Goal: Task Accomplishment & Management: Manage account settings

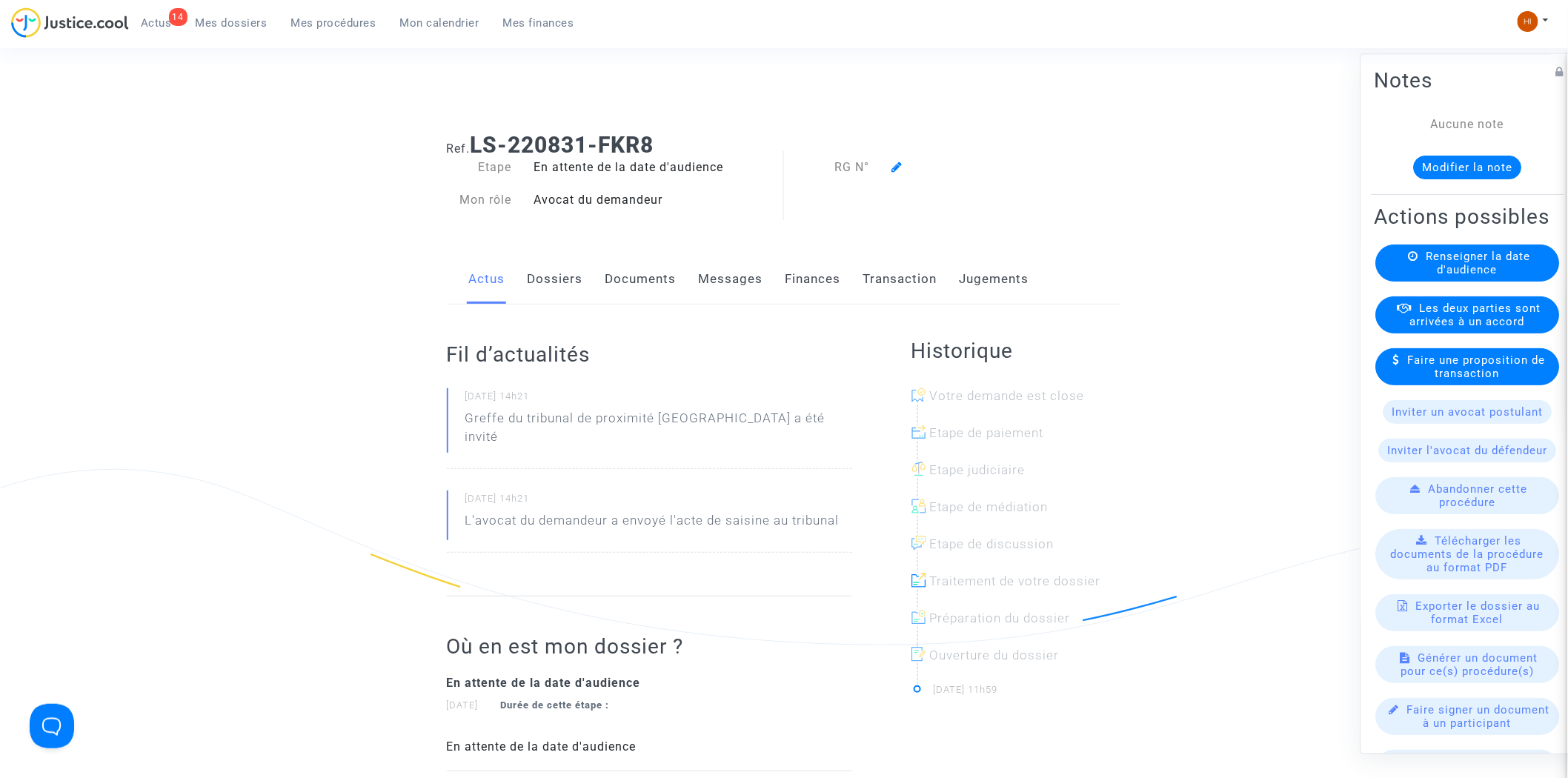
click at [543, 286] on link "Dossiers" at bounding box center [556, 280] width 56 height 49
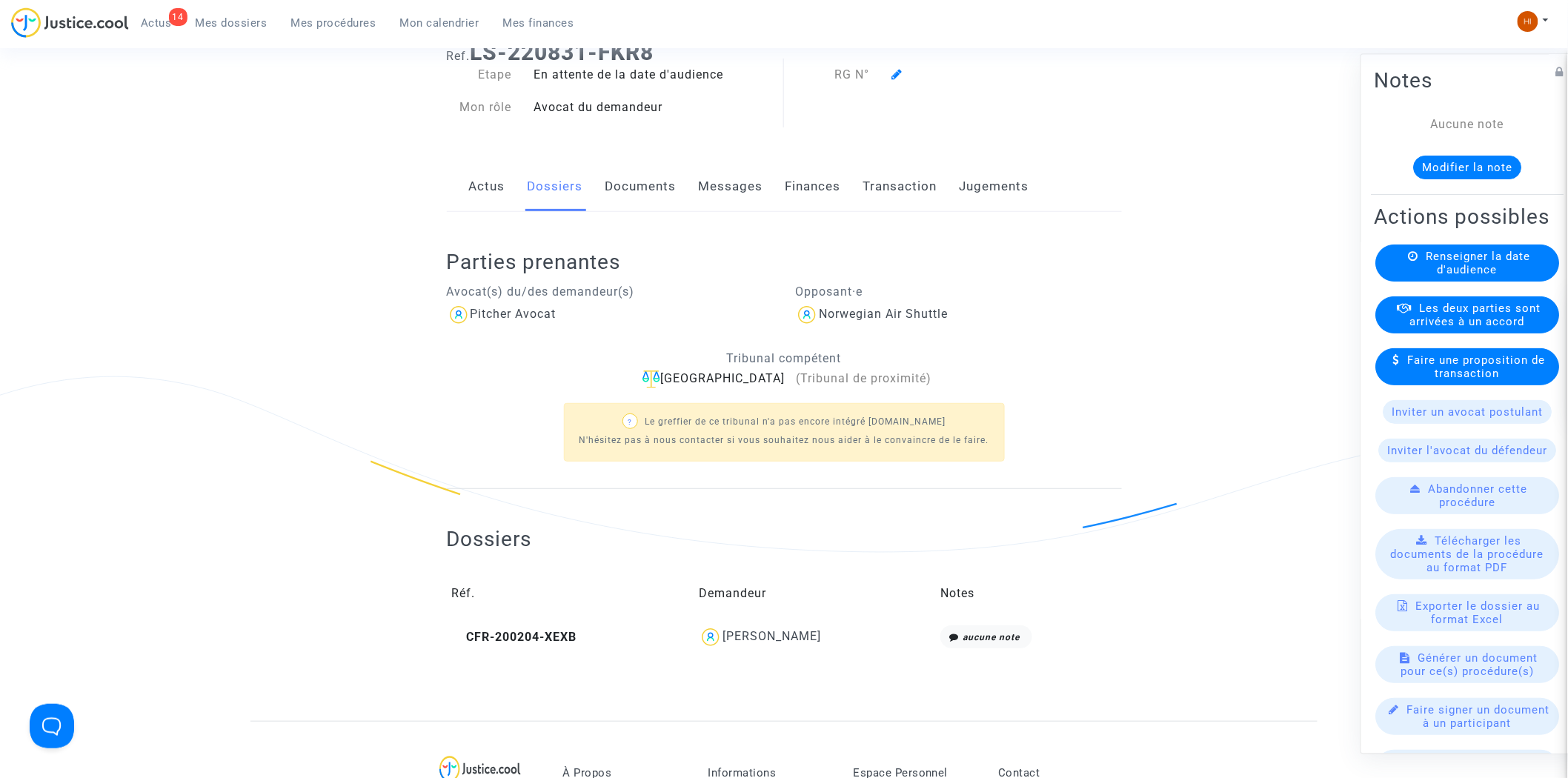
scroll to position [576, 0]
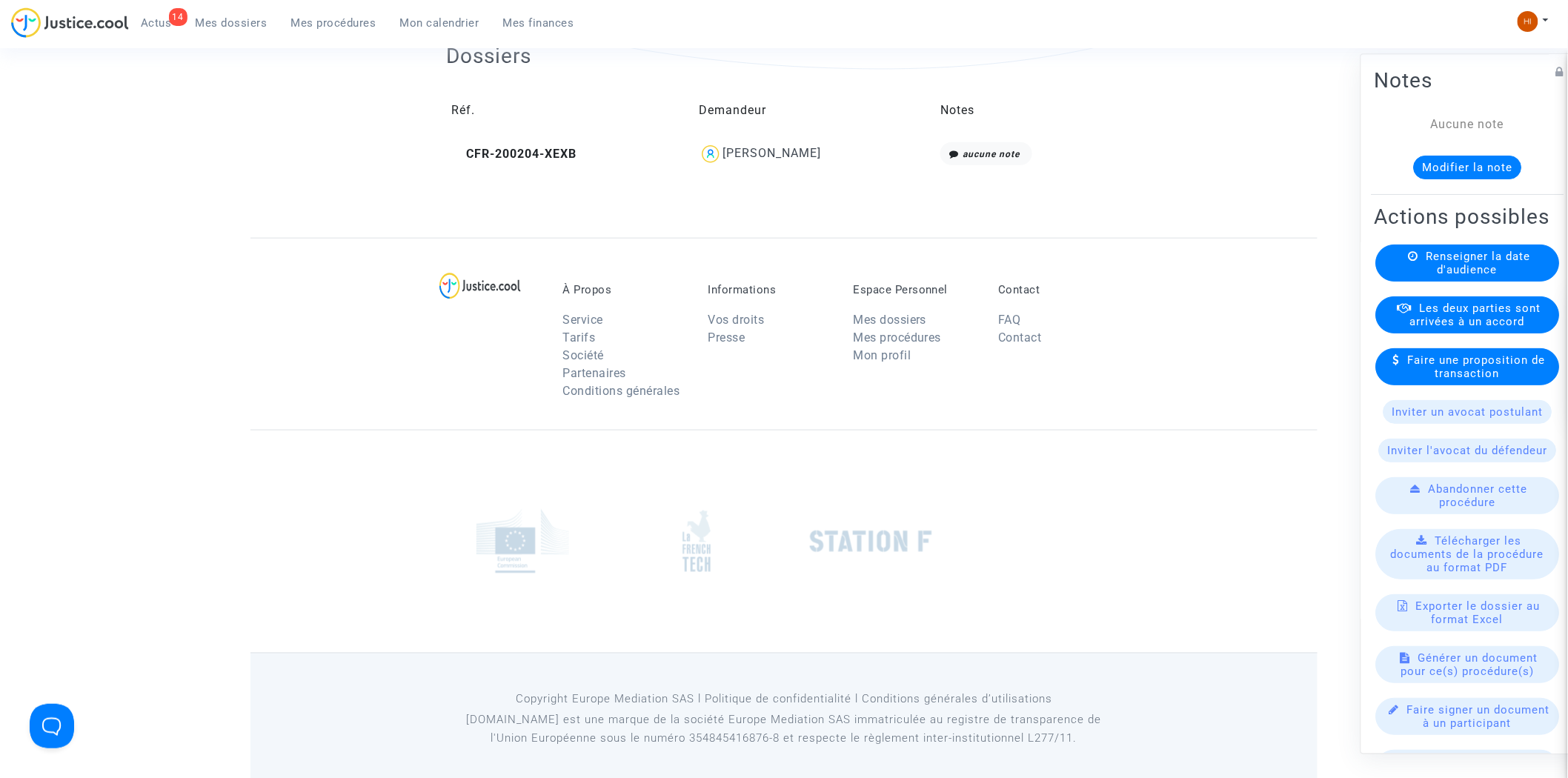
click at [1460, 278] on span "Renseigner la date d'audience" at bounding box center [1479, 264] width 105 height 27
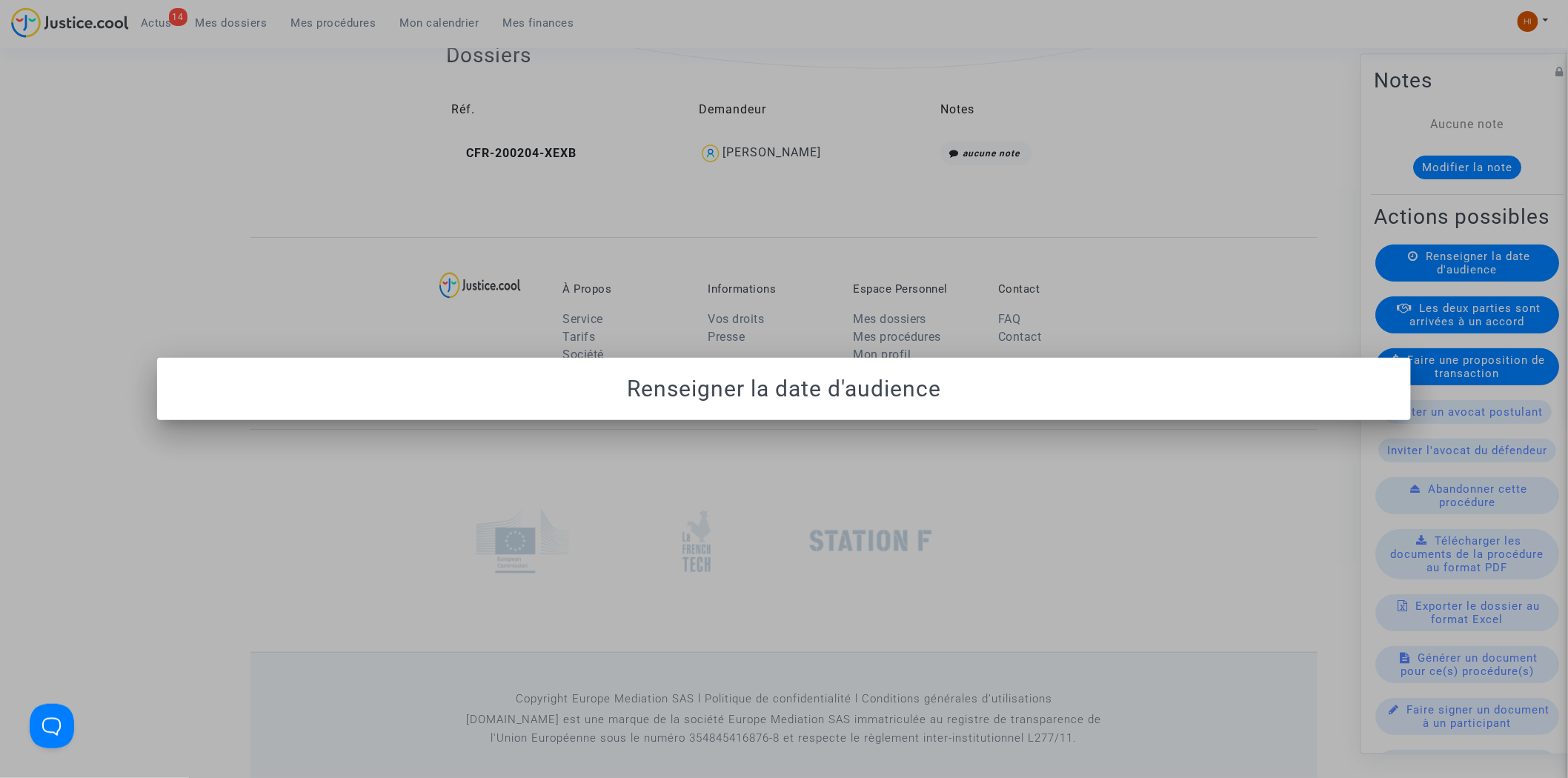
scroll to position [0, 0]
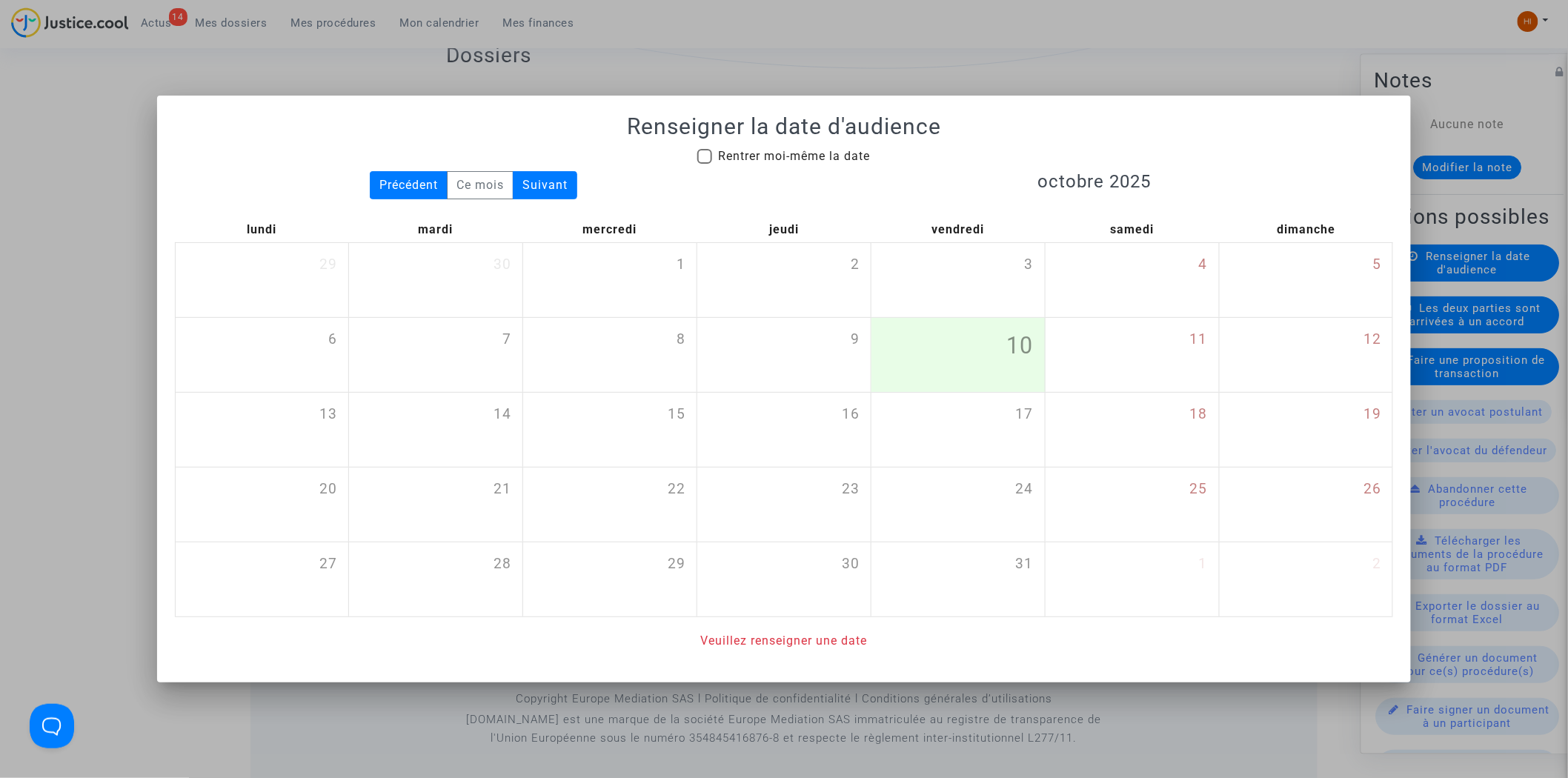
click at [840, 163] on span "Rentrer moi-même la date" at bounding box center [794, 157] width 152 height 18
click at [705, 164] on input "Rentrer moi-même la date" at bounding box center [704, 164] width 1 height 1
checkbox input "true"
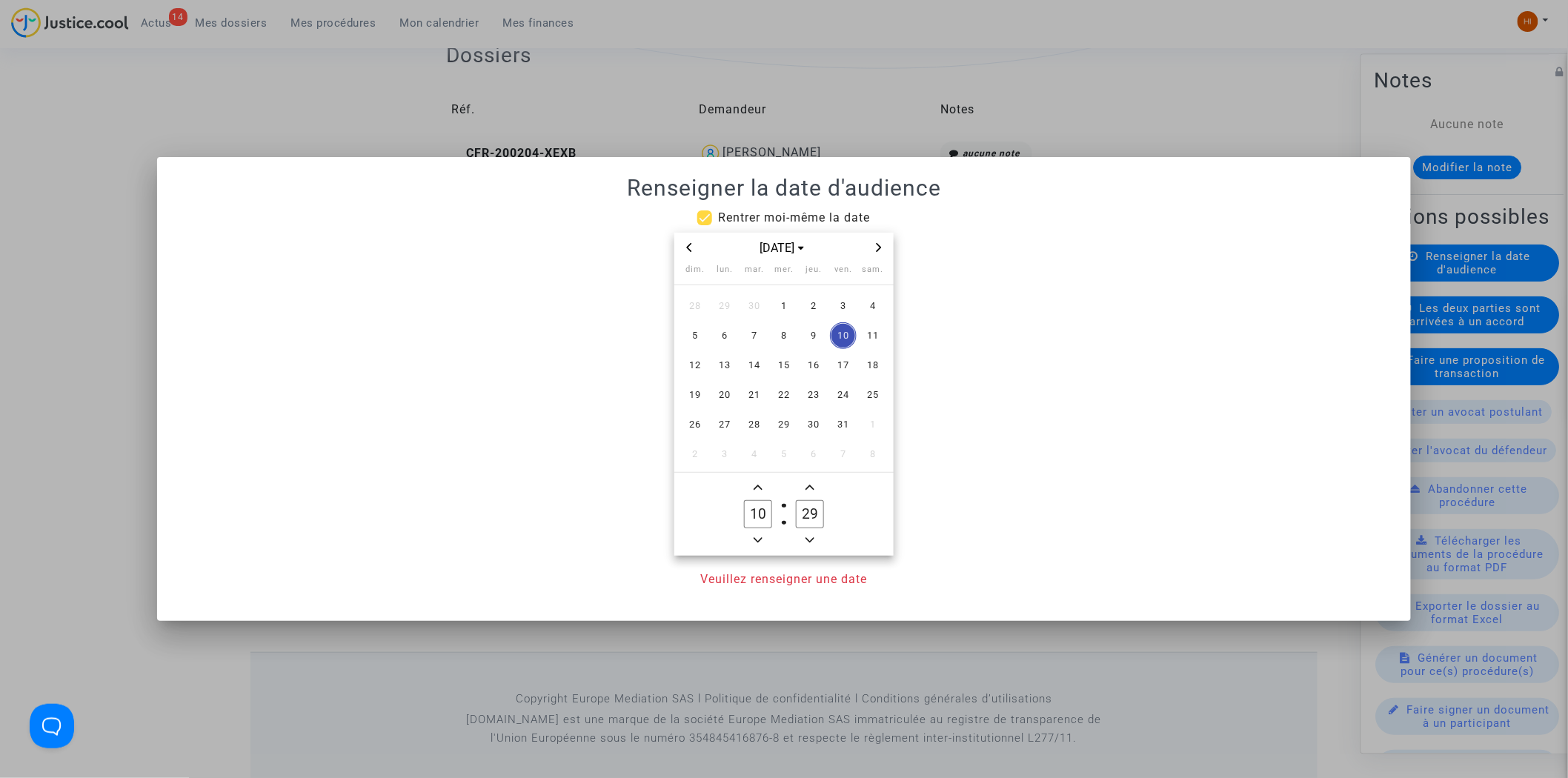
click at [883, 243] on icon "Next month" at bounding box center [879, 247] width 9 height 9
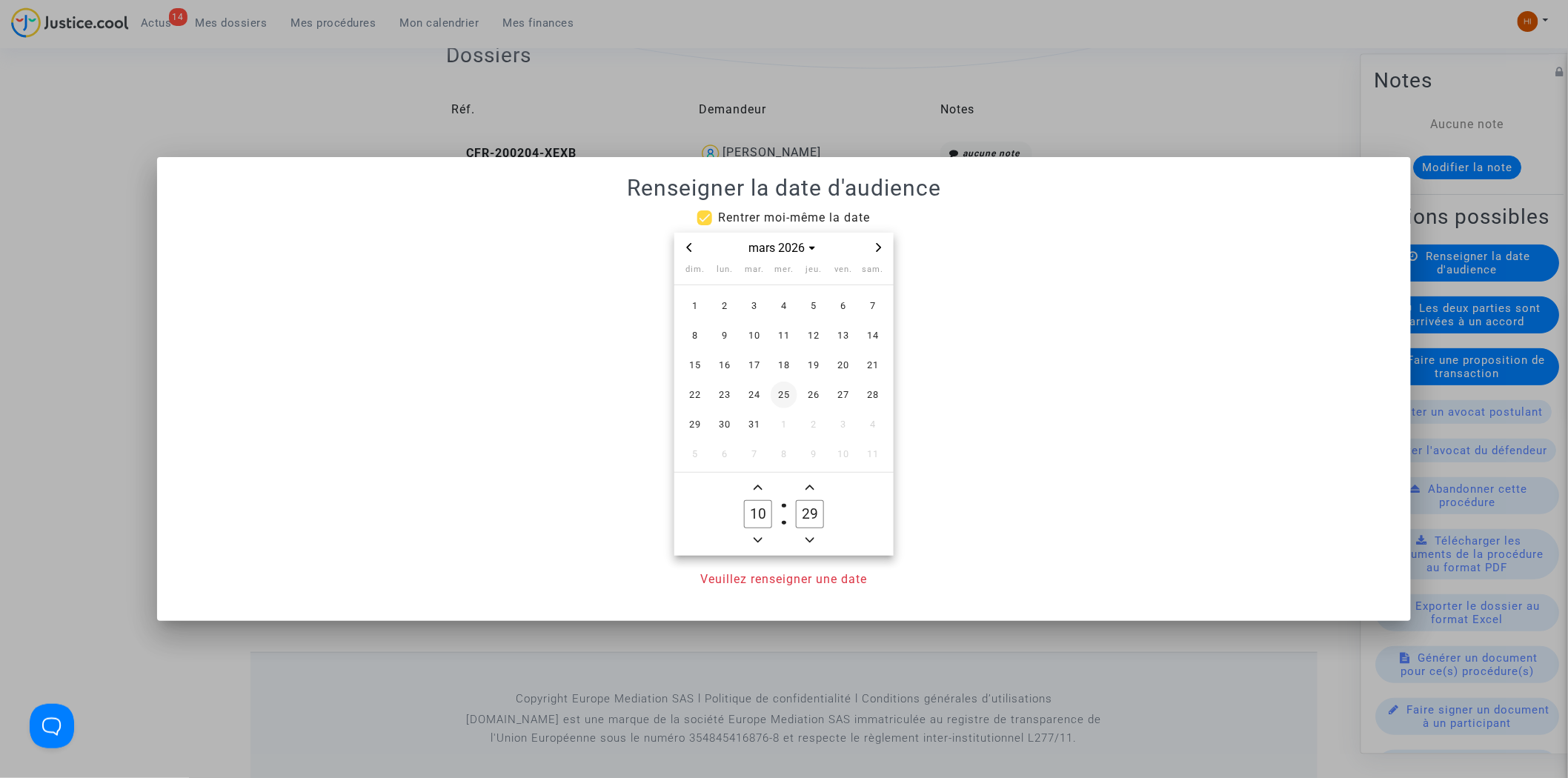
drag, startPoint x: 784, startPoint y: 362, endPoint x: 785, endPoint y: 373, distance: 11.0
click at [785, 363] on span "18" at bounding box center [784, 366] width 27 height 27
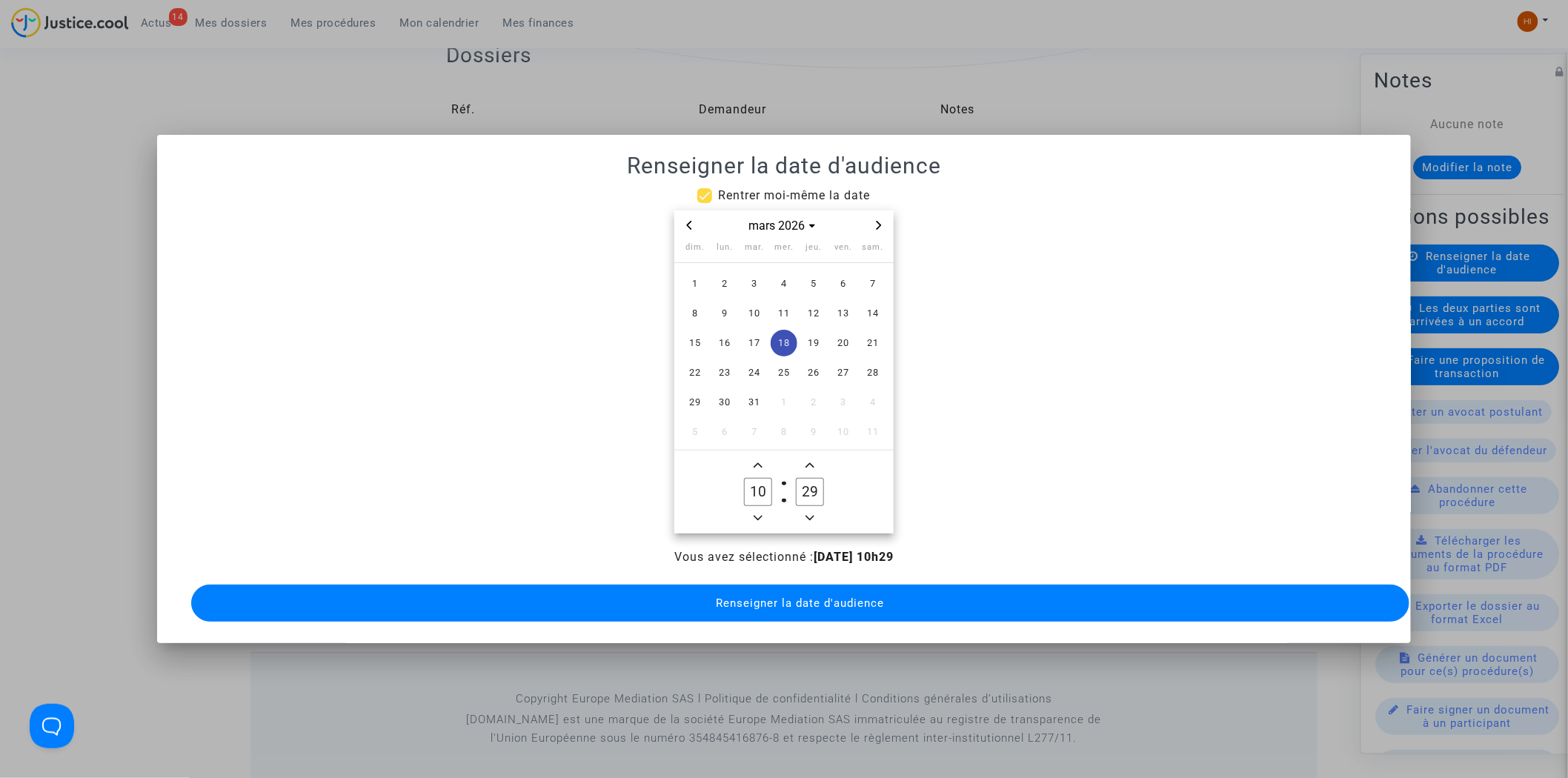
click at [761, 514] on icon "Minus a hour" at bounding box center [758, 518] width 9 height 9
type input "09"
click at [808, 463] on icon "Add a minute" at bounding box center [809, 465] width 9 height 5
type input "30"
click at [807, 604] on button "Renseigner la date d'audience" at bounding box center [801, 603] width 1219 height 37
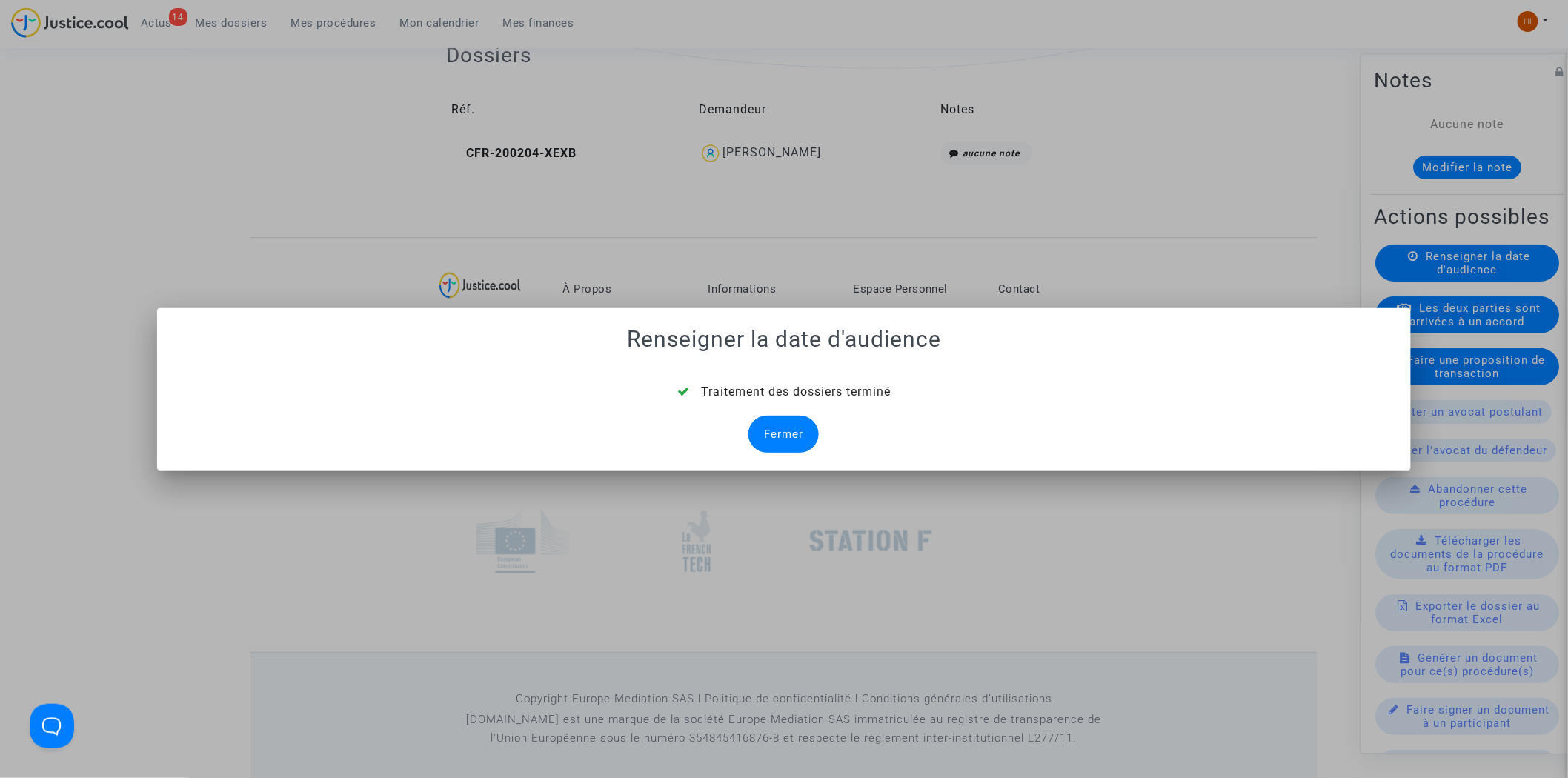
click at [772, 418] on div "Fermer" at bounding box center [784, 434] width 70 height 37
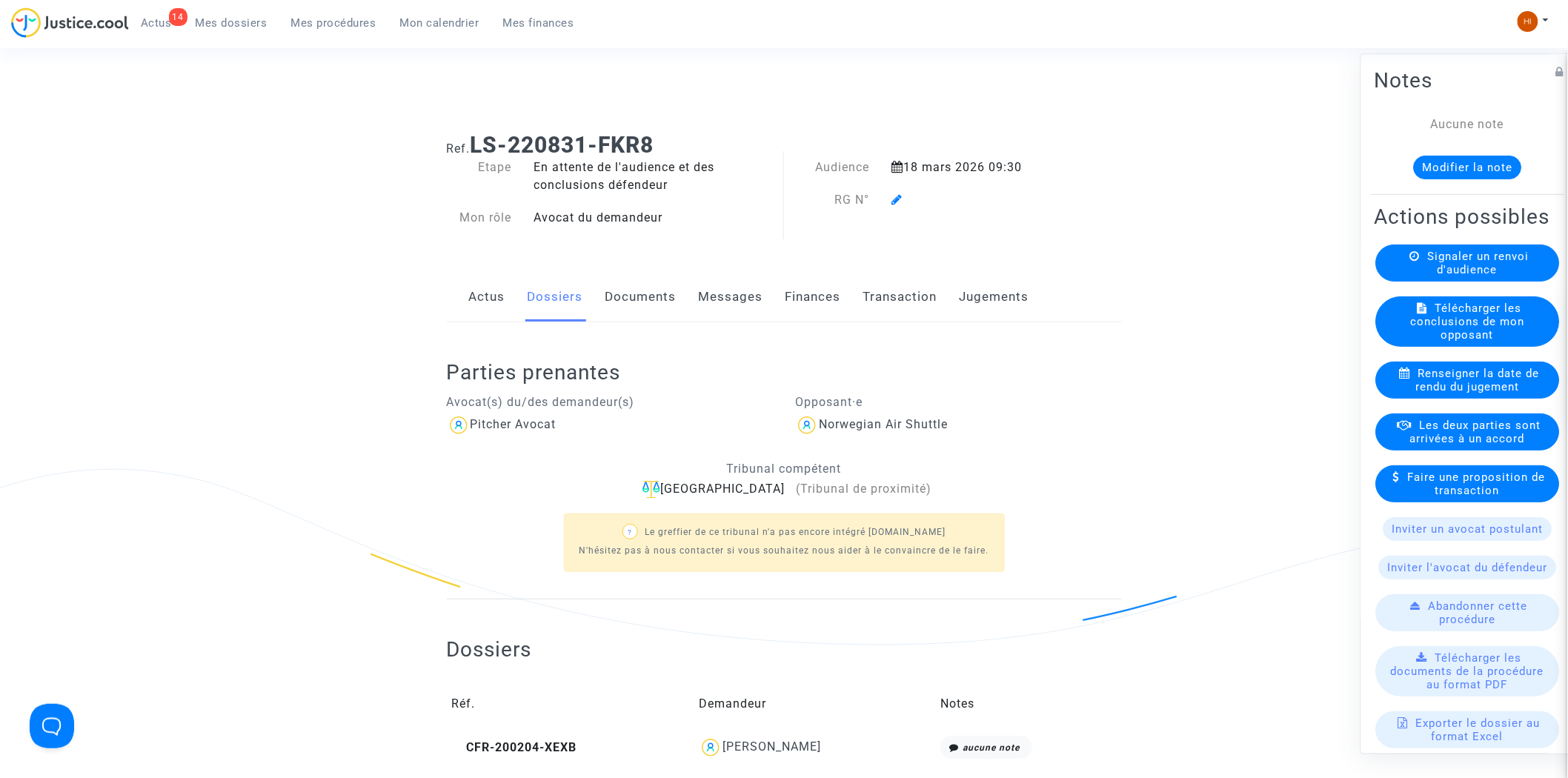
click at [893, 199] on icon at bounding box center [898, 199] width 12 height 12
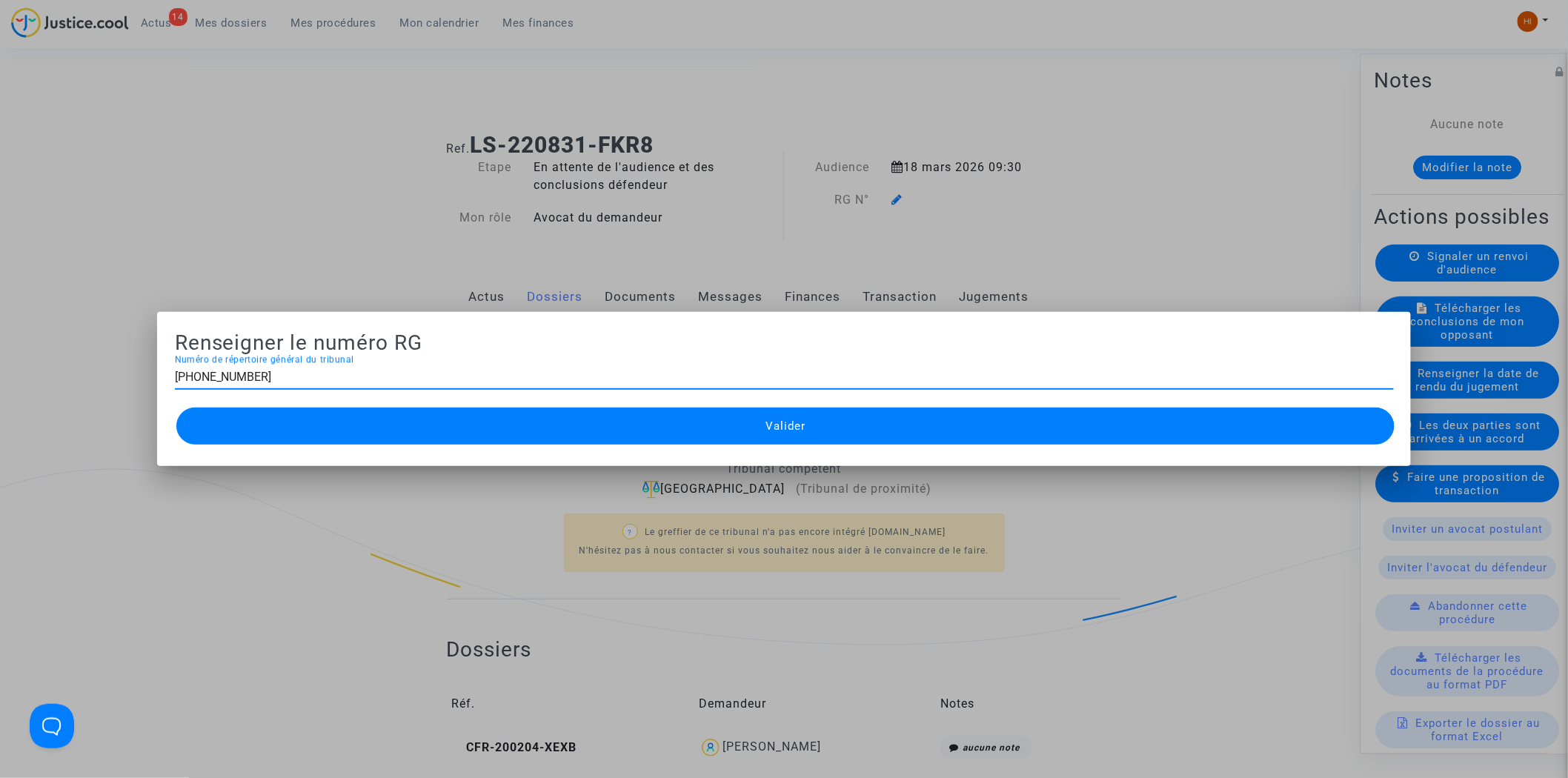
click at [204, 376] on input "[PHONE_NUMBER]" at bounding box center [784, 377] width 1219 height 13
click at [267, 376] on input "11-22-001946" at bounding box center [784, 377] width 1219 height 13
type input "11-22-003602"
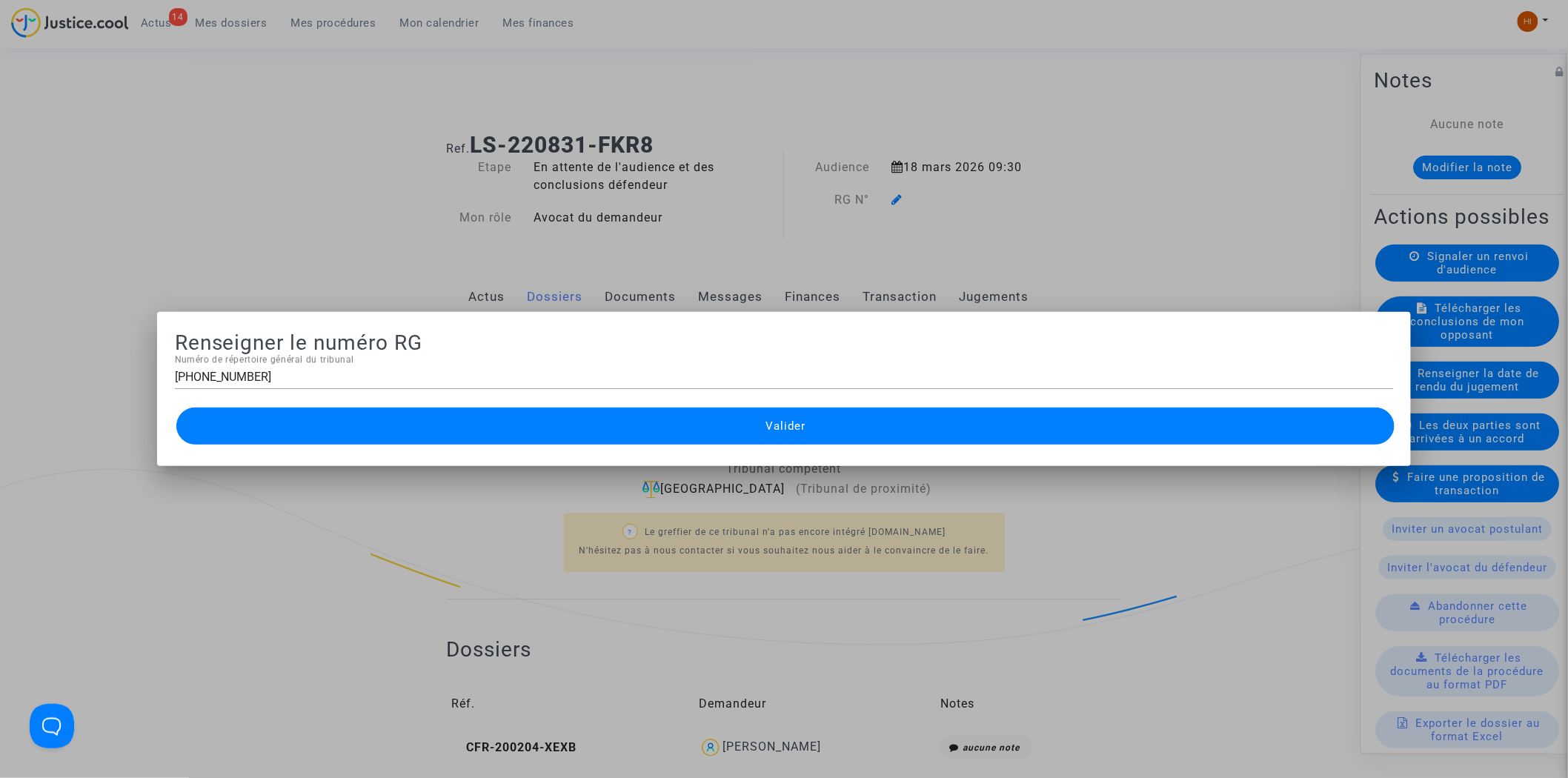
click at [440, 430] on button "Valider" at bounding box center [786, 426] width 1219 height 37
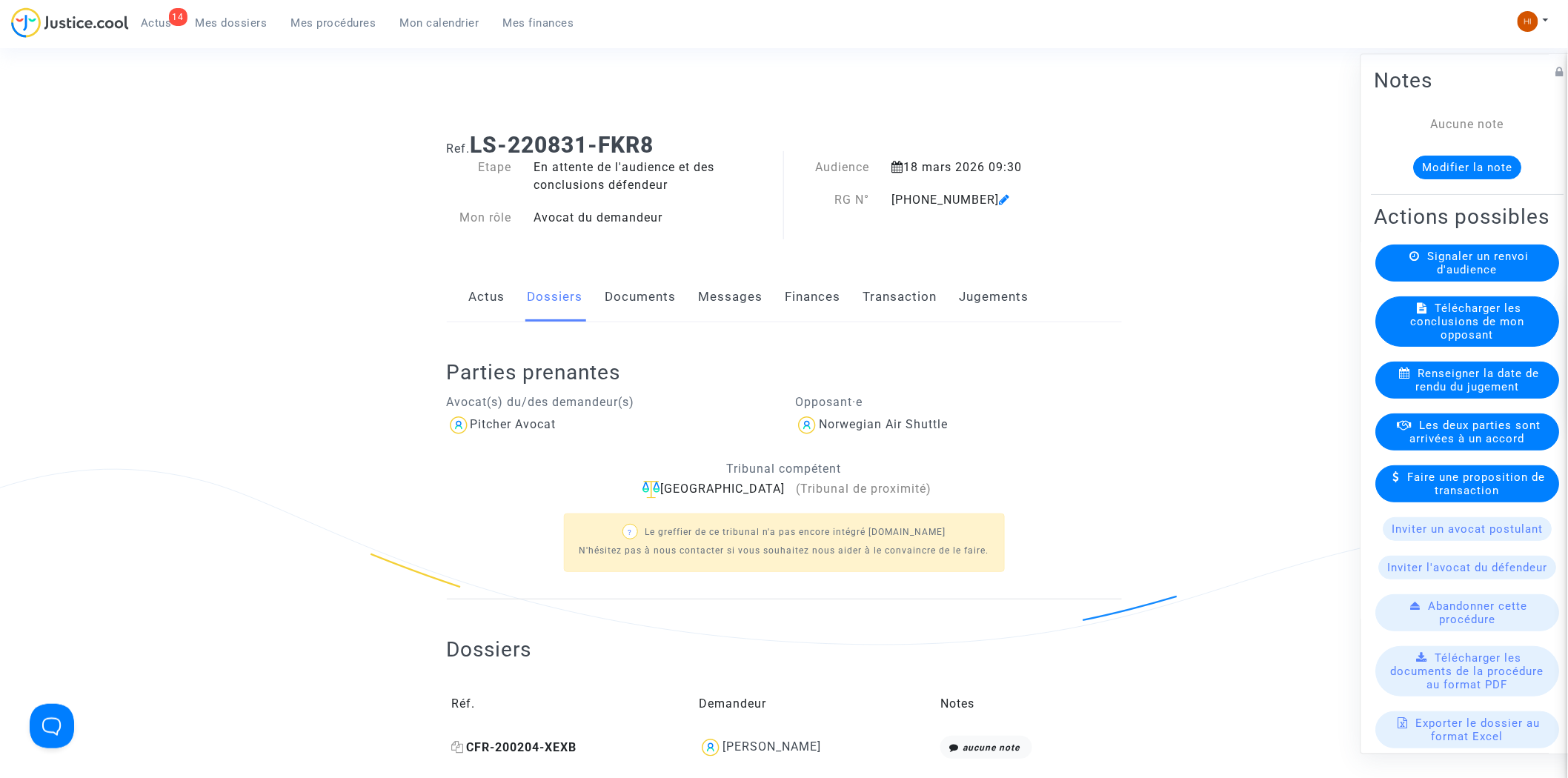
click at [458, 747] on icon at bounding box center [458, 747] width 12 height 12
click at [639, 304] on link "Documents" at bounding box center [641, 297] width 71 height 49
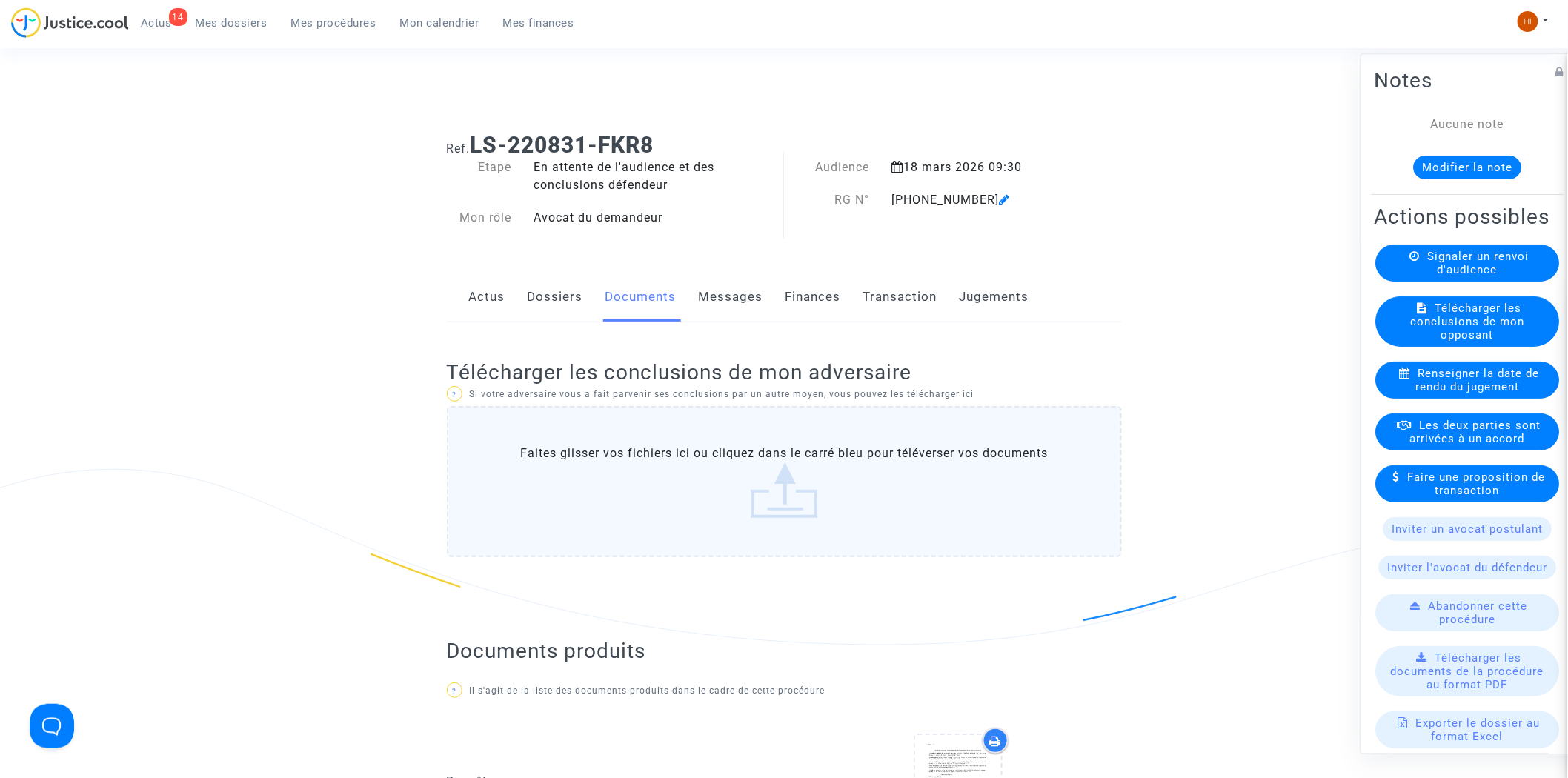
click at [1000, 194] on icon at bounding box center [1005, 199] width 12 height 12
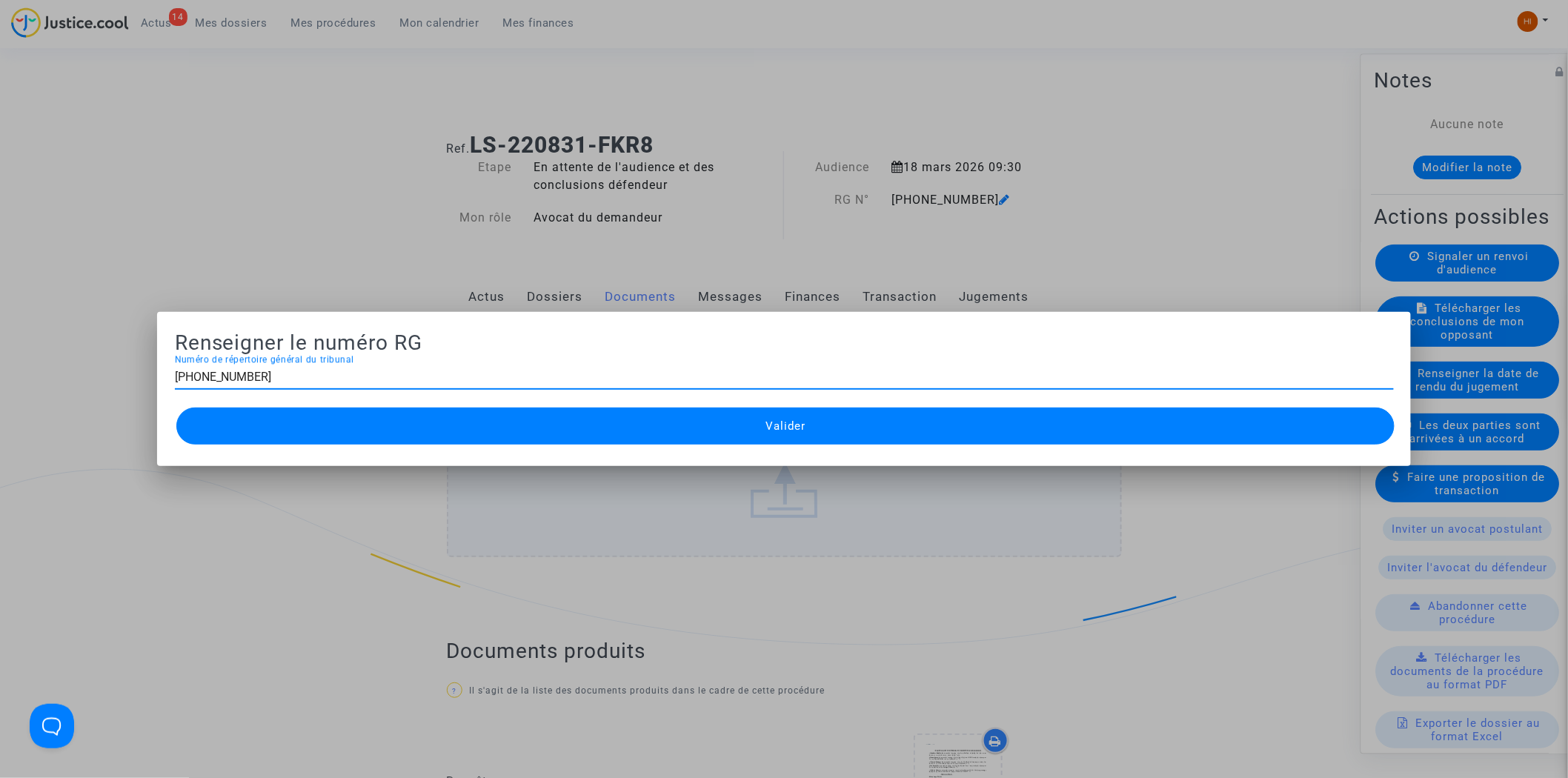
type input "11-22-003601"
click at [670, 421] on button "Valider" at bounding box center [786, 426] width 1219 height 37
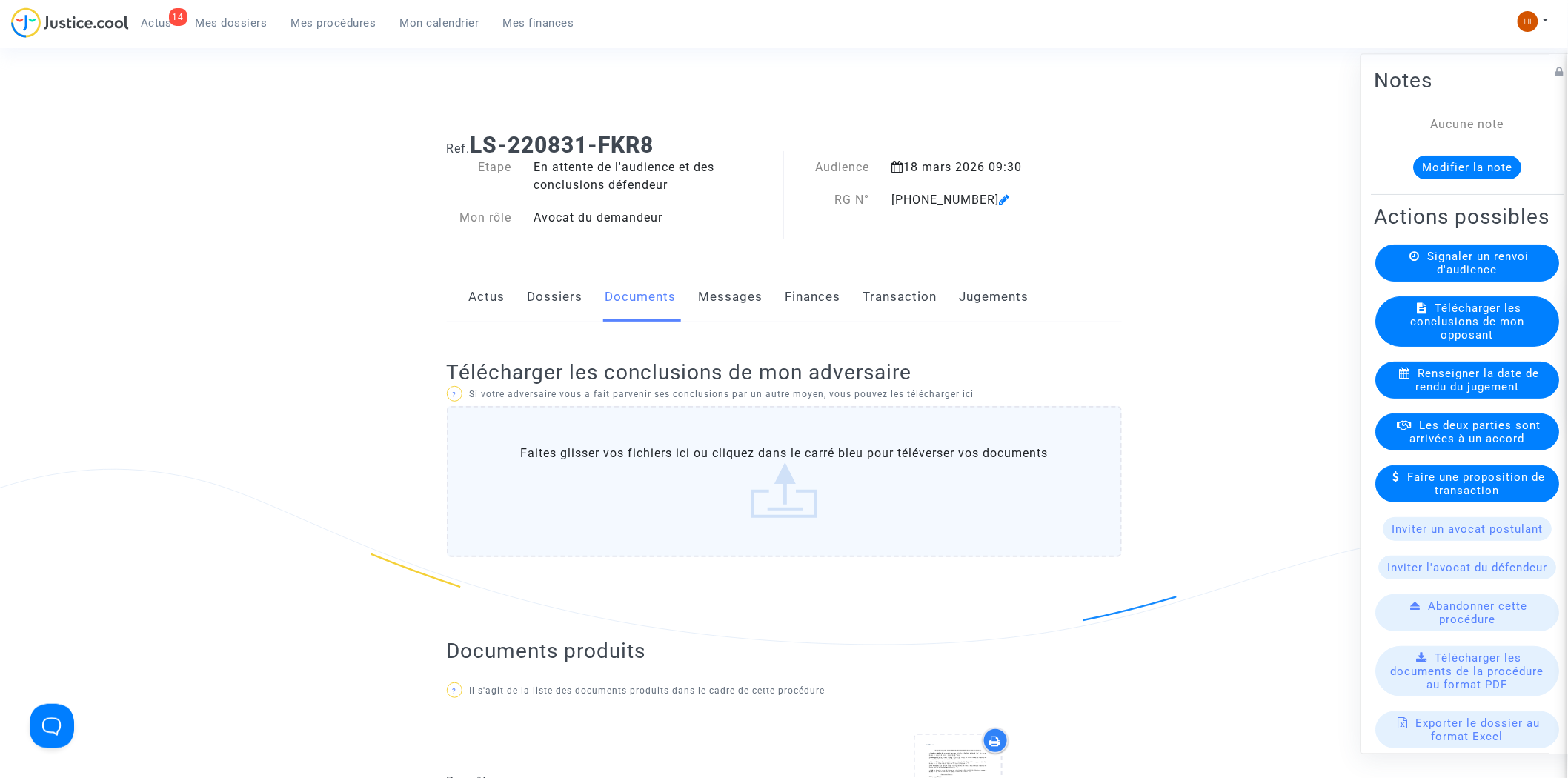
drag, startPoint x: 876, startPoint y: 197, endPoint x: 973, endPoint y: 198, distance: 97.0
click at [973, 198] on div "RG N° 11-22-003601" at bounding box center [929, 200] width 291 height 18
copy div "RG N° 11-22-003601"
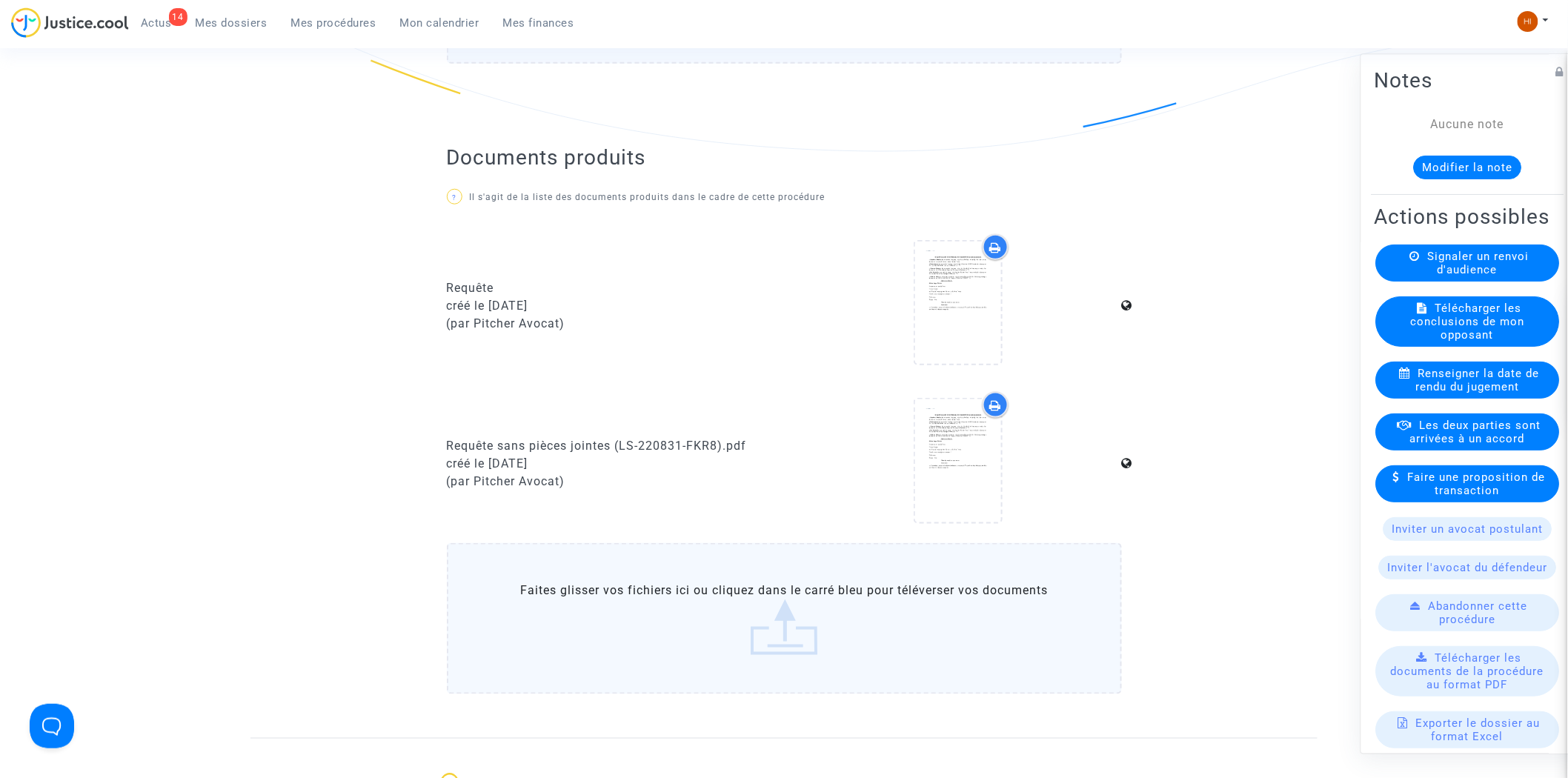
scroll to position [988, 0]
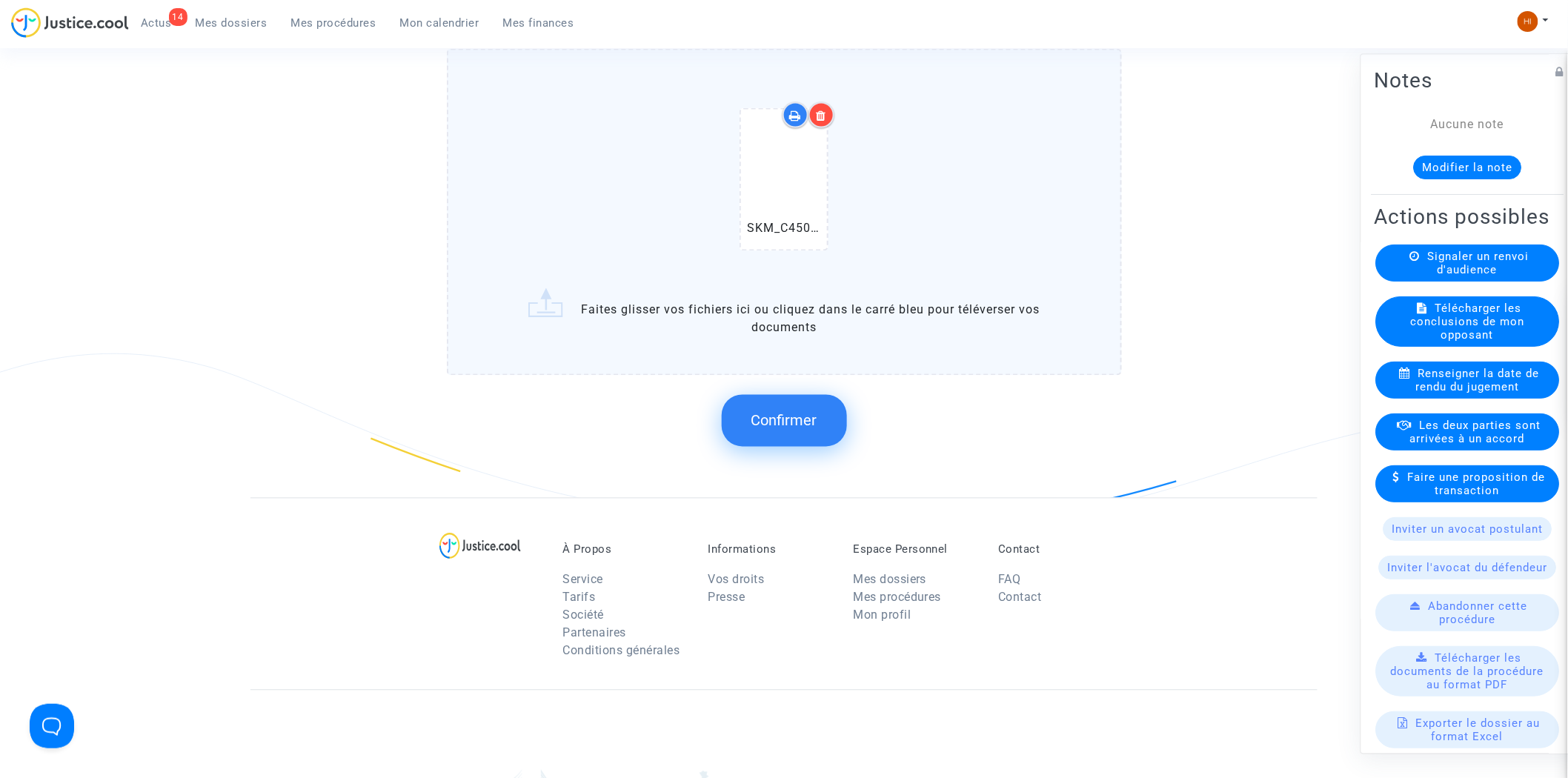
click at [808, 396] on button "Confirmer" at bounding box center [784, 421] width 125 height 52
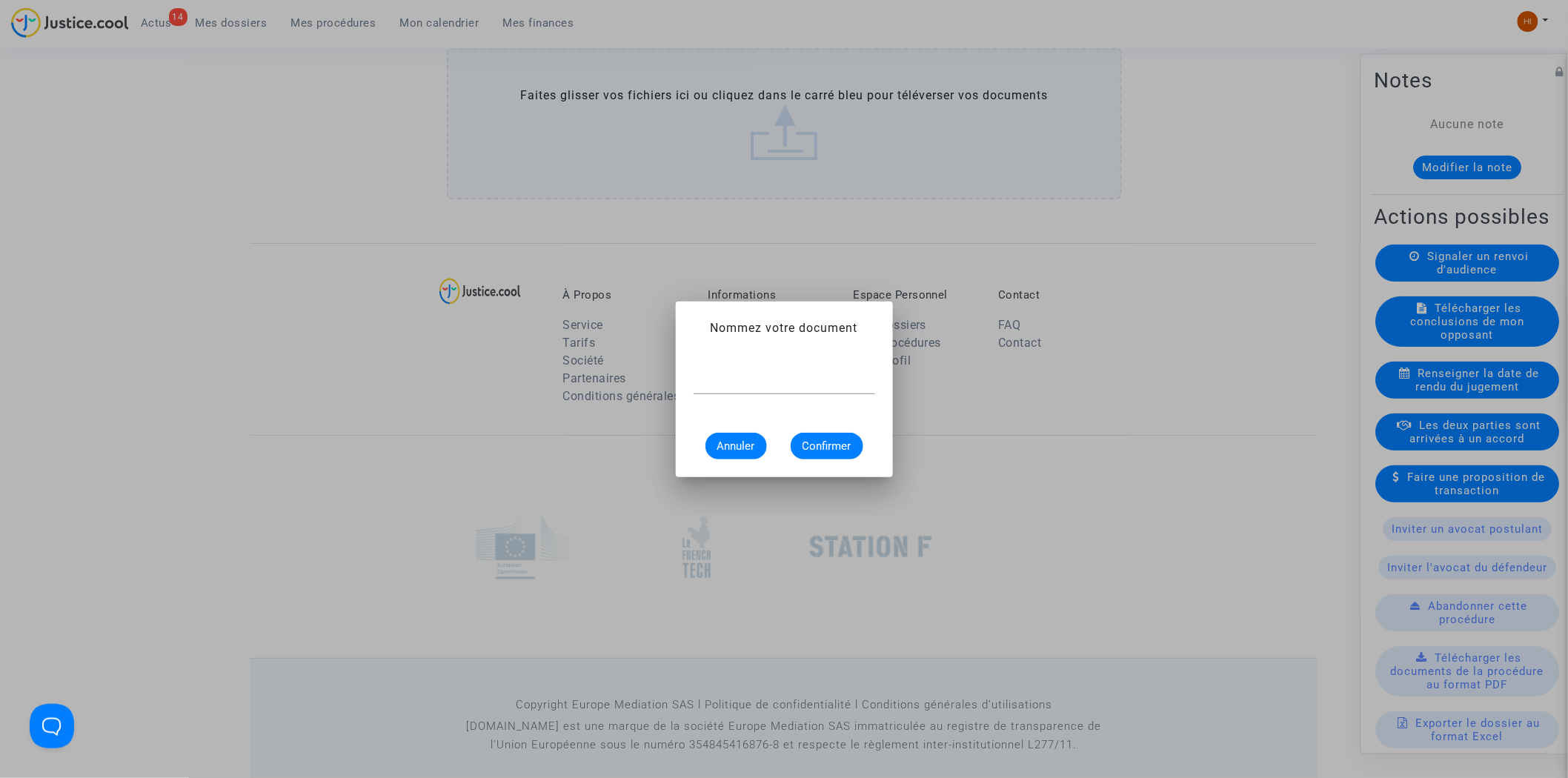
scroll to position [0, 0]
type input "CONVOCATION"
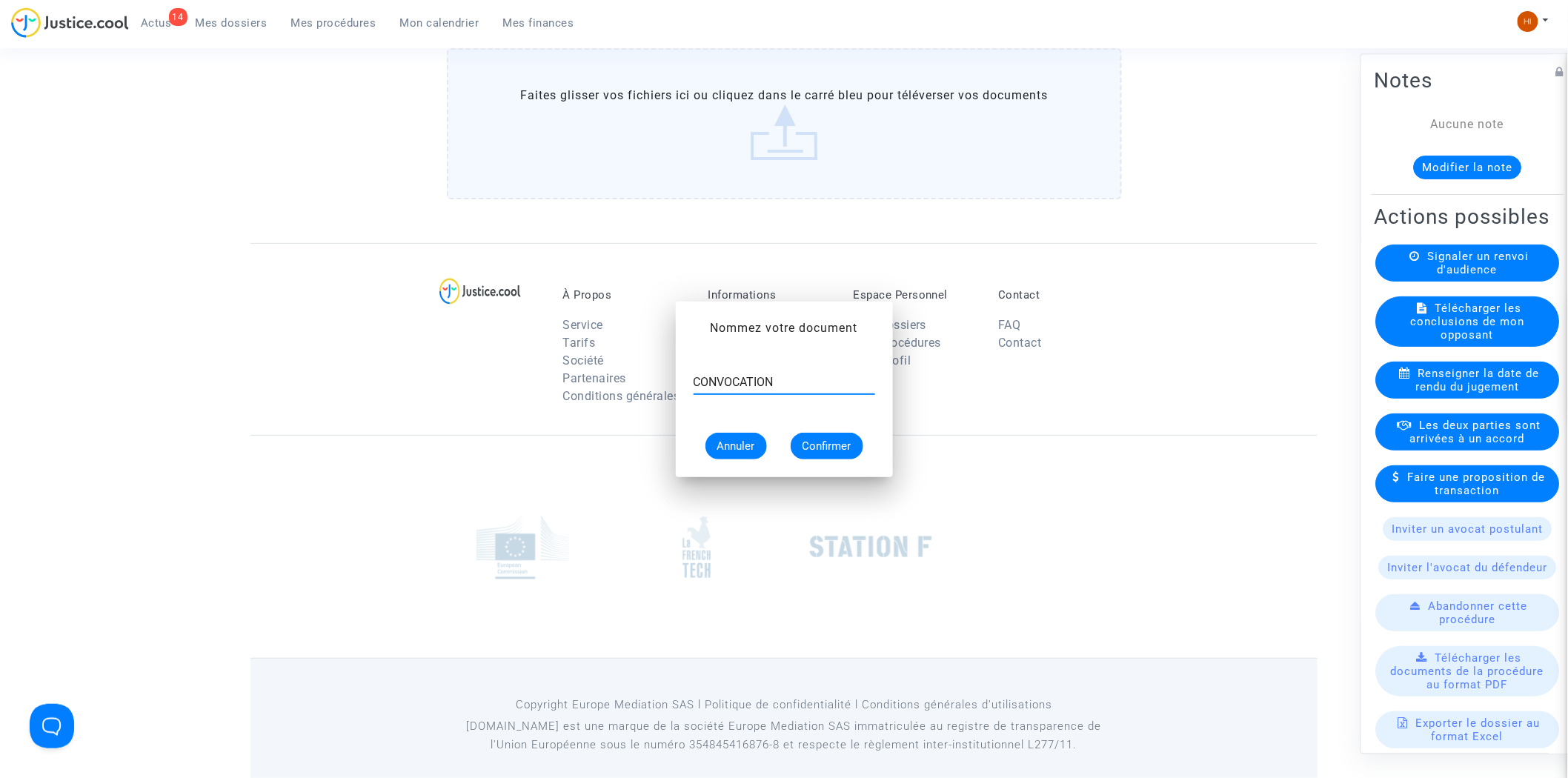
scroll to position [988, 0]
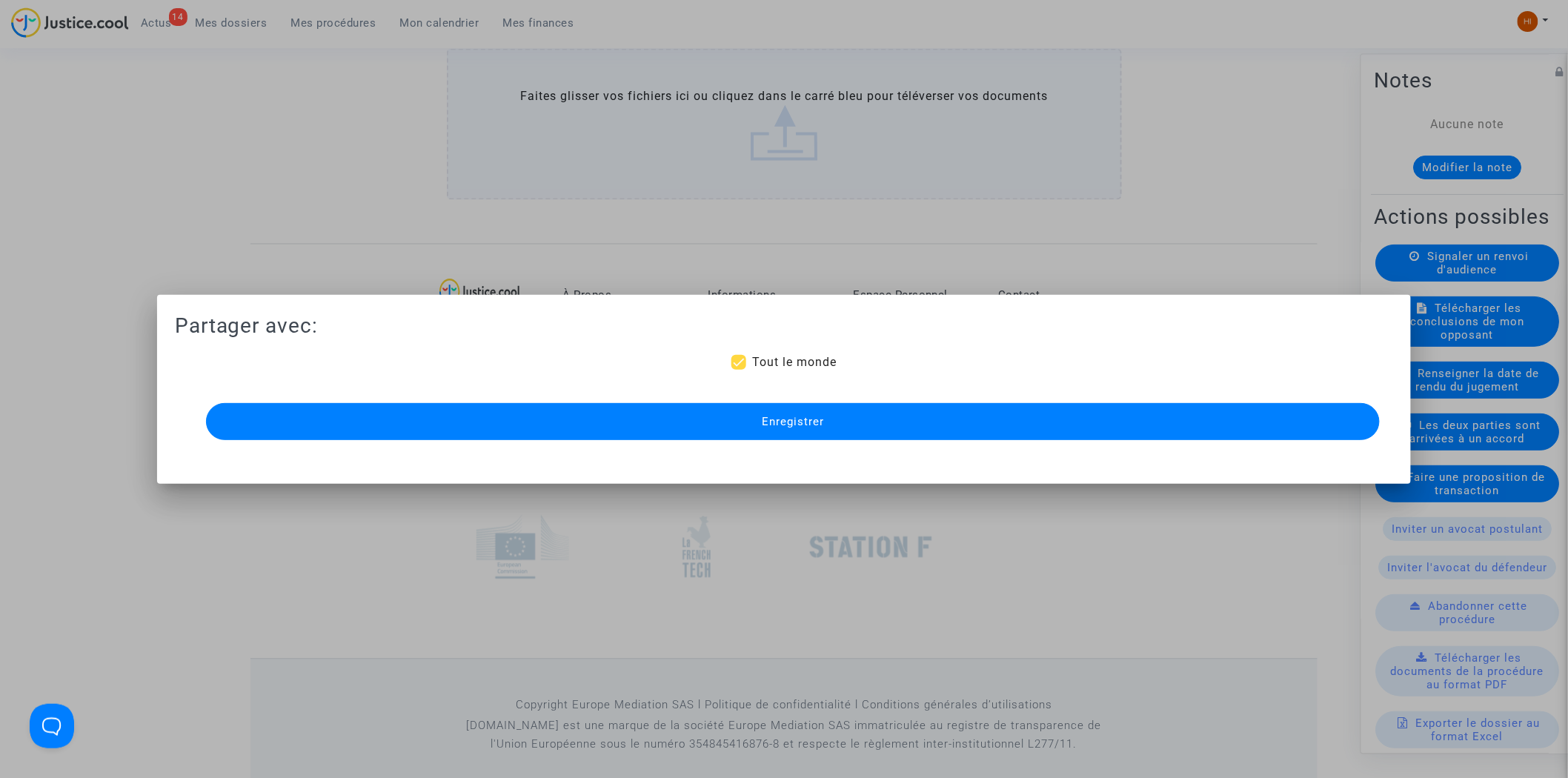
click at [804, 425] on span "Enregistrer" at bounding box center [792, 422] width 62 height 13
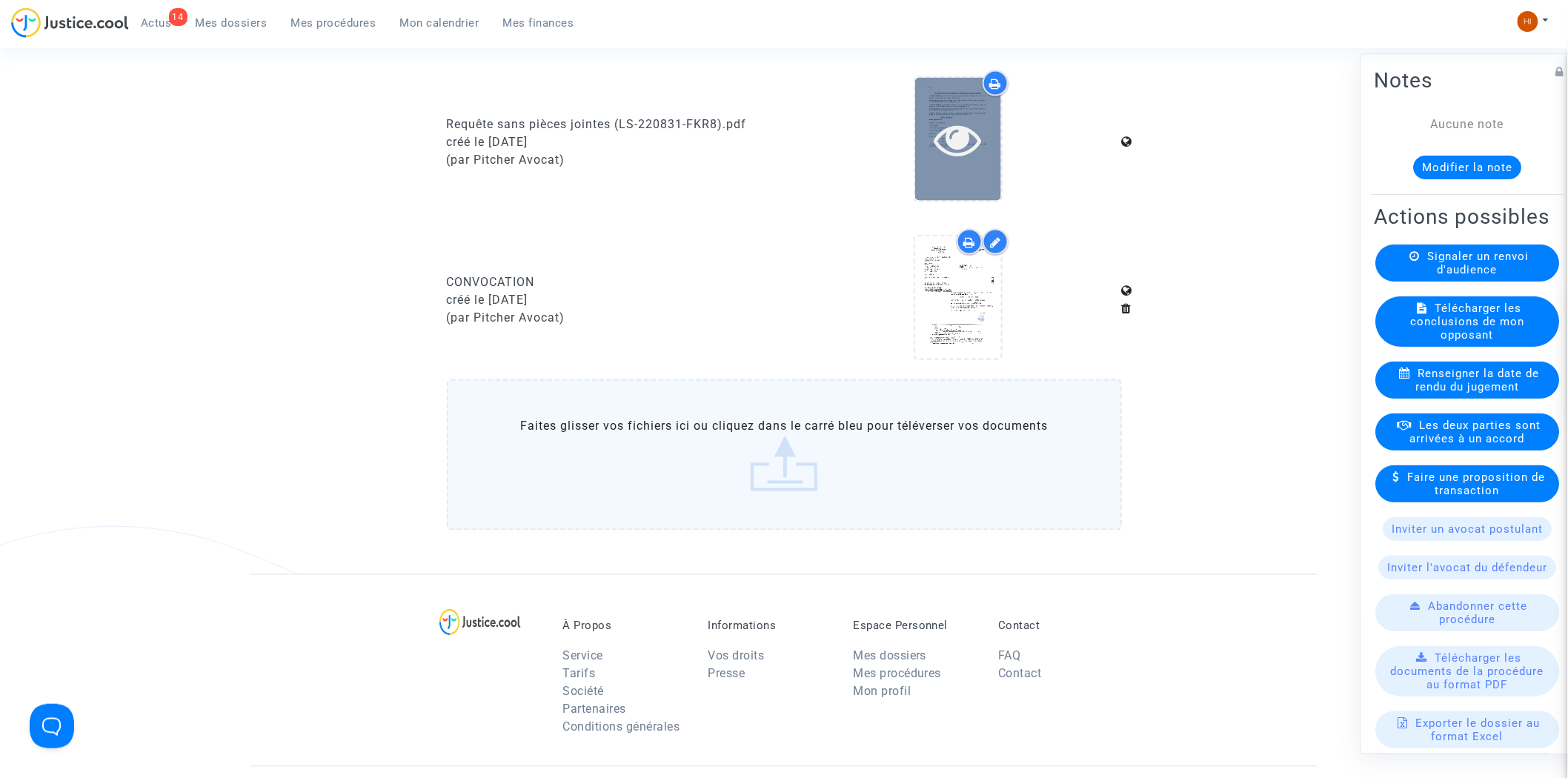
scroll to position [743, 0]
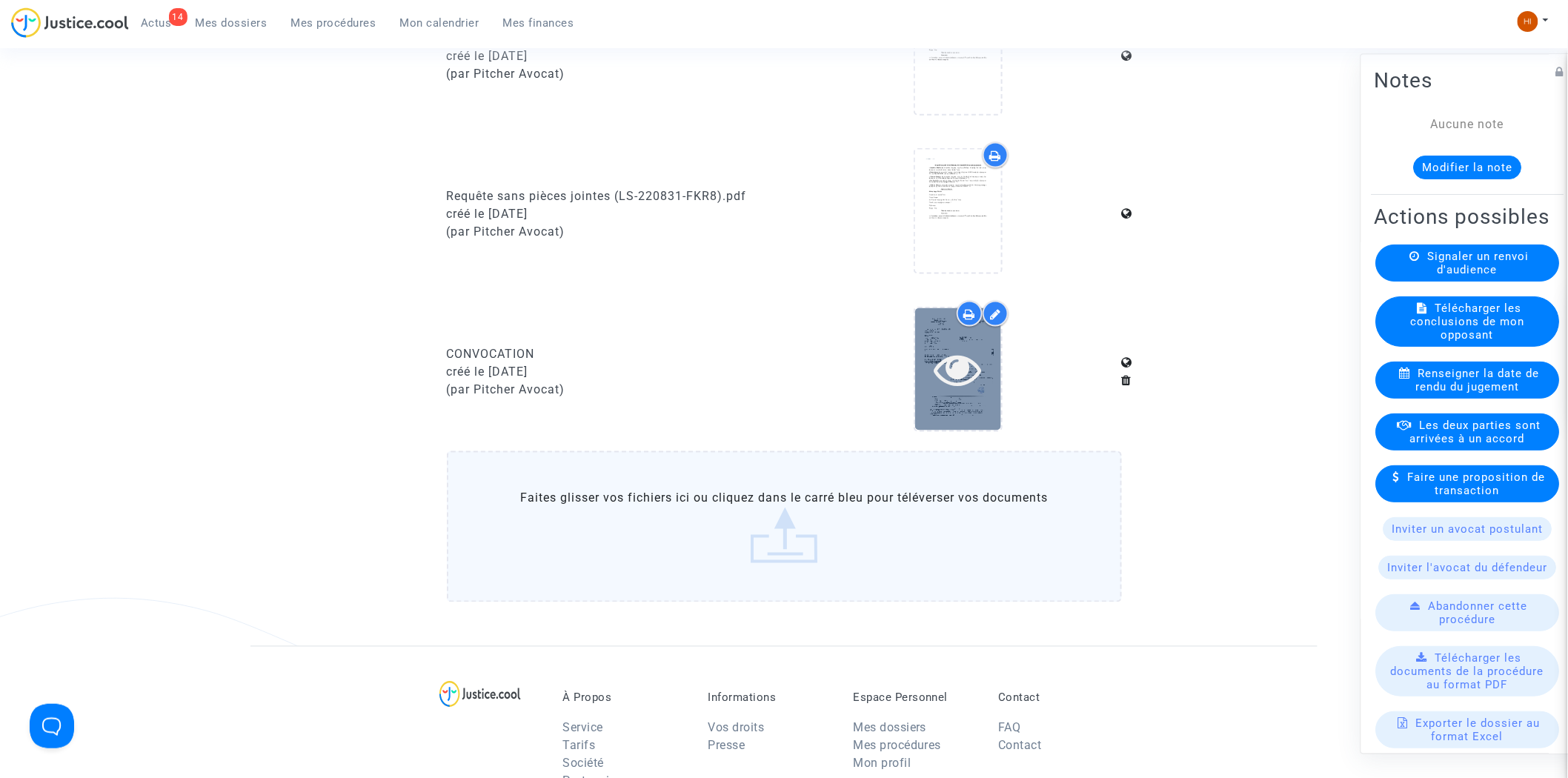
click at [964, 376] on icon at bounding box center [958, 369] width 48 height 47
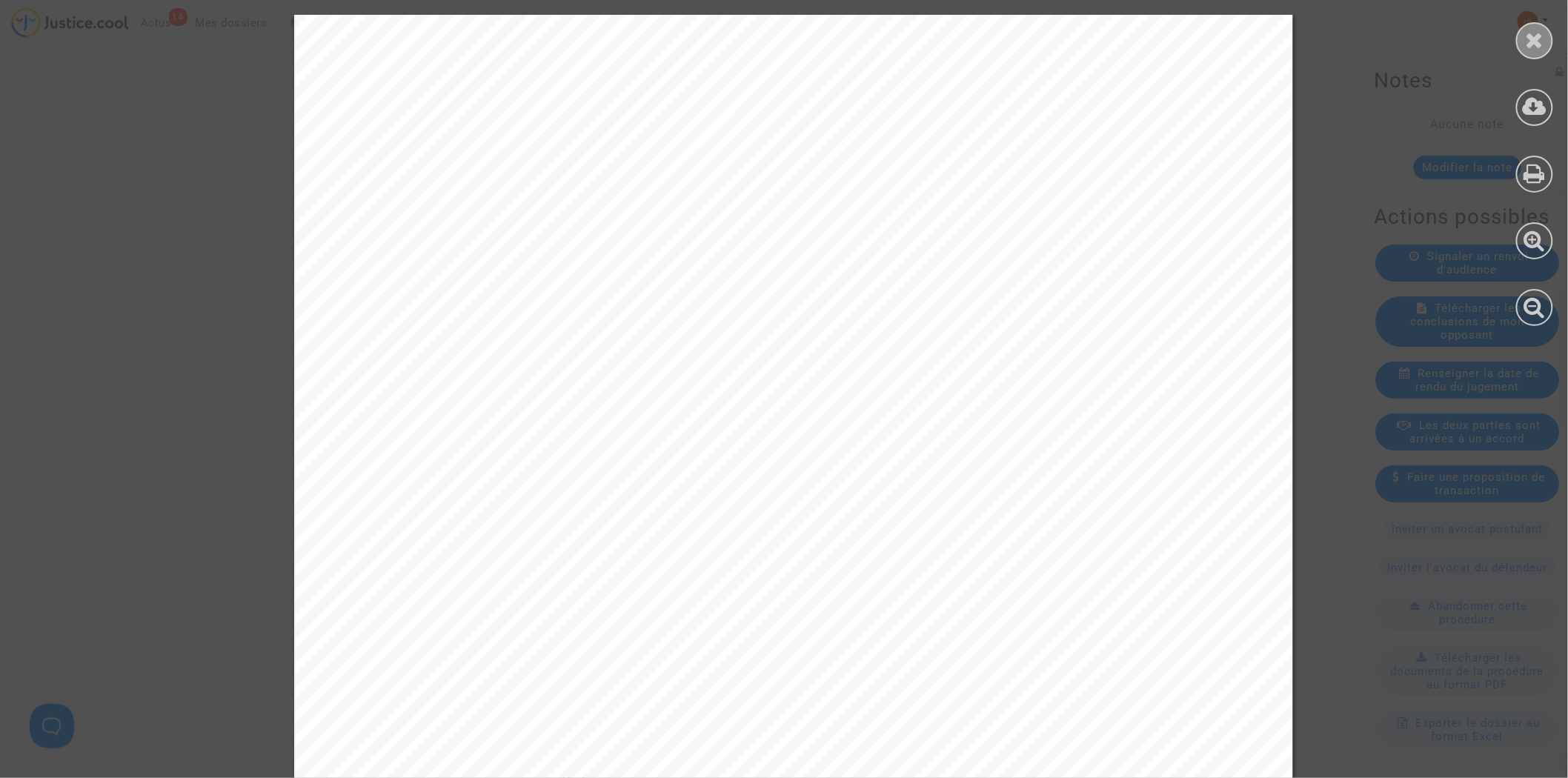
click at [1537, 35] on icon at bounding box center [1534, 39] width 18 height 22
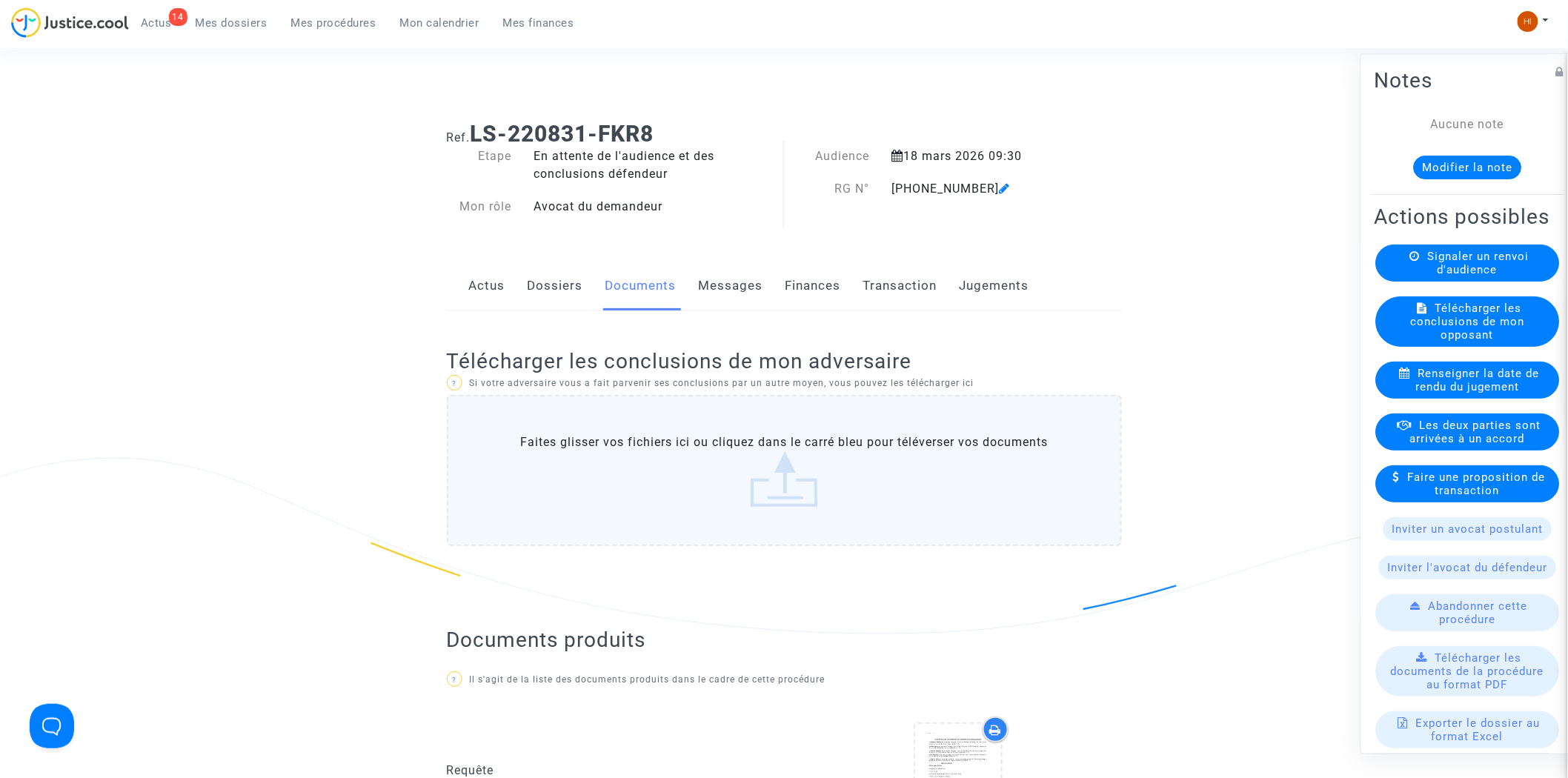
scroll to position [0, 0]
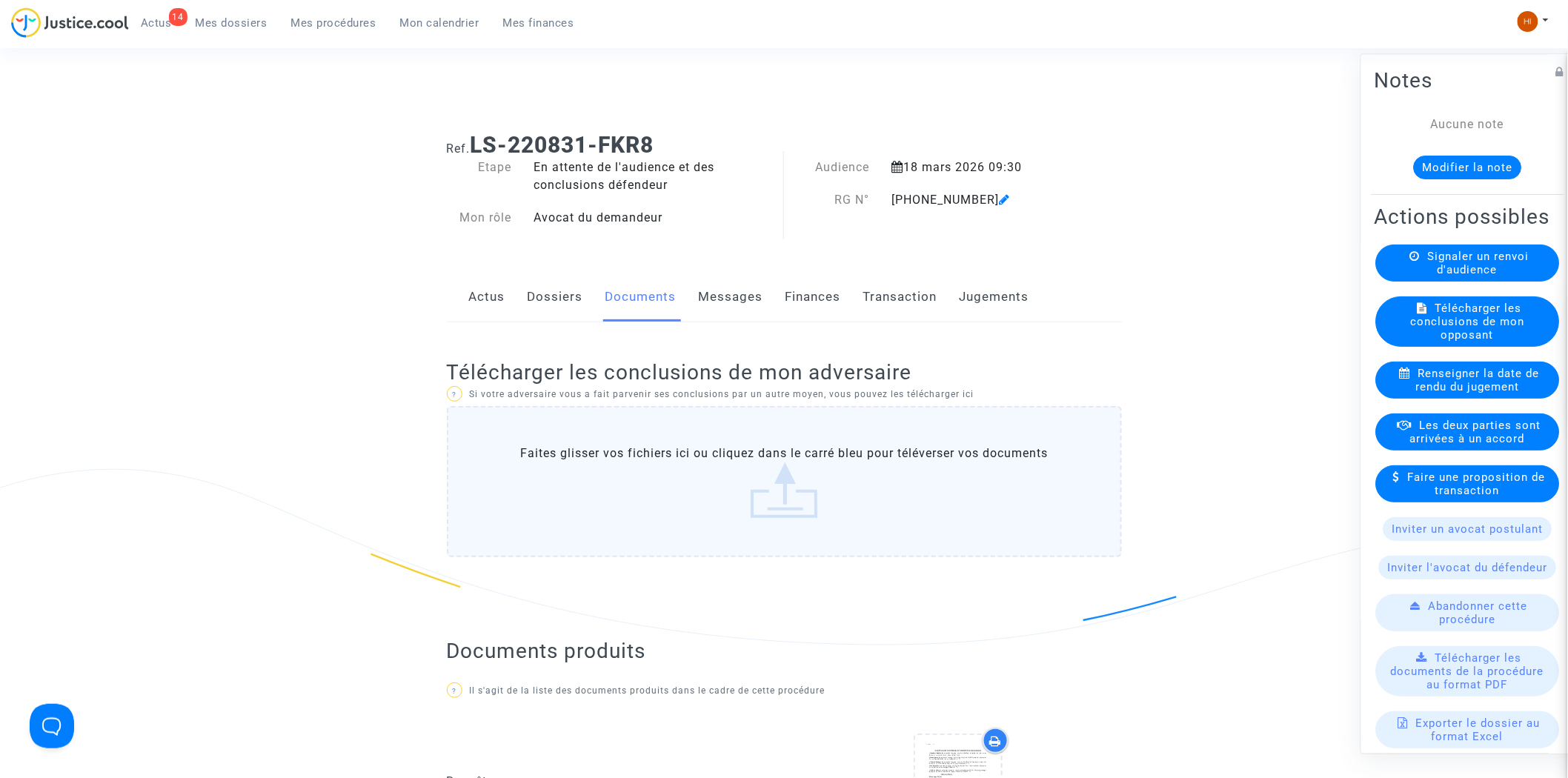
drag, startPoint x: 887, startPoint y: 200, endPoint x: 976, endPoint y: 201, distance: 89.0
click at [976, 201] on div "11-22-003601" at bounding box center [977, 200] width 193 height 18
copy div "11-22-003601"
click at [968, 213] on div "Audience 18 mars 2026 09:30 RG N° 11-22-003601" at bounding box center [929, 200] width 291 height 84
drag, startPoint x: 894, startPoint y: 199, endPoint x: 977, endPoint y: 199, distance: 83.0
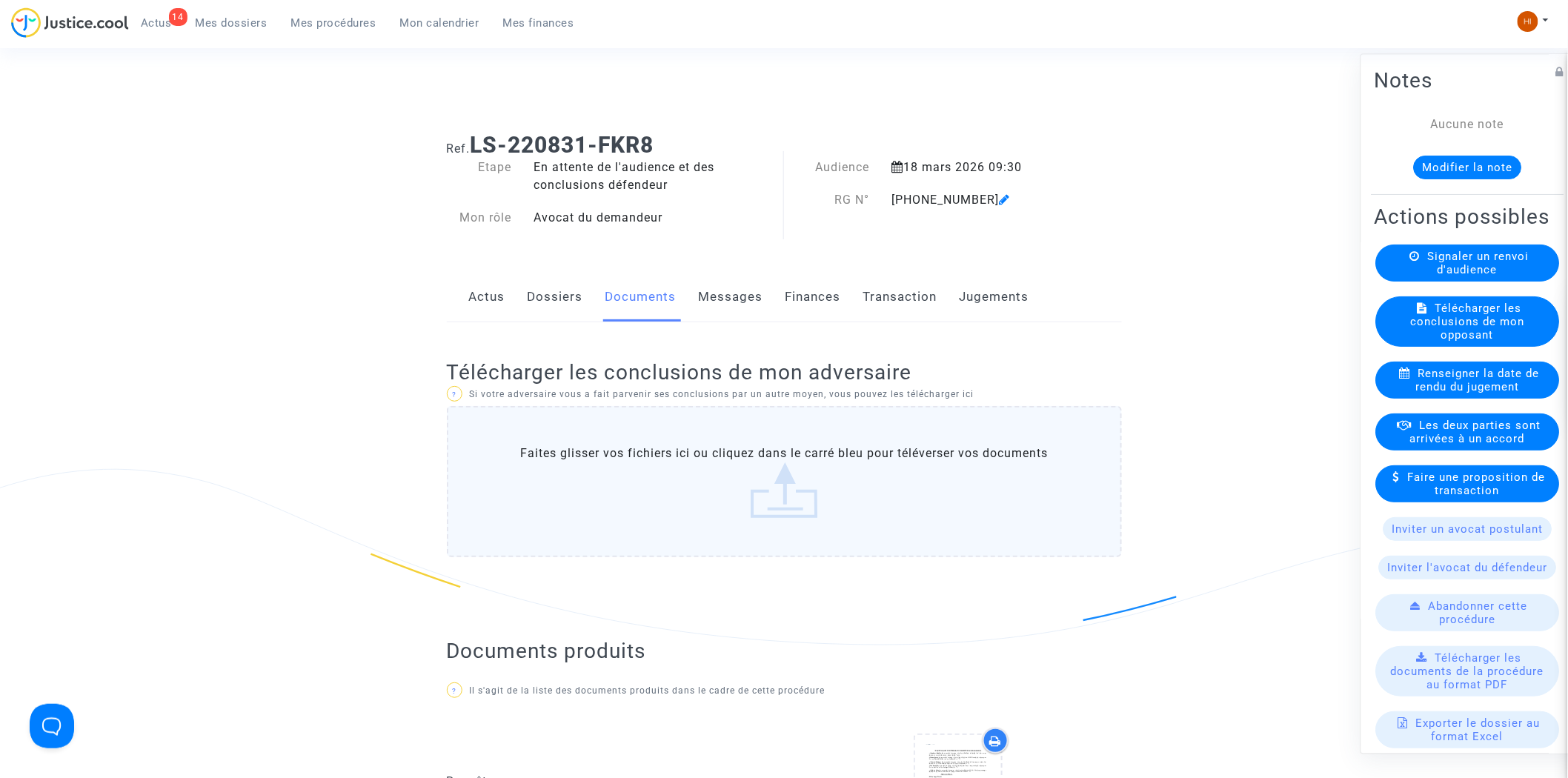
click at [977, 199] on div "11-22-003601" at bounding box center [977, 200] width 193 height 18
copy div "11-22-003601"
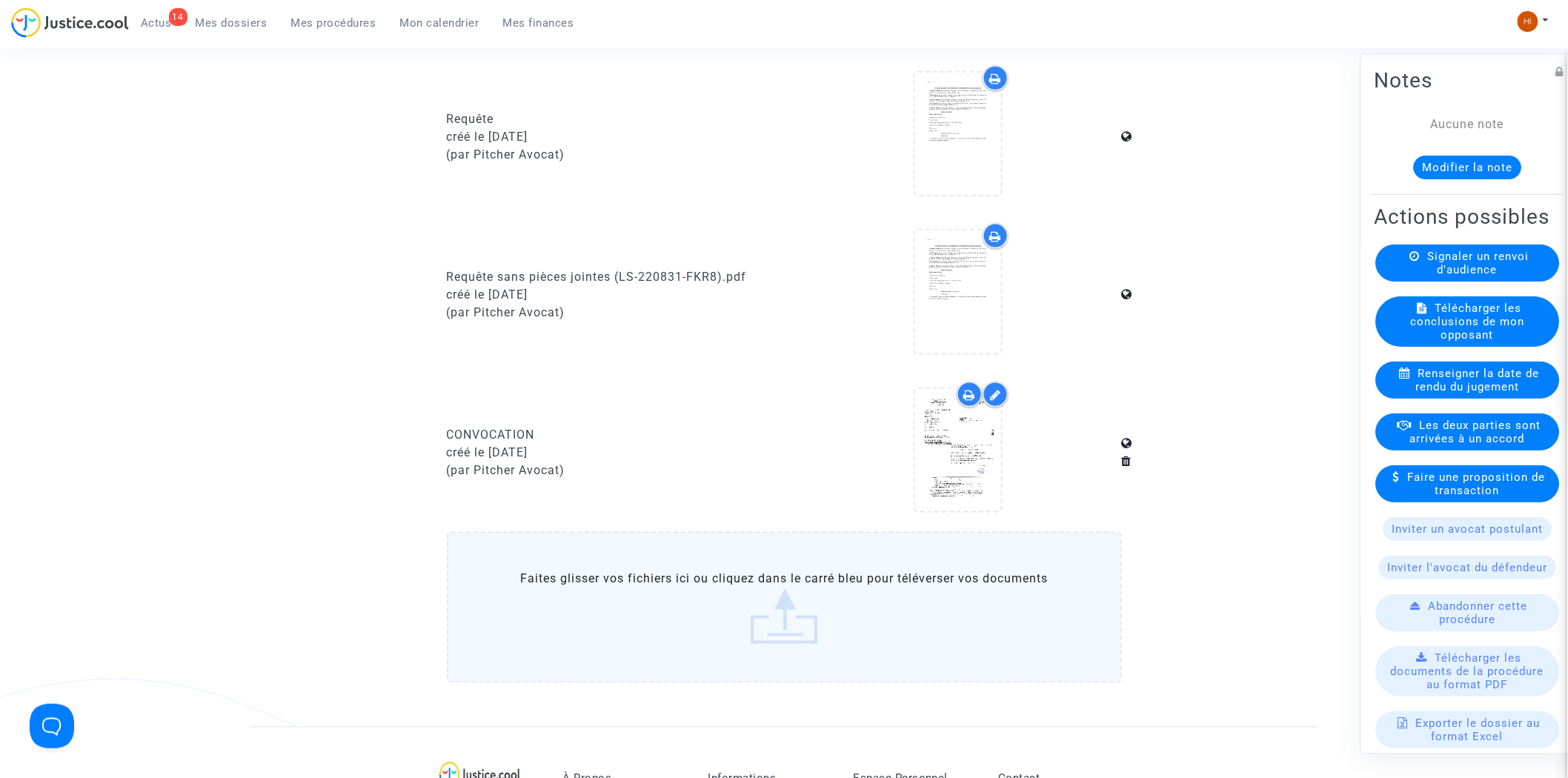
scroll to position [658, 0]
click at [346, 27] on span "Mes procédures" at bounding box center [333, 23] width 85 height 13
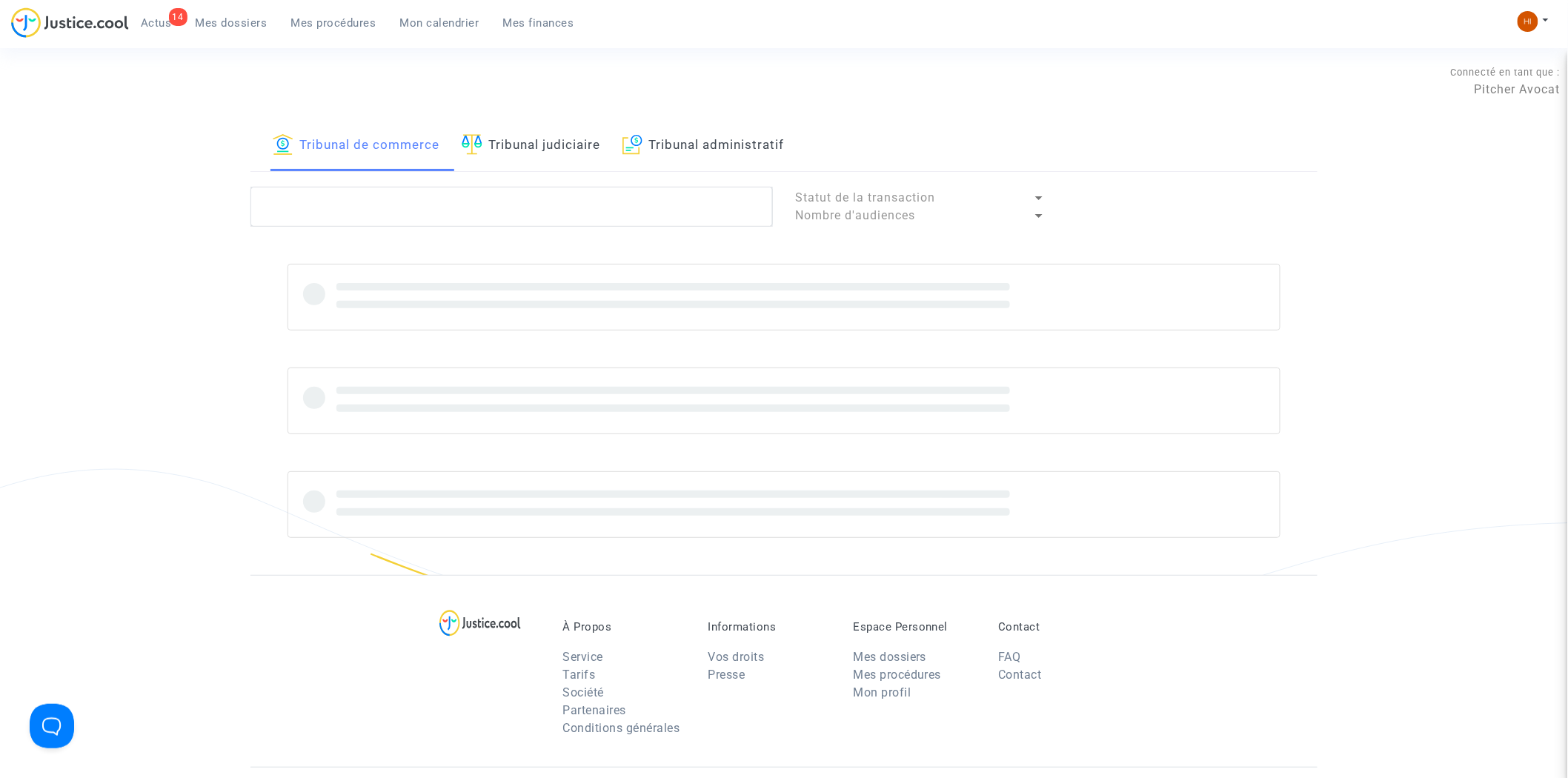
click at [531, 154] on link "Tribunal judiciaire" at bounding box center [531, 146] width 138 height 50
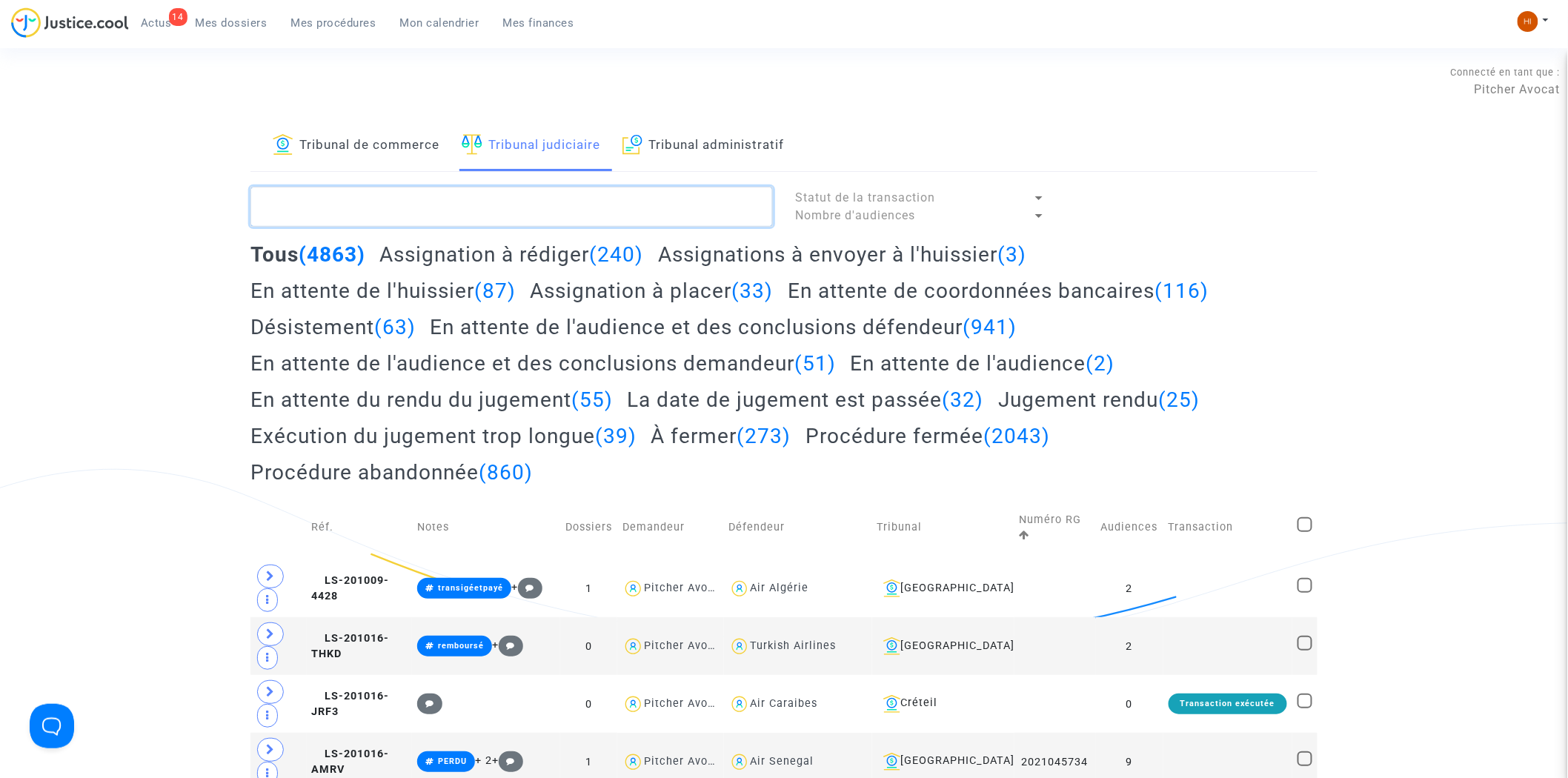
click at [509, 209] on textarea at bounding box center [512, 207] width 522 height 40
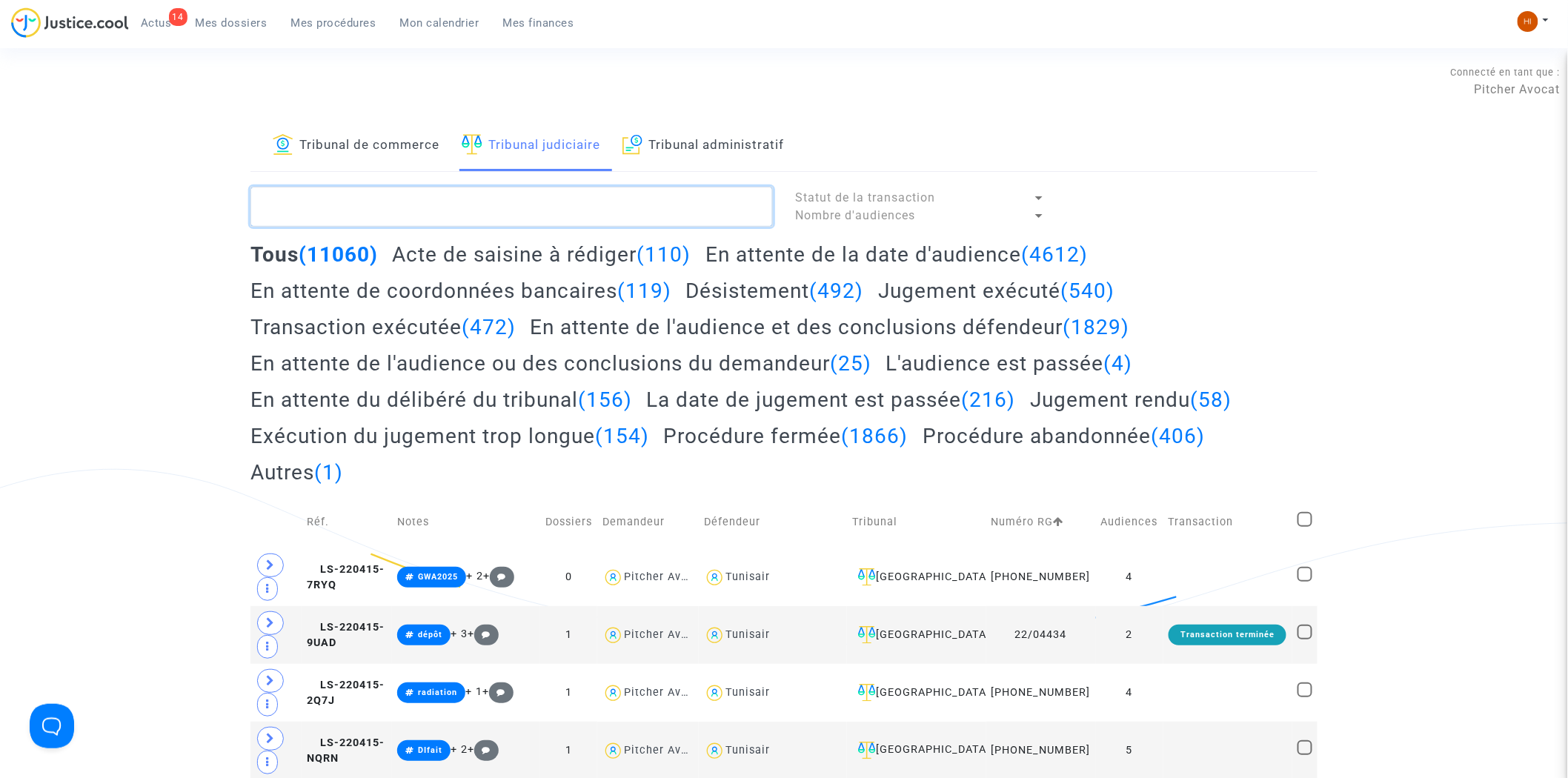
click at [374, 213] on textarea at bounding box center [512, 207] width 522 height 40
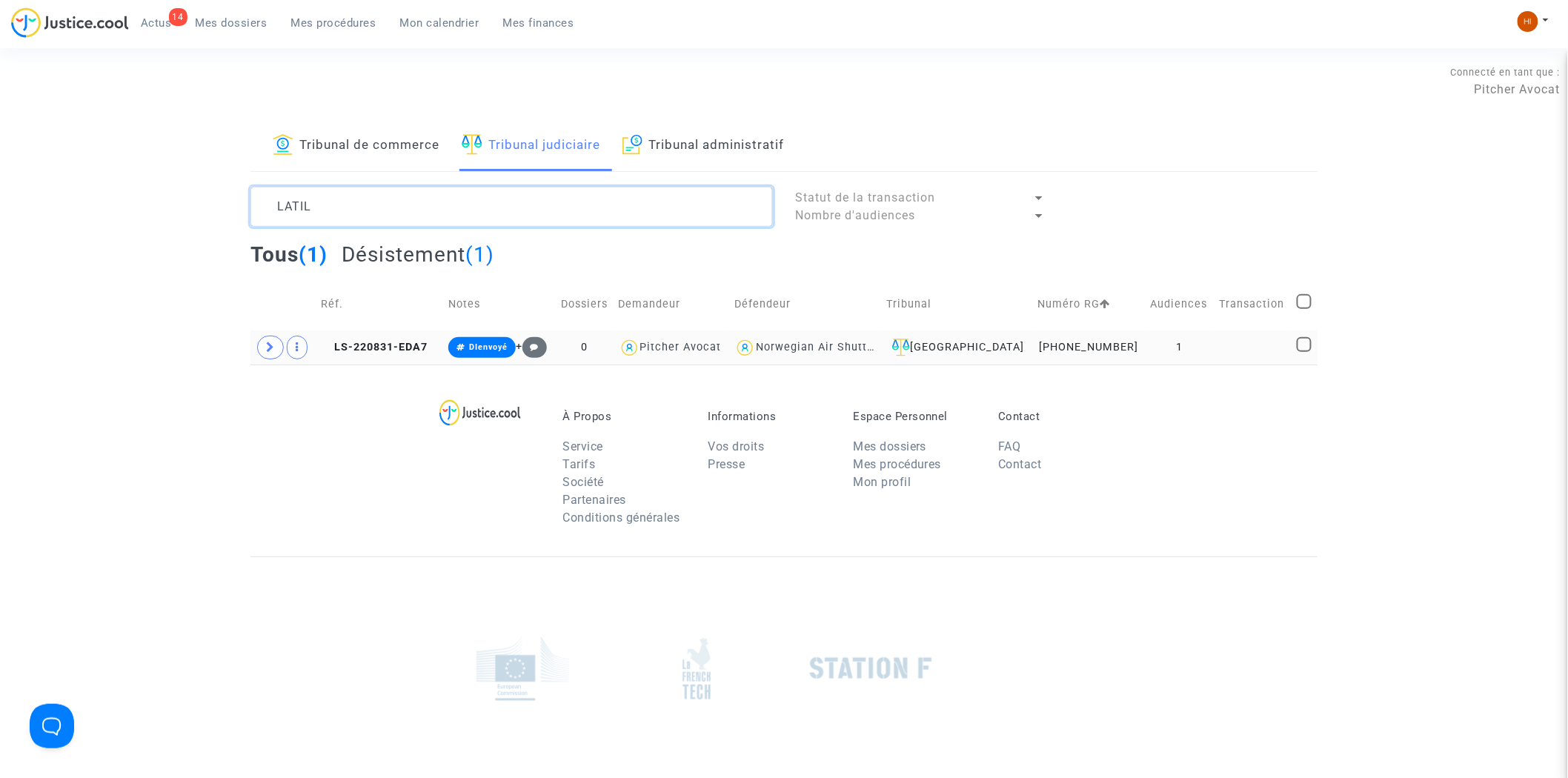
type textarea "LATIL"
click at [1174, 343] on td "1" at bounding box center [1180, 348] width 69 height 35
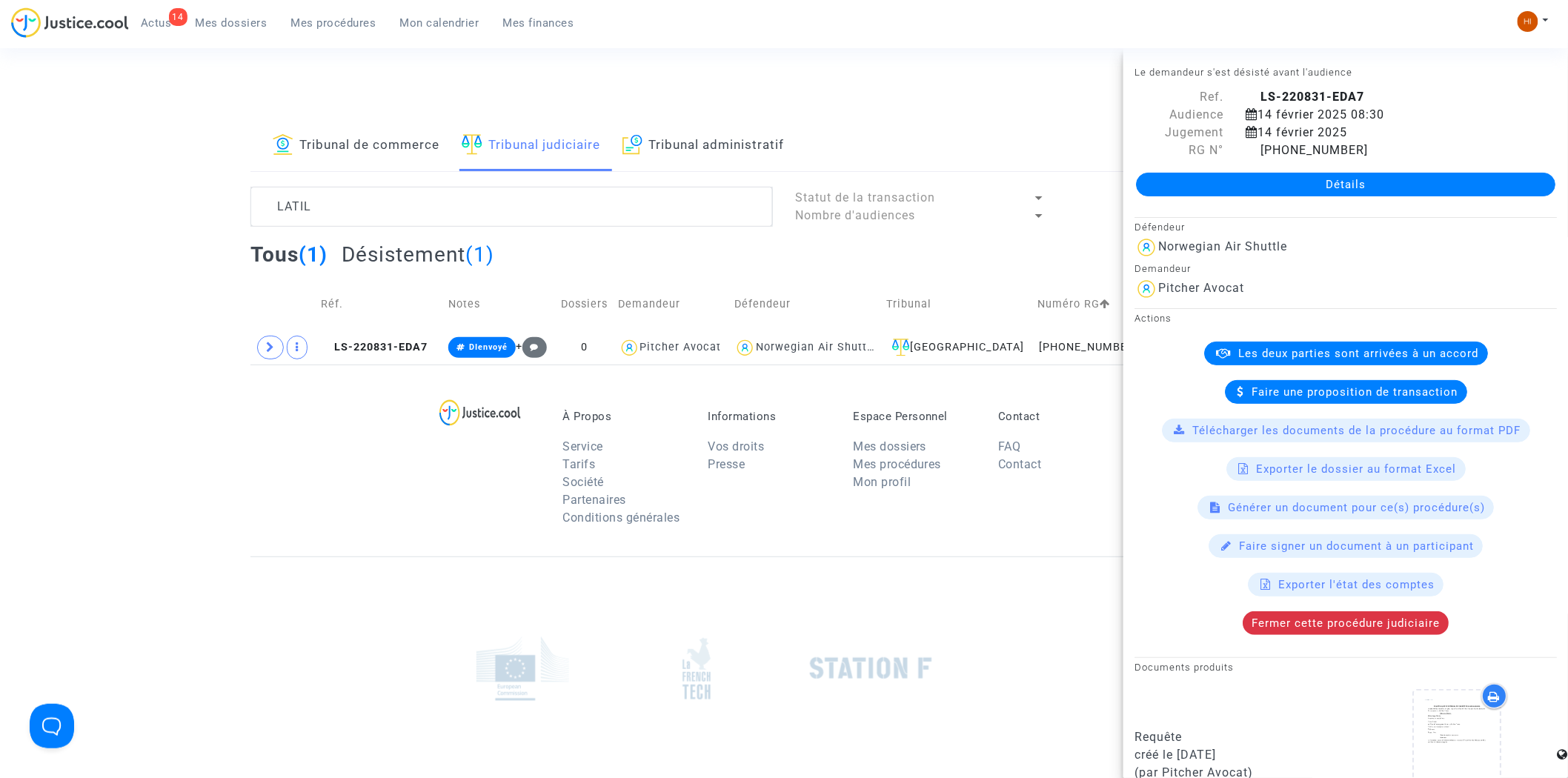
drag, startPoint x: 330, startPoint y: 346, endPoint x: 232, endPoint y: 352, distance: 98.2
click at [330, 346] on icon at bounding box center [326, 347] width 12 height 11
click at [268, 356] on span at bounding box center [271, 348] width 27 height 24
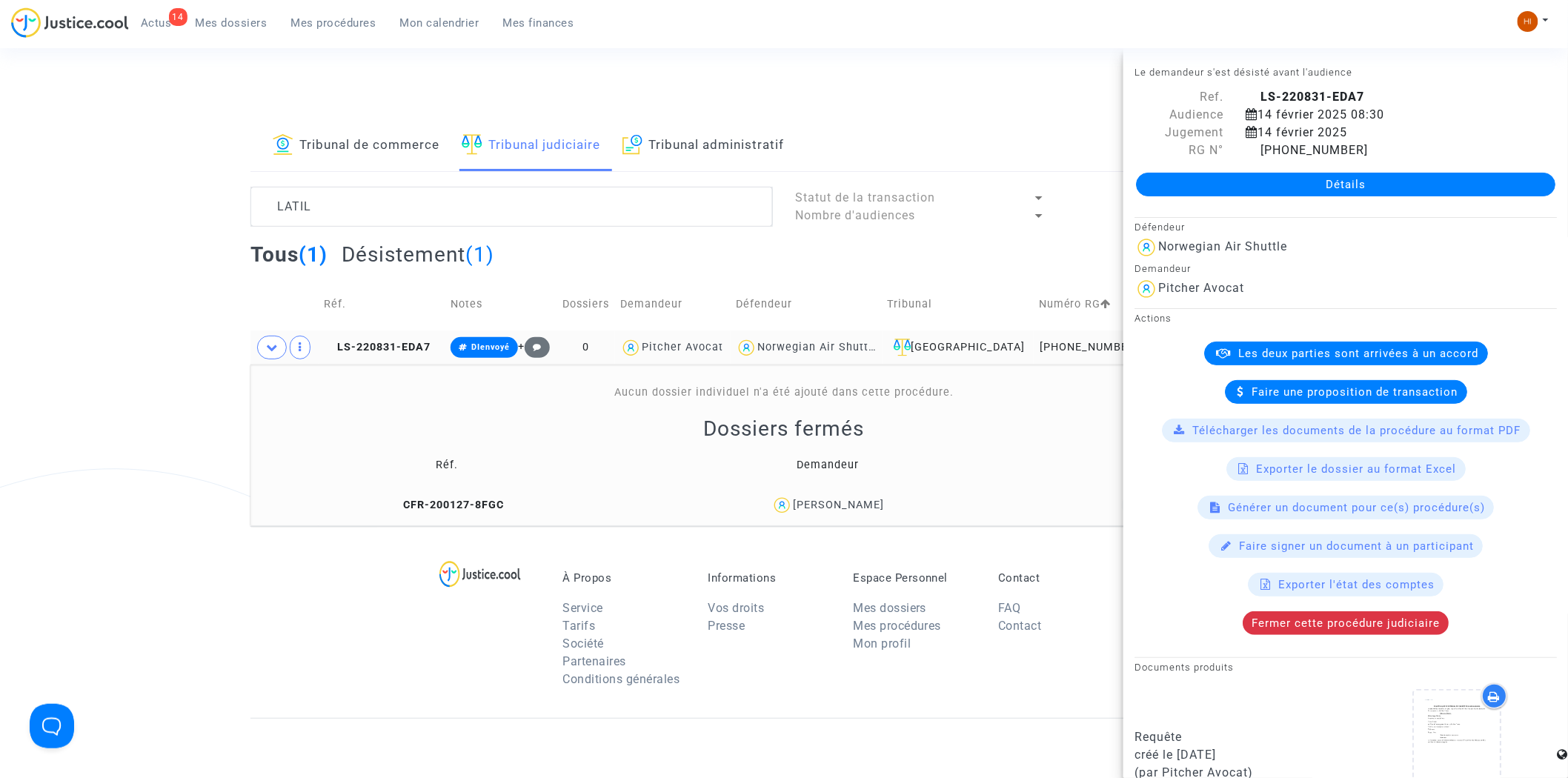
copy div "Lucas Latil"
drag, startPoint x: 898, startPoint y: 517, endPoint x: 815, endPoint y: 512, distance: 83.2
click at [815, 512] on td "Lucas Latil" at bounding box center [828, 505] width 378 height 32
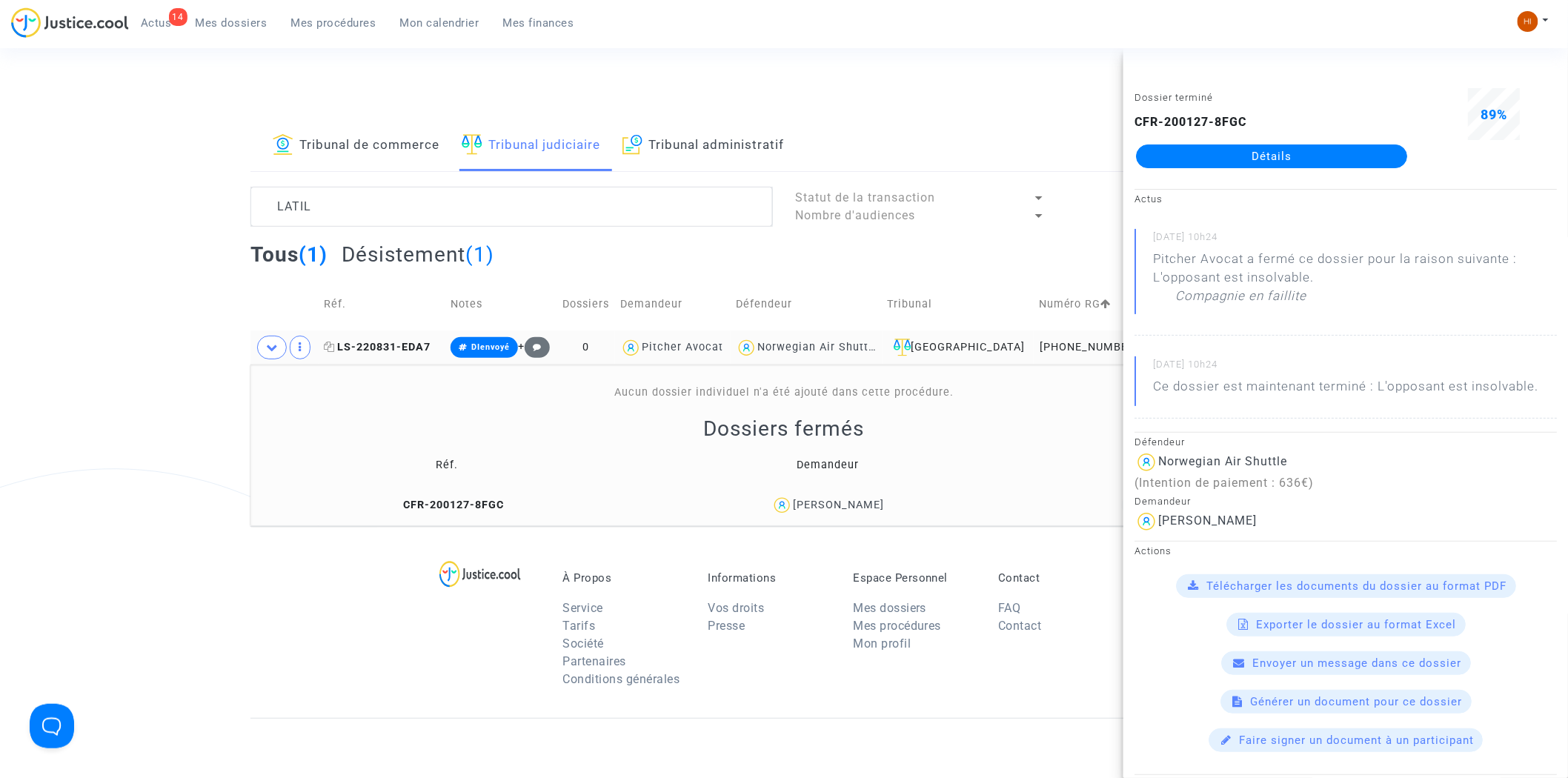
click at [395, 347] on span "LS-220831-EDA7" at bounding box center [376, 347] width 107 height 12
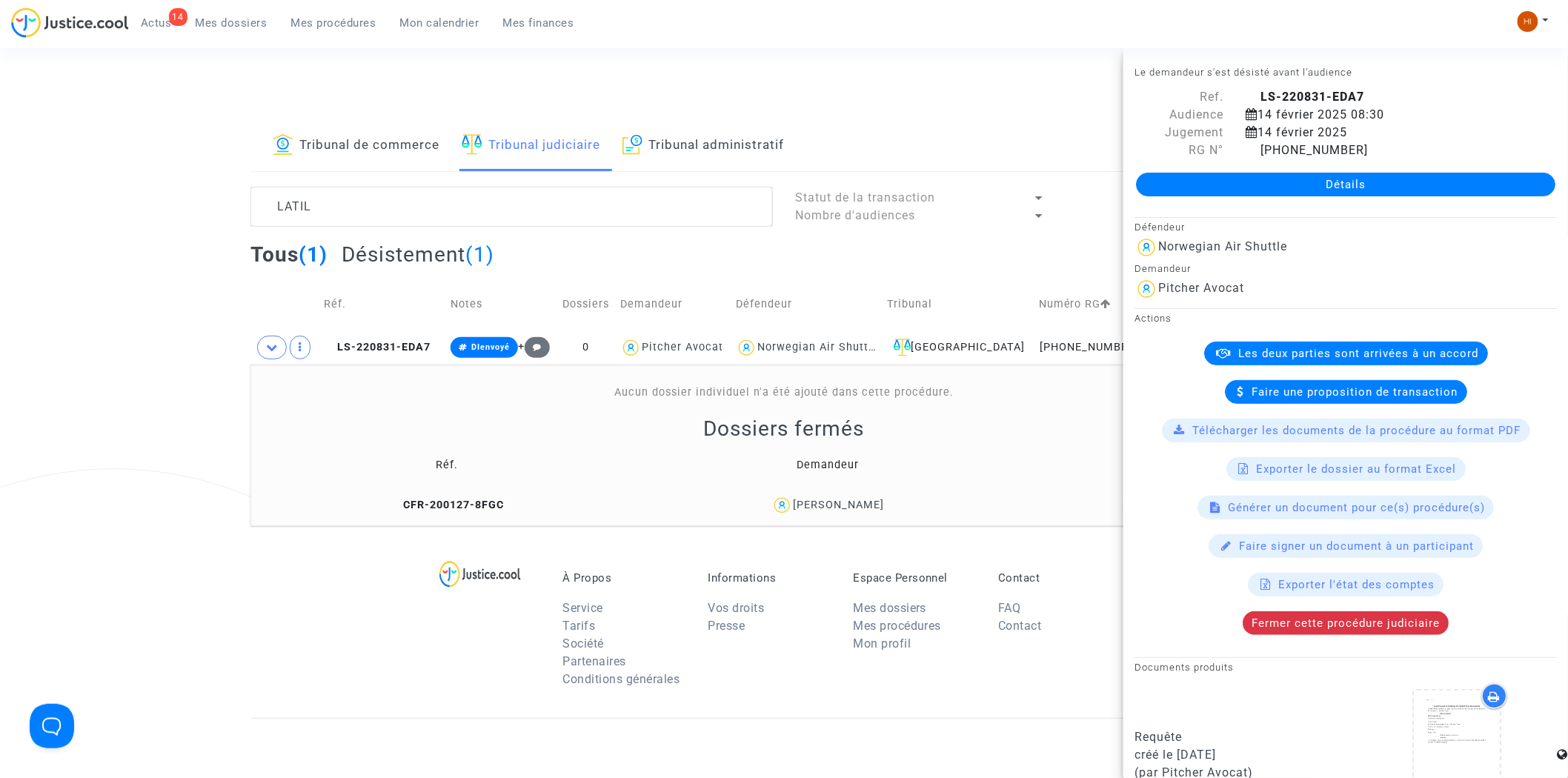
click at [1267, 171] on div "Détails" at bounding box center [1345, 184] width 445 height 50
click at [1227, 187] on link "Détails" at bounding box center [1345, 184] width 420 height 24
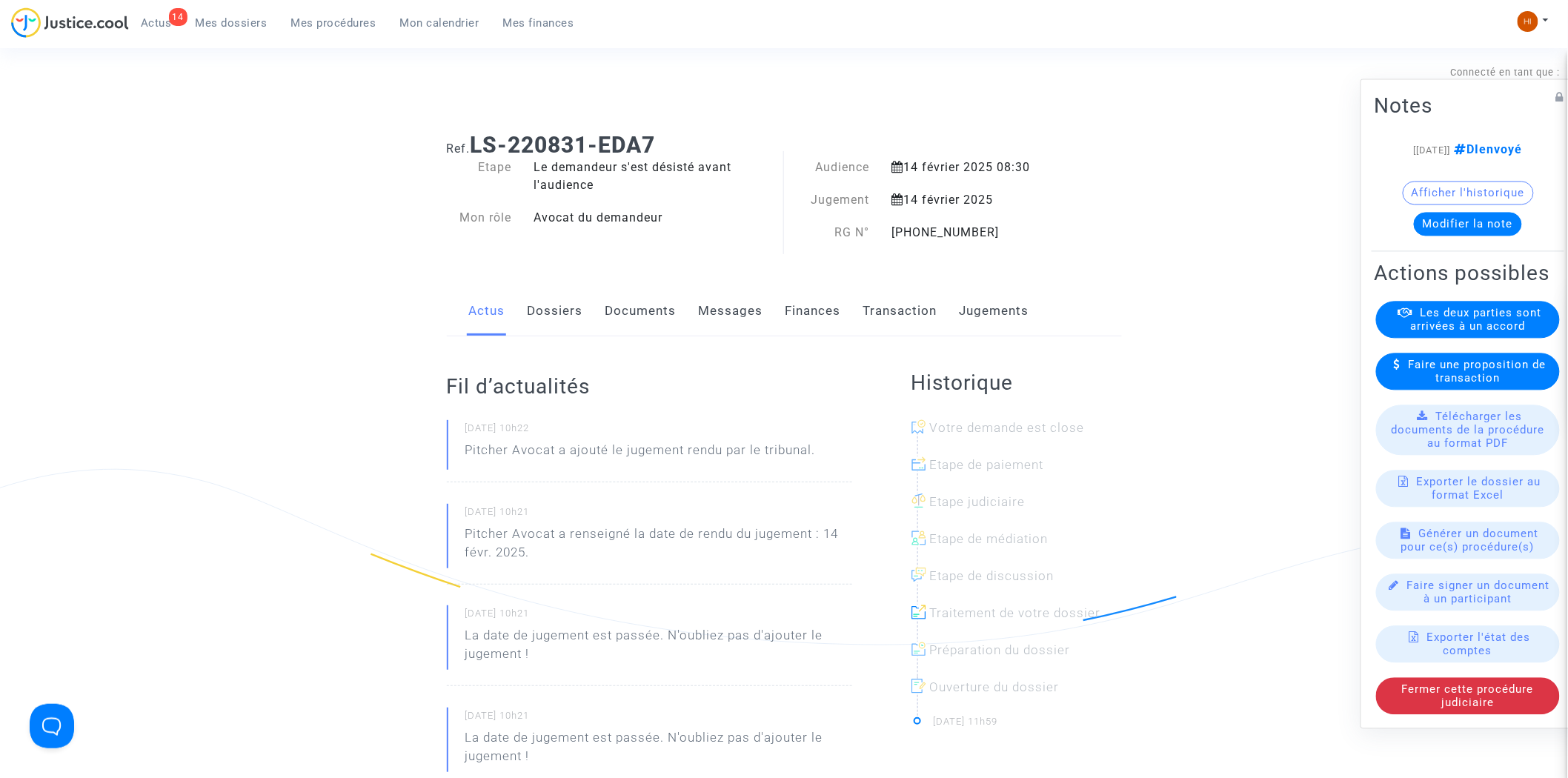
drag, startPoint x: 642, startPoint y: 314, endPoint x: 650, endPoint y: 310, distance: 8.9
click at [643, 314] on link "Documents" at bounding box center [641, 311] width 71 height 49
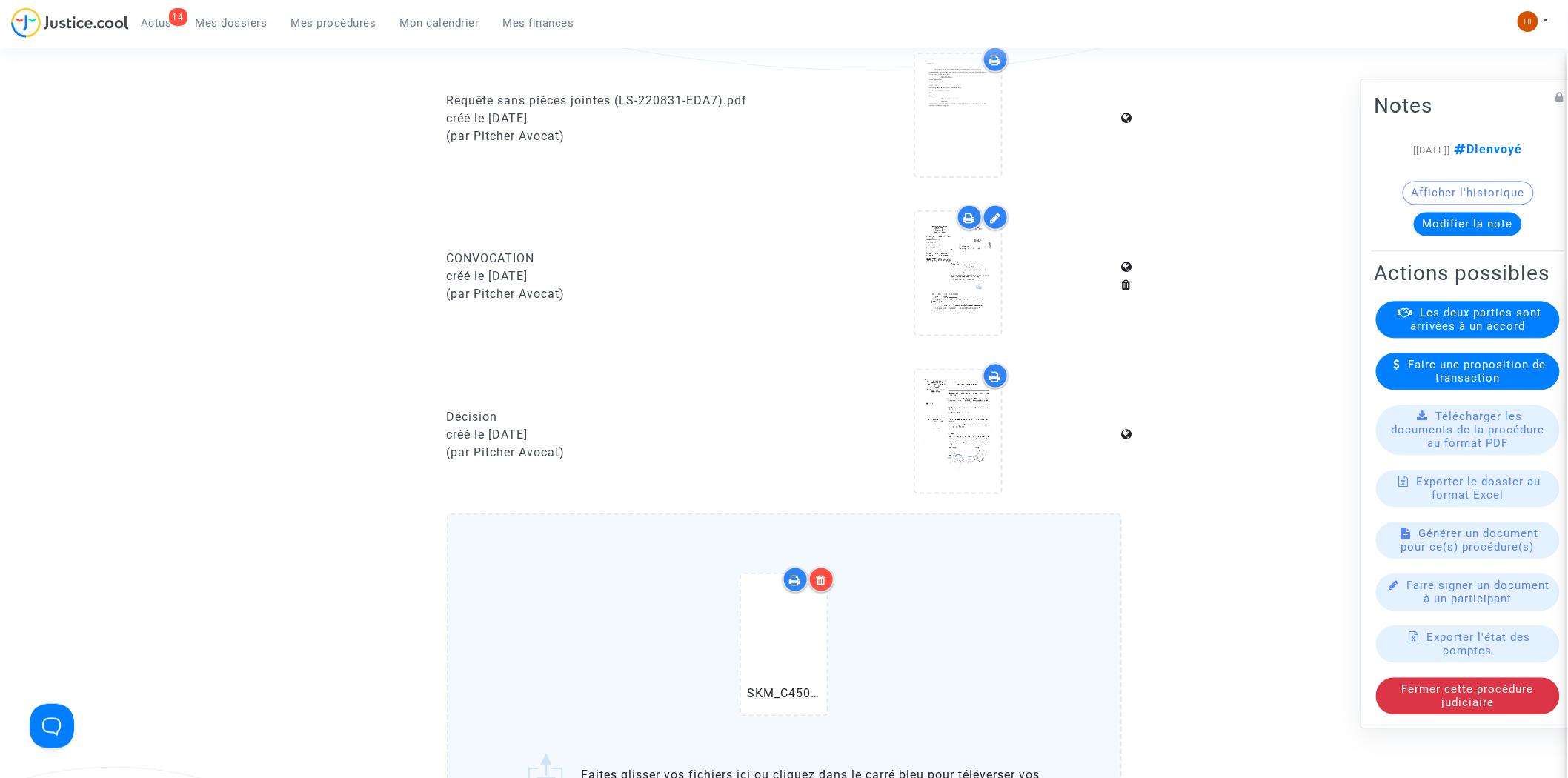
scroll to position [906, 0]
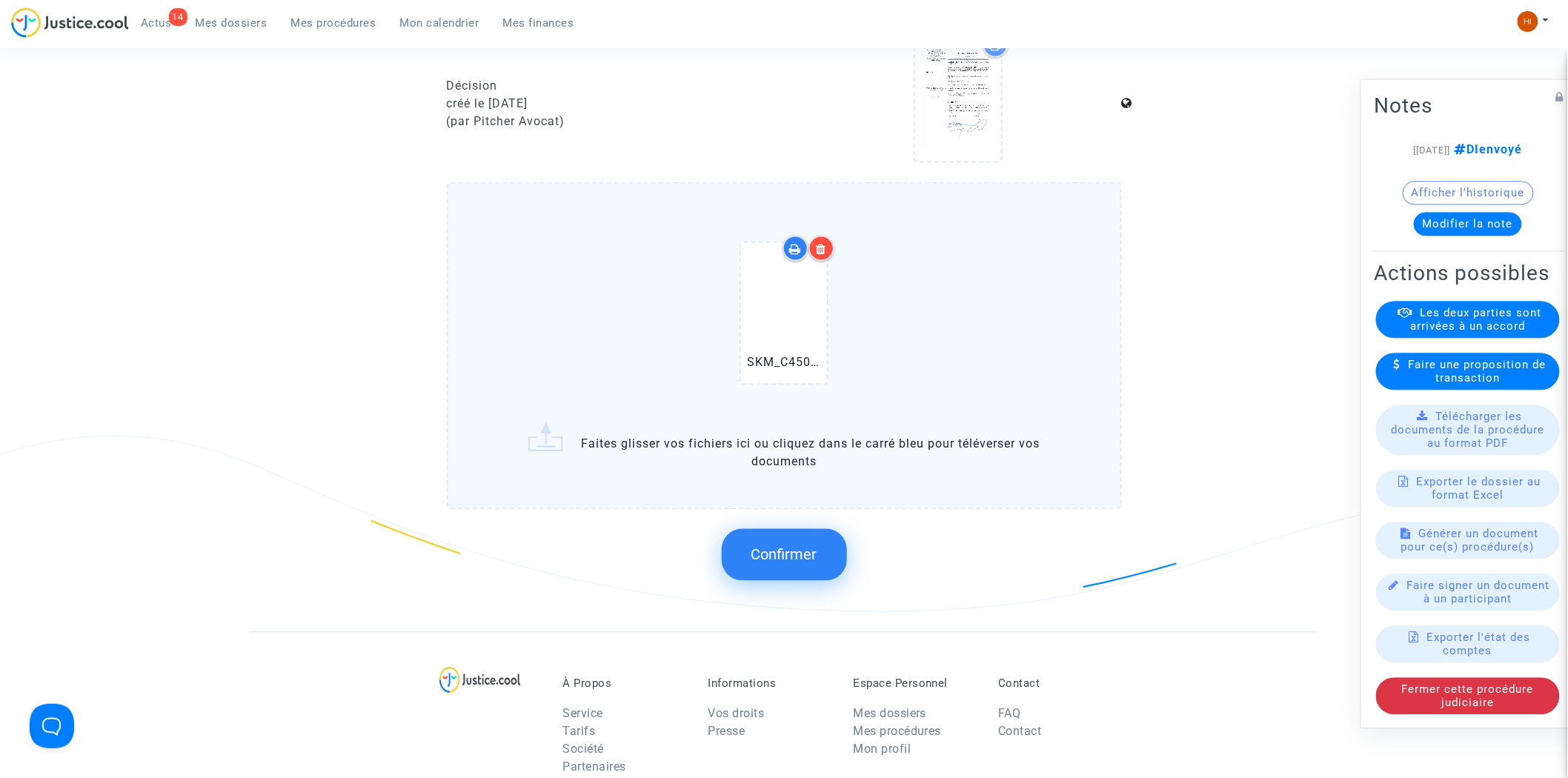
click at [772, 561] on button "Confirmer" at bounding box center [784, 555] width 125 height 52
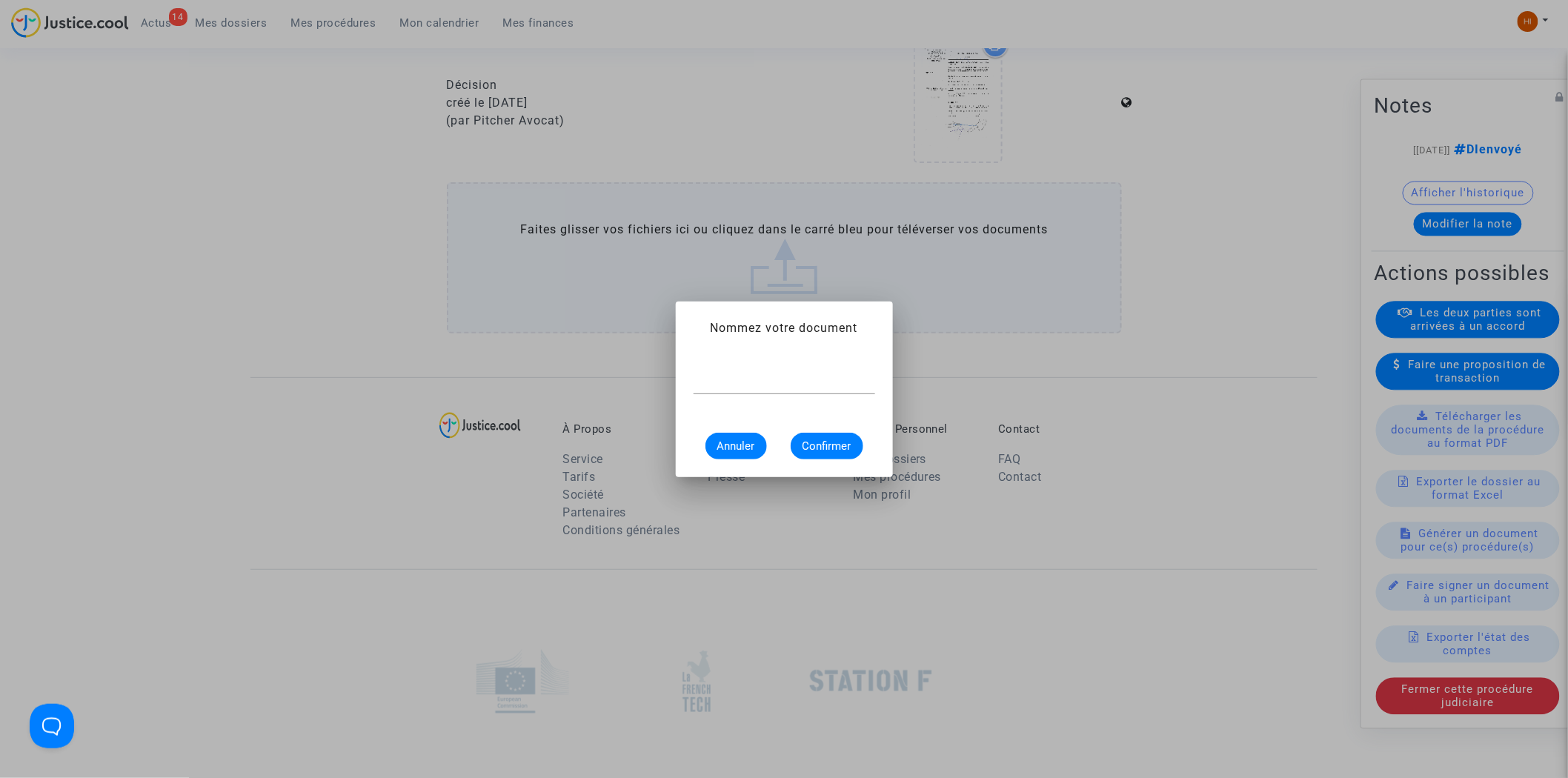
scroll to position [0, 0]
type input "CONVOCATION"
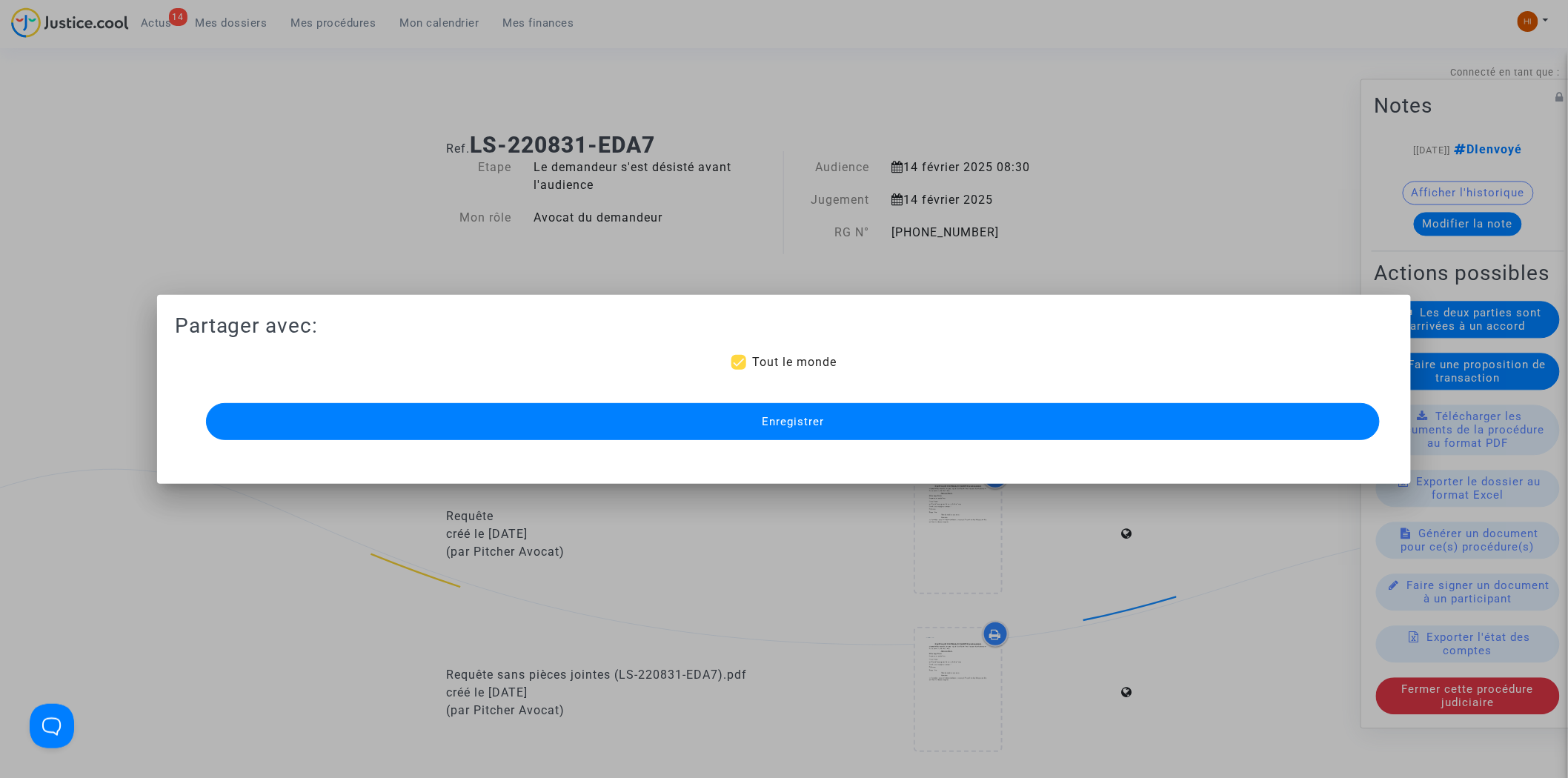
scroll to position [906, 0]
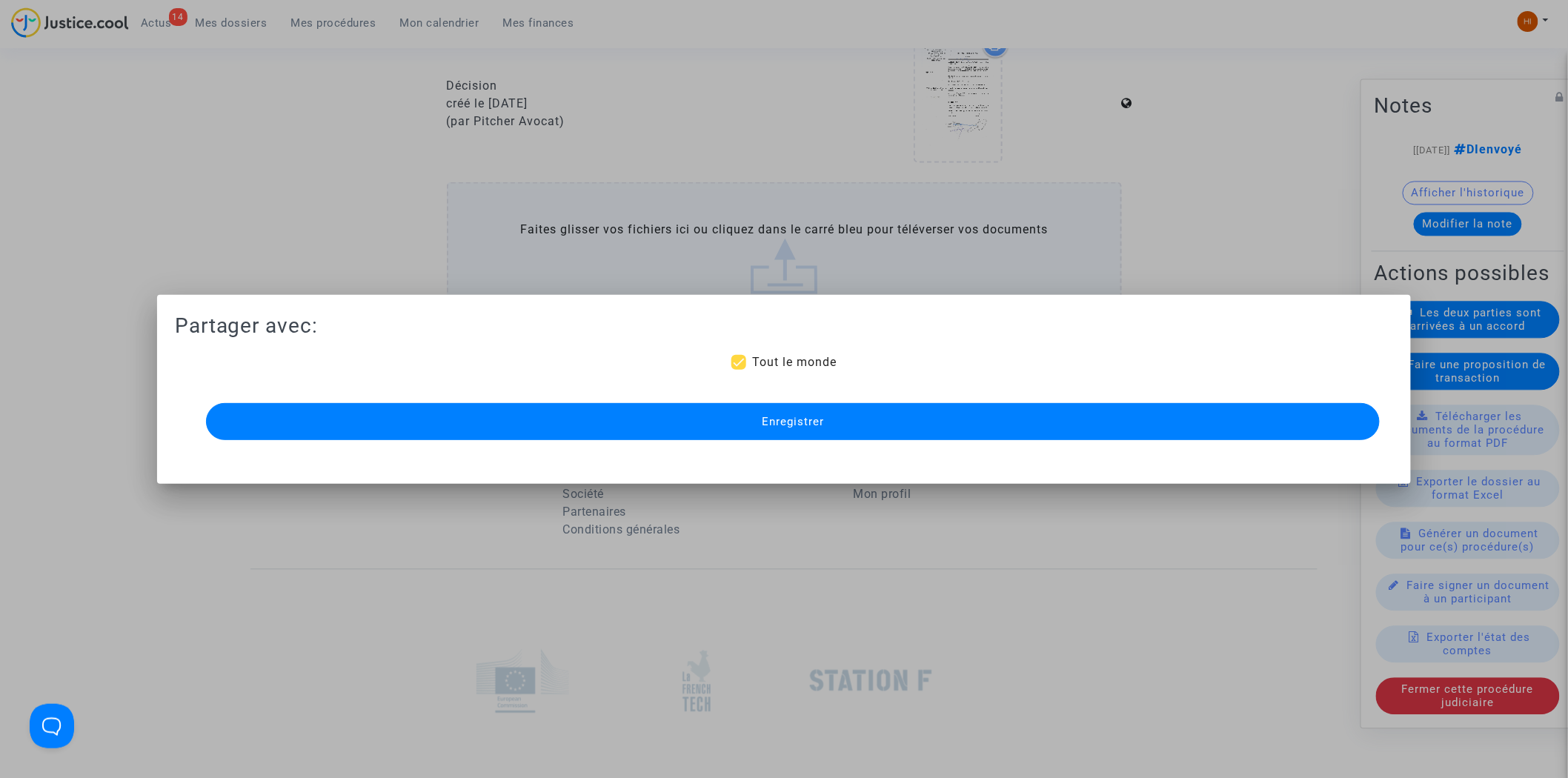
click at [840, 440] on div "Enregistrer" at bounding box center [784, 422] width 1174 height 44
click at [854, 425] on button "Enregistrer" at bounding box center [793, 422] width 1174 height 37
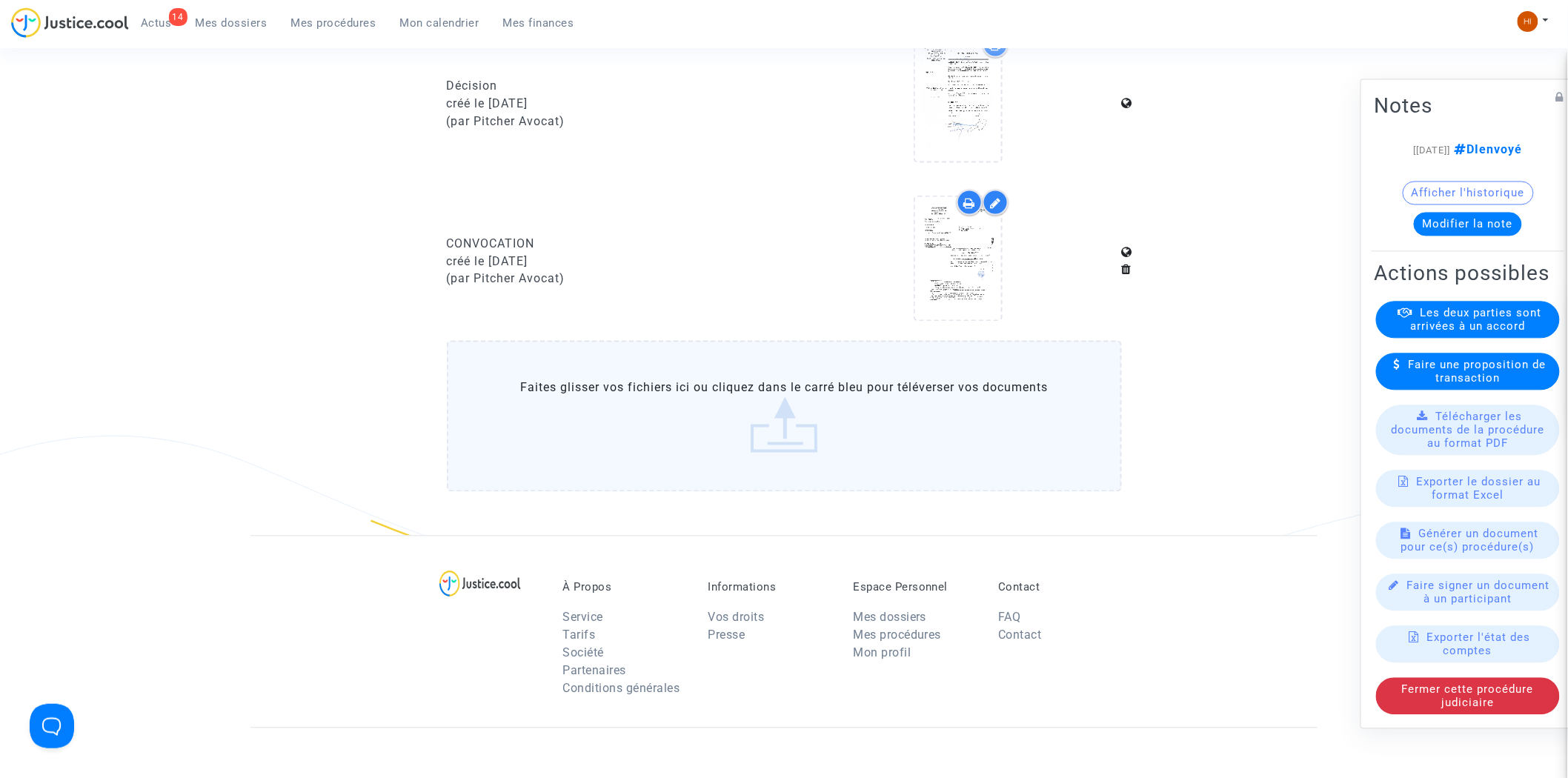
click at [310, 32] on link "Mes procédures" at bounding box center [333, 22] width 109 height 22
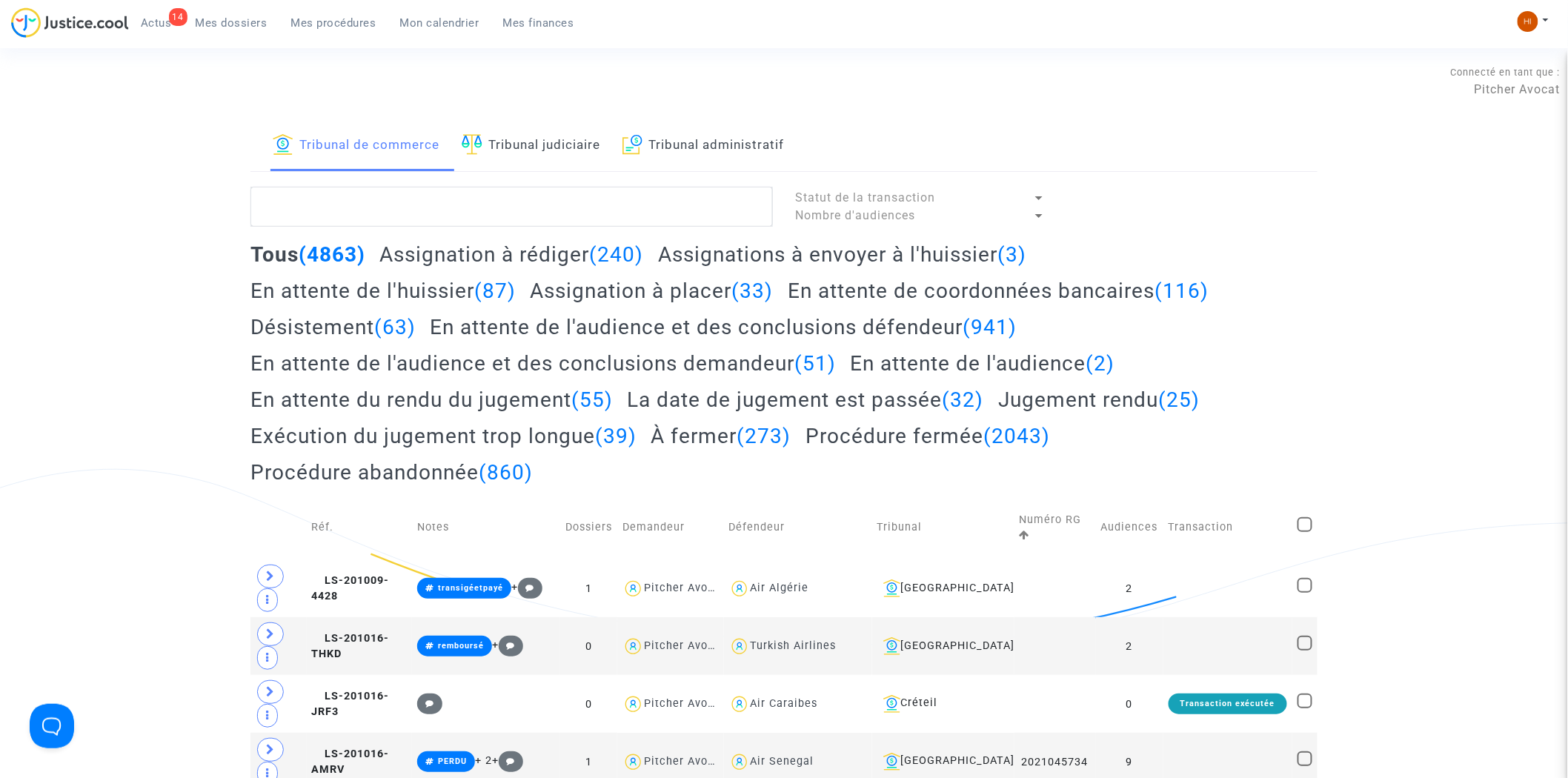
click at [567, 135] on link "Tribunal judiciaire" at bounding box center [531, 146] width 138 height 50
click at [498, 203] on textarea at bounding box center [512, 207] width 522 height 40
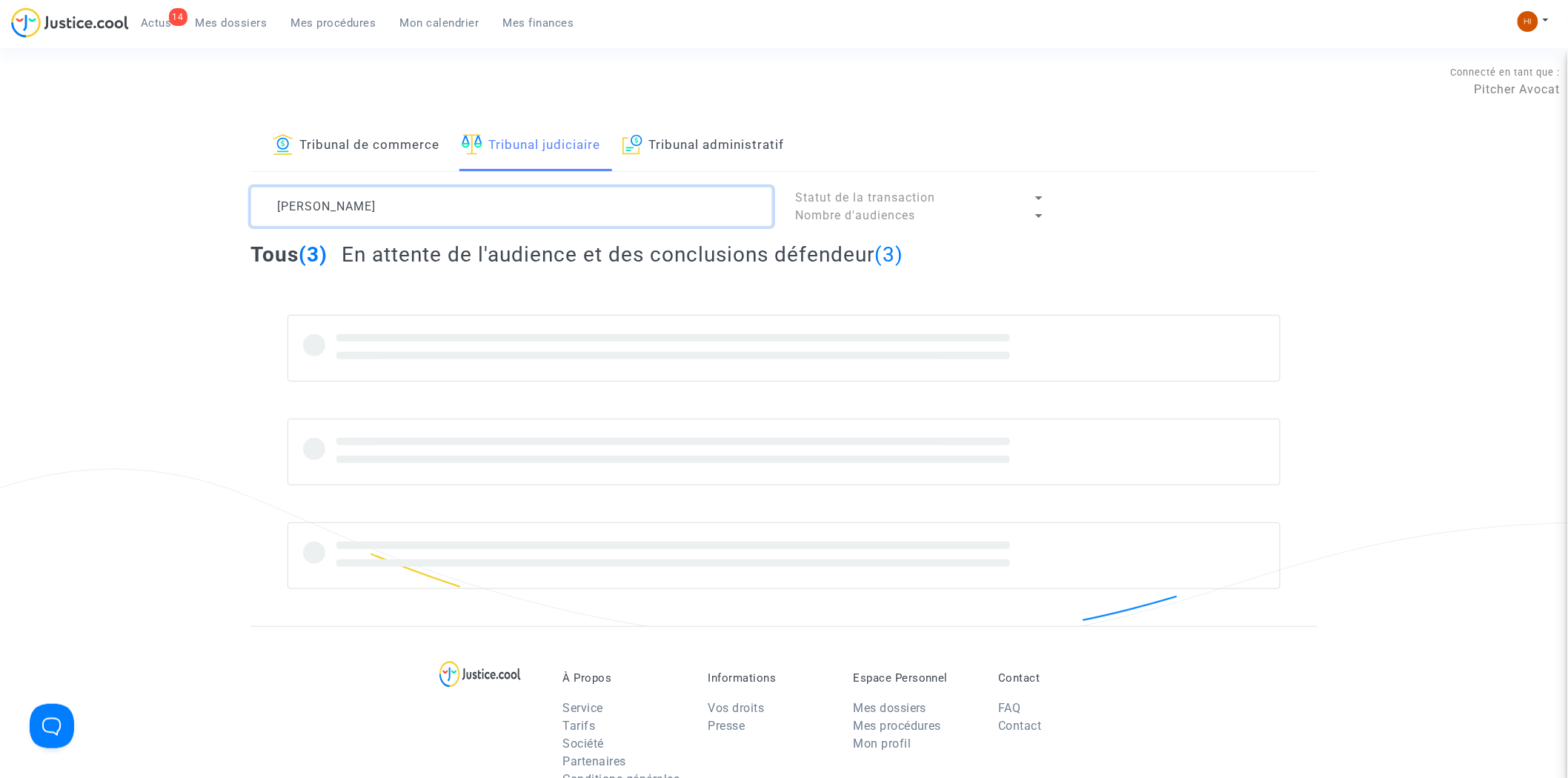
type textarea "SIMON MANON"
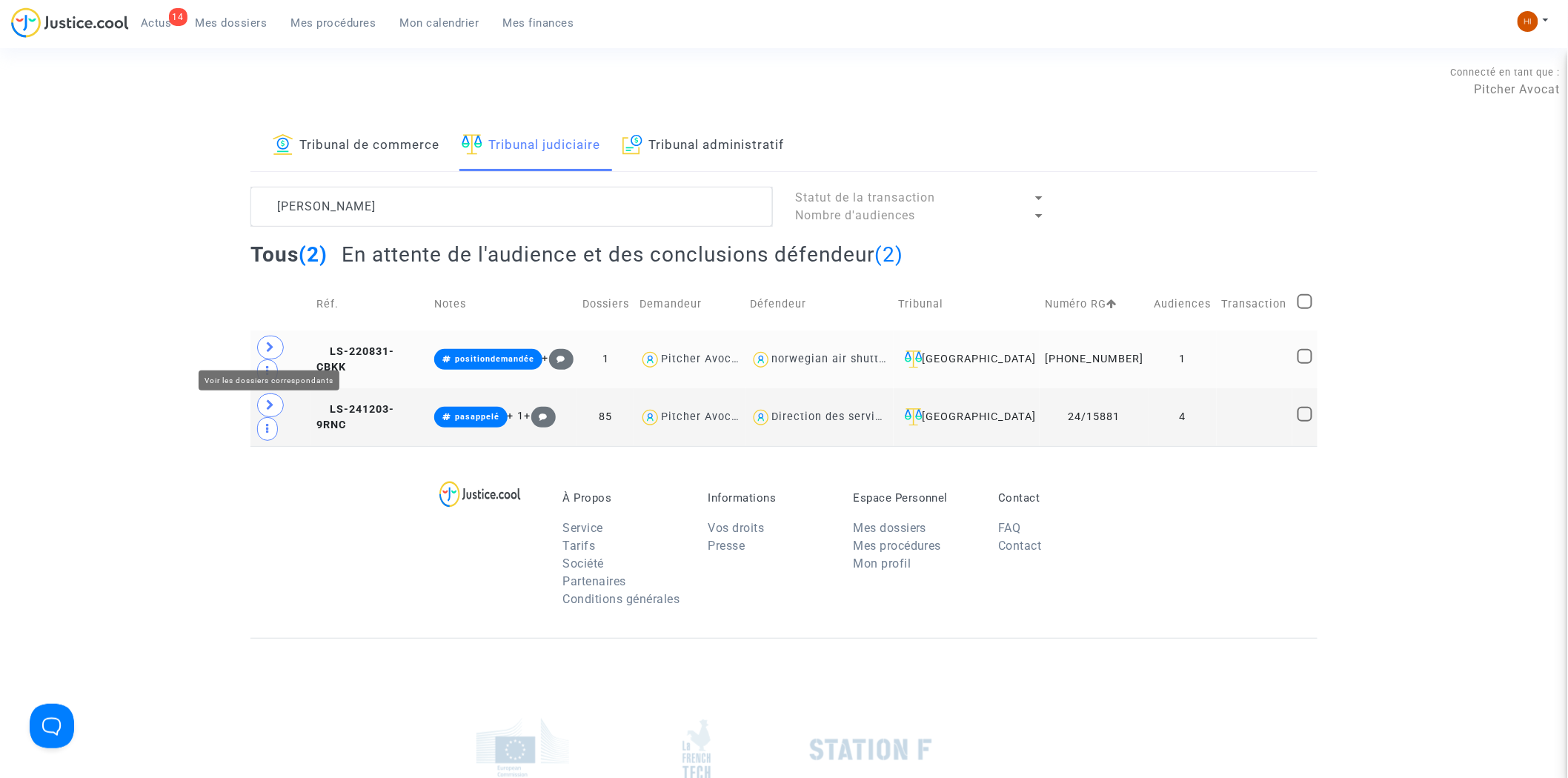
click at [269, 351] on icon at bounding box center [270, 348] width 9 height 12
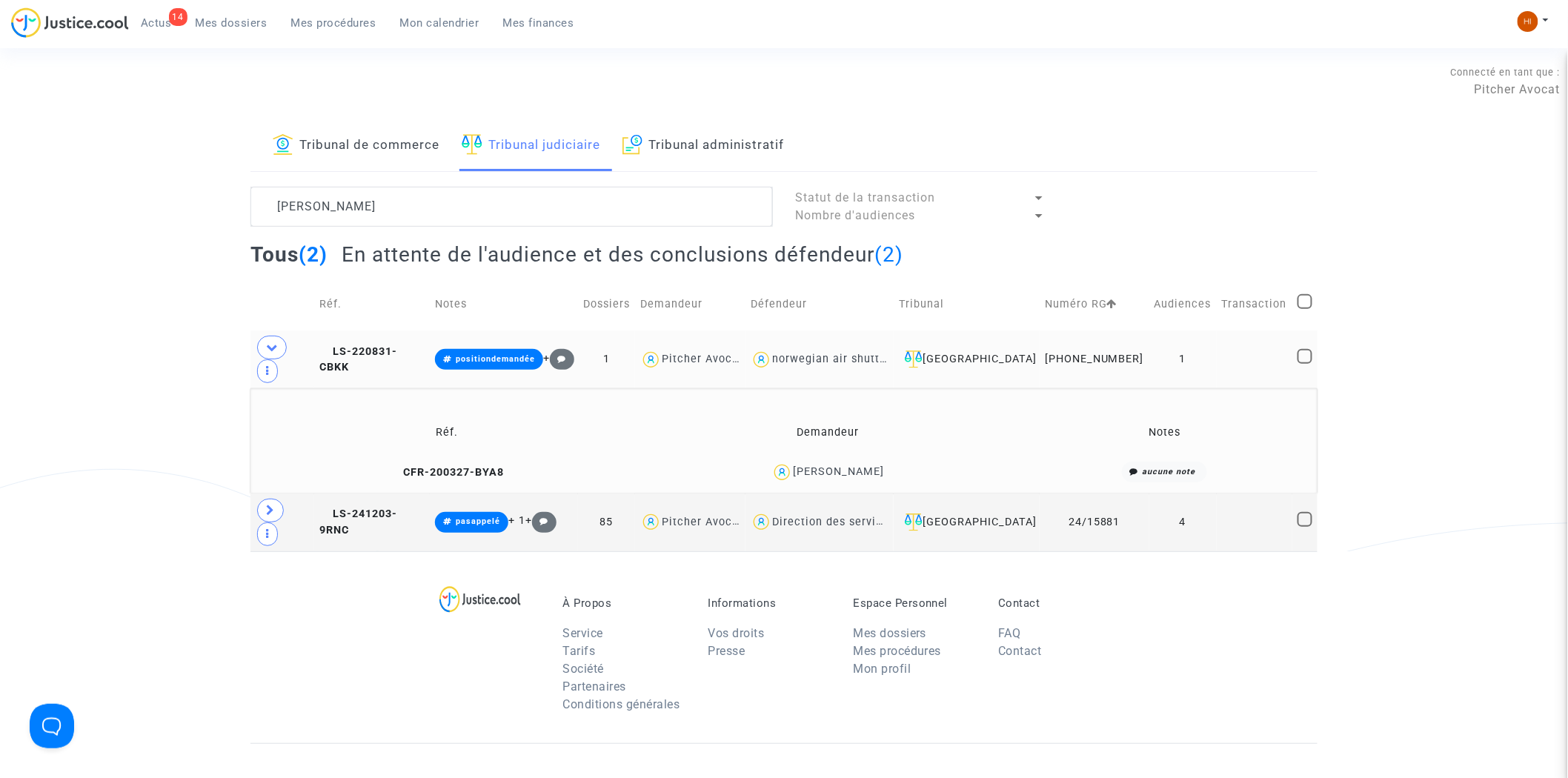
click at [401, 359] on td "LS-220831-CBKK" at bounding box center [372, 359] width 115 height 58
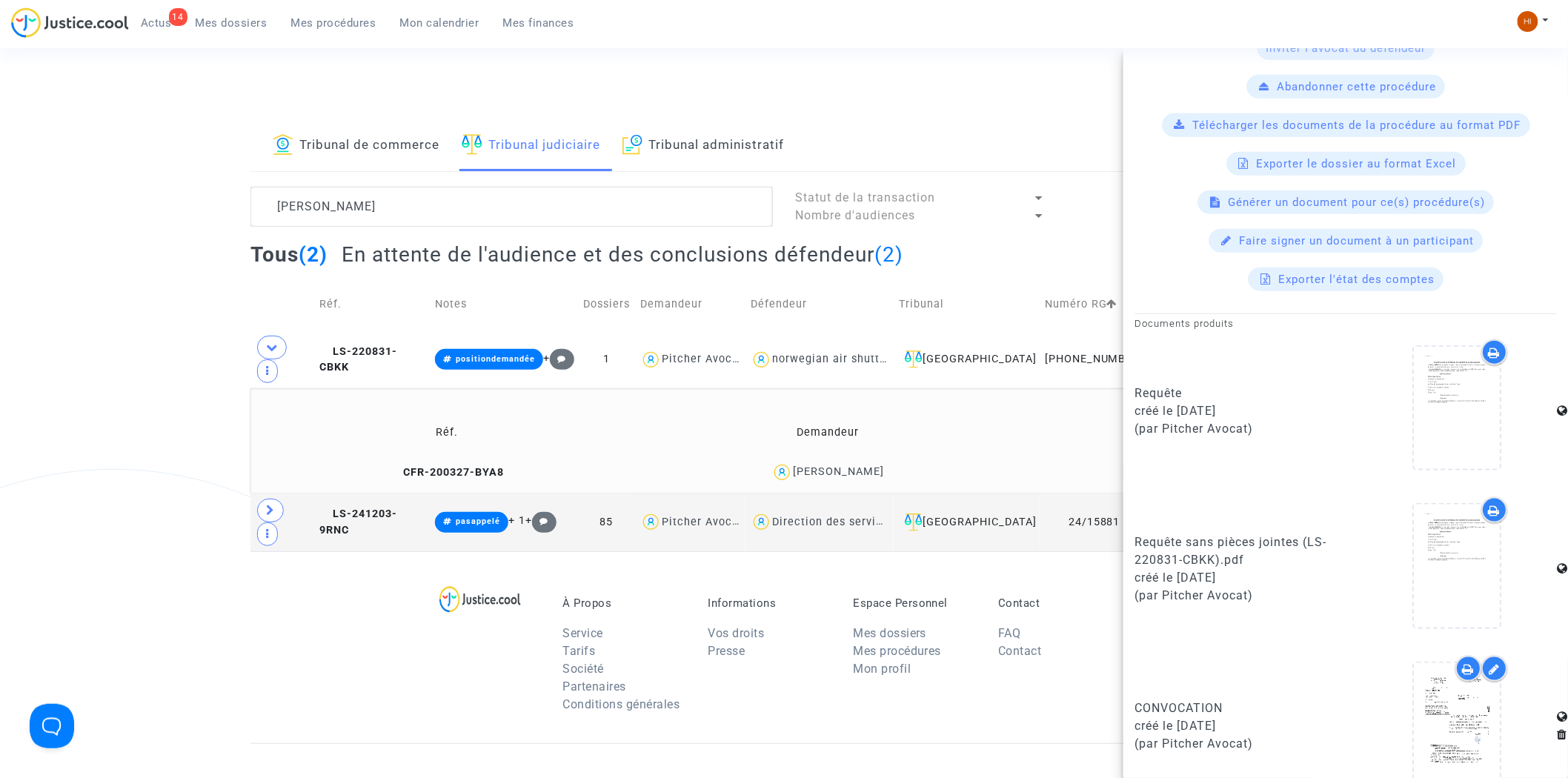
scroll to position [545, 0]
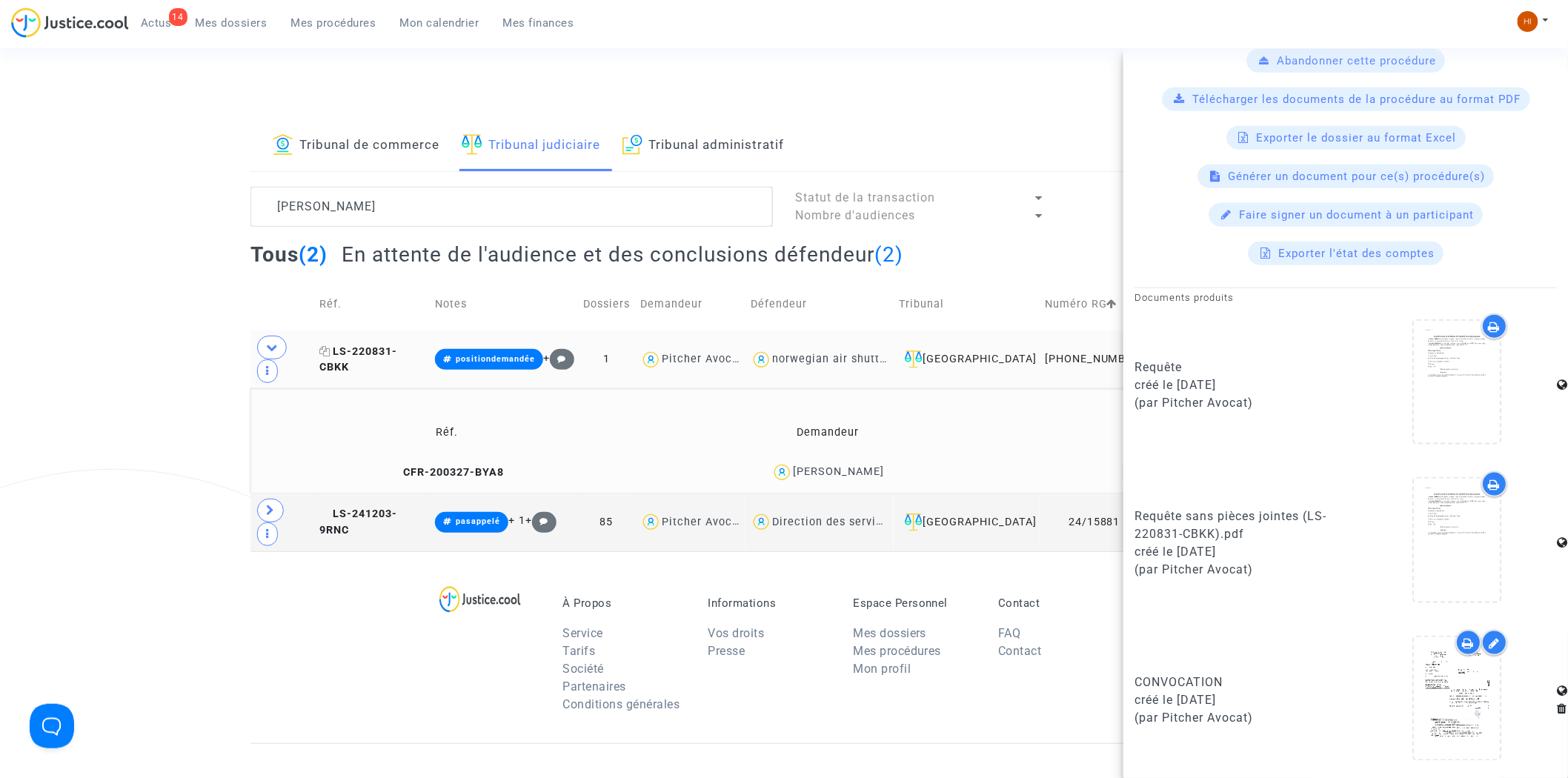
click at [398, 346] on span "LS-220831-CBKK" at bounding box center [358, 360] width 78 height 29
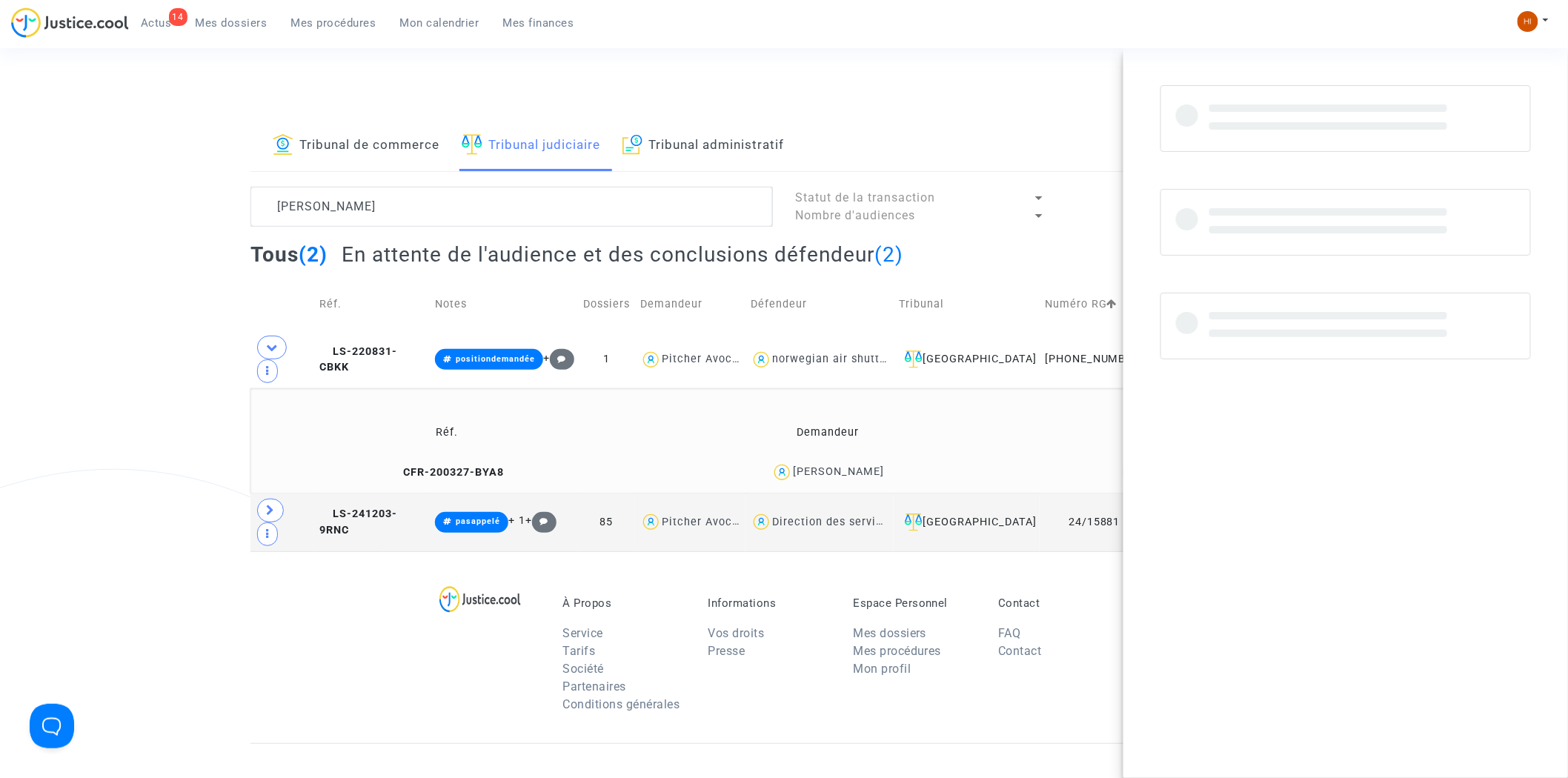
scroll to position [0, 0]
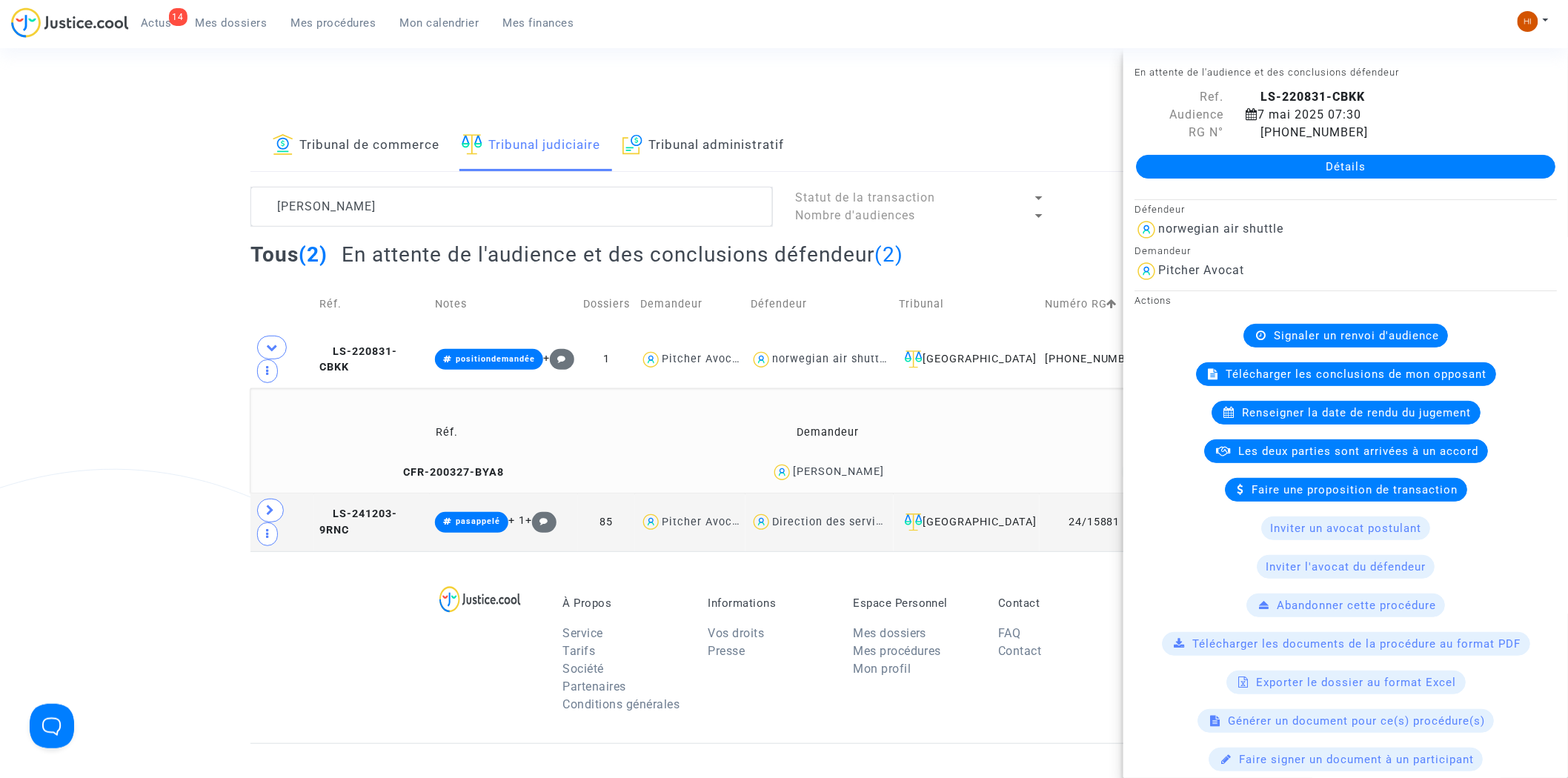
click at [1329, 167] on link "Détails" at bounding box center [1345, 166] width 420 height 24
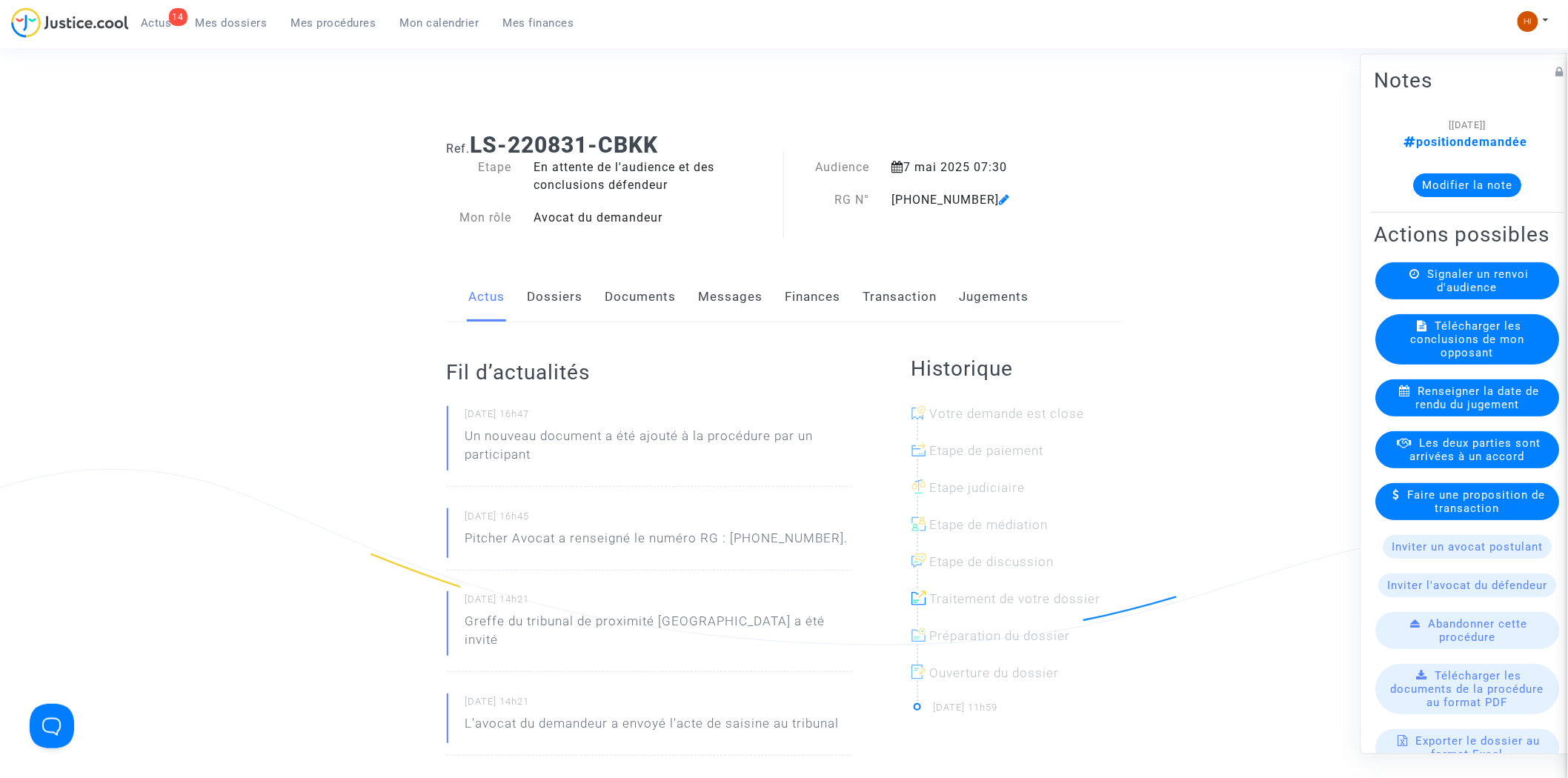
click at [619, 289] on link "Documents" at bounding box center [641, 297] width 71 height 49
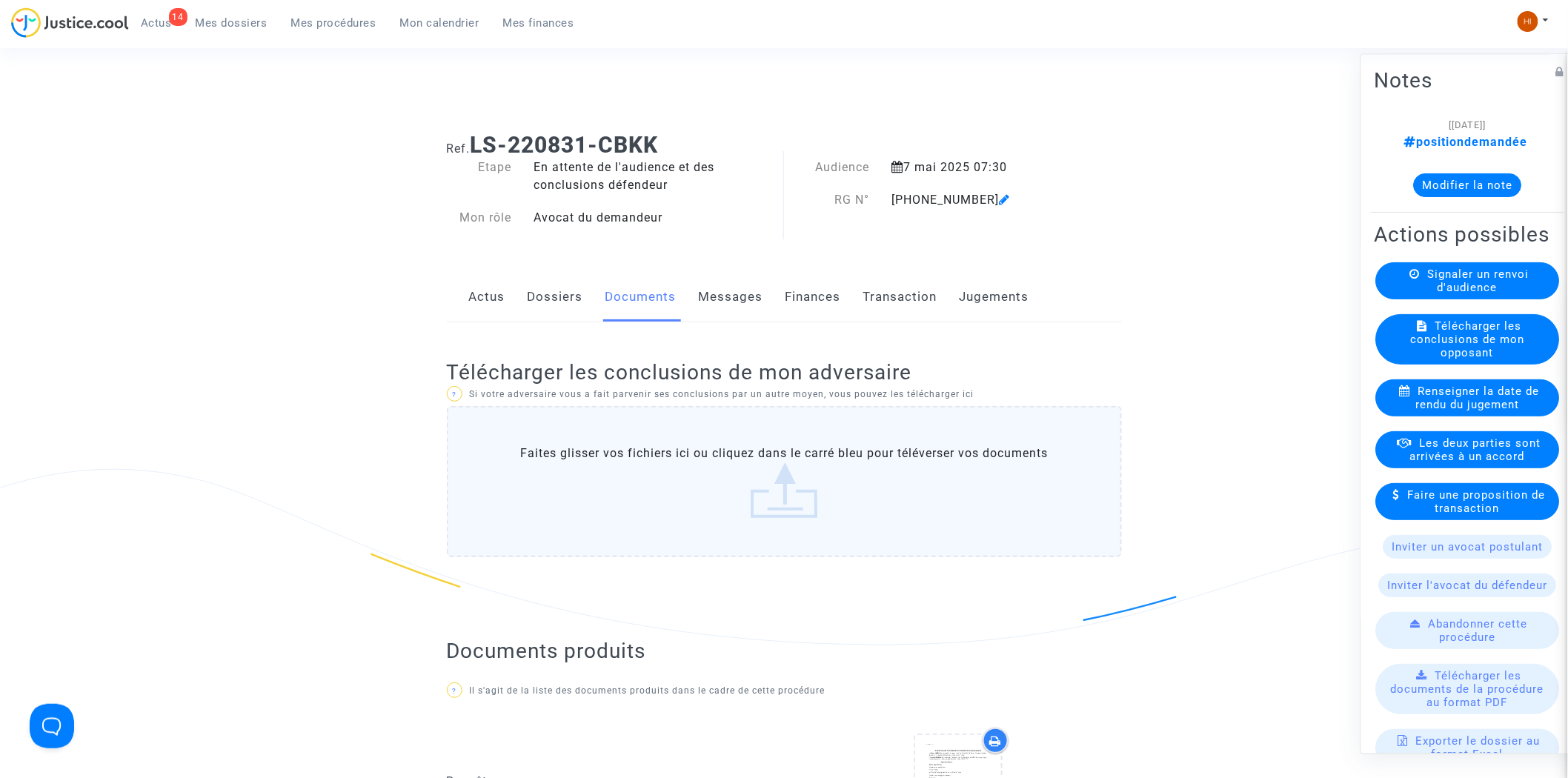
click at [973, 287] on link "Jugements" at bounding box center [995, 297] width 70 height 49
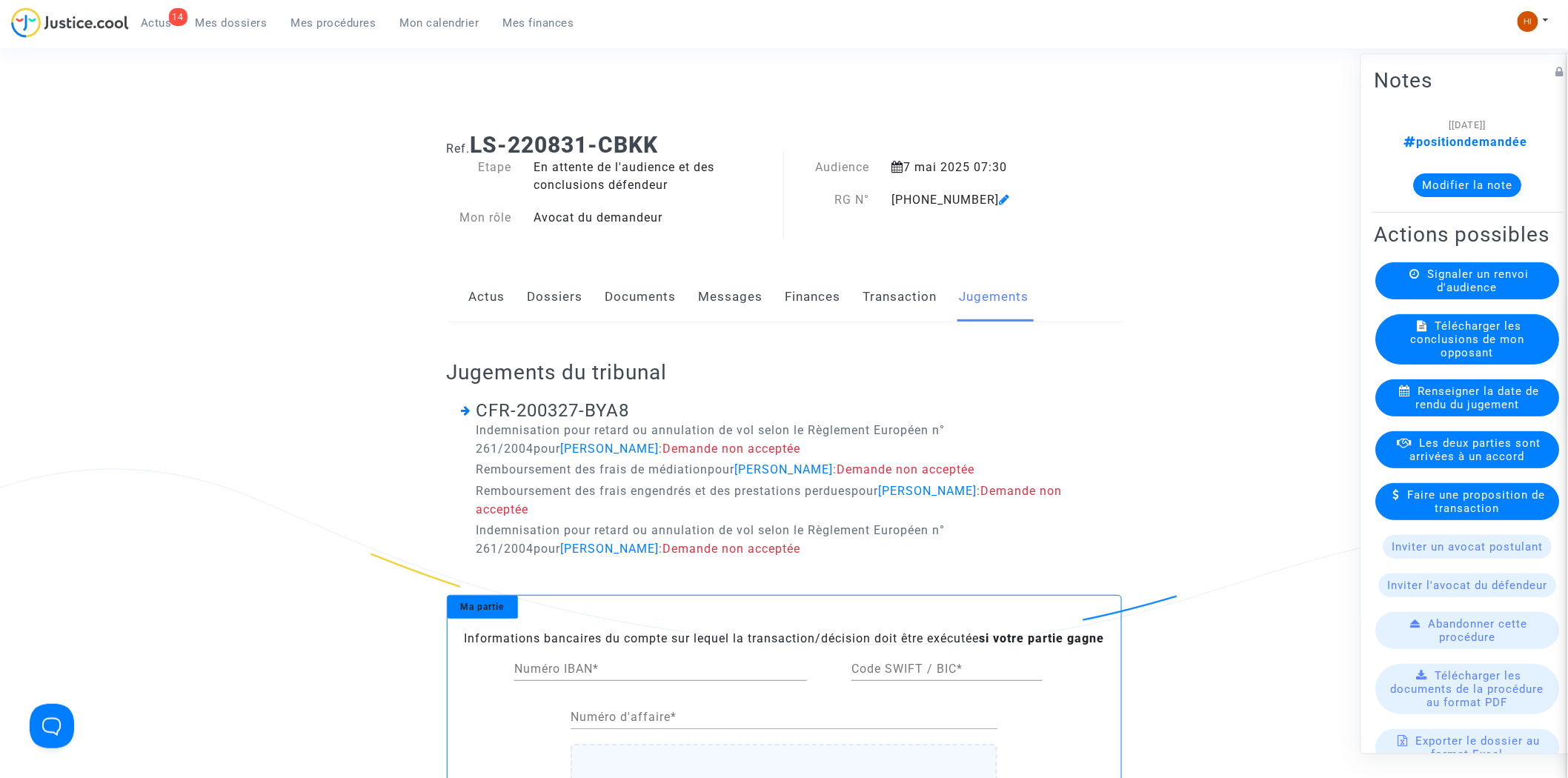
click at [635, 289] on link "Documents" at bounding box center [641, 297] width 71 height 49
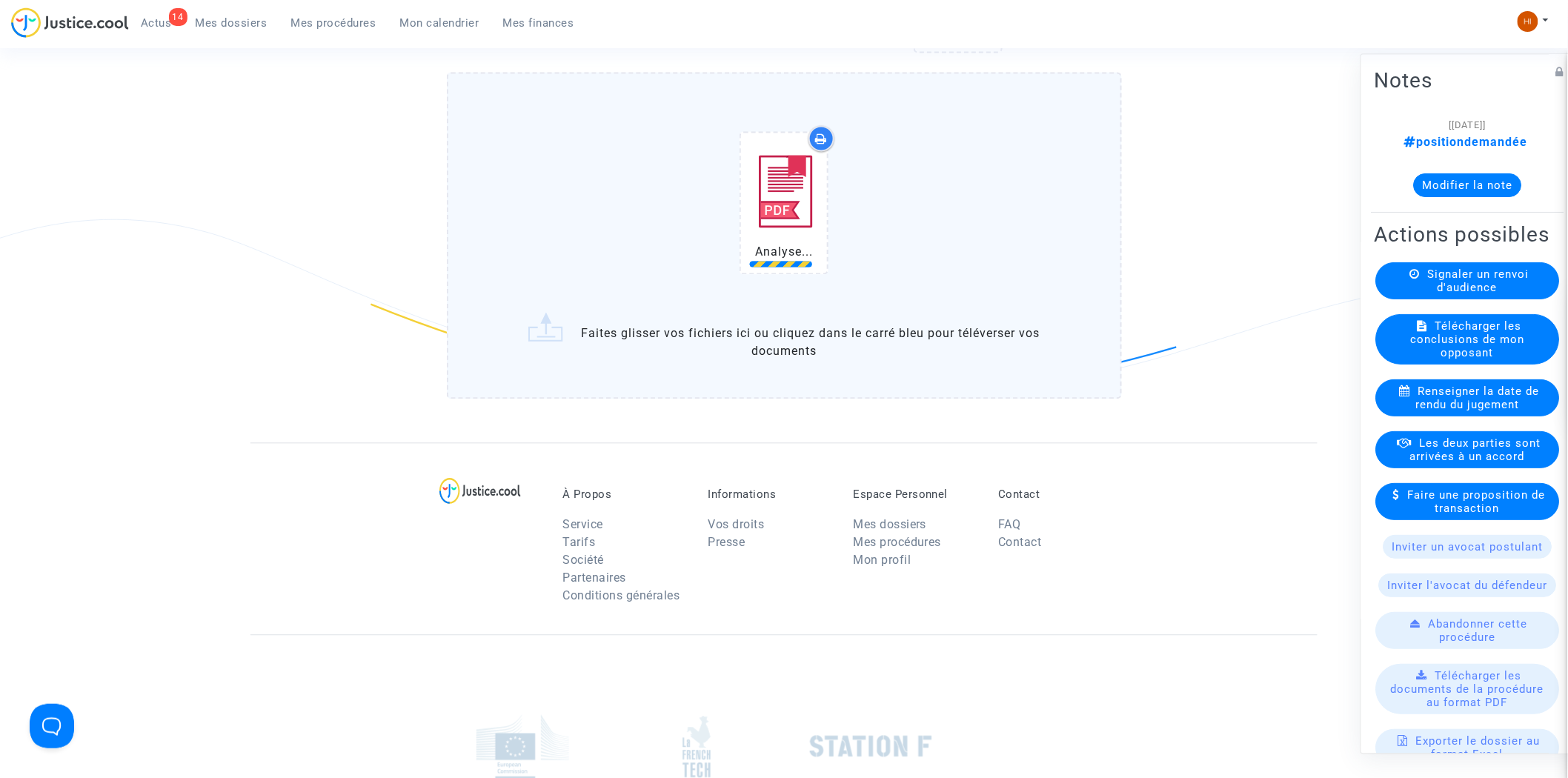
scroll to position [1318, 0]
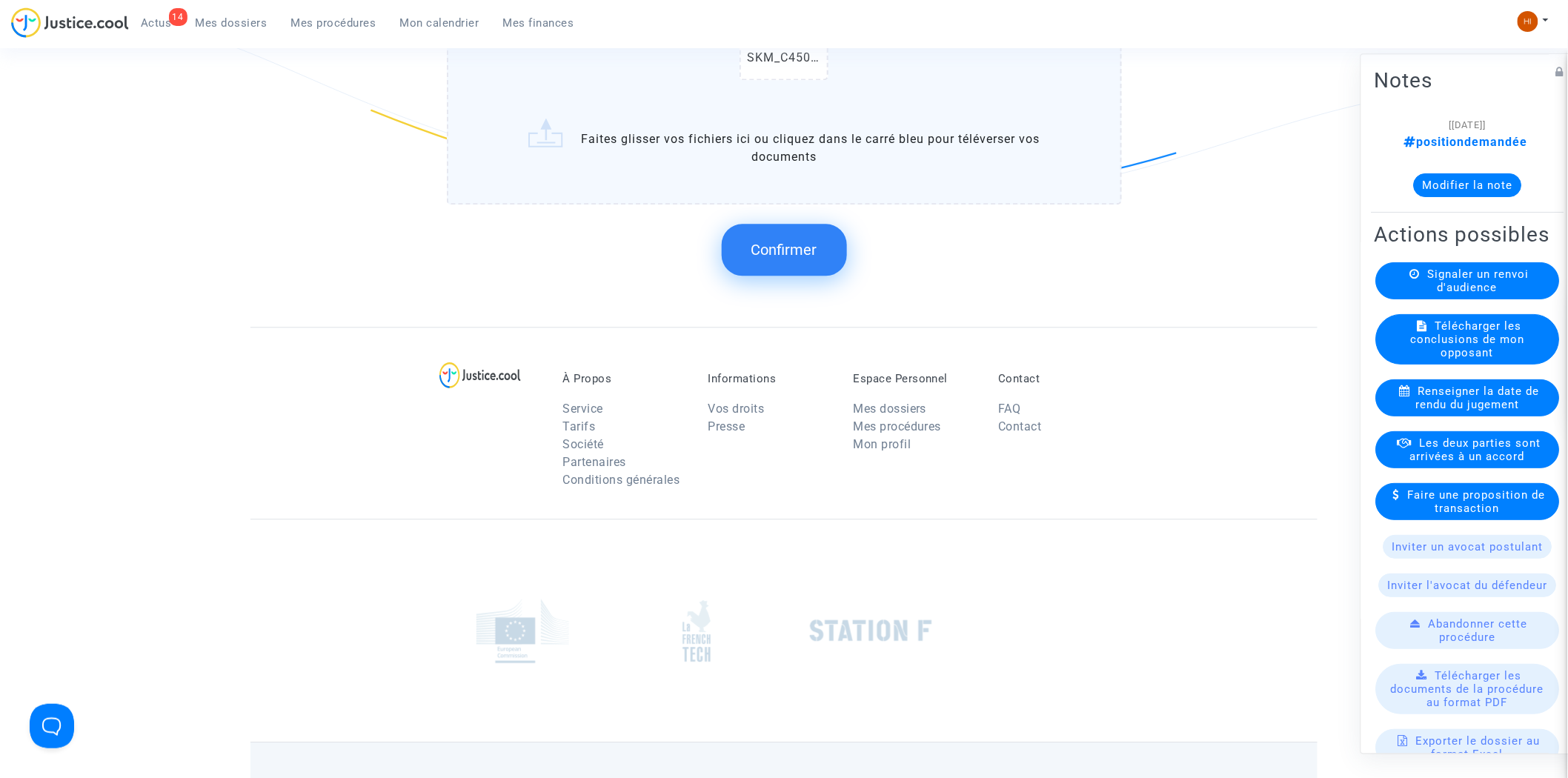
click at [790, 258] on button "Confirmer" at bounding box center [784, 250] width 125 height 52
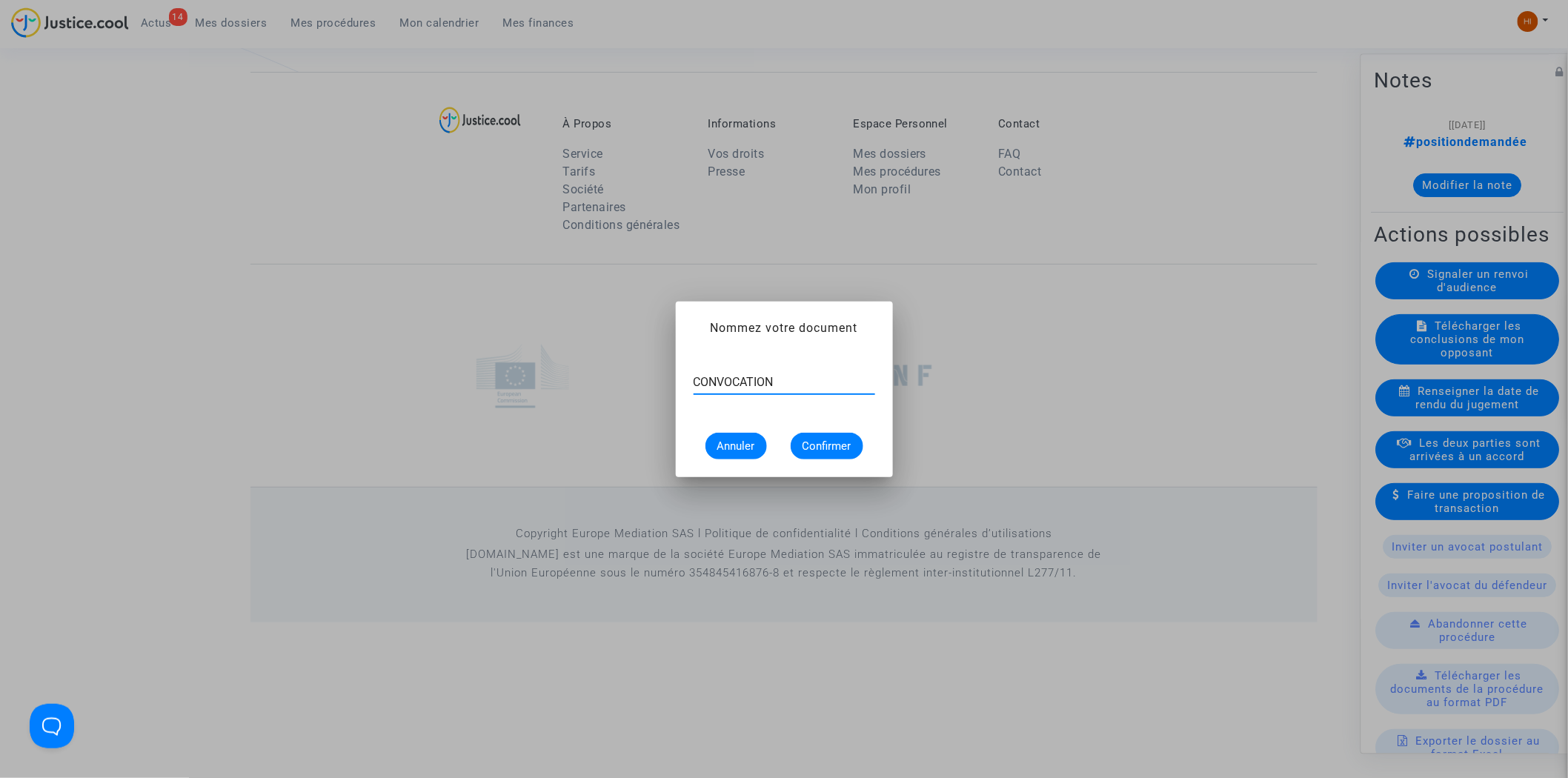
type input "CONVOCATION"
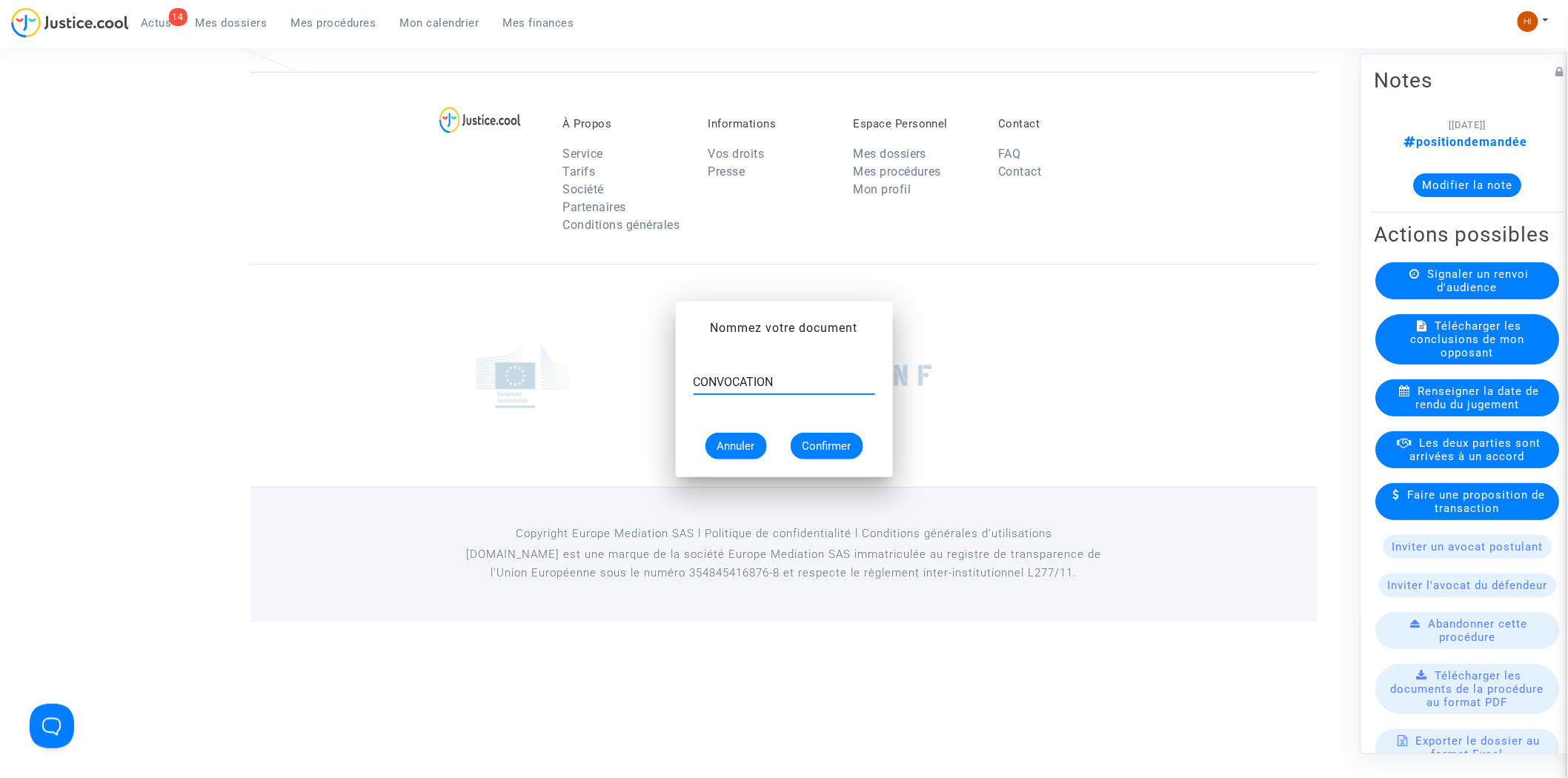
scroll to position [1155, 0]
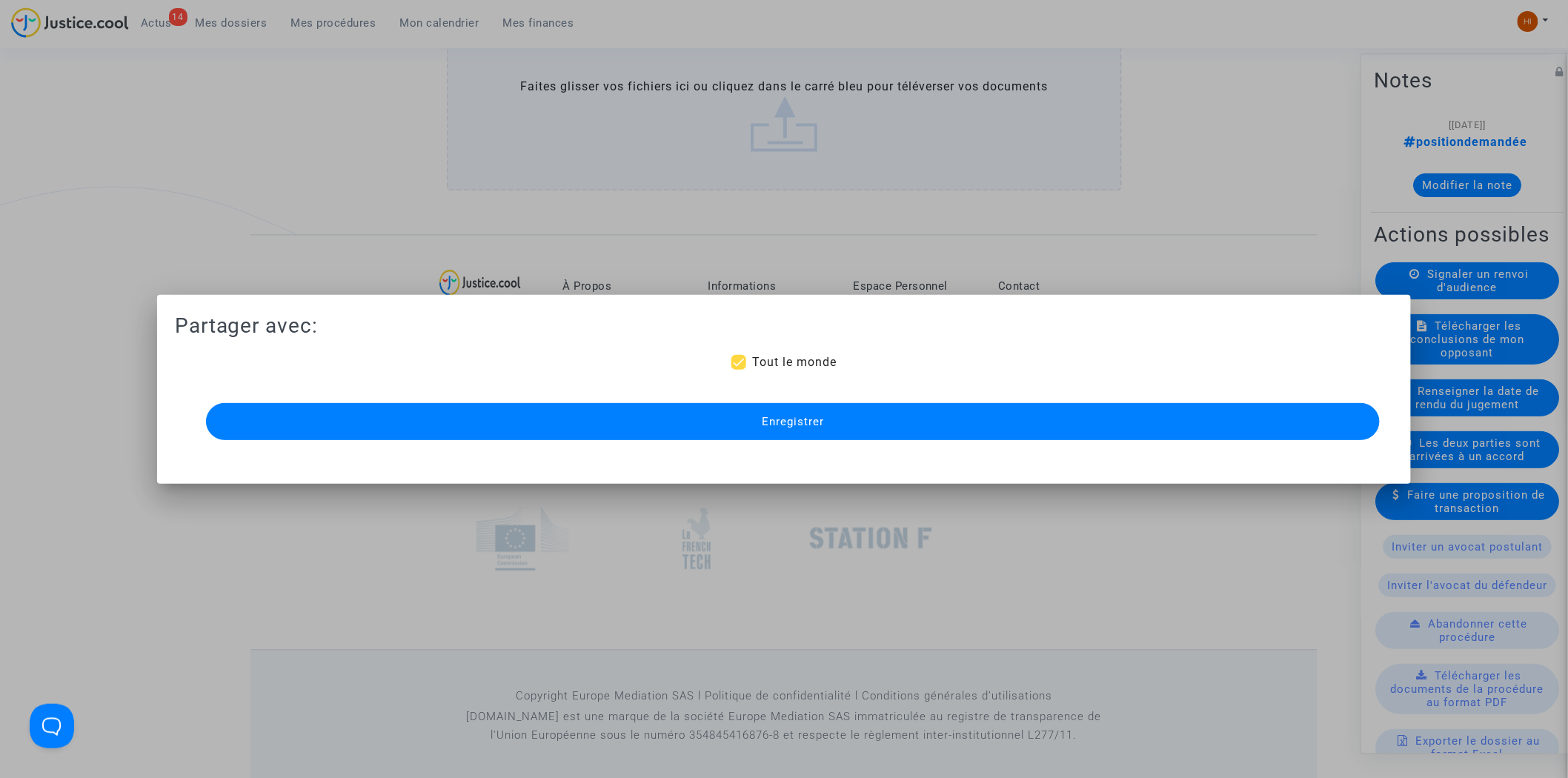
click at [846, 425] on button "Enregistrer" at bounding box center [793, 422] width 1174 height 37
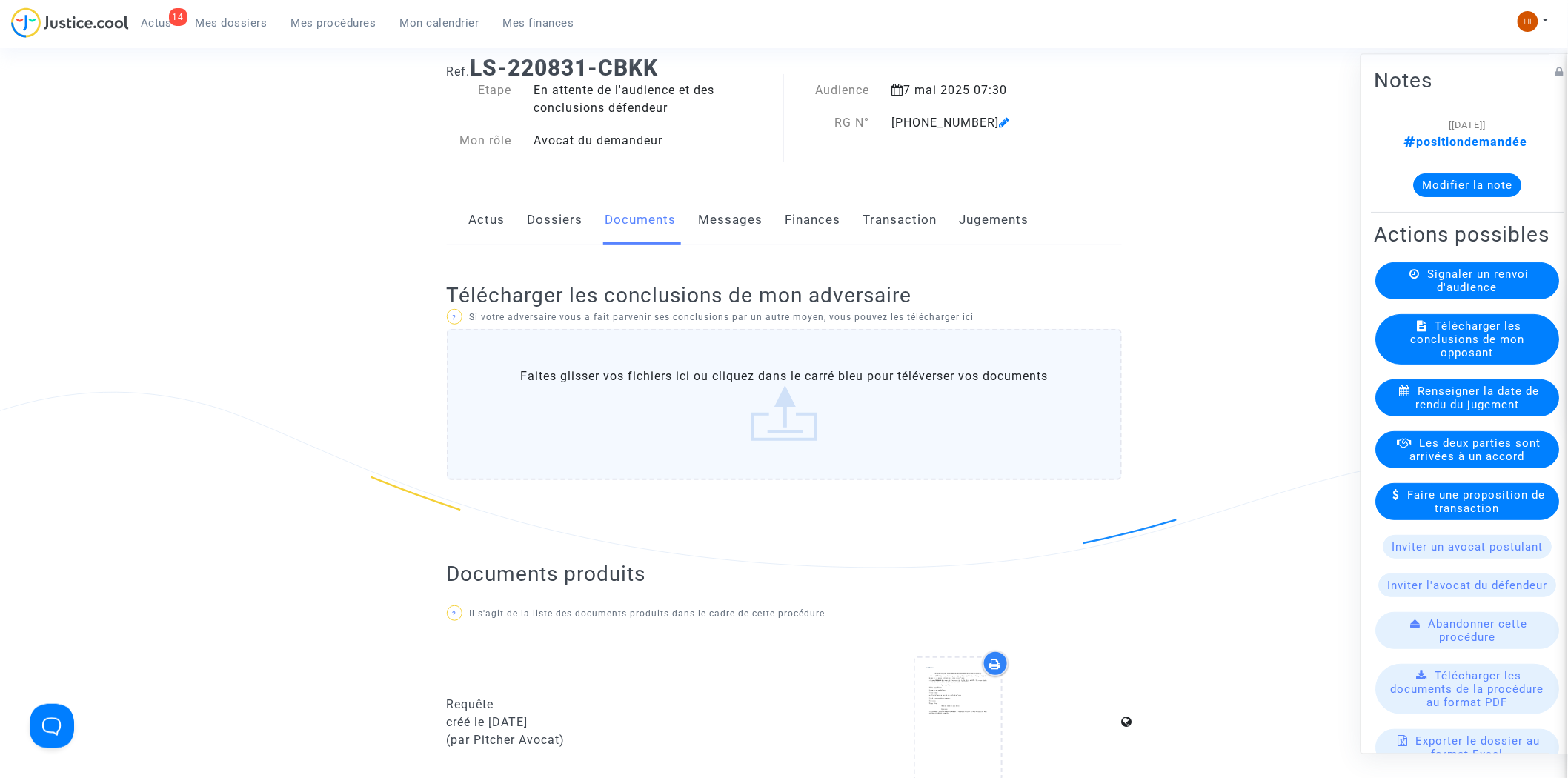
scroll to position [0, 0]
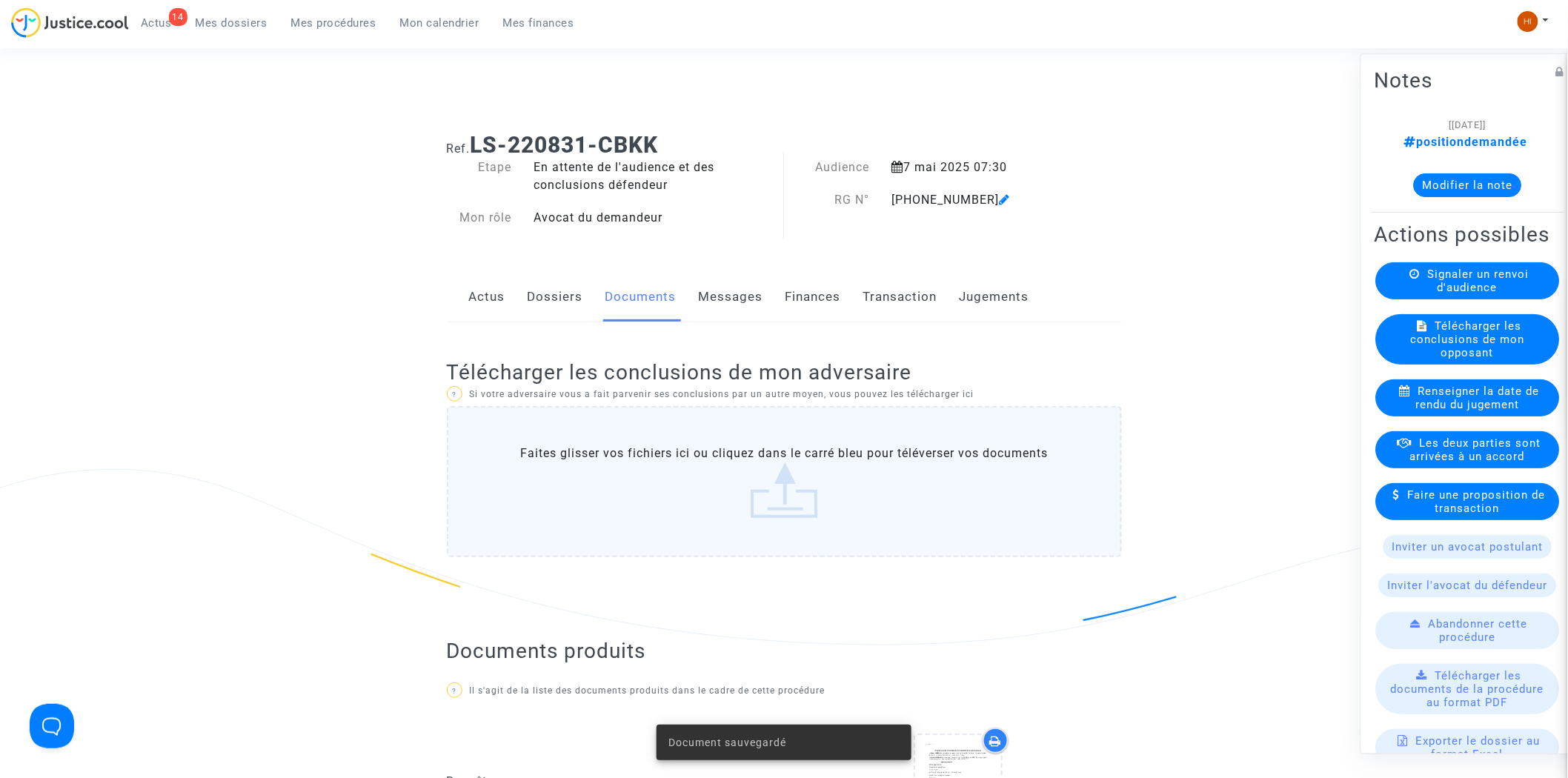
click at [543, 294] on link "Dossiers" at bounding box center [556, 297] width 56 height 49
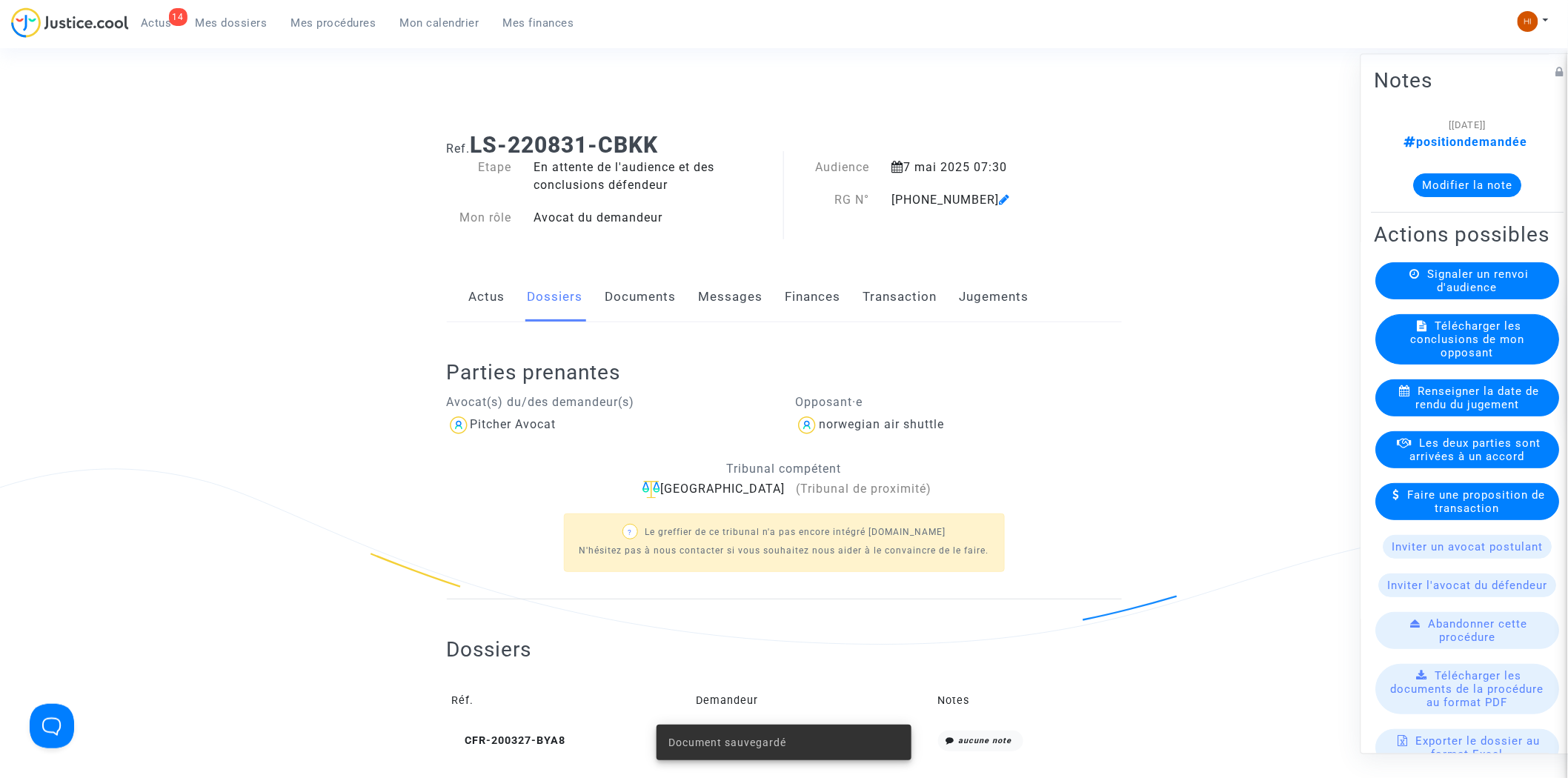
scroll to position [576, 0]
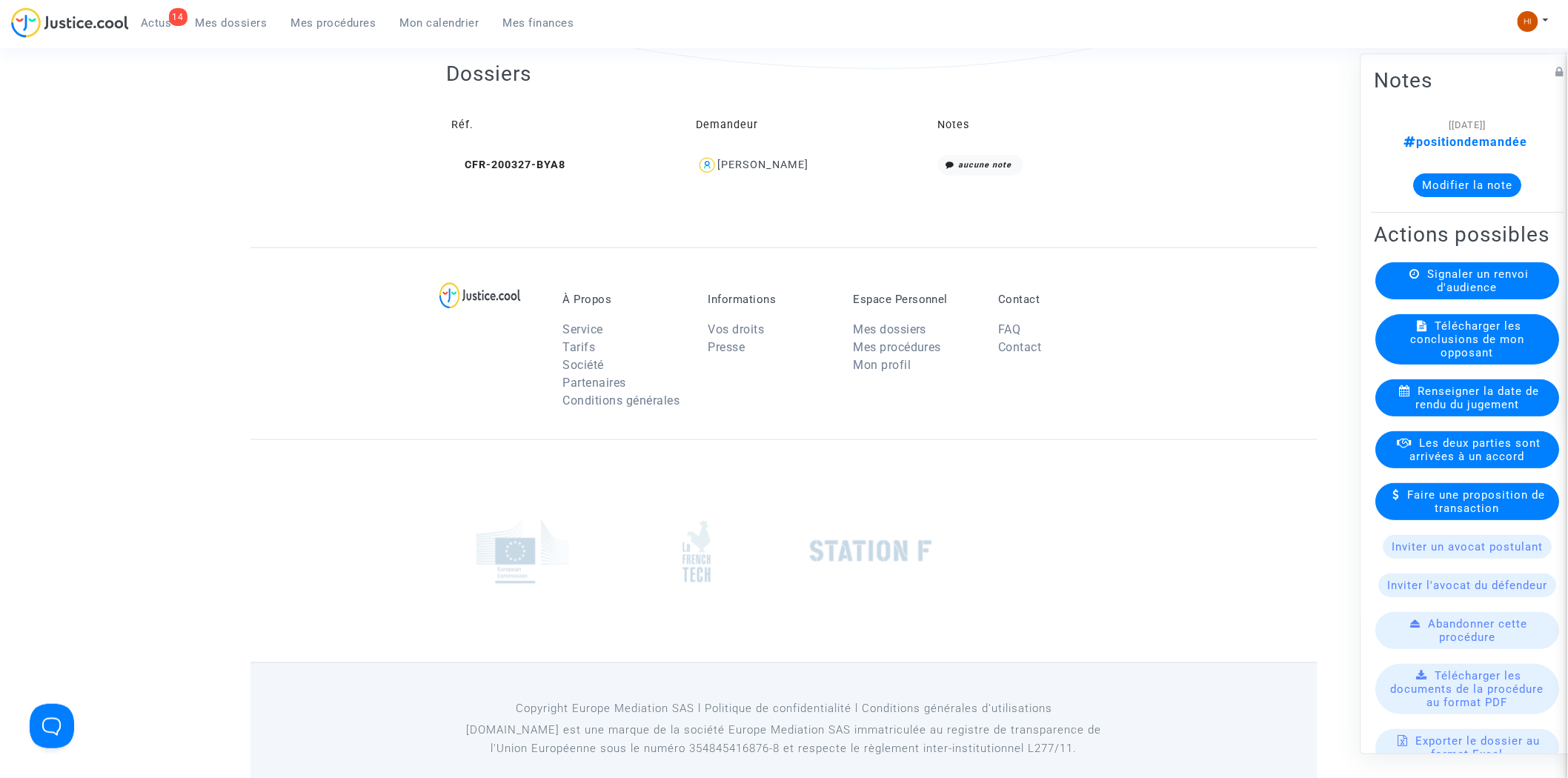
drag, startPoint x: 840, startPoint y: 166, endPoint x: 727, endPoint y: 168, distance: 113.0
click at [727, 168] on div "Manon SIMON" at bounding box center [812, 165] width 231 height 21
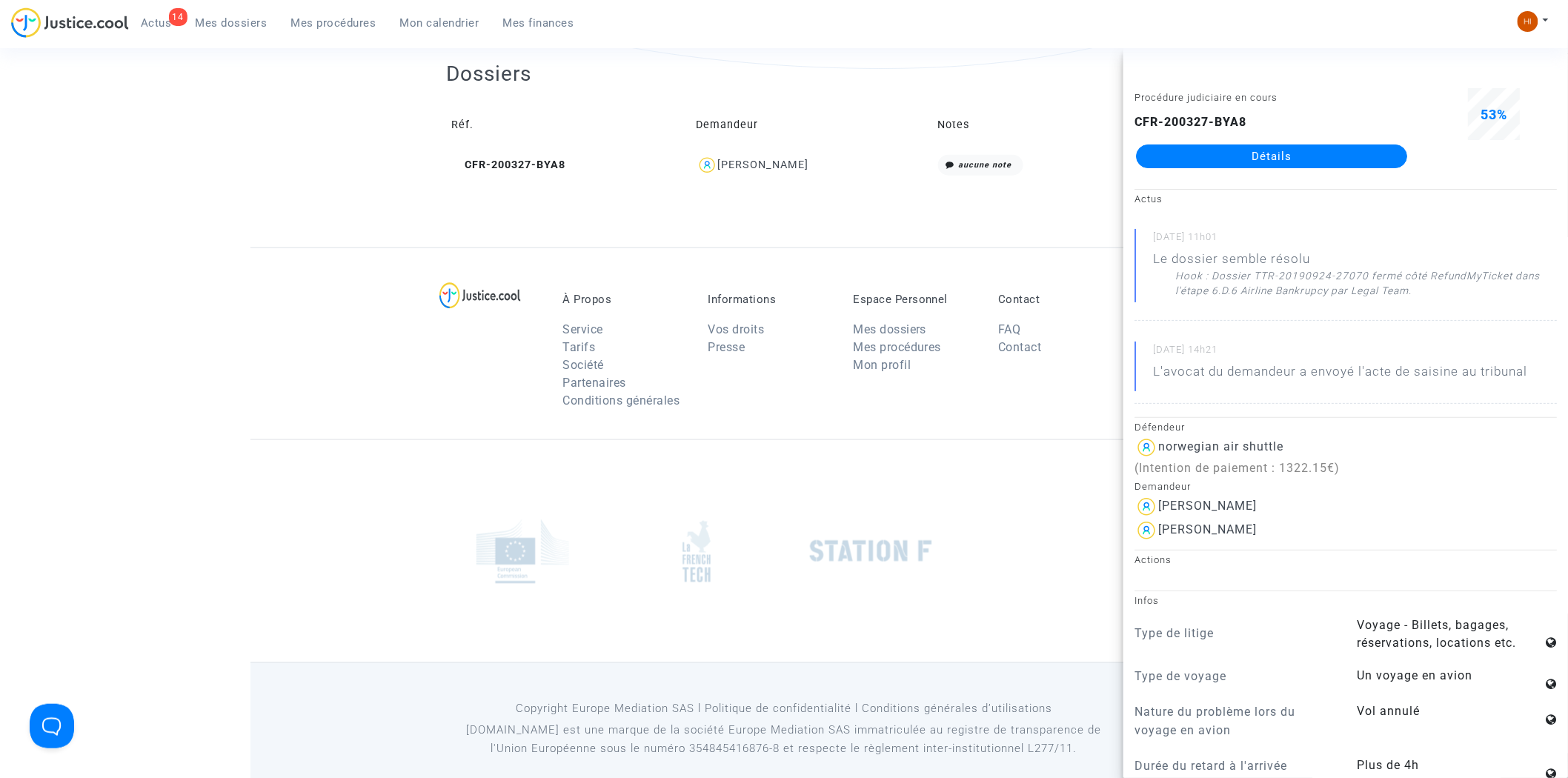
copy div "Manon SIMON"
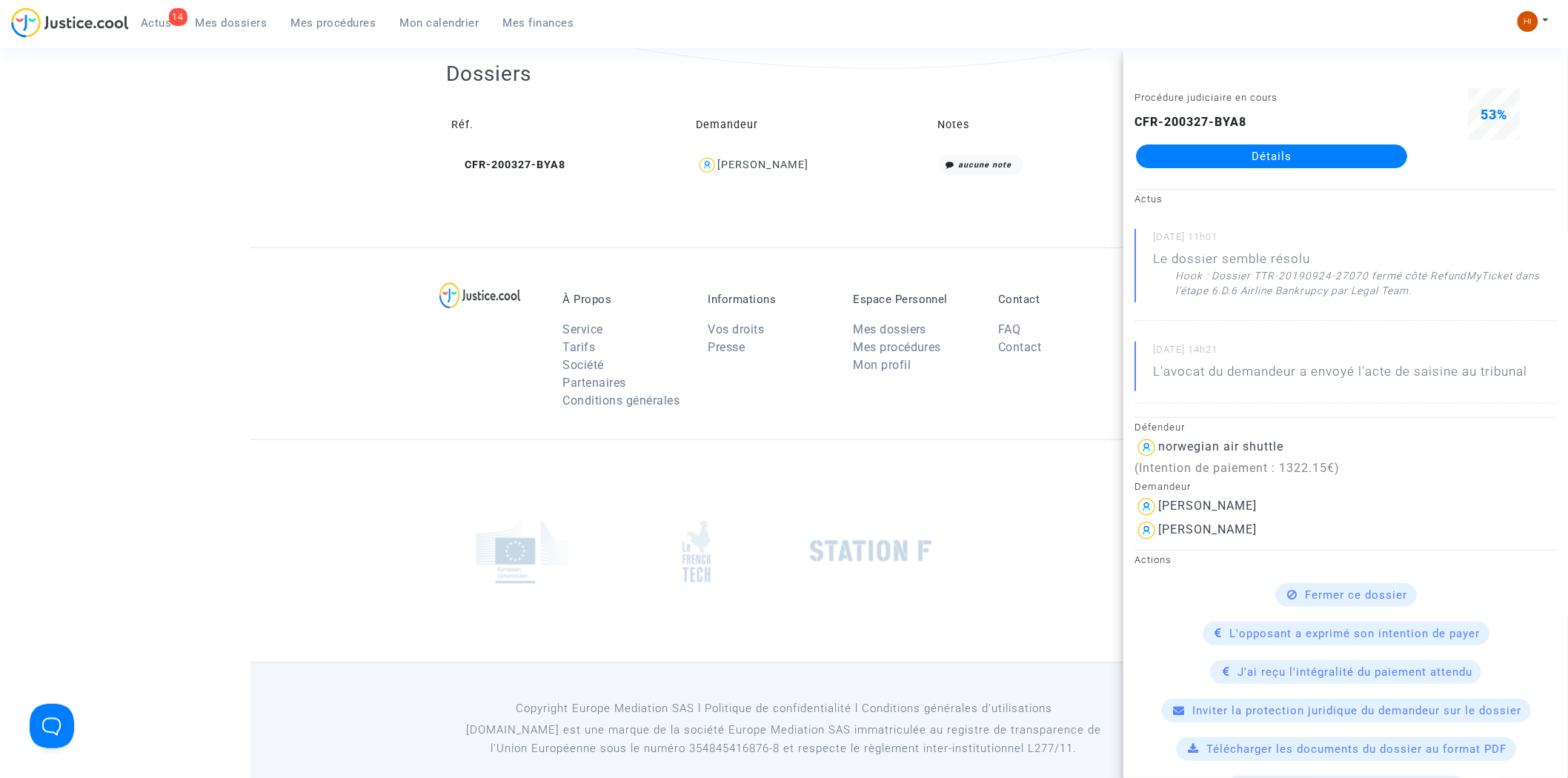
scroll to position [0, 0]
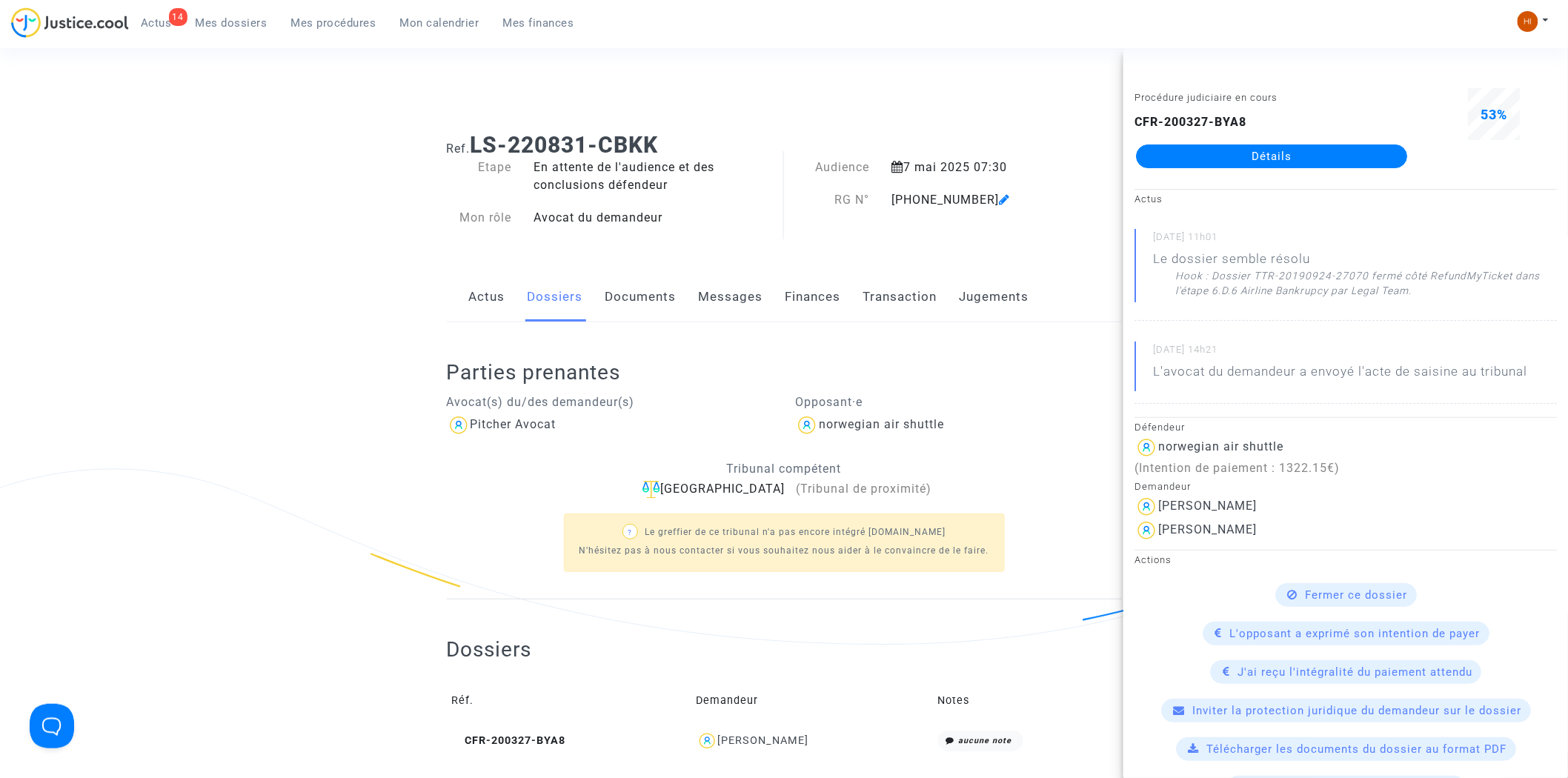
drag, startPoint x: 667, startPoint y: 134, endPoint x: 476, endPoint y: 127, distance: 191.1
click at [476, 127] on div "Ref. LS-220831-CBKK" at bounding box center [784, 139] width 697 height 37
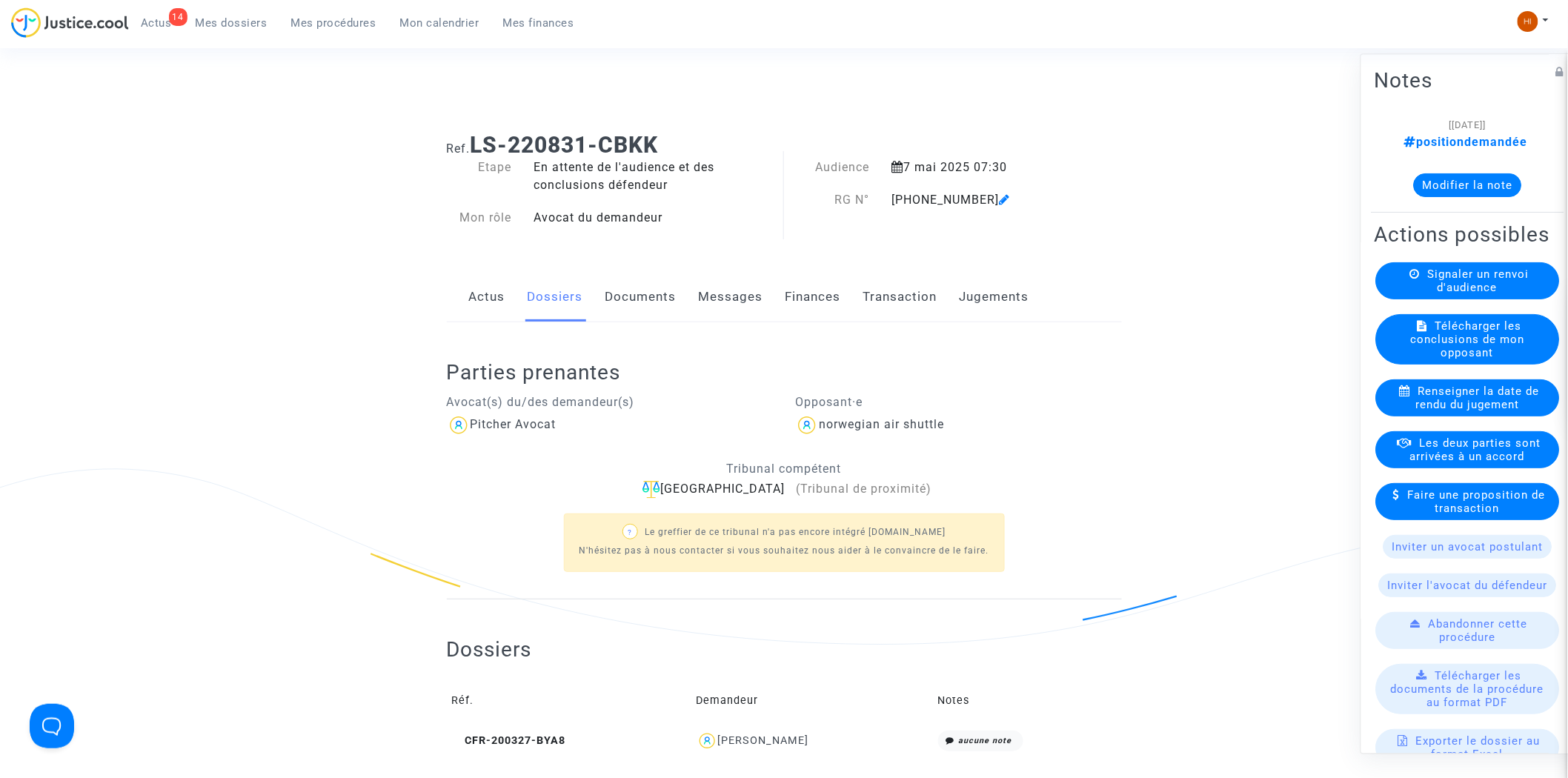
copy b "LS-220831-CBKK"
click at [627, 289] on link "Documents" at bounding box center [641, 297] width 71 height 49
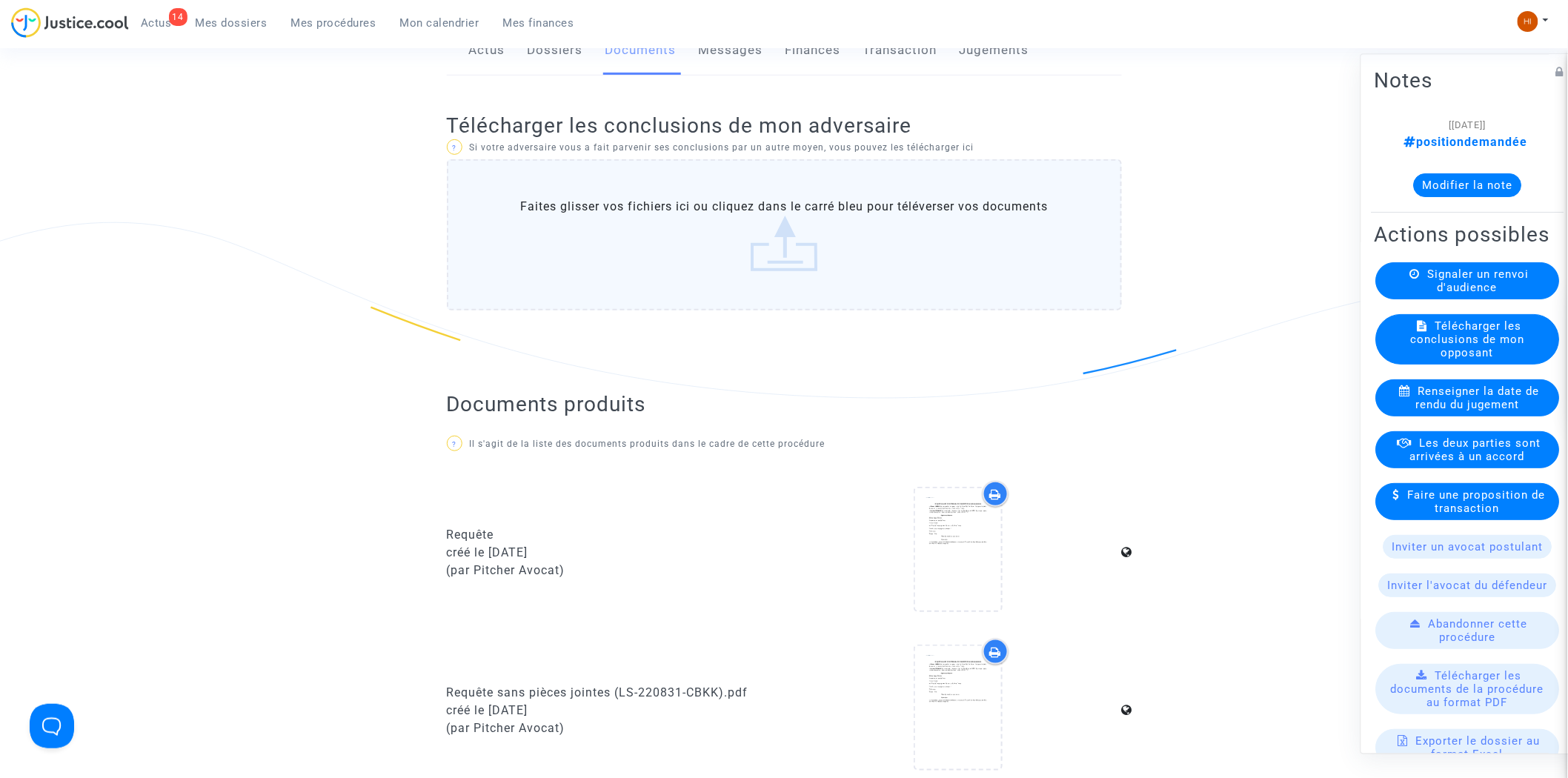
scroll to position [164, 0]
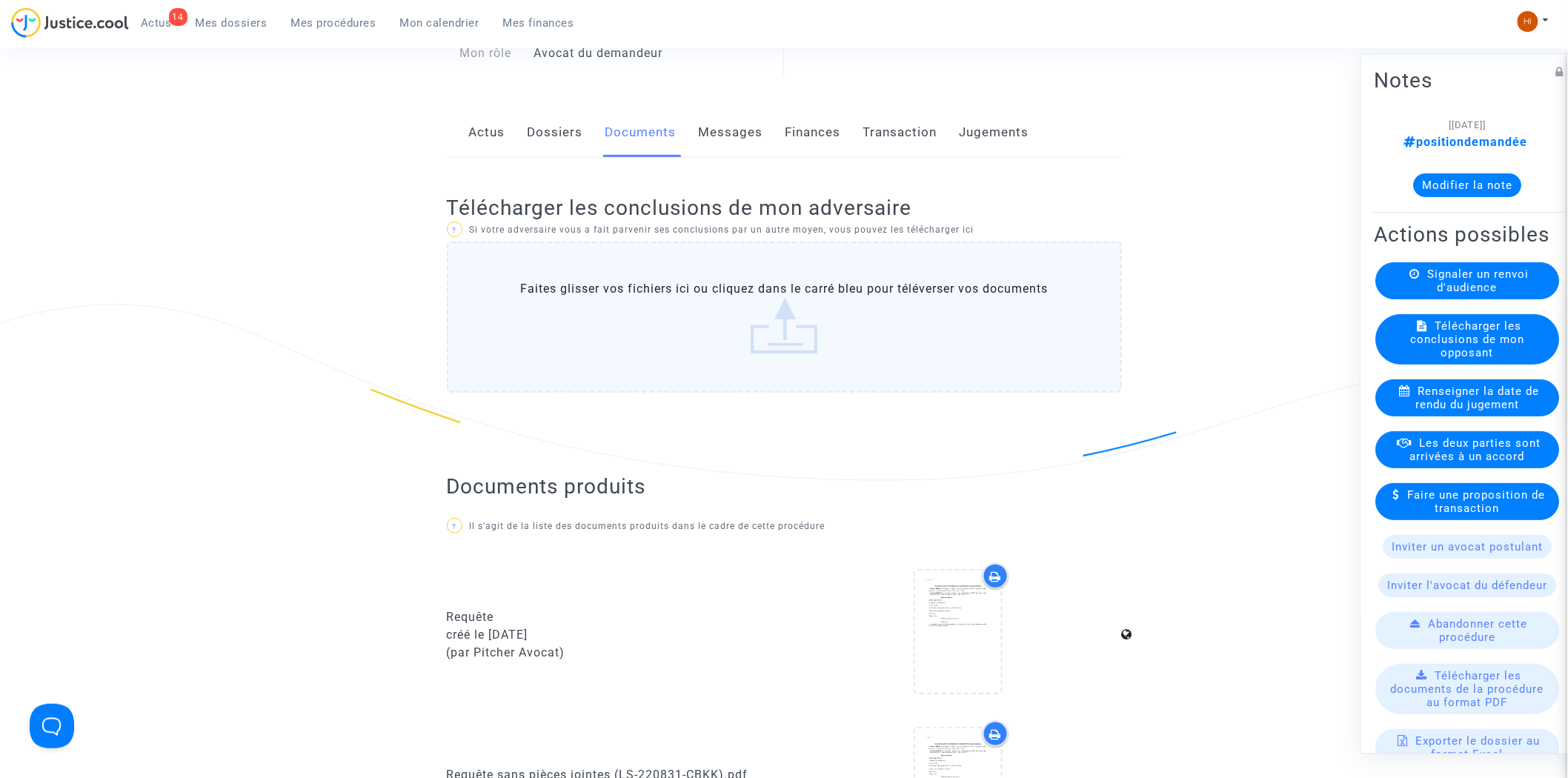
click at [557, 129] on link "Dossiers" at bounding box center [556, 133] width 56 height 49
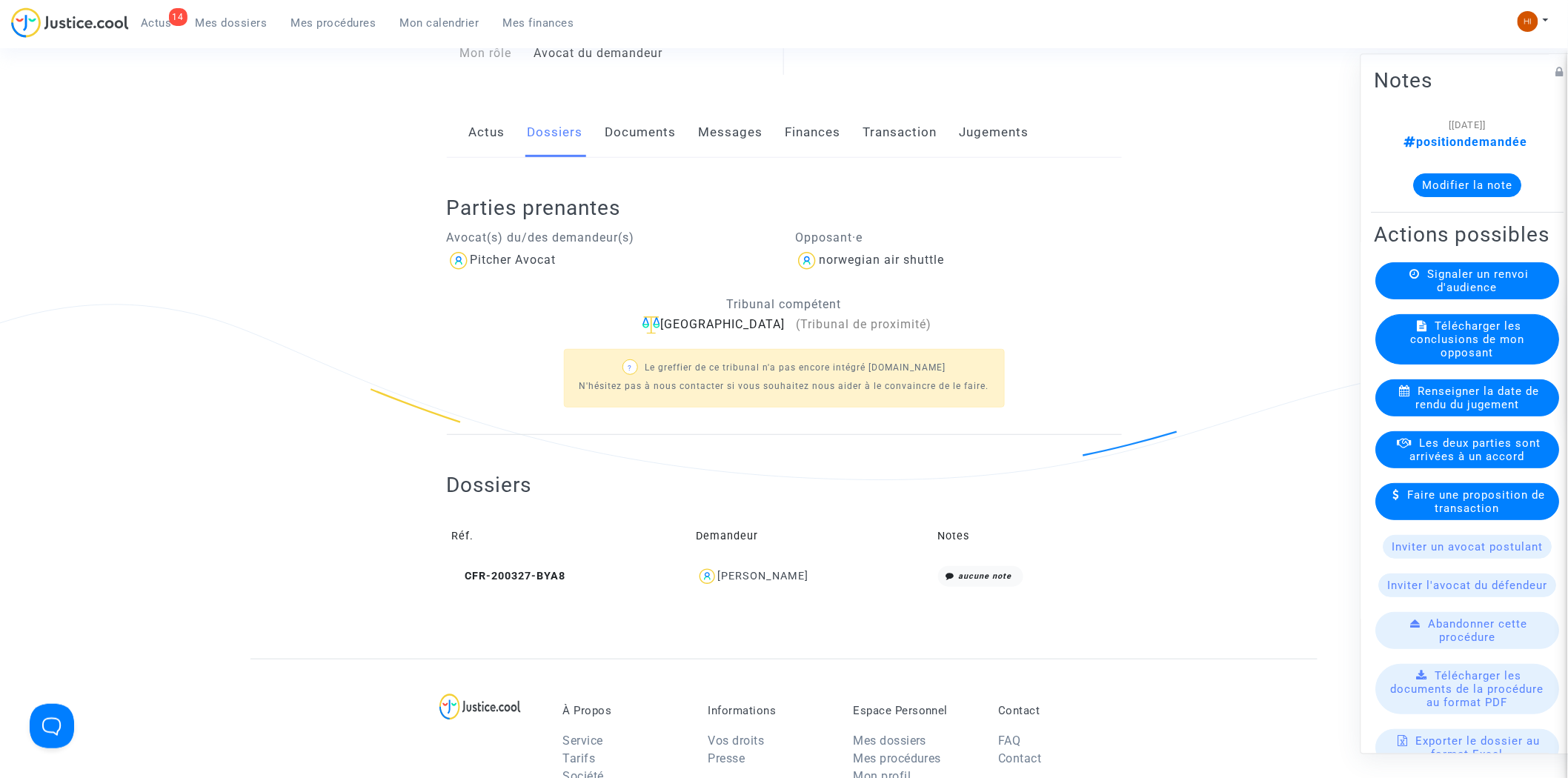
scroll to position [596, 0]
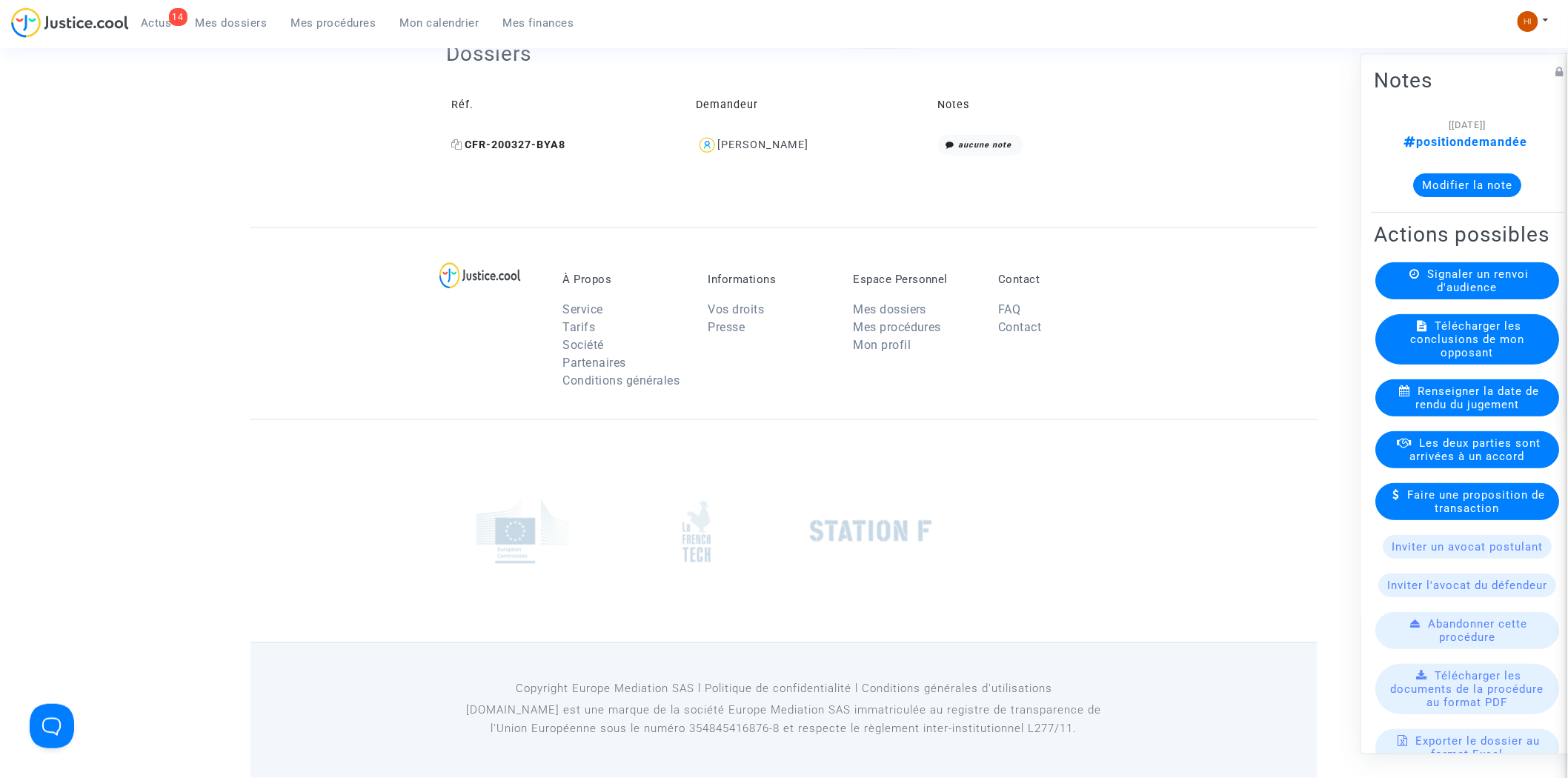
click at [456, 138] on span "CFR-200327-BYA8" at bounding box center [509, 144] width 114 height 12
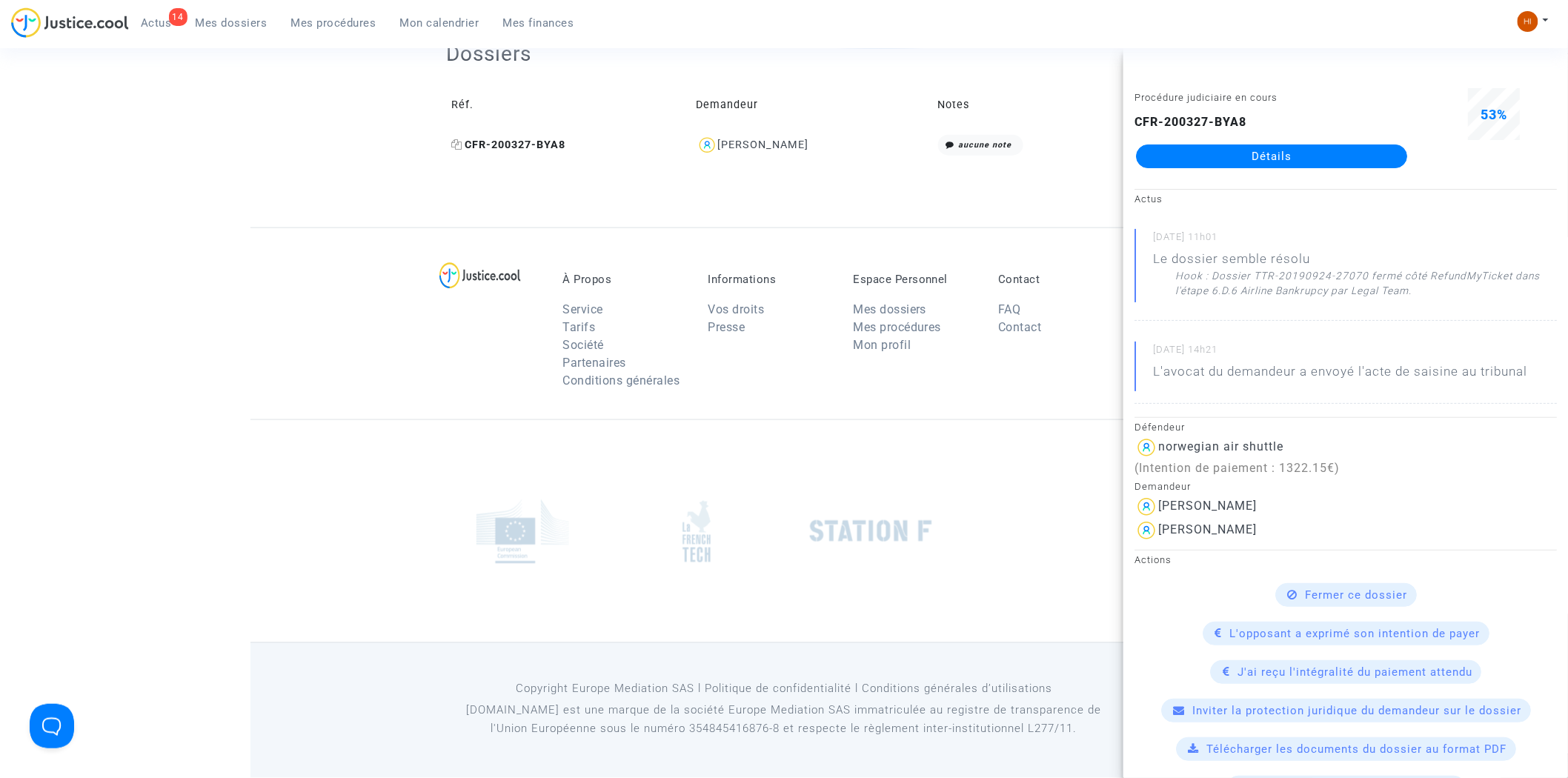
click at [460, 139] on icon at bounding box center [458, 144] width 12 height 11
click at [341, 23] on span "Mes procédures" at bounding box center [333, 23] width 85 height 13
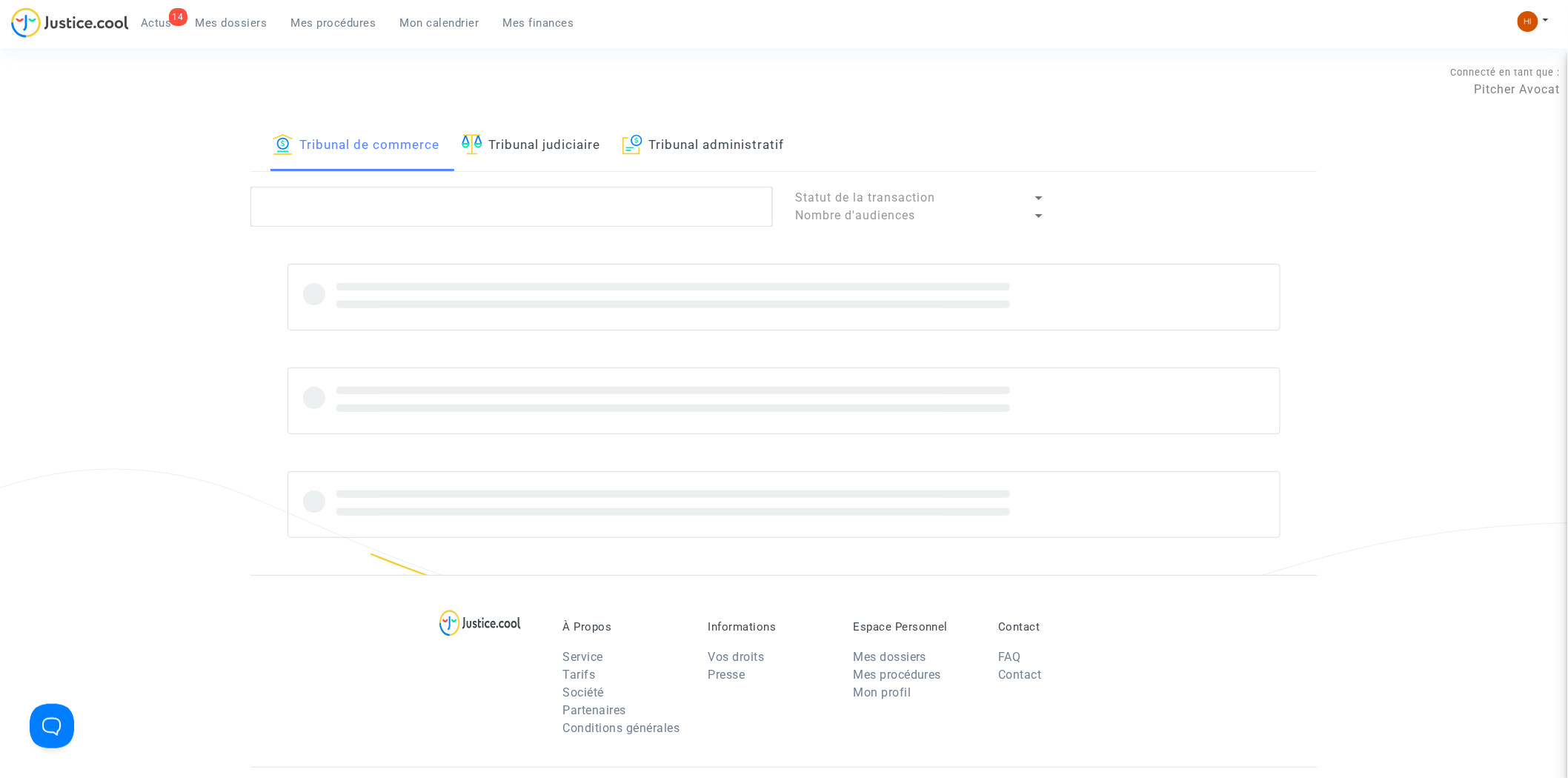
click at [502, 151] on link "Tribunal judiciaire" at bounding box center [531, 146] width 138 height 50
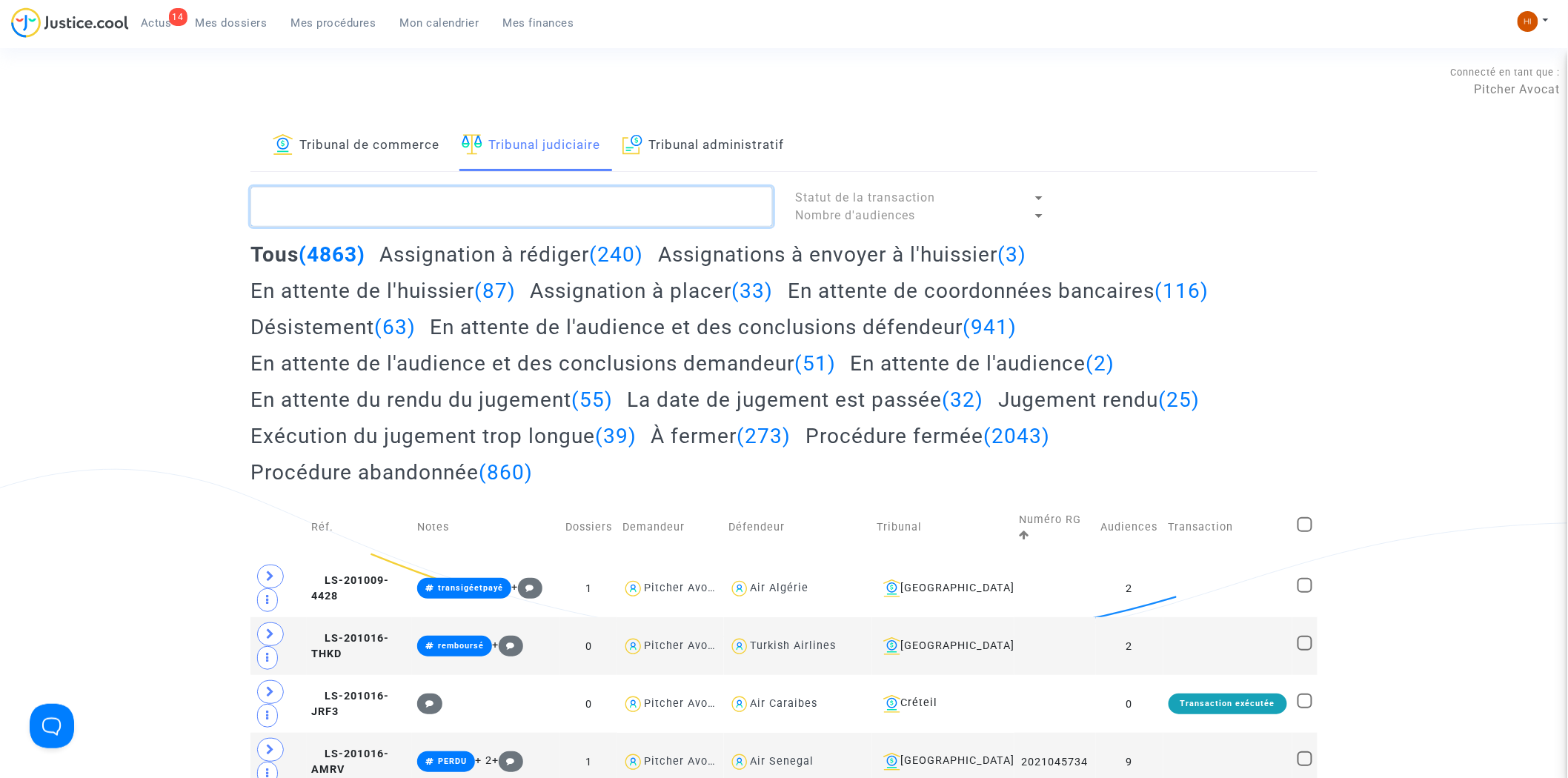
click at [446, 202] on textarea at bounding box center [512, 207] width 522 height 40
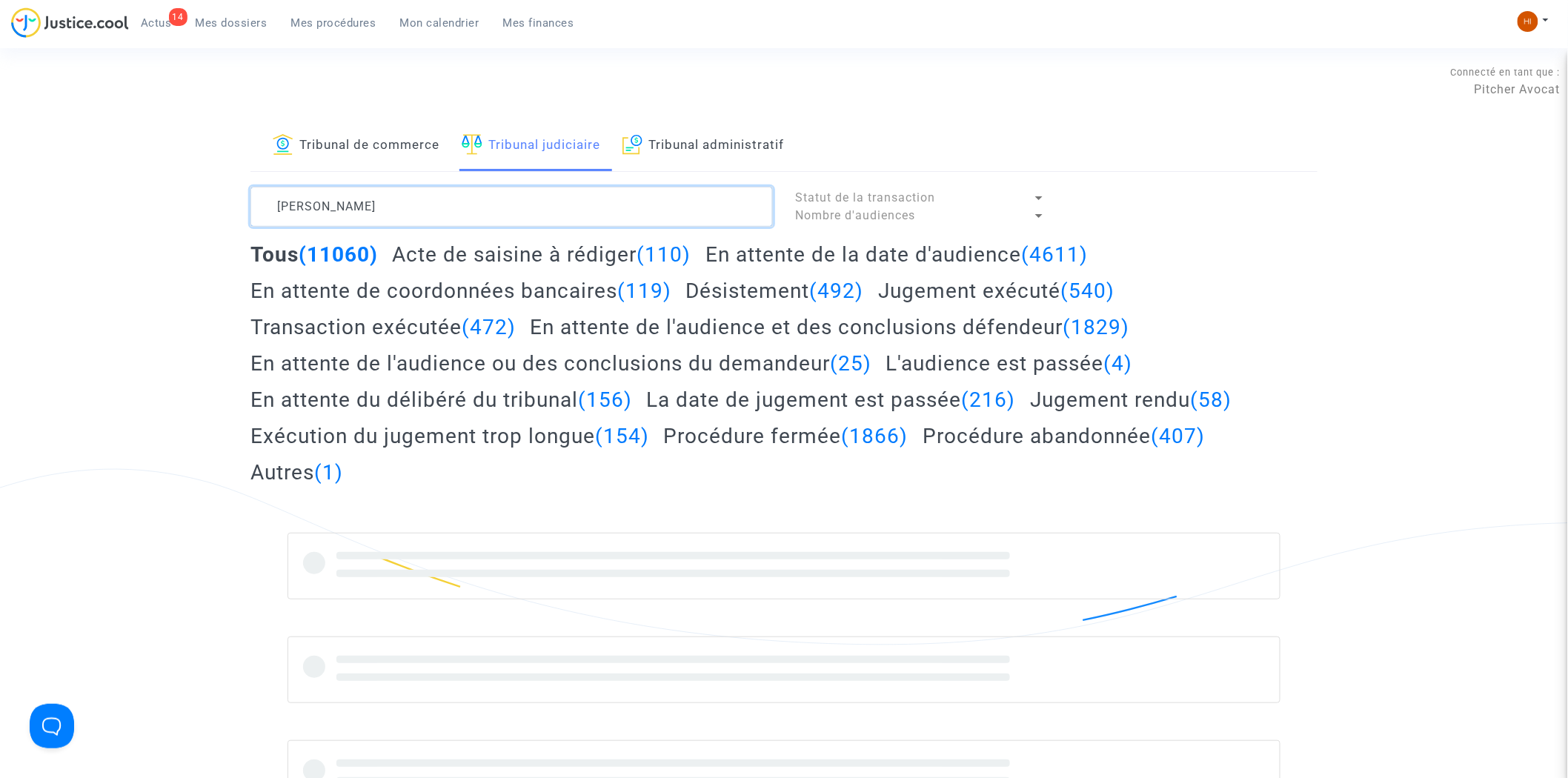
type textarea "klein"
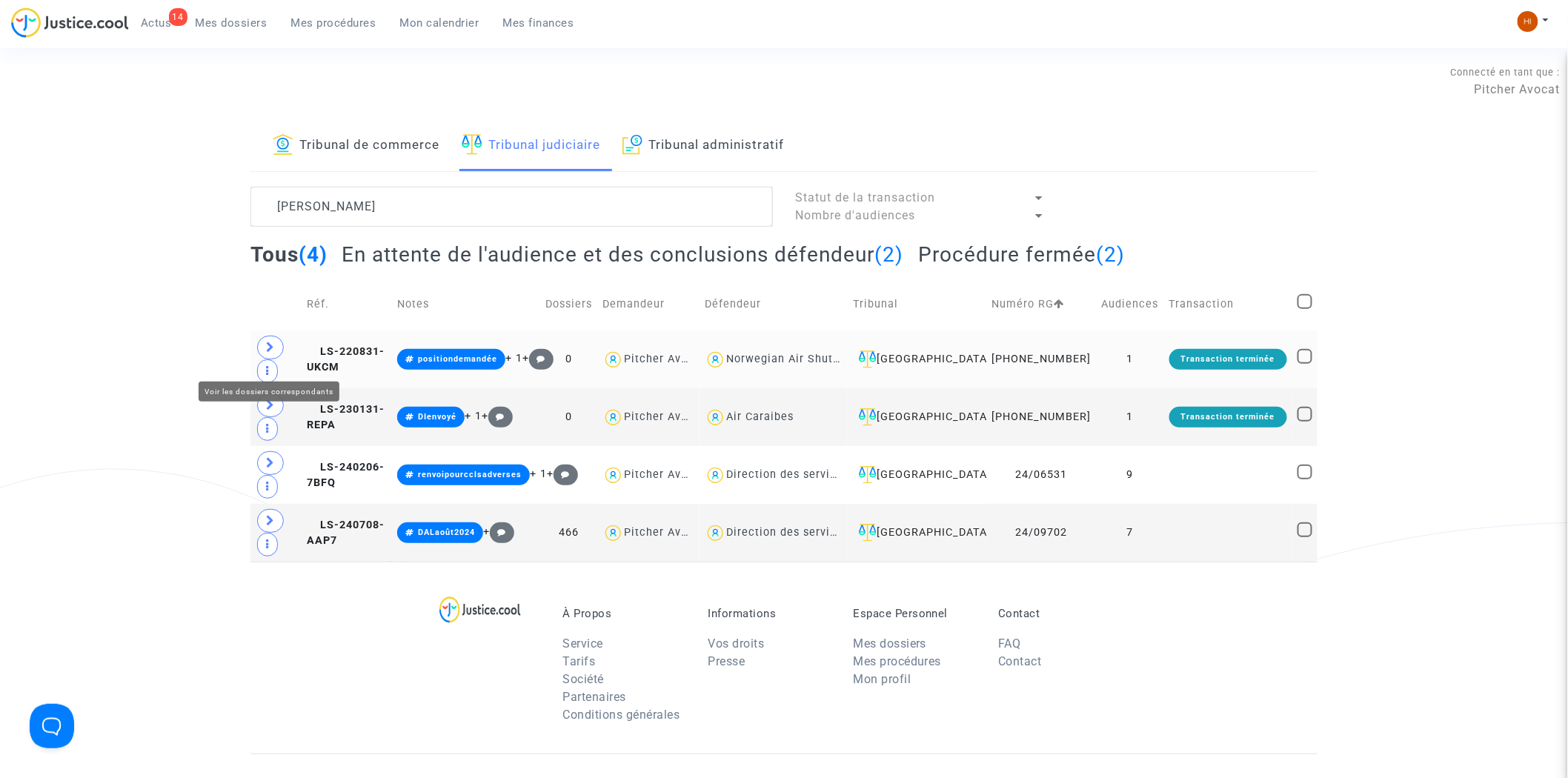
click at [272, 353] on icon at bounding box center [270, 348] width 9 height 12
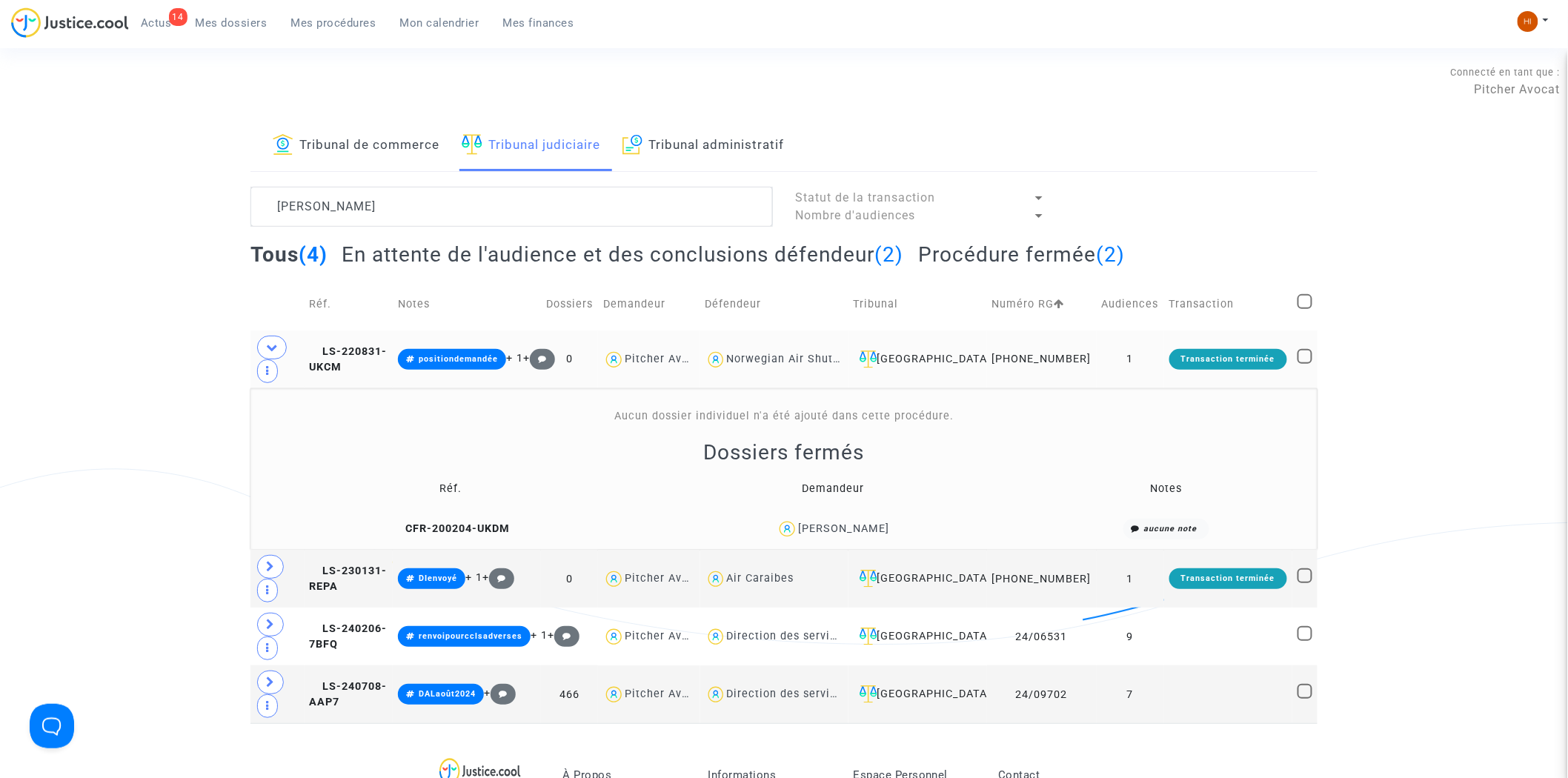
click at [843, 535] on div "Vincent Klein" at bounding box center [843, 528] width 91 height 12
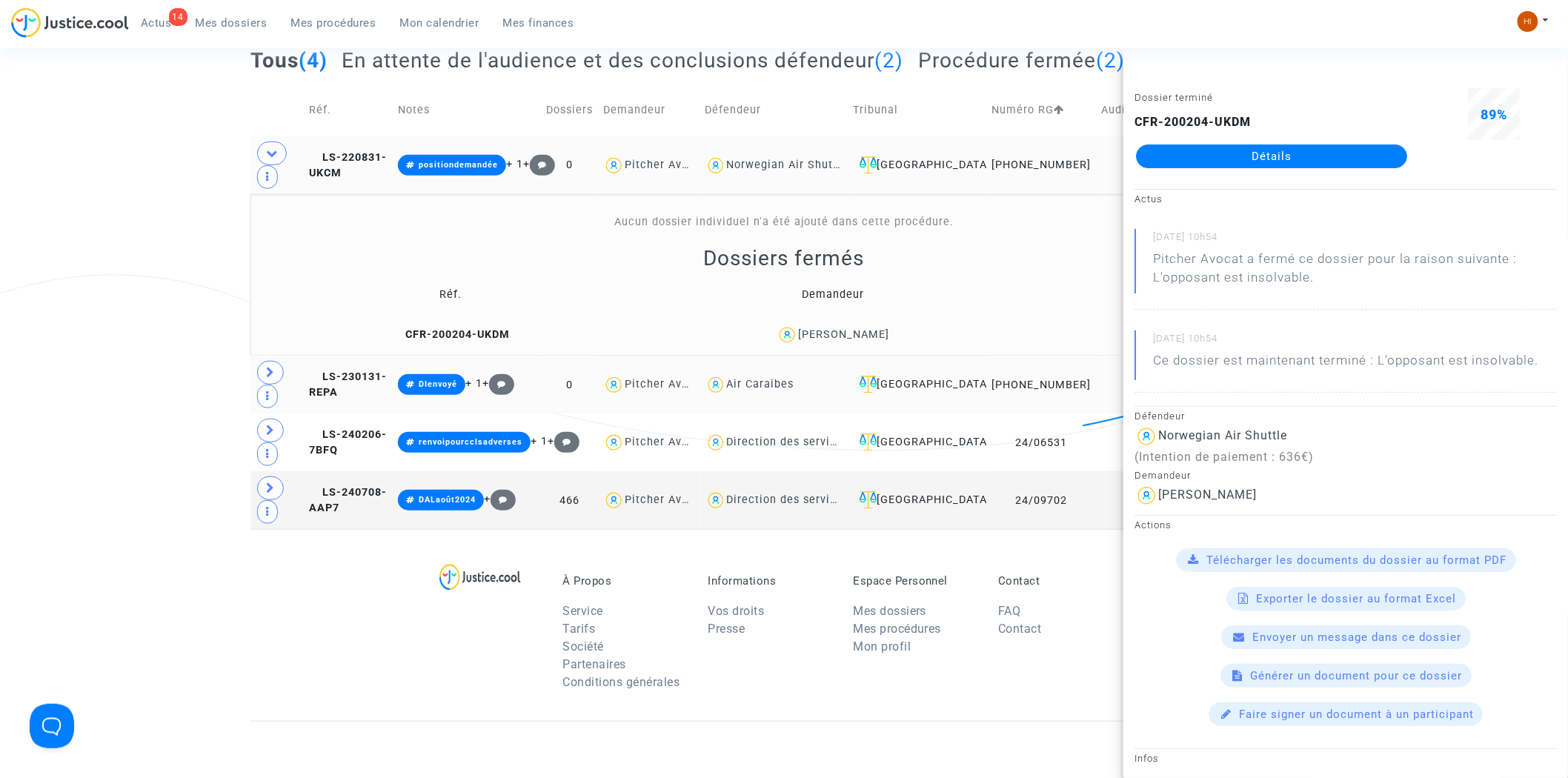
scroll to position [164, 0]
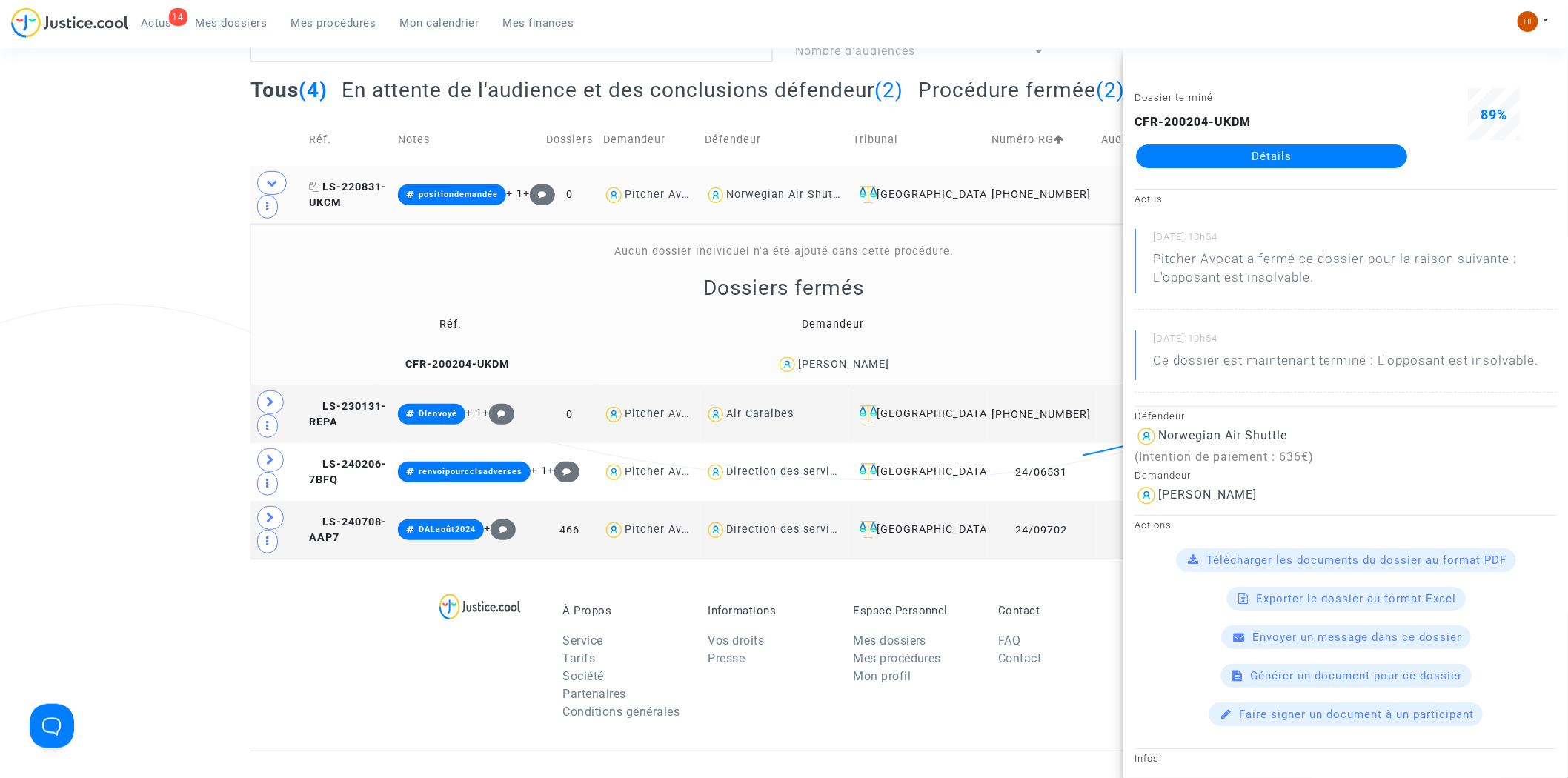
click at [369, 194] on span "LS-220831-UKCM" at bounding box center [349, 195] width 78 height 29
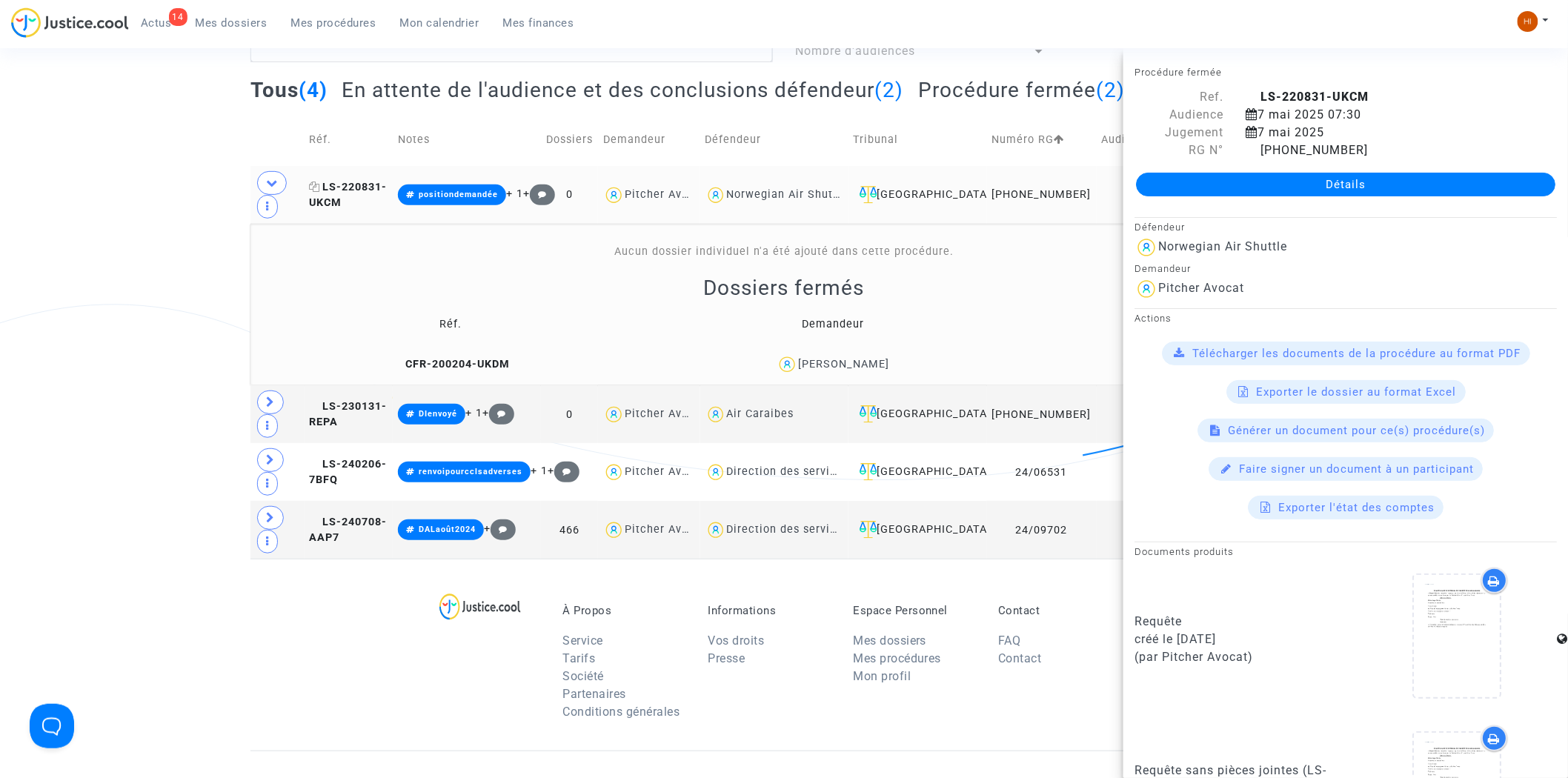
click at [321, 192] on icon at bounding box center [316, 186] width 12 height 11
drag, startPoint x: 383, startPoint y: 193, endPoint x: 935, endPoint y: 189, distance: 552.0
click at [383, 193] on span "LS-220831-UKCM" at bounding box center [349, 195] width 78 height 29
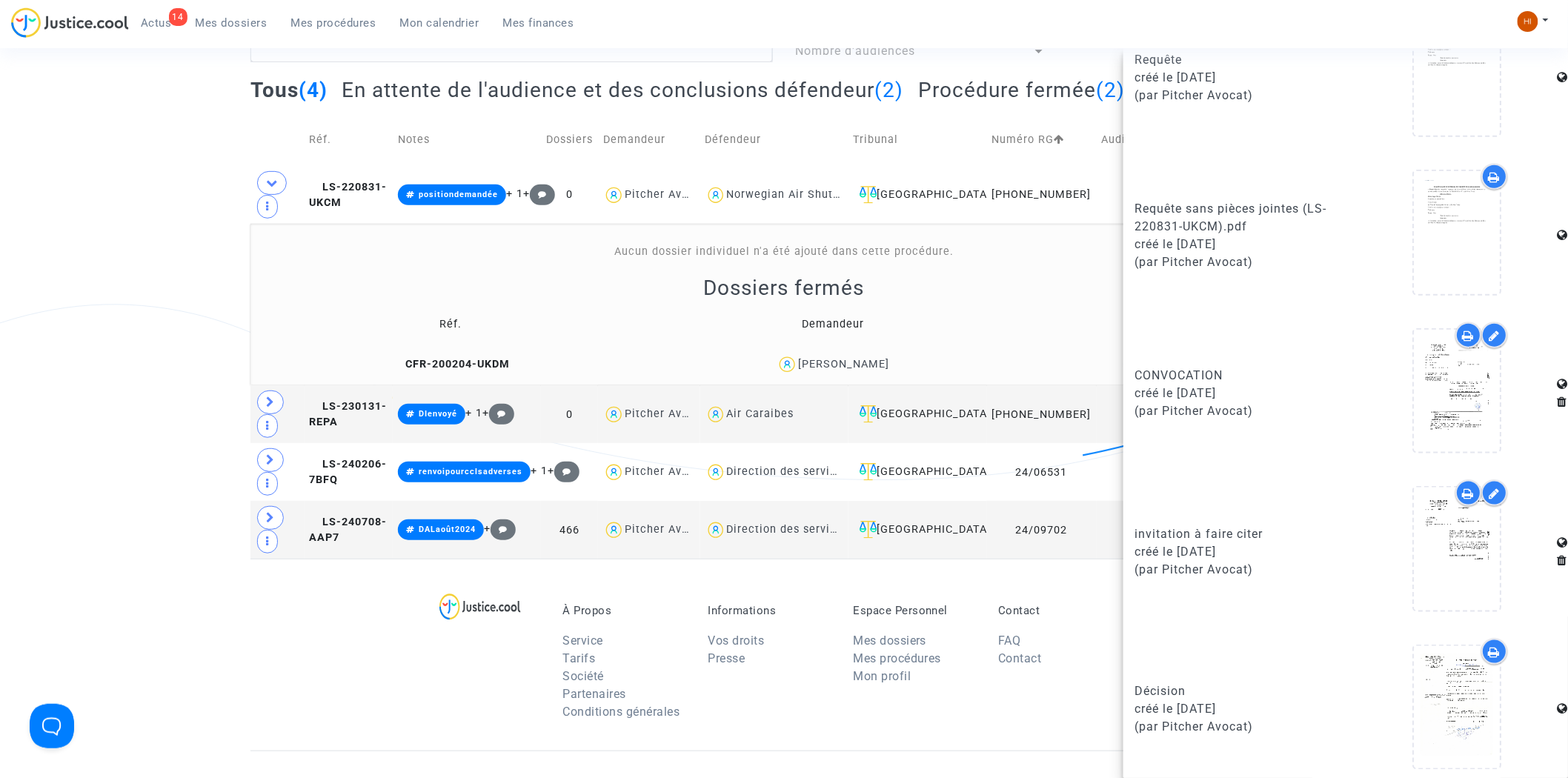
scroll to position [567, 0]
drag, startPoint x: 343, startPoint y: 201, endPoint x: 408, endPoint y: 203, distance: 65.0
click at [343, 201] on span "LS-220831-UKCM" at bounding box center [349, 195] width 78 height 29
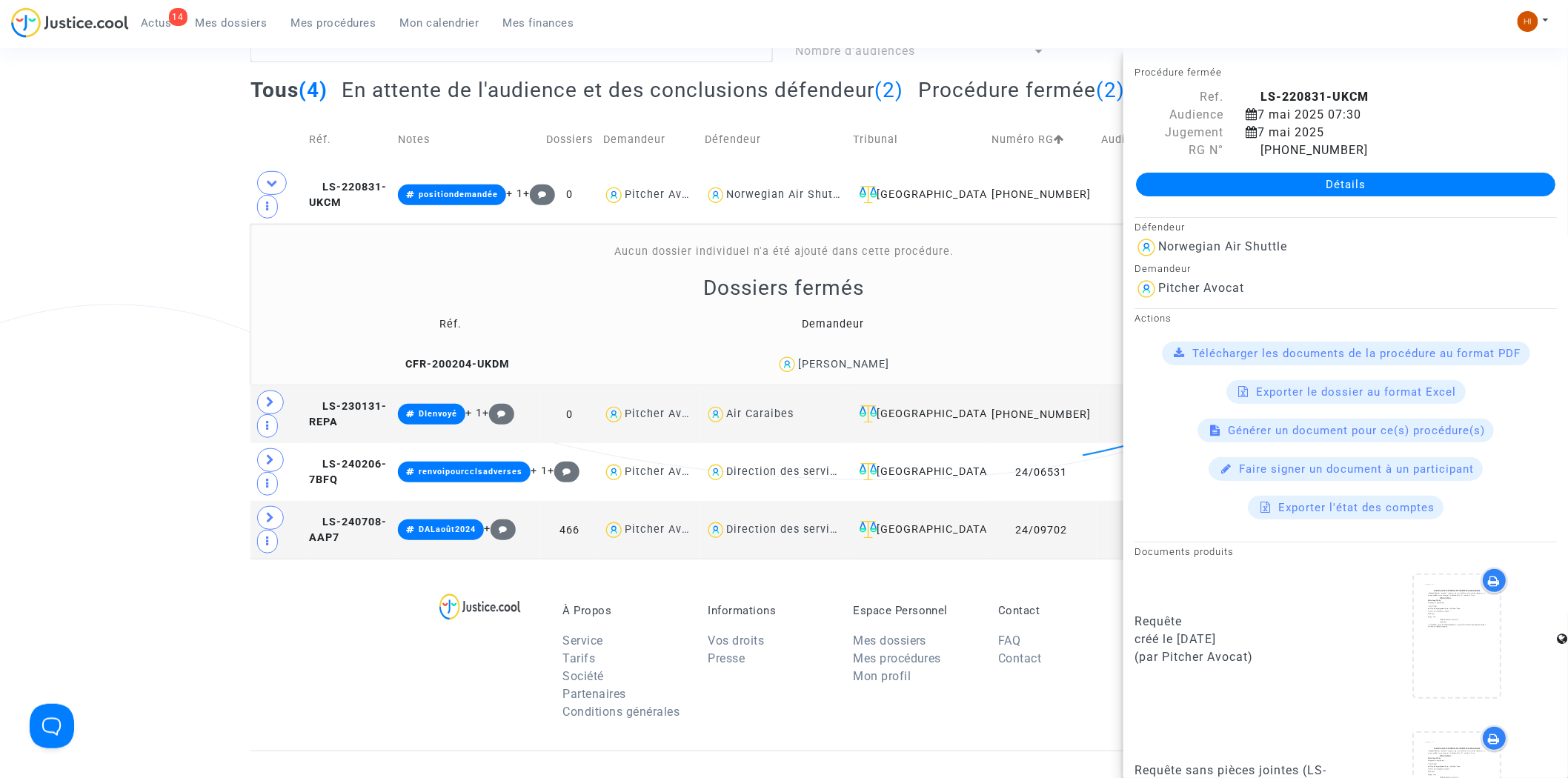
click at [1214, 182] on link "Détails" at bounding box center [1345, 184] width 420 height 24
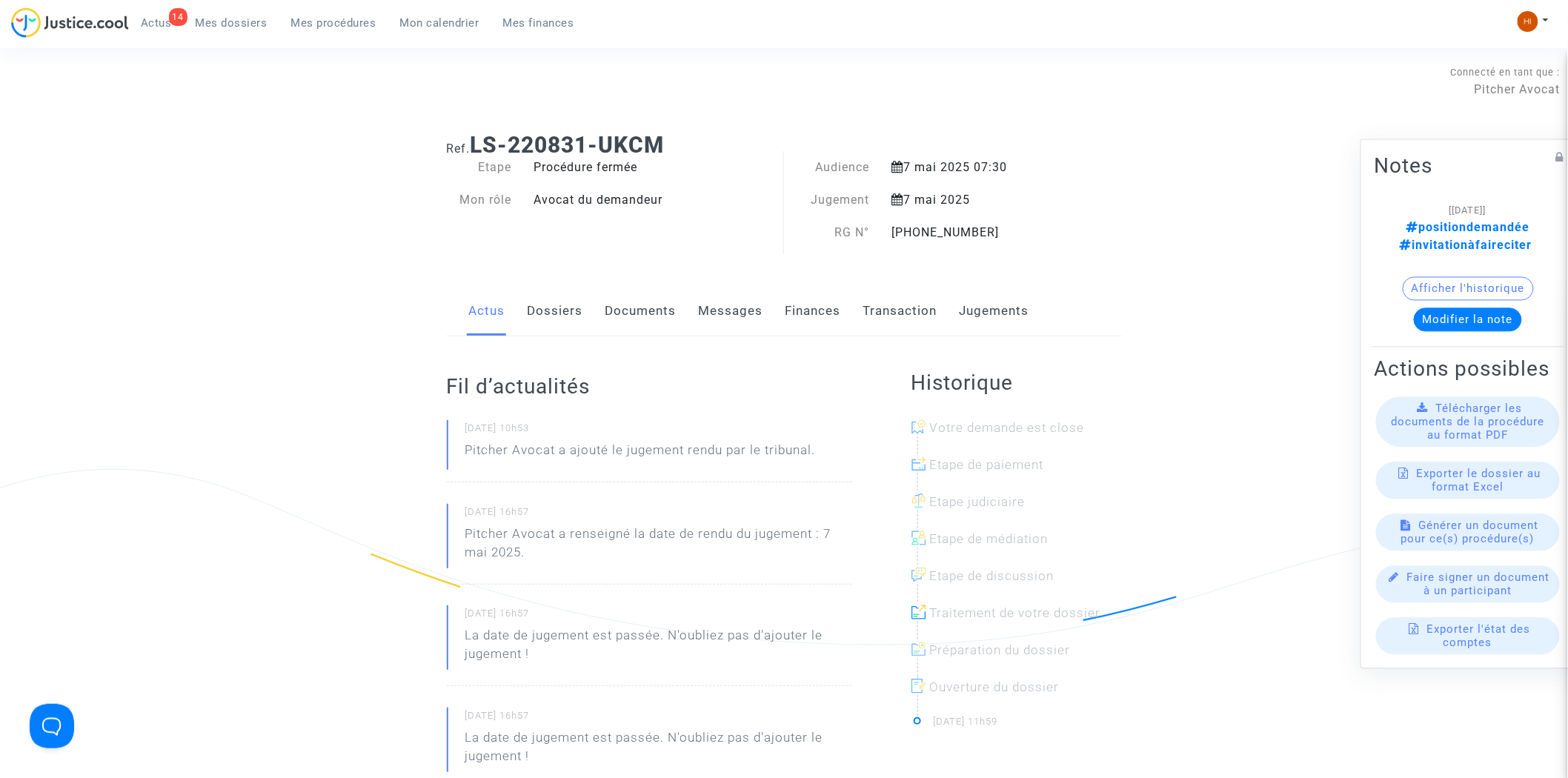
click at [1492, 278] on button "Afficher l'historique" at bounding box center [1468, 289] width 132 height 24
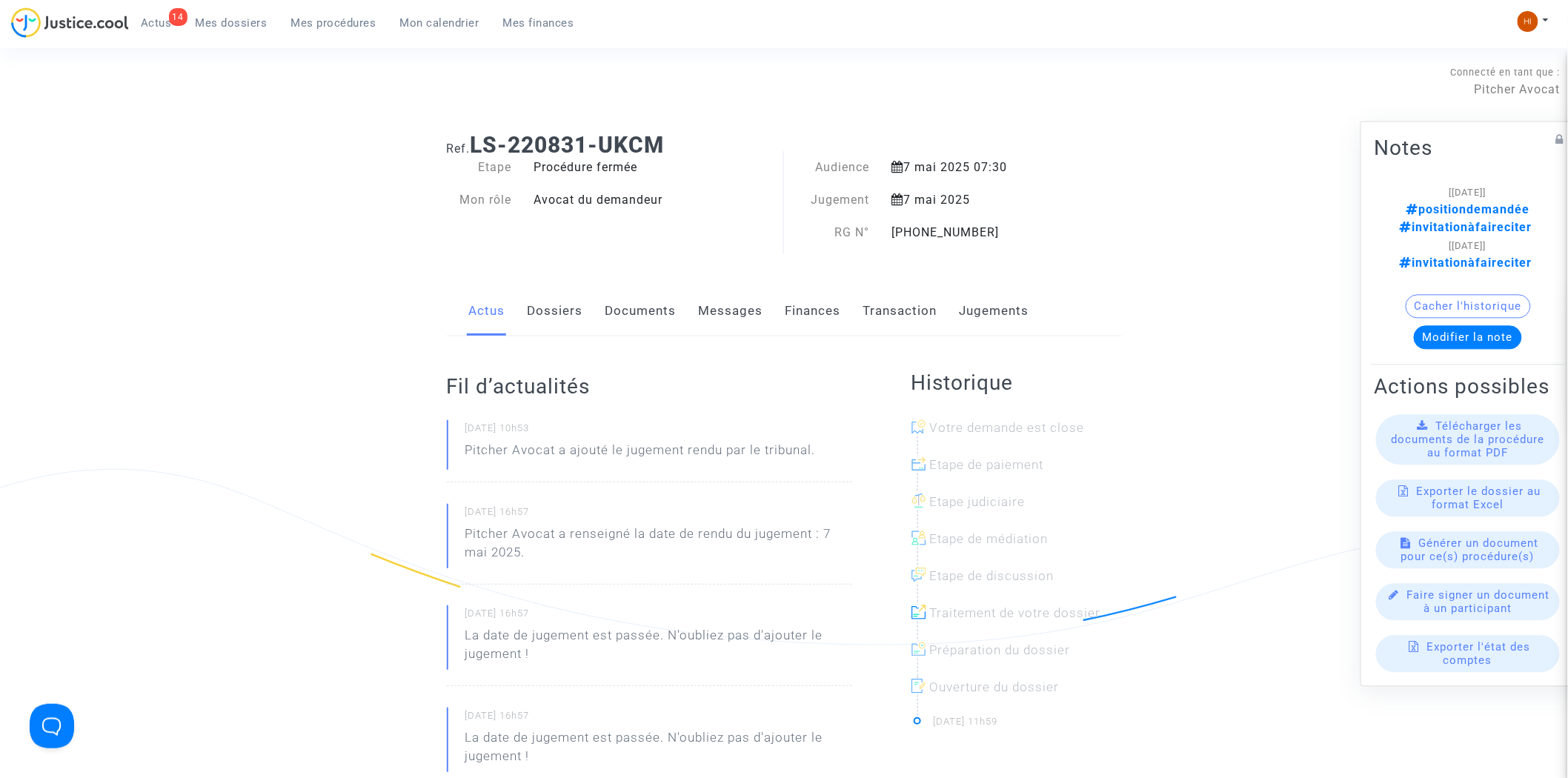
drag, startPoint x: 619, startPoint y: 307, endPoint x: 630, endPoint y: 308, distance: 11.0
click at [619, 307] on link "Documents" at bounding box center [641, 311] width 71 height 49
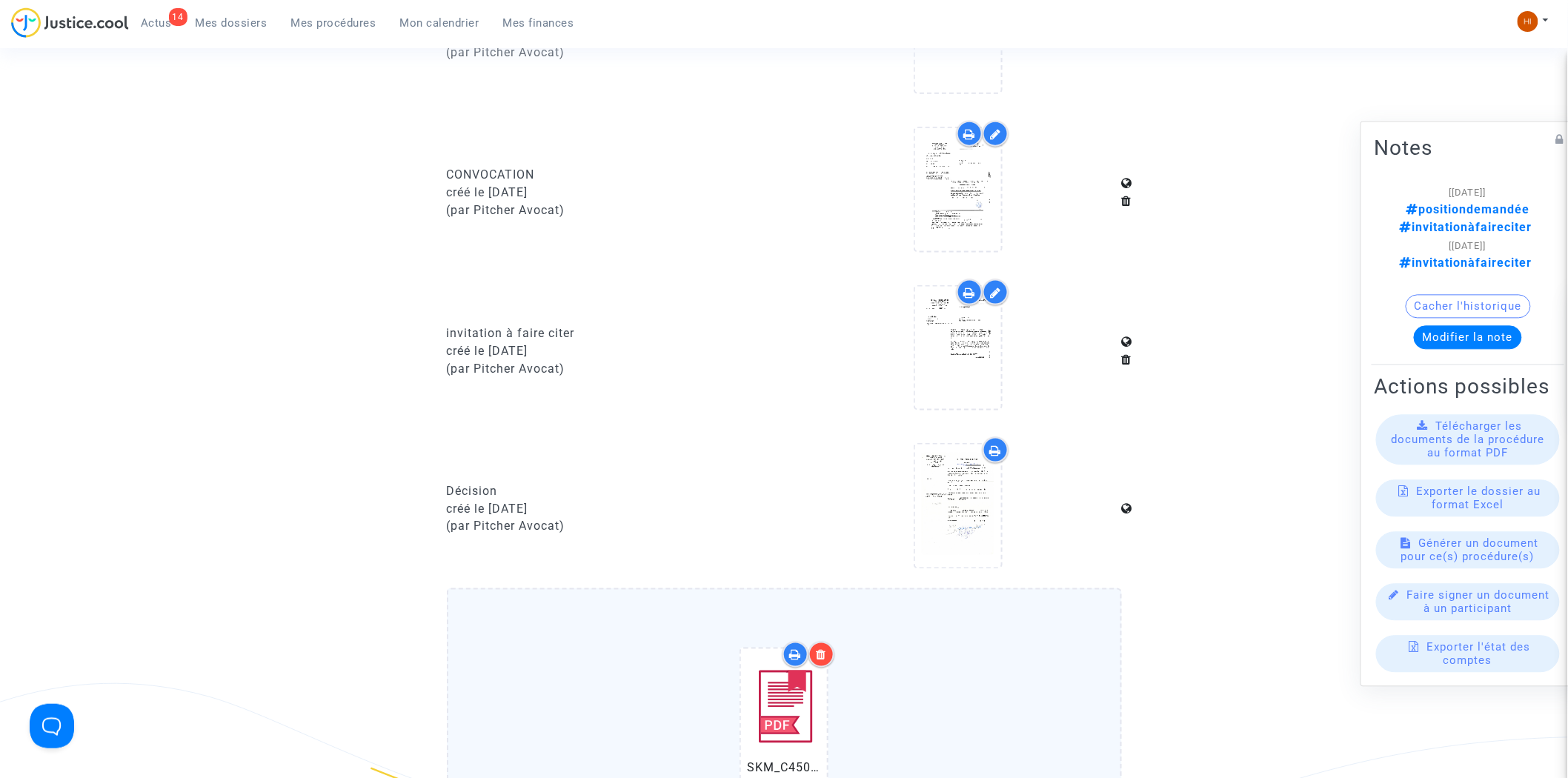
scroll to position [1153, 0]
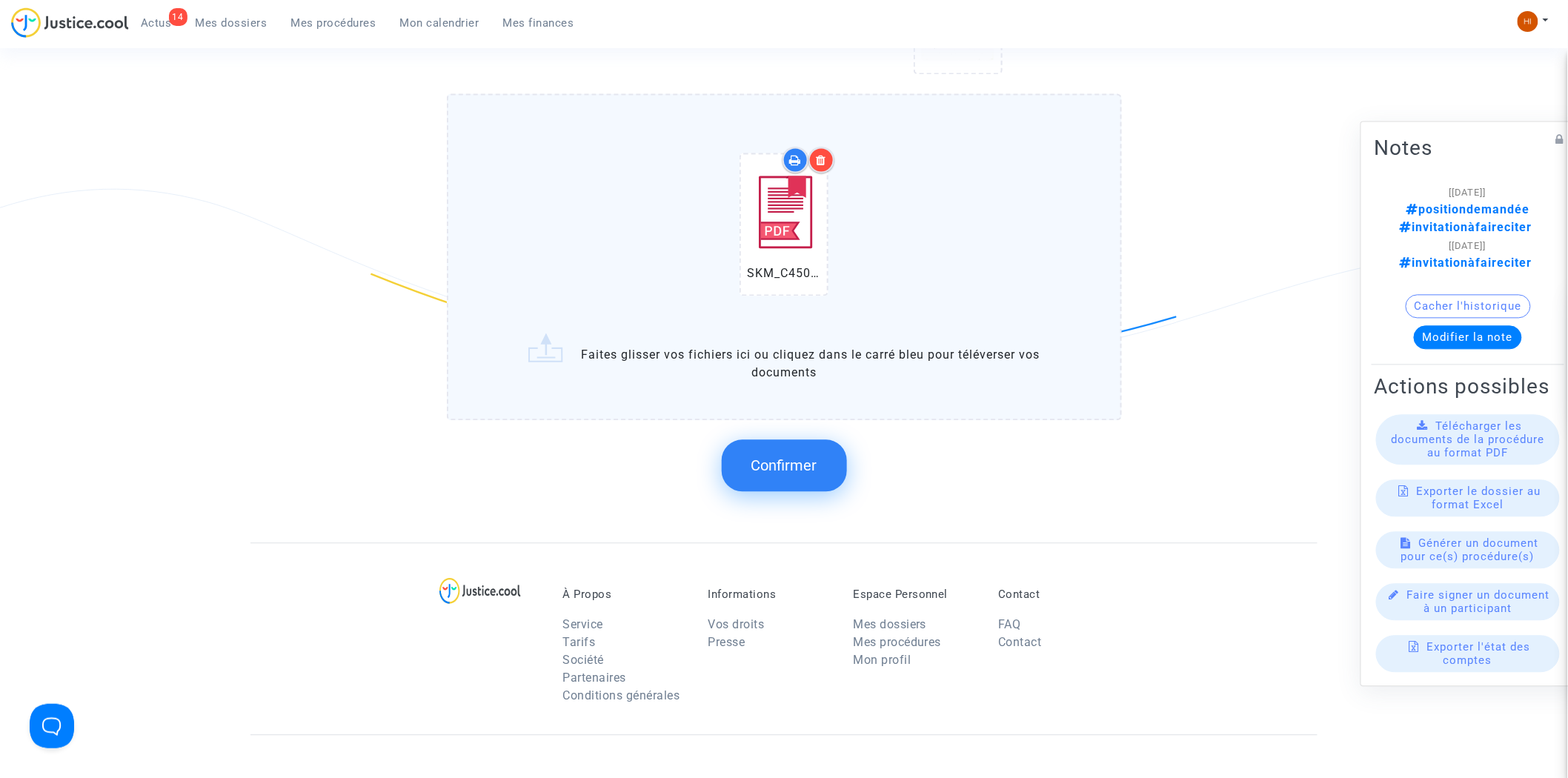
click at [809, 468] on button "Confirmer" at bounding box center [784, 466] width 125 height 52
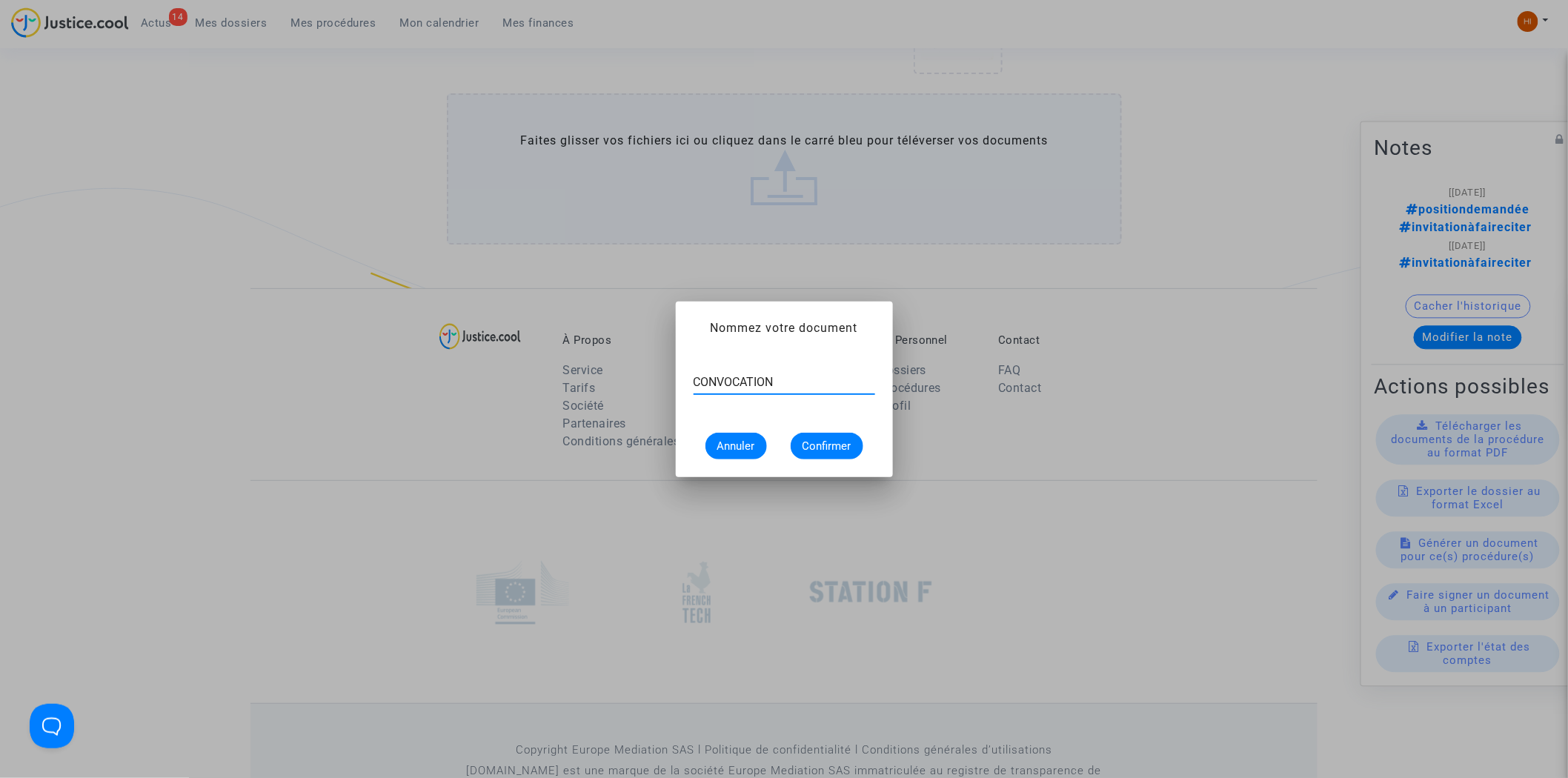
type input "CONVOCATION"
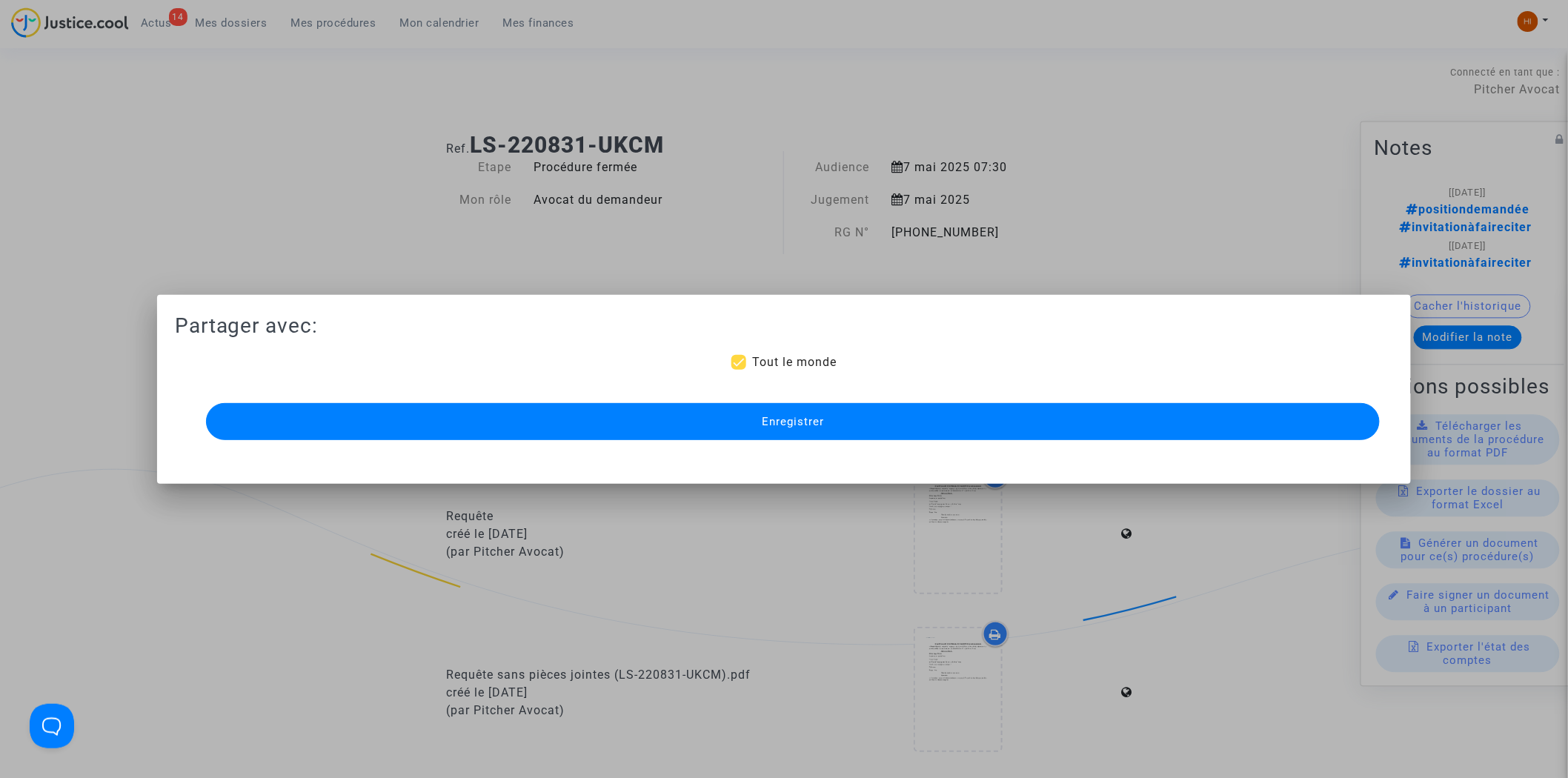
scroll to position [1153, 0]
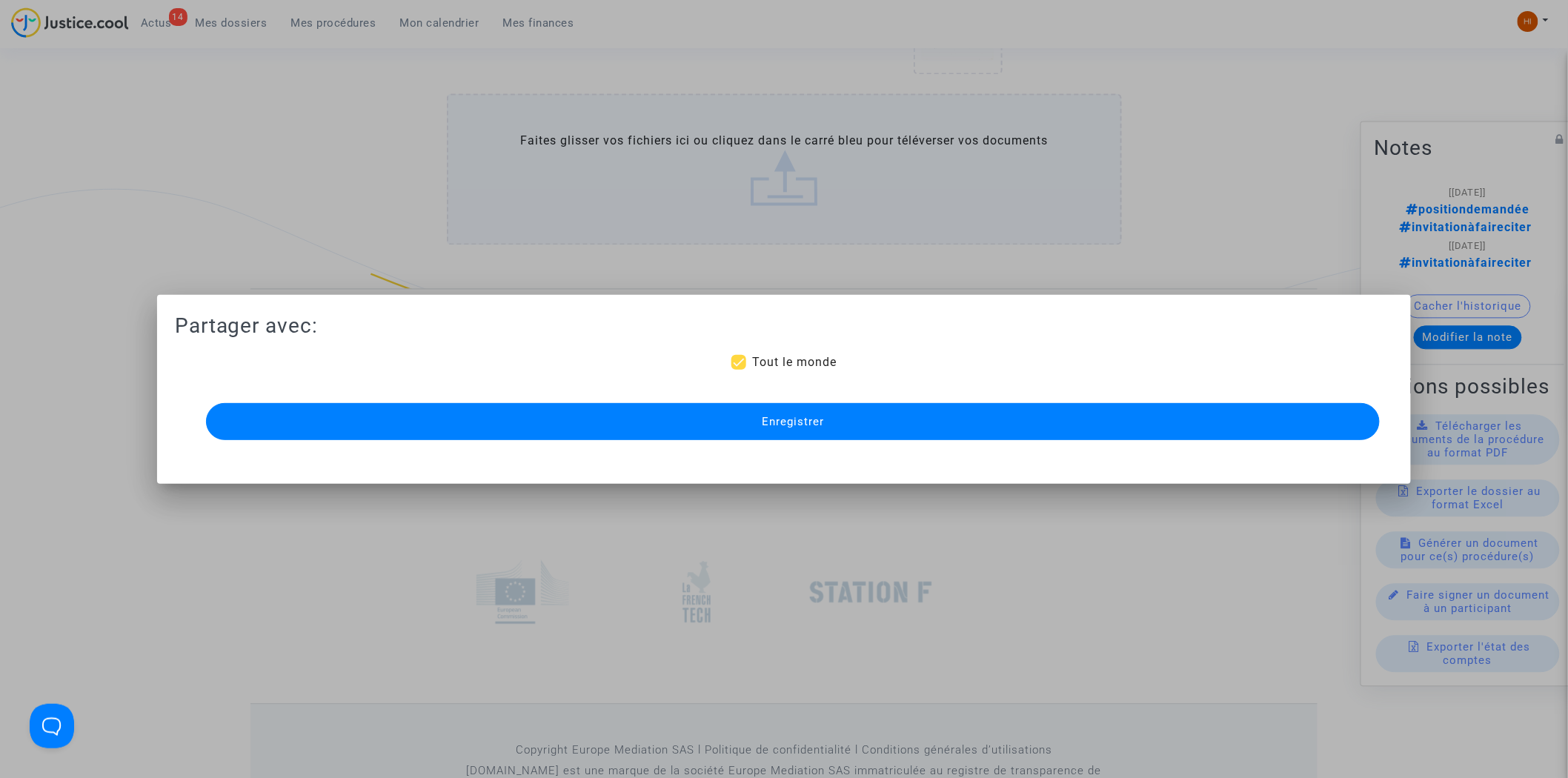
click at [820, 418] on span "Enregistrer" at bounding box center [792, 422] width 62 height 13
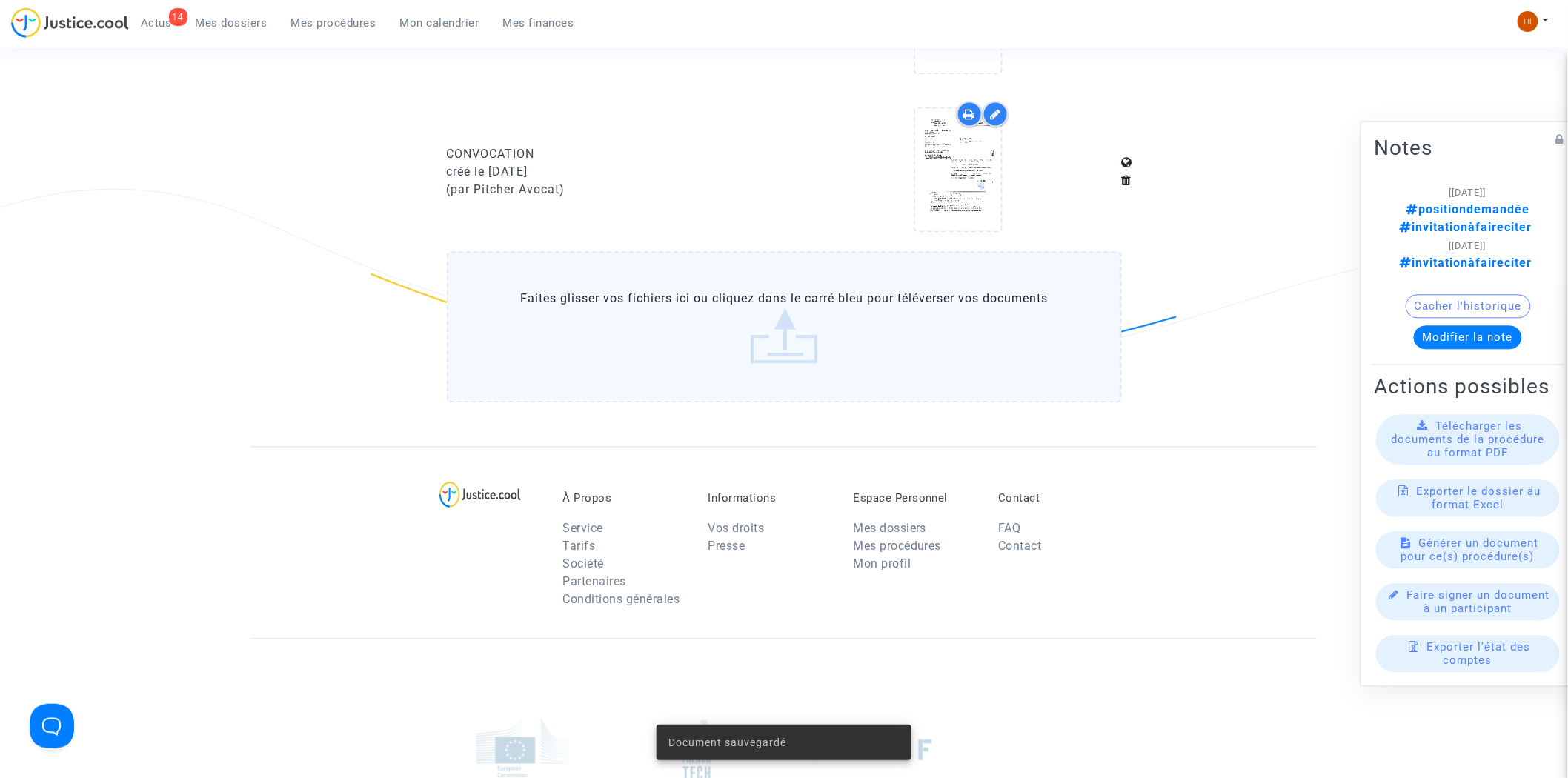
click at [344, 16] on span "Mes procédures" at bounding box center [333, 23] width 85 height 13
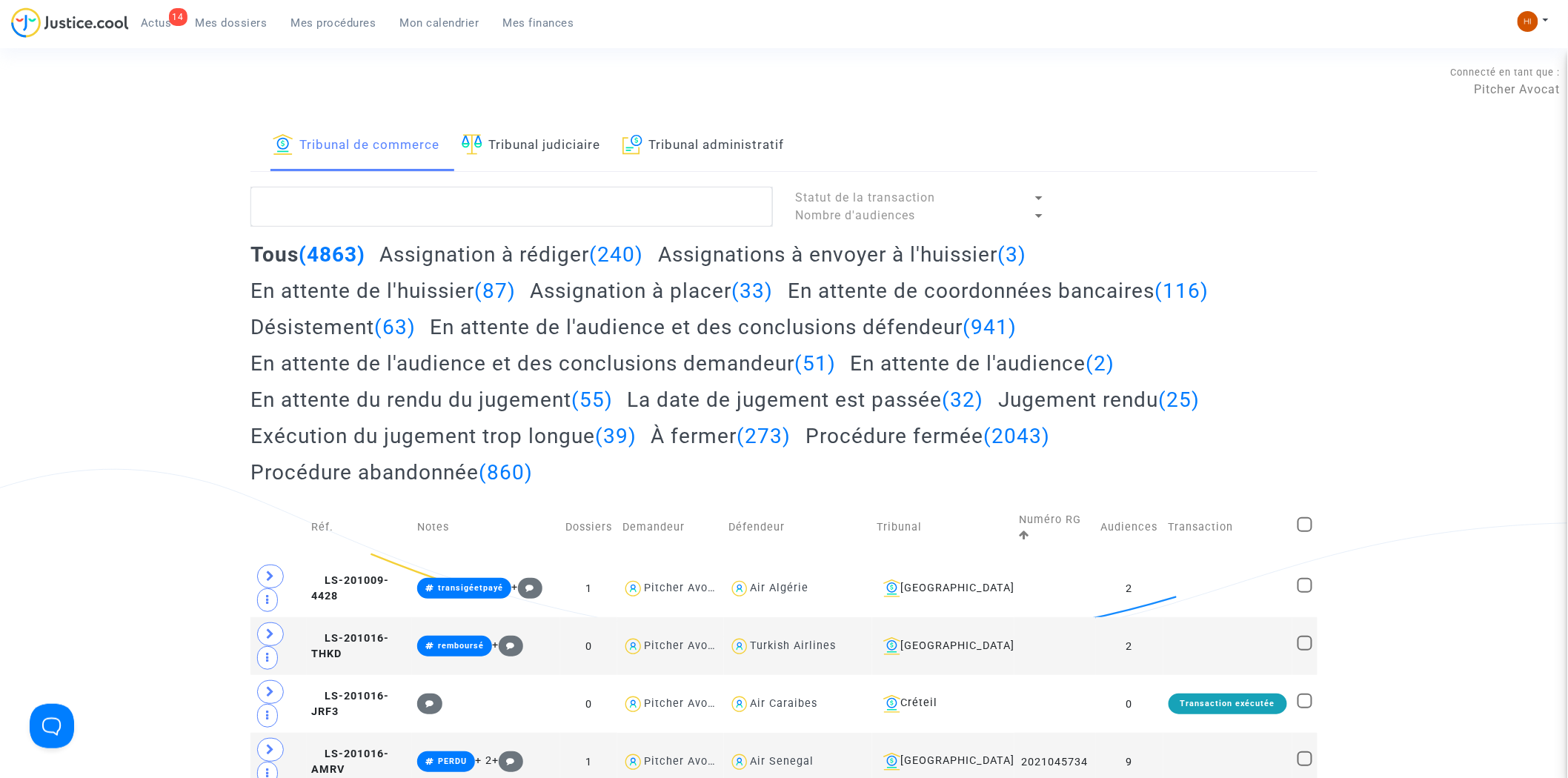
click at [543, 148] on link "Tribunal judiciaire" at bounding box center [531, 146] width 138 height 50
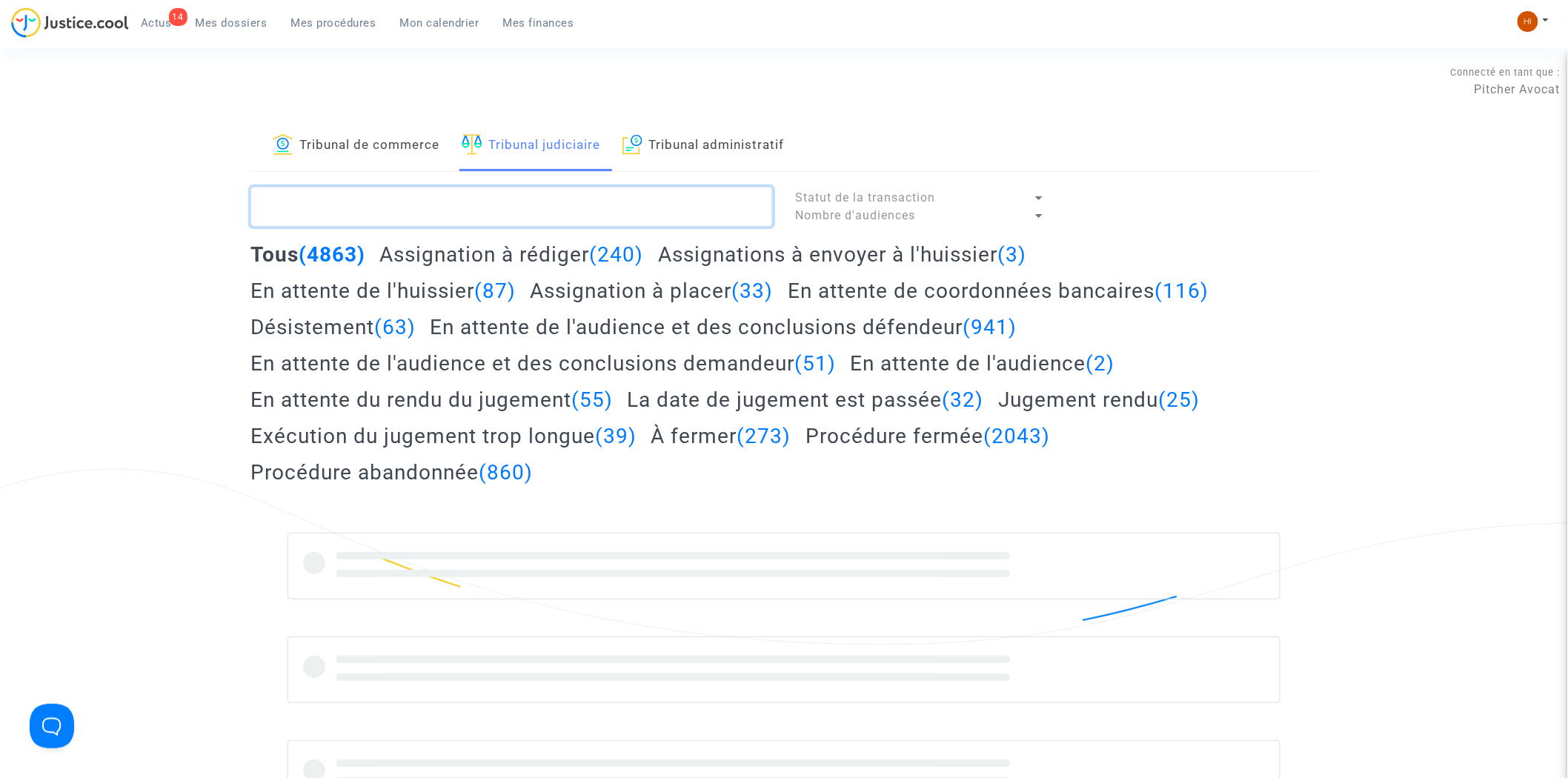
click at [545, 213] on textarea at bounding box center [512, 207] width 522 height 40
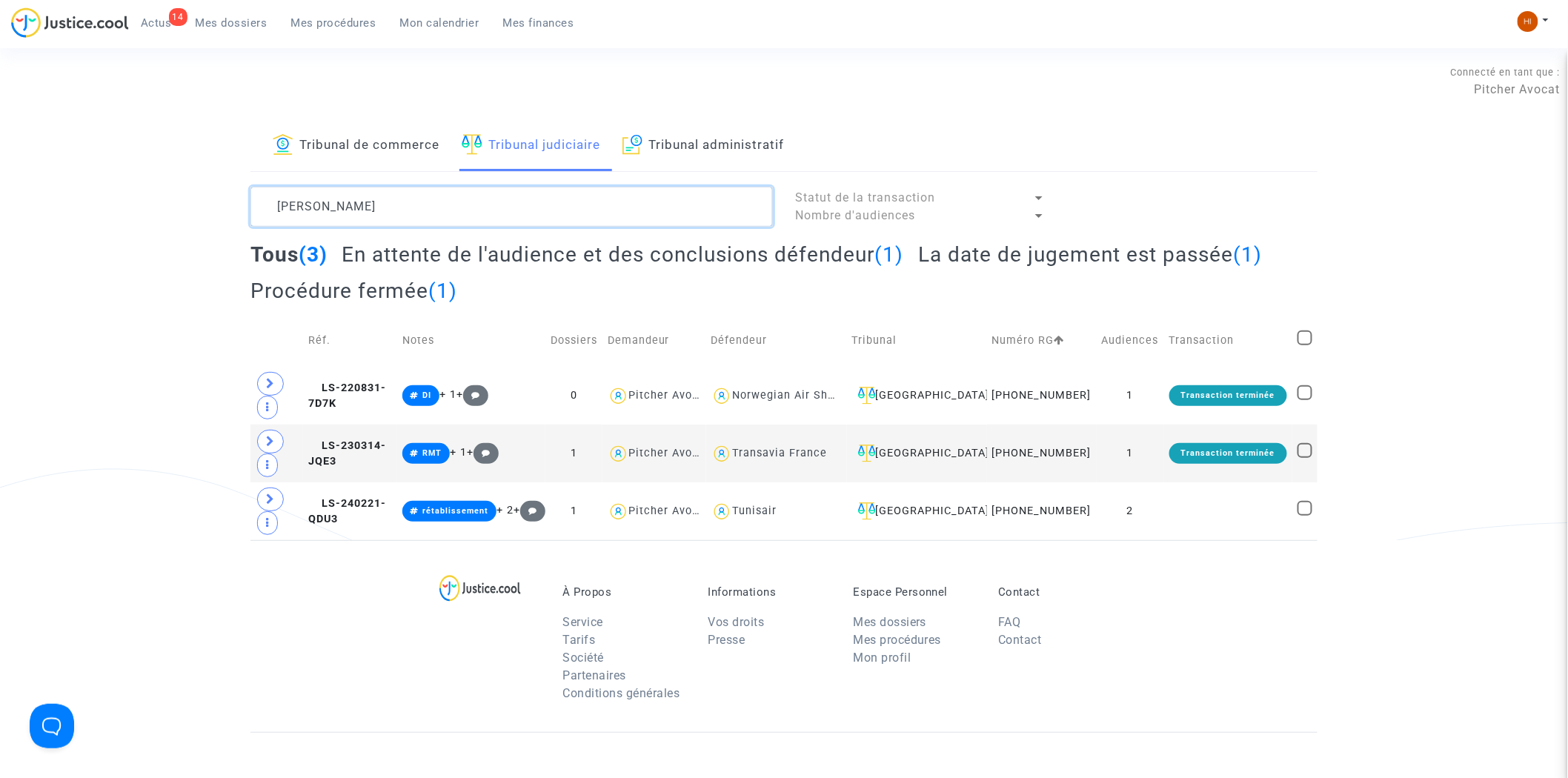
type textarea "MOUNIER"
click at [367, 399] on span "LS-220831-7D7K" at bounding box center [347, 397] width 78 height 29
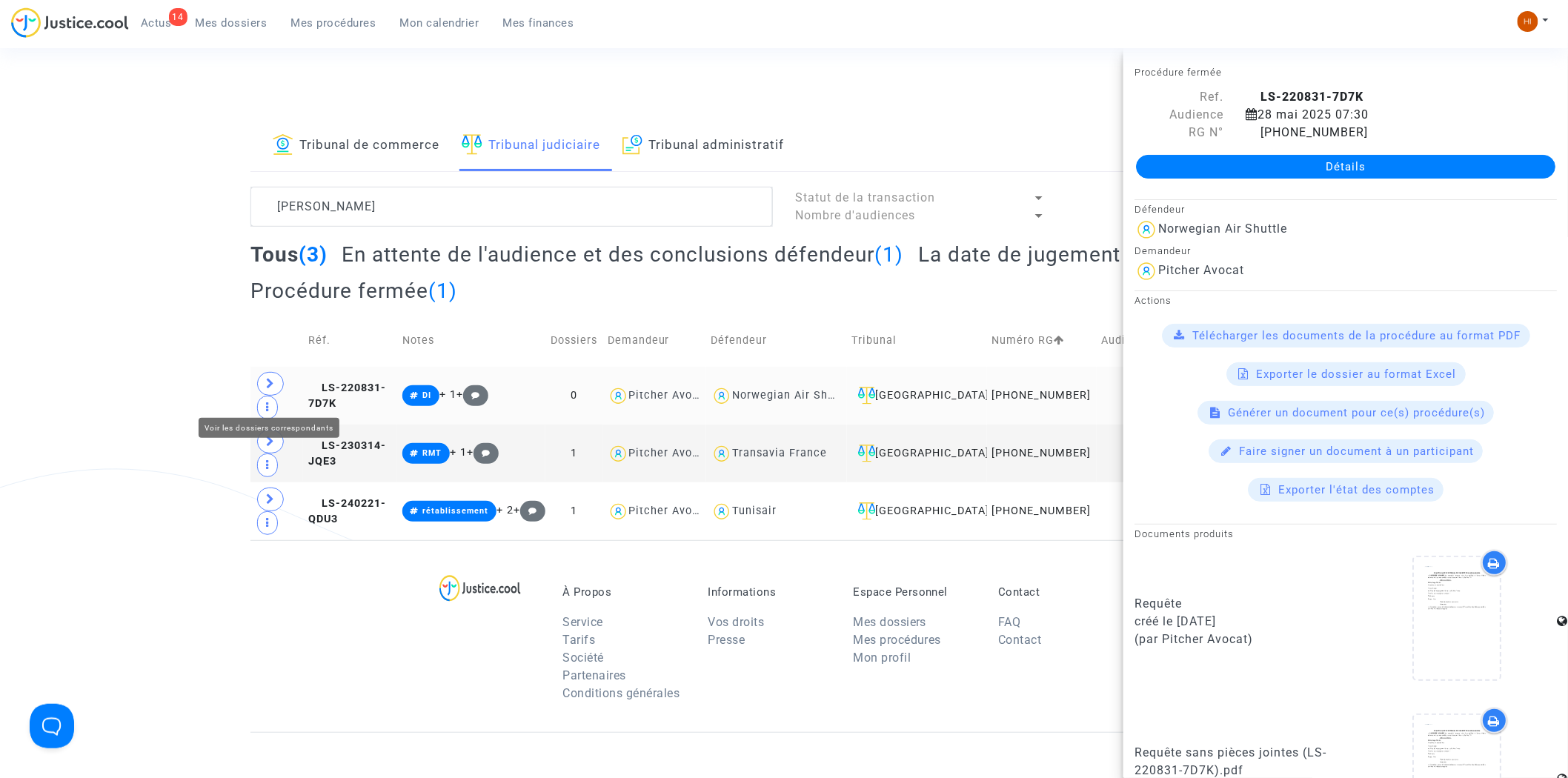
click at [280, 396] on span at bounding box center [271, 383] width 27 height 24
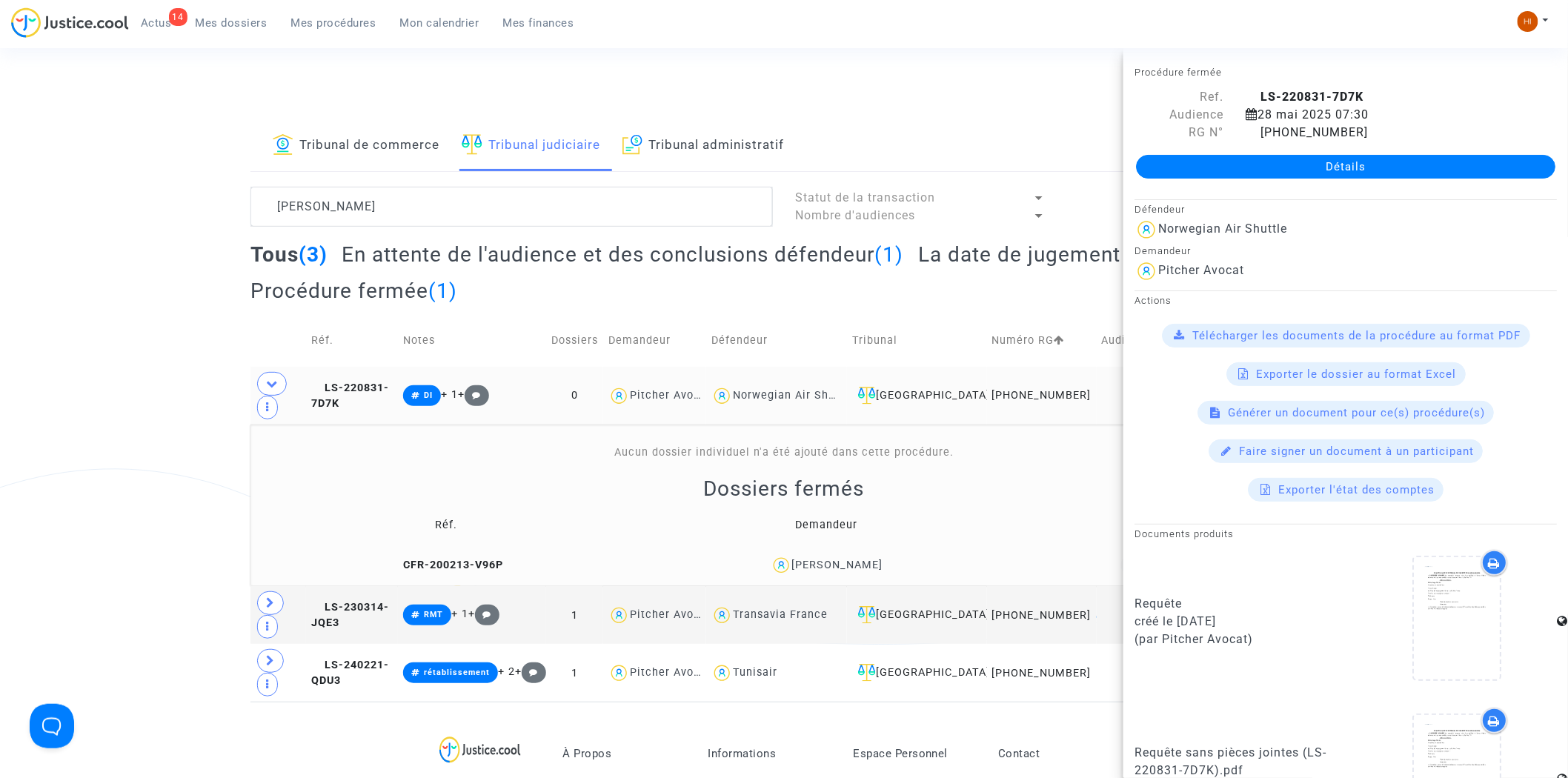
drag, startPoint x: 927, startPoint y: 581, endPoint x: 768, endPoint y: 582, distance: 159.0
click at [768, 577] on div "CLEMENTINE MOUNIER" at bounding box center [827, 566] width 369 height 21
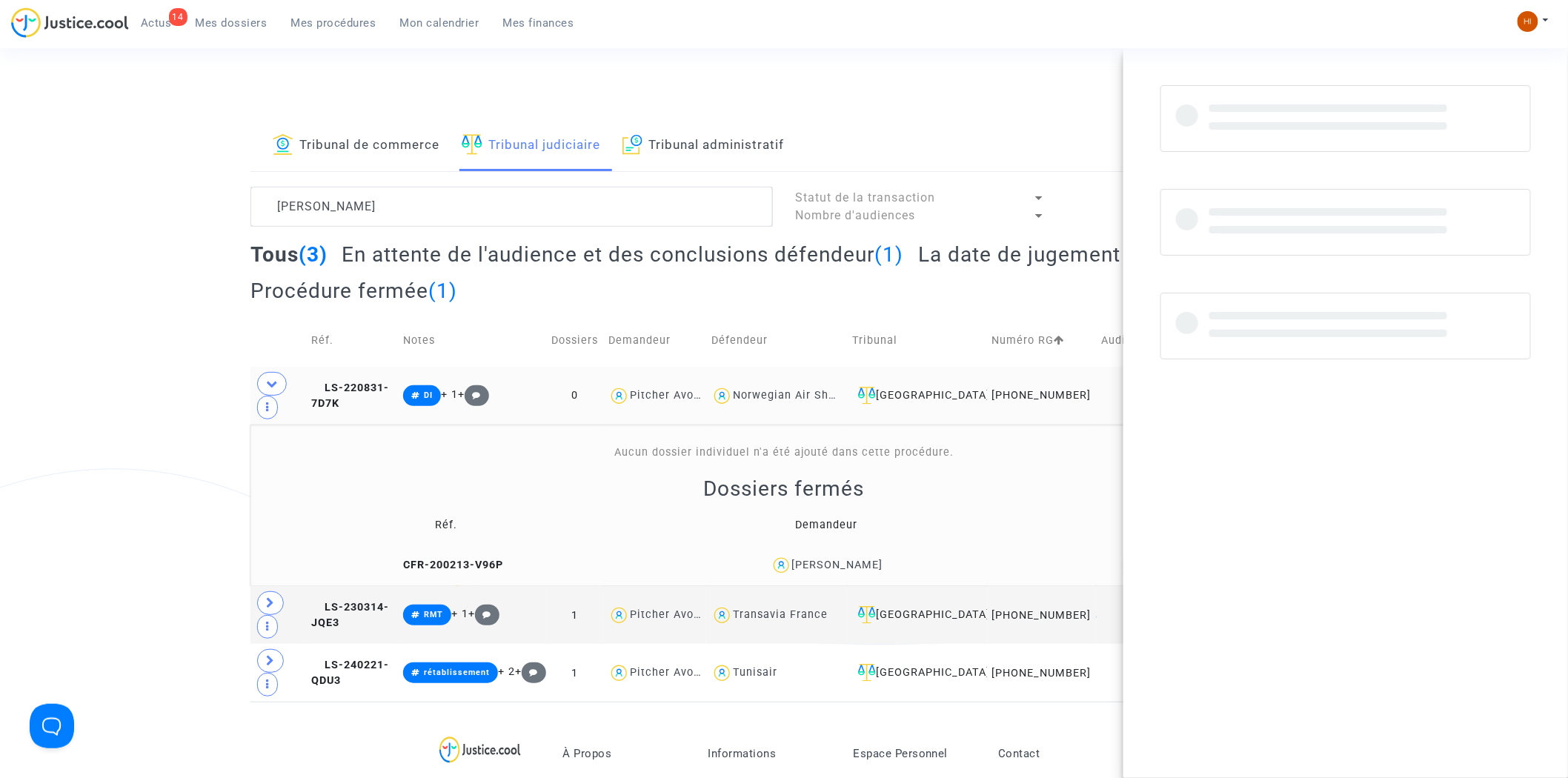
copy div "CLEMENTINE MOUNIER"
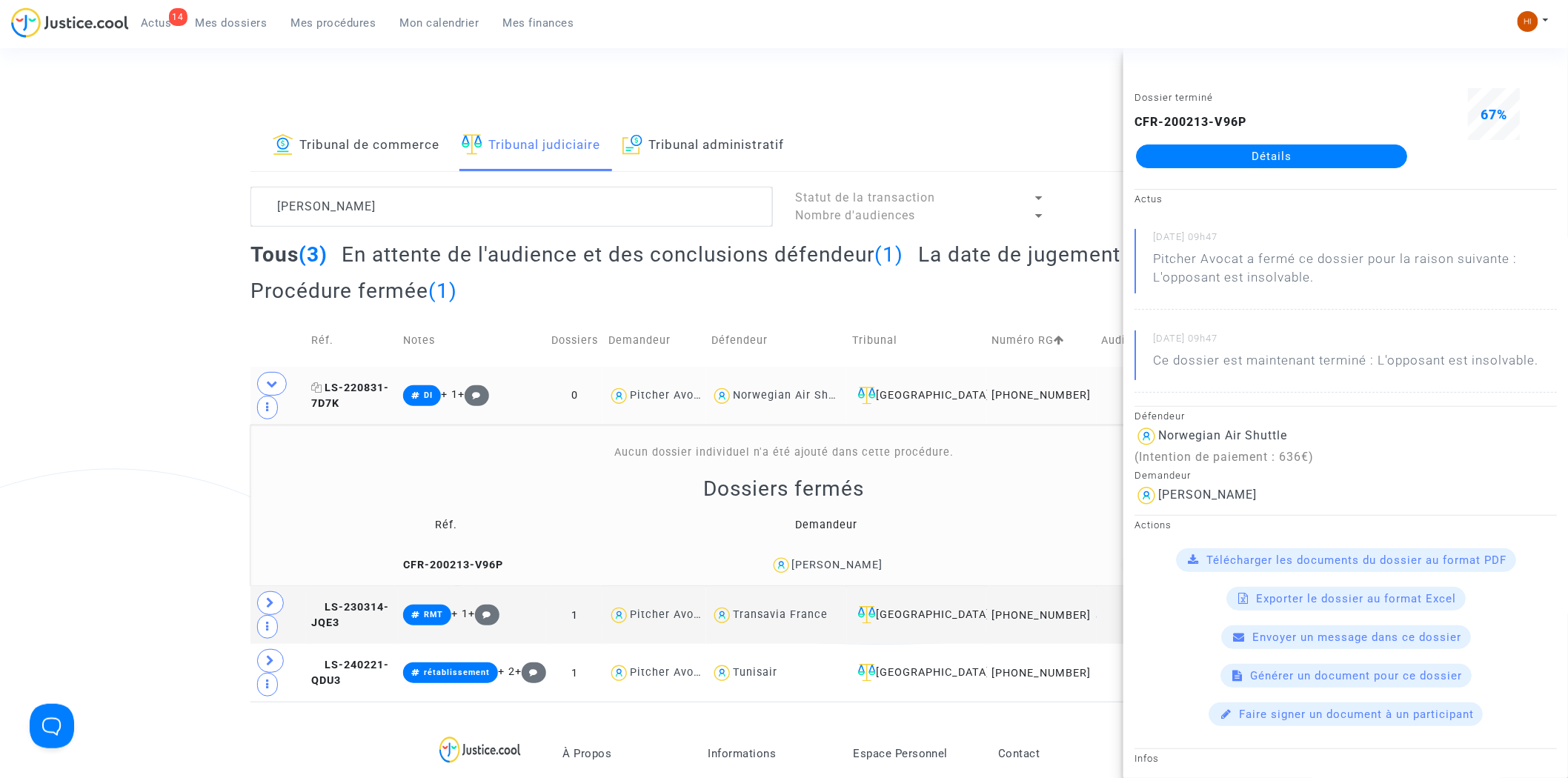
click at [322, 393] on icon at bounding box center [317, 387] width 12 height 11
drag, startPoint x: 357, startPoint y: 401, endPoint x: 557, endPoint y: 325, distance: 214.0
click at [357, 401] on span "LS-220831-7D7K" at bounding box center [350, 397] width 78 height 29
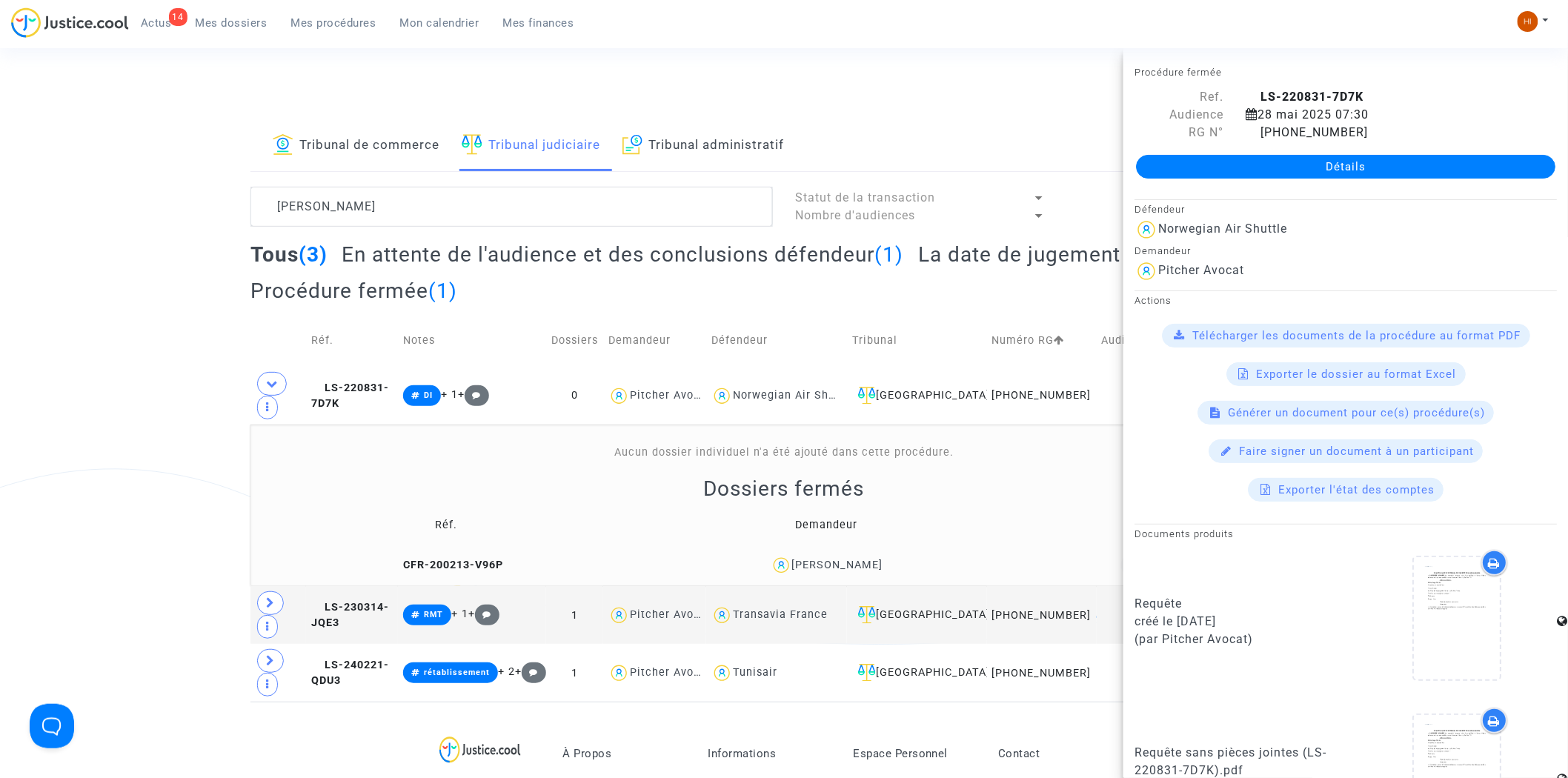
click at [1153, 158] on link "Détails" at bounding box center [1345, 166] width 420 height 24
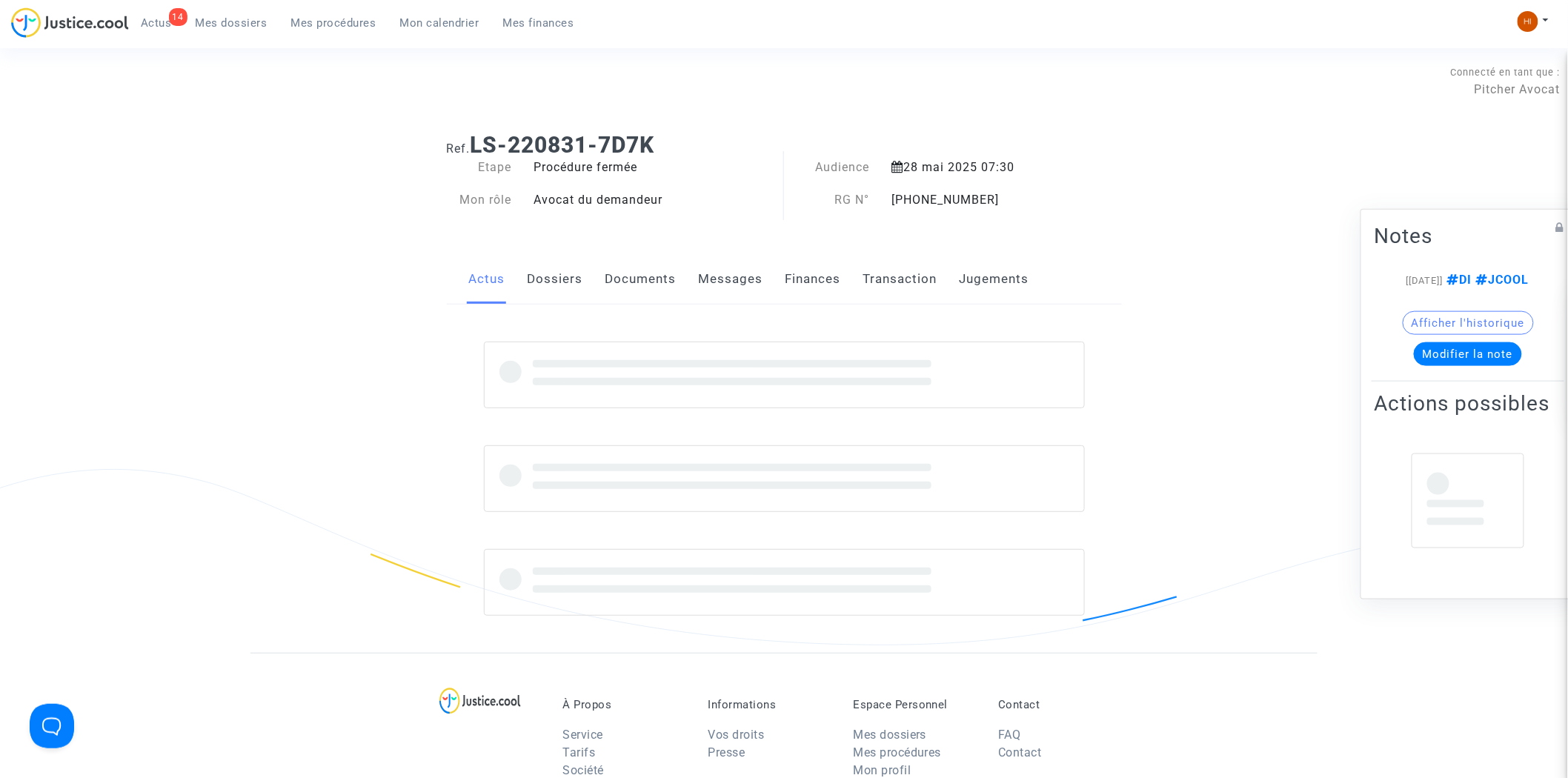
click at [1157, 172] on ng-component "Ref. LS-220831-7D7K Etape Procédure fermée Mon rôle Avocat du demandeur Audienc…" at bounding box center [784, 387] width 1068 height 532
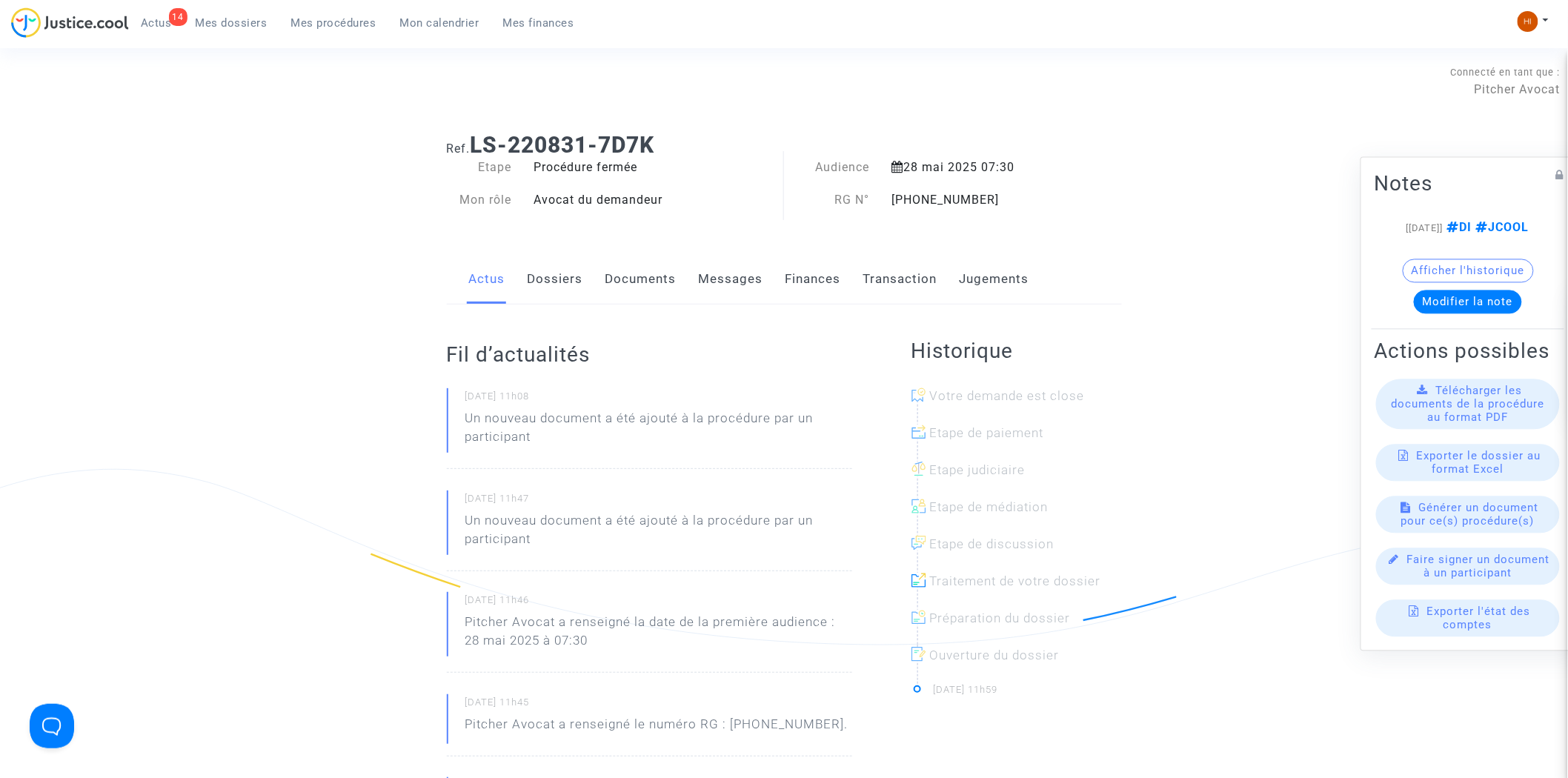
click at [648, 301] on link "Documents" at bounding box center [641, 280] width 71 height 49
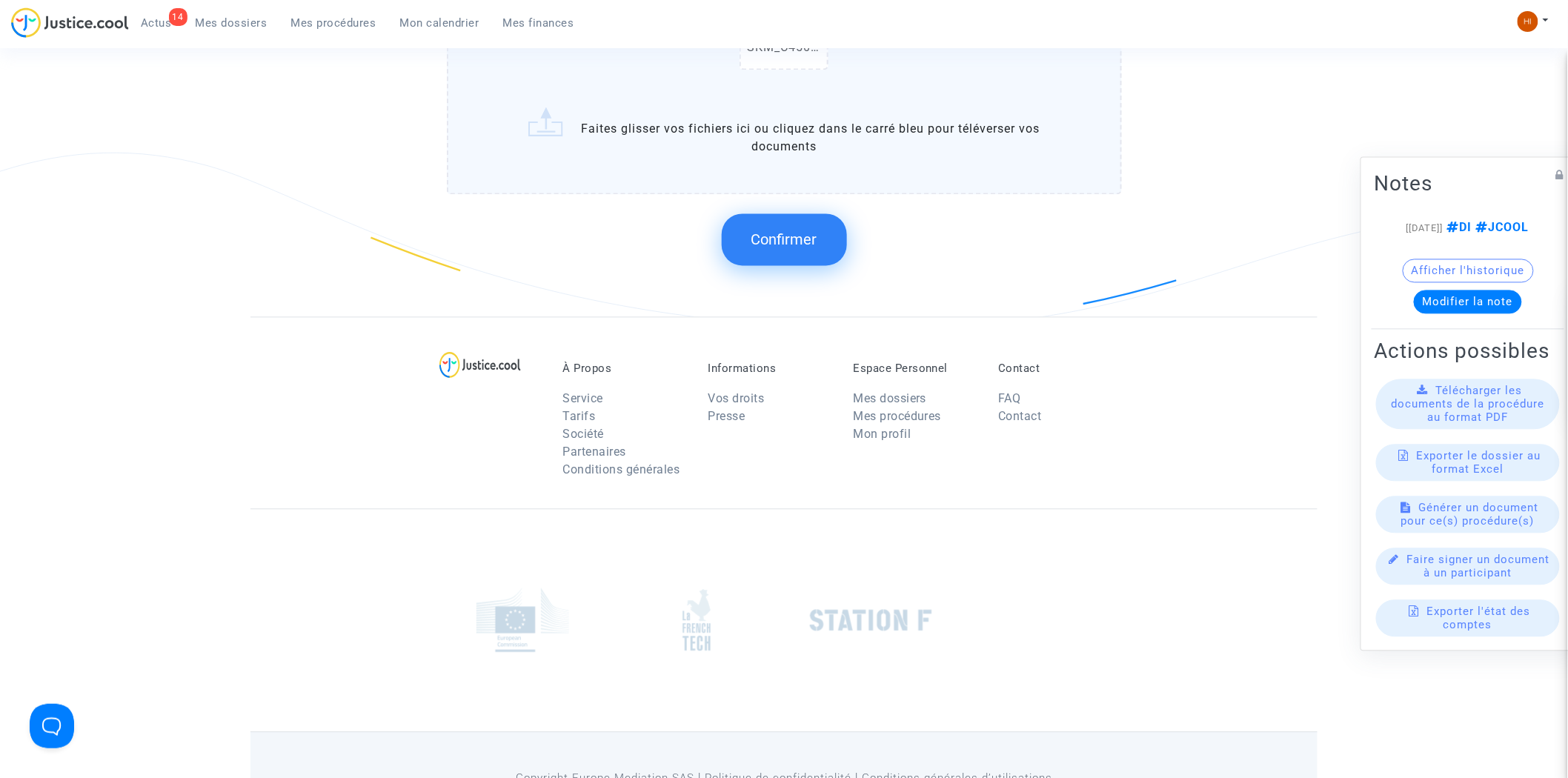
scroll to position [1191, 0]
drag, startPoint x: 796, startPoint y: 268, endPoint x: 804, endPoint y: 256, distance: 14.4
click at [797, 265] on div "Confirmer" at bounding box center [784, 238] width 675 height 79
drag, startPoint x: 809, startPoint y: 238, endPoint x: 804, endPoint y: 232, distance: 7.8
click at [804, 232] on button "Confirmer" at bounding box center [784, 238] width 125 height 52
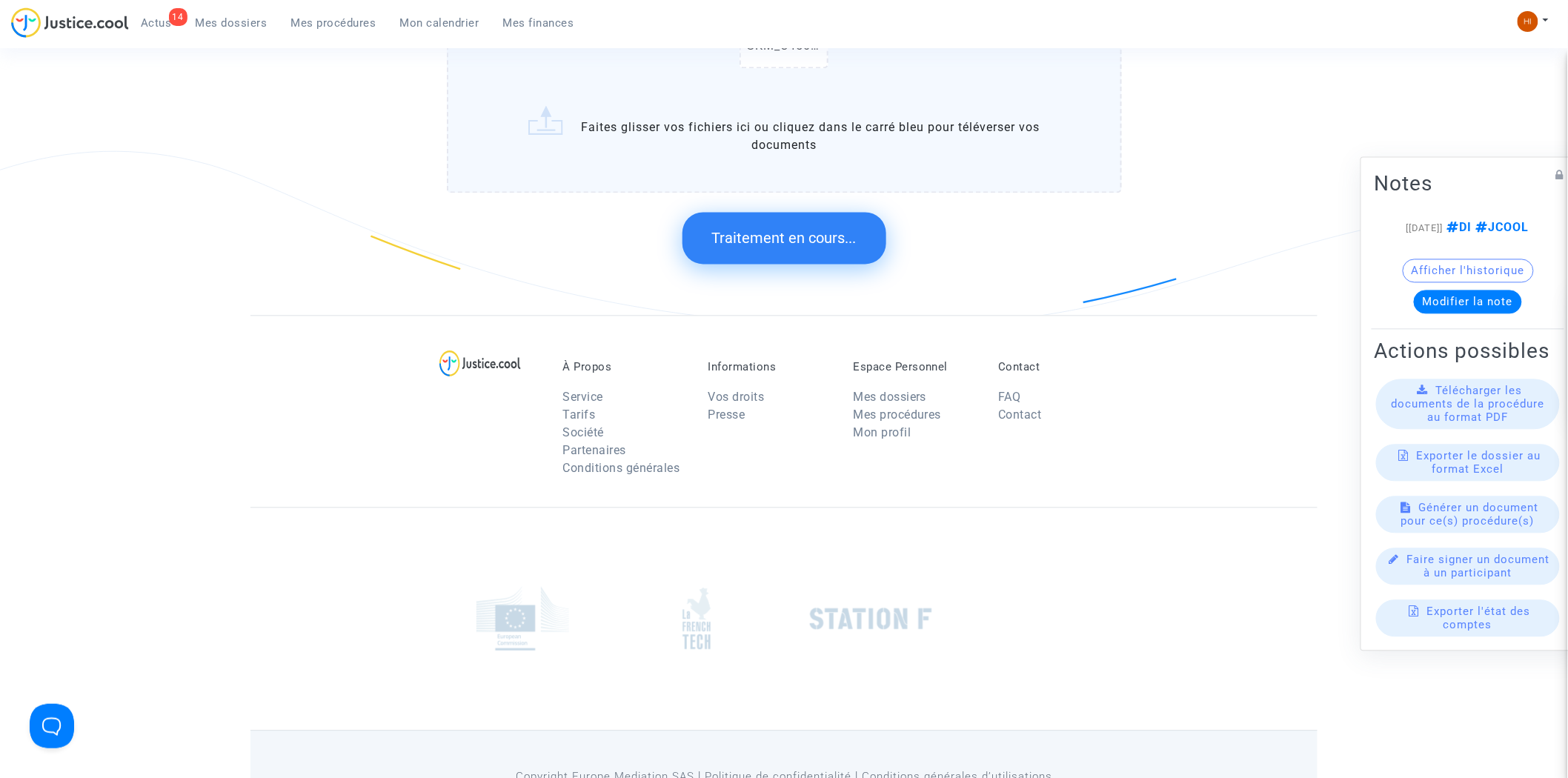
scroll to position [0, 0]
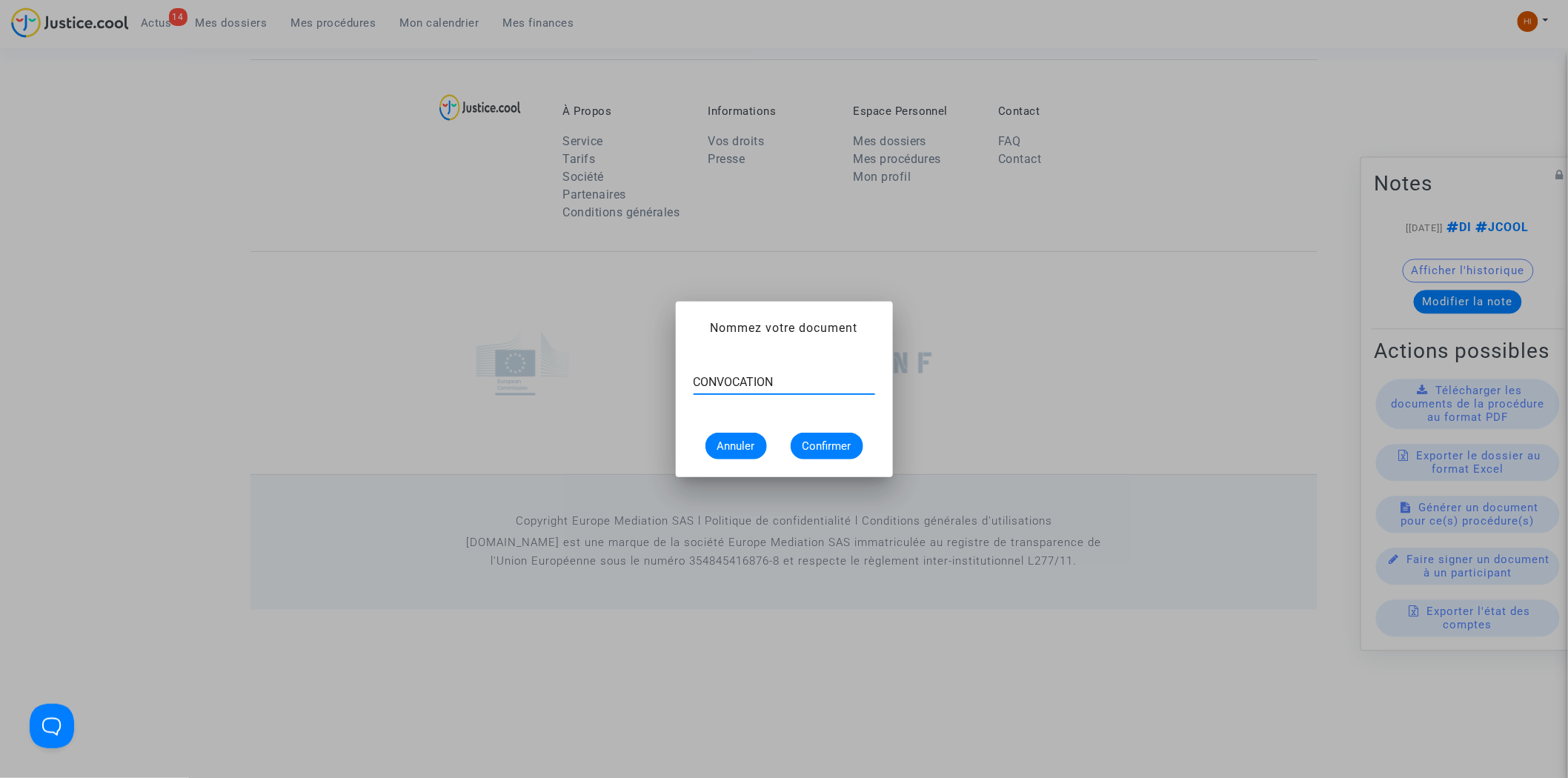
type input "CONVOCATION"
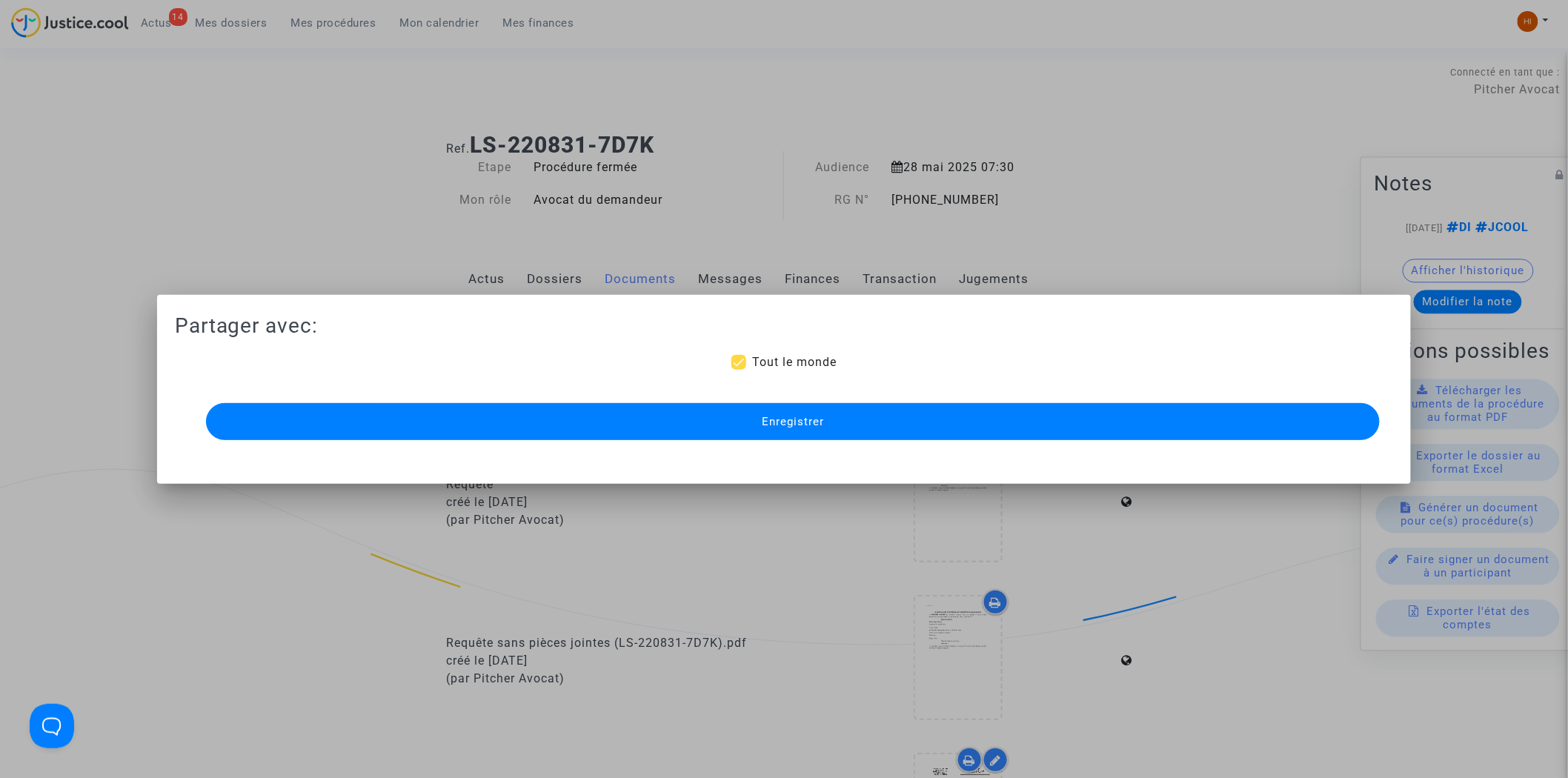
scroll to position [1017, 0]
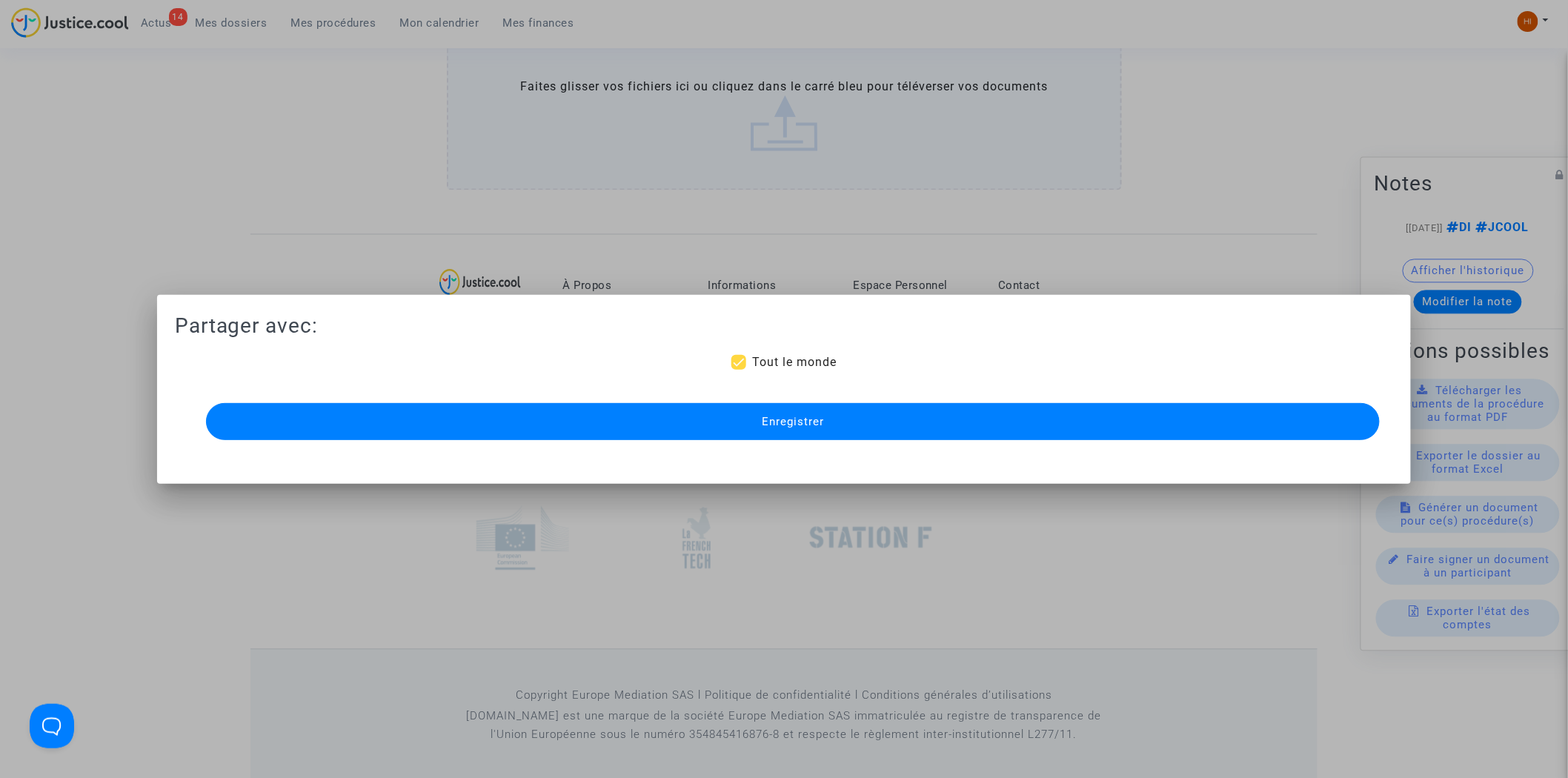
click at [1020, 425] on button "Enregistrer" at bounding box center [793, 422] width 1174 height 37
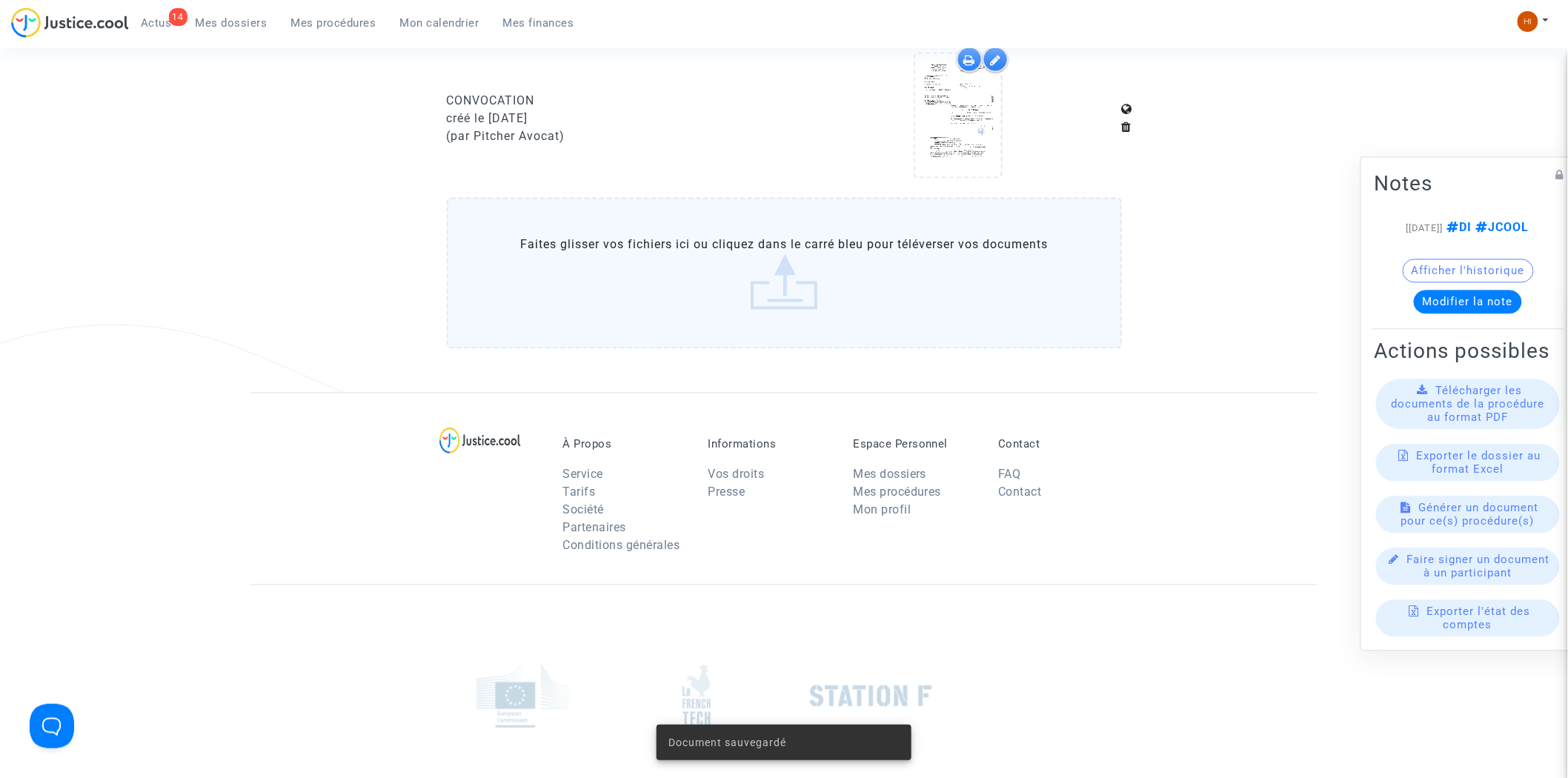
drag, startPoint x: 315, startPoint y: 31, endPoint x: 382, endPoint y: 34, distance: 67.1
click at [315, 31] on link "Mes procédures" at bounding box center [333, 22] width 109 height 22
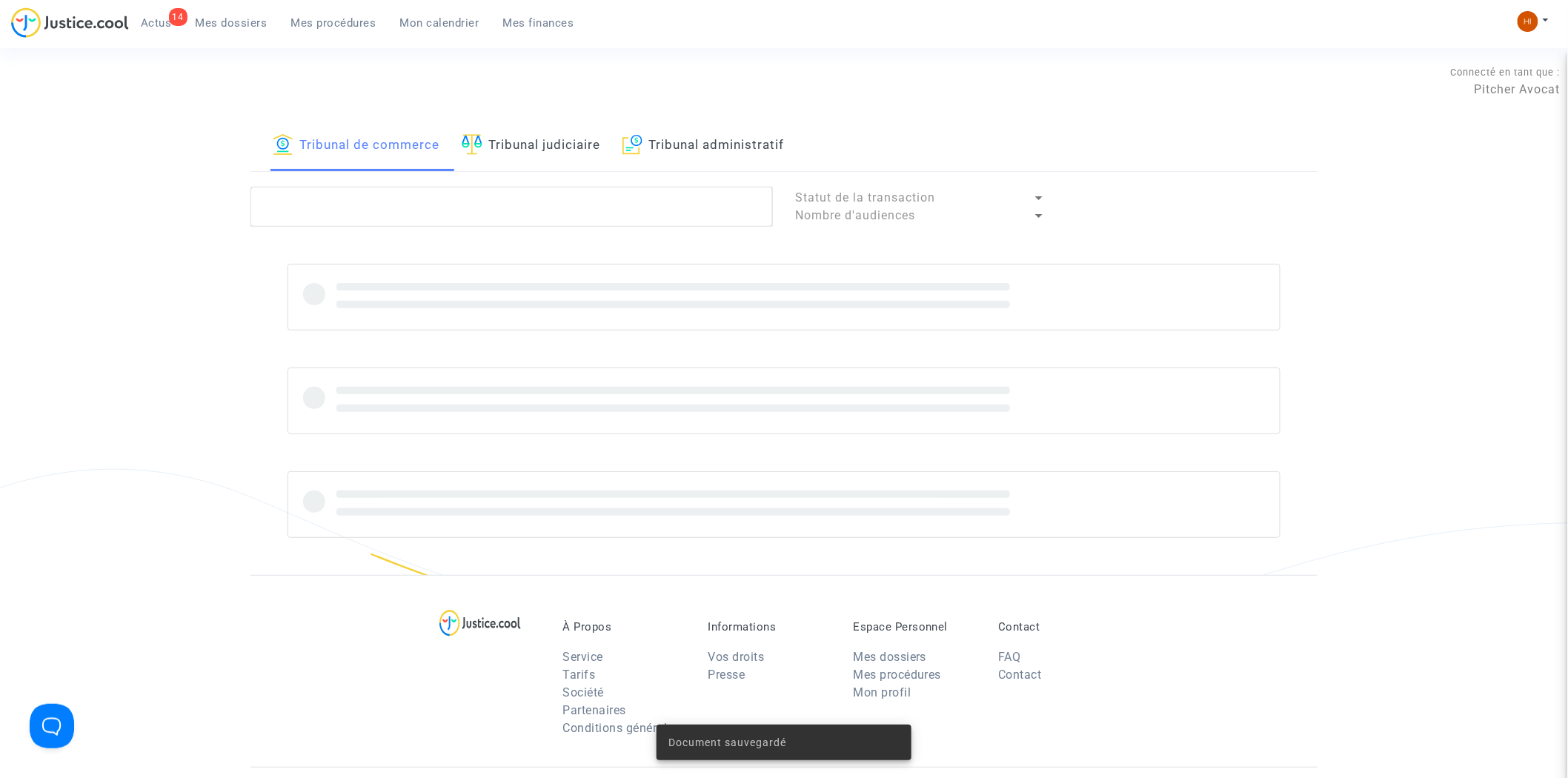
click at [512, 141] on link "Tribunal judiciaire" at bounding box center [531, 146] width 138 height 50
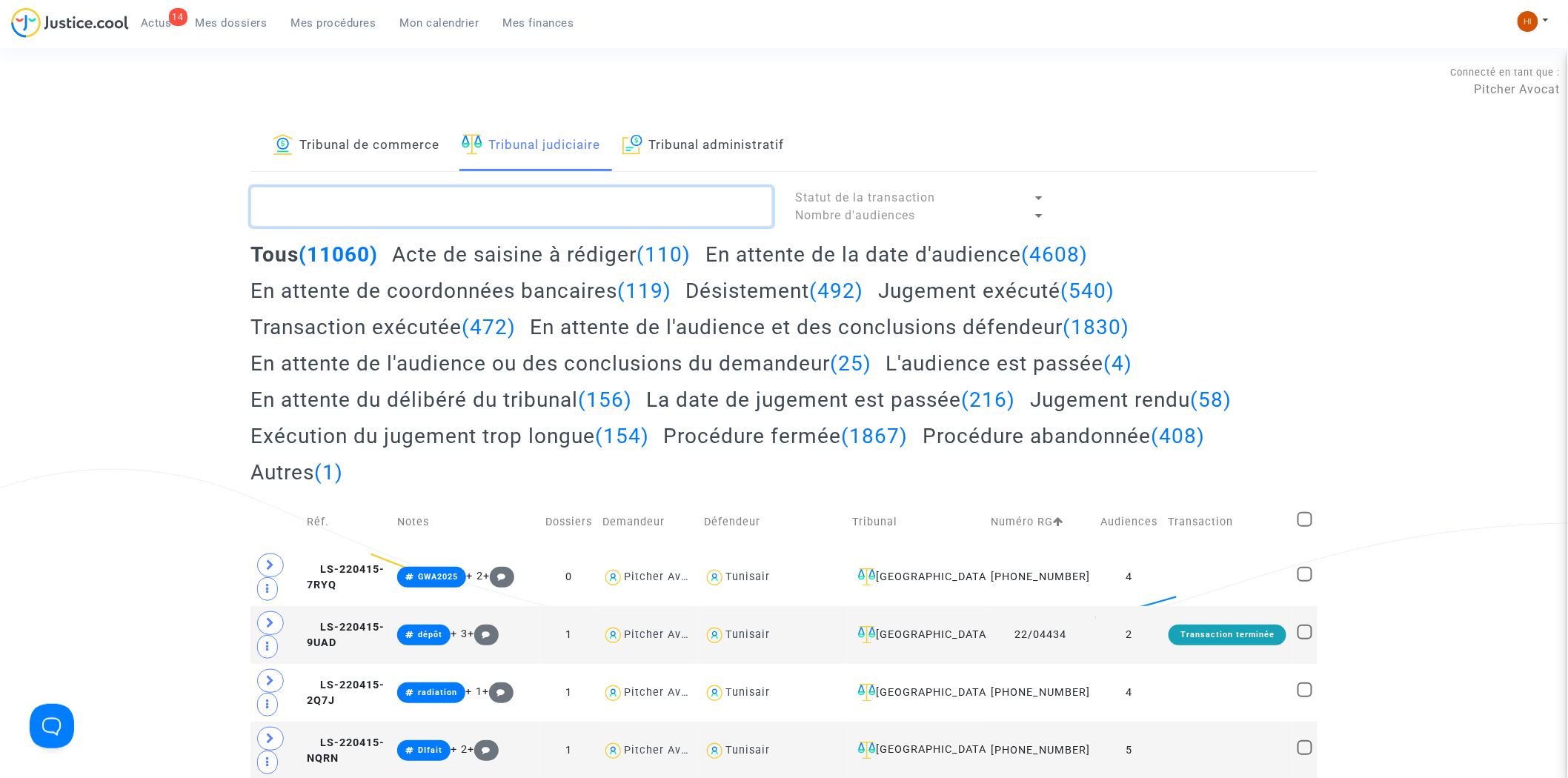
click at [493, 206] on textarea at bounding box center [512, 207] width 522 height 40
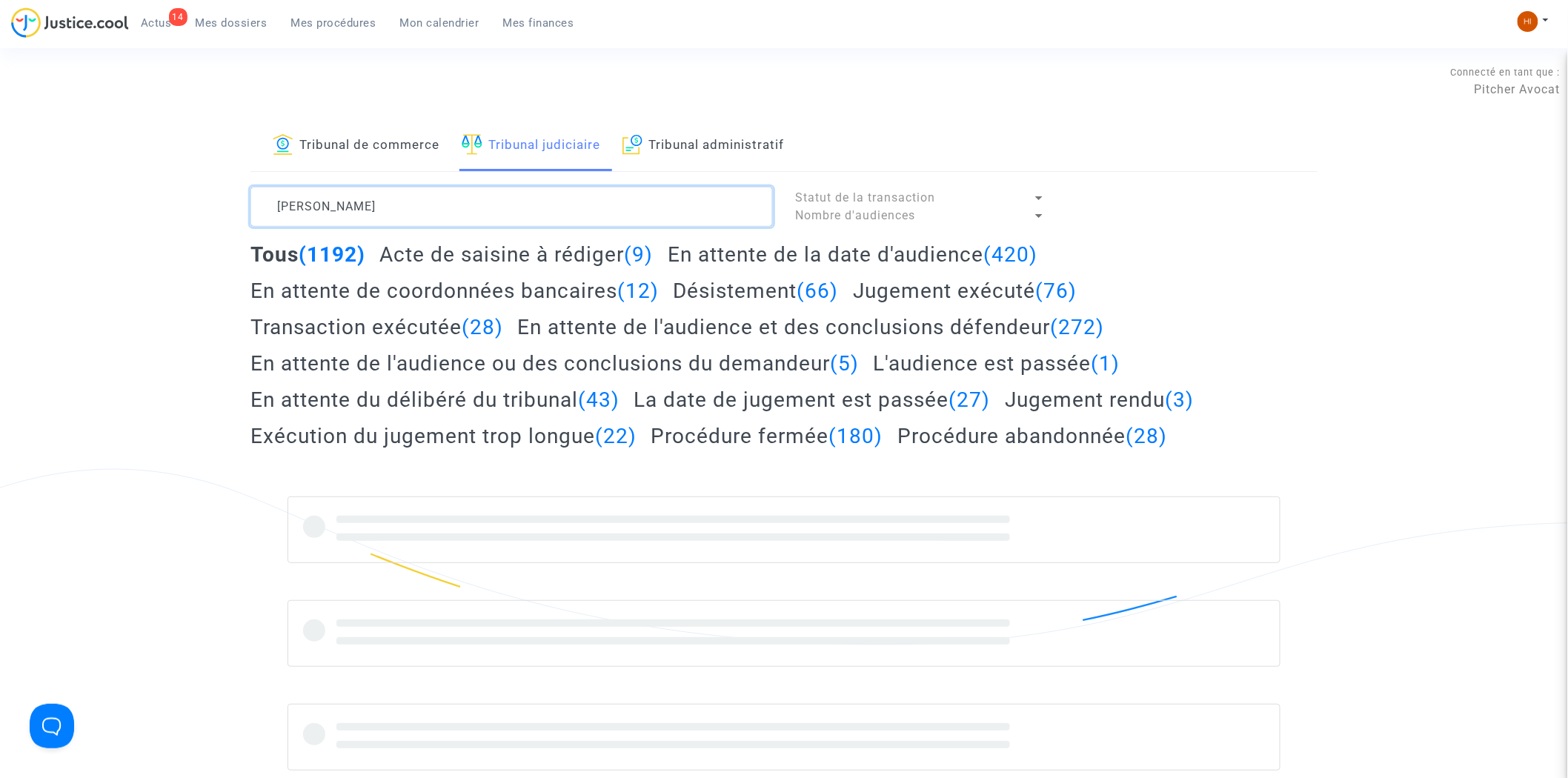
type textarea "GAUTHIER"
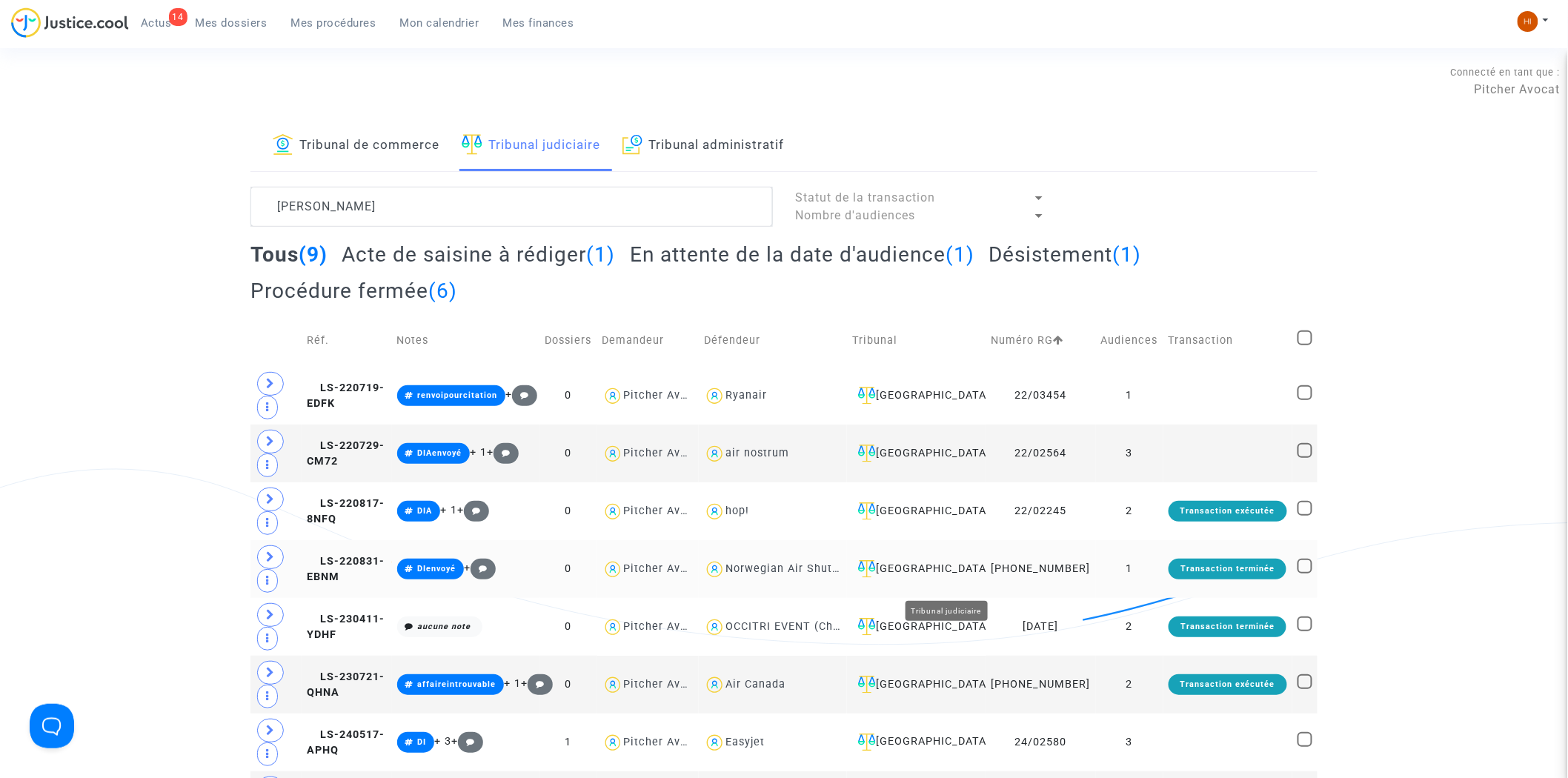
click at [980, 578] on div "Aulnay-sous-Bois" at bounding box center [917, 570] width 129 height 18
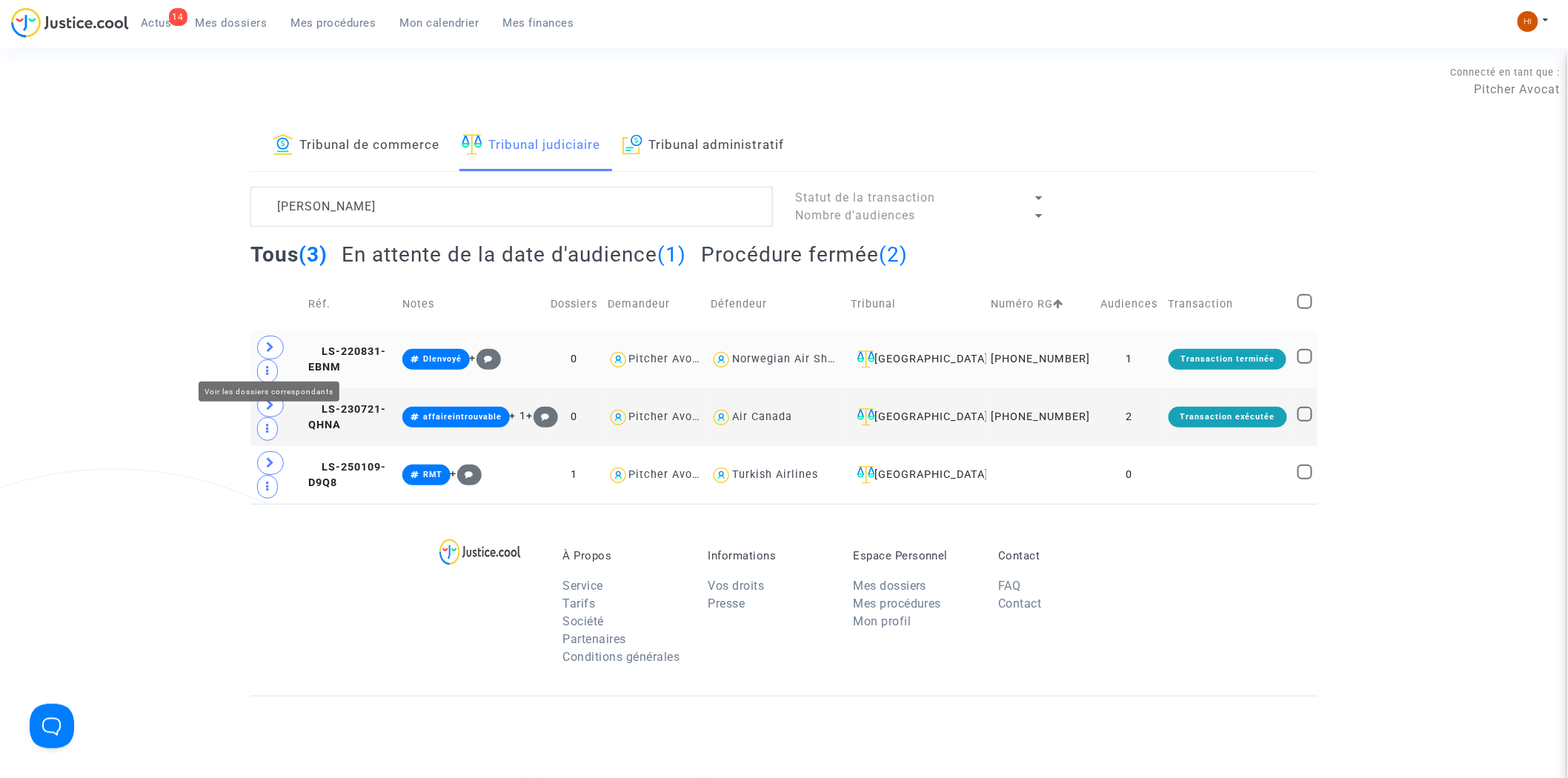
click at [268, 353] on icon at bounding box center [270, 348] width 9 height 12
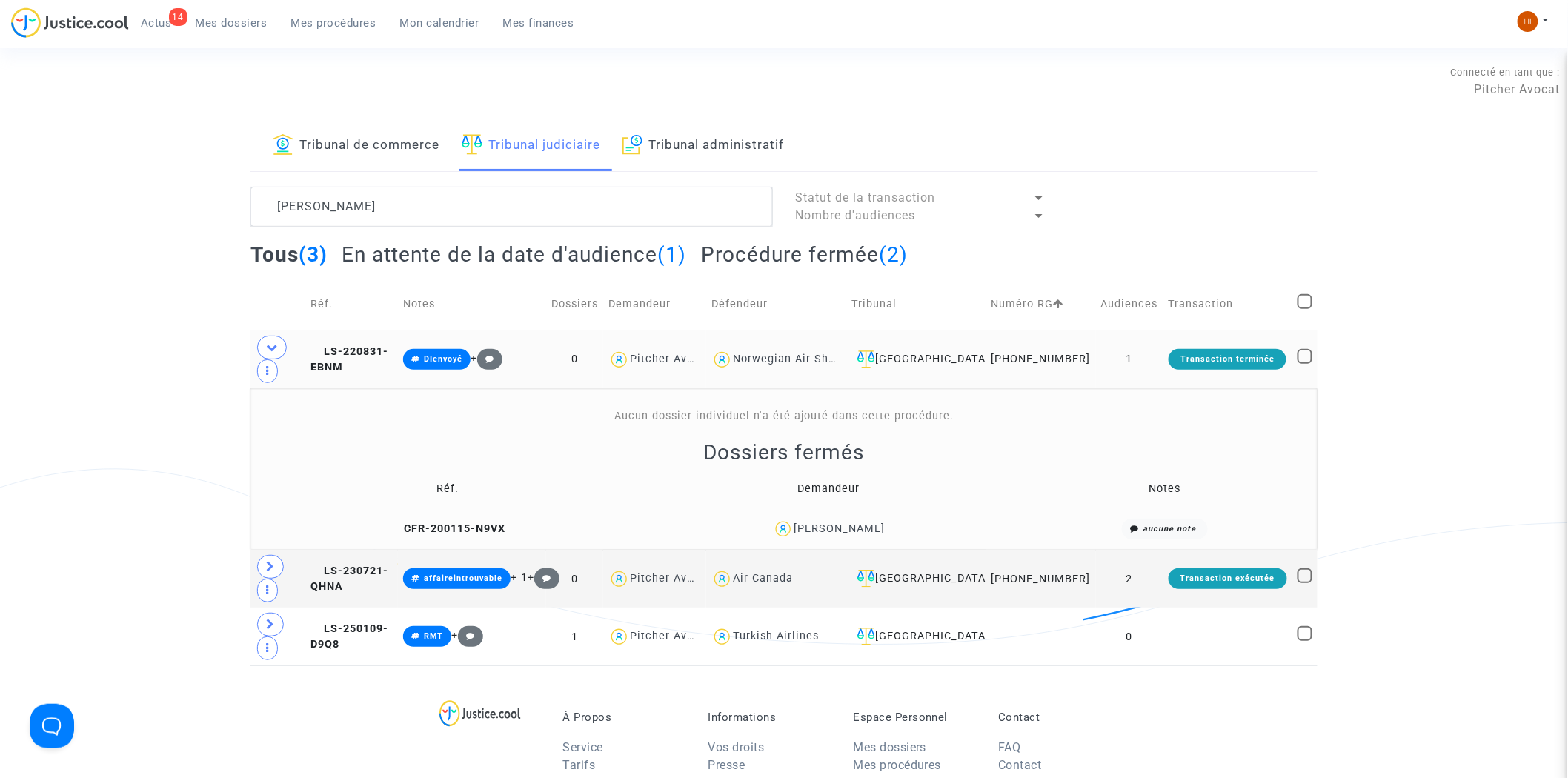
click at [825, 535] on div "Marion Gauthier" at bounding box center [839, 528] width 91 height 12
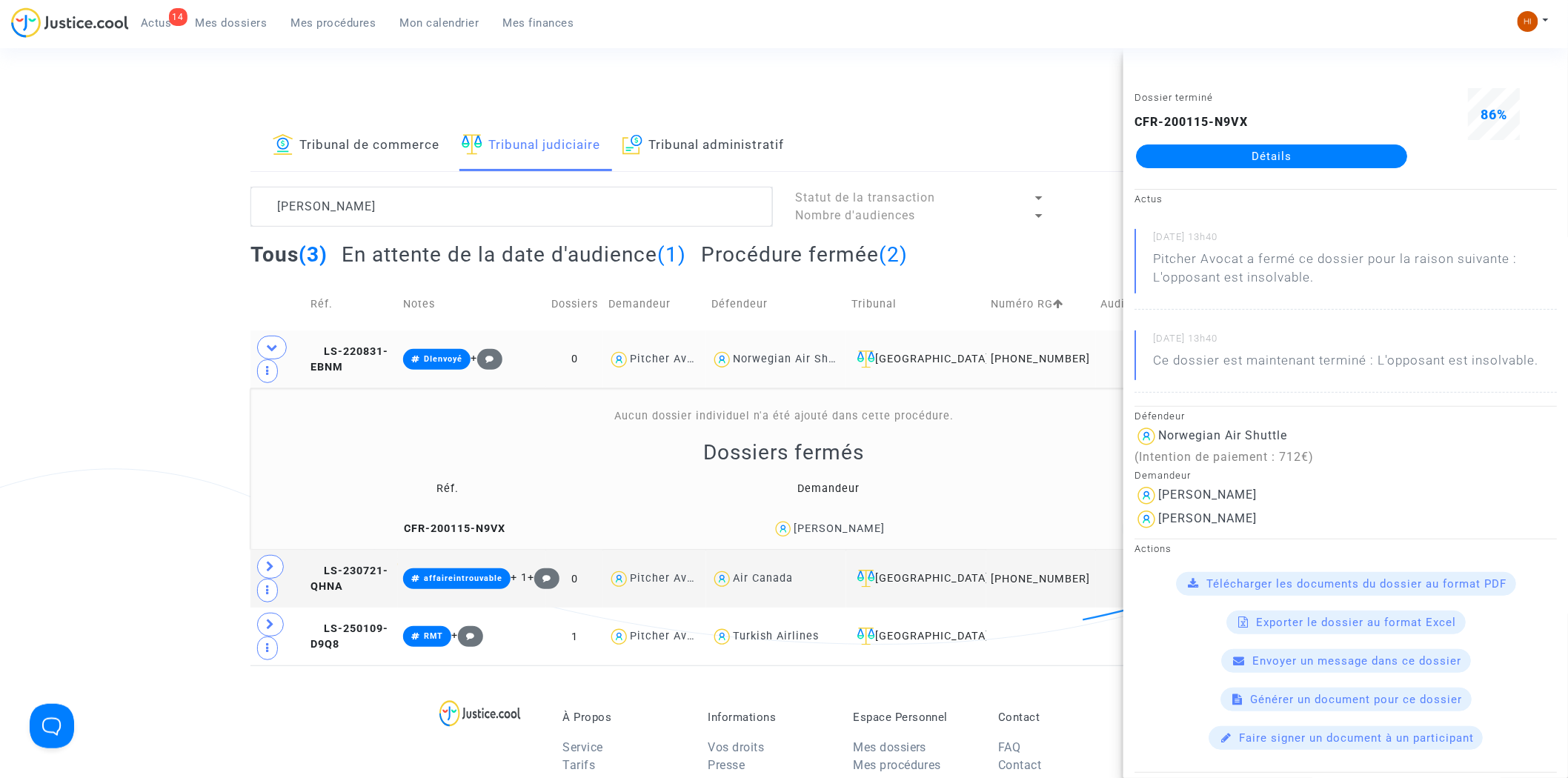
drag, startPoint x: 916, startPoint y: 536, endPoint x: 811, endPoint y: 545, distance: 105.4
click at [811, 541] on div "Marion Gauthier" at bounding box center [829, 529] width 367 height 21
click at [268, 572] on icon at bounding box center [270, 567] width 9 height 12
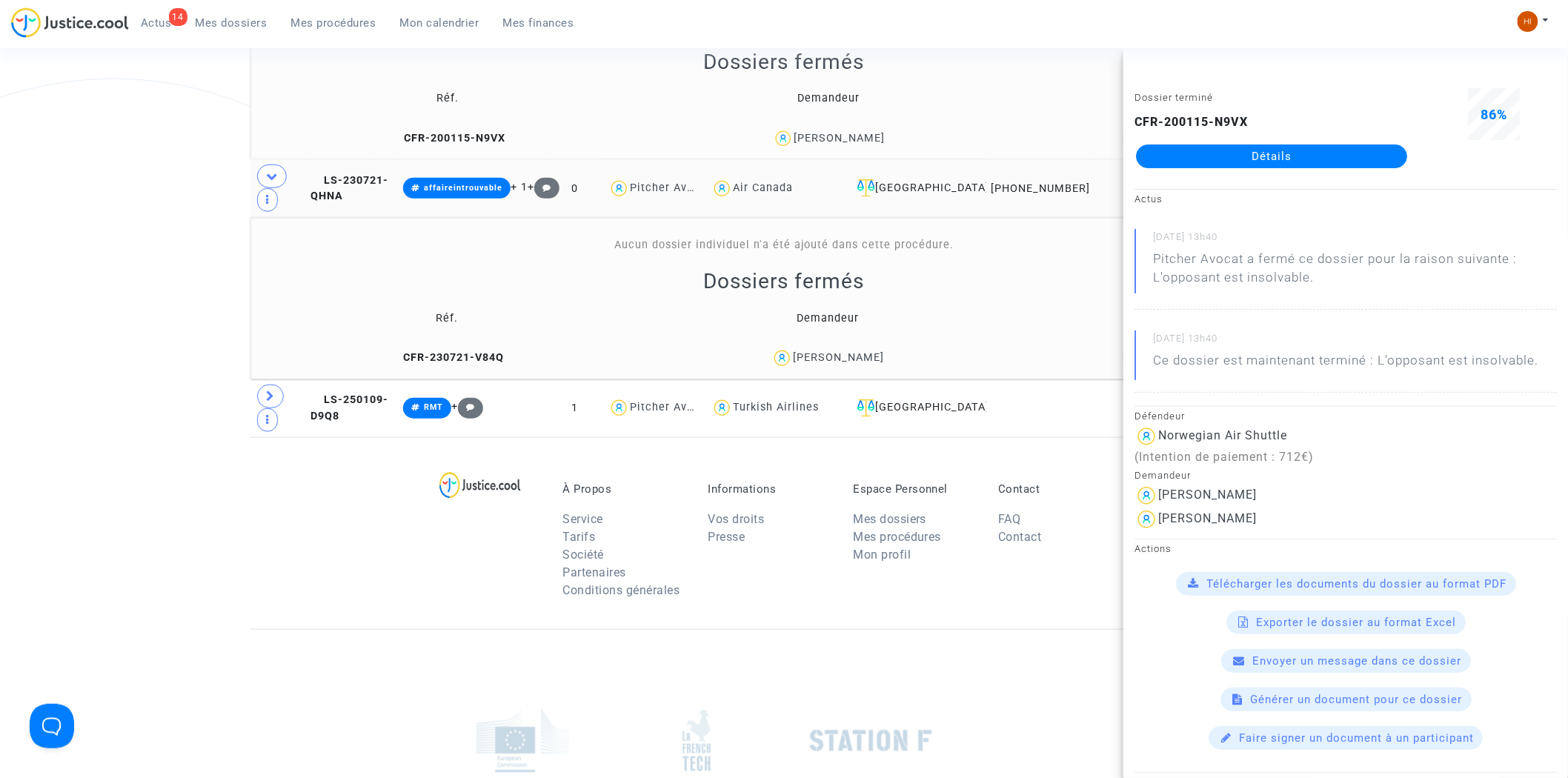
scroll to position [411, 0]
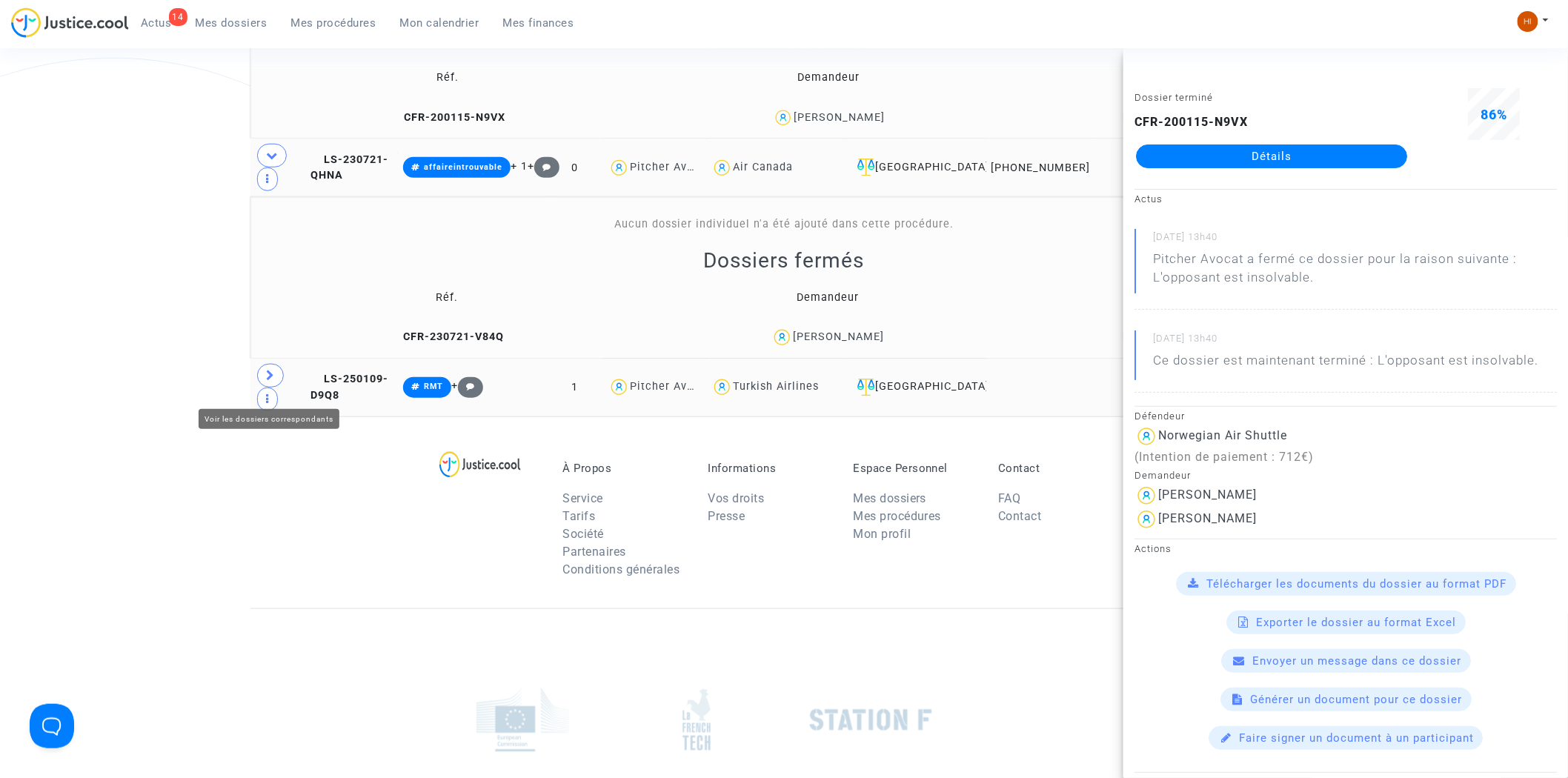
click at [269, 381] on icon at bounding box center [270, 376] width 9 height 12
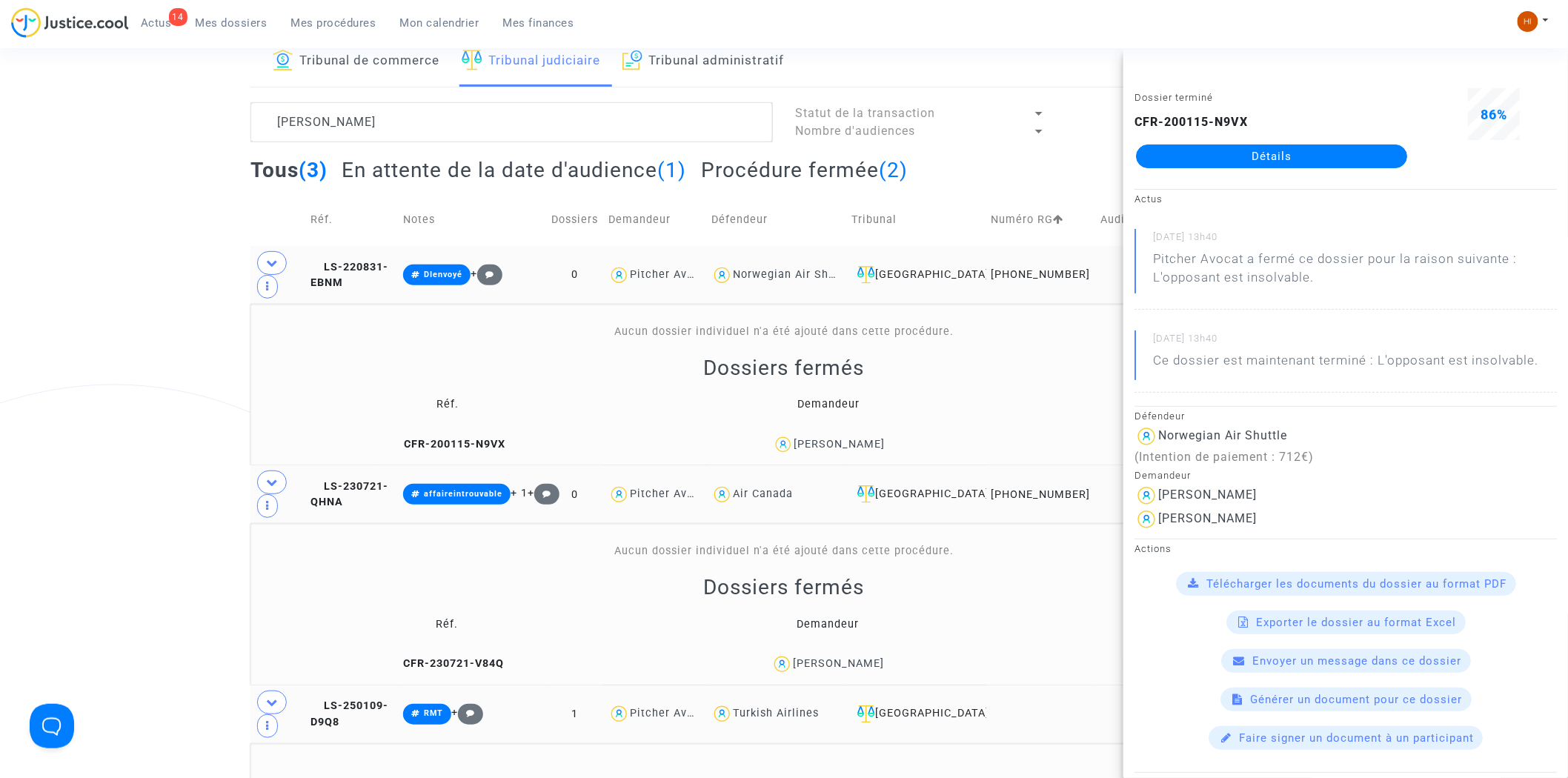
scroll to position [83, 0]
click at [343, 287] on td "LS-220831-EBNM" at bounding box center [351, 278] width 92 height 58
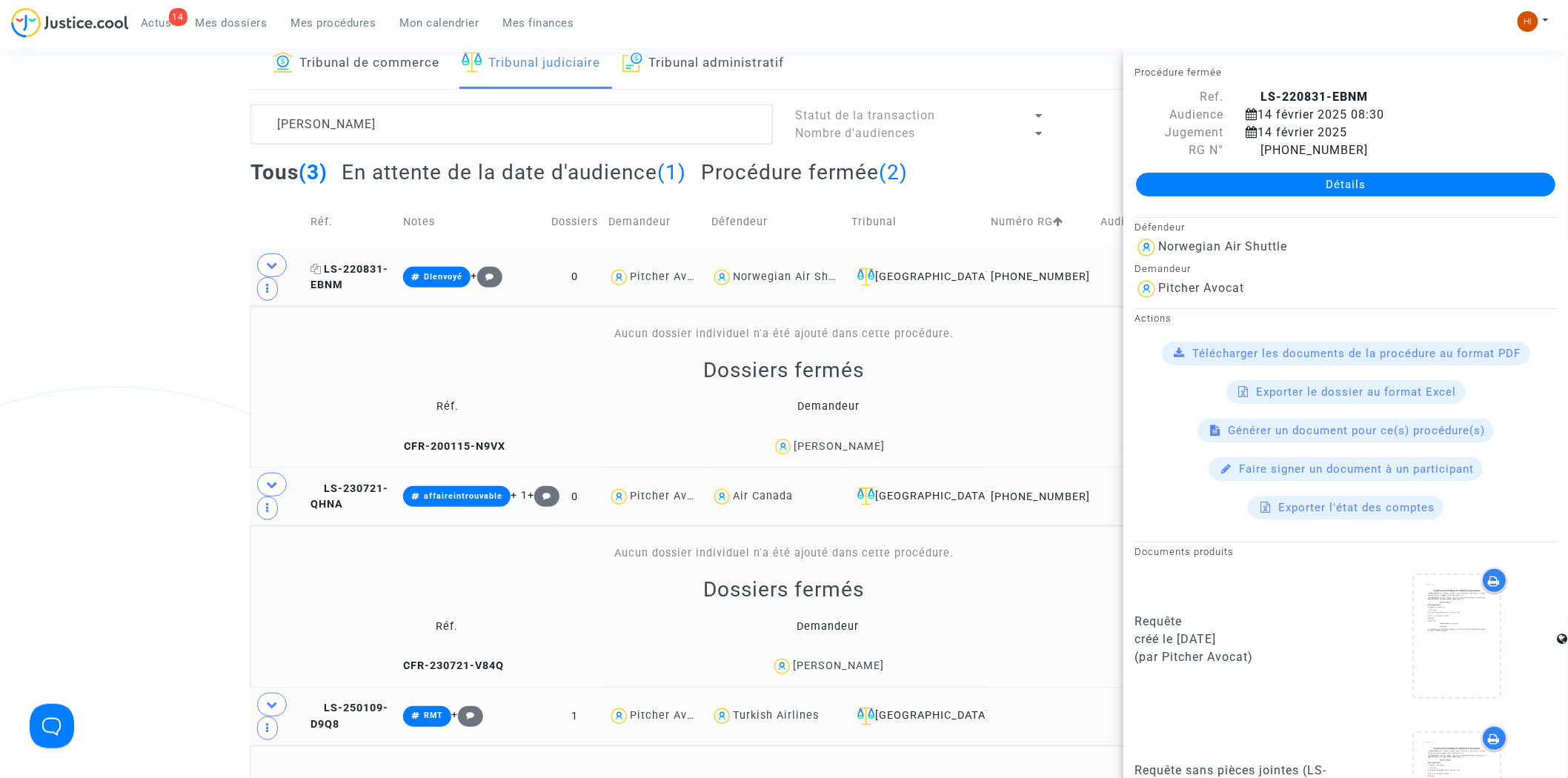
click at [322, 275] on icon at bounding box center [316, 269] width 12 height 11
click at [335, 292] on span "LS-220831-EBNM" at bounding box center [349, 278] width 78 height 29
click at [1357, 187] on link "Détails" at bounding box center [1345, 184] width 420 height 24
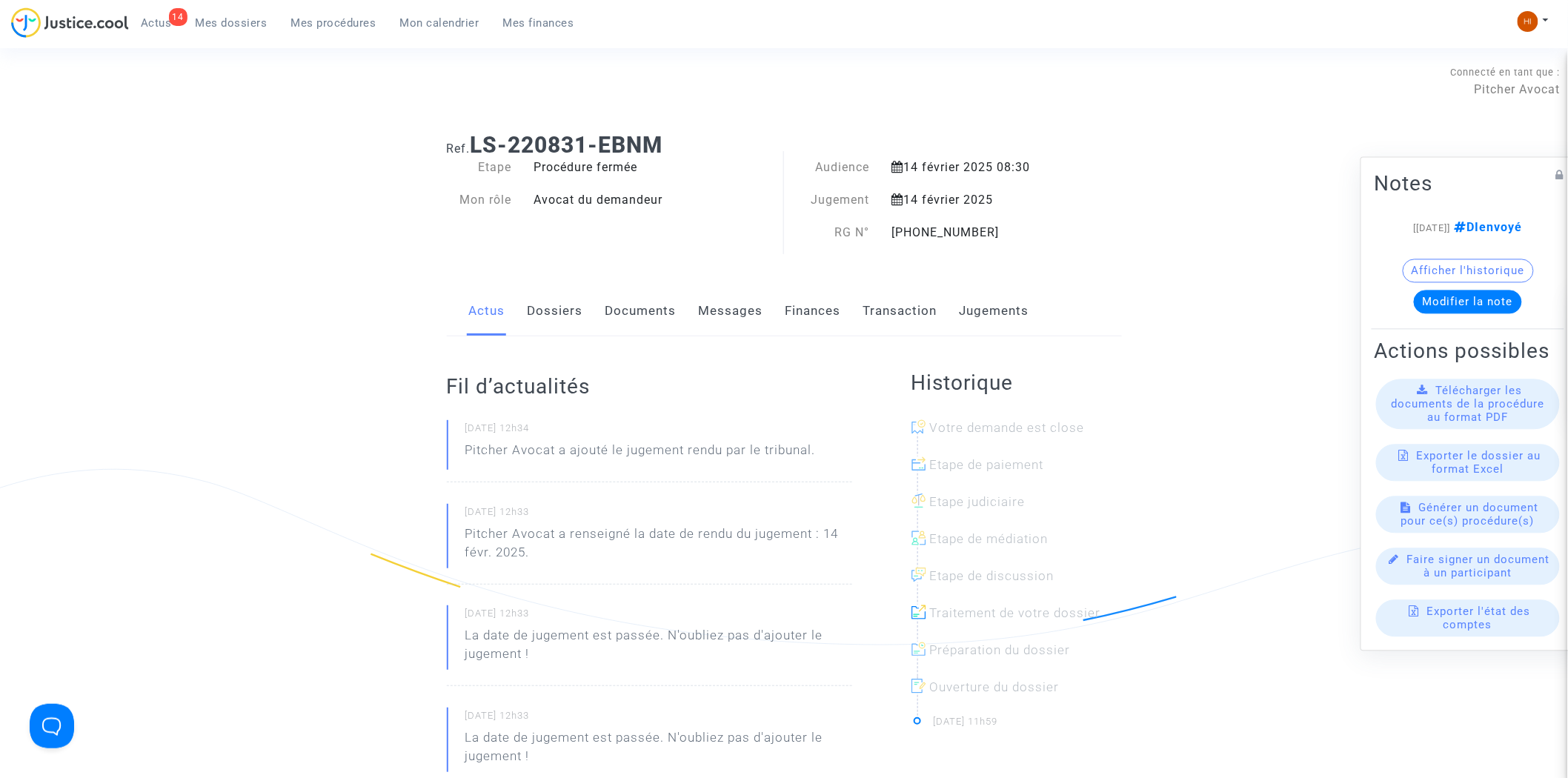
click at [624, 324] on link "Documents" at bounding box center [641, 311] width 71 height 49
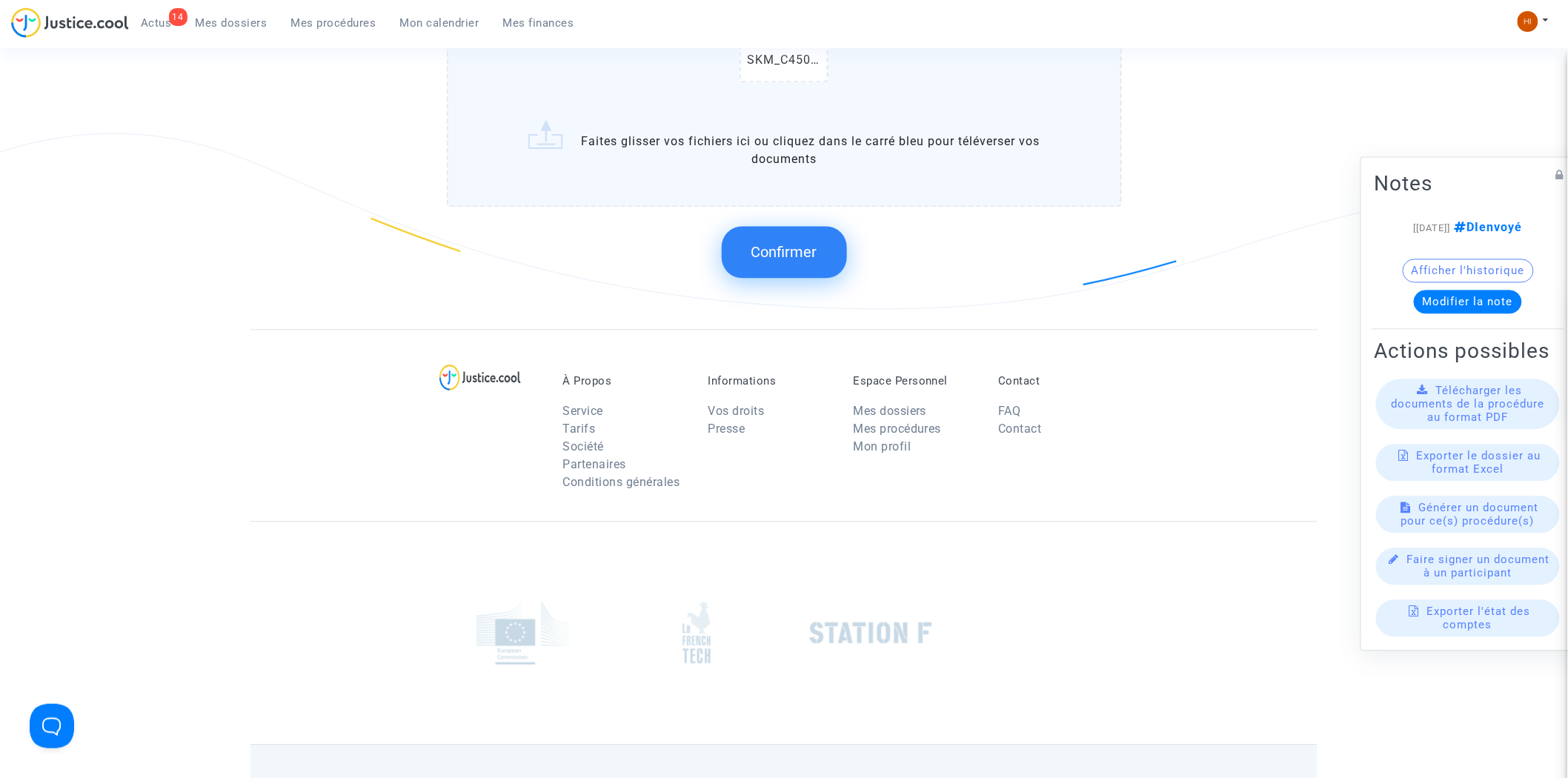
scroll to position [1235, 0]
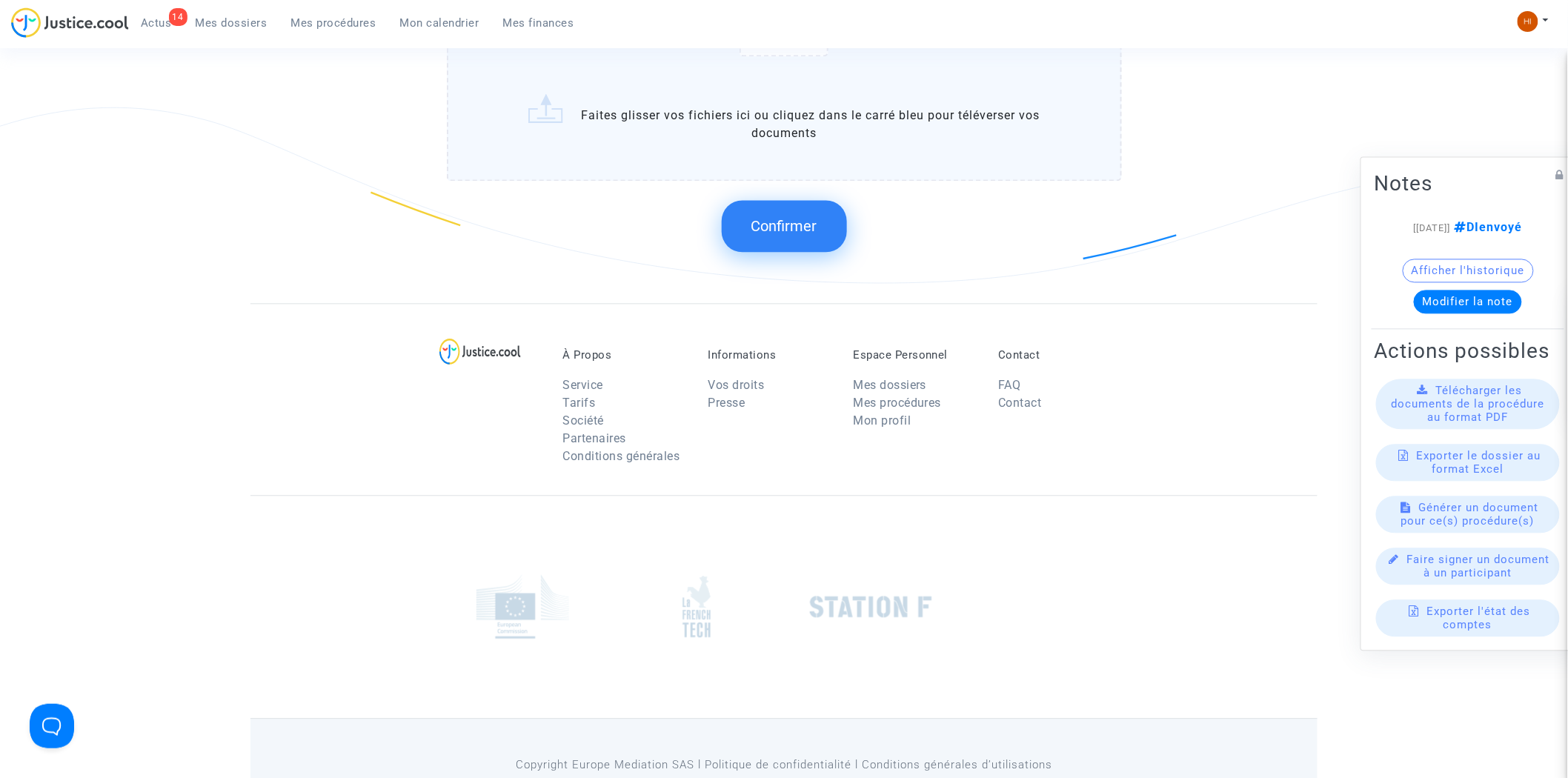
click at [816, 229] on button "Confirmer" at bounding box center [784, 226] width 125 height 52
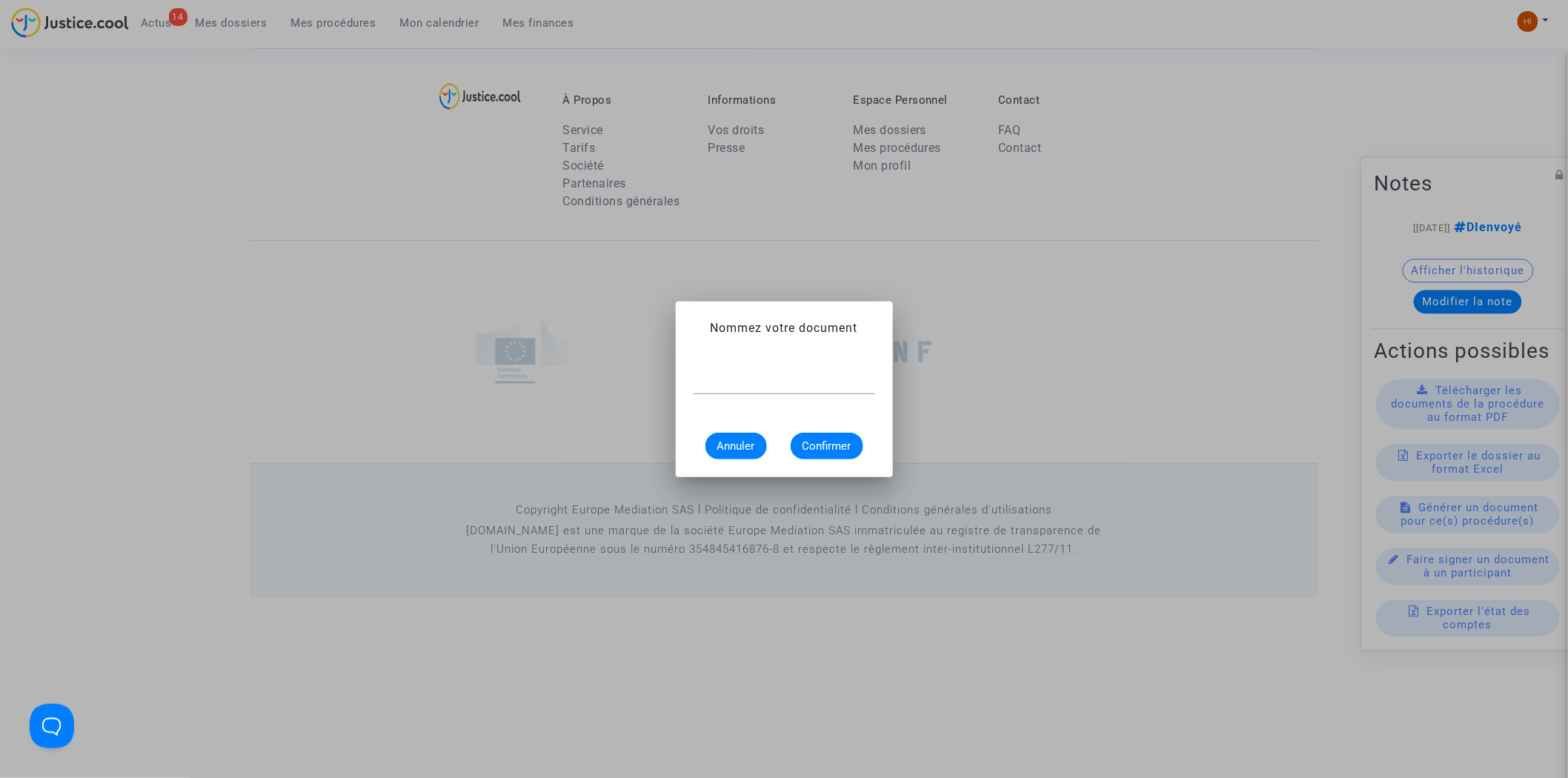
scroll to position [0, 0]
type input "CONVOCATION"
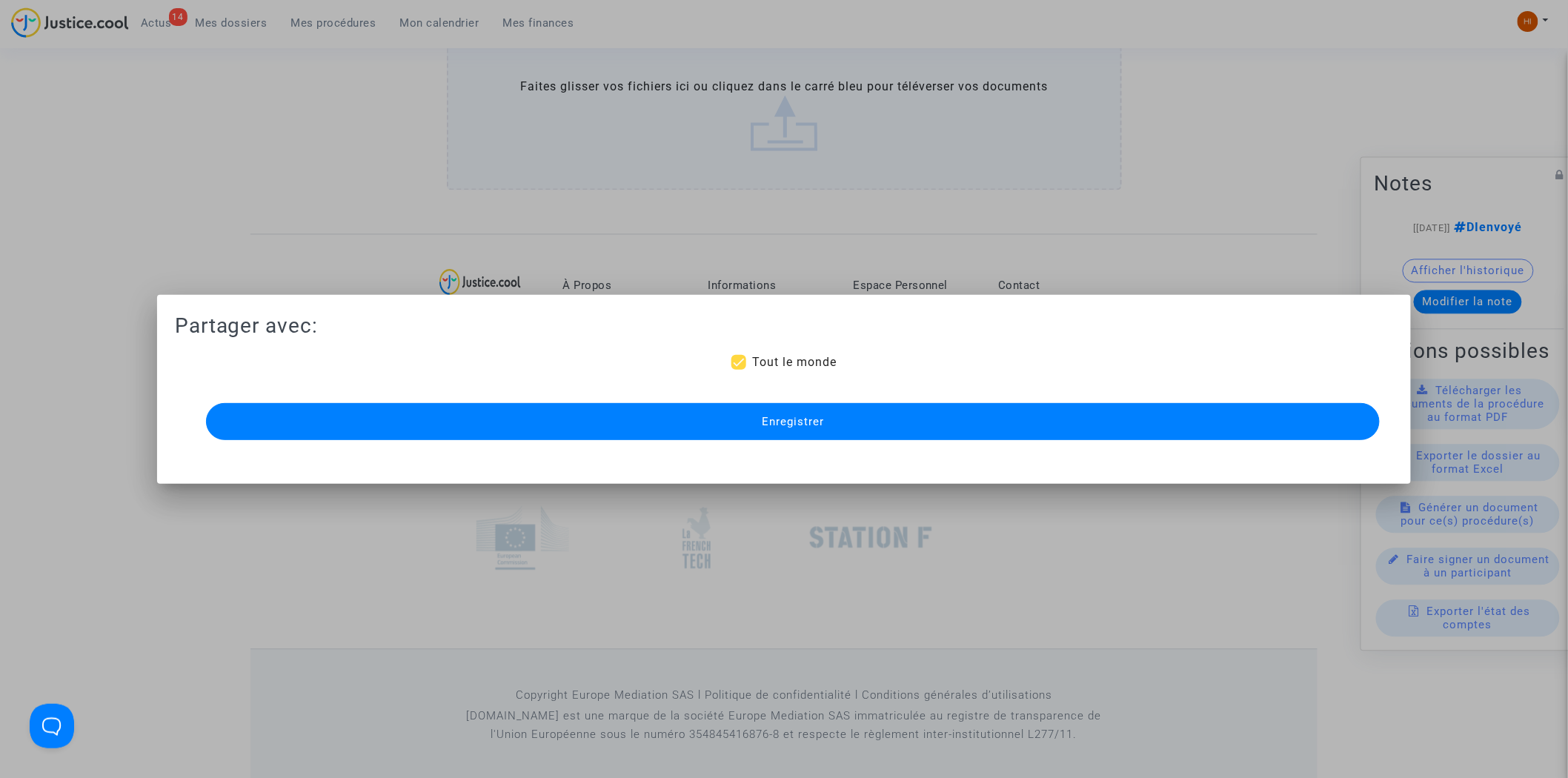
click at [708, 434] on button "Enregistrer" at bounding box center [793, 422] width 1174 height 37
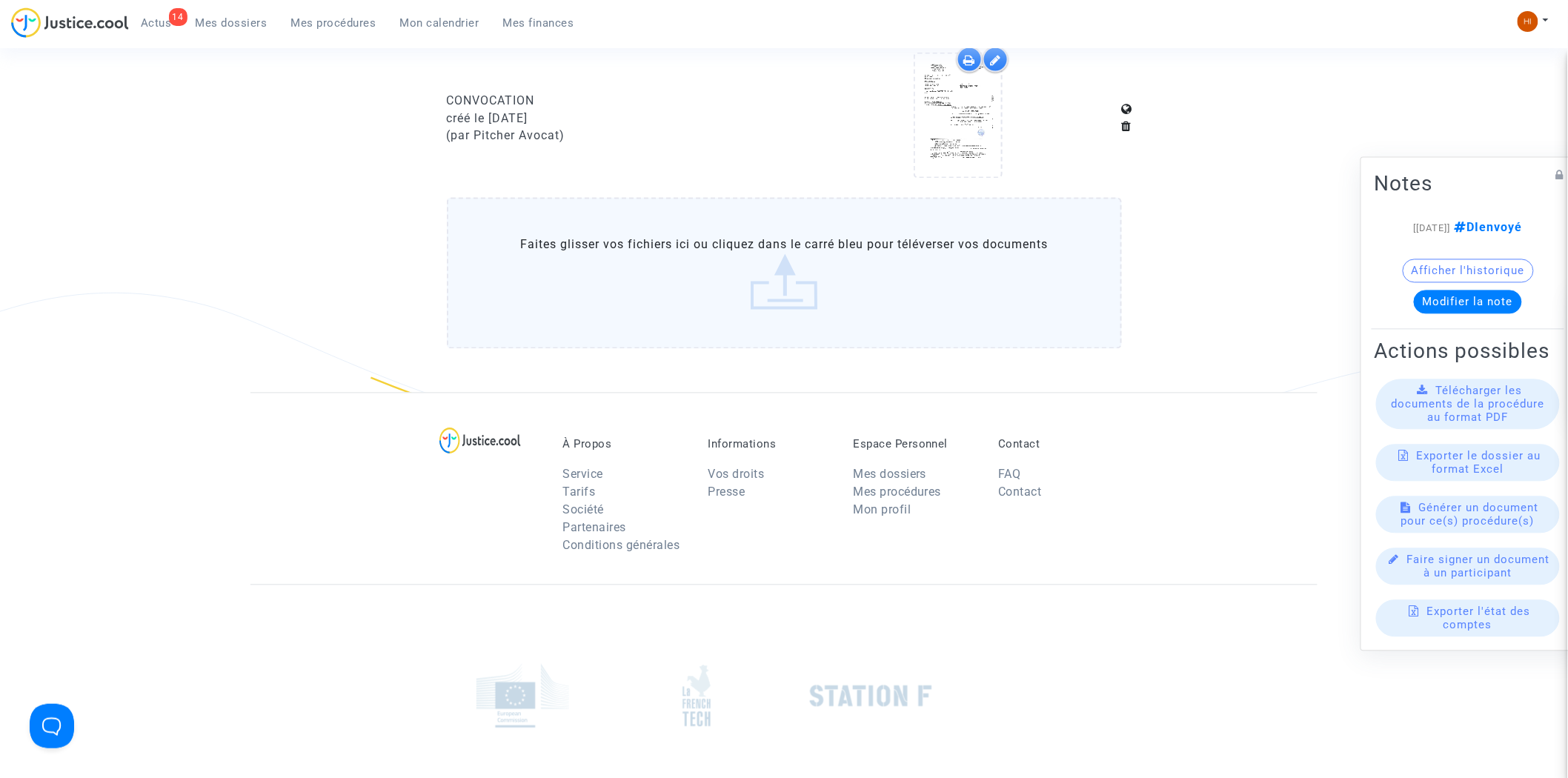
click at [342, 24] on span "Mes procédures" at bounding box center [333, 23] width 85 height 13
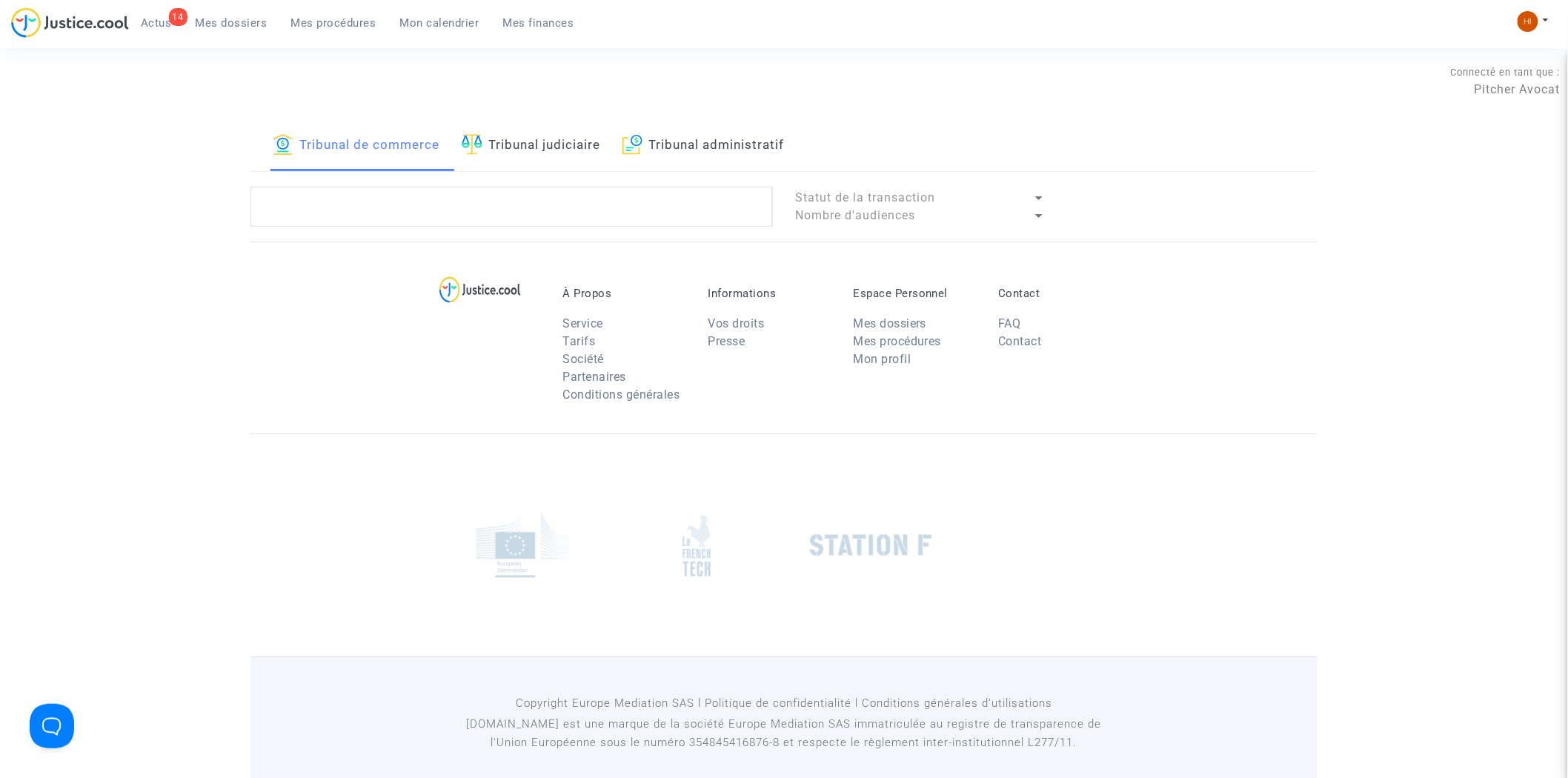
click at [522, 144] on link "Tribunal judiciaire" at bounding box center [531, 146] width 138 height 50
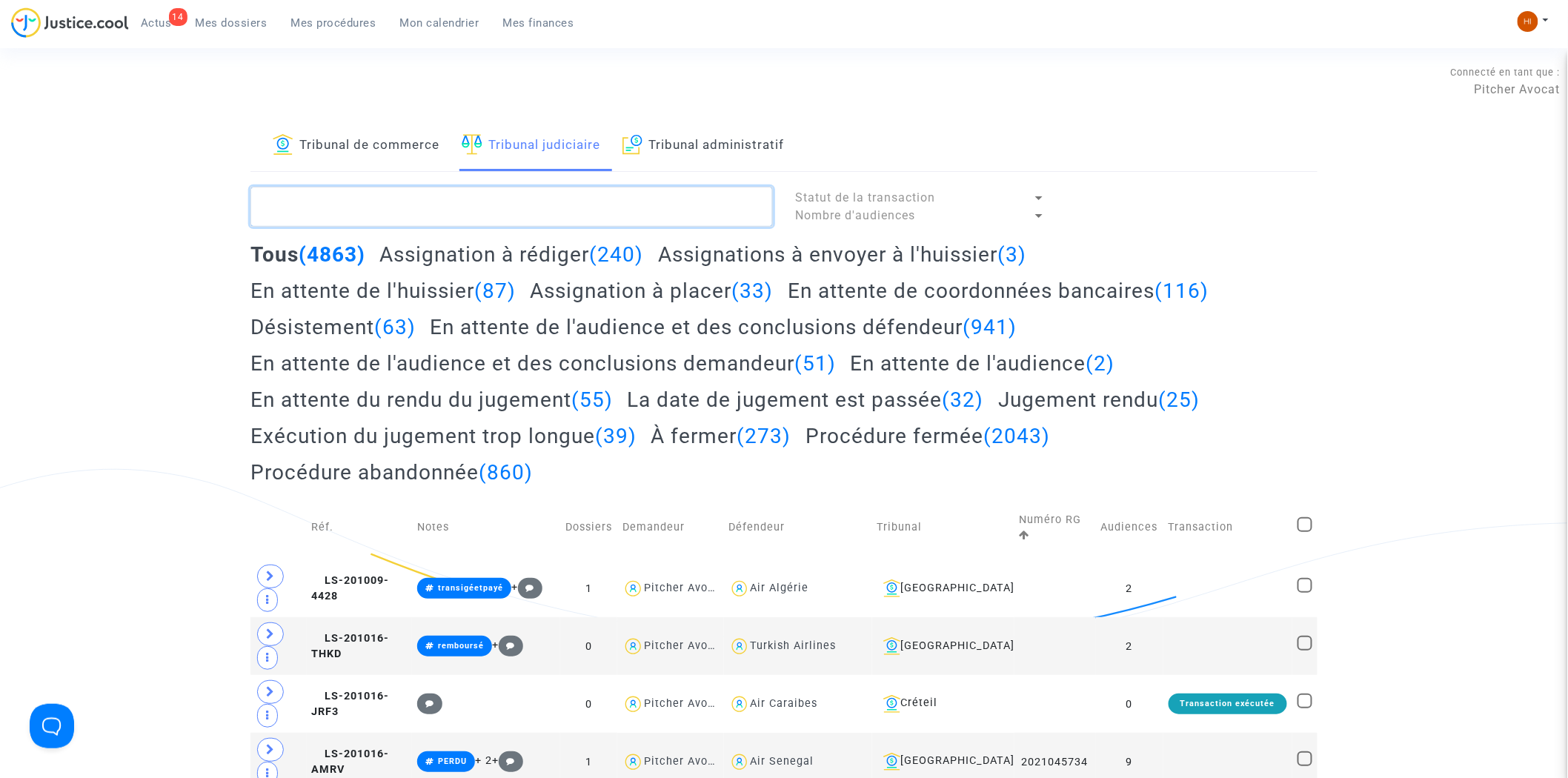
click at [554, 212] on textarea at bounding box center [512, 207] width 522 height 40
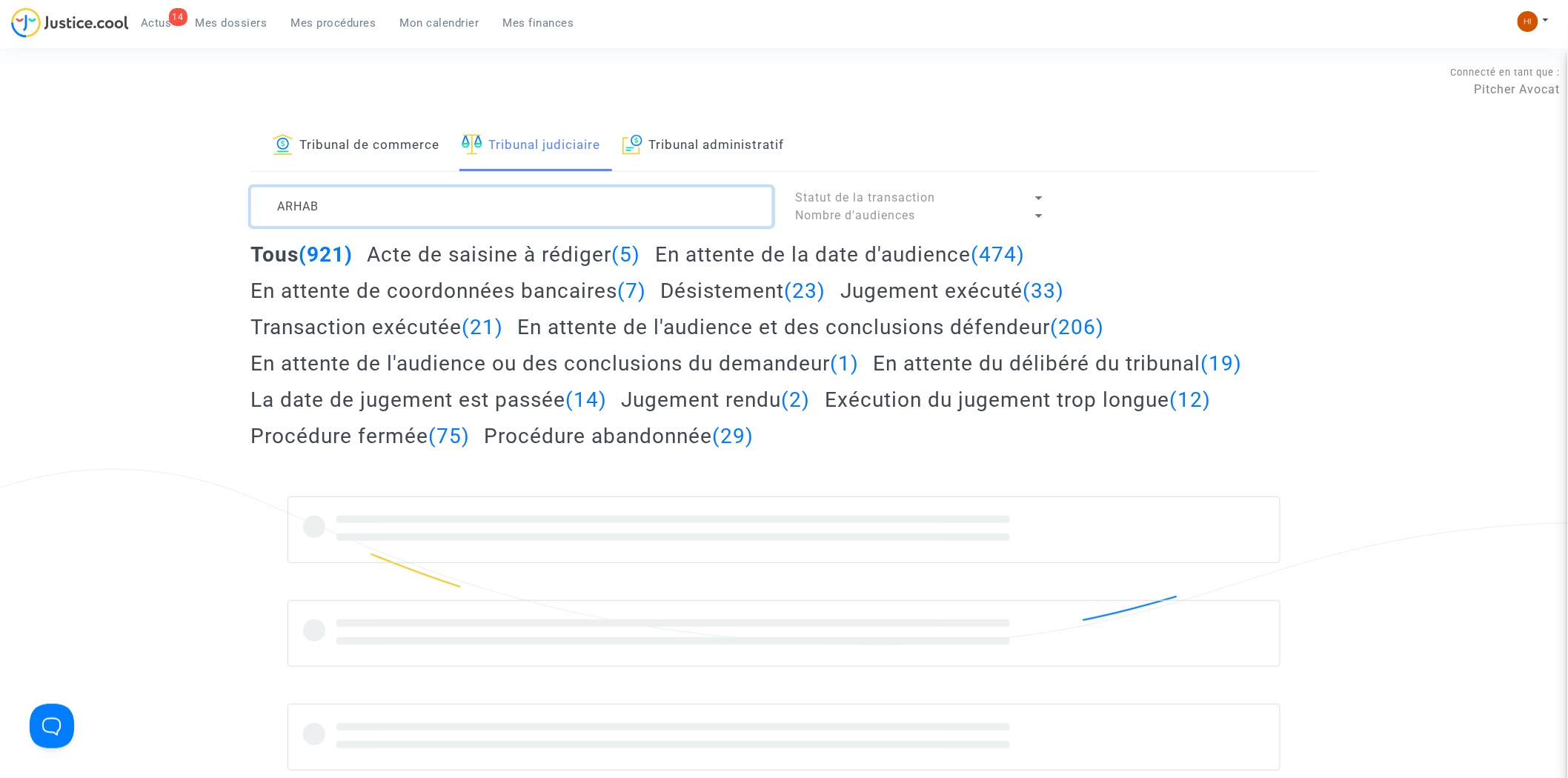
type textarea "ARHAB"
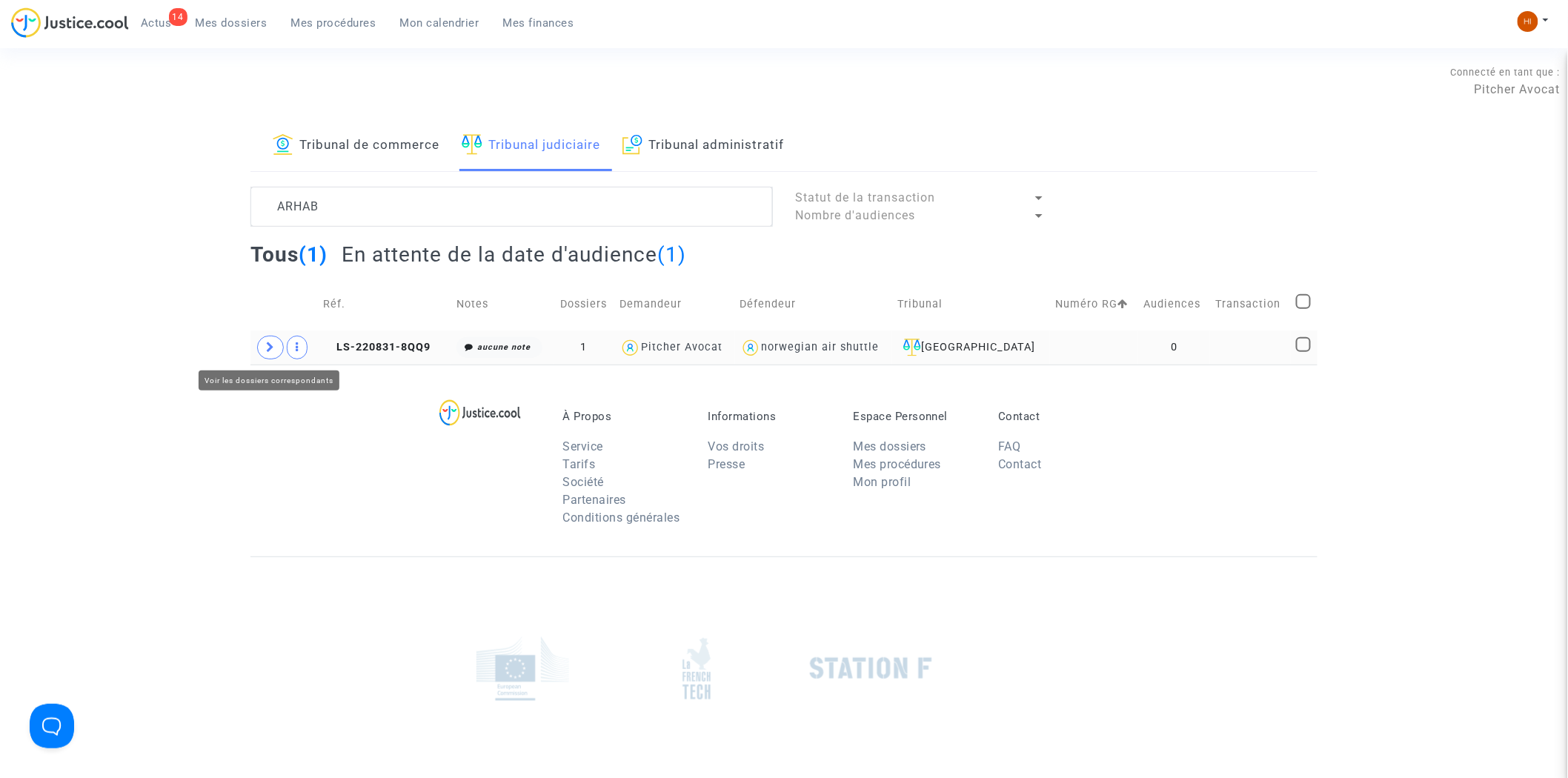
click at [269, 351] on icon at bounding box center [270, 348] width 9 height 12
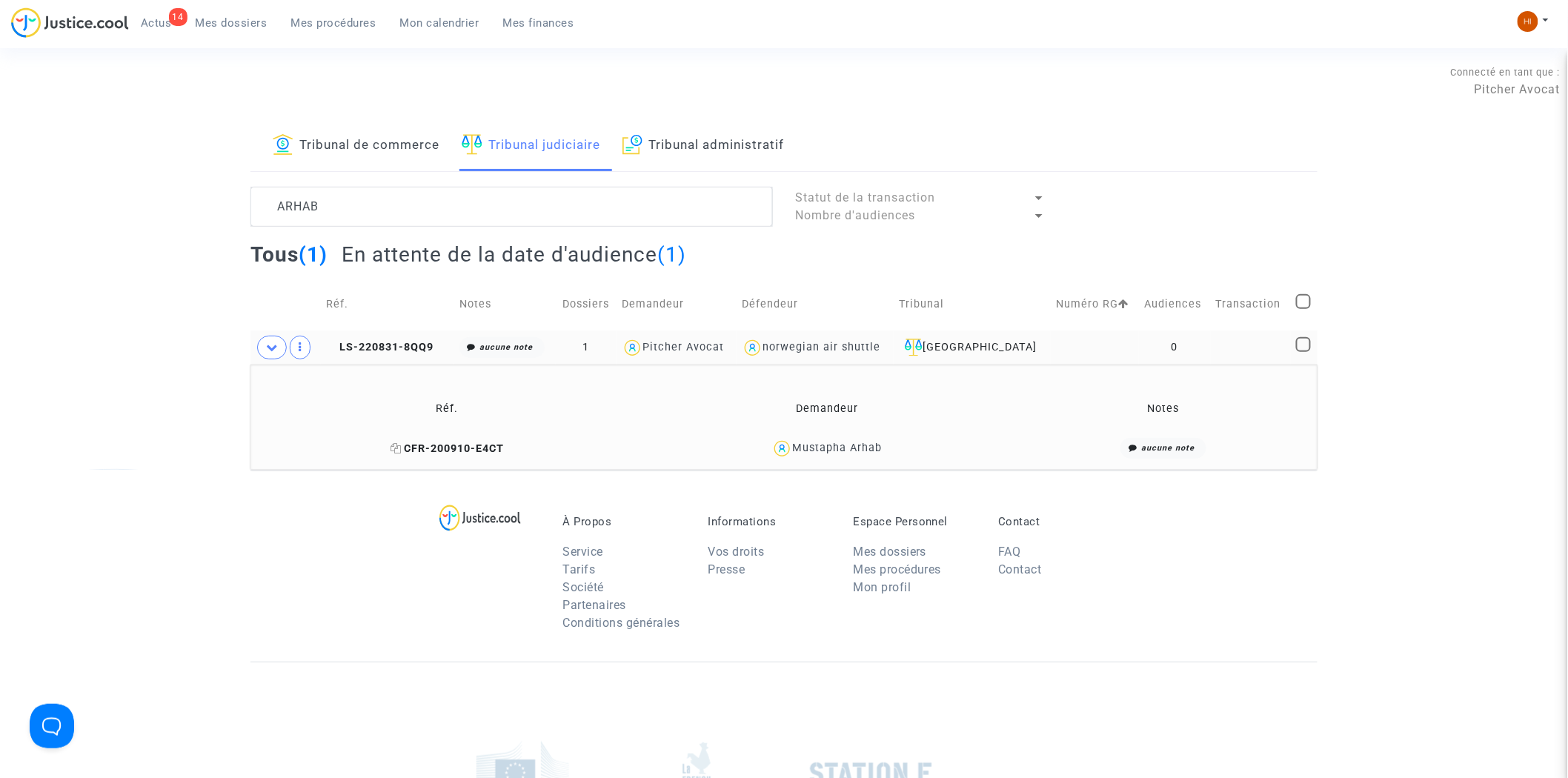
click at [396, 450] on icon at bounding box center [397, 449] width 12 height 11
drag, startPoint x: 406, startPoint y: 350, endPoint x: 671, endPoint y: 328, distance: 265.9
click at [409, 350] on span "LS-220831-8QQ9" at bounding box center [380, 347] width 108 height 12
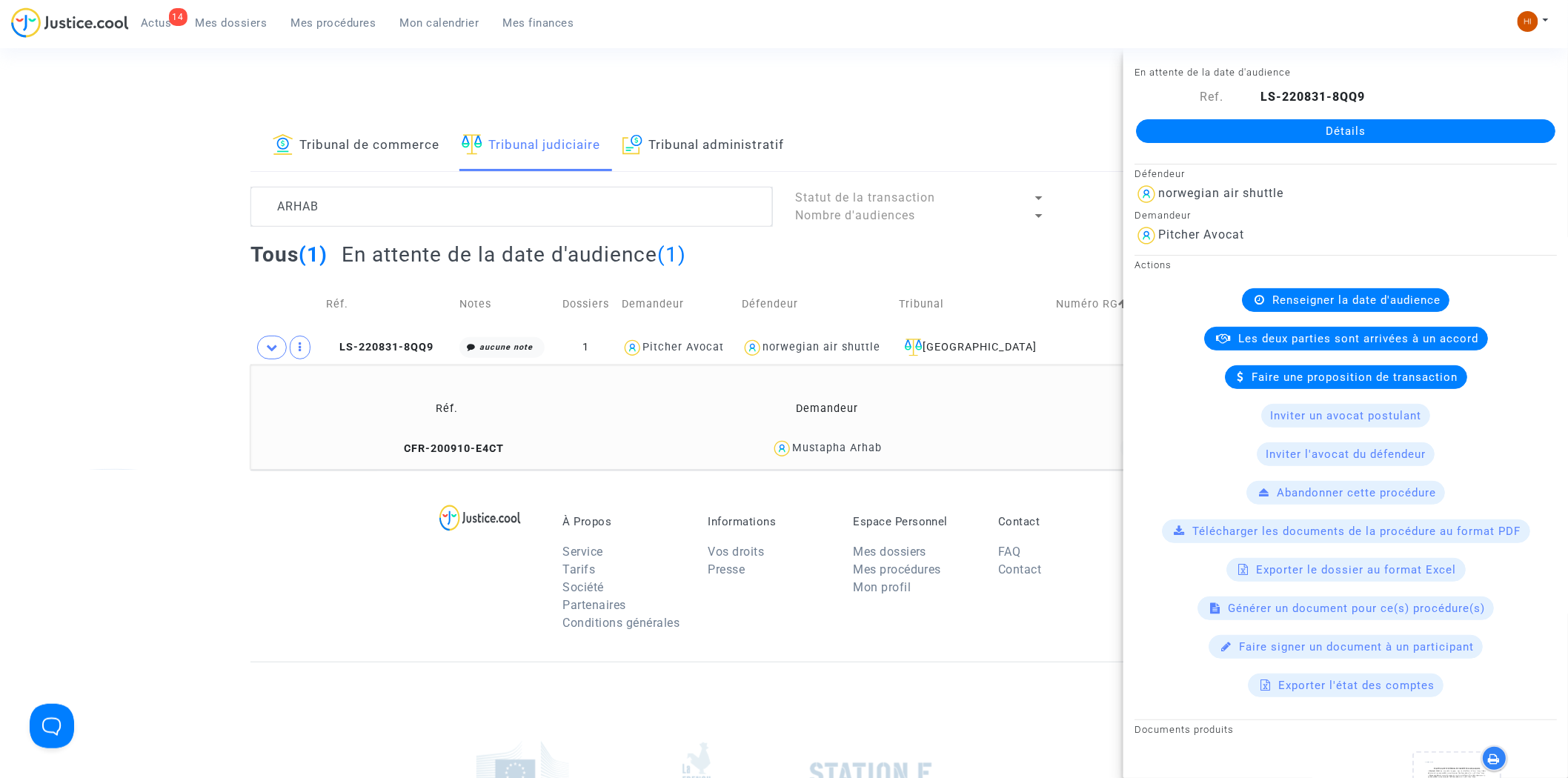
click at [1406, 145] on div "Détails" at bounding box center [1345, 131] width 445 height 50
click at [1421, 123] on link "Détails" at bounding box center [1345, 131] width 420 height 24
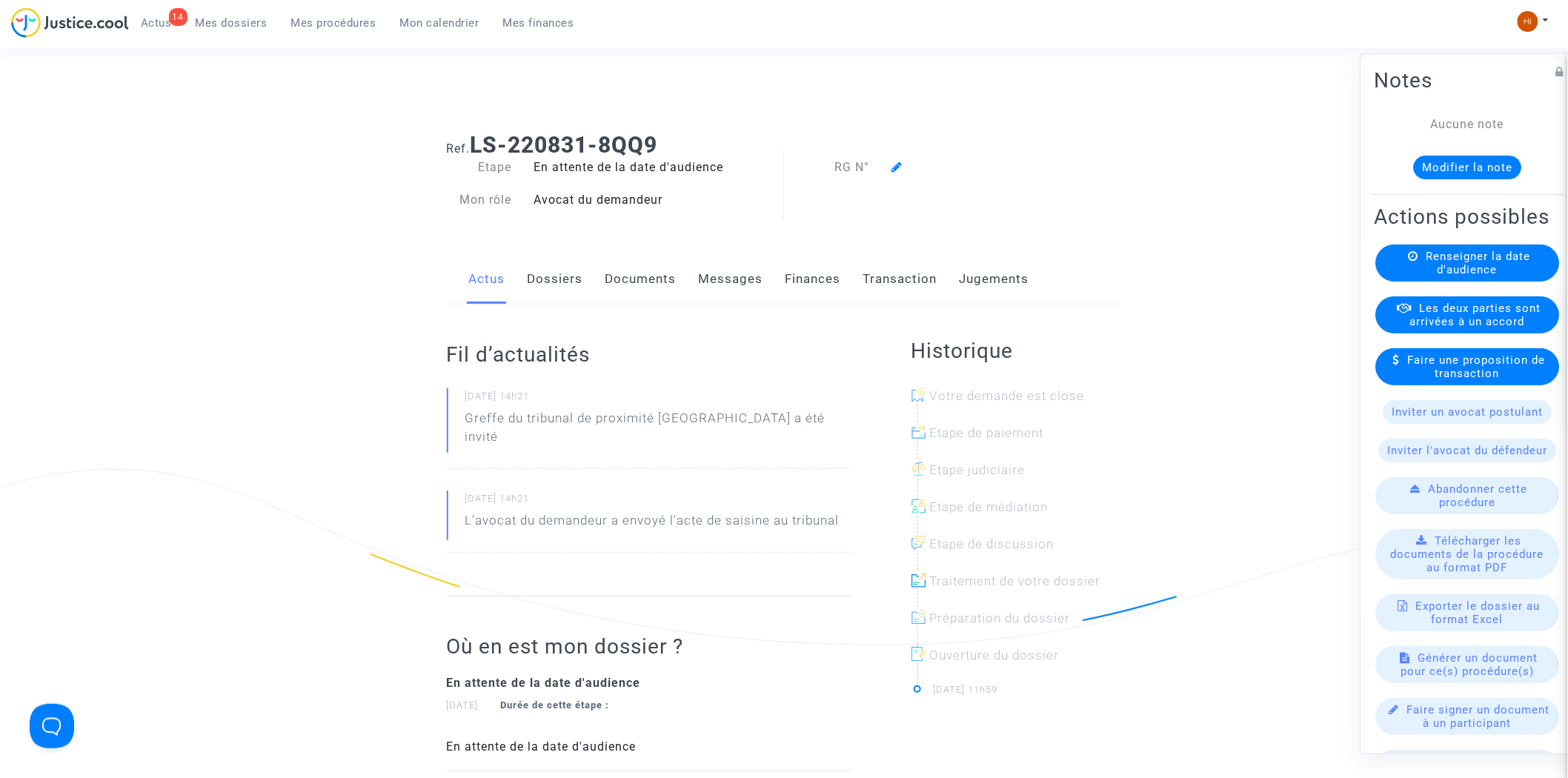
click at [1457, 278] on span "Renseigner la date d'audience" at bounding box center [1479, 264] width 105 height 27
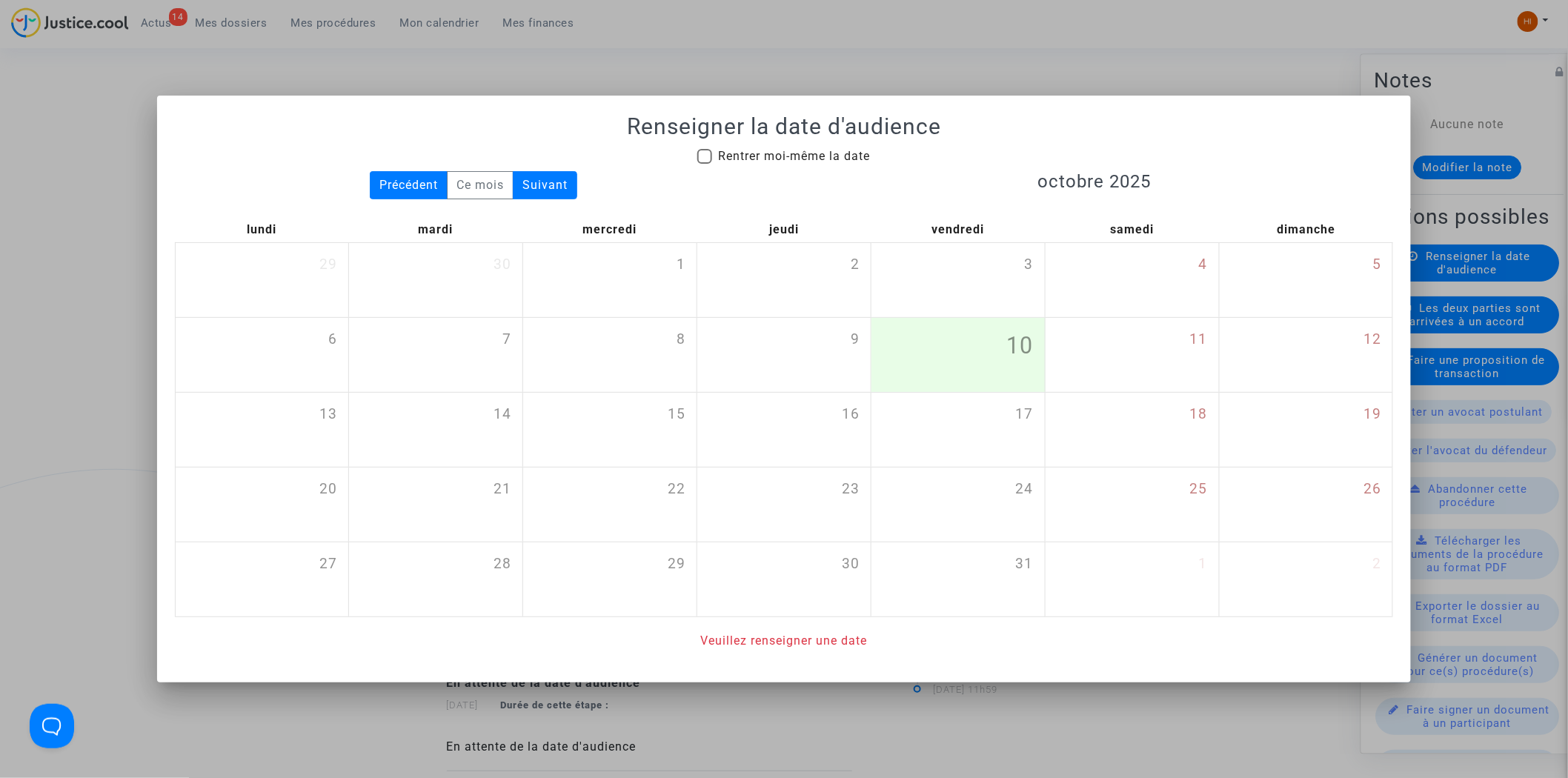
click at [816, 157] on span "Rentrer moi-même la date" at bounding box center [794, 156] width 152 height 14
click at [705, 164] on input "Rentrer moi-même la date" at bounding box center [704, 164] width 1 height 1
checkbox input "true"
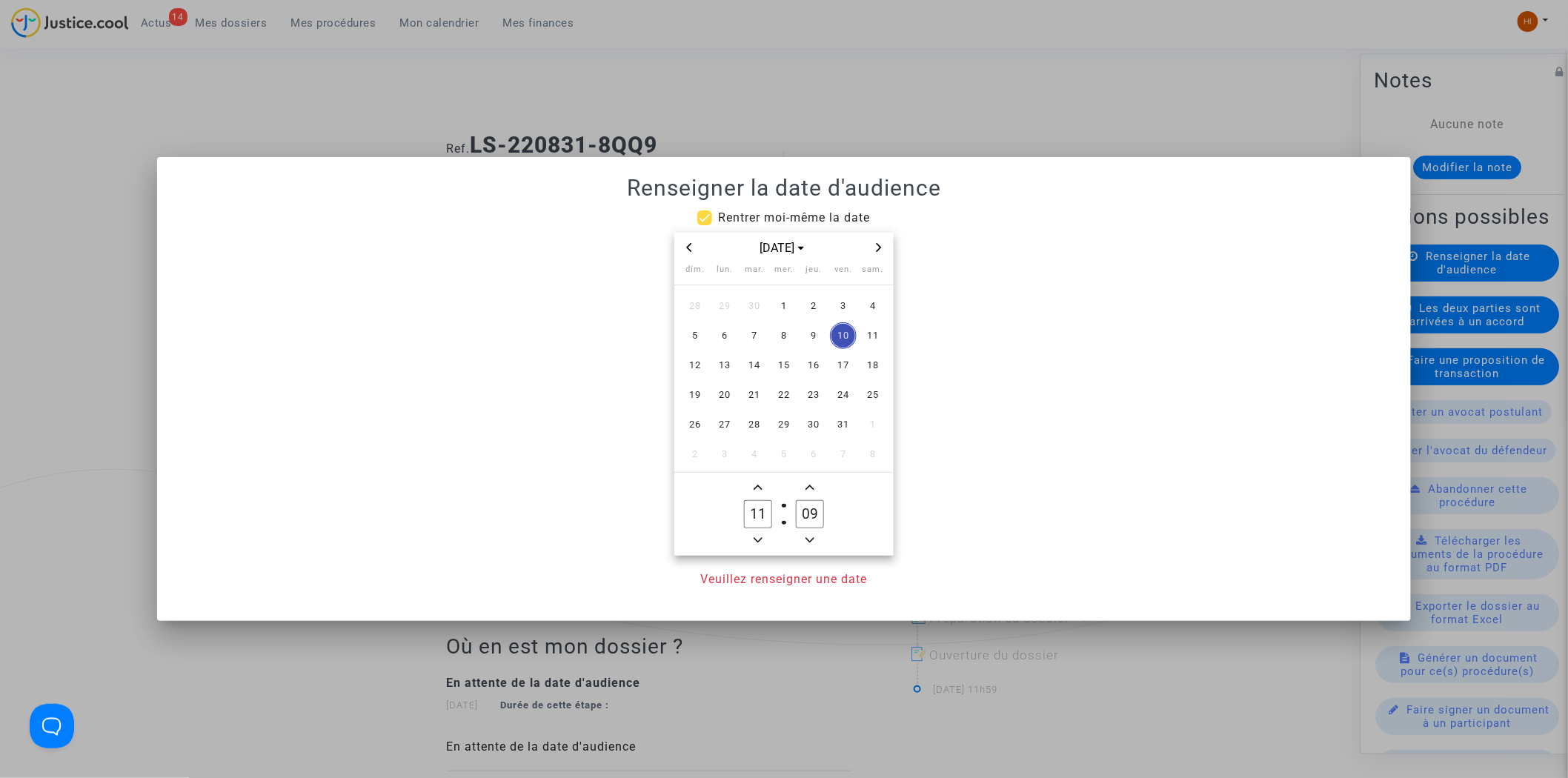
click at [879, 249] on icon "Next month" at bounding box center [879, 247] width 5 height 9
click at [879, 249] on icon "Next month" at bounding box center [879, 247] width 9 height 9
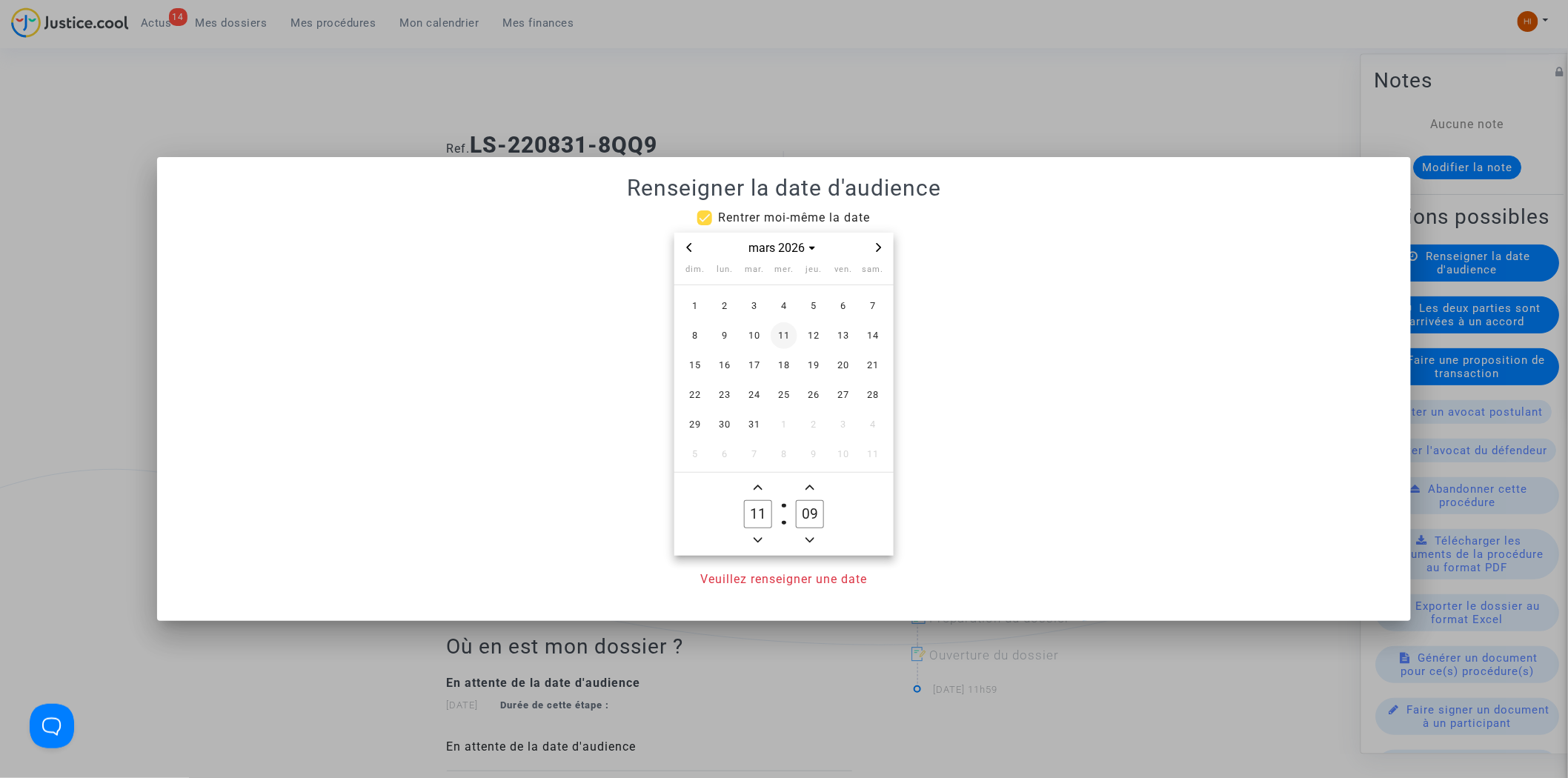
click at [787, 350] on td "11" at bounding box center [784, 335] width 30 height 30
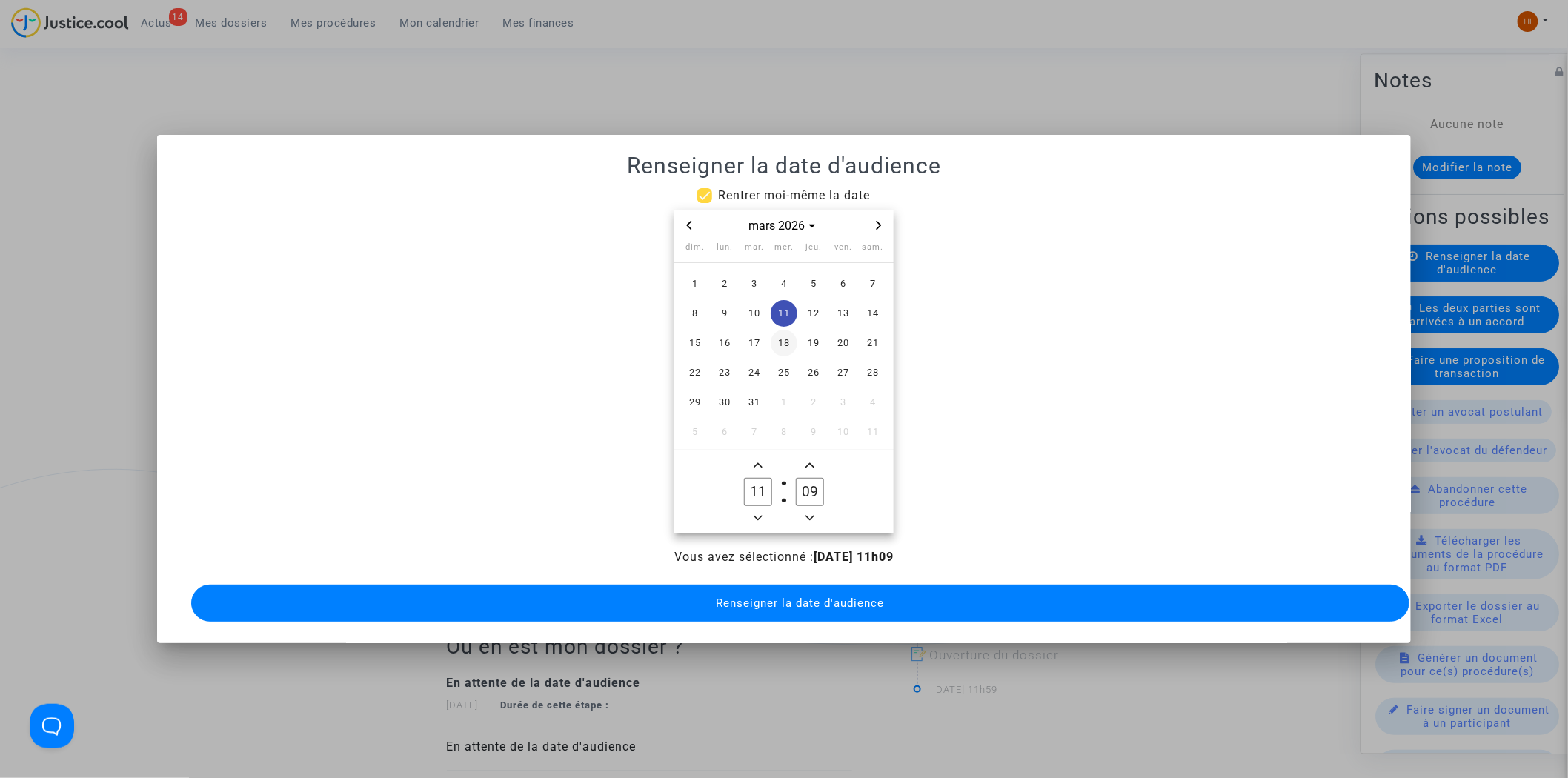
click at [783, 335] on span "18" at bounding box center [784, 343] width 27 height 27
click at [765, 509] on span "Minus a hour" at bounding box center [758, 518] width 18 height 18
click at [746, 450] on owl-date-time-timer "08 Hour 09 Minute" at bounding box center [784, 492] width 219 height 83
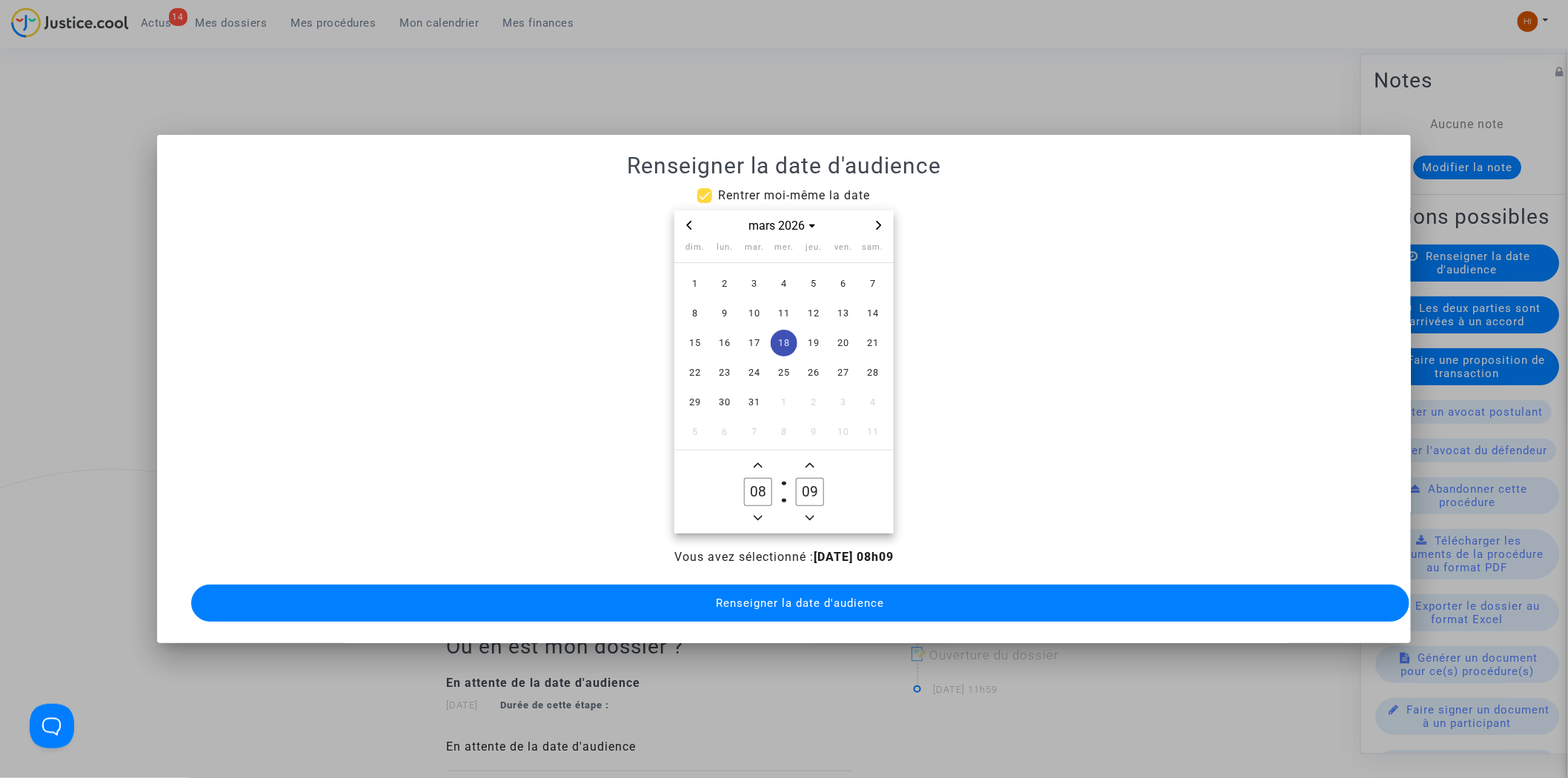
click at [759, 465] on span "Add a hour" at bounding box center [758, 465] width 18 height 18
type input "09"
drag, startPoint x: 813, startPoint y: 486, endPoint x: 785, endPoint y: 493, distance: 28.9
click at [785, 493] on owl-date-time-timer-box "09 Minute" at bounding box center [810, 492] width 52 height 71
drag, startPoint x: 821, startPoint y: 492, endPoint x: 811, endPoint y: 489, distance: 10.4
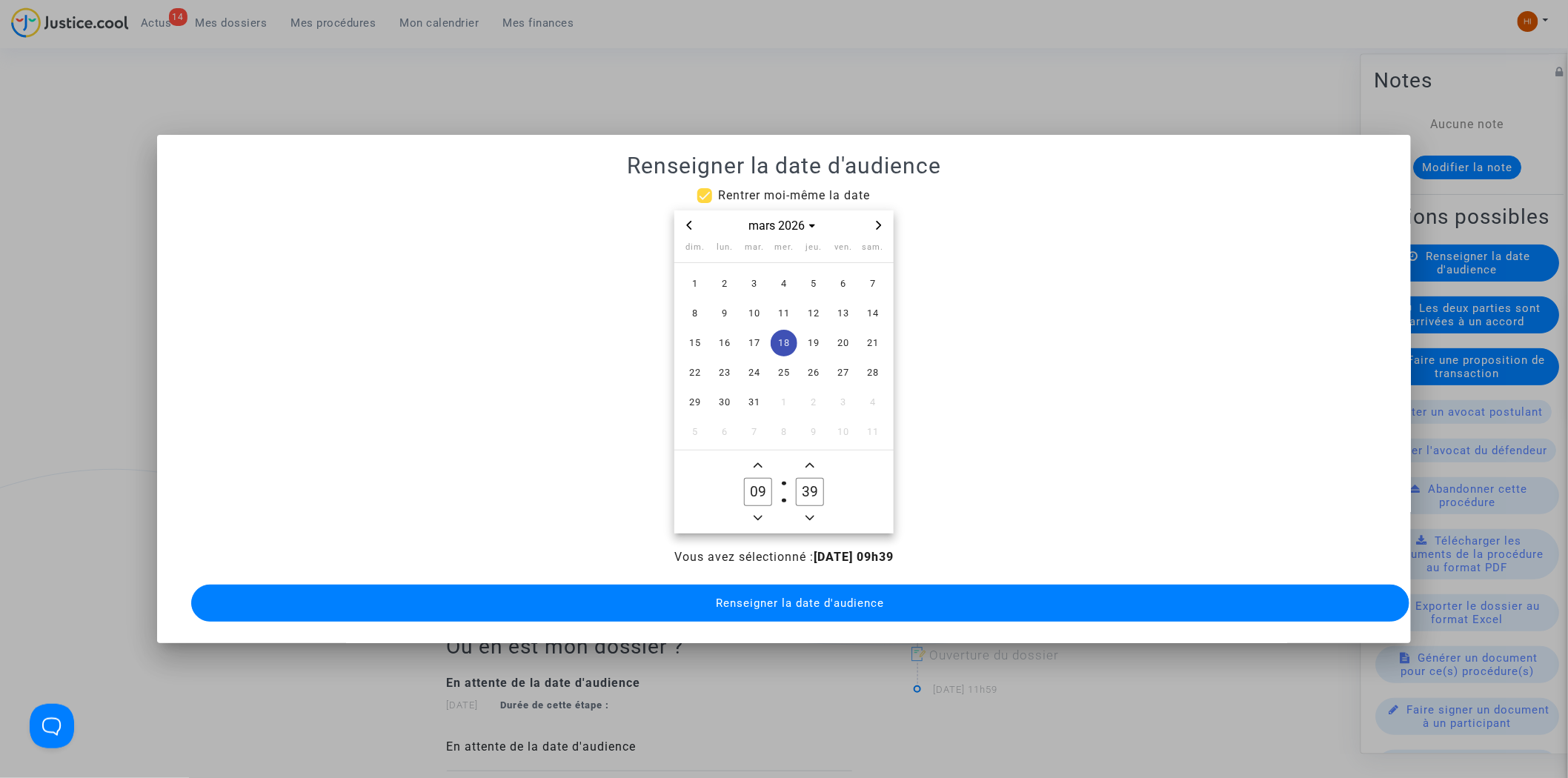
click at [811, 489] on input "39" at bounding box center [809, 492] width 28 height 28
type input "30"
click at [821, 614] on button "Renseigner la date d'audience" at bounding box center [801, 603] width 1219 height 37
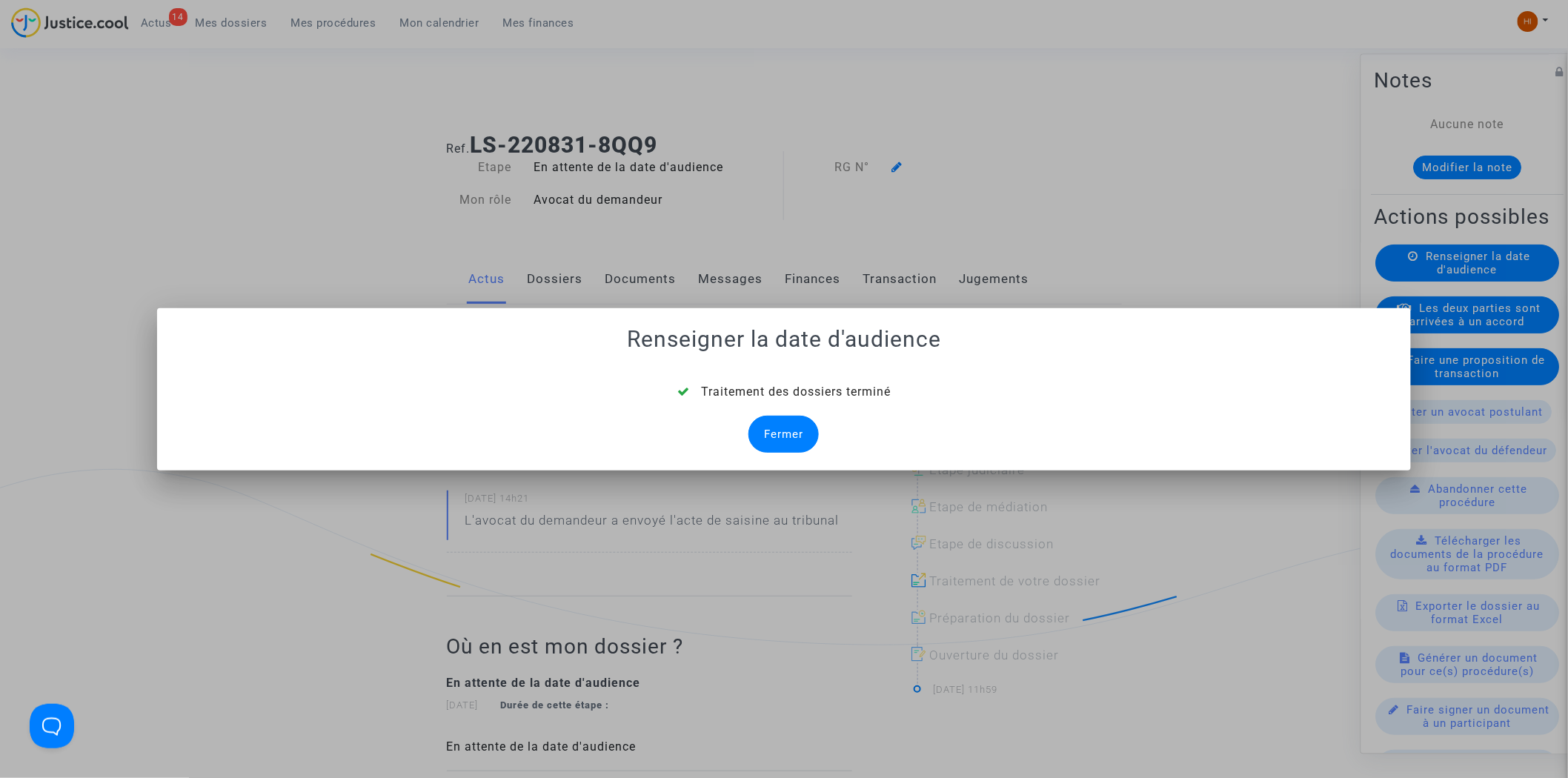
click at [787, 436] on div "Fermer" at bounding box center [784, 434] width 70 height 37
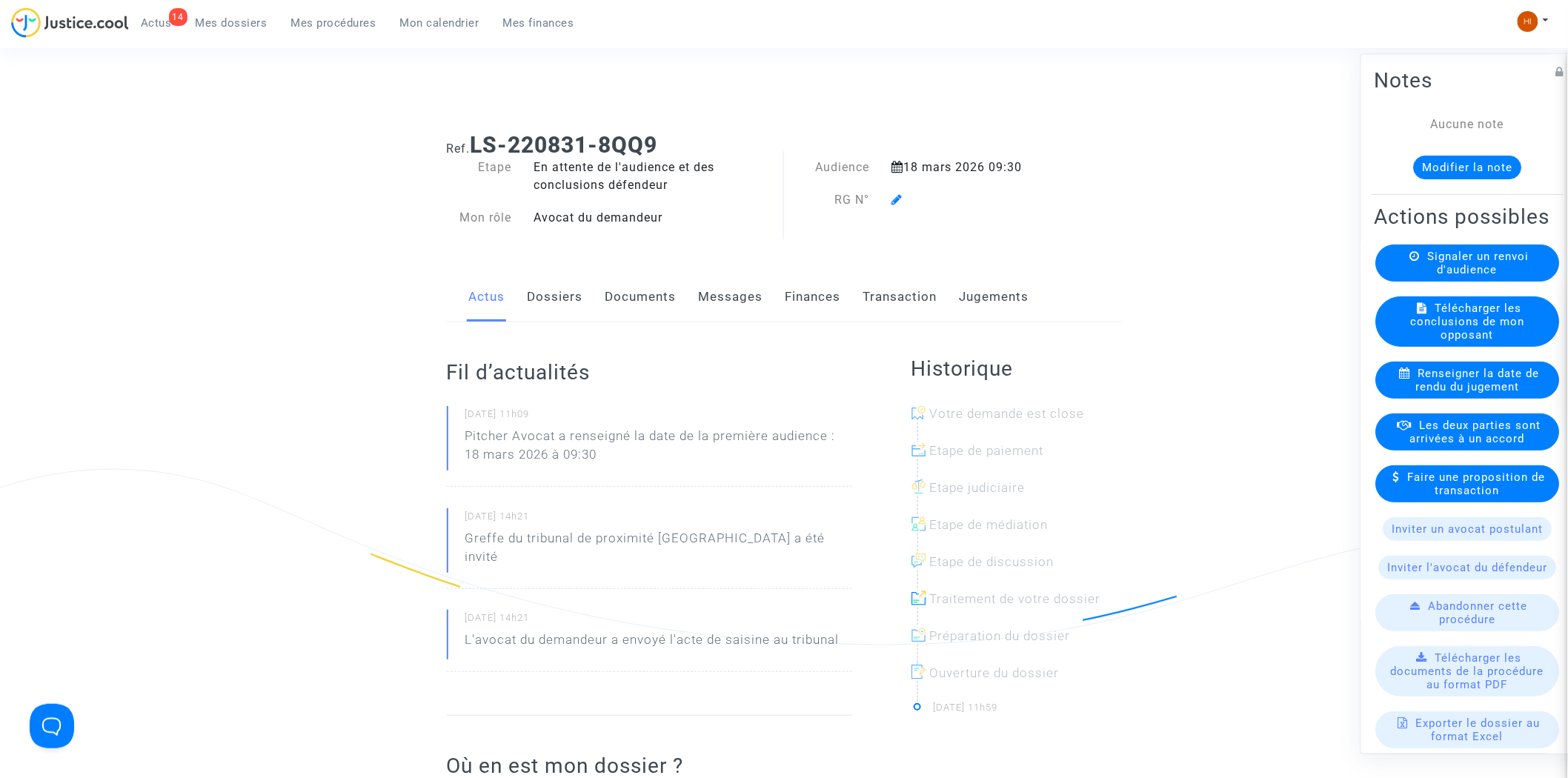
click at [897, 203] on icon at bounding box center [898, 199] width 12 height 12
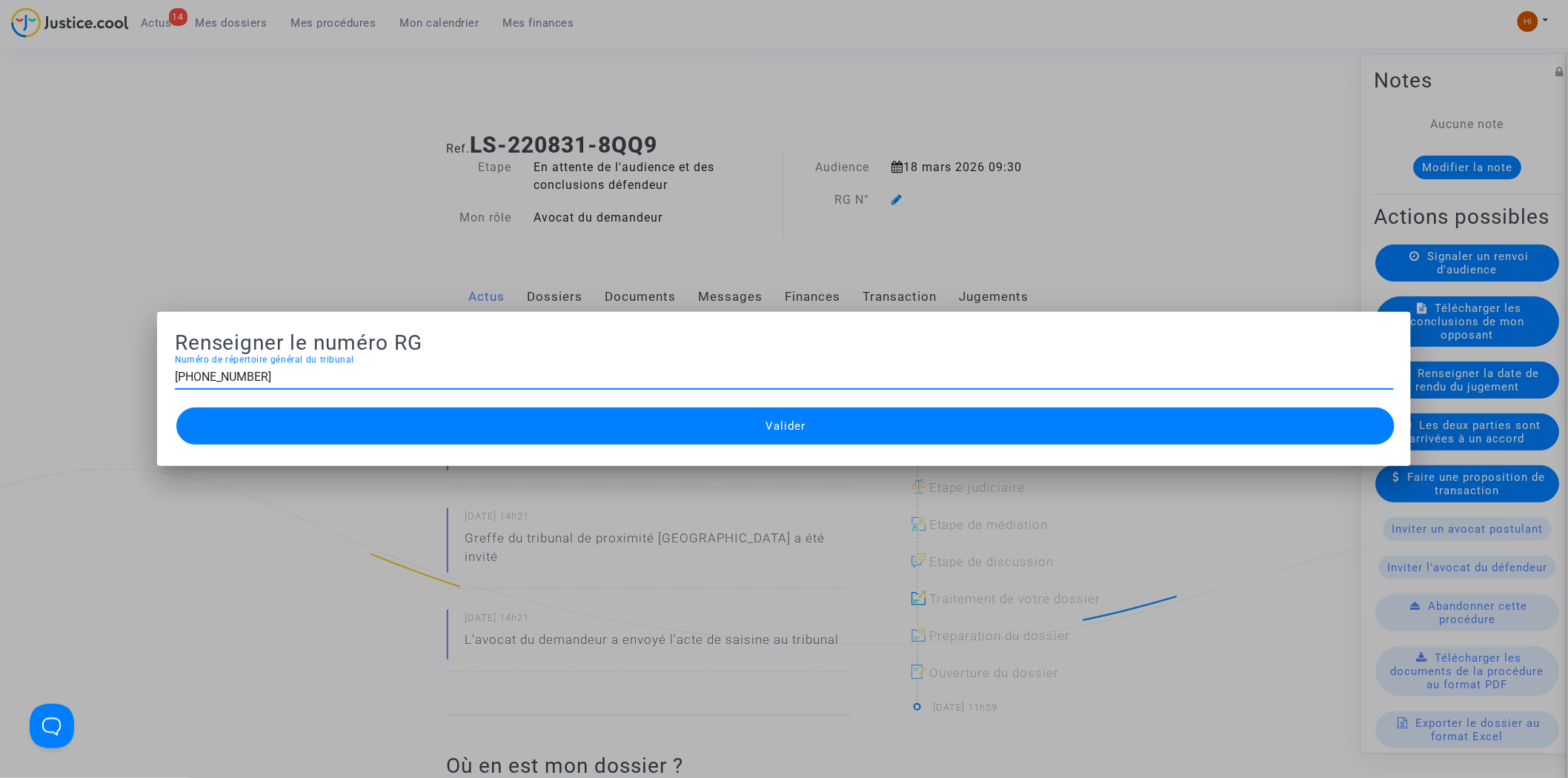
type input "11-22-003588"
click at [853, 423] on button "Valider" at bounding box center [786, 426] width 1219 height 37
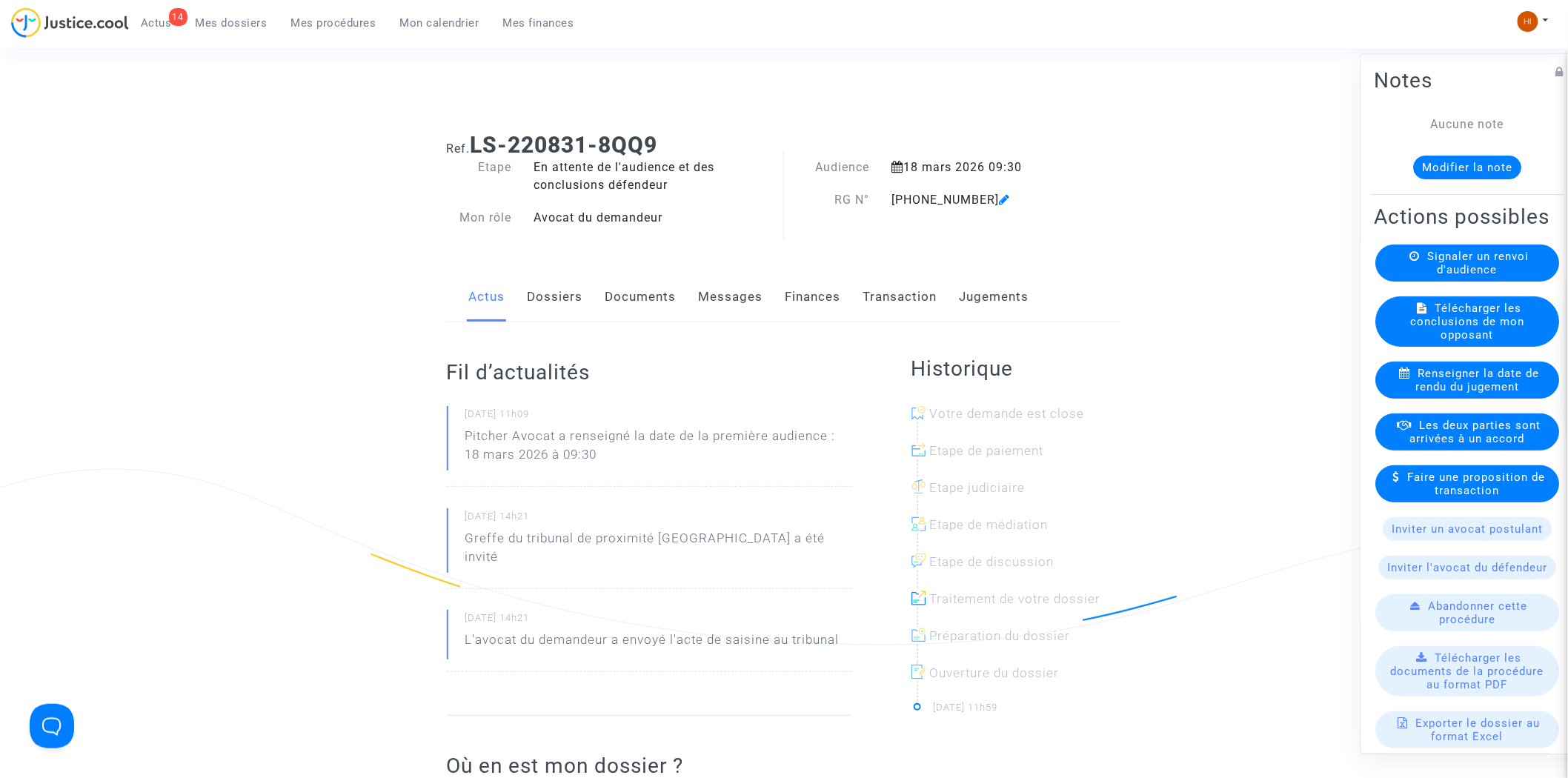
click at [554, 287] on link "Dossiers" at bounding box center [556, 297] width 56 height 49
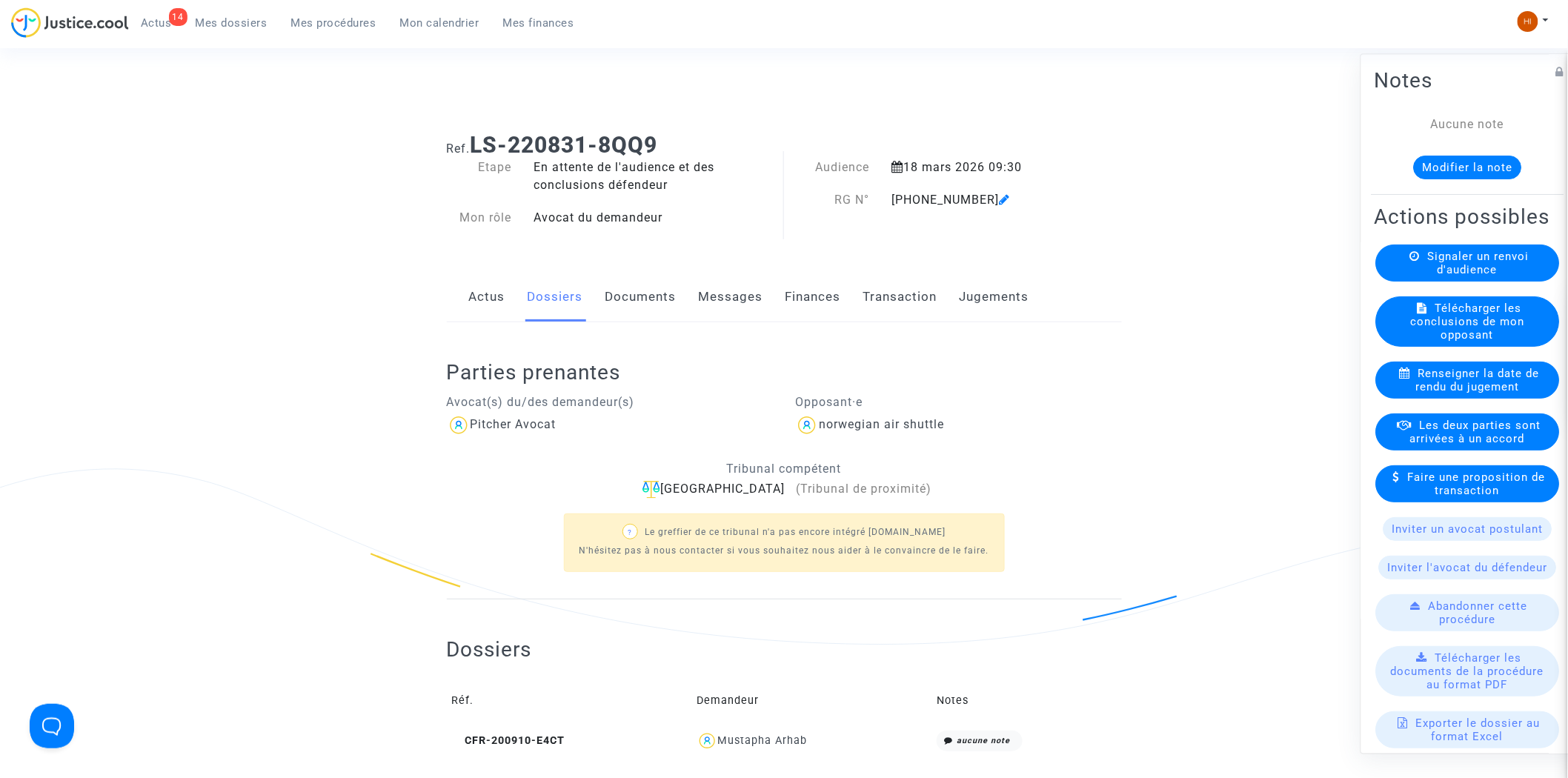
click at [613, 306] on link "Documents" at bounding box center [641, 297] width 71 height 49
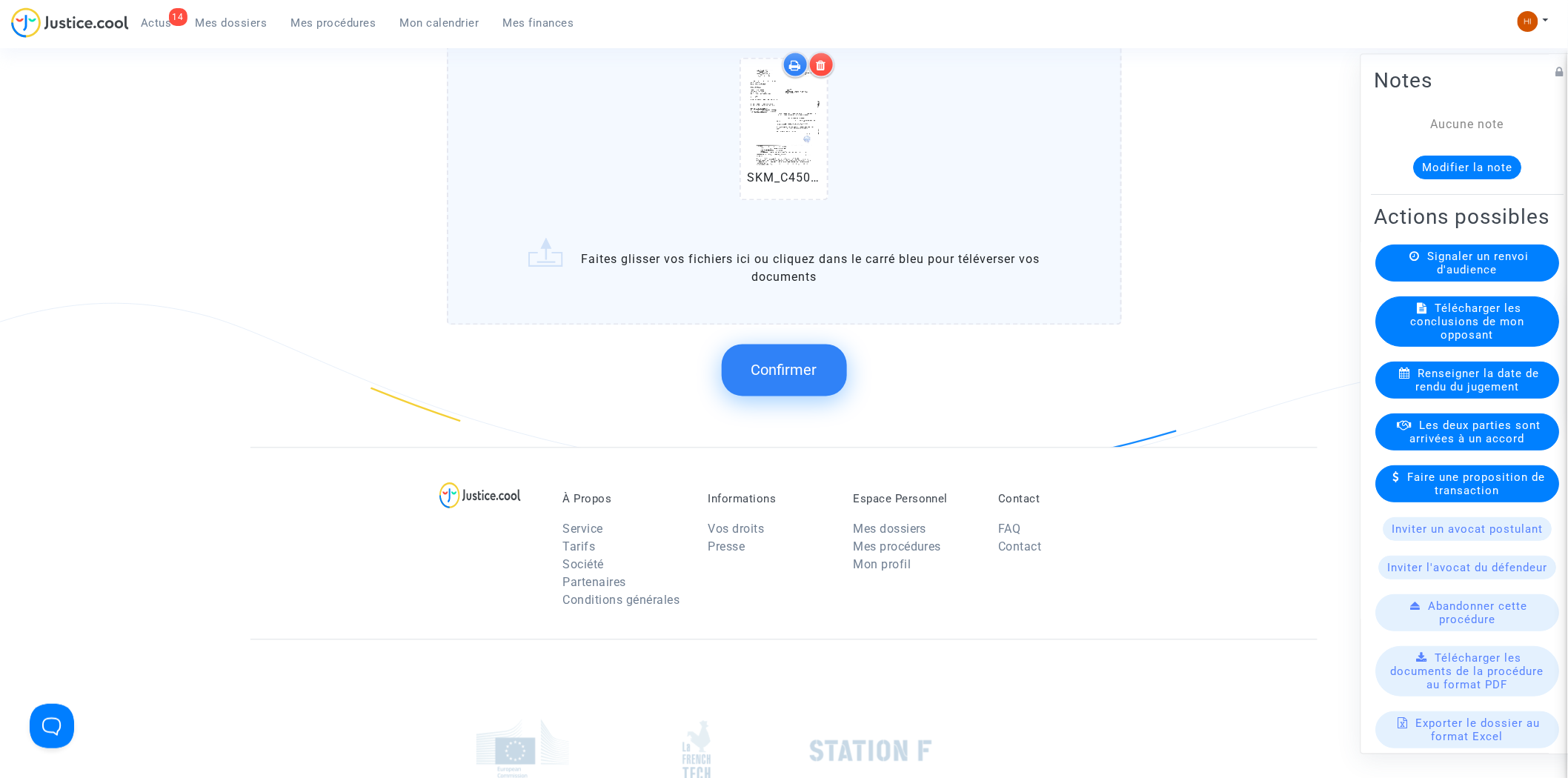
scroll to position [1071, 0]
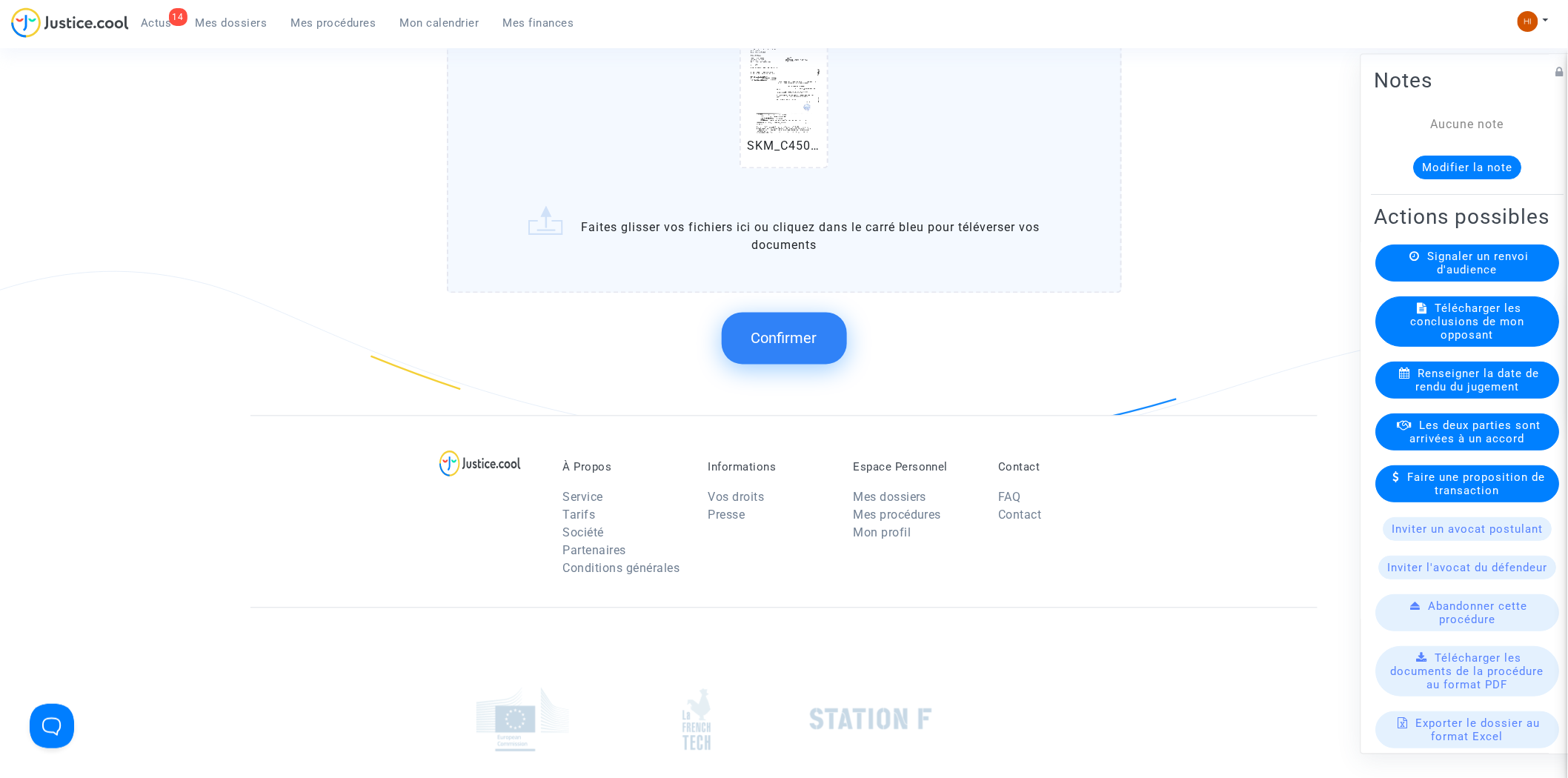
click at [808, 337] on span "Confirmer" at bounding box center [784, 338] width 66 height 18
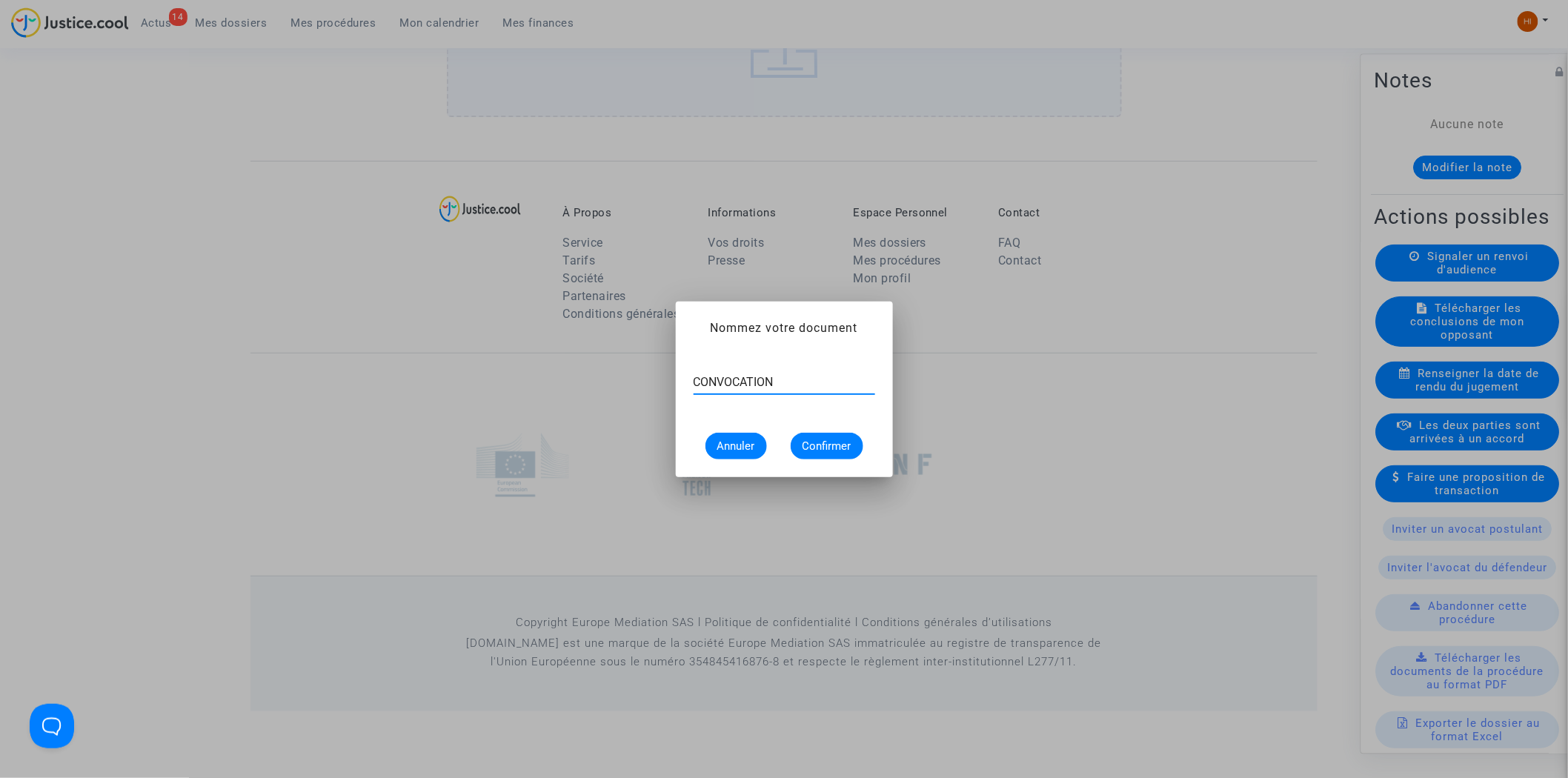
type input "CONVOCATION"
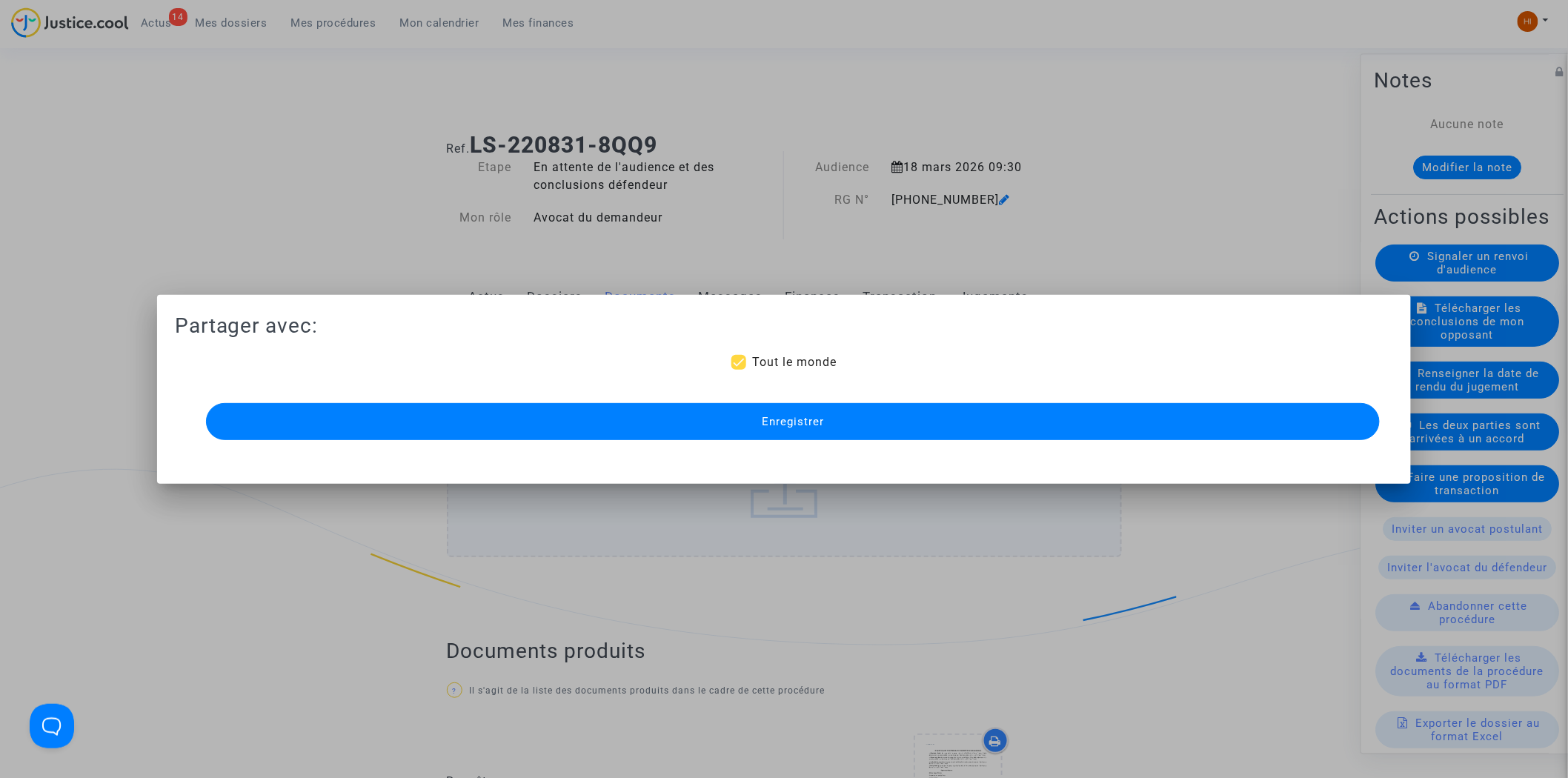
scroll to position [999, 0]
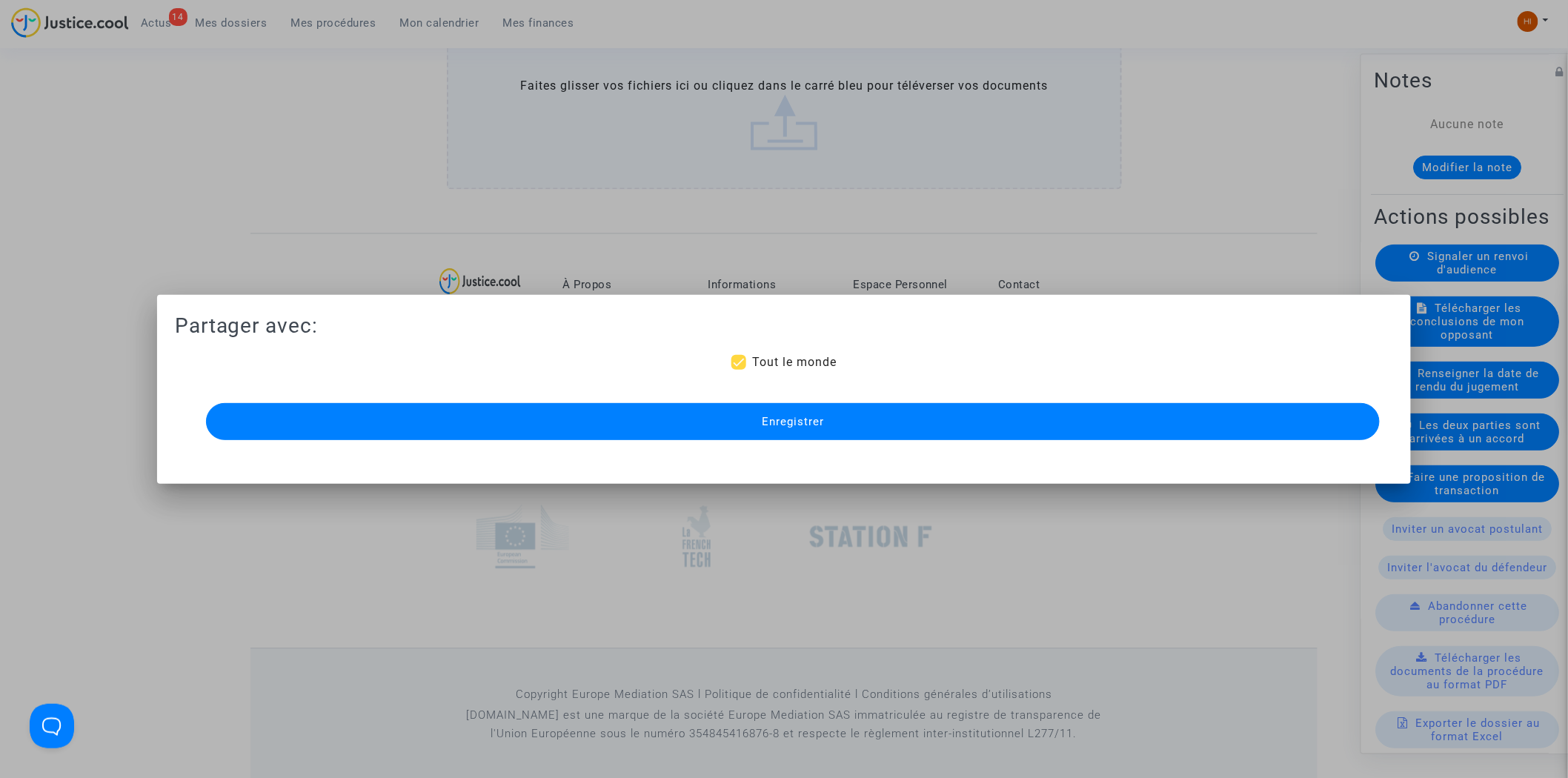
click at [946, 427] on button "Enregistrer" at bounding box center [793, 422] width 1174 height 37
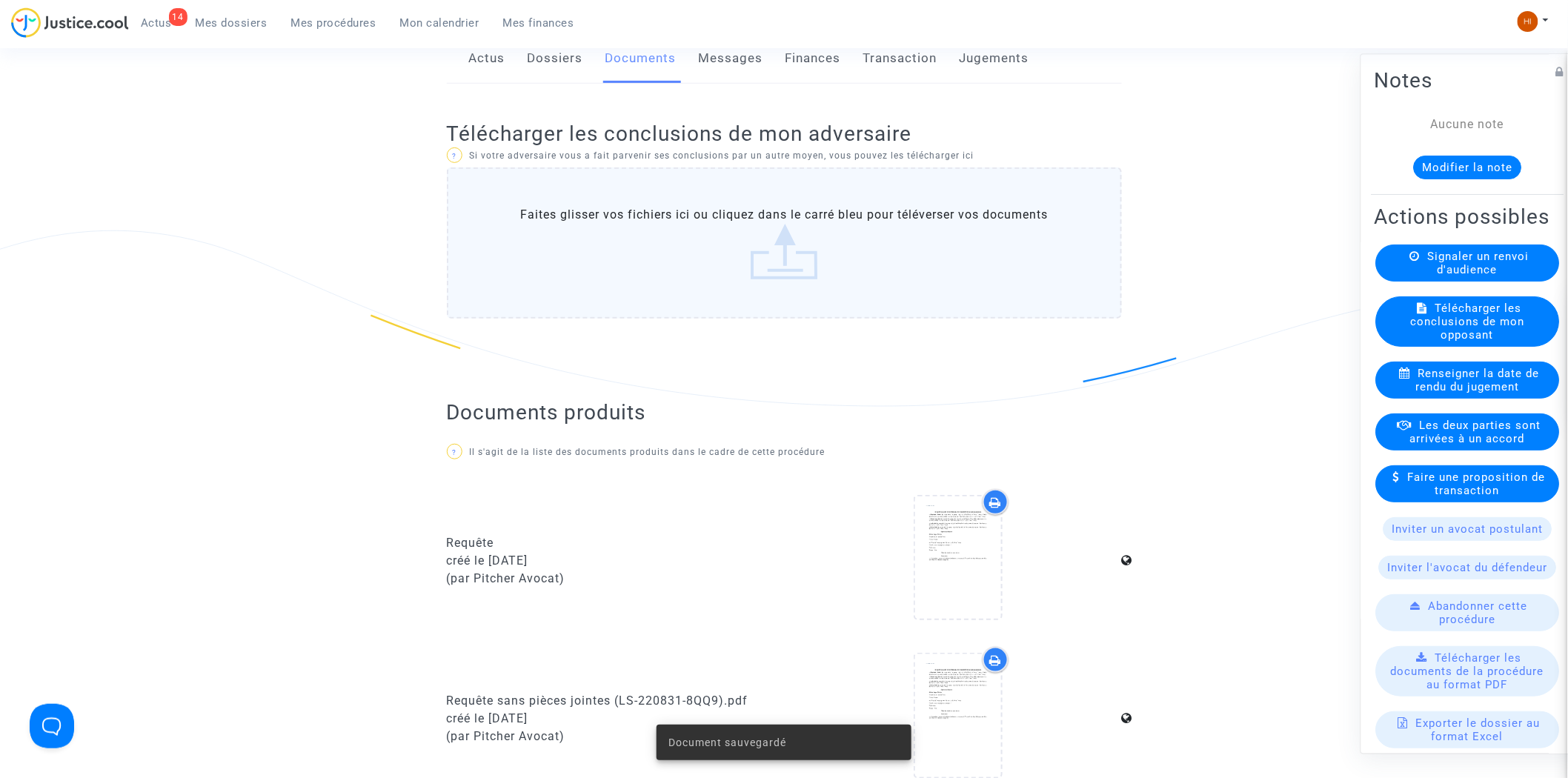
scroll to position [658, 0]
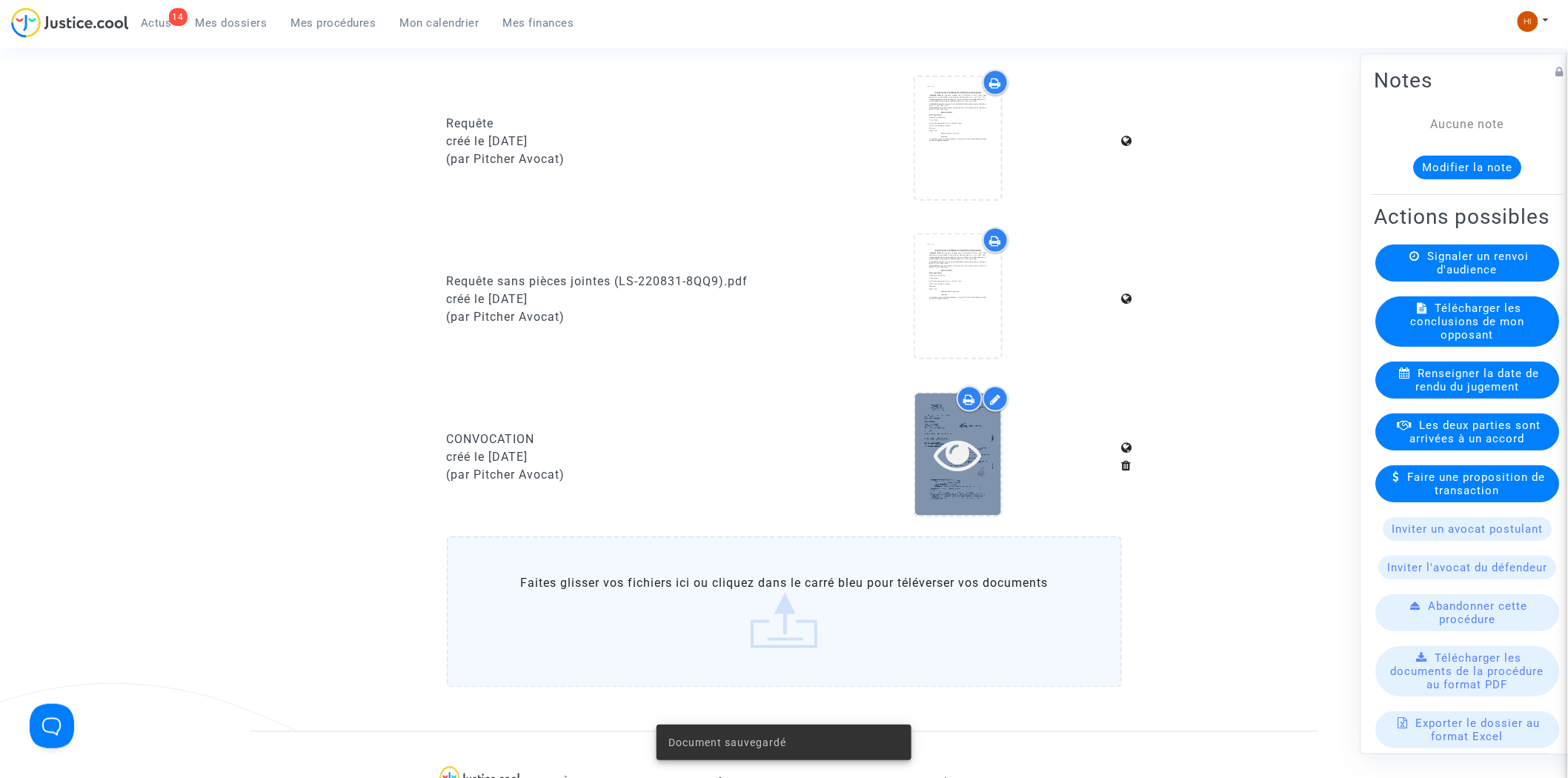
click at [979, 449] on icon at bounding box center [958, 453] width 48 height 47
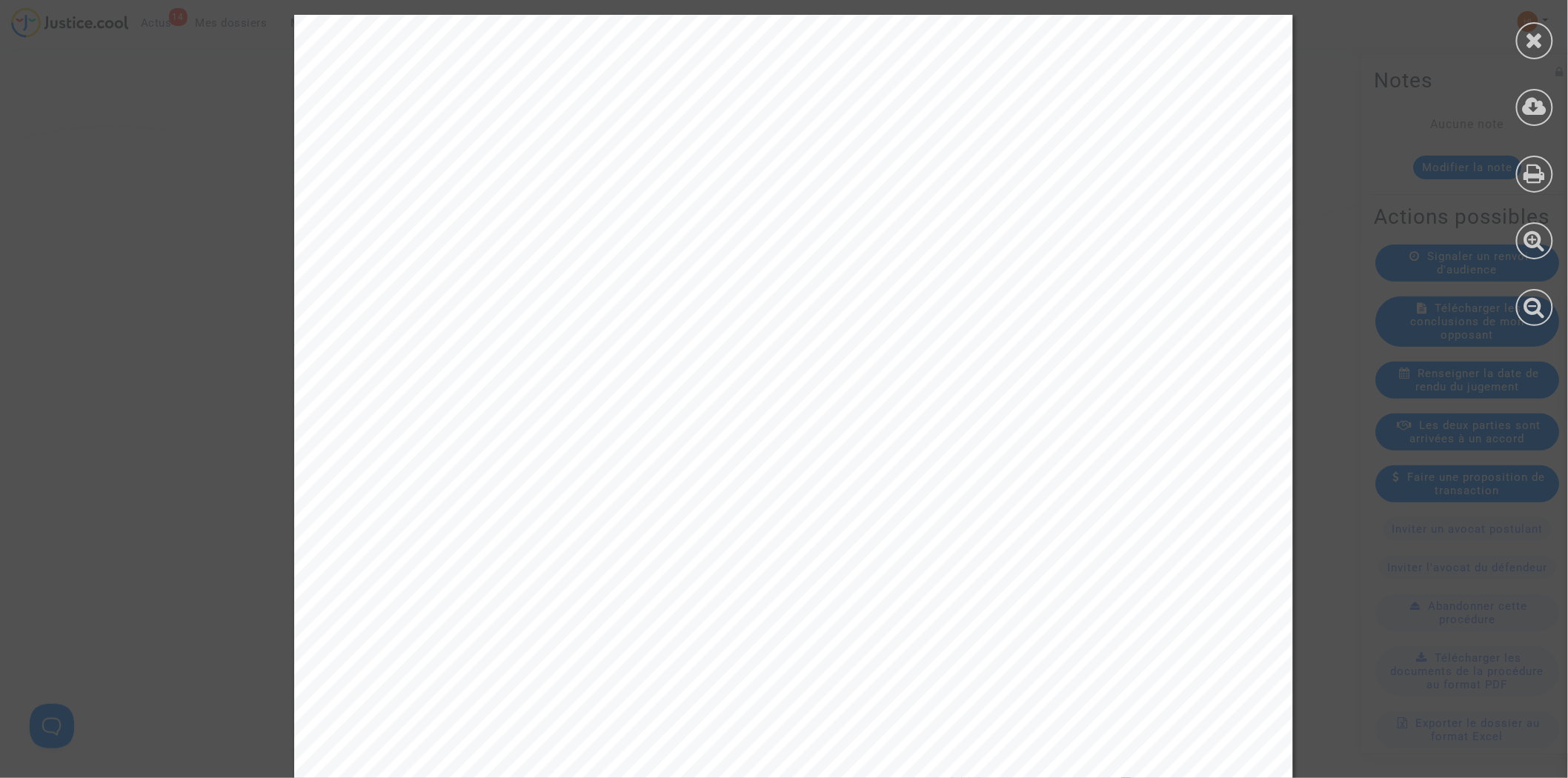
scroll to position [247, 0]
click at [1522, 32] on div at bounding box center [1534, 40] width 37 height 37
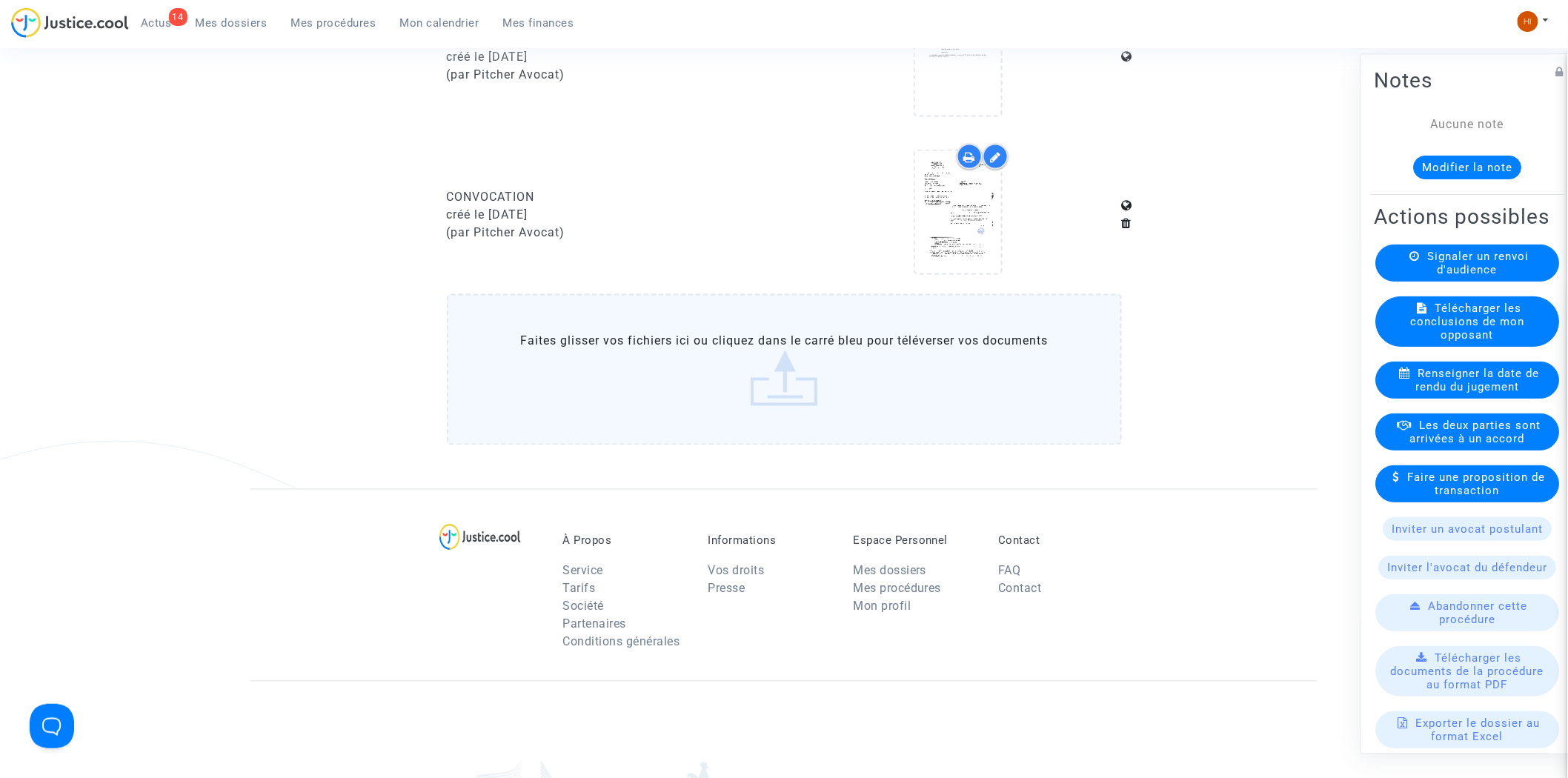
scroll to position [906, 0]
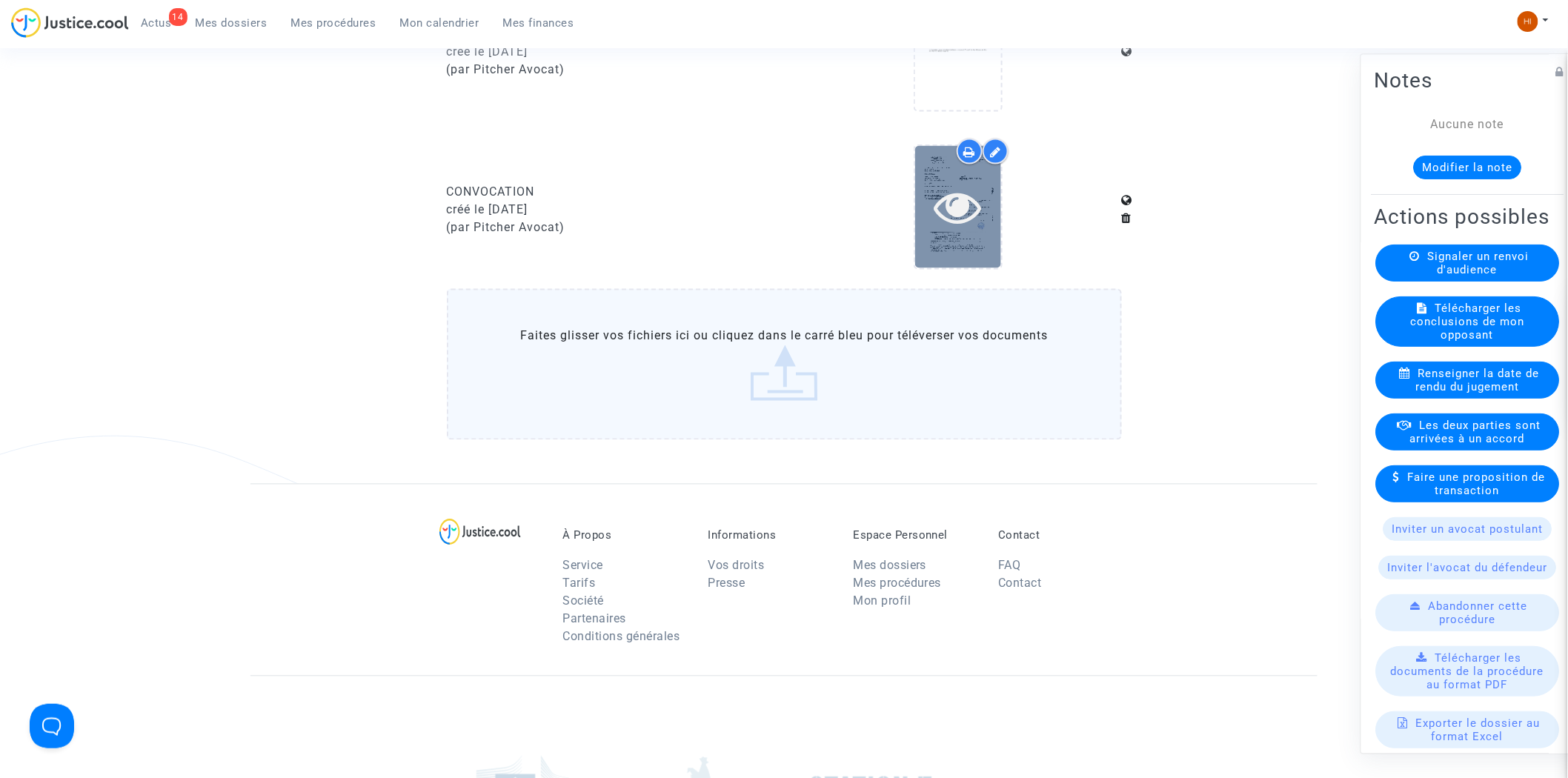
click at [967, 231] on div at bounding box center [958, 207] width 86 height 122
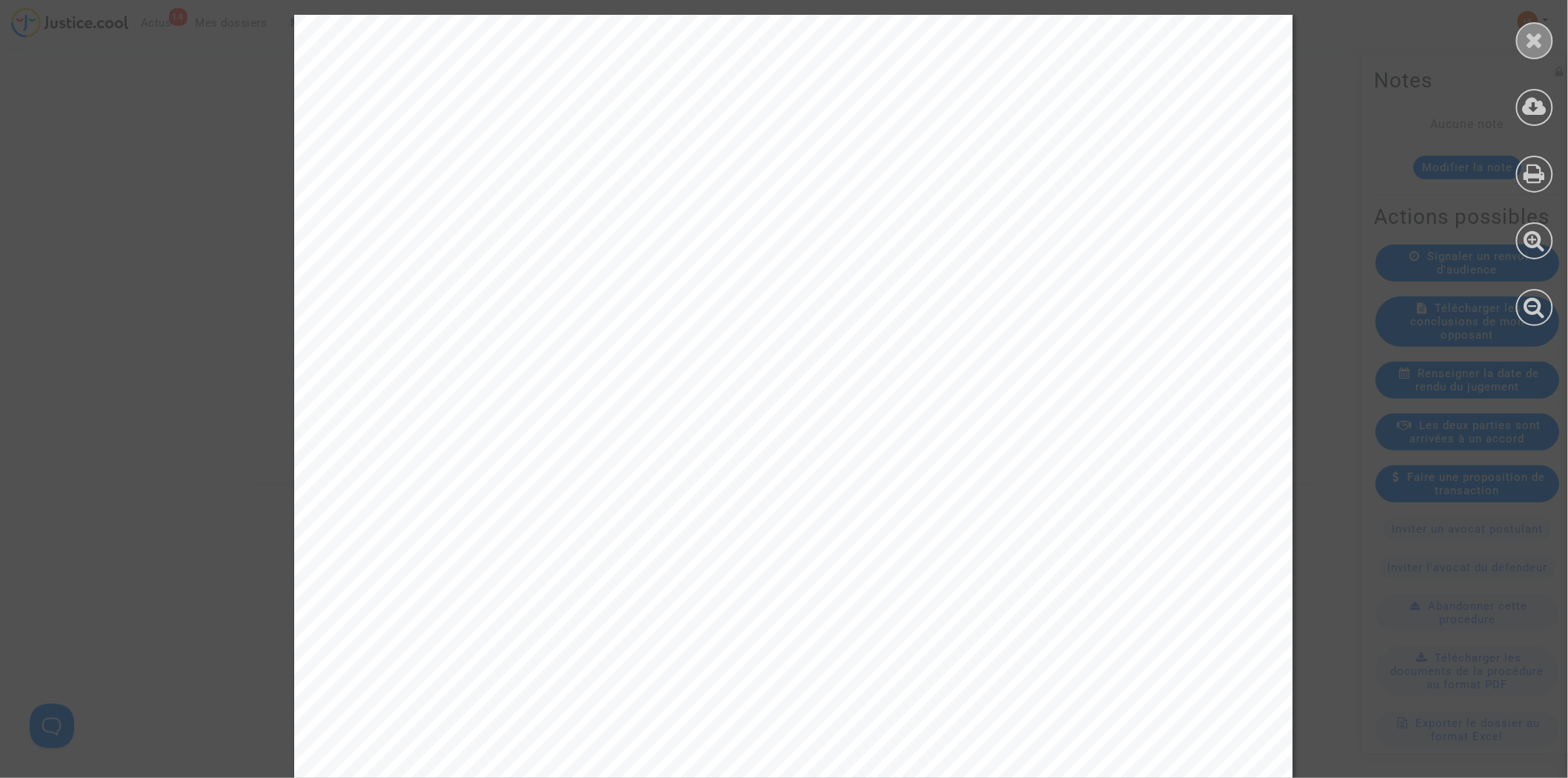
click at [1539, 40] on icon at bounding box center [1534, 39] width 18 height 22
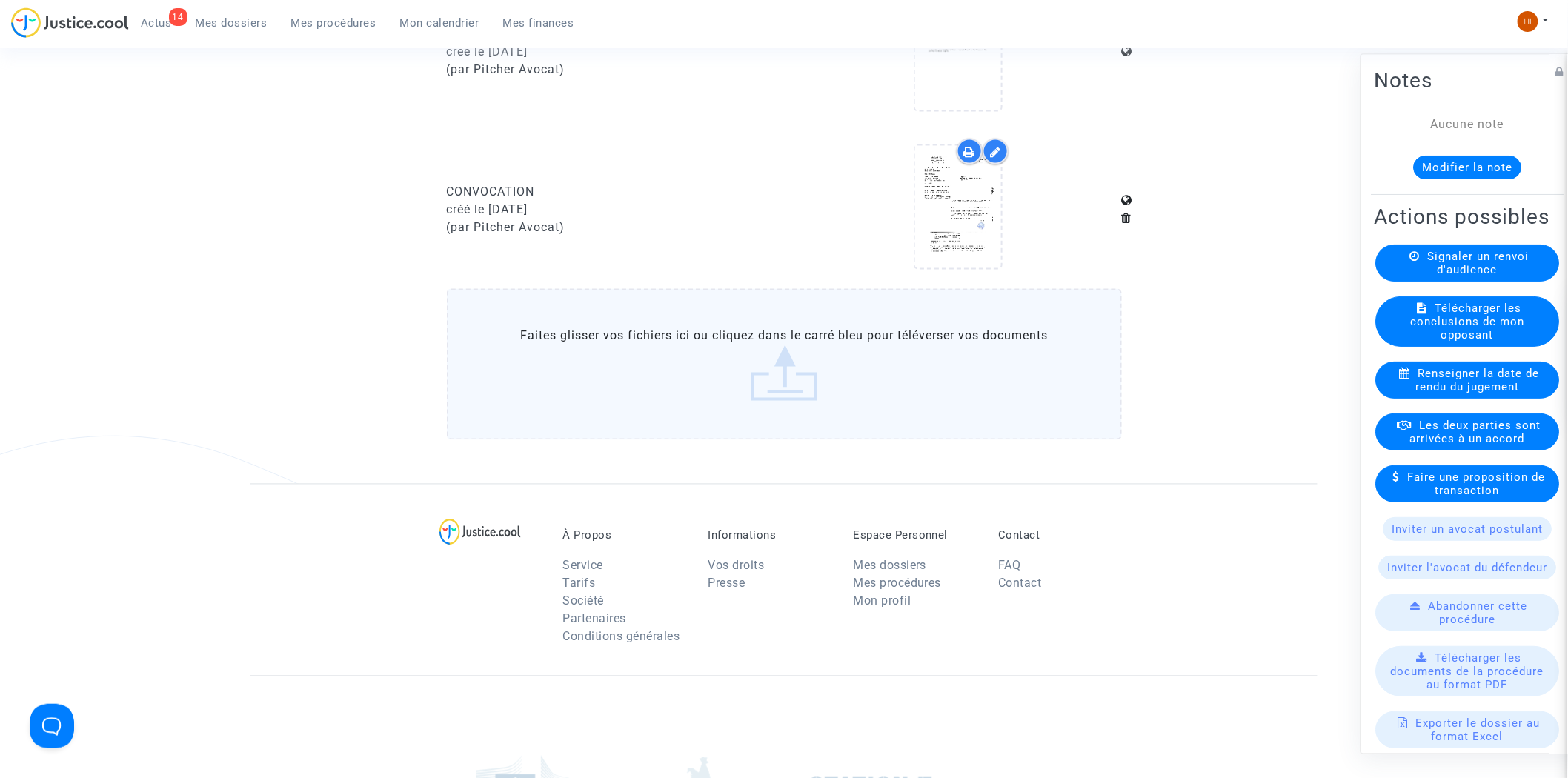
click at [342, 12] on link "Mes procédures" at bounding box center [333, 22] width 109 height 22
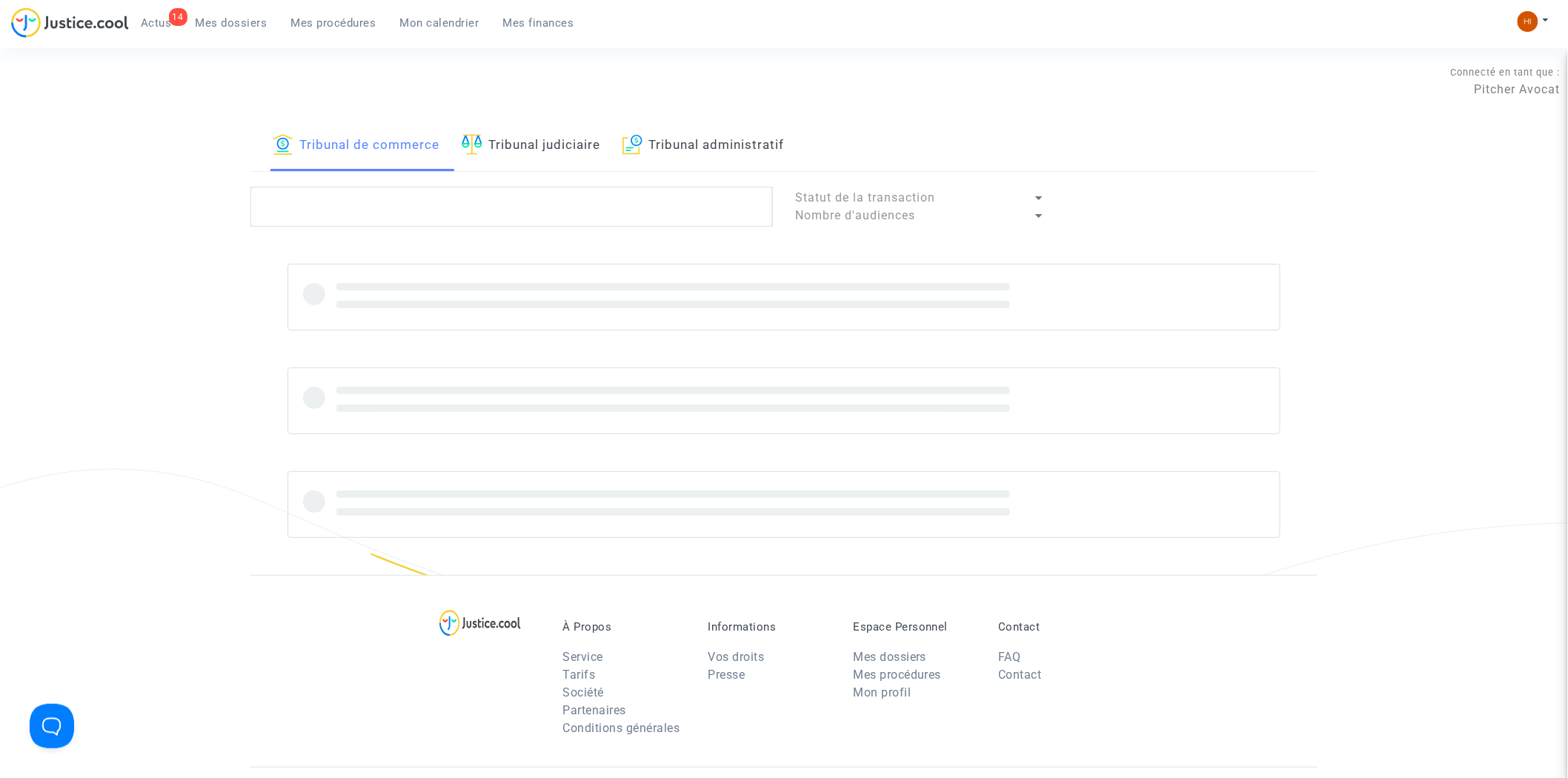
click at [560, 142] on link "Tribunal judiciaire" at bounding box center [531, 146] width 138 height 50
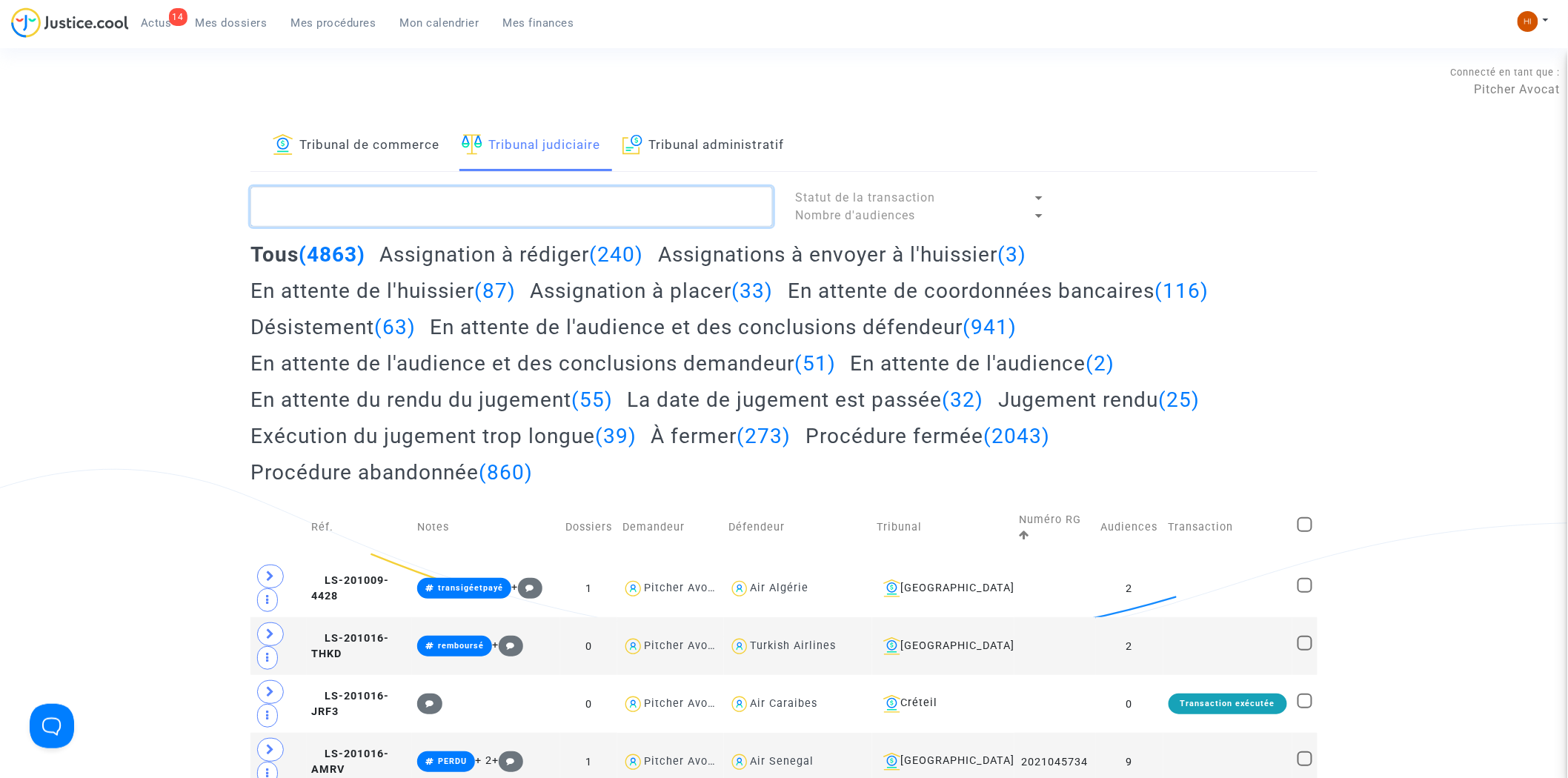
click at [456, 198] on textarea at bounding box center [512, 207] width 522 height 40
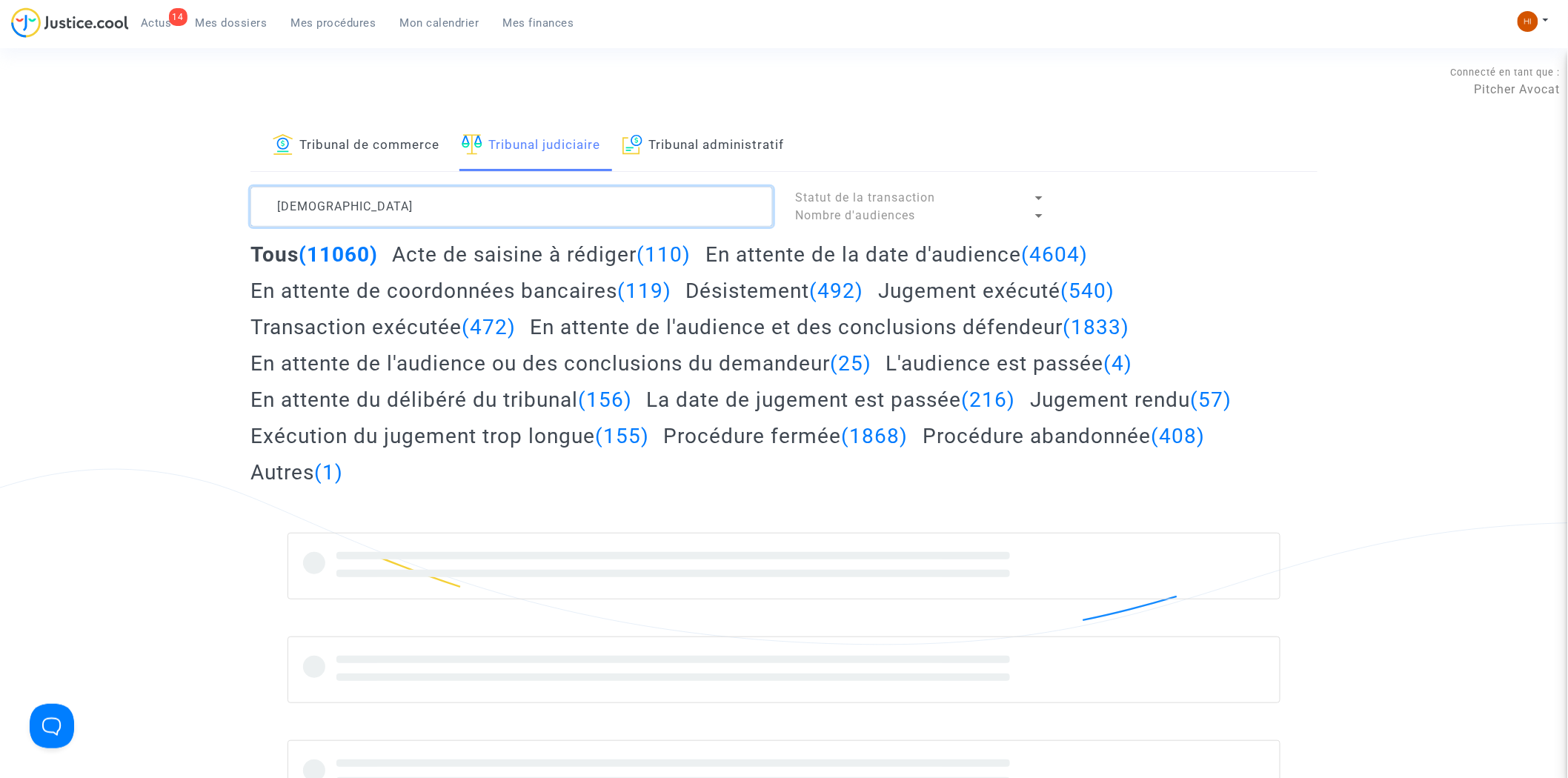
type textarea "dewa"
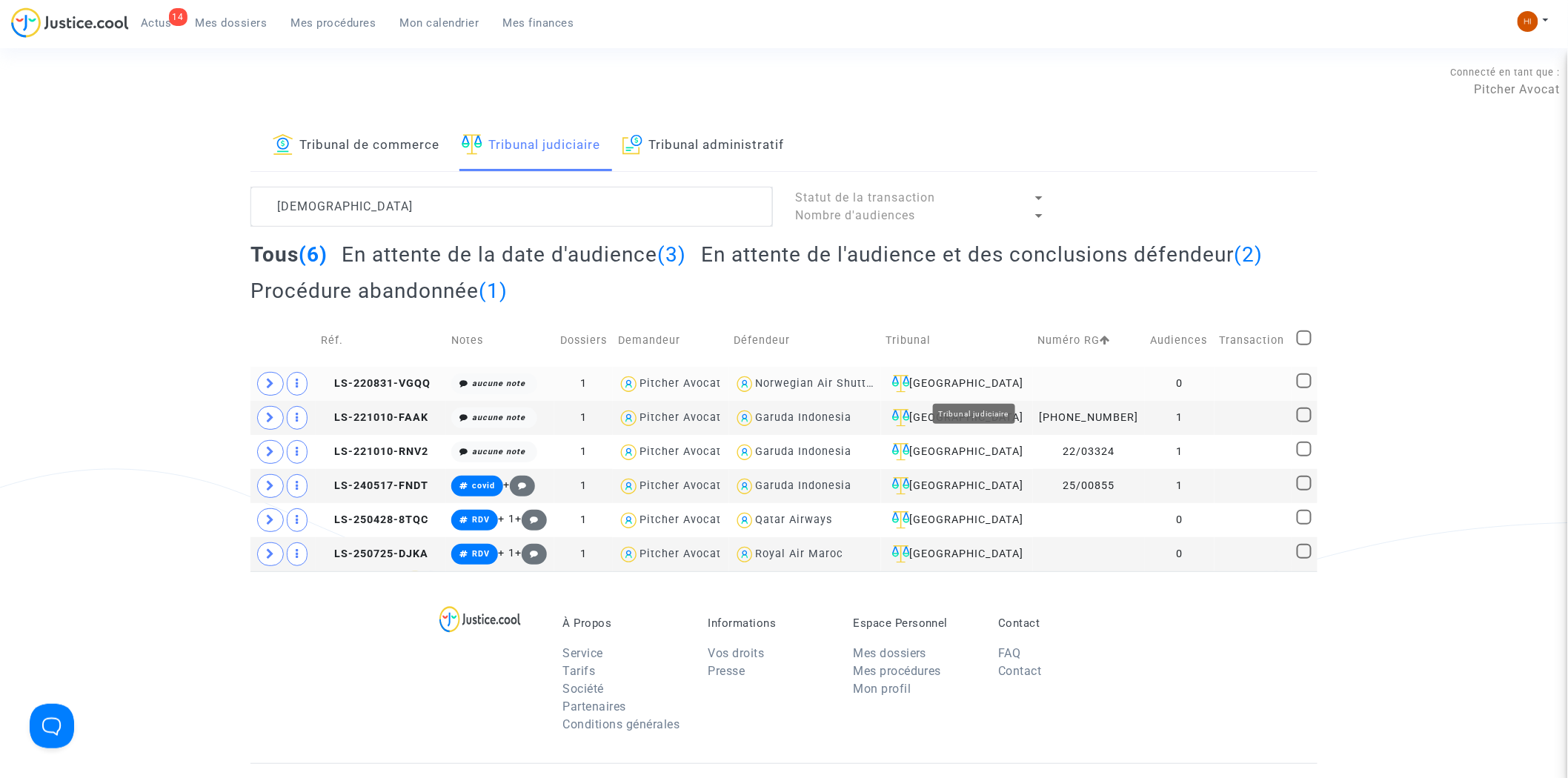
click at [1010, 384] on div "Aulnay-sous-Bois" at bounding box center [956, 384] width 141 height 18
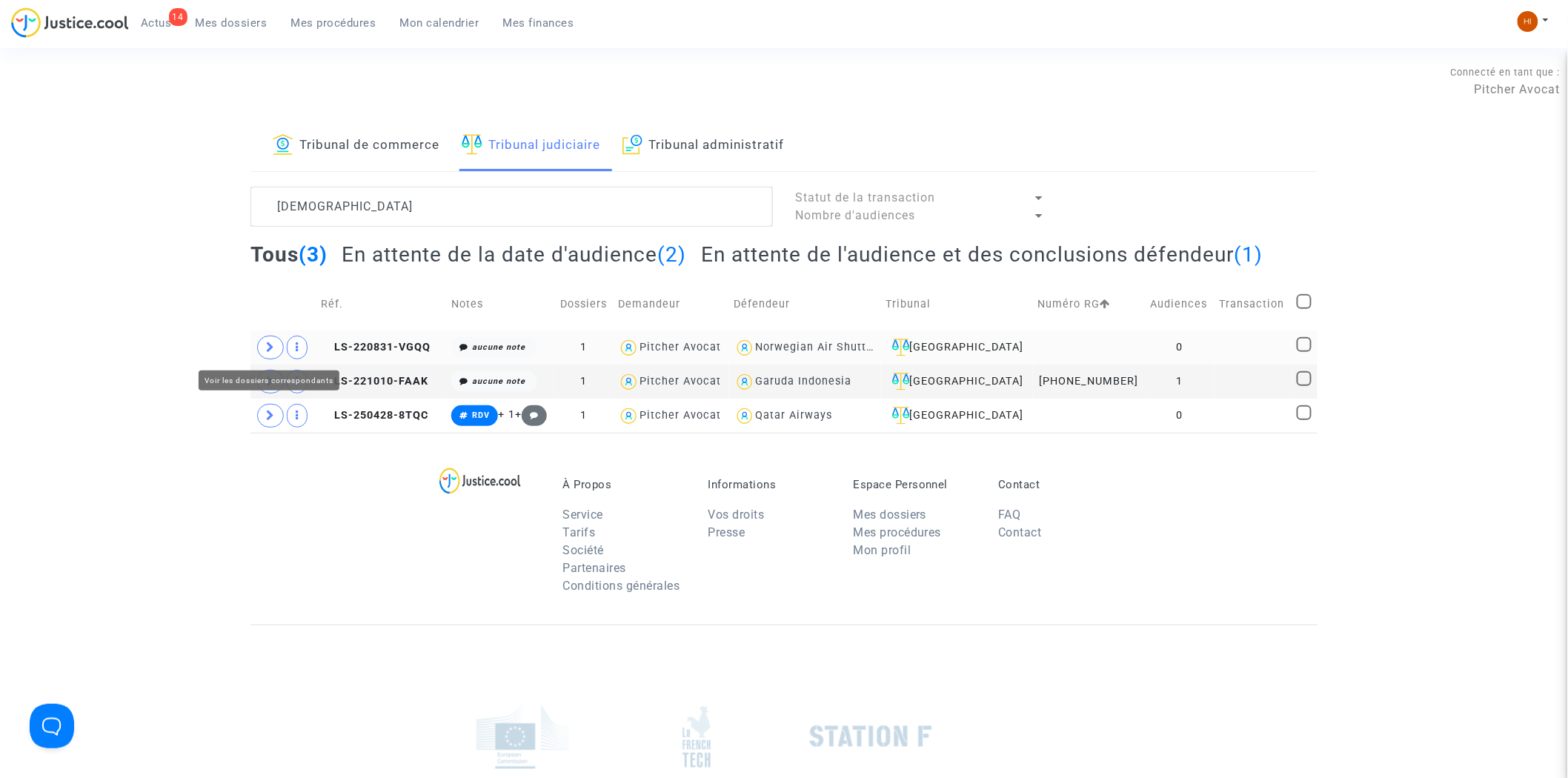
click at [272, 338] on span at bounding box center [271, 348] width 27 height 24
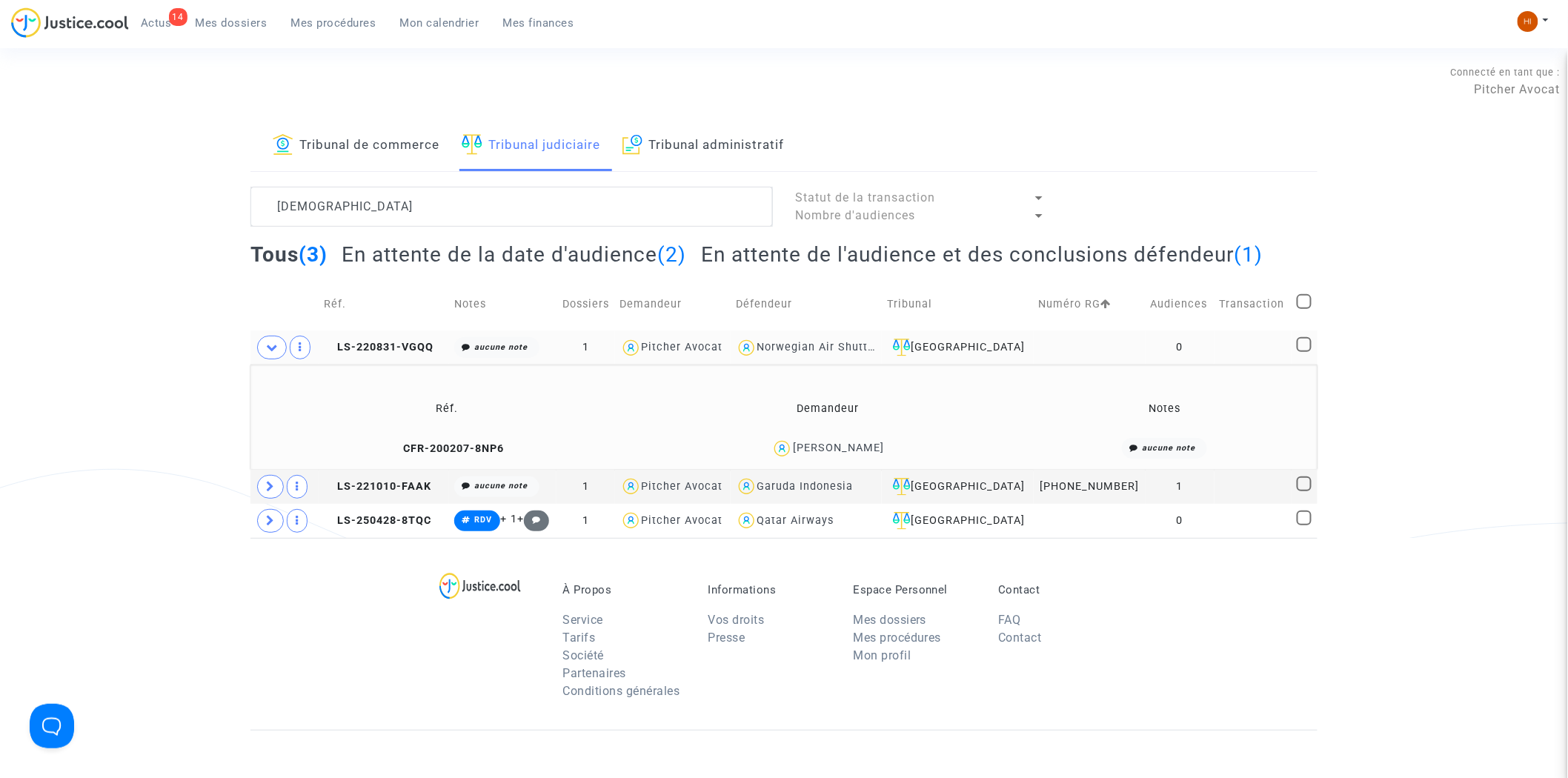
click at [394, 354] on td "LS-220831-VGQQ" at bounding box center [384, 348] width 131 height 35
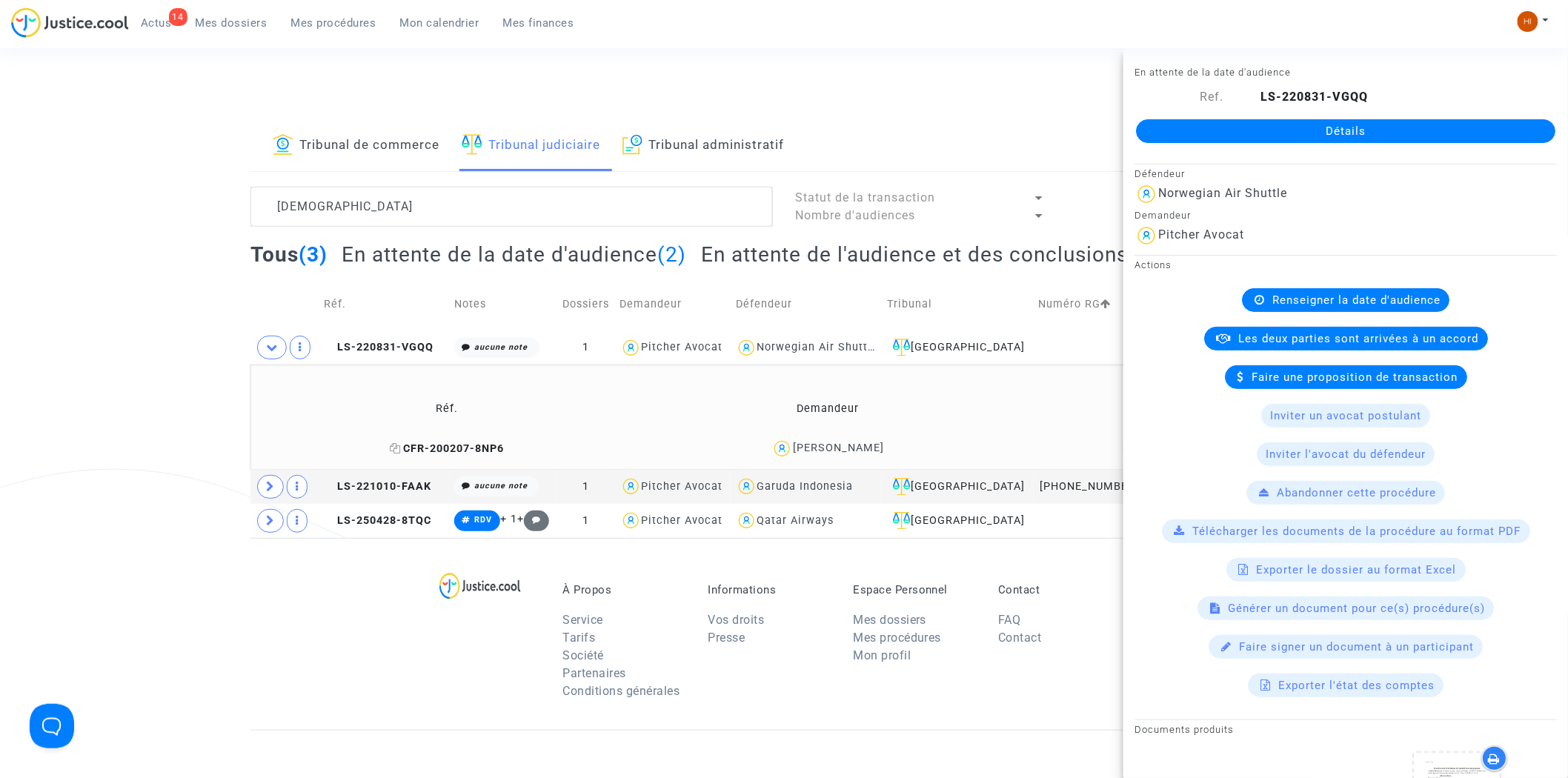
click at [394, 447] on icon at bounding box center [396, 449] width 12 height 11
drag, startPoint x: 404, startPoint y: 340, endPoint x: 732, endPoint y: 317, distance: 328.8
click at [404, 340] on td "LS-220831-VGQQ" at bounding box center [384, 348] width 131 height 35
click at [1343, 130] on link "Détails" at bounding box center [1345, 131] width 420 height 24
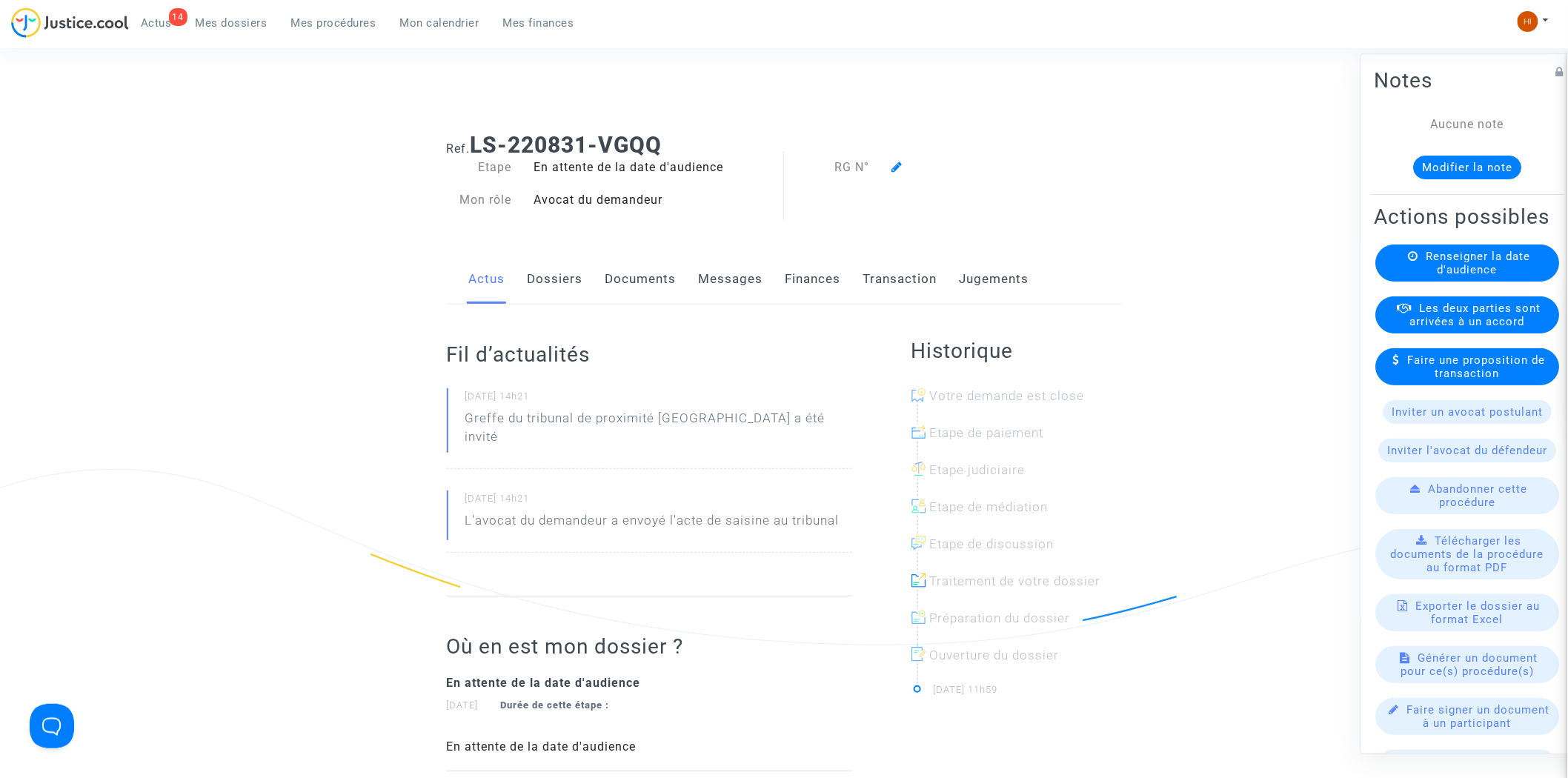
click at [1431, 278] on span "Renseigner la date d'audience" at bounding box center [1479, 264] width 105 height 27
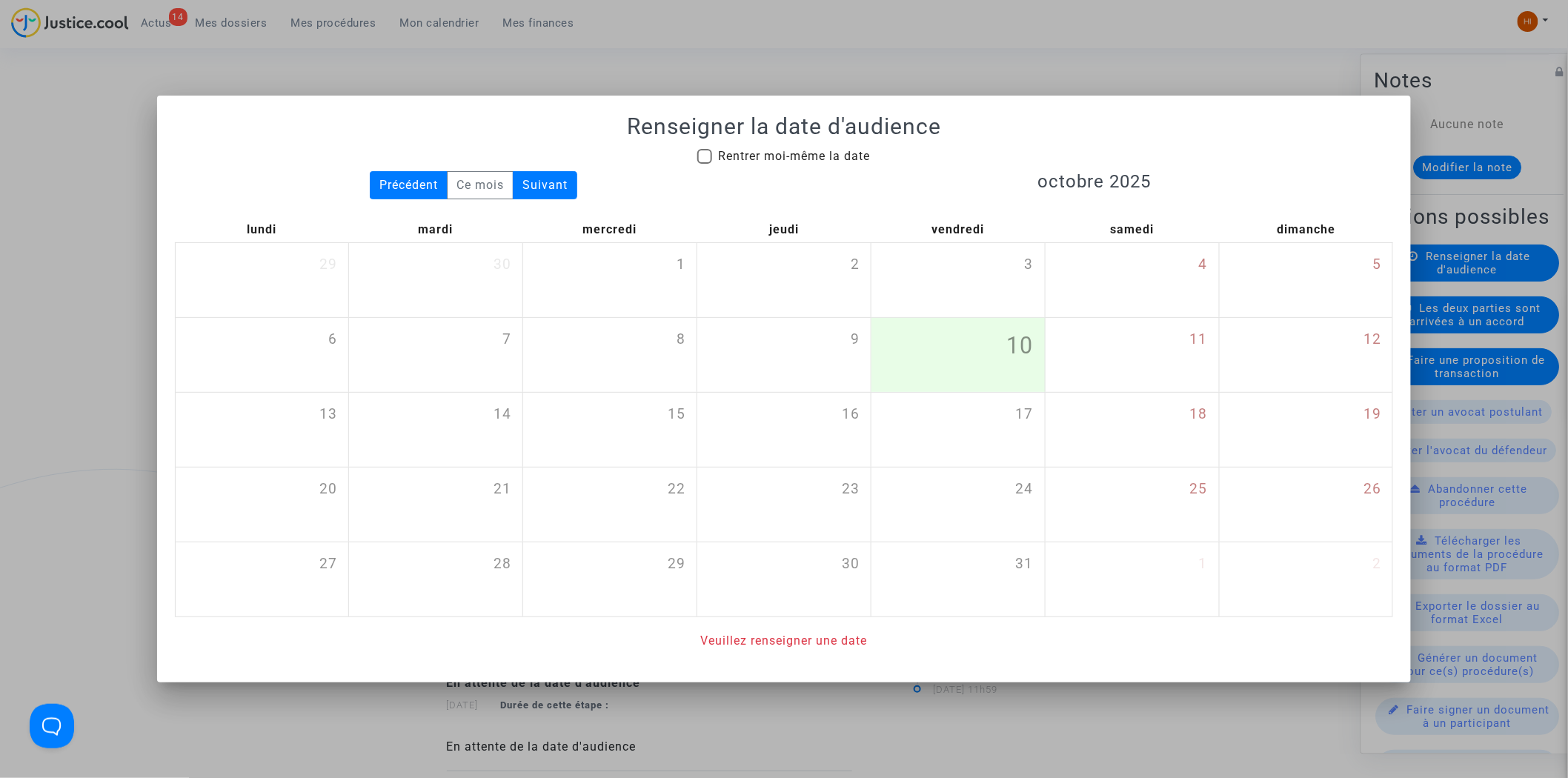
click at [739, 160] on span "Rentrer moi-même la date" at bounding box center [794, 156] width 152 height 14
click at [705, 164] on input "Rentrer moi-même la date" at bounding box center [704, 164] width 1 height 1
checkbox input "true"
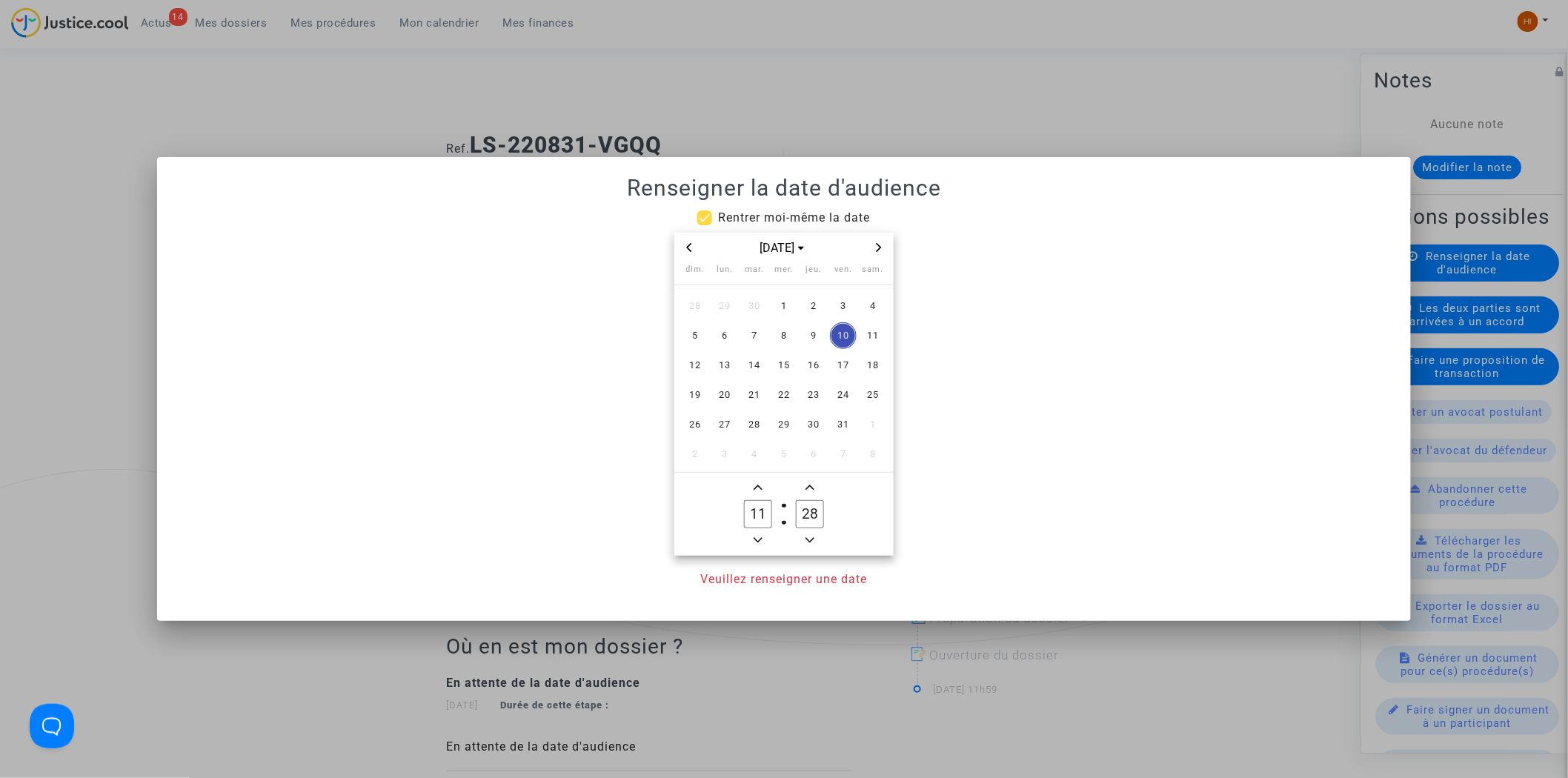
click at [882, 245] on icon "Next month" at bounding box center [879, 247] width 9 height 9
click at [879, 245] on icon "Next month" at bounding box center [879, 247] width 9 height 9
click at [879, 245] on icon "Next month" at bounding box center [879, 247] width 5 height 9
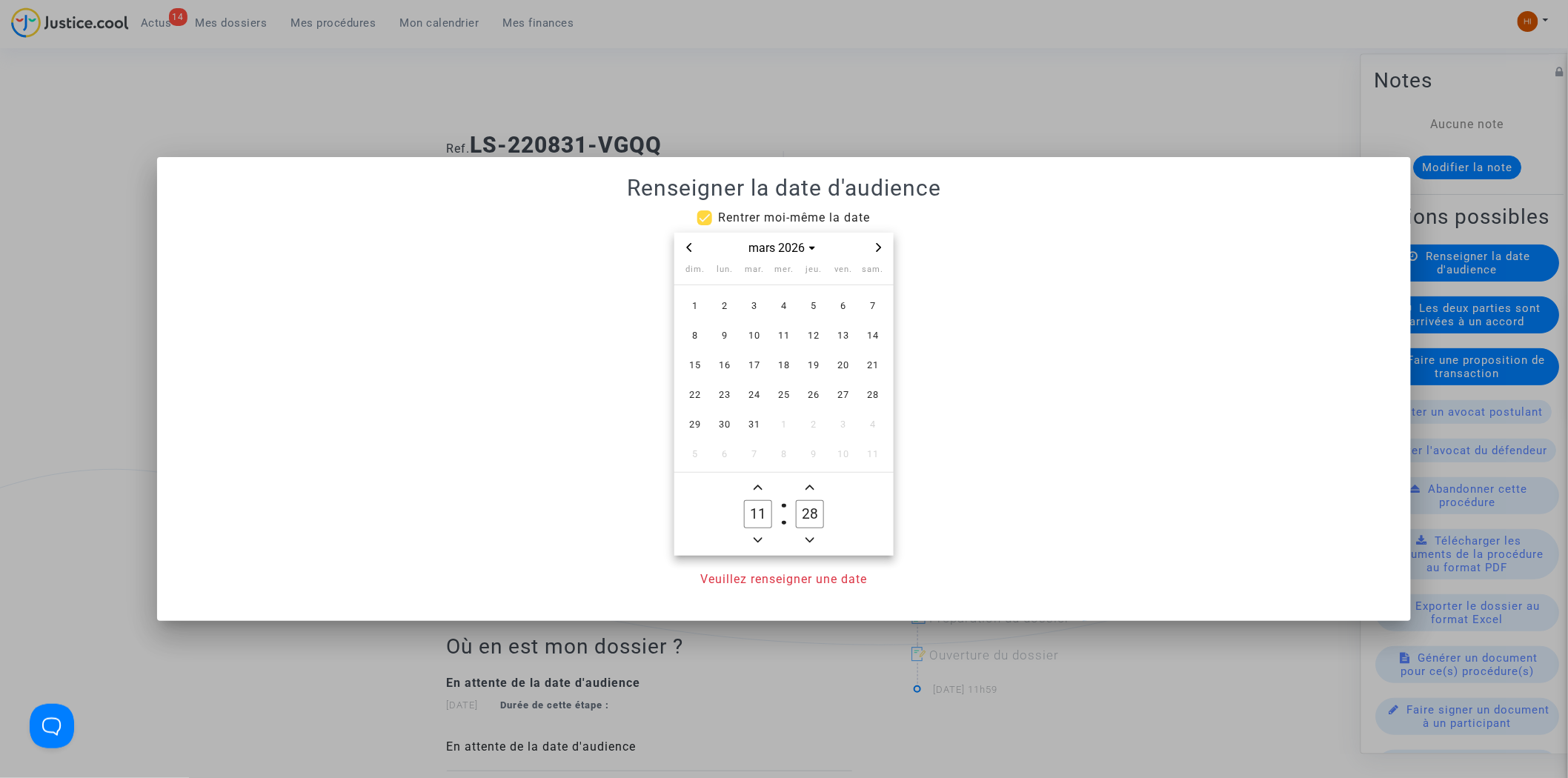
click at [879, 245] on icon "Next month" at bounding box center [879, 247] width 5 height 9
click at [683, 249] on span "Previous month" at bounding box center [689, 248] width 18 height 18
drag, startPoint x: 784, startPoint y: 367, endPoint x: 783, endPoint y: 396, distance: 29.0
click at [784, 368] on span "18" at bounding box center [784, 366] width 27 height 27
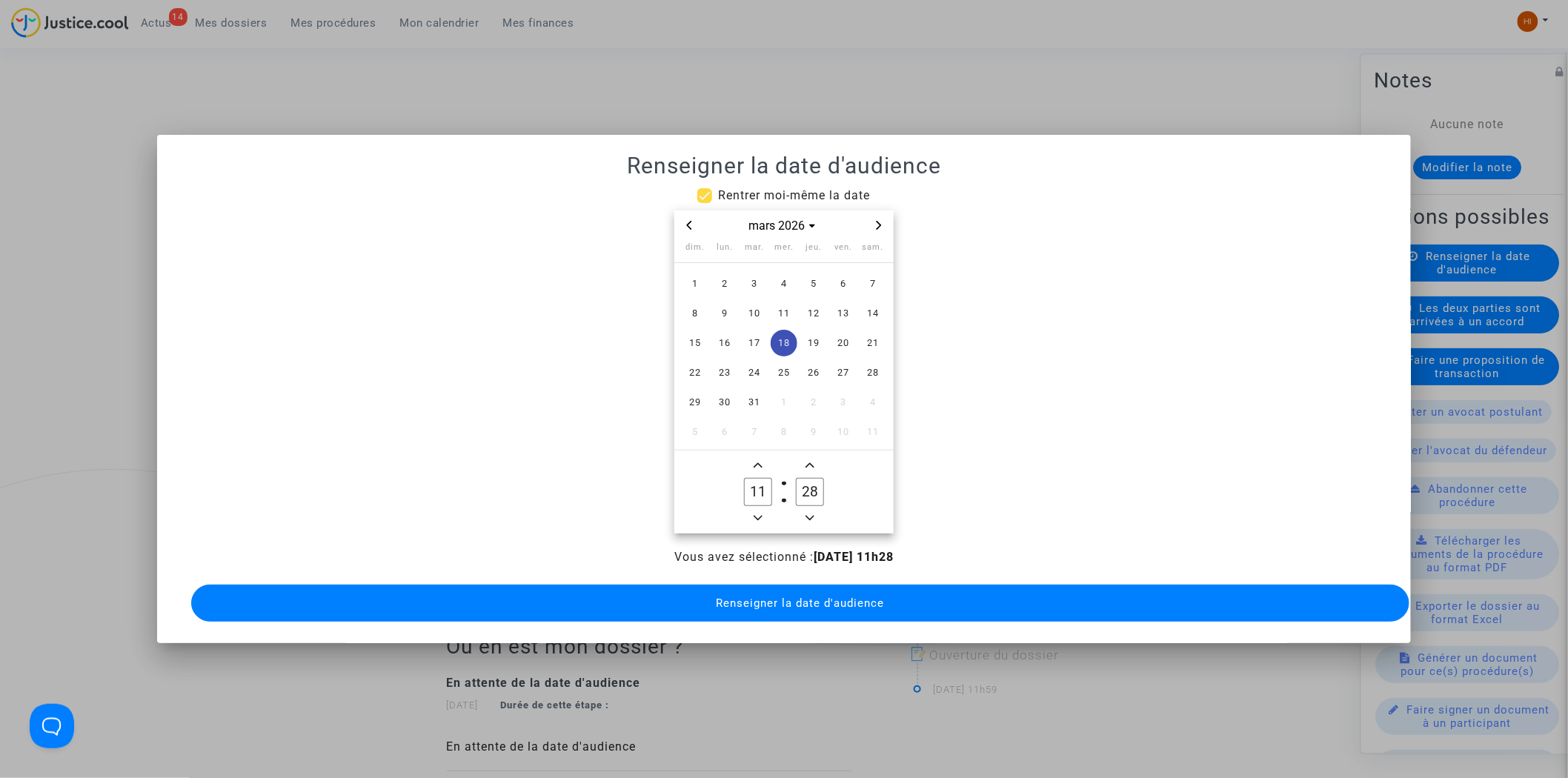
click at [759, 500] on owl-date-time-timer-box "11 Hour" at bounding box center [759, 492] width 52 height 71
click at [760, 514] on icon "Minus a hour" at bounding box center [758, 518] width 9 height 9
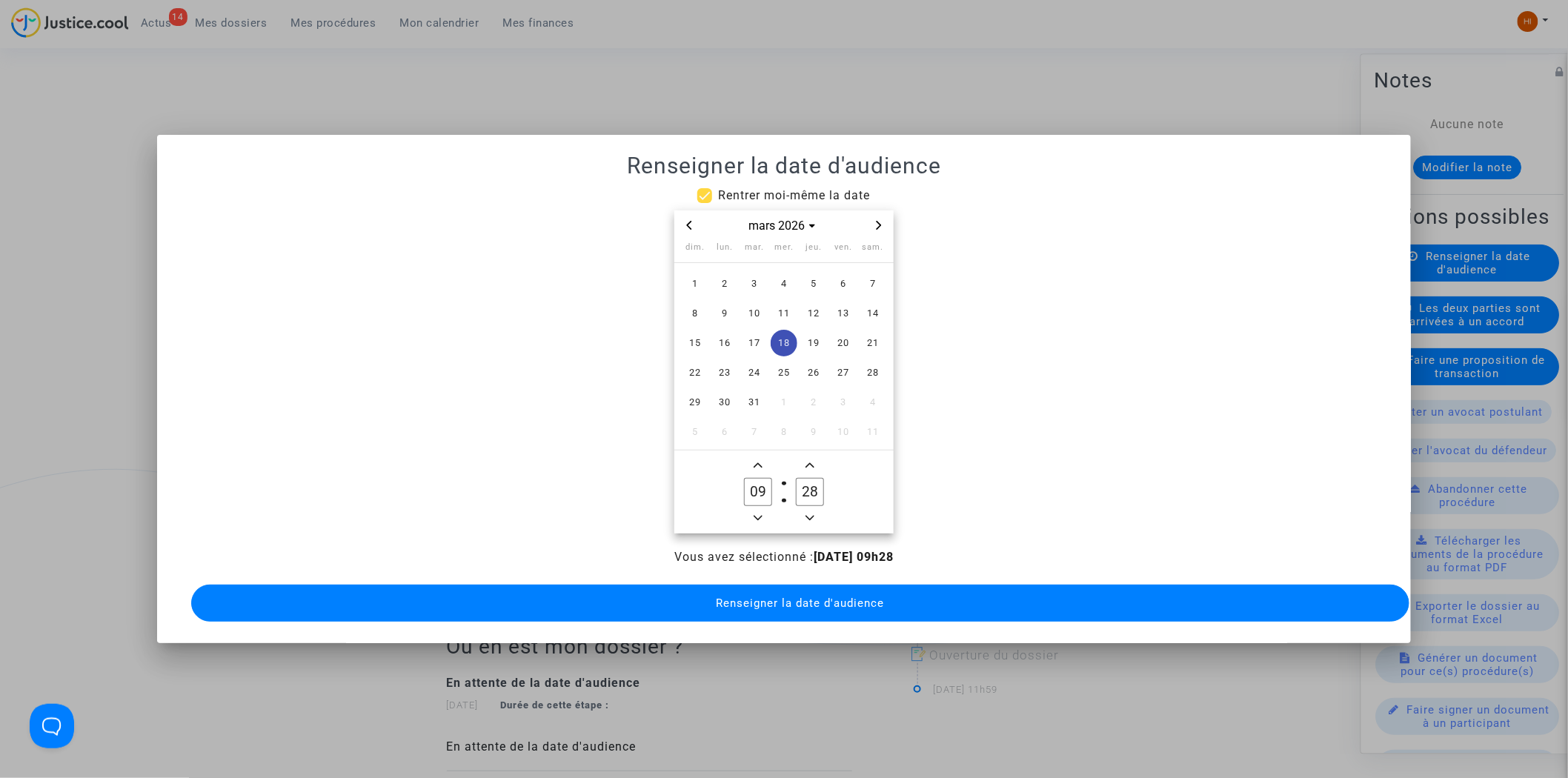
click at [760, 514] on icon "Minus a hour" at bounding box center [758, 518] width 9 height 9
click at [758, 463] on icon "Add a hour" at bounding box center [758, 465] width 9 height 5
type input "09"
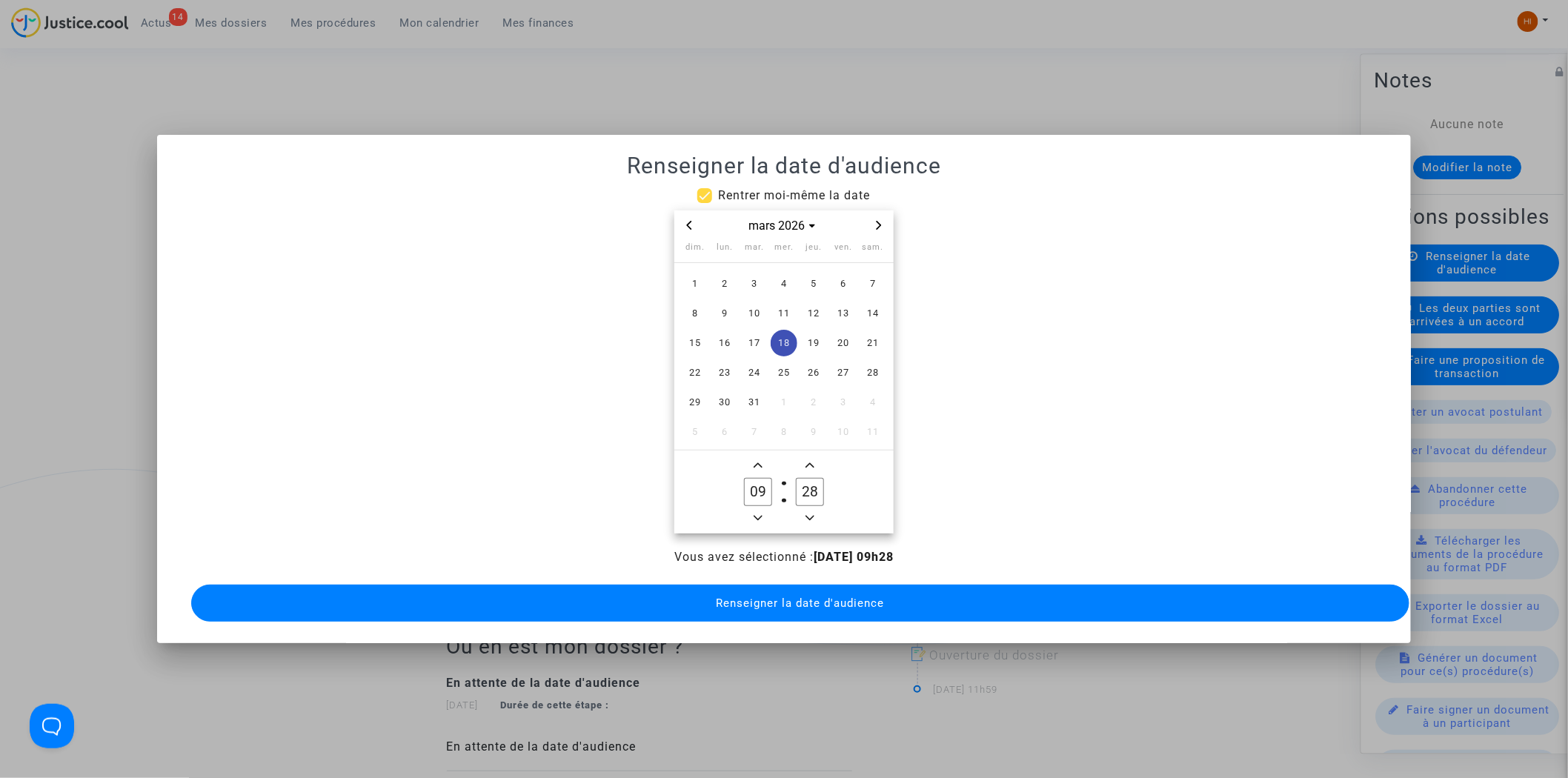
click at [810, 462] on icon "Add a minute" at bounding box center [809, 465] width 9 height 9
type input "30"
click at [772, 596] on span "Renseigner la date d'audience" at bounding box center [800, 603] width 168 height 13
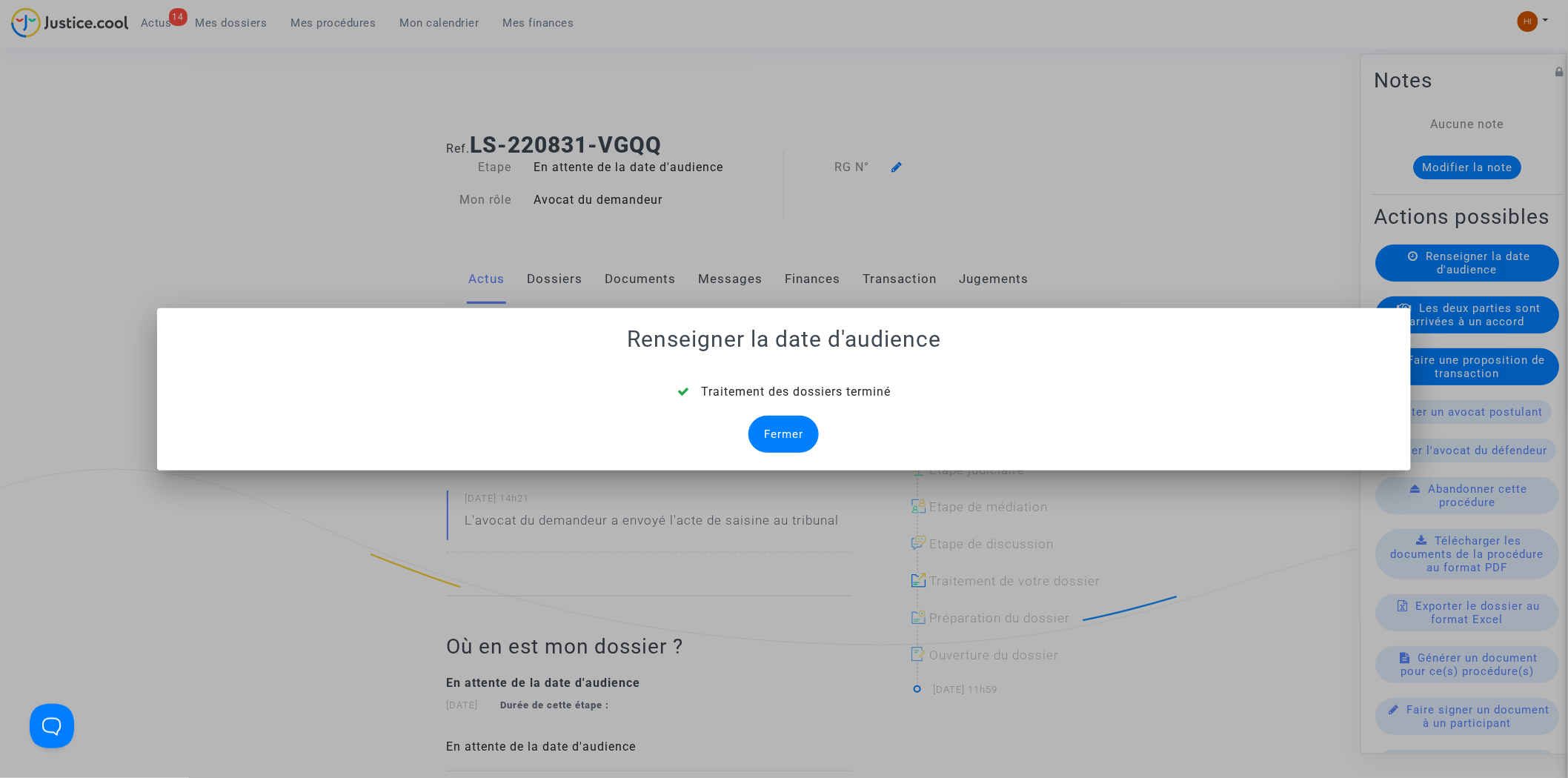
click at [786, 436] on div "Fermer" at bounding box center [784, 434] width 70 height 37
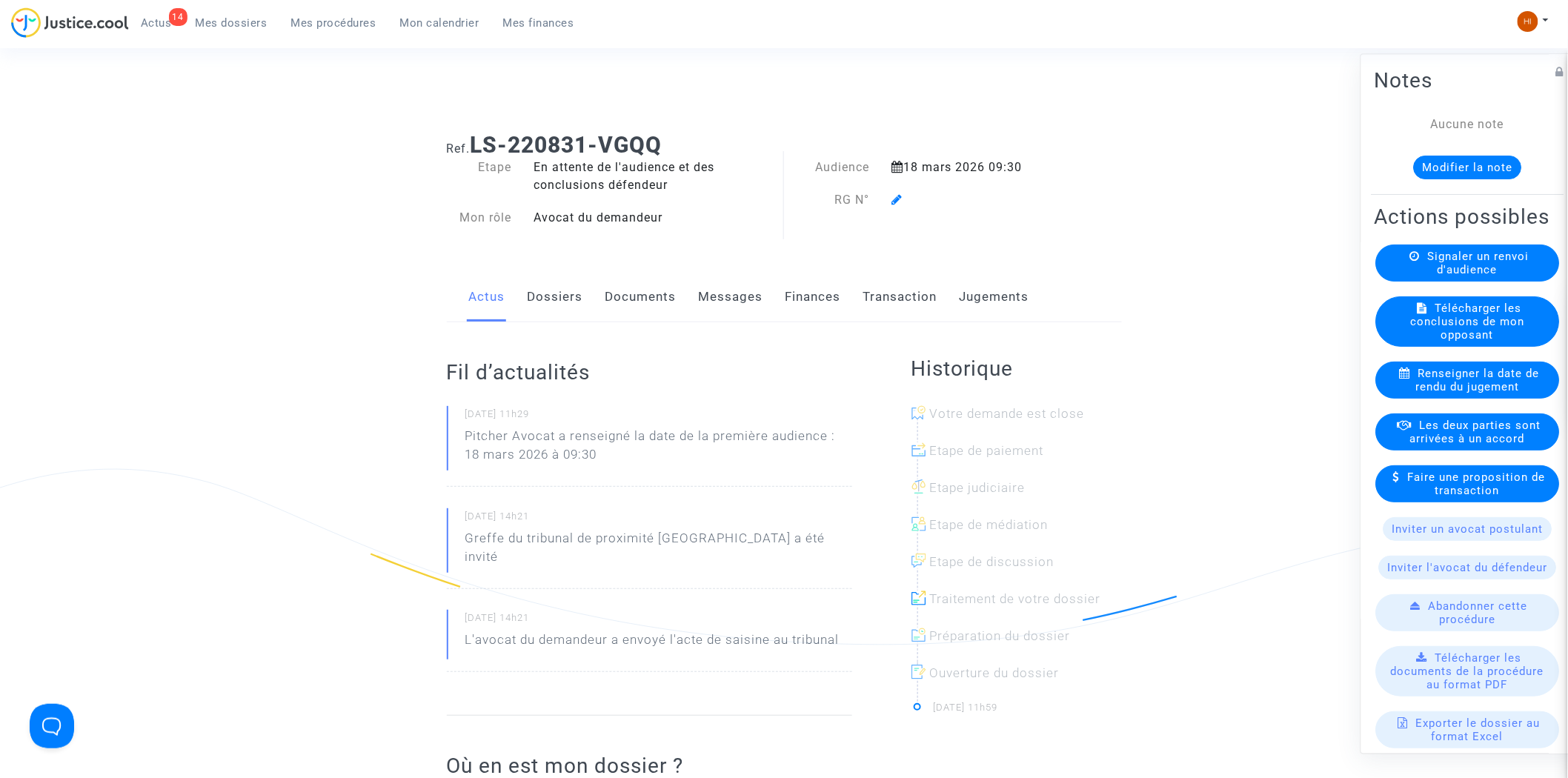
click at [899, 198] on icon at bounding box center [898, 199] width 12 height 12
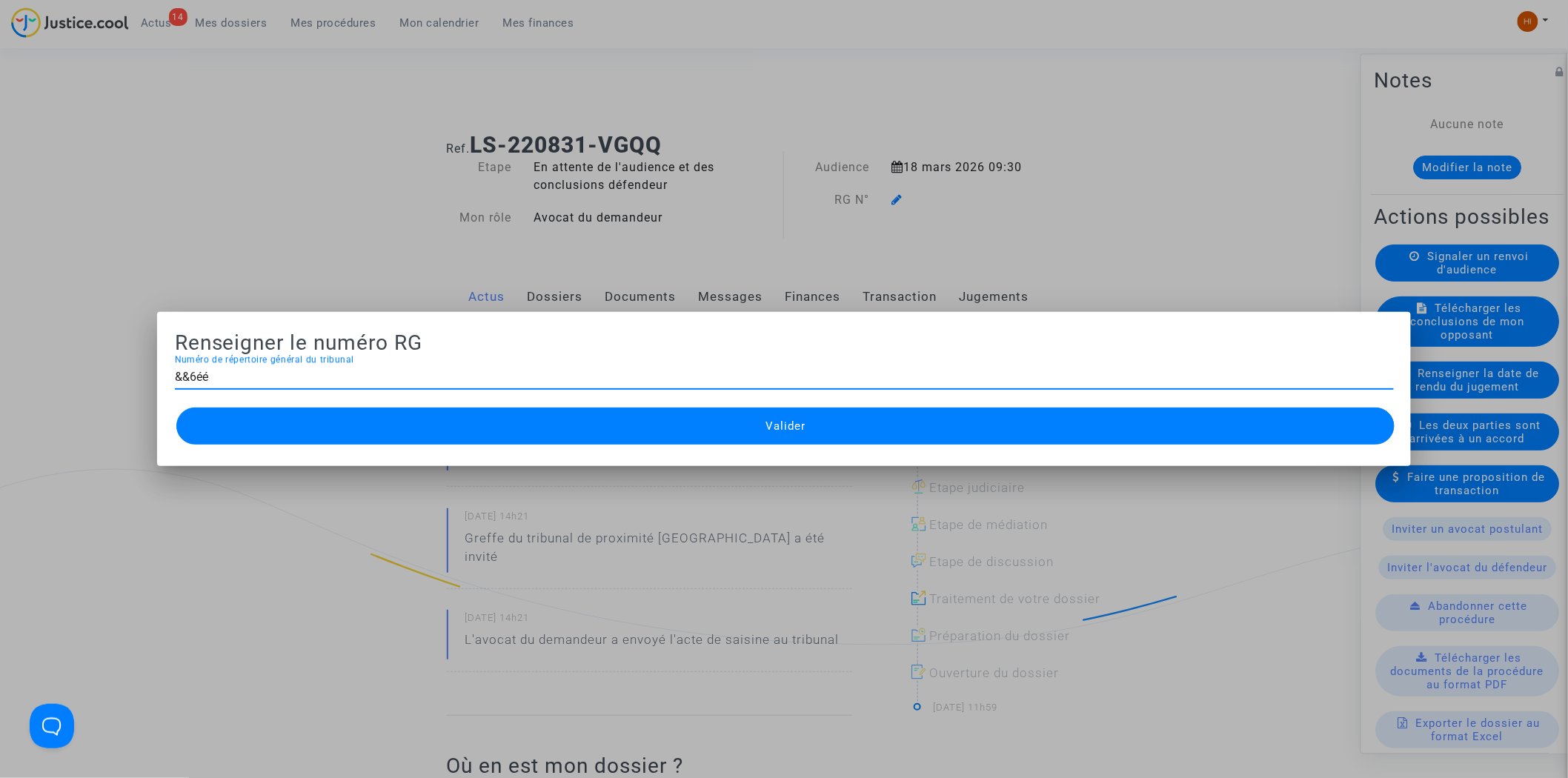
type input "&&6éé6"
type input "&"
click at [209, 379] on input "11-226003591" at bounding box center [784, 377] width 1219 height 13
type input "11-22-003591"
click at [452, 437] on button "Valider" at bounding box center [786, 426] width 1219 height 37
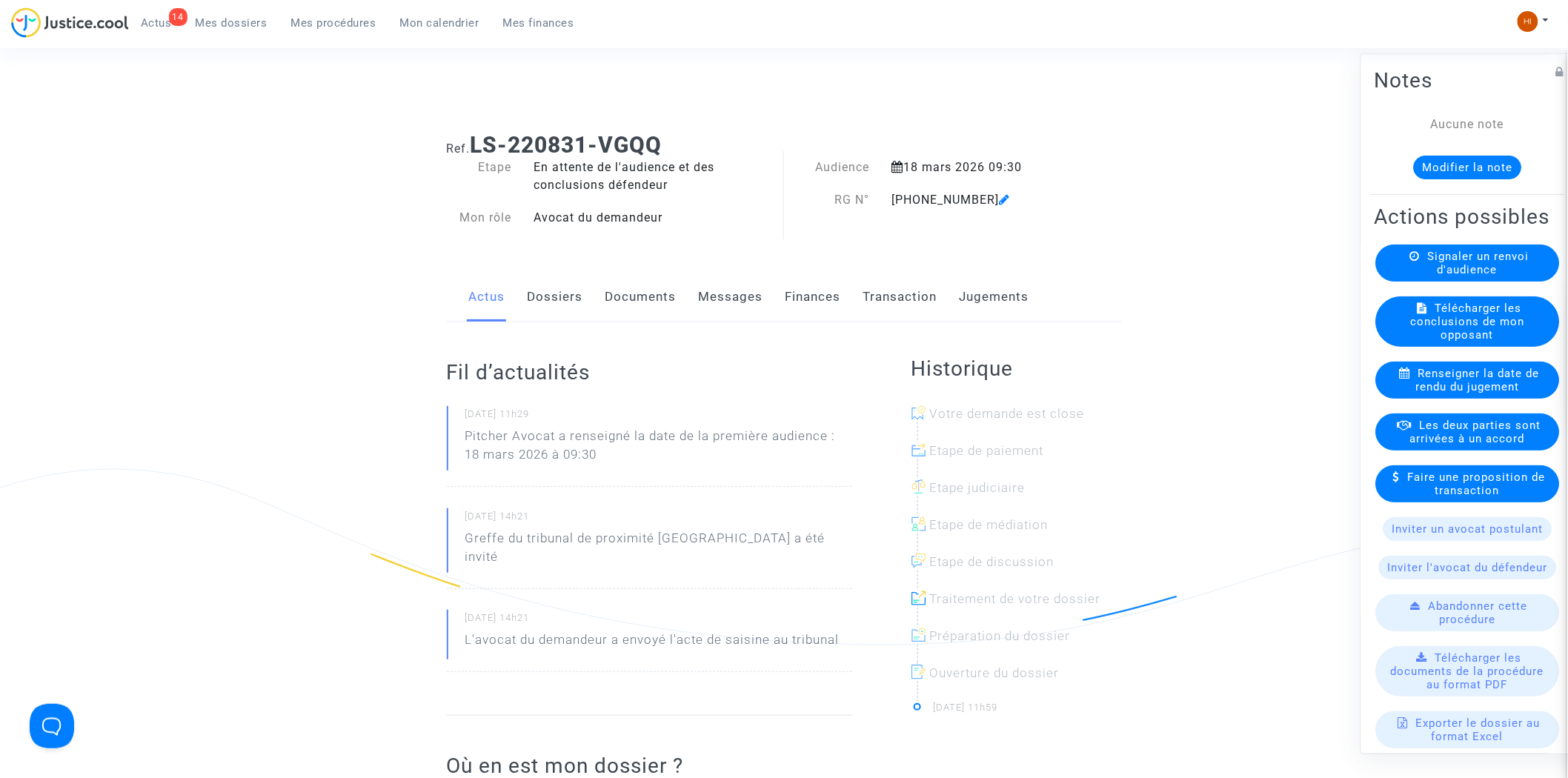
click at [641, 301] on link "Documents" at bounding box center [641, 297] width 71 height 49
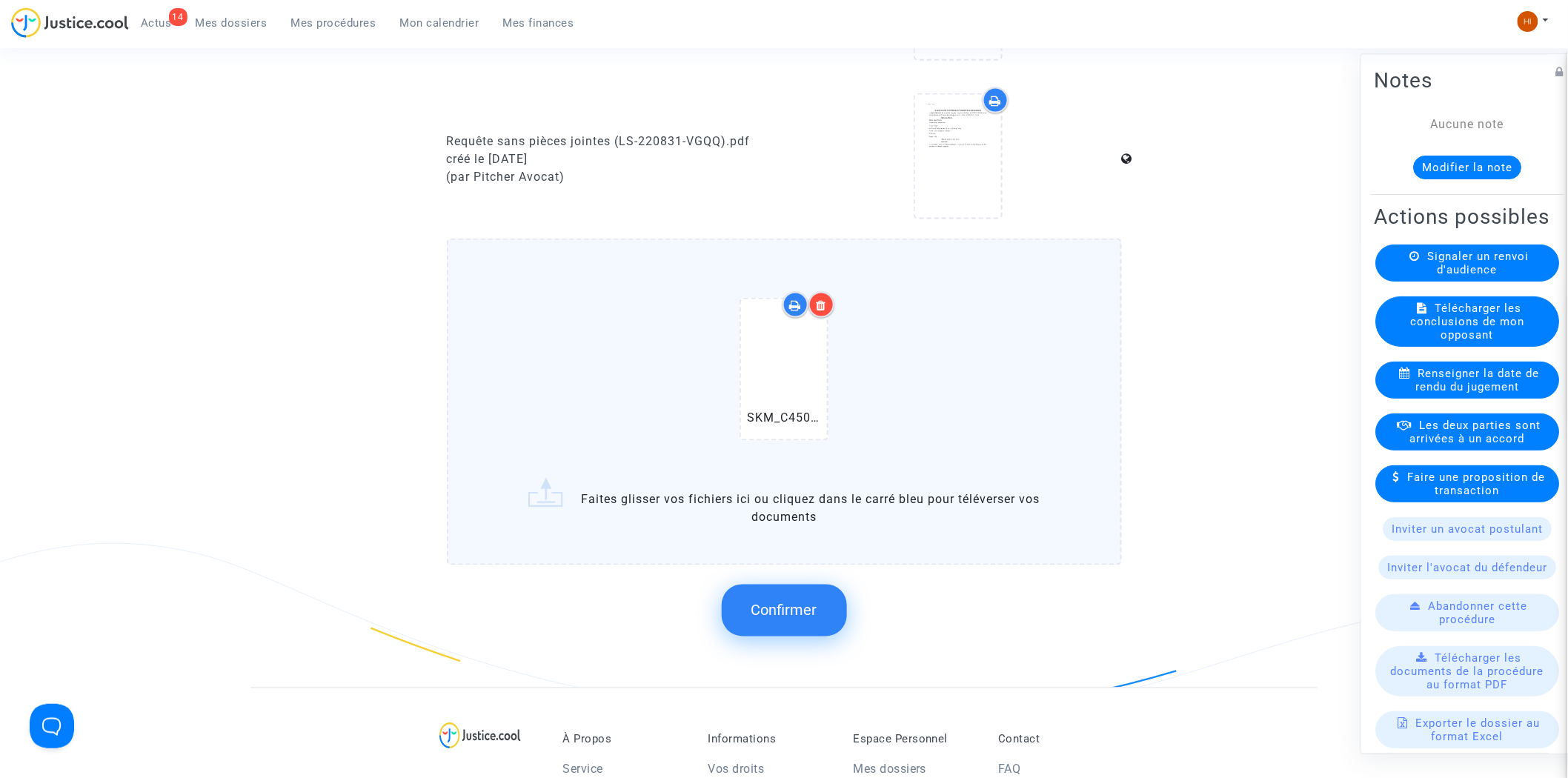
scroll to position [1071, 0]
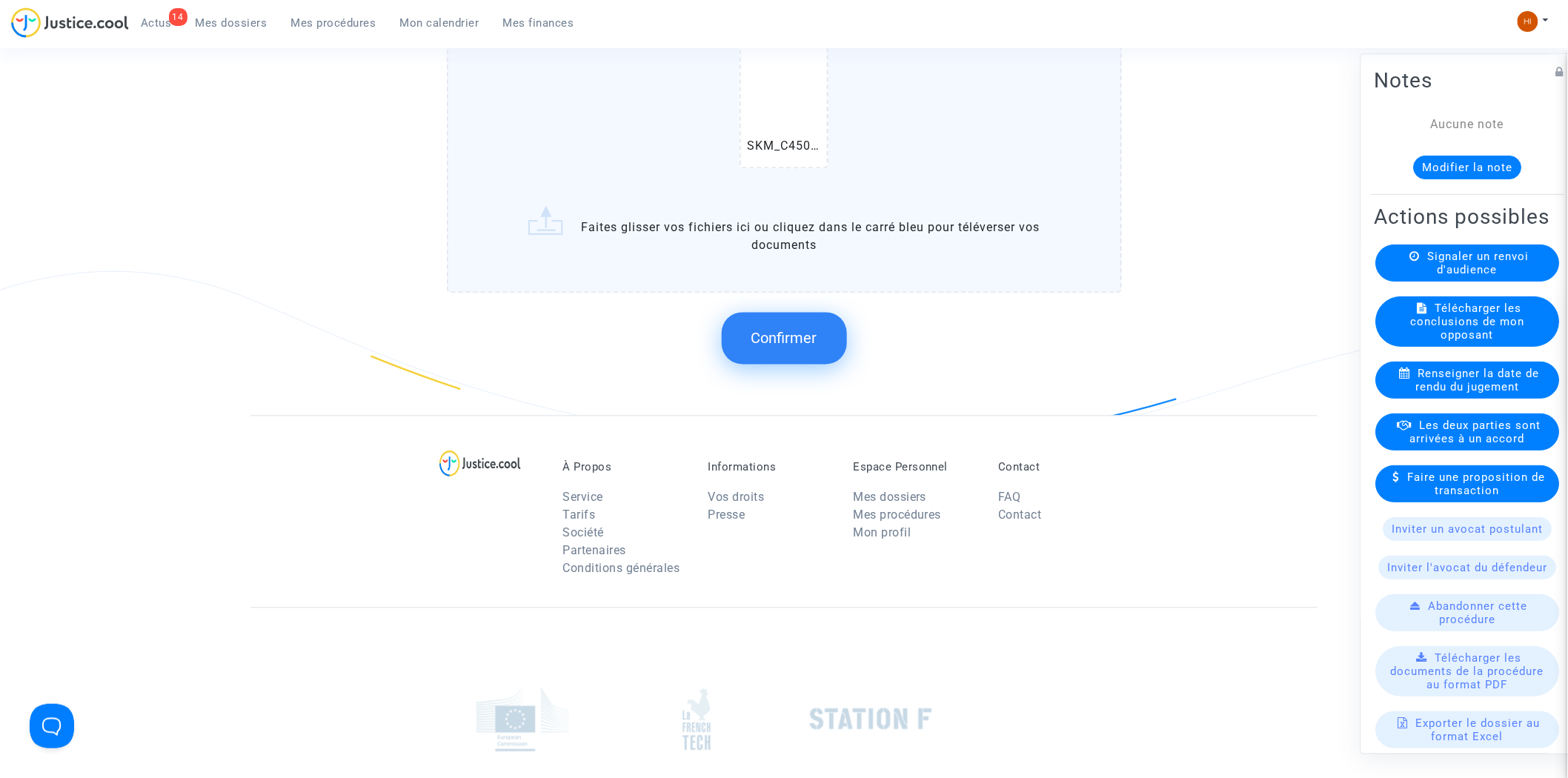
click at [785, 342] on button "Confirmer" at bounding box center [784, 339] width 125 height 52
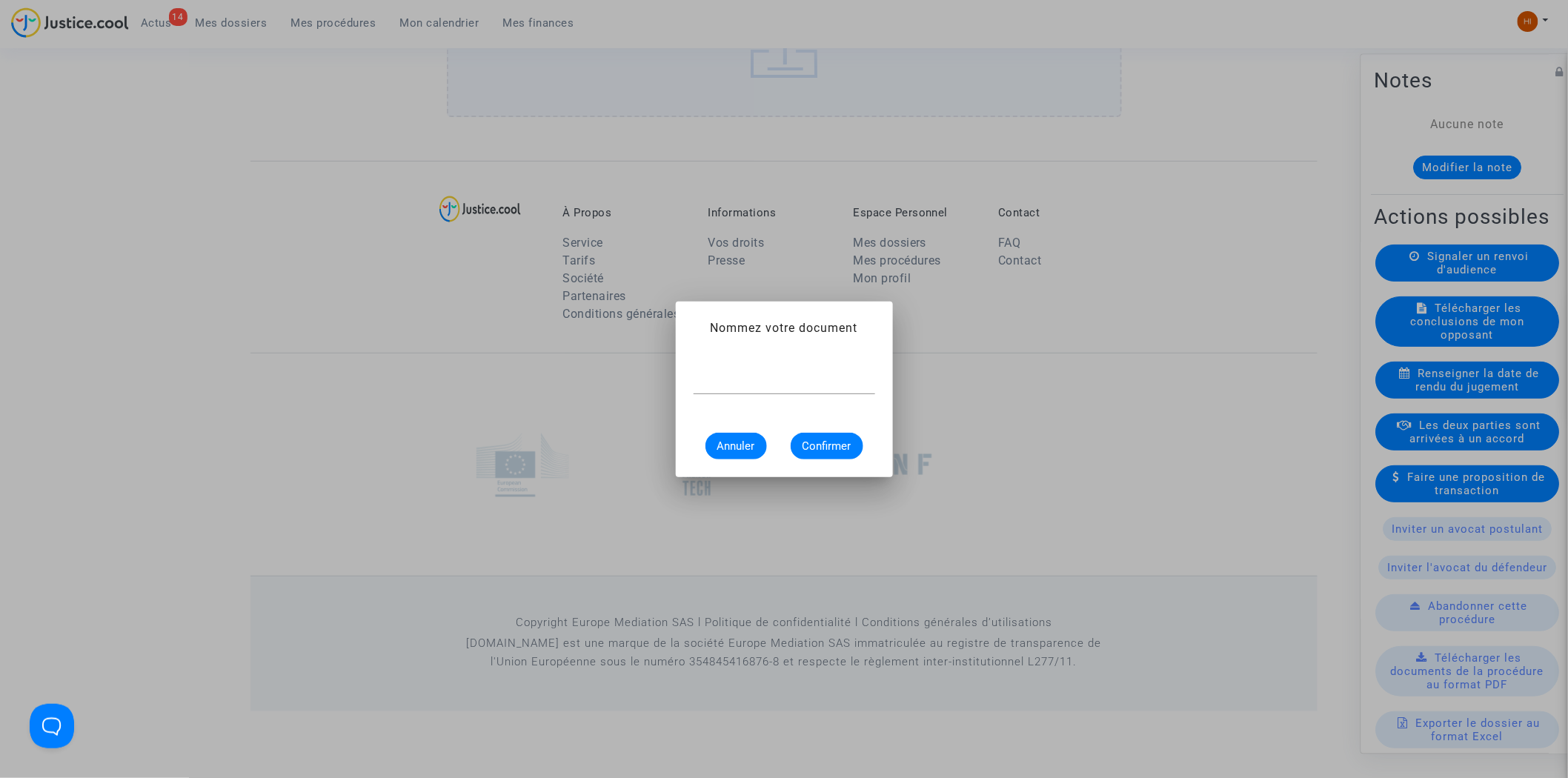
scroll to position [0, 0]
type input "CONVOCATION"
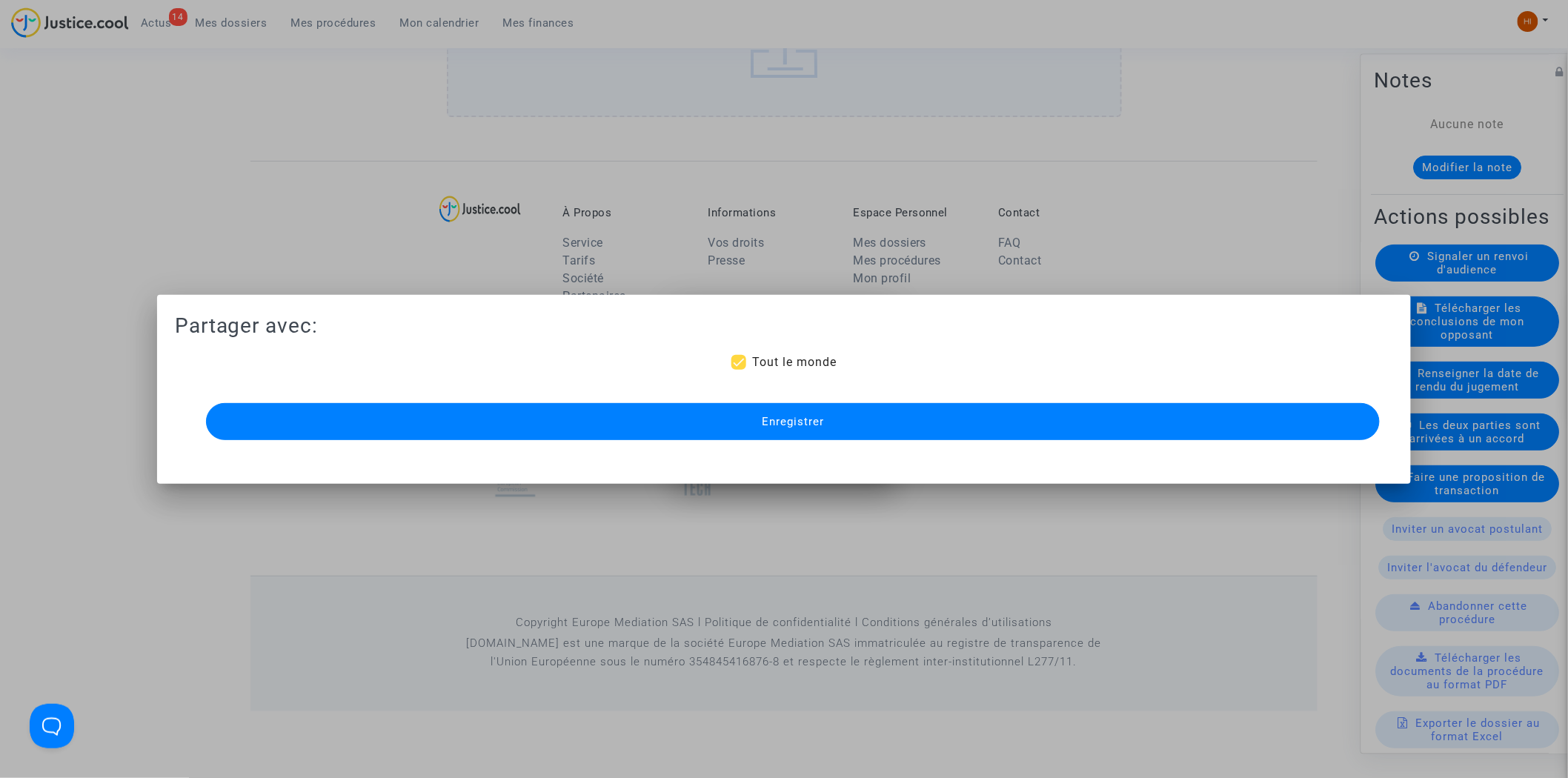
scroll to position [999, 0]
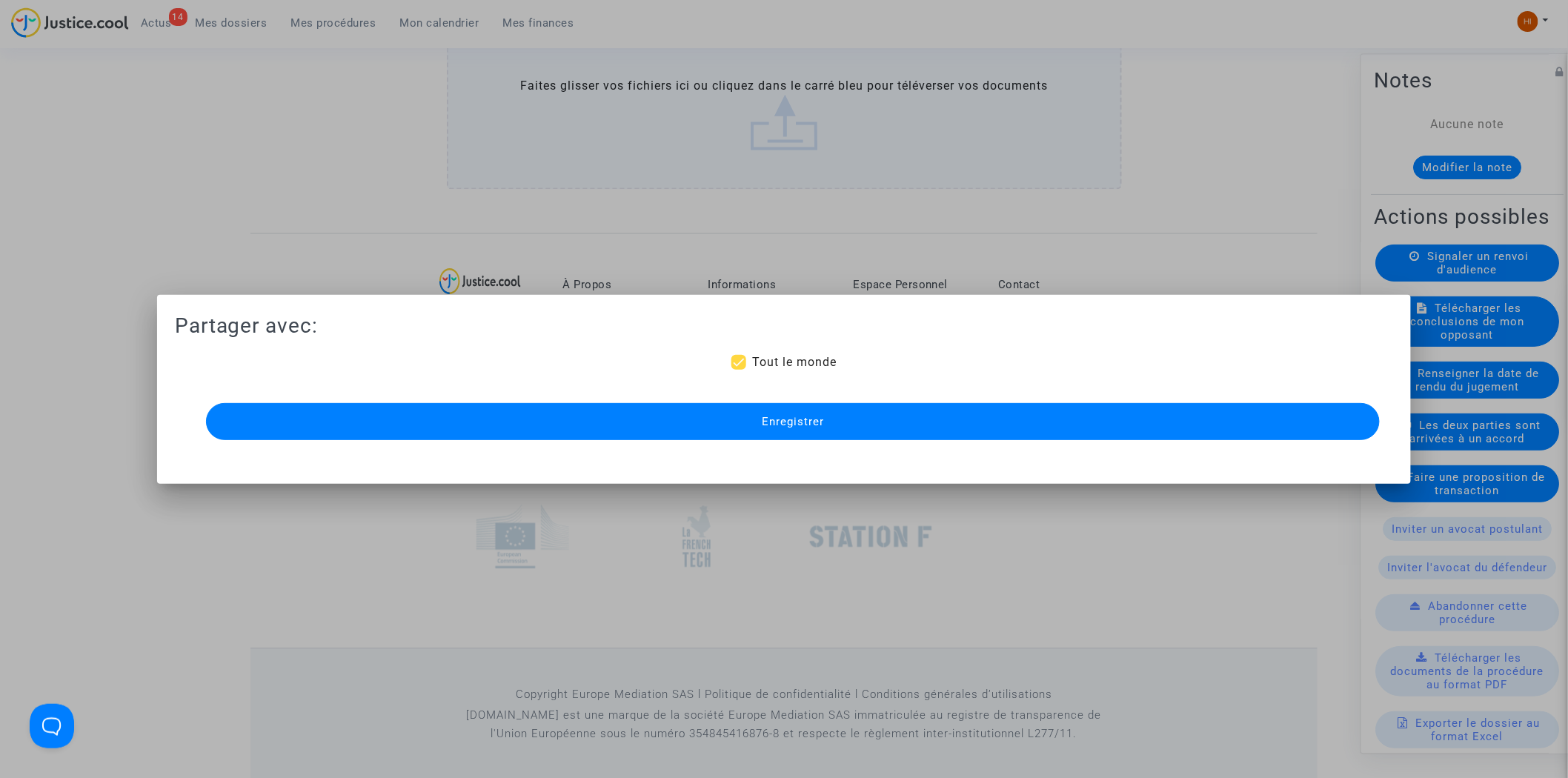
click at [698, 413] on button "Enregistrer" at bounding box center [793, 422] width 1174 height 37
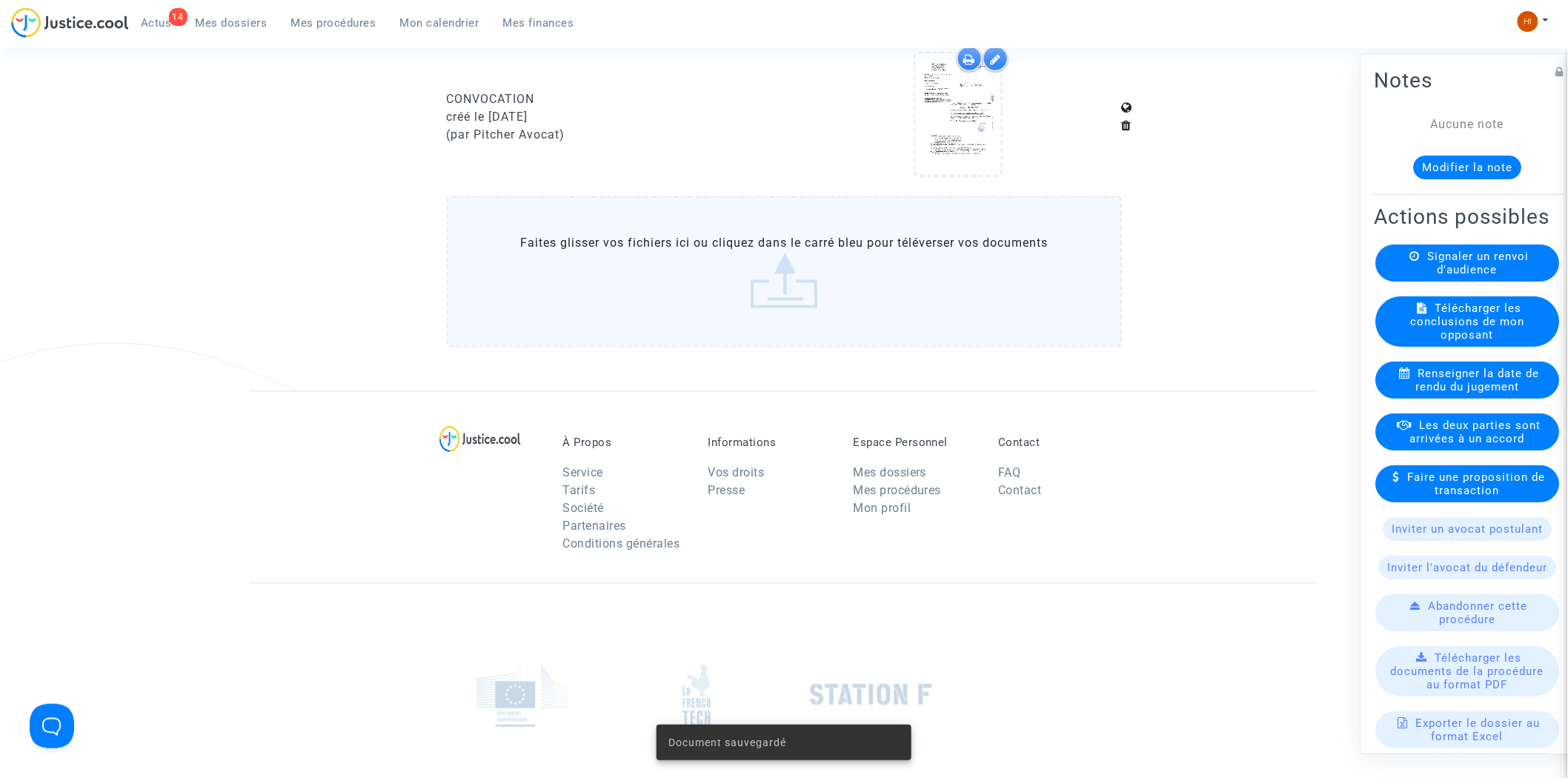
click at [330, 12] on link "Mes procédures" at bounding box center [333, 22] width 109 height 22
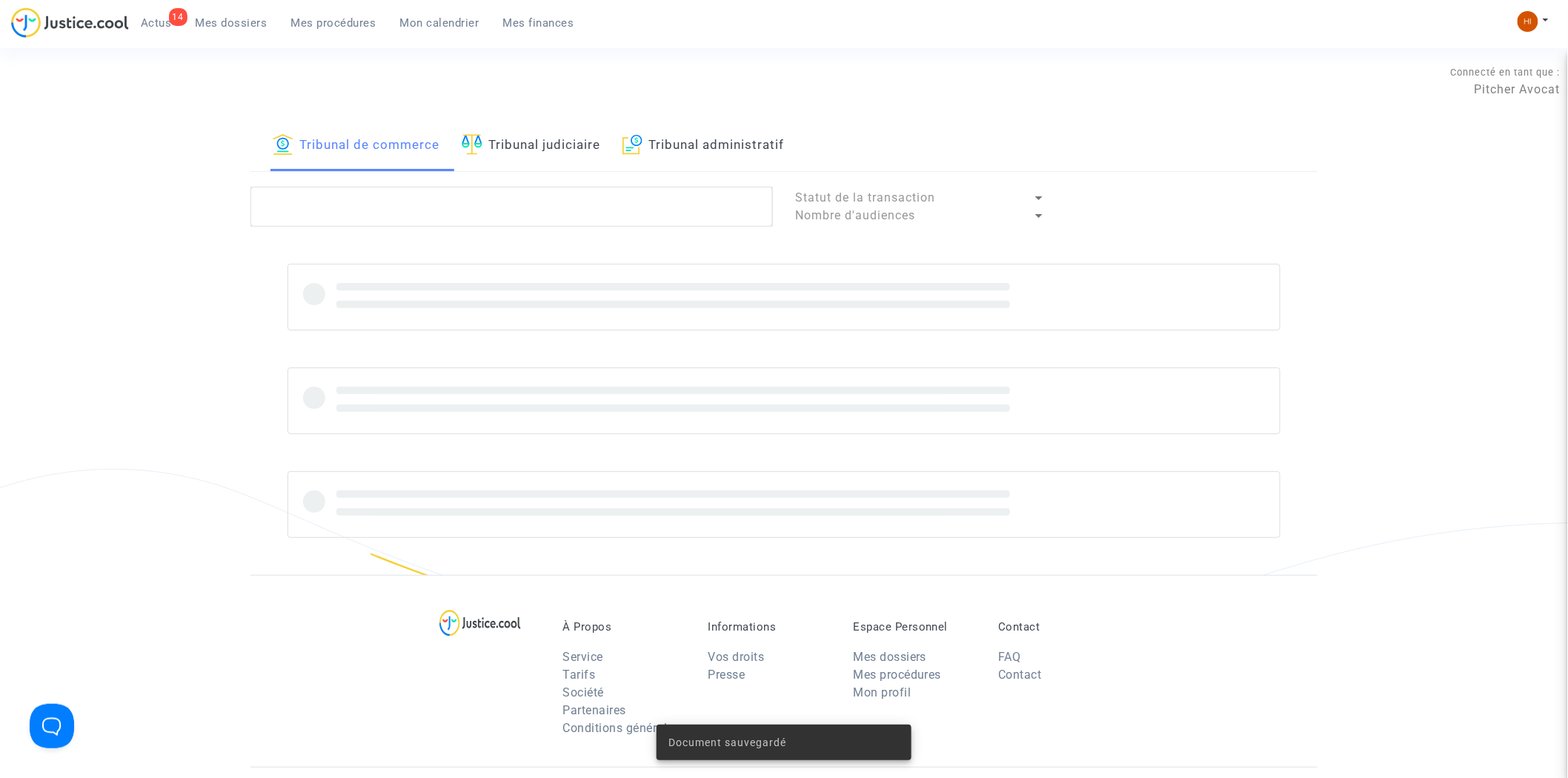
click at [544, 139] on link "Tribunal judiciaire" at bounding box center [531, 146] width 138 height 50
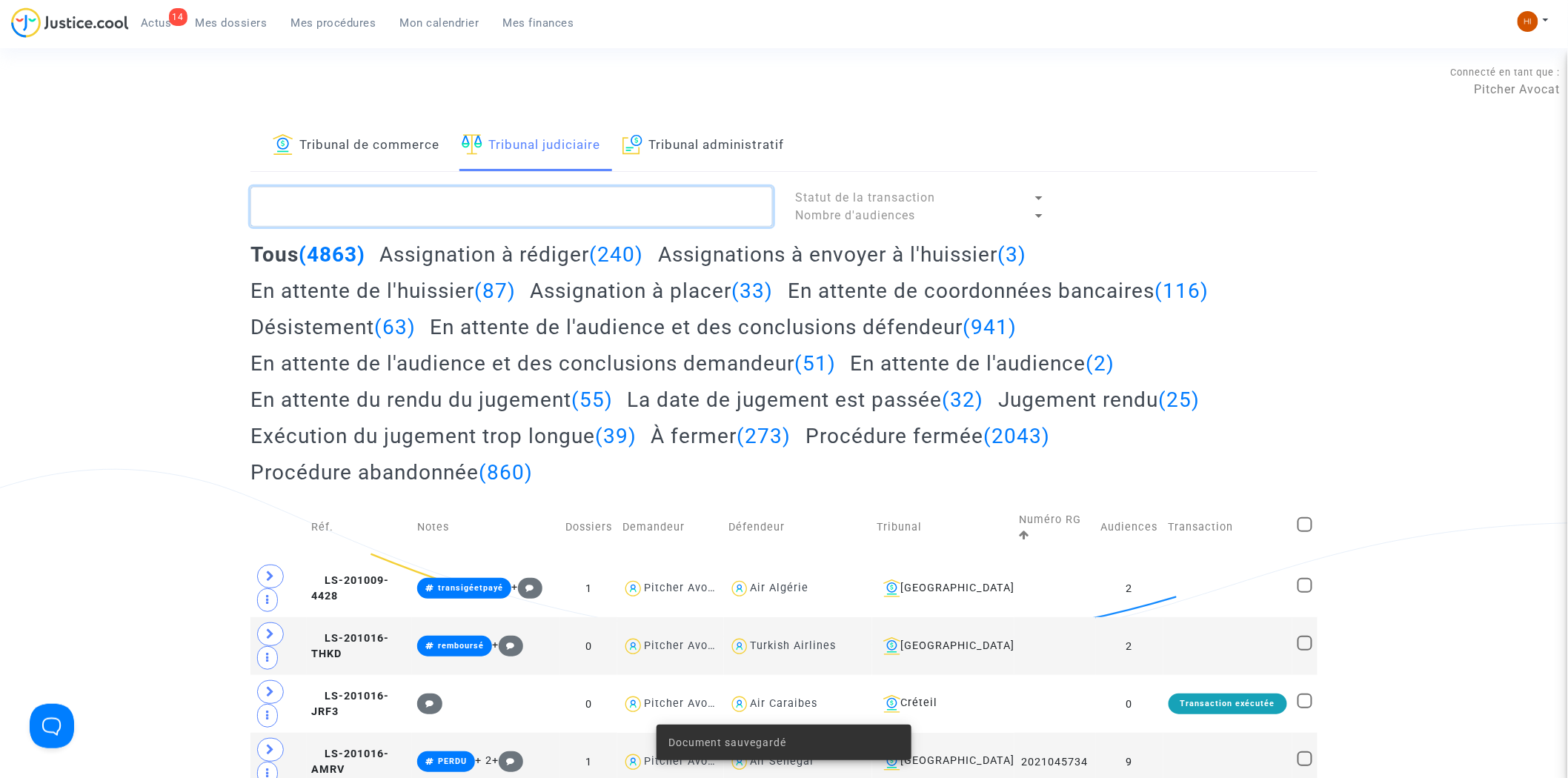
click at [526, 200] on textarea at bounding box center [512, 207] width 522 height 40
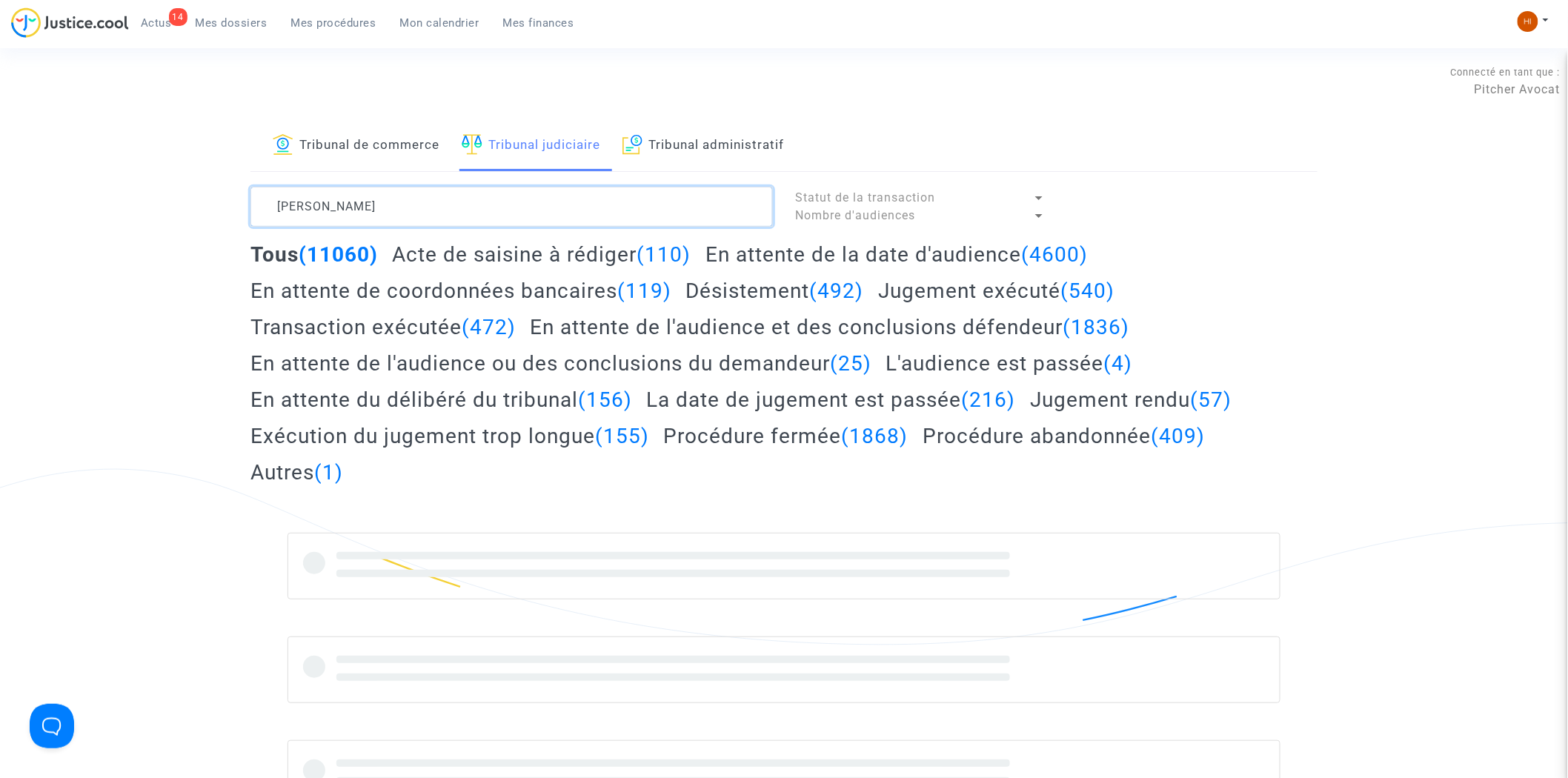
type textarea "BRUN FABRICE"
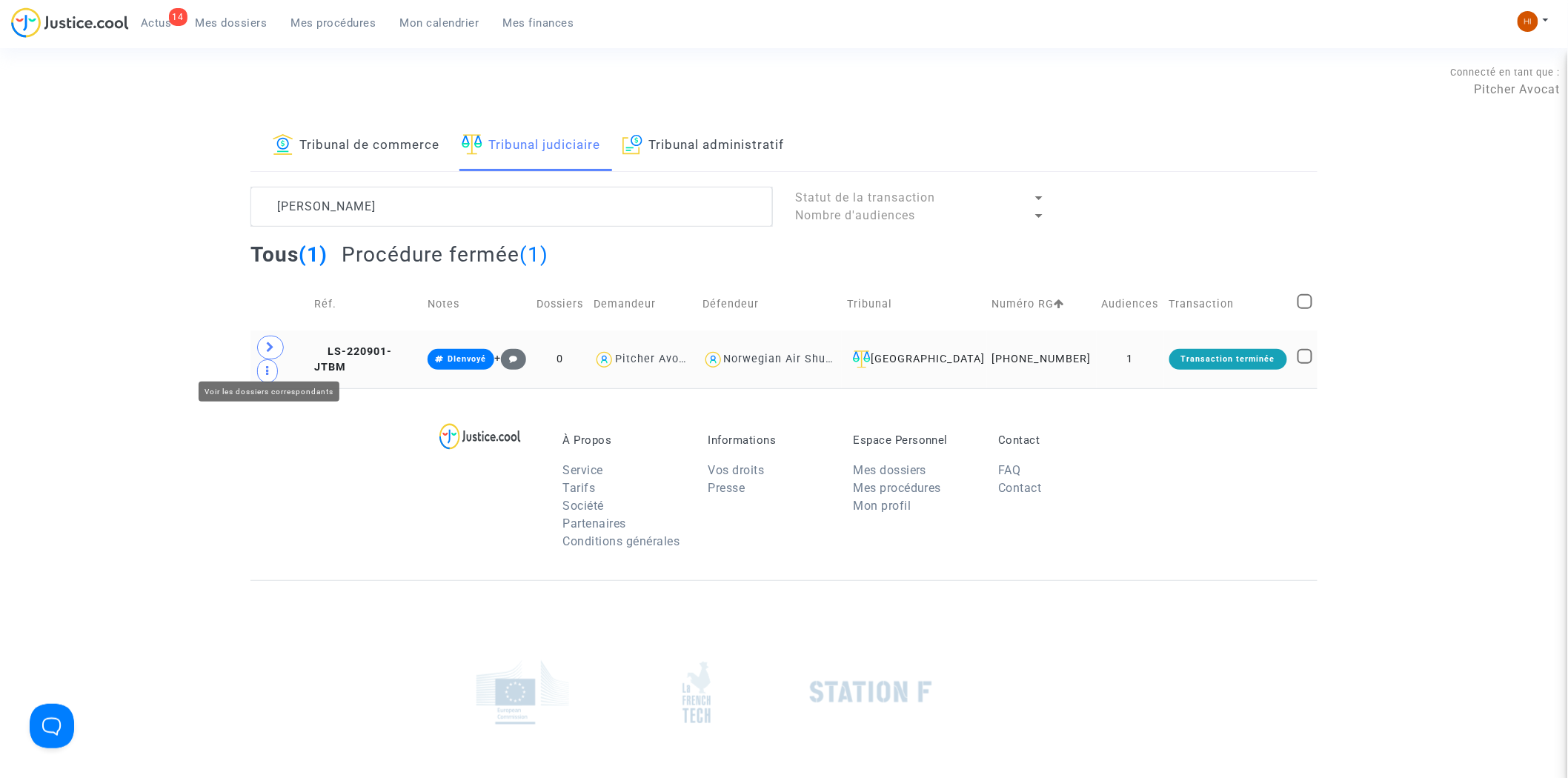
click at [280, 356] on span at bounding box center [271, 348] width 27 height 24
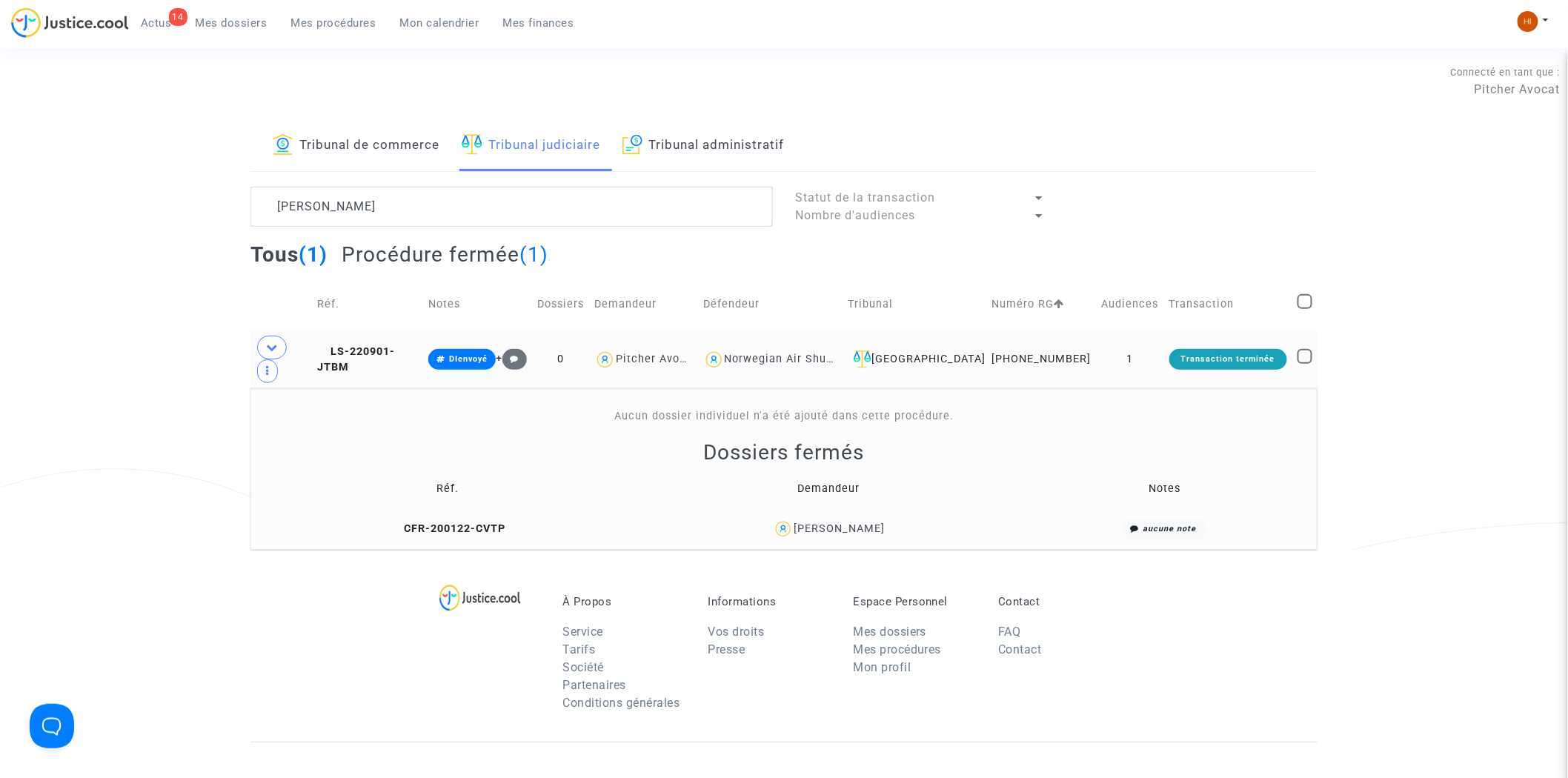
click at [388, 354] on td "LS-220901-JTBM" at bounding box center [368, 359] width 111 height 58
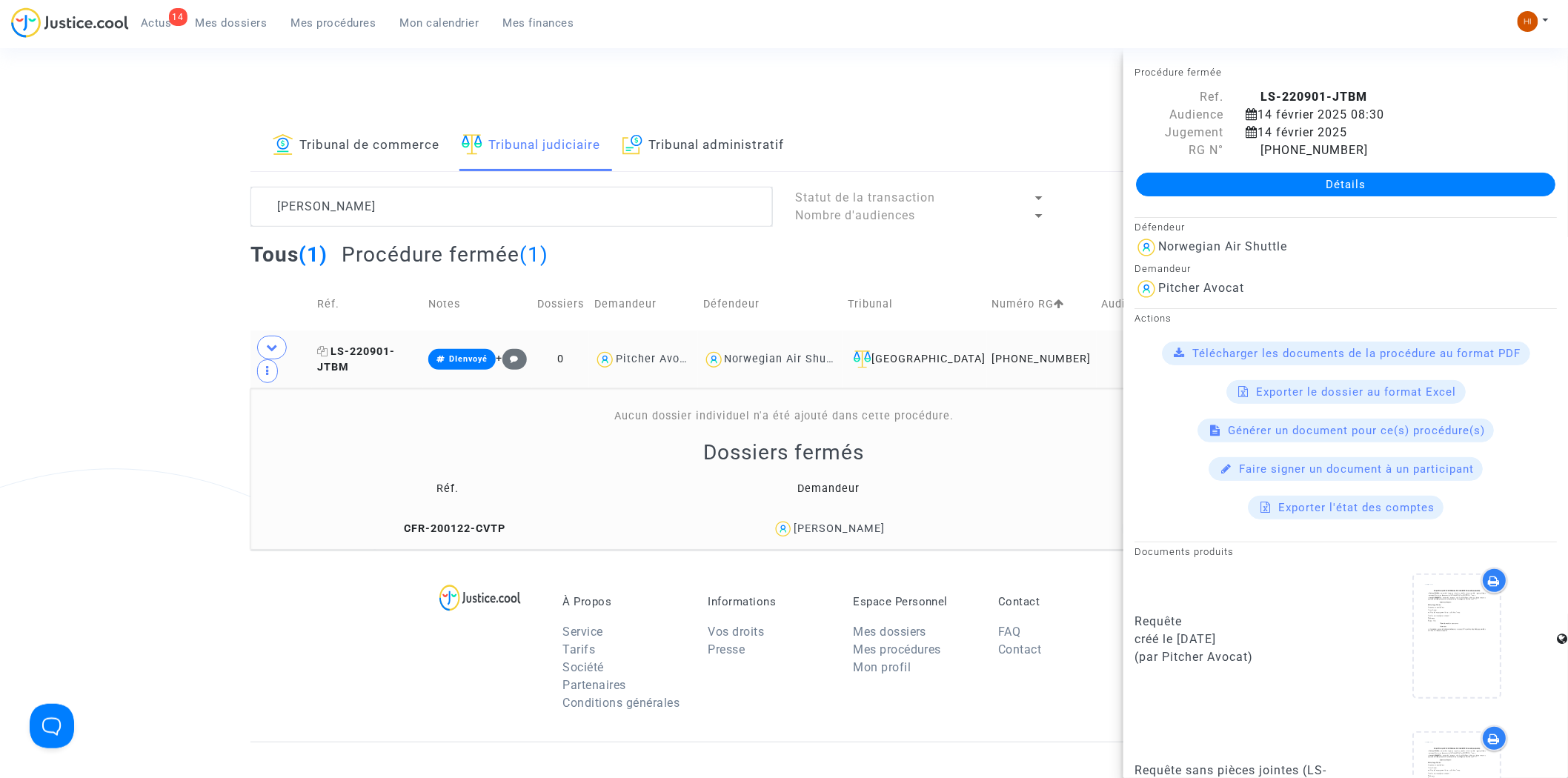
click at [328, 356] on icon at bounding box center [323, 351] width 12 height 11
drag, startPoint x: 433, startPoint y: 543, endPoint x: 486, endPoint y: 521, distance: 57.4
click at [433, 535] on span "CFR-200122-CVTP" at bounding box center [448, 528] width 115 height 12
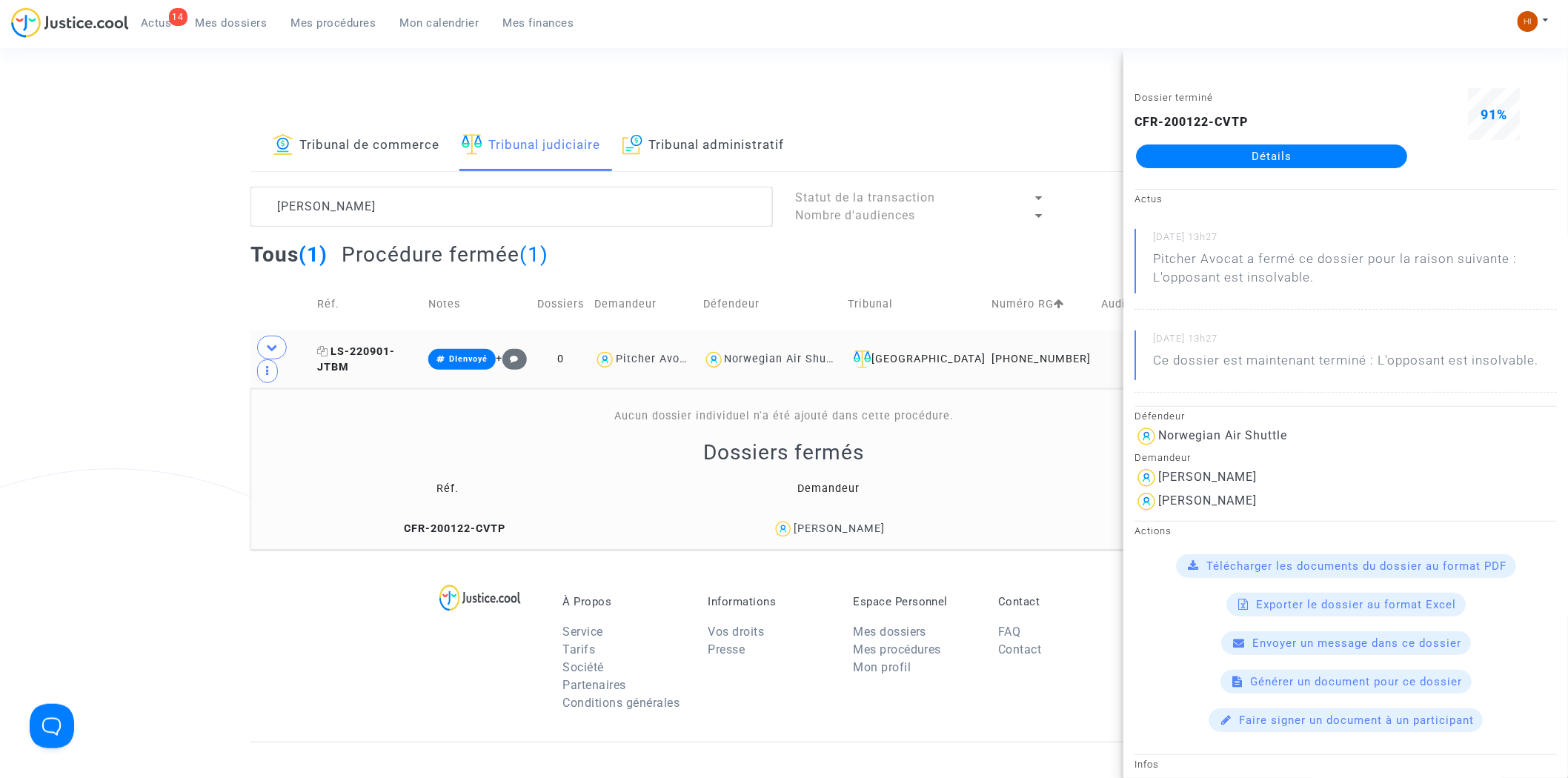
click at [387, 360] on span "LS-220901-JTBM" at bounding box center [355, 360] width 78 height 29
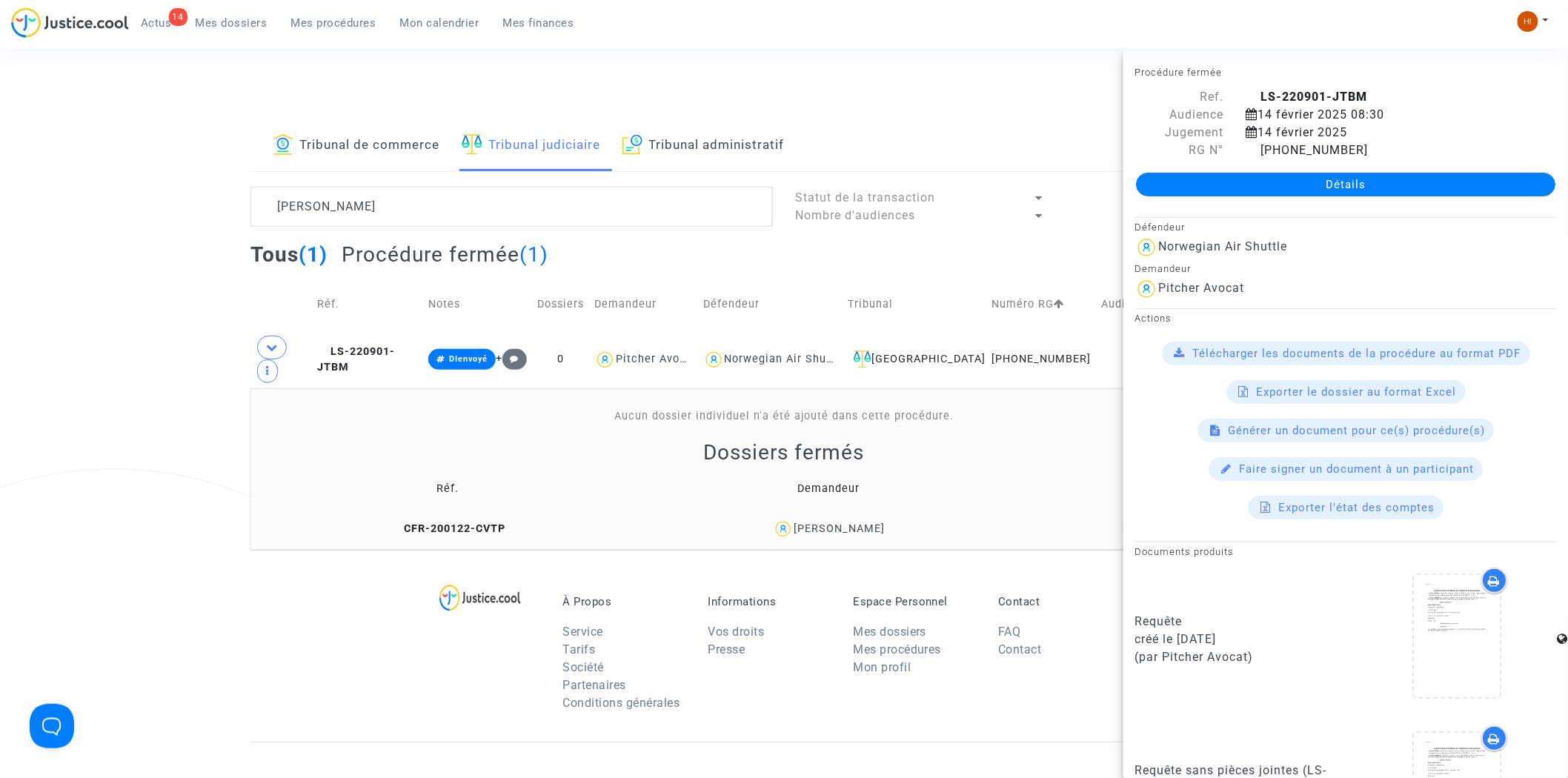
click at [1236, 182] on link "Détails" at bounding box center [1345, 184] width 420 height 24
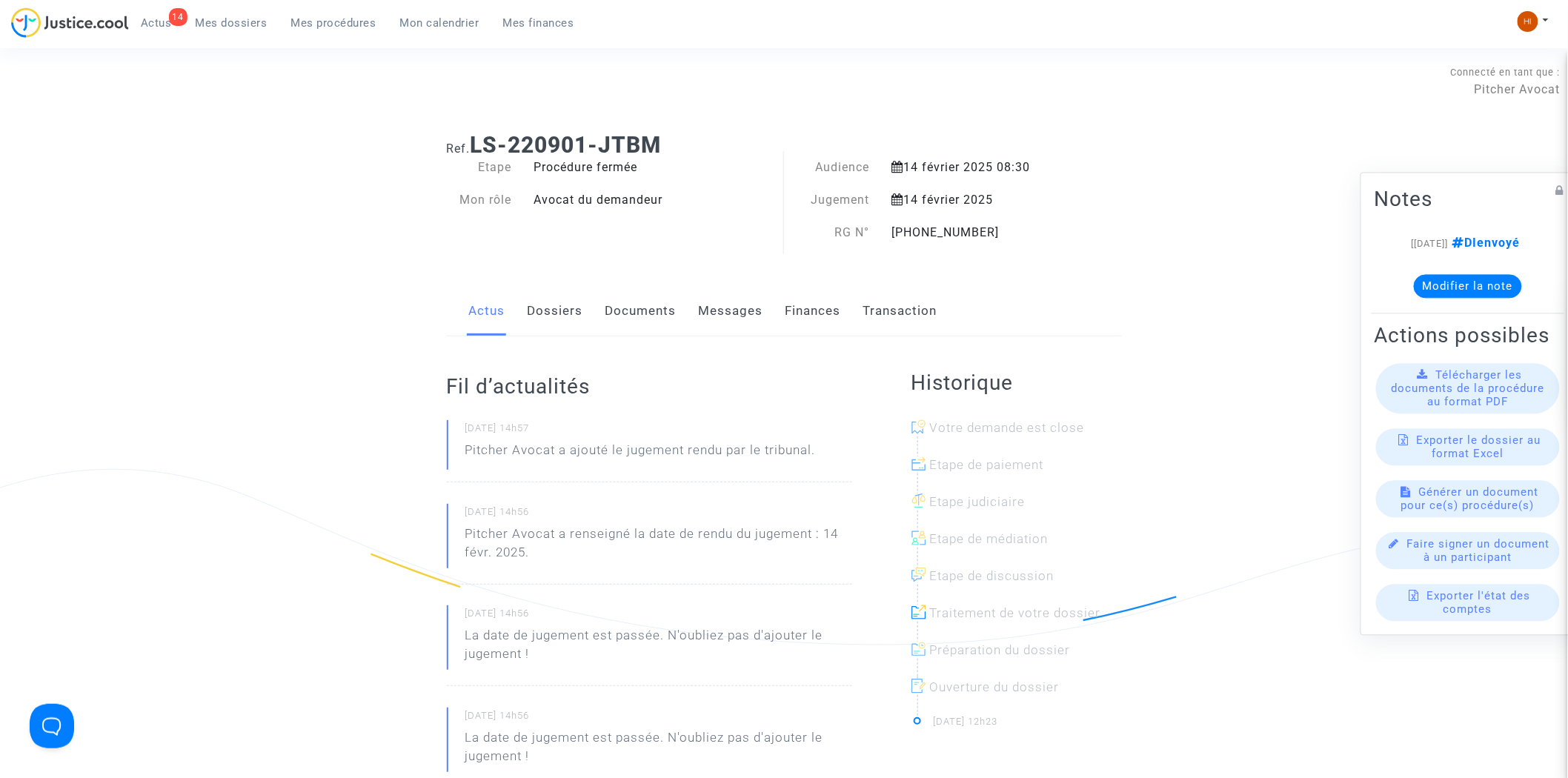
click at [639, 300] on link "Documents" at bounding box center [641, 311] width 71 height 49
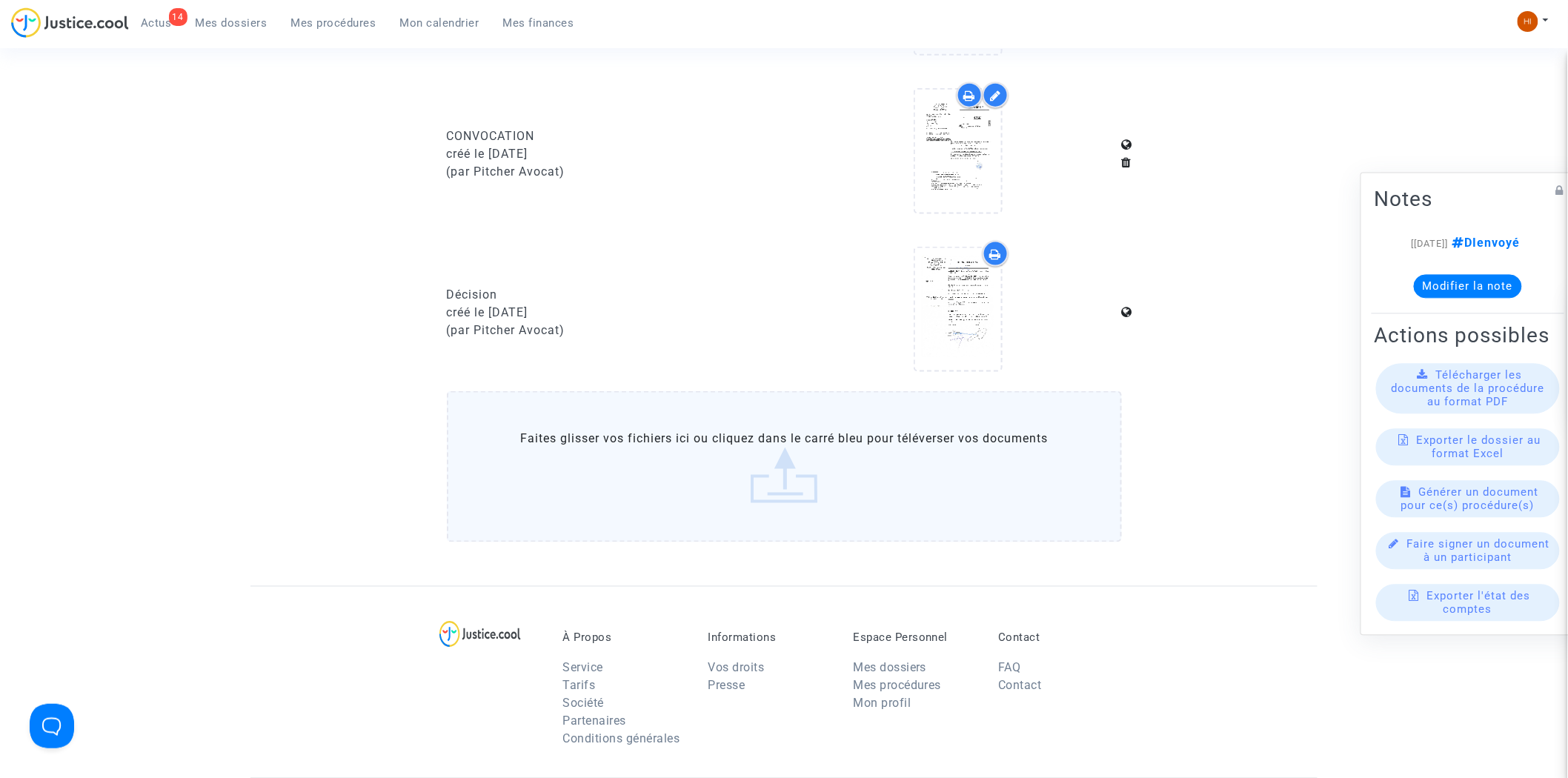
scroll to position [824, 0]
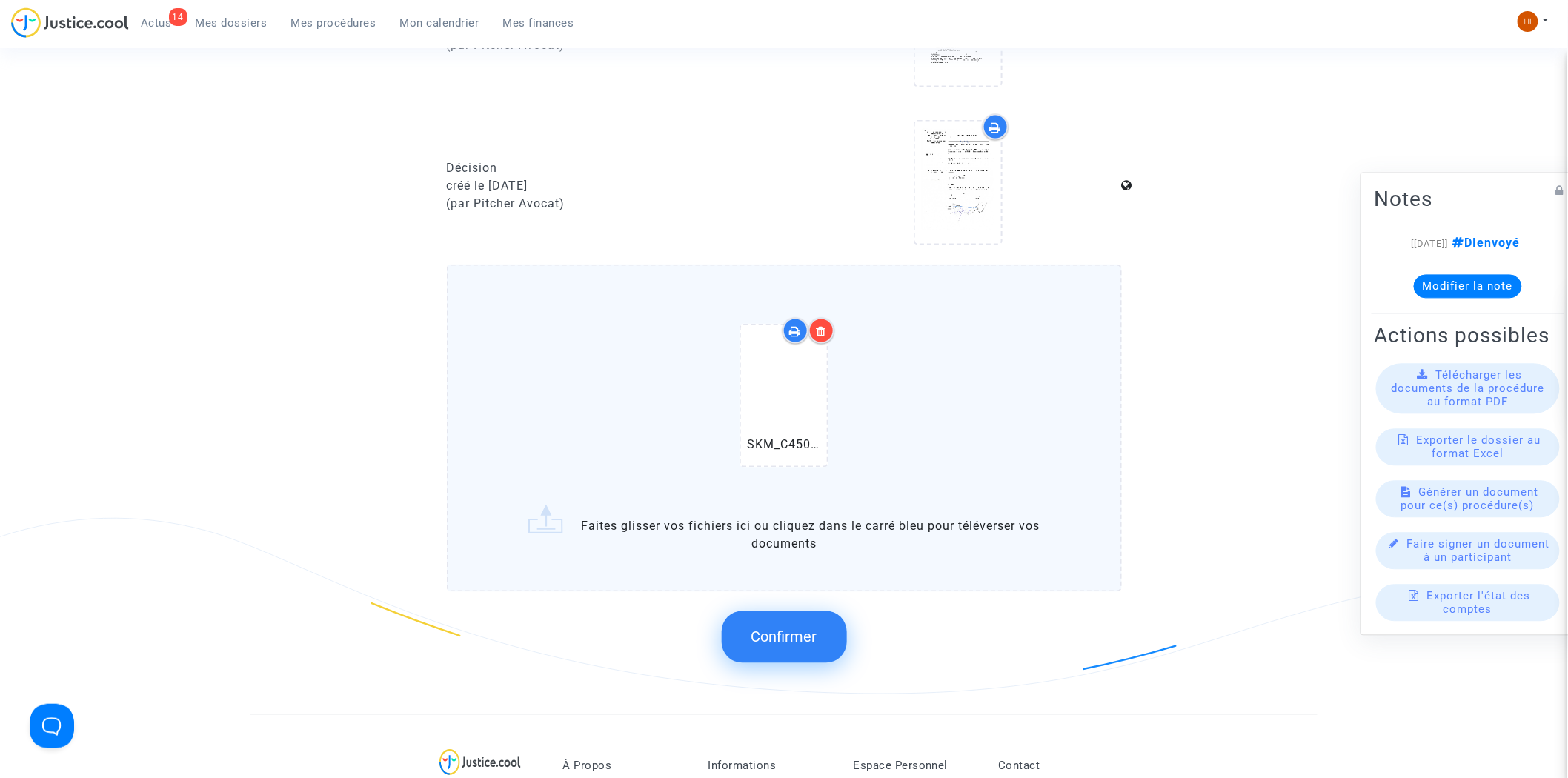
click at [819, 635] on button "Confirmer" at bounding box center [784, 638] width 125 height 52
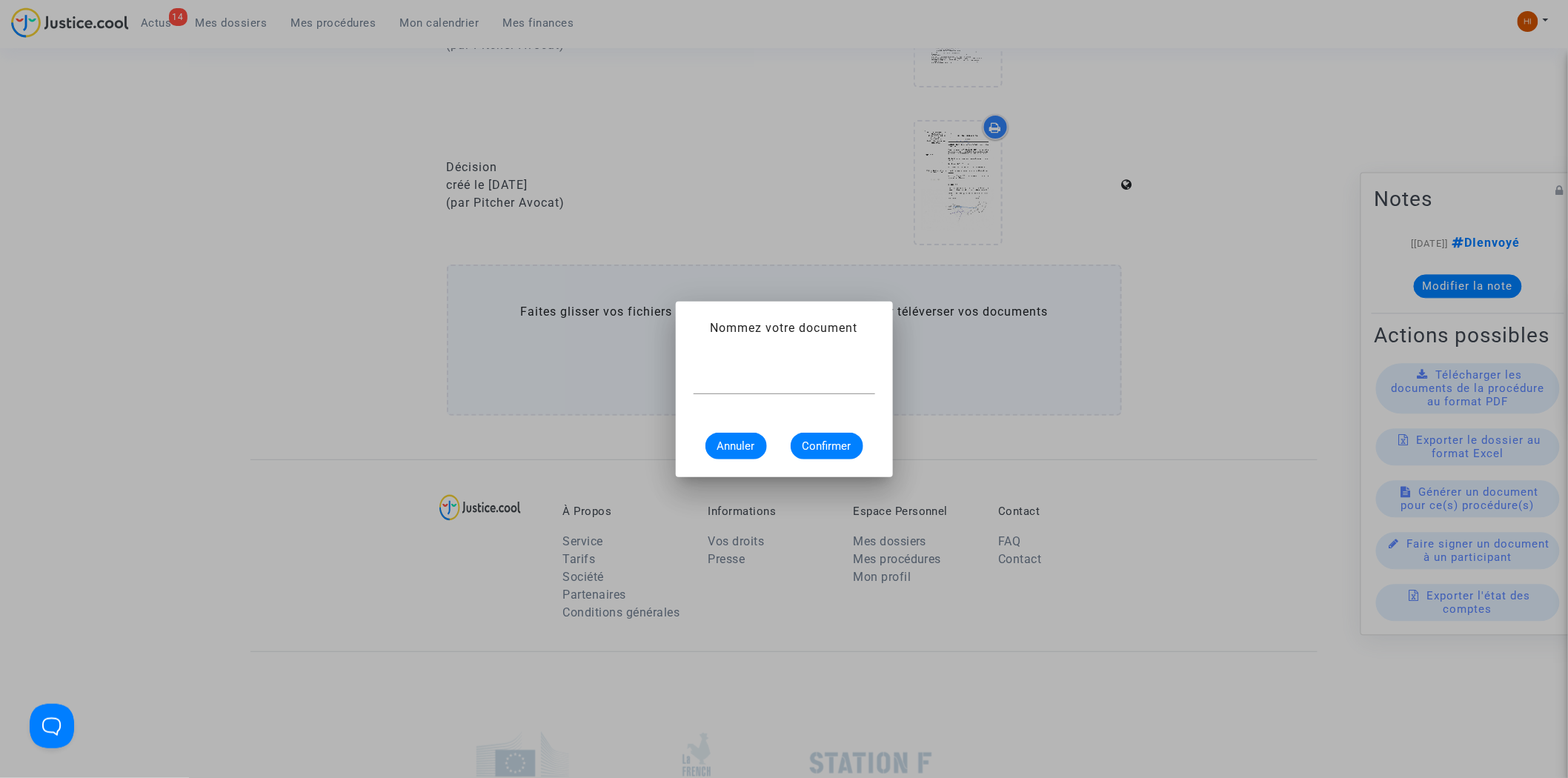
scroll to position [0, 0]
type input "CONVOCATION"
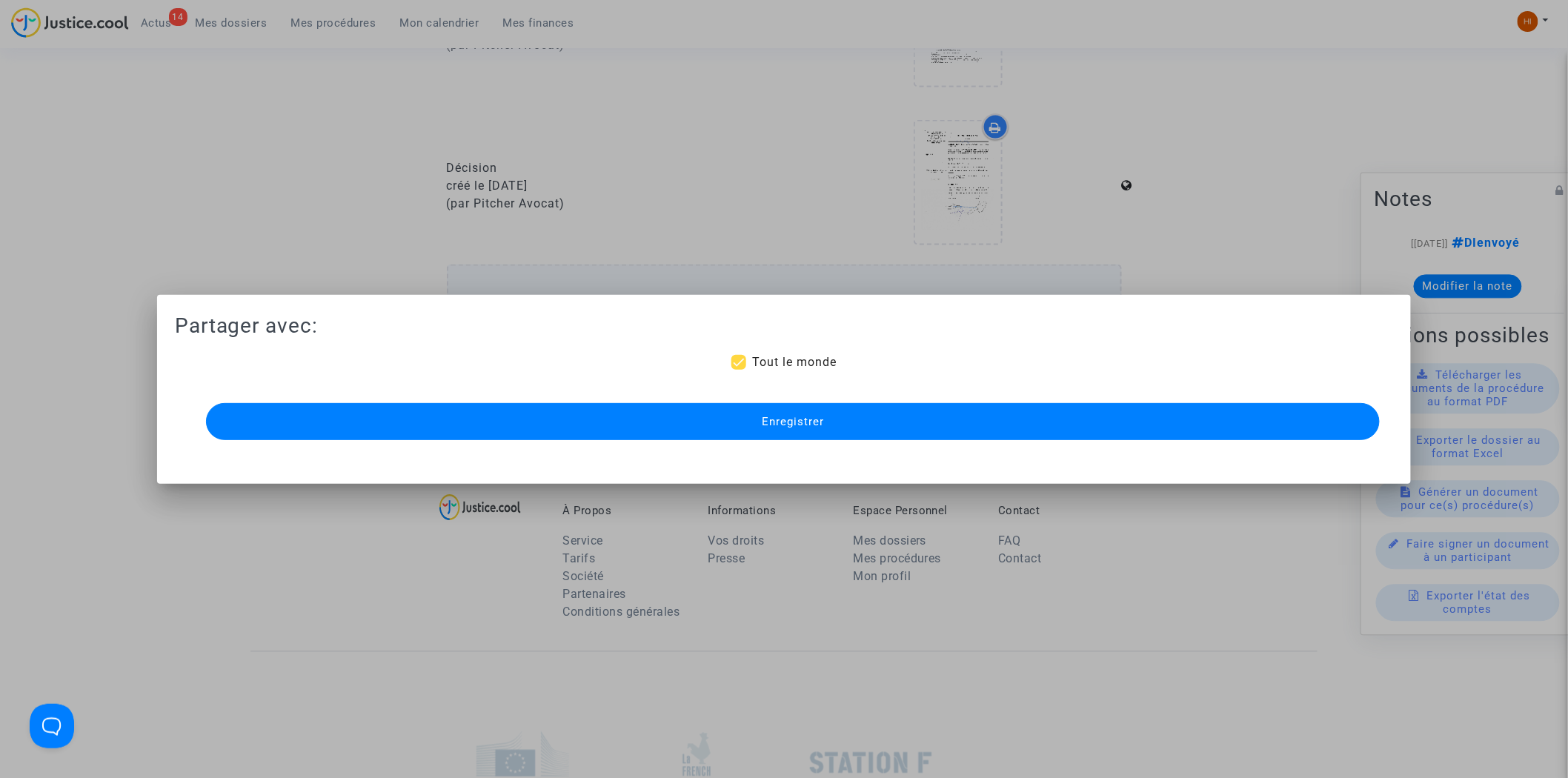
click at [803, 425] on span "Enregistrer" at bounding box center [792, 422] width 62 height 13
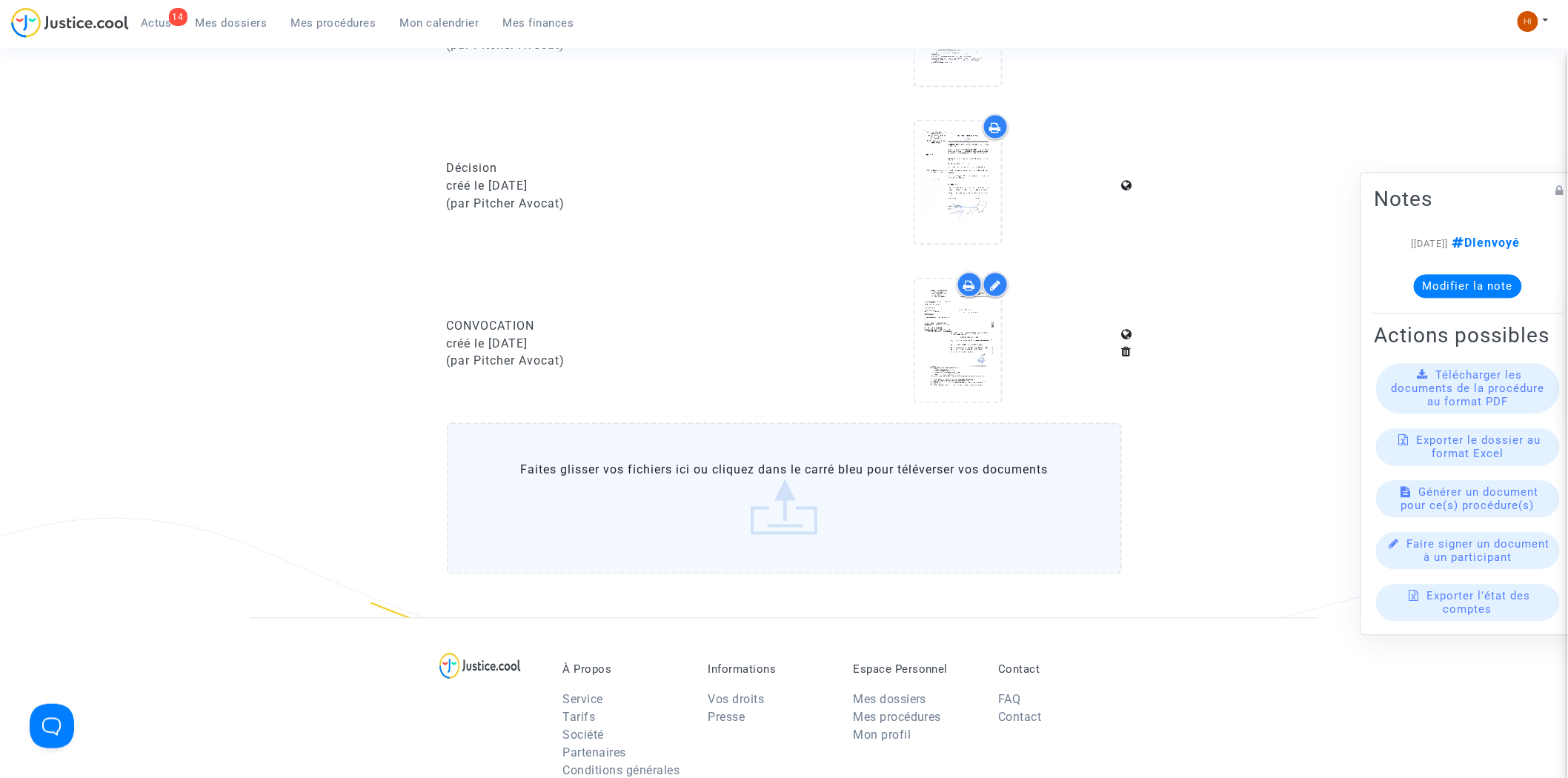
click at [319, 17] on span "Mes procédures" at bounding box center [333, 23] width 85 height 13
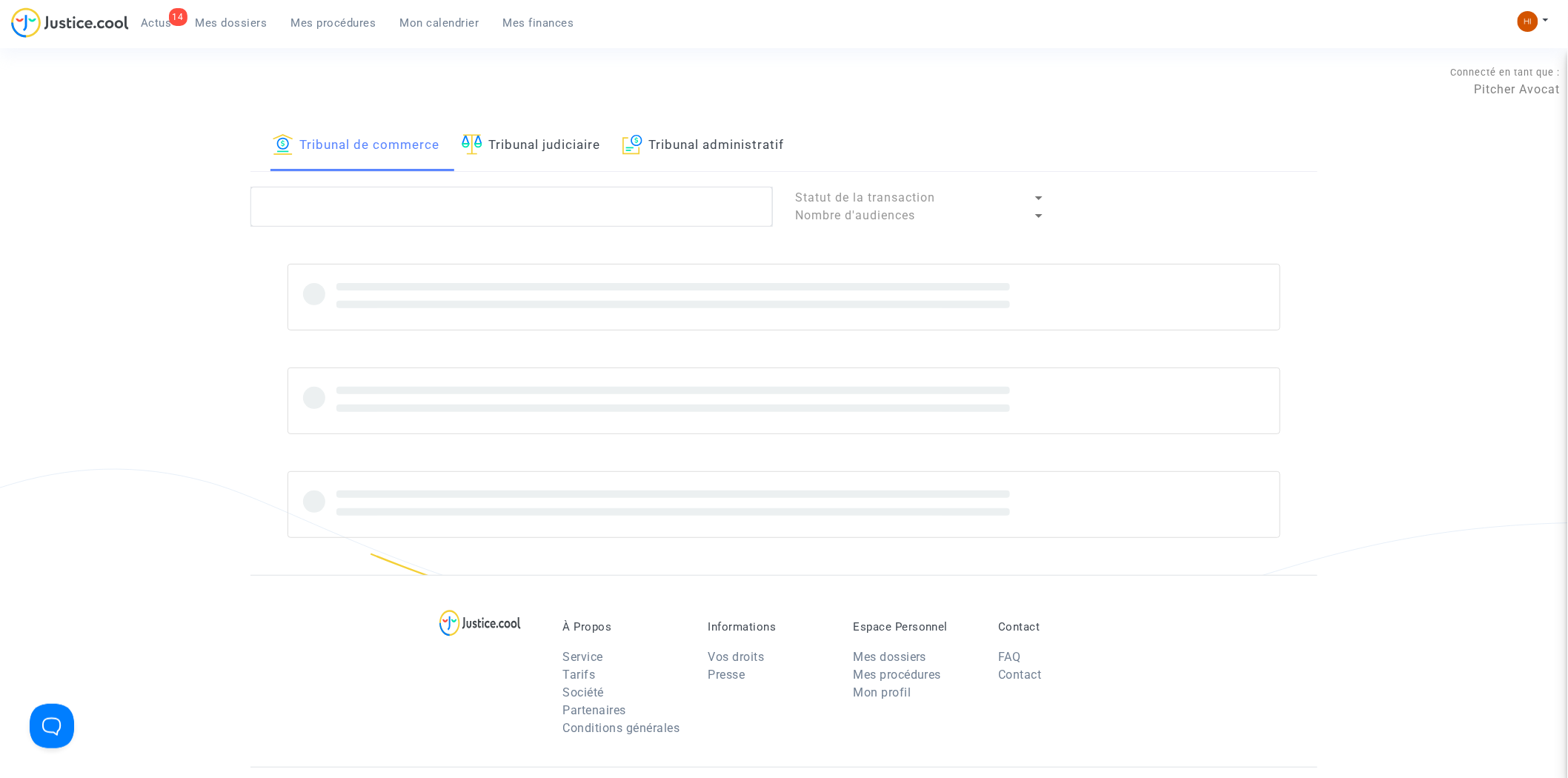
click at [521, 148] on link "Tribunal judiciaire" at bounding box center [531, 146] width 138 height 50
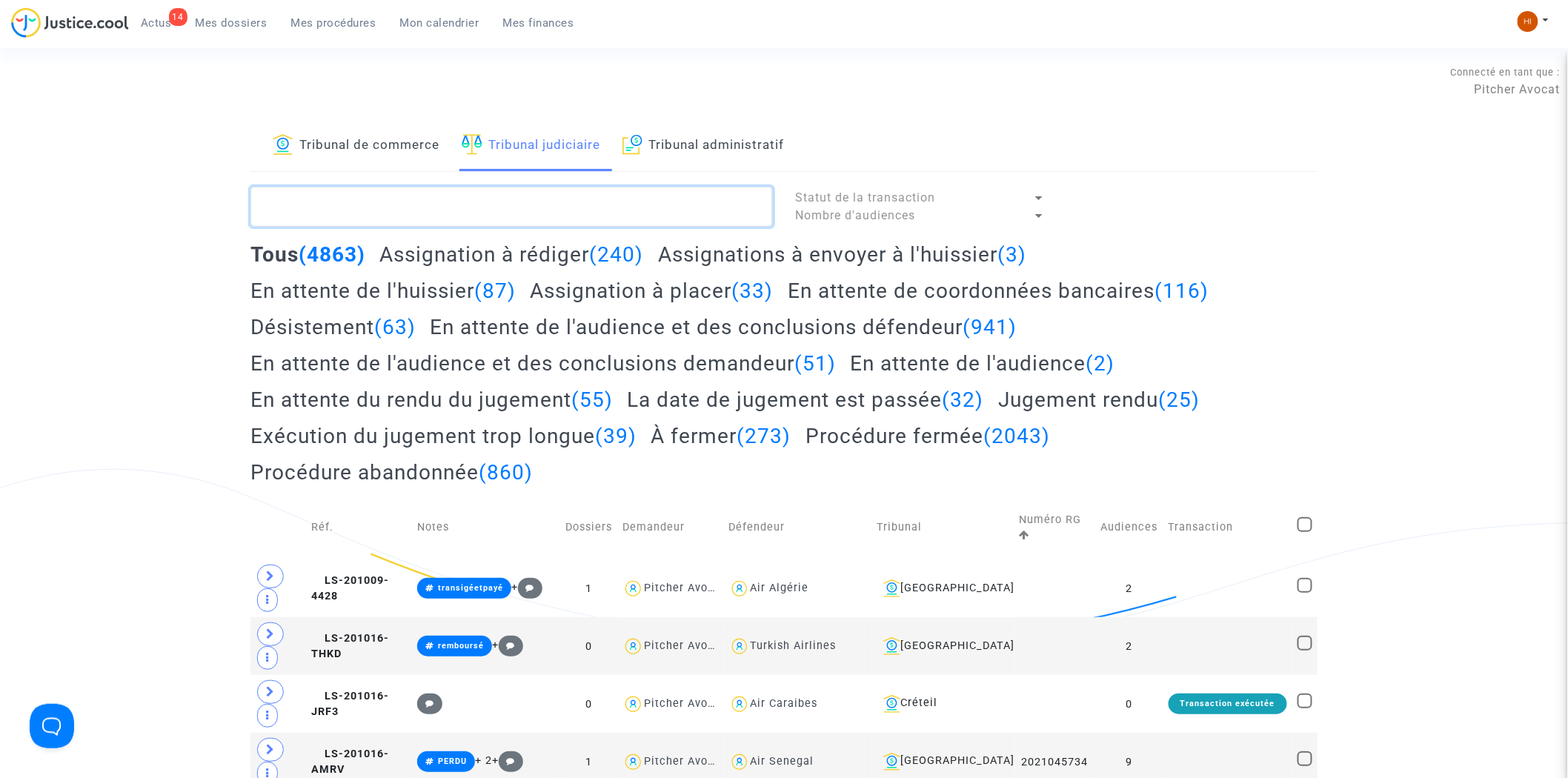
click at [453, 209] on textarea at bounding box center [512, 207] width 522 height 40
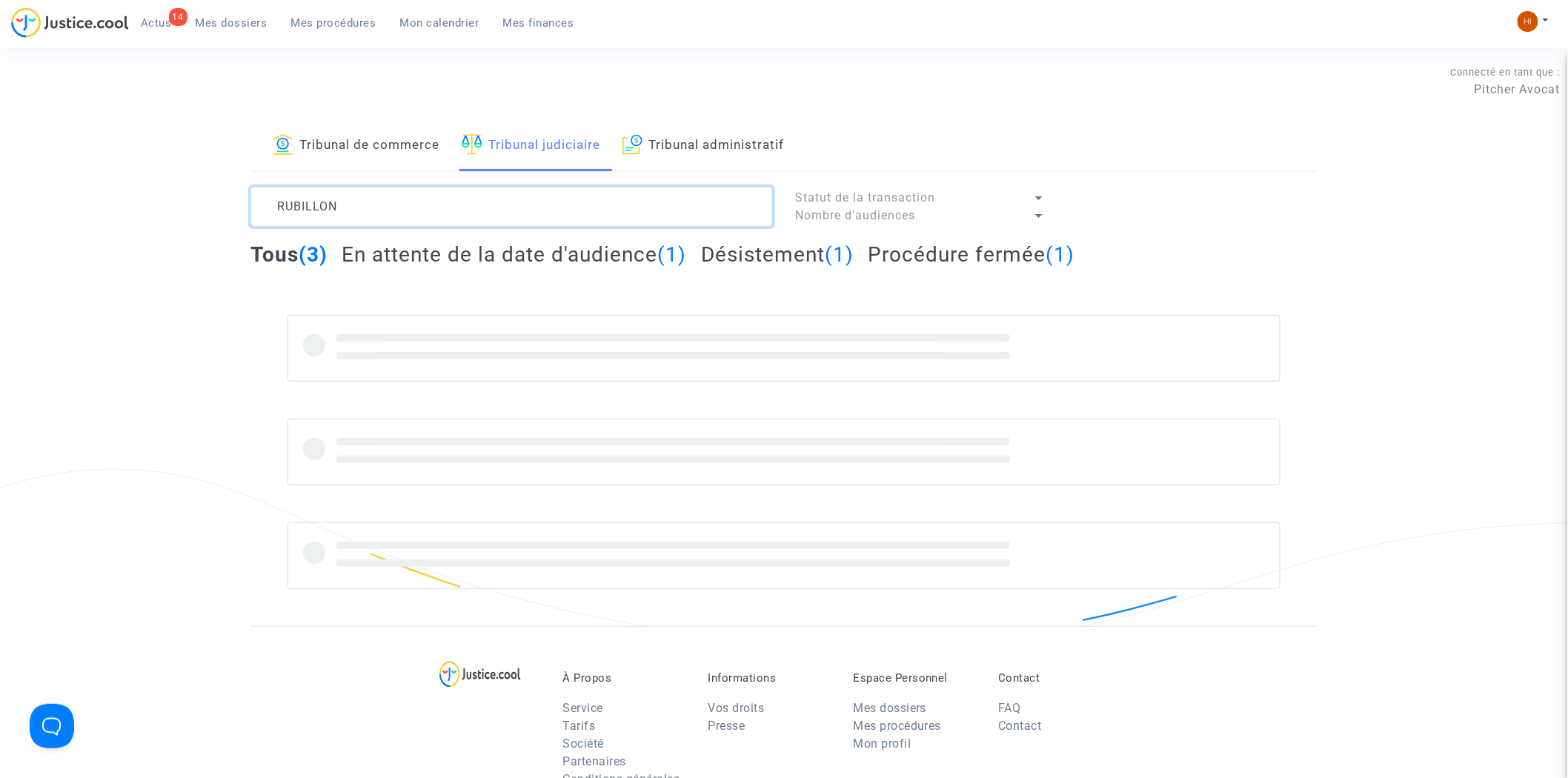
type textarea "RUBILLON"
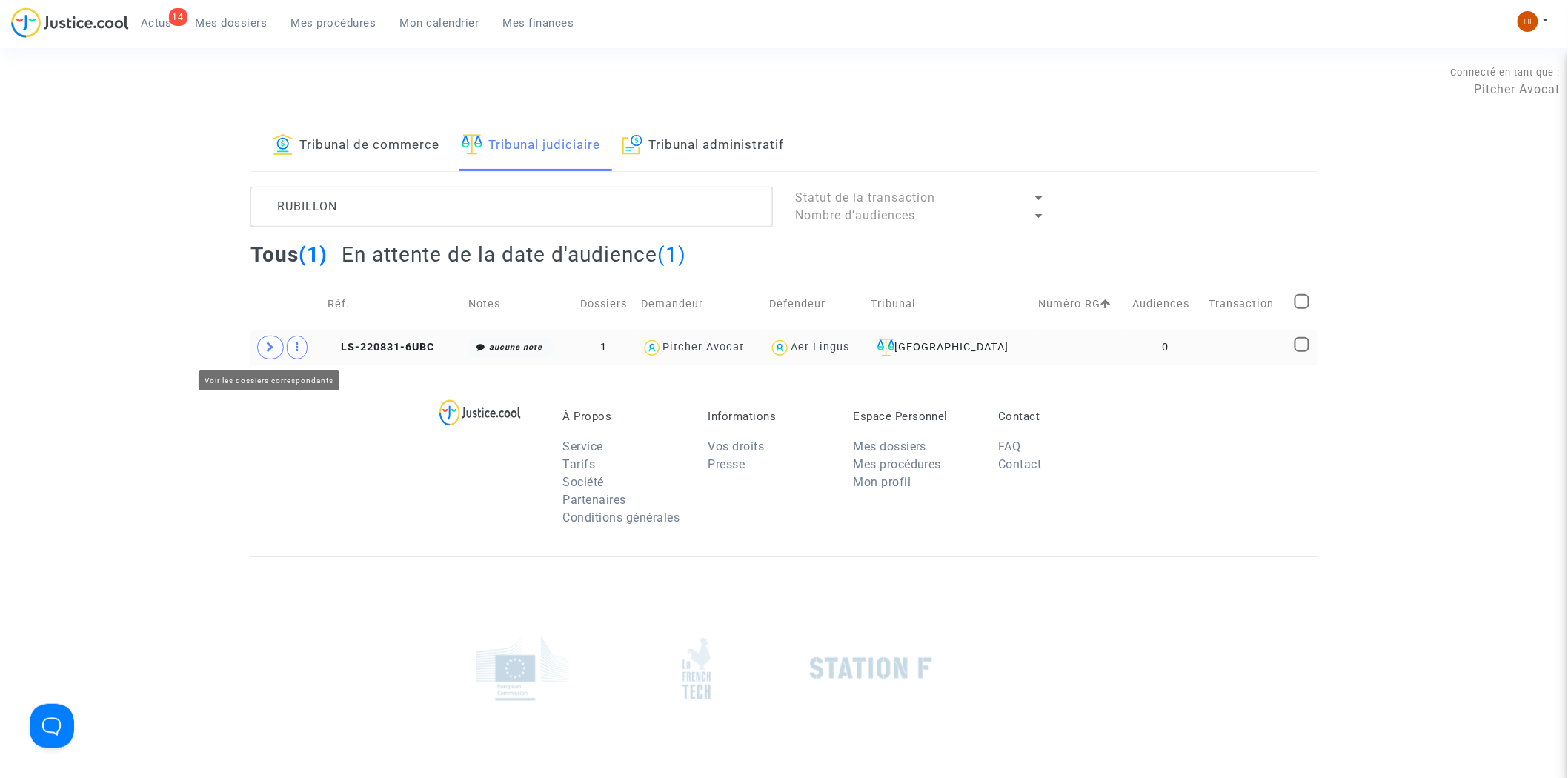
click at [268, 351] on icon at bounding box center [270, 348] width 9 height 12
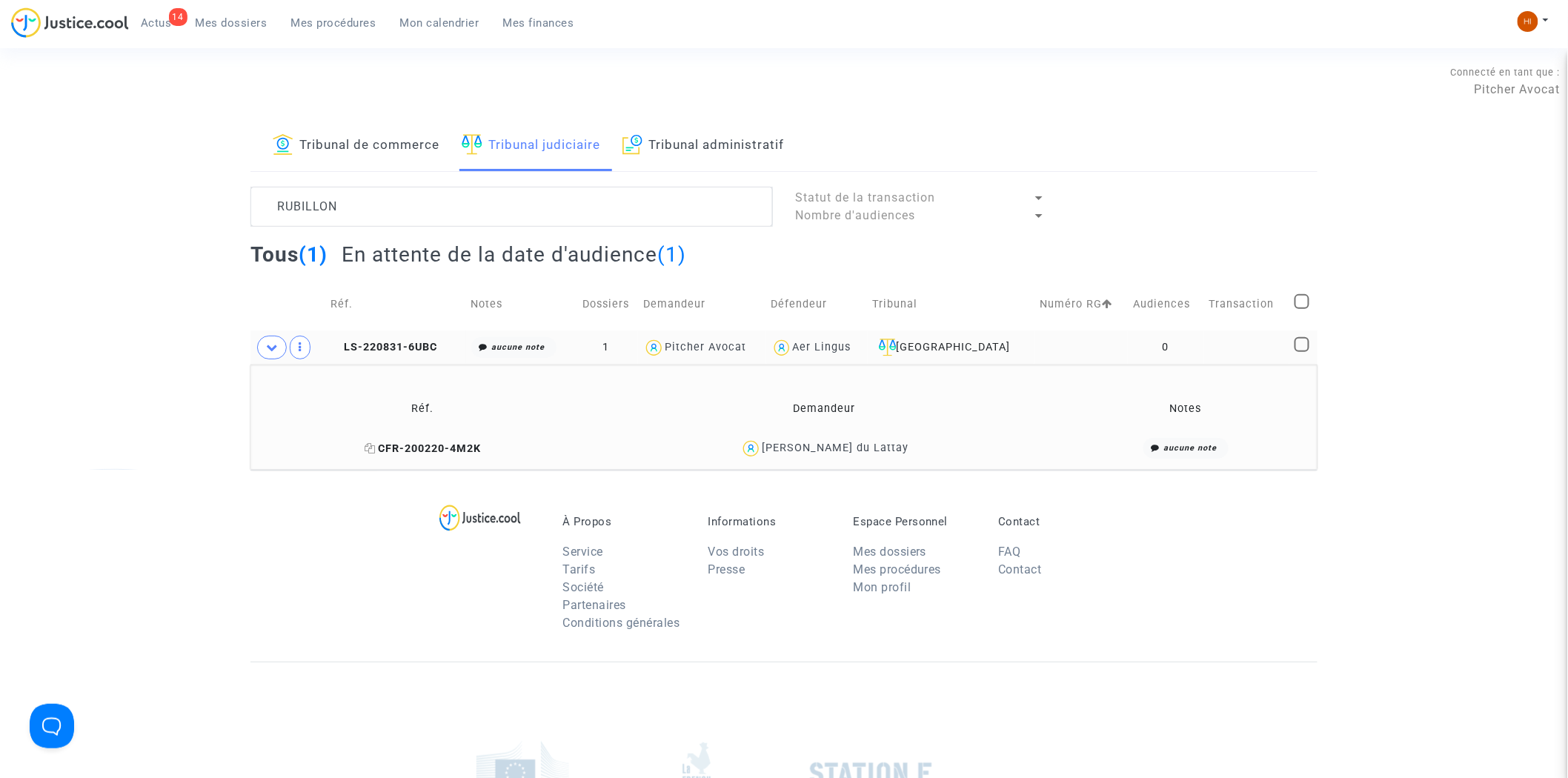
click at [374, 450] on icon at bounding box center [371, 449] width 12 height 11
click at [425, 336] on td "LS-220831-6UBC" at bounding box center [396, 348] width 140 height 35
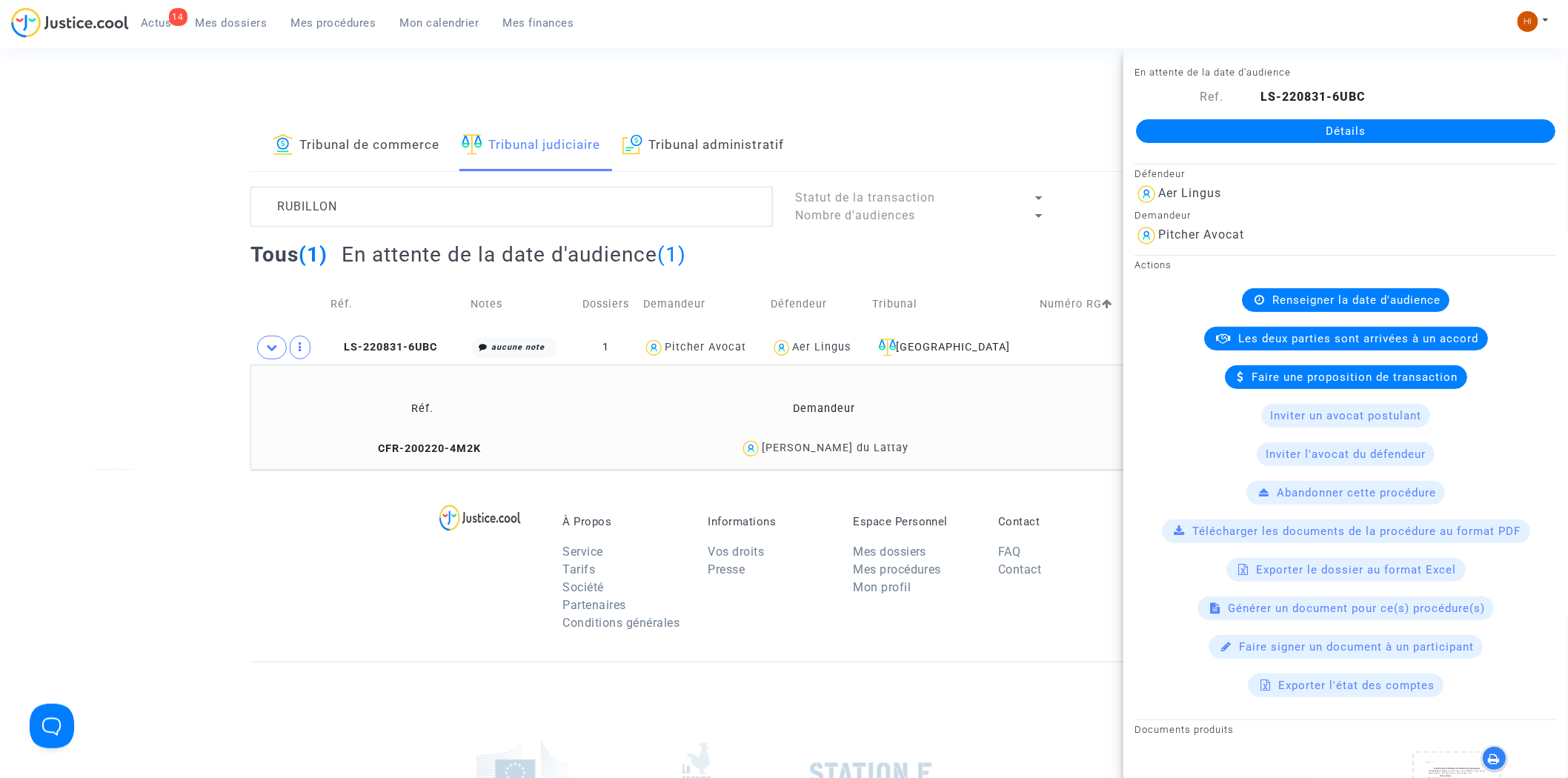
click at [1307, 134] on link "Détails" at bounding box center [1345, 131] width 420 height 24
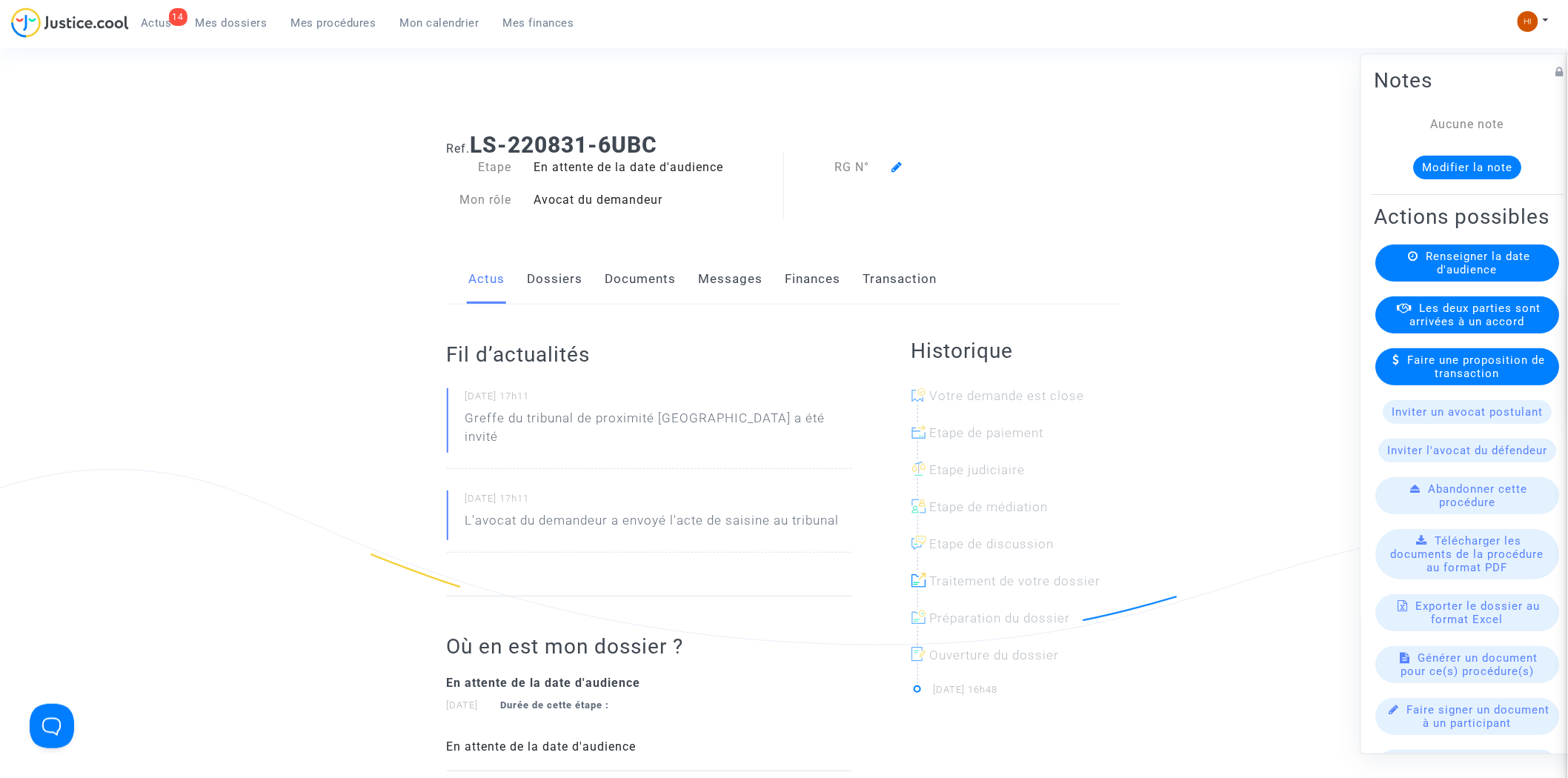
click at [1446, 278] on span "Renseigner la date d'audience" at bounding box center [1479, 264] width 105 height 27
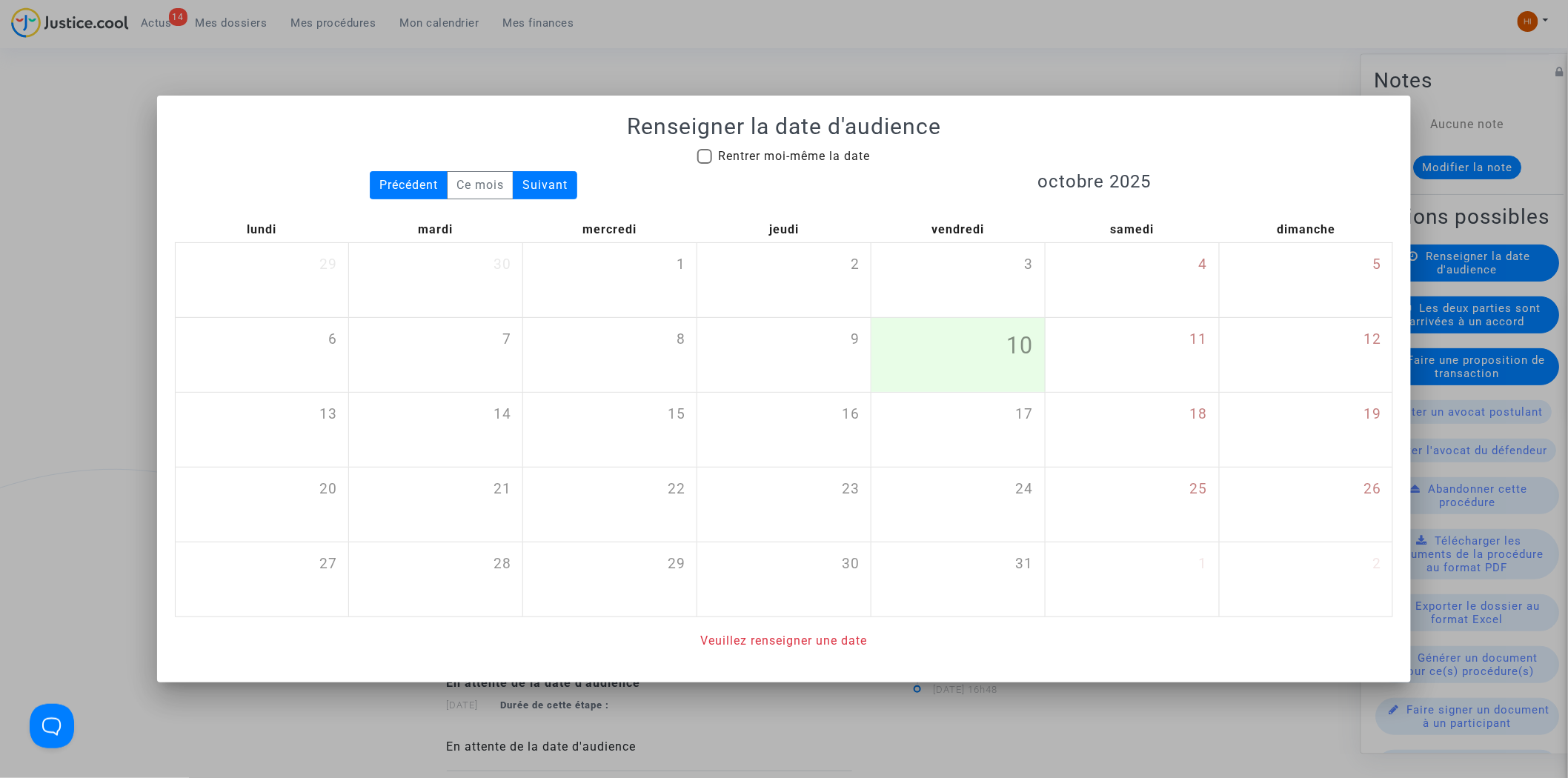
click at [734, 164] on span "Rentrer moi-même la date" at bounding box center [794, 157] width 152 height 18
click at [705, 164] on input "Rentrer moi-même la date" at bounding box center [704, 164] width 1 height 1
checkbox input "true"
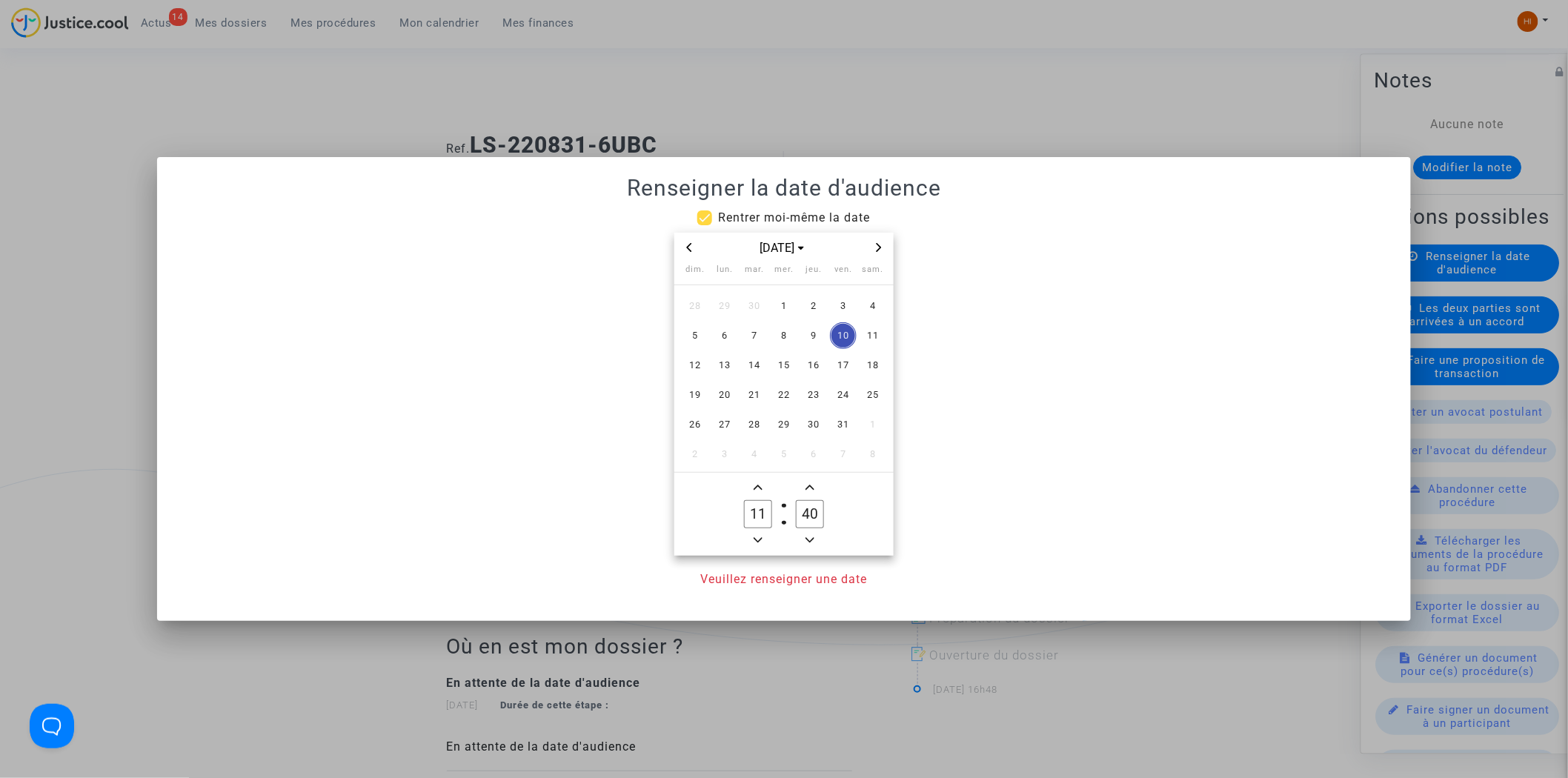
click at [886, 246] on span "Next month" at bounding box center [879, 248] width 18 height 18
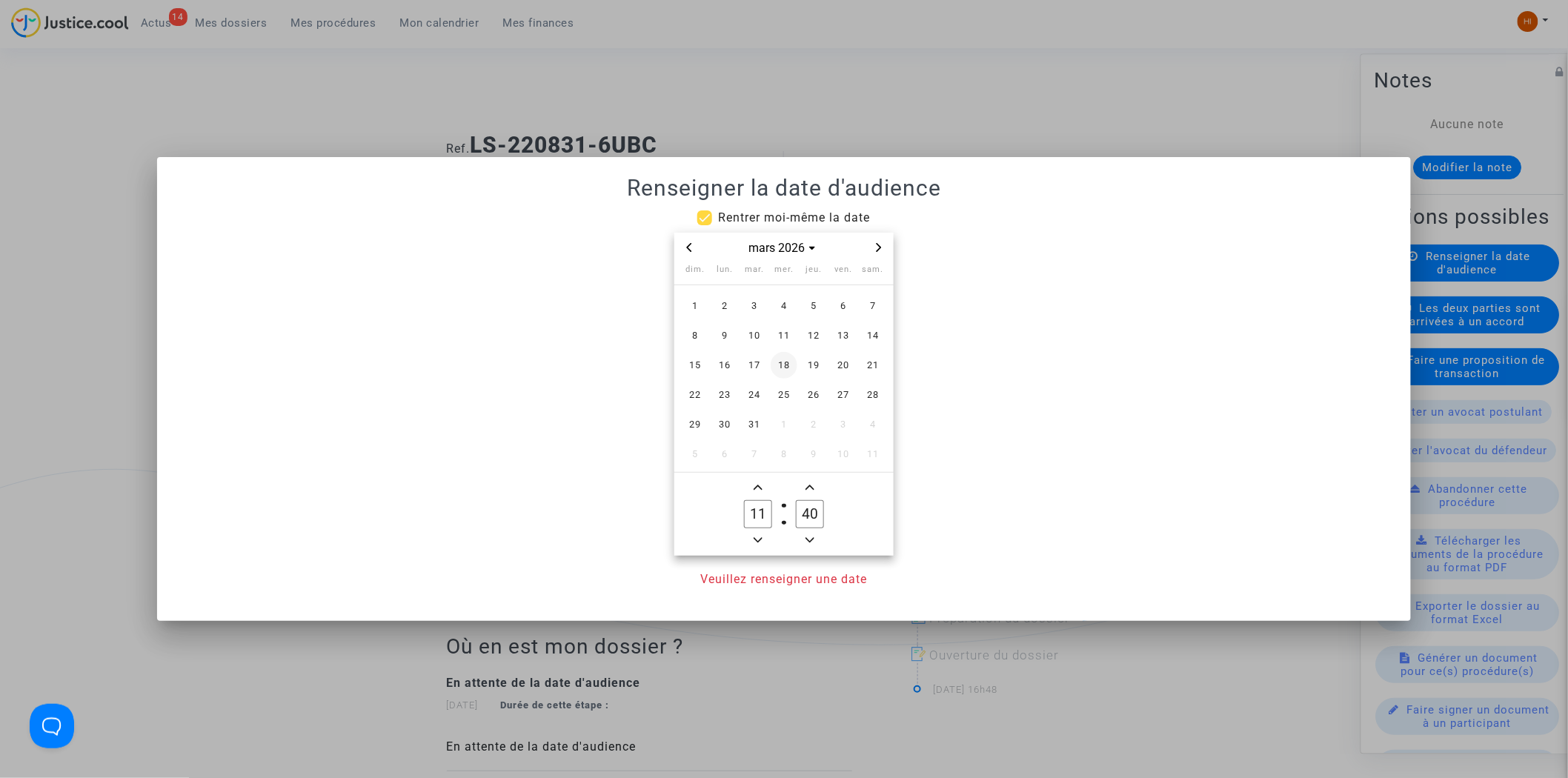
click at [782, 361] on span "18" at bounding box center [784, 366] width 27 height 27
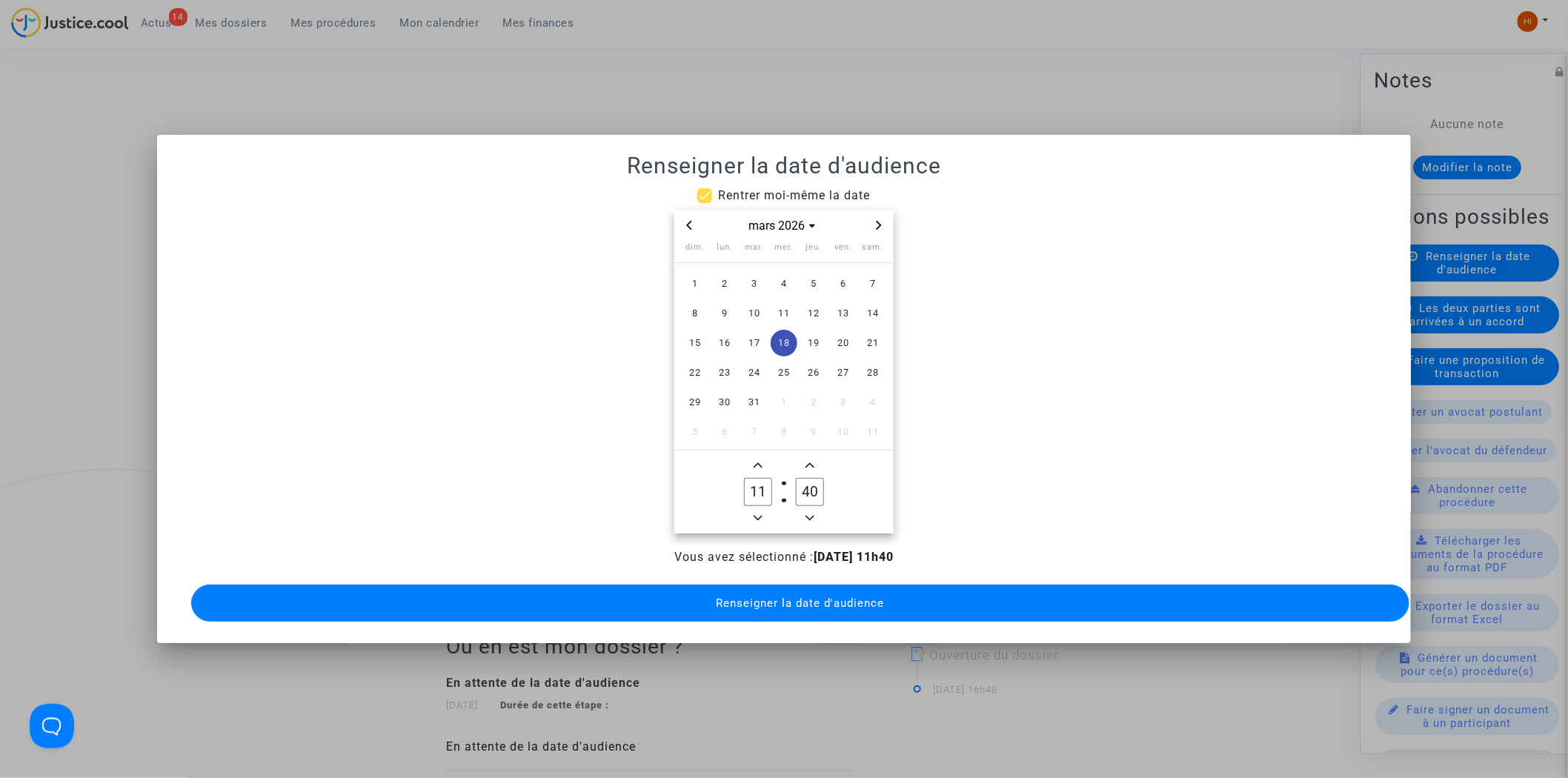
click at [750, 512] on span "Minus a hour" at bounding box center [758, 518] width 18 height 18
click at [763, 456] on span "Add a hour" at bounding box center [758, 465] width 18 height 18
type input "09"
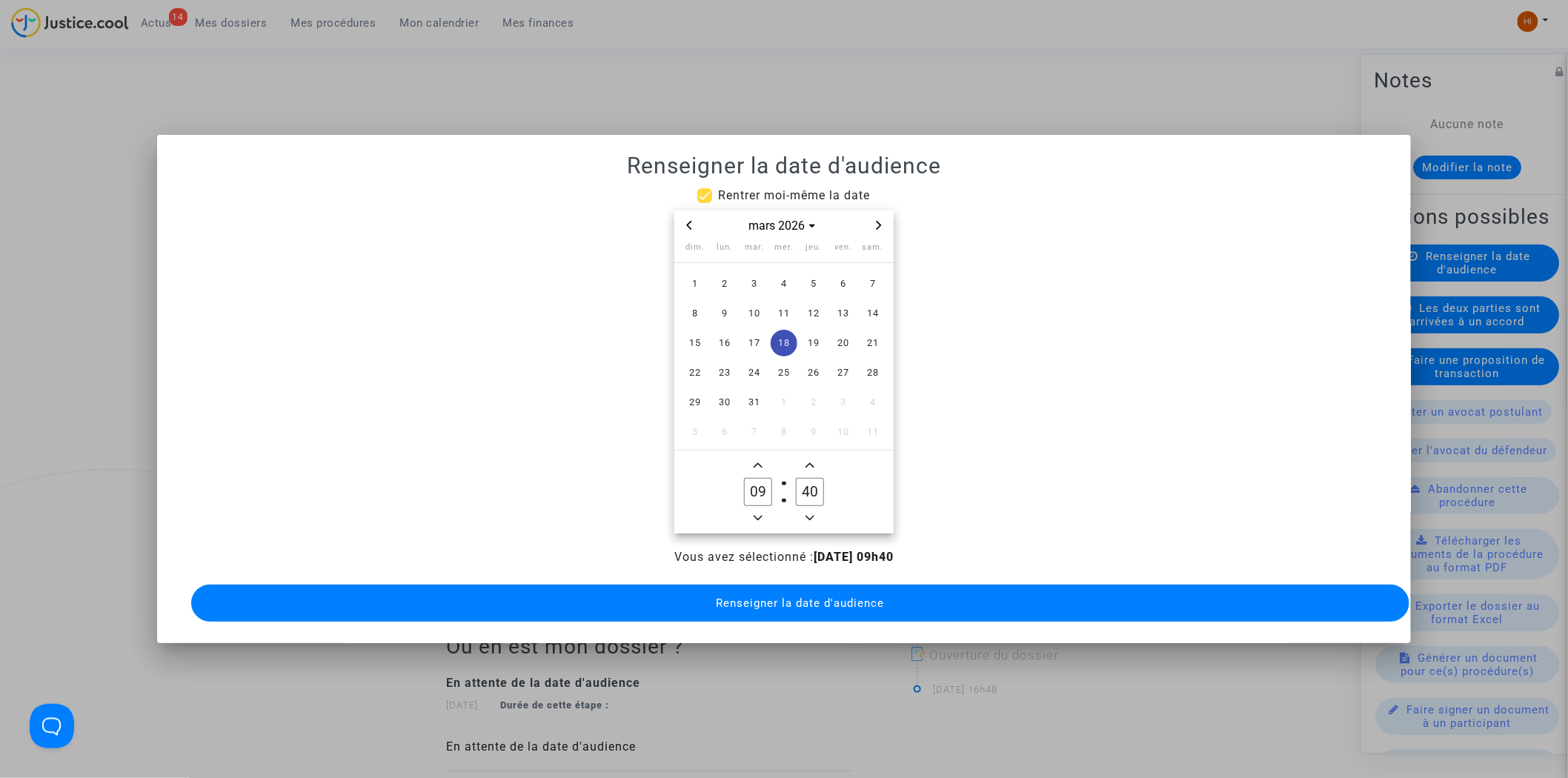
drag, startPoint x: 810, startPoint y: 479, endPoint x: 779, endPoint y: 474, distance: 31.4
click at [784, 476] on owl-date-time-timer-box "40 Minute" at bounding box center [810, 492] width 52 height 71
type input "30"
click at [828, 605] on button "Renseigner la date d'audience" at bounding box center [801, 603] width 1219 height 37
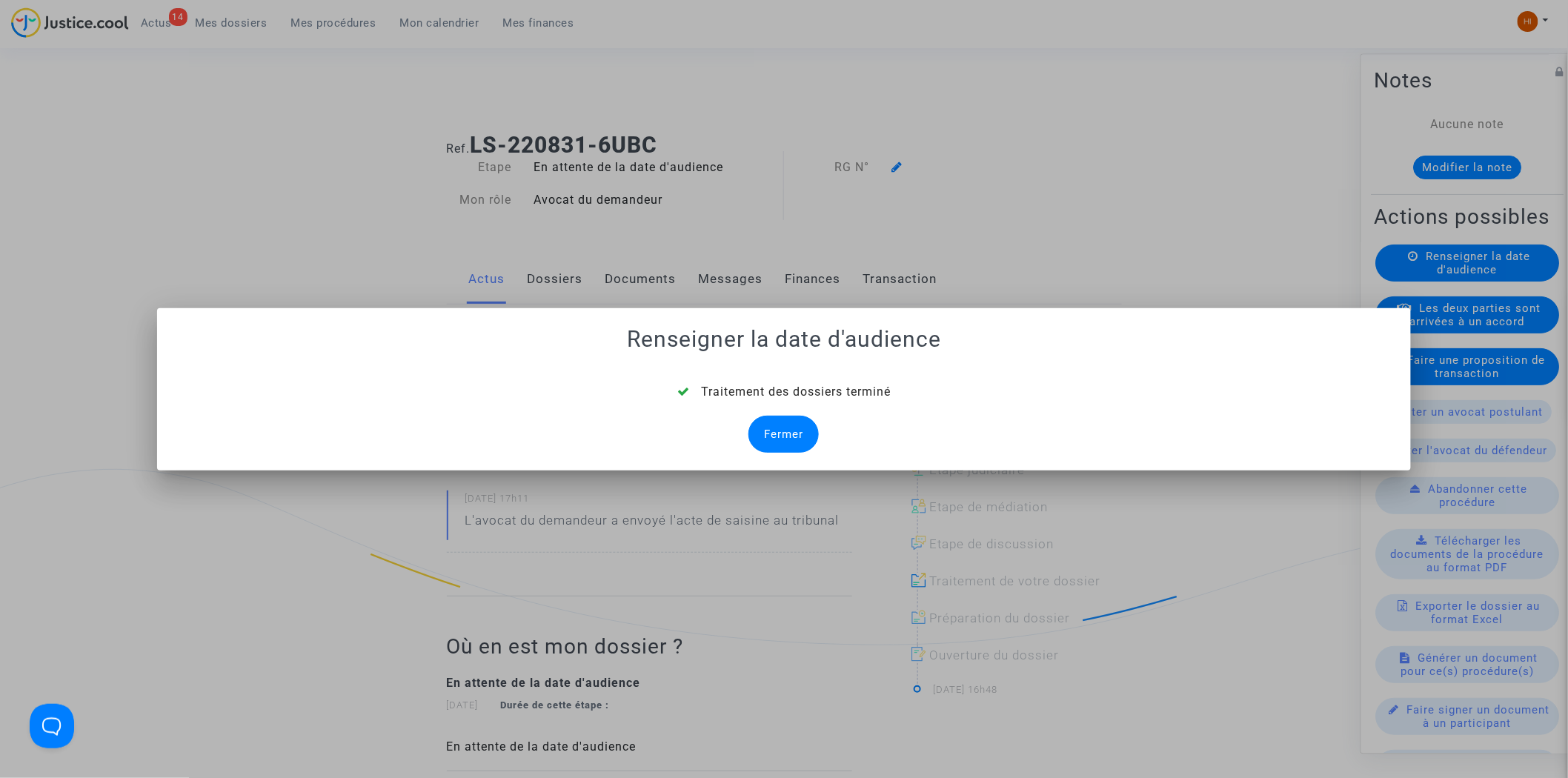
click at [775, 430] on div "Fermer" at bounding box center [784, 434] width 70 height 37
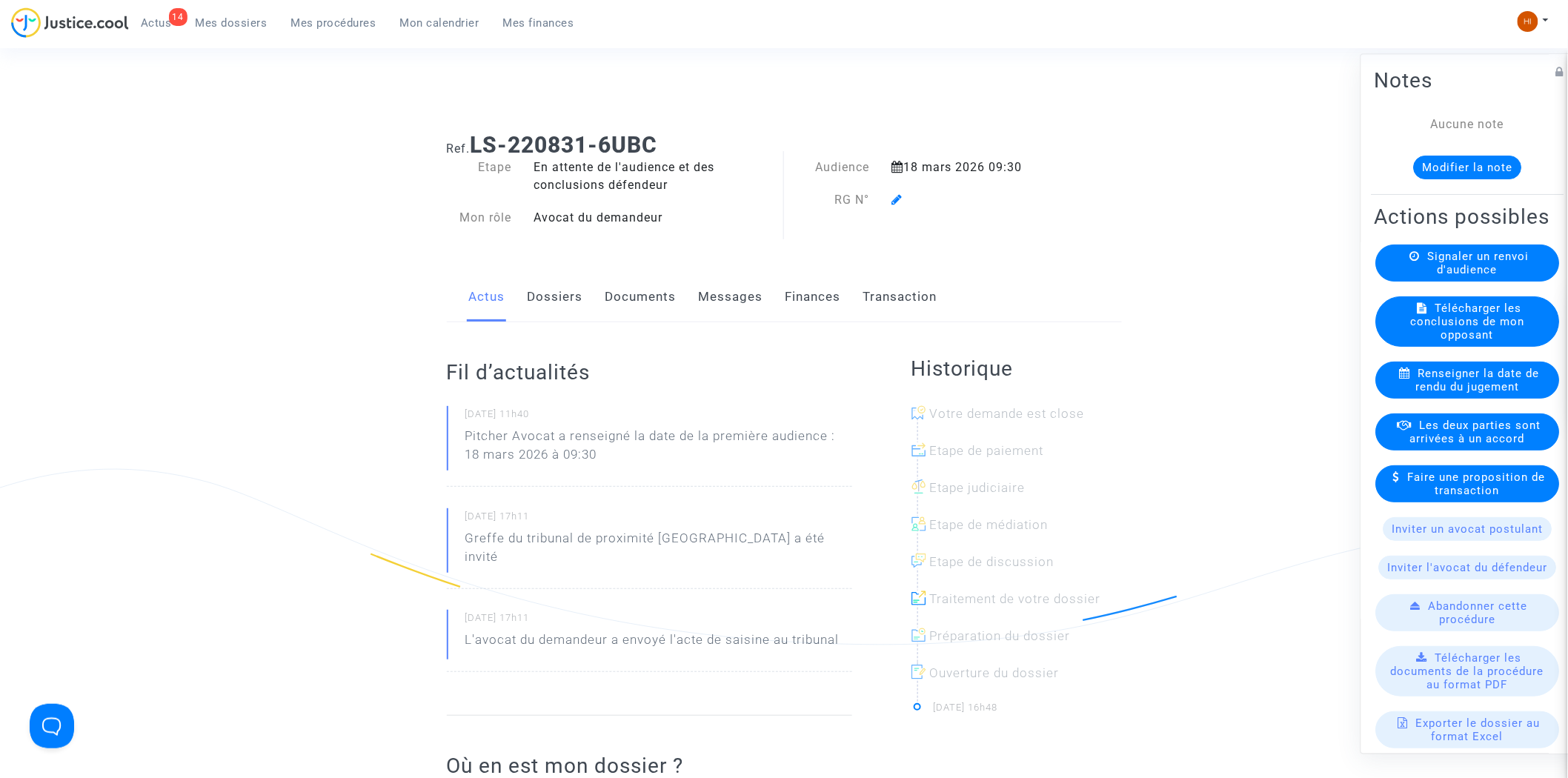
click at [895, 197] on icon at bounding box center [898, 199] width 12 height 12
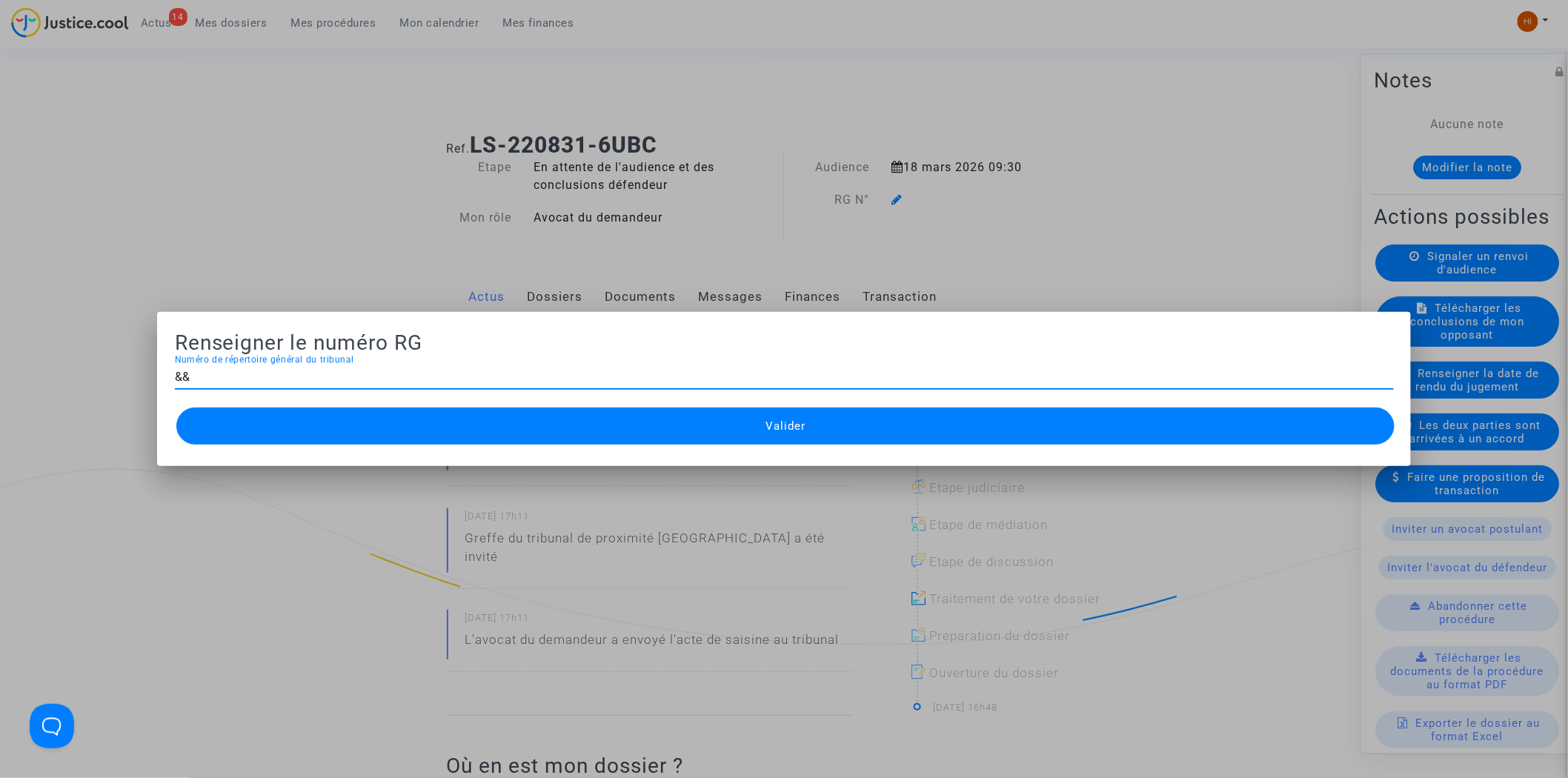
type input "&"
type input "11-22-003616"
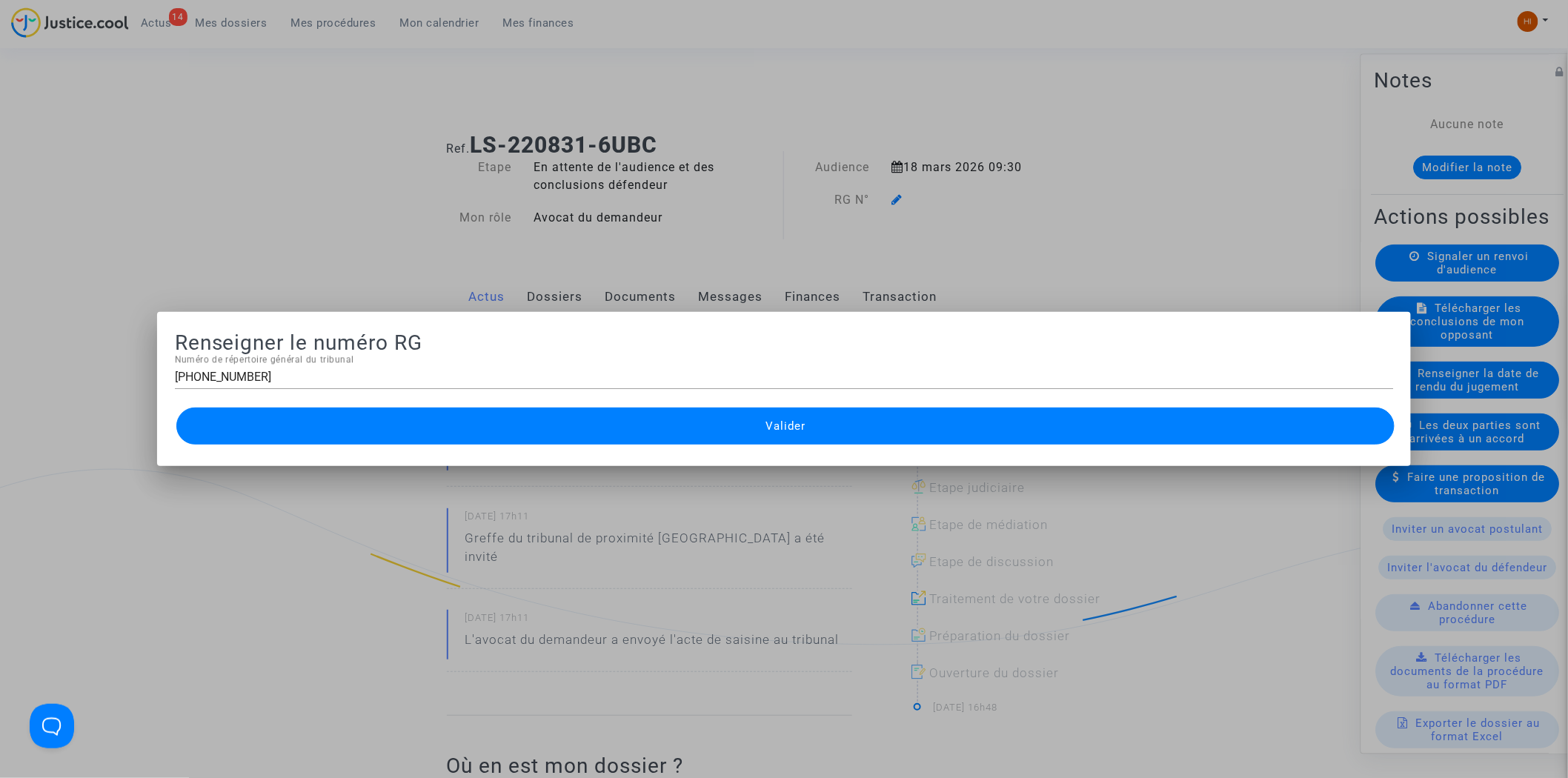
click at [916, 434] on button "Valider" at bounding box center [786, 426] width 1219 height 37
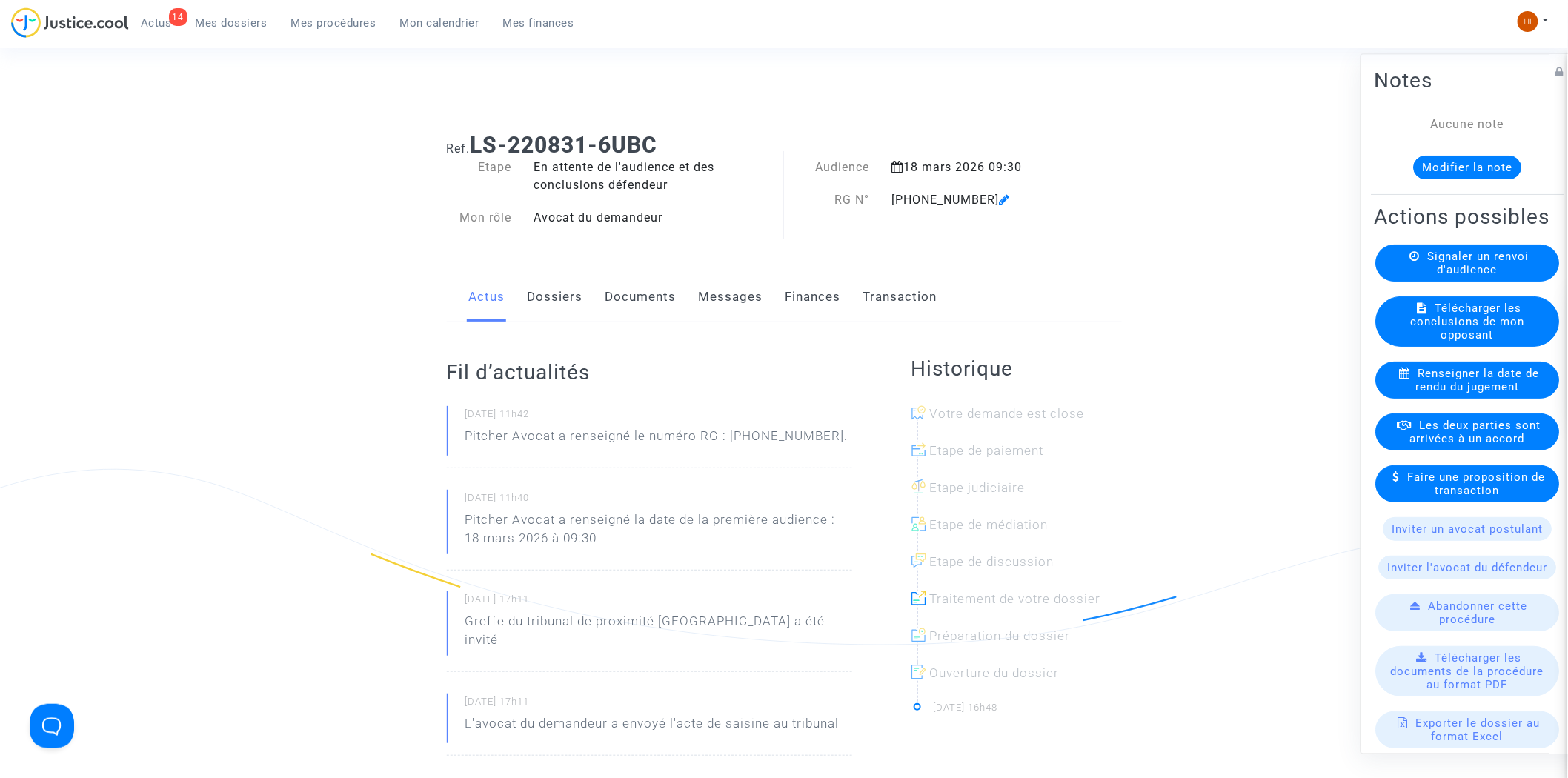
click at [655, 307] on link "Documents" at bounding box center [641, 297] width 71 height 49
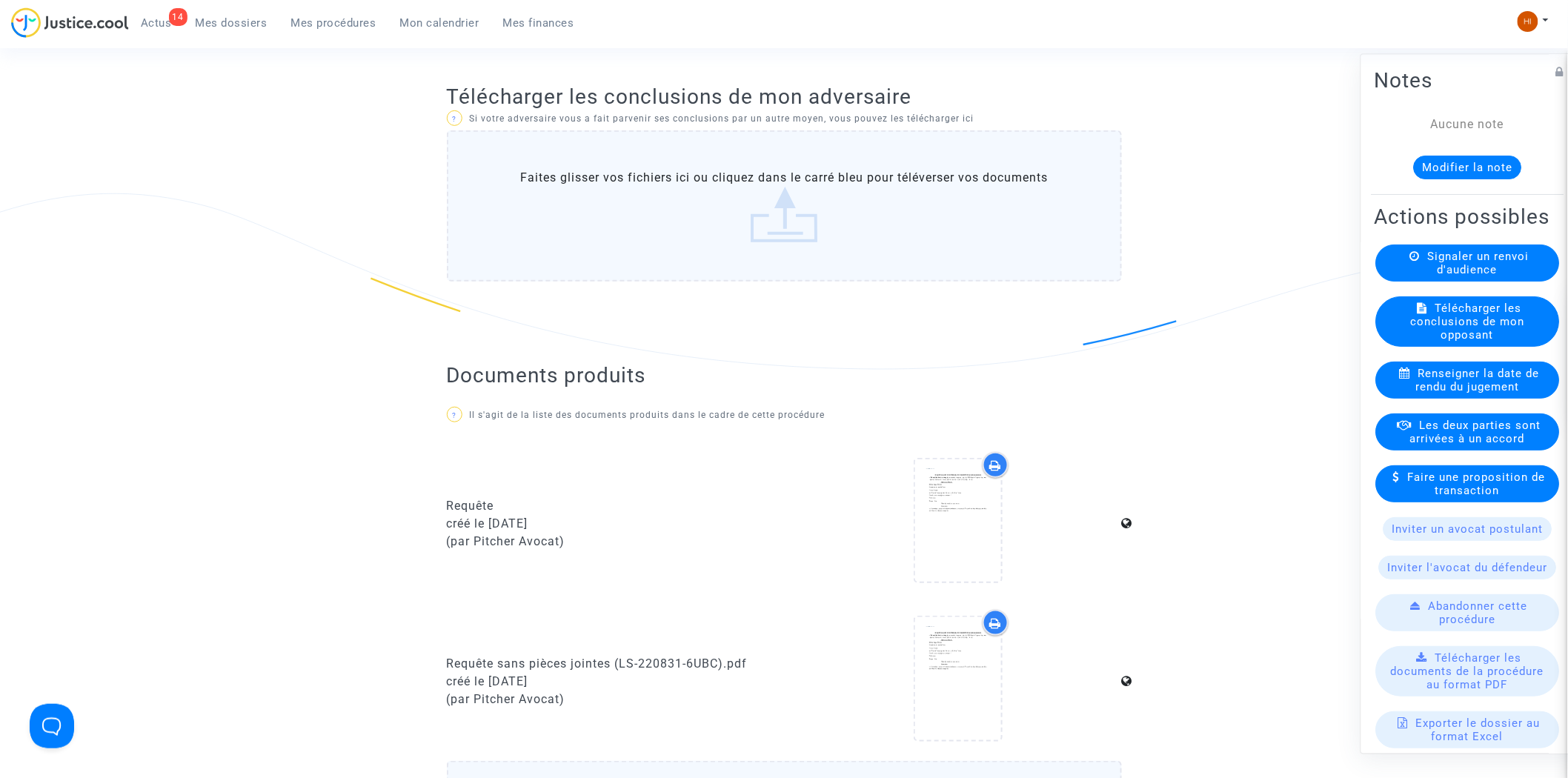
scroll to position [576, 0]
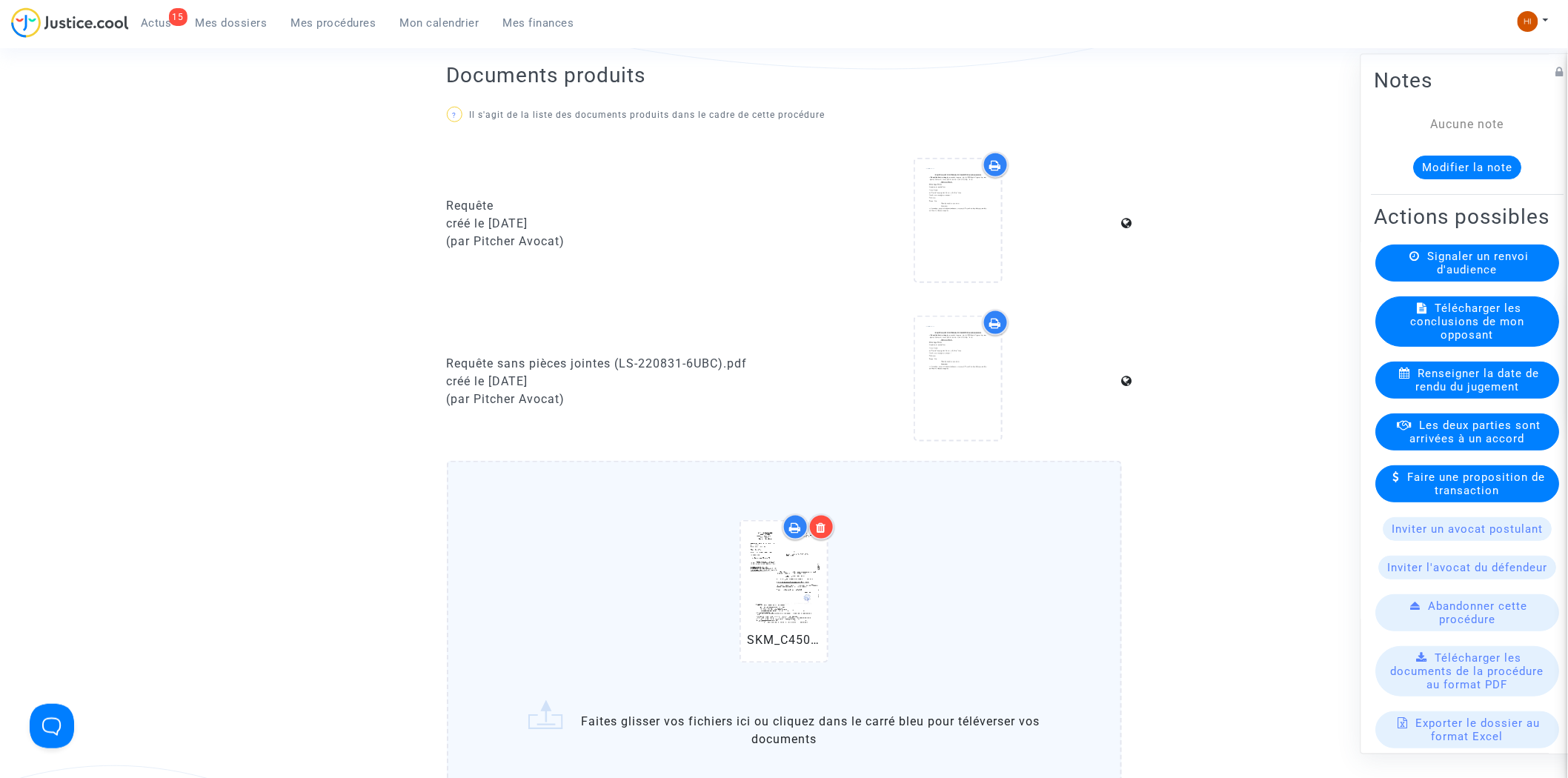
click at [313, 17] on span "Mes procédures" at bounding box center [333, 23] width 85 height 13
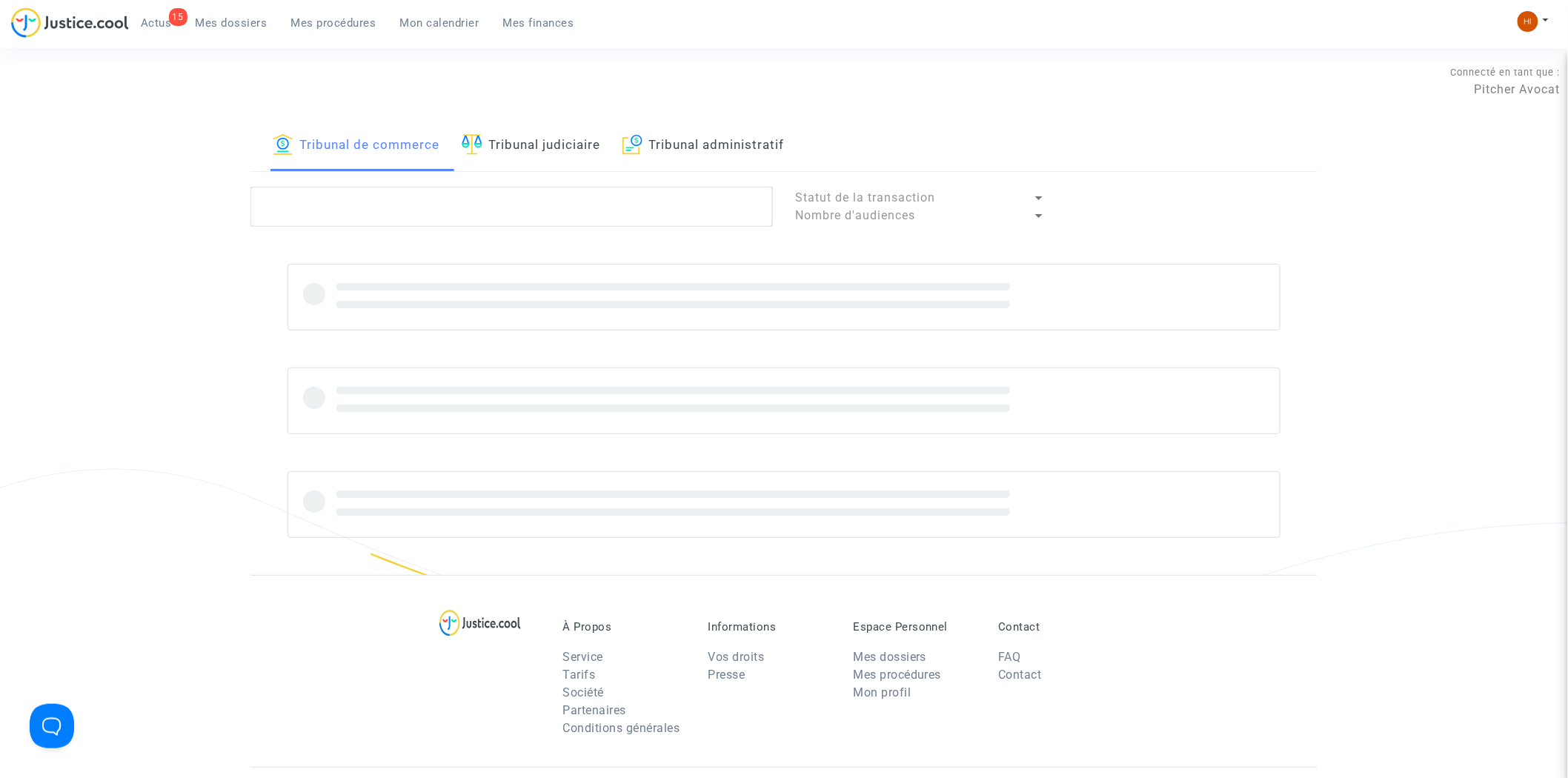
click at [543, 123] on link "Tribunal judiciaire" at bounding box center [531, 146] width 138 height 50
click at [539, 147] on link "Tribunal judiciaire" at bounding box center [531, 146] width 138 height 50
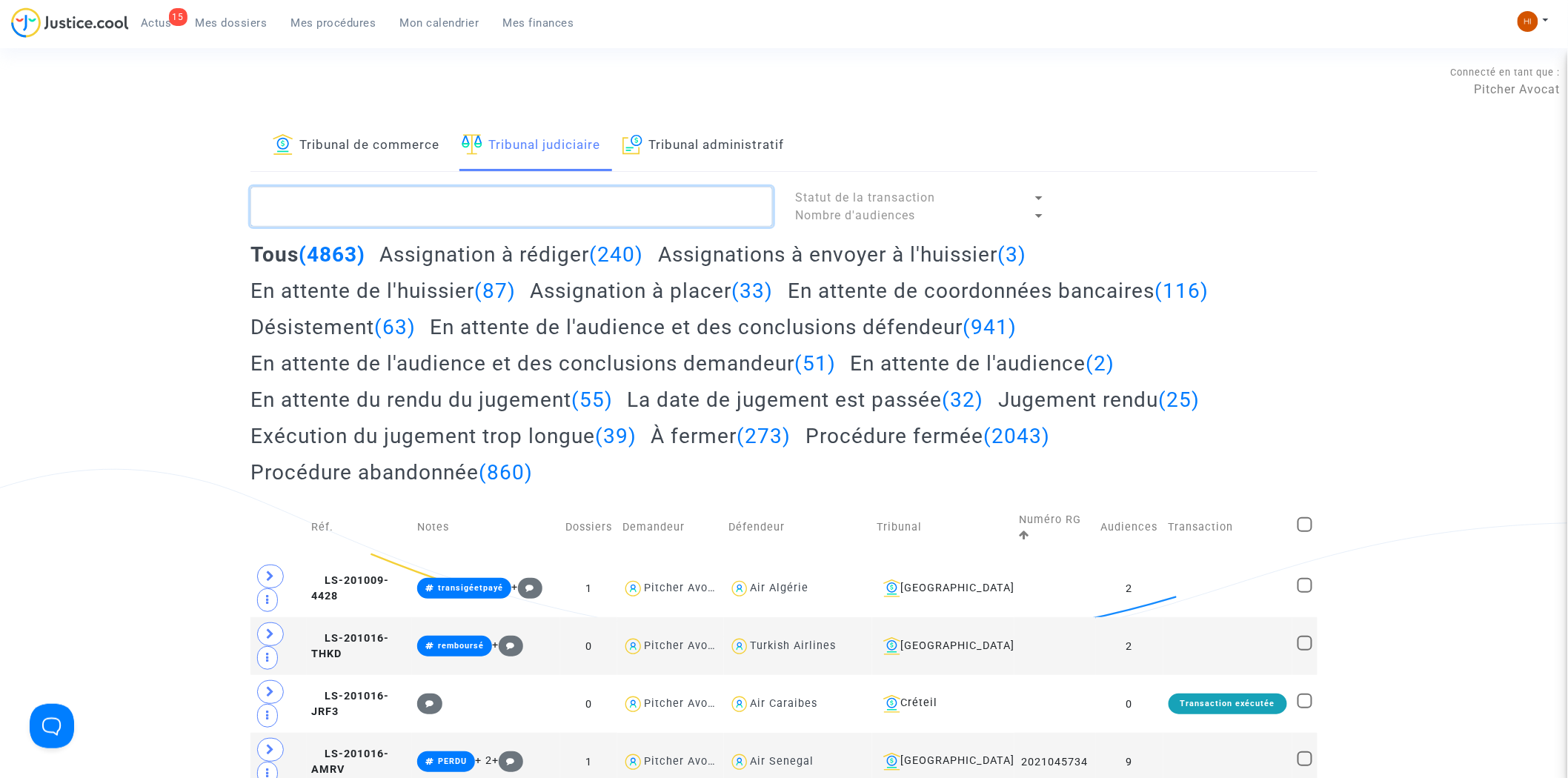
click at [468, 220] on textarea at bounding box center [512, 207] width 522 height 40
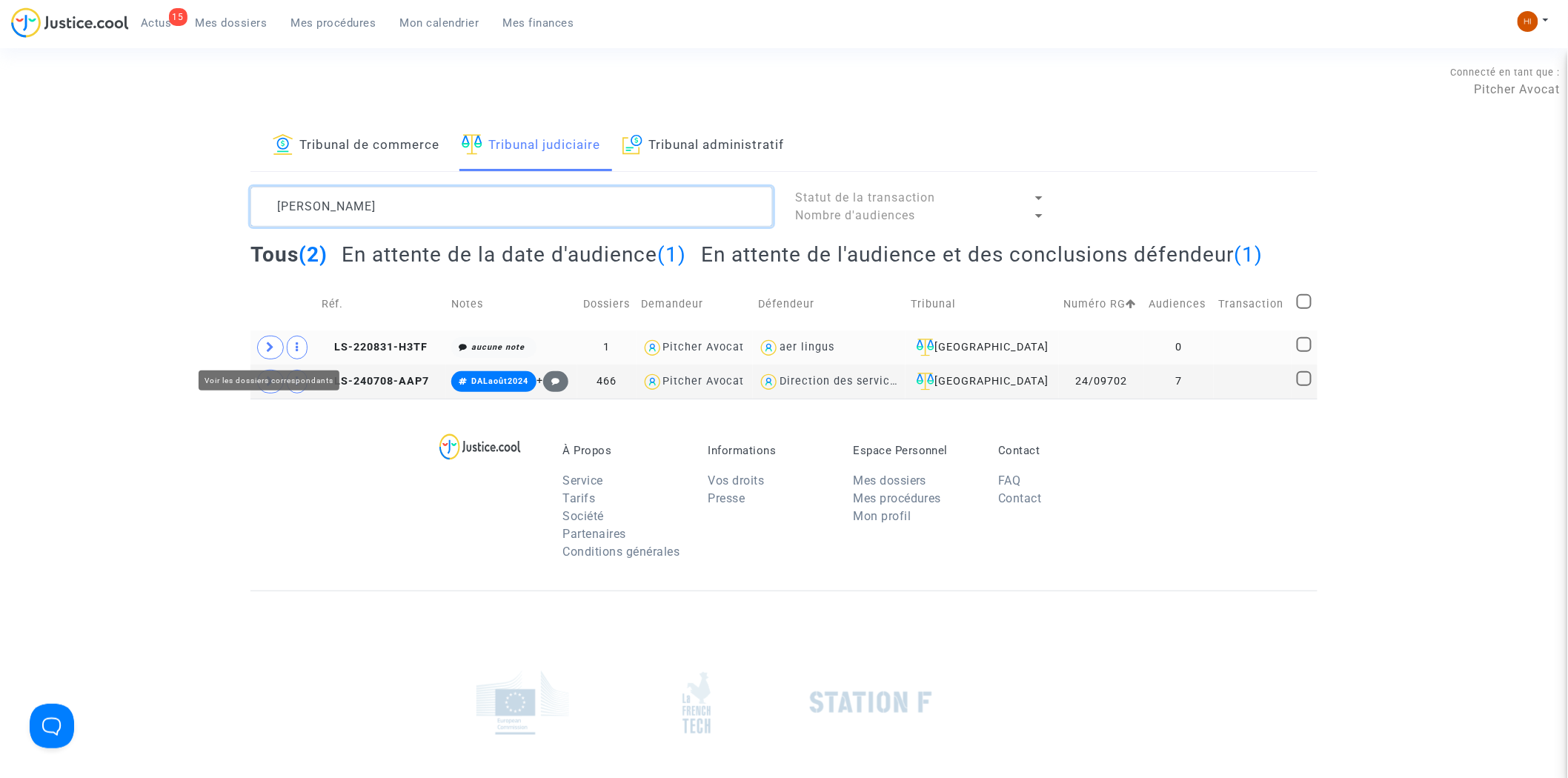
type textarea "FADY ARNAUD"
click at [263, 344] on span at bounding box center [271, 348] width 27 height 24
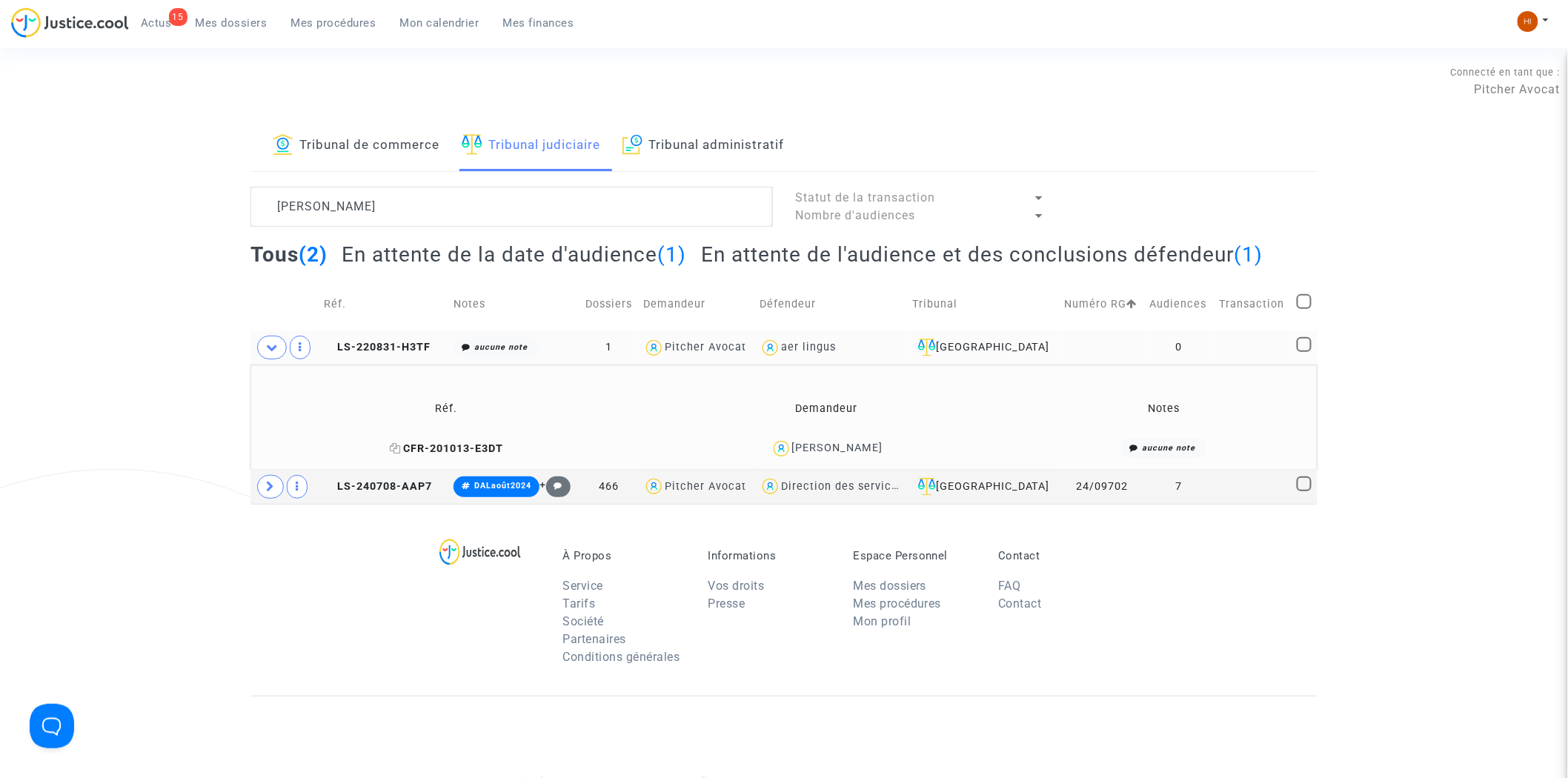
click at [401, 448] on icon at bounding box center [396, 449] width 12 height 11
click at [420, 335] on td "LS-220831-H3TF" at bounding box center [384, 348] width 130 height 35
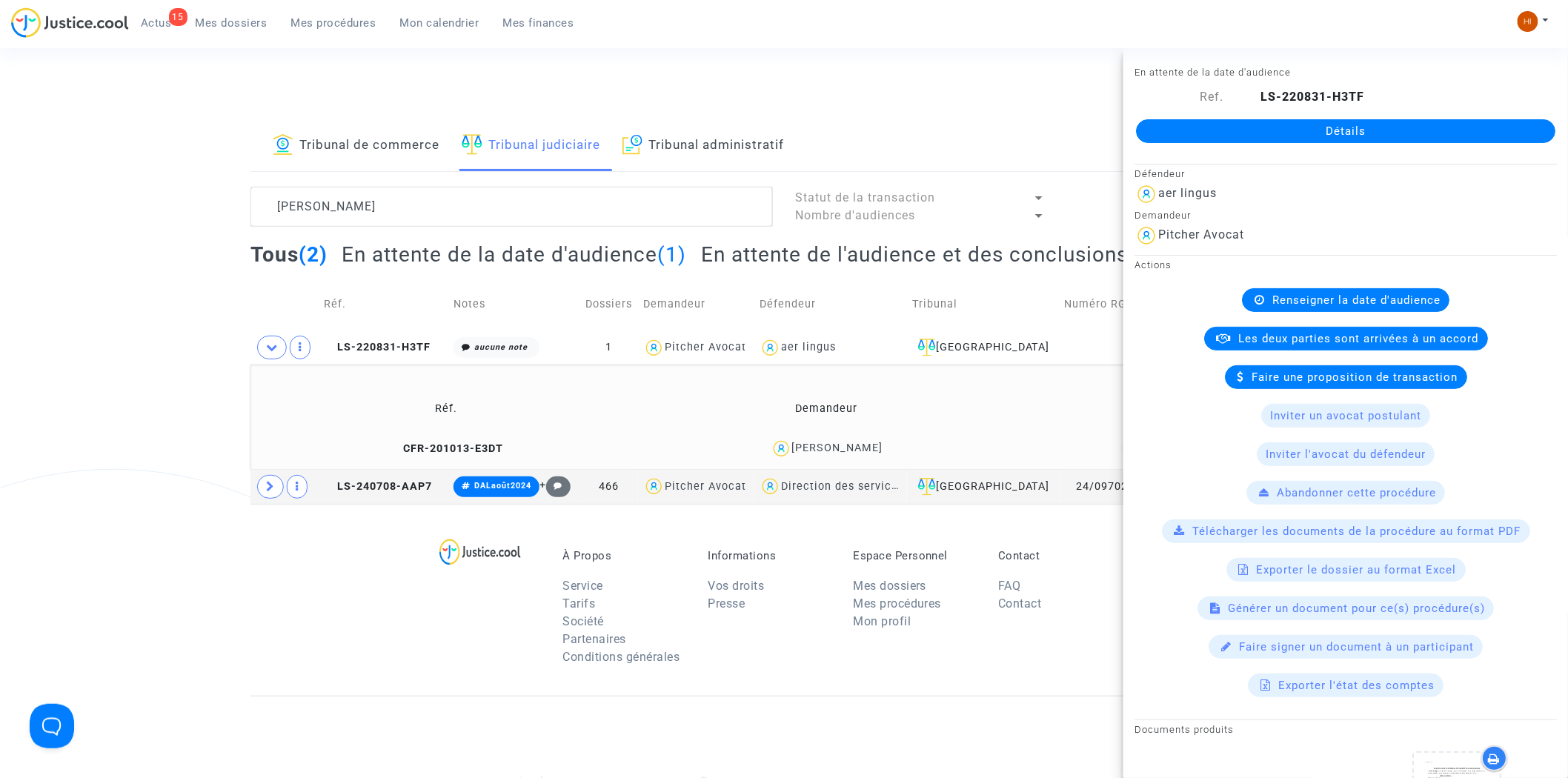
click at [1462, 123] on link "Détails" at bounding box center [1345, 131] width 420 height 24
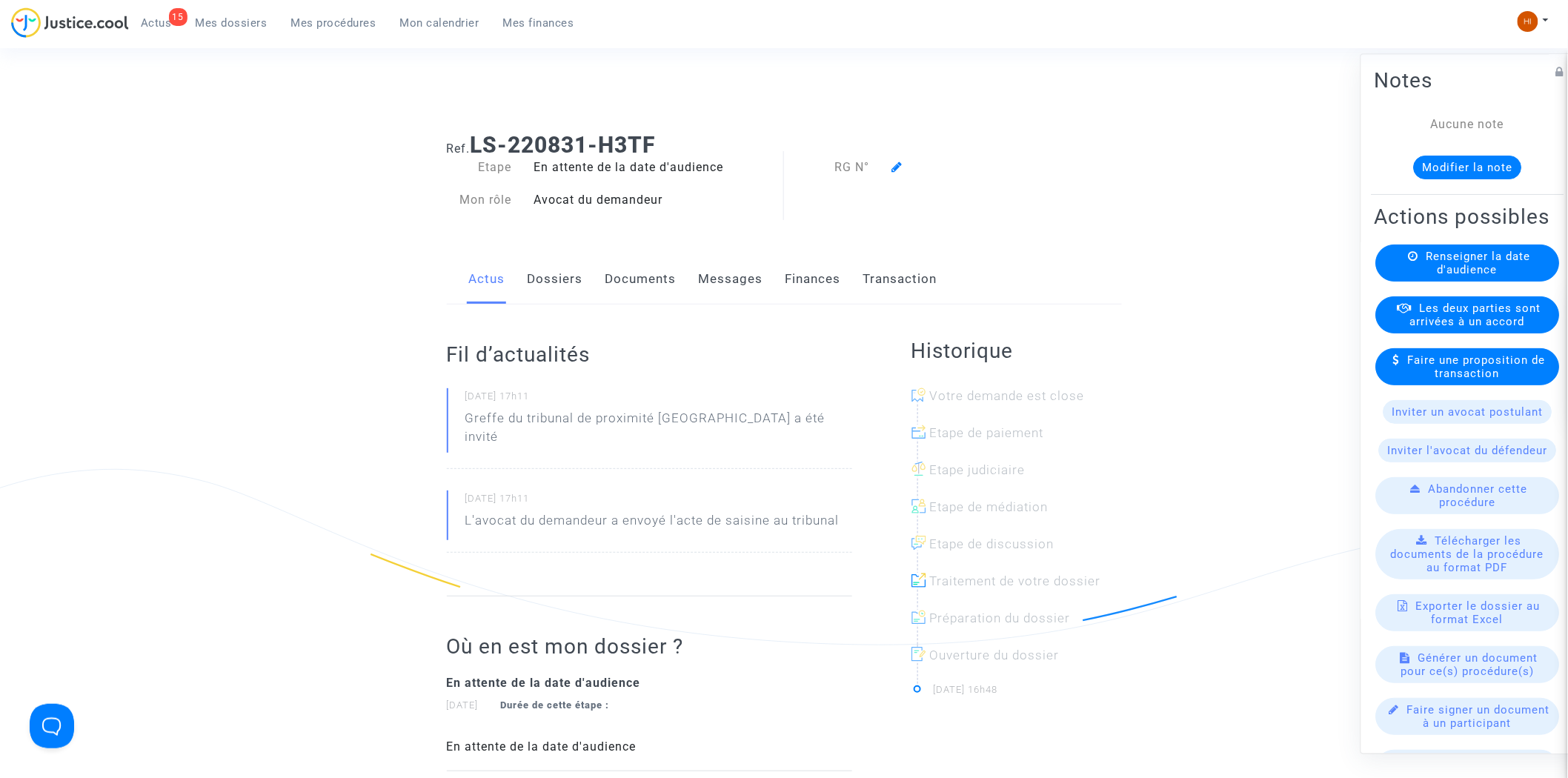
click at [1395, 282] on div "Renseigner la date d'audience" at bounding box center [1467, 263] width 183 height 37
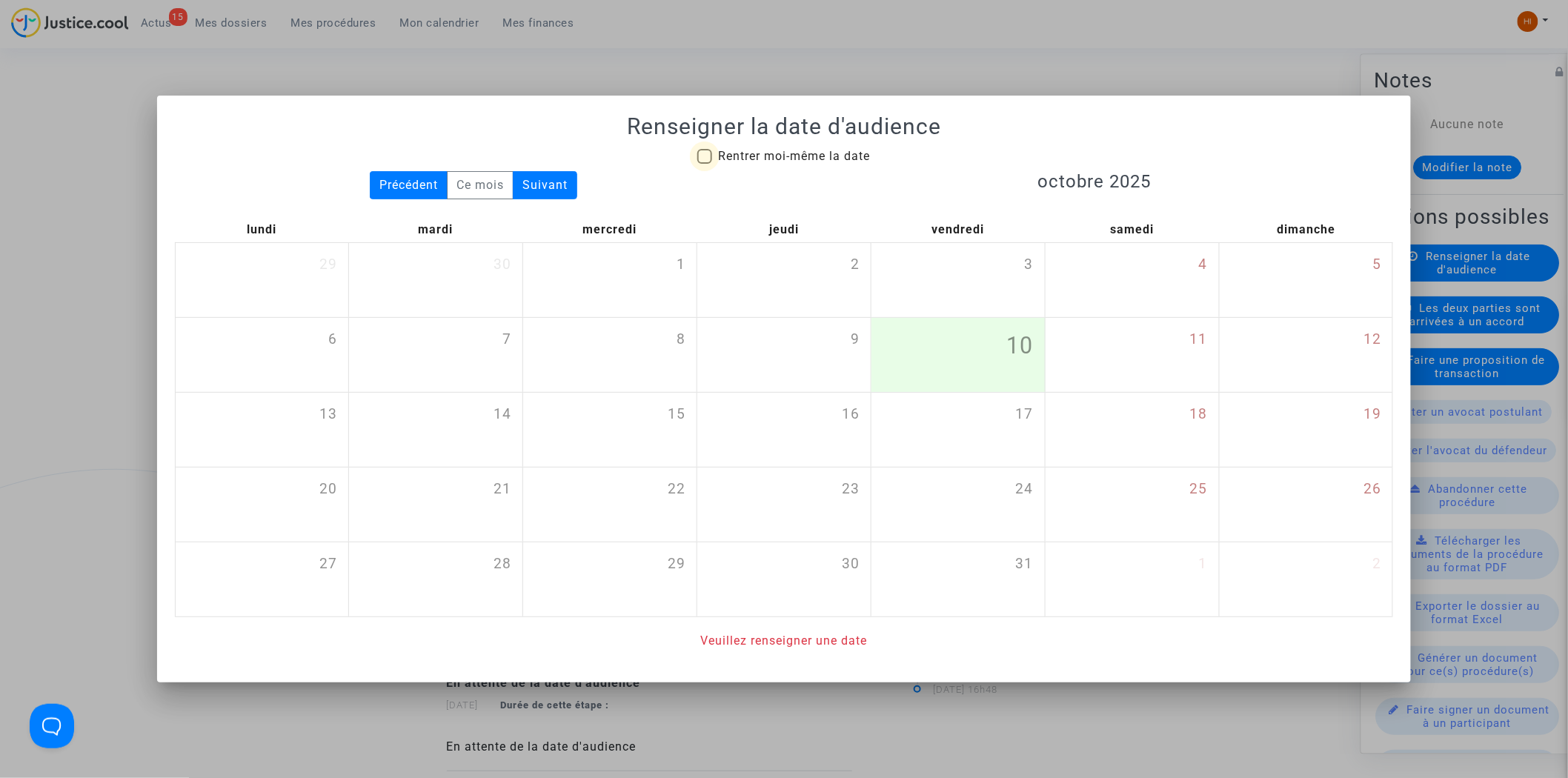
click at [824, 160] on span "Rentrer moi-même la date" at bounding box center [794, 156] width 152 height 14
click at [705, 164] on input "Rentrer moi-même la date" at bounding box center [704, 164] width 1 height 1
checkbox input "true"
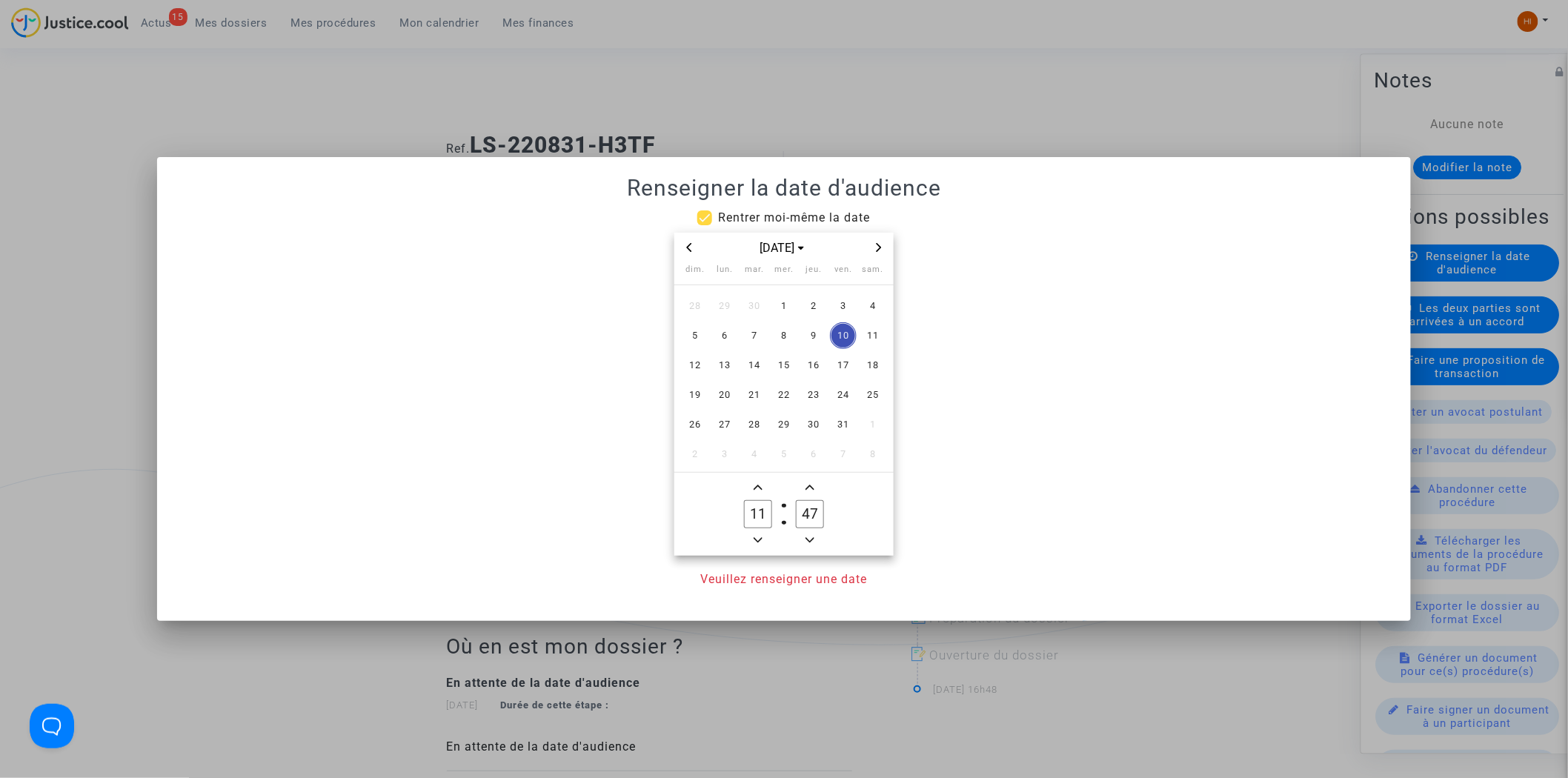
click at [867, 250] on div "oct. 2025" at bounding box center [784, 248] width 172 height 18
click at [873, 250] on span "Next month" at bounding box center [879, 248] width 18 height 18
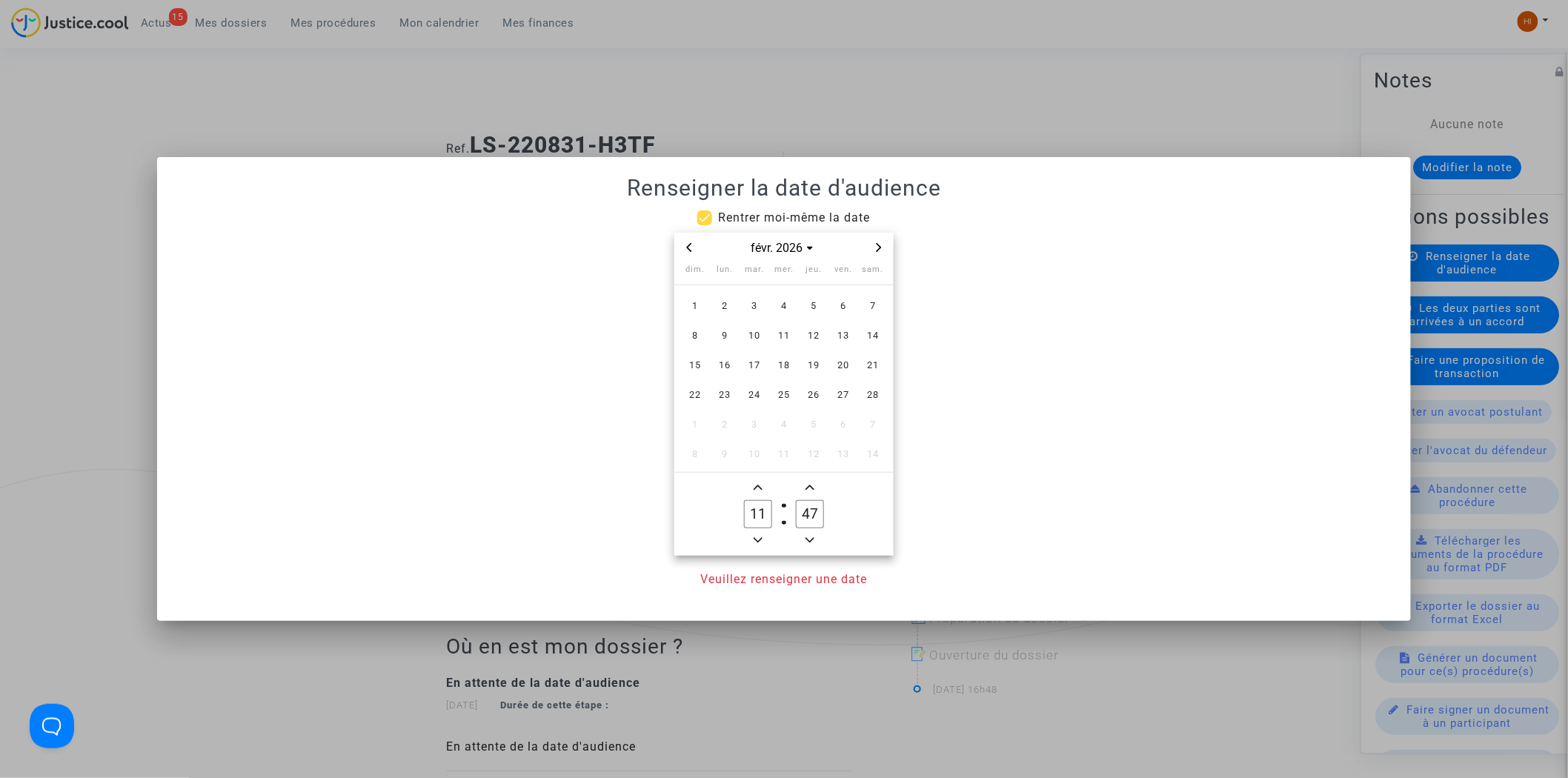
click at [873, 250] on span "Next month" at bounding box center [879, 248] width 18 height 18
click at [786, 366] on span "18" at bounding box center [784, 366] width 27 height 27
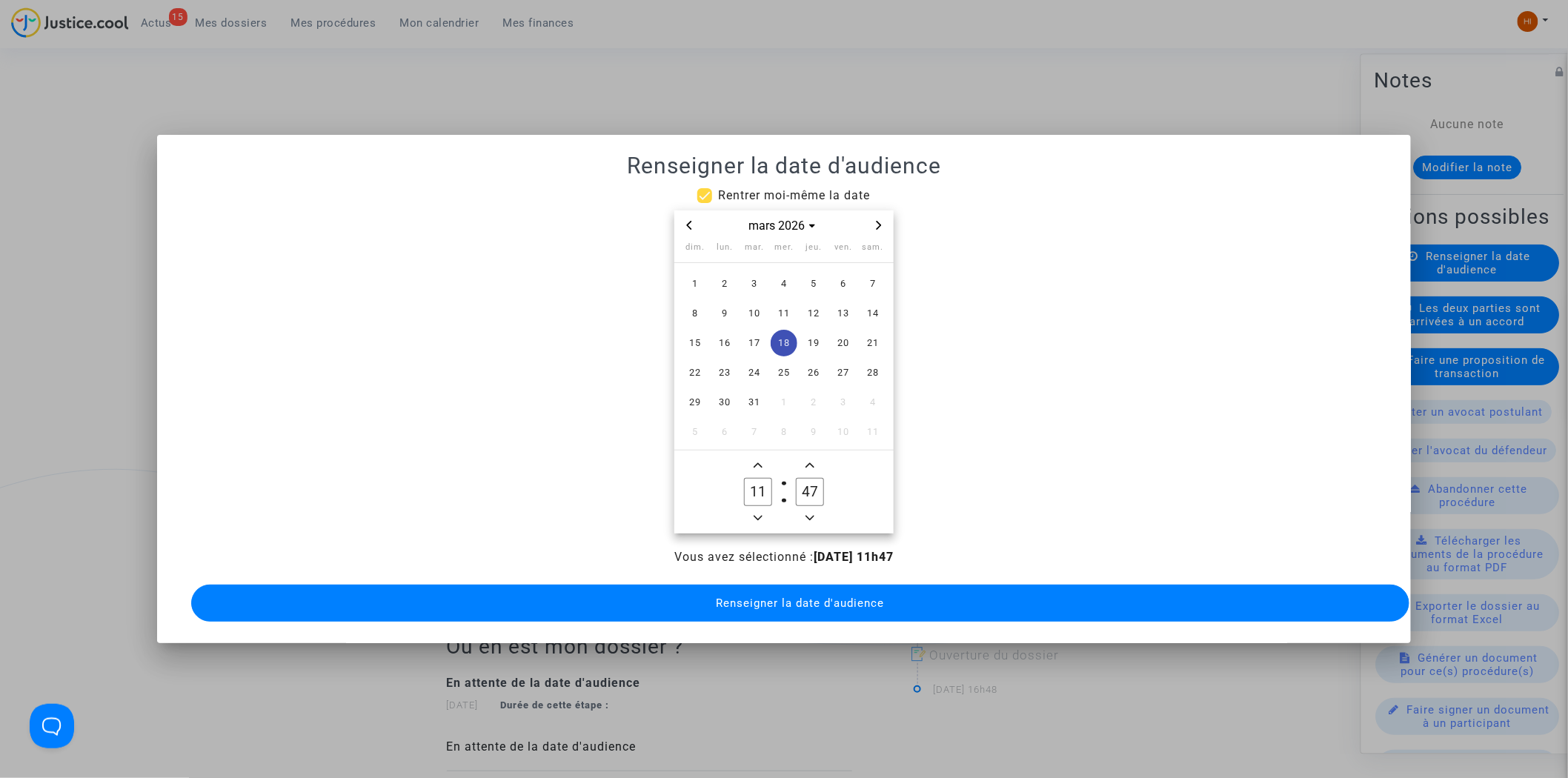
click at [760, 514] on icon "Minus a hour" at bounding box center [758, 518] width 9 height 9
type input "09"
drag, startPoint x: 816, startPoint y: 479, endPoint x: 766, endPoint y: 479, distance: 50.0
click at [766, 479] on owl-date-time-timer "09 Hour 47 Minute" at bounding box center [784, 492] width 219 height 83
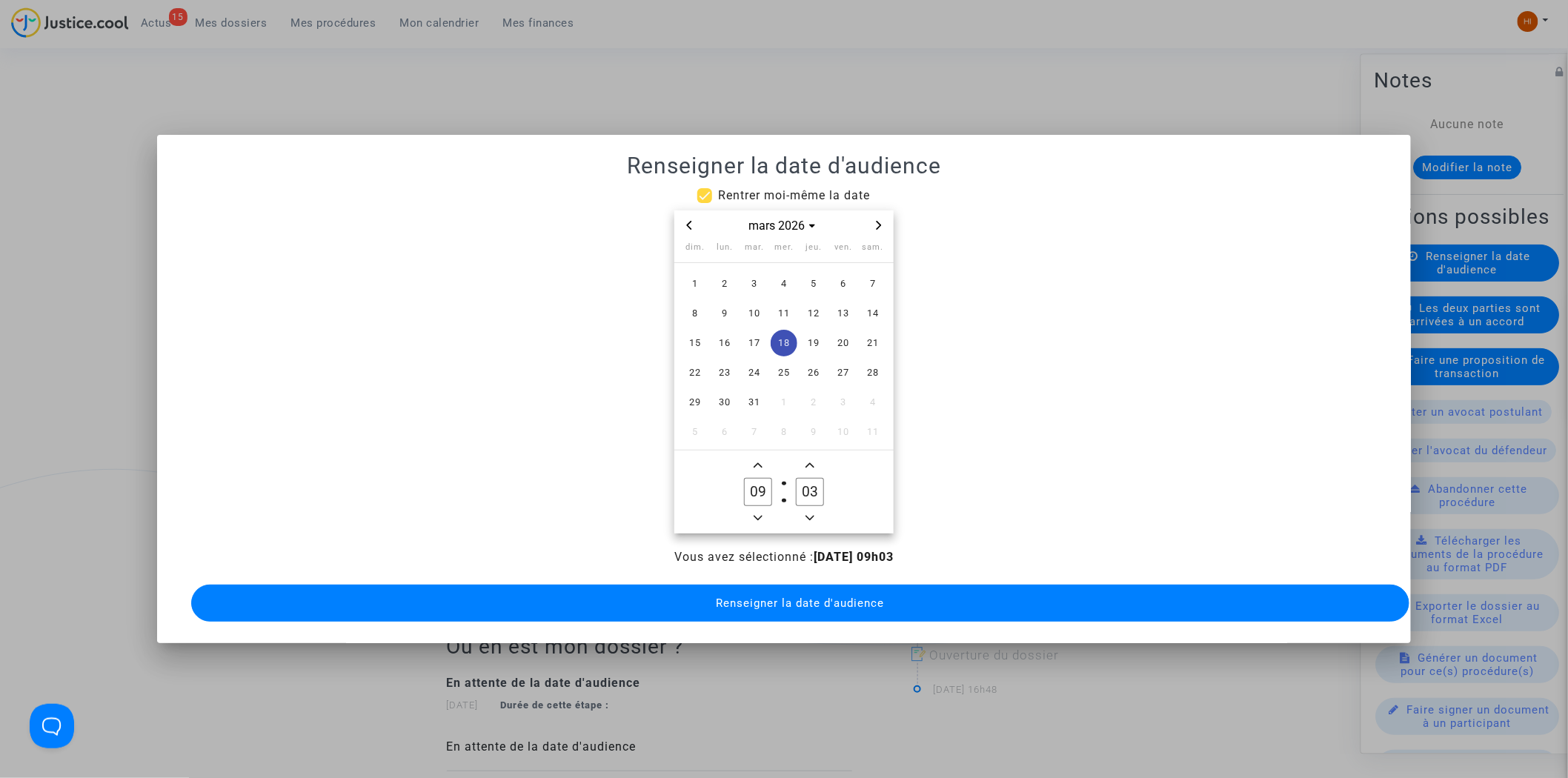
drag, startPoint x: 813, startPoint y: 484, endPoint x: 793, endPoint y: 486, distance: 20.1
click at [793, 486] on label "03 Minute" at bounding box center [810, 492] width 52 height 30
type input "30"
drag, startPoint x: 774, startPoint y: 596, endPoint x: 681, endPoint y: 294, distance: 316.0
click at [773, 596] on span "Renseigner la date d'audience" at bounding box center [800, 603] width 168 height 13
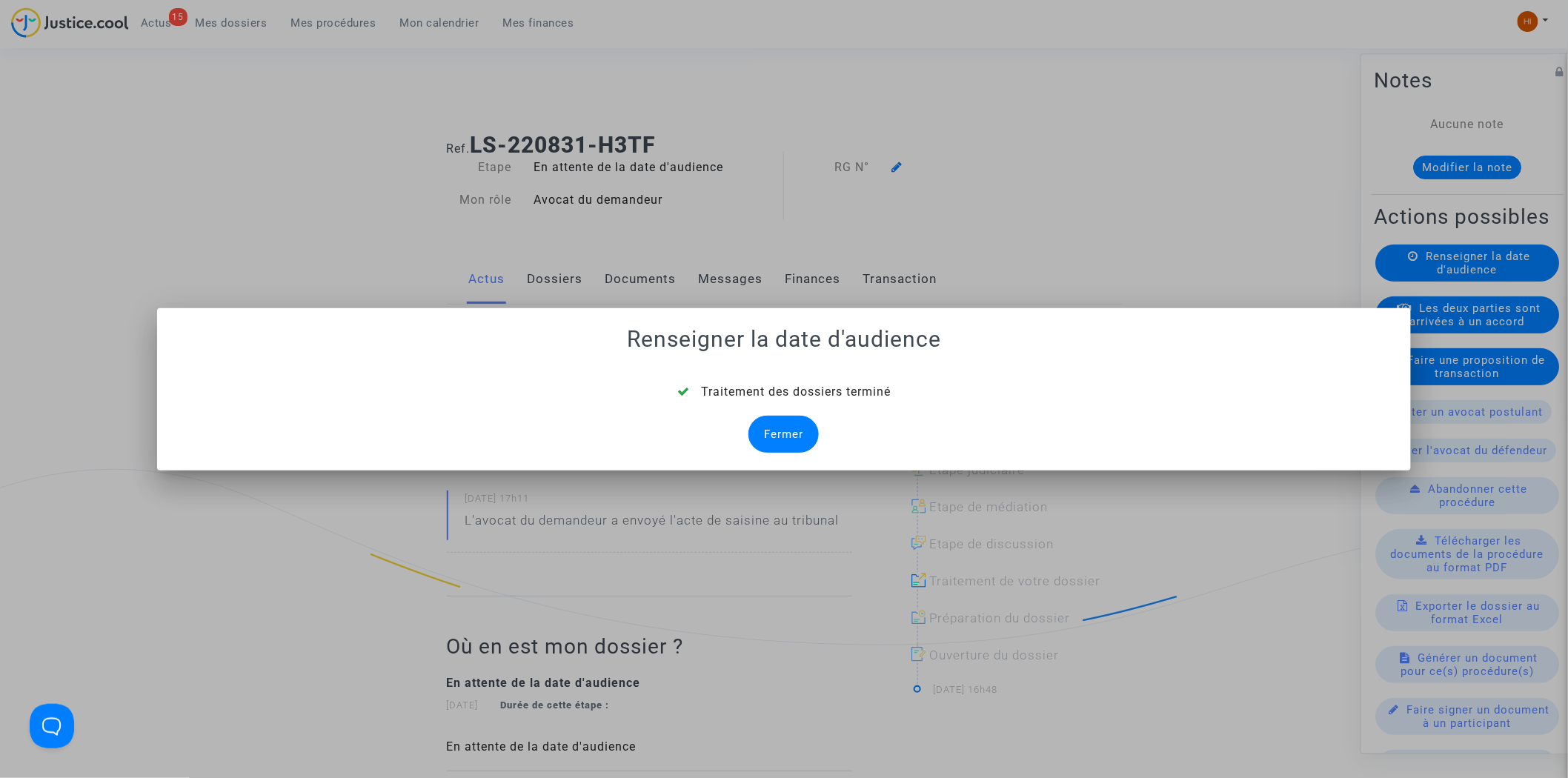
click at [801, 432] on div "Fermer" at bounding box center [784, 434] width 70 height 37
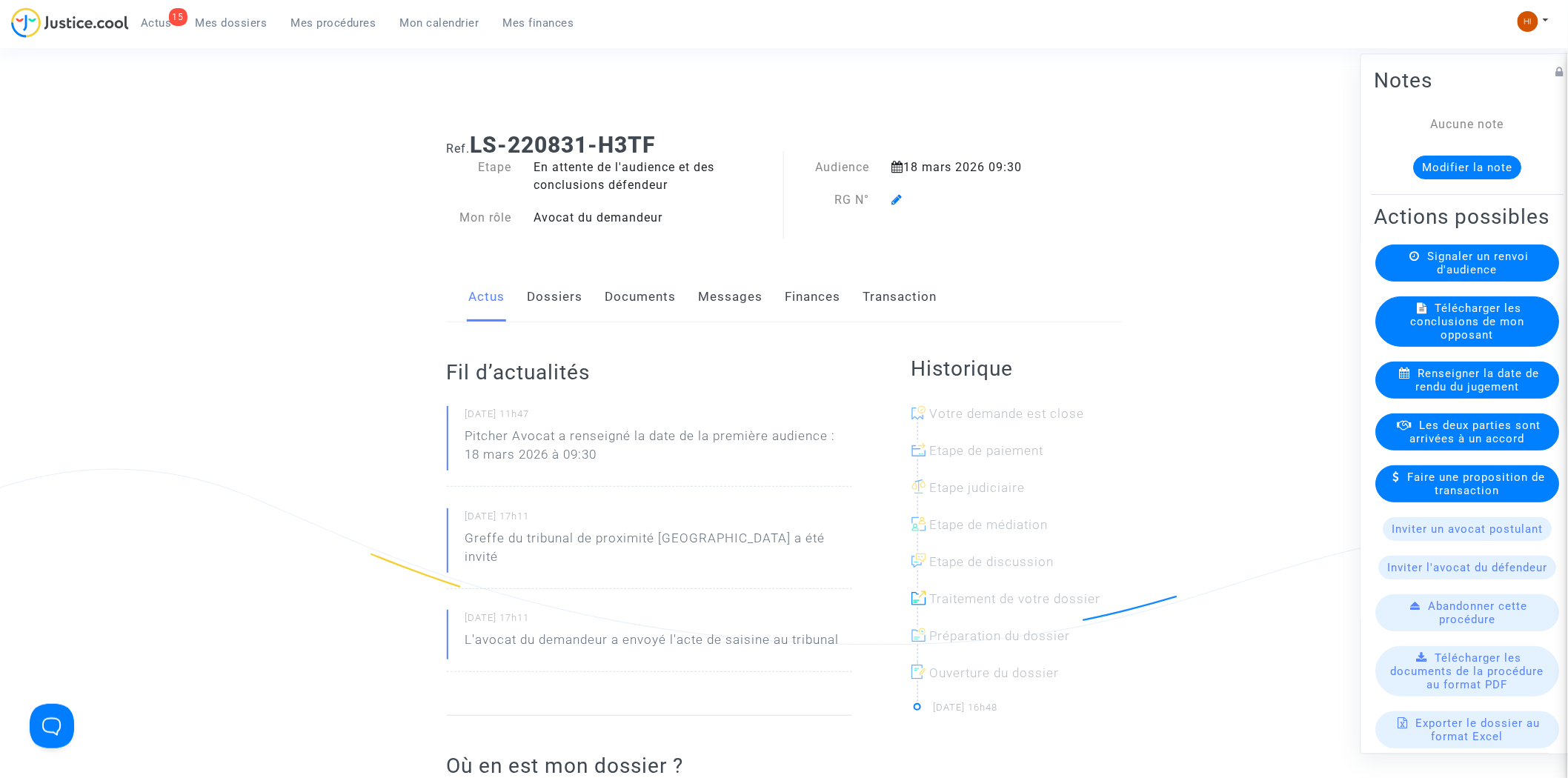
click at [898, 197] on icon at bounding box center [898, 199] width 12 height 12
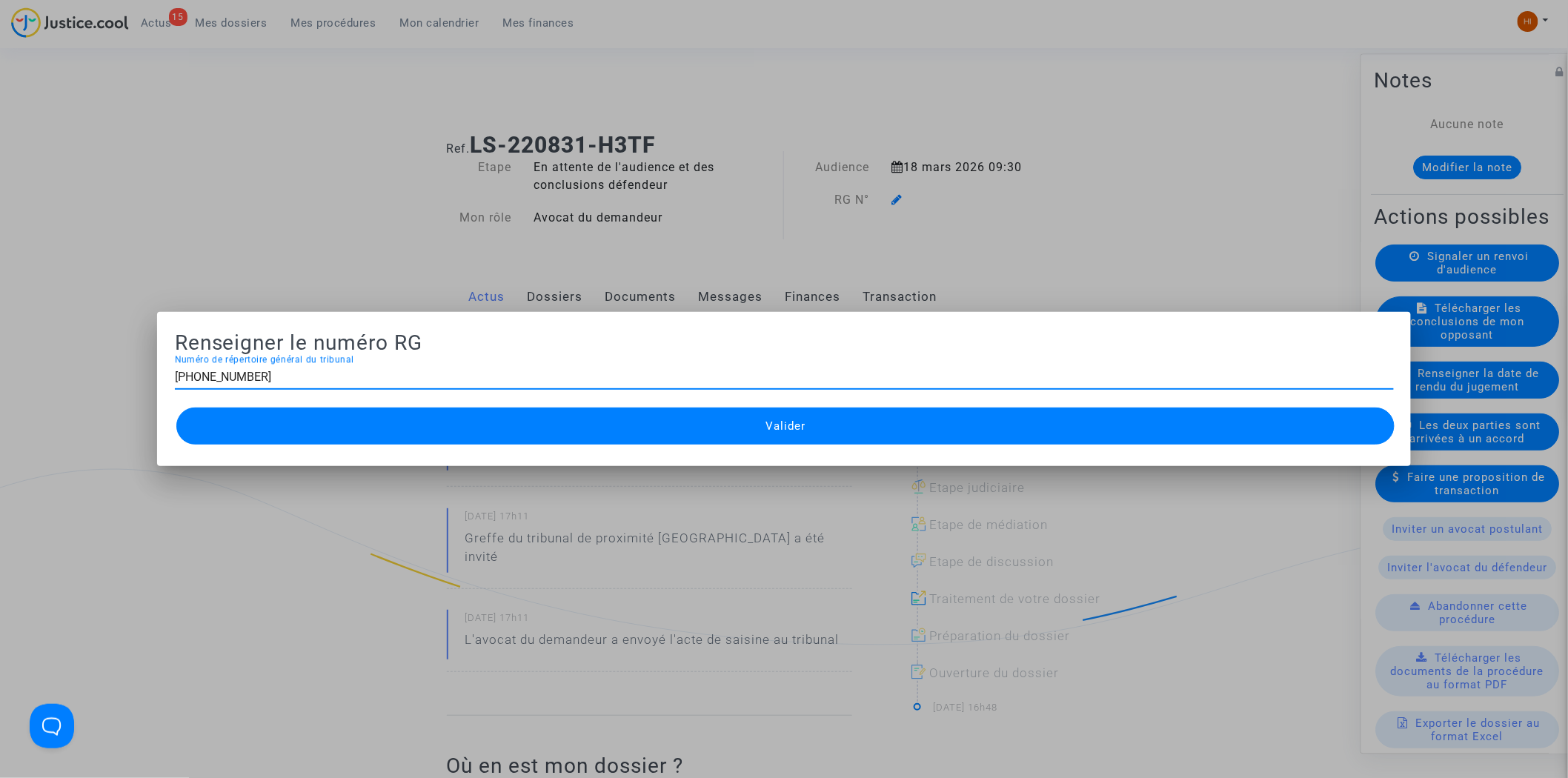
type input "11-22-003615"
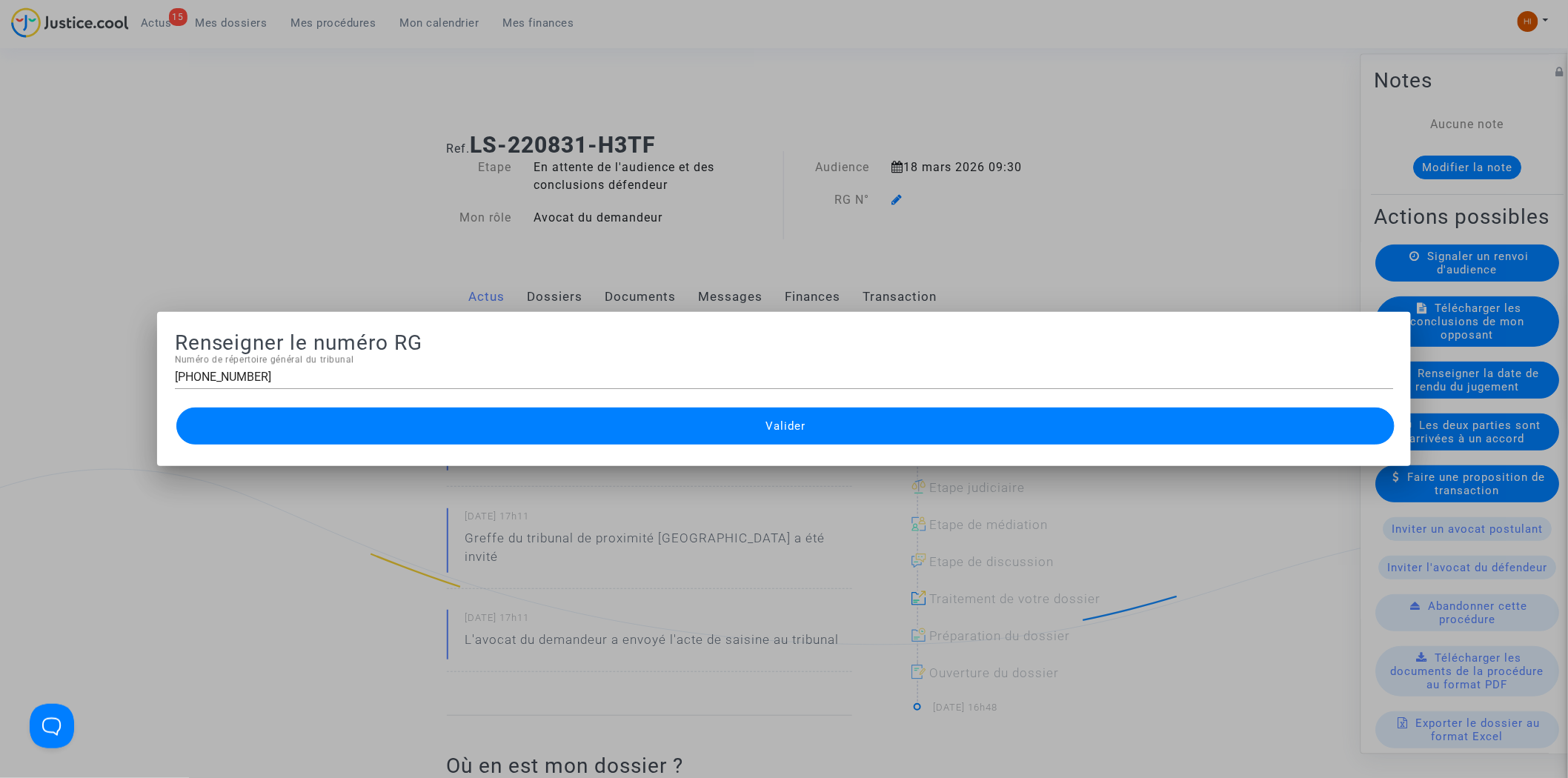
click at [578, 446] on div "Valider" at bounding box center [784, 426] width 1219 height 44
click at [570, 434] on button "Valider" at bounding box center [786, 426] width 1219 height 37
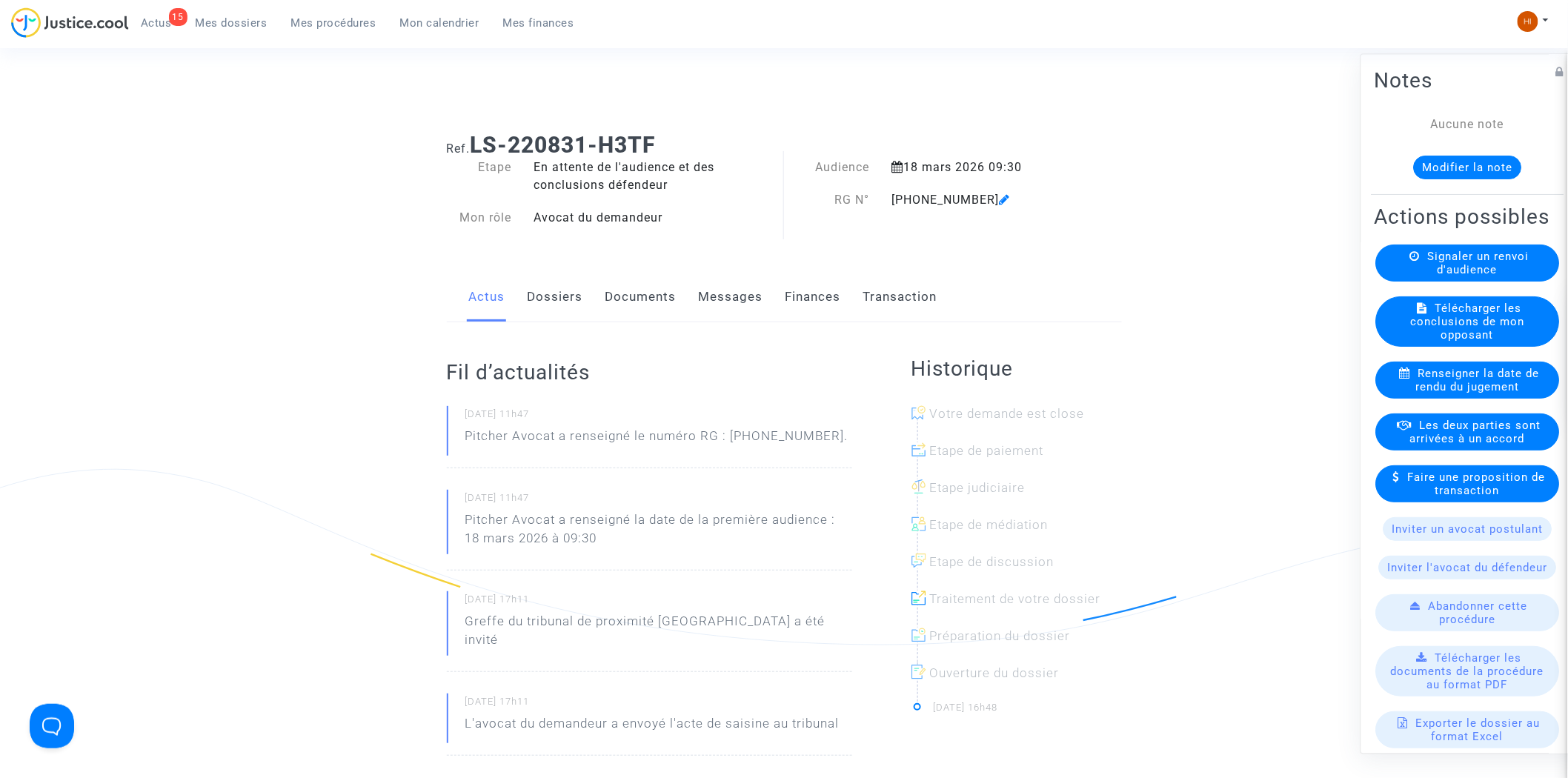
click at [655, 310] on link "Documents" at bounding box center [641, 297] width 71 height 49
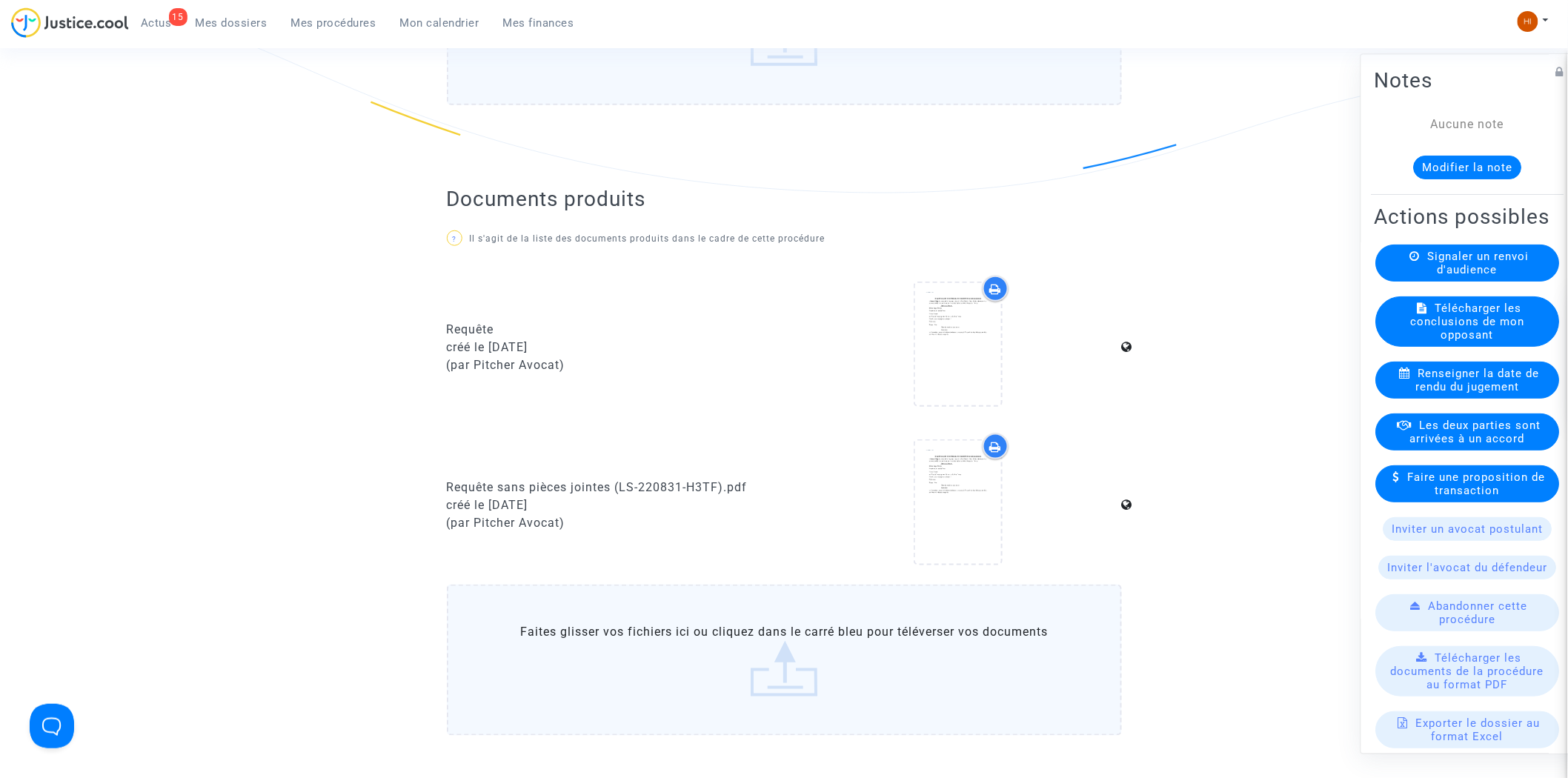
scroll to position [824, 0]
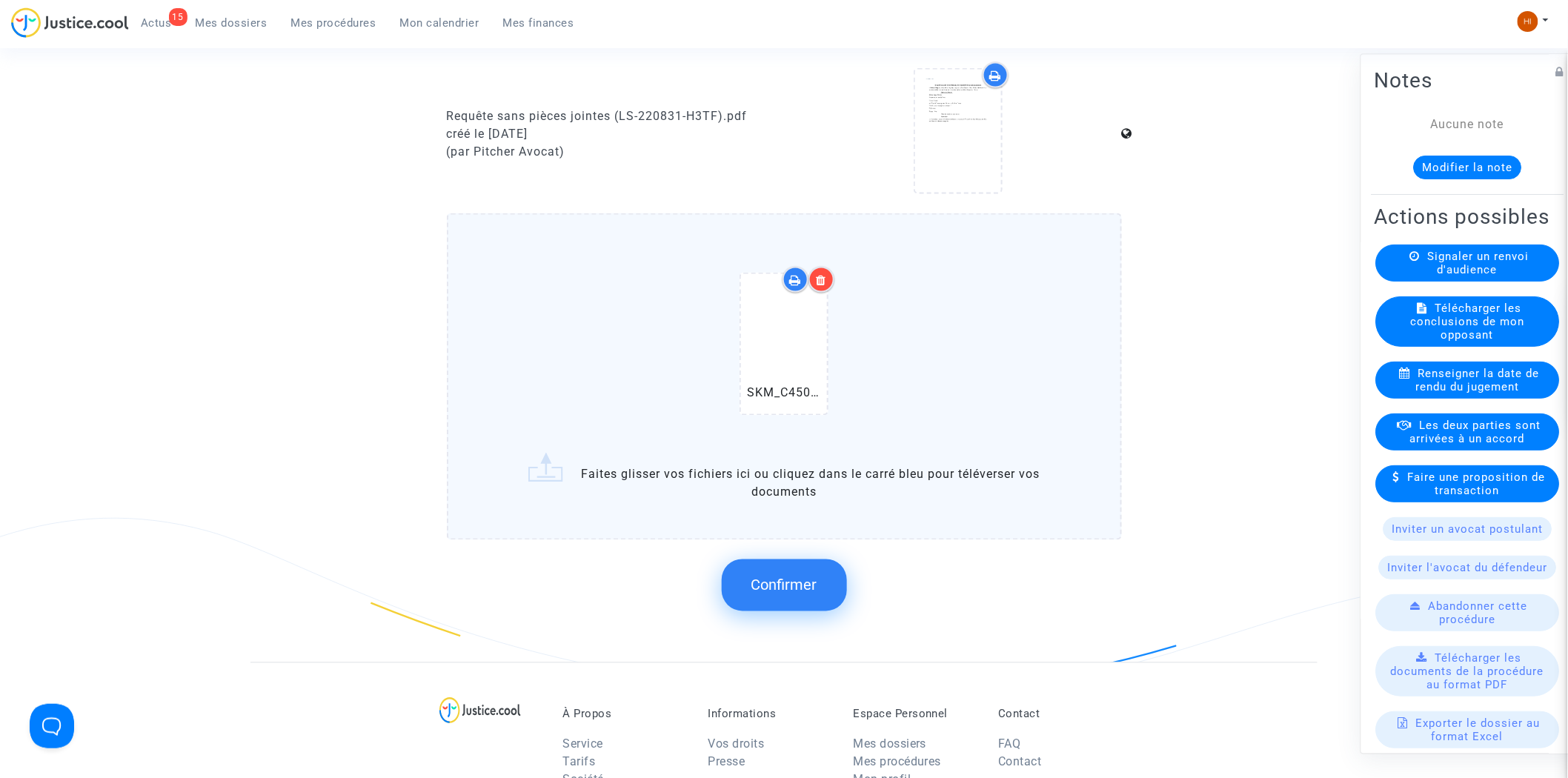
click at [795, 582] on span "Confirmer" at bounding box center [784, 586] width 66 height 18
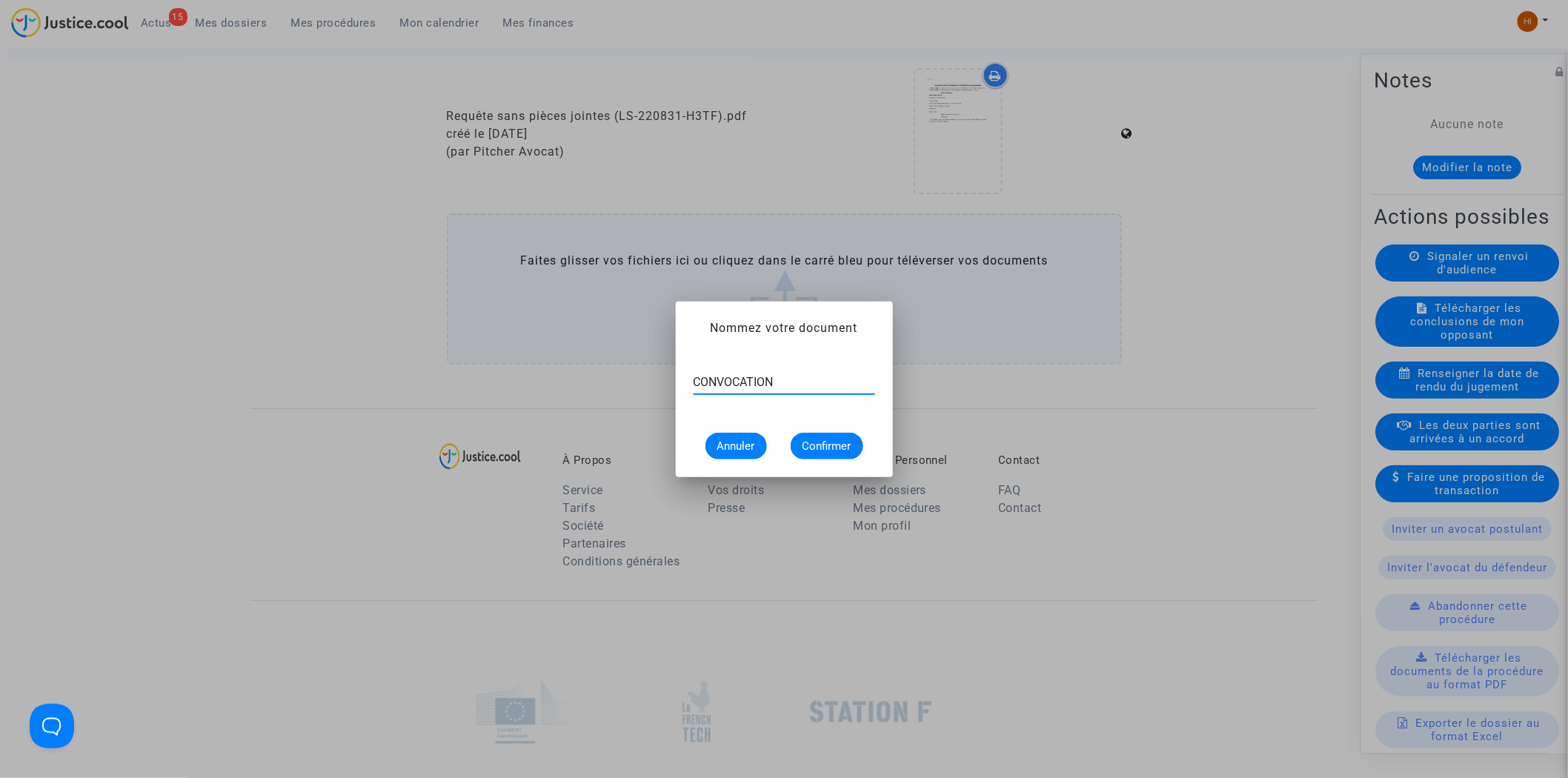
type input "CONVOCATION"
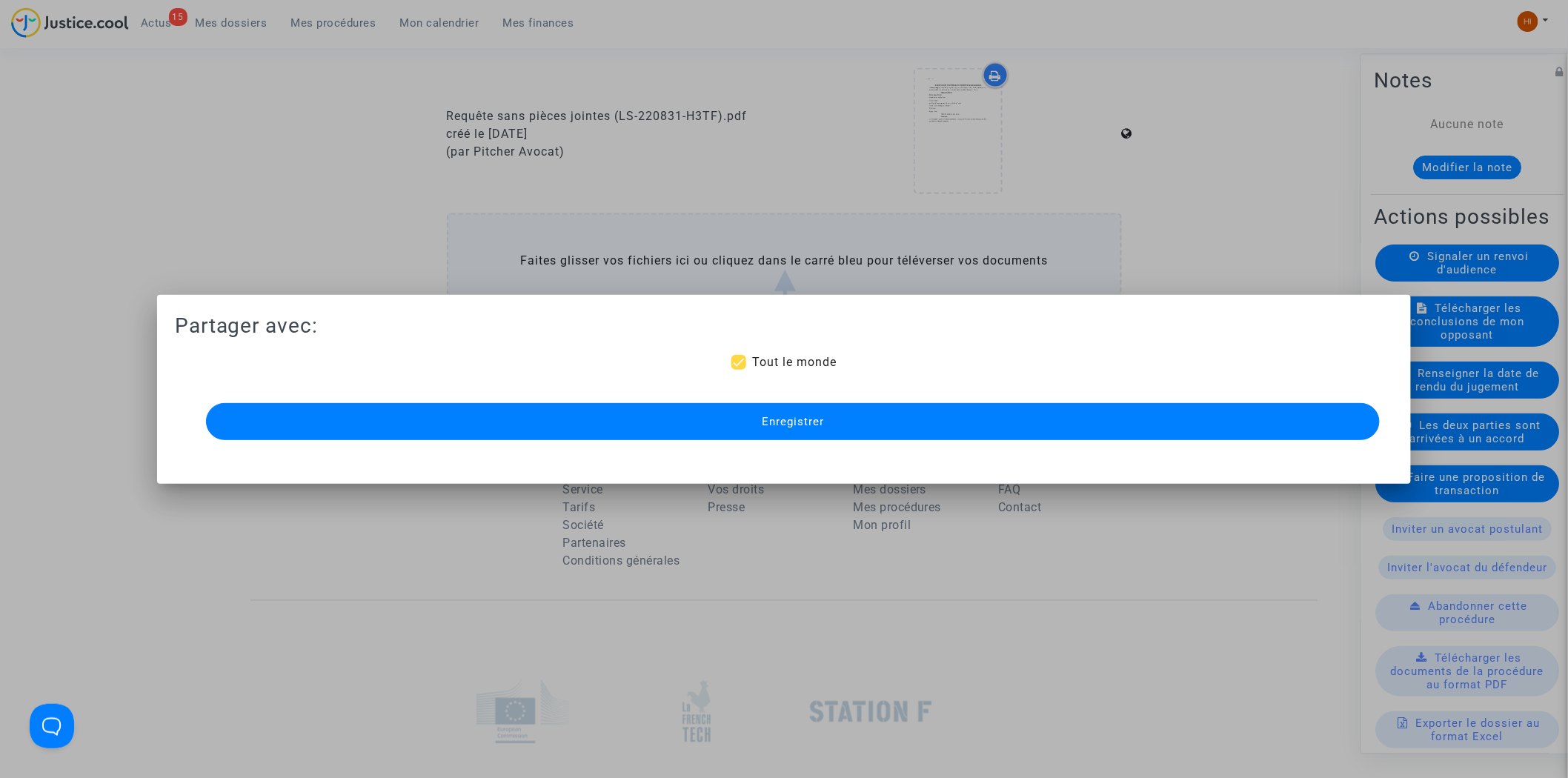
click at [542, 415] on button "Enregistrer" at bounding box center [793, 422] width 1174 height 37
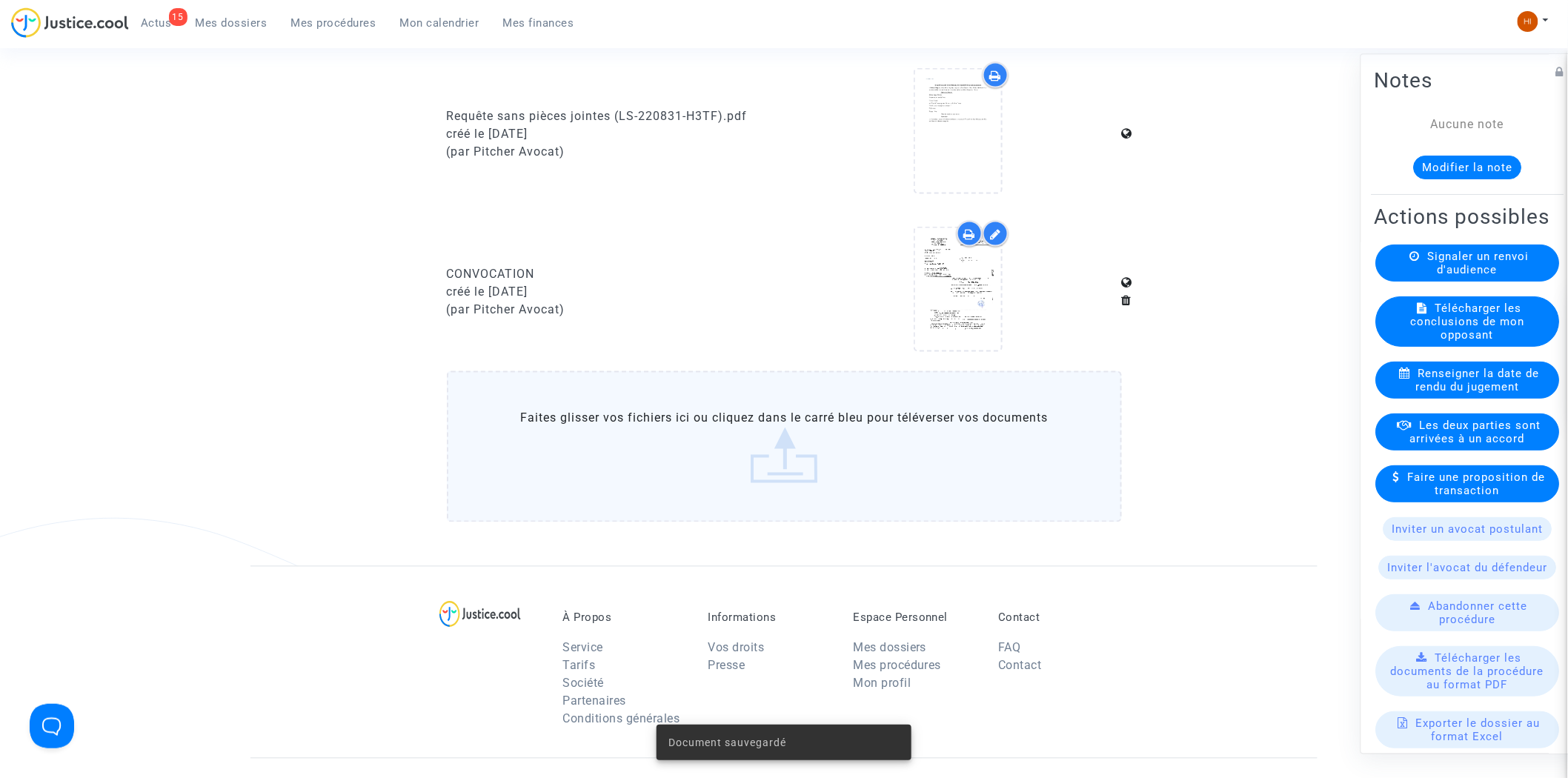
click at [316, 11] on ul "15 Actus Mes dossiers Mes procédures Mon calendrier Mes finances" at bounding box center [357, 21] width 457 height 27
click at [323, 23] on span "Mes procédures" at bounding box center [333, 23] width 85 height 13
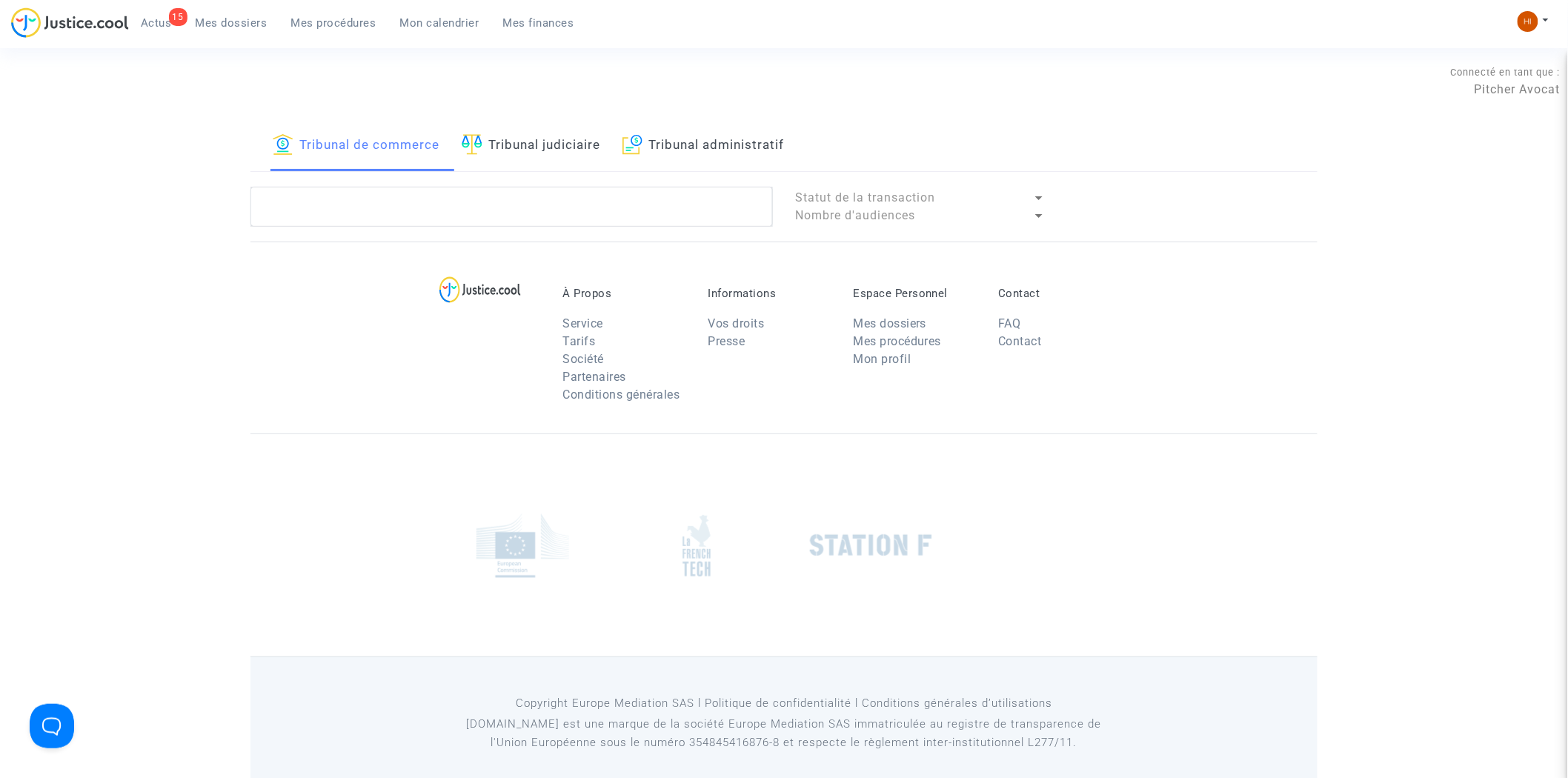
click at [550, 134] on link "Tribunal judiciaire" at bounding box center [531, 146] width 138 height 50
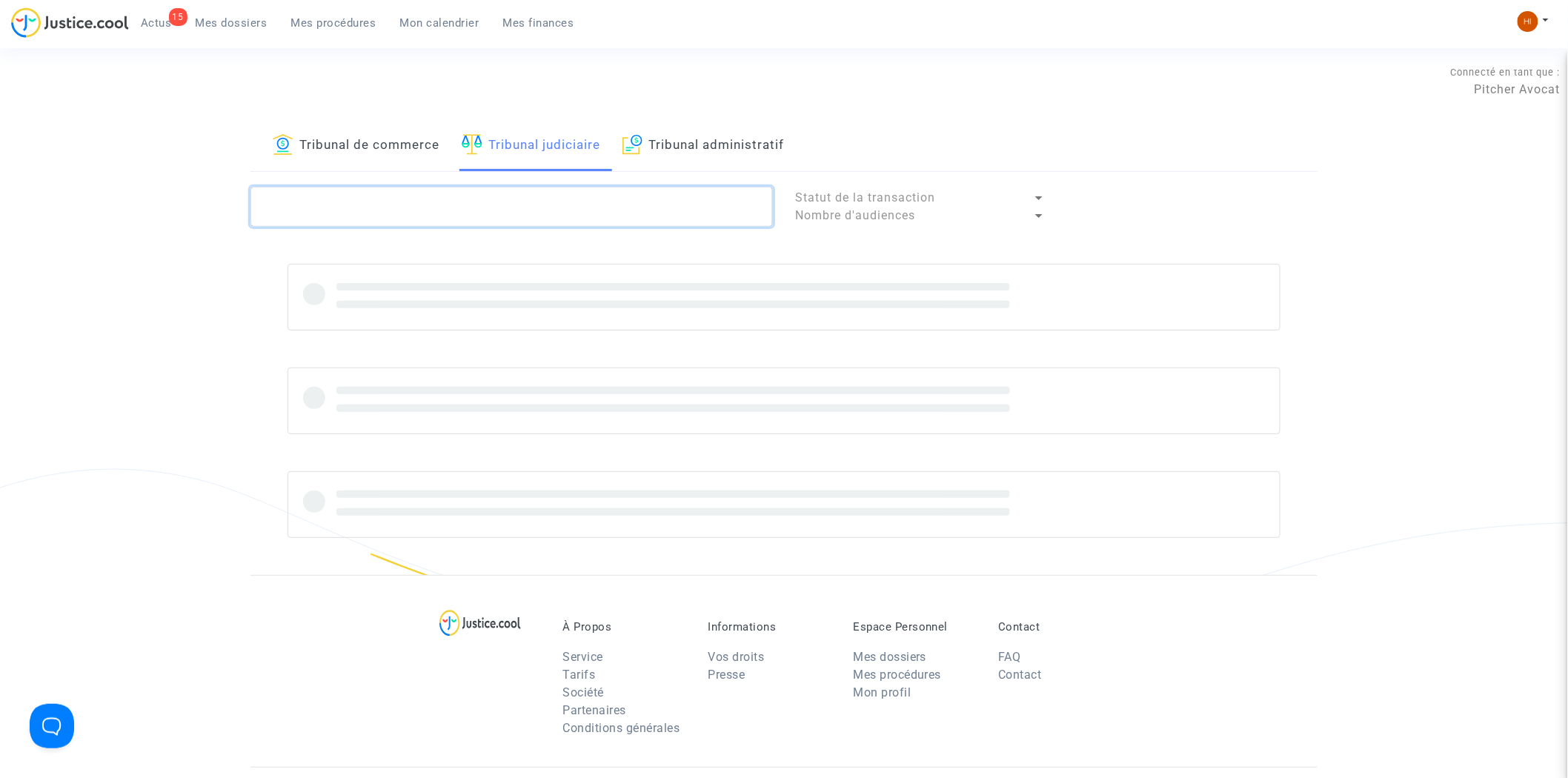
click at [517, 212] on textarea at bounding box center [512, 207] width 522 height 40
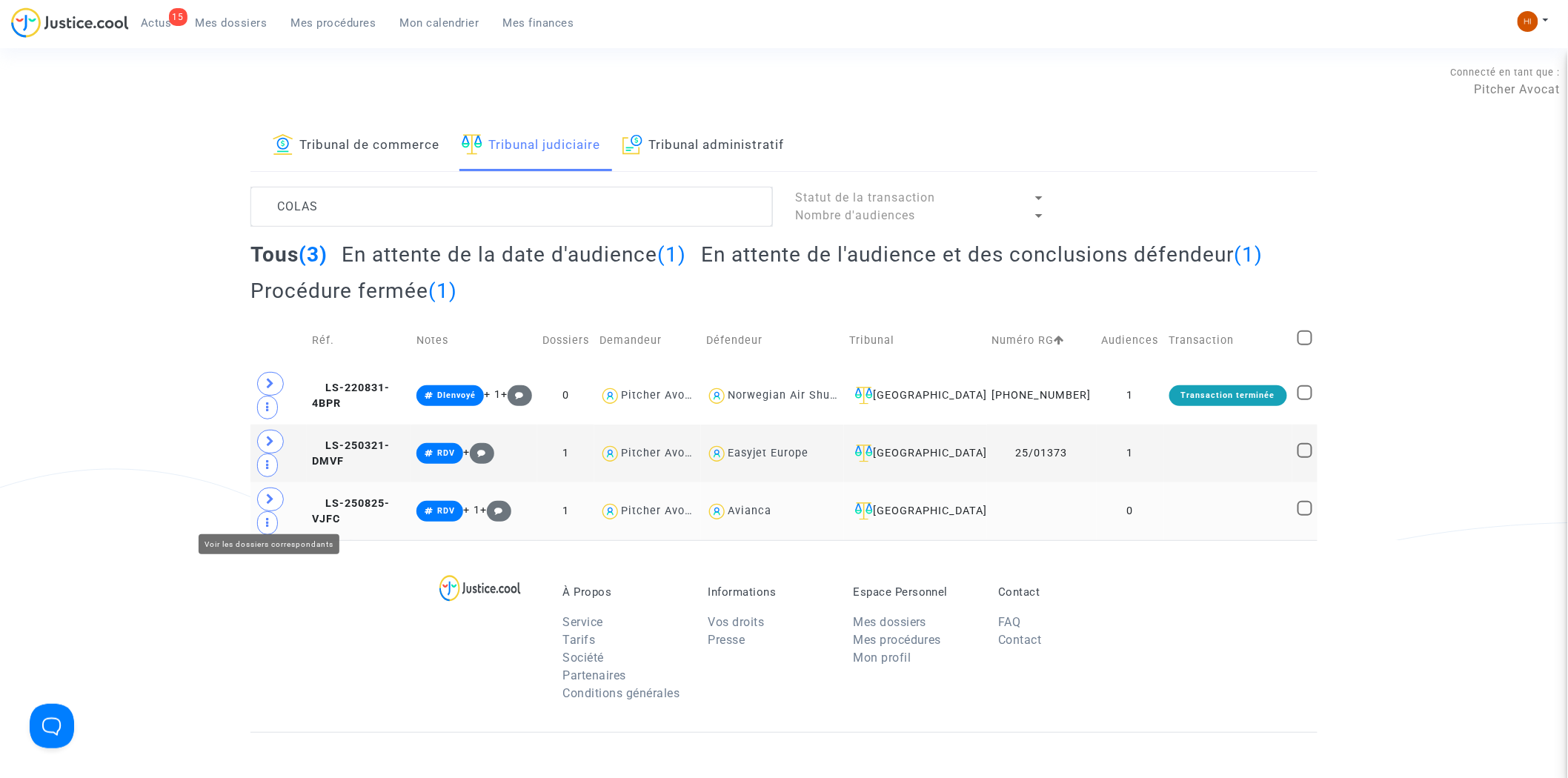
drag, startPoint x: 282, startPoint y: 493, endPoint x: 270, endPoint y: 507, distance: 18.4
click at [282, 482] on td at bounding box center [278, 453] width 57 height 58
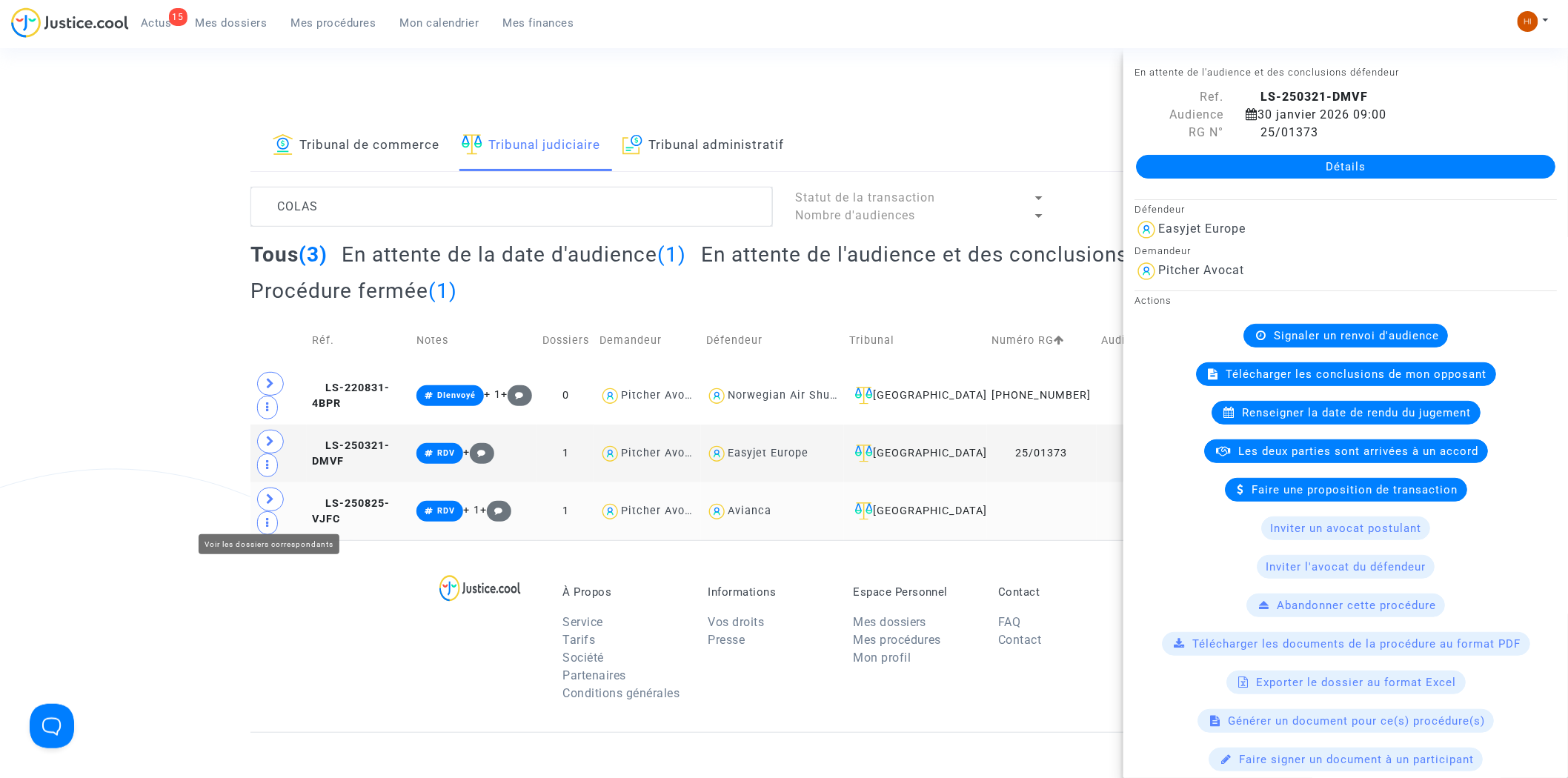
click at [269, 505] on icon at bounding box center [270, 499] width 9 height 12
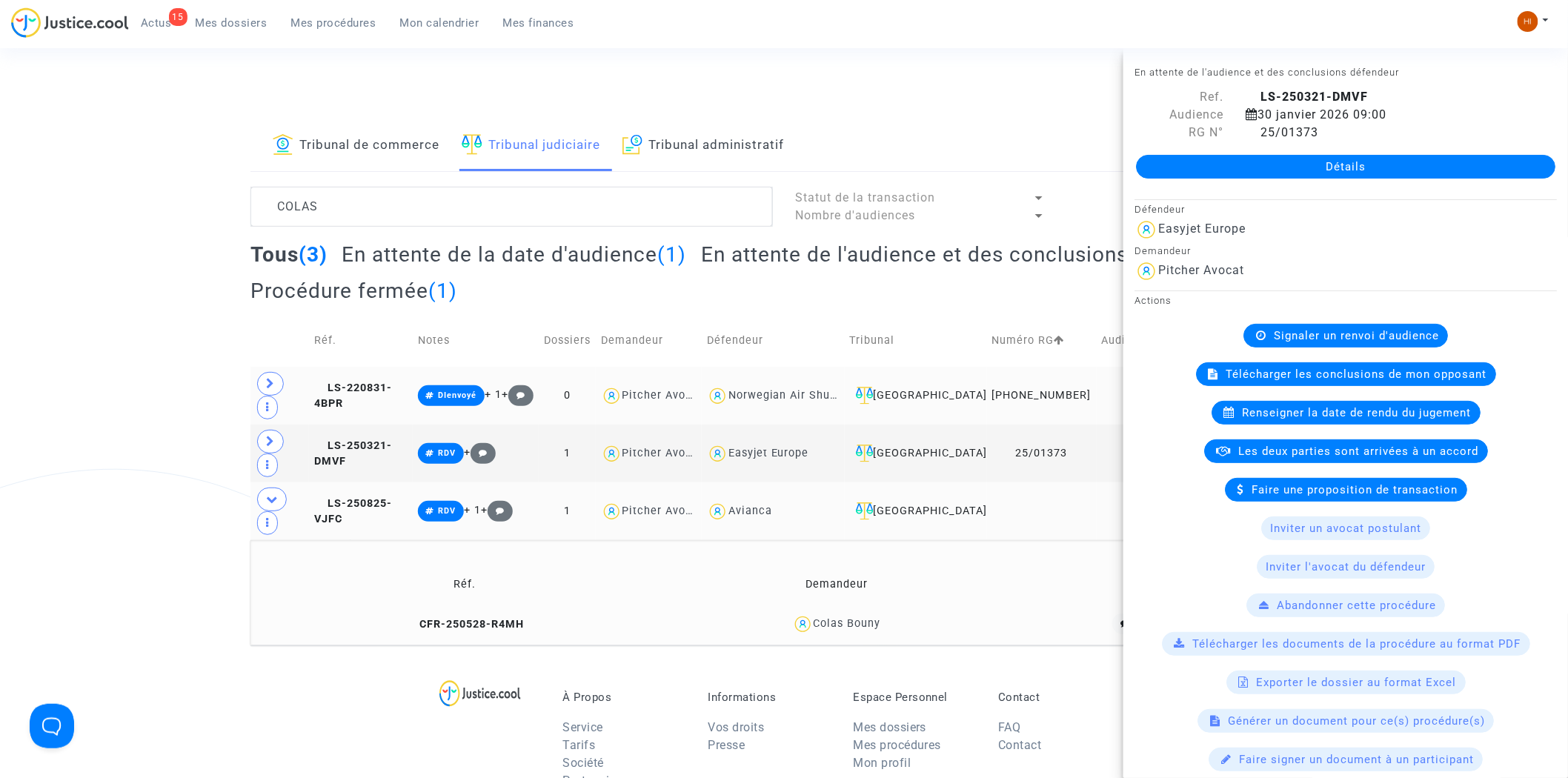
click at [774, 401] on div "Norwegian Air Shuttle" at bounding box center [789, 395] width 122 height 12
type textarea "COLAS @"Norwegian Air Shuttle""
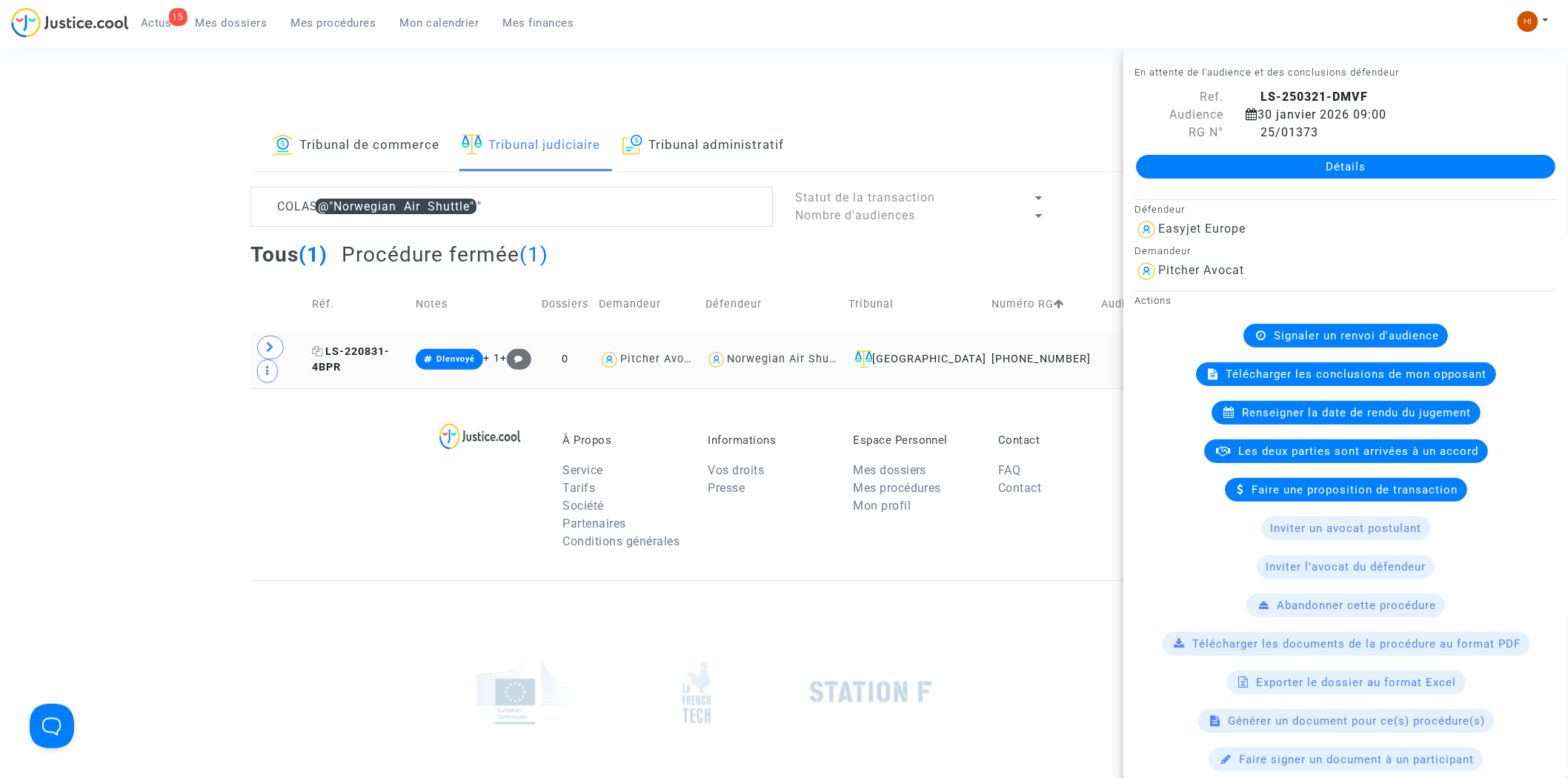
click at [361, 361] on span "LS-220831-4BPR" at bounding box center [350, 360] width 78 height 29
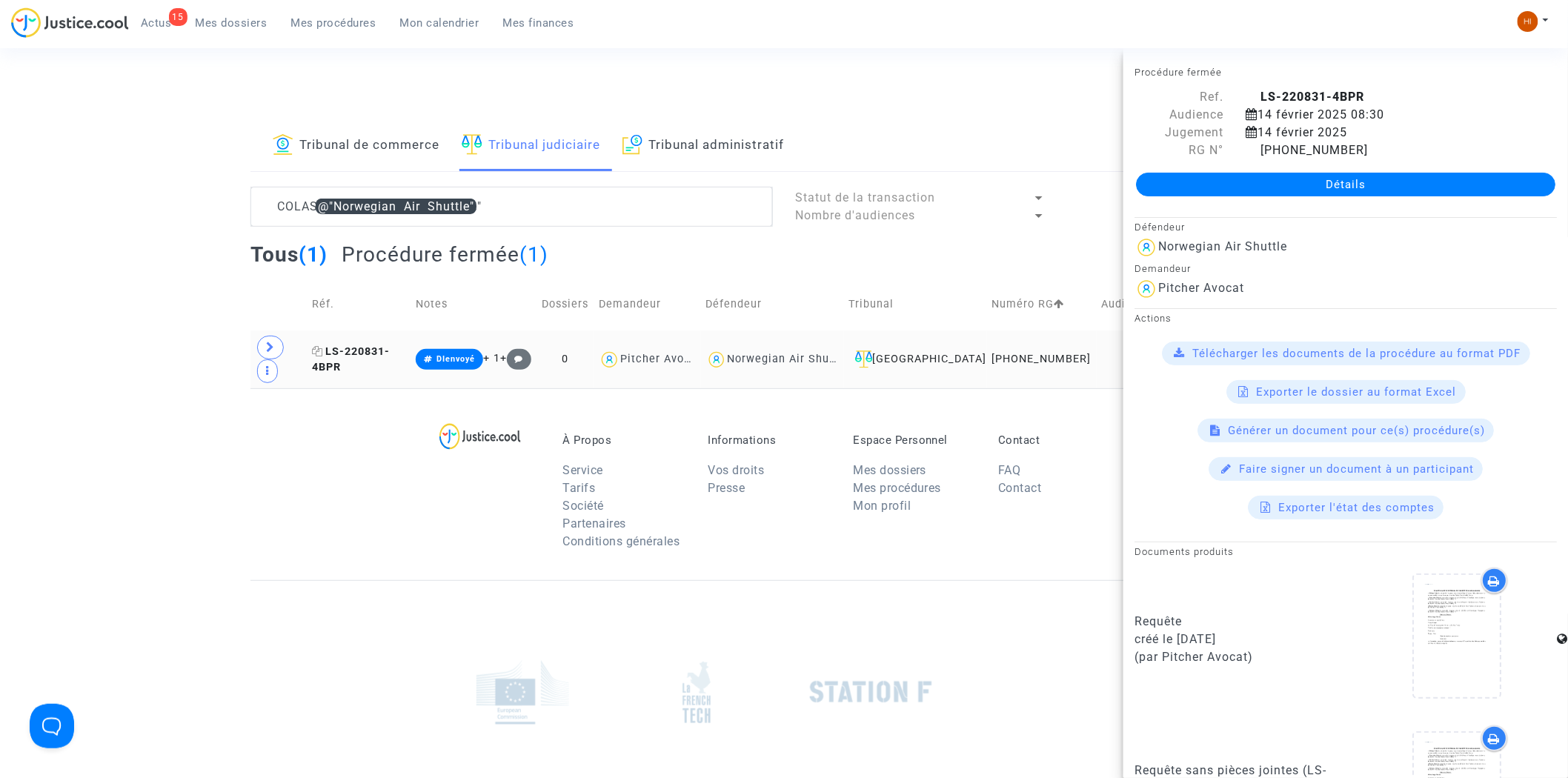
click at [324, 356] on icon at bounding box center [318, 351] width 12 height 11
drag, startPoint x: 272, startPoint y: 356, endPoint x: 381, endPoint y: 386, distance: 113.1
click at [272, 353] on icon at bounding box center [270, 348] width 9 height 12
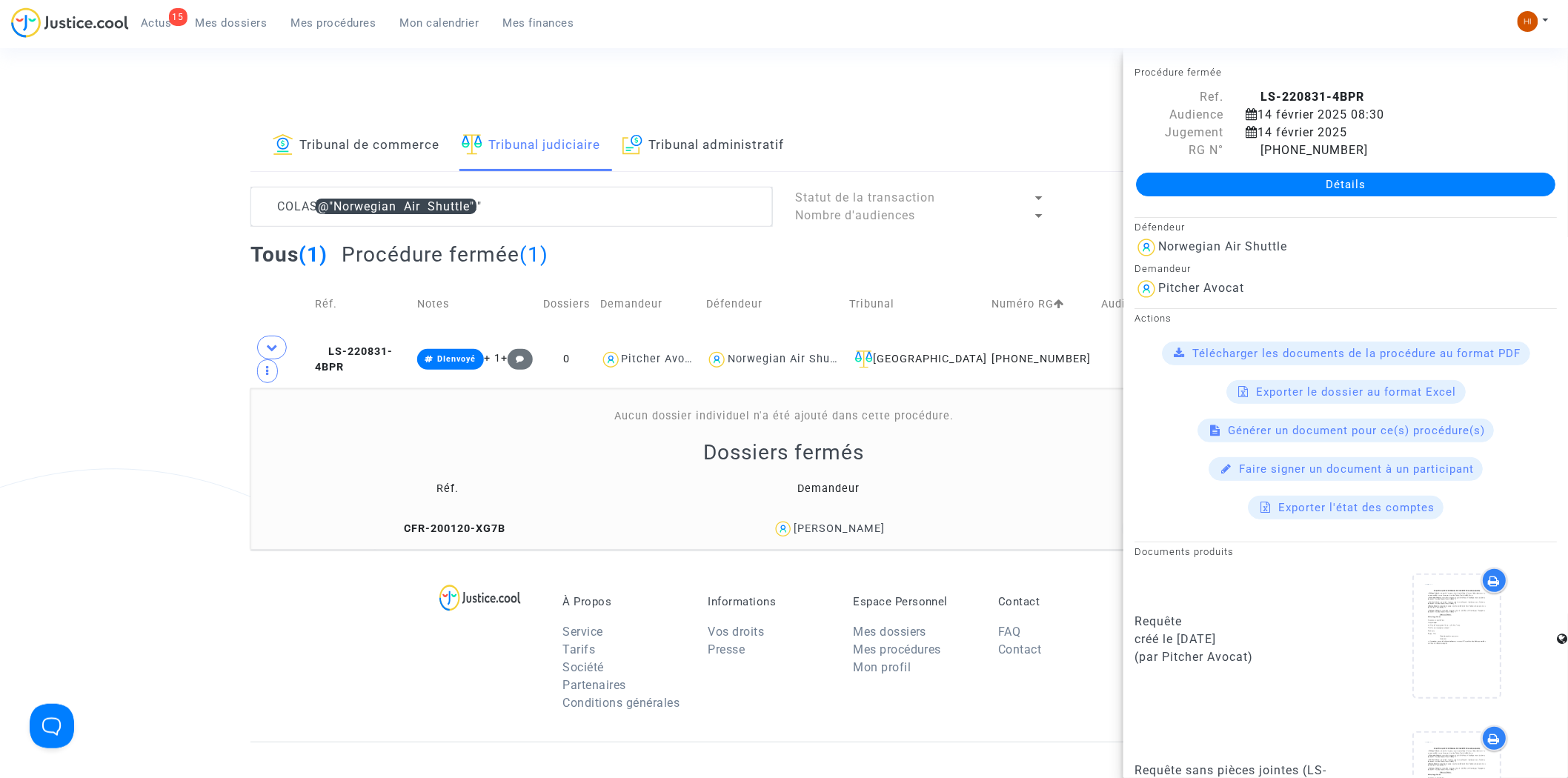
drag, startPoint x: 946, startPoint y: 543, endPoint x: 802, endPoint y: 546, distance: 144.0
click at [802, 541] on div "Philippe Colas" at bounding box center [829, 529] width 367 height 21
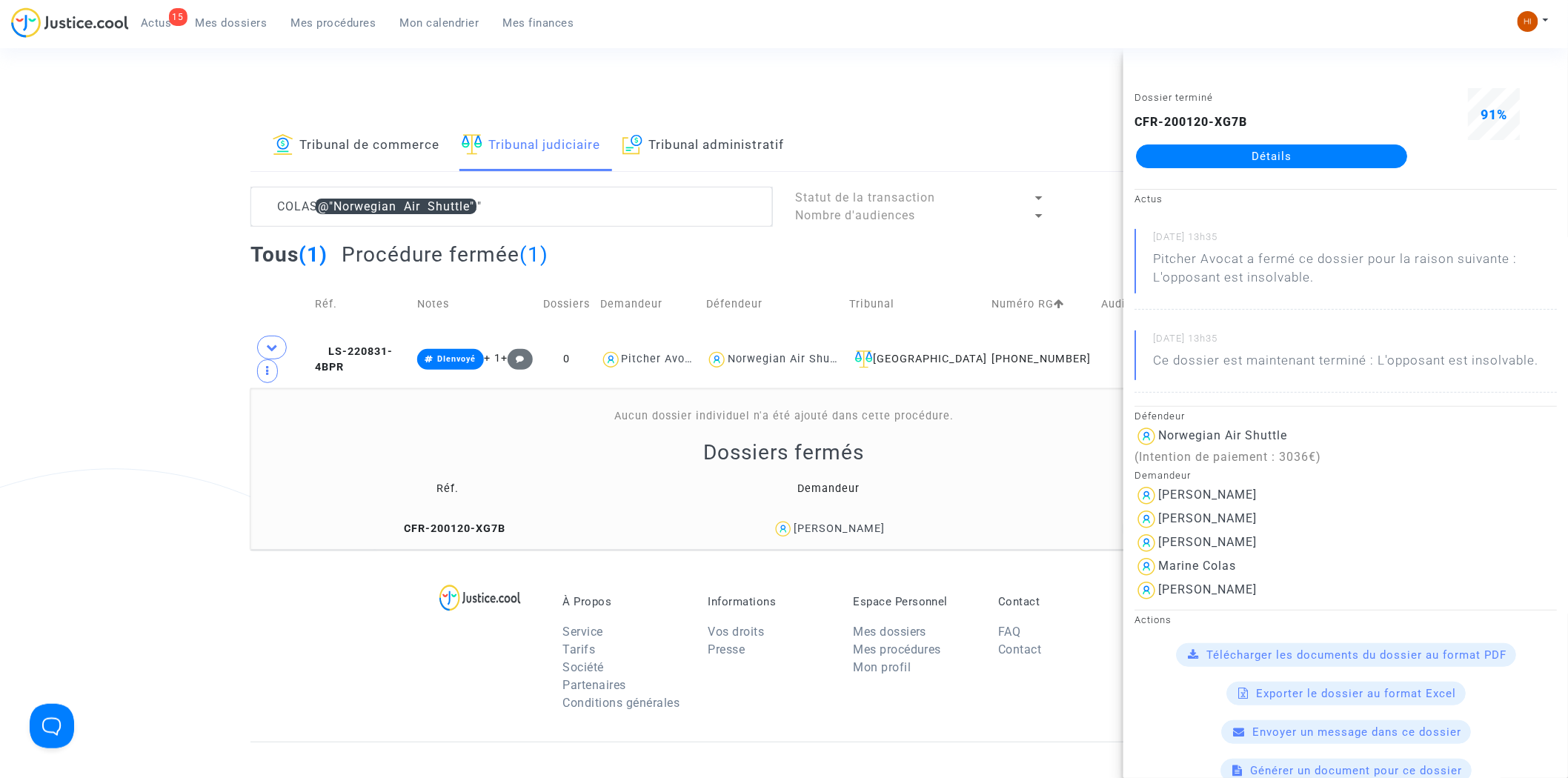
copy div "Philippe Colas"
drag, startPoint x: 366, startPoint y: 363, endPoint x: 371, endPoint y: 354, distance: 10.3
click at [366, 363] on span "LS-220831-4BPR" at bounding box center [353, 360] width 78 height 29
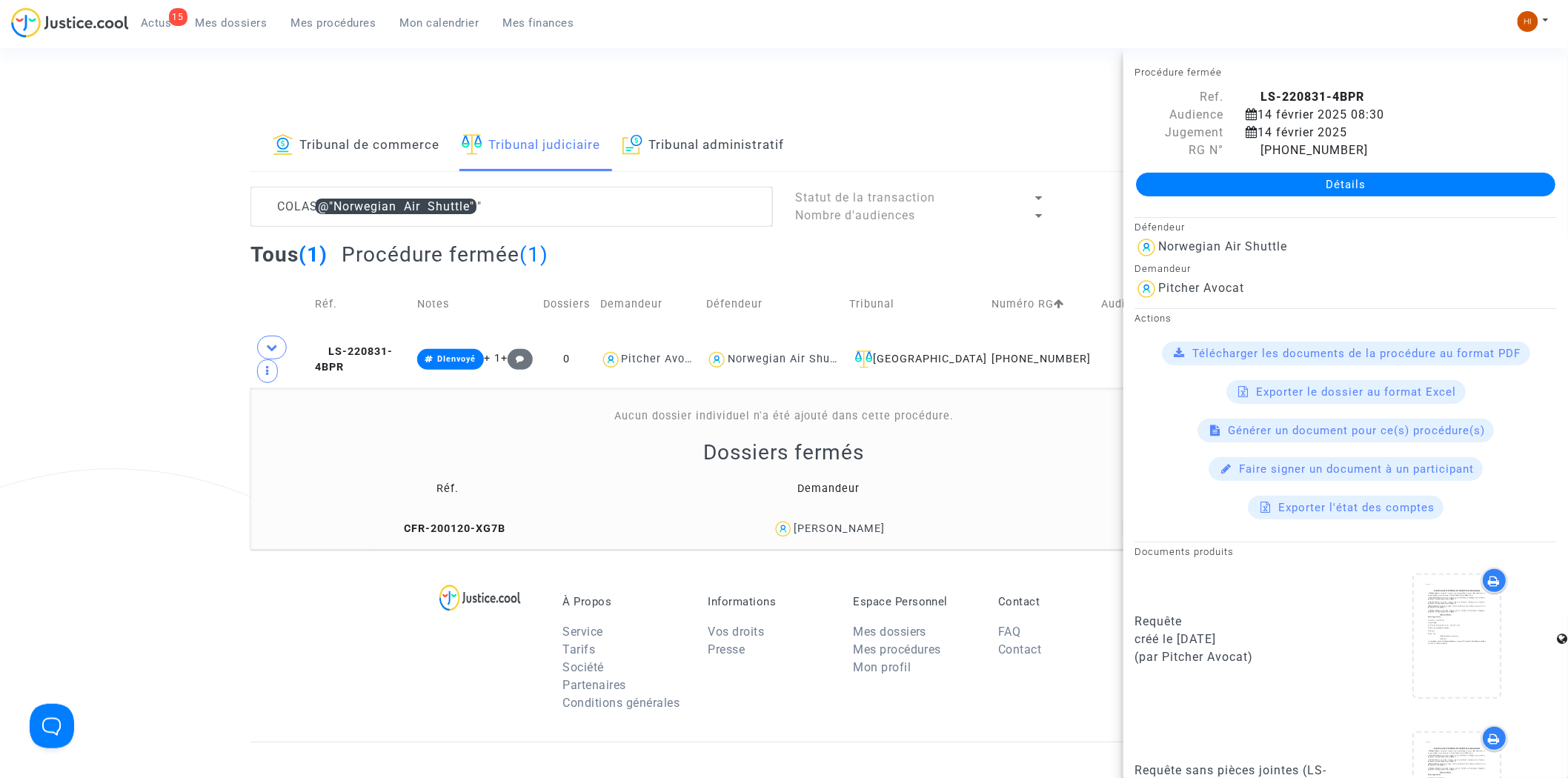
drag, startPoint x: 1269, startPoint y: 183, endPoint x: 1214, endPoint y: 242, distance: 80.7
click at [1270, 183] on link "Détails" at bounding box center [1345, 184] width 420 height 24
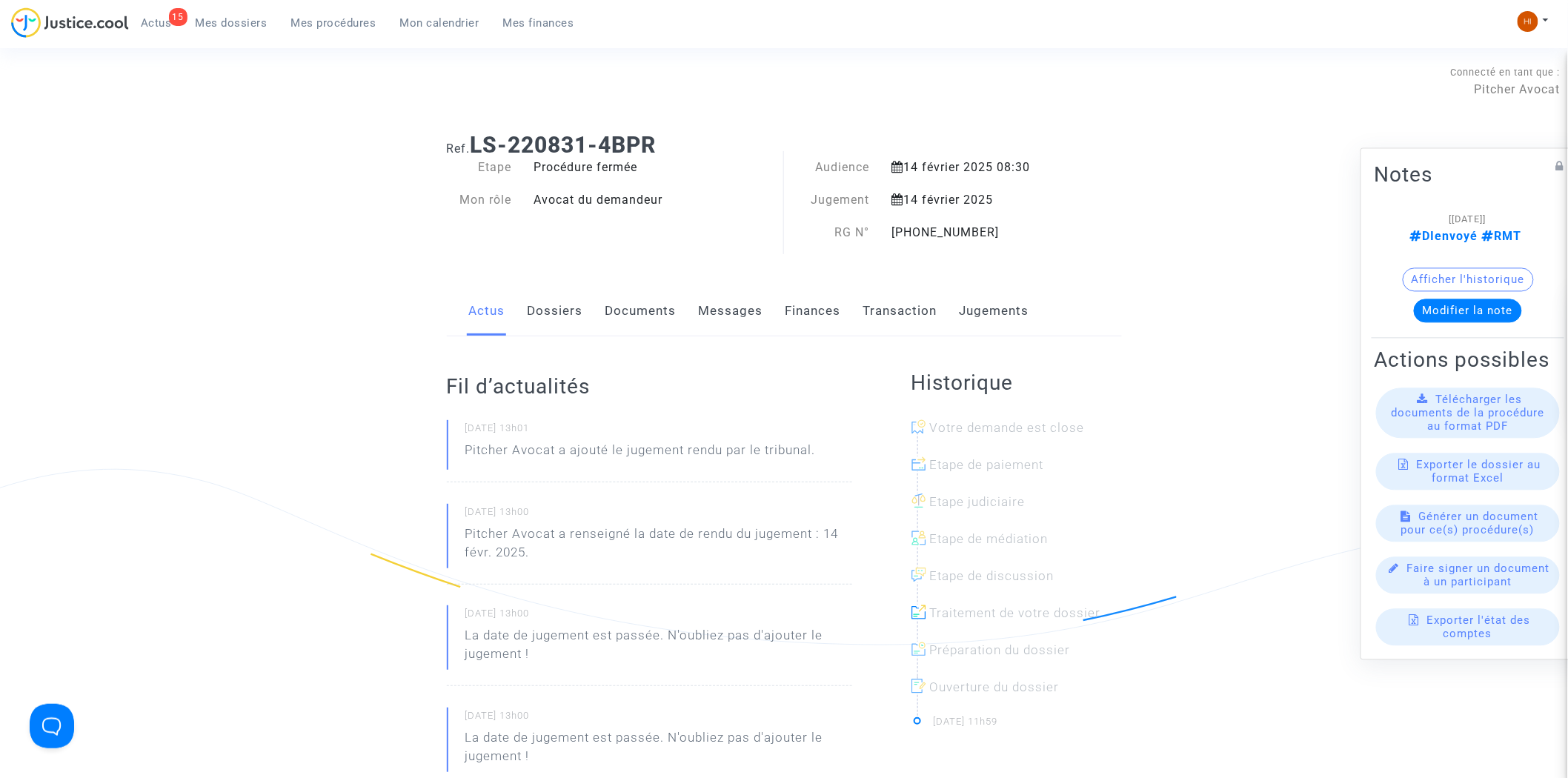
click at [627, 310] on link "Documents" at bounding box center [641, 311] width 71 height 49
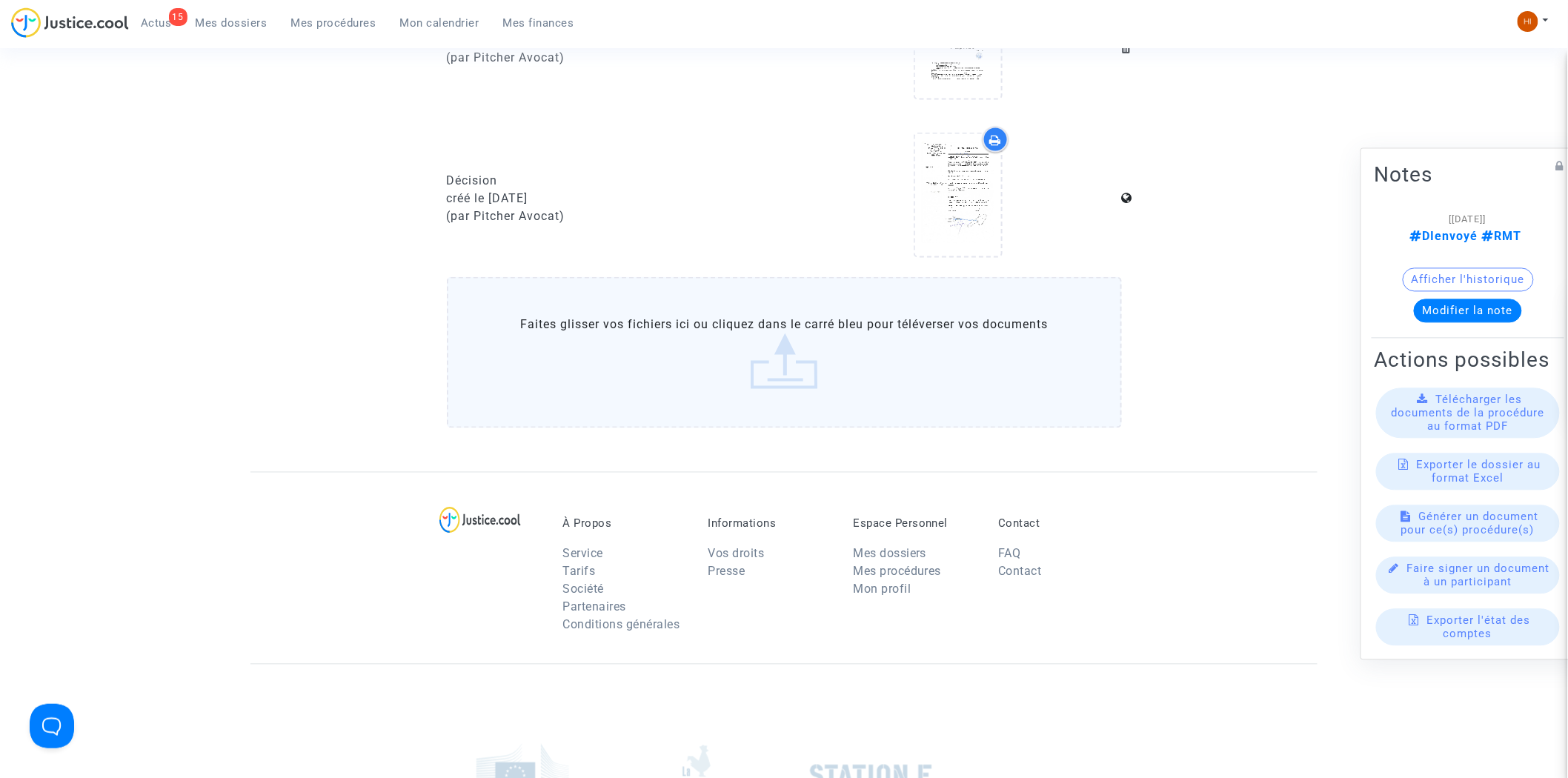
scroll to position [824, 0]
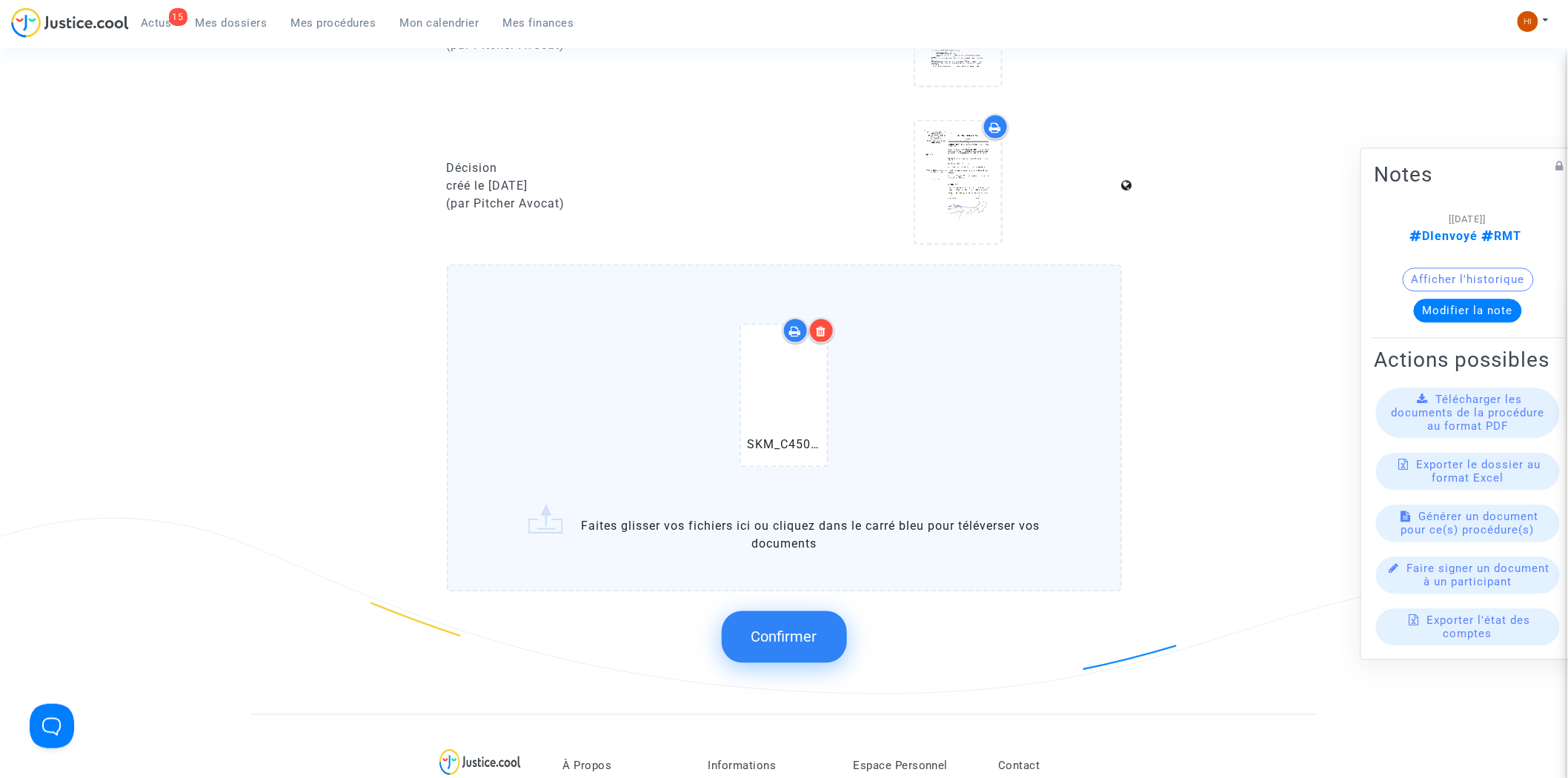
click at [808, 629] on span "Confirmer" at bounding box center [784, 638] width 66 height 18
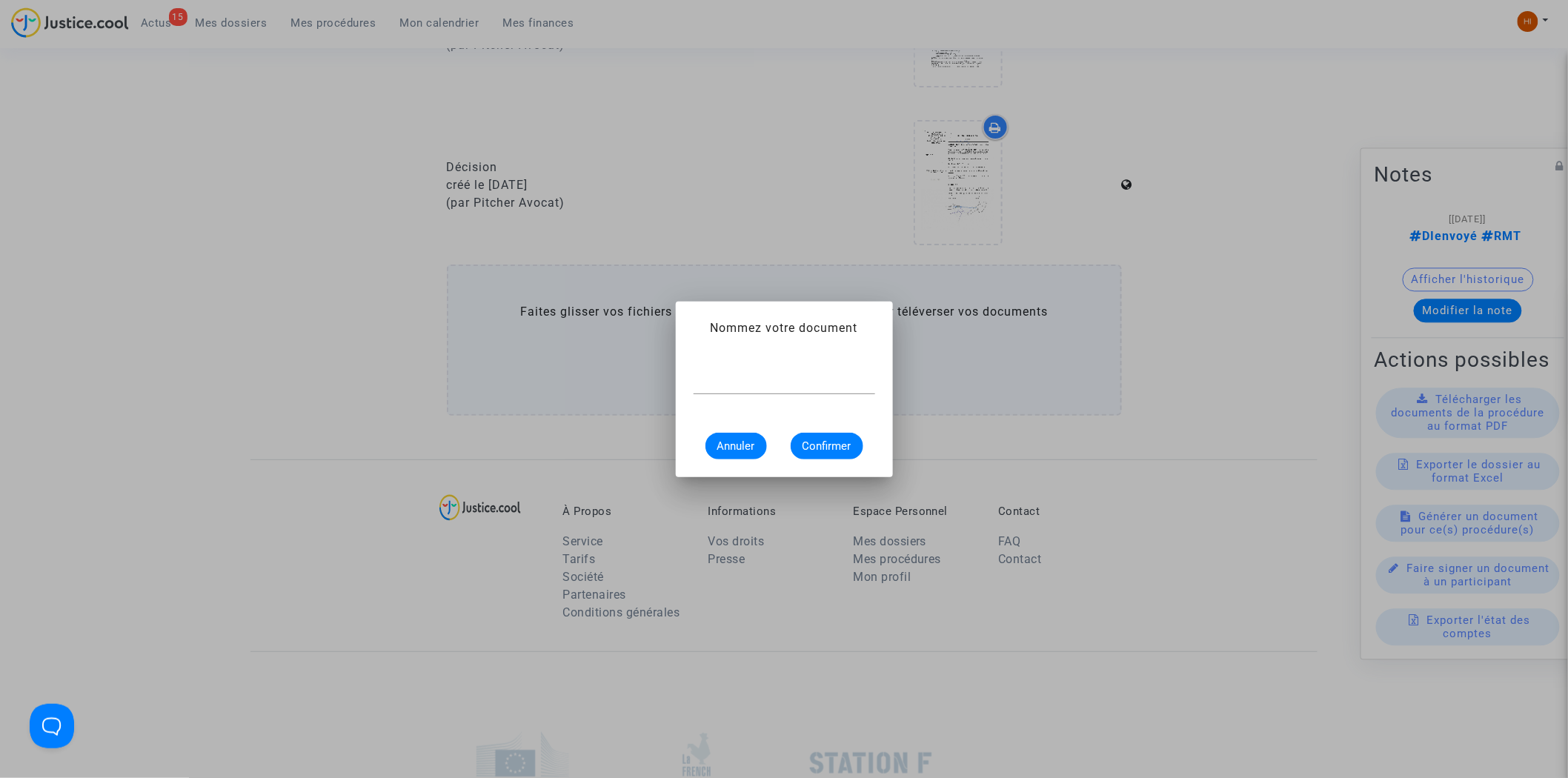
scroll to position [0, 0]
click at [726, 443] on span "Annuler" at bounding box center [736, 447] width 37 height 13
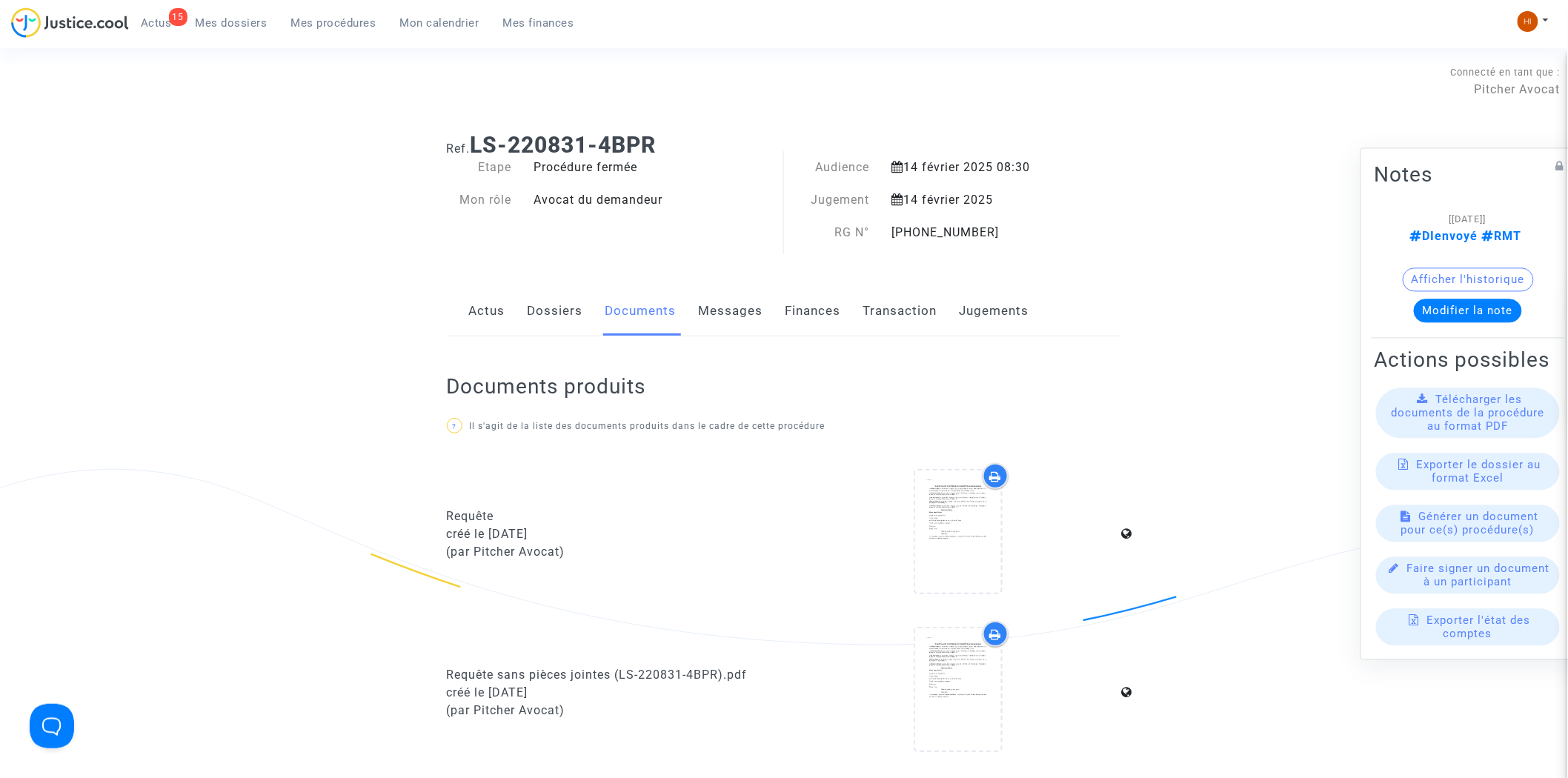
click at [559, 307] on link "Dossiers" at bounding box center [556, 311] width 56 height 49
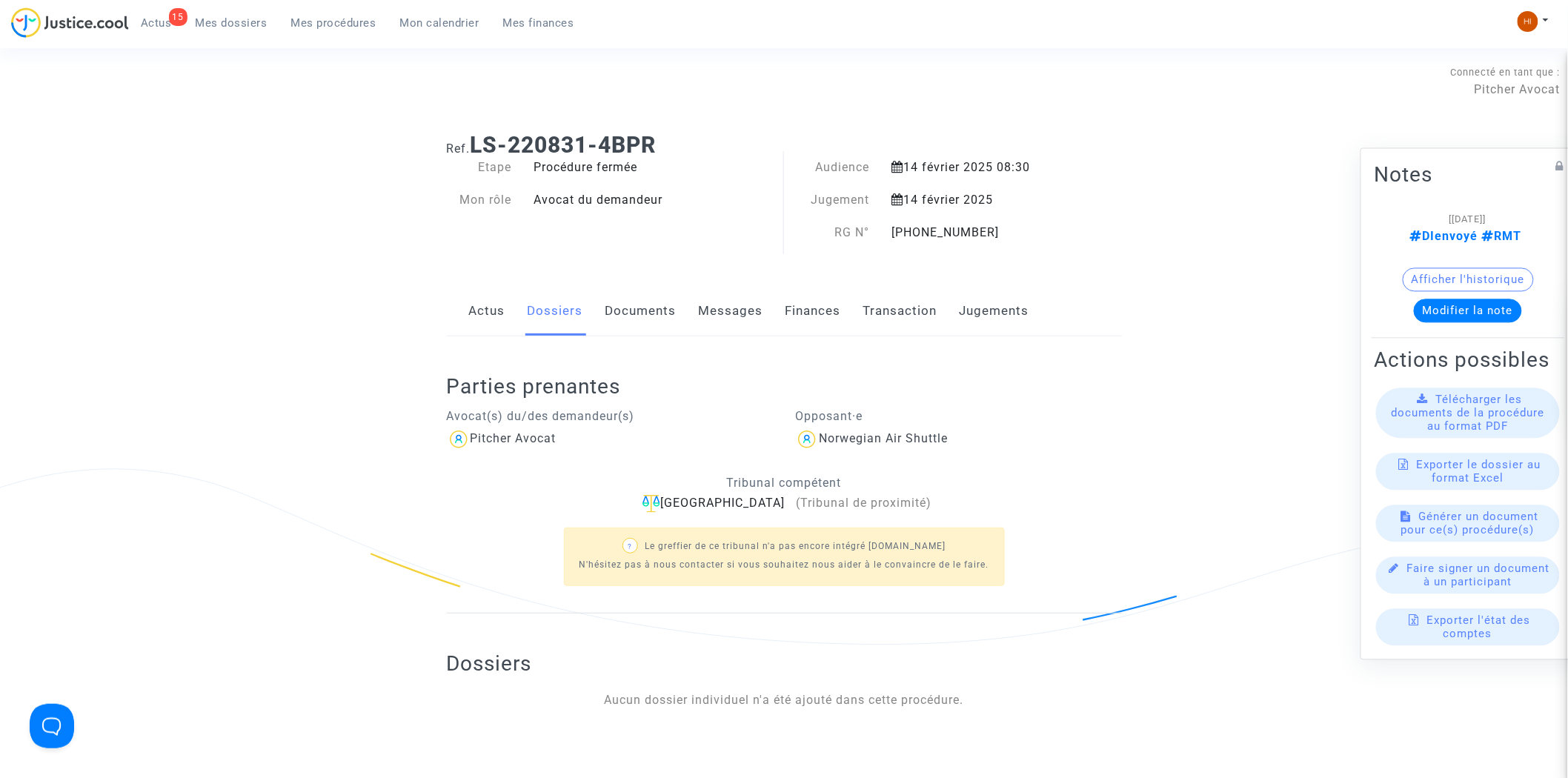
click at [619, 314] on link "Documents" at bounding box center [641, 311] width 71 height 49
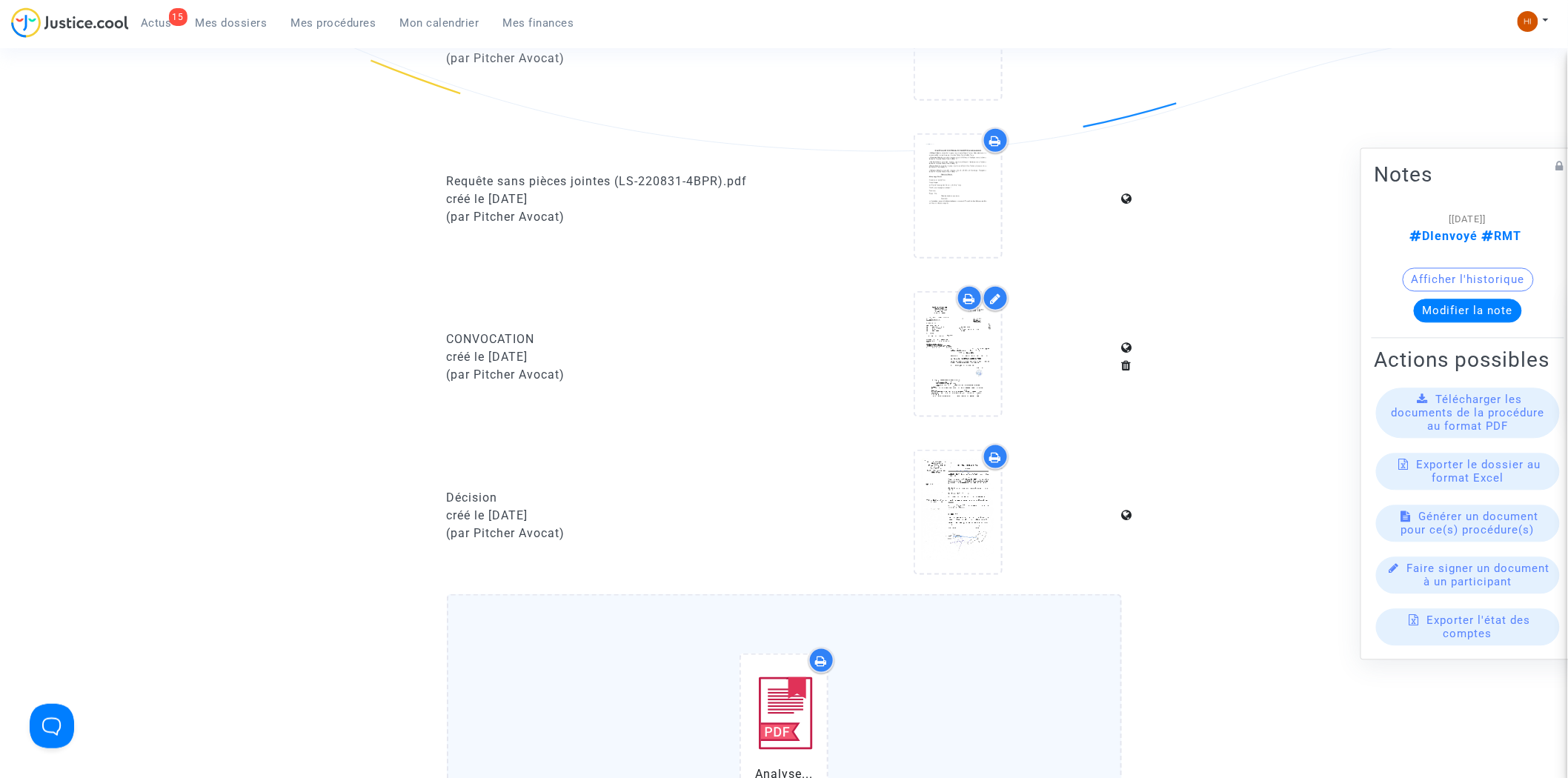
scroll to position [906, 0]
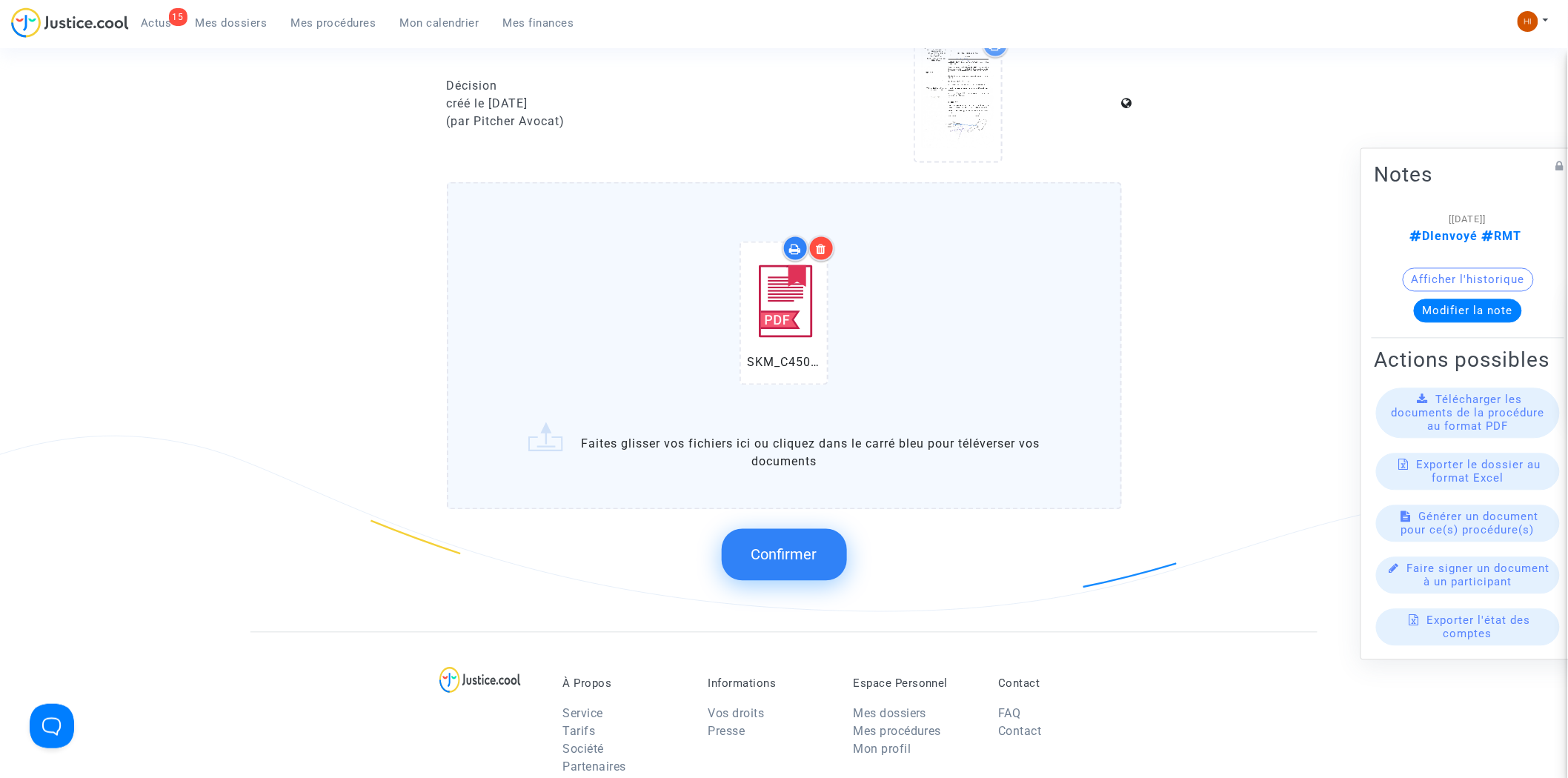
click at [764, 553] on span "Confirmer" at bounding box center [784, 555] width 66 height 18
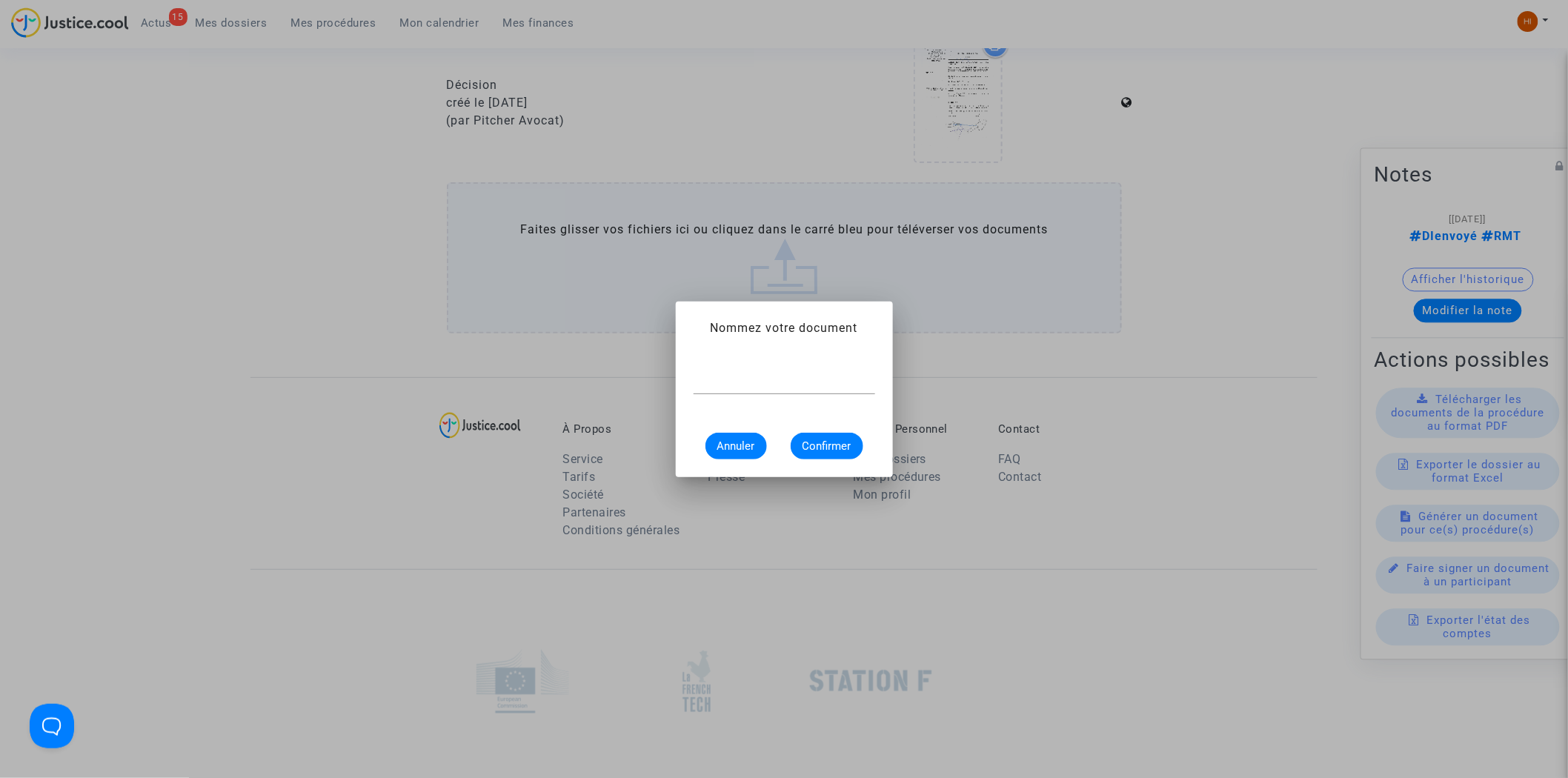
scroll to position [0, 0]
type input "convocationn"
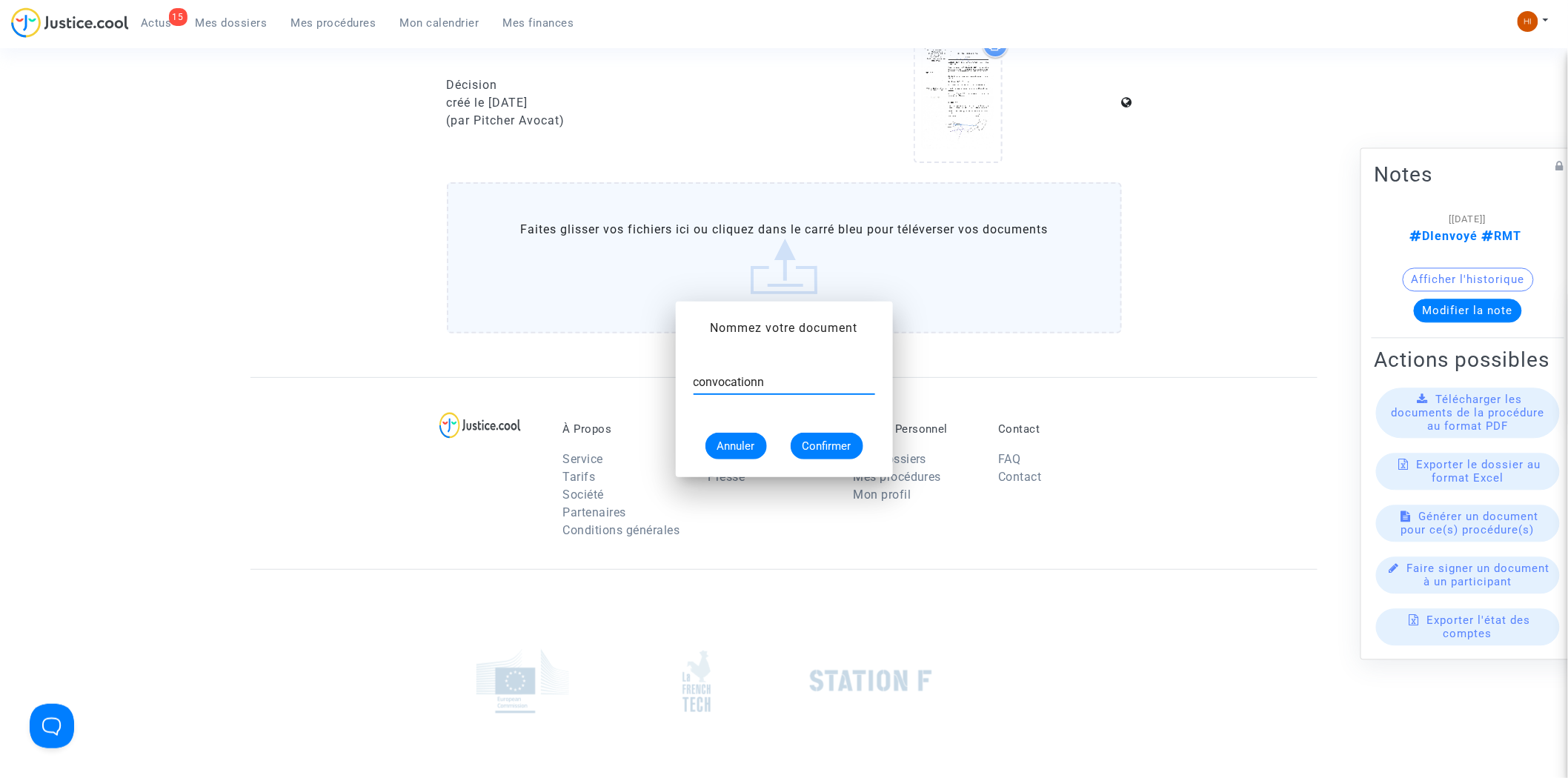
scroll to position [906, 0]
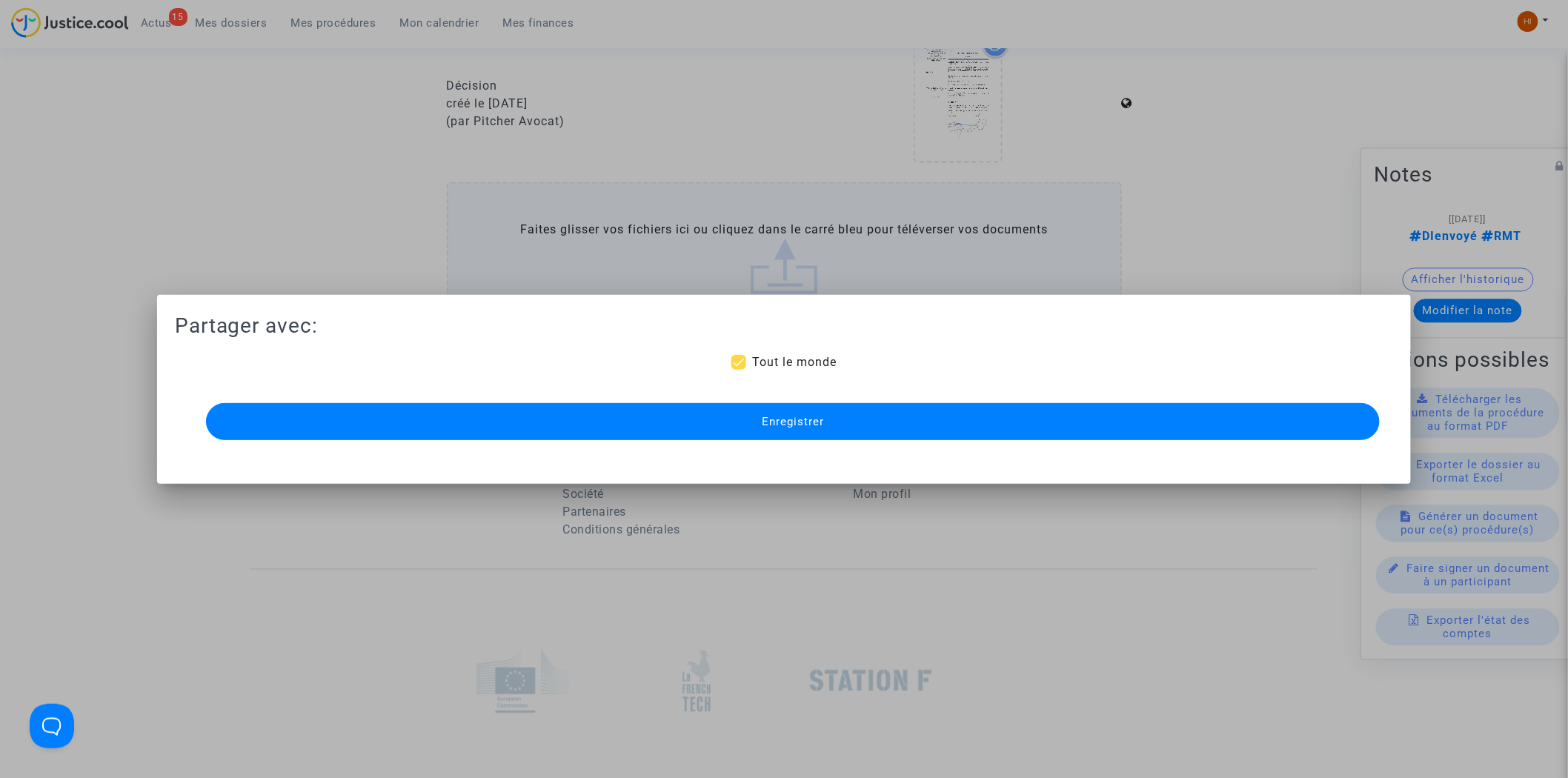
click at [777, 406] on button "Enregistrer" at bounding box center [793, 422] width 1174 height 37
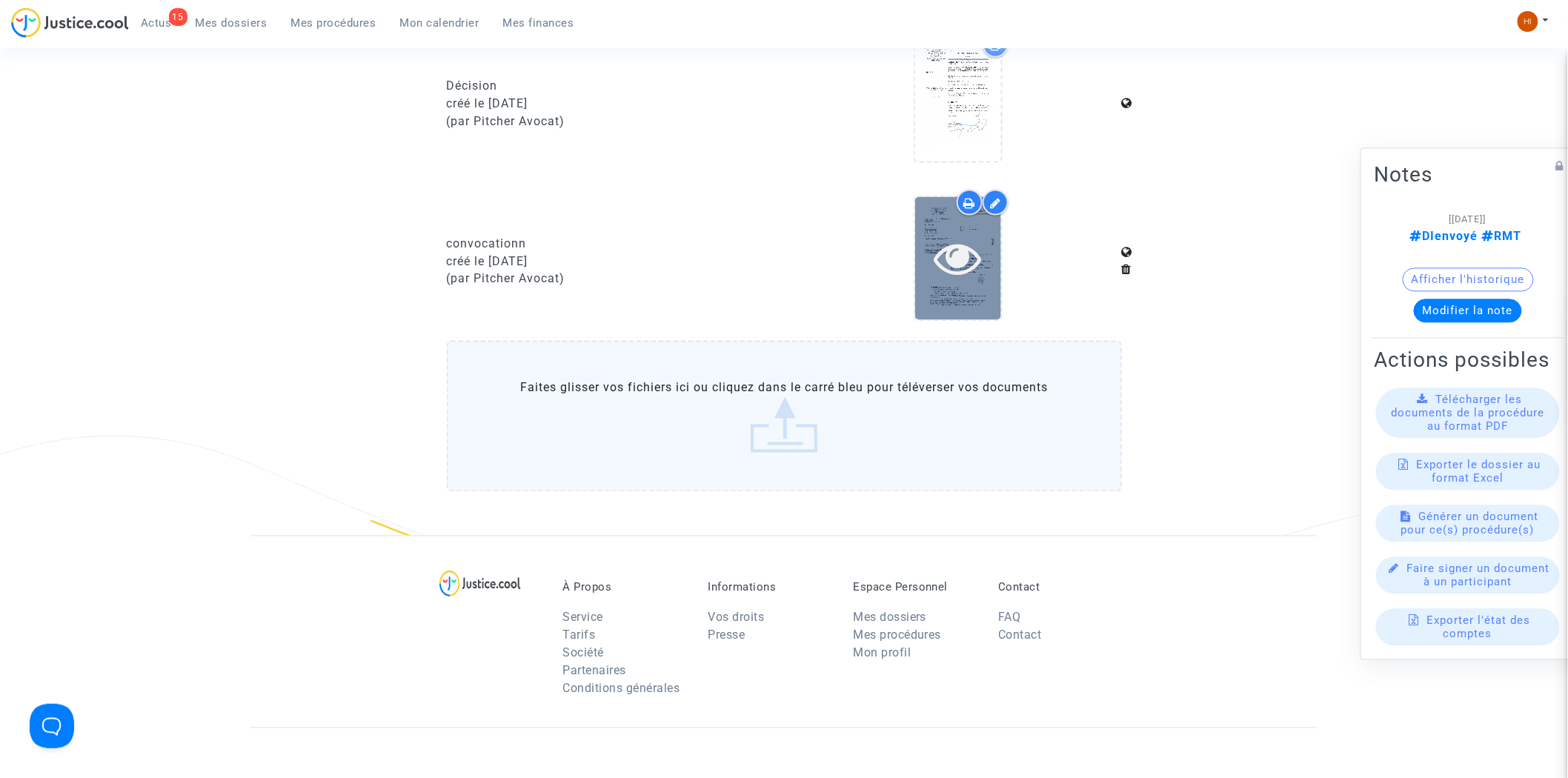
click at [967, 261] on icon at bounding box center [958, 258] width 48 height 47
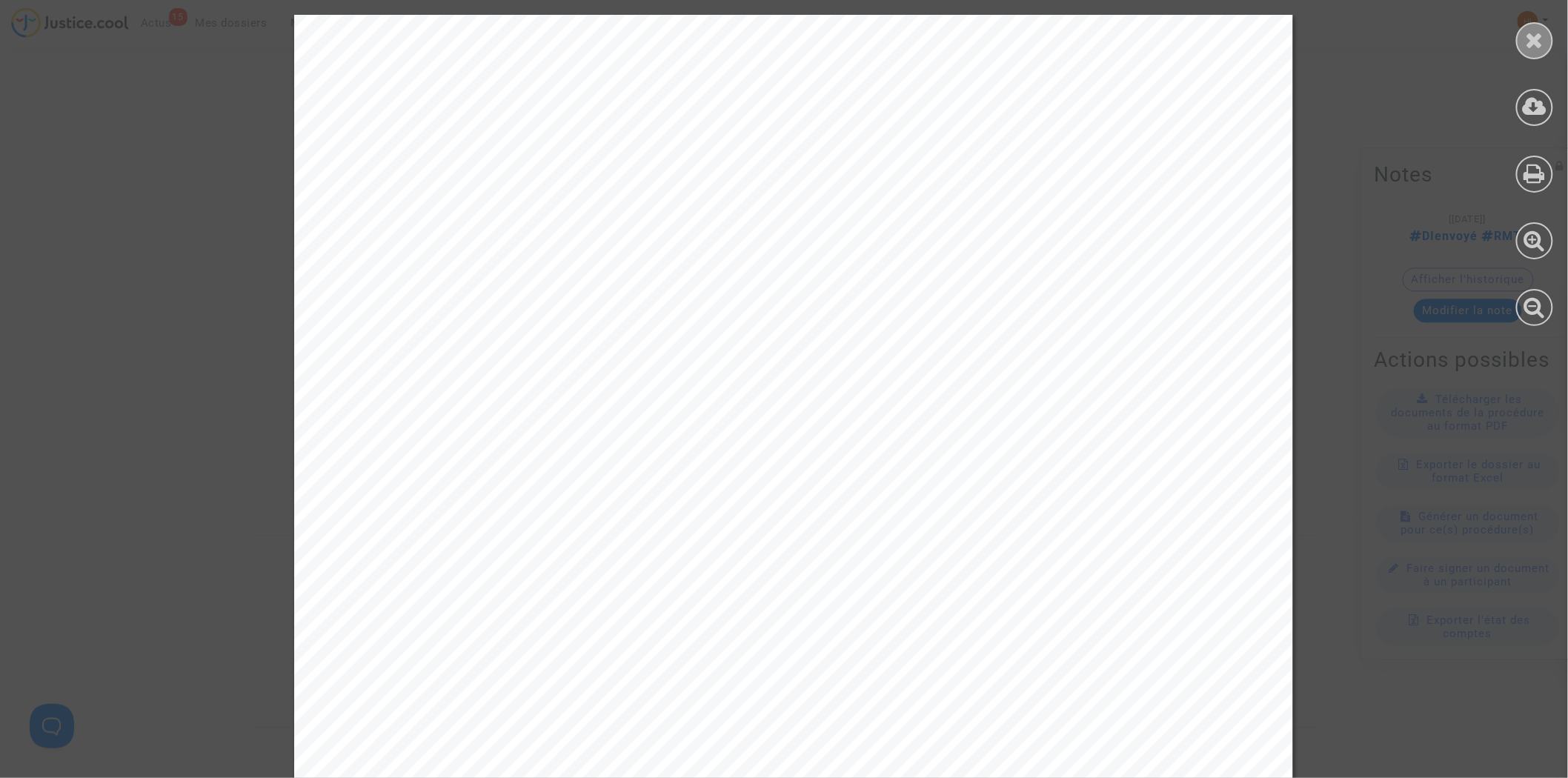
click at [1532, 36] on icon at bounding box center [1534, 39] width 18 height 22
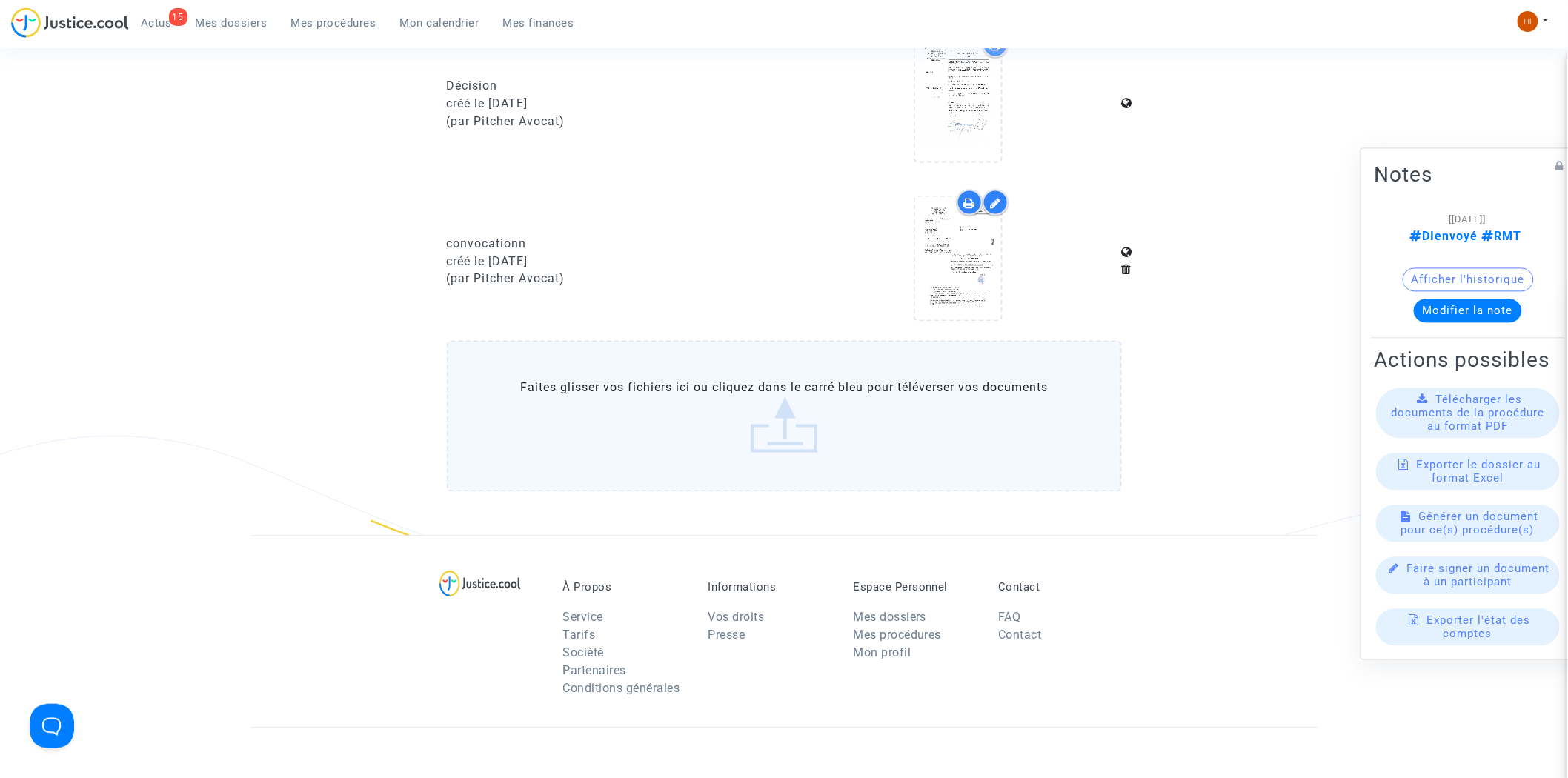
click at [333, 11] on ul "15 Actus Mes dossiers Mes procédures Mon calendrier Mes finances" at bounding box center [357, 21] width 457 height 27
click at [307, 21] on span "Mes procédures" at bounding box center [333, 23] width 85 height 13
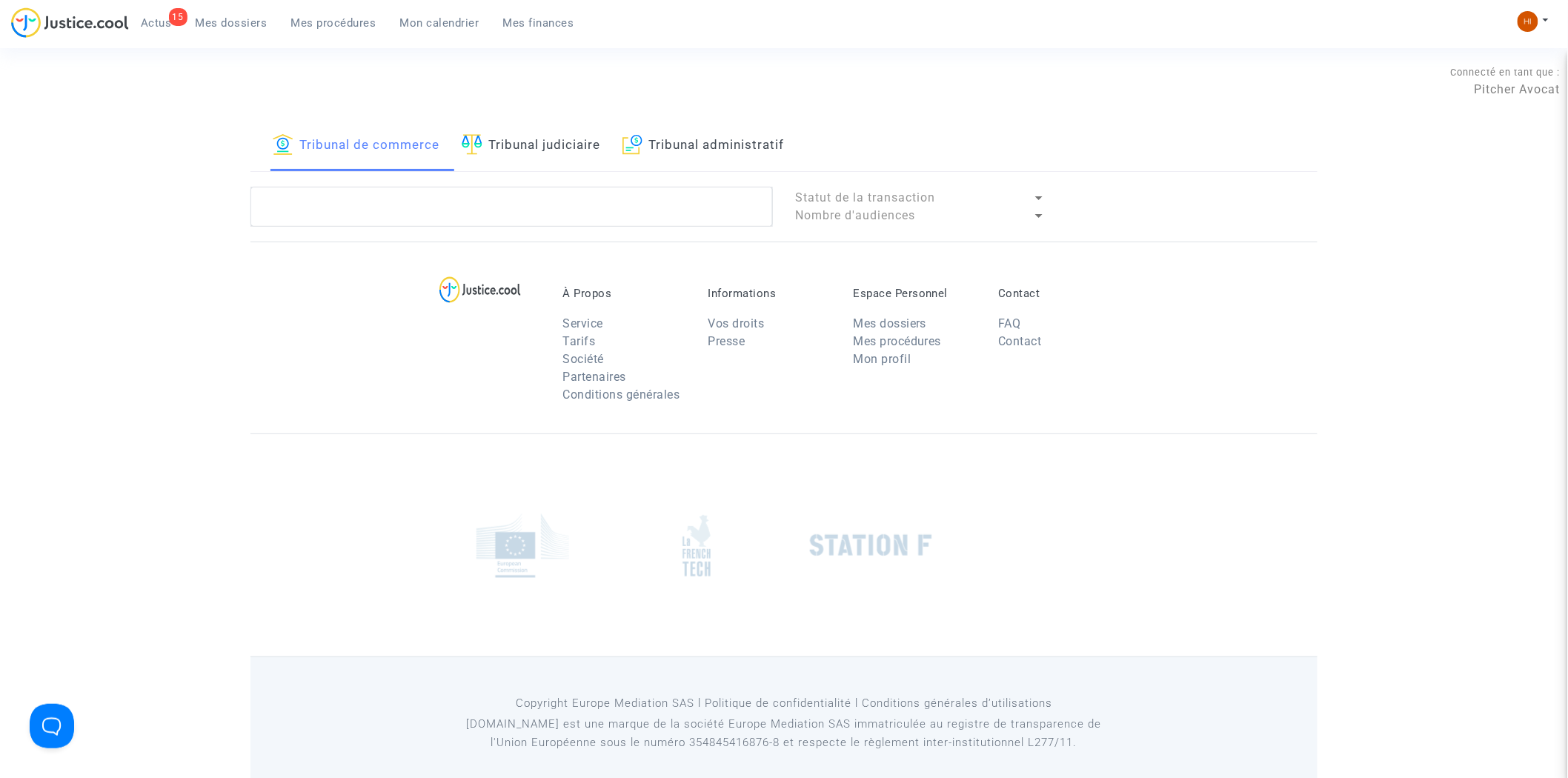
click at [518, 141] on link "Tribunal judiciaire" at bounding box center [531, 146] width 138 height 50
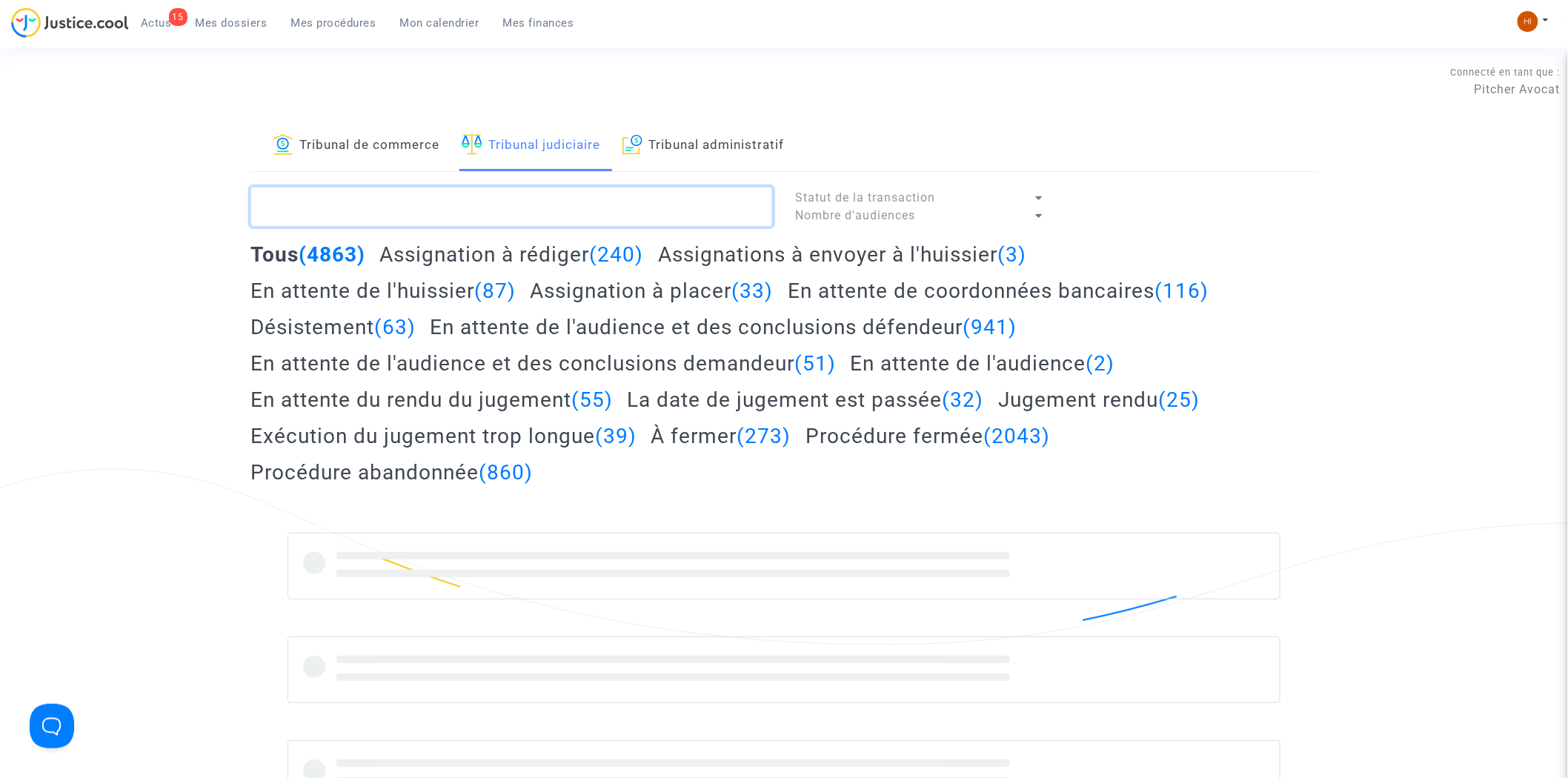
click at [476, 197] on textarea at bounding box center [512, 207] width 522 height 40
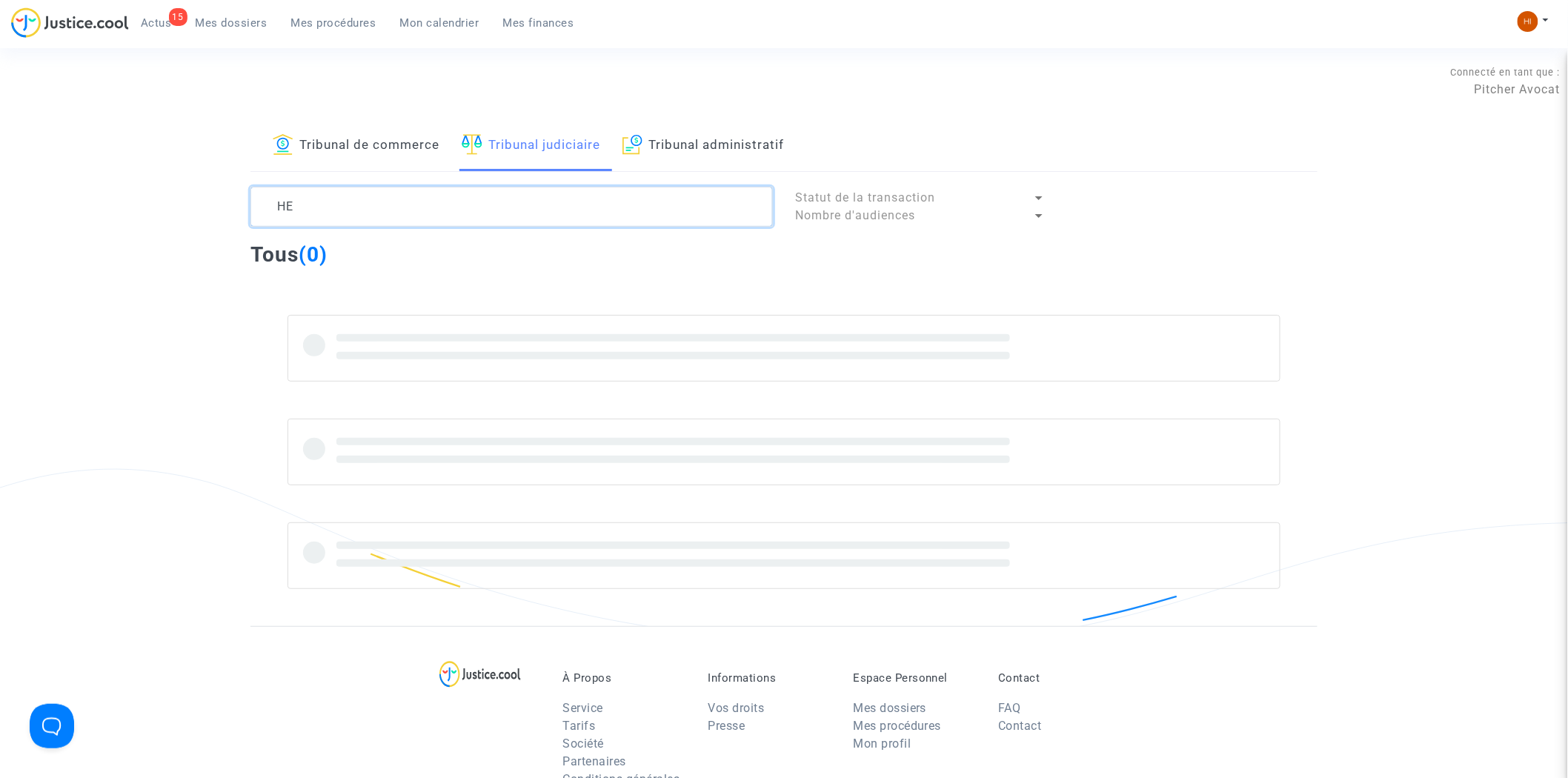
type textarea "H"
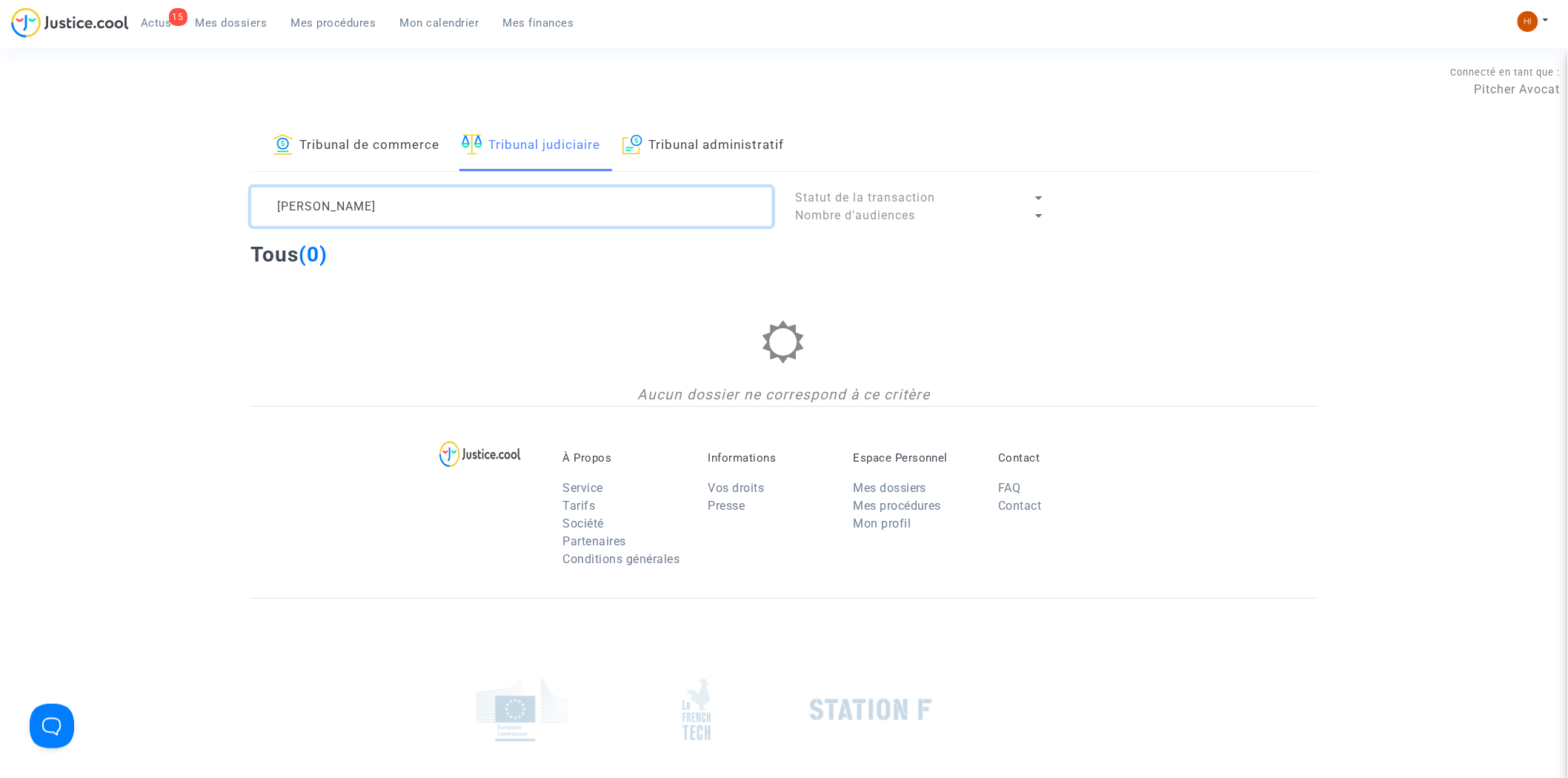
click at [443, 211] on textarea at bounding box center [512, 207] width 522 height 40
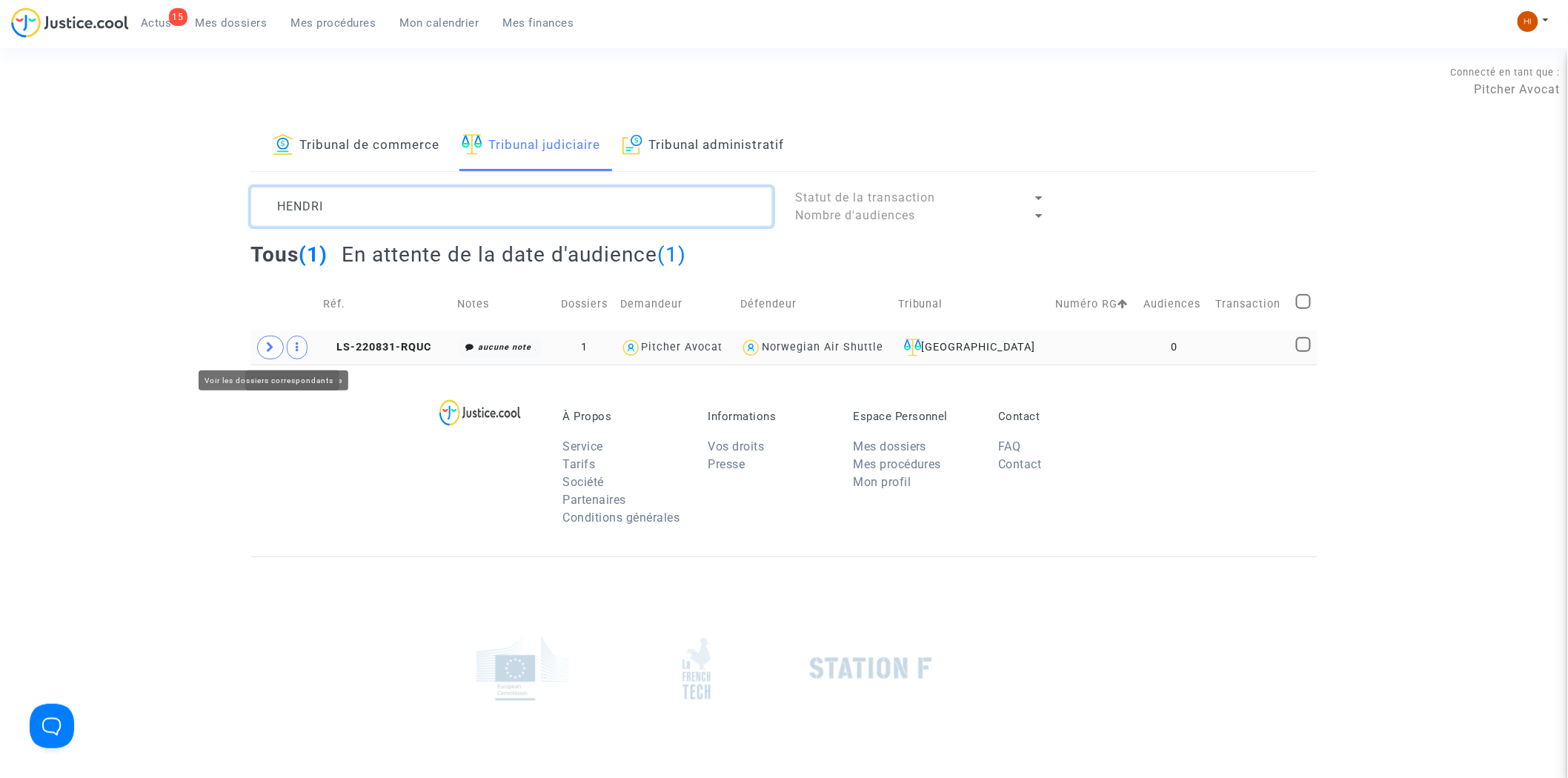
type textarea "HENDRI"
click at [277, 350] on span at bounding box center [271, 348] width 27 height 24
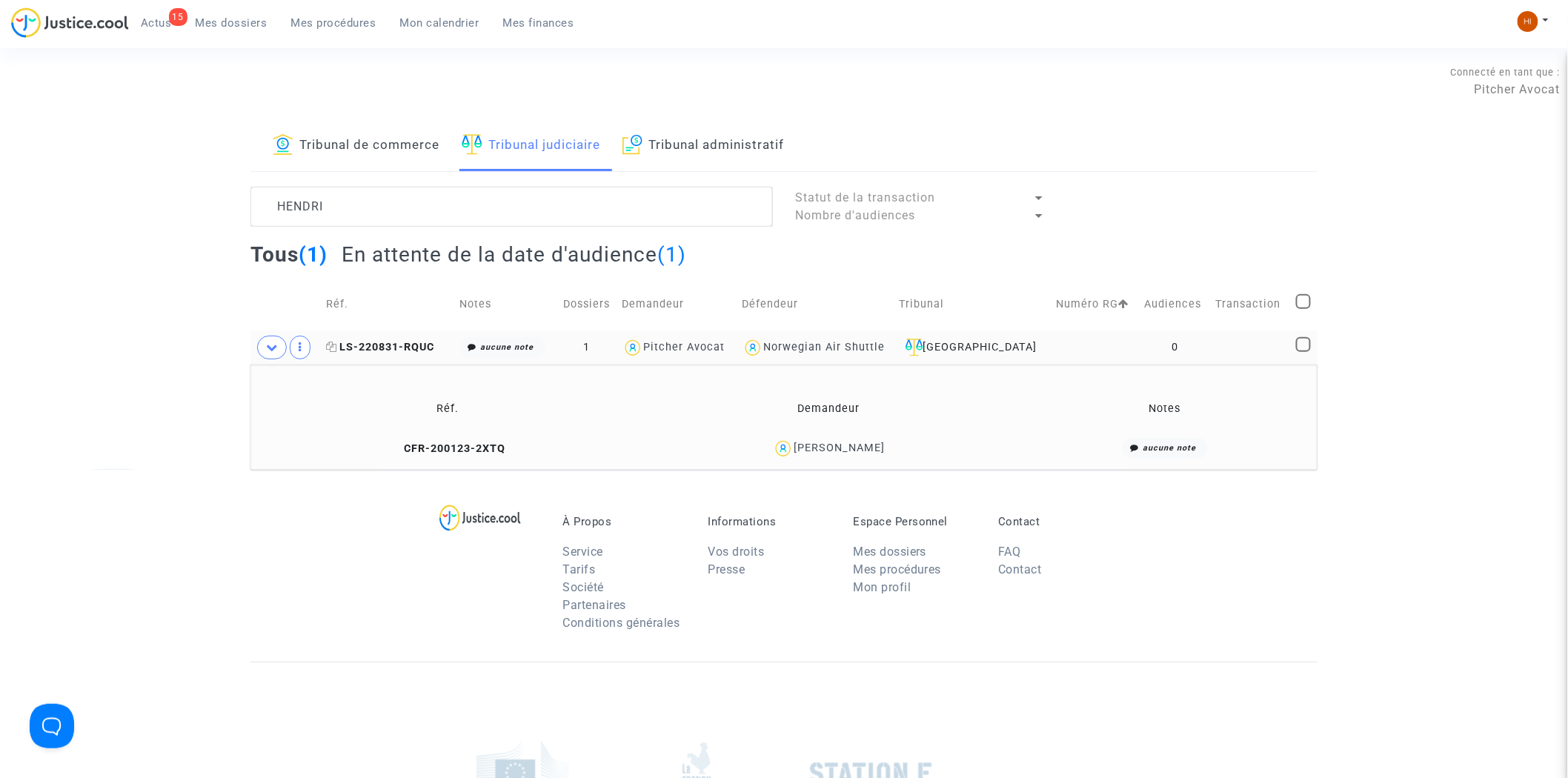
click at [391, 343] on span "LS-220831-RQUC" at bounding box center [380, 347] width 109 height 12
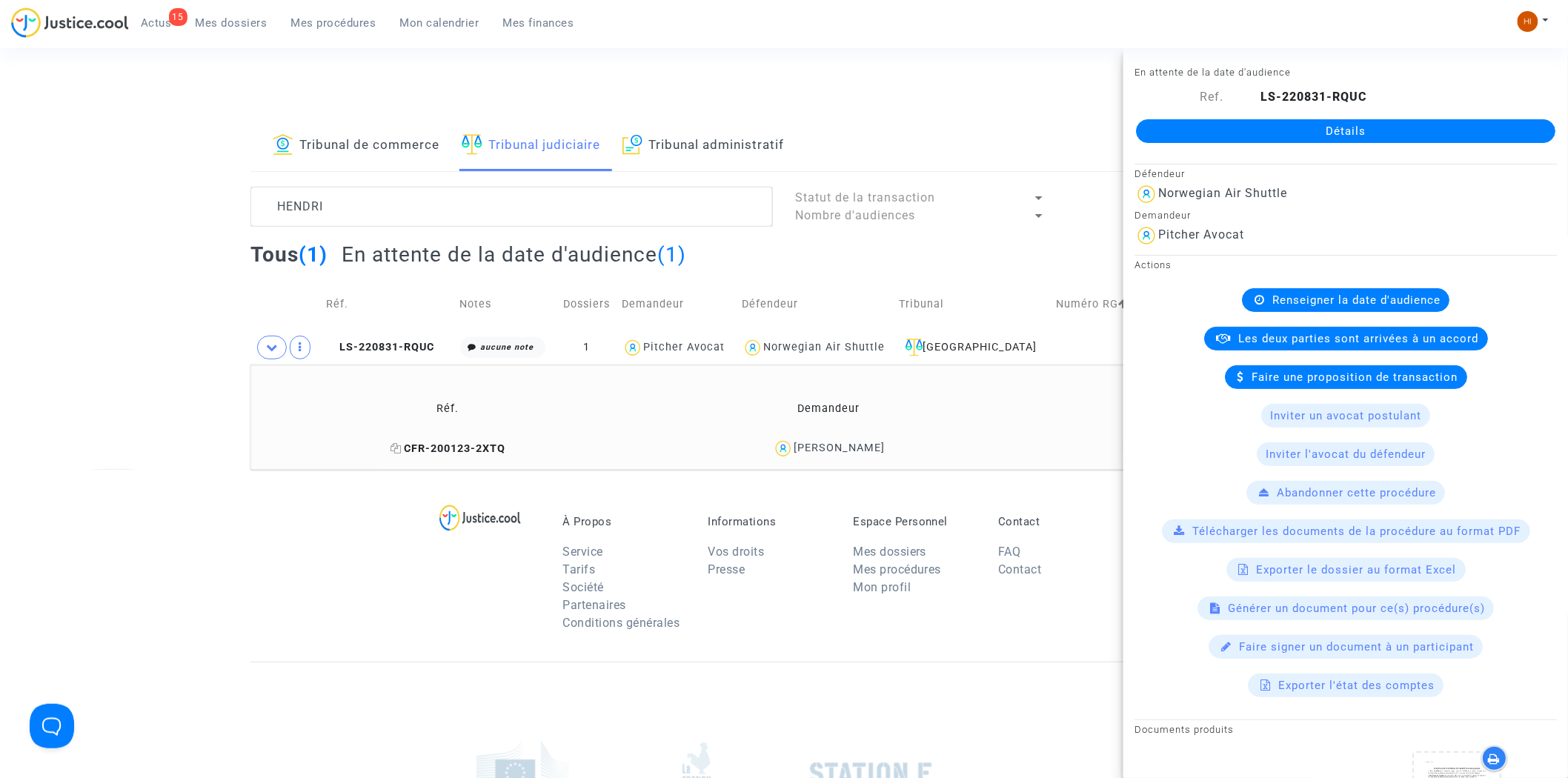
click at [401, 450] on icon at bounding box center [397, 449] width 12 height 11
drag, startPoint x: 424, startPoint y: 336, endPoint x: 444, endPoint y: 337, distance: 20.0
click at [423, 338] on td "LS-220831-RQUC" at bounding box center [387, 348] width 133 height 35
click at [1282, 127] on link "Détails" at bounding box center [1345, 131] width 420 height 24
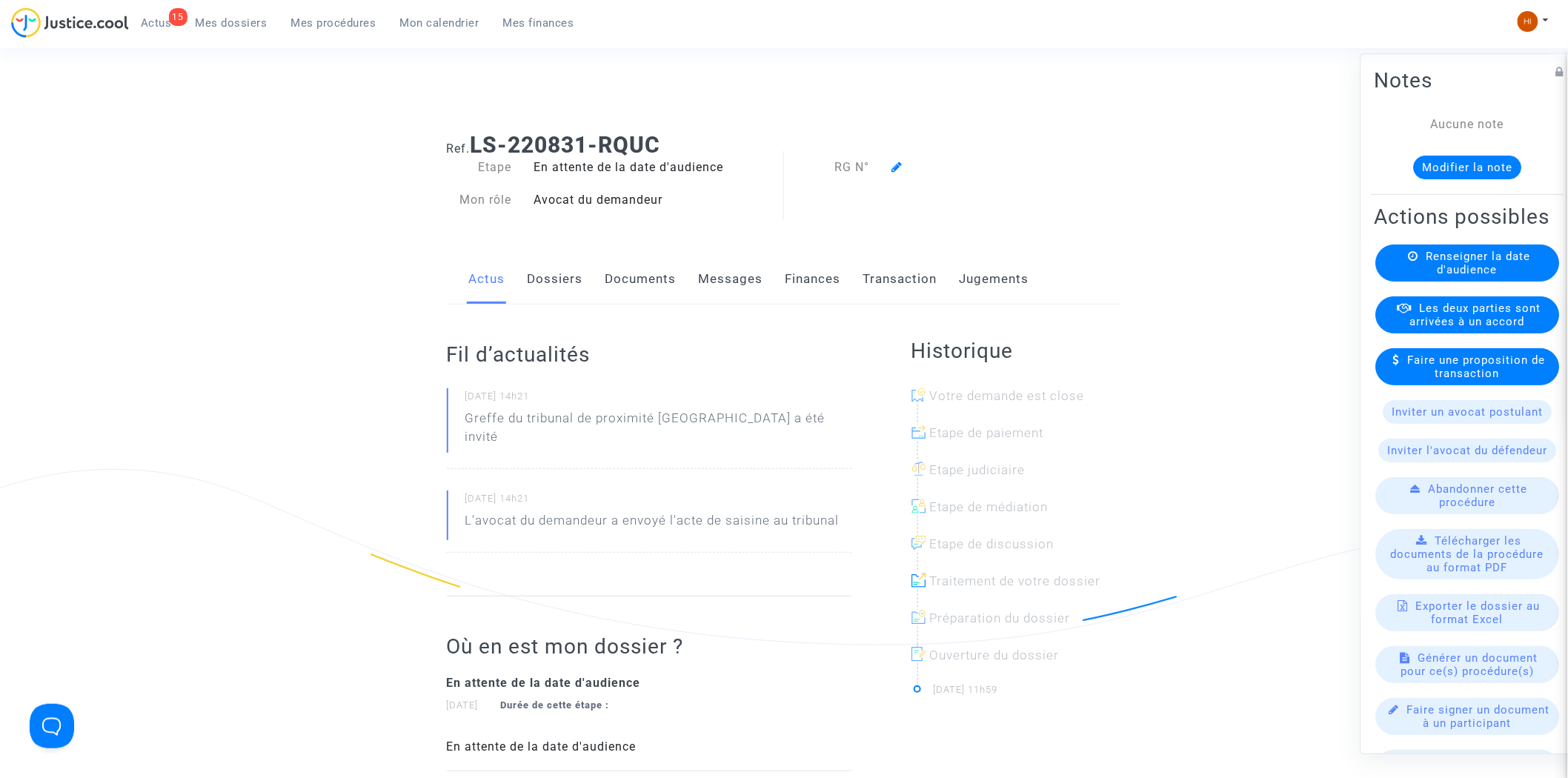
click at [1436, 273] on div "Renseigner la date d'audience" at bounding box center [1467, 263] width 183 height 37
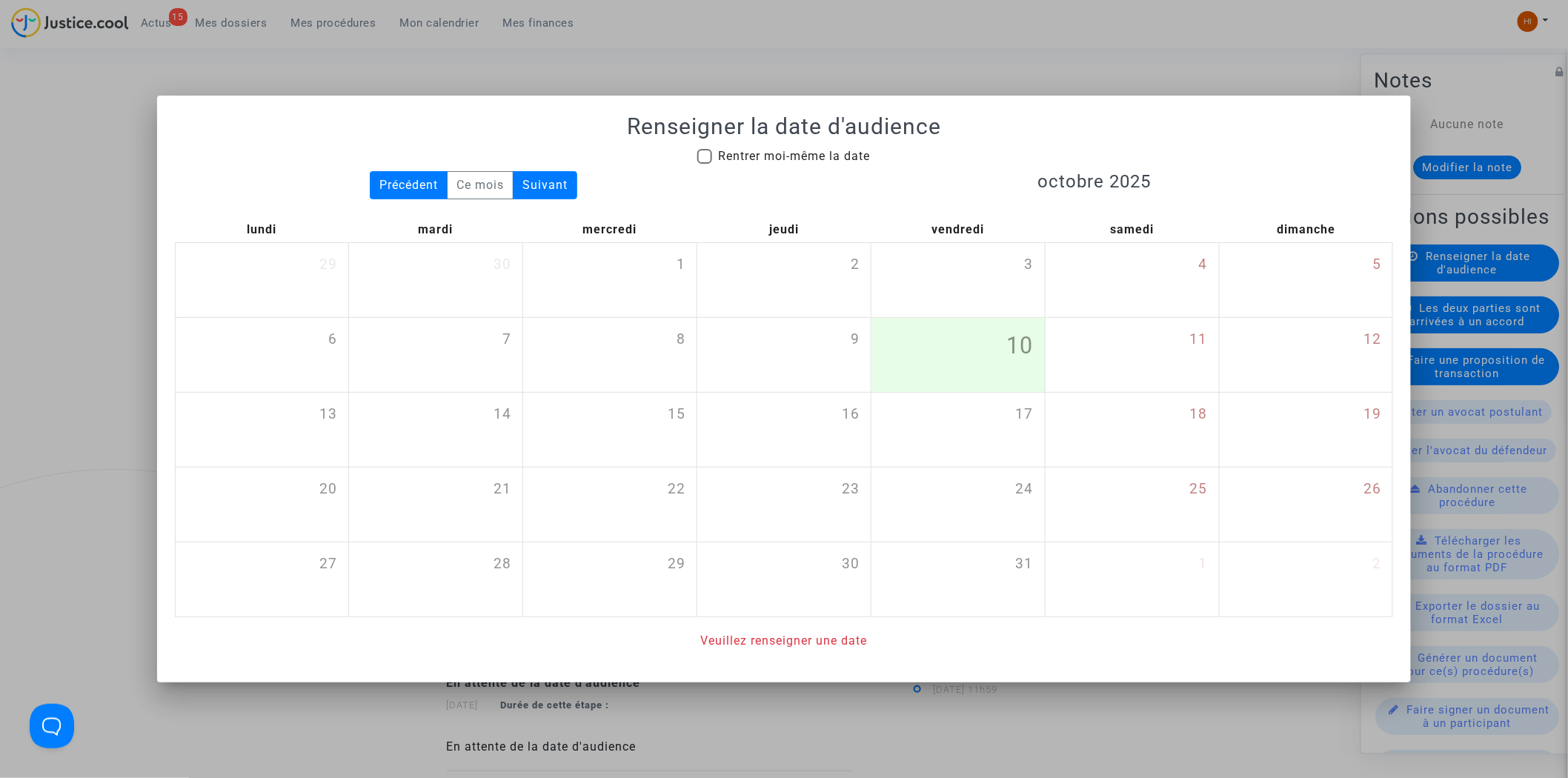
click at [757, 153] on span "Rentrer moi-même la date" at bounding box center [794, 156] width 152 height 14
click at [705, 164] on input "Rentrer moi-même la date" at bounding box center [704, 164] width 1 height 1
checkbox input "true"
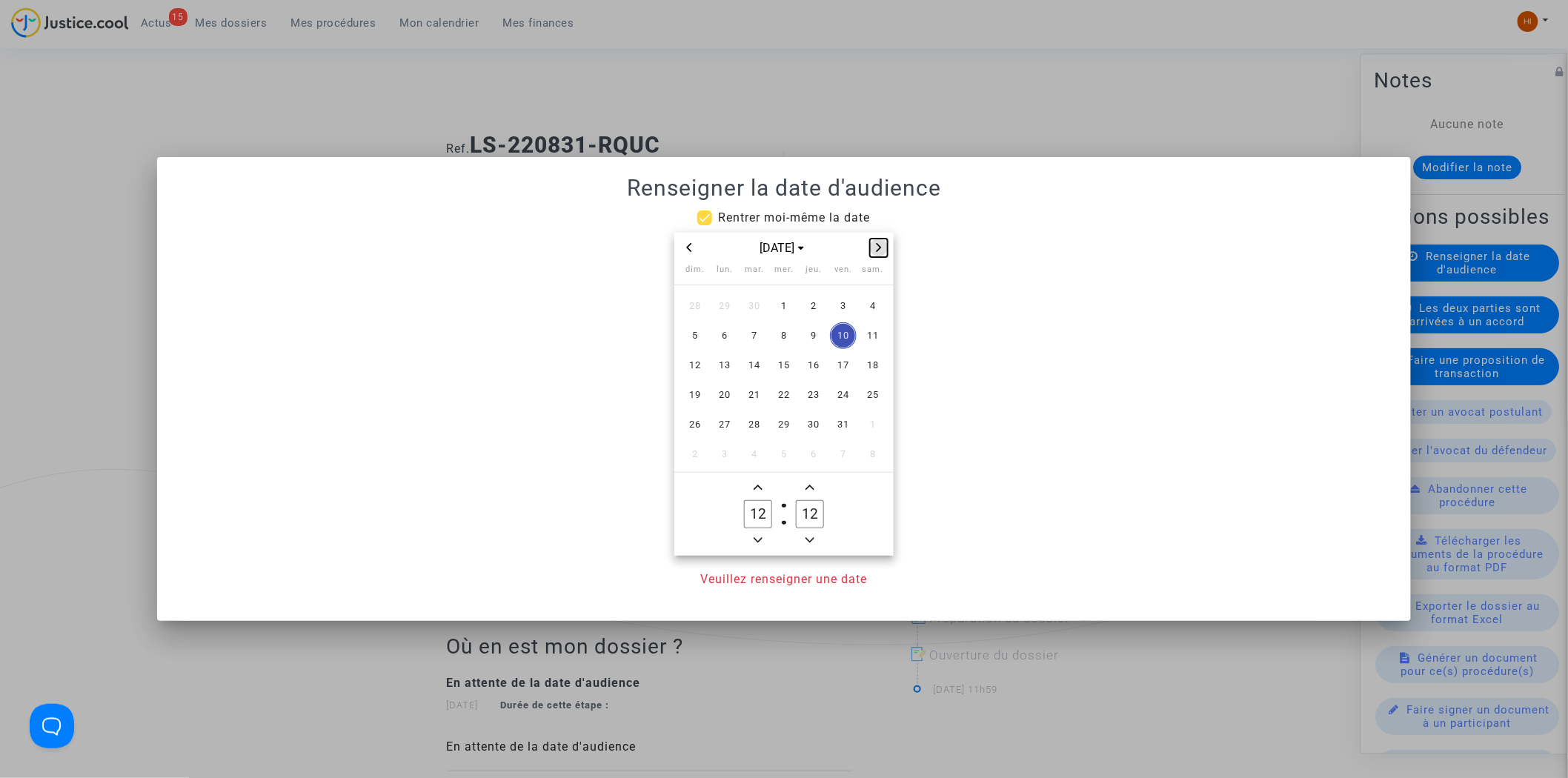
click at [882, 255] on button "Next month" at bounding box center [879, 248] width 18 height 18
click at [879, 248] on icon "Next month" at bounding box center [879, 247] width 9 height 9
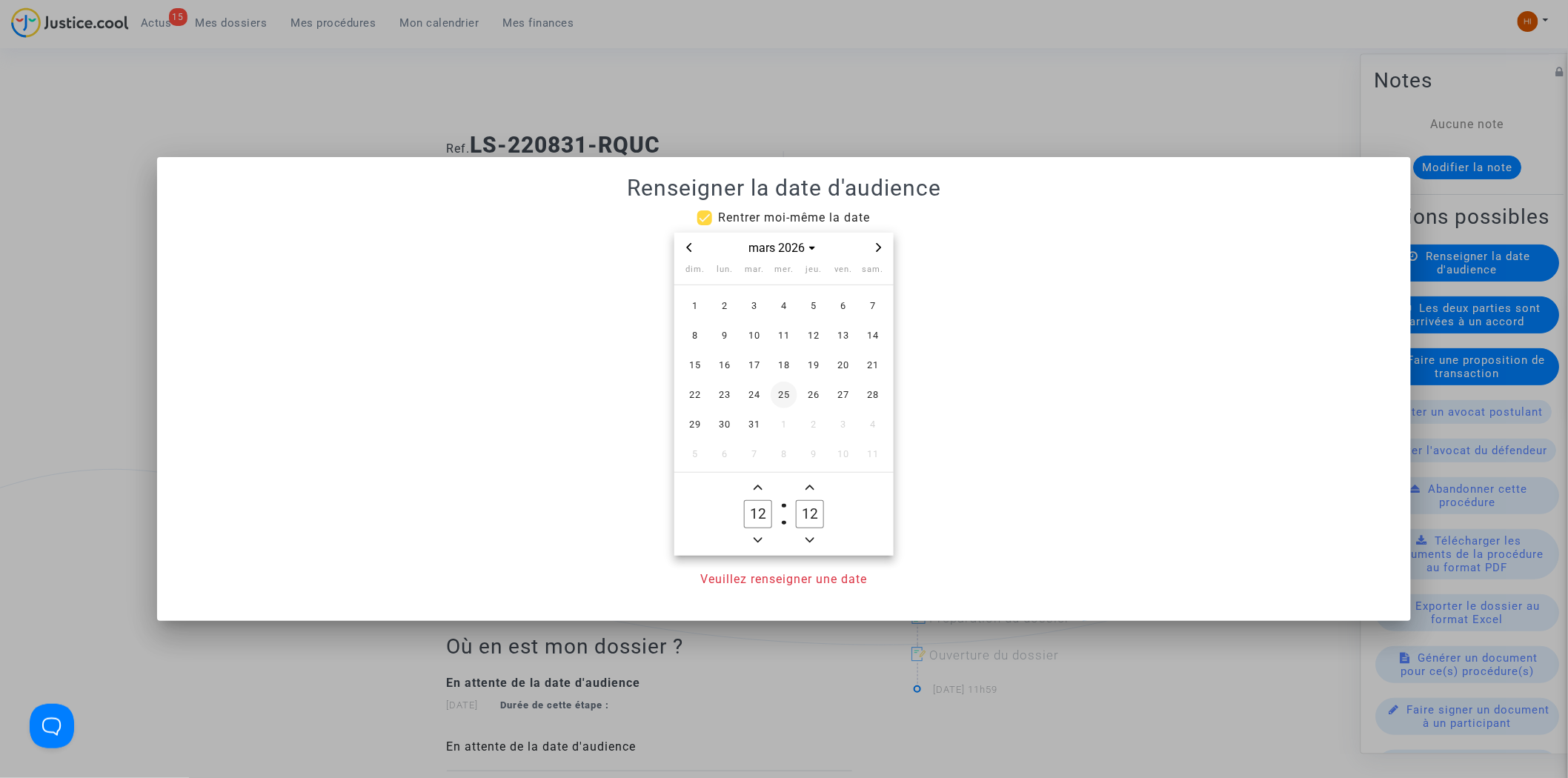
click at [788, 360] on span "18" at bounding box center [784, 366] width 27 height 27
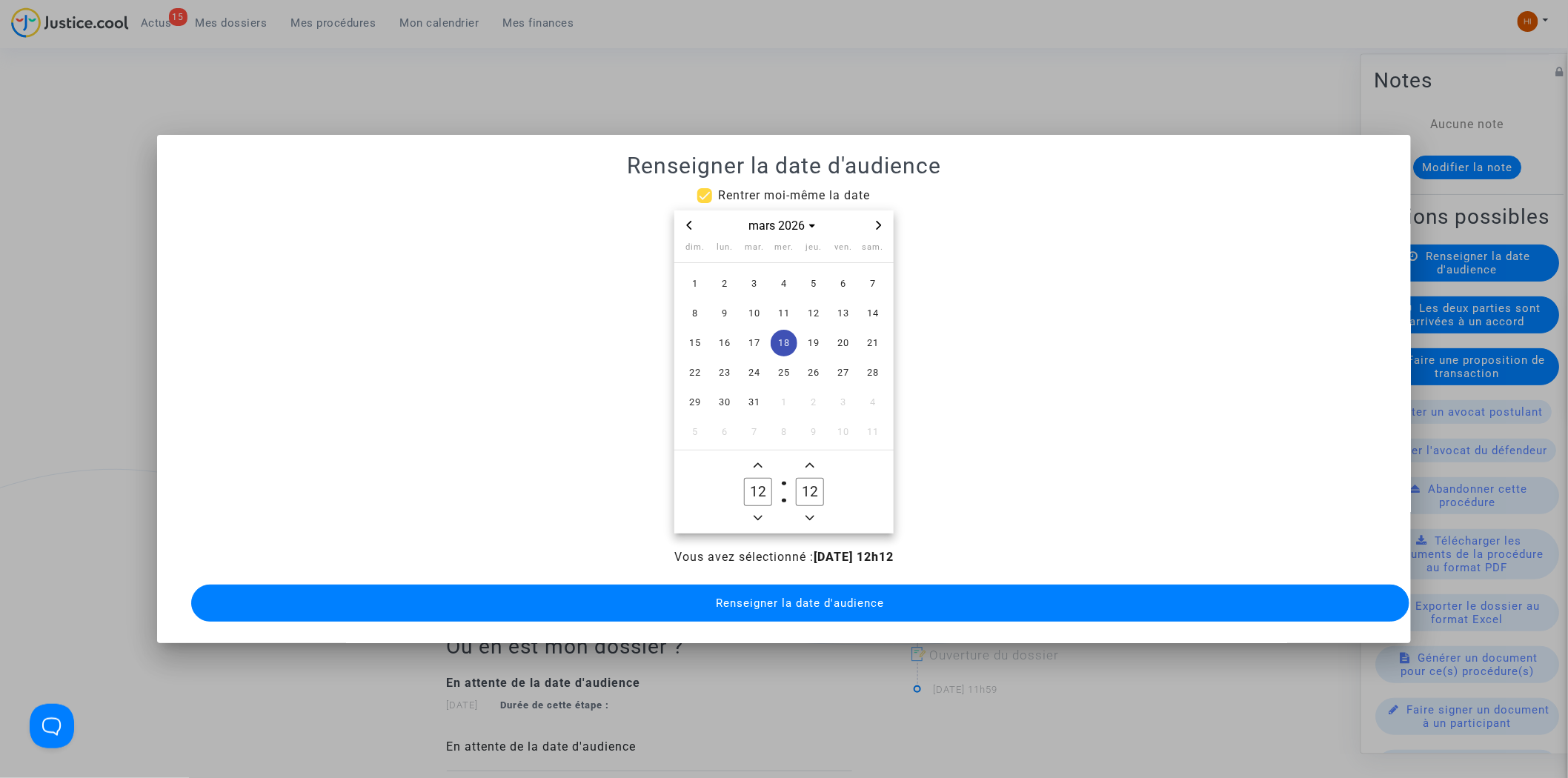
click at [757, 516] on span "Minus a hour" at bounding box center [758, 518] width 18 height 18
type input "09"
click at [814, 461] on icon "Add a minute" at bounding box center [809, 465] width 9 height 9
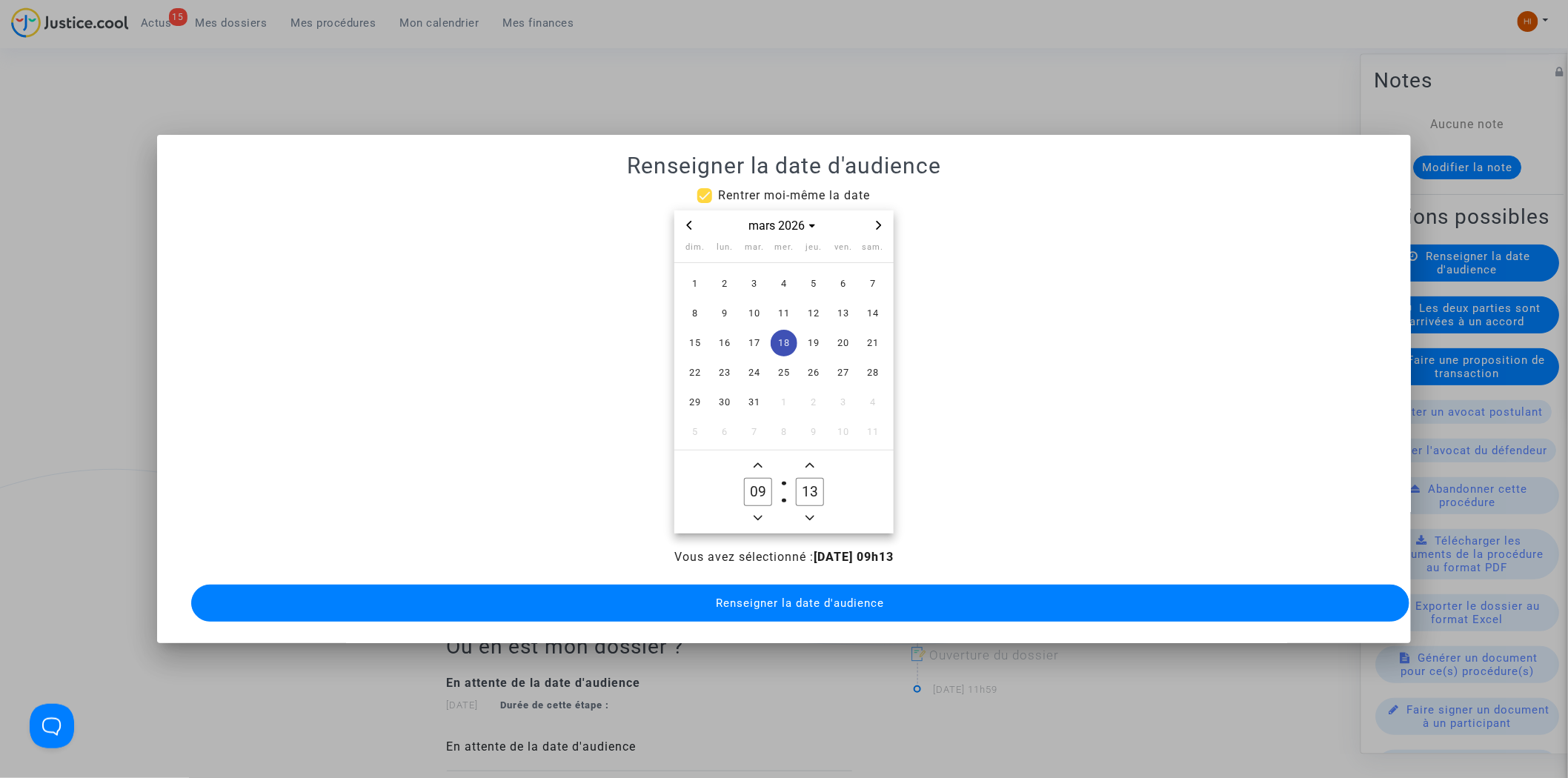
click at [814, 461] on icon "Add a minute" at bounding box center [809, 465] width 9 height 9
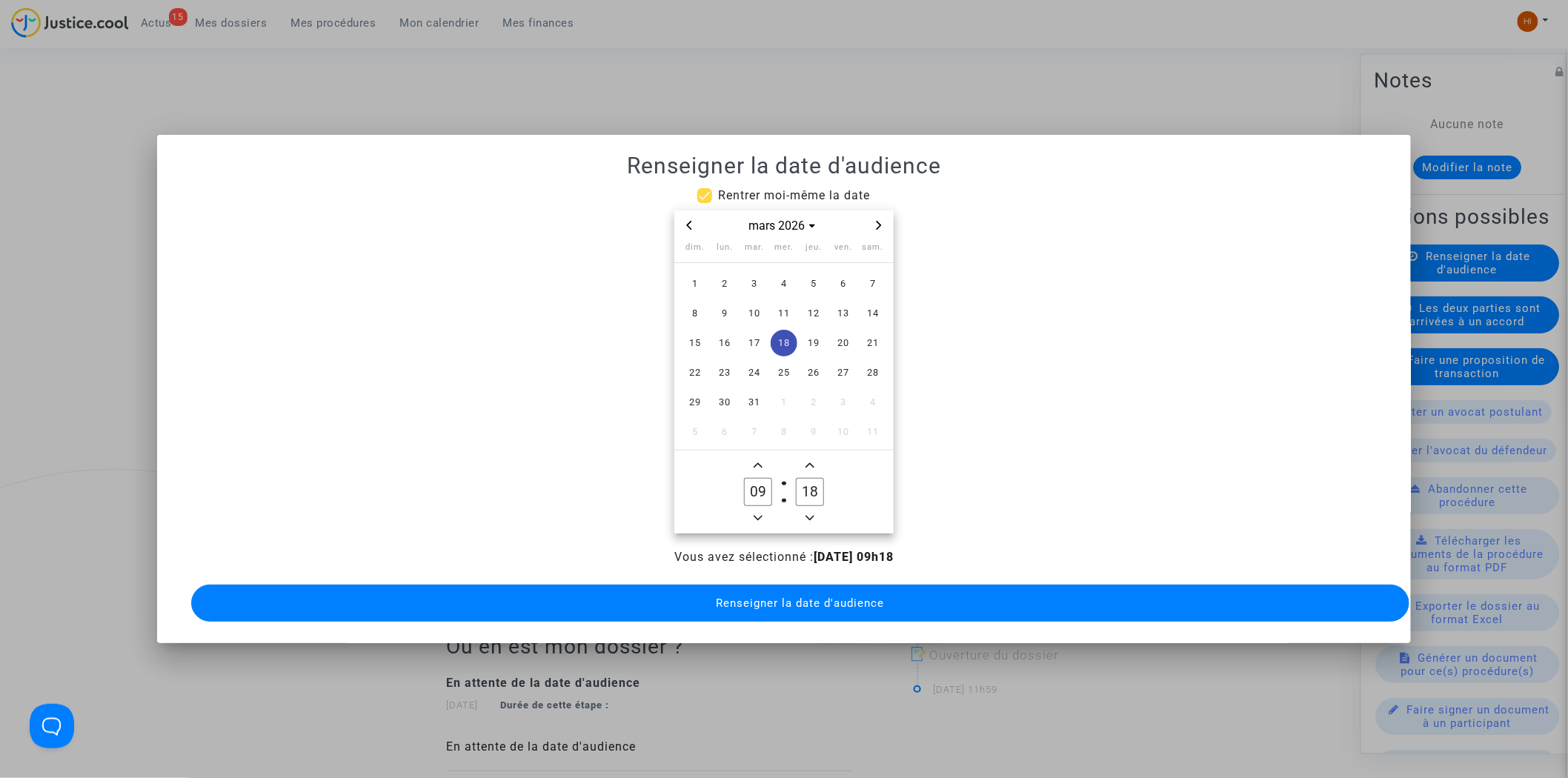
click at [814, 461] on icon "Add a minute" at bounding box center [809, 465] width 9 height 9
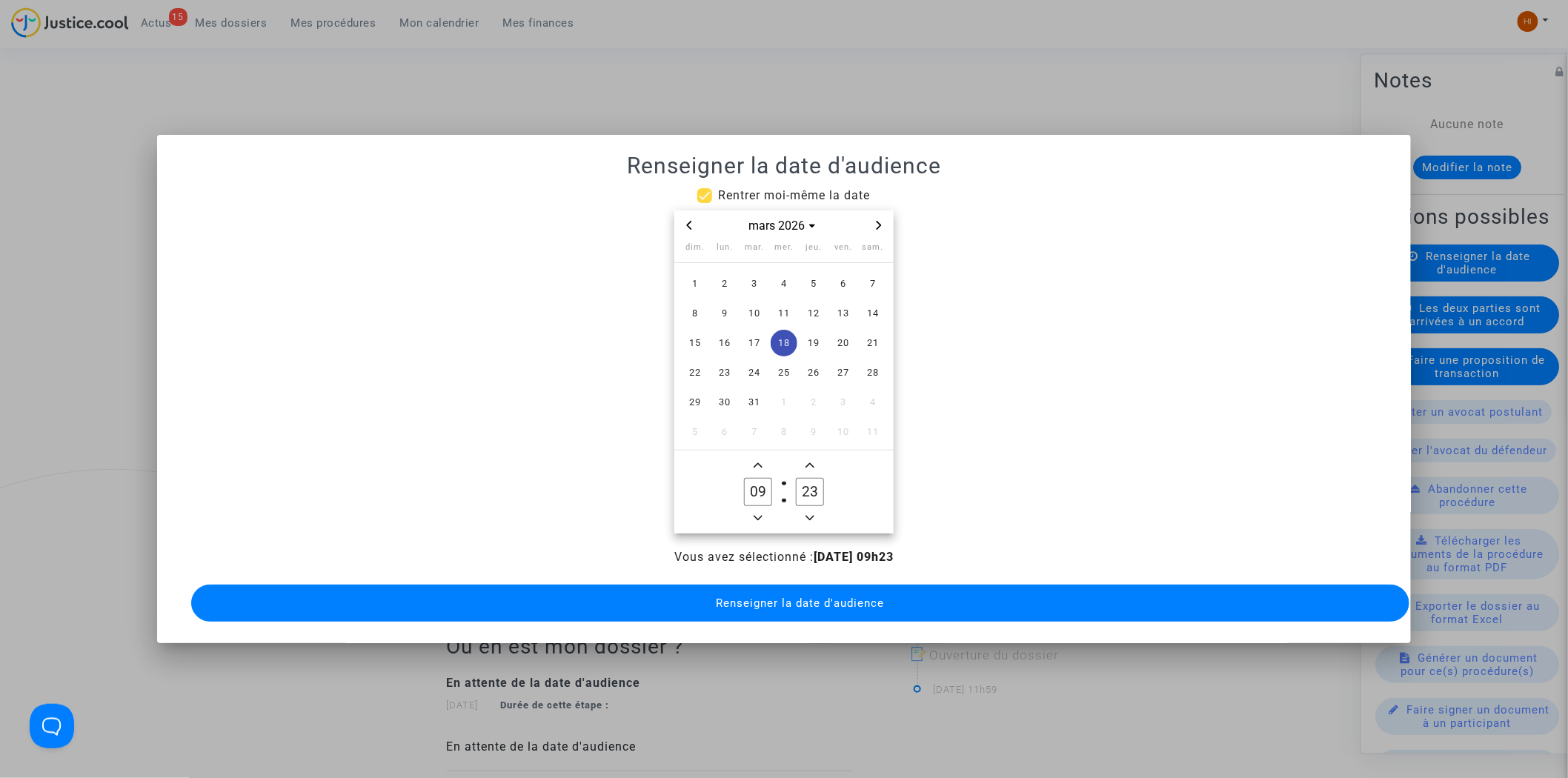
click at [814, 461] on icon "Add a minute" at bounding box center [809, 465] width 9 height 9
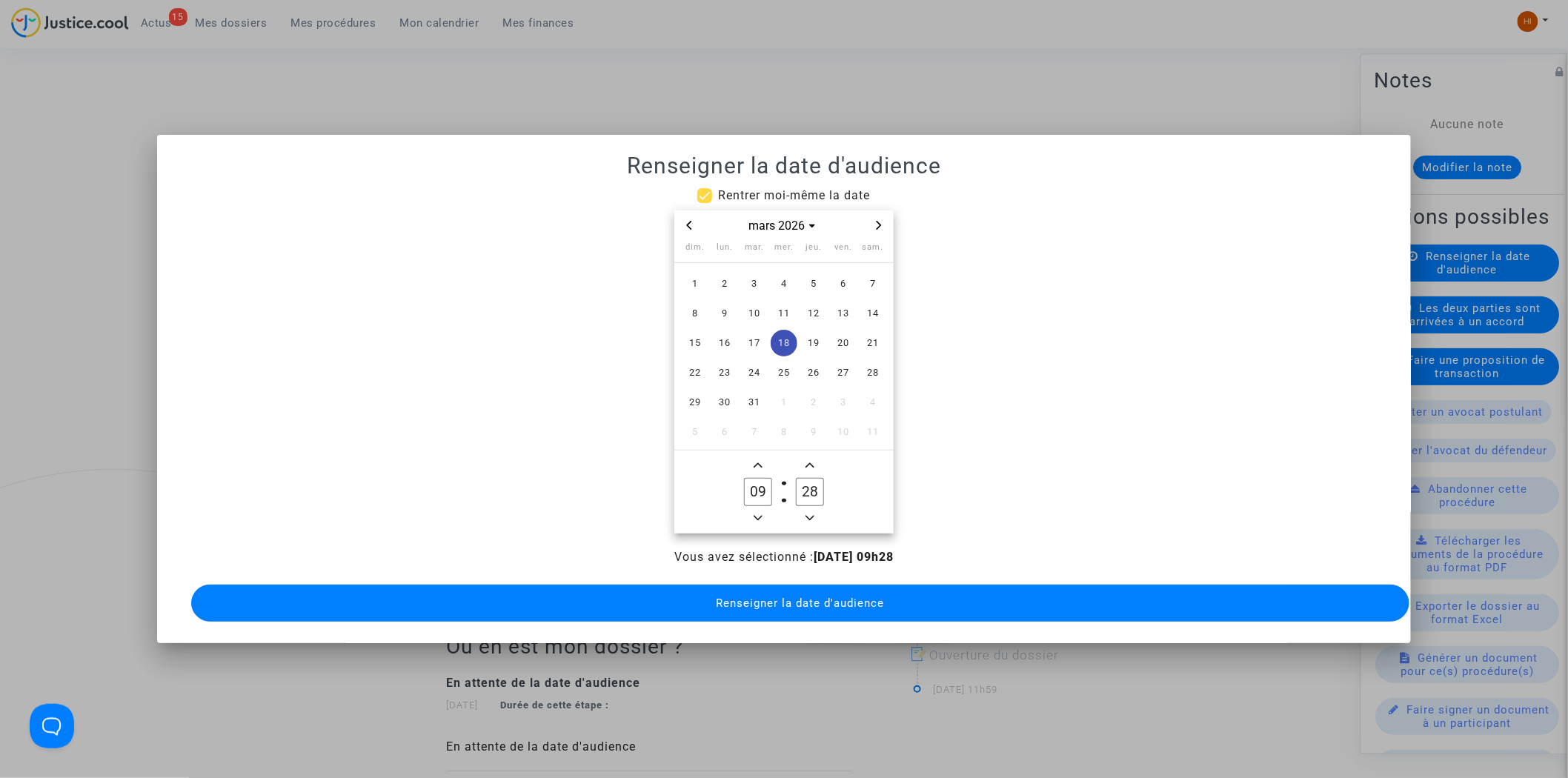
click at [814, 461] on icon "Add a minute" at bounding box center [809, 465] width 9 height 9
click at [811, 514] on icon "Minus a minute" at bounding box center [809, 518] width 9 height 9
type input "30"
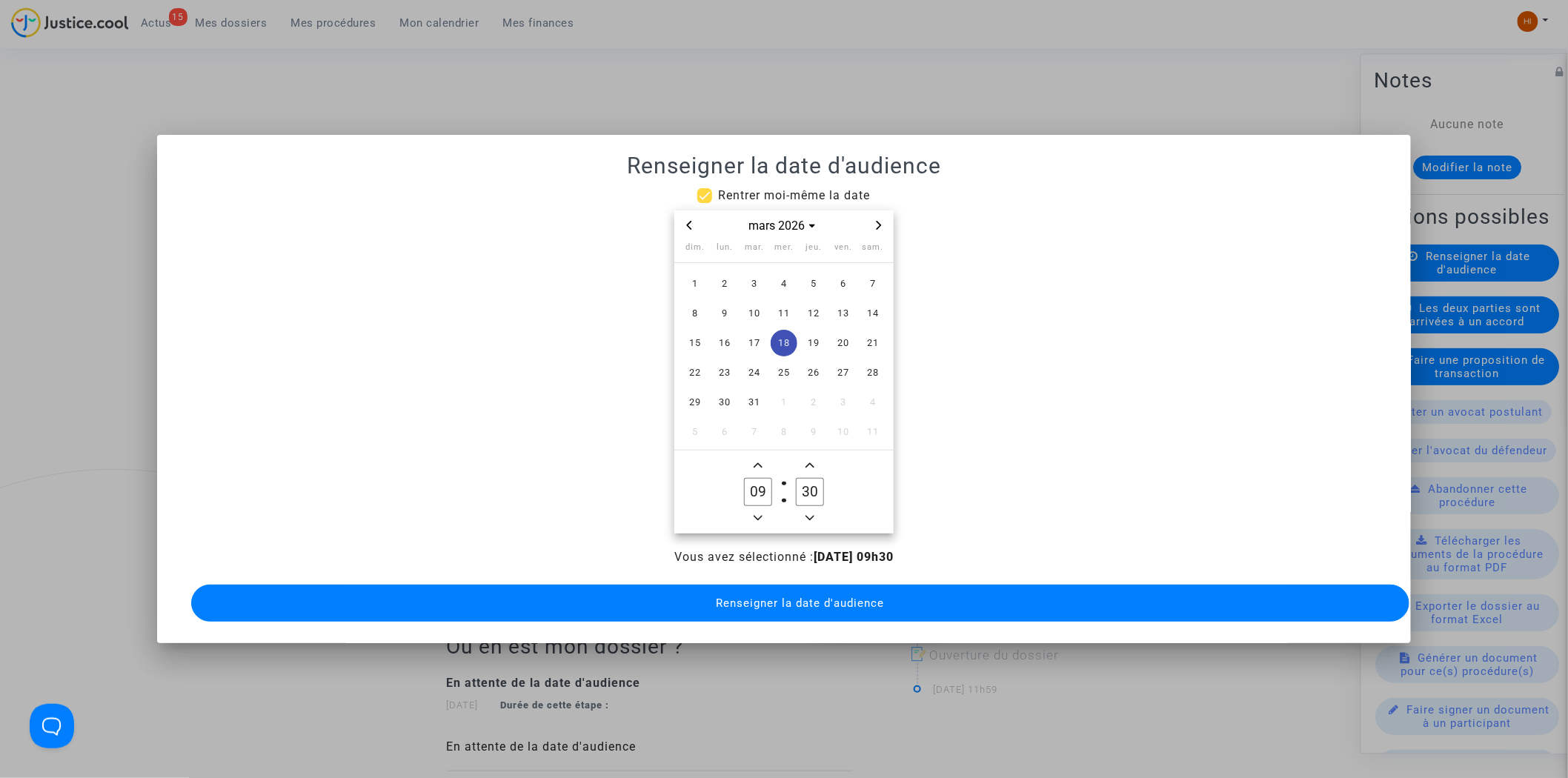
click at [784, 605] on button "Renseigner la date d'audience" at bounding box center [801, 603] width 1219 height 37
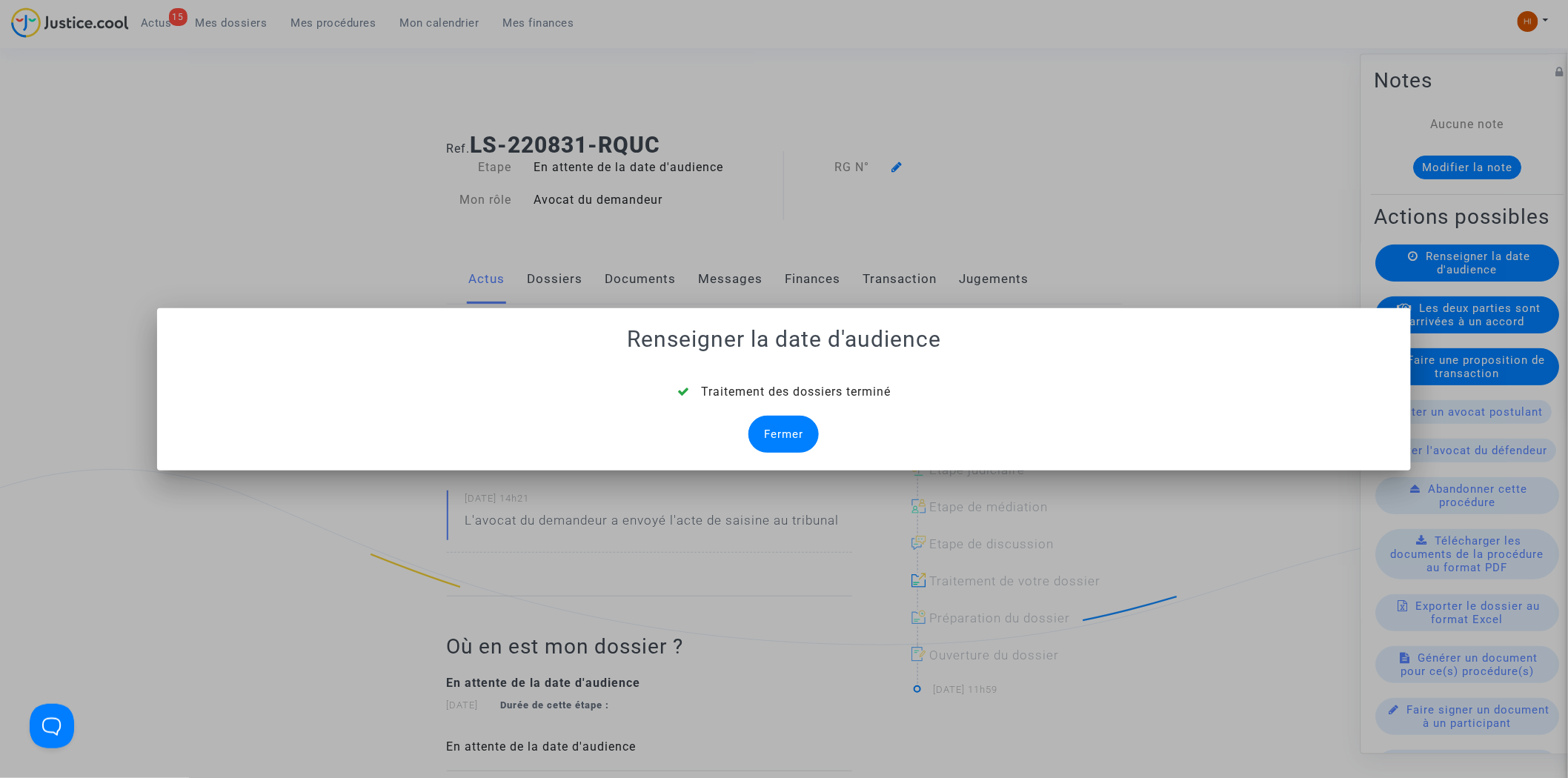
click at [790, 440] on div "Fermer" at bounding box center [784, 434] width 70 height 37
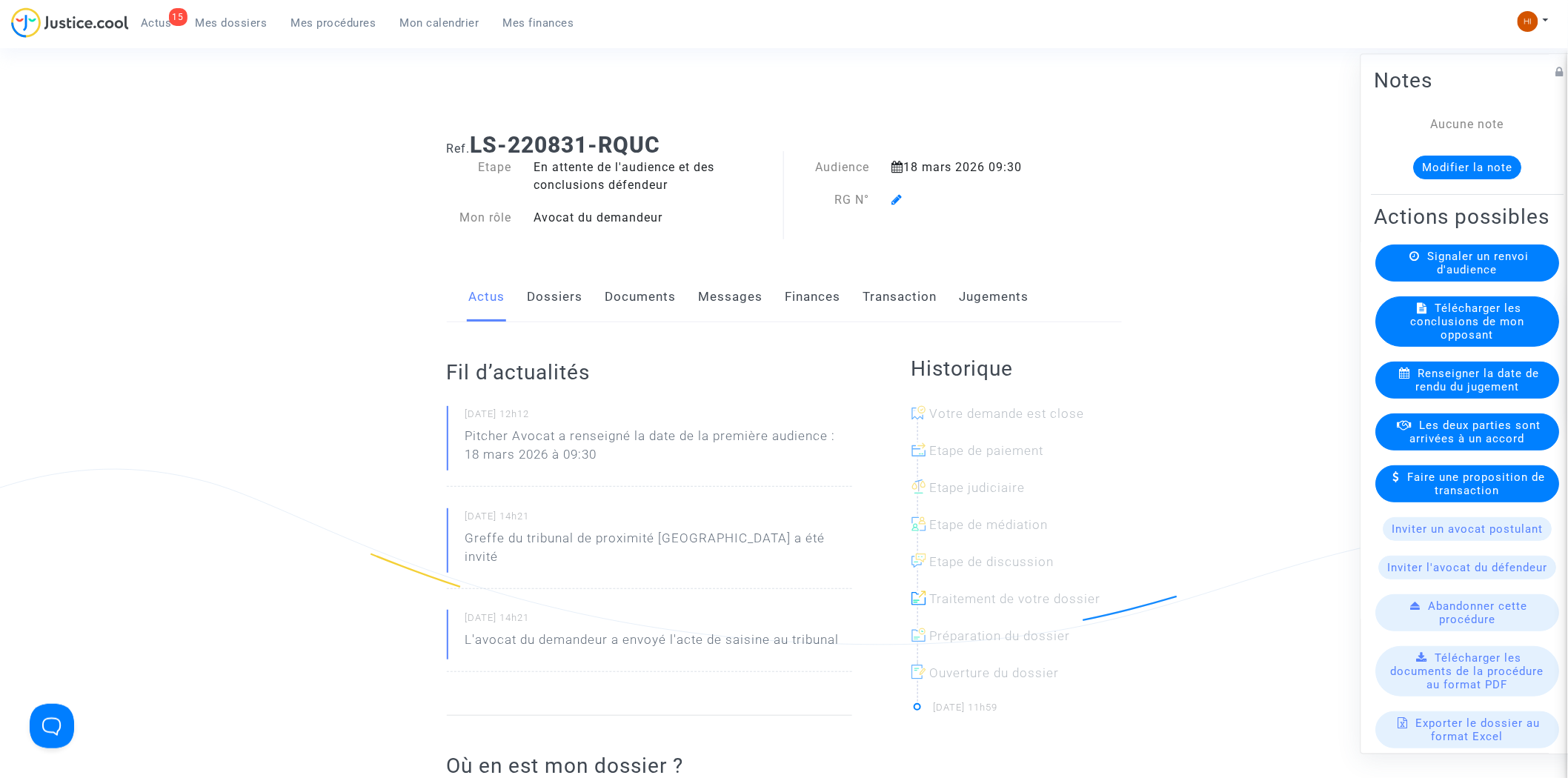
click at [892, 193] on icon at bounding box center [898, 199] width 12 height 12
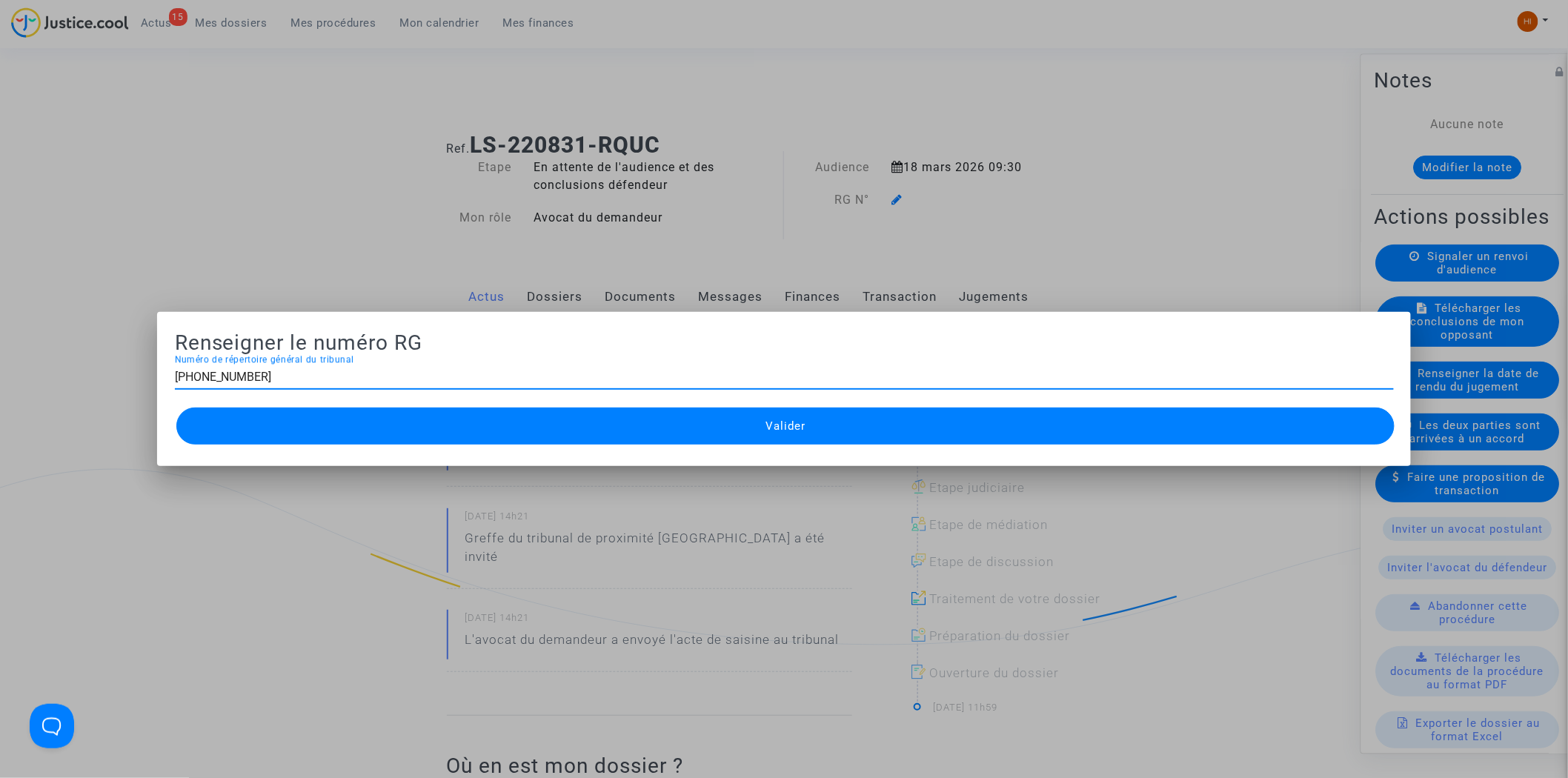
type input "11-22-003607"
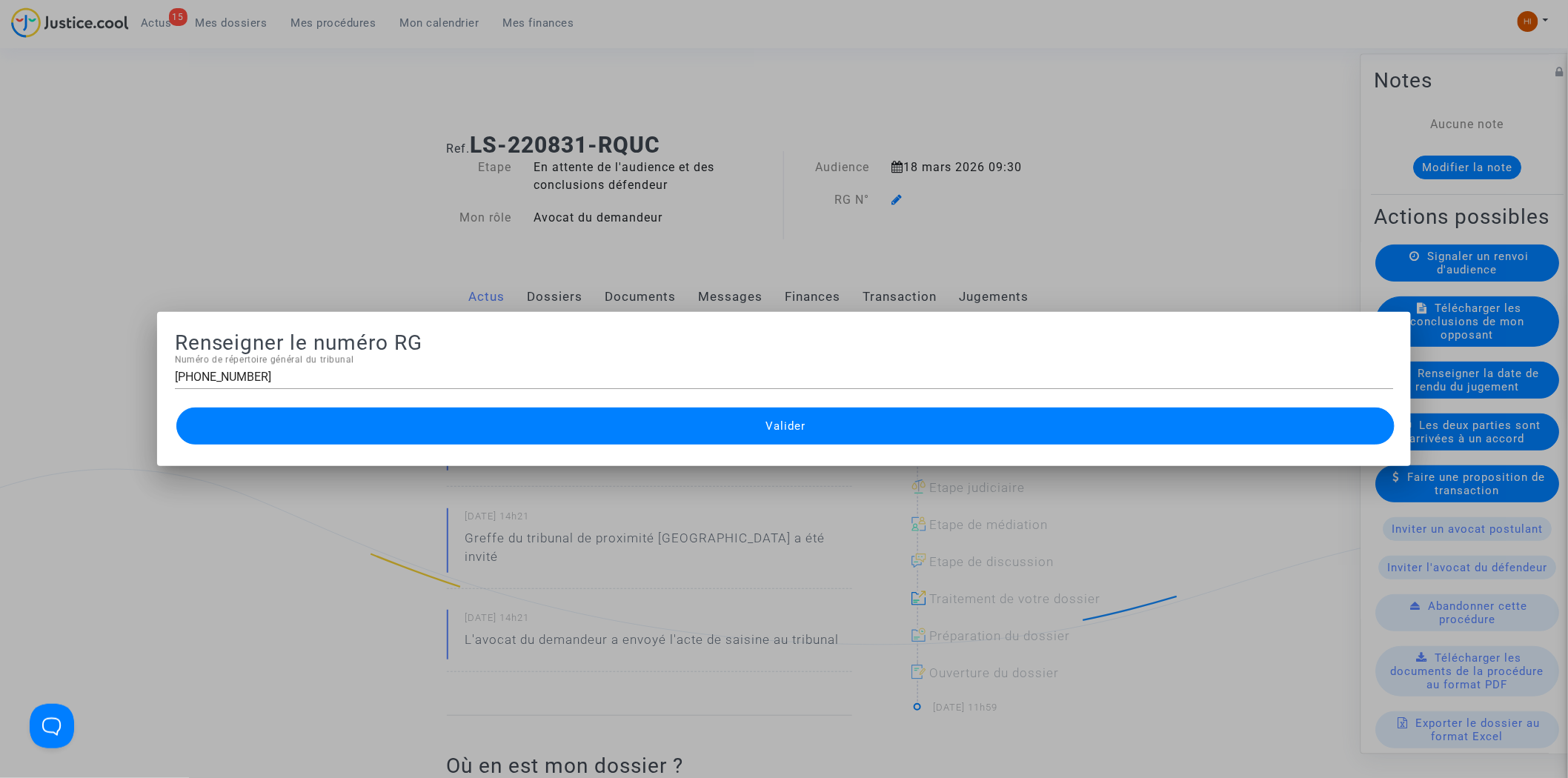
drag, startPoint x: 814, startPoint y: 426, endPoint x: 243, endPoint y: 479, distance: 573.5
click at [814, 427] on button "Valider" at bounding box center [786, 426] width 1219 height 37
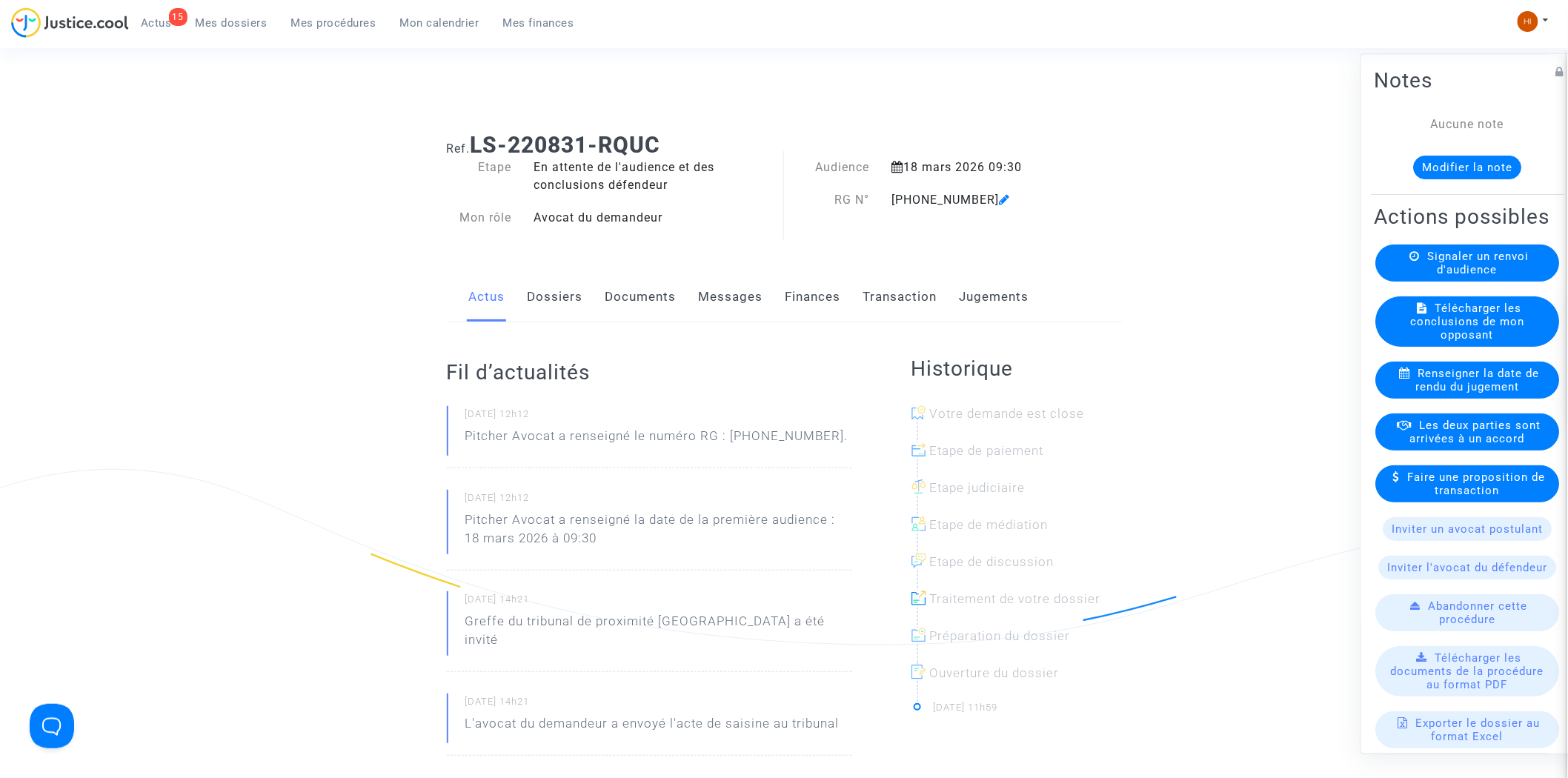
click at [646, 299] on link "Documents" at bounding box center [641, 297] width 71 height 49
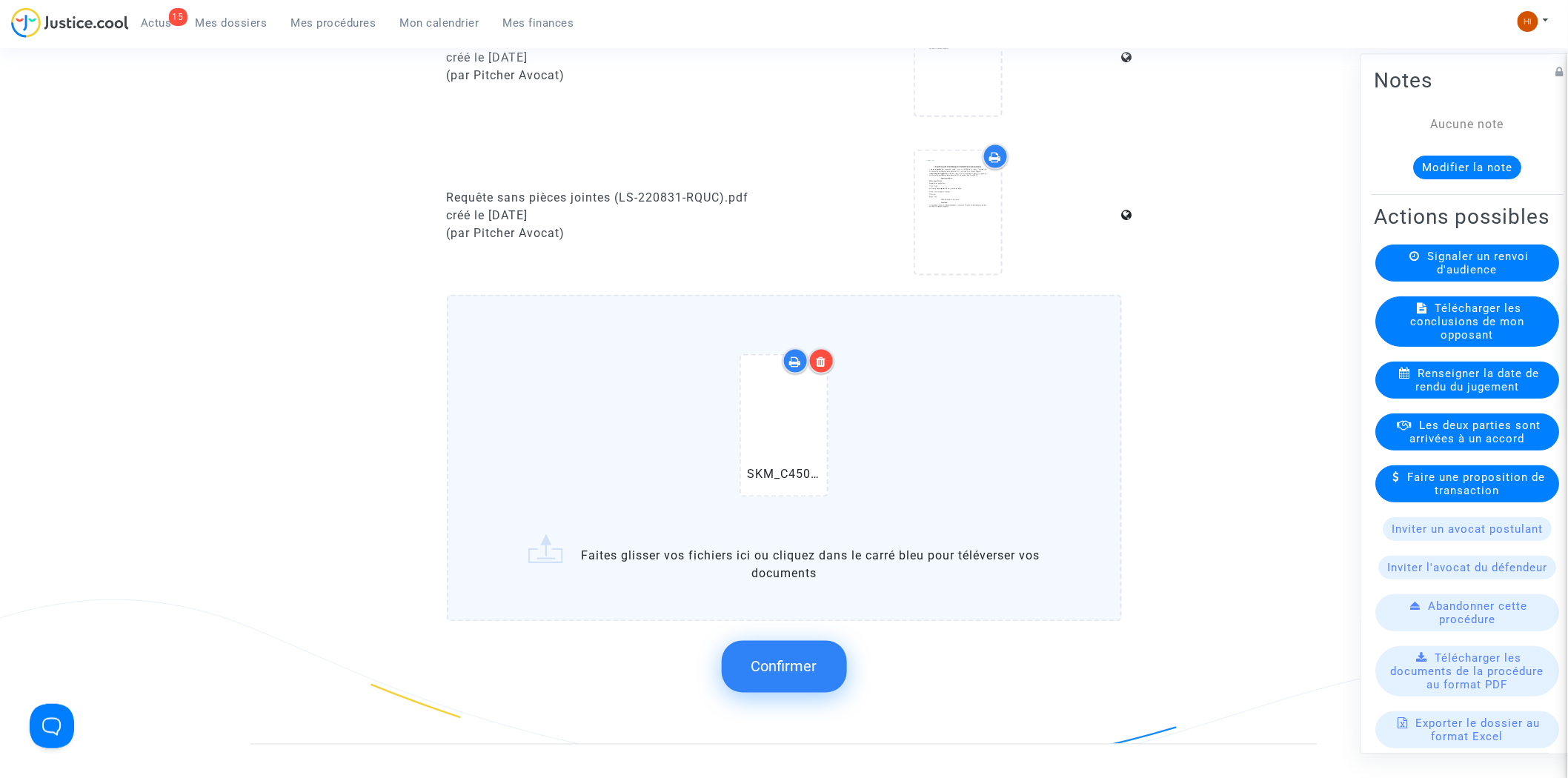
scroll to position [1153, 0]
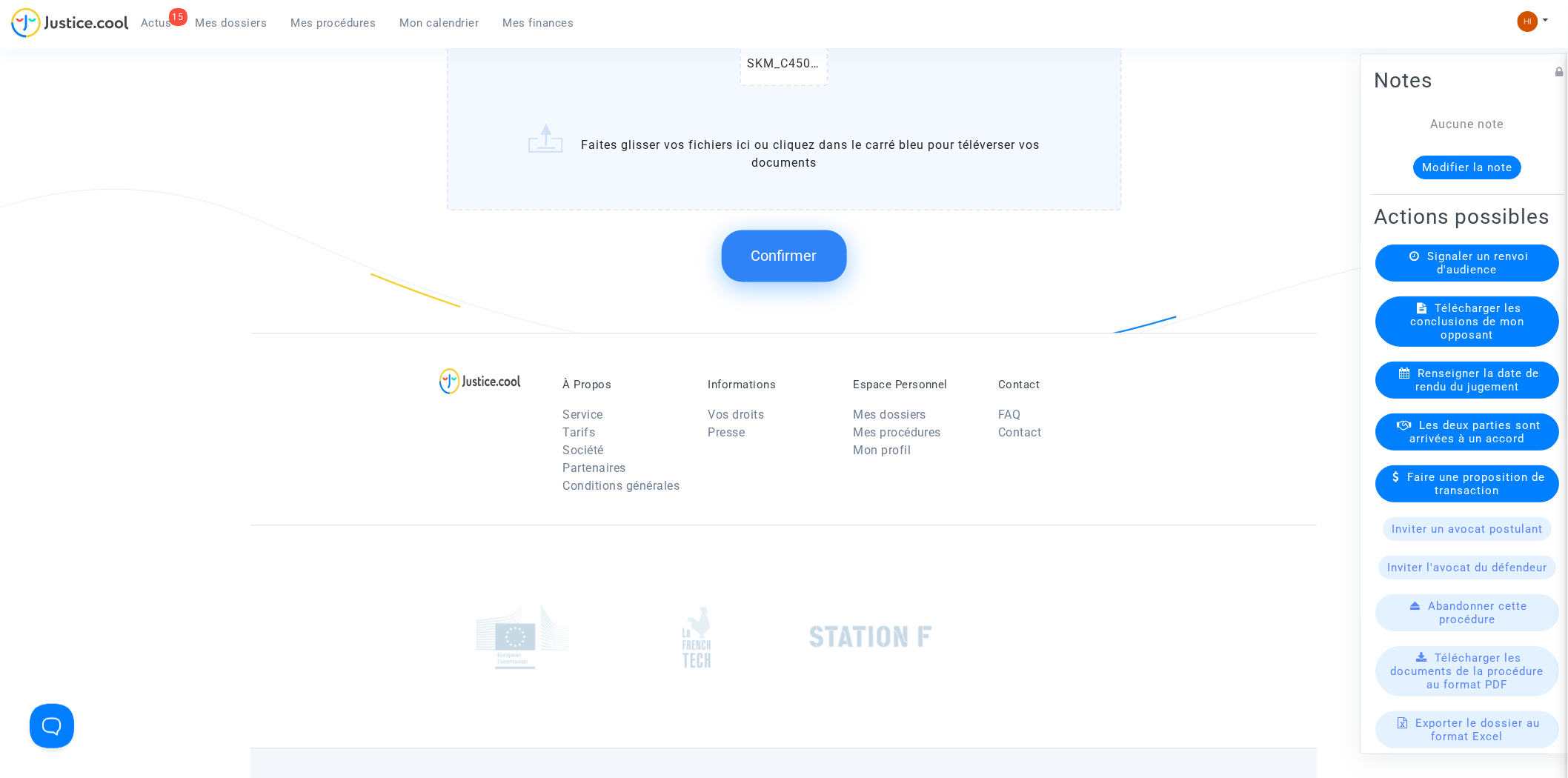
click at [794, 259] on button "Confirmer" at bounding box center [784, 256] width 125 height 52
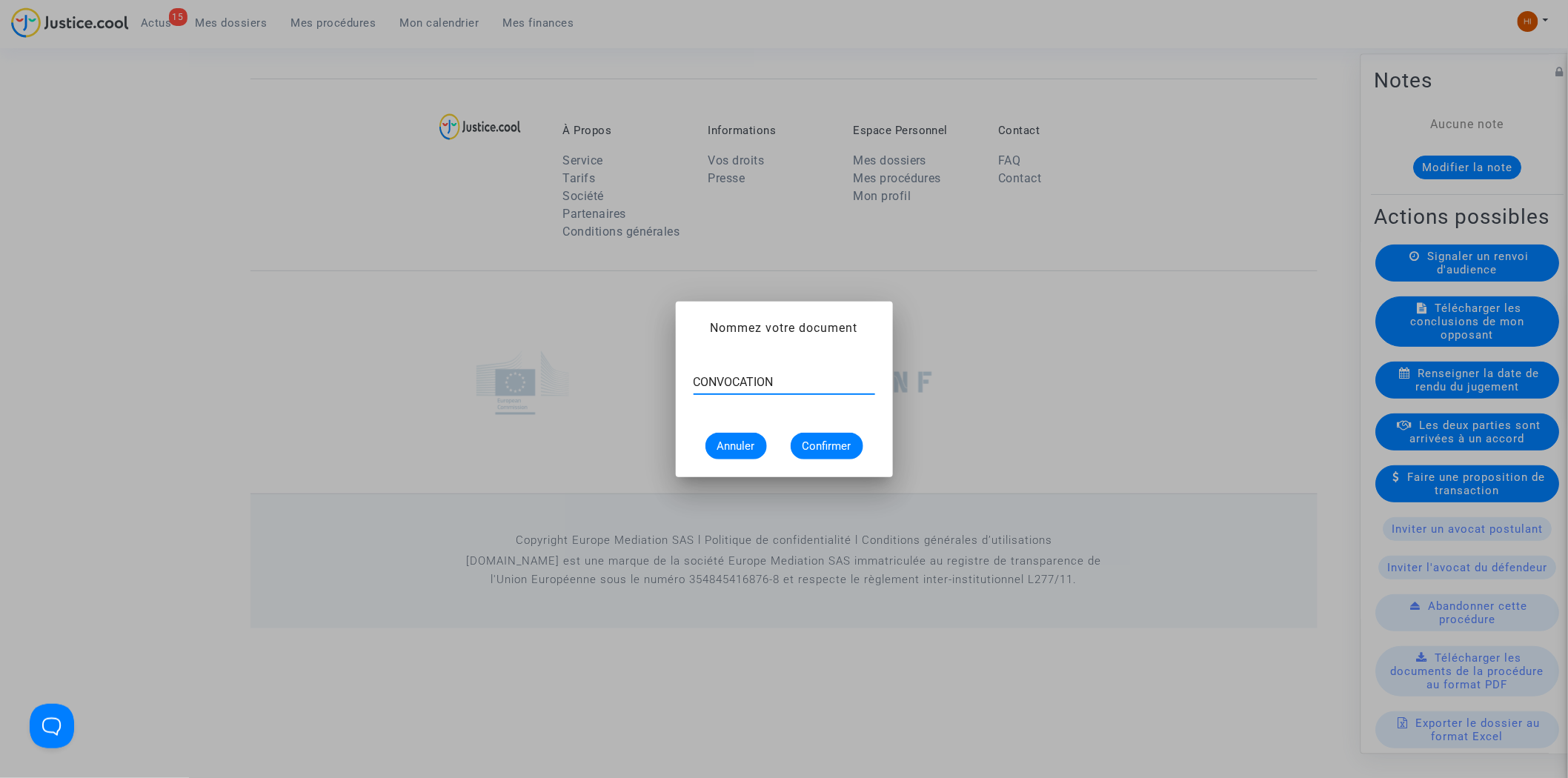
type input "CONVOCATION"
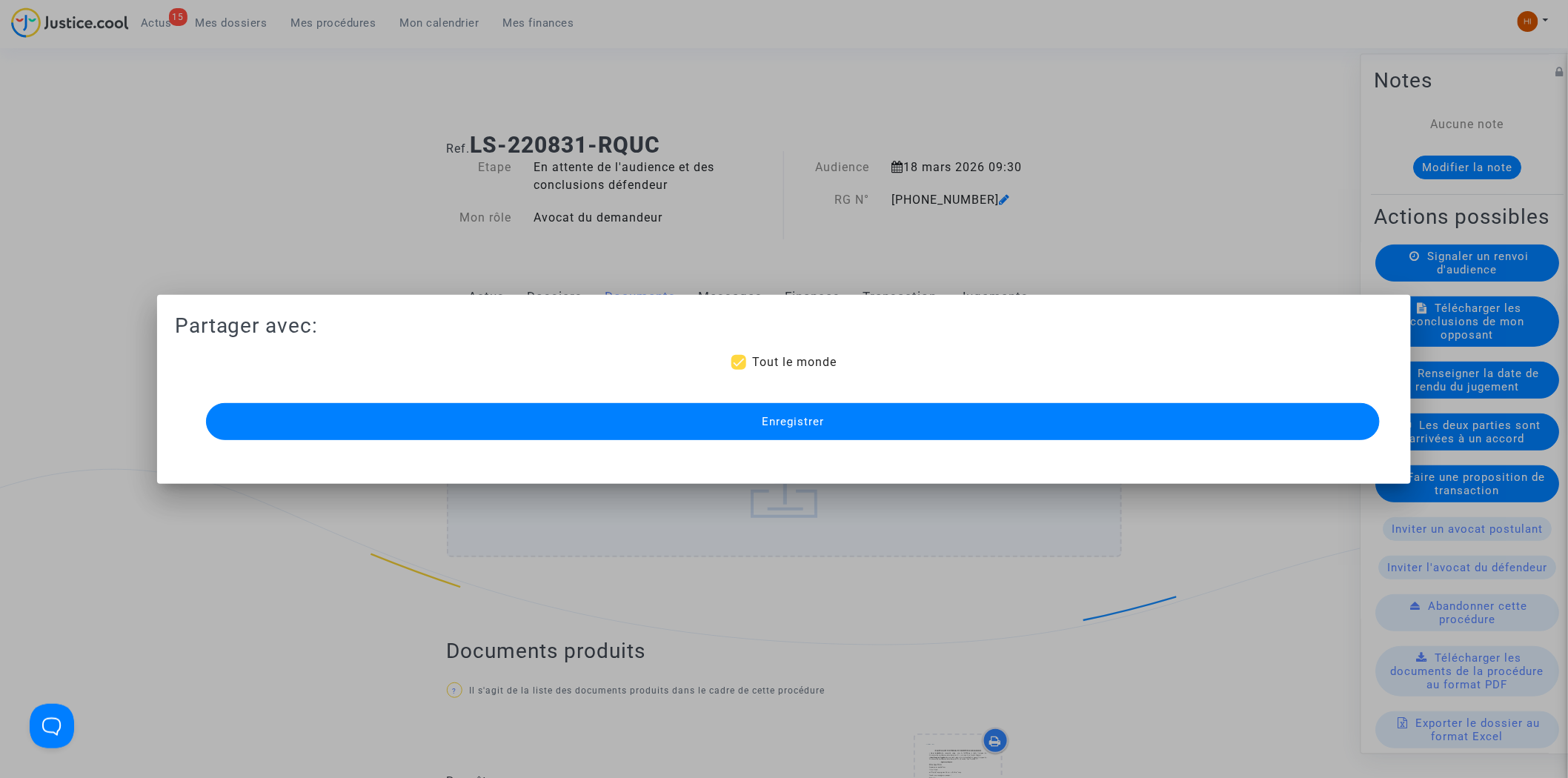
scroll to position [999, 0]
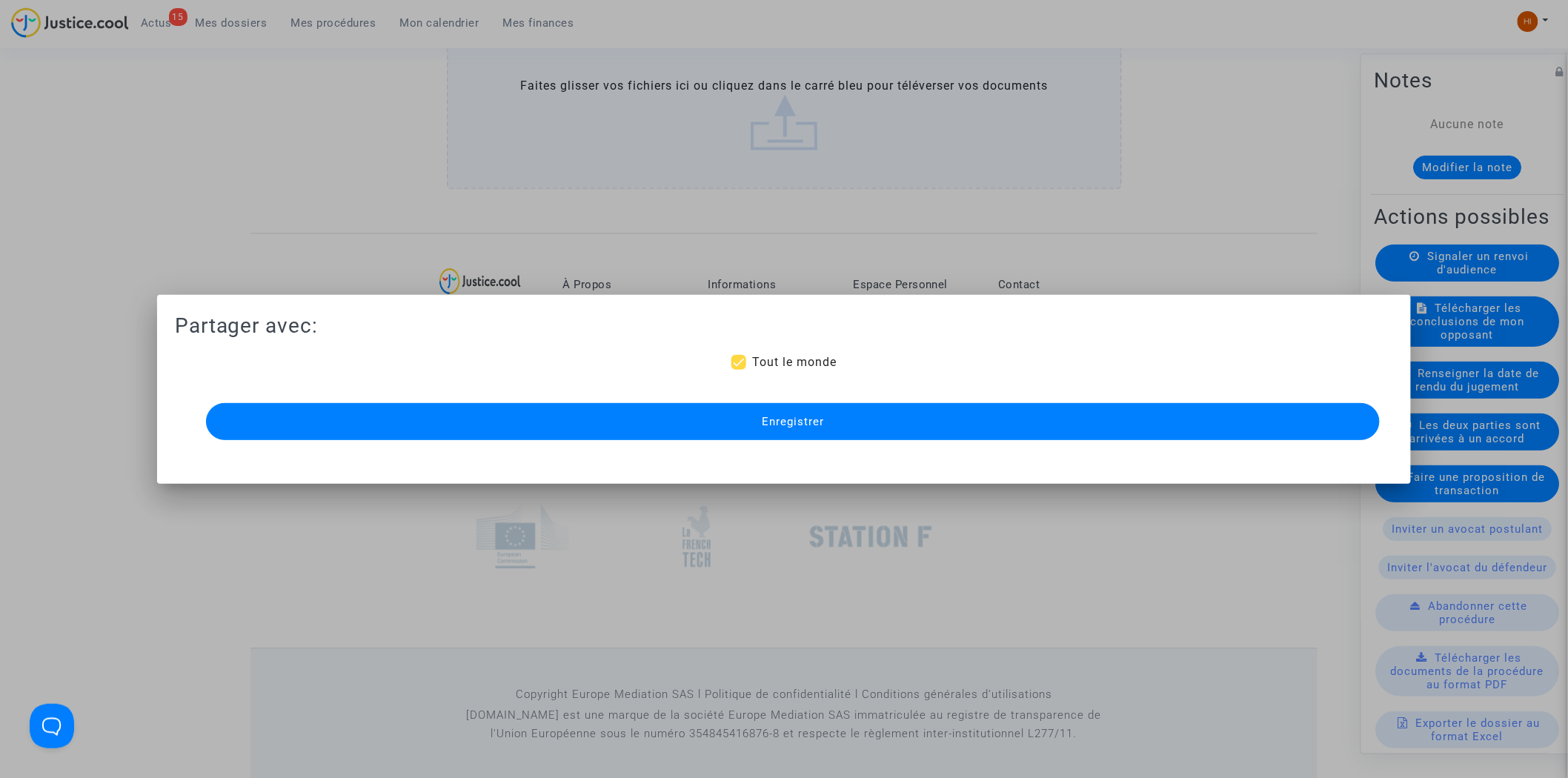
click at [701, 419] on button "Enregistrer" at bounding box center [793, 422] width 1174 height 37
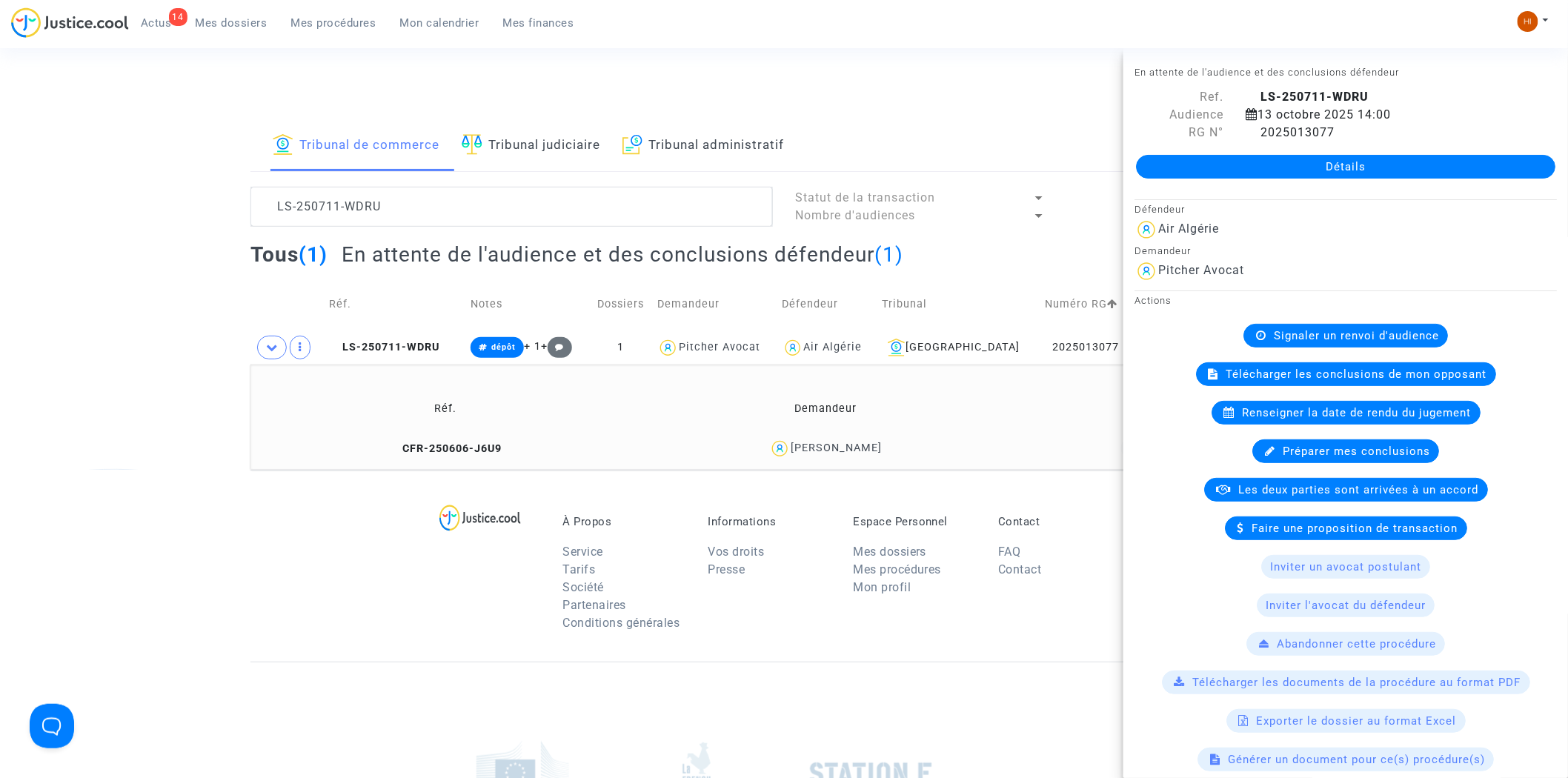
click at [460, 33] on link "Mon calendrier" at bounding box center [439, 22] width 103 height 22
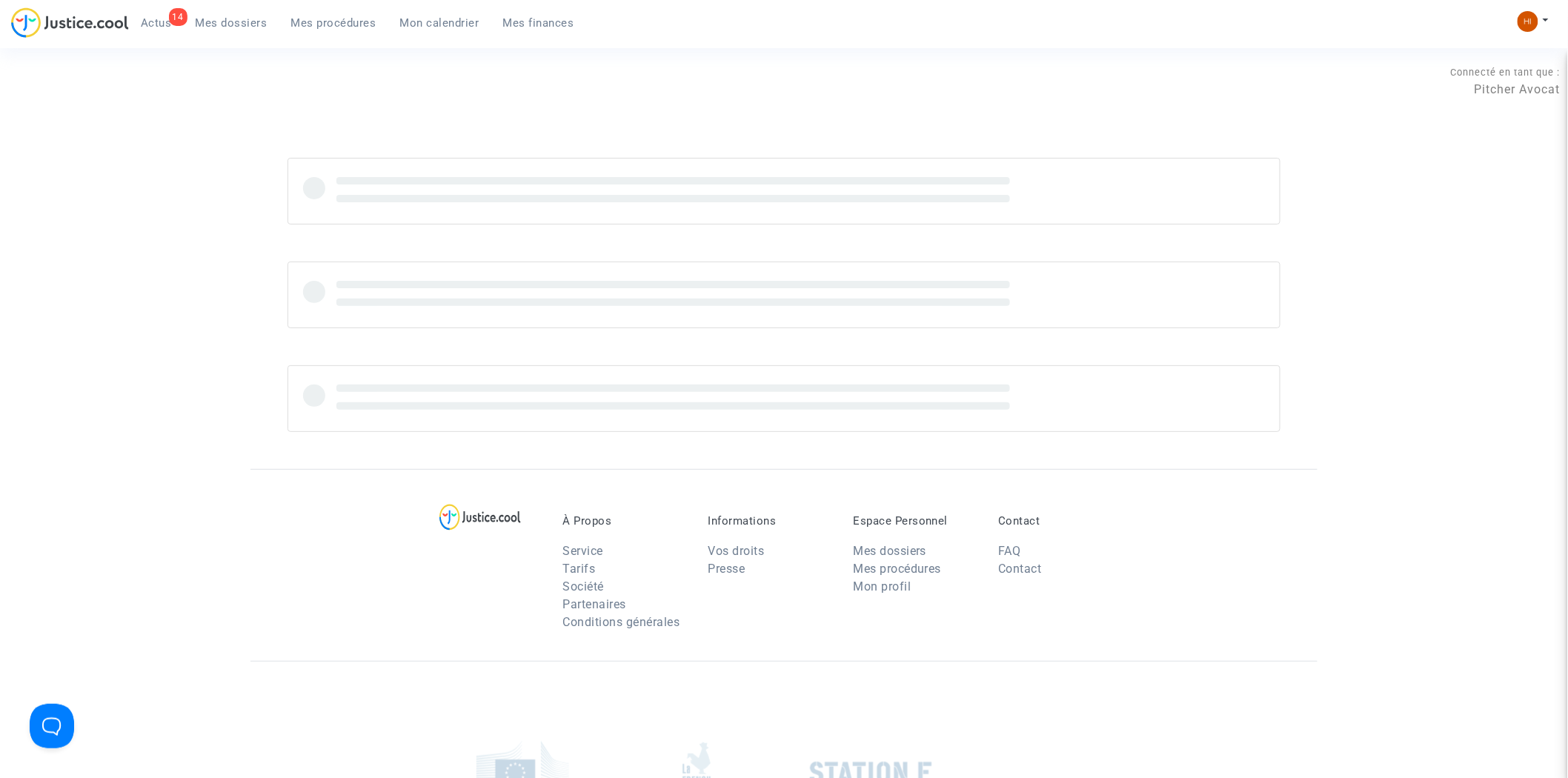
click at [456, 18] on span "Mon calendrier" at bounding box center [440, 23] width 80 height 13
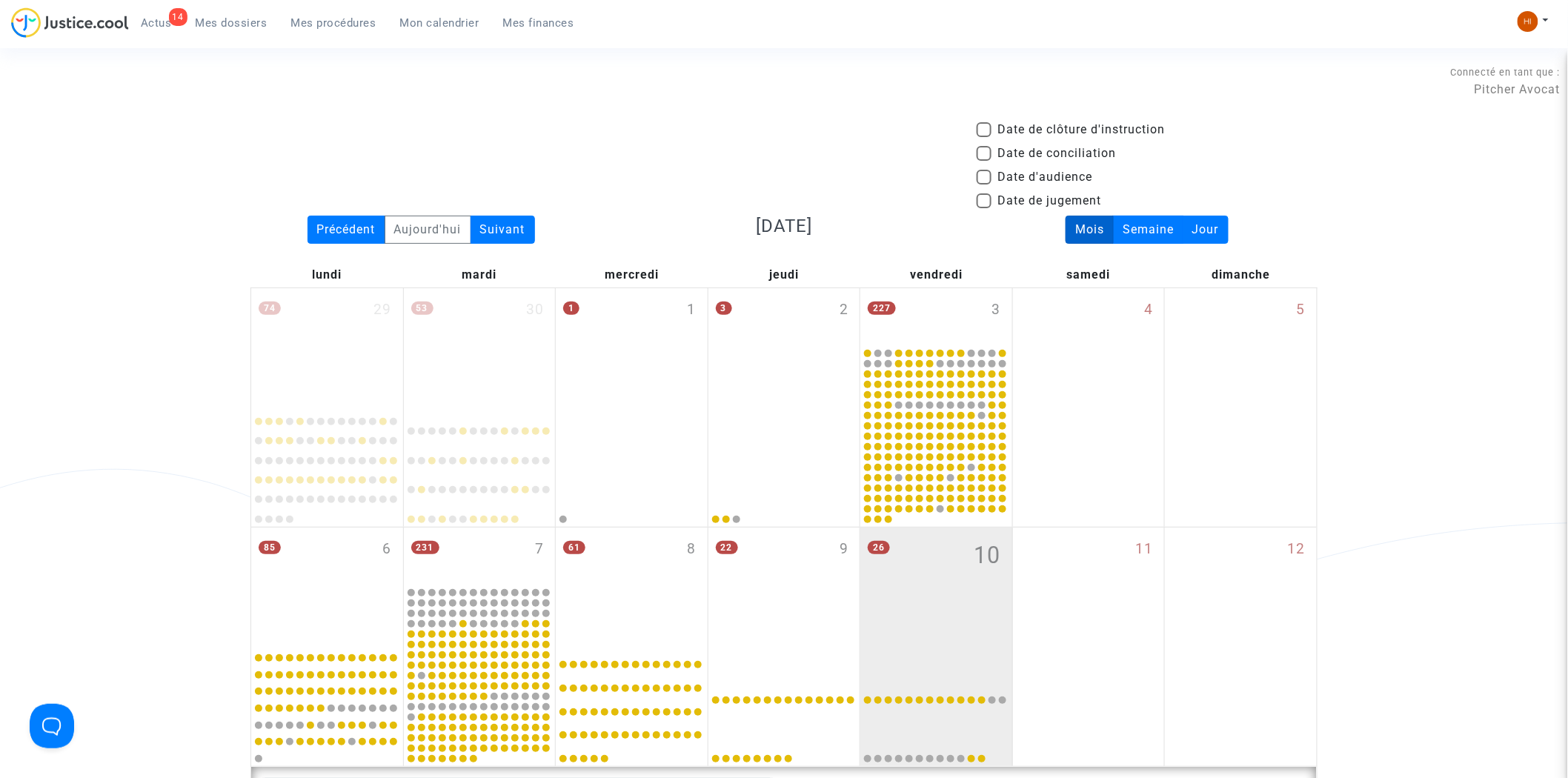
click at [415, 14] on link "Mon calendrier" at bounding box center [439, 22] width 103 height 22
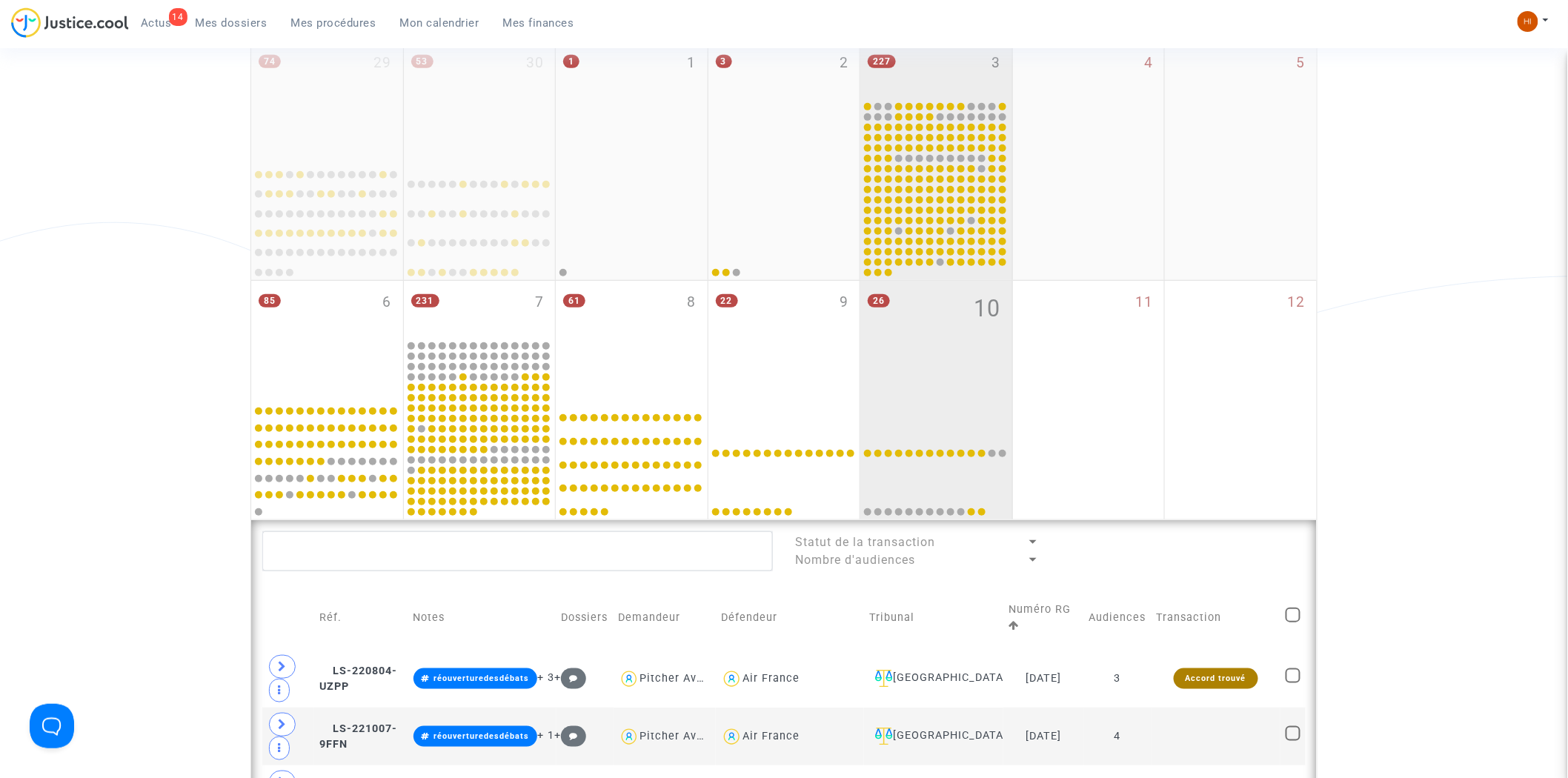
scroll to position [494, 0]
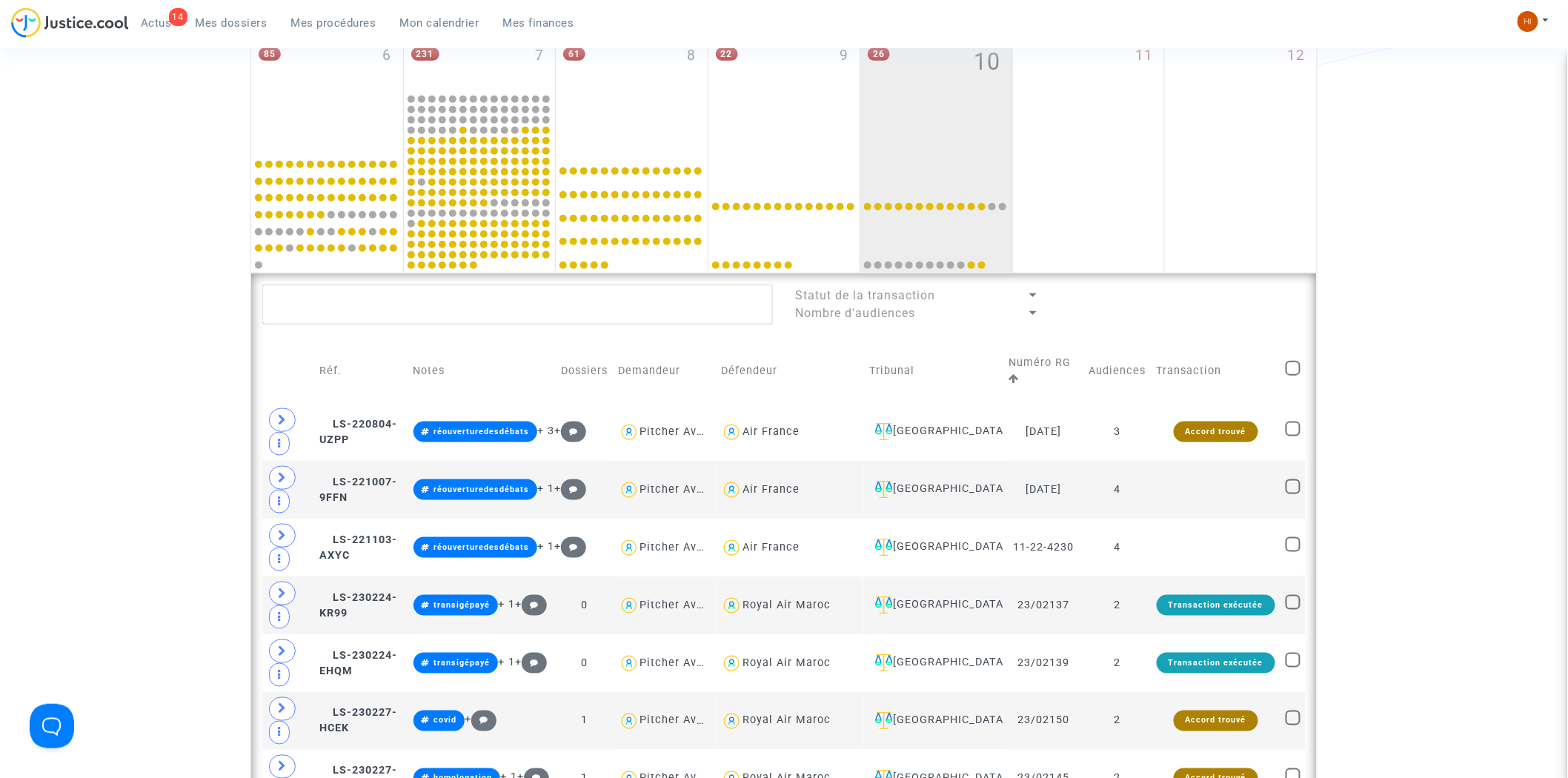
drag, startPoint x: 899, startPoint y: 98, endPoint x: 937, endPoint y: 295, distance: 200.6
click at [899, 97] on div "26 10" at bounding box center [936, 93] width 152 height 117
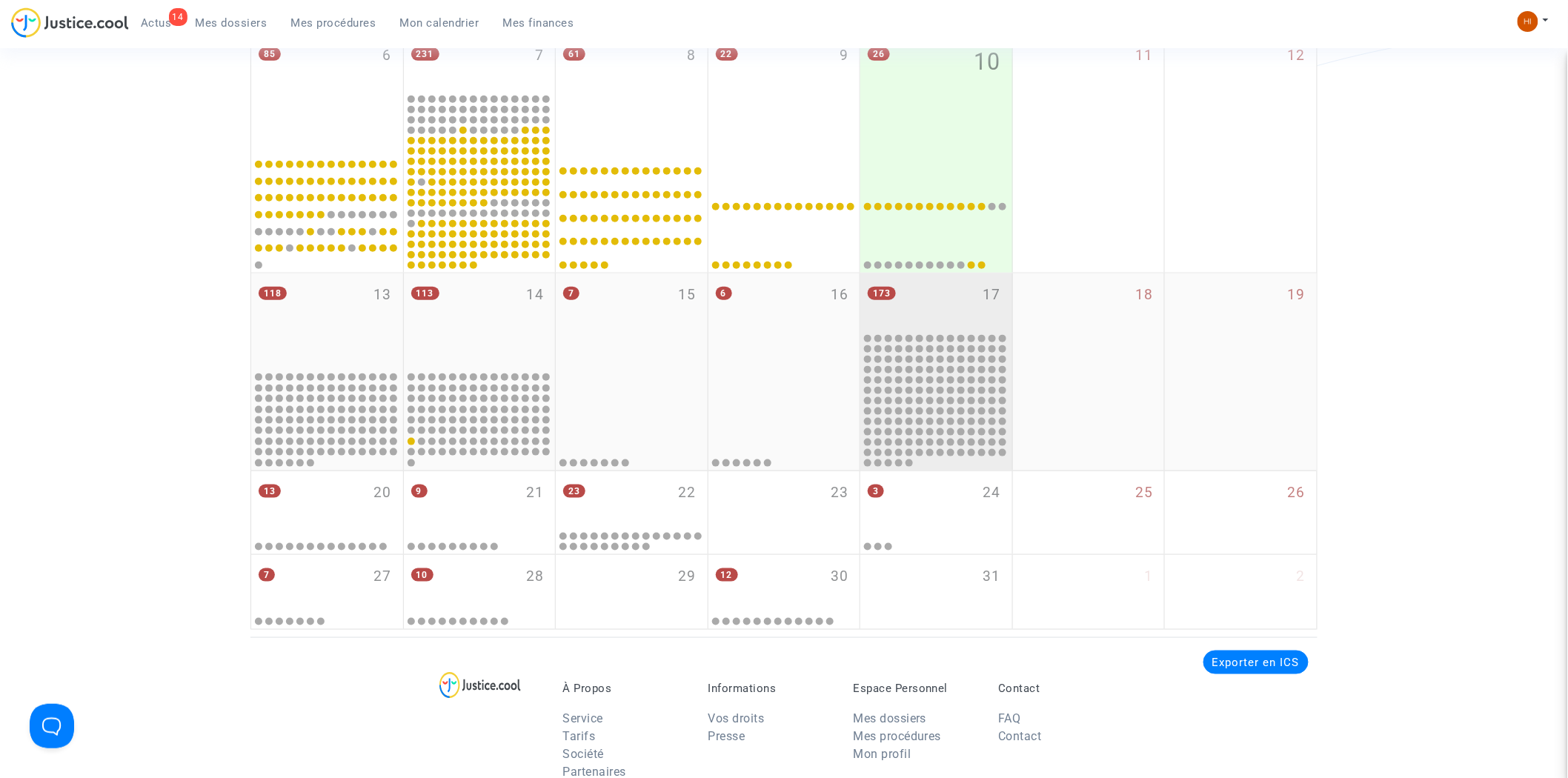
drag, startPoint x: 953, startPoint y: 298, endPoint x: 935, endPoint y: 330, distance: 36.7
click at [954, 298] on div "173 17" at bounding box center [936, 303] width 152 height 58
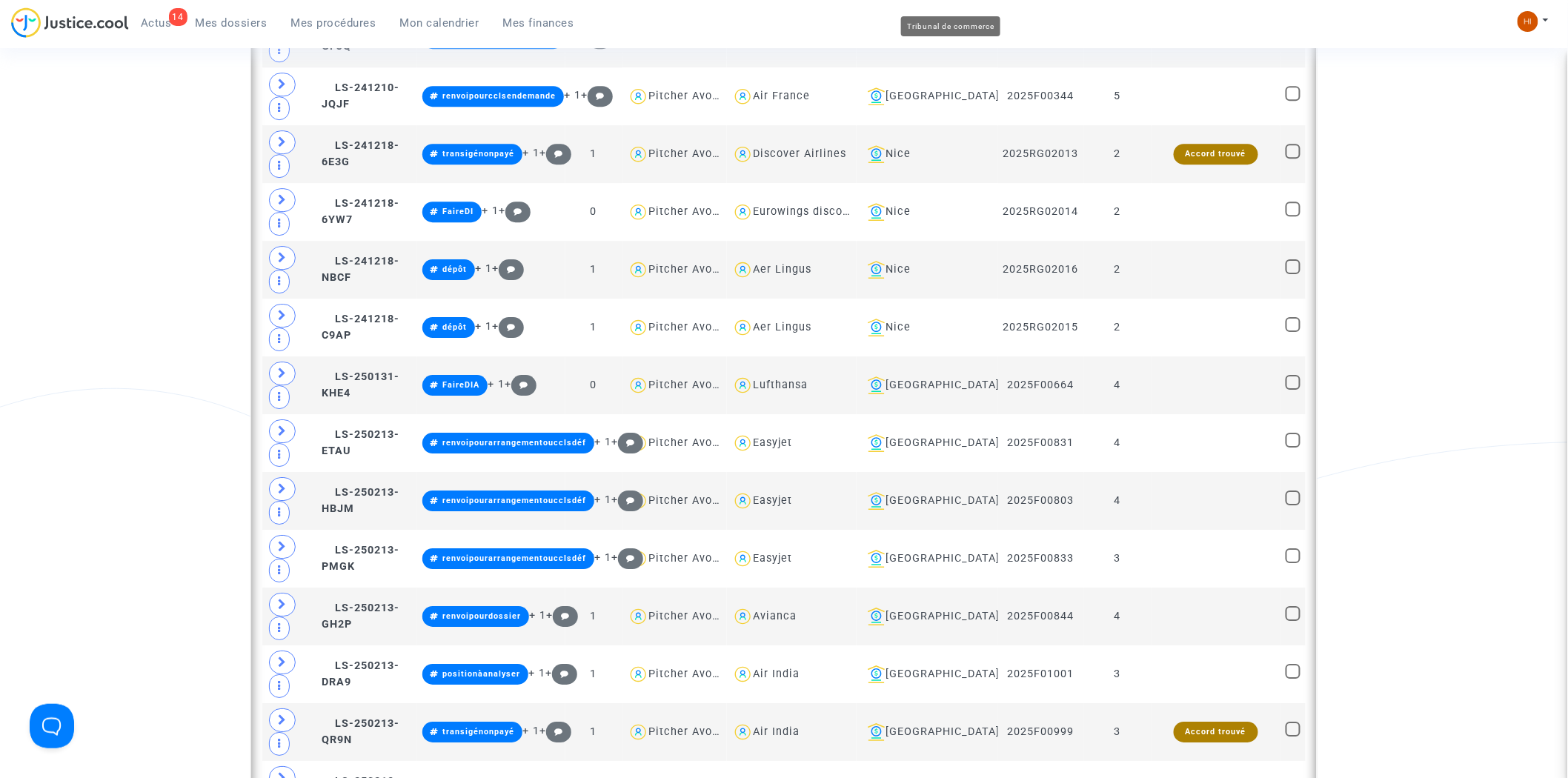
scroll to position [1894, 0]
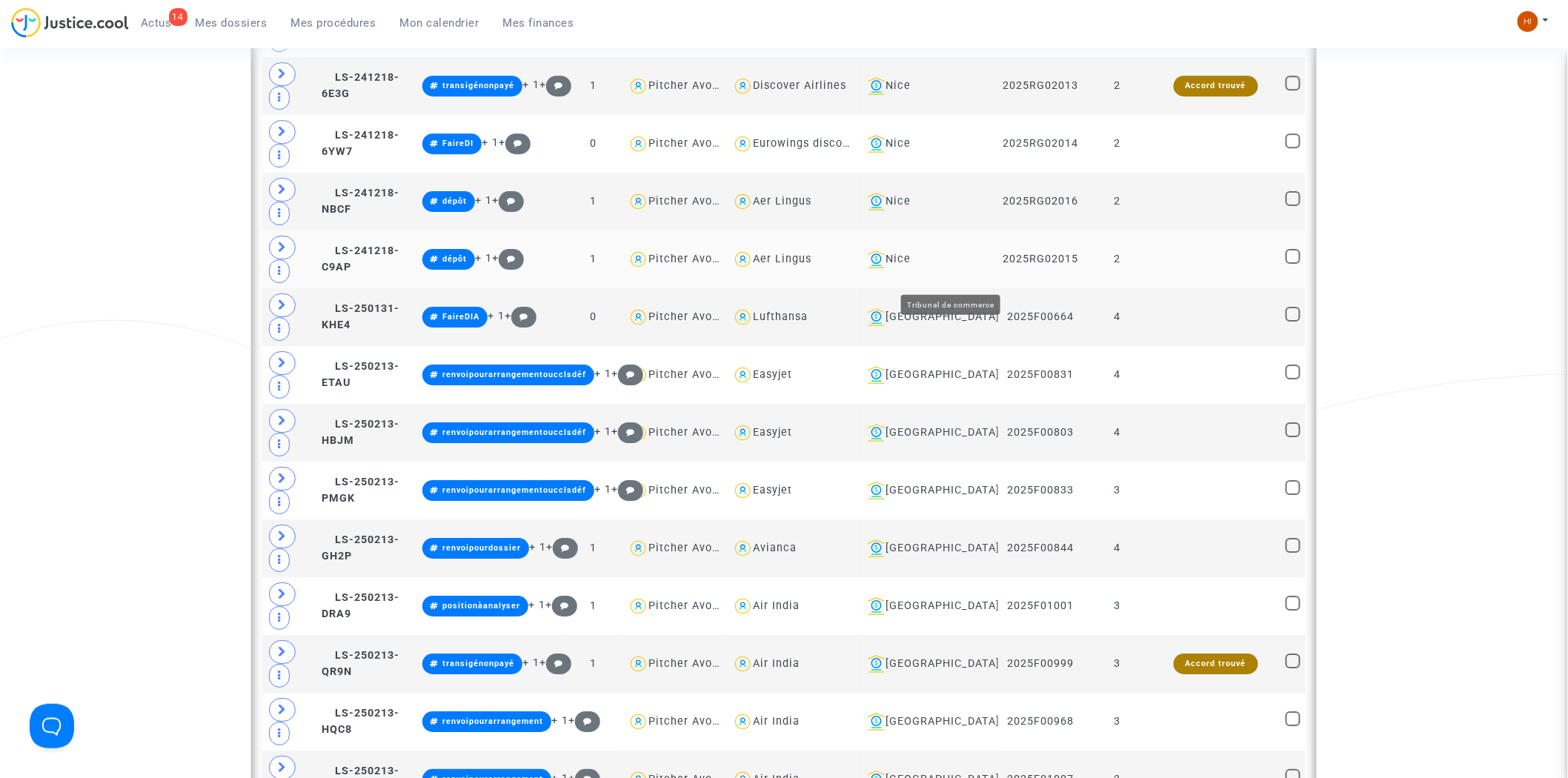
click at [962, 268] on div "Nice" at bounding box center [928, 259] width 131 height 18
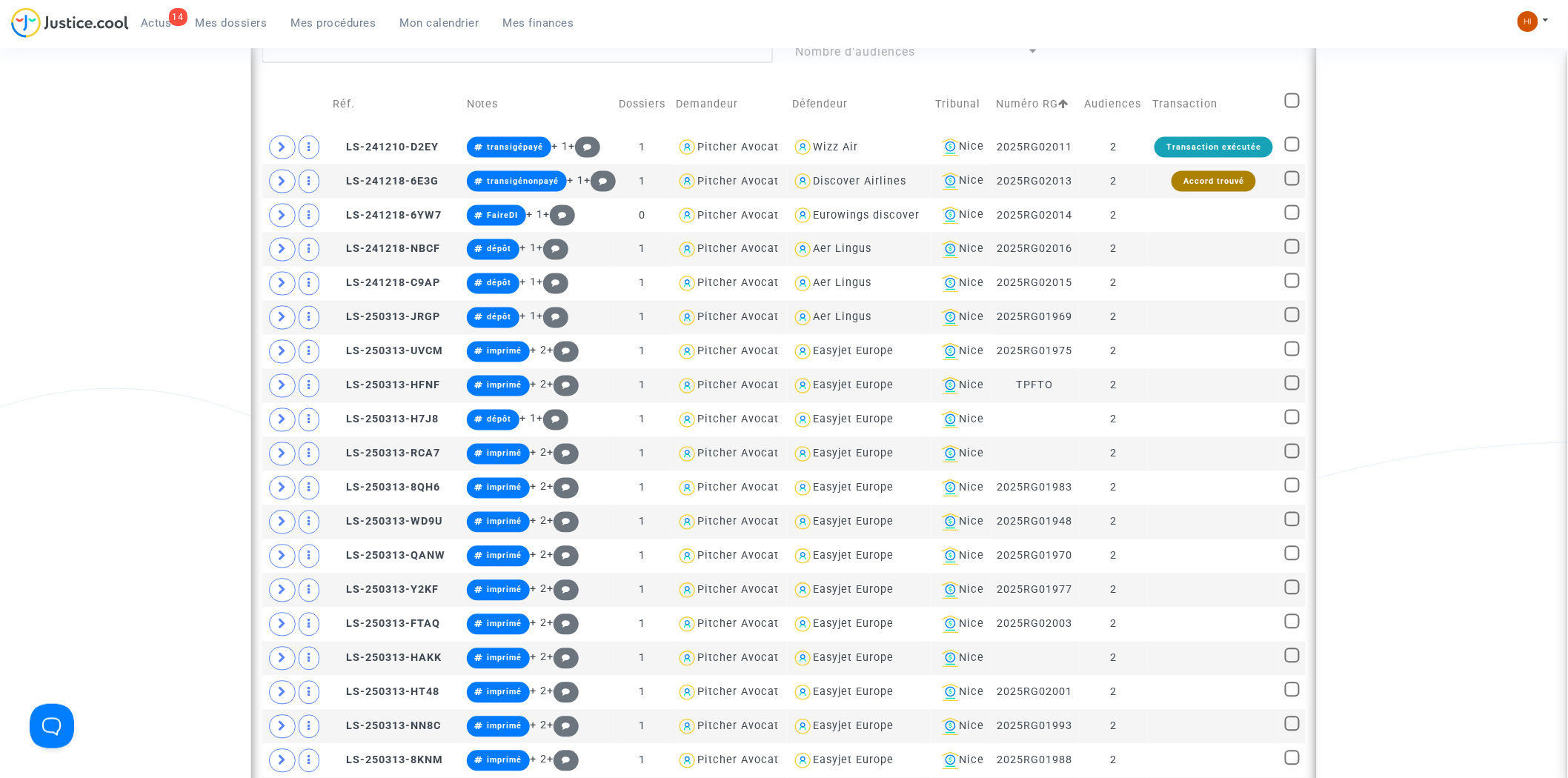
scroll to position [906, 0]
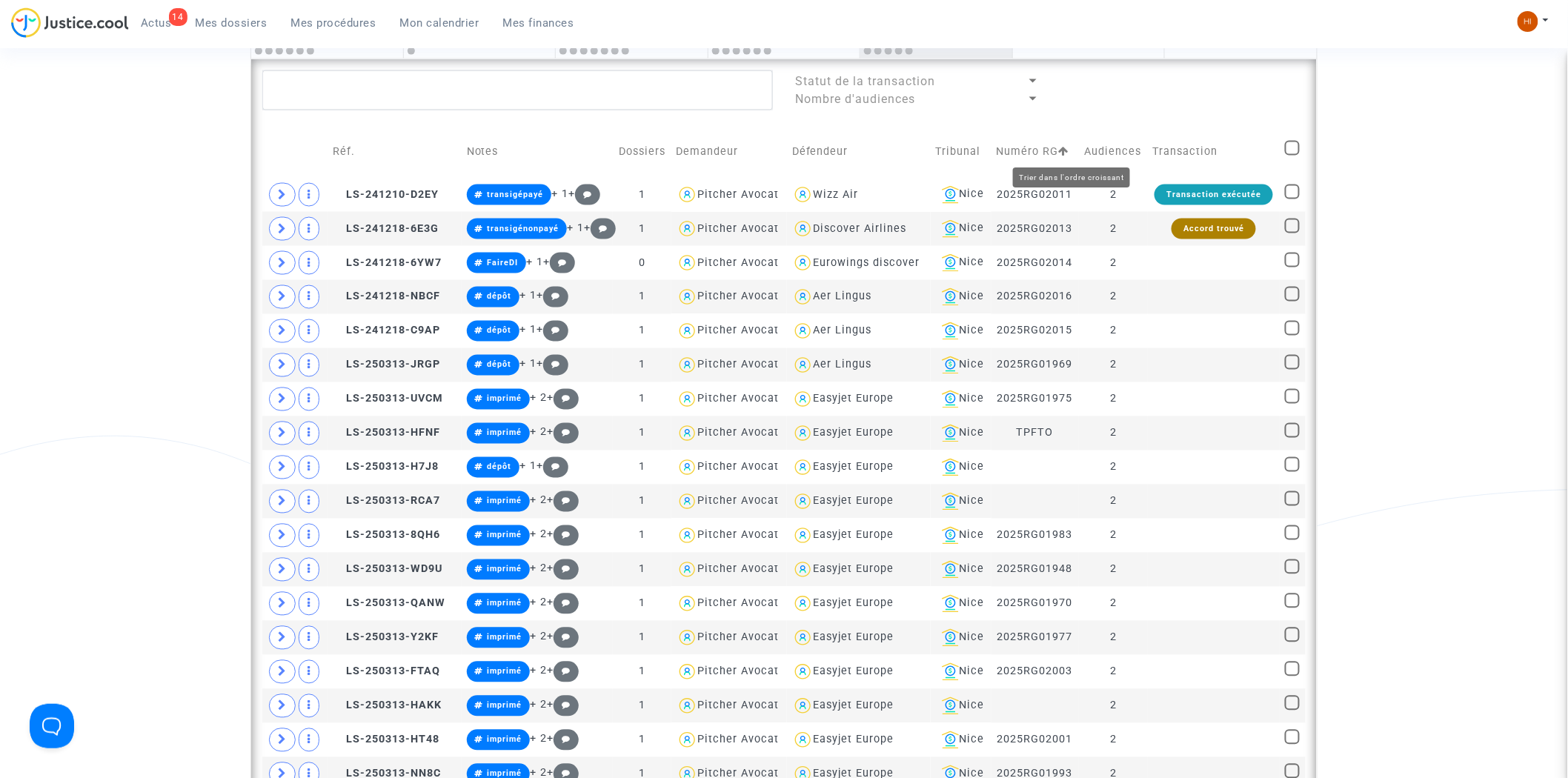
click at [1070, 151] on icon at bounding box center [1064, 151] width 11 height 11
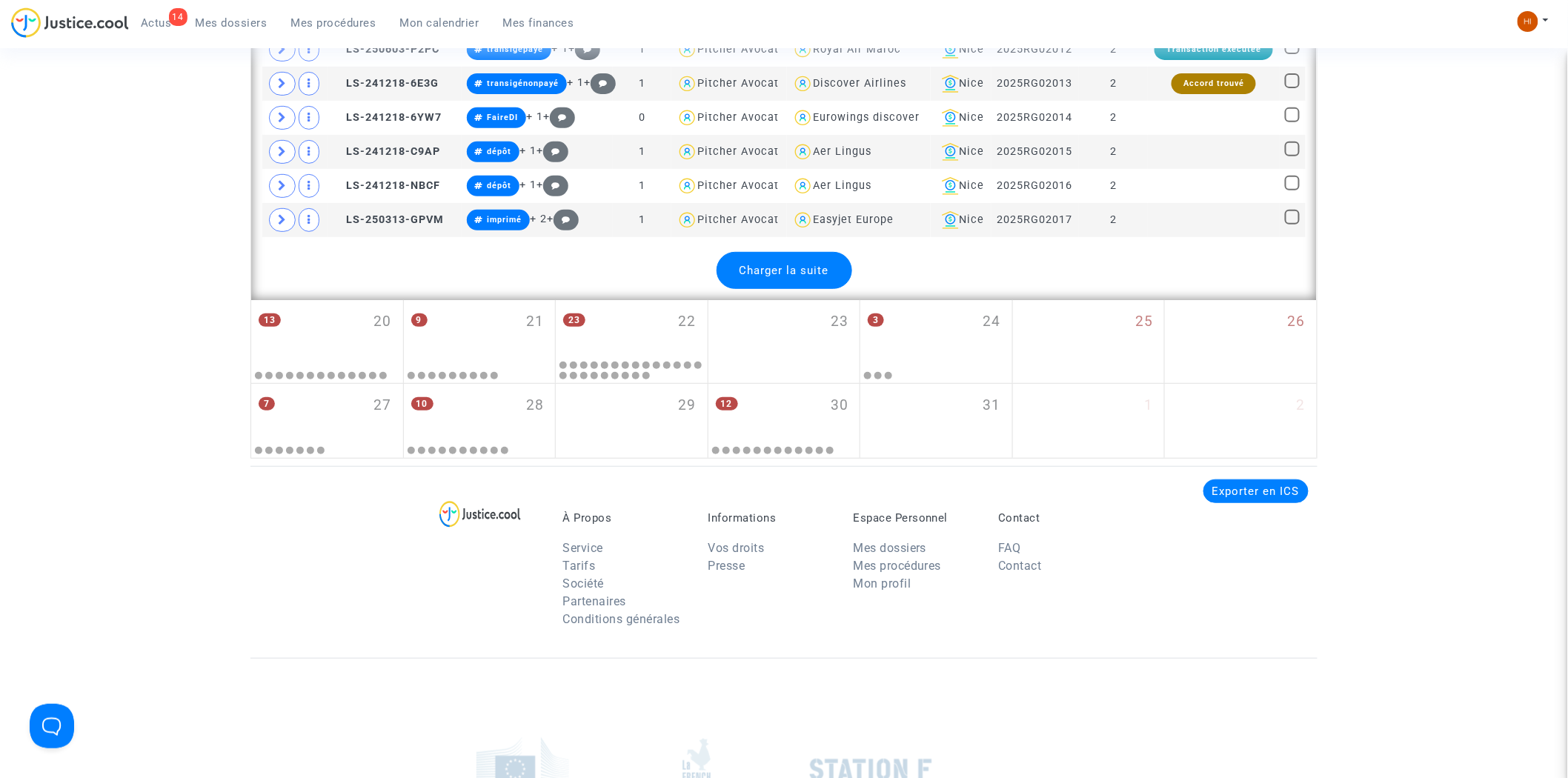
scroll to position [2553, 0]
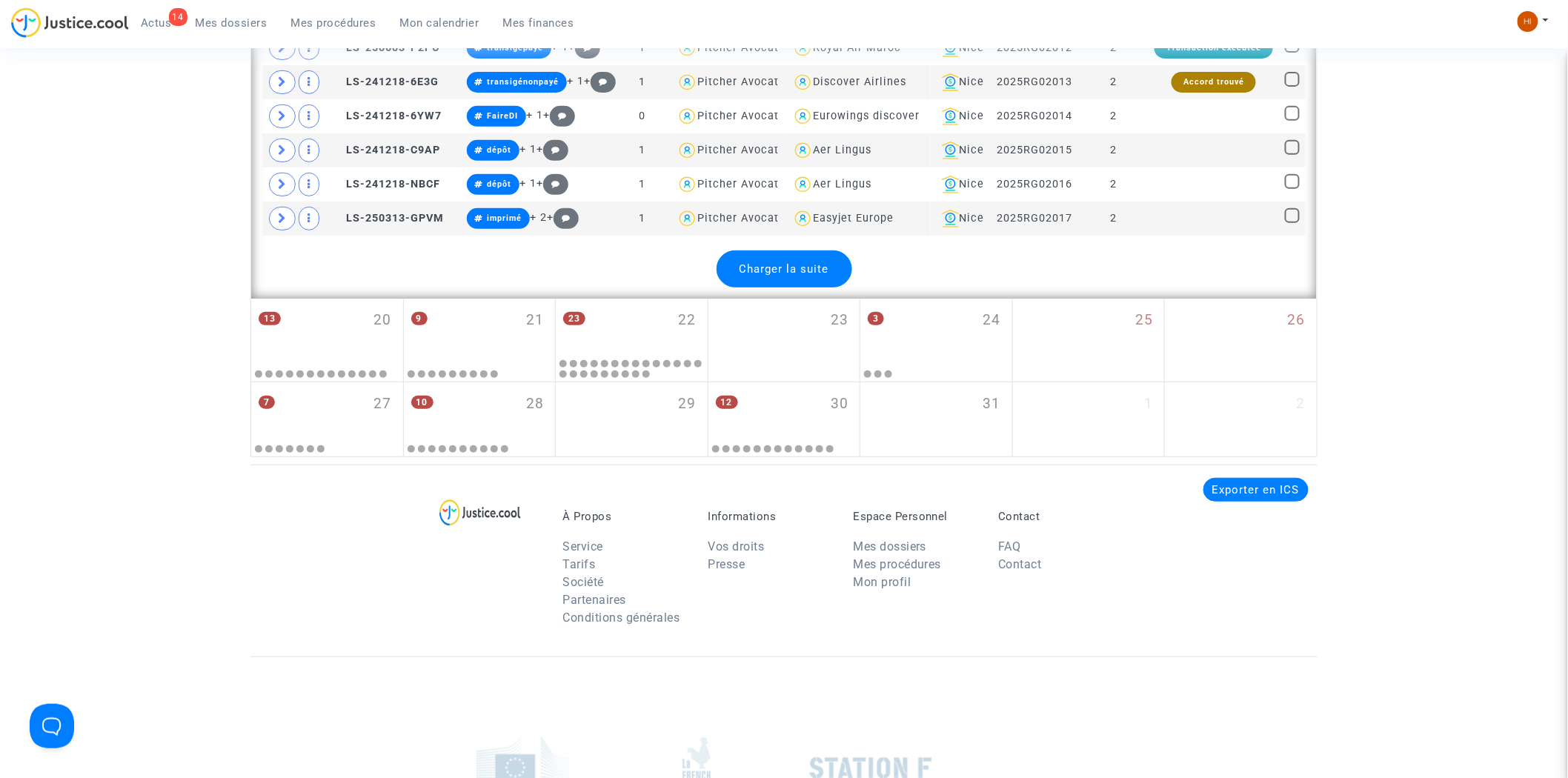
click at [734, 272] on div "Charger la suite" at bounding box center [784, 269] width 135 height 37
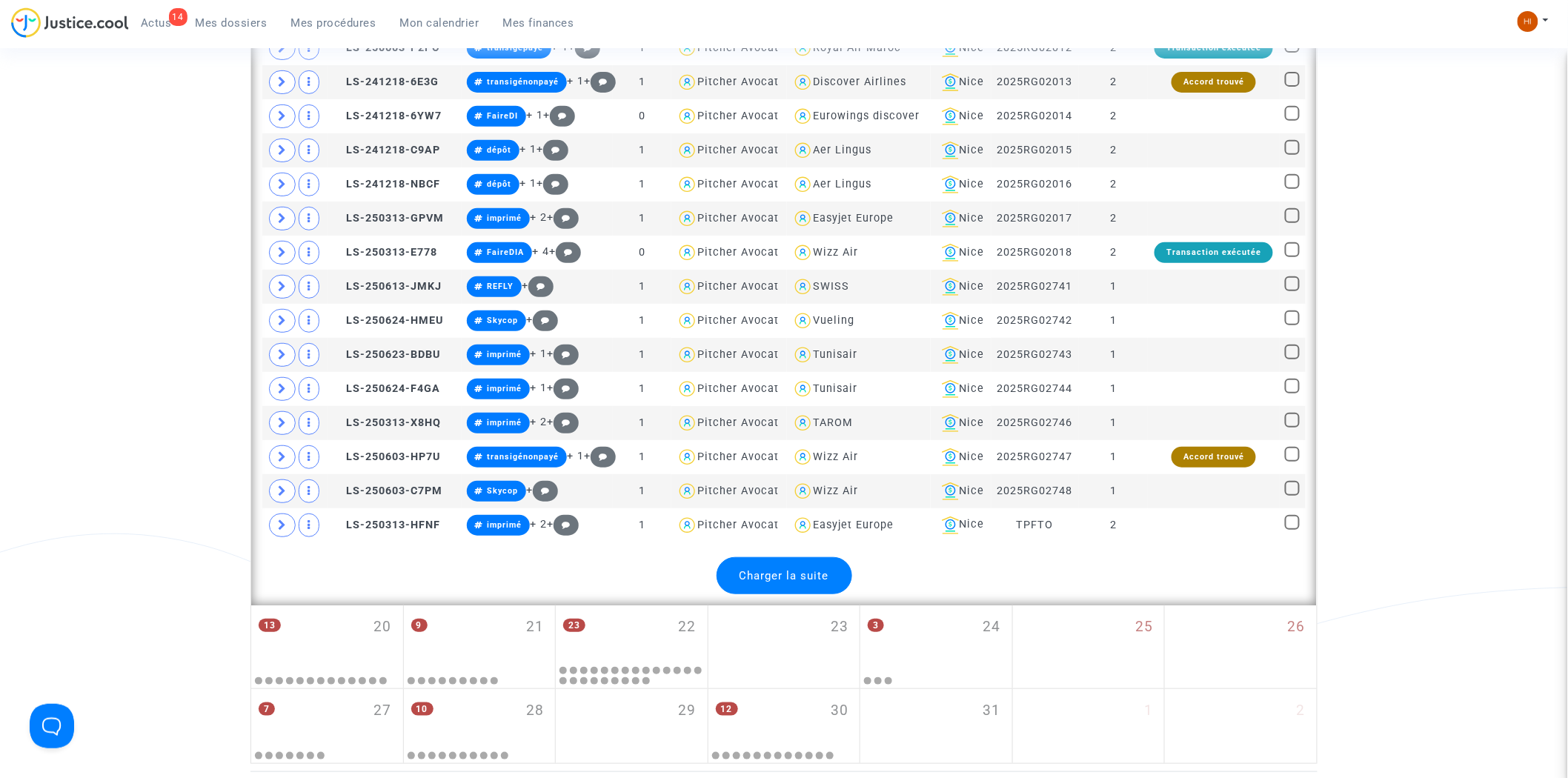
click at [788, 583] on span "Charger la suite" at bounding box center [784, 576] width 89 height 13
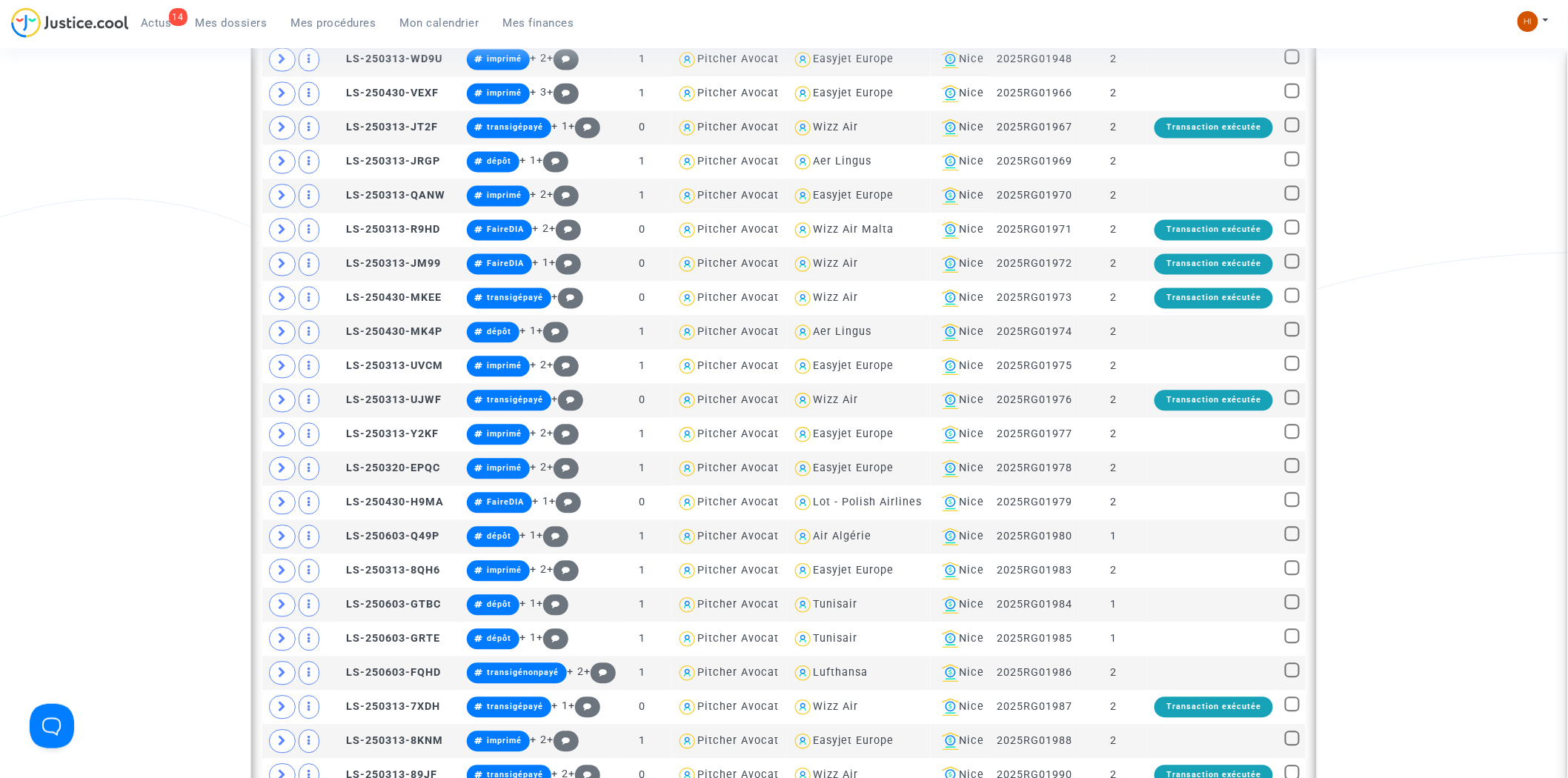
scroll to position [824, 0]
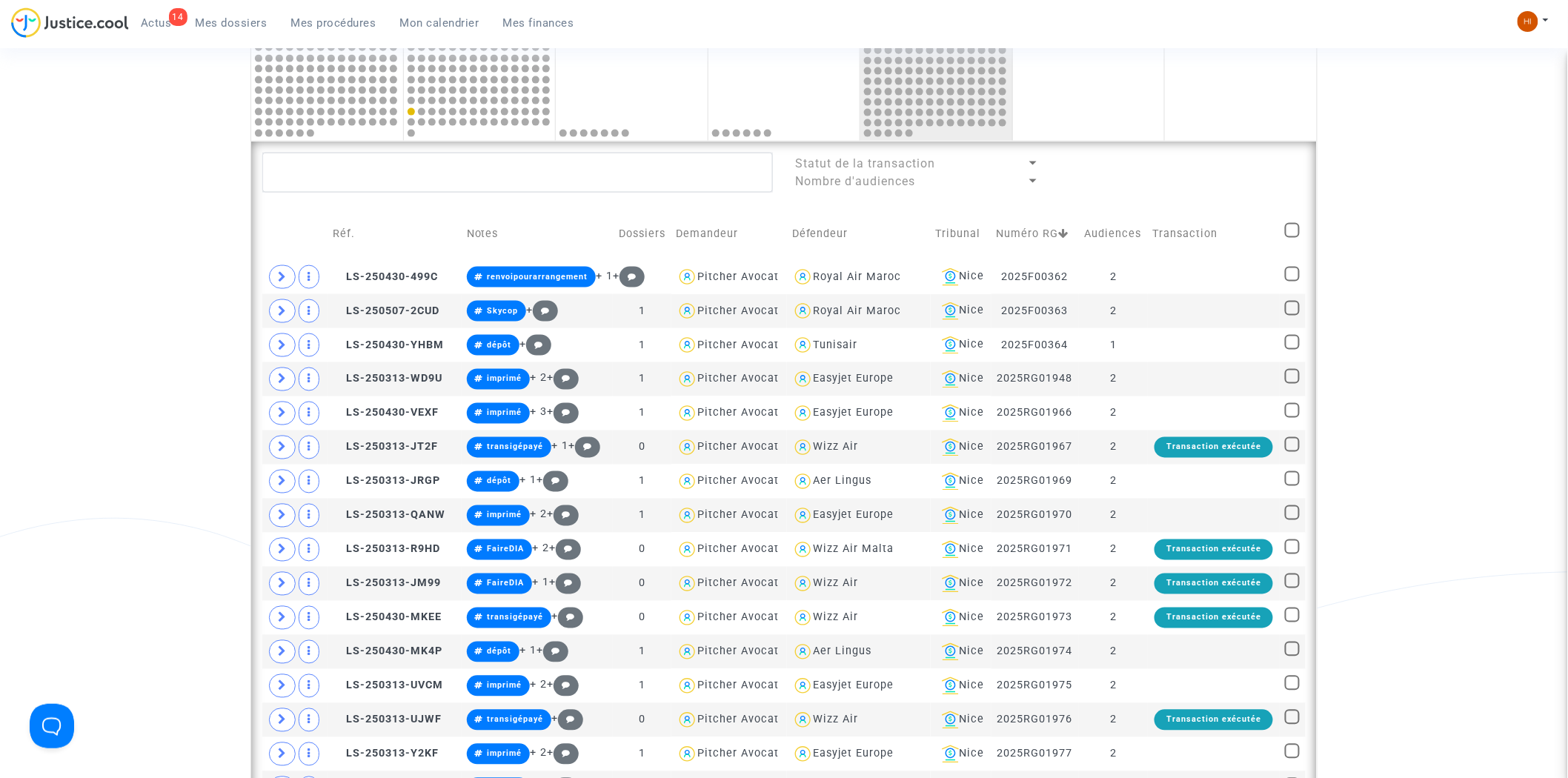
click at [1070, 229] on icon at bounding box center [1064, 233] width 11 height 11
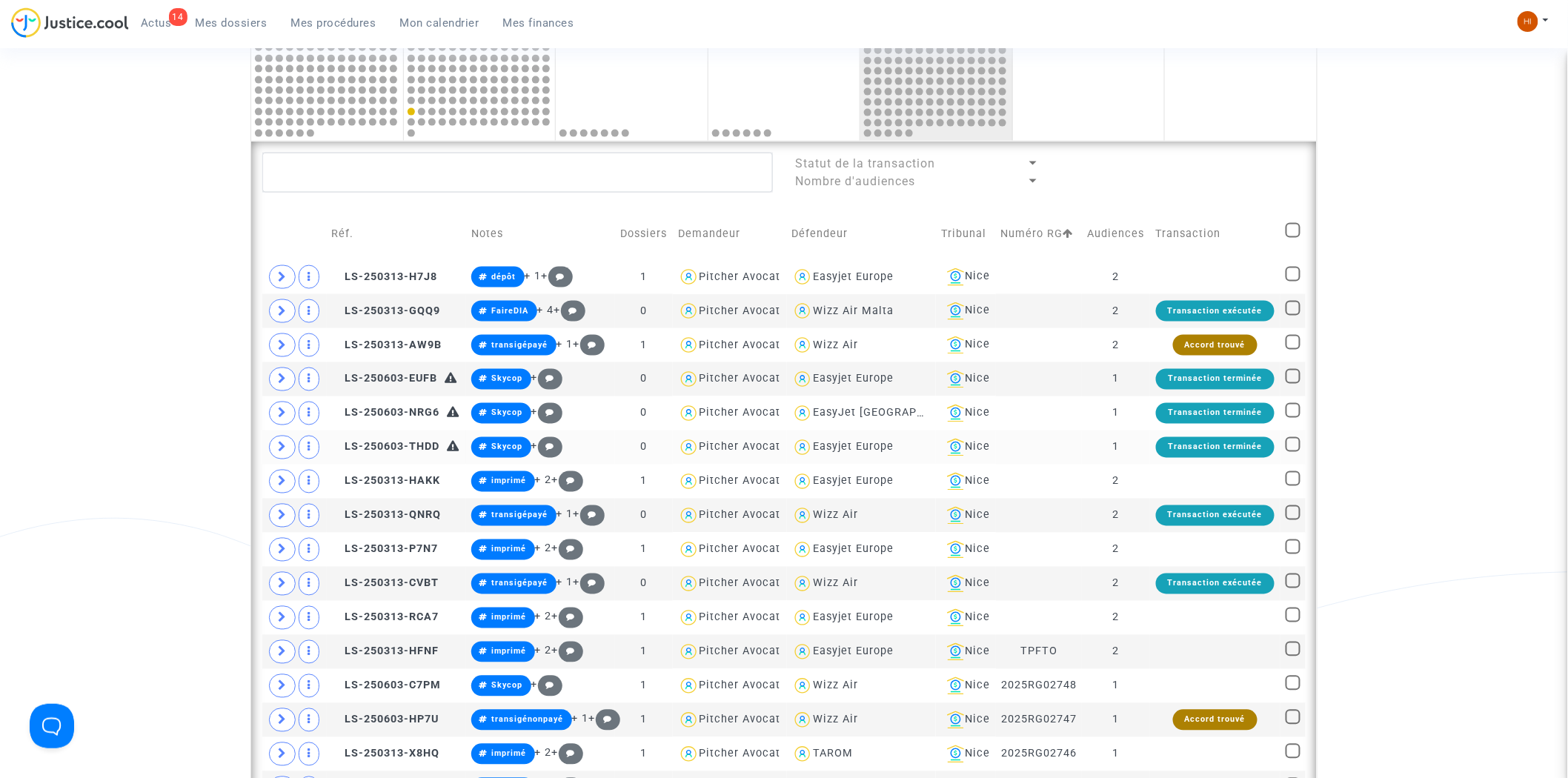
click at [841, 446] on div "Easyjet Europe" at bounding box center [854, 447] width 81 height 12
type textarea "@"Easyjet Europe""
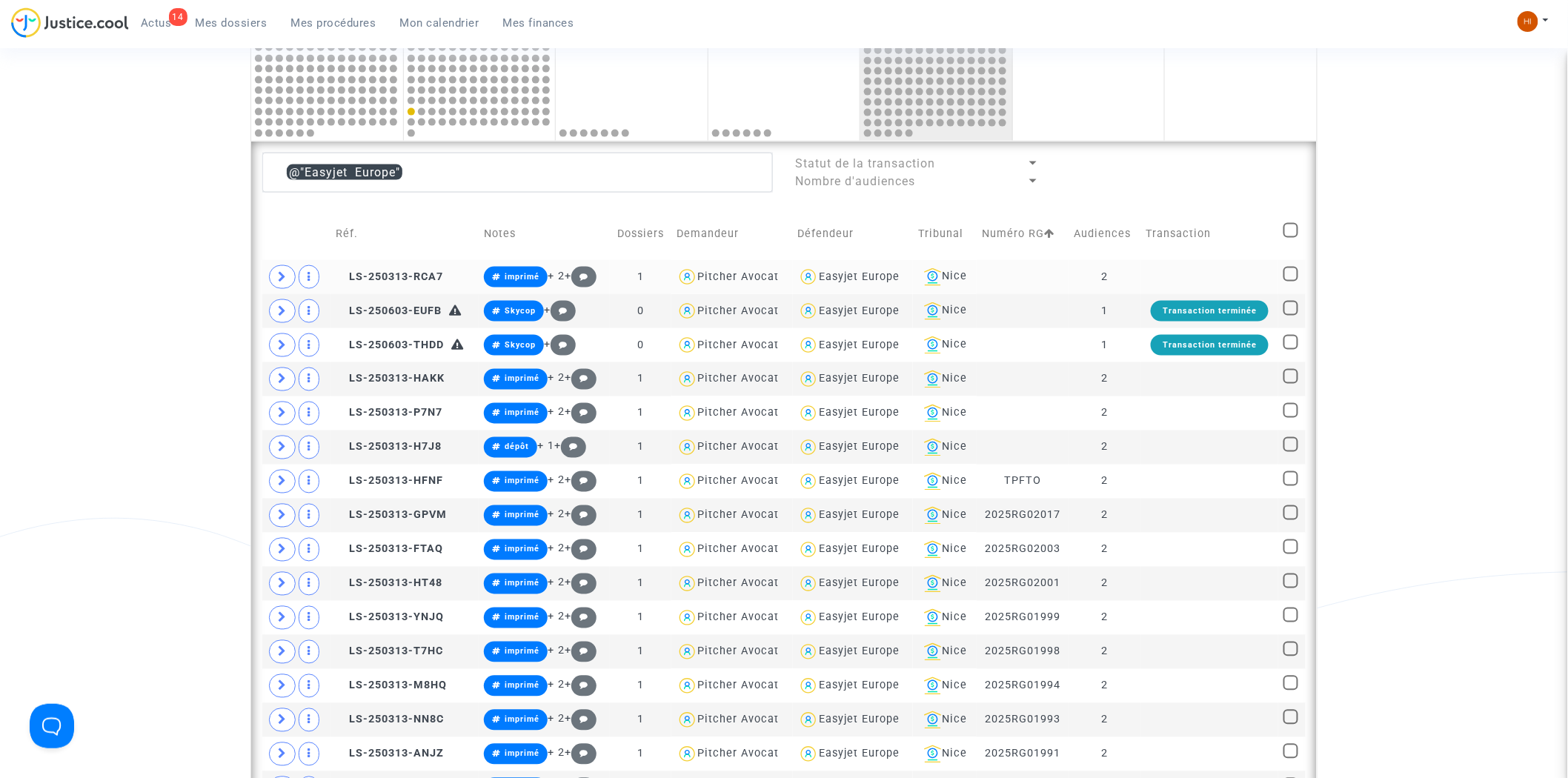
click at [1294, 272] on span at bounding box center [1291, 274] width 14 height 14
click at [1291, 281] on input "checkbox" at bounding box center [1291, 281] width 1 height 1
checkbox input "true"
click at [1294, 379] on span at bounding box center [1291, 376] width 14 height 14
click at [1291, 384] on input "checkbox" at bounding box center [1291, 384] width 1 height 1
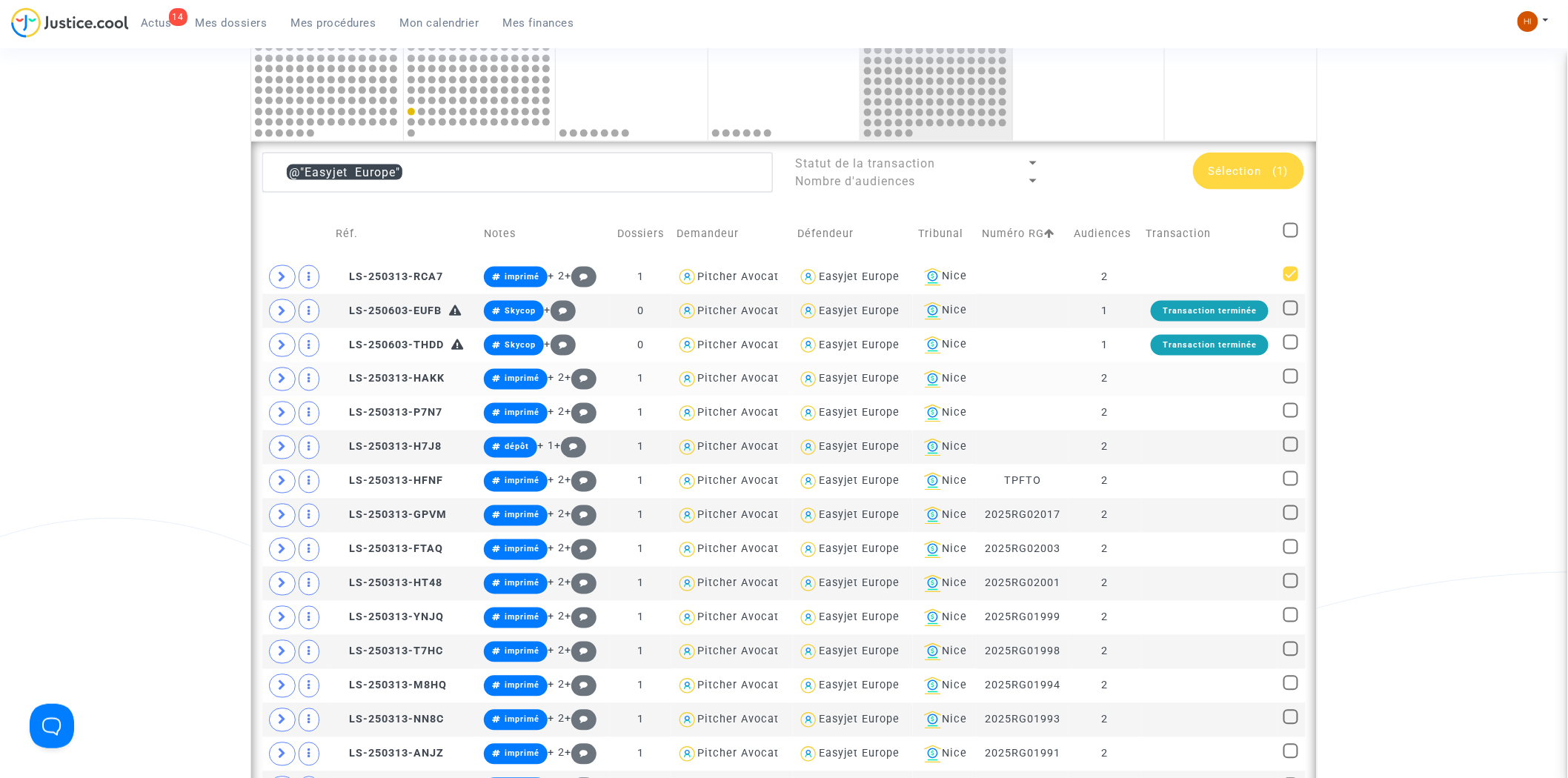
checkbox input "true"
drag, startPoint x: 1294, startPoint y: 413, endPoint x: 1291, endPoint y: 421, distance: 8.5
click at [1294, 414] on span at bounding box center [1291, 410] width 14 height 14
click at [1291, 418] on input "checkbox" at bounding box center [1291, 418] width 1 height 1
checkbox input "true"
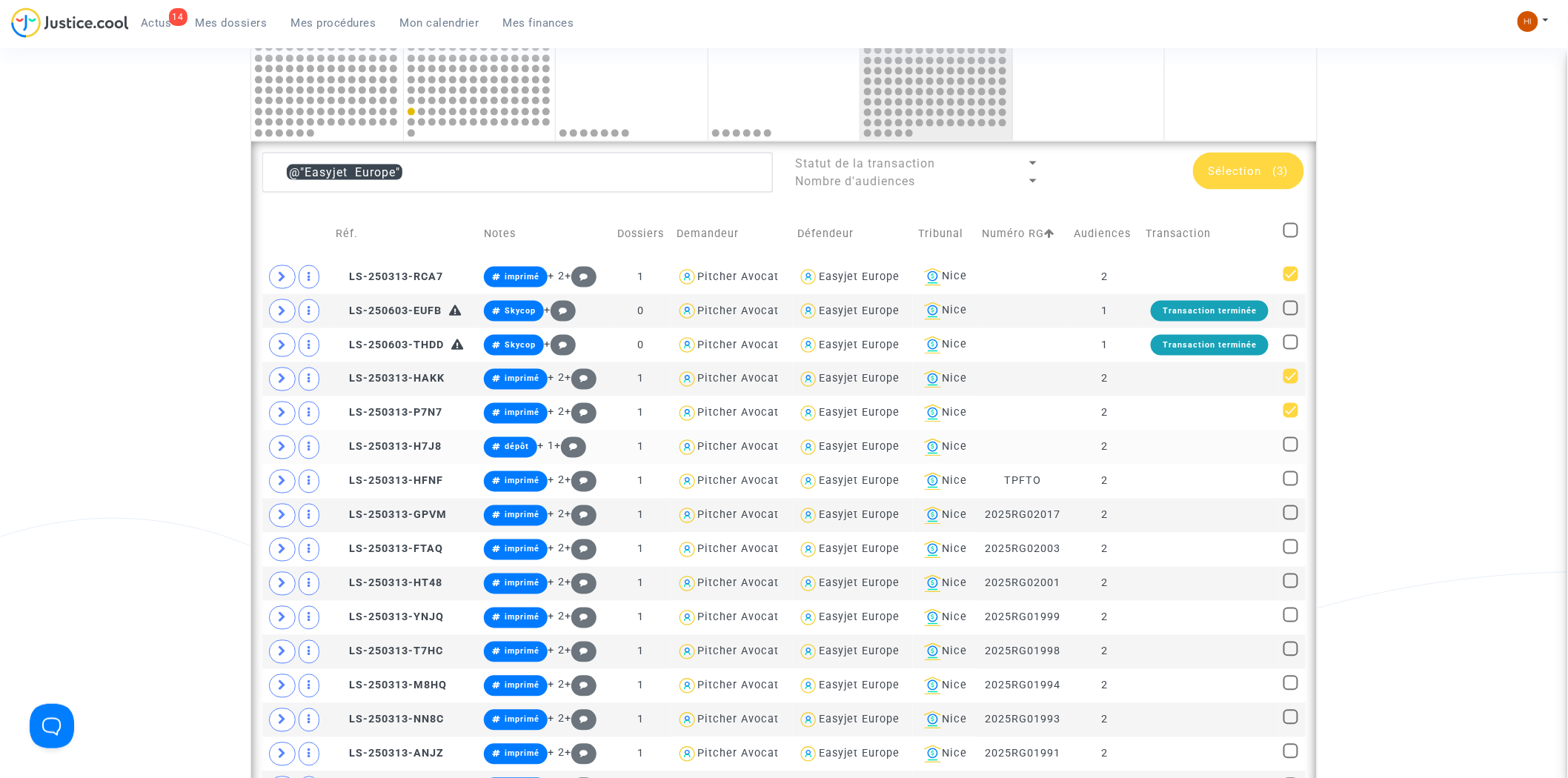
click at [1290, 445] on span at bounding box center [1291, 444] width 14 height 14
click at [1291, 452] on input "checkbox" at bounding box center [1291, 452] width 1 height 1
checkbox input "true"
click at [1294, 480] on span at bounding box center [1291, 478] width 14 height 14
click at [1291, 486] on input "checkbox" at bounding box center [1291, 486] width 1 height 1
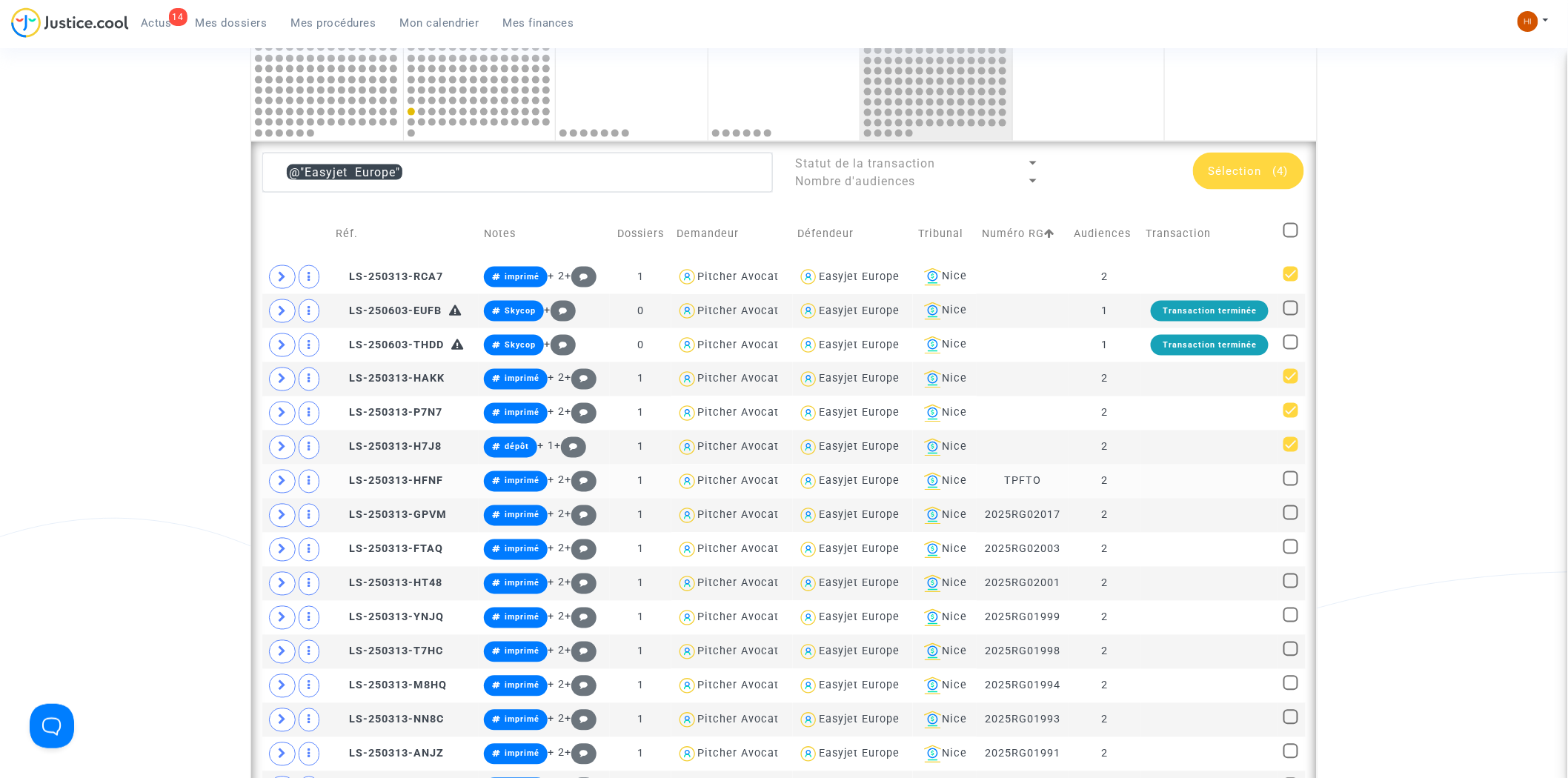
checkbox input "true"
click at [1294, 231] on span at bounding box center [1291, 230] width 14 height 14
click at [1291, 238] on input "checkbox" at bounding box center [1291, 238] width 1 height 1
checkbox input "true"
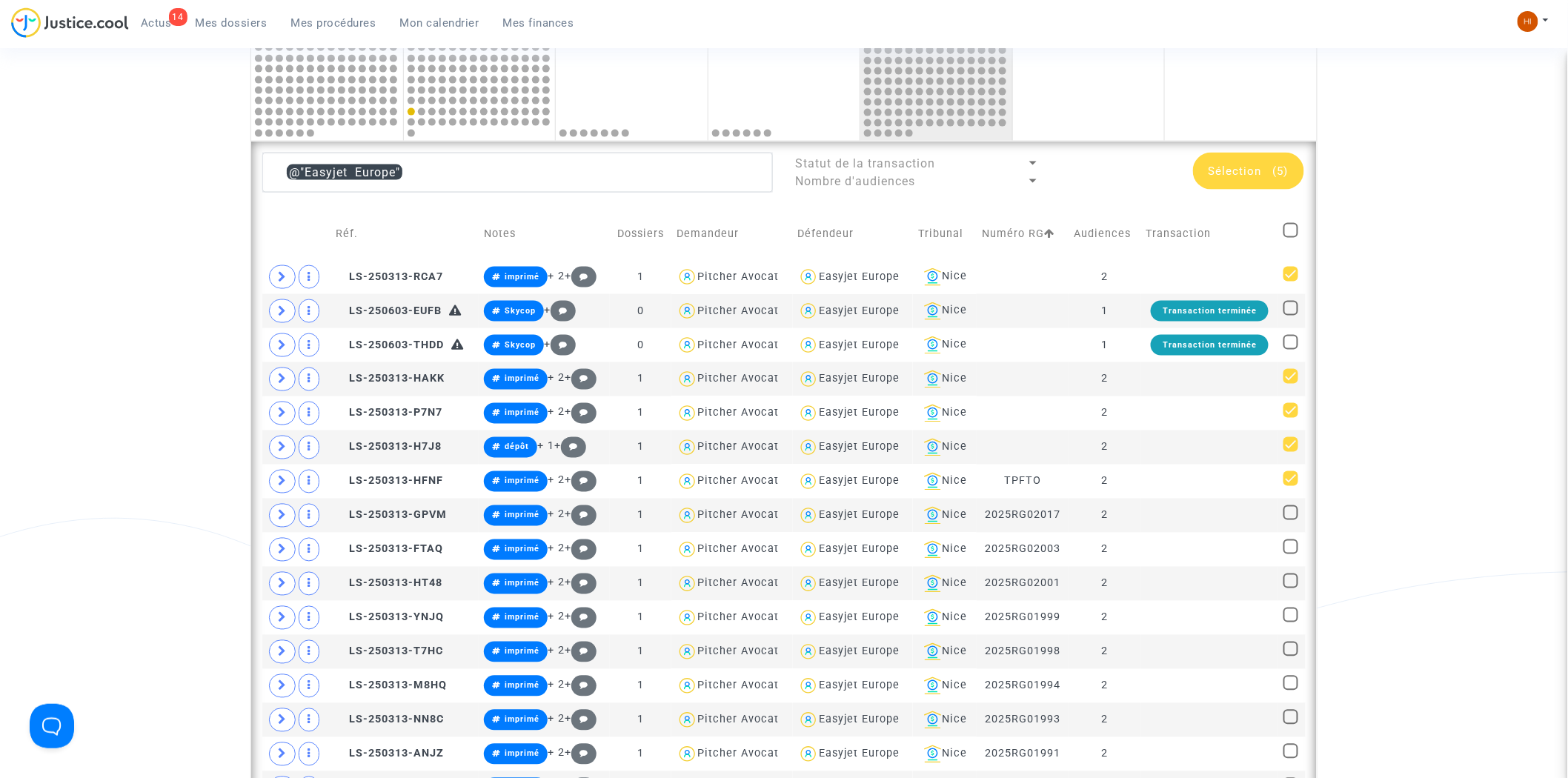
checkbox input "true"
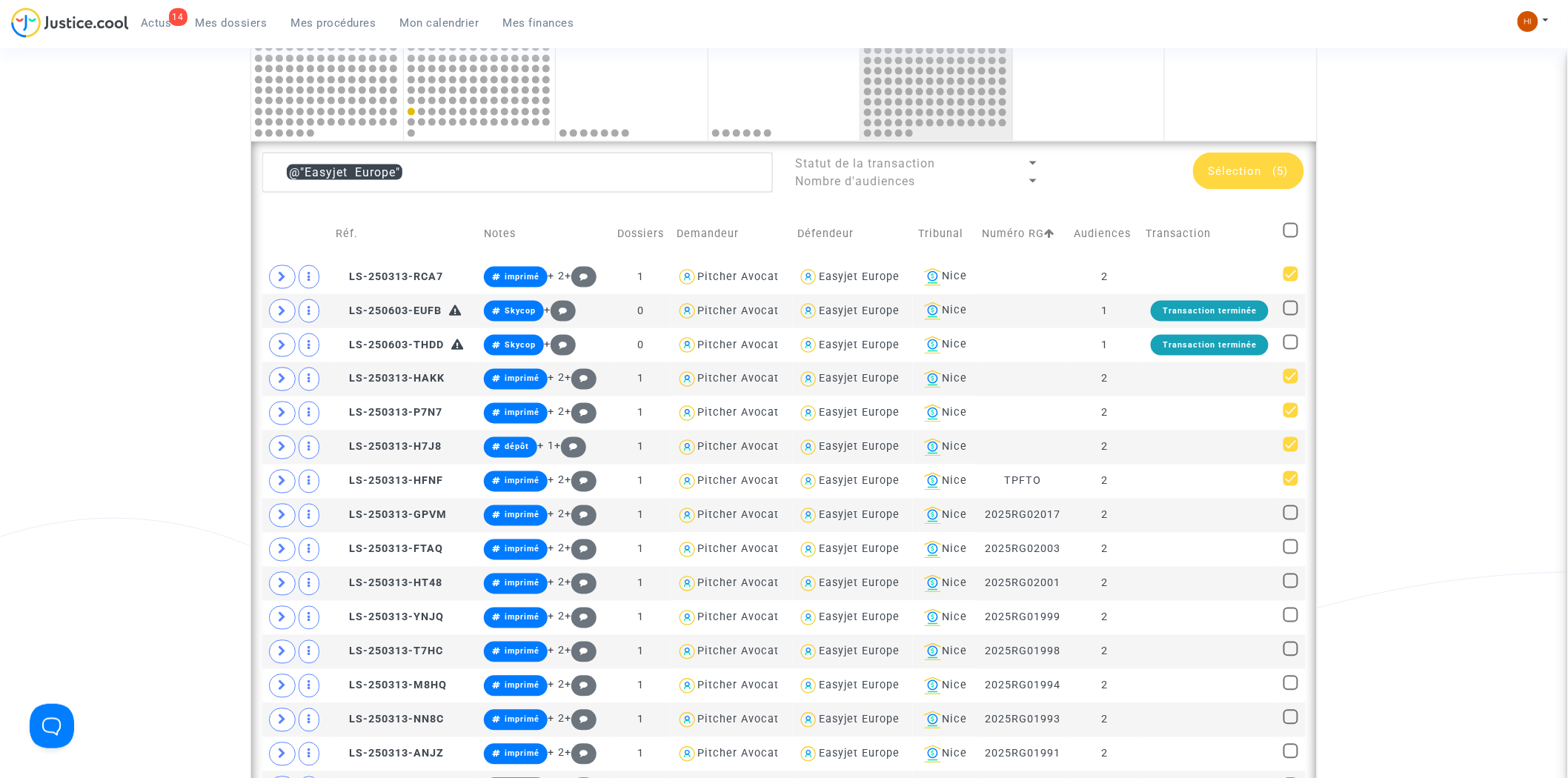
checkbox input "true"
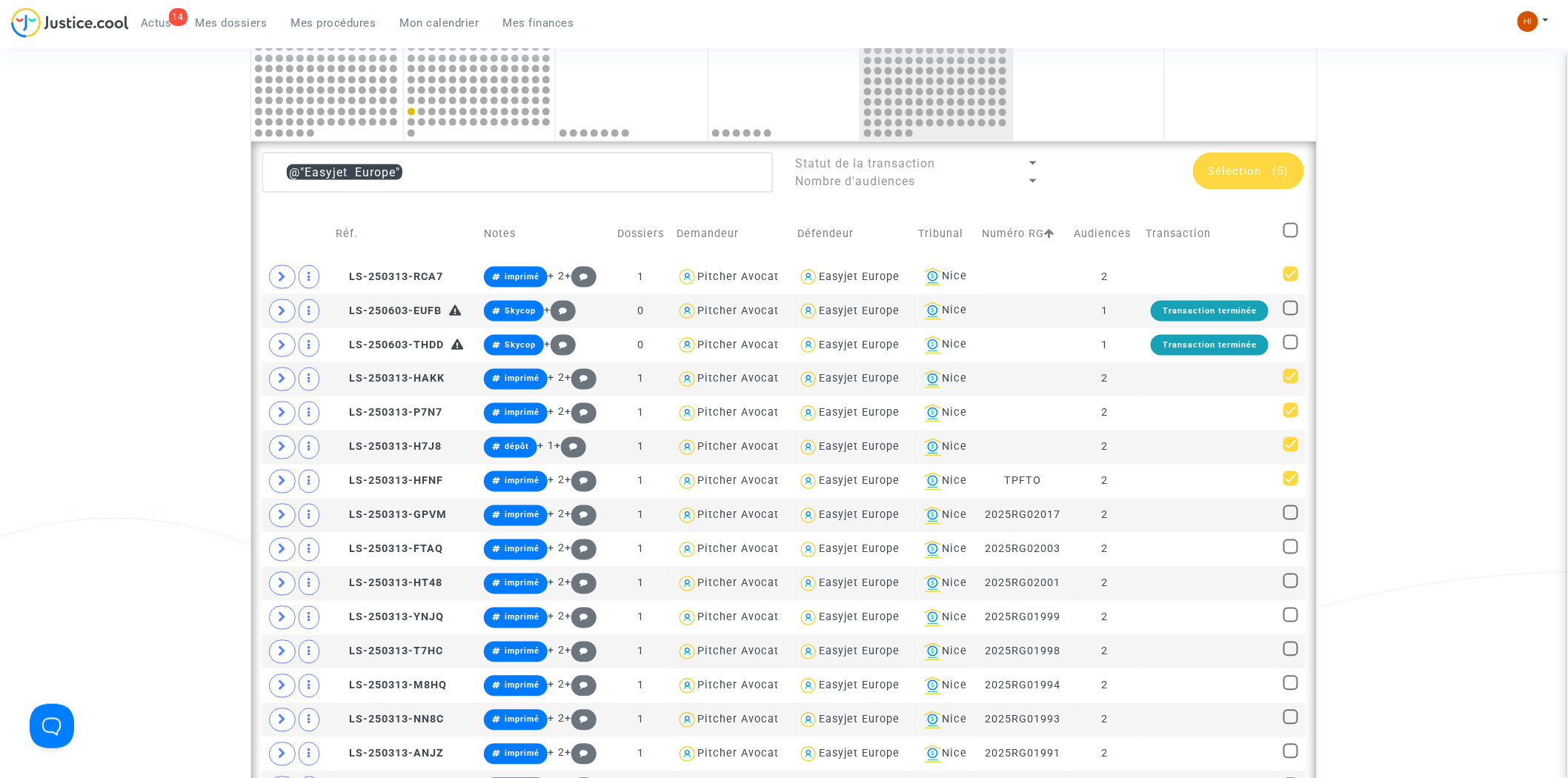
checkbox input "true"
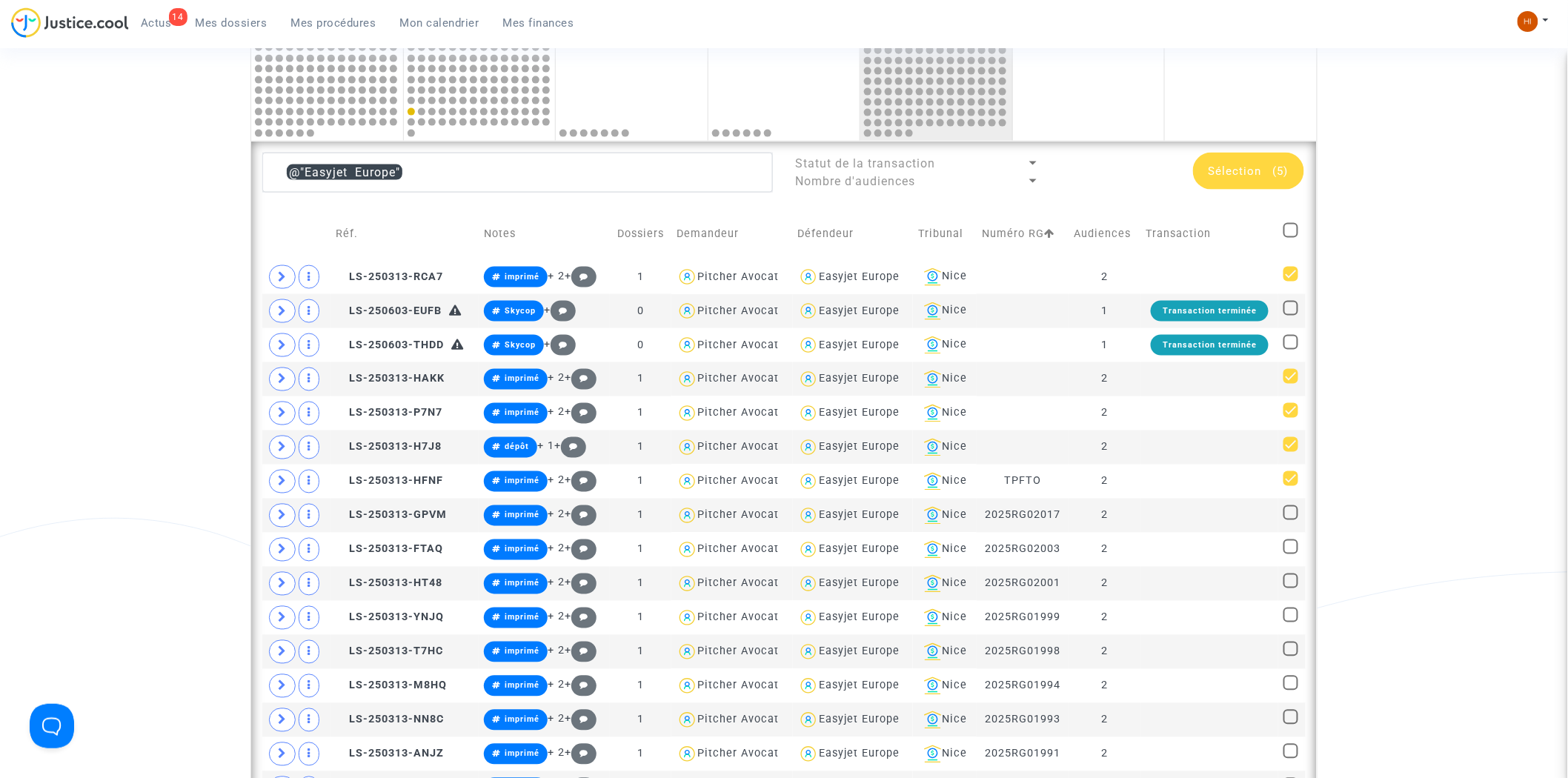
checkbox input "true"
click at [1294, 231] on span at bounding box center [1291, 230] width 14 height 14
click at [1291, 238] on input "checkbox" at bounding box center [1291, 238] width 1 height 1
checkbox input "false"
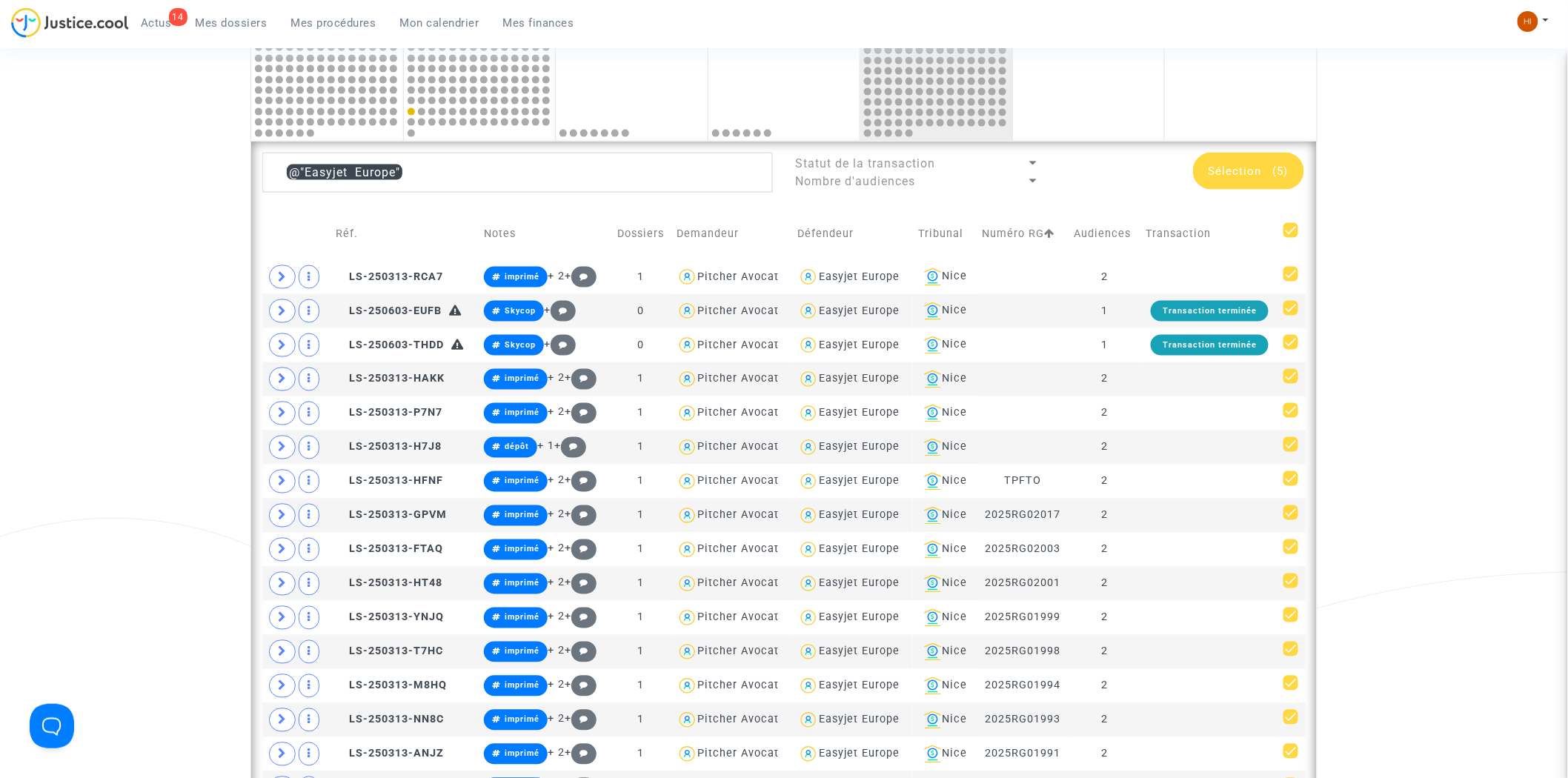
checkbox input "false"
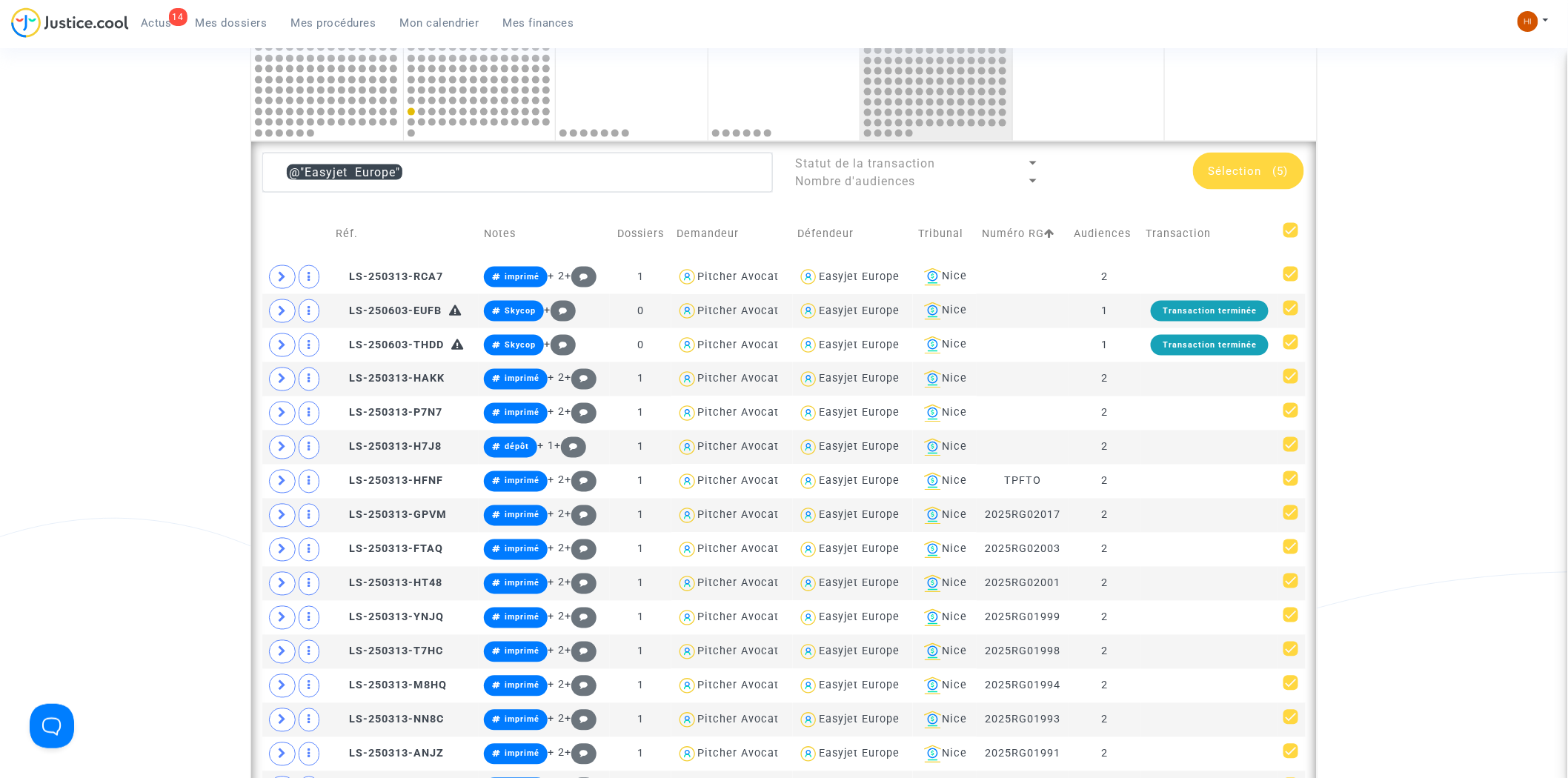
checkbox input "false"
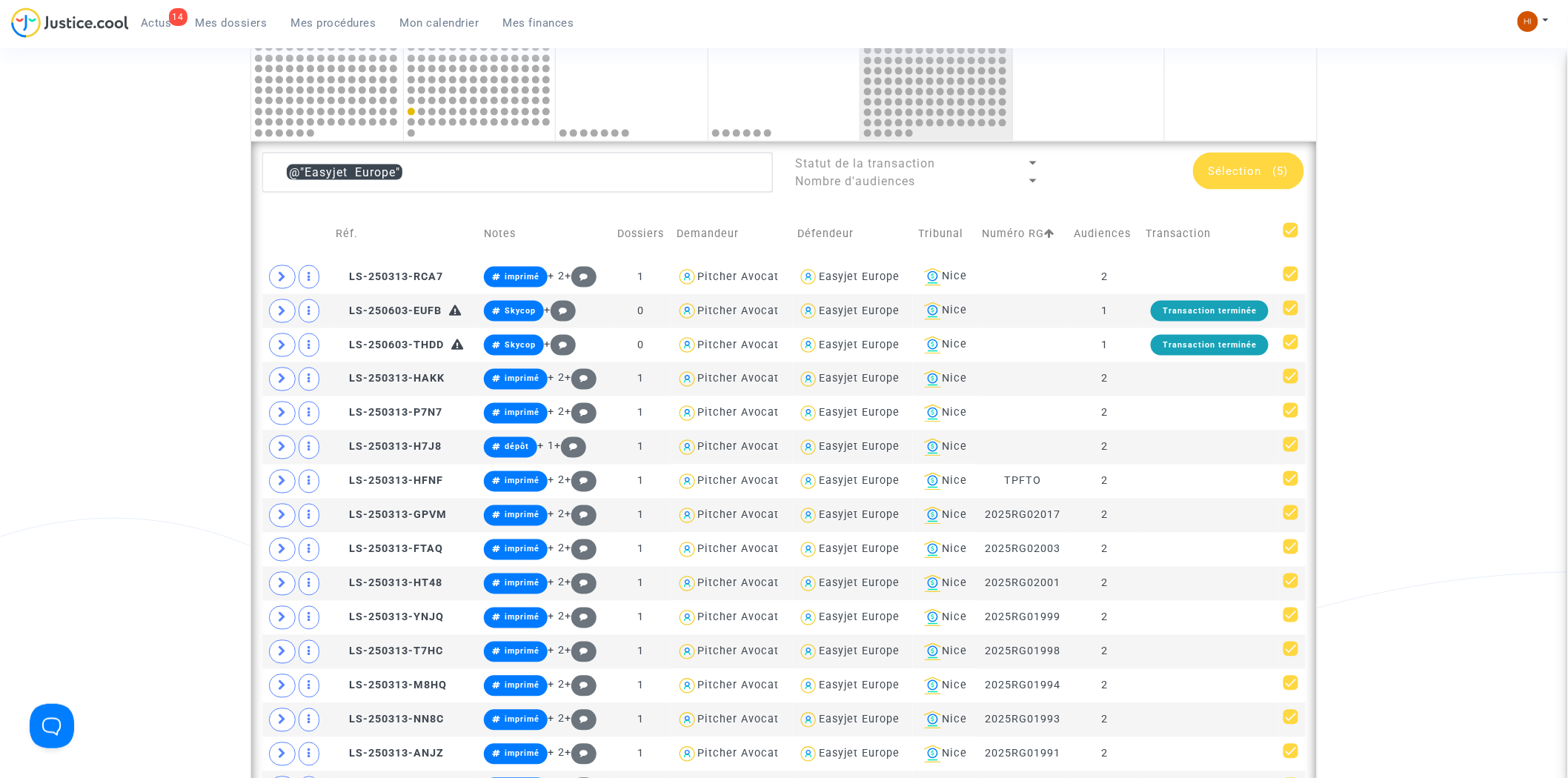
checkbox input "false"
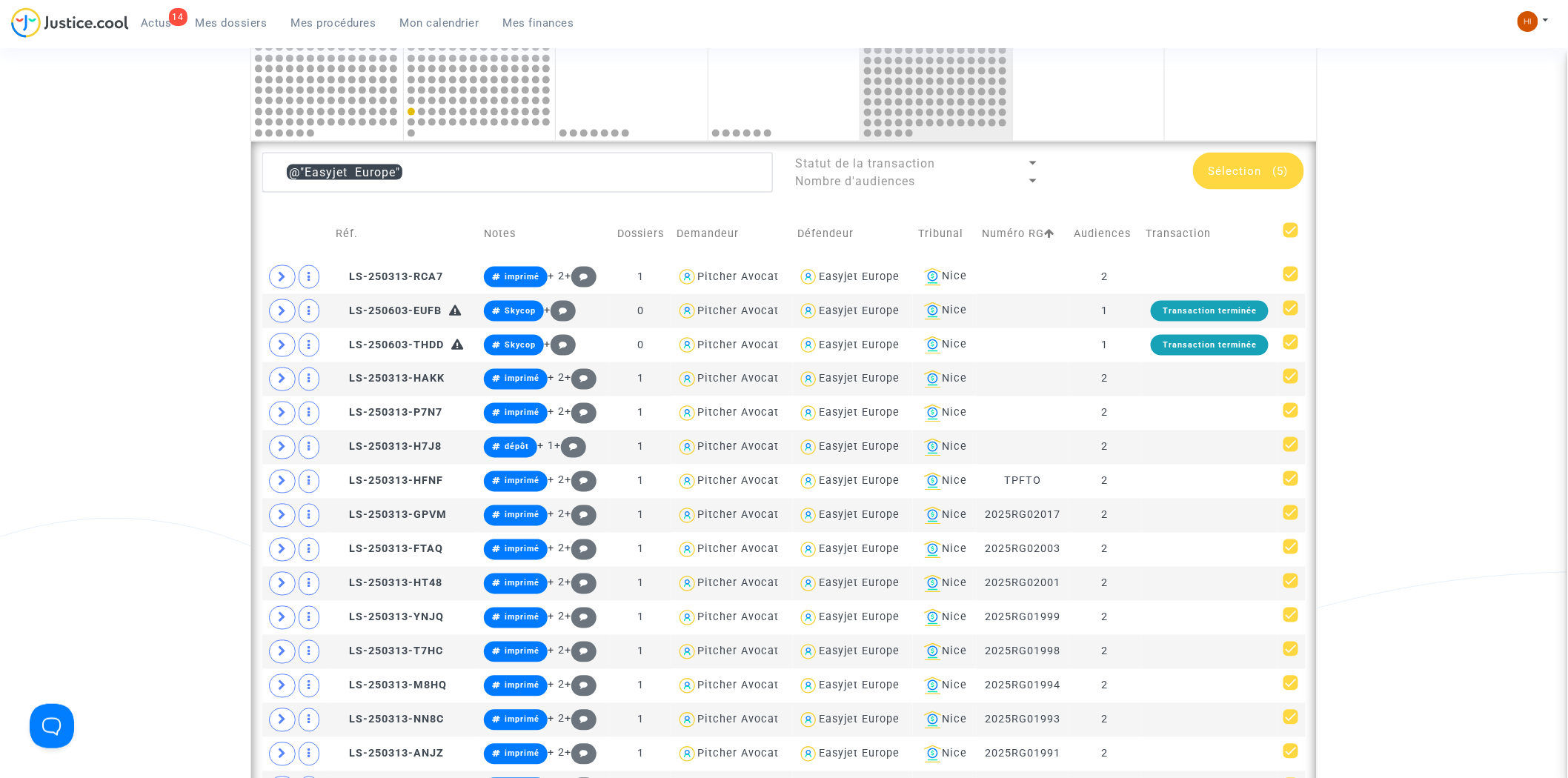
checkbox input "false"
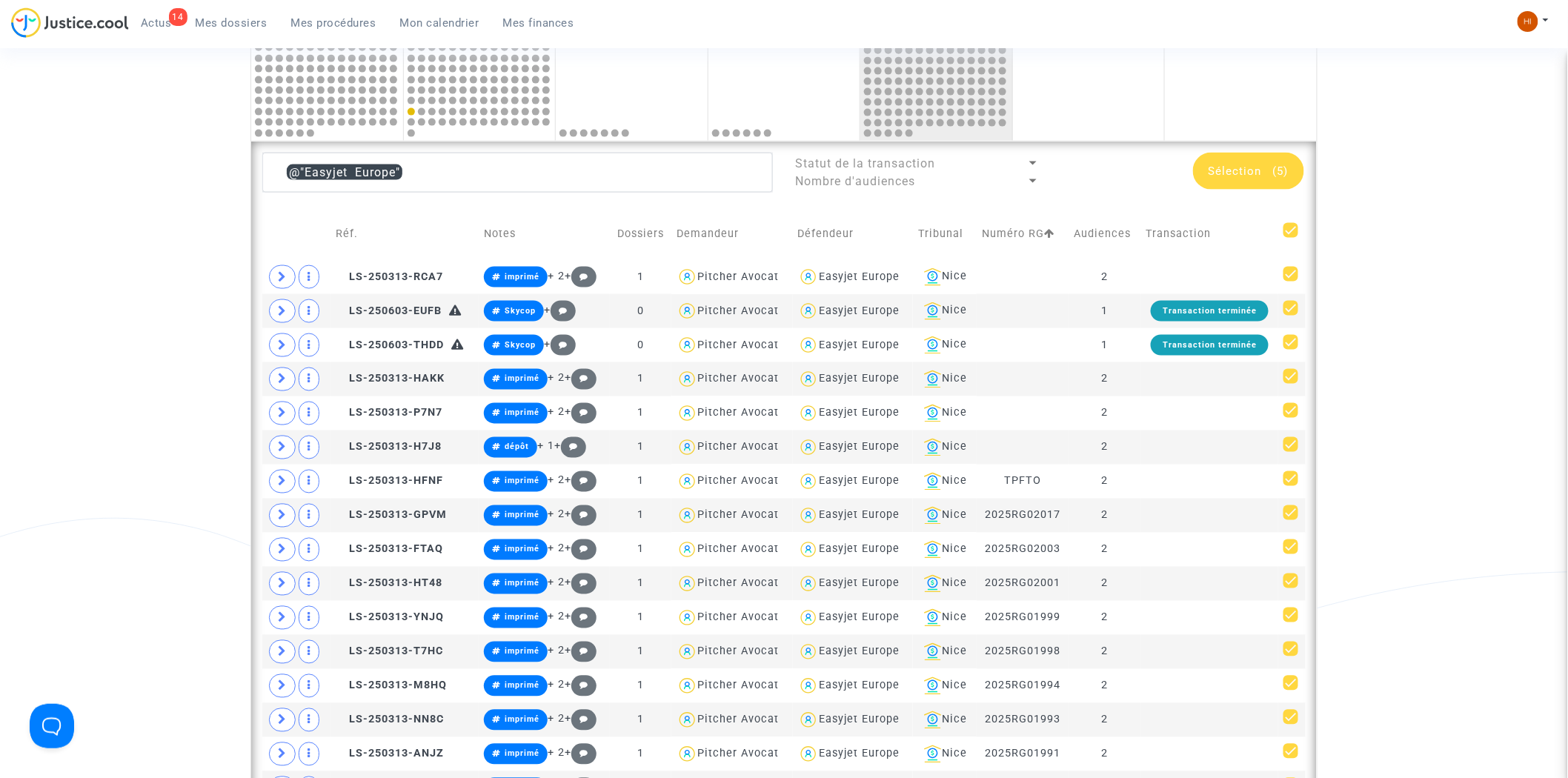
checkbox input "false"
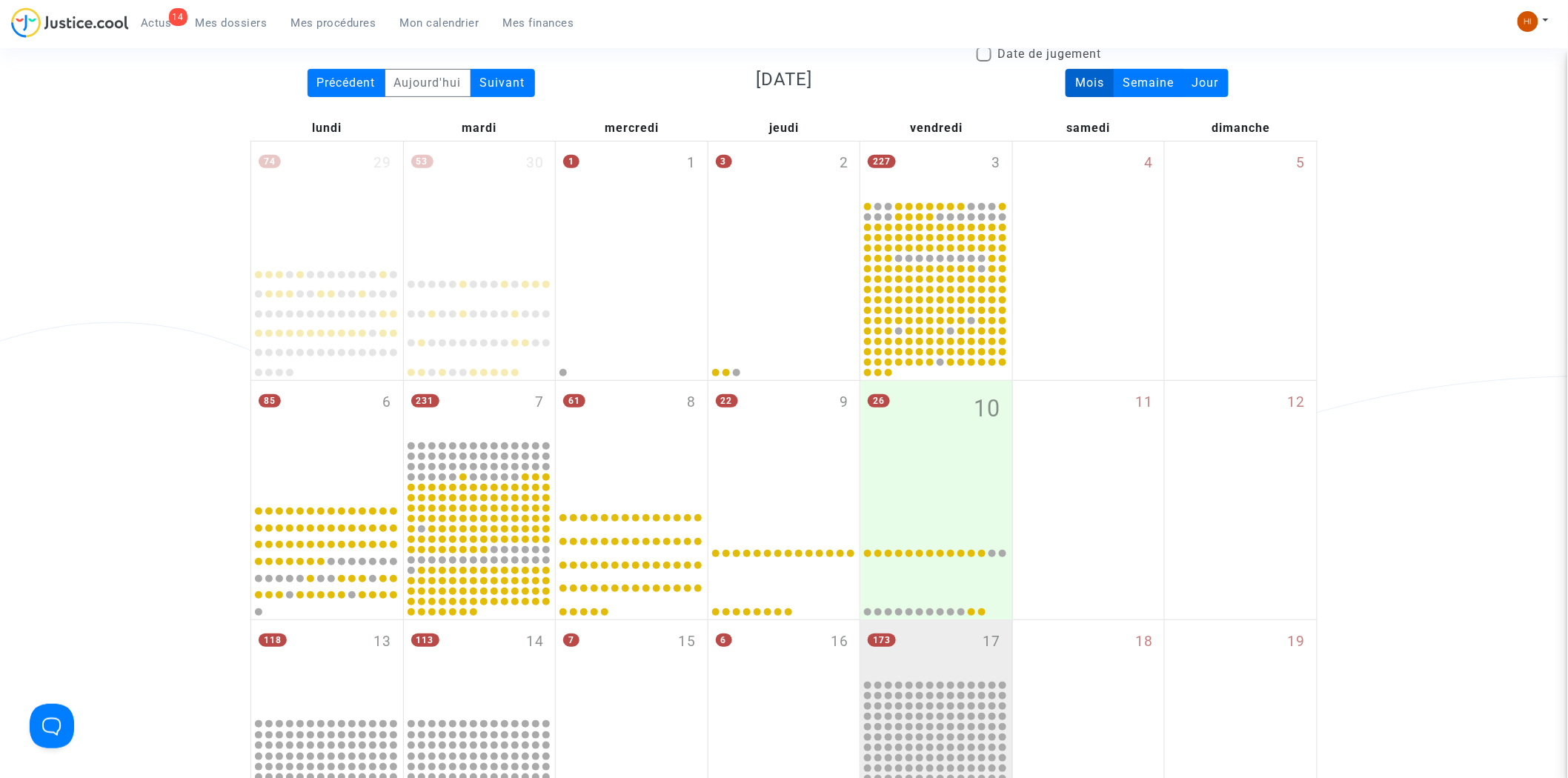
scroll to position [143, 0]
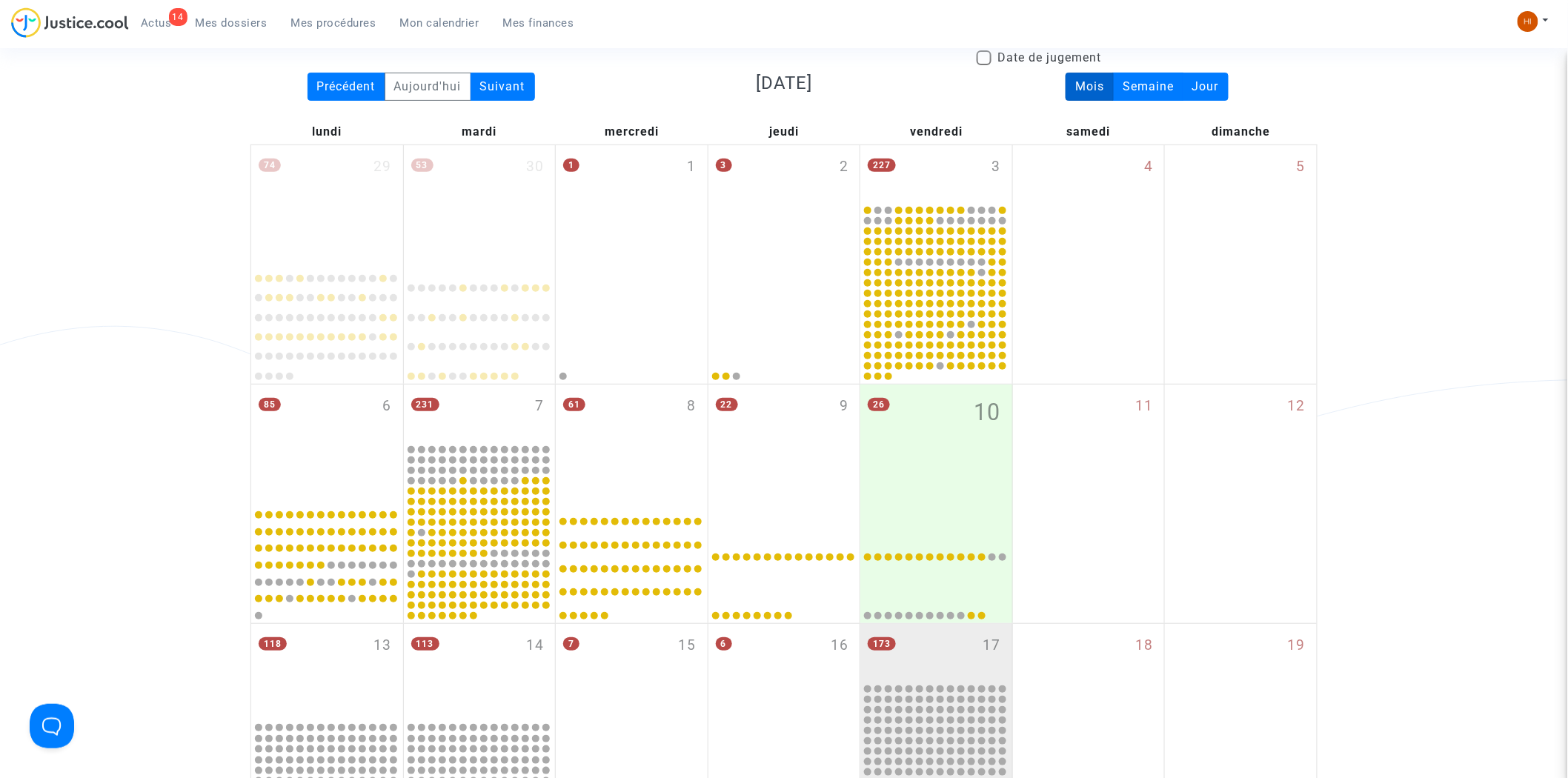
click at [230, 18] on span "Mes dossiers" at bounding box center [231, 23] width 72 height 13
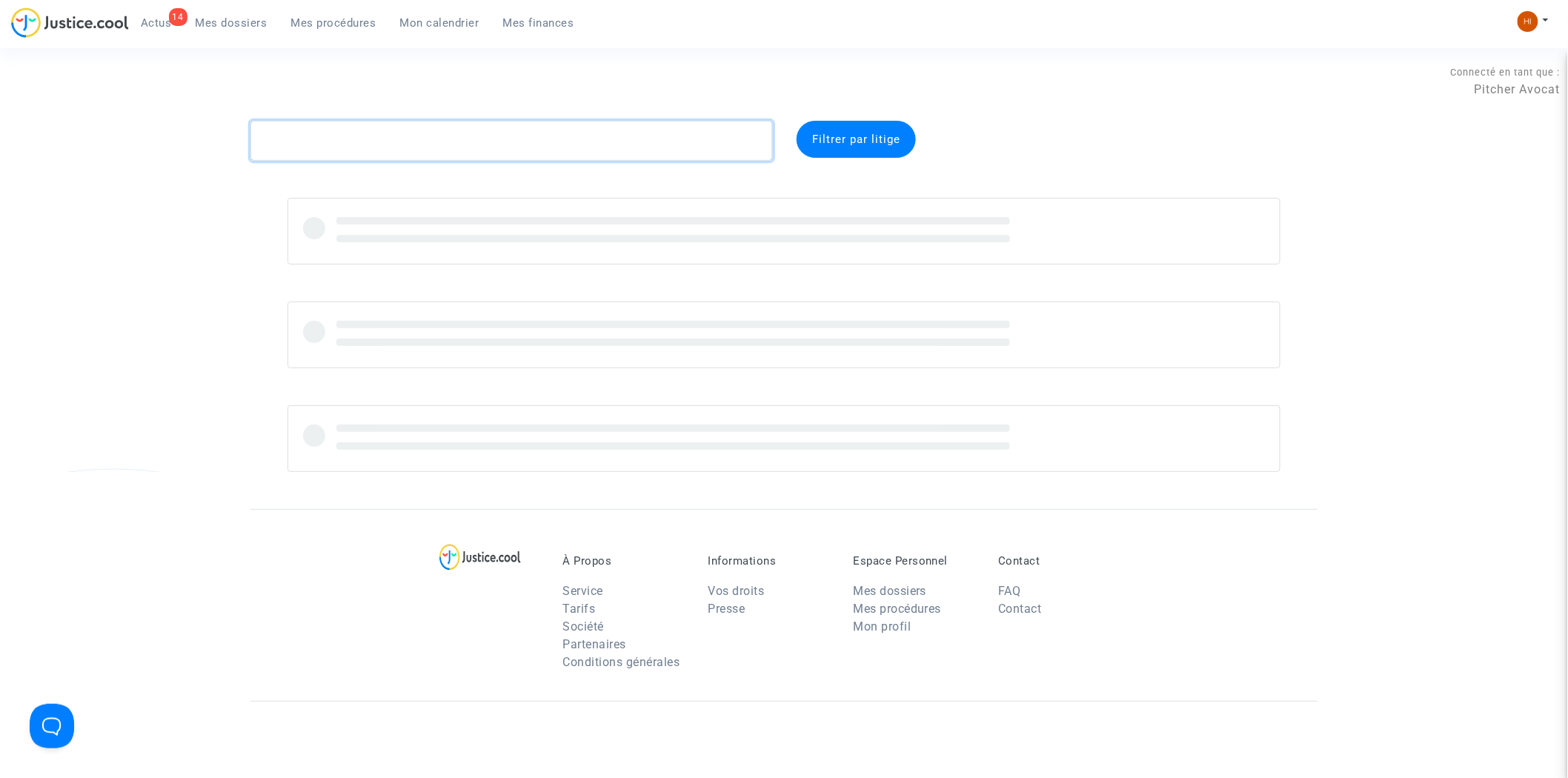
click at [329, 144] on textarea at bounding box center [512, 141] width 522 height 40
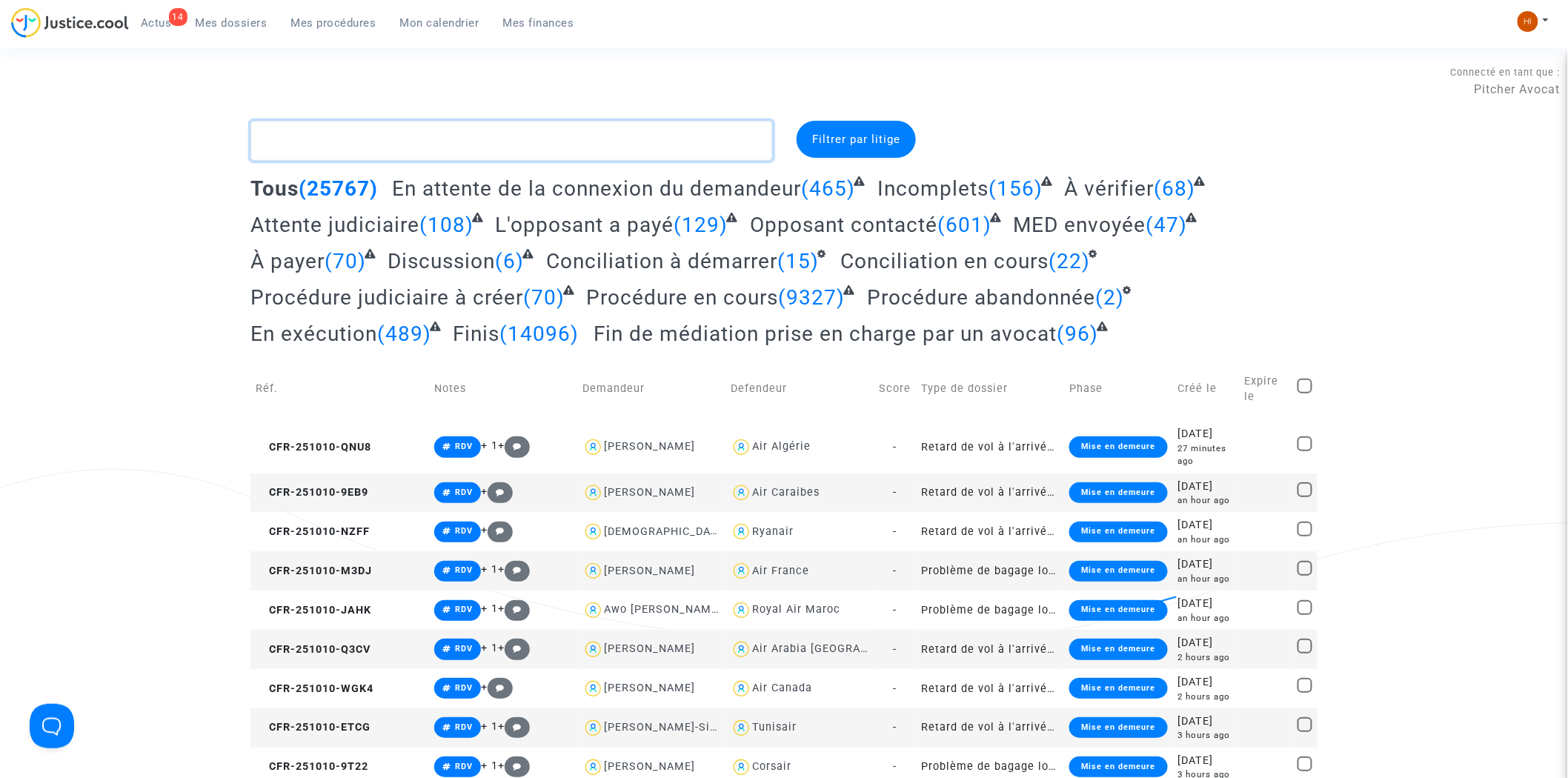
click at [418, 142] on textarea at bounding box center [512, 141] width 522 height 40
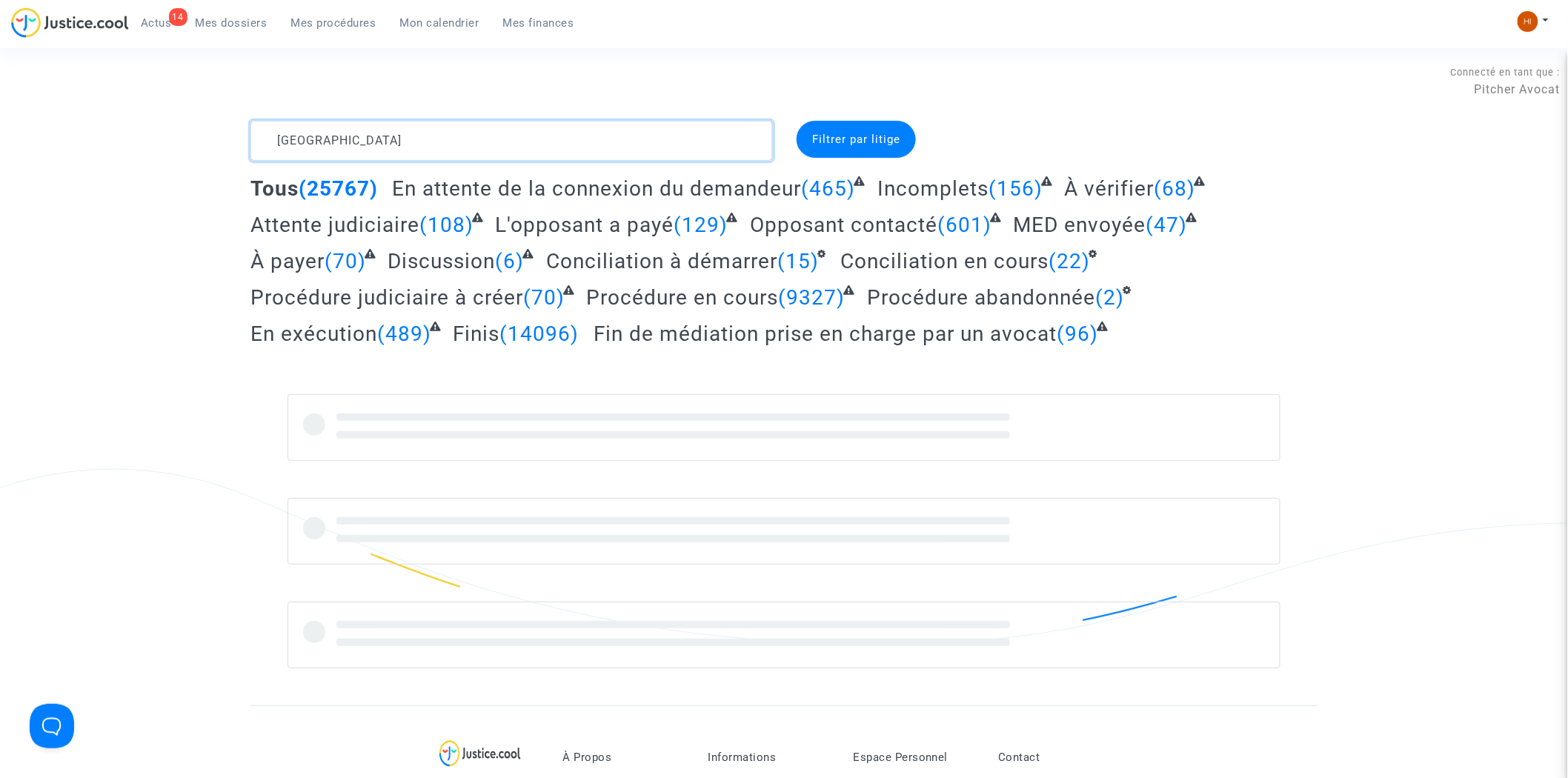
click at [417, 144] on textarea at bounding box center [512, 141] width 522 height 40
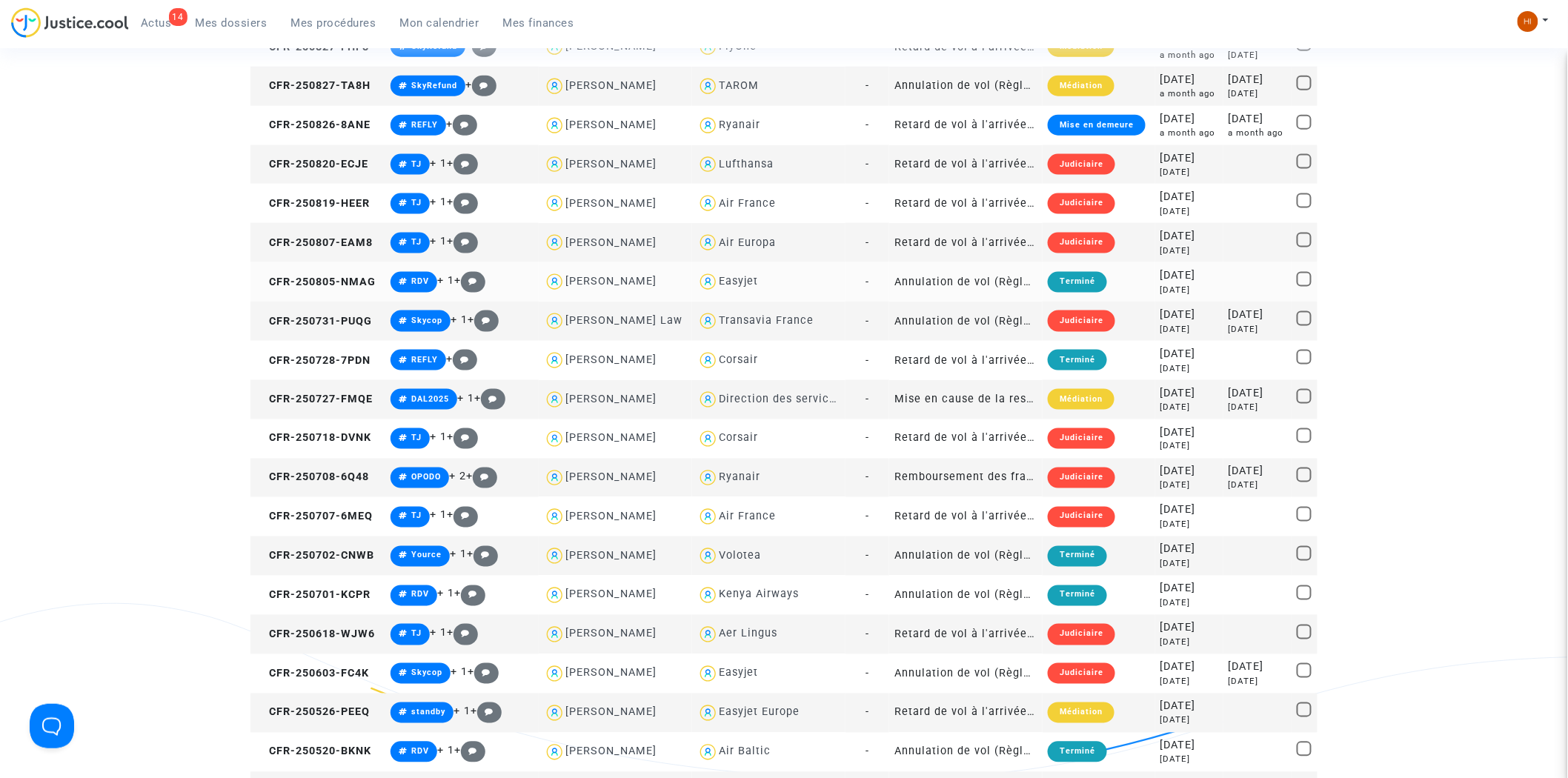
scroll to position [742, 0]
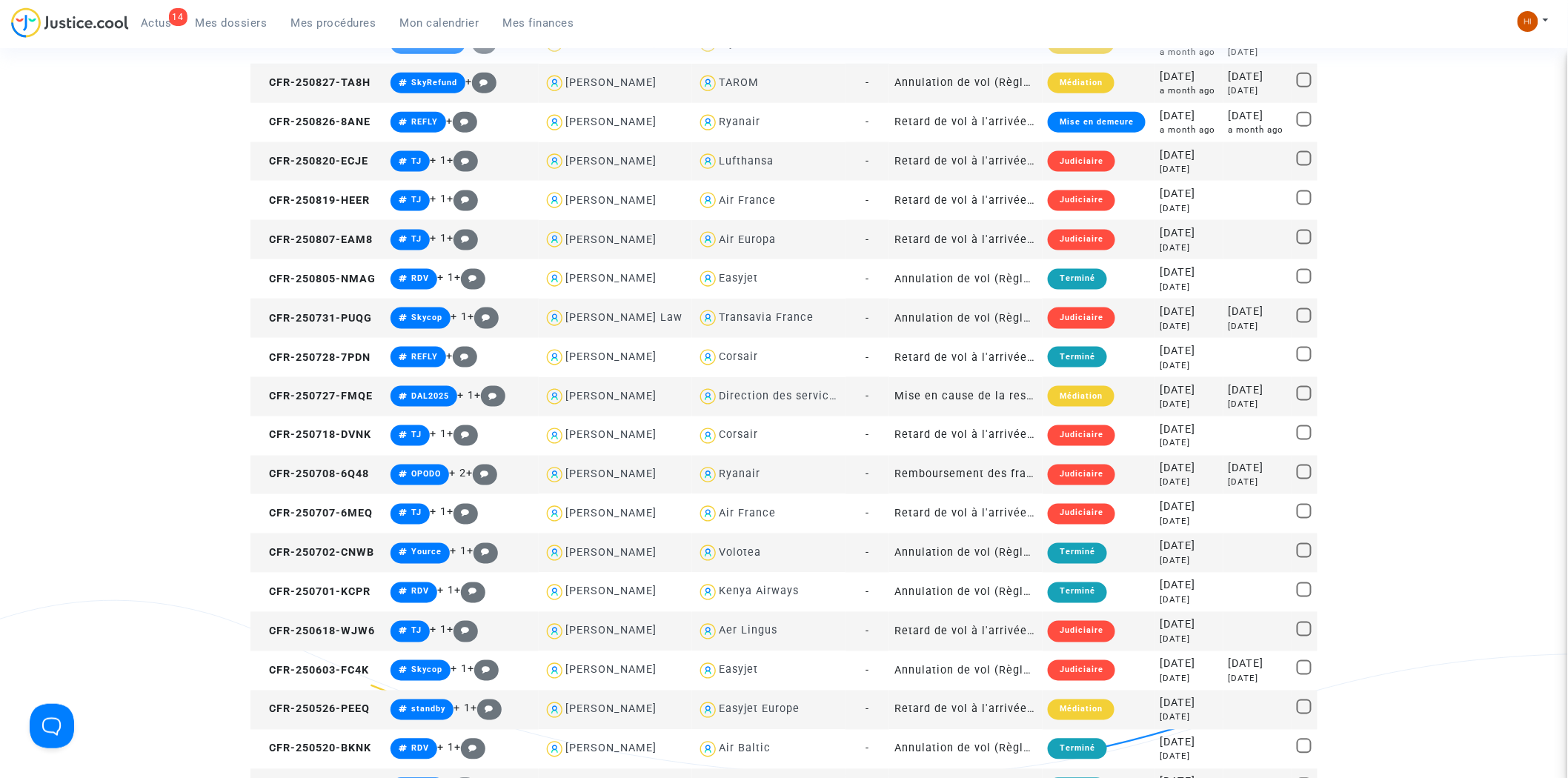
click at [742, 320] on div "Transavia France" at bounding box center [766, 317] width 95 height 12
type textarea "ROMA FRAN @"Transavia France""
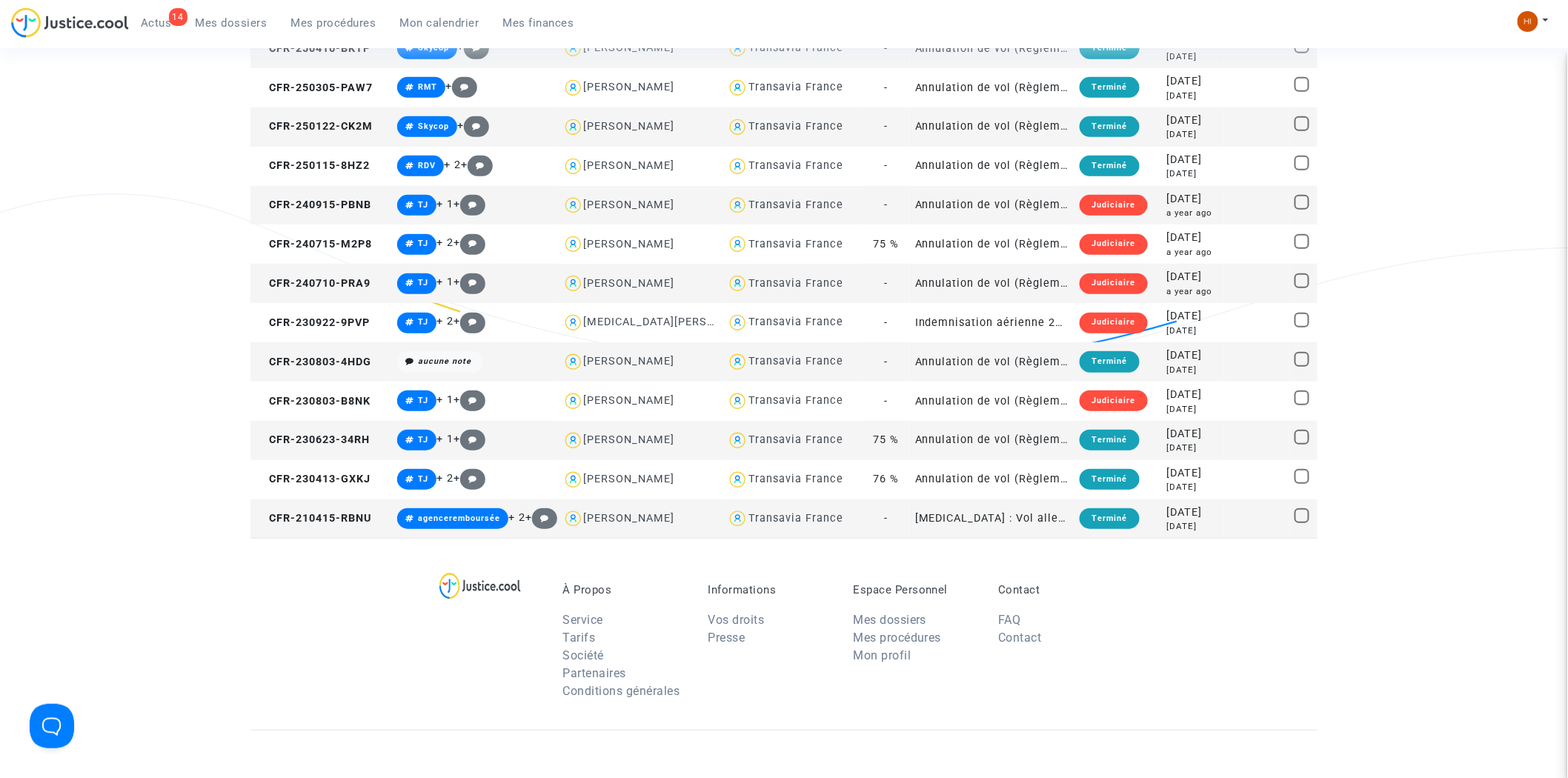
scroll to position [255, 0]
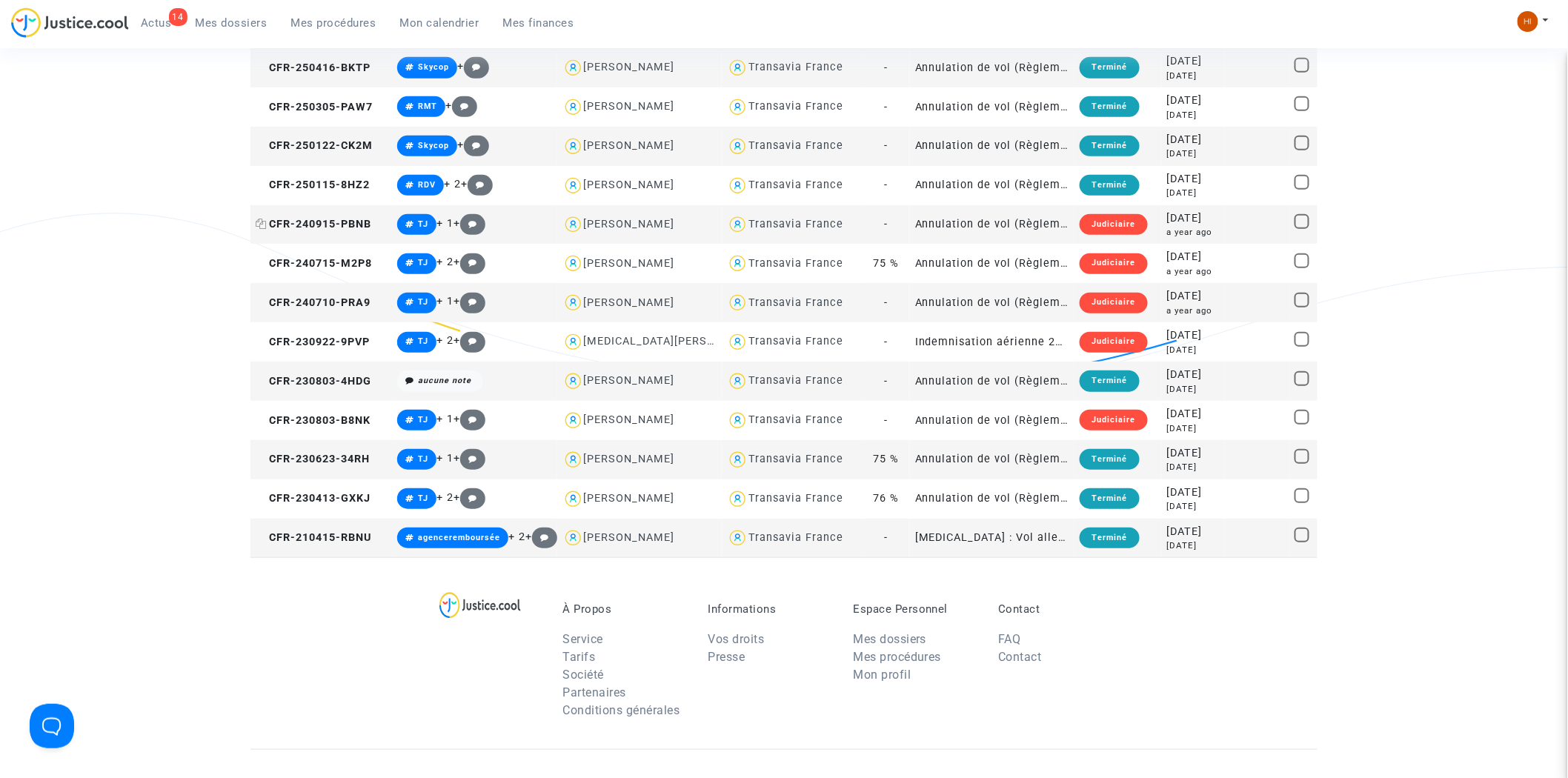
click at [336, 223] on span "CFR-240915-PBNB" at bounding box center [313, 224] width 115 height 12
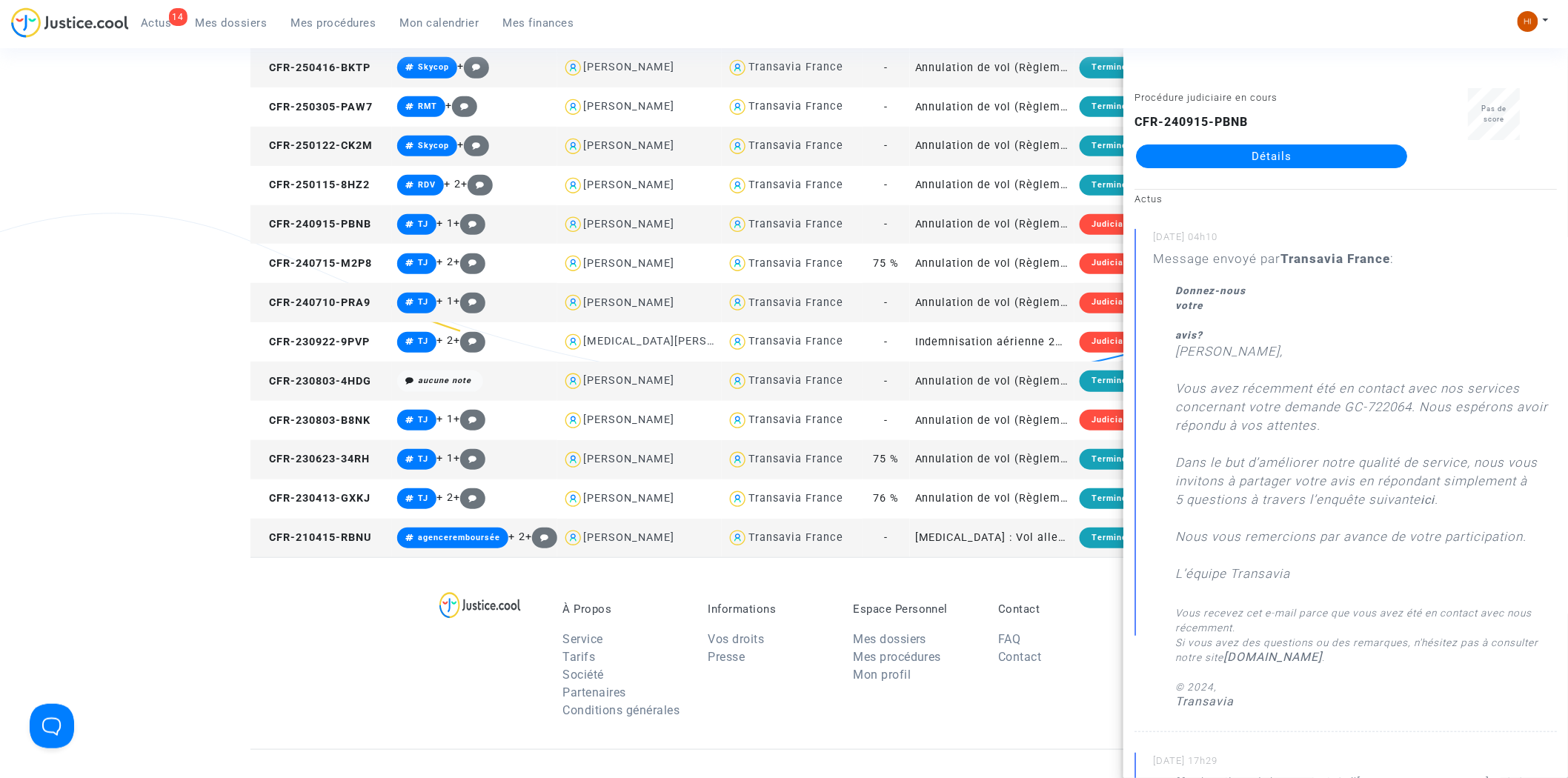
click at [1214, 159] on link "Détails" at bounding box center [1271, 157] width 272 height 24
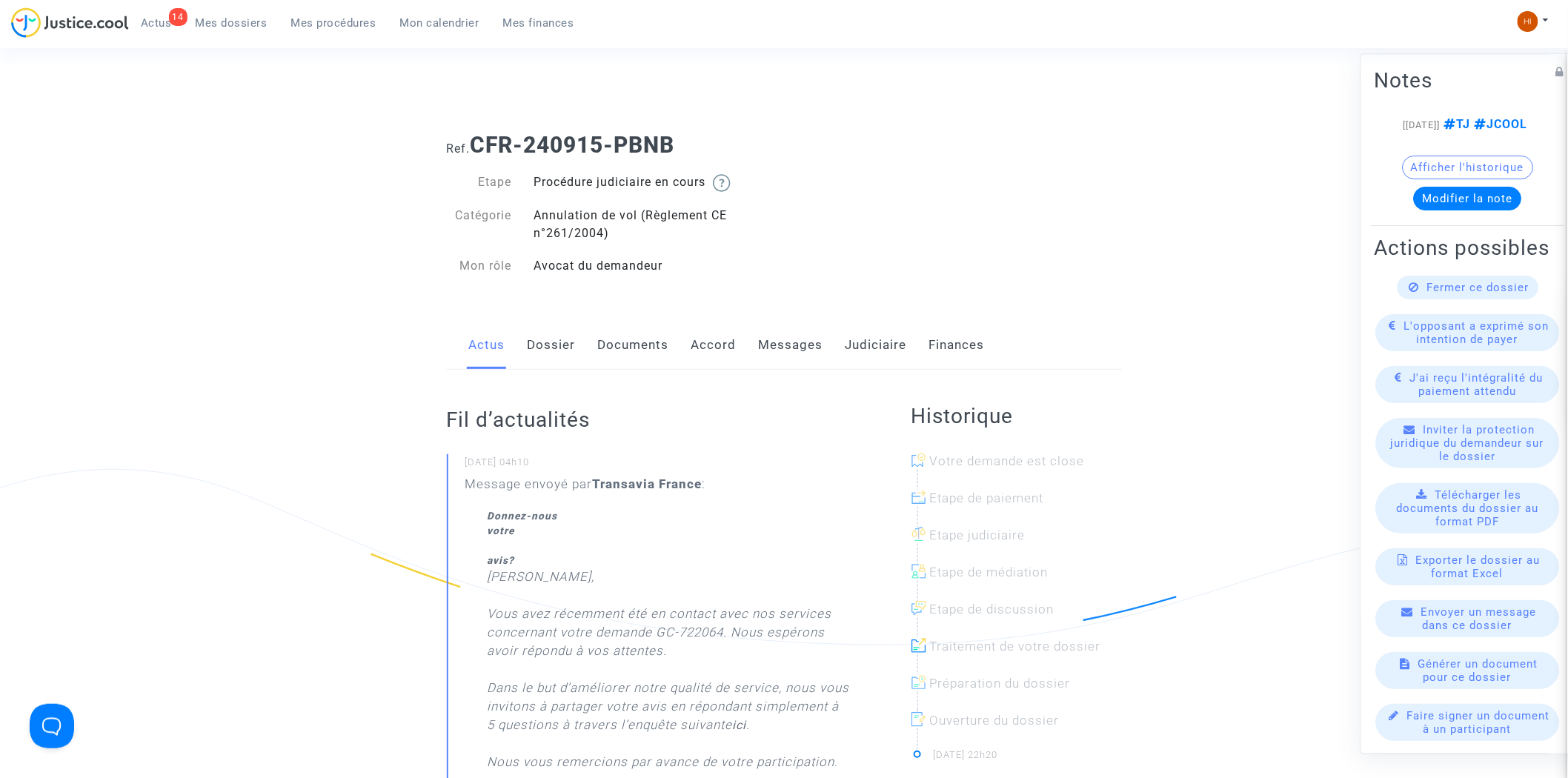
click at [557, 351] on link "Dossier" at bounding box center [552, 345] width 48 height 49
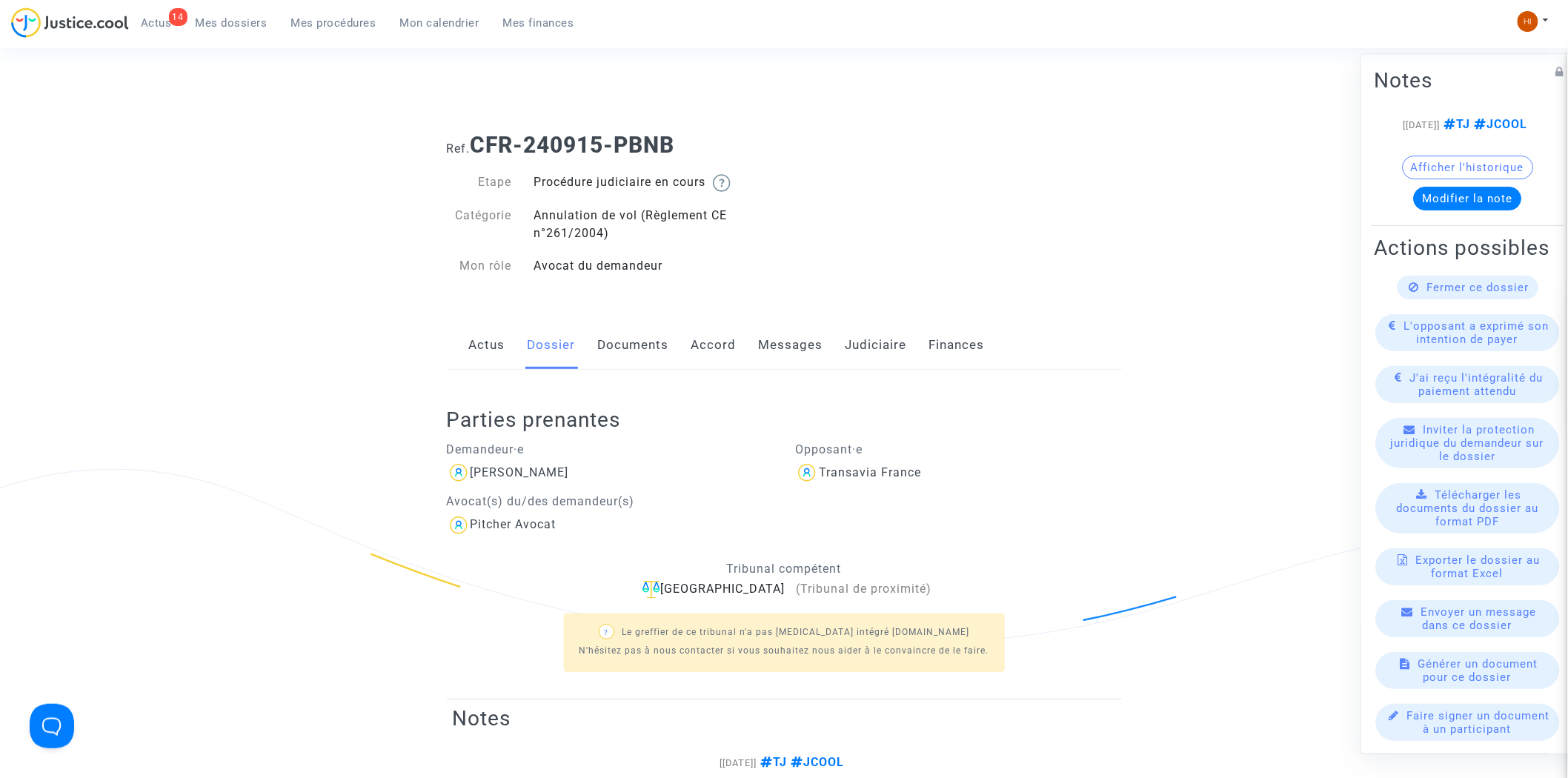
click at [856, 342] on link "Judiciaire" at bounding box center [877, 345] width 61 height 49
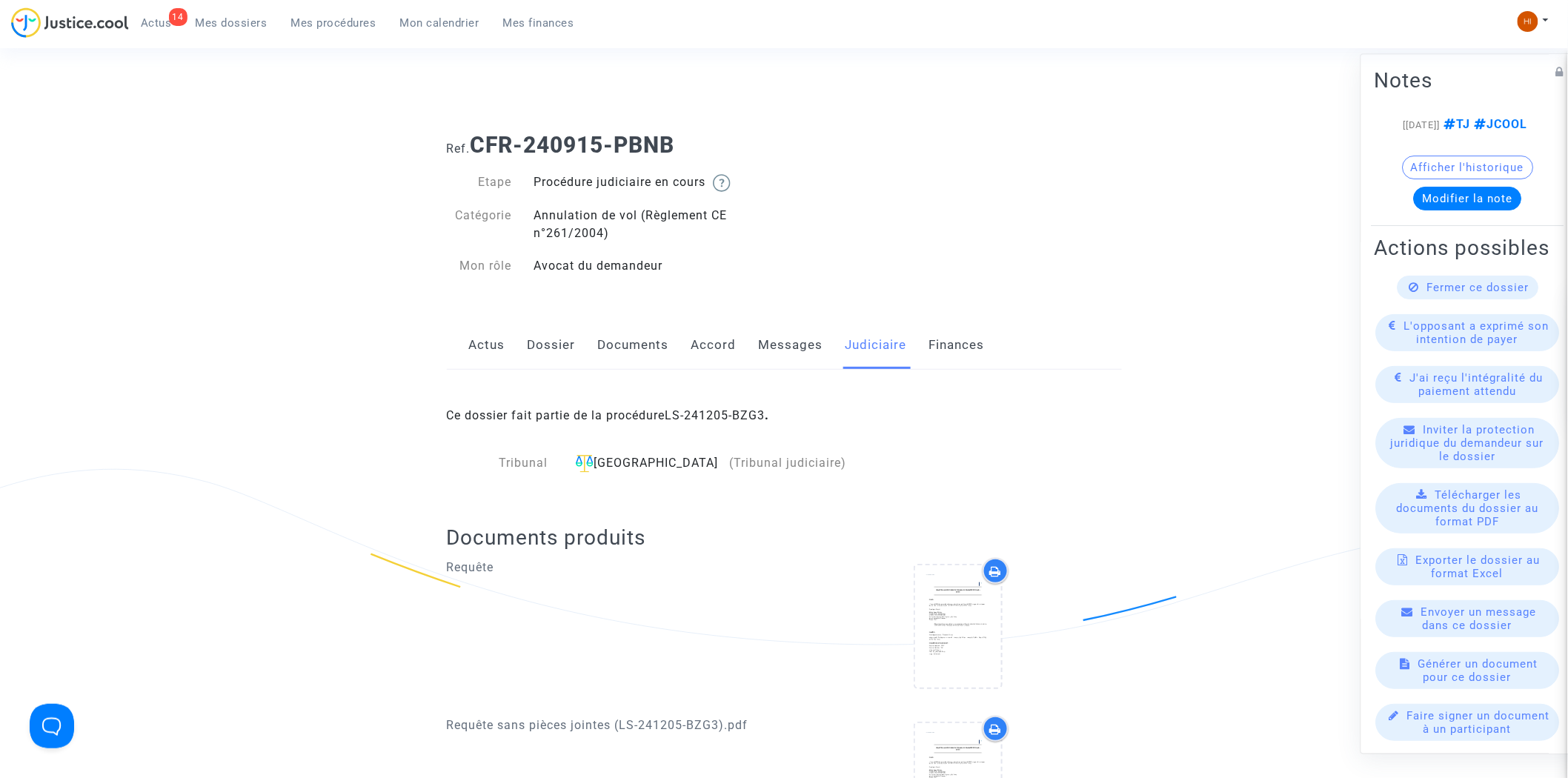
click at [716, 403] on div "Ce dossier fait partie de la procédure LS-241205-BZG3 ." at bounding box center [784, 404] width 675 height 70
click at [710, 412] on link "LS-241205-BZG3" at bounding box center [715, 415] width 100 height 14
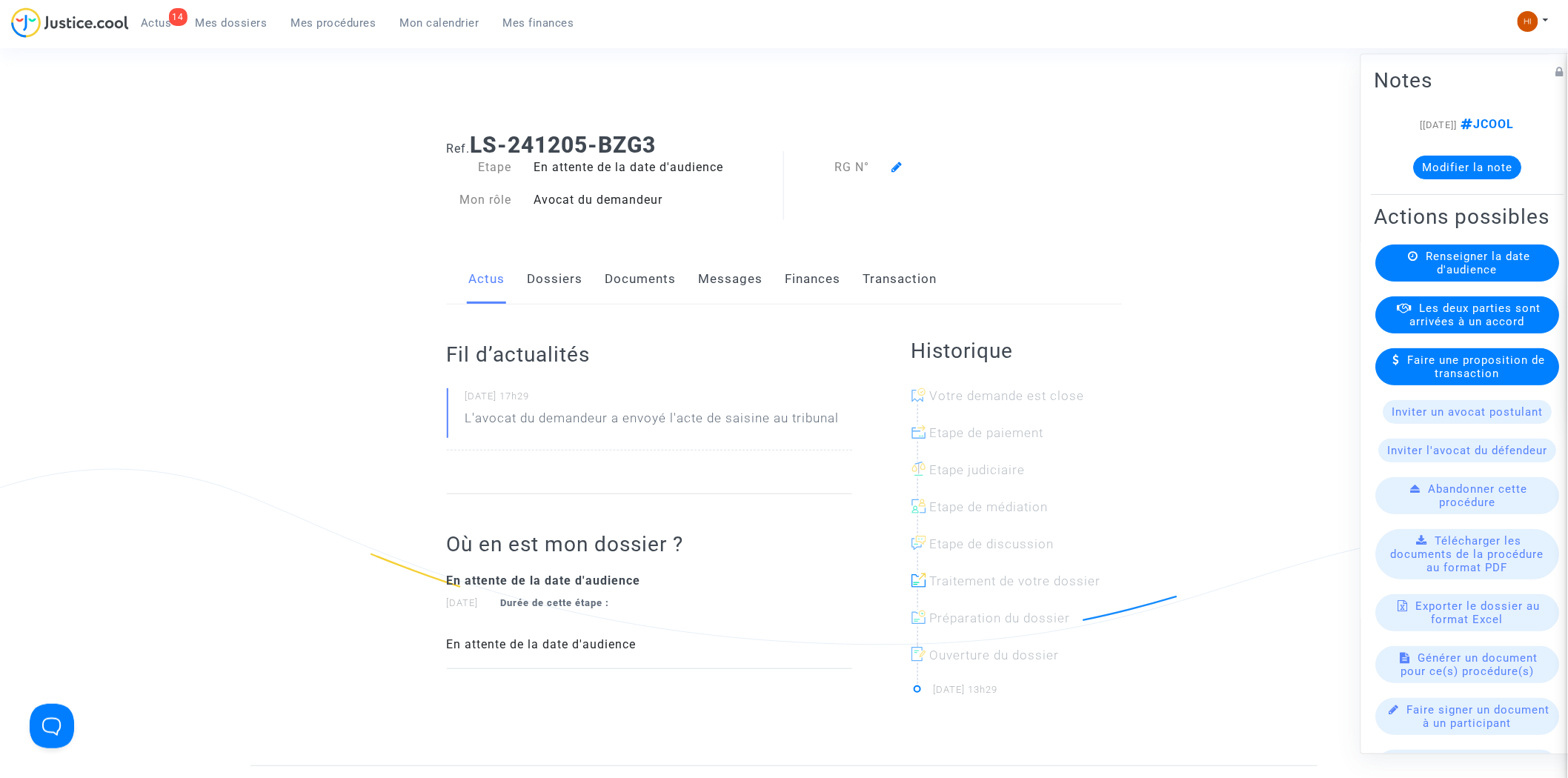
click at [641, 277] on link "Documents" at bounding box center [641, 280] width 71 height 49
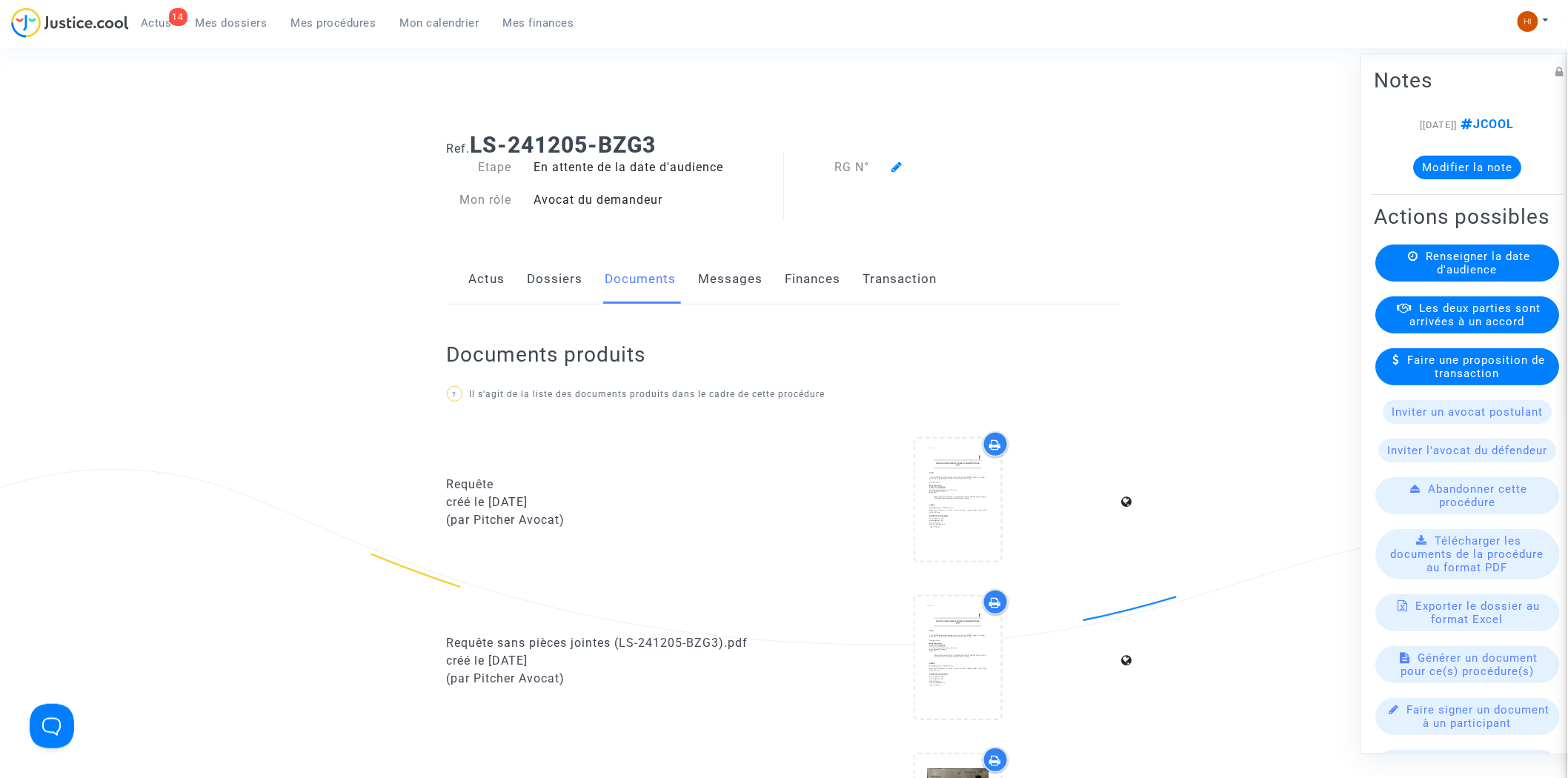
click at [536, 291] on link "Dossiers" at bounding box center [556, 280] width 56 height 49
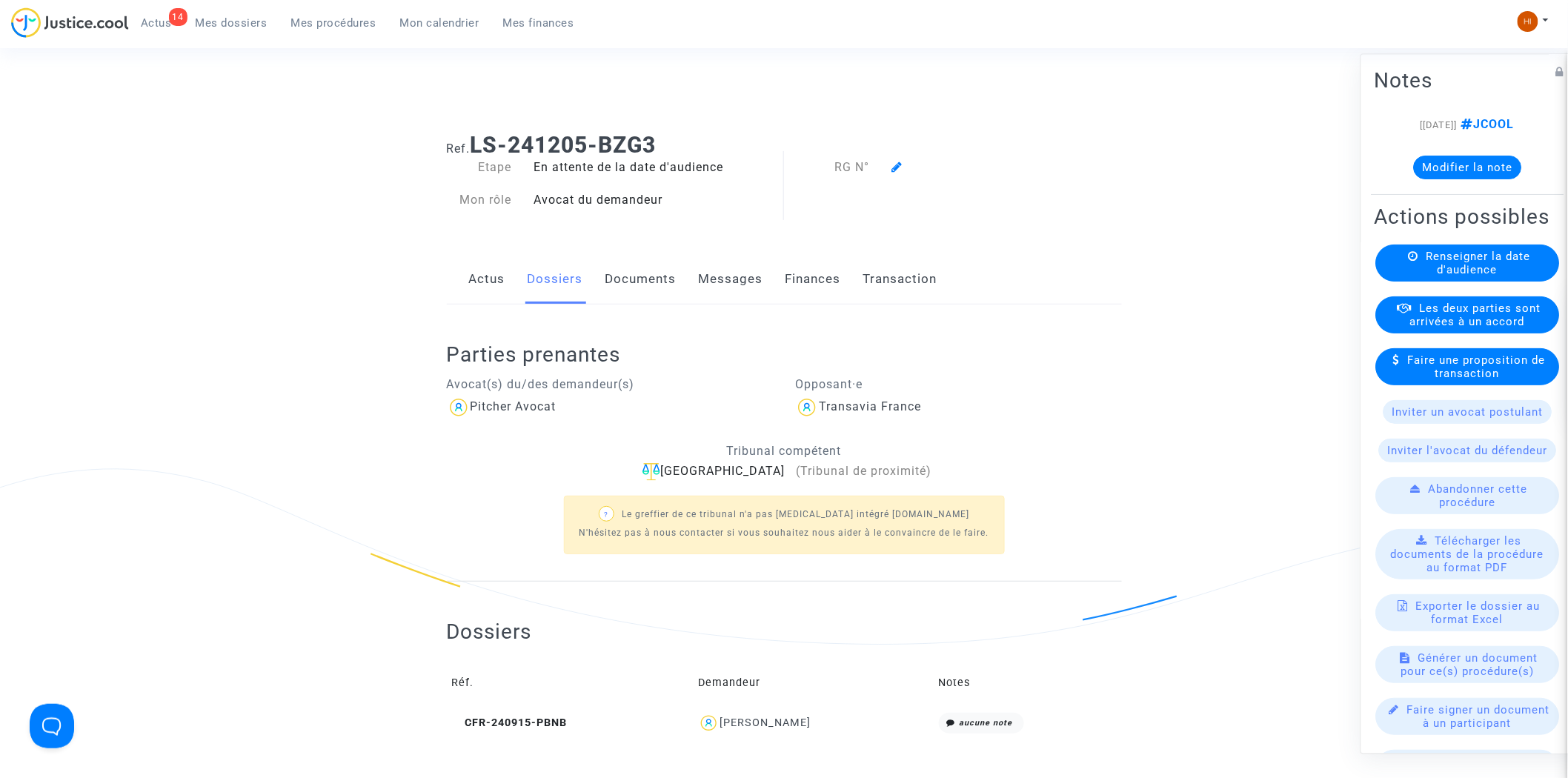
click at [551, 739] on td "CFR-240915-PBNB" at bounding box center [569, 723] width 247 height 32
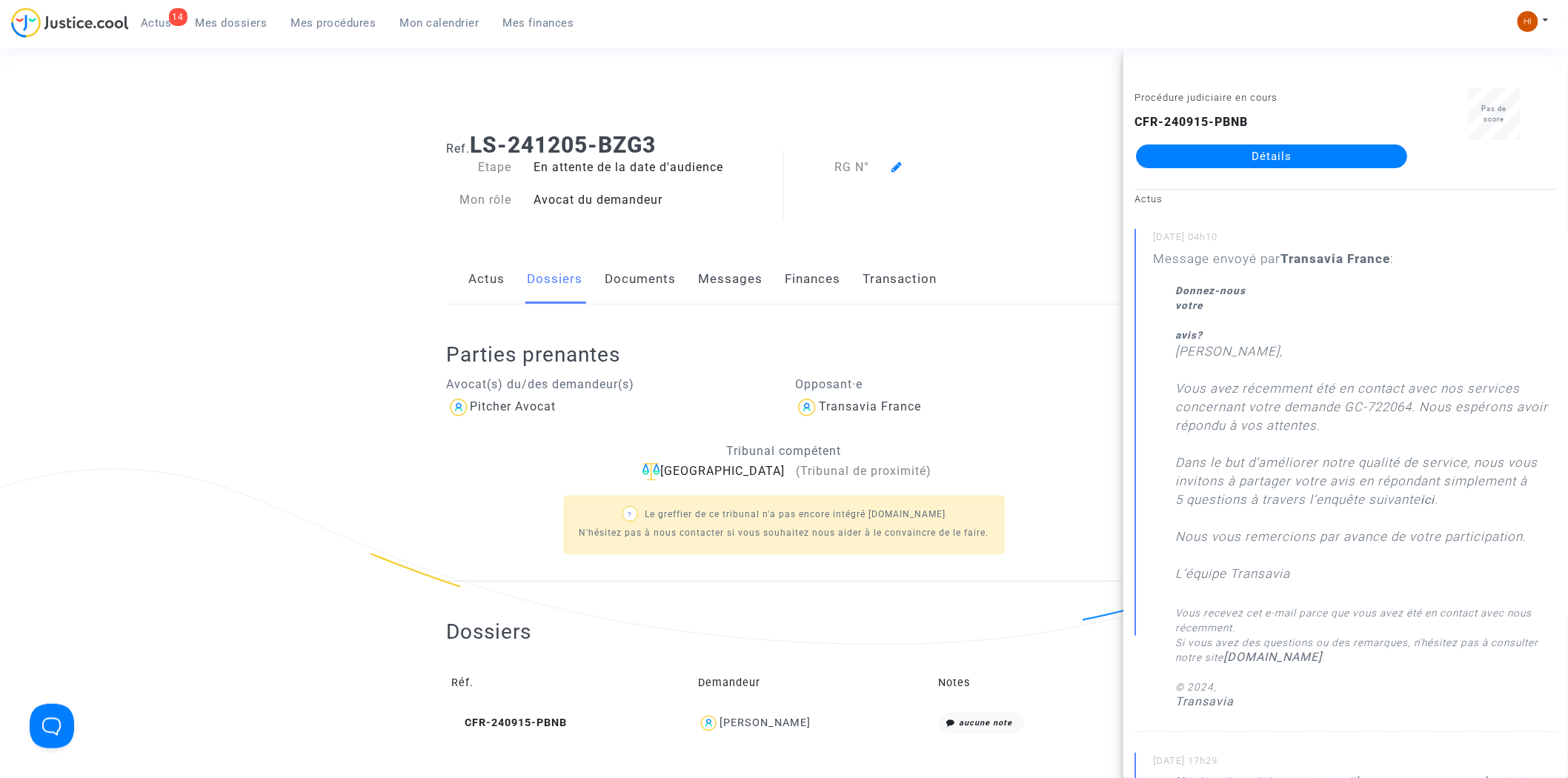
click at [437, 23] on span "Mon calendrier" at bounding box center [440, 23] width 80 height 13
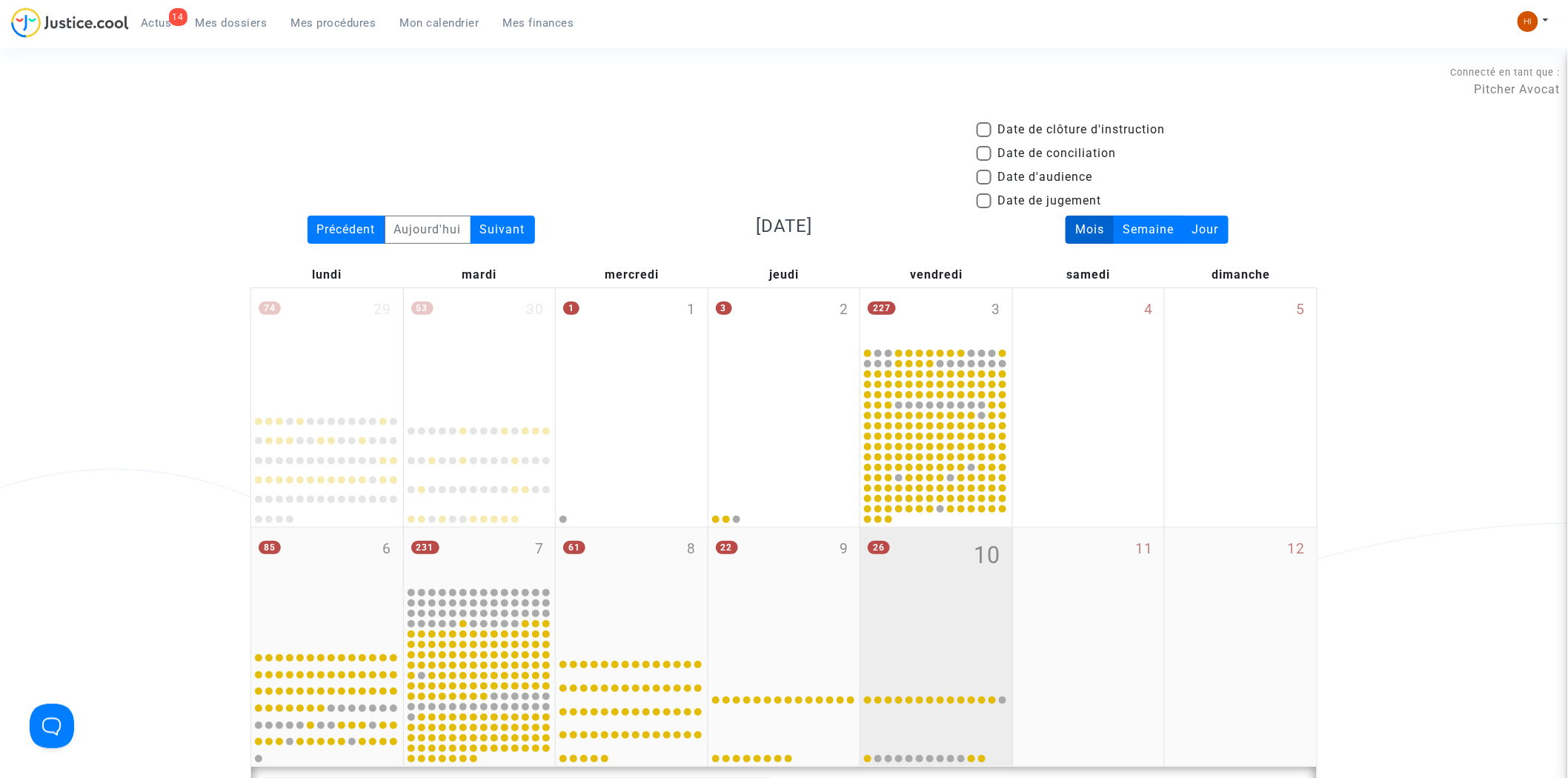
click at [905, 609] on div "26 10" at bounding box center [936, 587] width 152 height 117
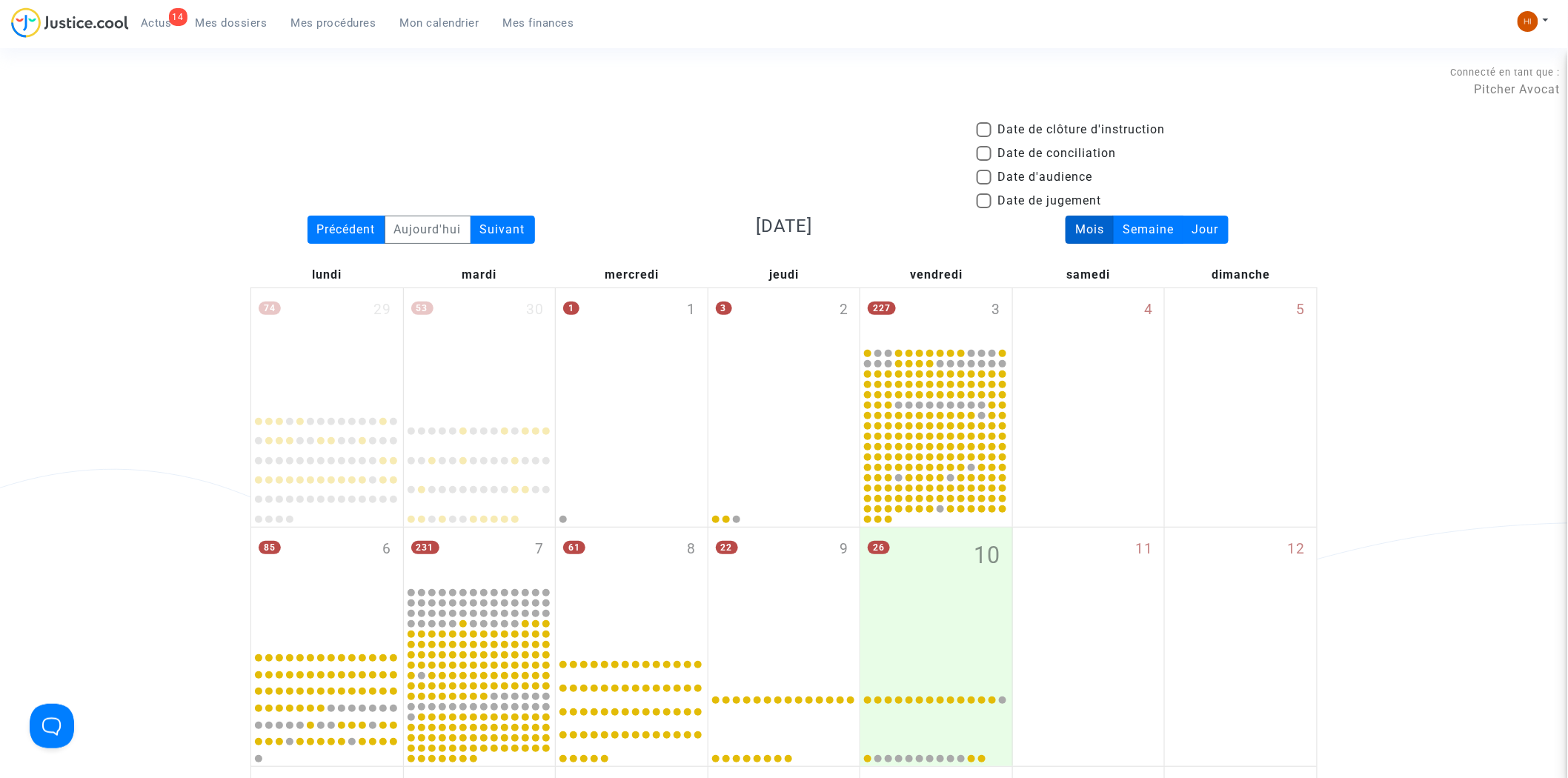
scroll to position [494, 0]
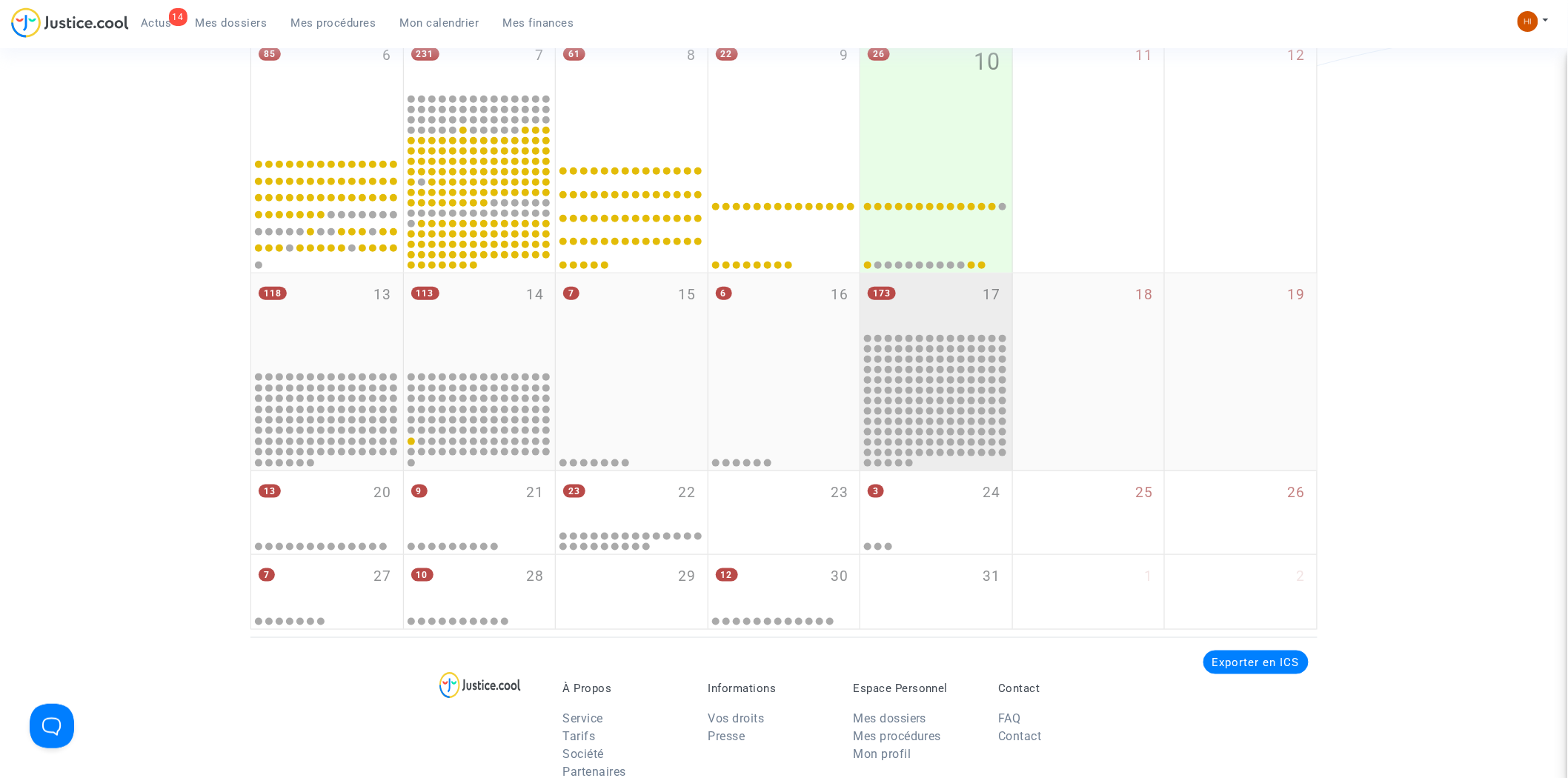
click at [938, 284] on div "173 17" at bounding box center [936, 303] width 152 height 58
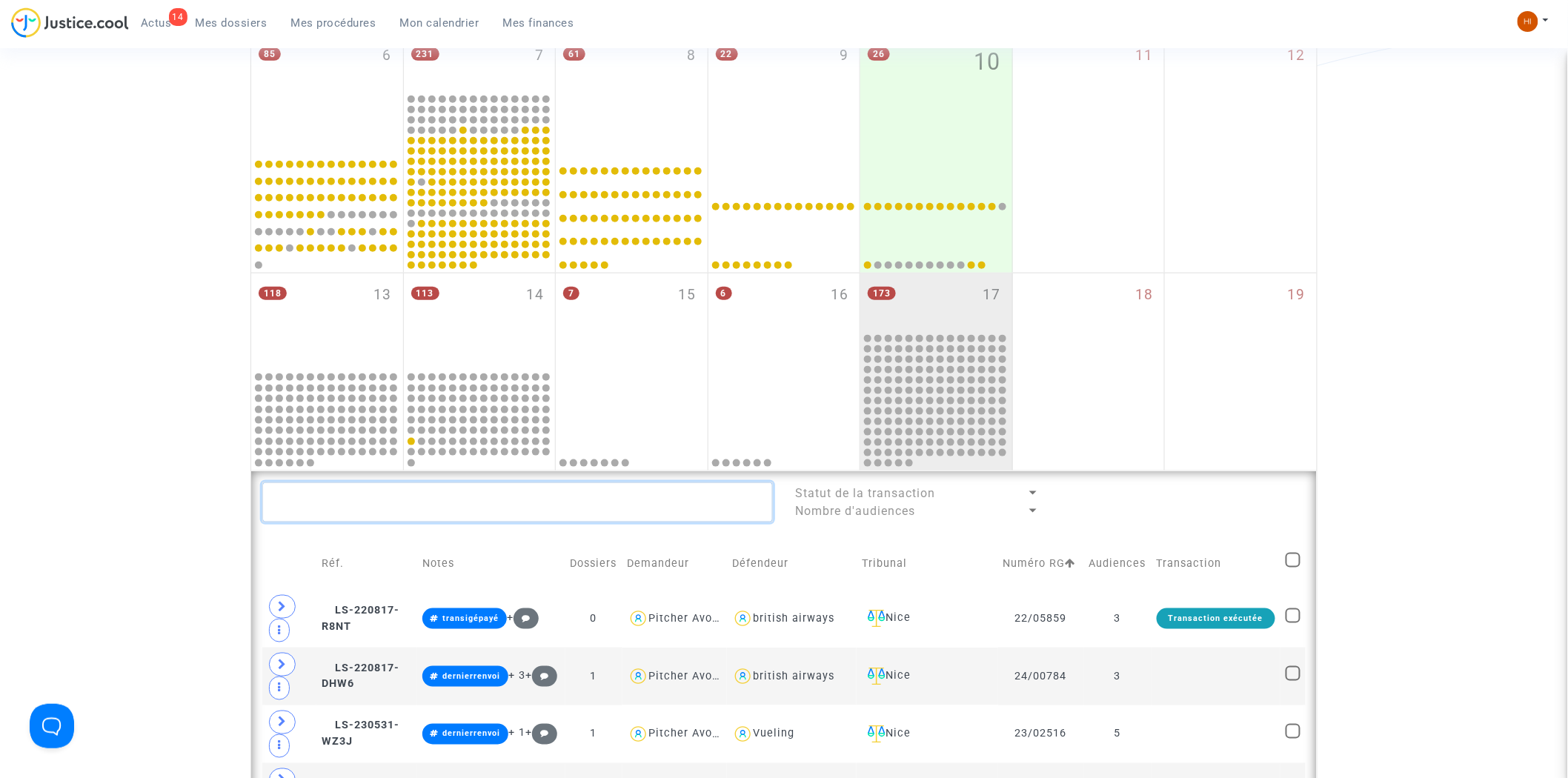
click at [490, 519] on textarea at bounding box center [518, 502] width 511 height 40
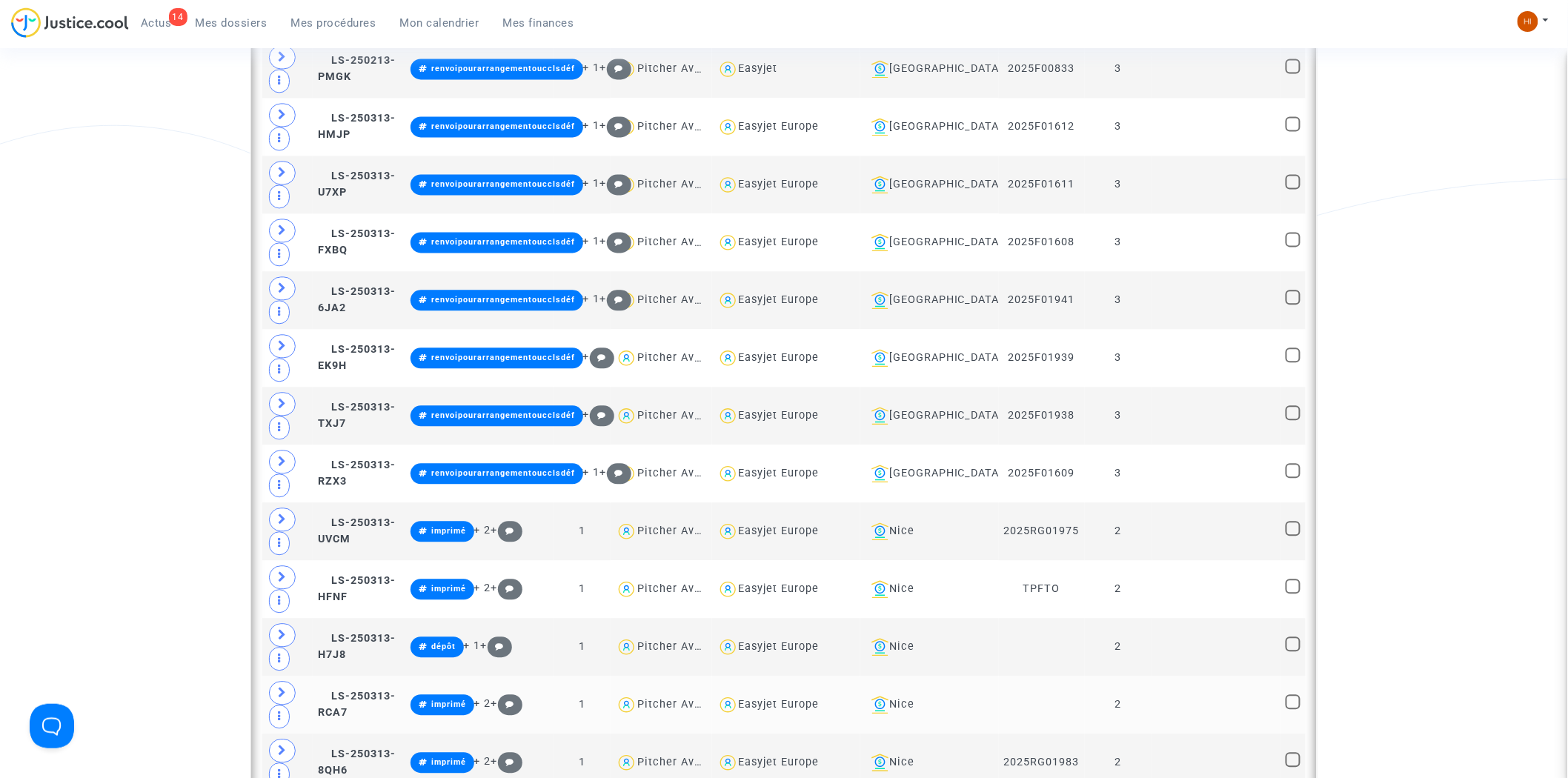
scroll to position [1483, 0]
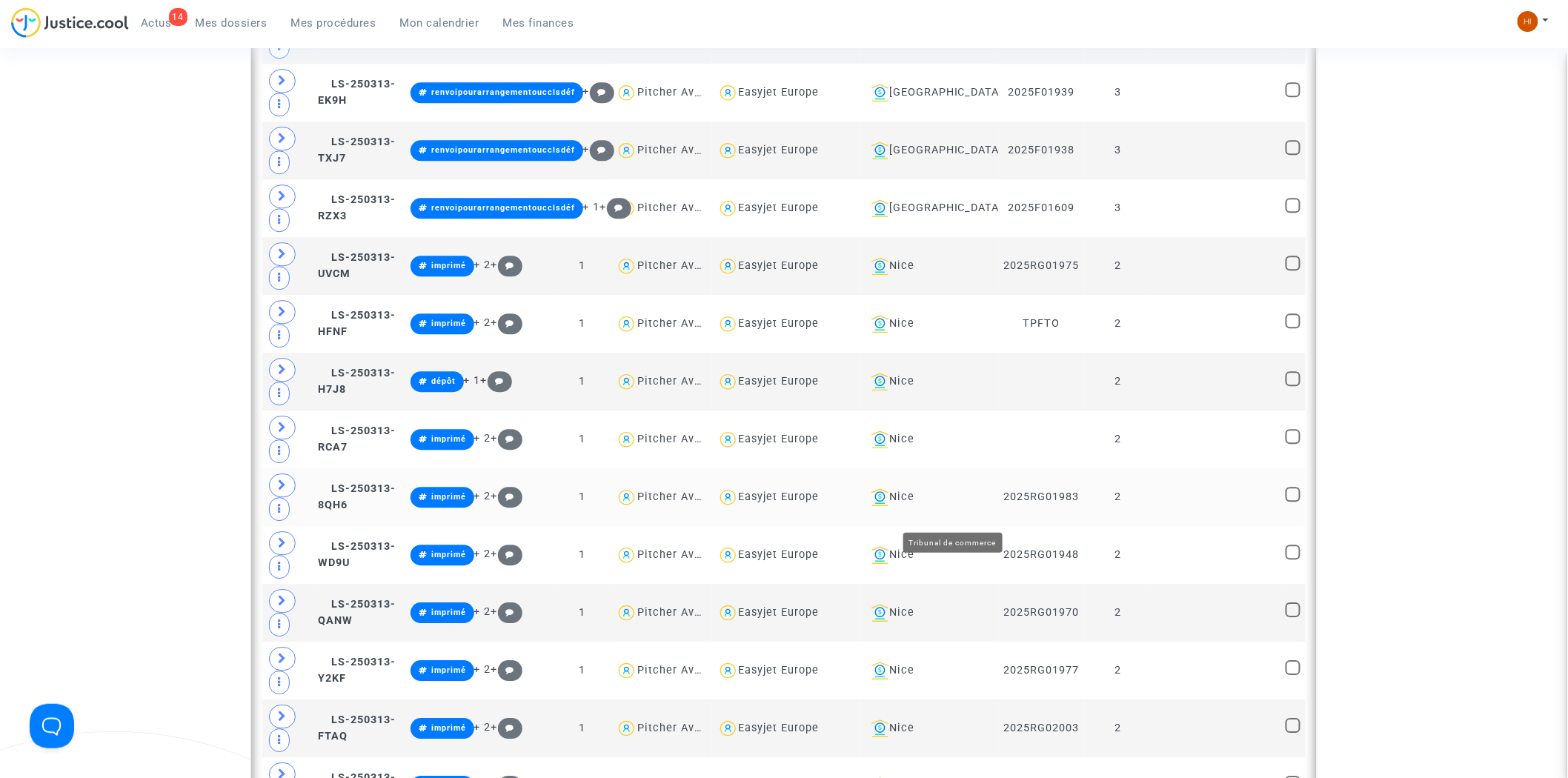
type textarea "EASY"
click at [965, 506] on div "Nice" at bounding box center [930, 498] width 129 height 18
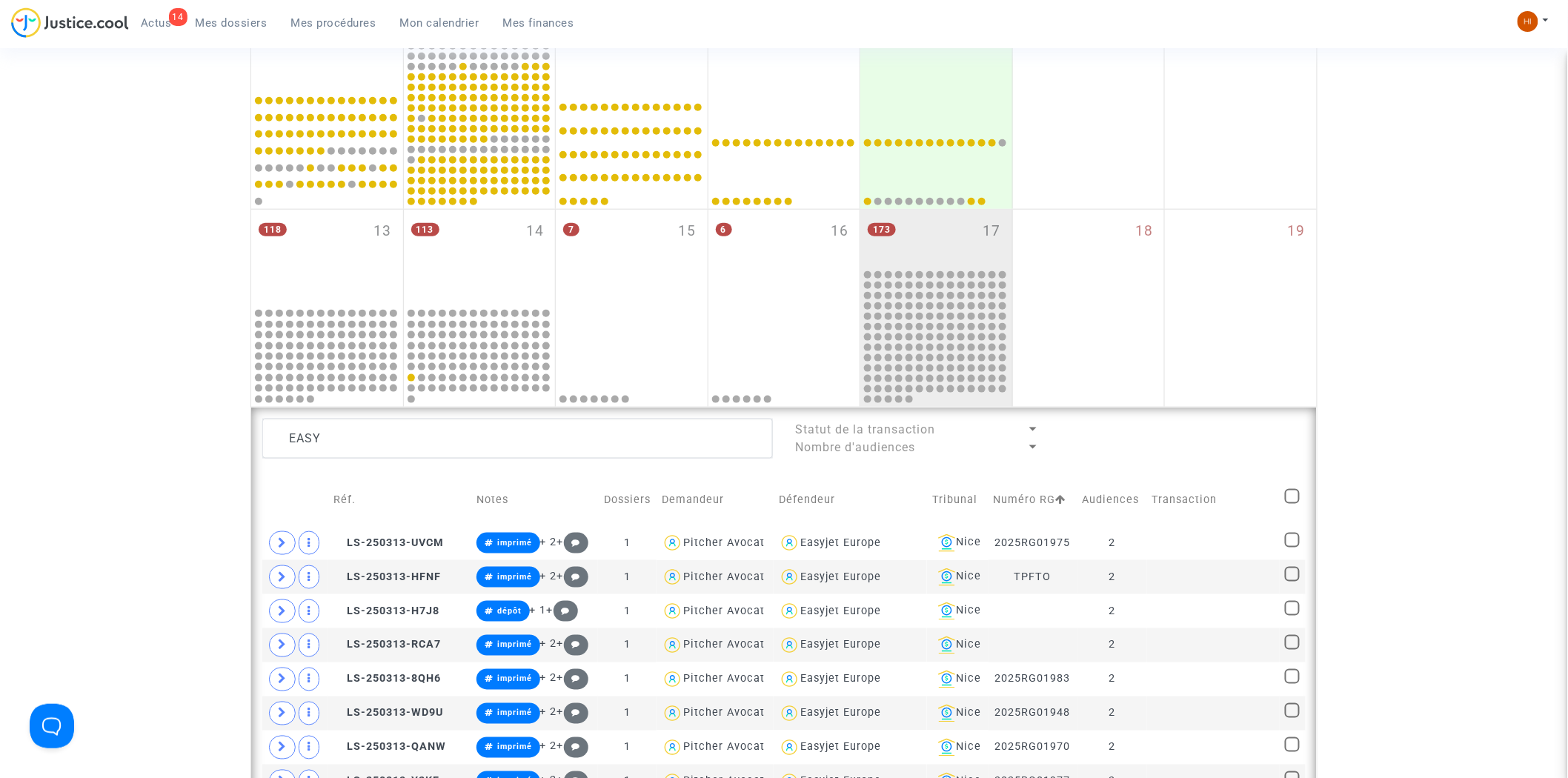
scroll to position [494, 0]
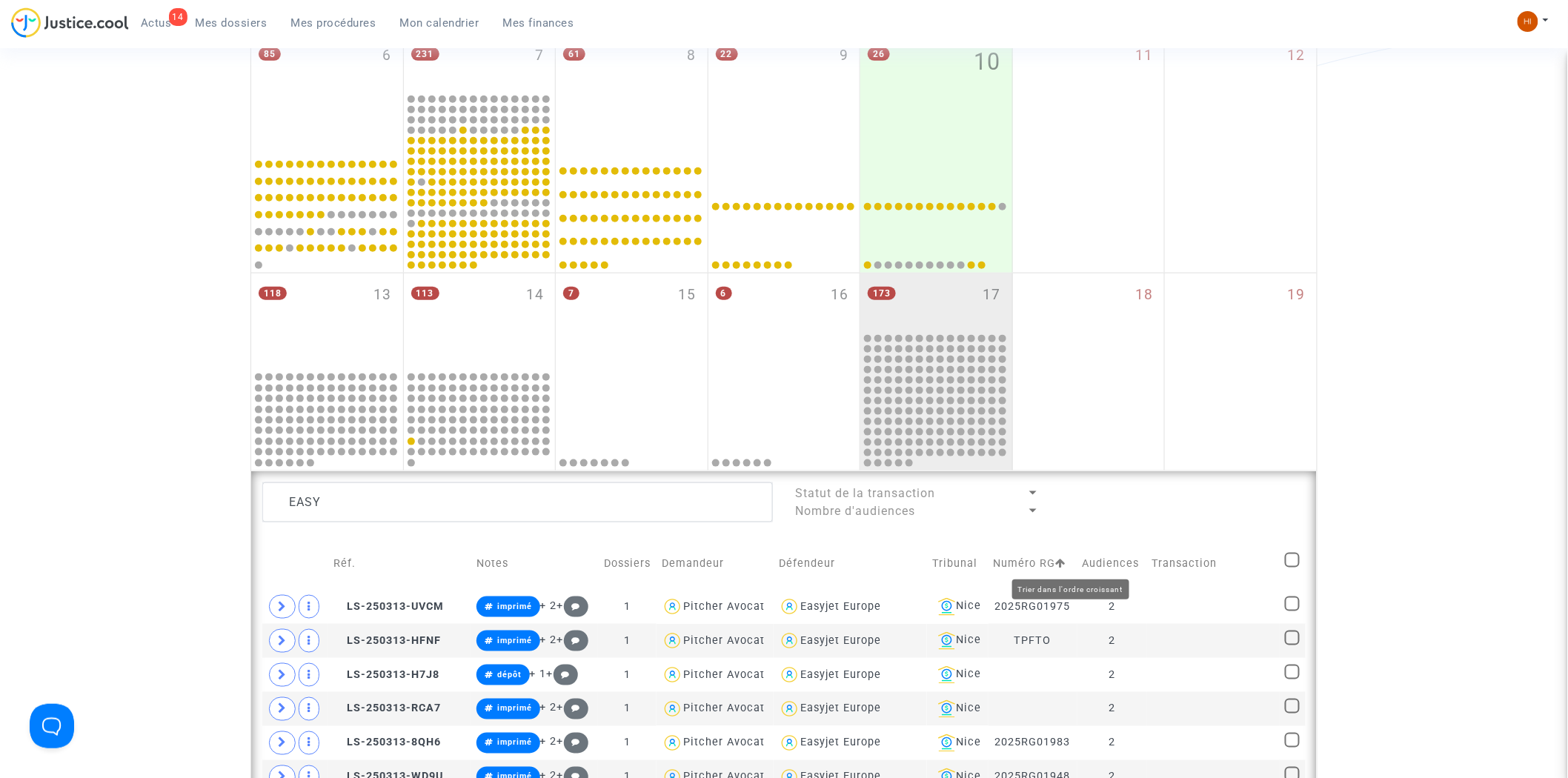
click at [1067, 567] on icon at bounding box center [1061, 563] width 11 height 11
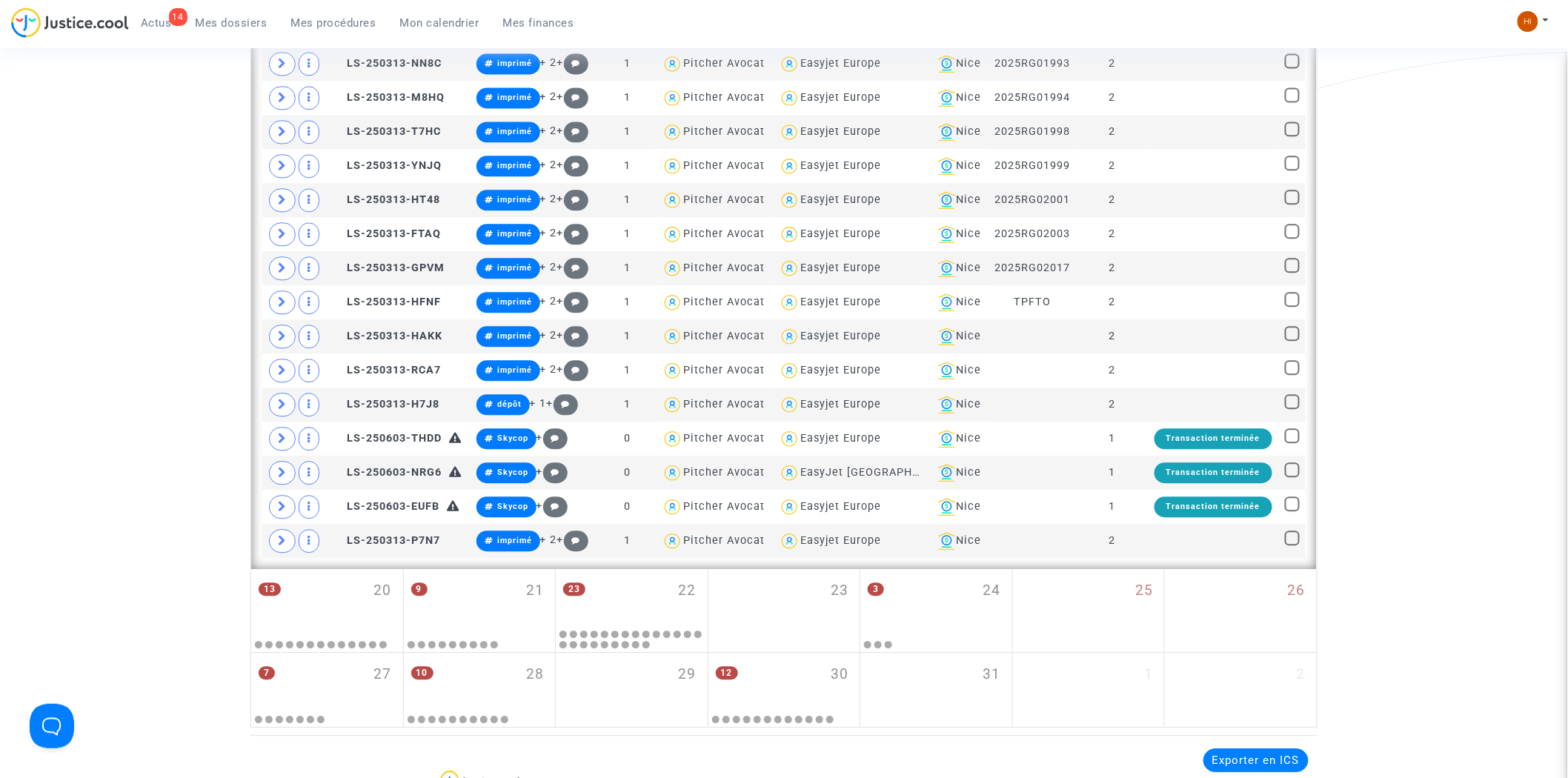
scroll to position [1399, 0]
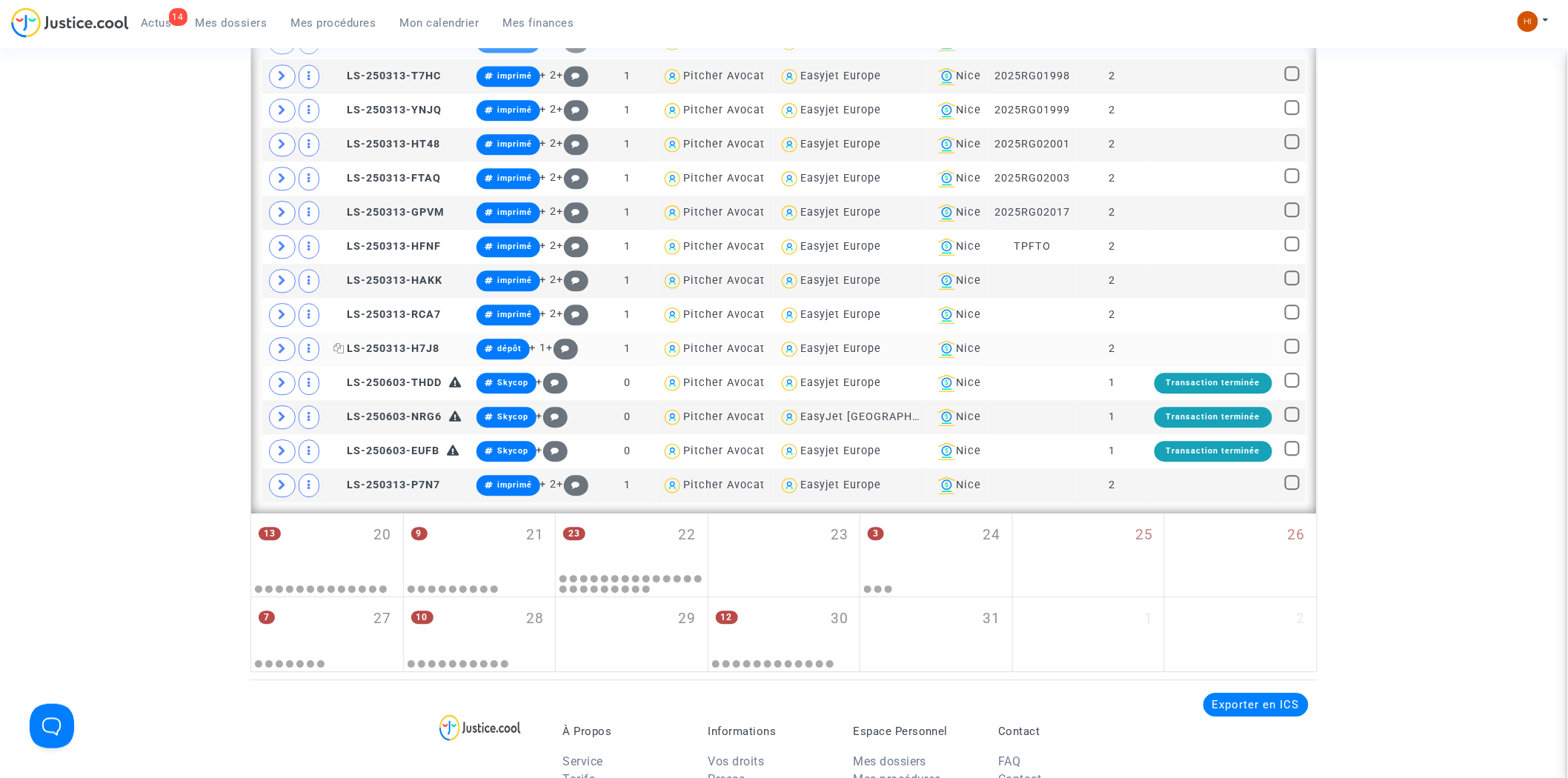
click at [412, 350] on span "LS-250313-H7J8" at bounding box center [386, 349] width 106 height 12
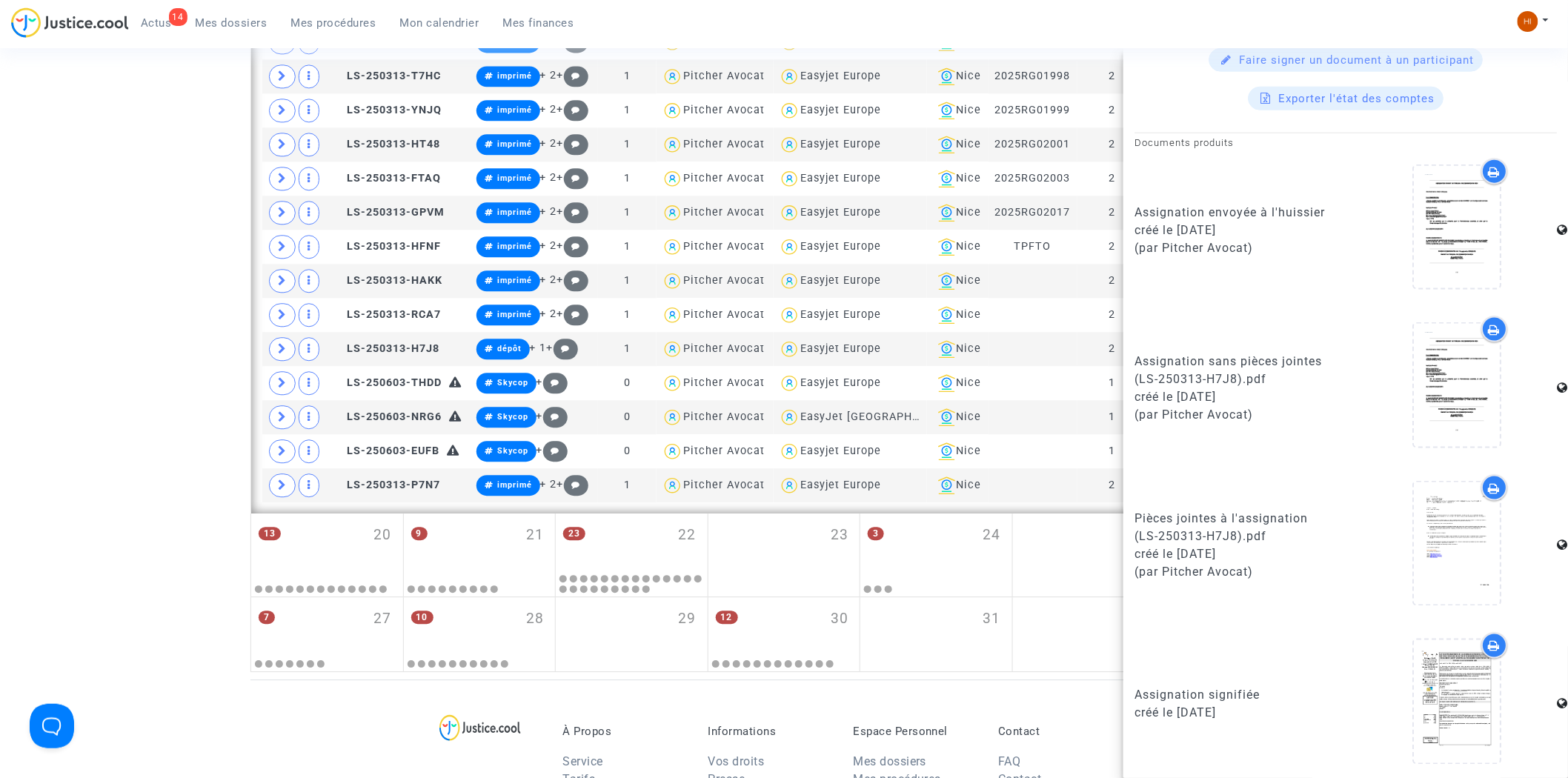
scroll to position [723, 0]
click at [1460, 691] on icon at bounding box center [1458, 699] width 48 height 47
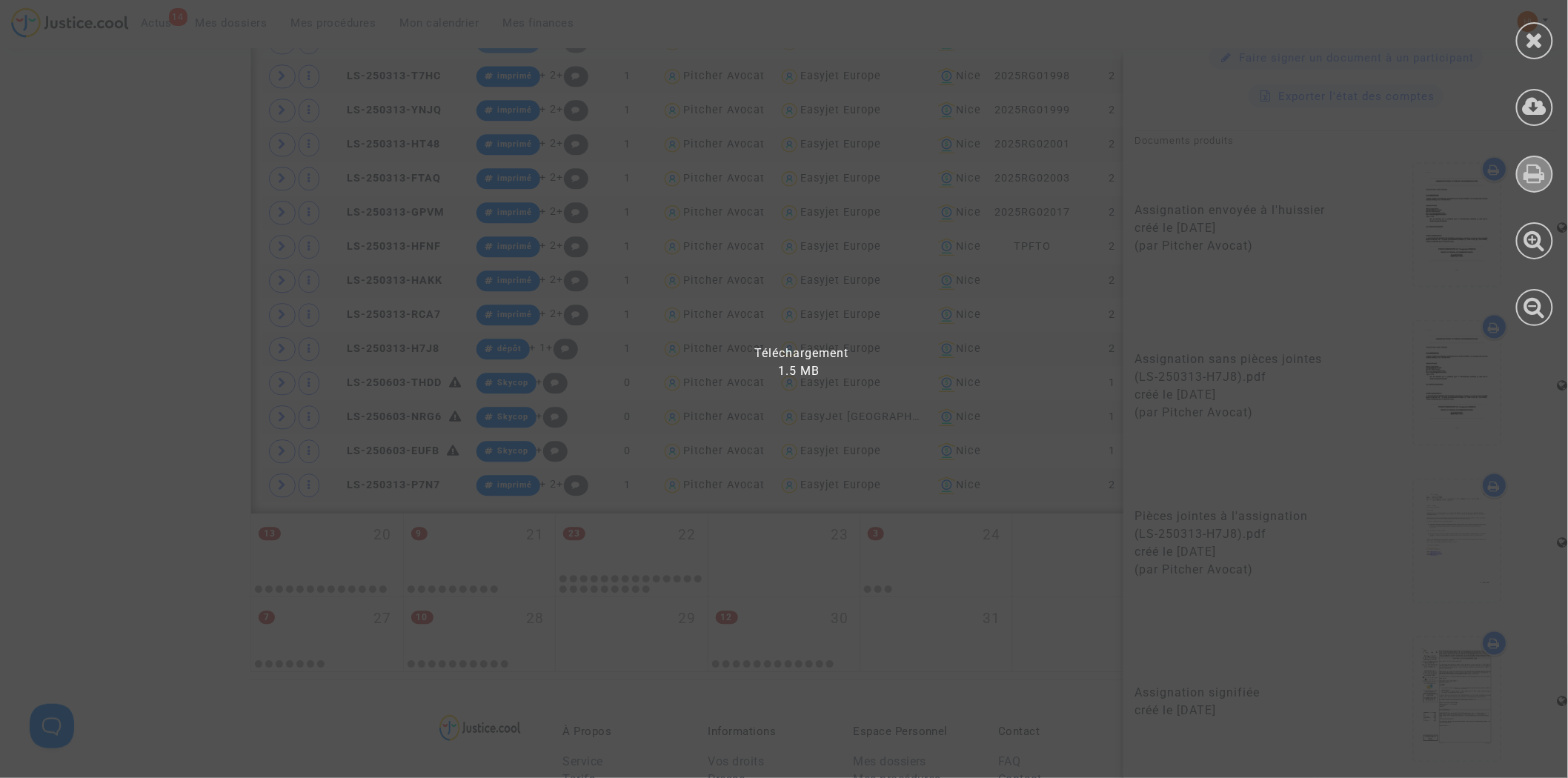
click at [1530, 173] on icon at bounding box center [1535, 173] width 21 height 22
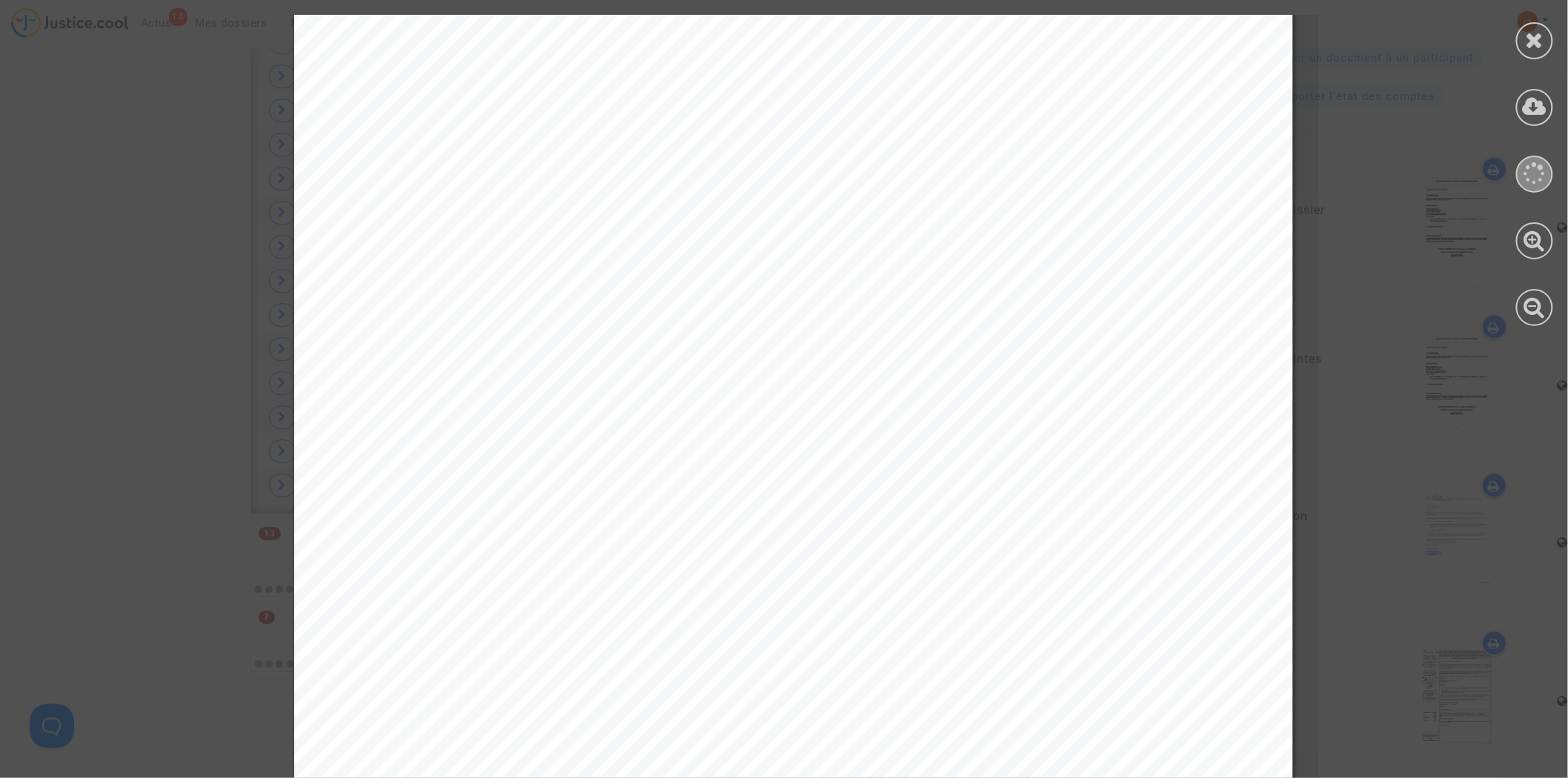
scroll to position [658, 0]
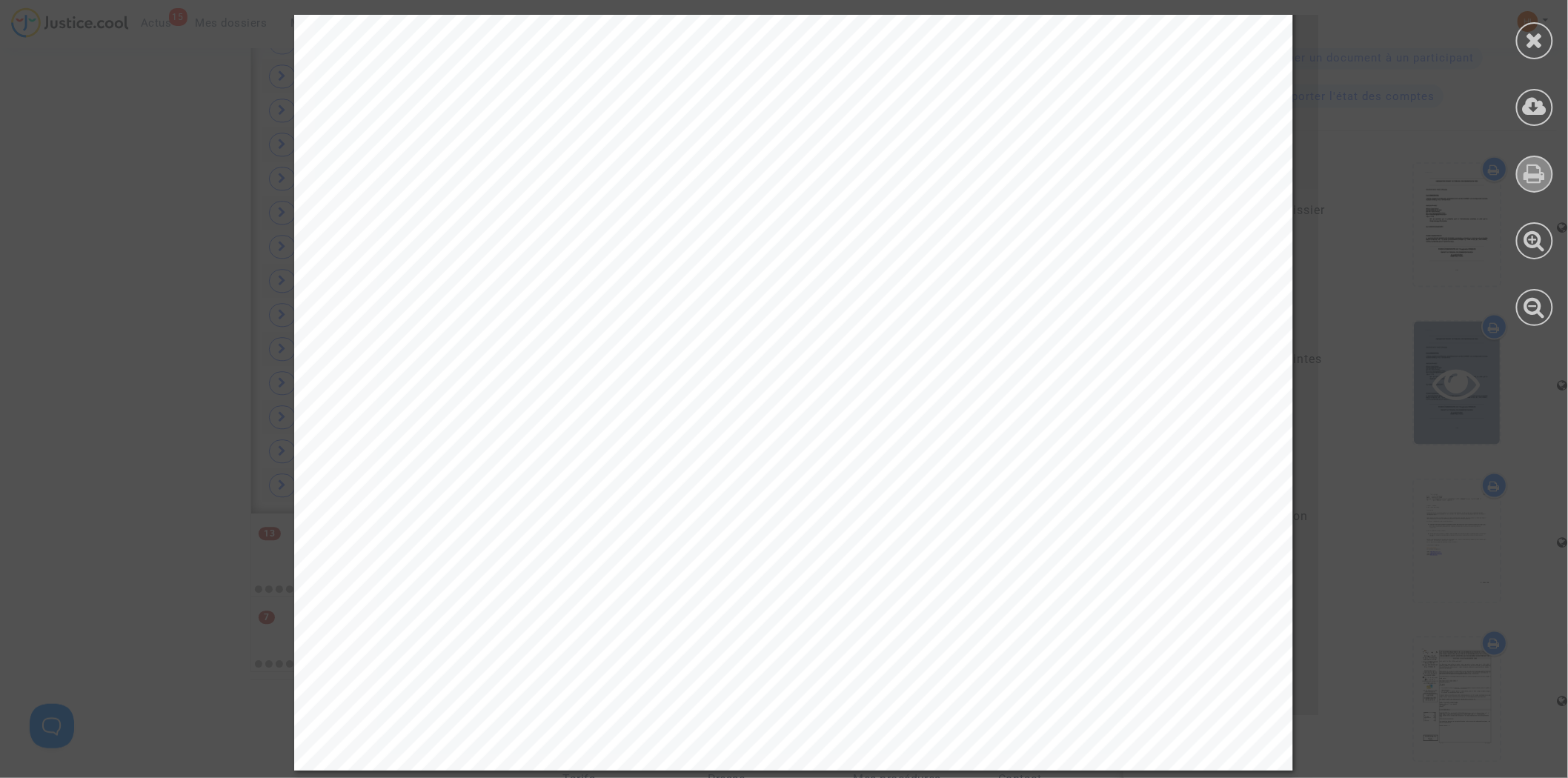
drag, startPoint x: 1542, startPoint y: 40, endPoint x: 1451, endPoint y: 345, distance: 318.3
click at [1542, 40] on icon at bounding box center [1534, 39] width 18 height 22
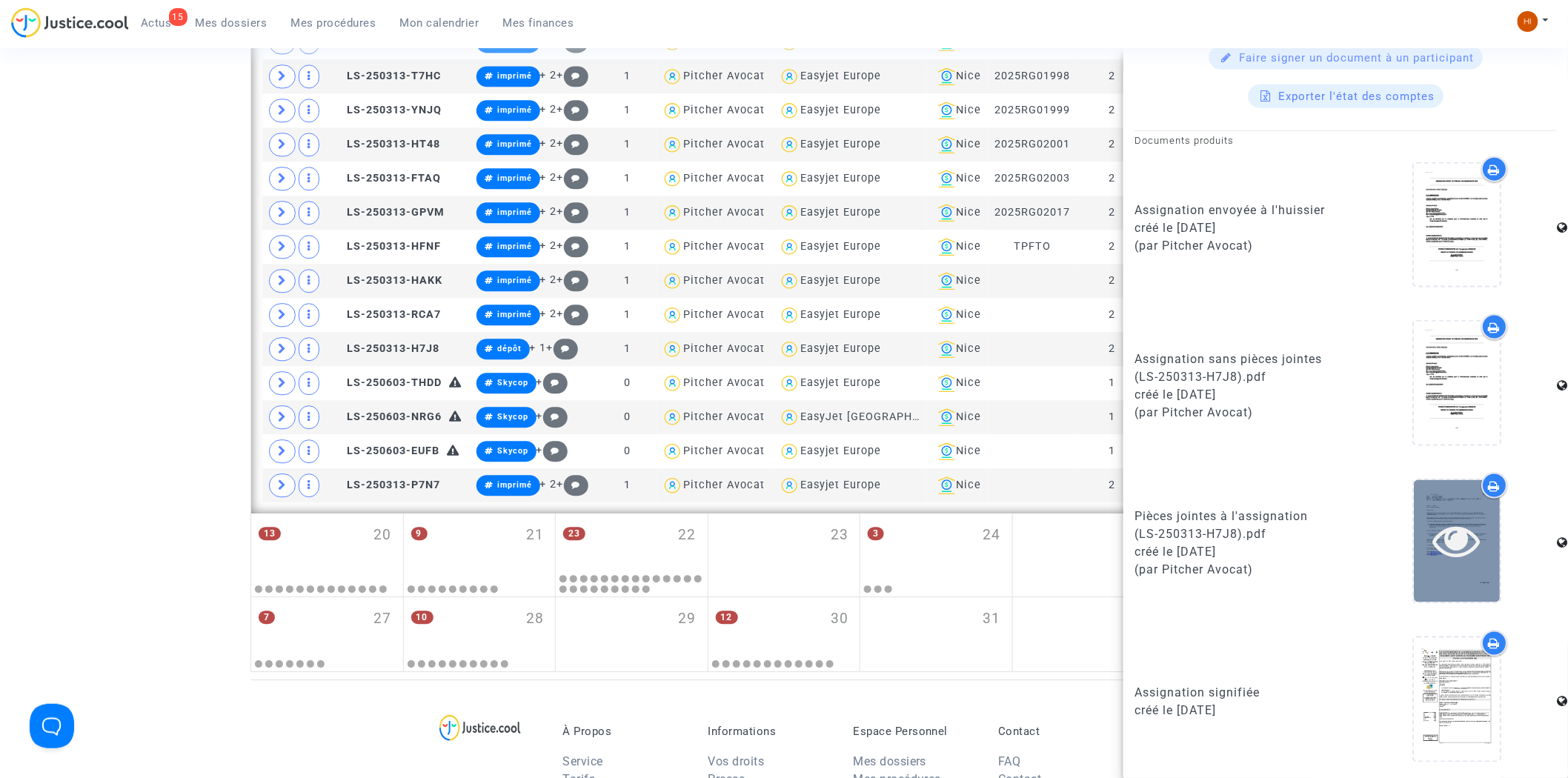
click at [1459, 544] on icon at bounding box center [1458, 541] width 48 height 47
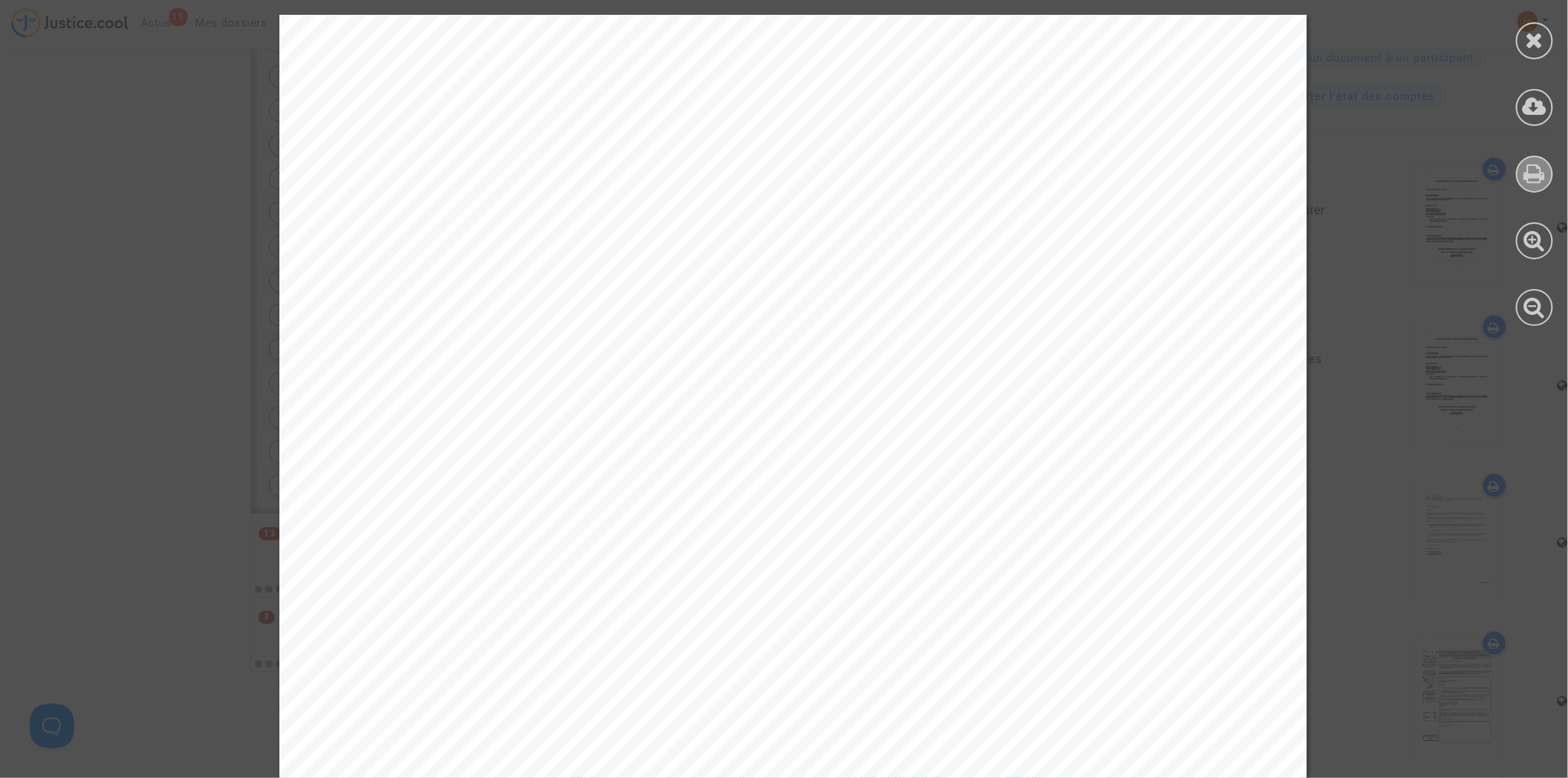
click at [1534, 169] on icon at bounding box center [1535, 173] width 21 height 22
click at [1529, 47] on icon at bounding box center [1534, 39] width 18 height 22
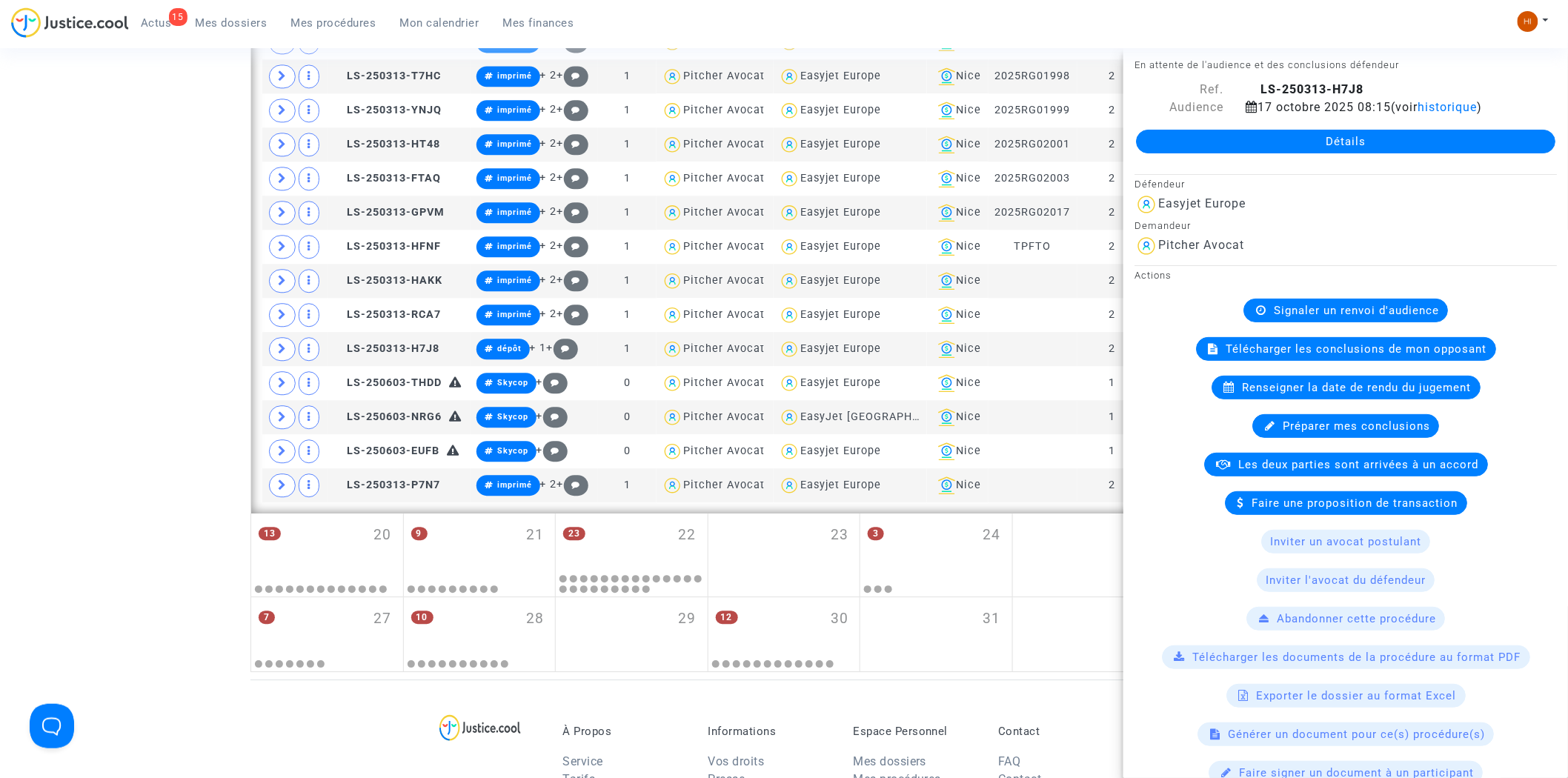
scroll to position [0, 0]
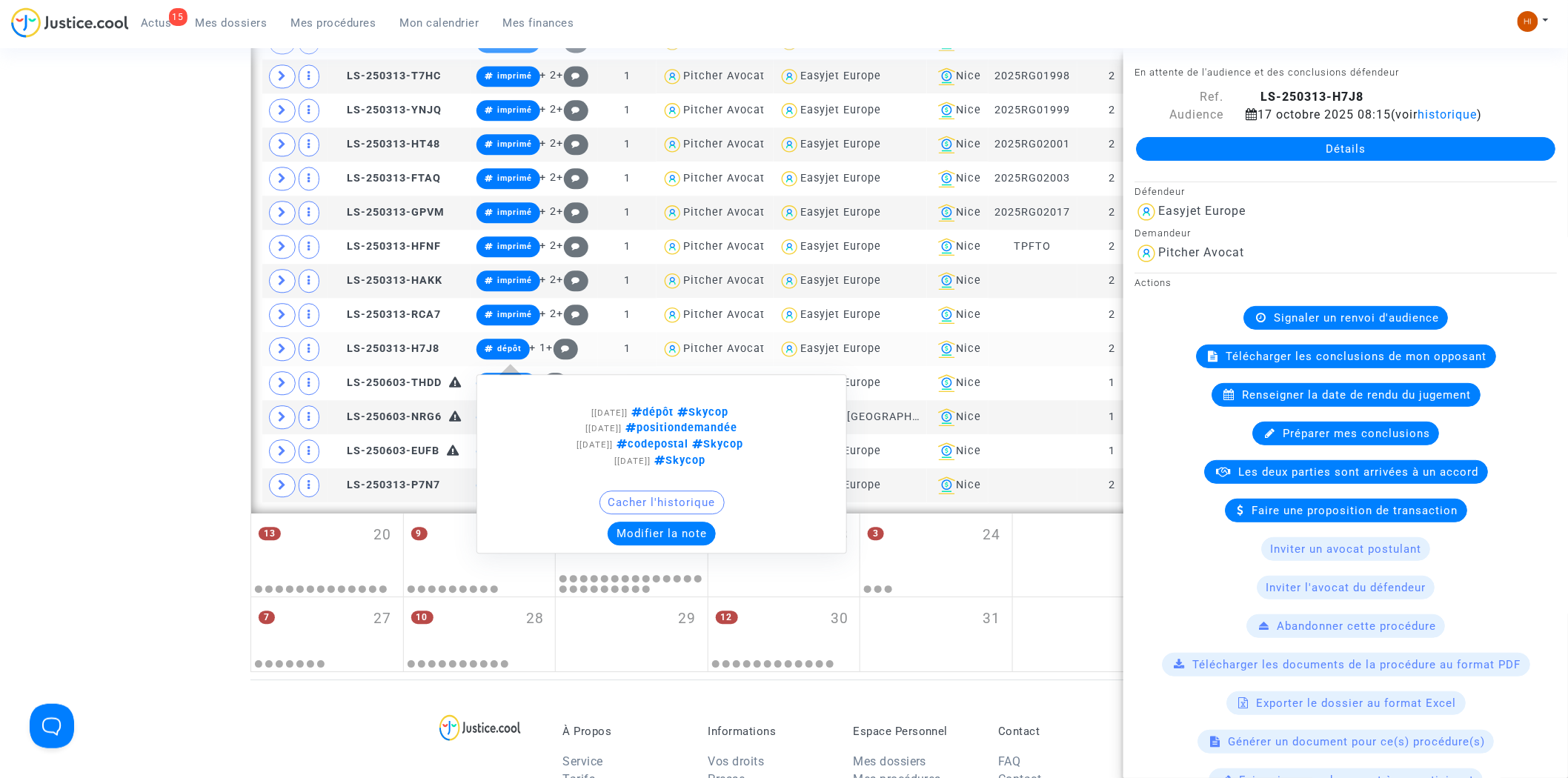
click at [497, 353] on span "dépôt" at bounding box center [509, 349] width 24 height 10
click at [654, 538] on button "Modifier la note" at bounding box center [662, 533] width 109 height 24
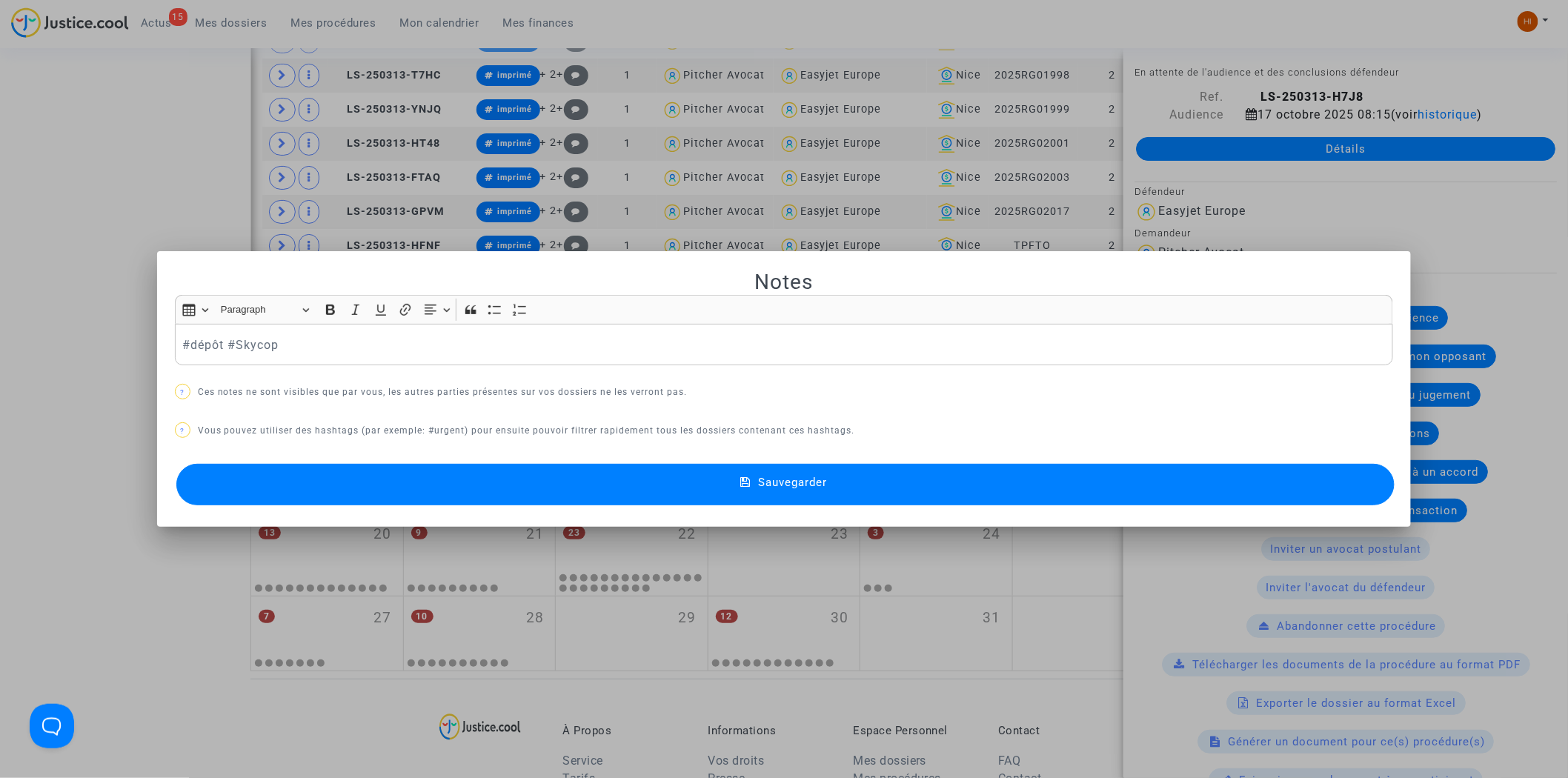
click at [175, 341] on div "#dépôt #Skycop" at bounding box center [784, 344] width 1219 height 41
click at [207, 340] on p "#IMP#dépôt #Skycop" at bounding box center [784, 345] width 1204 height 18
click at [207, 338] on p "#IMP#dépôt #Skycop" at bounding box center [784, 345] width 1204 height 18
click at [420, 476] on button "Sauvegarder" at bounding box center [786, 484] width 1219 height 41
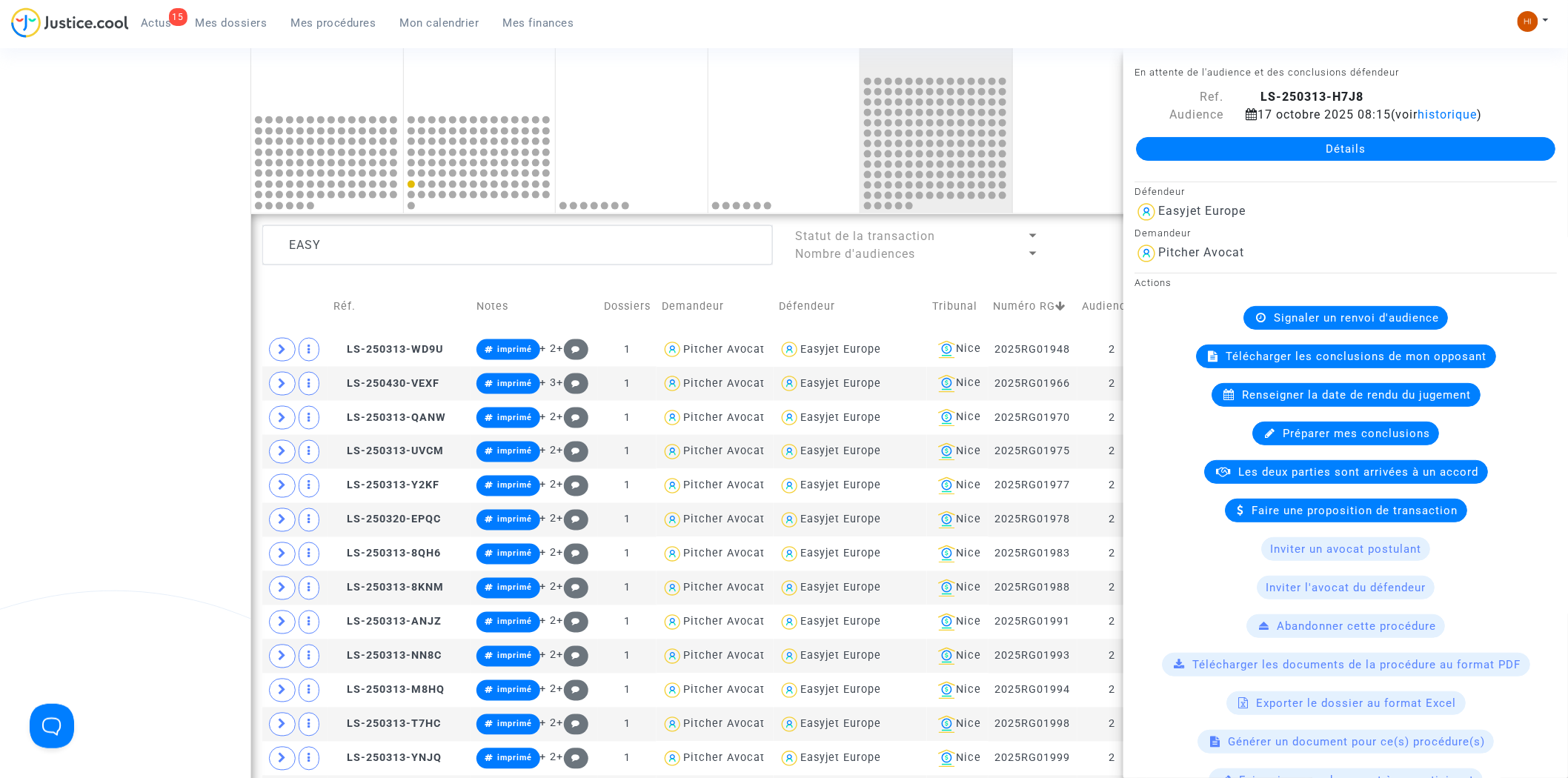
scroll to position [658, 0]
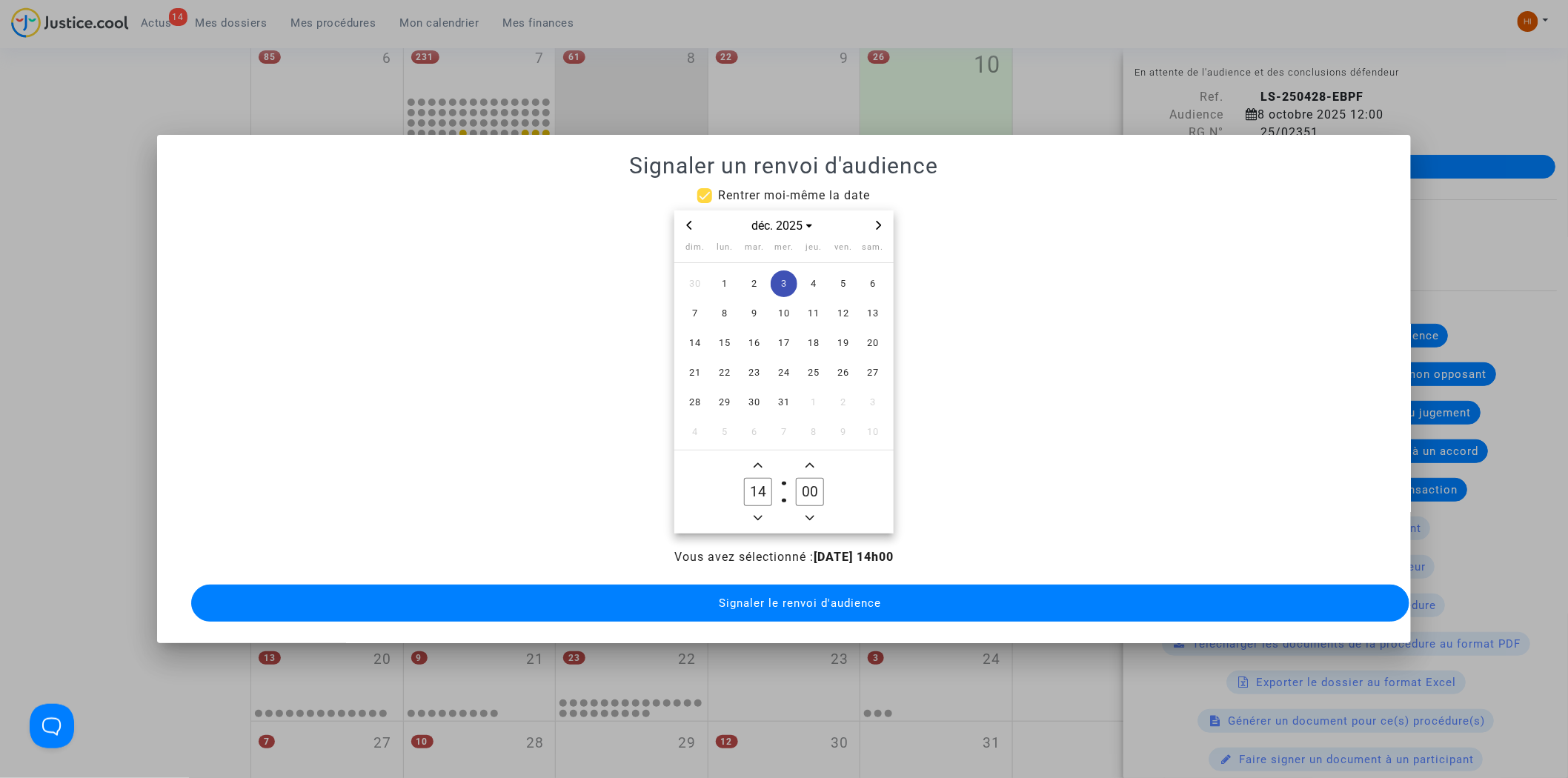
type input "00"
click at [821, 589] on button "Signaler le renvoi d'audience" at bounding box center [801, 603] width 1219 height 37
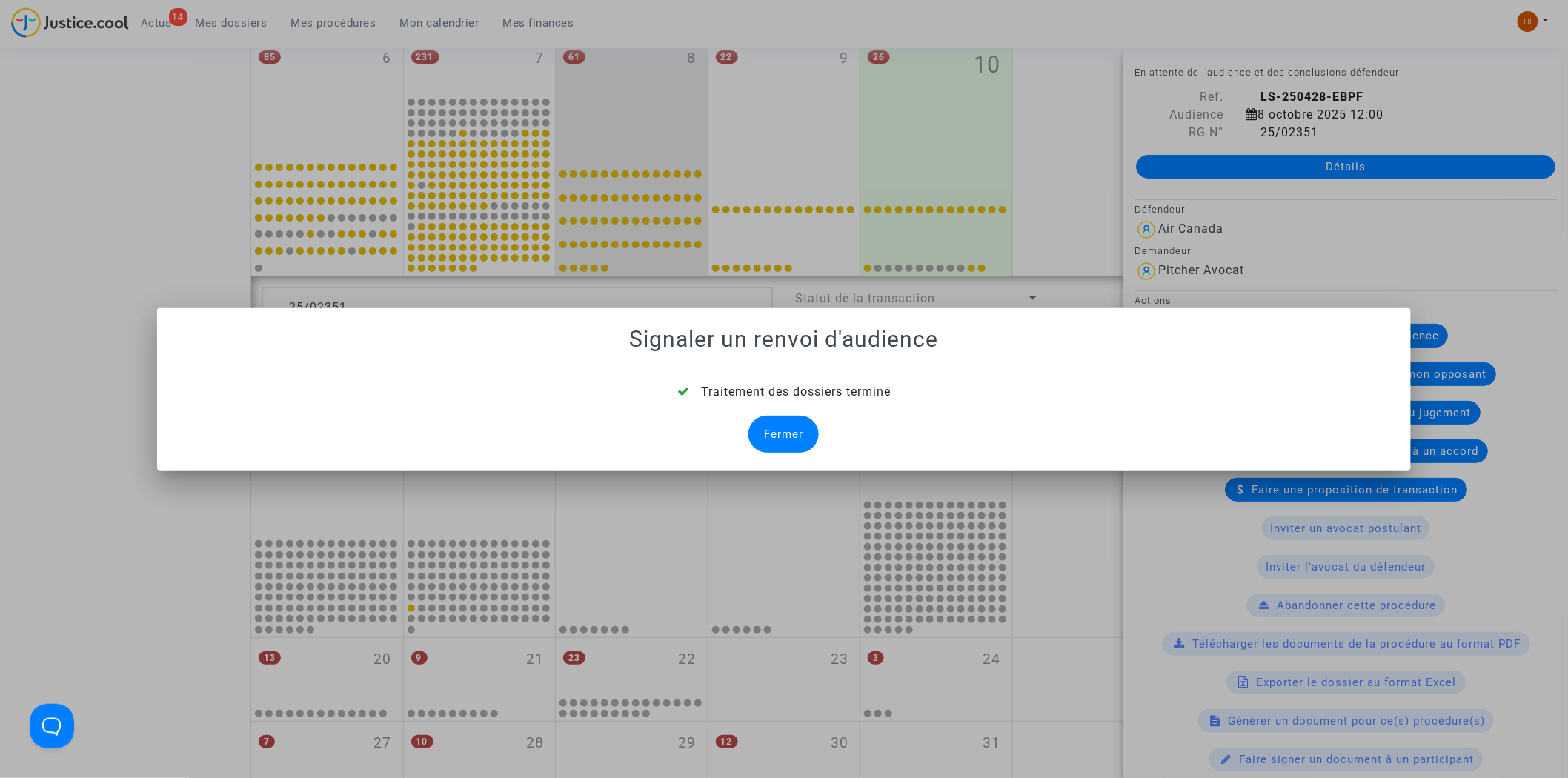
click at [783, 440] on div "Fermer" at bounding box center [784, 434] width 70 height 37
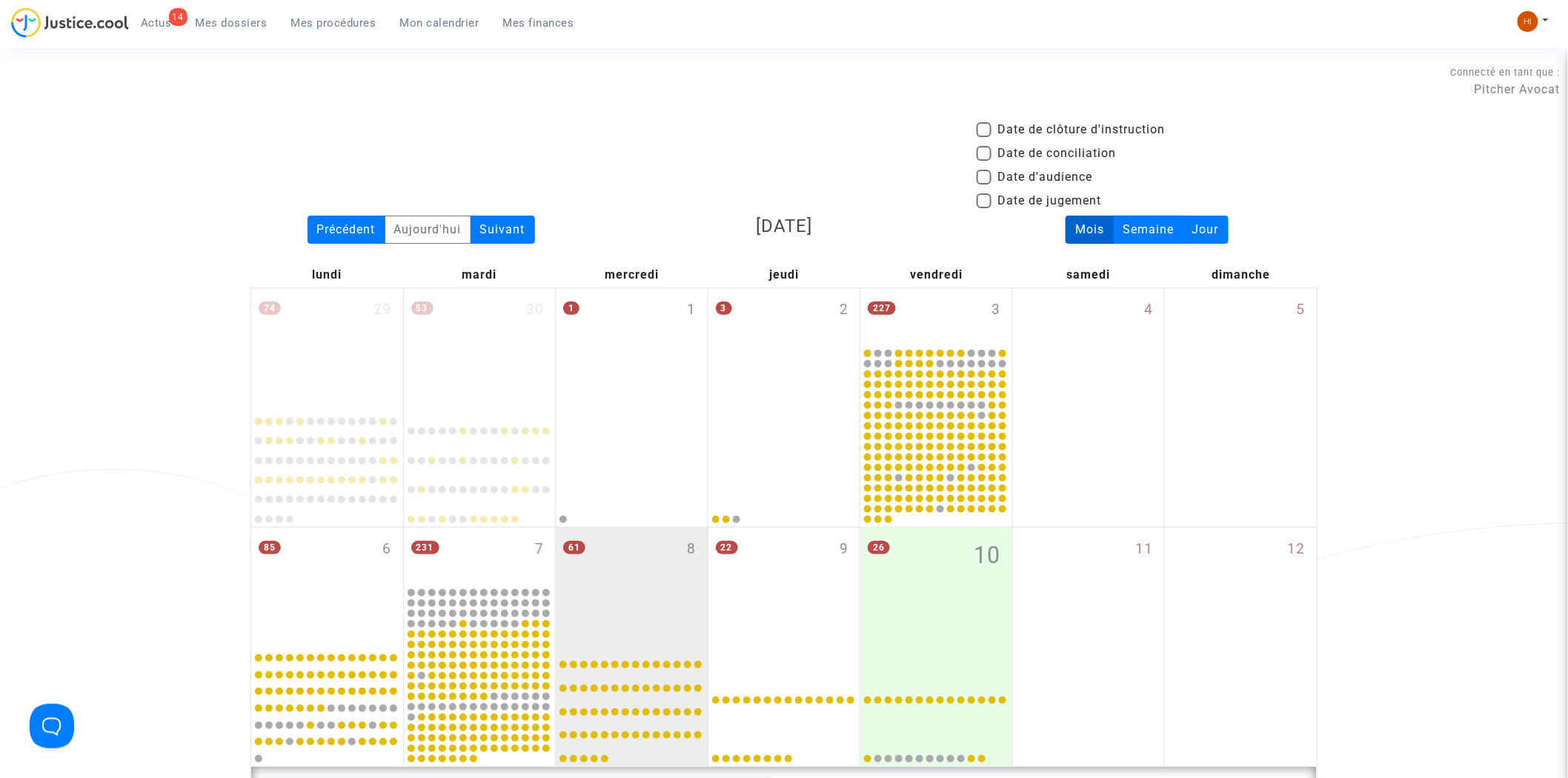
scroll to position [491, 0]
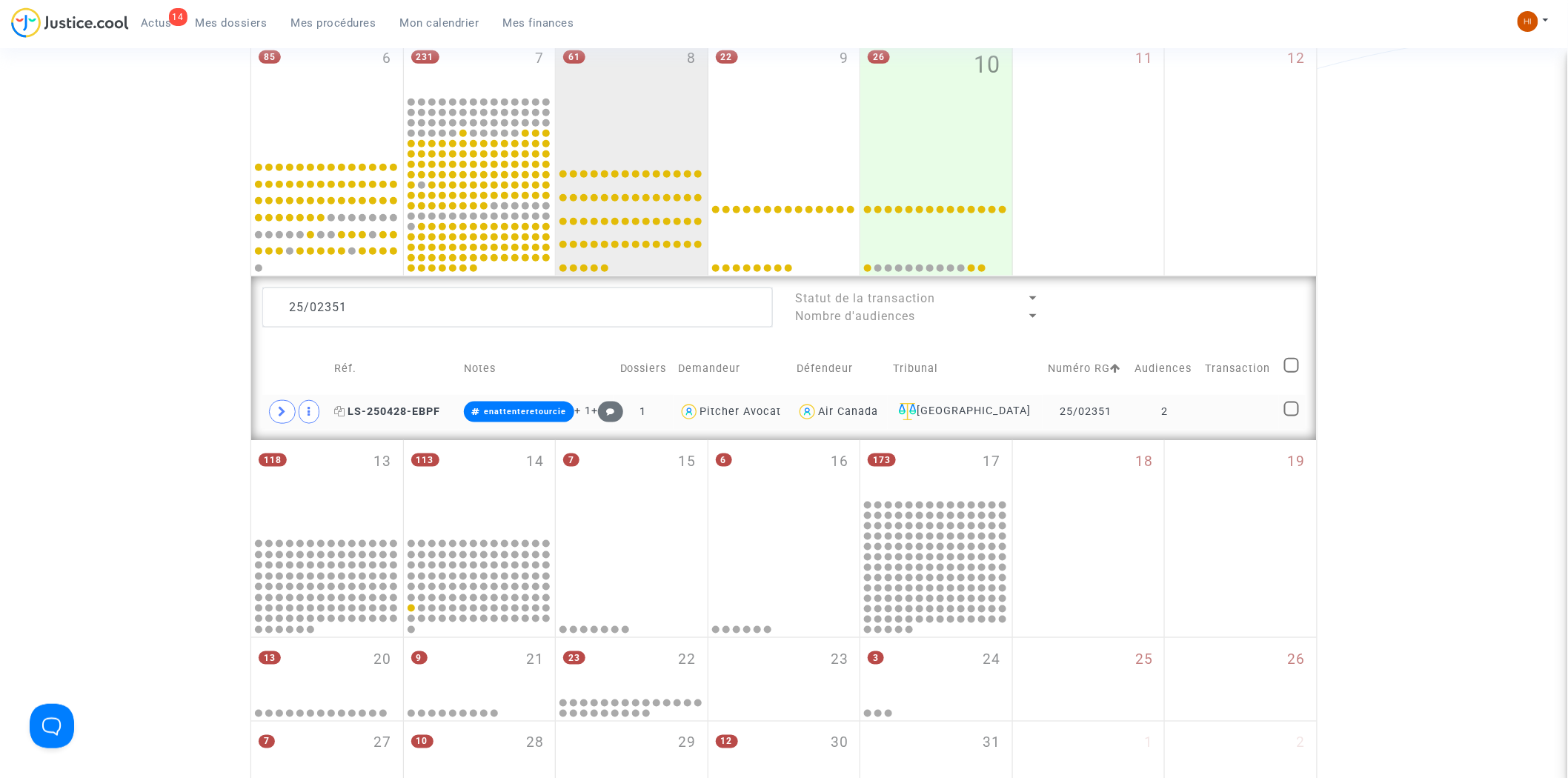
click at [386, 418] on span "LS-250428-EBPF" at bounding box center [387, 411] width 106 height 12
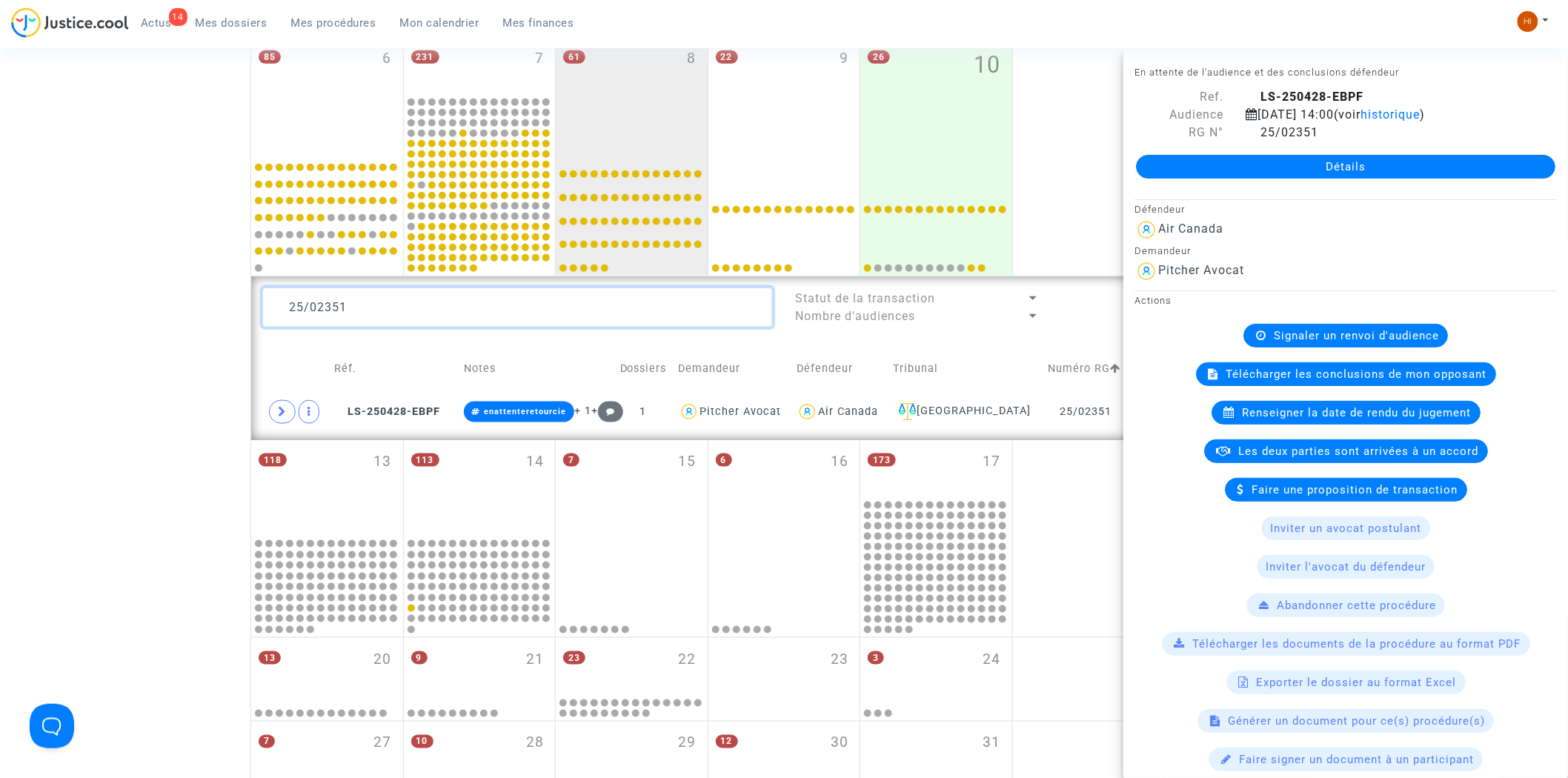
click at [496, 321] on textarea at bounding box center [518, 307] width 511 height 40
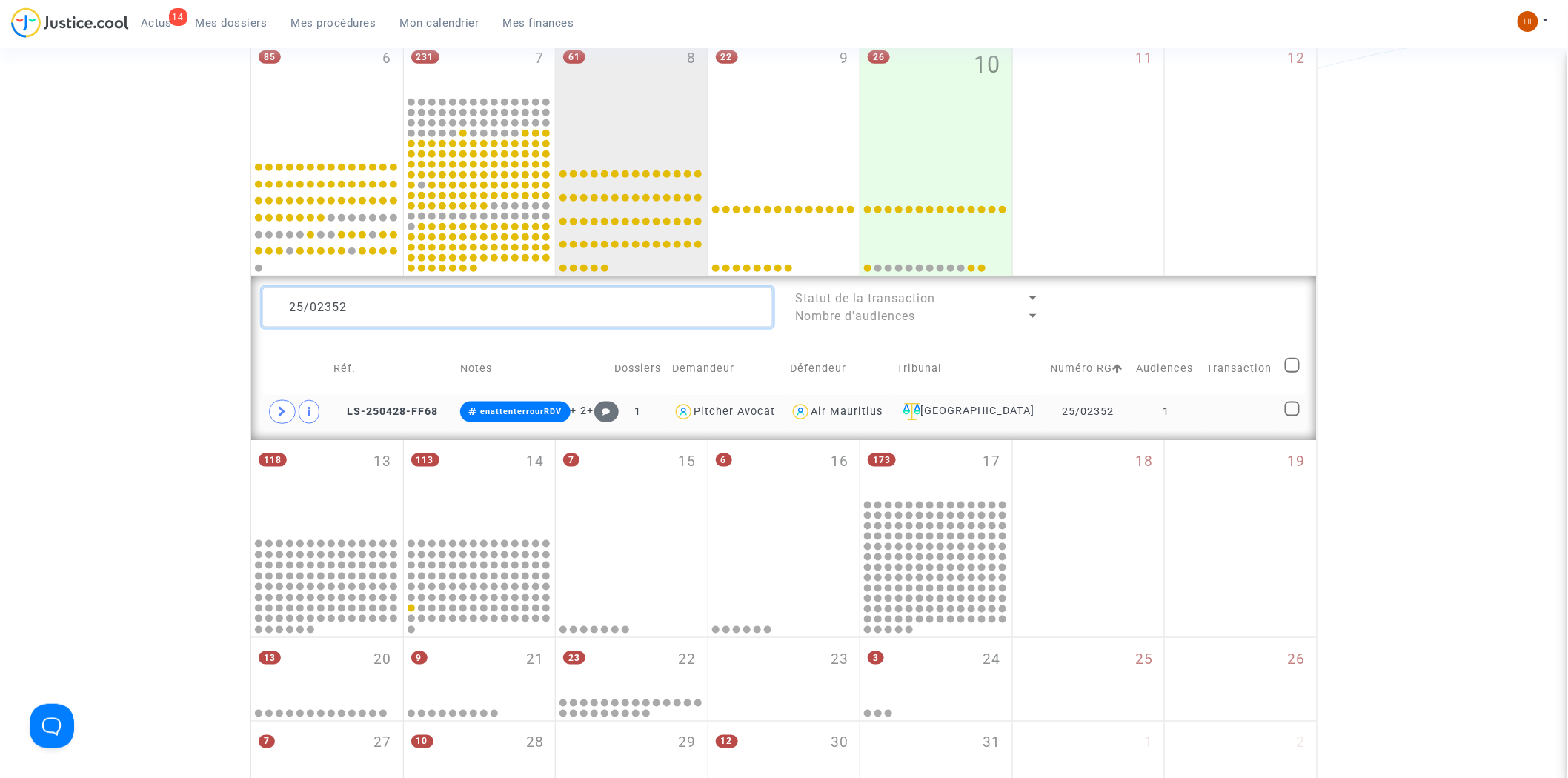
type textarea "25/02352"
click at [1114, 411] on td "25/02352" at bounding box center [1089, 412] width 86 height 35
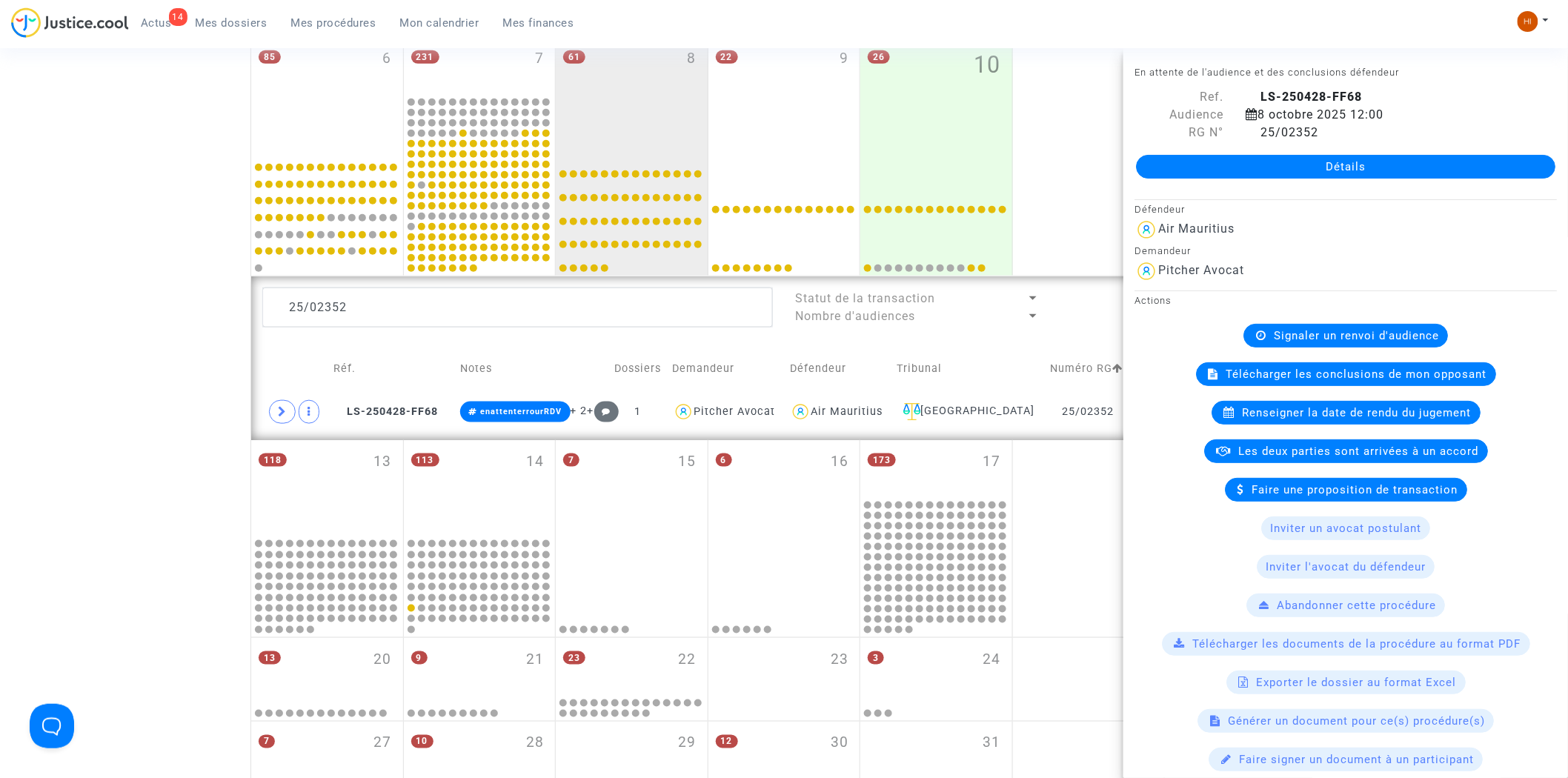
click at [1388, 333] on span "Signaler un renvoi d'audience" at bounding box center [1357, 336] width 165 height 13
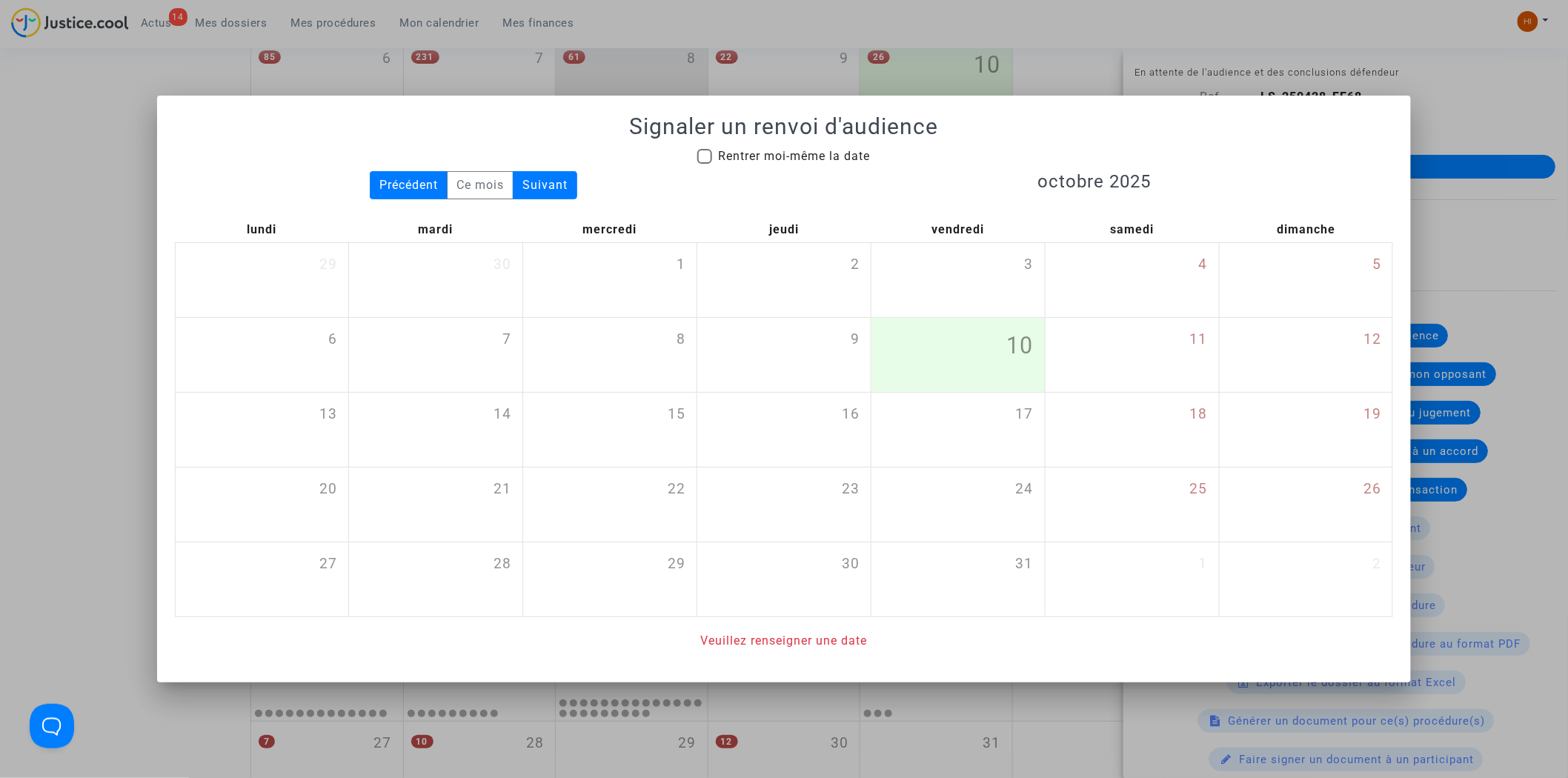
click at [798, 155] on span "Rentrer moi-même la date" at bounding box center [794, 156] width 152 height 14
click at [705, 164] on input "Rentrer moi-même la date" at bounding box center [704, 164] width 1 height 1
checkbox input "true"
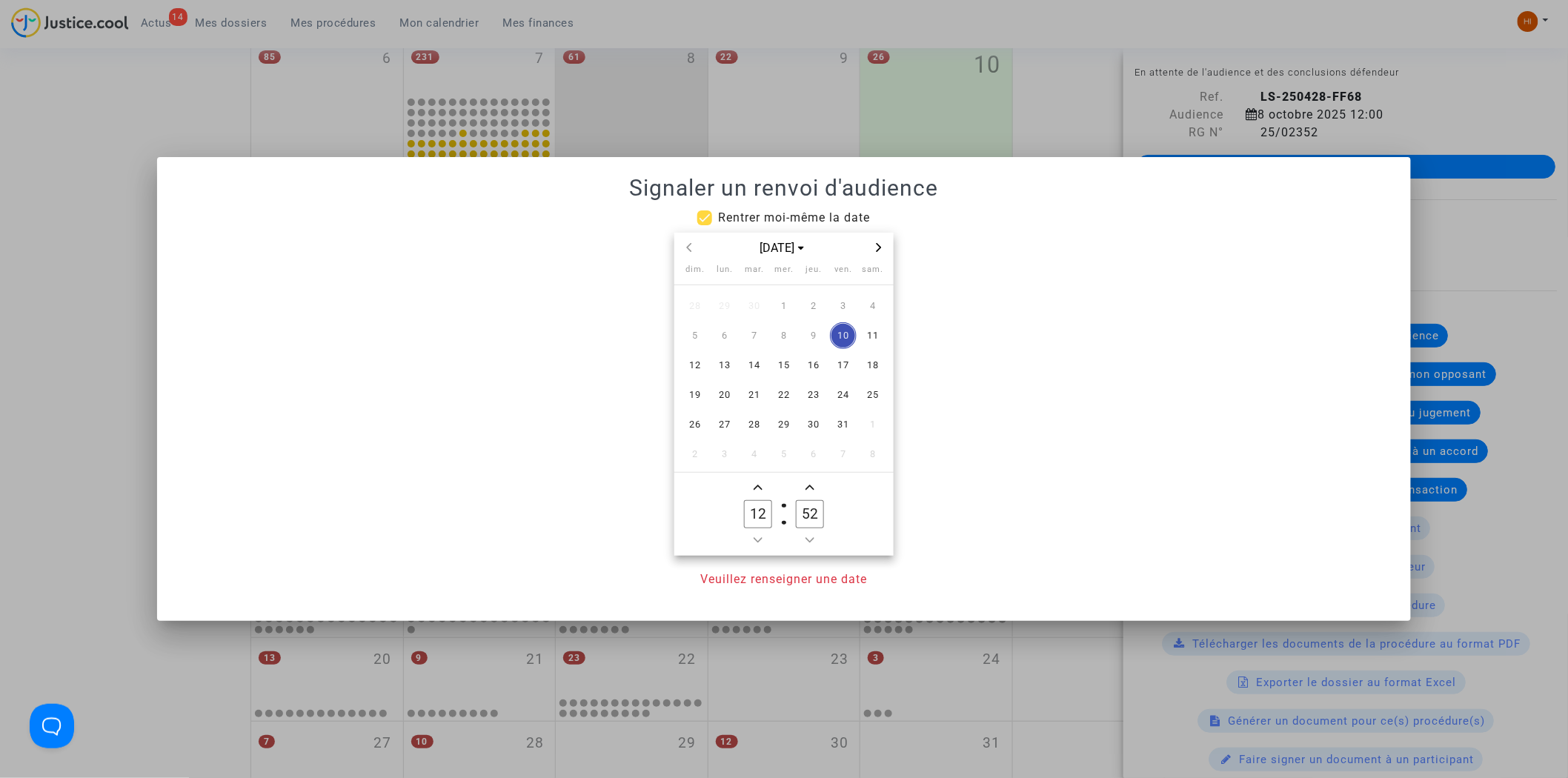
click at [884, 248] on span "Next month" at bounding box center [879, 248] width 18 height 18
click at [791, 307] on span "3" at bounding box center [784, 306] width 27 height 27
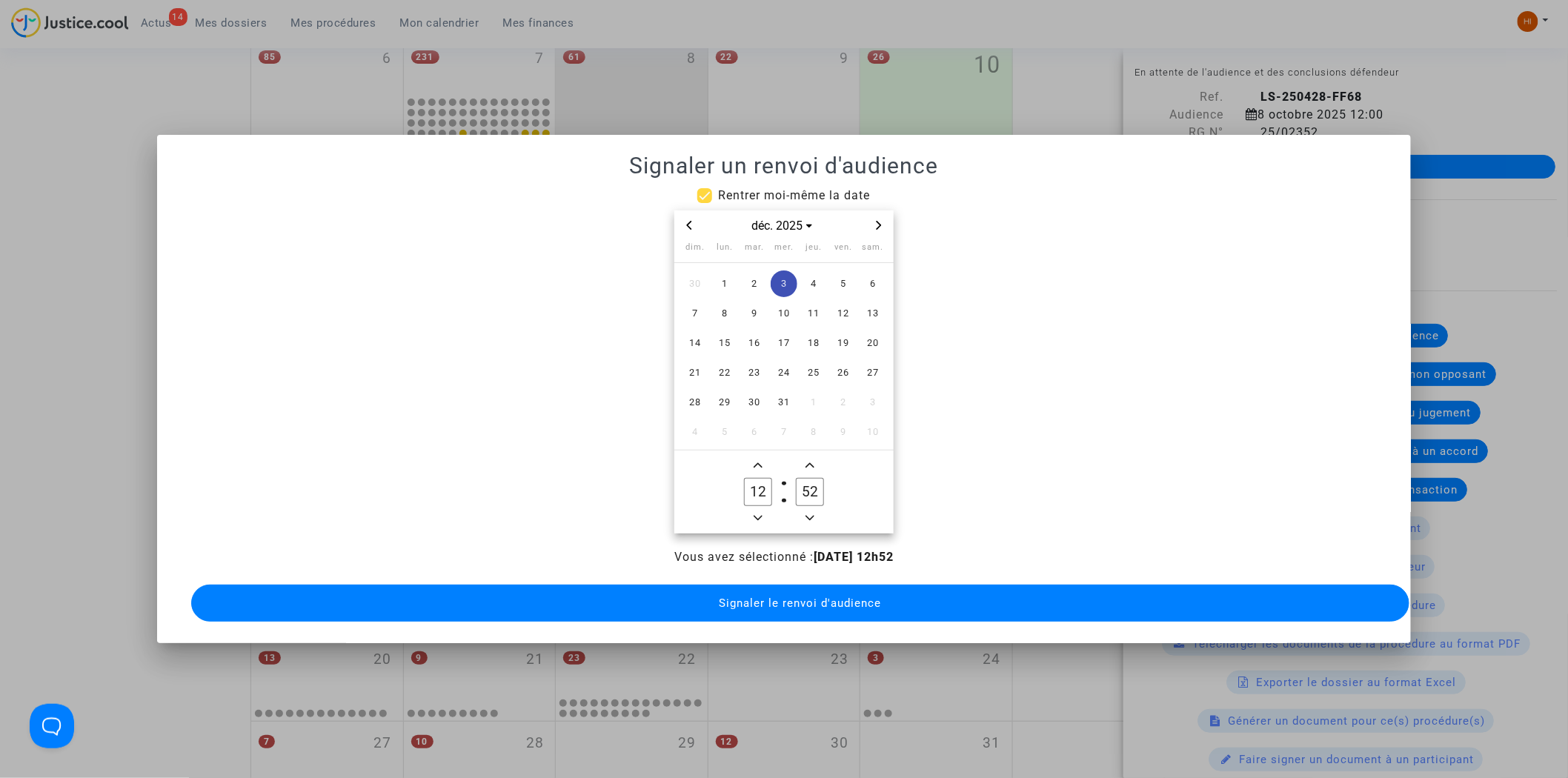
click at [761, 465] on span "Add a hour" at bounding box center [758, 465] width 18 height 18
type input "14"
click at [810, 483] on input "52" at bounding box center [809, 492] width 28 height 28
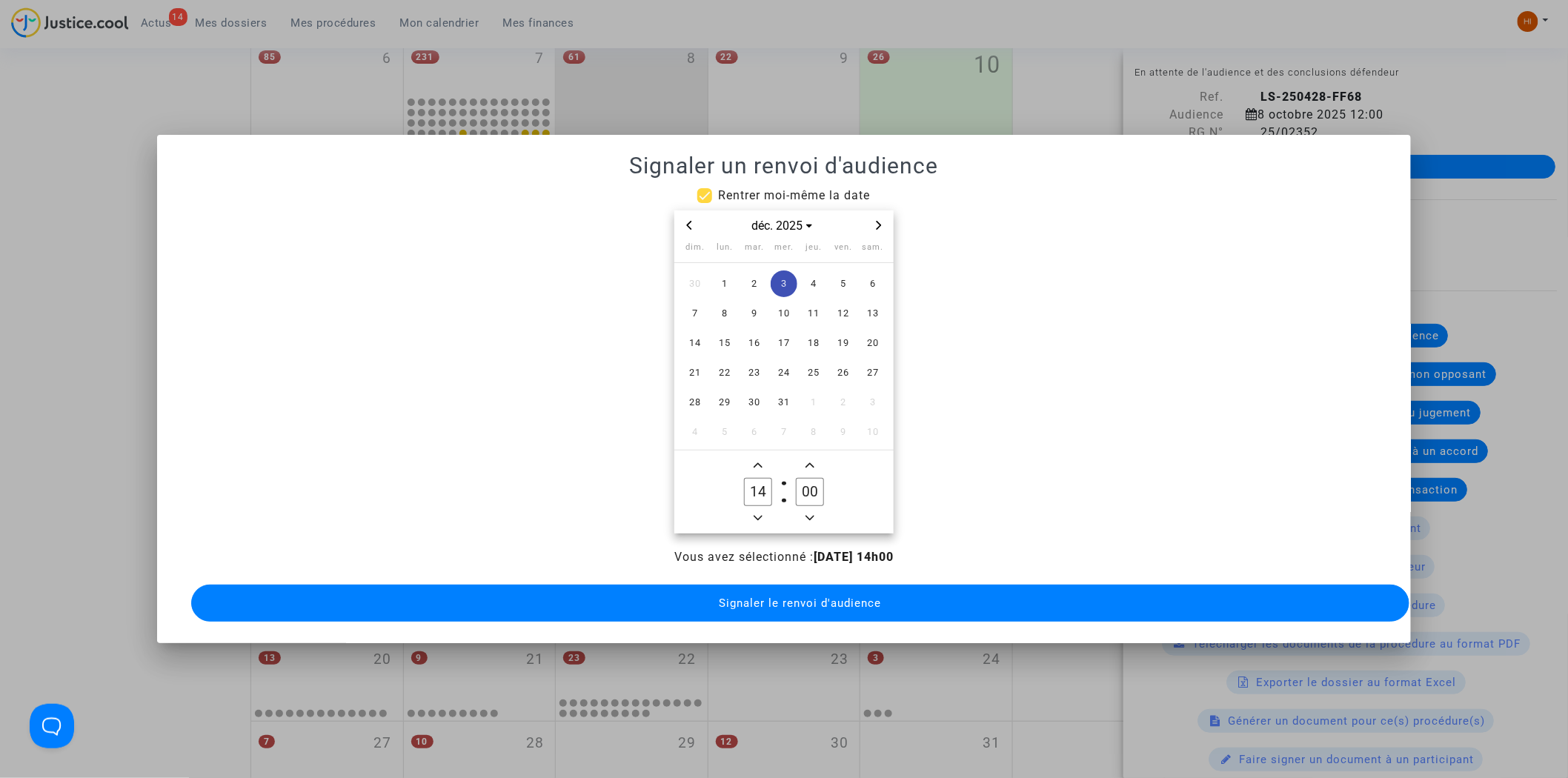
type input "00"
click at [807, 589] on button "Signaler le renvoi d'audience" at bounding box center [801, 603] width 1219 height 37
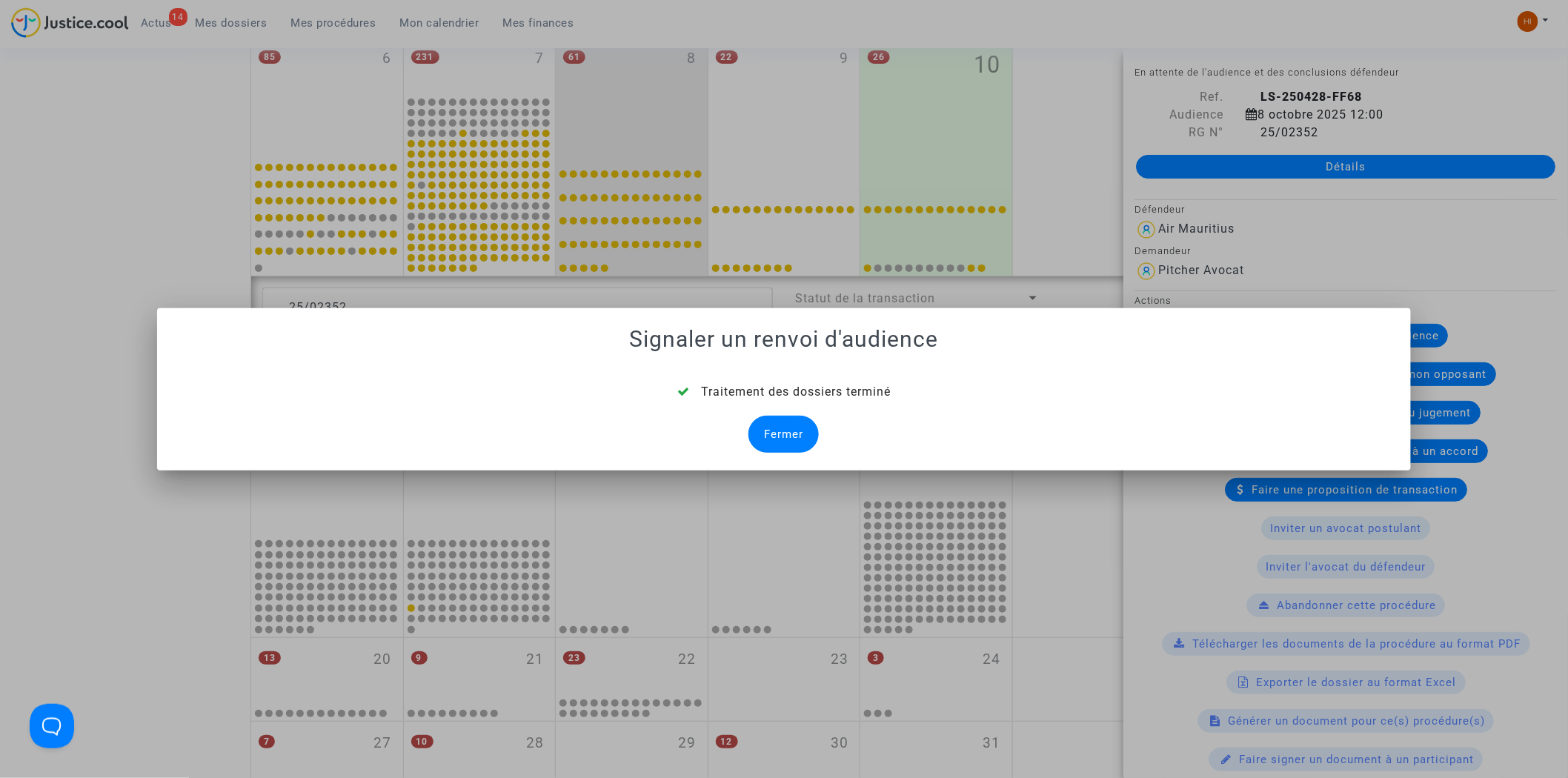
click at [786, 438] on div "Fermer" at bounding box center [784, 434] width 70 height 37
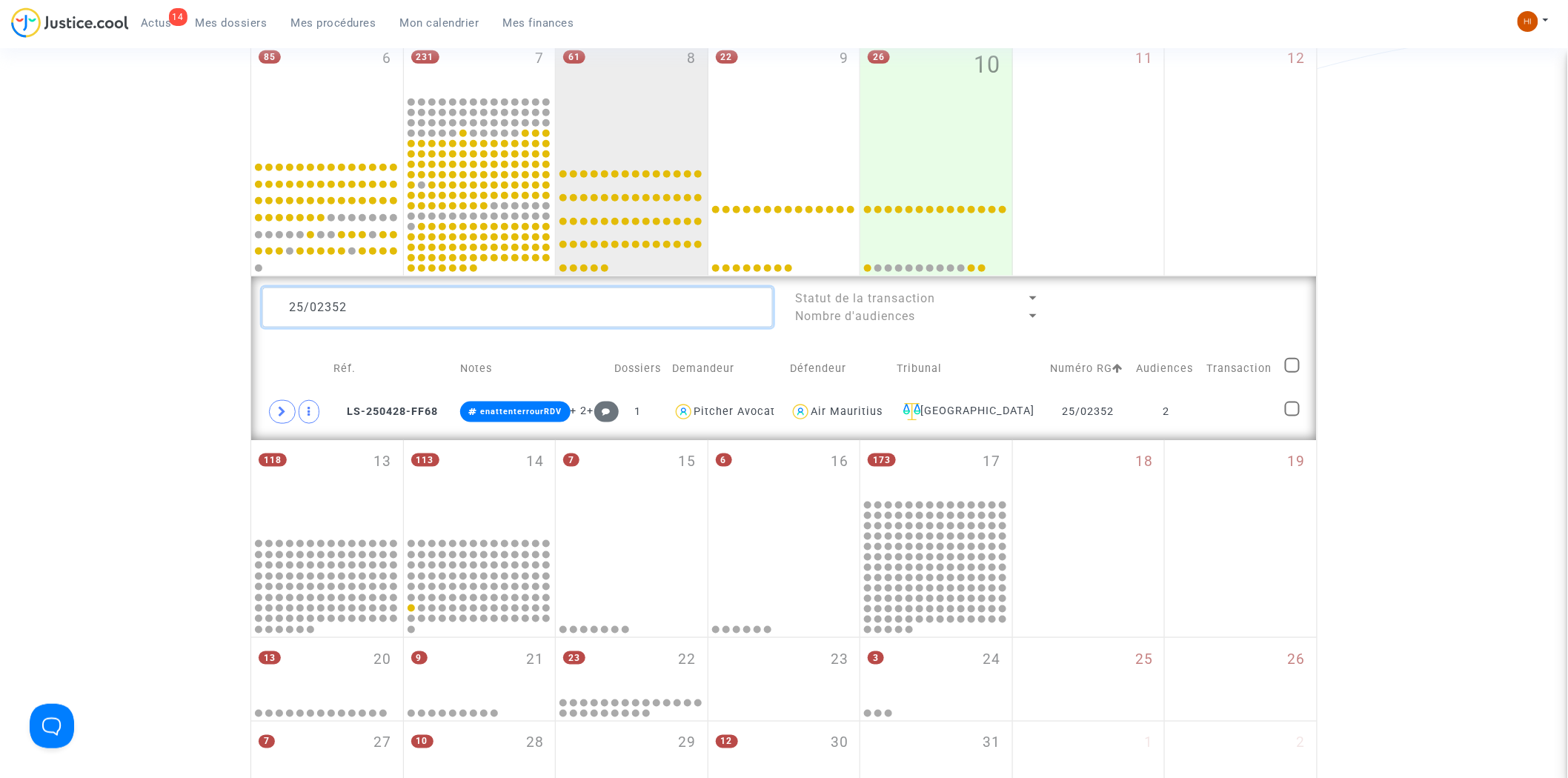
click at [527, 314] on textarea at bounding box center [518, 307] width 511 height 40
paste textarea "4"
click at [1171, 412] on td "1" at bounding box center [1159, 412] width 73 height 35
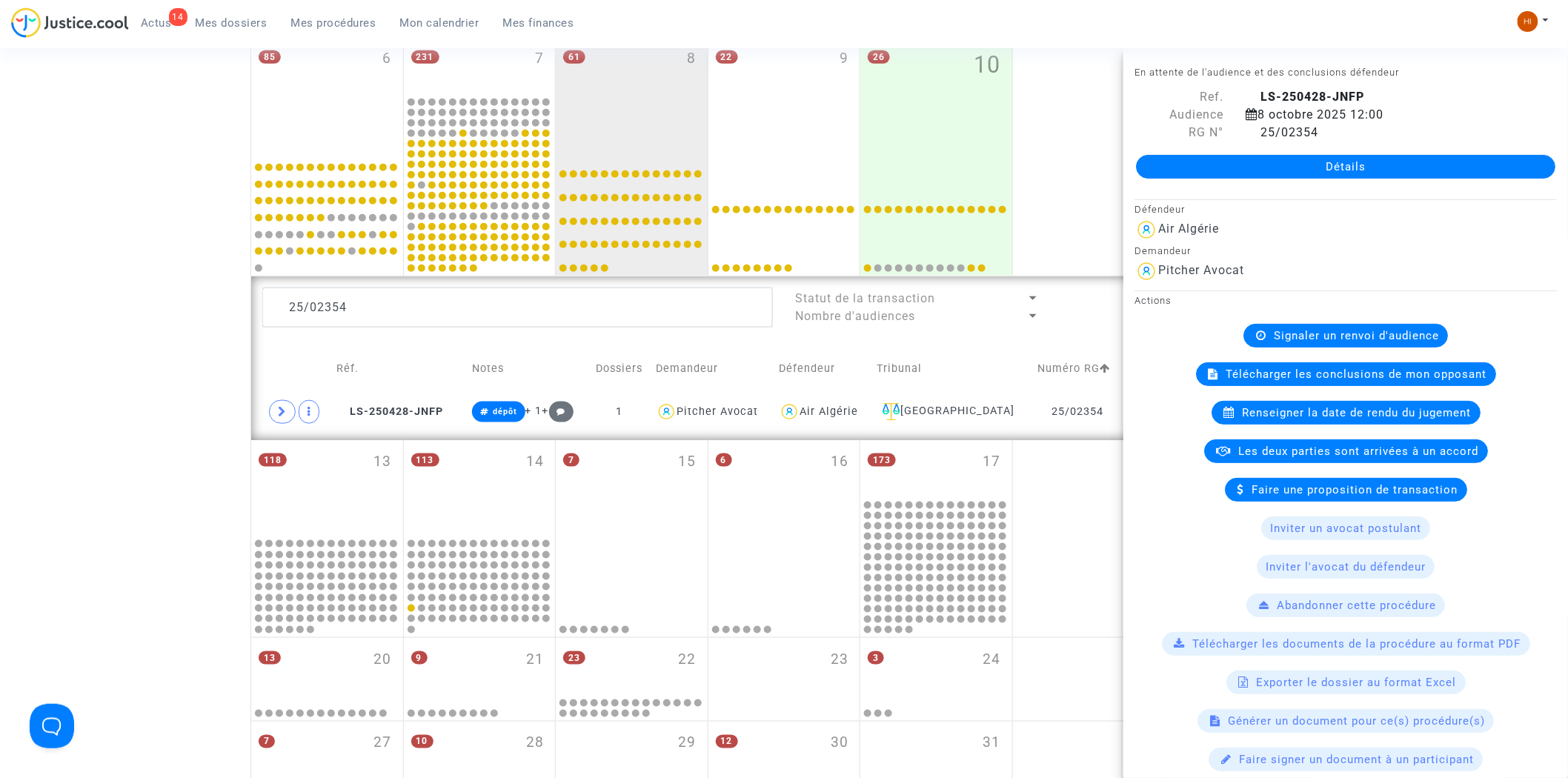
click at [1338, 421] on div "Renseigner la date de rendu du jugement" at bounding box center [1346, 413] width 269 height 24
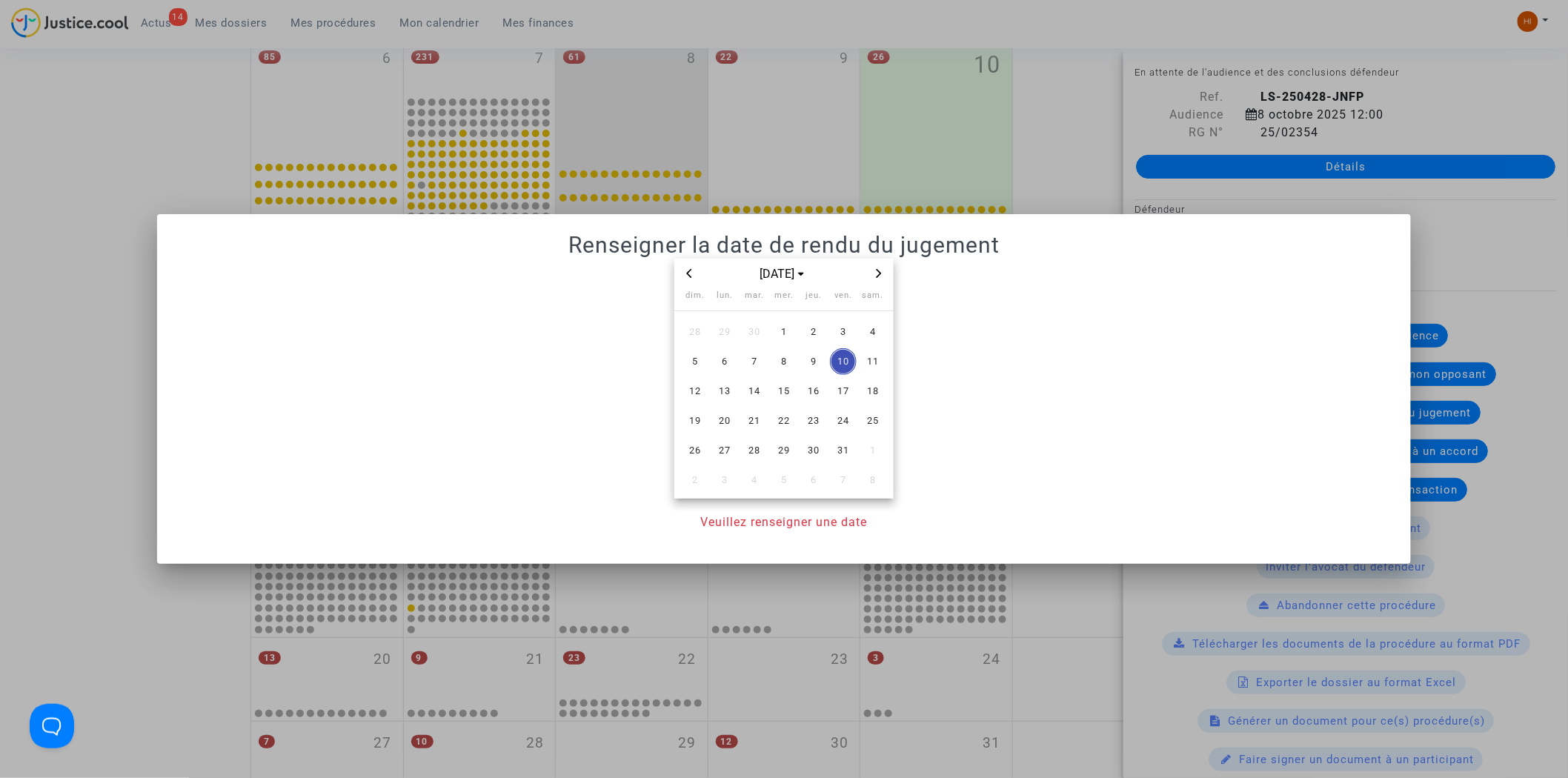
click at [879, 270] on icon "Next month" at bounding box center [879, 273] width 9 height 9
click at [879, 270] on icon "Next month" at bounding box center [879, 273] width 5 height 9
click at [878, 278] on span "Next month" at bounding box center [879, 274] width 18 height 18
click at [689, 278] on span "Previous month" at bounding box center [689, 274] width 18 height 18
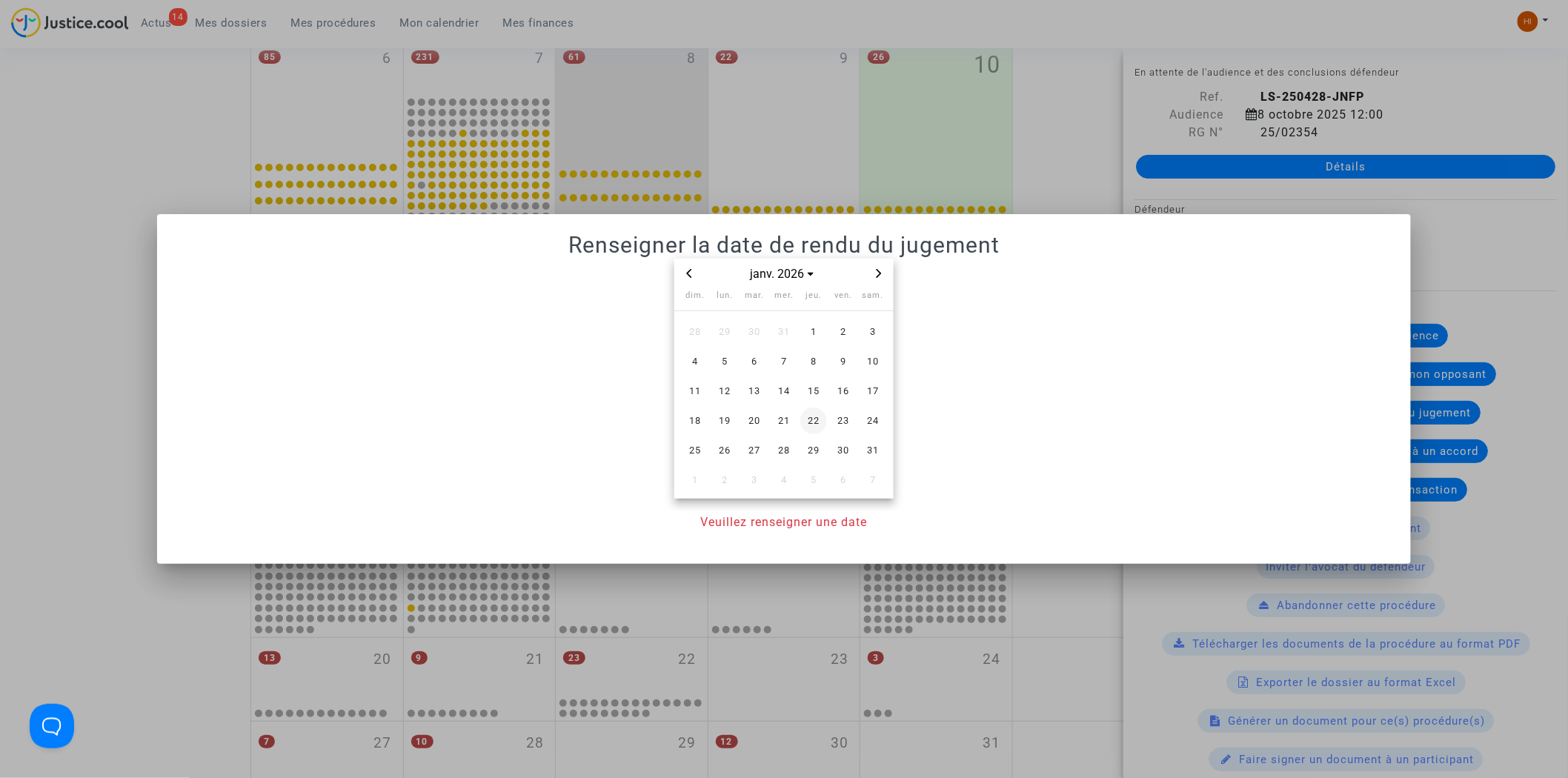
drag, startPoint x: 823, startPoint y: 398, endPoint x: 810, endPoint y: 405, distance: 14.8
click at [816, 401] on span "15" at bounding box center [814, 392] width 27 height 27
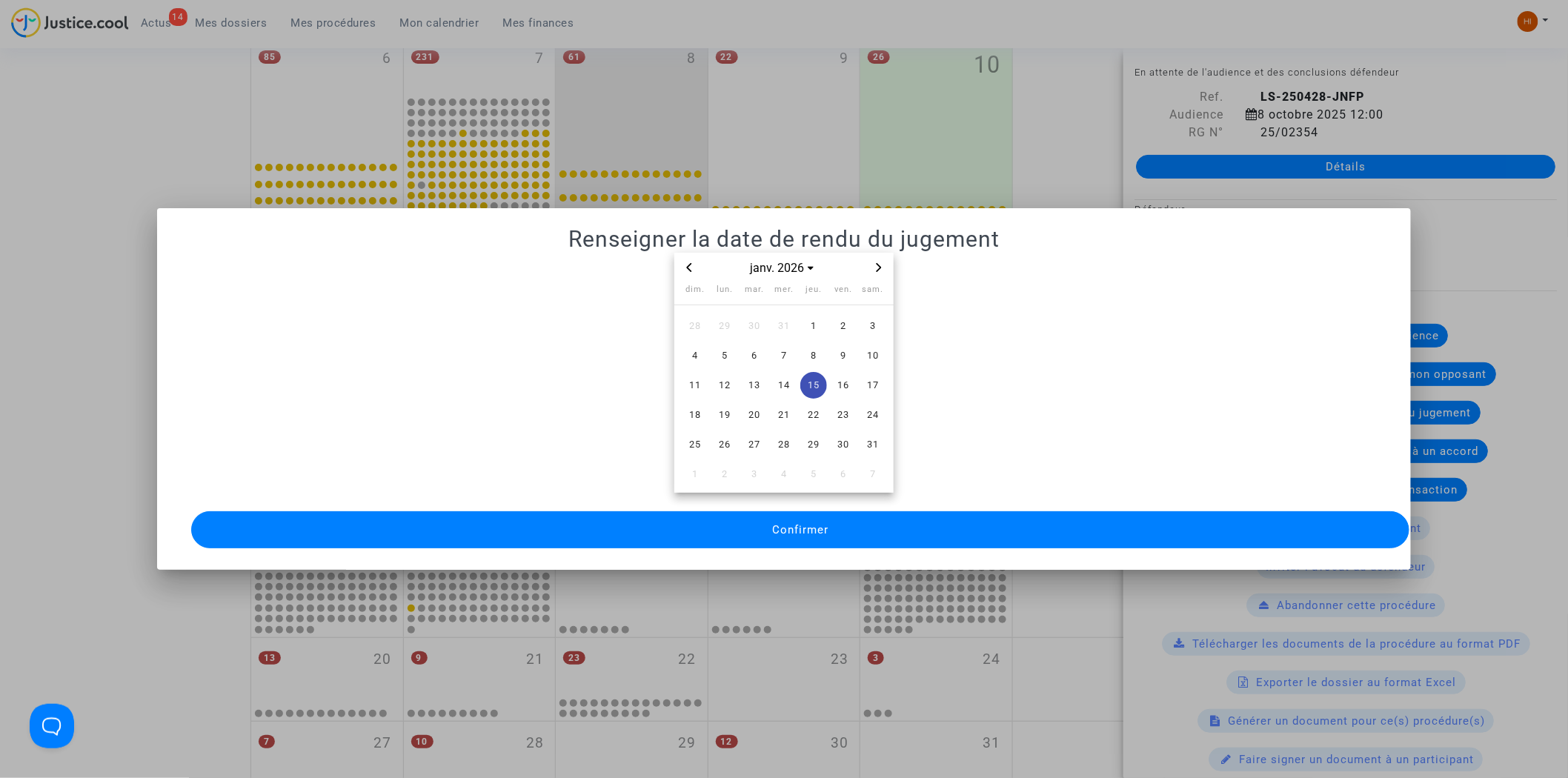
click at [846, 516] on button "Confirmer" at bounding box center [801, 530] width 1219 height 37
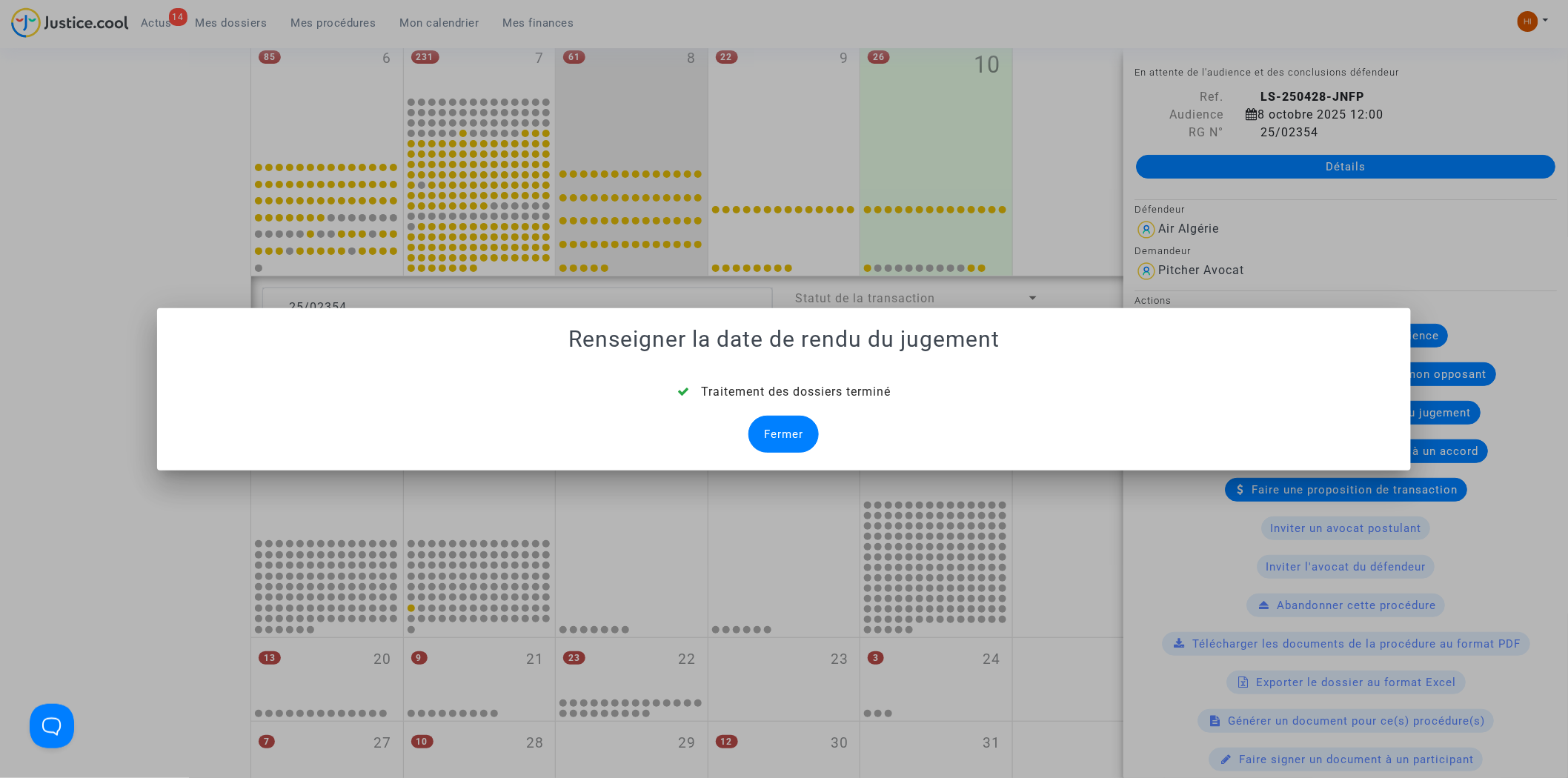
drag, startPoint x: 791, startPoint y: 440, endPoint x: 715, endPoint y: 398, distance: 86.8
click at [791, 440] on div "Fermer" at bounding box center [784, 434] width 70 height 37
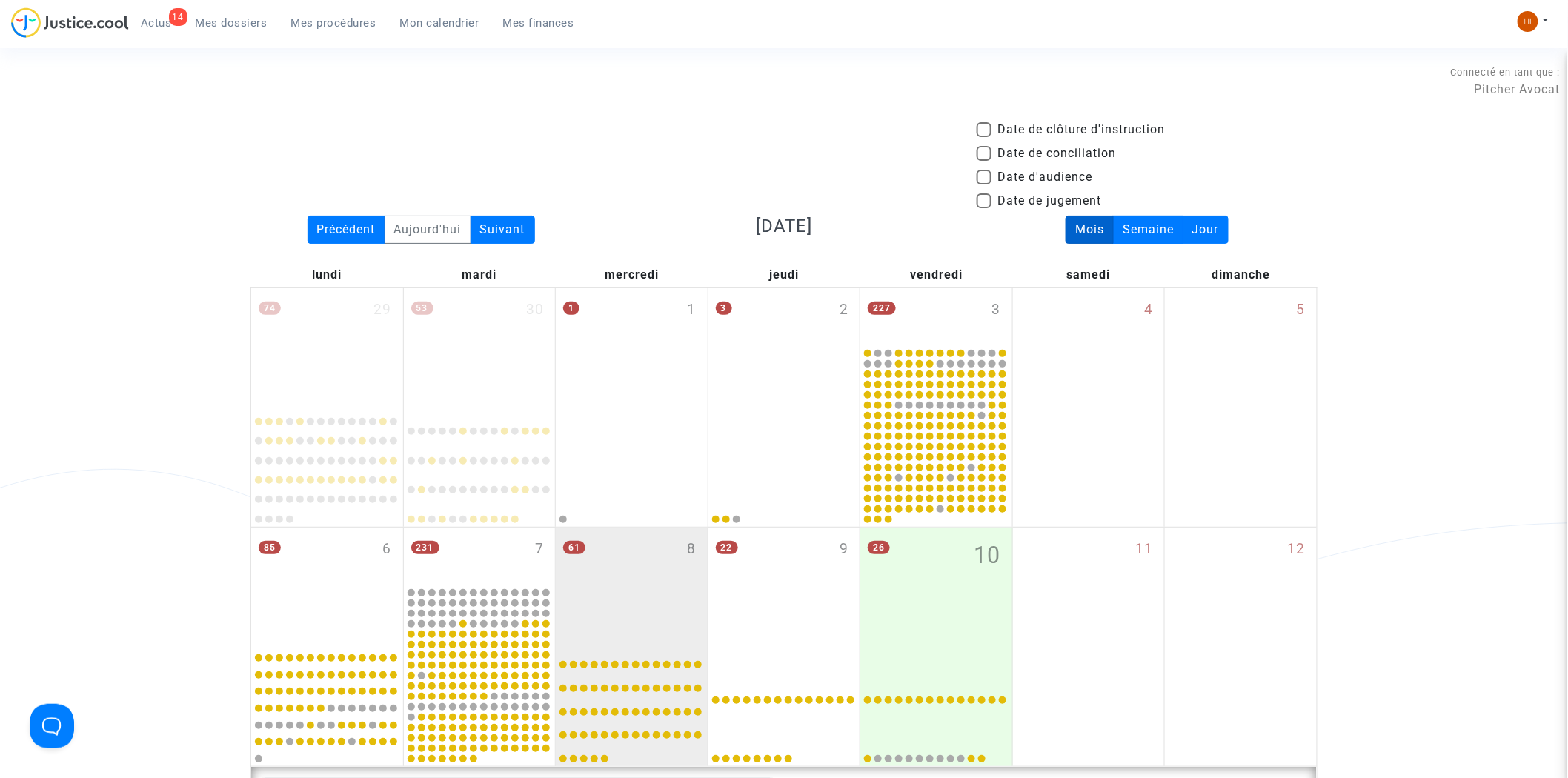
scroll to position [491, 0]
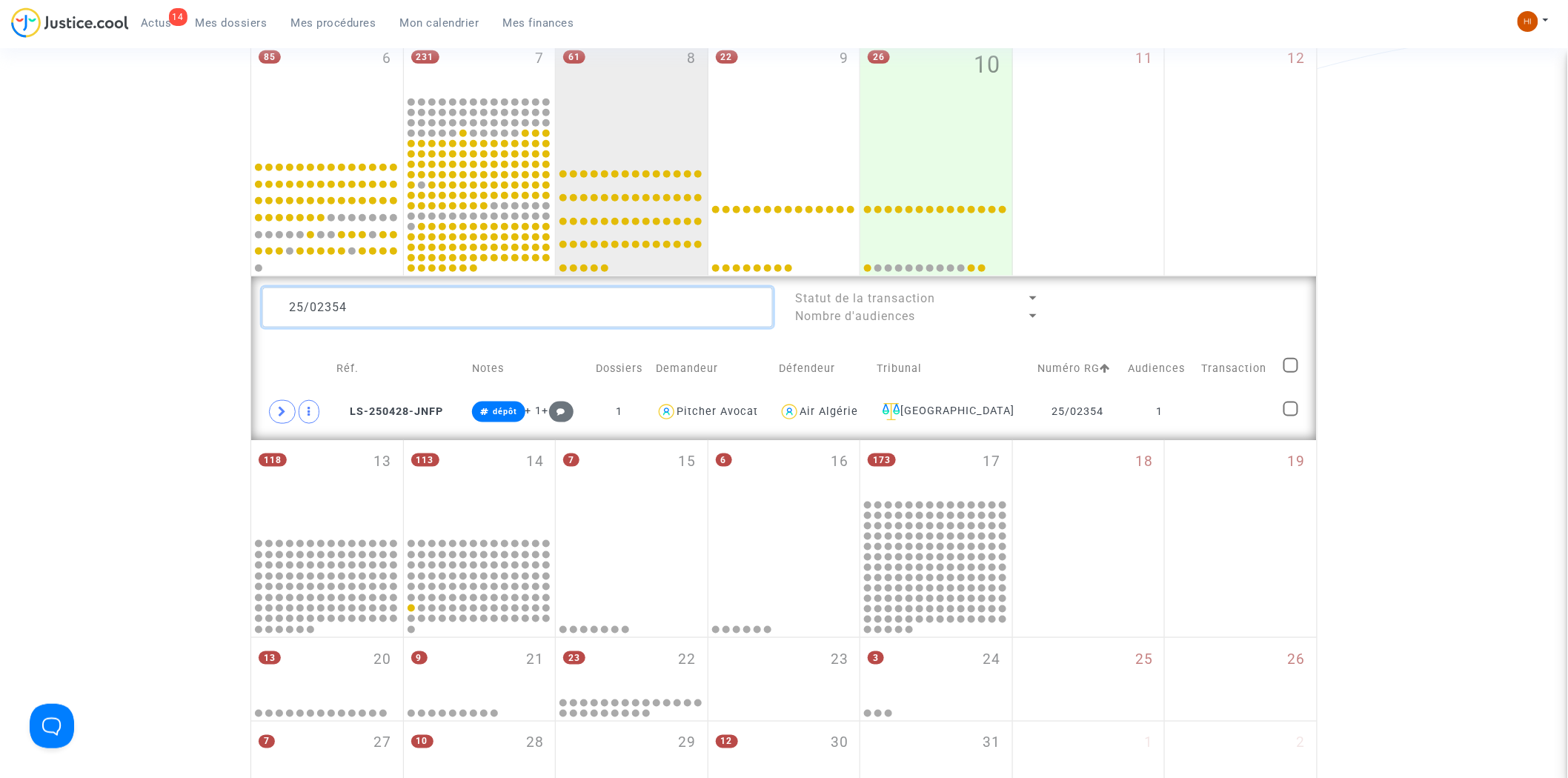
click at [505, 307] on textarea at bounding box center [518, 307] width 511 height 40
paste textarea "46"
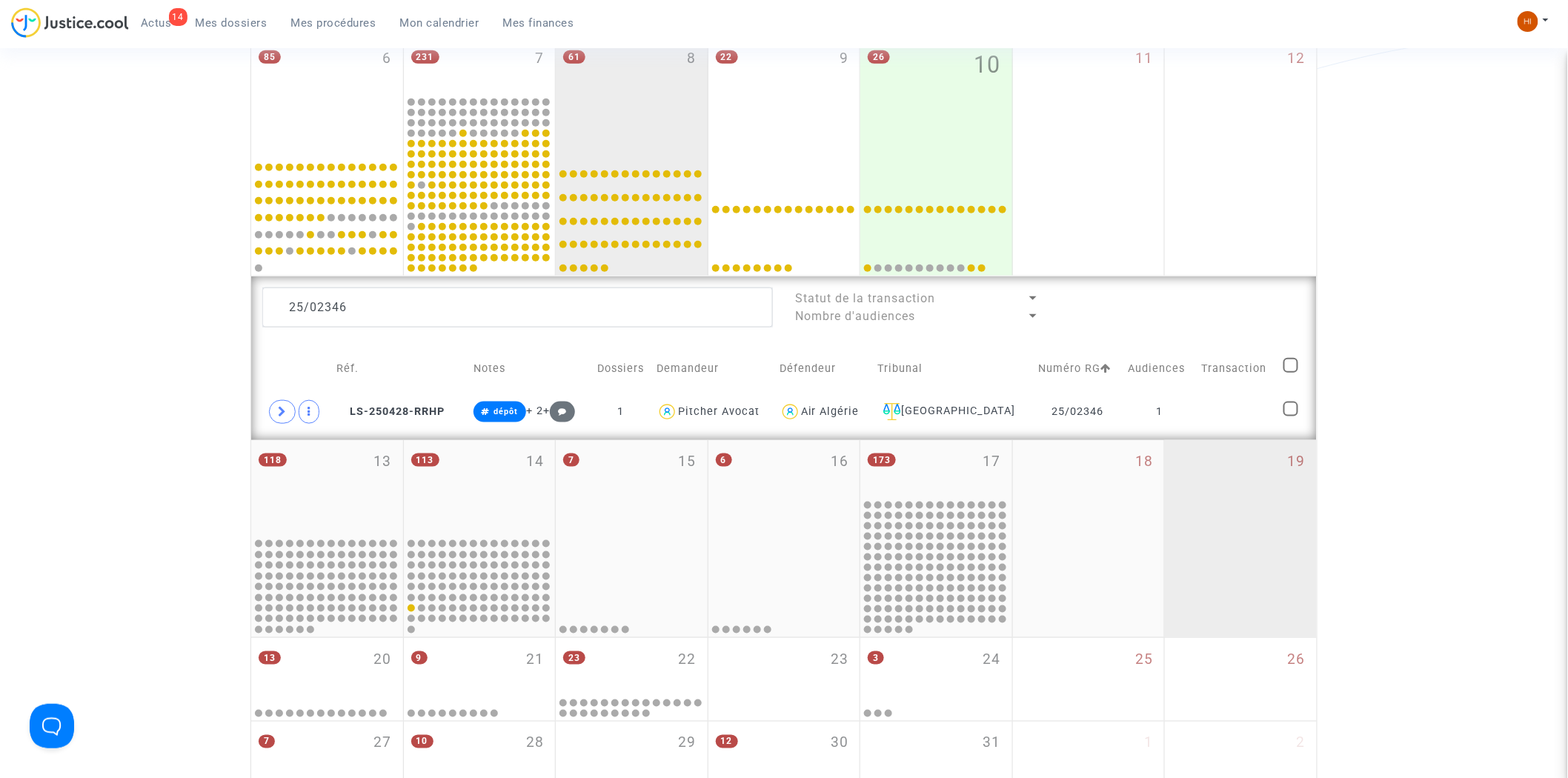
click at [1231, 424] on td at bounding box center [1238, 412] width 83 height 35
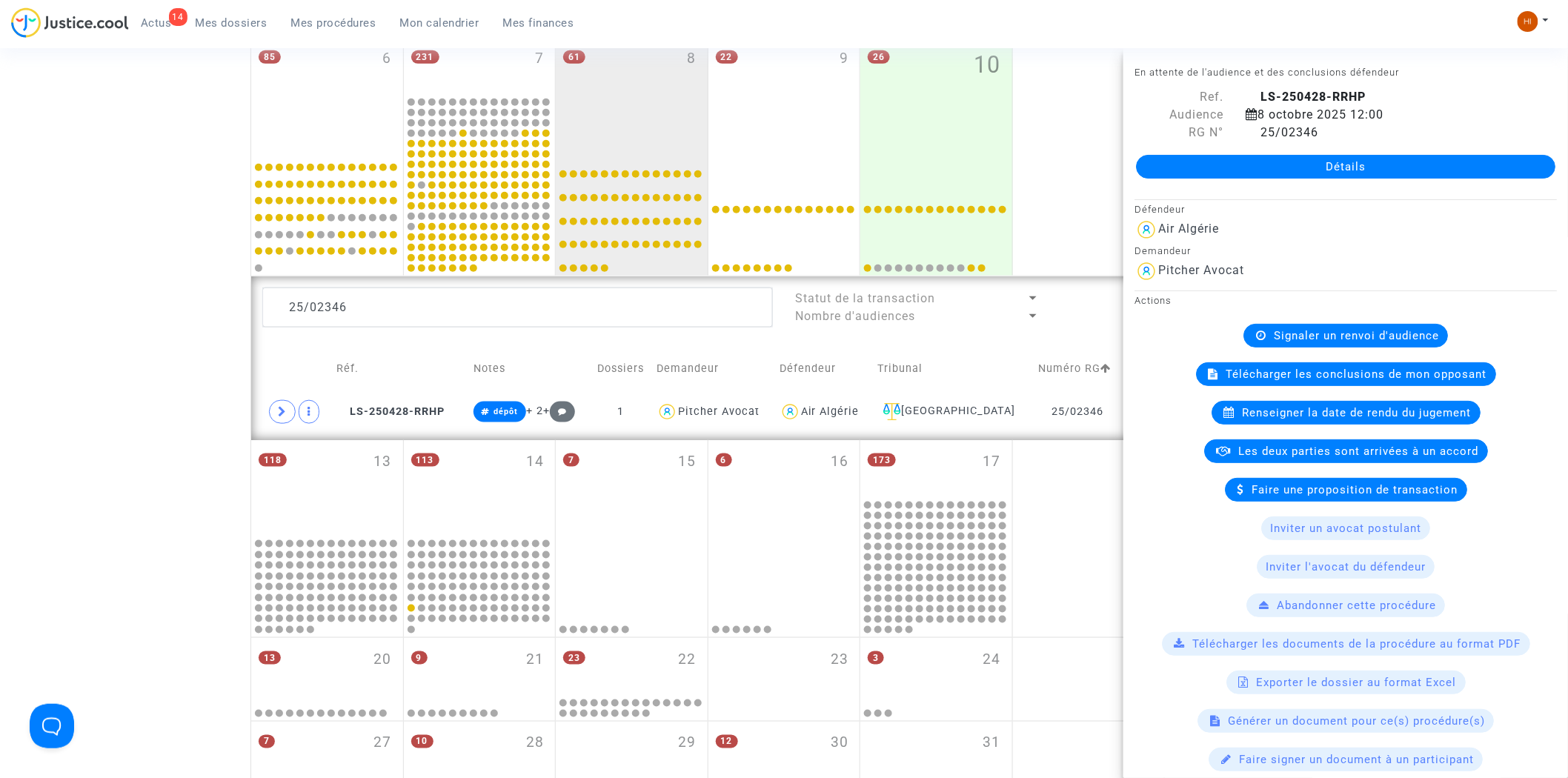
click at [1344, 412] on span "Renseigner la date de rendu du jugement" at bounding box center [1357, 413] width 229 height 13
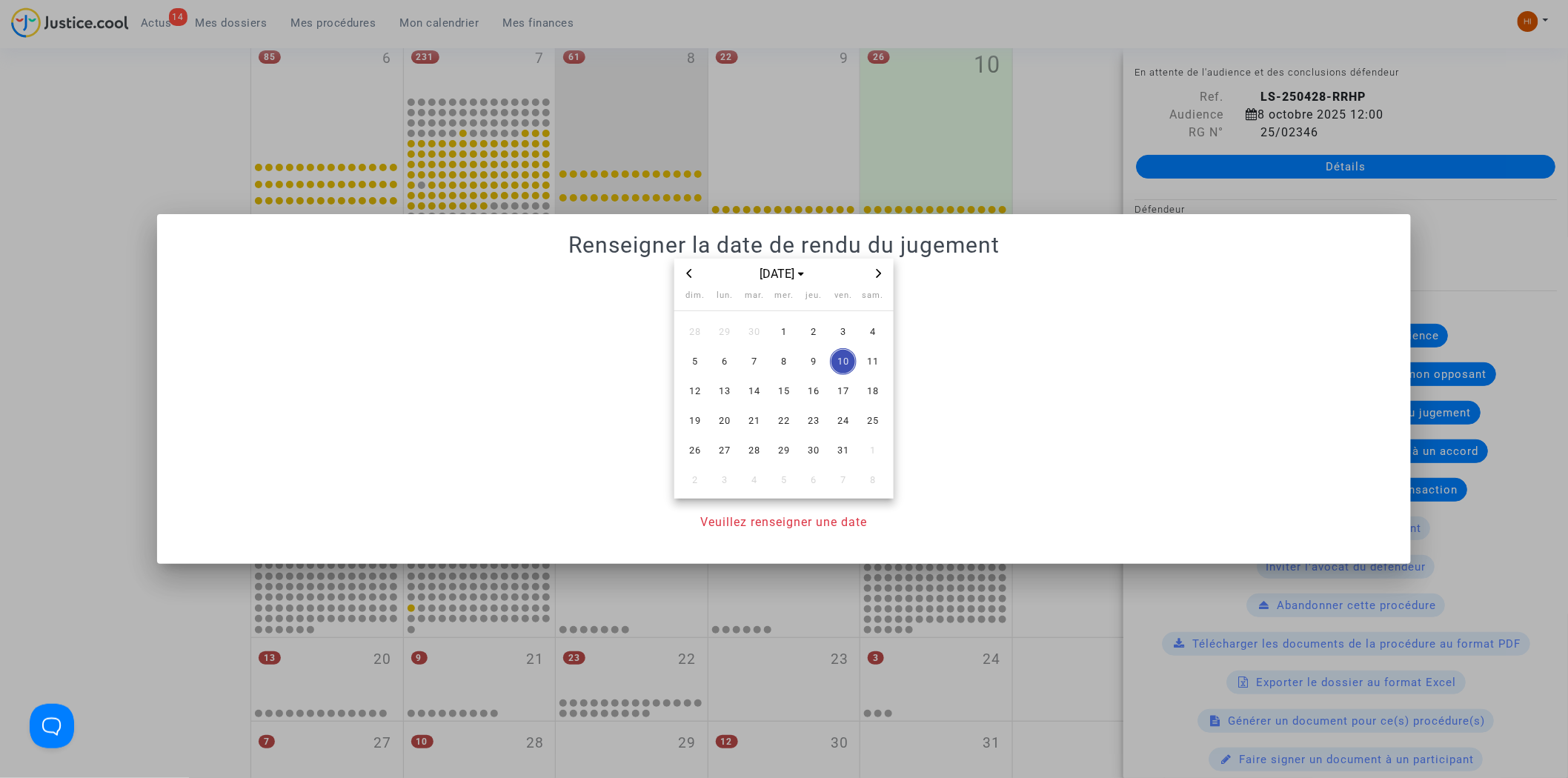
click at [880, 279] on span "Next month" at bounding box center [879, 274] width 18 height 18
click at [882, 279] on span "Next month" at bounding box center [879, 274] width 18 height 18
click at [815, 391] on span "15" at bounding box center [814, 392] width 27 height 27
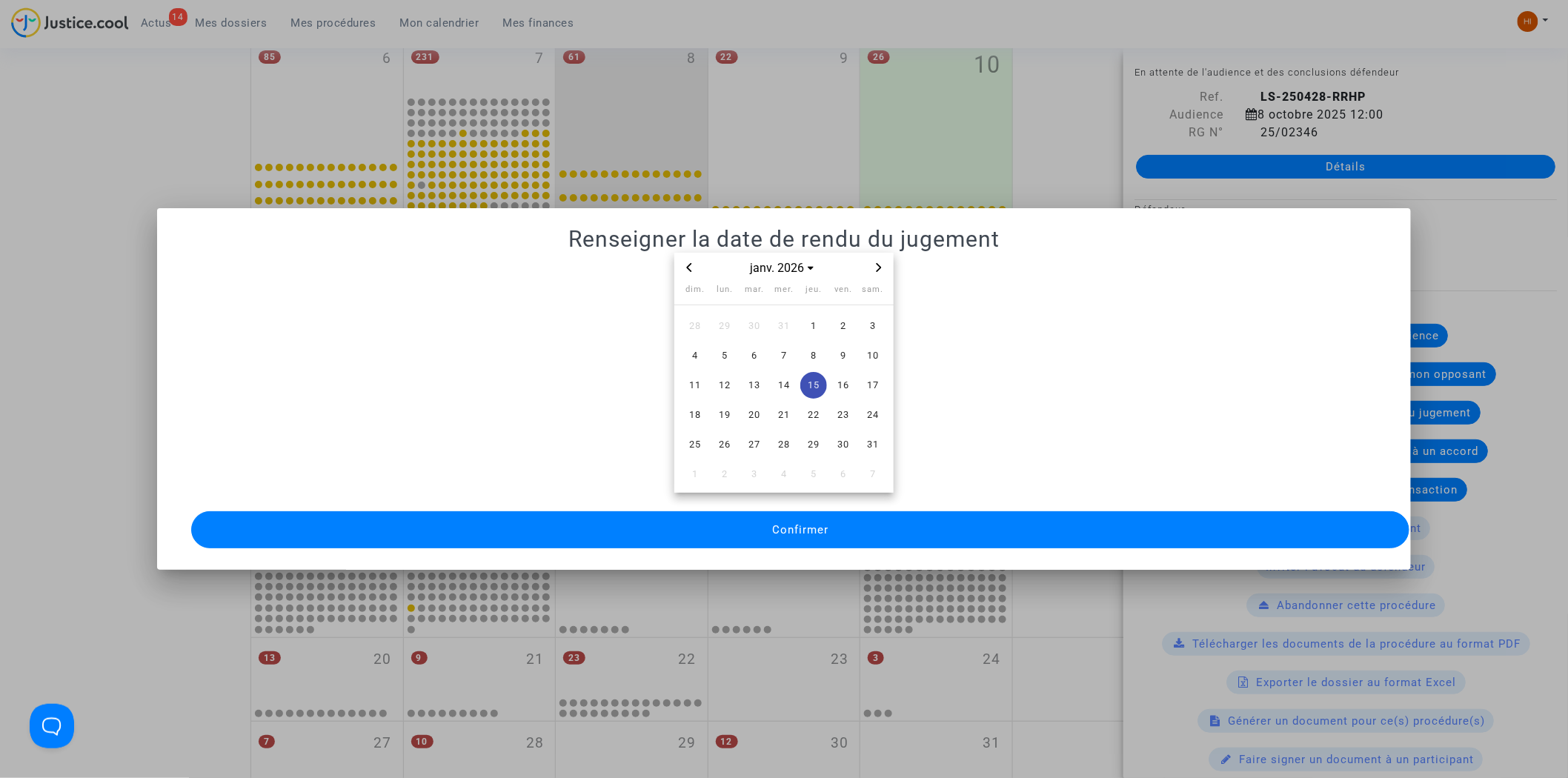
click at [795, 523] on span "Confirmer" at bounding box center [800, 530] width 57 height 13
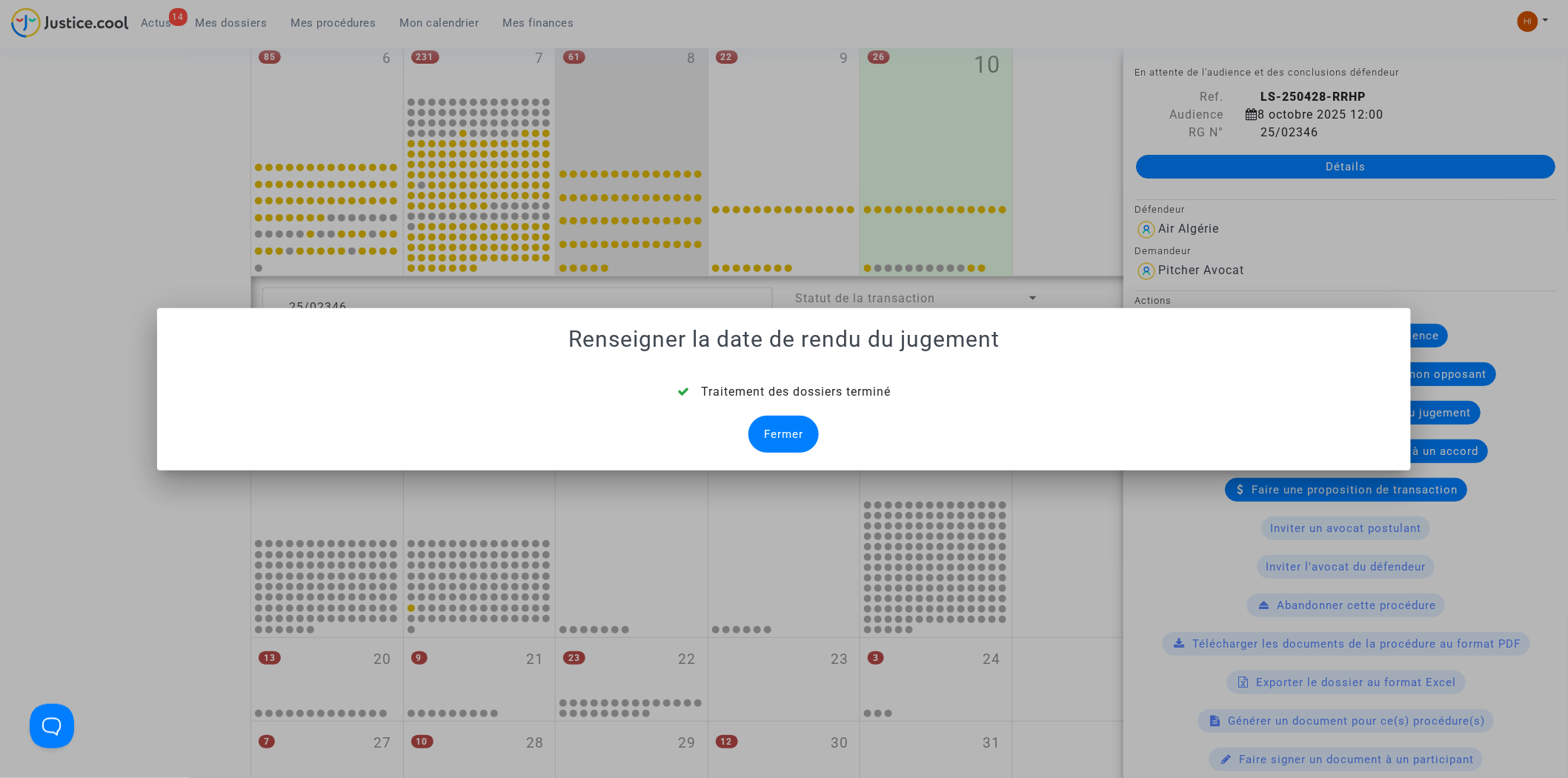
click at [784, 440] on div "Fermer" at bounding box center [784, 434] width 70 height 37
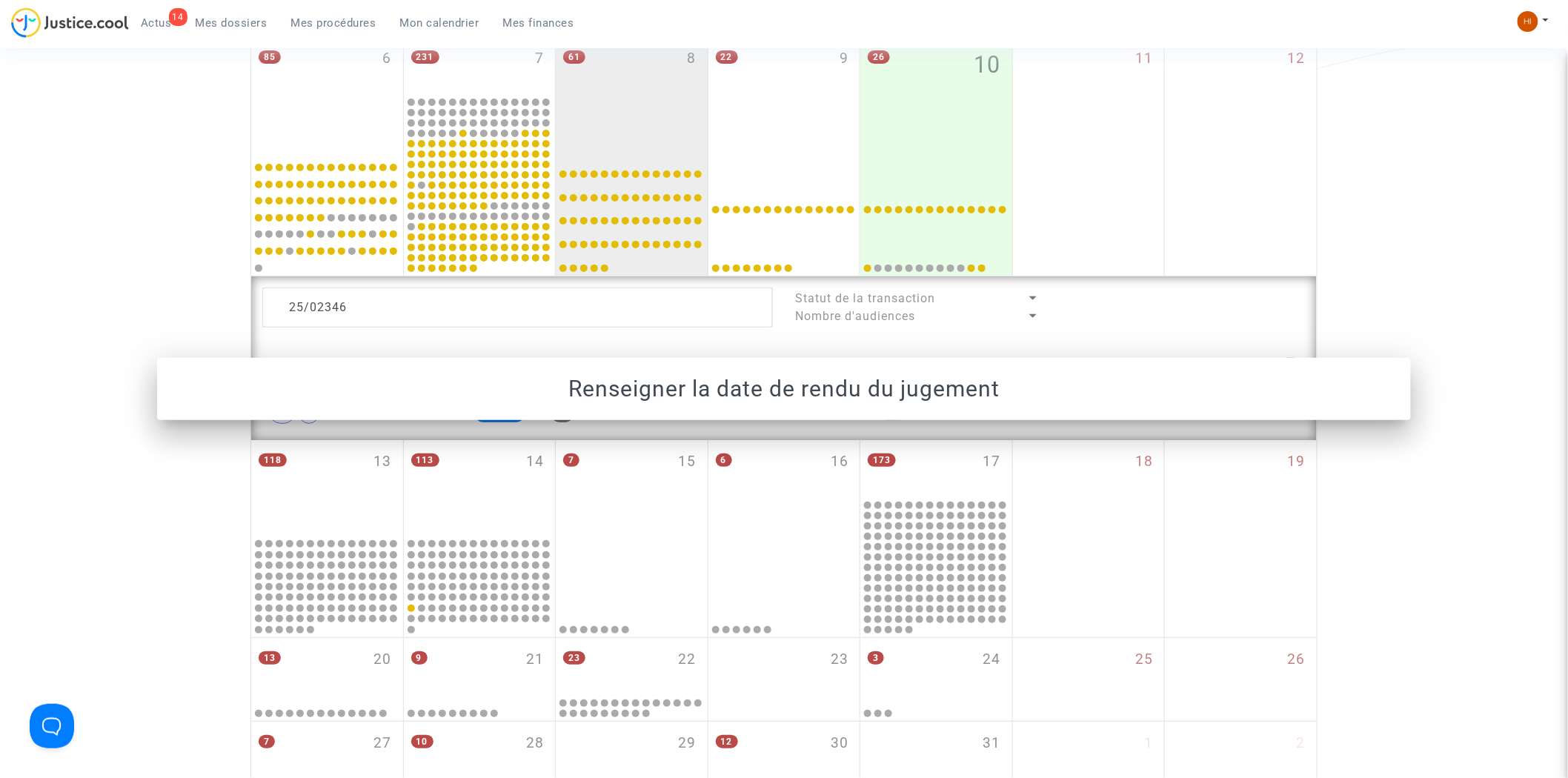
scroll to position [491, 0]
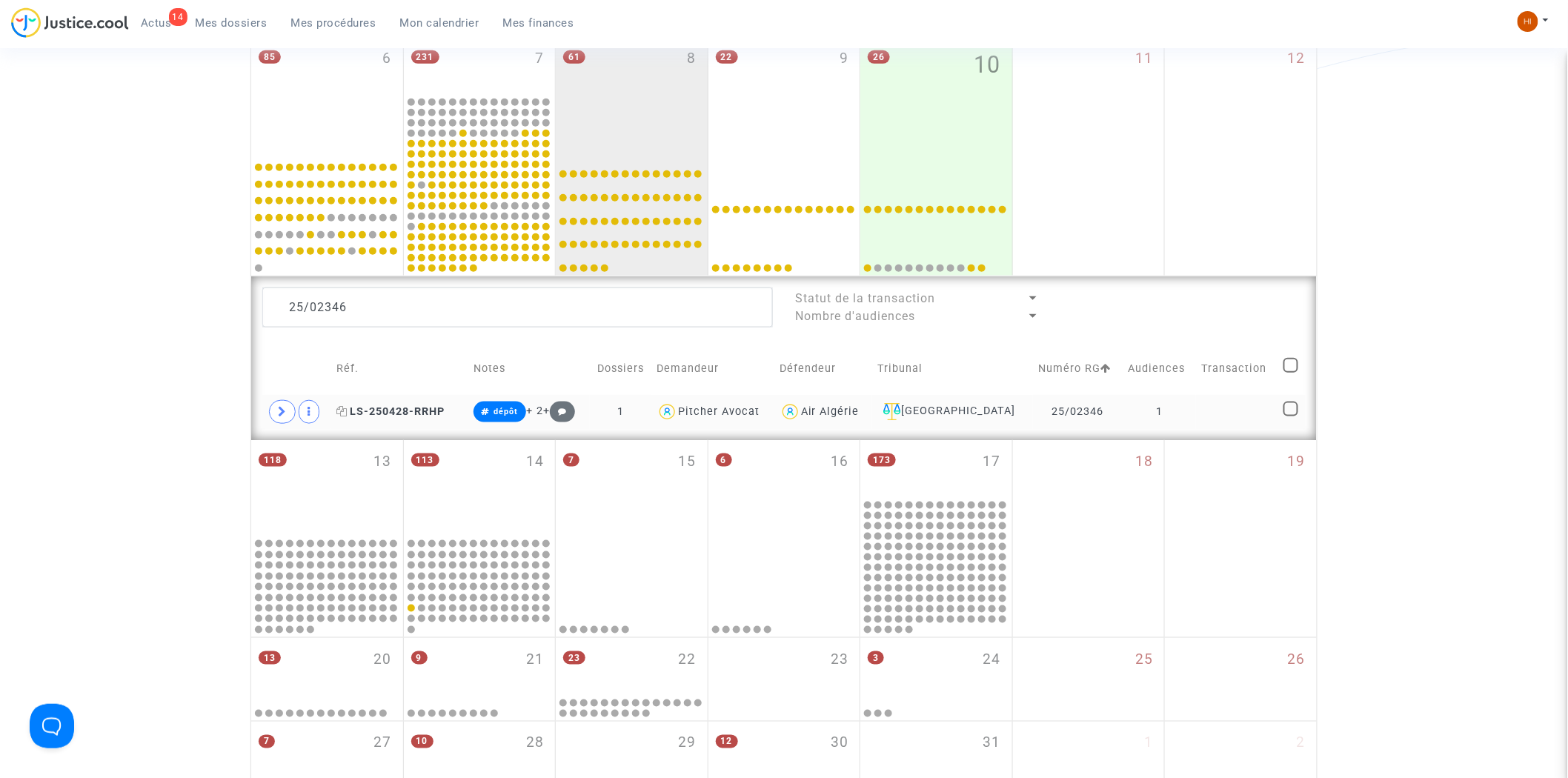
click at [419, 417] on span "LS-250428-RRHP" at bounding box center [390, 411] width 109 height 12
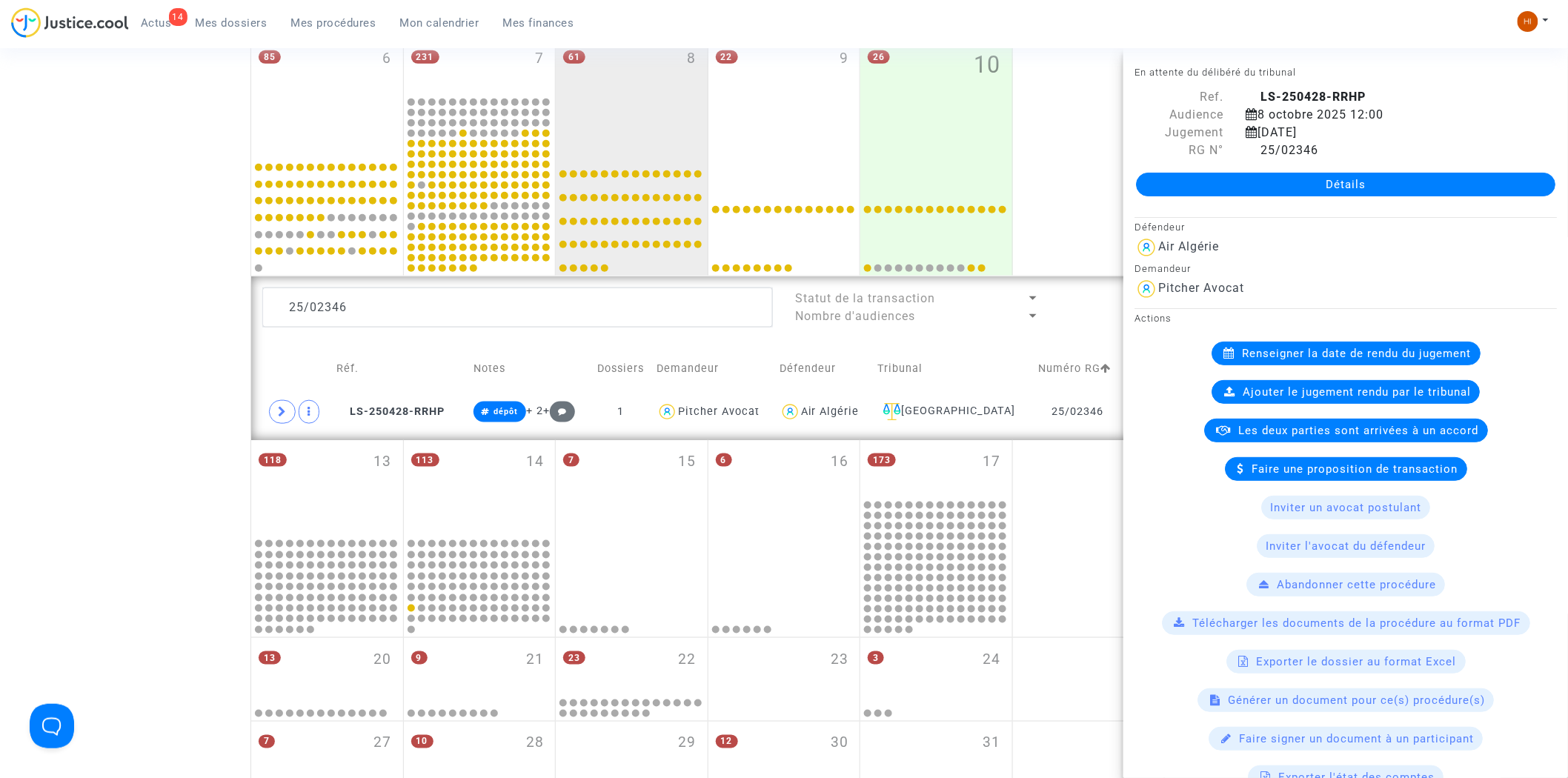
click at [440, 332] on lawsuits-list "25/02346 Statut de la transaction Nombre d'audiences Réf. Notes Dossiers Demand…" at bounding box center [784, 357] width 1044 height 141
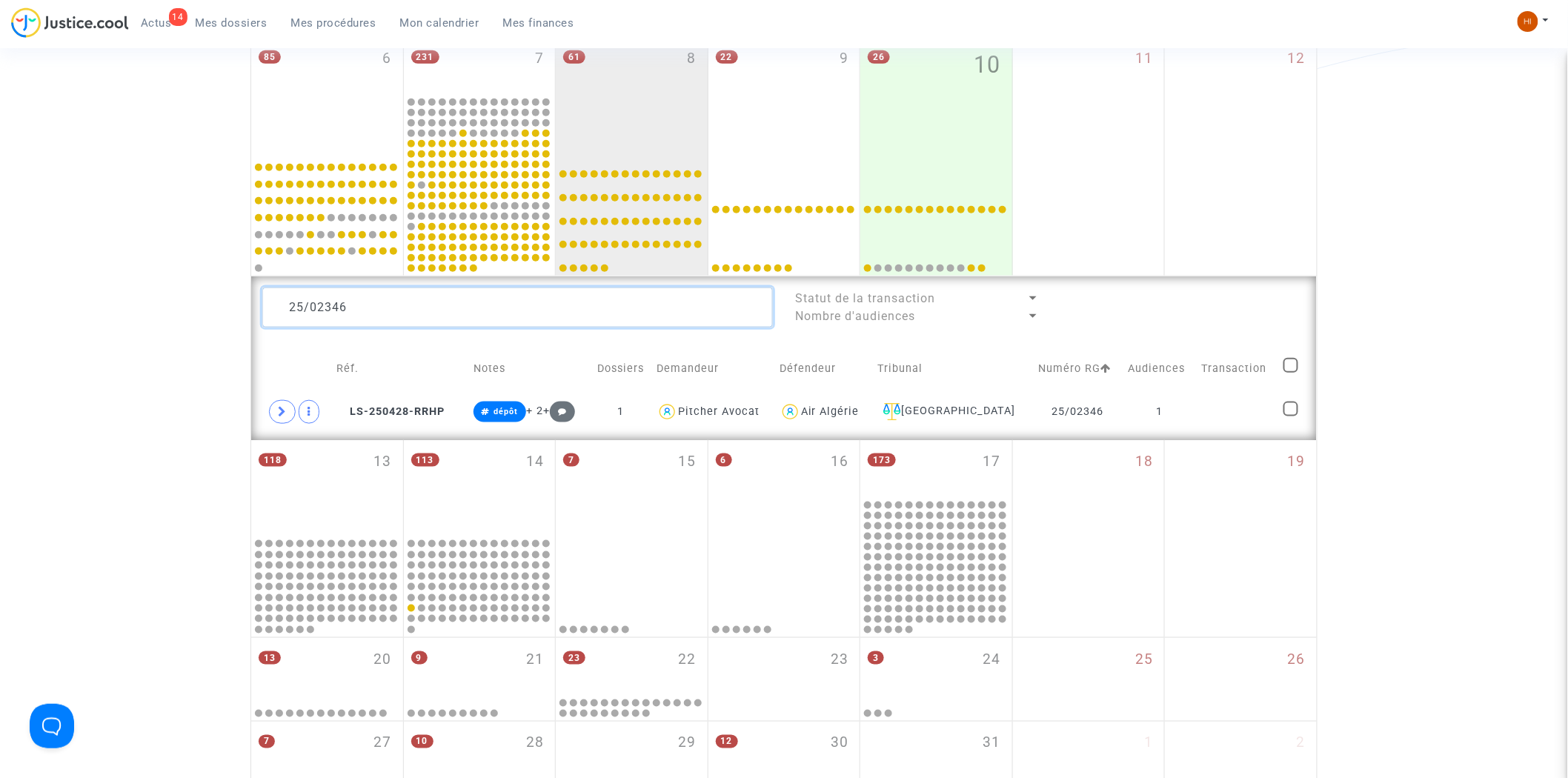
click at [463, 301] on textarea at bounding box center [518, 307] width 511 height 40
click at [1113, 399] on td "25/02343" at bounding box center [1078, 412] width 90 height 35
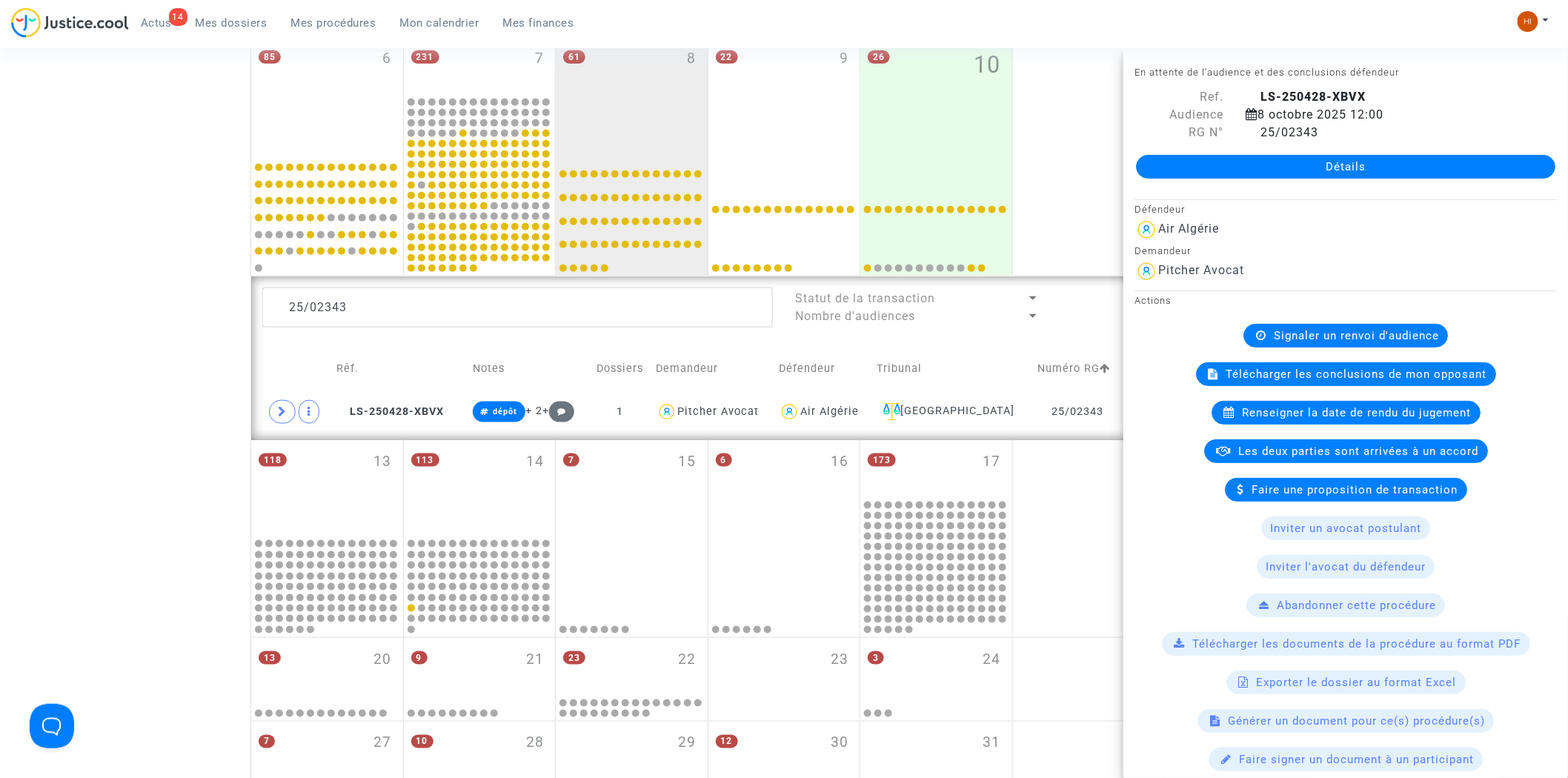
click at [1315, 415] on span "Renseigner la date de rendu du jugement" at bounding box center [1357, 413] width 229 height 13
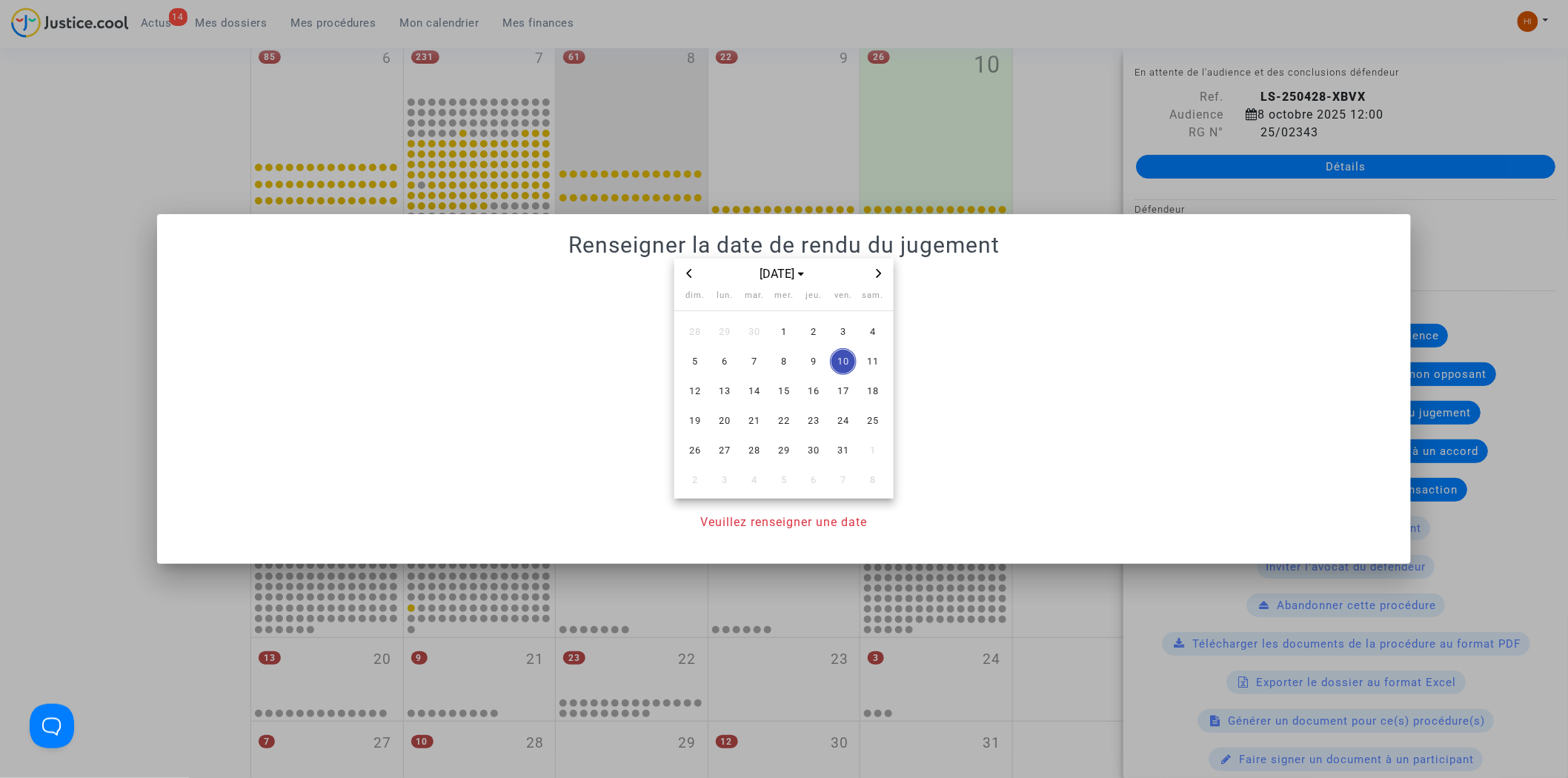
click at [879, 276] on icon "Next month" at bounding box center [879, 273] width 5 height 9
click at [878, 275] on icon "Next month" at bounding box center [879, 273] width 9 height 9
click at [815, 397] on span "15" at bounding box center [814, 392] width 27 height 27
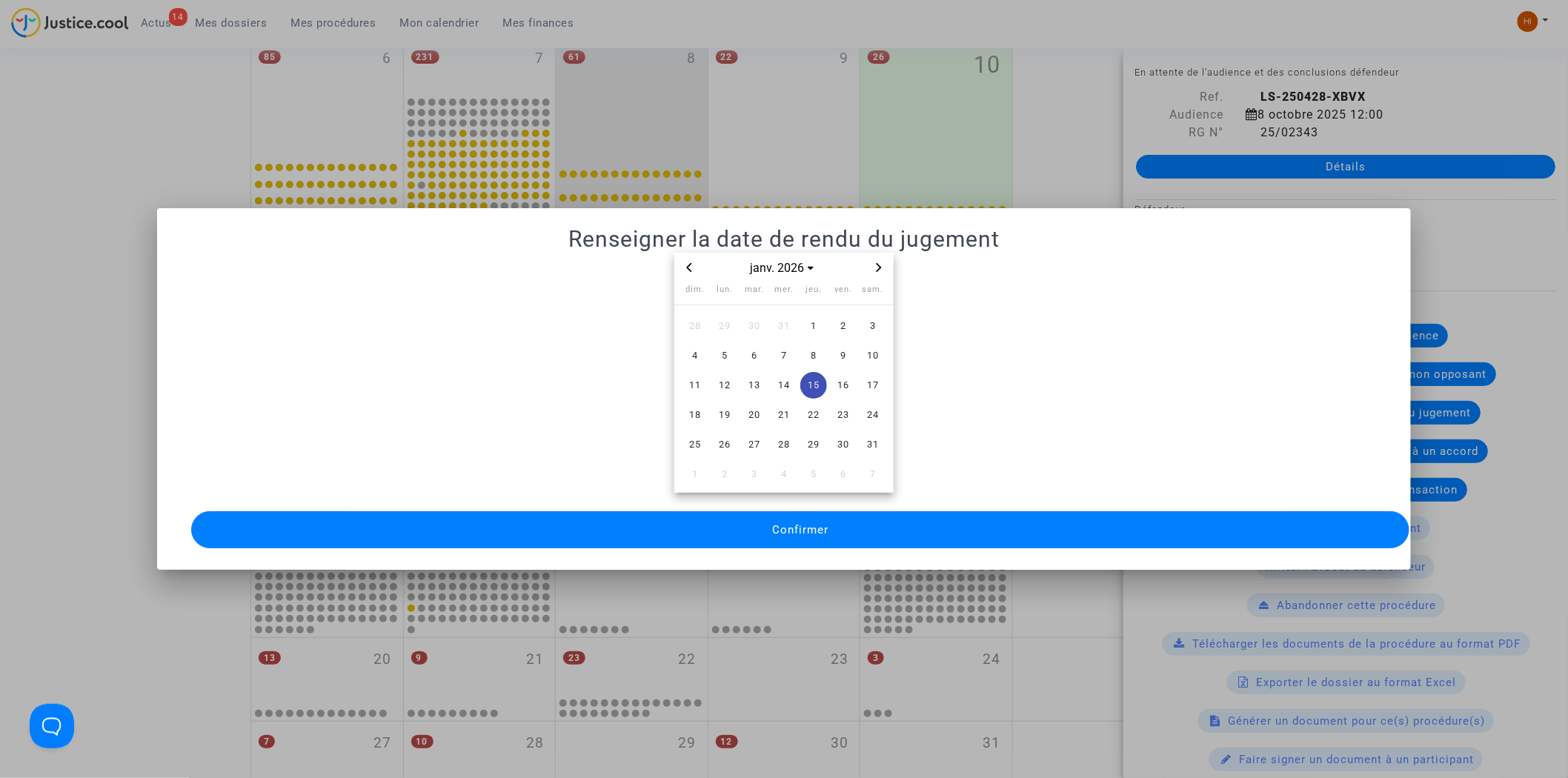
click at [797, 534] on button "Confirmer" at bounding box center [801, 530] width 1219 height 37
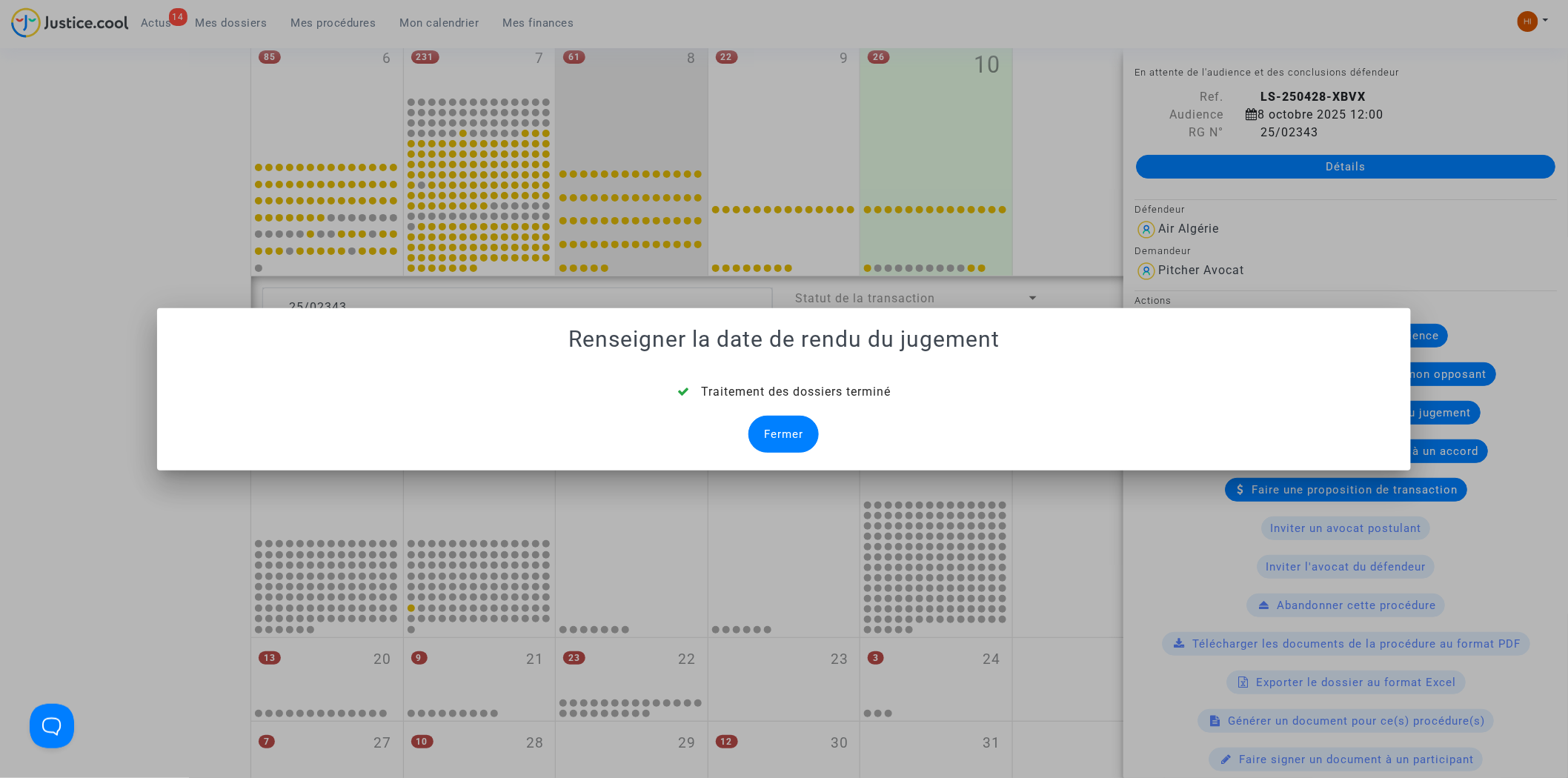
click at [805, 427] on div "Fermer" at bounding box center [784, 434] width 70 height 37
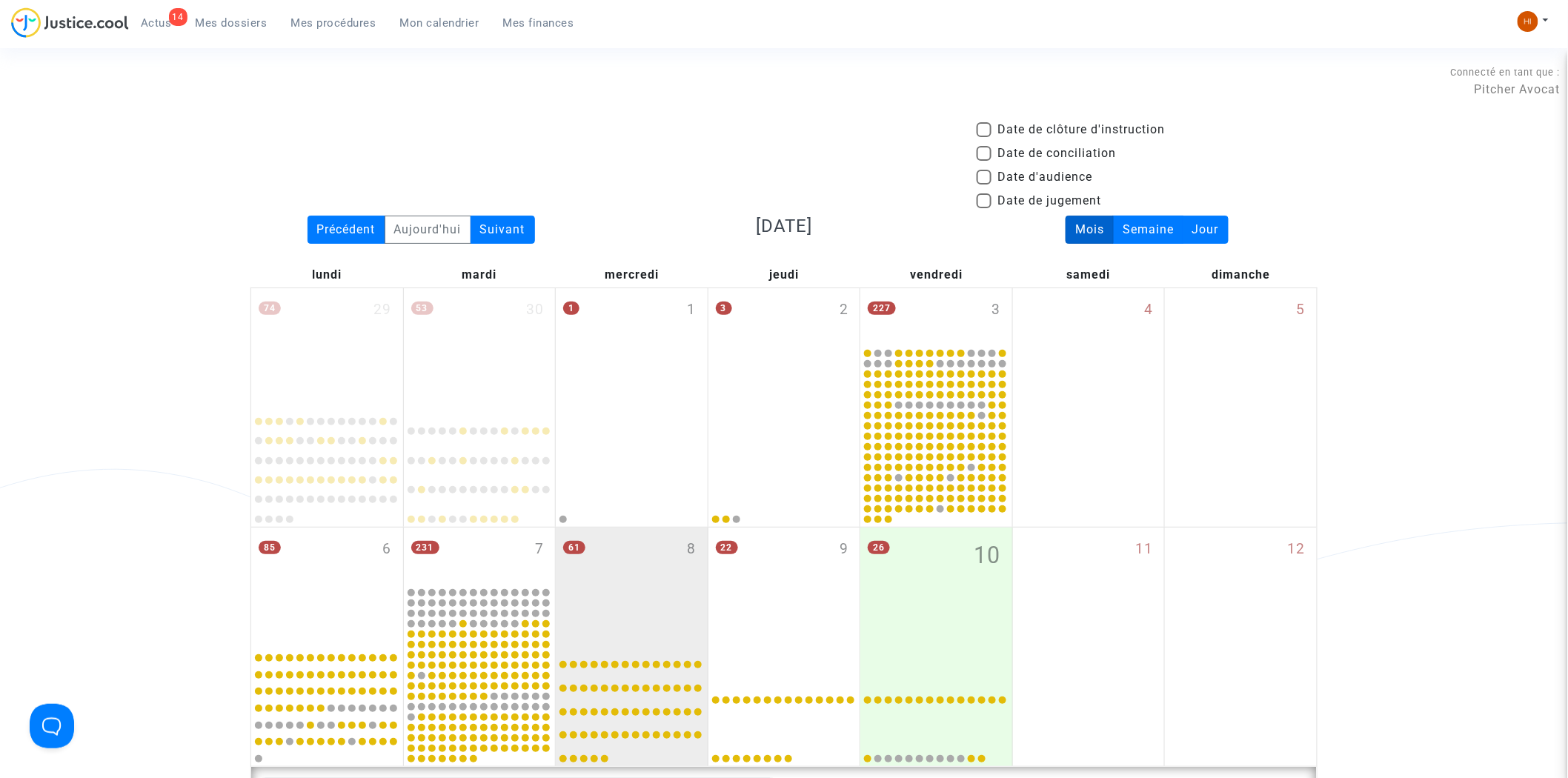
scroll to position [491, 0]
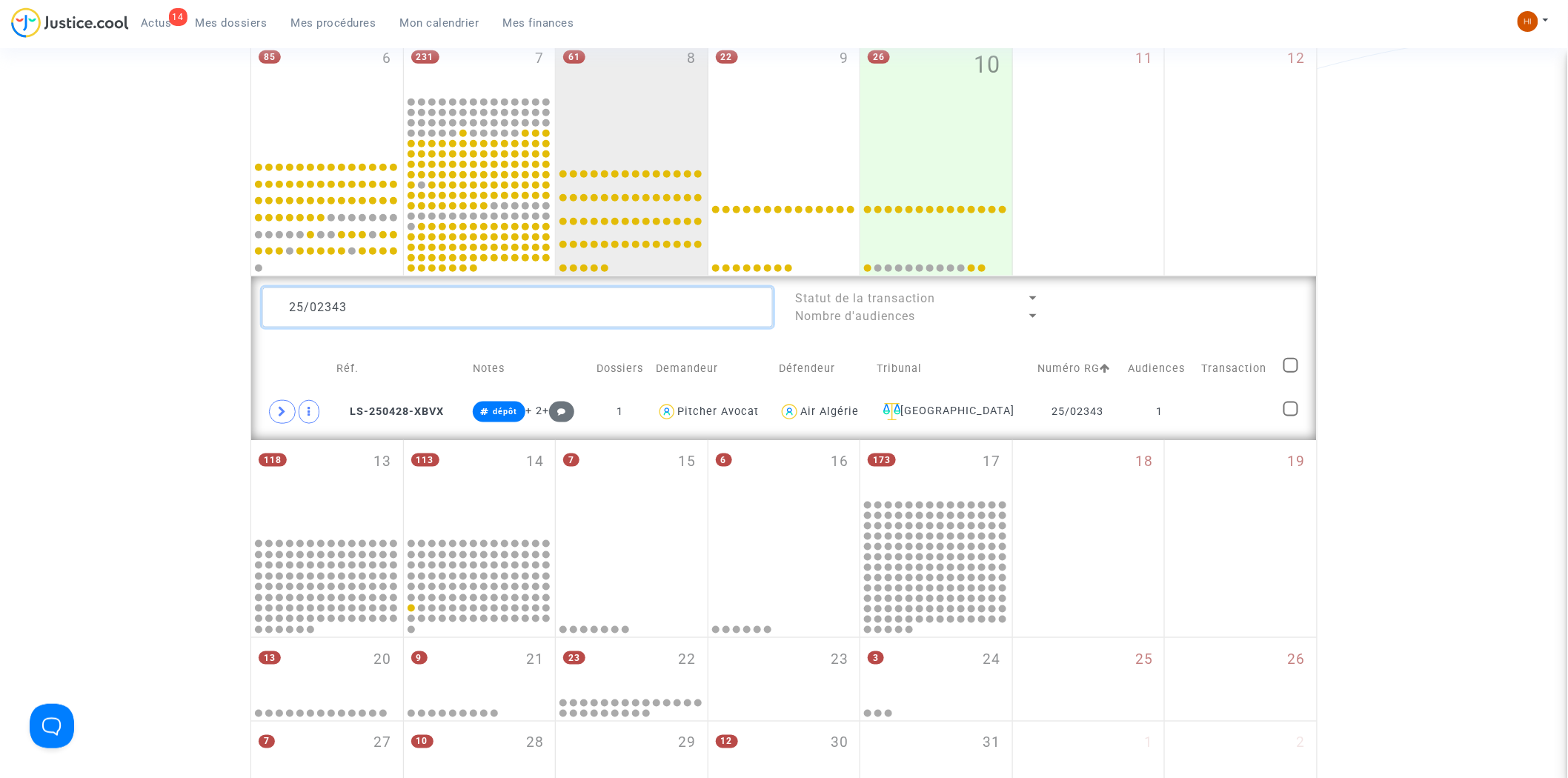
click at [500, 304] on textarea at bounding box center [518, 307] width 511 height 40
paste textarea "22"
type textarea "25/02322"
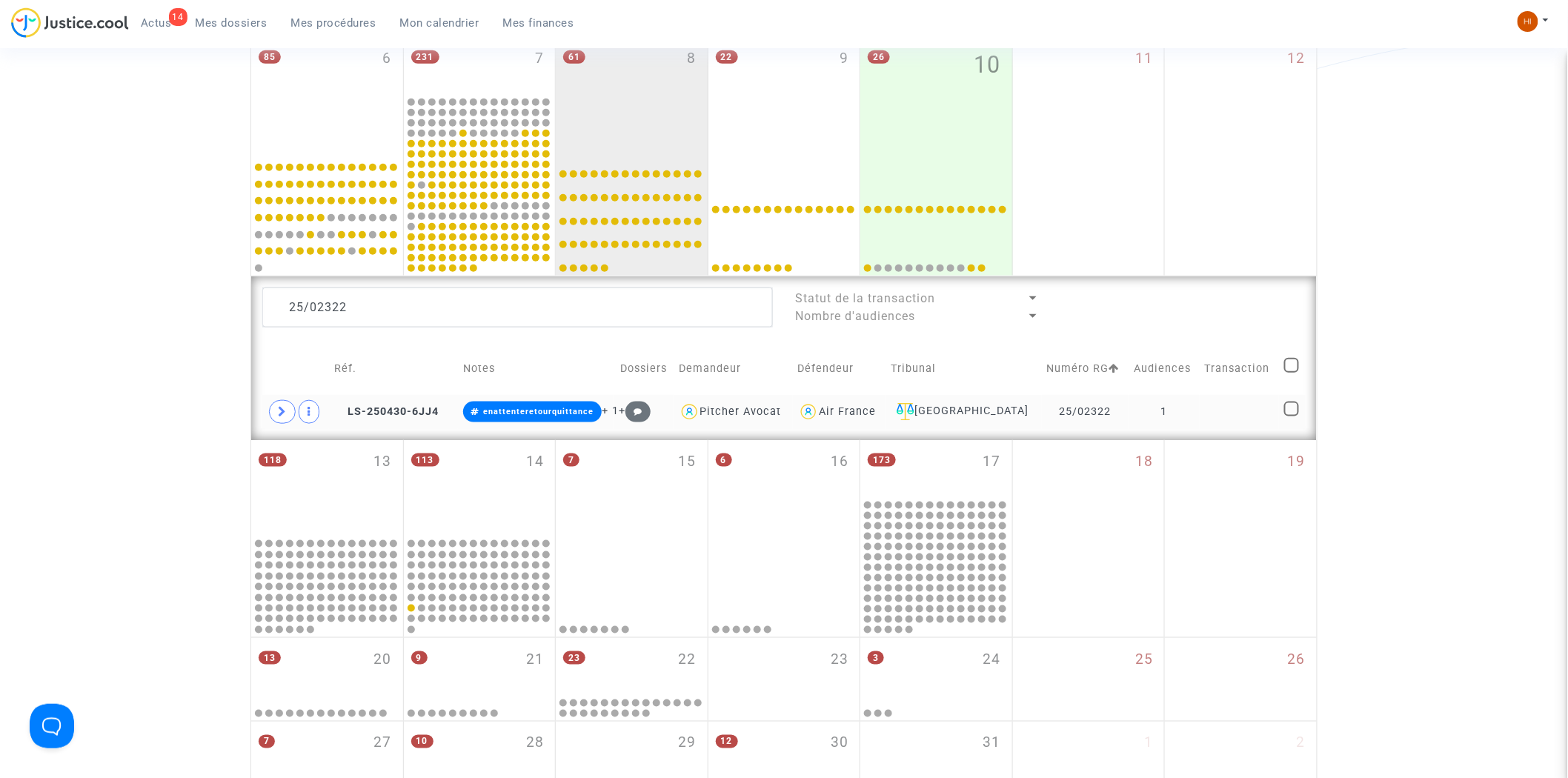
click at [1239, 405] on td at bounding box center [1240, 412] width 80 height 35
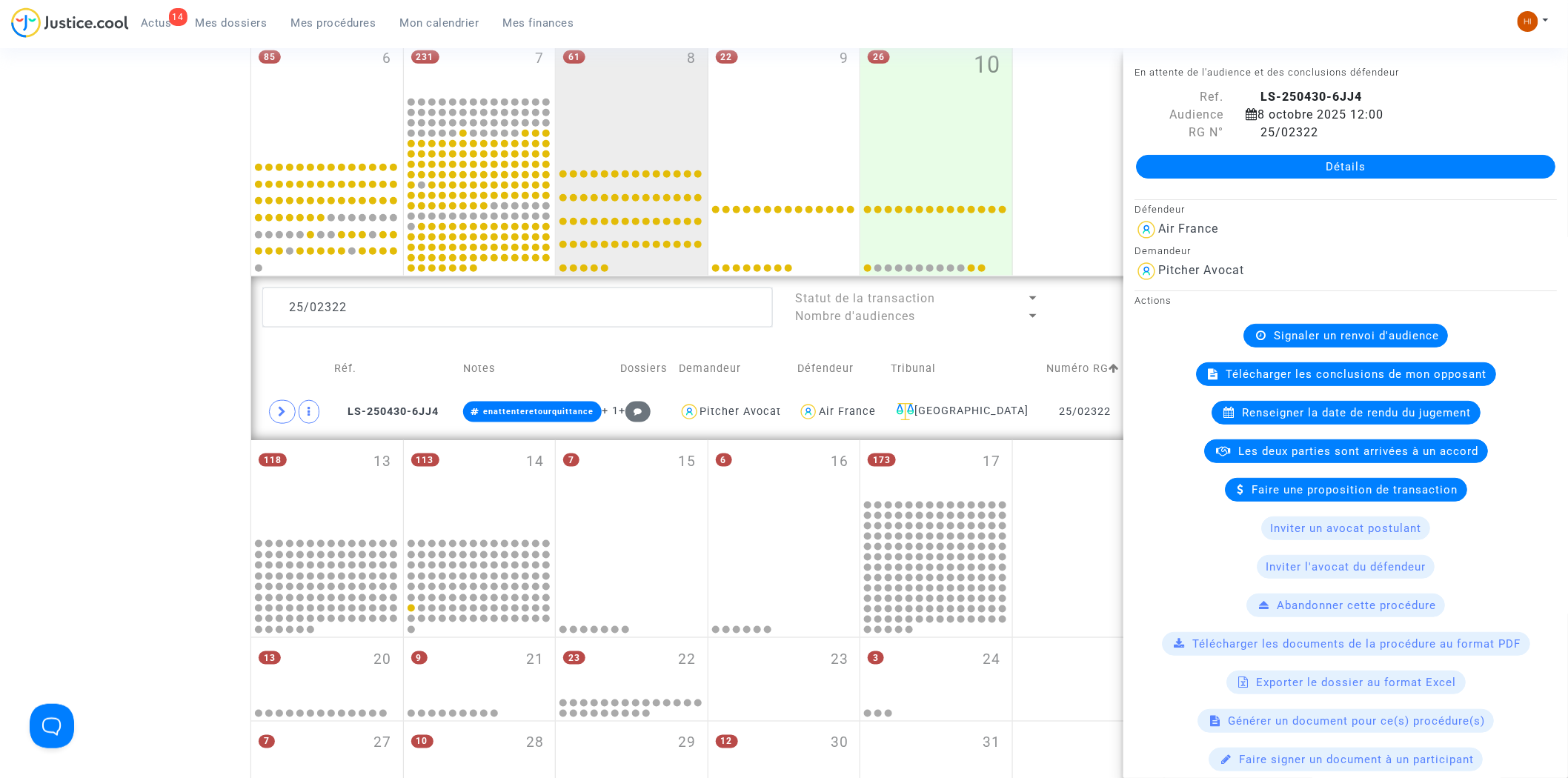
click at [1297, 333] on span "Signaler un renvoi d'audience" at bounding box center [1357, 336] width 165 height 13
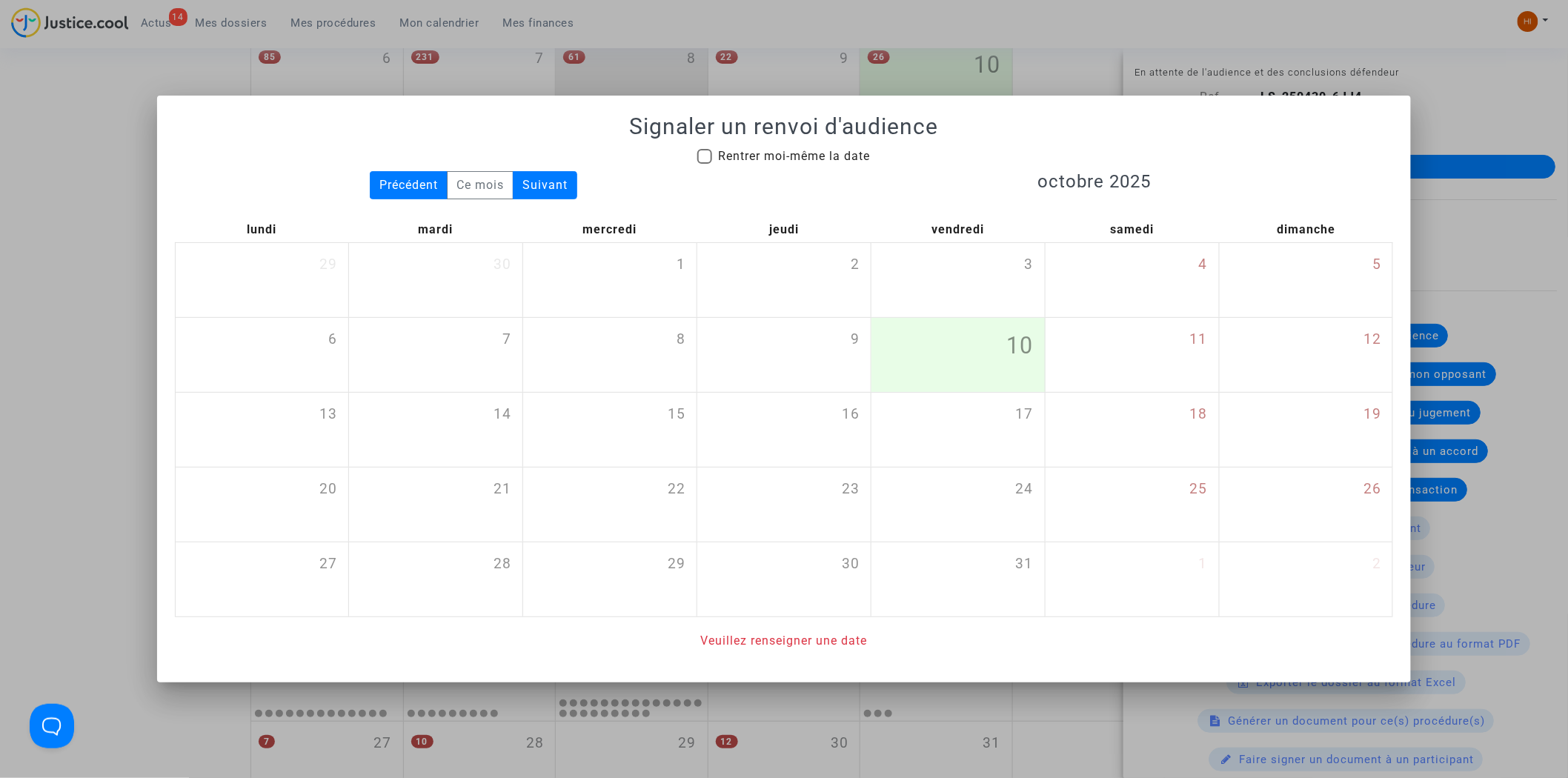
click at [795, 144] on div "Signaler un renvoi d'audience Rentrer moi-même la date Précédent Ce mois Suivan…" at bounding box center [784, 381] width 1219 height 537
click at [789, 149] on span "Rentrer moi-même la date" at bounding box center [794, 156] width 152 height 14
click at [705, 164] on input "Rentrer moi-même la date" at bounding box center [704, 164] width 1 height 1
checkbox input "true"
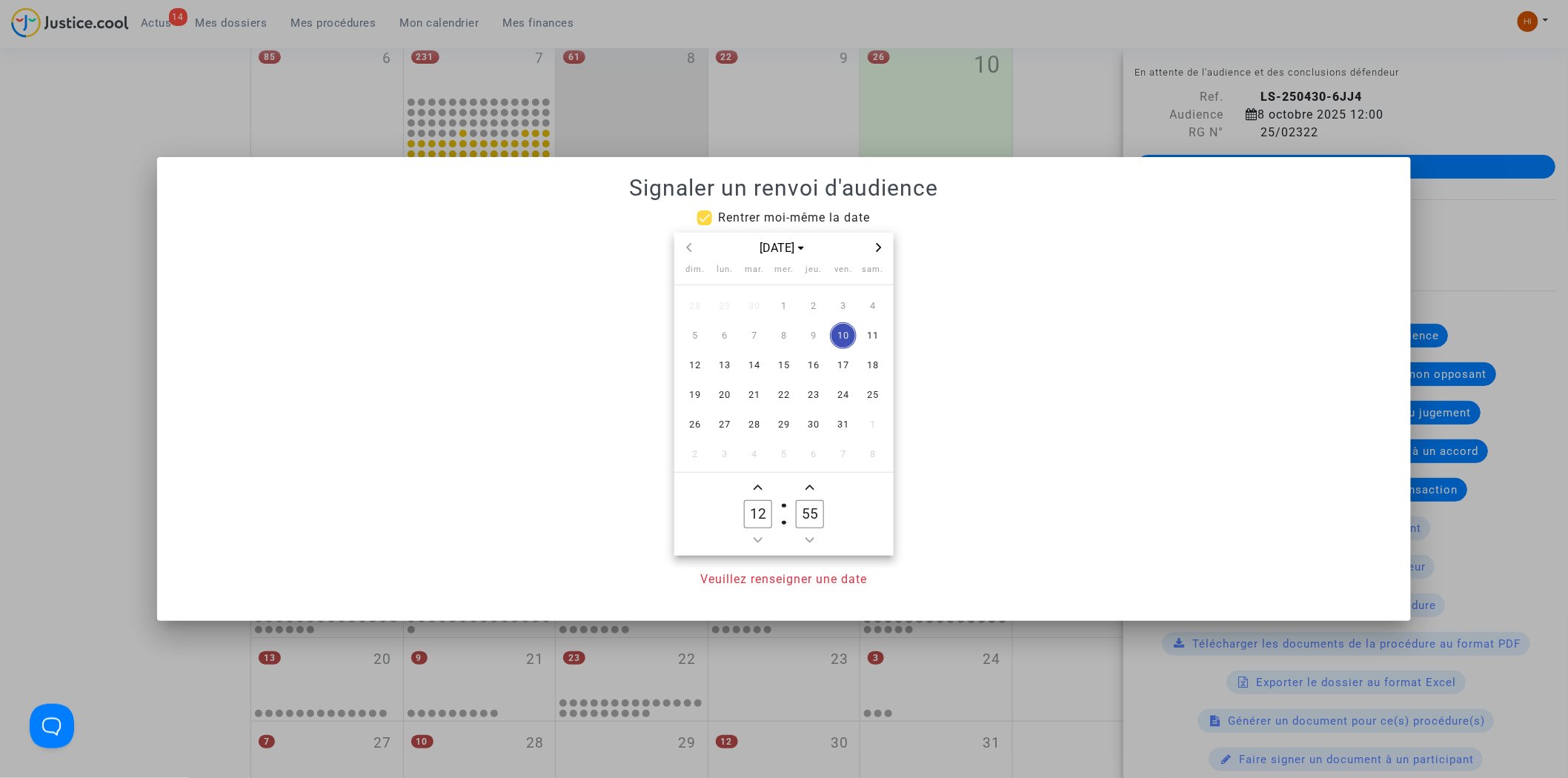
click at [880, 250] on icon "Next month" at bounding box center [879, 247] width 9 height 9
drag, startPoint x: 781, startPoint y: 308, endPoint x: 788, endPoint y: 311, distance: 7.6
click at [788, 311] on span "3" at bounding box center [784, 306] width 27 height 27
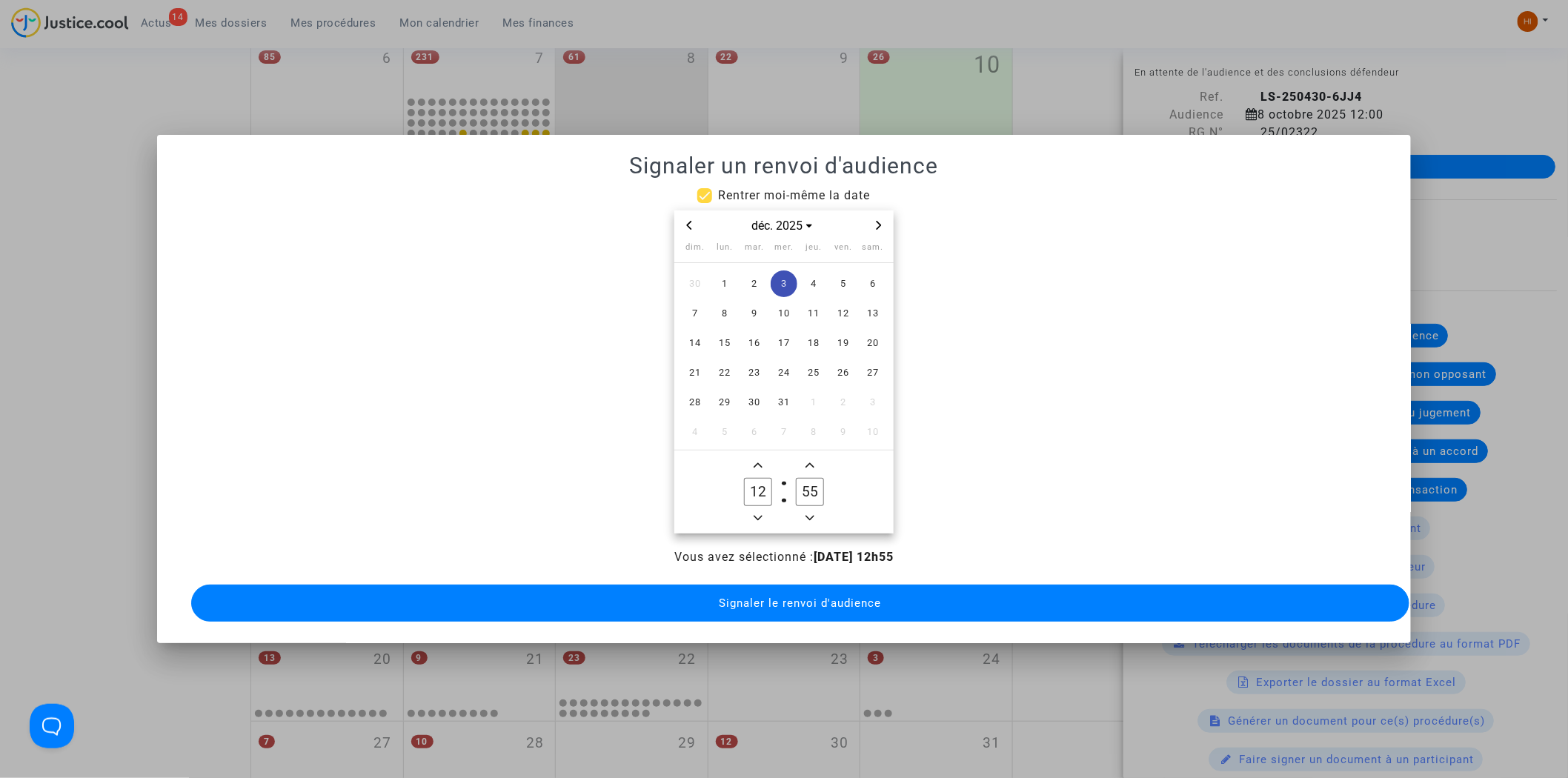
click at [760, 463] on span "Add a hour" at bounding box center [758, 465] width 18 height 18
click at [760, 463] on icon "Add a hour" at bounding box center [758, 465] width 9 height 9
type input "14"
click at [824, 486] on input "55" at bounding box center [809, 492] width 28 height 28
click at [821, 486] on input "55" at bounding box center [809, 492] width 28 height 28
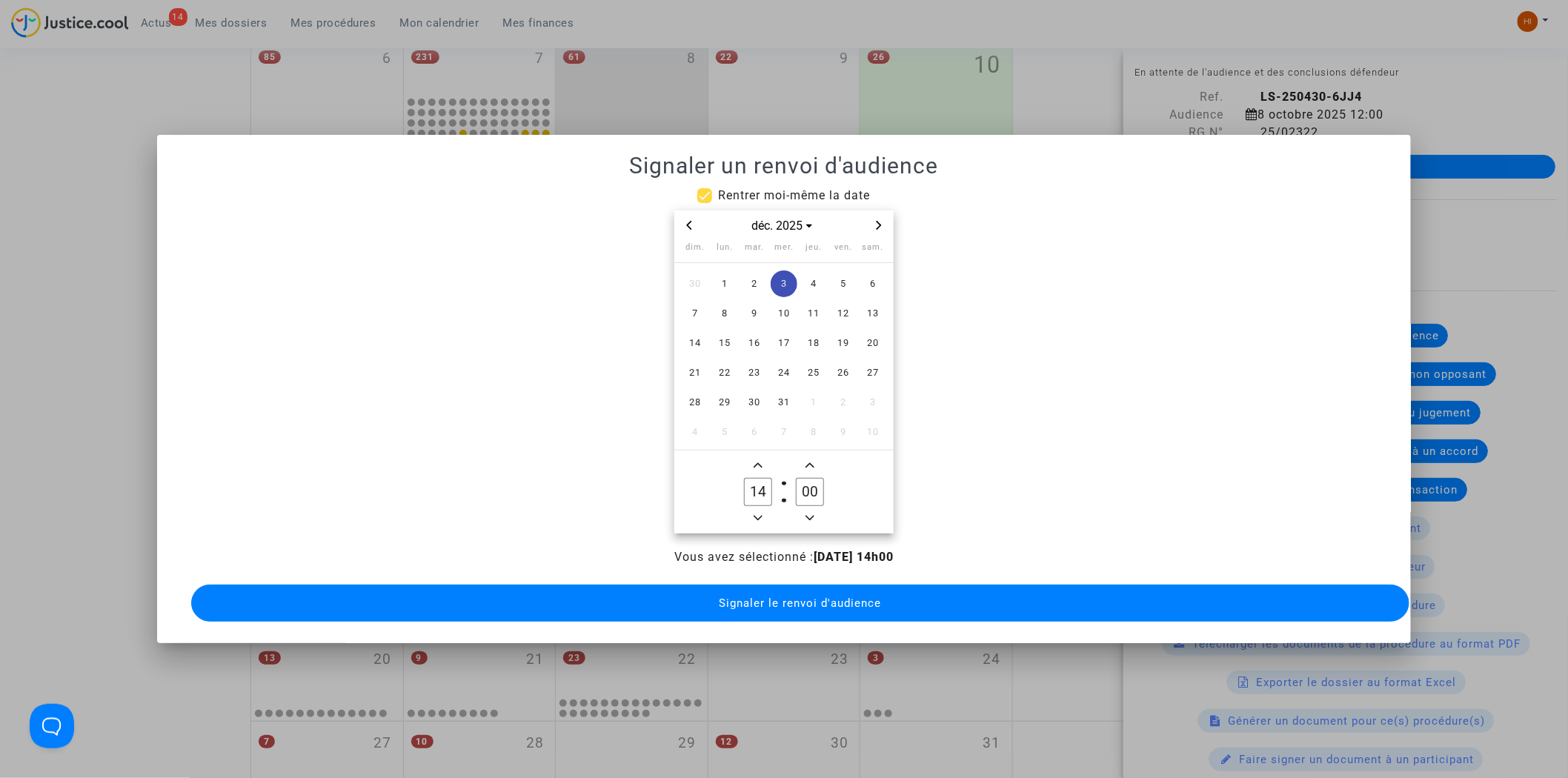
type input "00"
click at [777, 585] on button "Signaler le renvoi d'audience" at bounding box center [801, 603] width 1219 height 37
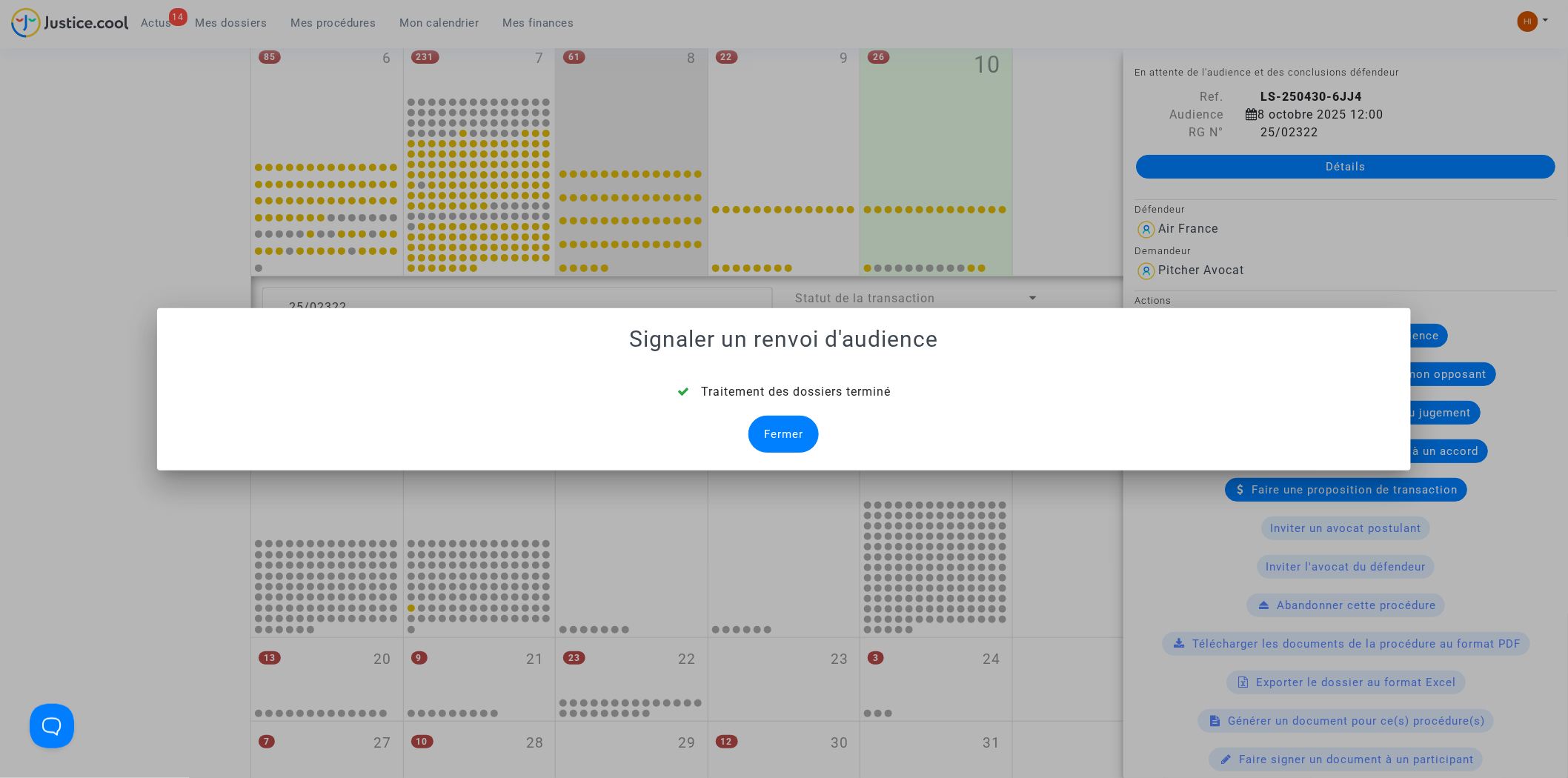
click at [784, 426] on div "Fermer" at bounding box center [784, 434] width 70 height 37
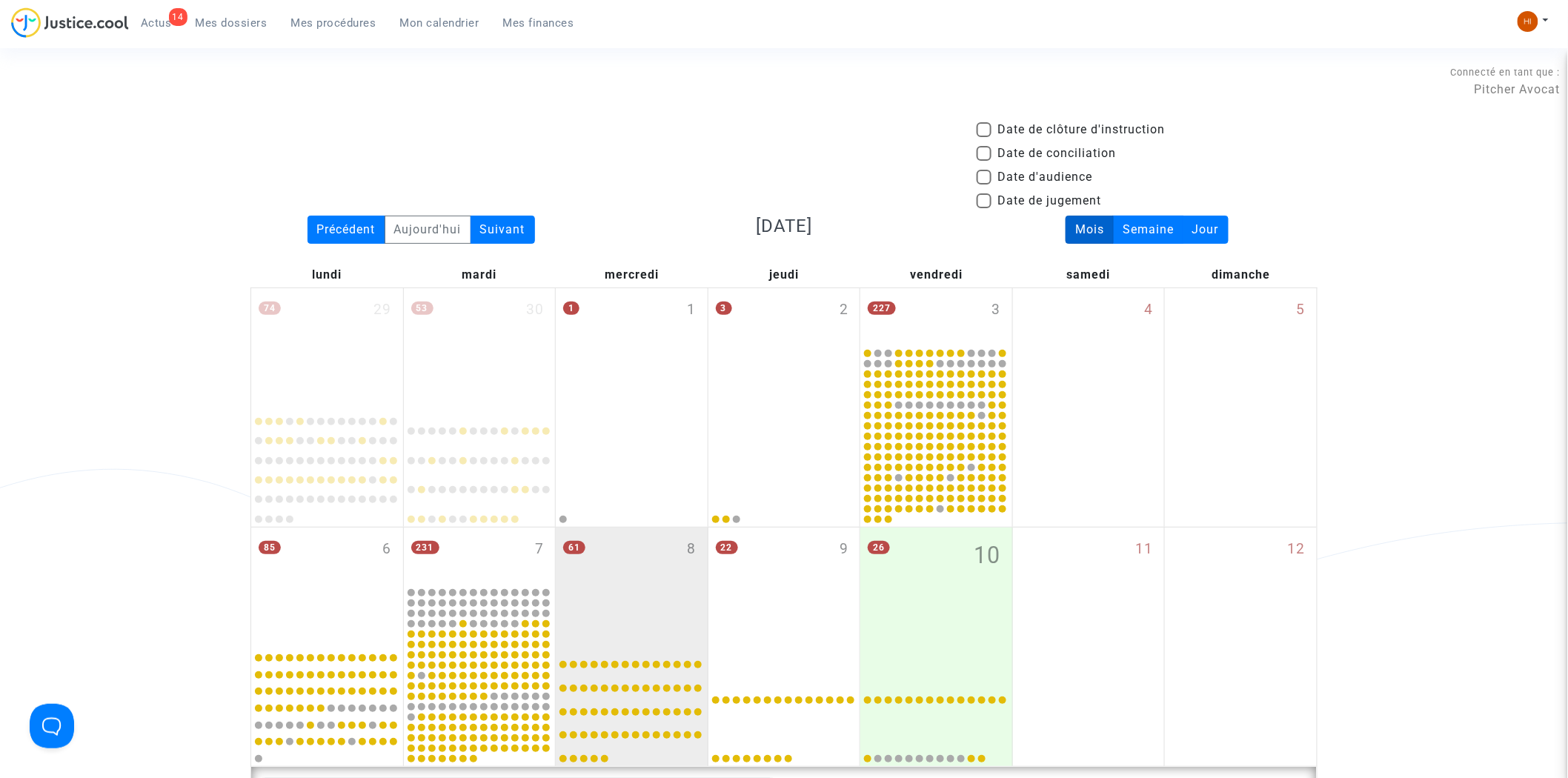
scroll to position [491, 0]
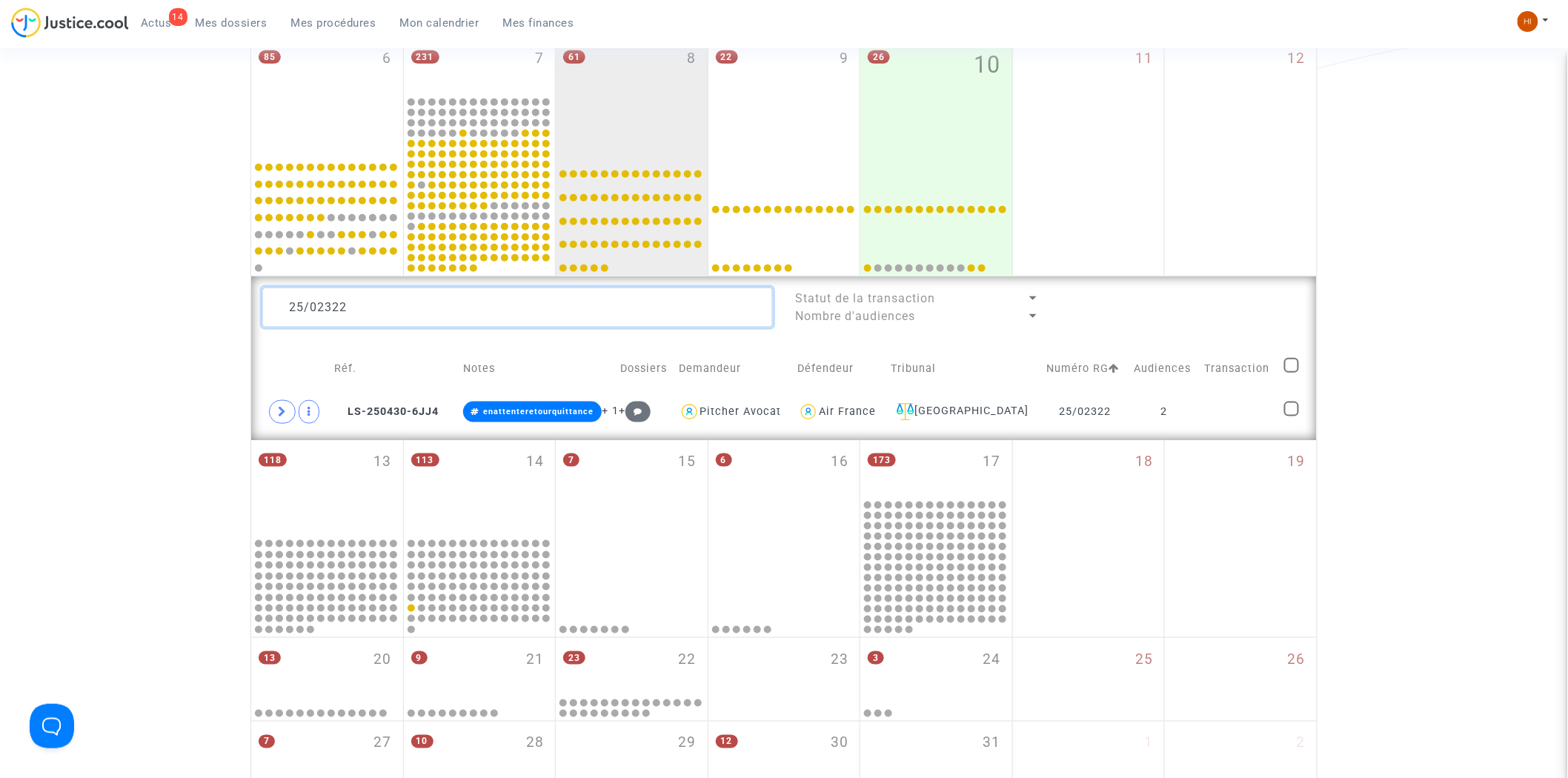
click at [405, 304] on textarea at bounding box center [518, 307] width 511 height 40
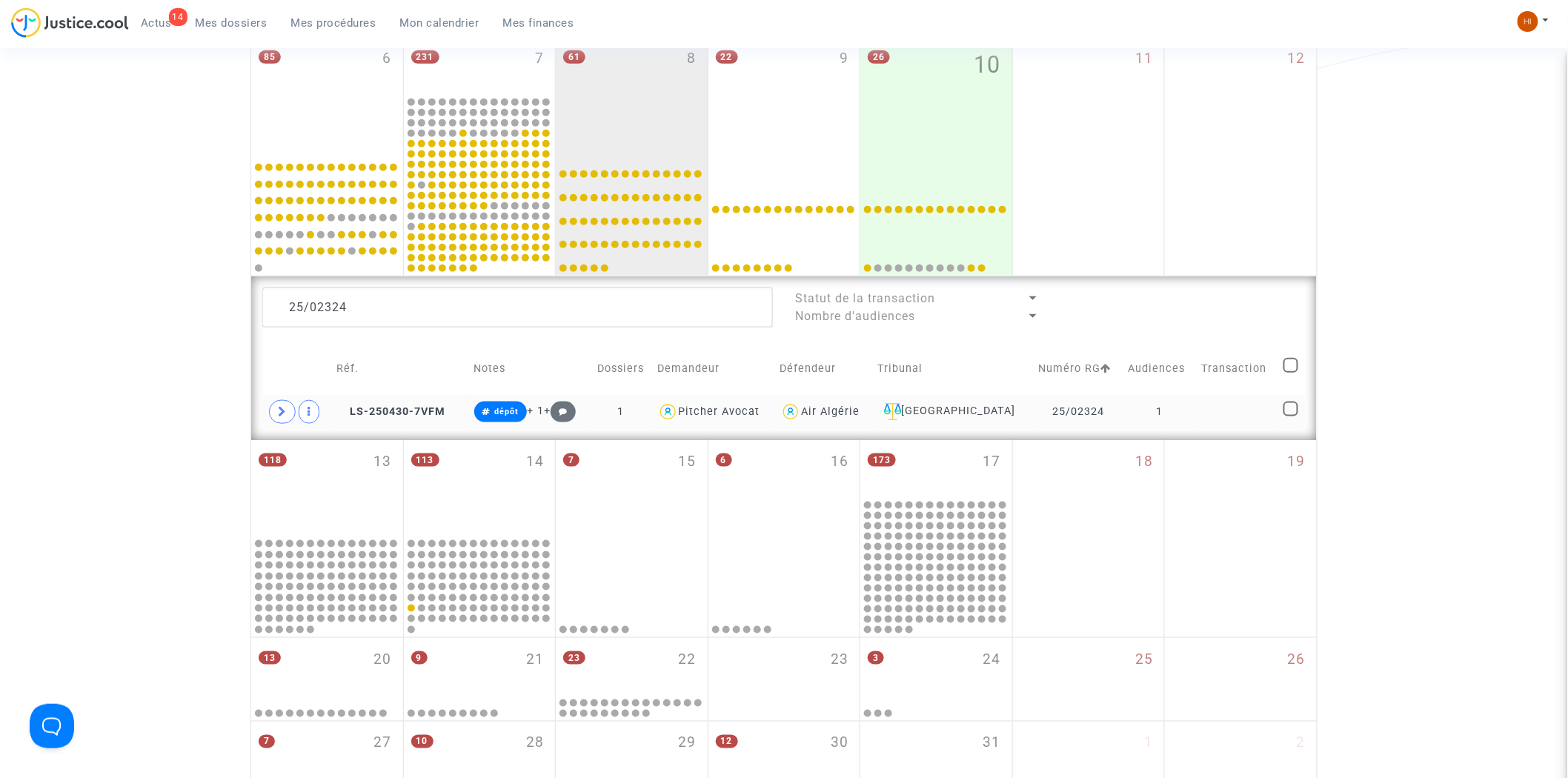
click at [1191, 418] on td "1" at bounding box center [1160, 412] width 73 height 35
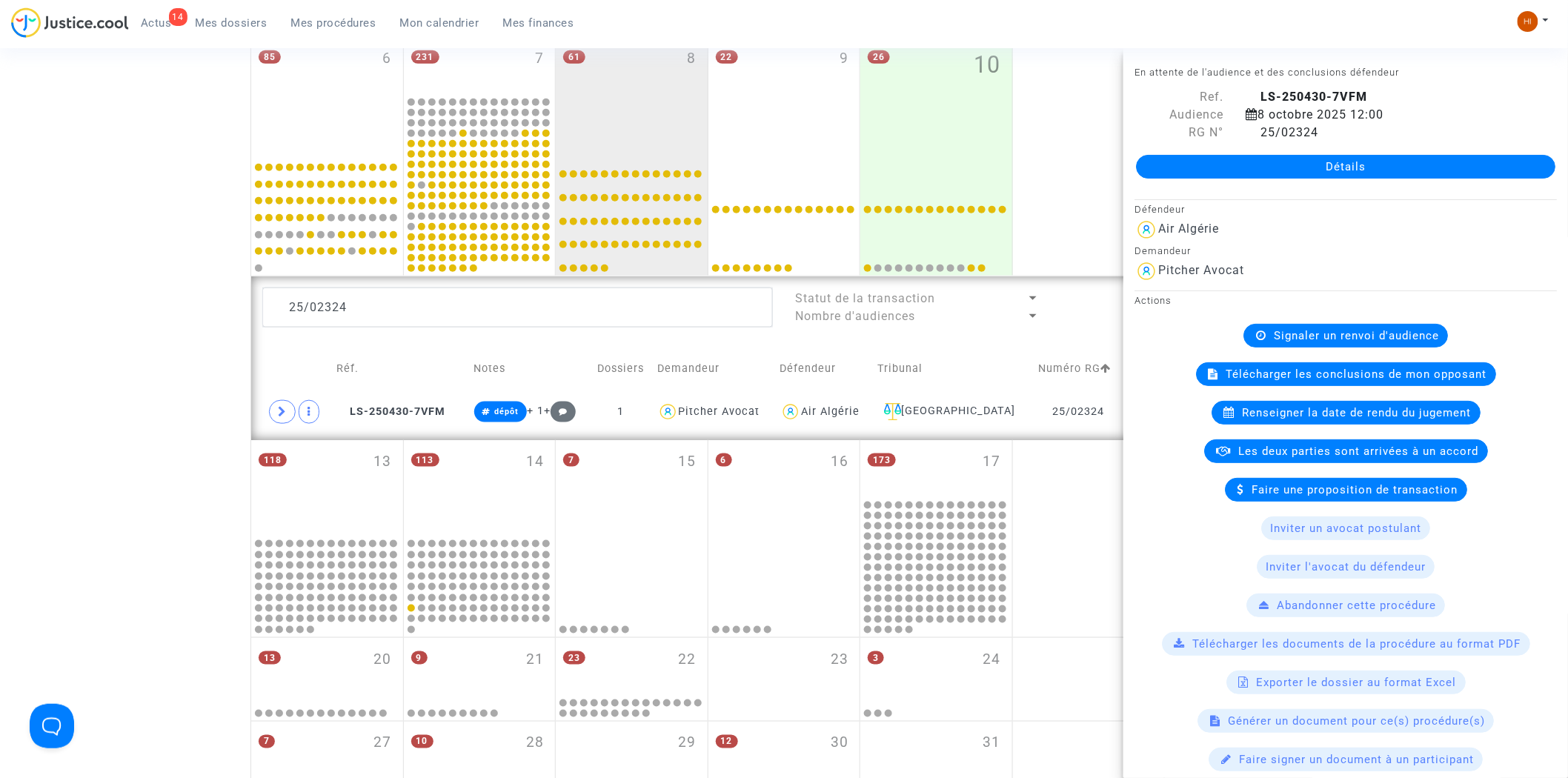
click at [1361, 415] on span "Renseigner la date de rendu du jugement" at bounding box center [1357, 413] width 229 height 13
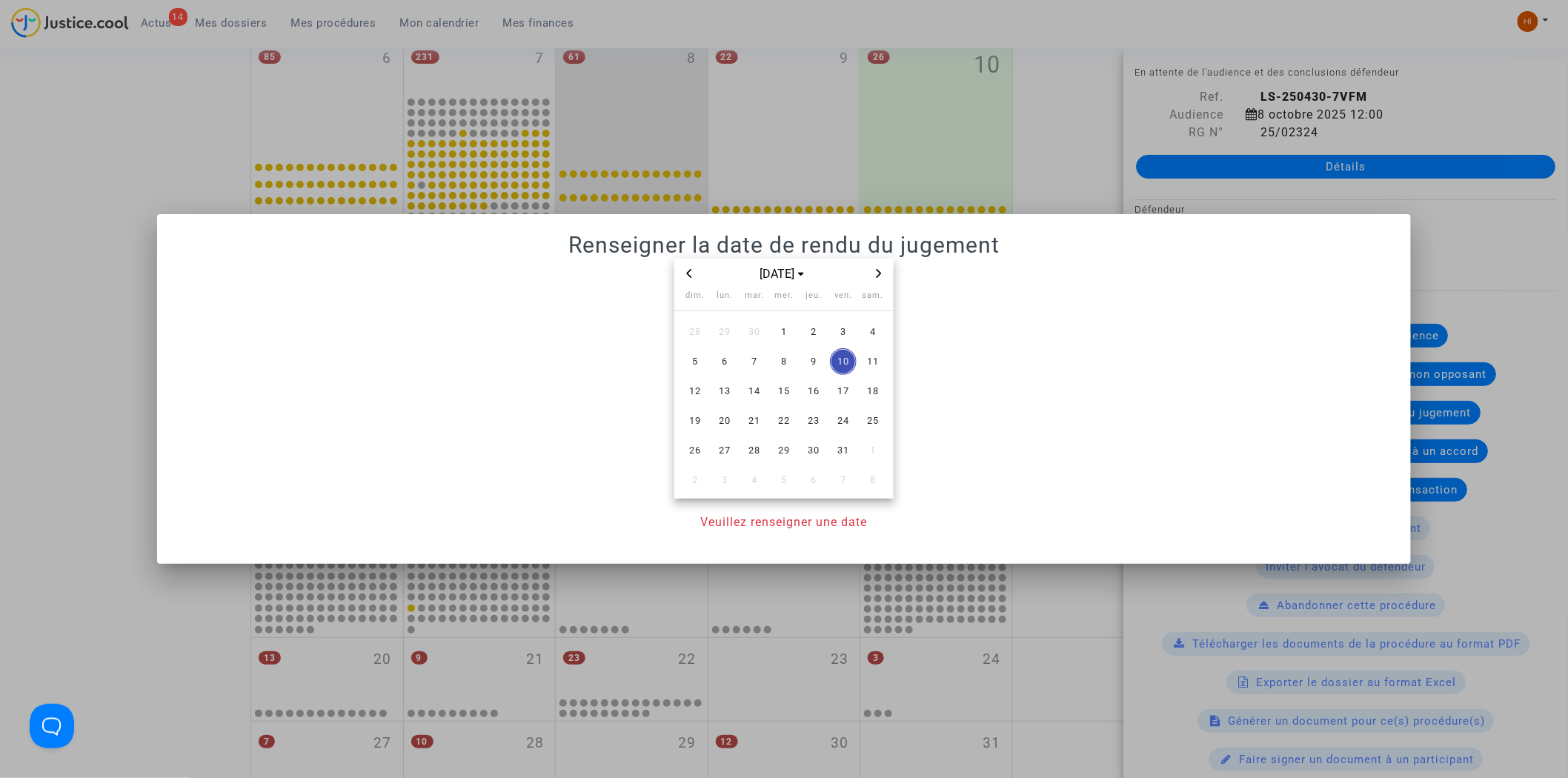
click at [886, 271] on span "Next month" at bounding box center [879, 274] width 18 height 18
click at [885, 271] on span "Next month" at bounding box center [879, 274] width 18 height 18
click at [888, 270] on div "déc. 2025" at bounding box center [784, 274] width 219 height 31
click at [876, 271] on icon "Next month" at bounding box center [879, 273] width 9 height 9
click at [803, 388] on span "15" at bounding box center [814, 392] width 27 height 27
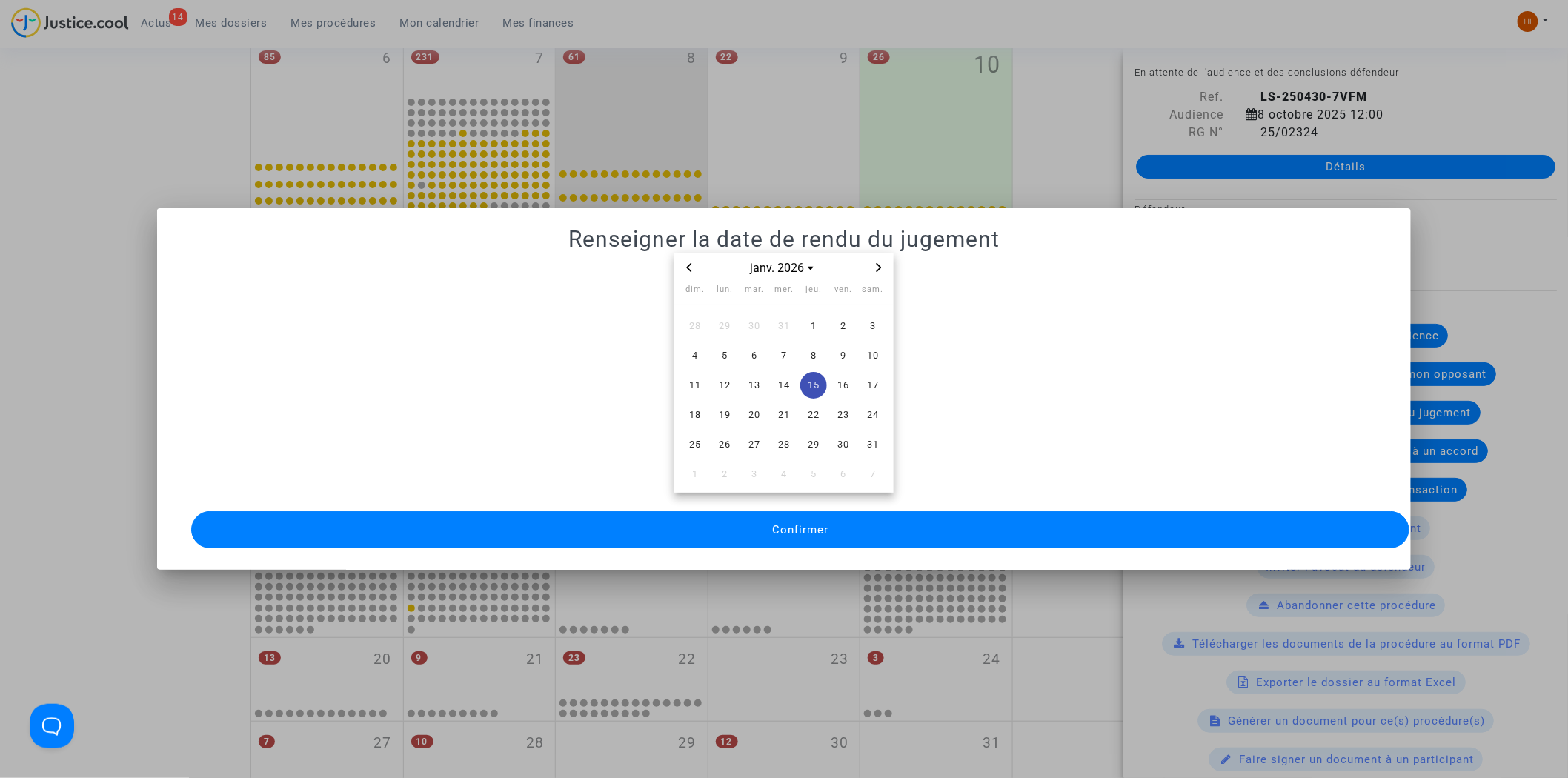
click at [702, 547] on mat-dialog-container "Renseigner la date de rendu du jugement janv. 2026 dim. lun. mar. mer. jeu. ven…" at bounding box center [784, 389] width 1255 height 362
click at [716, 512] on button "Confirmer" at bounding box center [801, 530] width 1219 height 37
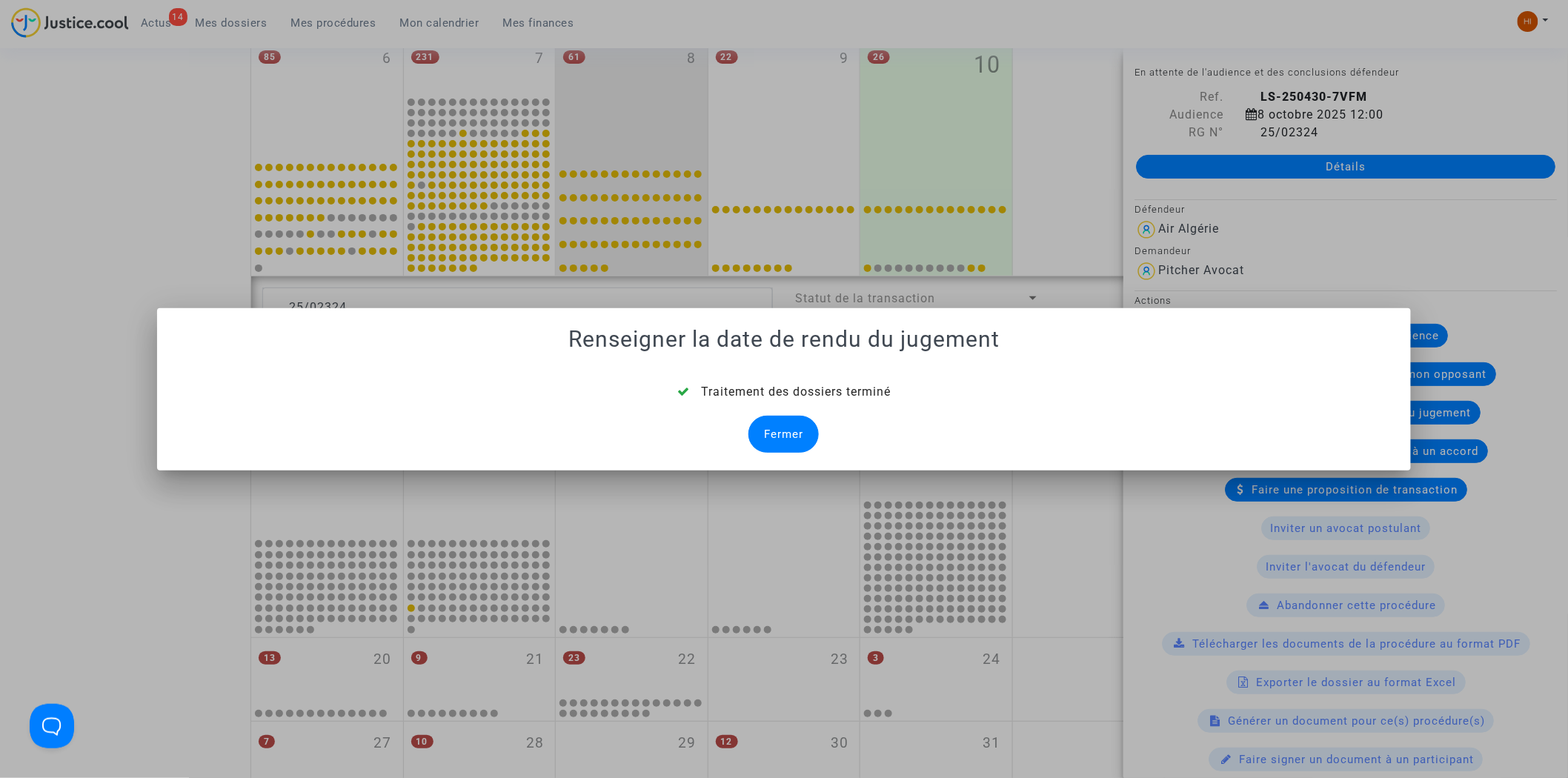
click at [787, 435] on div "Fermer" at bounding box center [784, 434] width 70 height 37
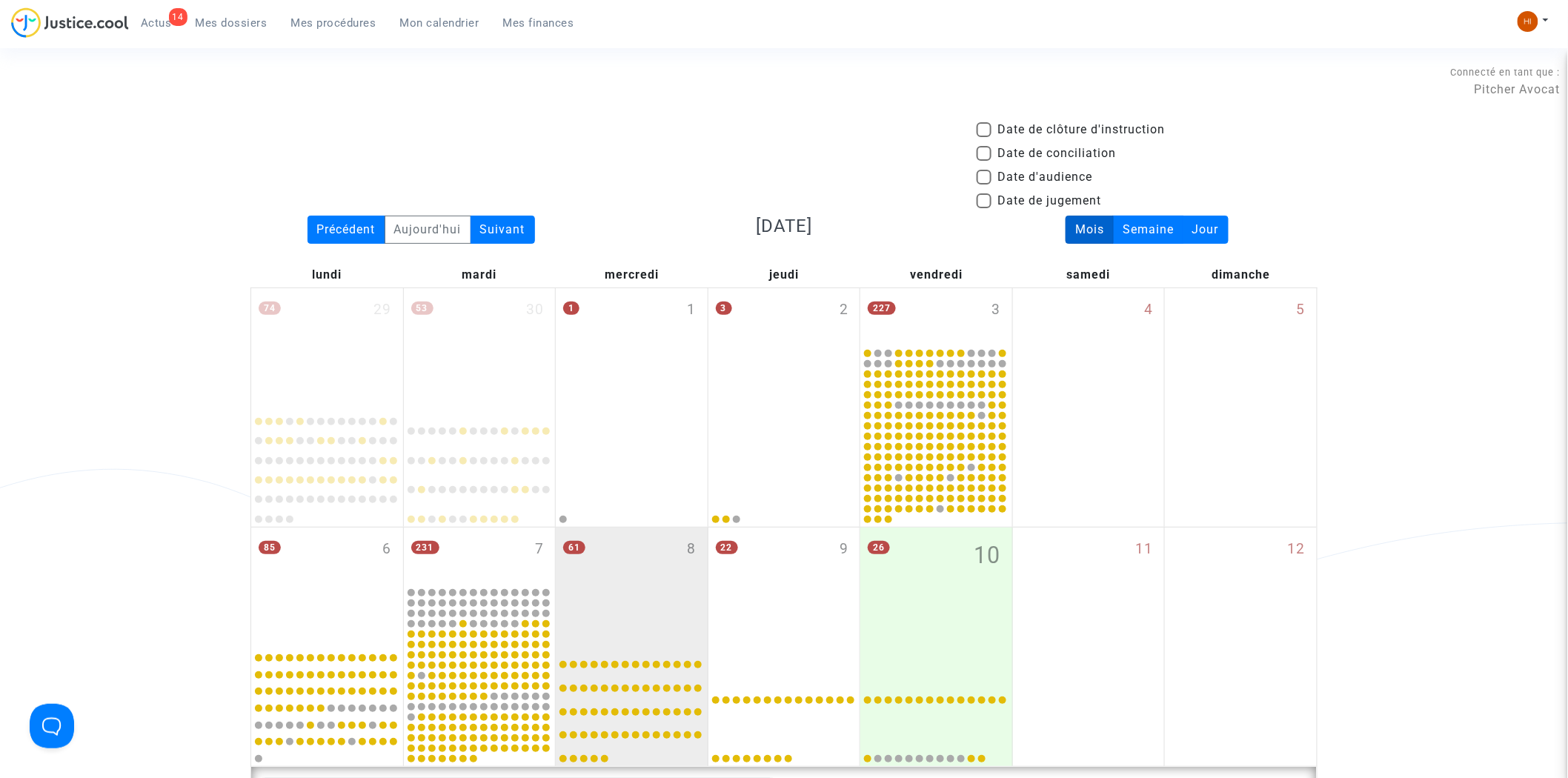
scroll to position [491, 0]
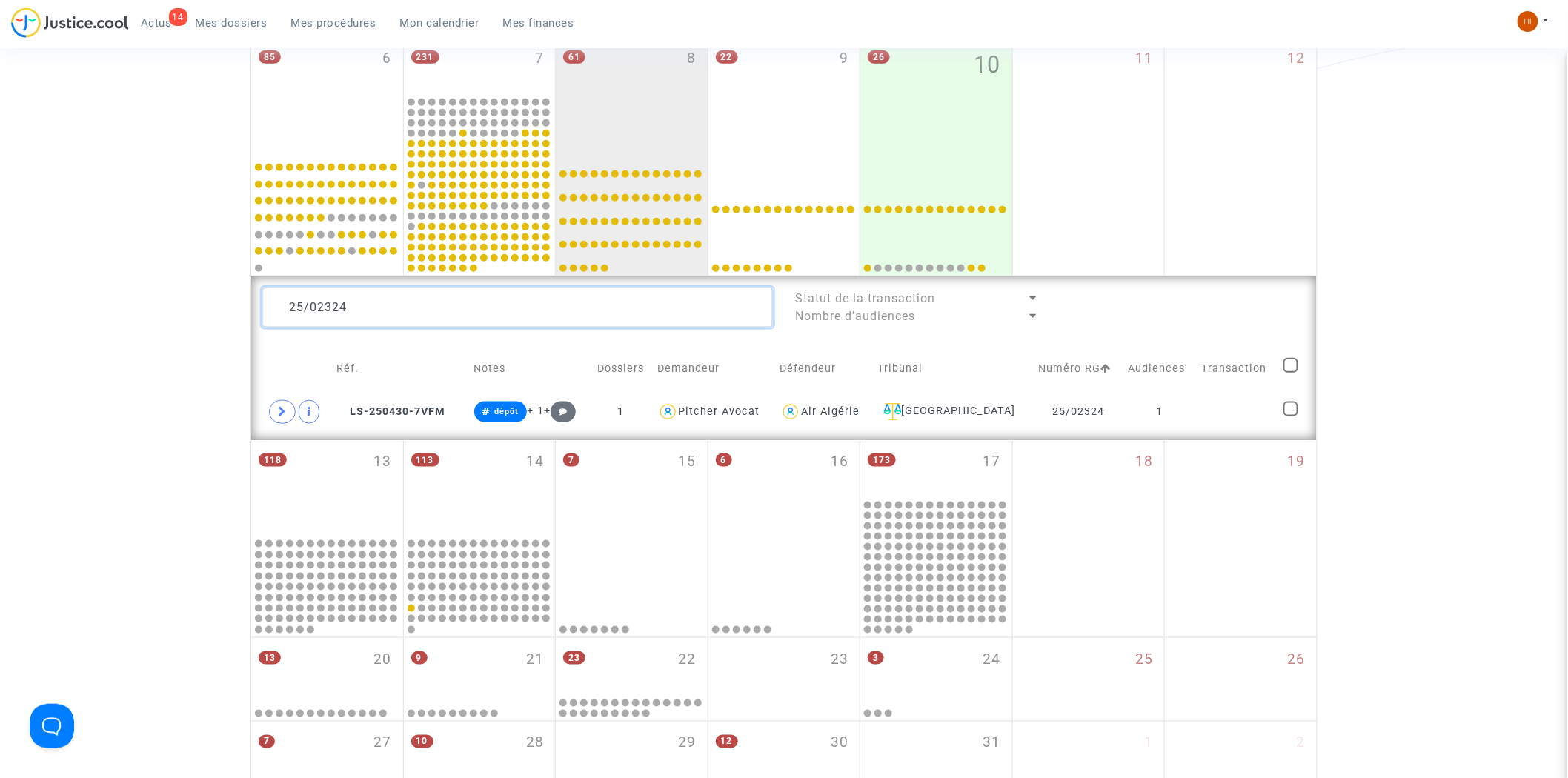
click at [531, 317] on textarea at bounding box center [518, 307] width 511 height 40
click at [531, 316] on textarea at bounding box center [518, 307] width 511 height 40
paste textarea "6"
click at [1136, 419] on td "1" at bounding box center [1161, 412] width 73 height 35
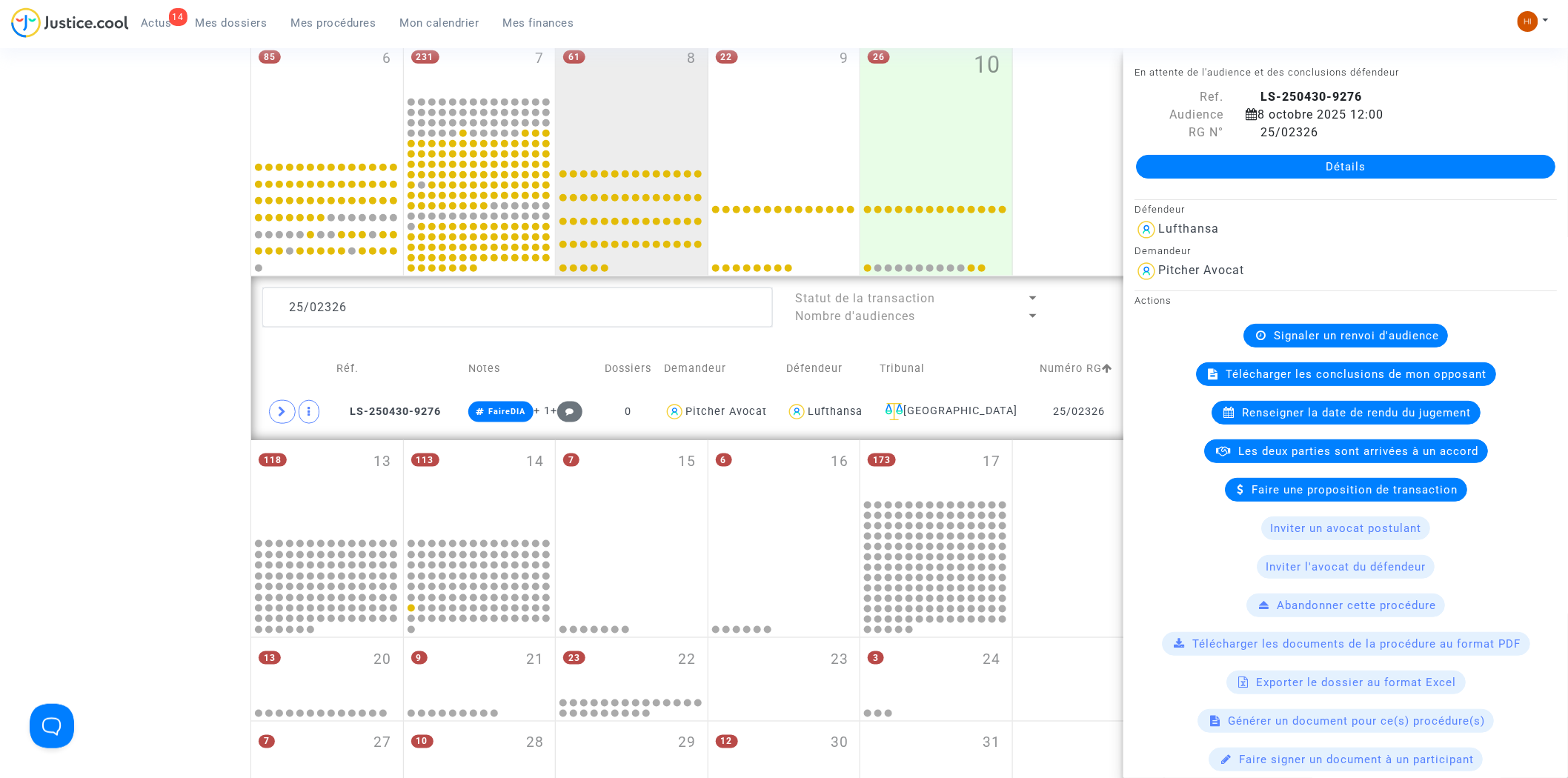
click at [1246, 415] on span "Renseigner la date de rendu du jugement" at bounding box center [1357, 413] width 229 height 13
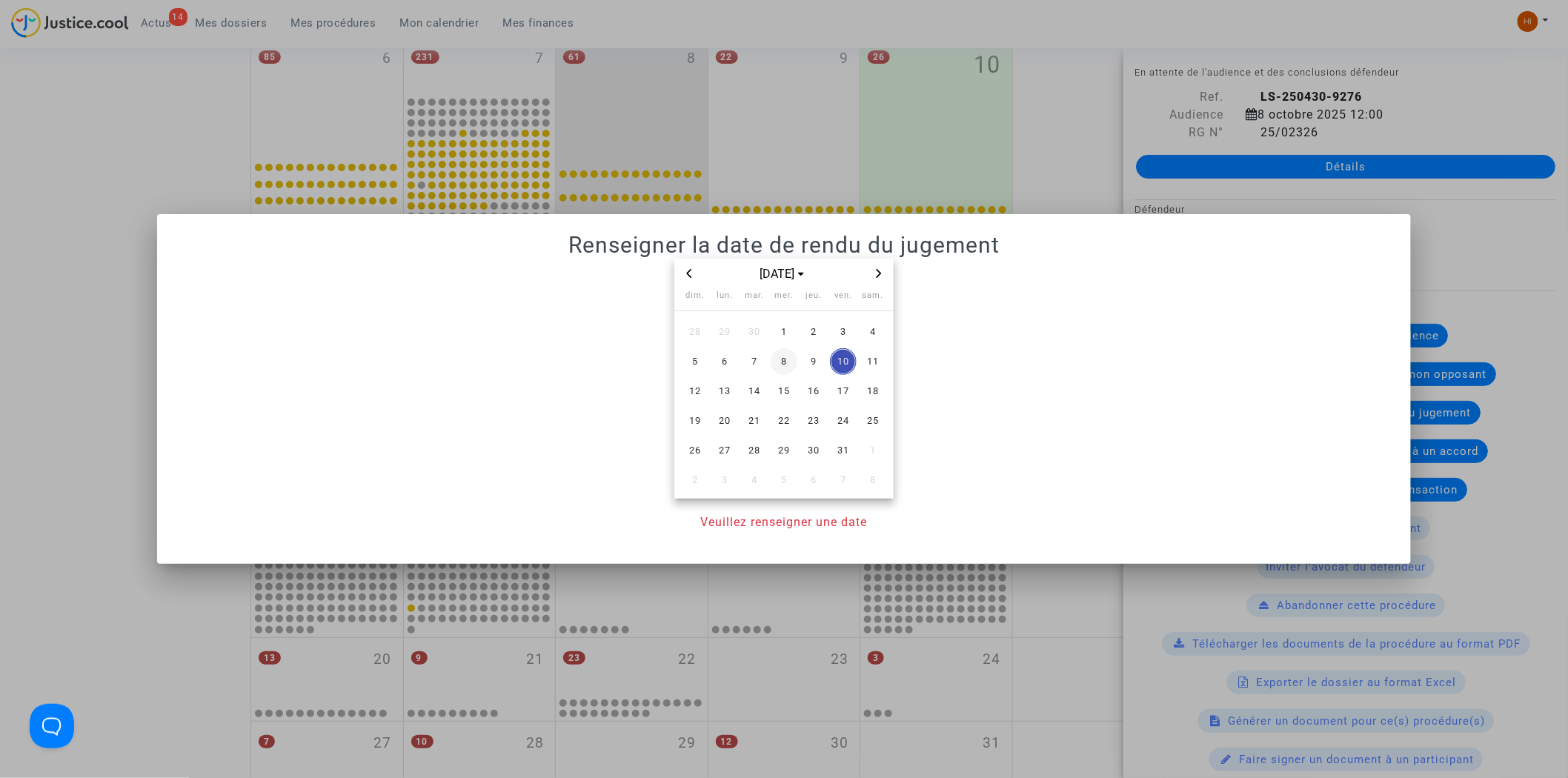
click at [784, 364] on span "8" at bounding box center [784, 362] width 27 height 27
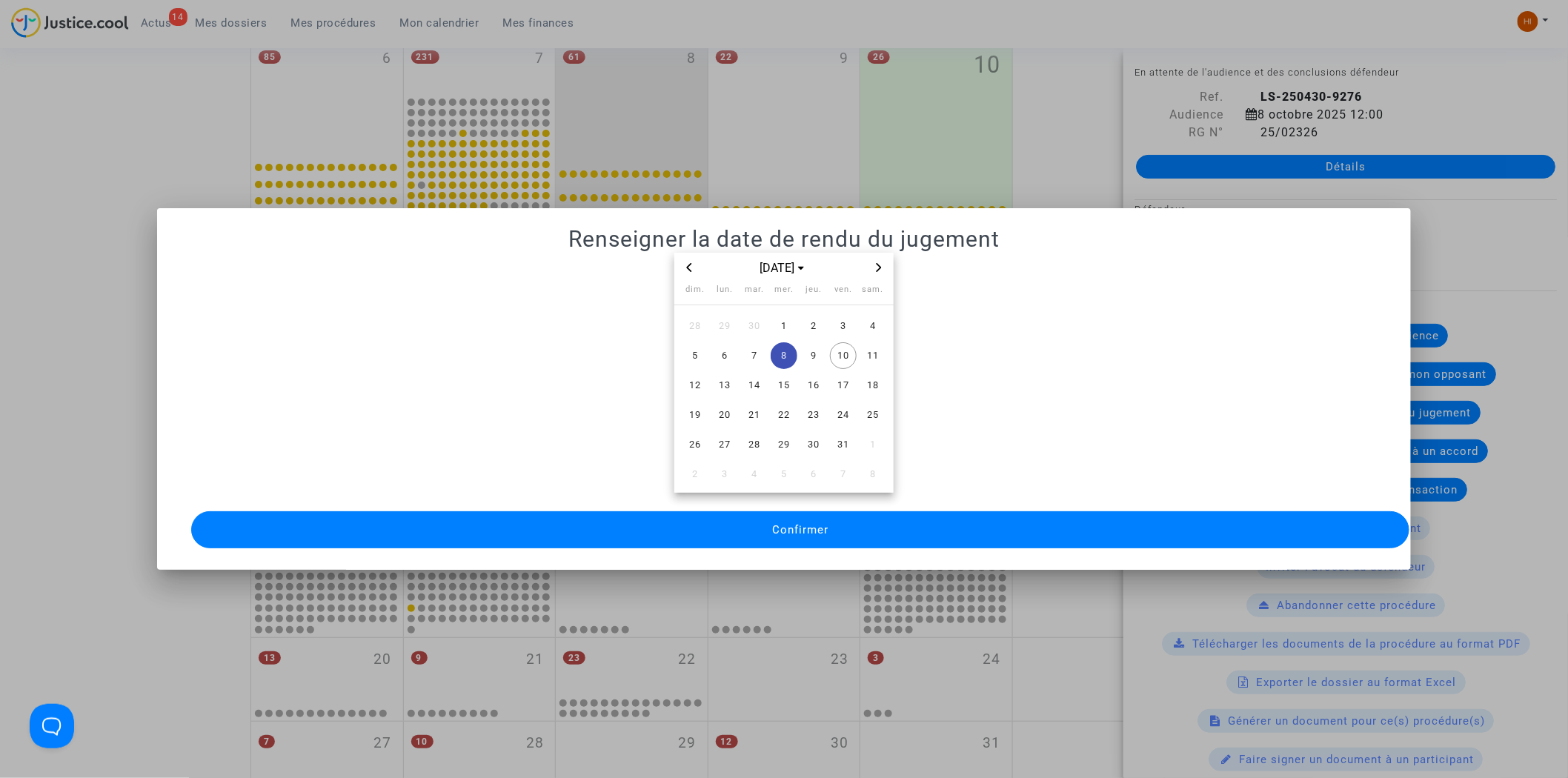
click at [775, 512] on button "Confirmer" at bounding box center [801, 530] width 1219 height 37
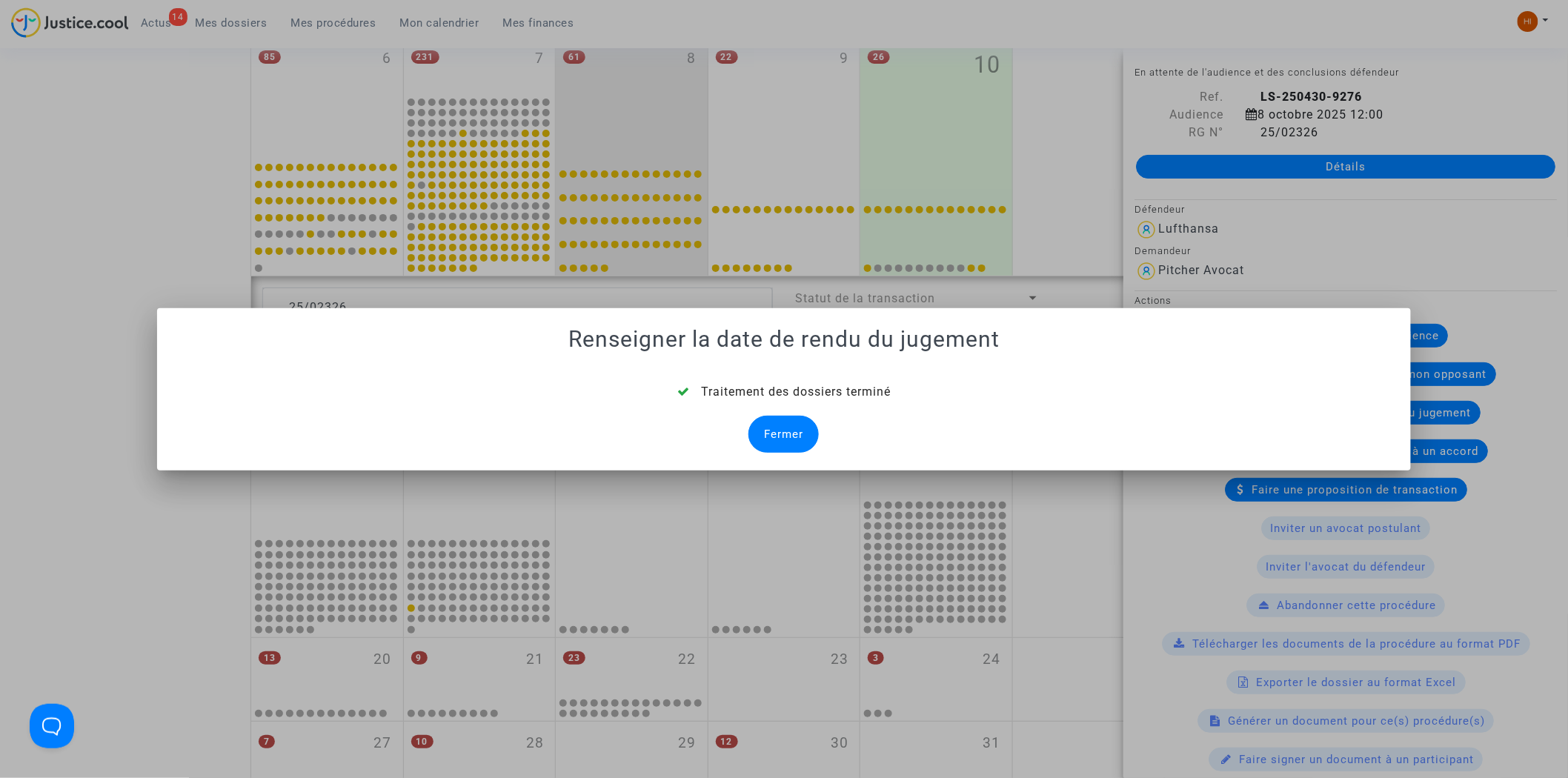
drag, startPoint x: 814, startPoint y: 432, endPoint x: 804, endPoint y: 433, distance: 10.0
click at [808, 432] on div "Fermer" at bounding box center [784, 434] width 70 height 37
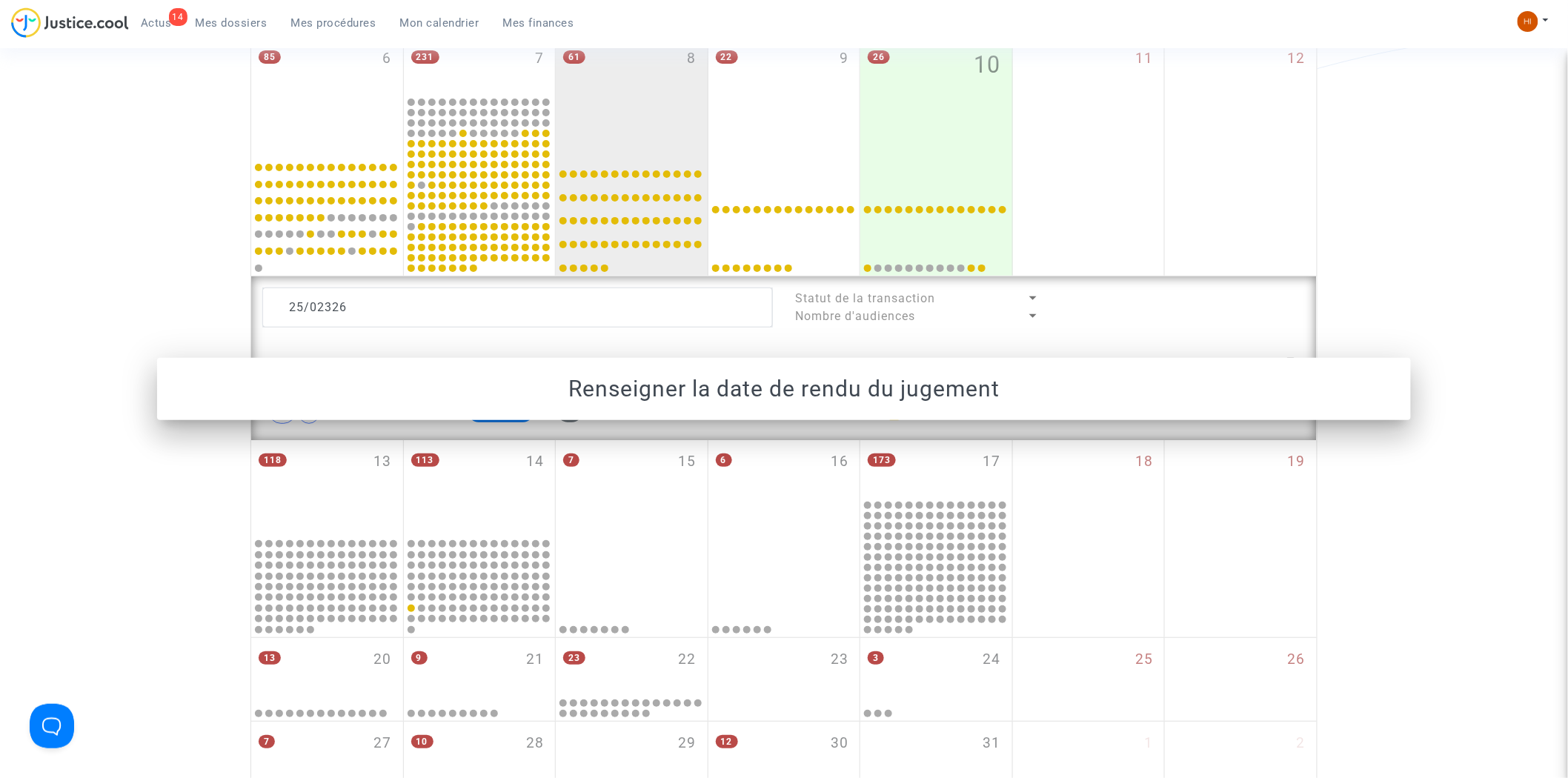
scroll to position [491, 0]
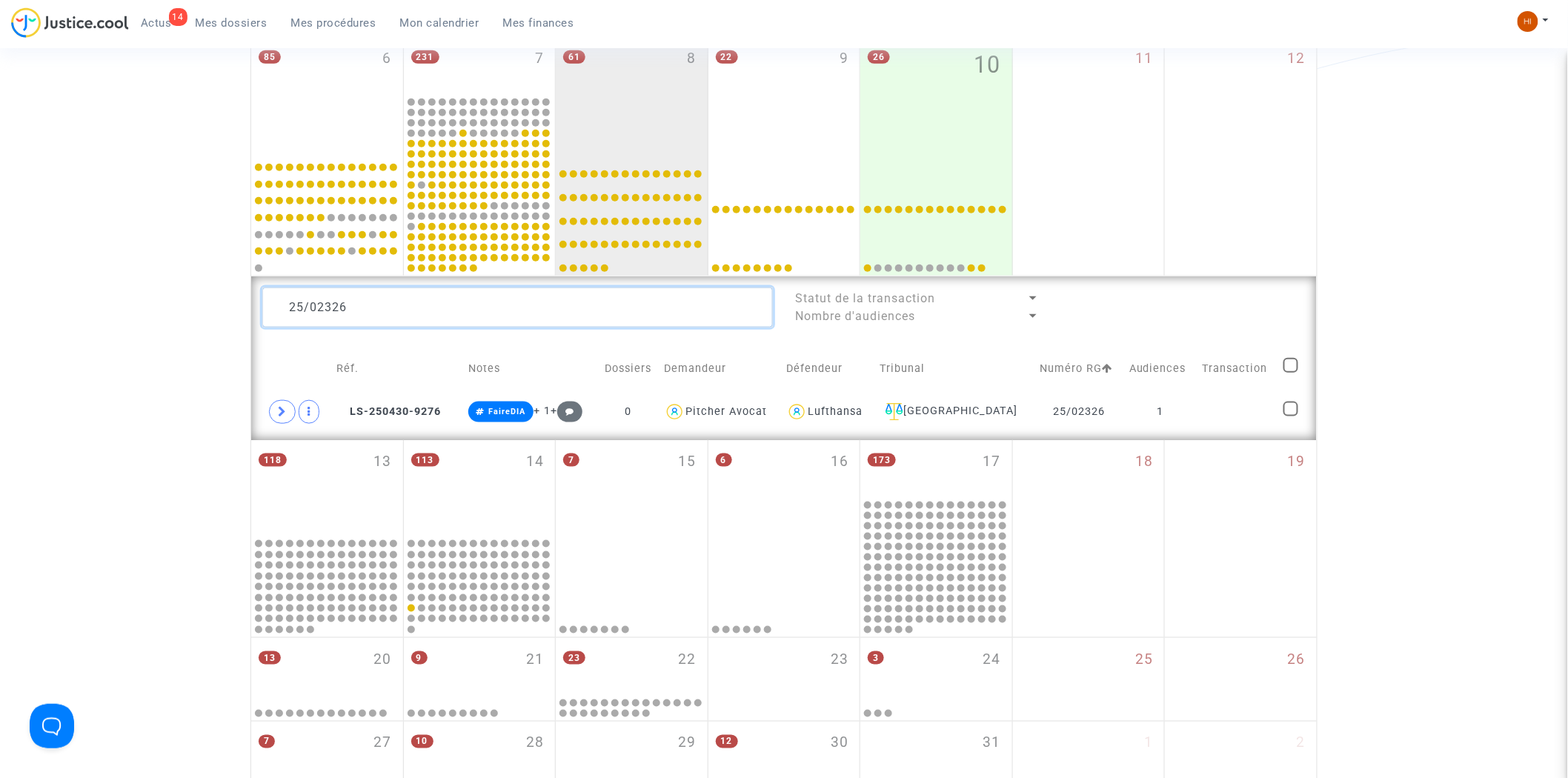
click at [662, 314] on textarea at bounding box center [518, 307] width 511 height 40
click at [663, 312] on textarea at bounding box center [518, 307] width 511 height 40
paste textarea "31"
type textarea "25/02331"
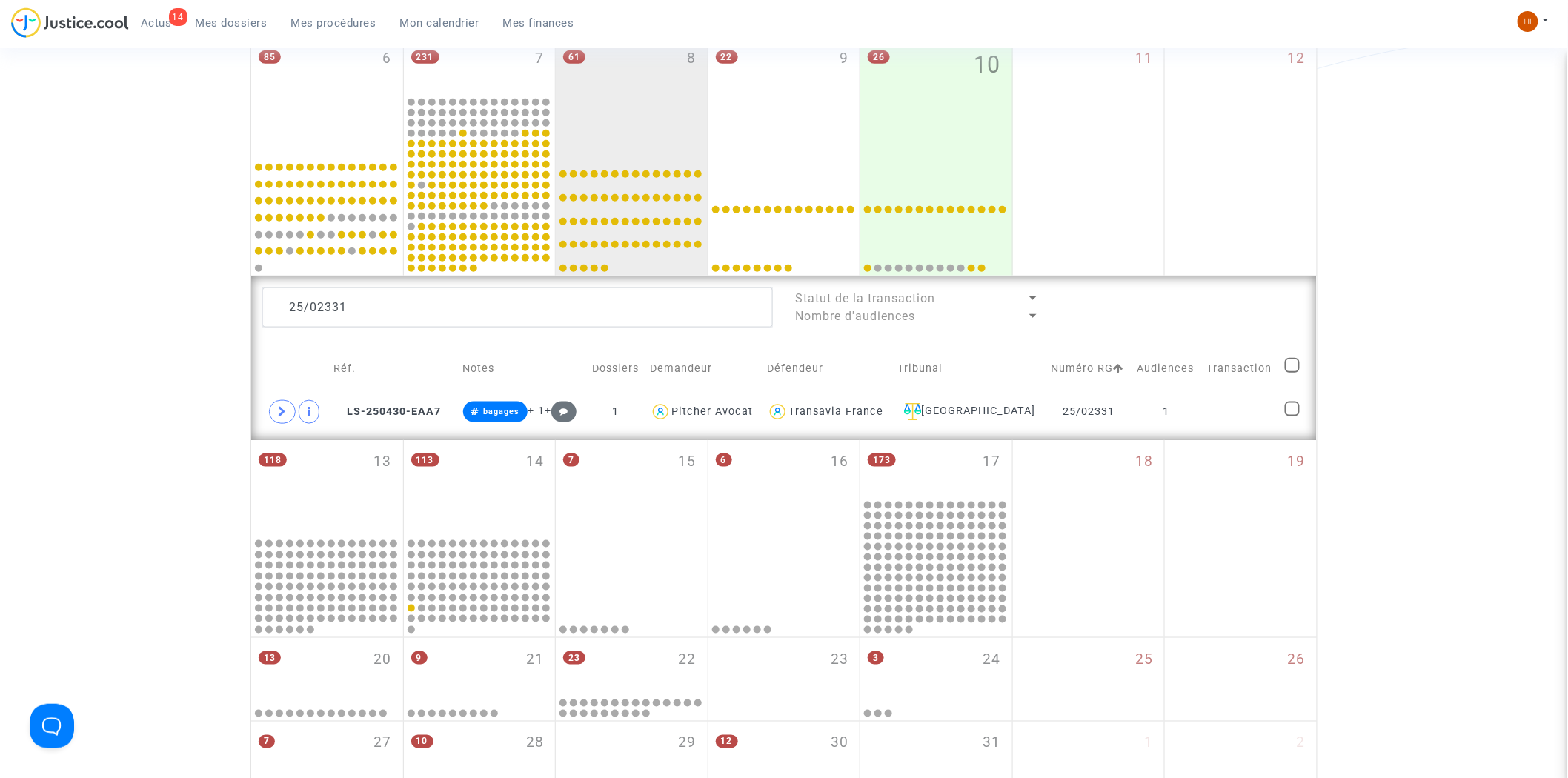
click at [1220, 430] on div "25/02331 Statut de la transaction Nombre d'audiences Réf. Notes Dossiers Demand…" at bounding box center [784, 358] width 1066 height 164
click at [1273, 402] on td at bounding box center [1240, 412] width 78 height 35
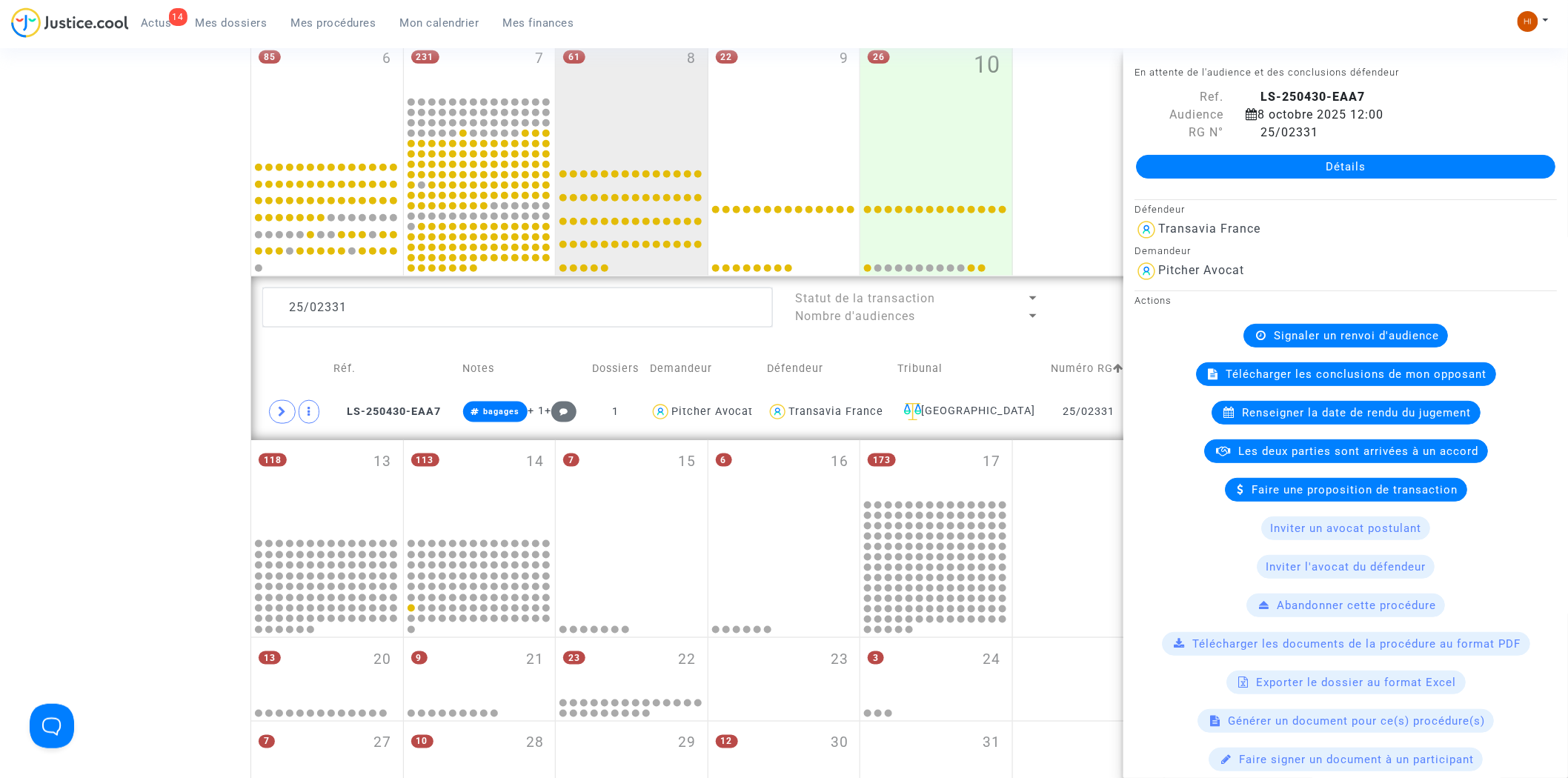
click at [1325, 329] on span "Signaler un renvoi d'audience" at bounding box center [1357, 336] width 165 height 13
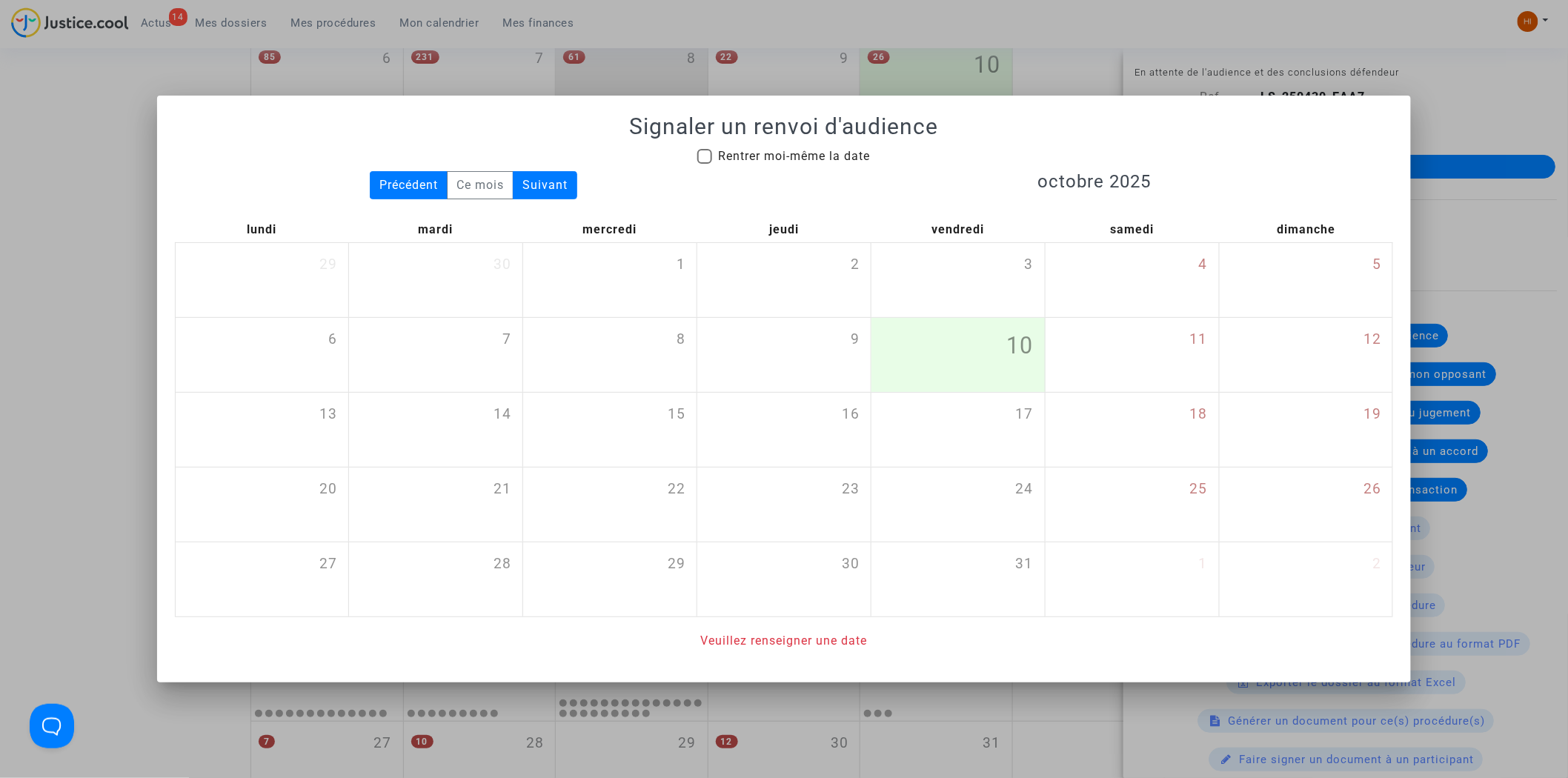
click at [820, 148] on span "Rentrer moi-même la date" at bounding box center [794, 157] width 152 height 18
click at [705, 164] on input "Rentrer moi-même la date" at bounding box center [704, 164] width 1 height 1
checkbox input "true"
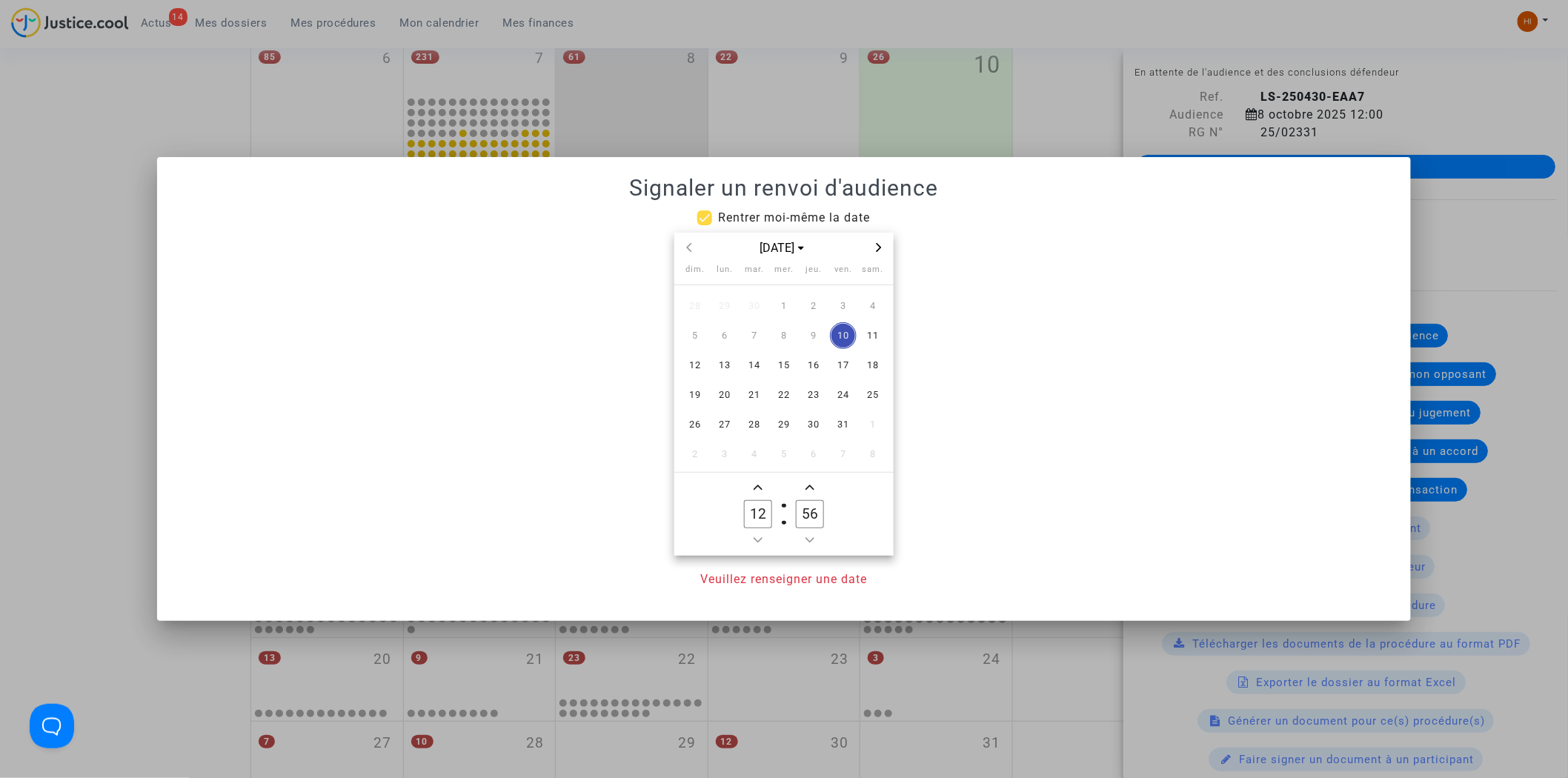
click at [880, 251] on icon "Next month" at bounding box center [879, 247] width 9 height 9
click at [883, 251] on icon "Next month" at bounding box center [879, 247] width 9 height 9
click at [684, 242] on span "Previous month" at bounding box center [689, 248] width 18 height 18
click at [798, 305] on td "3" at bounding box center [784, 305] width 30 height 30
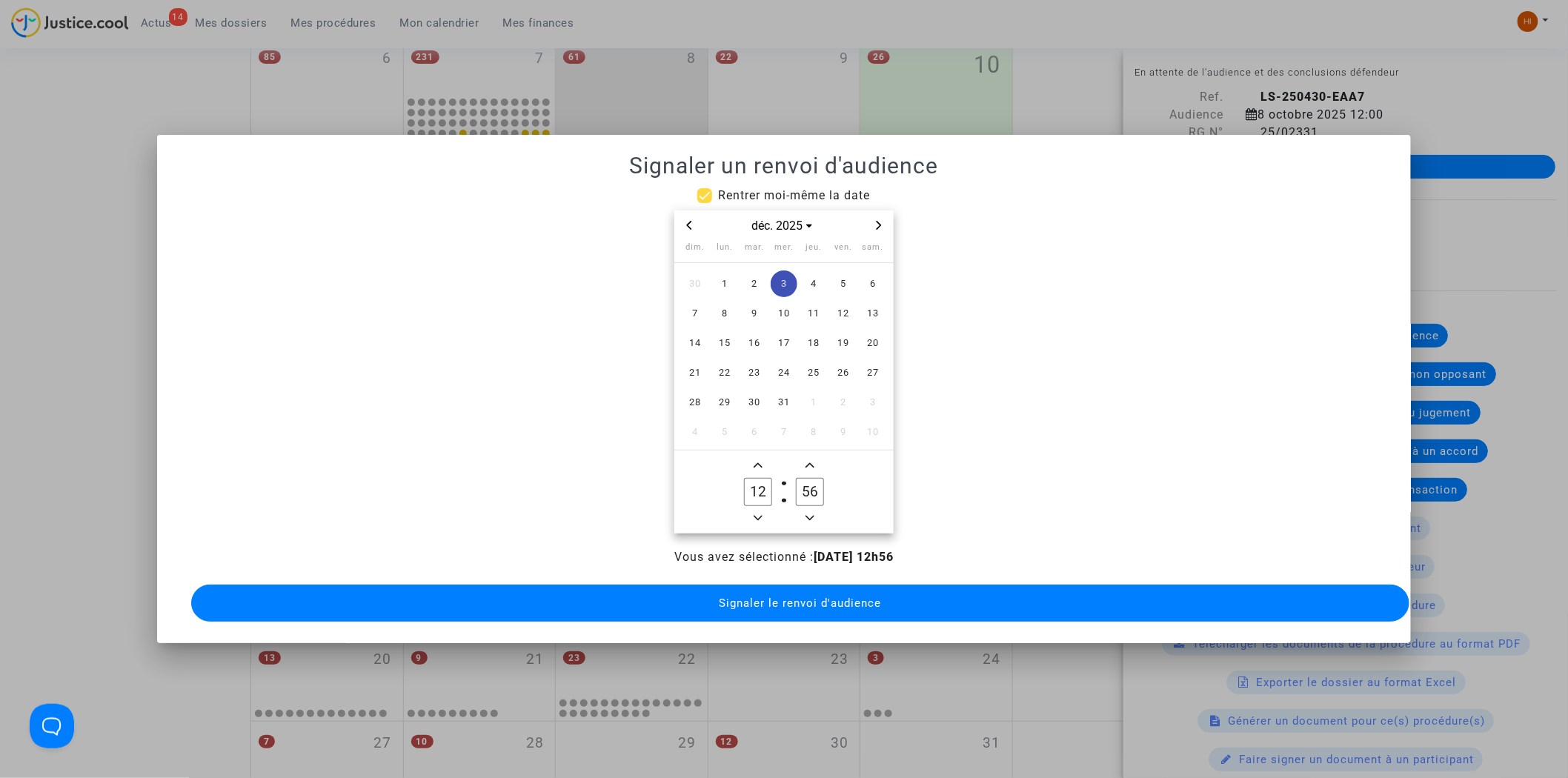
click at [756, 456] on span "Add a hour" at bounding box center [758, 465] width 18 height 18
click at [759, 515] on icon "Minus a hour" at bounding box center [758, 518] width 9 height 9
type input "14"
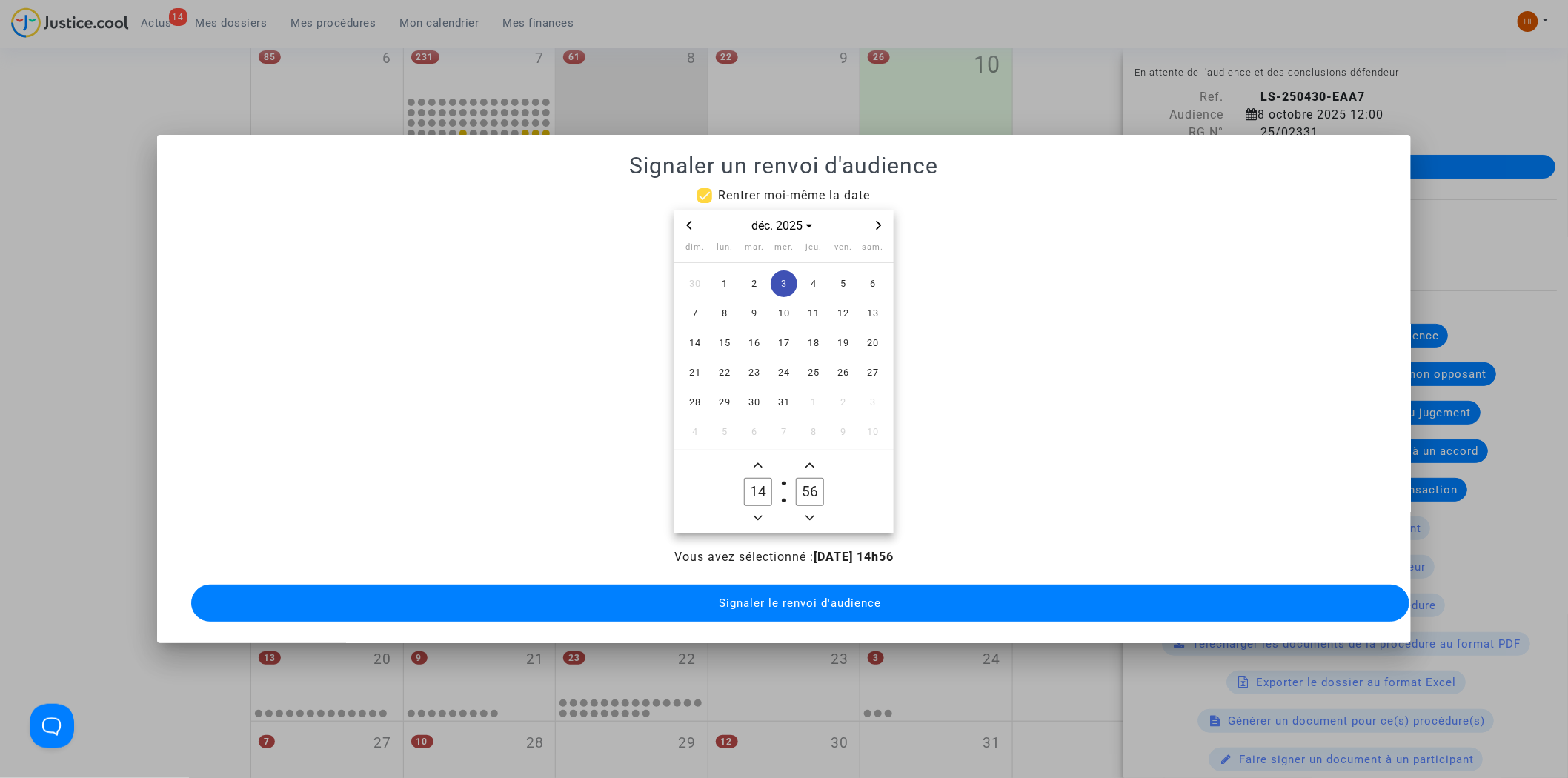
click at [811, 486] on input "56" at bounding box center [809, 492] width 28 height 28
type input "00"
drag, startPoint x: 731, startPoint y: 609, endPoint x: 683, endPoint y: 552, distance: 74.5
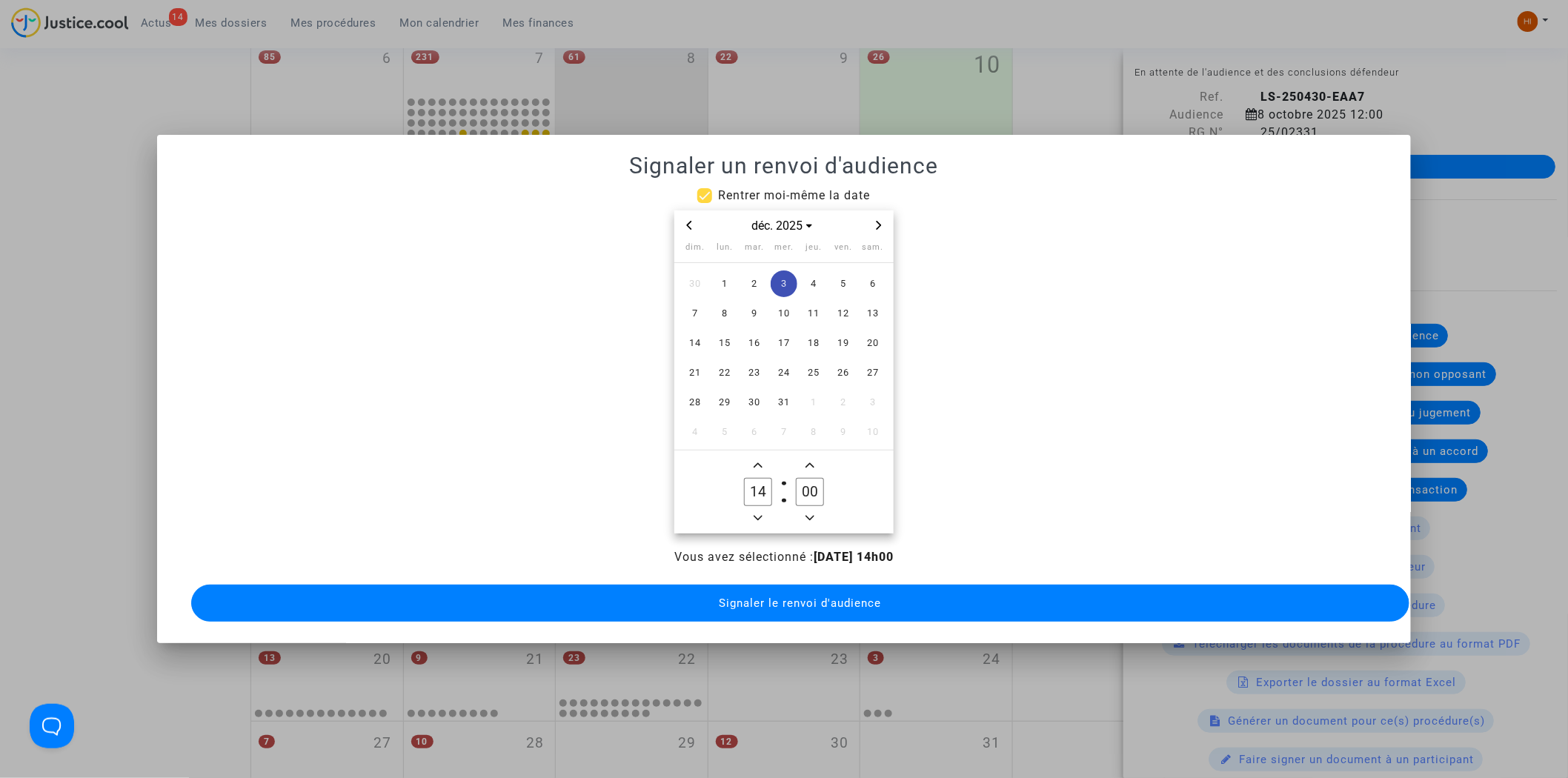
click at [719, 603] on button "Signaler le renvoi d'audience" at bounding box center [801, 603] width 1219 height 37
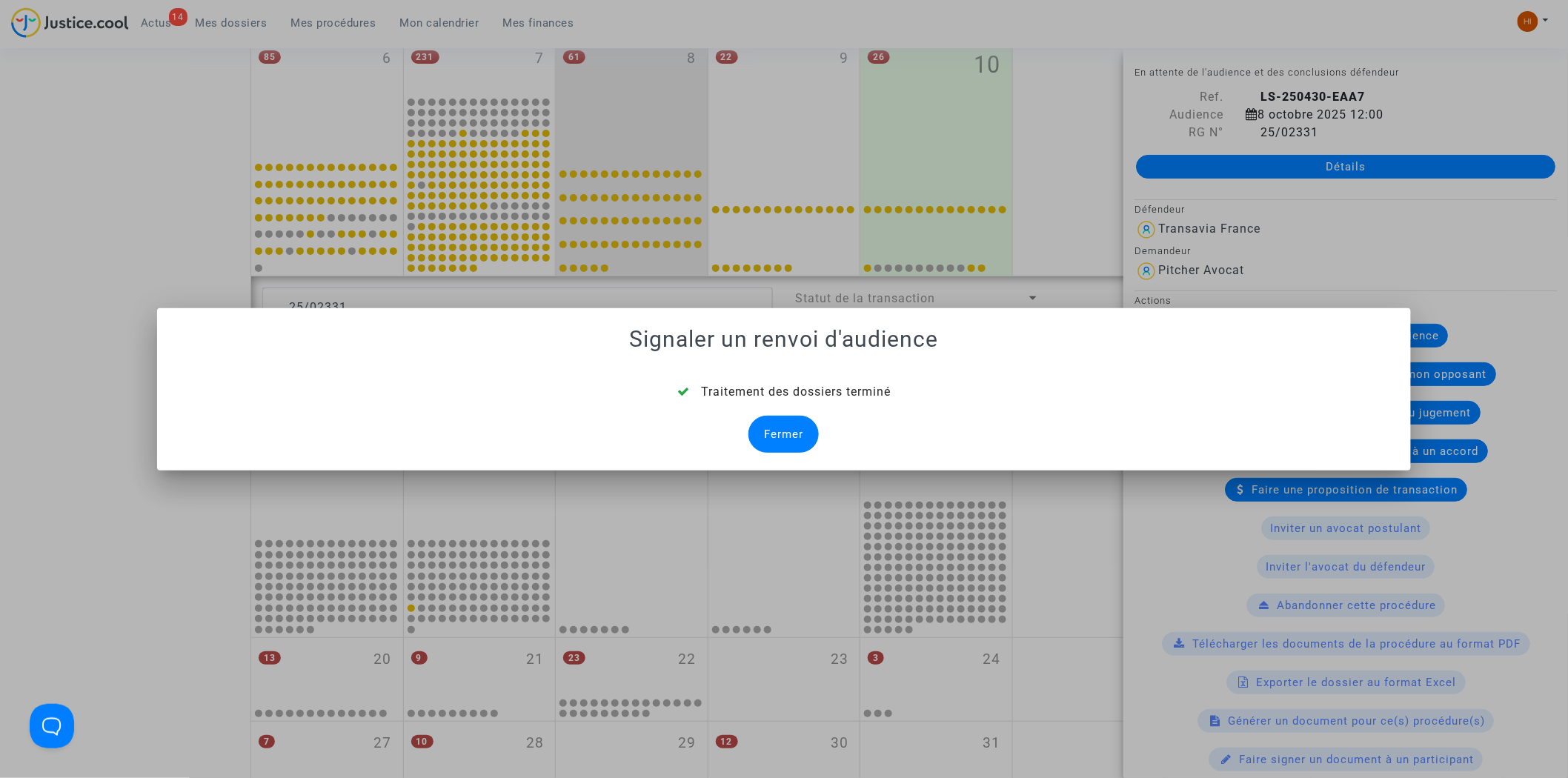
click at [798, 440] on div "Fermer" at bounding box center [784, 434] width 70 height 37
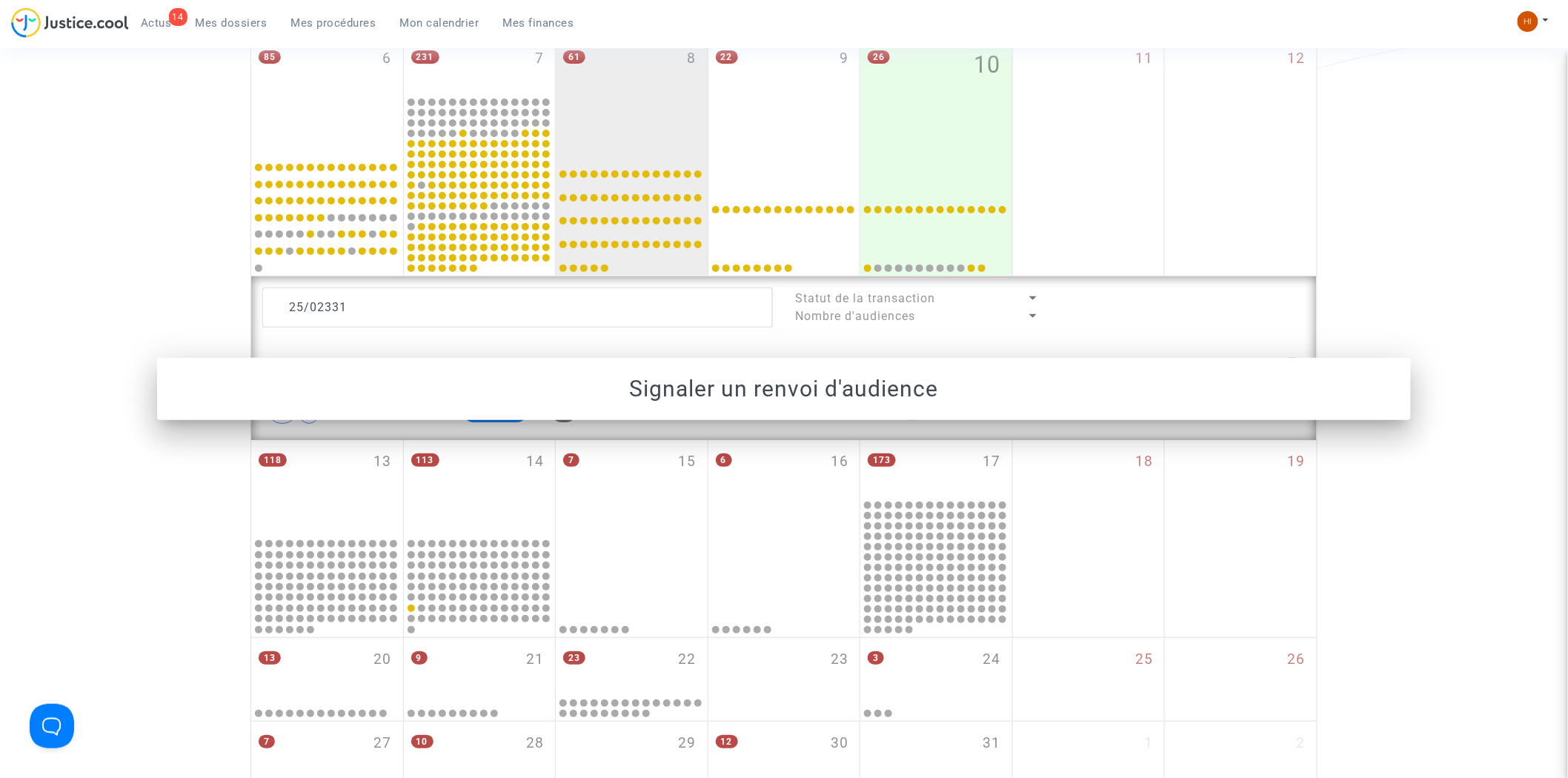
scroll to position [491, 0]
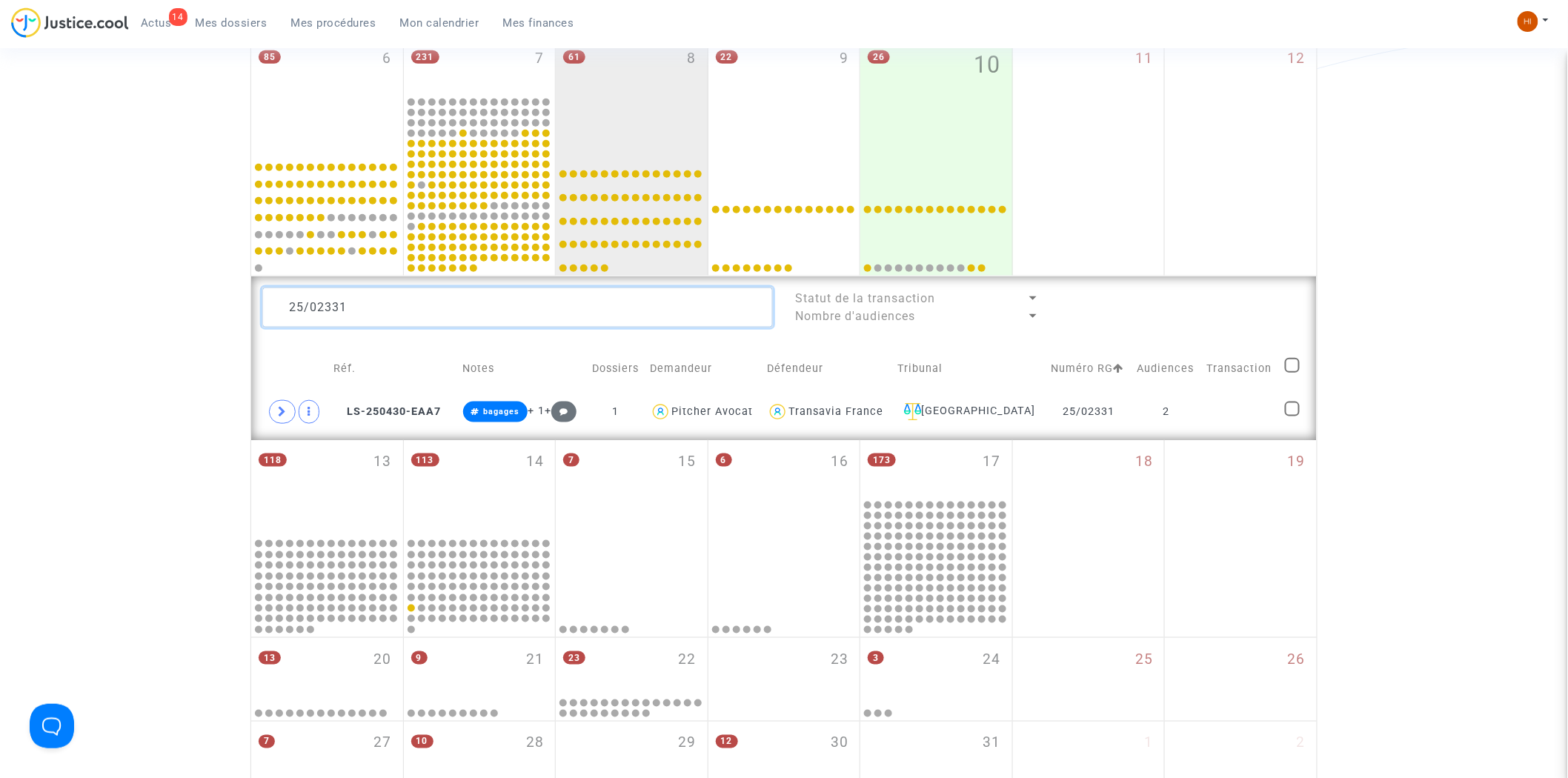
click at [537, 298] on textarea at bounding box center [518, 307] width 511 height 40
click at [574, 313] on textarea at bounding box center [518, 307] width 511 height 40
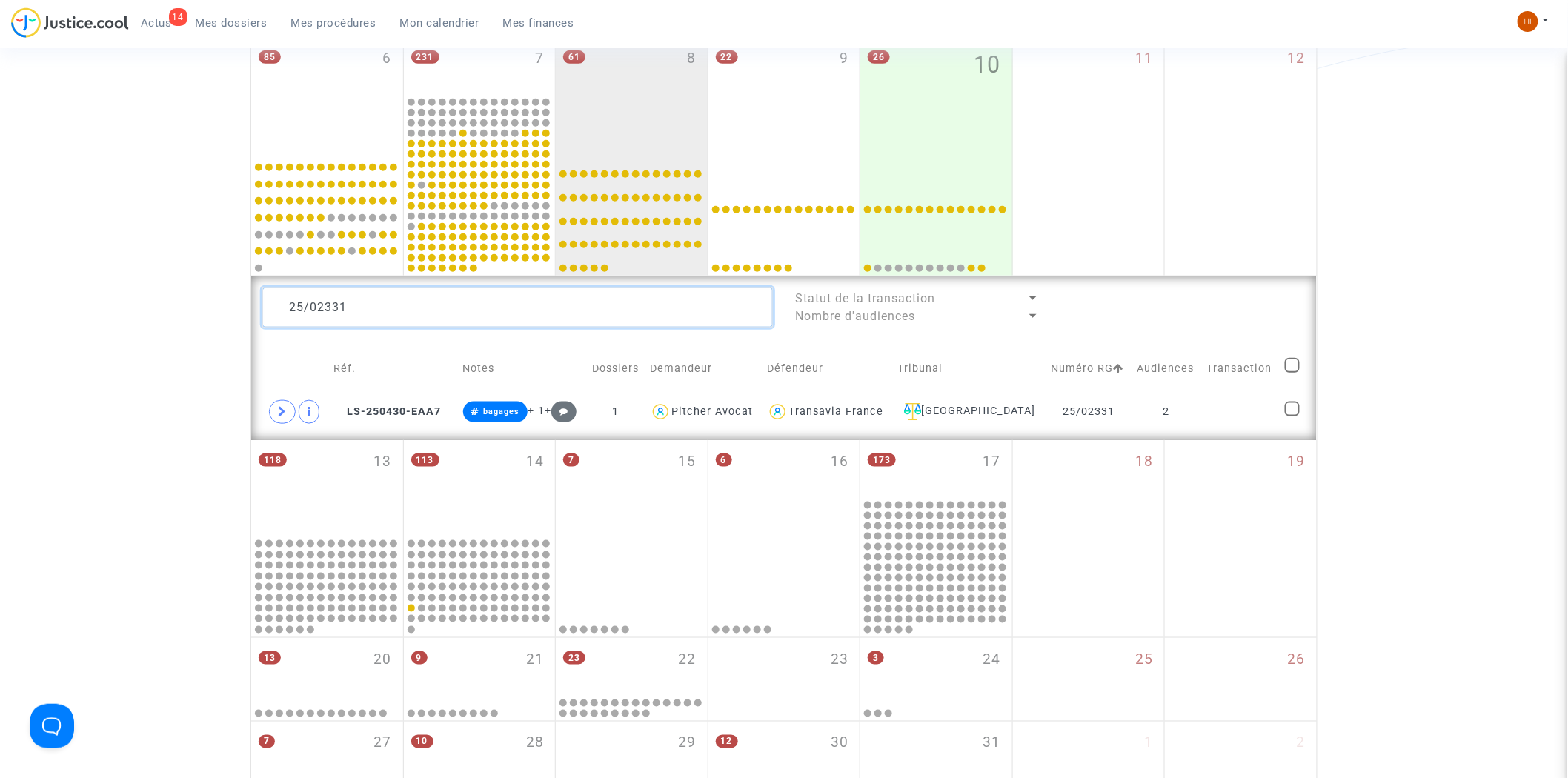
click at [574, 313] on textarea at bounding box center [518, 307] width 511 height 40
paste textarea "28"
type textarea "25/02328"
click at [1198, 408] on td at bounding box center [1235, 412] width 84 height 35
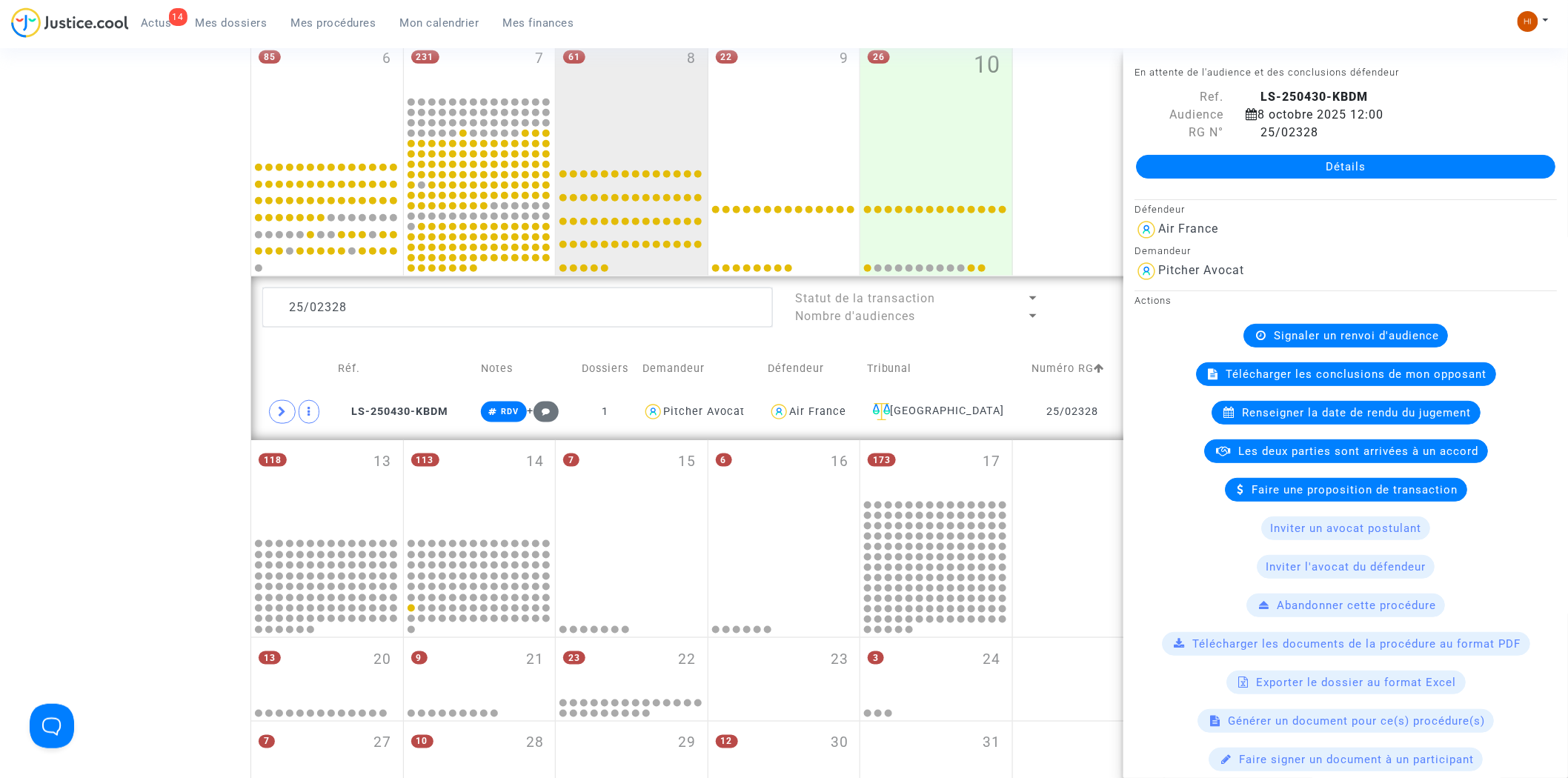
click at [1317, 345] on div "Signaler un renvoi d'audience" at bounding box center [1345, 335] width 205 height 24
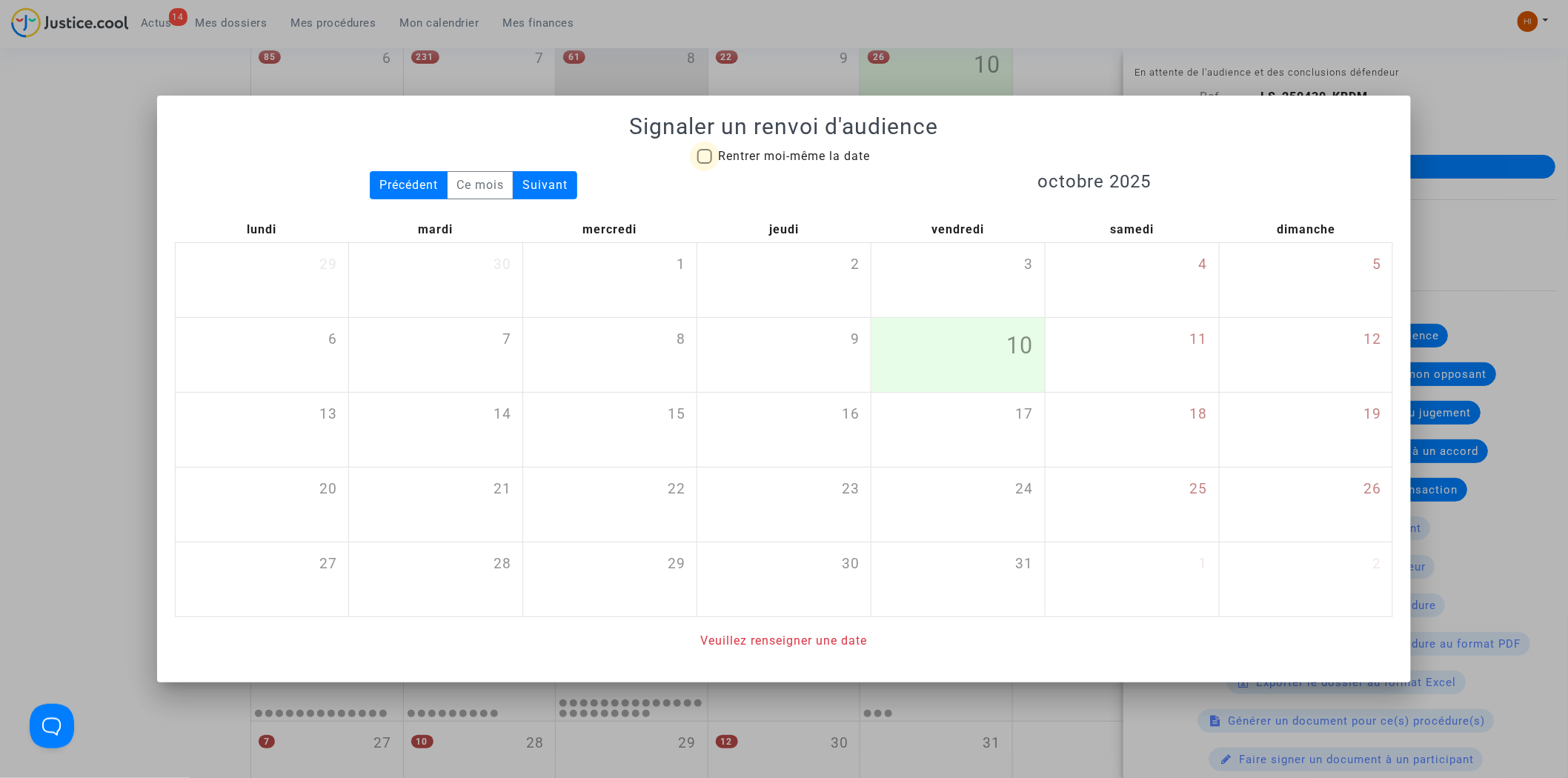
click at [775, 158] on span "Rentrer moi-même la date" at bounding box center [794, 156] width 152 height 14
click at [705, 164] on input "Rentrer moi-même la date" at bounding box center [704, 164] width 1 height 1
checkbox input "true"
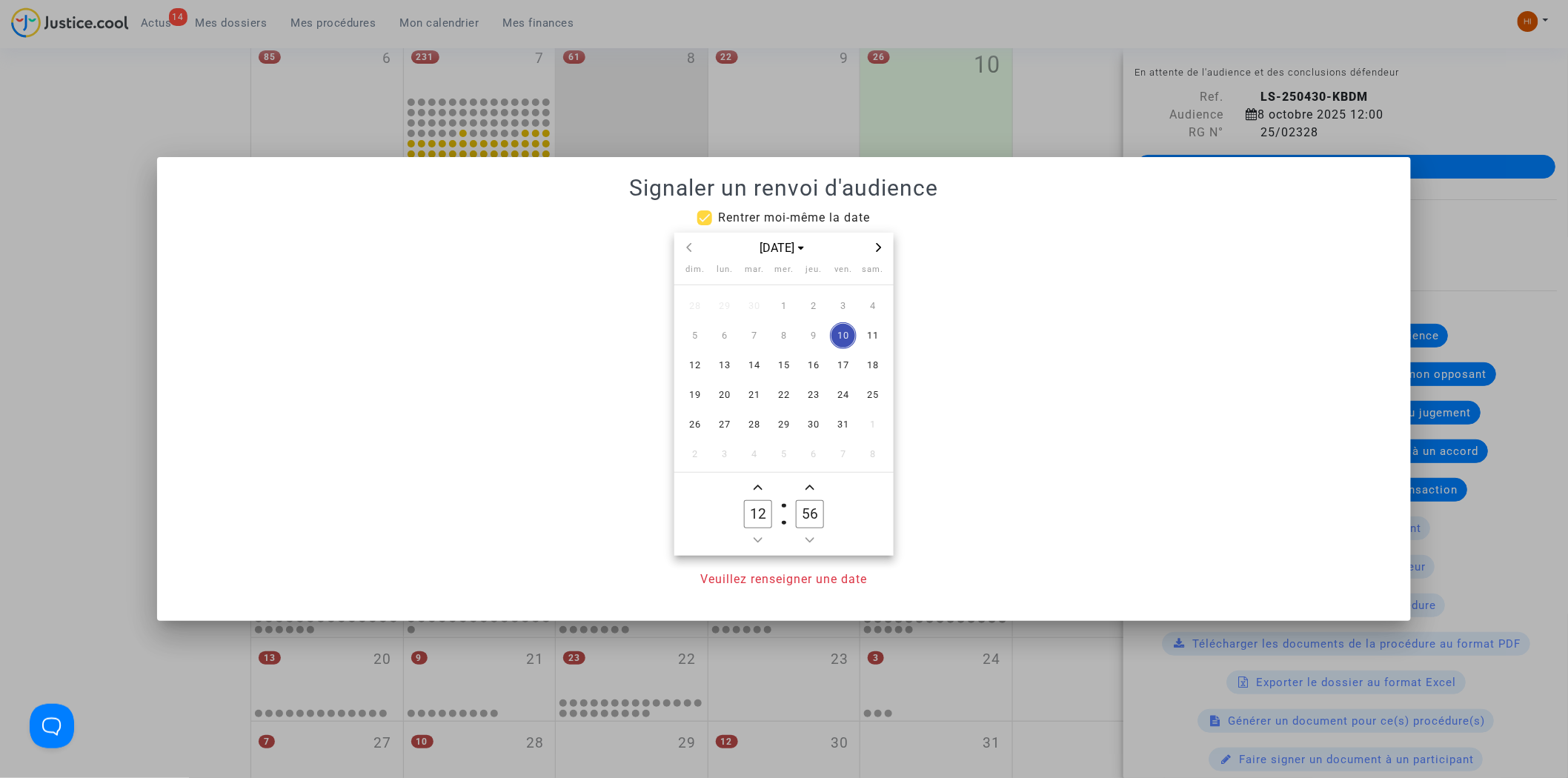
click at [877, 252] on span "Next month" at bounding box center [879, 248] width 18 height 18
click at [781, 299] on span "3" at bounding box center [784, 306] width 27 height 27
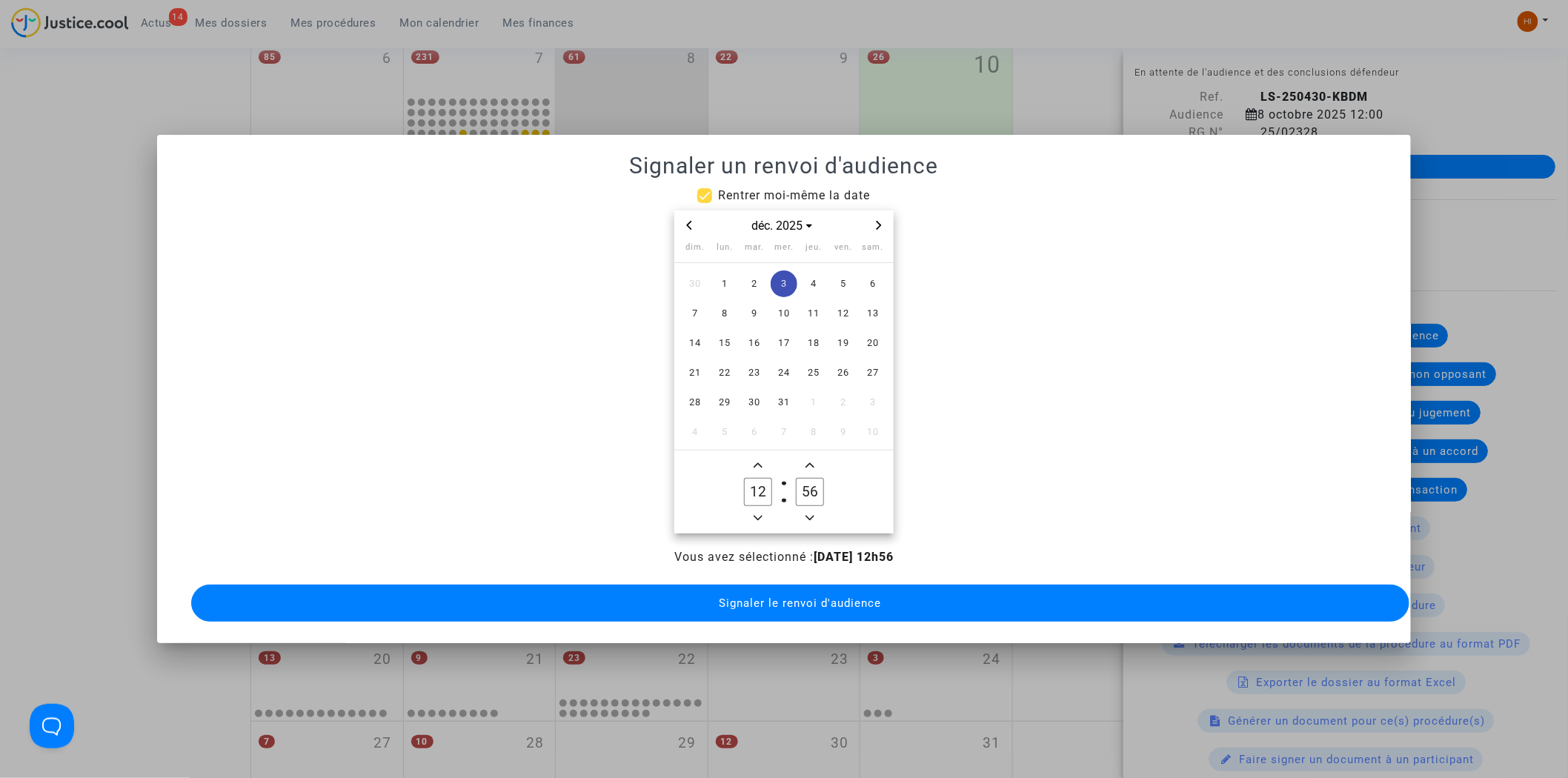
click at [760, 463] on icon "Add a hour" at bounding box center [758, 465] width 9 height 9
type input "14"
click at [807, 486] on input "56" at bounding box center [809, 492] width 28 height 28
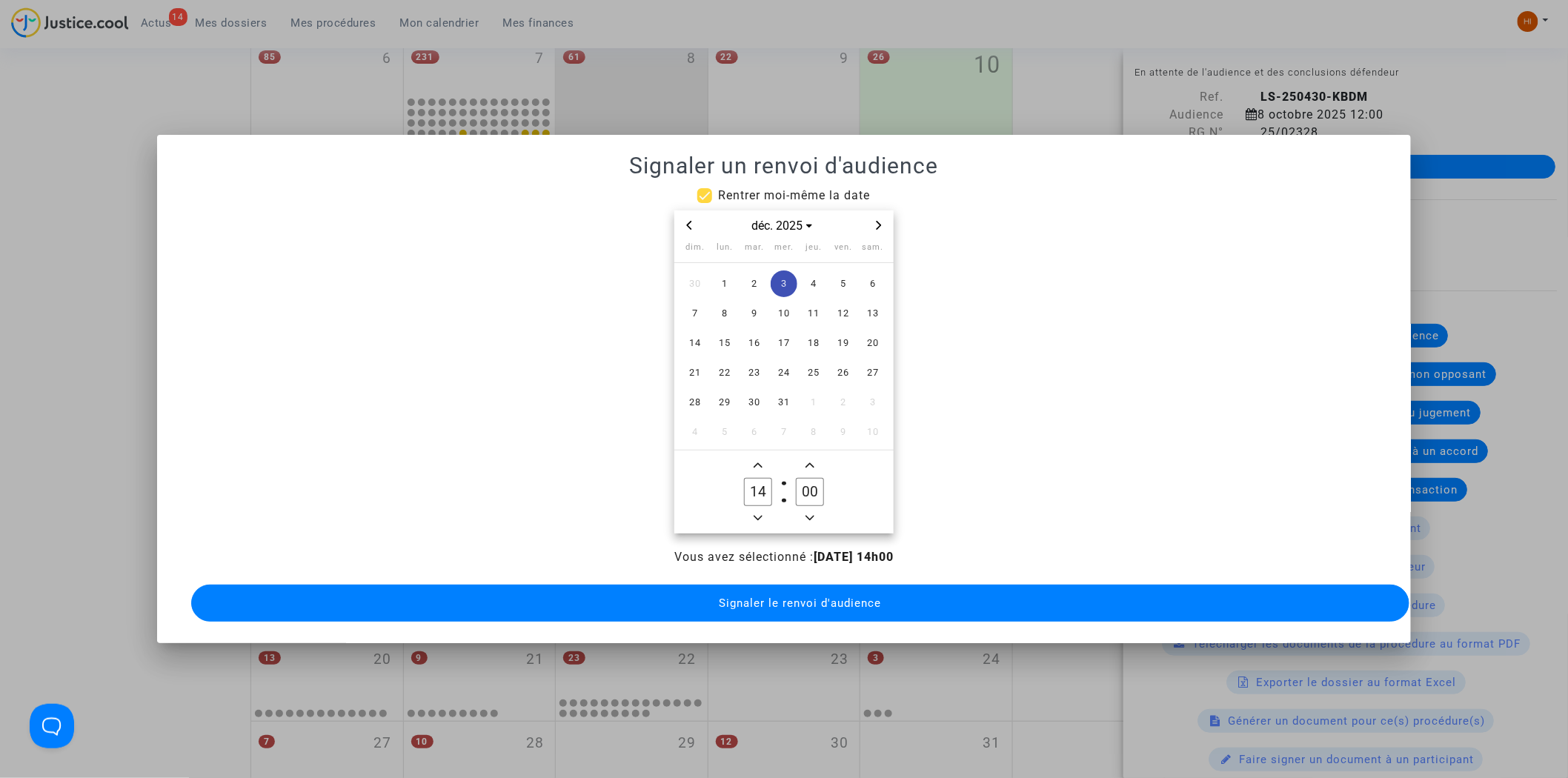
type input "00"
click at [760, 616] on div "Vous avez sélectionné : 03/12/2025 - 14h00 Signaler le renvoi d'audience" at bounding box center [784, 587] width 1219 height 77
click at [668, 587] on button "Signaler le renvoi d'audience" at bounding box center [801, 603] width 1219 height 37
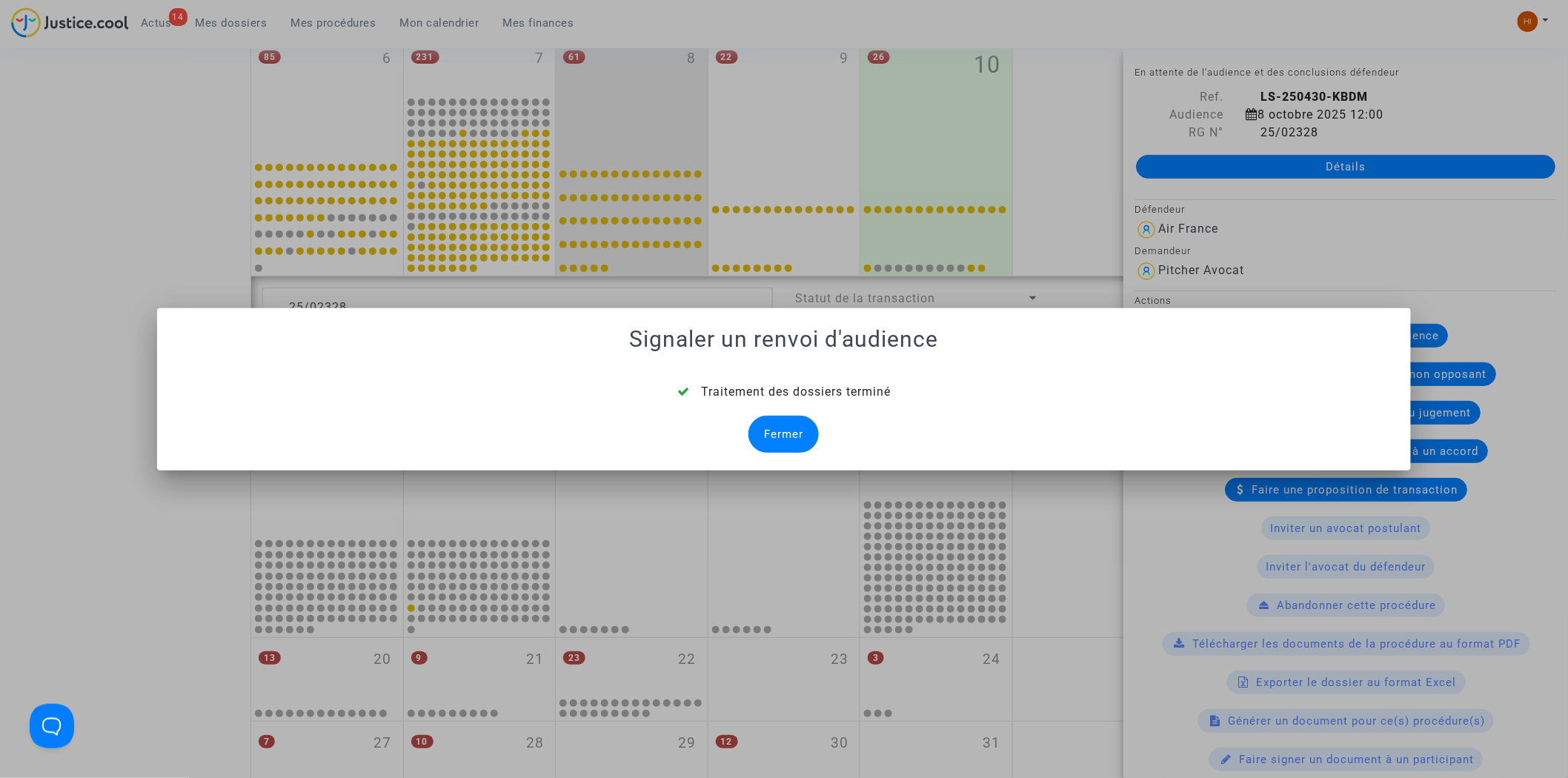
click at [803, 424] on div "Fermer" at bounding box center [784, 434] width 70 height 37
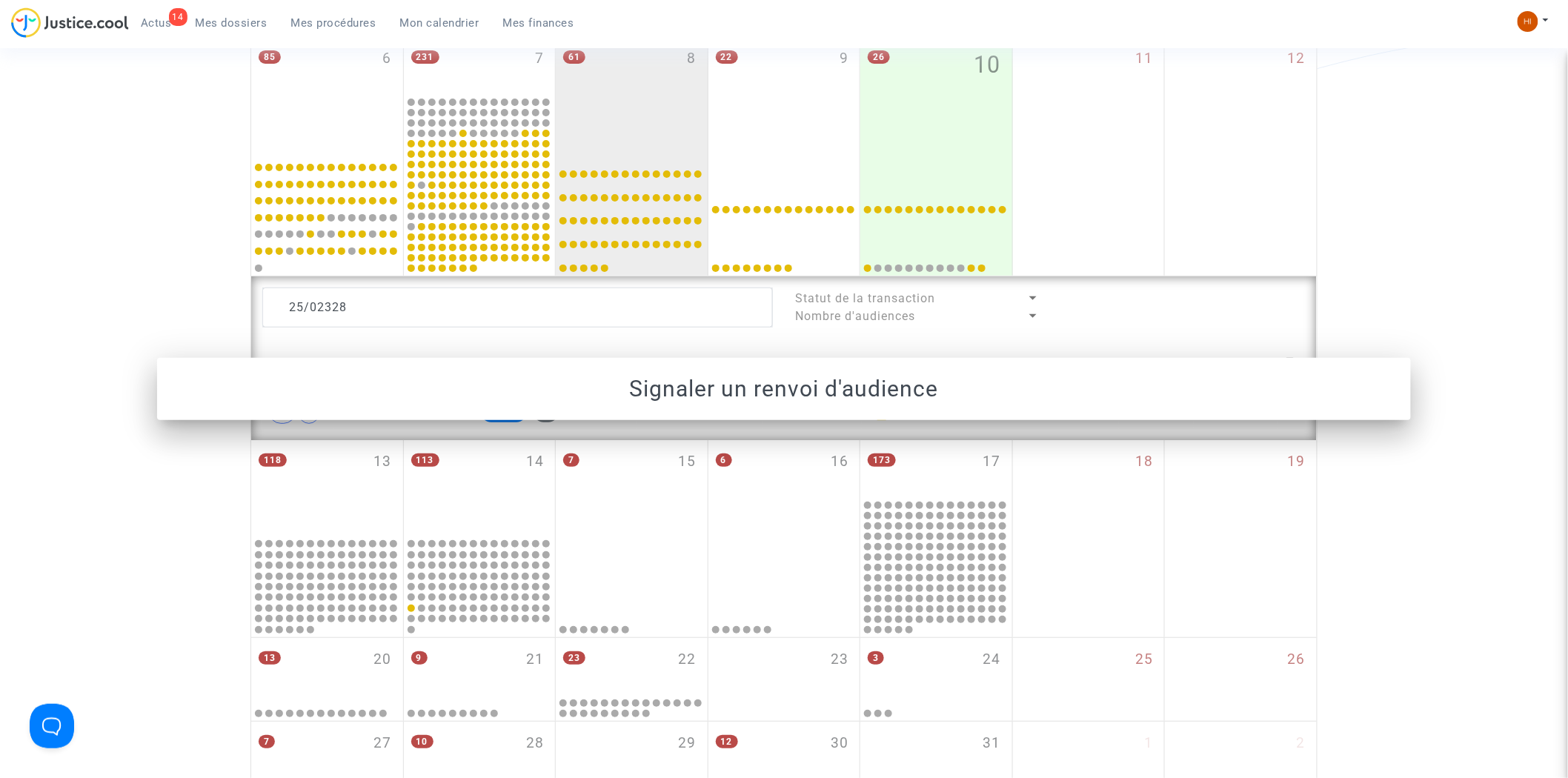
scroll to position [491, 0]
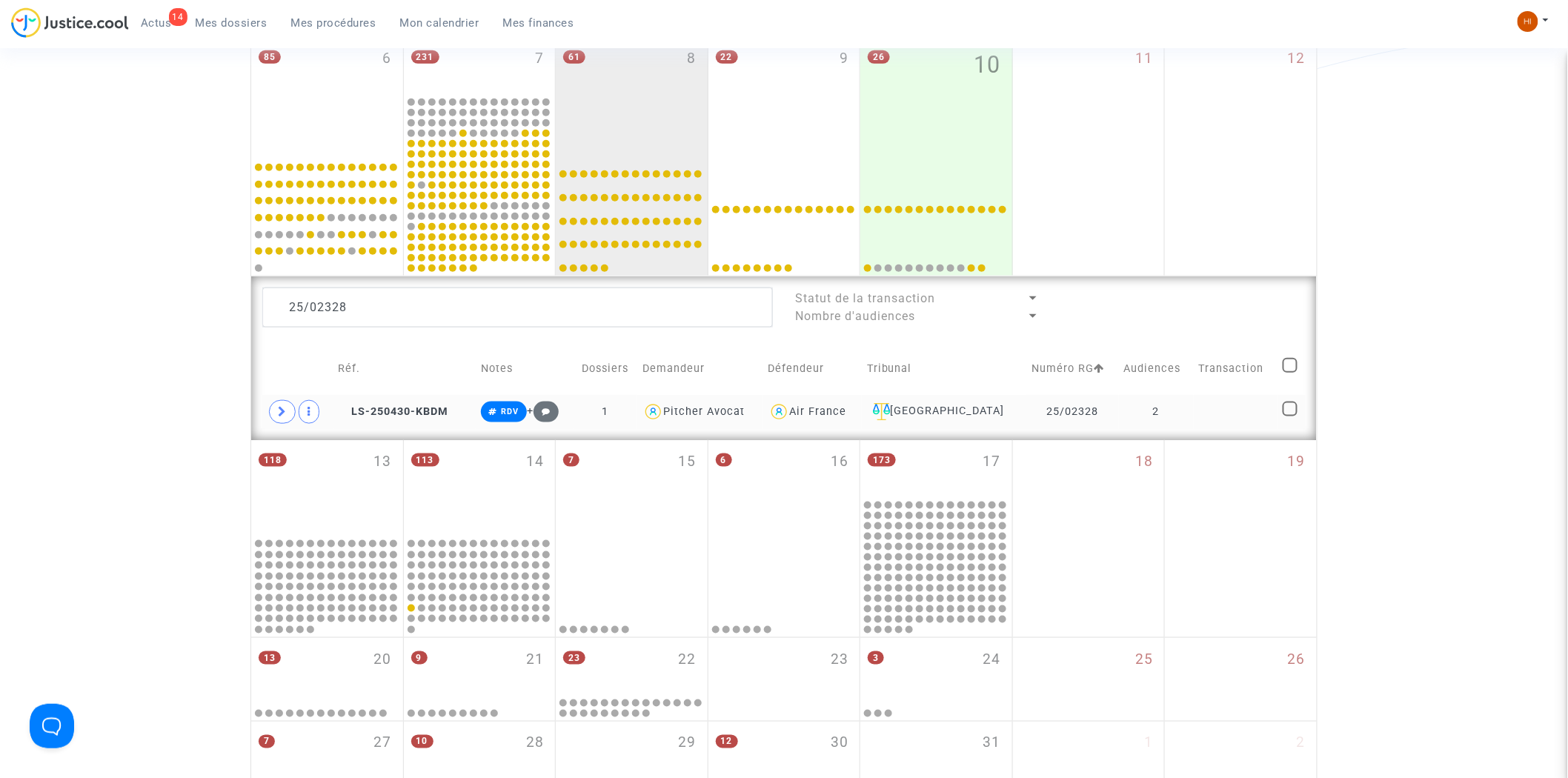
click at [464, 408] on td "LS-250430-KBDM" at bounding box center [404, 412] width 142 height 35
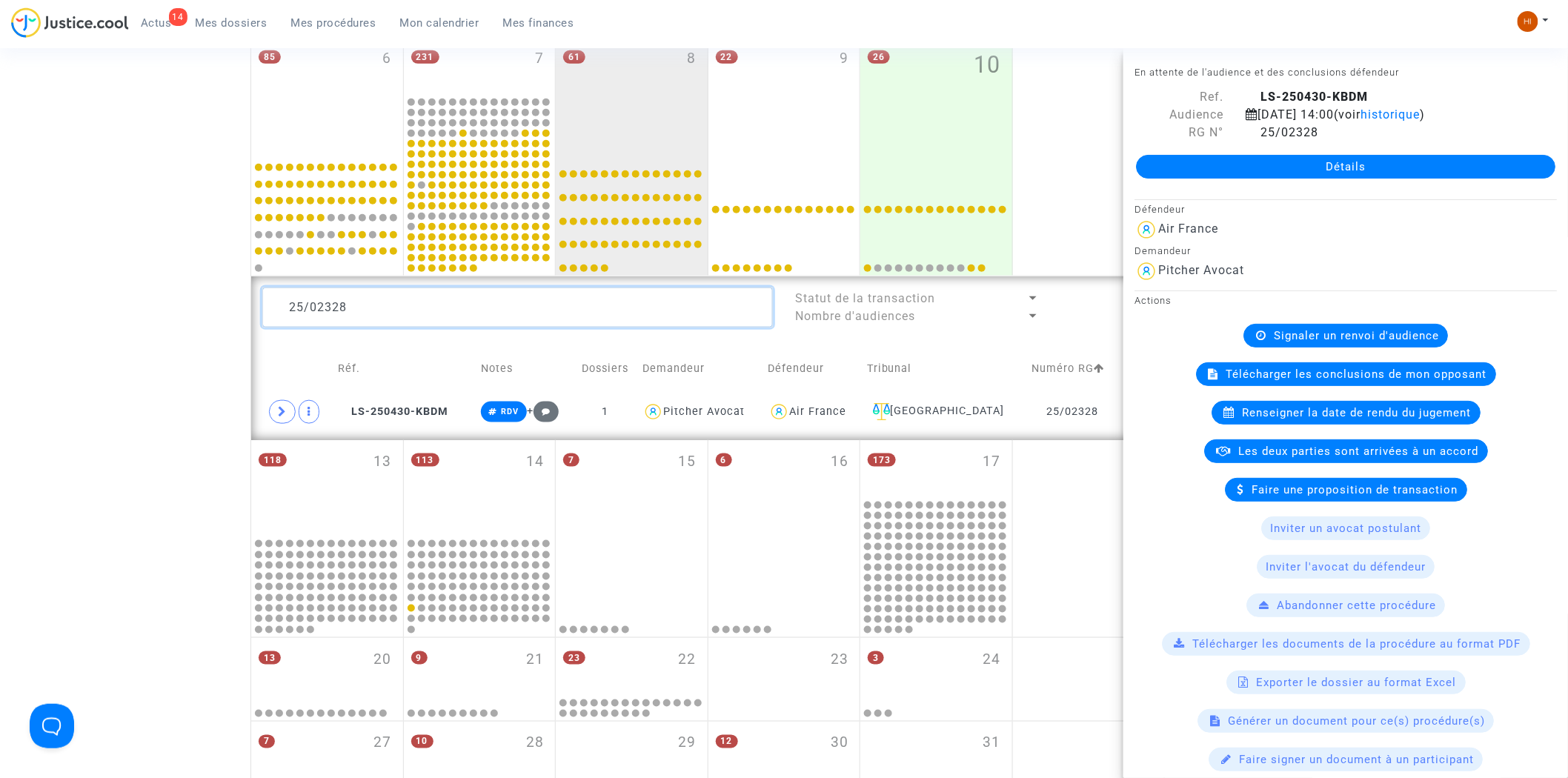
drag, startPoint x: 390, startPoint y: 308, endPoint x: 58, endPoint y: 256, distance: 336.0
click at [60, 256] on div "Date de clôture d'instruction Date de conciliation Date d'audience Date de juge…" at bounding box center [784, 213] width 1568 height 1167
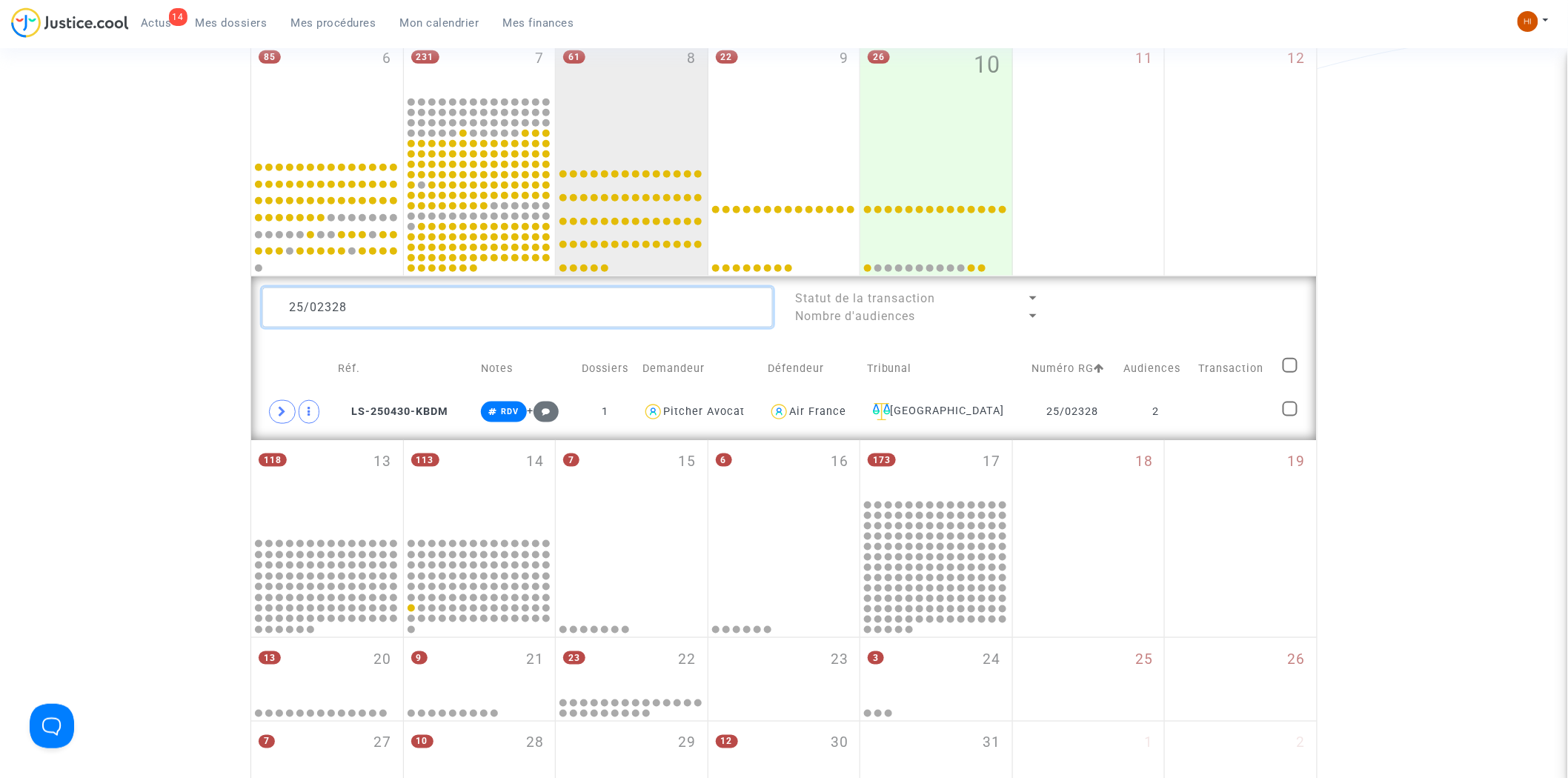
paste textarea "53"
type textarea "25/02353"
click at [227, 249] on div "Date de clôture d'instruction Date de conciliation Date d'audience Date de juge…" at bounding box center [784, 213] width 1568 height 1167
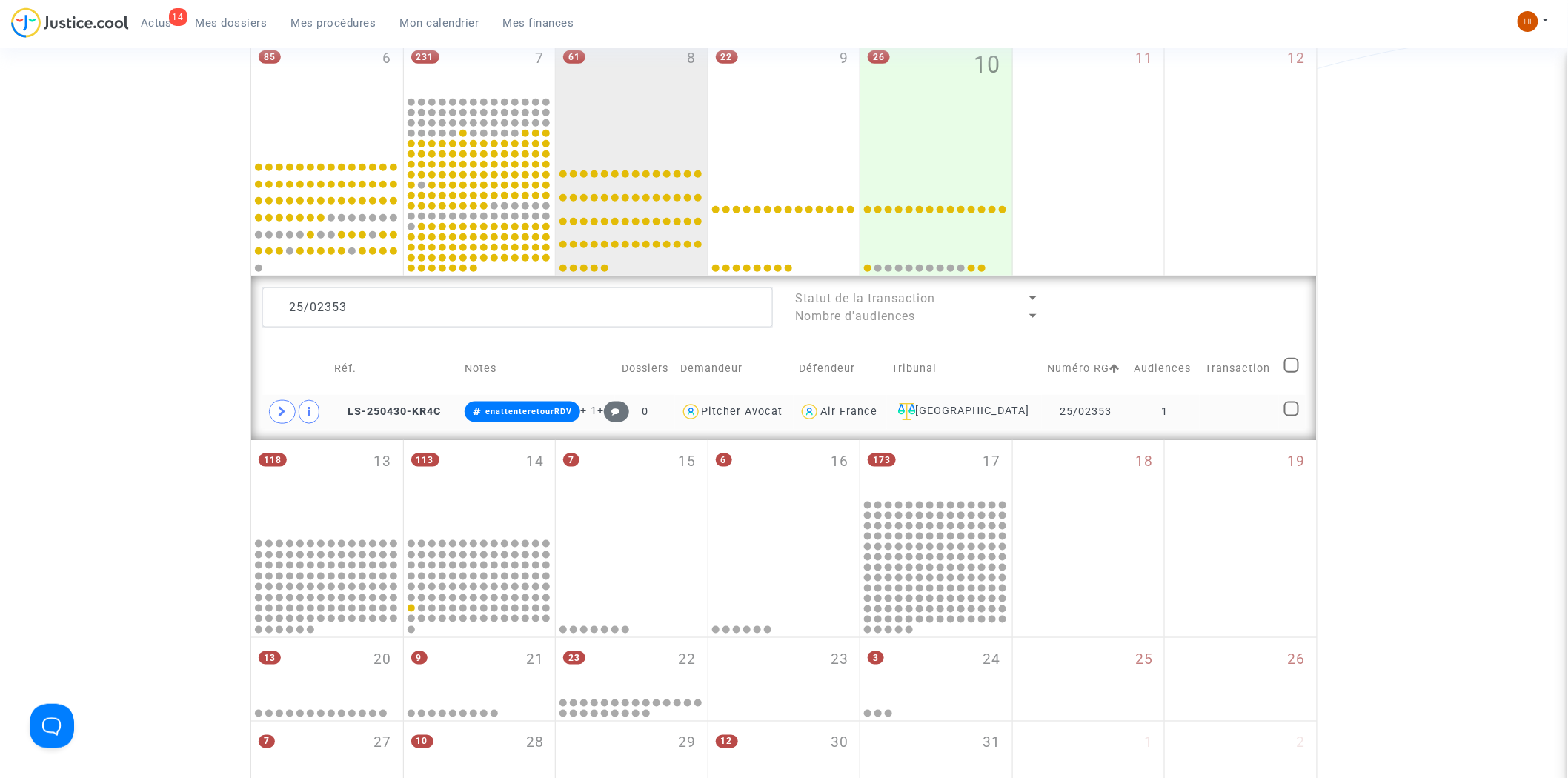
click at [1129, 415] on td "1" at bounding box center [1164, 412] width 70 height 35
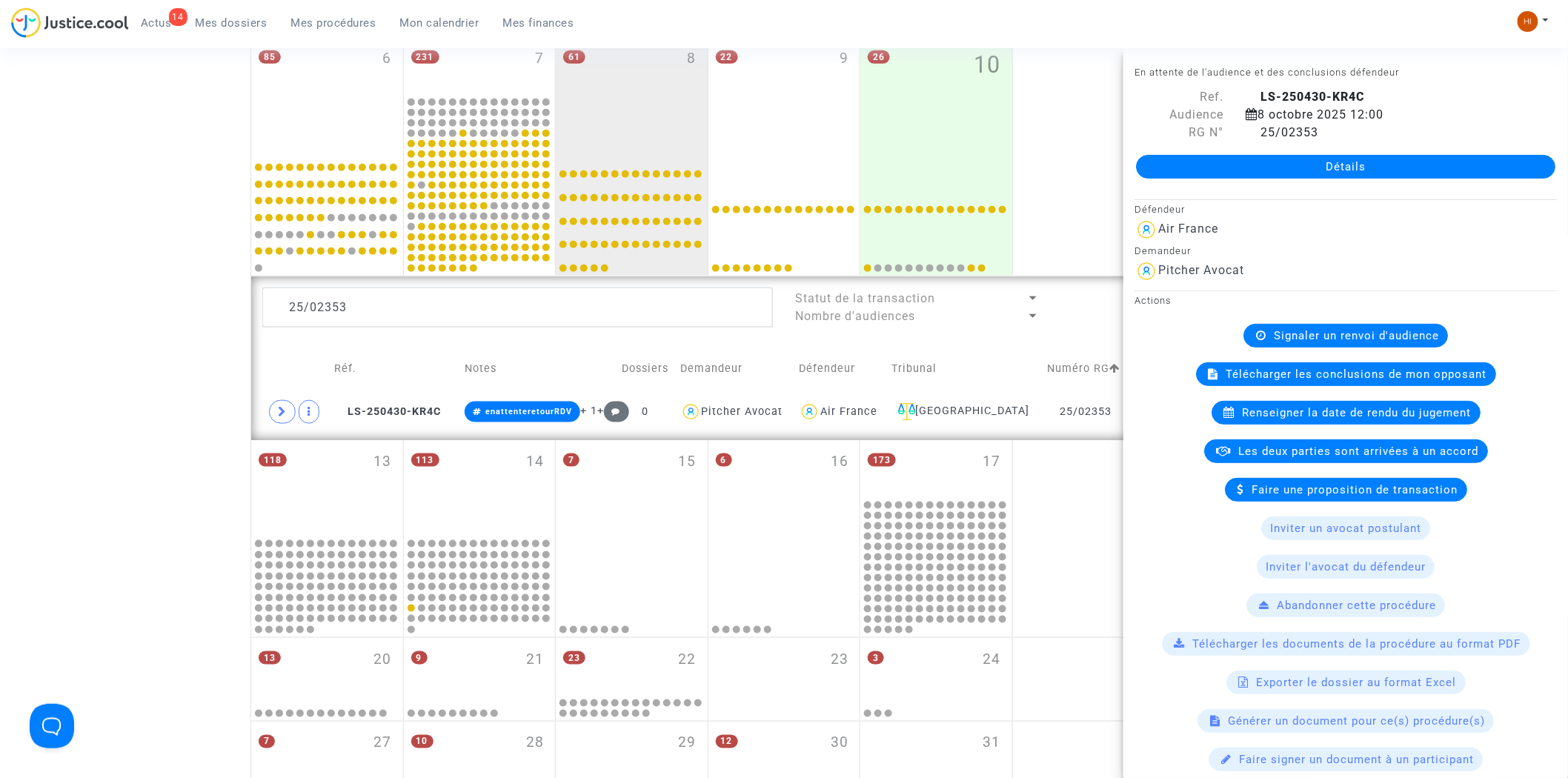
click at [1364, 331] on span "Signaler un renvoi d'audience" at bounding box center [1357, 336] width 165 height 13
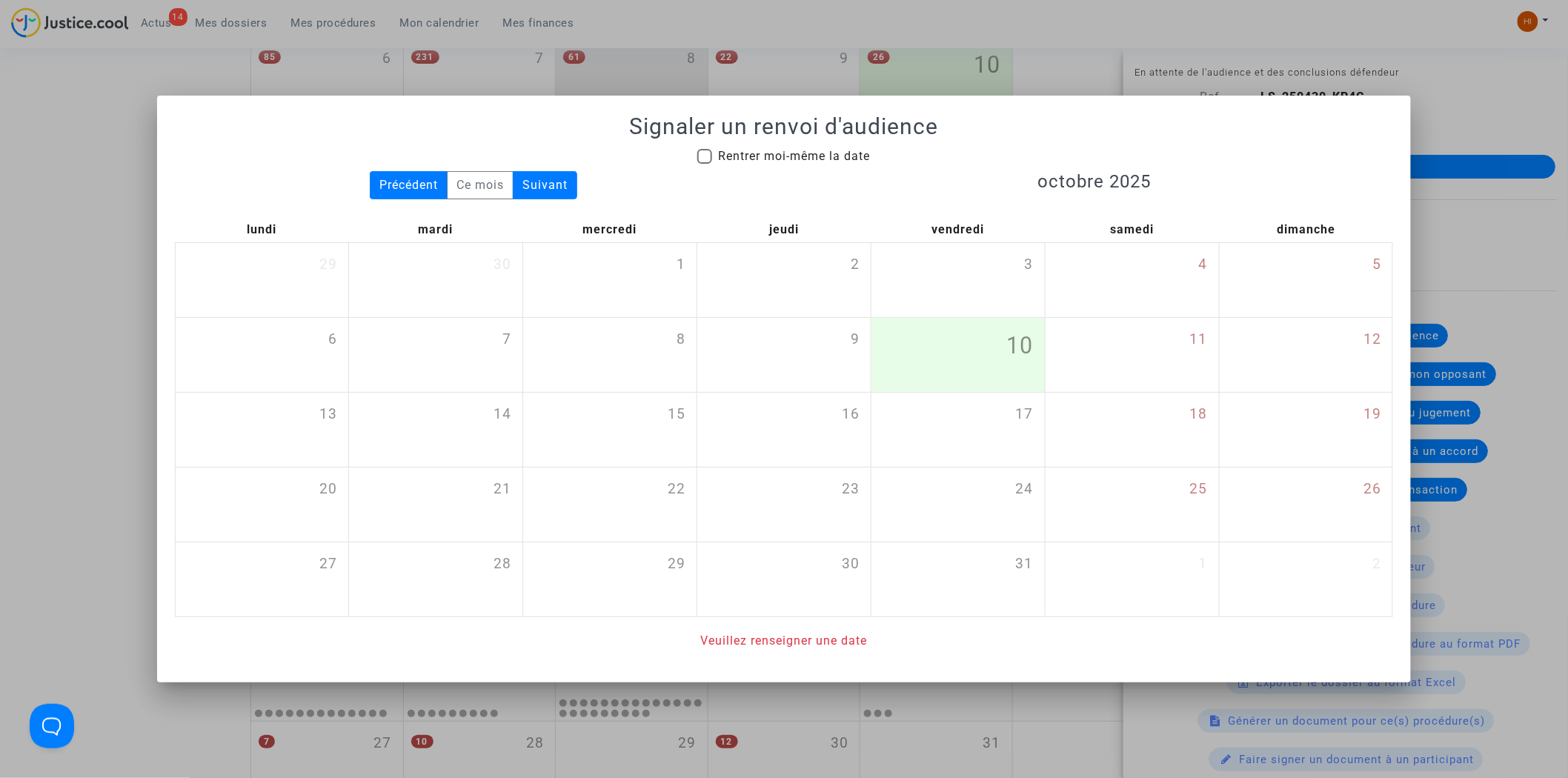
click at [824, 159] on span "Rentrer moi-même la date" at bounding box center [794, 156] width 152 height 14
click at [705, 164] on input "Rentrer moi-même la date" at bounding box center [704, 164] width 1 height 1
checkbox input "true"
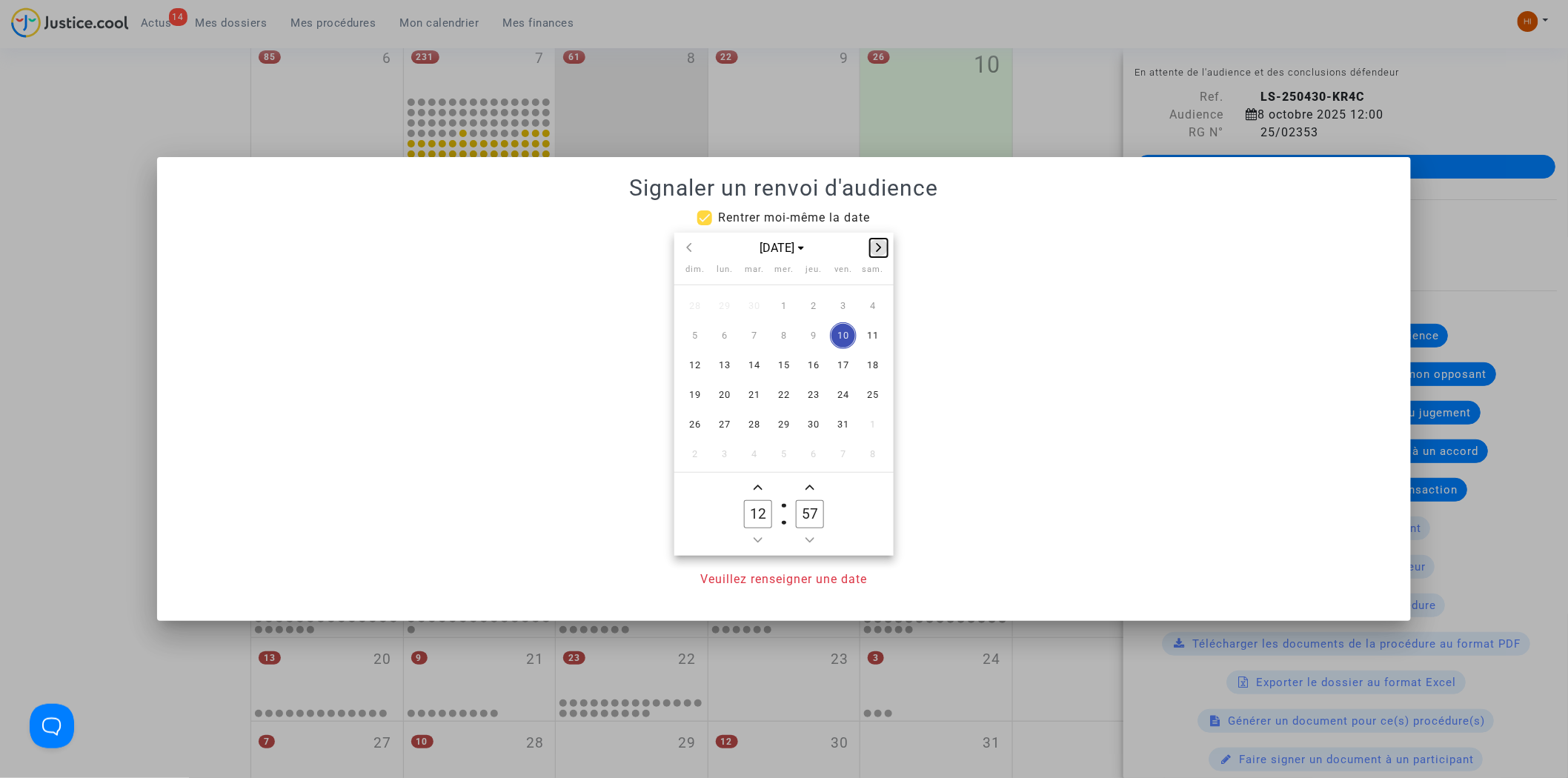
click at [875, 239] on button "Next month" at bounding box center [879, 248] width 18 height 18
click at [779, 301] on span "3" at bounding box center [784, 306] width 27 height 27
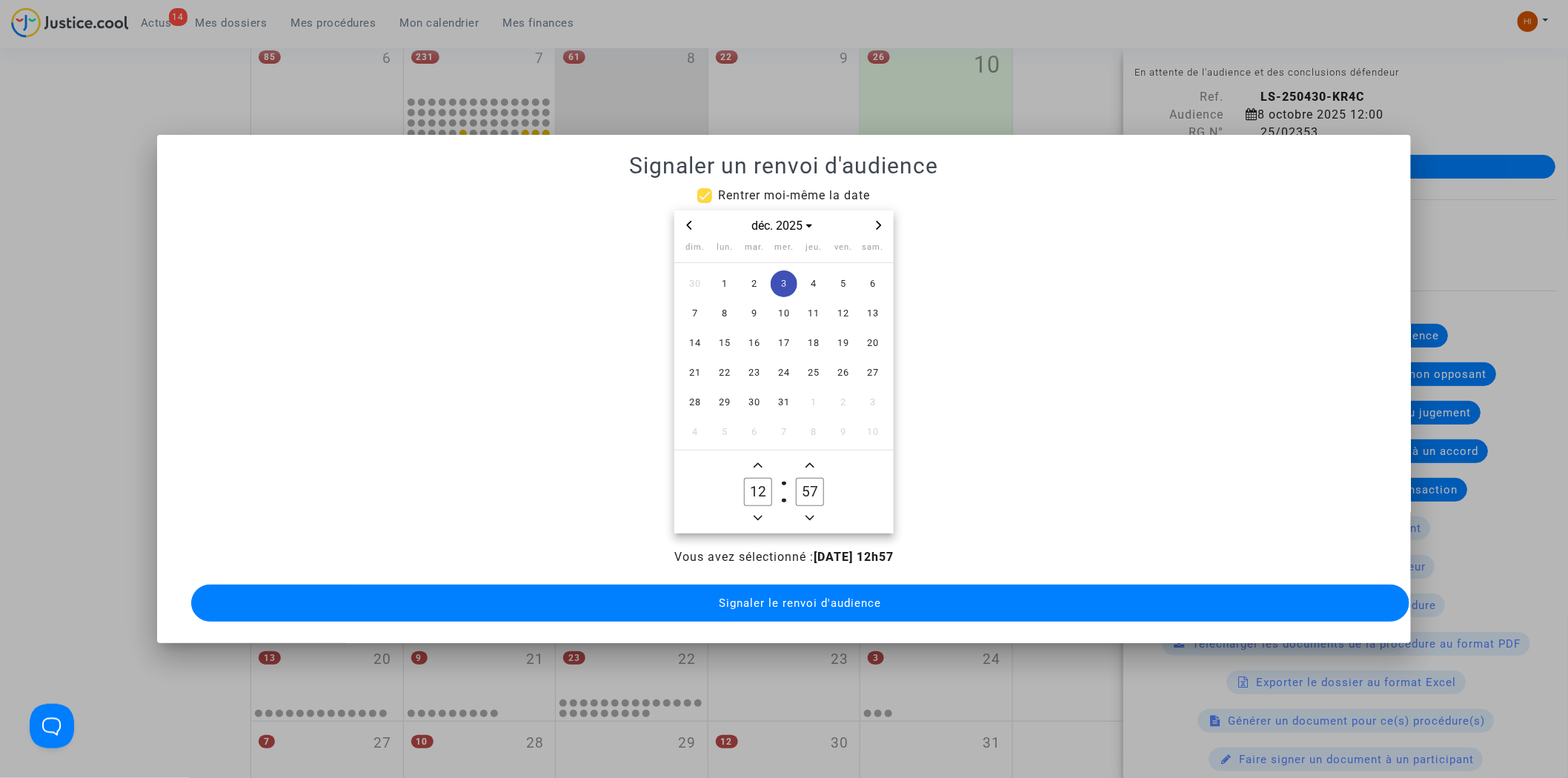
click at [765, 456] on button "Add a hour" at bounding box center [758, 465] width 18 height 18
type input "14"
click at [817, 484] on input "57" at bounding box center [809, 492] width 28 height 28
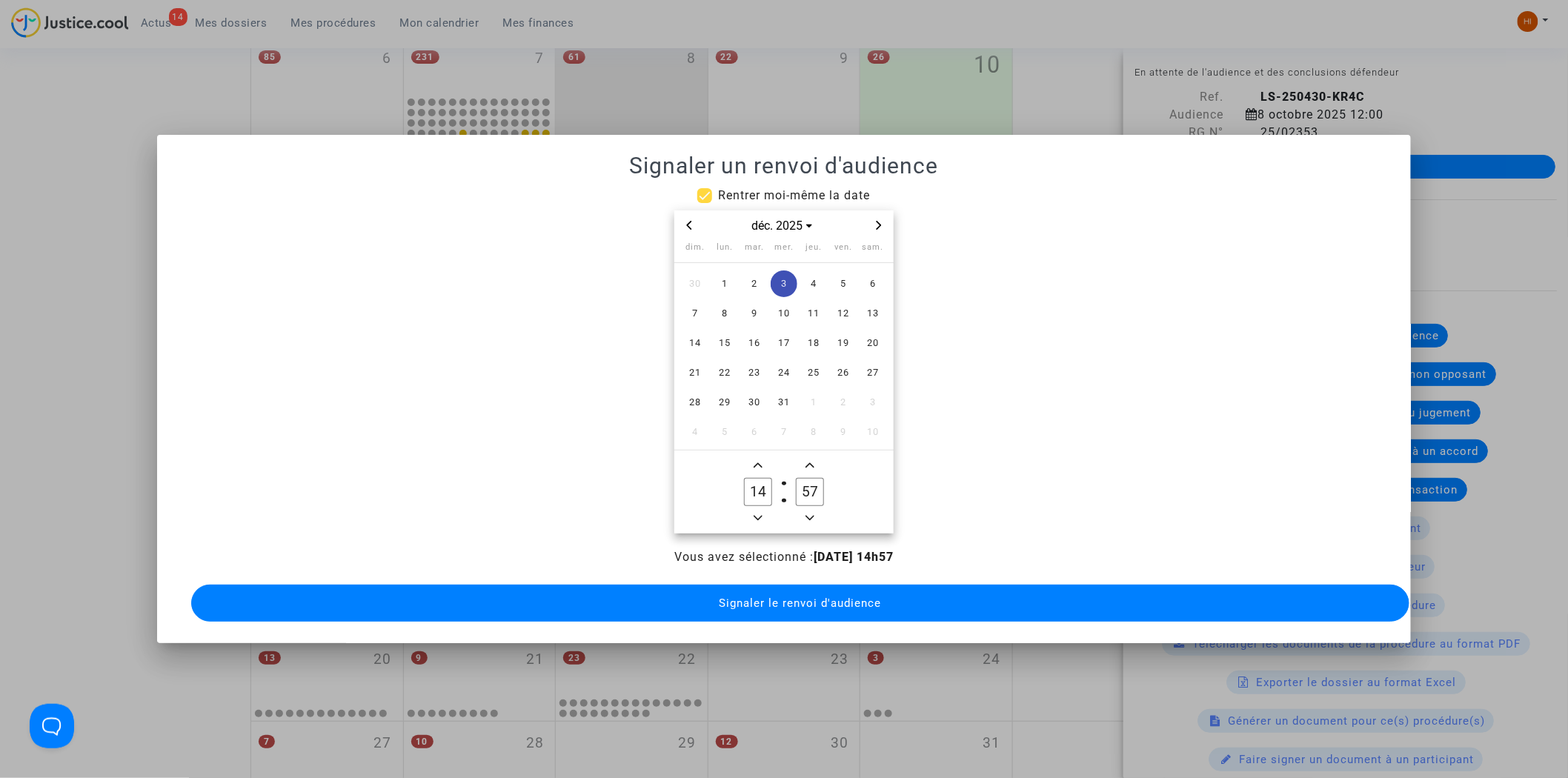
click at [817, 484] on input "57" at bounding box center [809, 492] width 28 height 28
type input "00"
click at [761, 596] on span "Signaler le renvoi d'audience" at bounding box center [800, 603] width 162 height 13
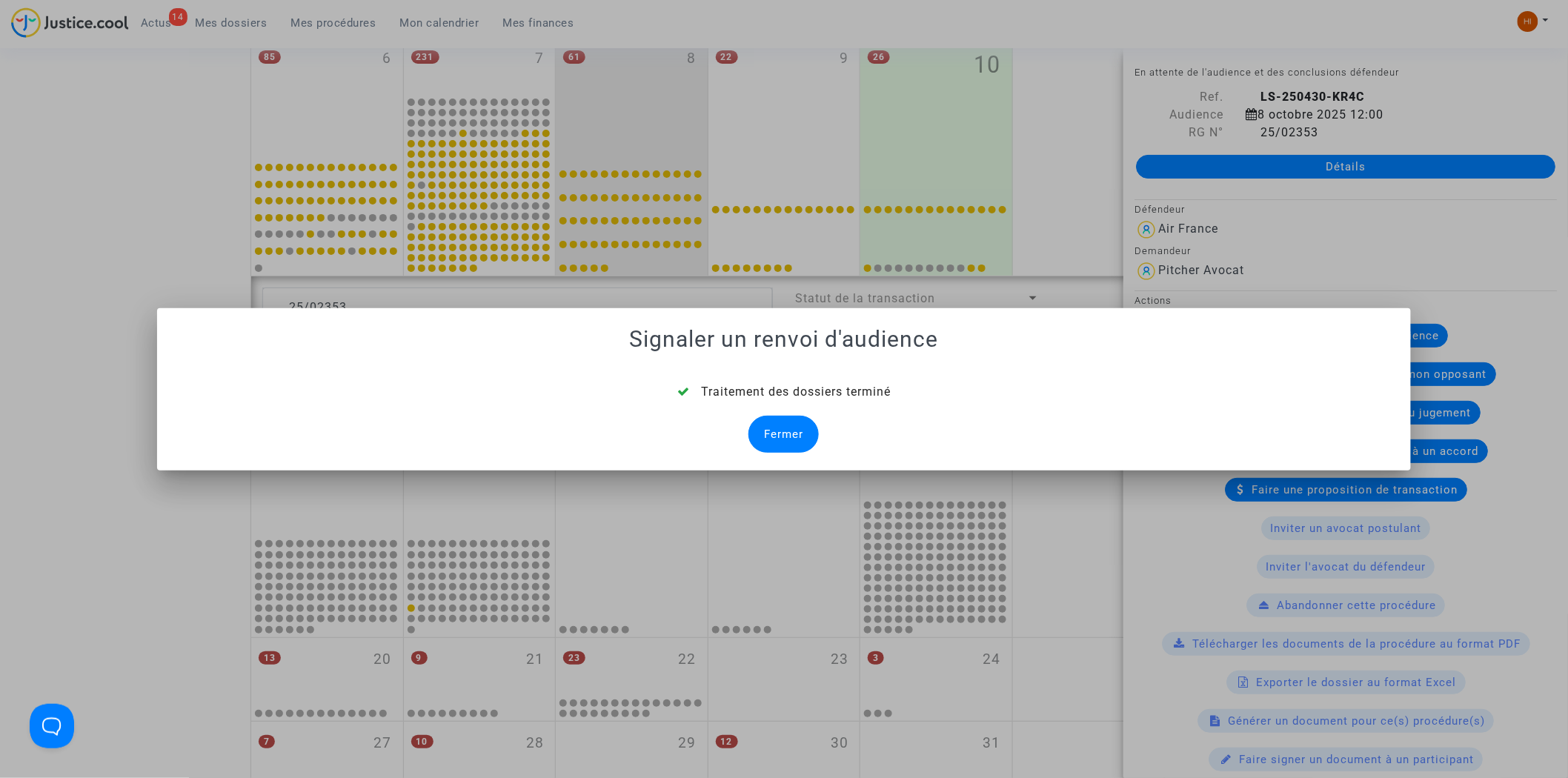
click at [796, 427] on div "Fermer" at bounding box center [784, 434] width 70 height 37
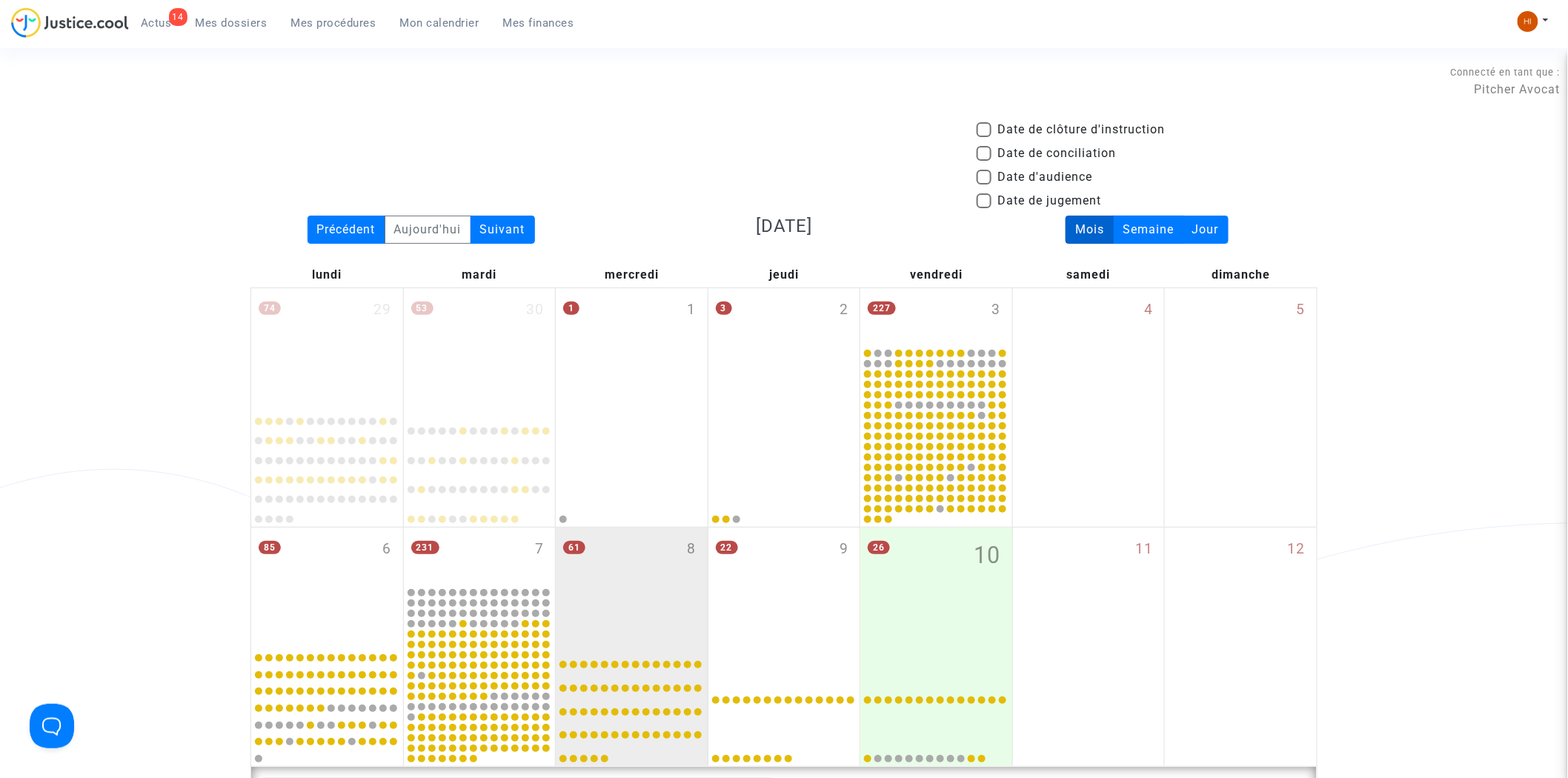
scroll to position [491, 0]
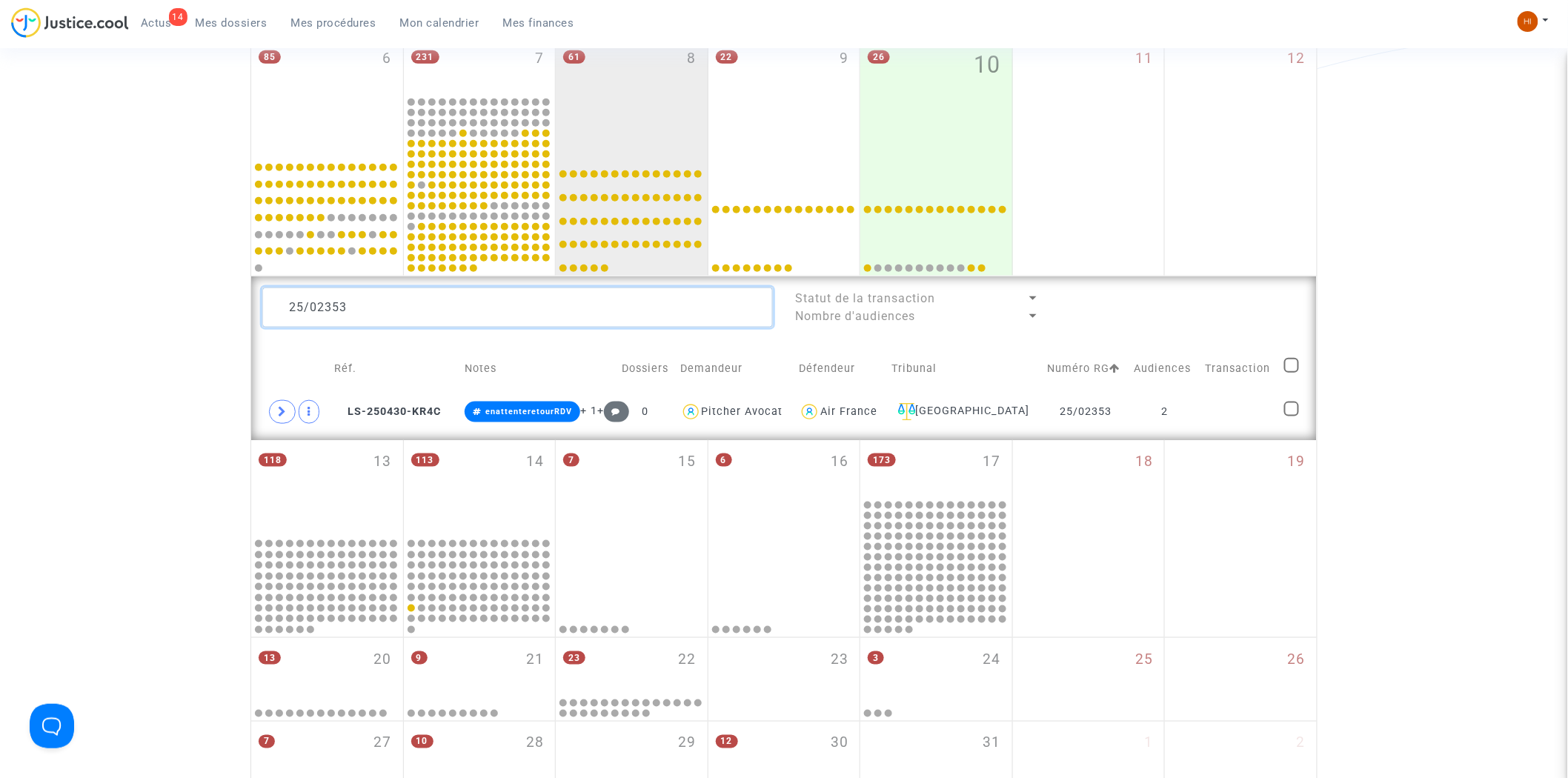
click at [442, 317] on textarea at bounding box center [518, 307] width 511 height 40
click at [442, 315] on textarea at bounding box center [518, 307] width 511 height 40
click at [438, 292] on textarea at bounding box center [518, 307] width 511 height 40
paste textarea "25/02349"
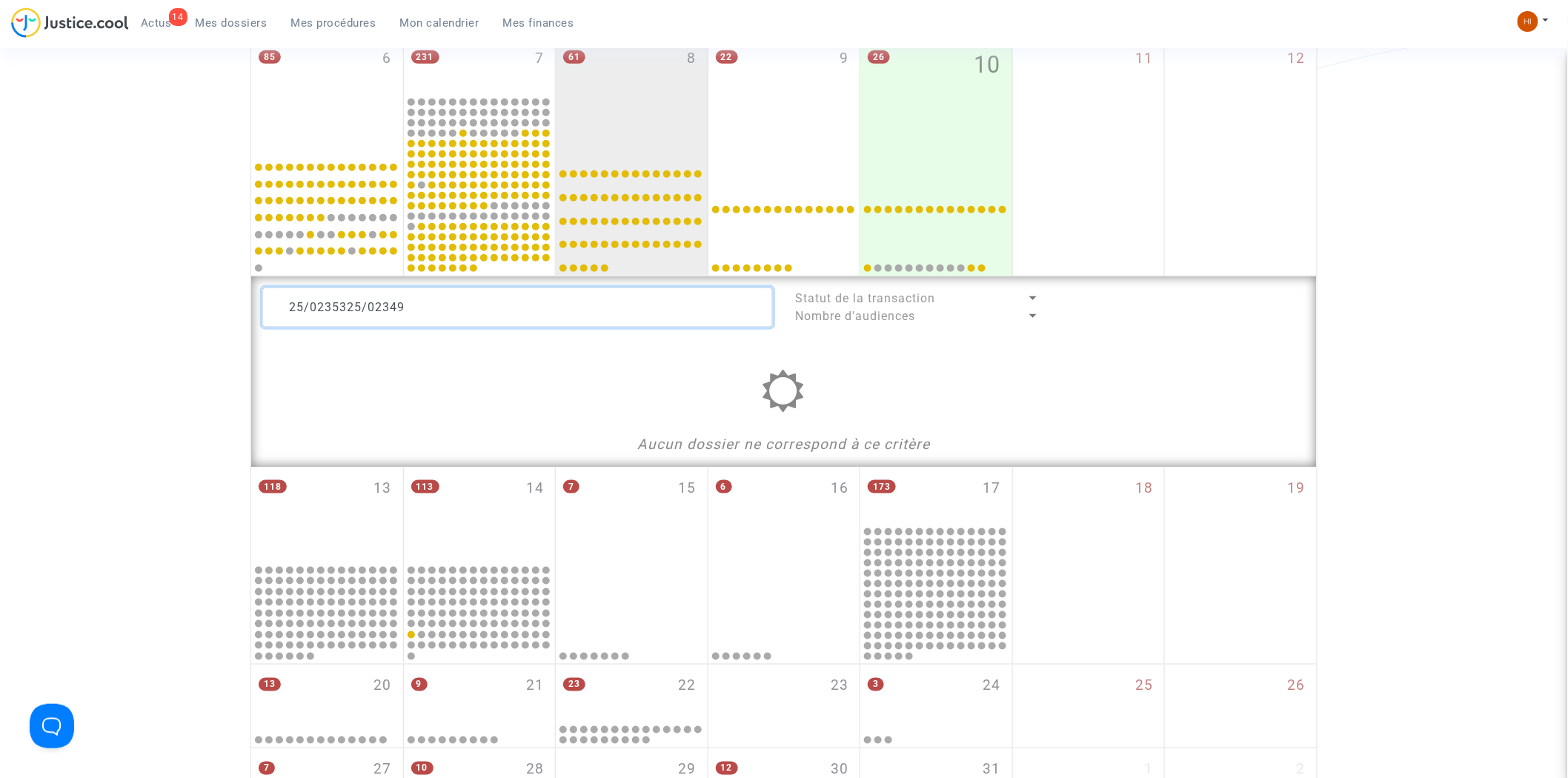
drag, startPoint x: 232, startPoint y: 322, endPoint x: 0, endPoint y: 320, distance: 232.0
click at [65, 322] on div "Date de clôture d'instruction Date de conciliation Date d'audience Date de juge…" at bounding box center [784, 227] width 1568 height 1194
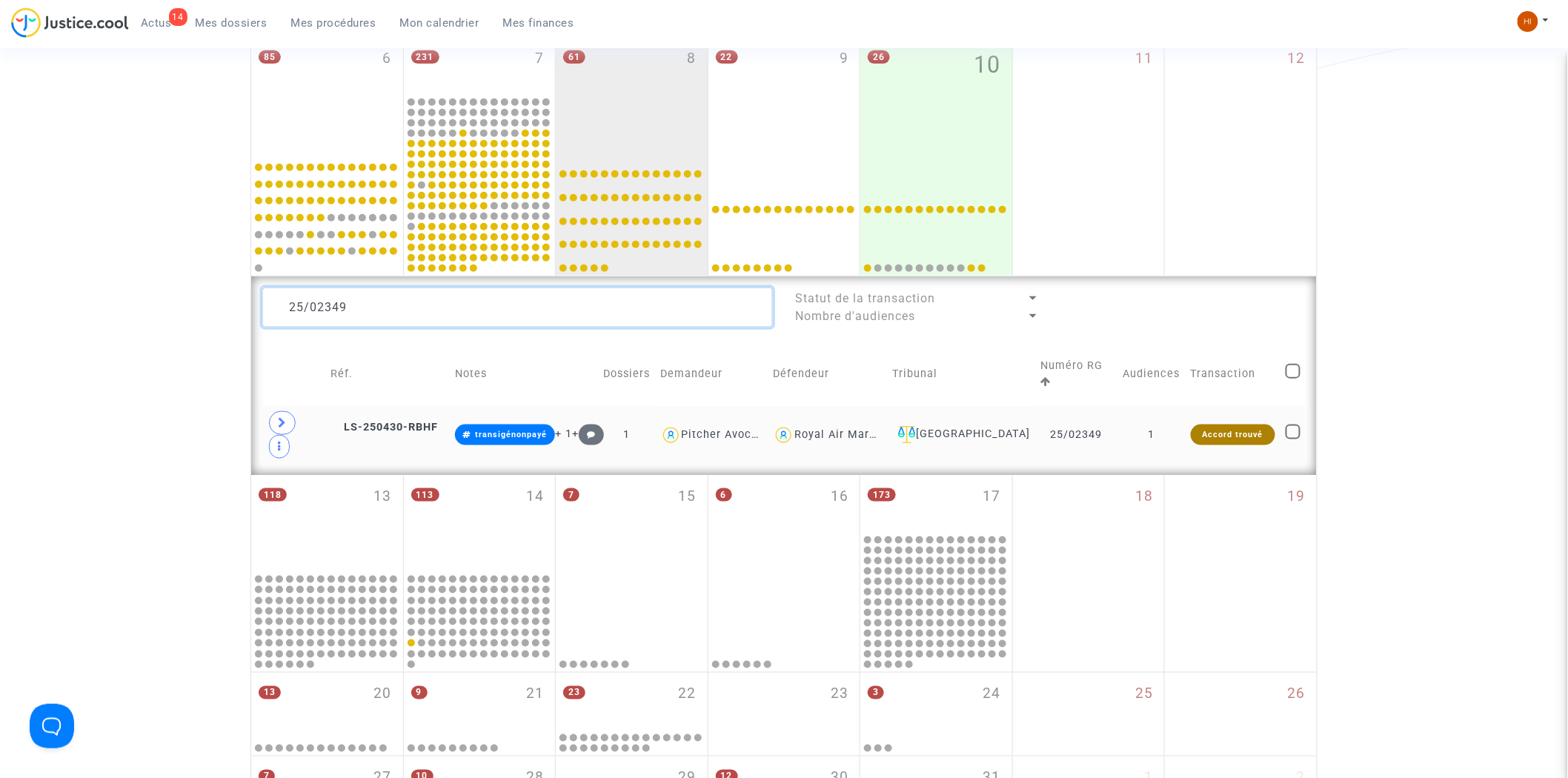
type textarea "25/02349"
drag, startPoint x: 1175, startPoint y: 421, endPoint x: 1173, endPoint y: 411, distance: 10.2
click at [1174, 421] on td "1" at bounding box center [1152, 435] width 67 height 58
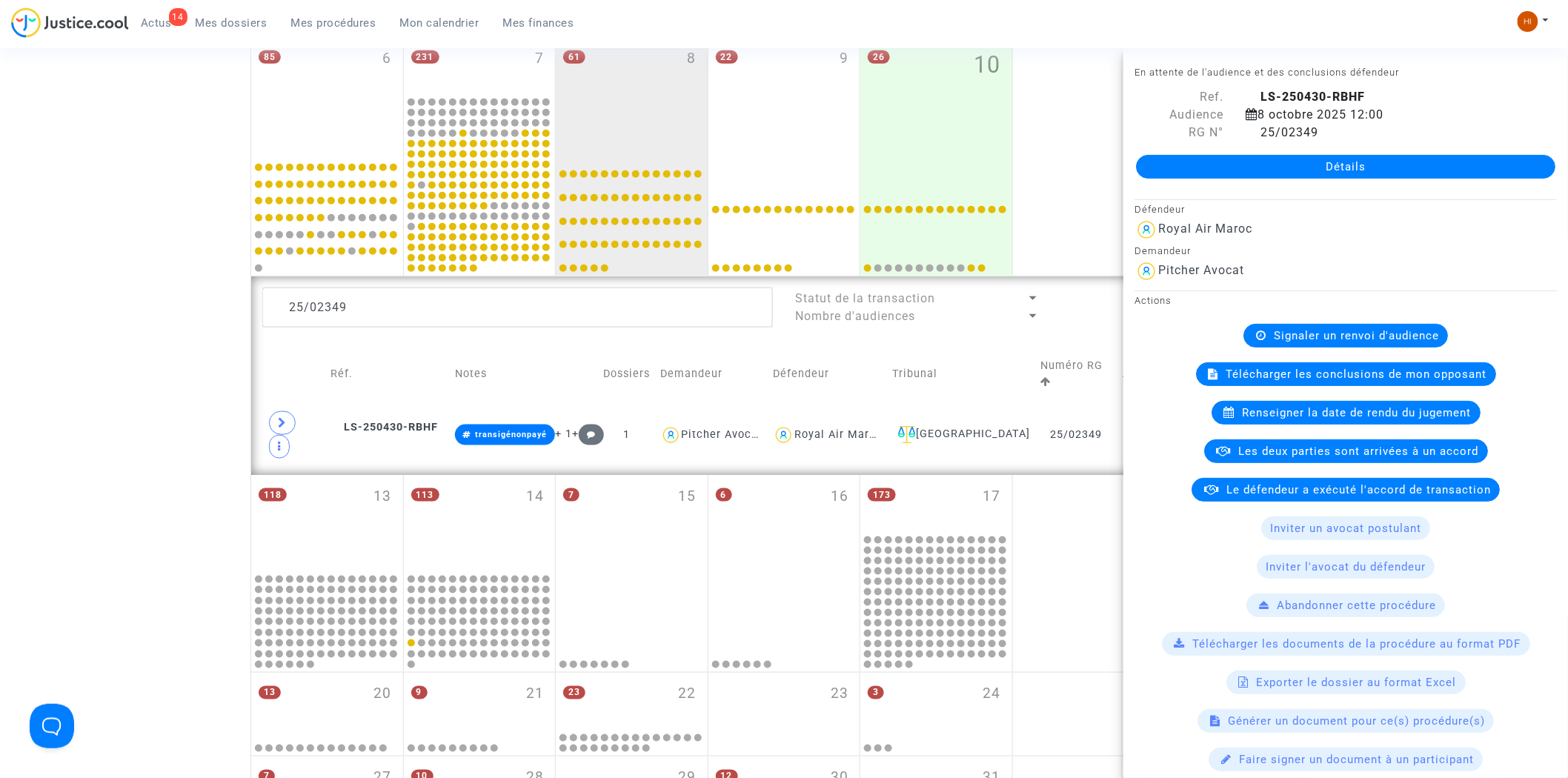
click at [1279, 336] on span "Signaler un renvoi d'audience" at bounding box center [1357, 336] width 165 height 13
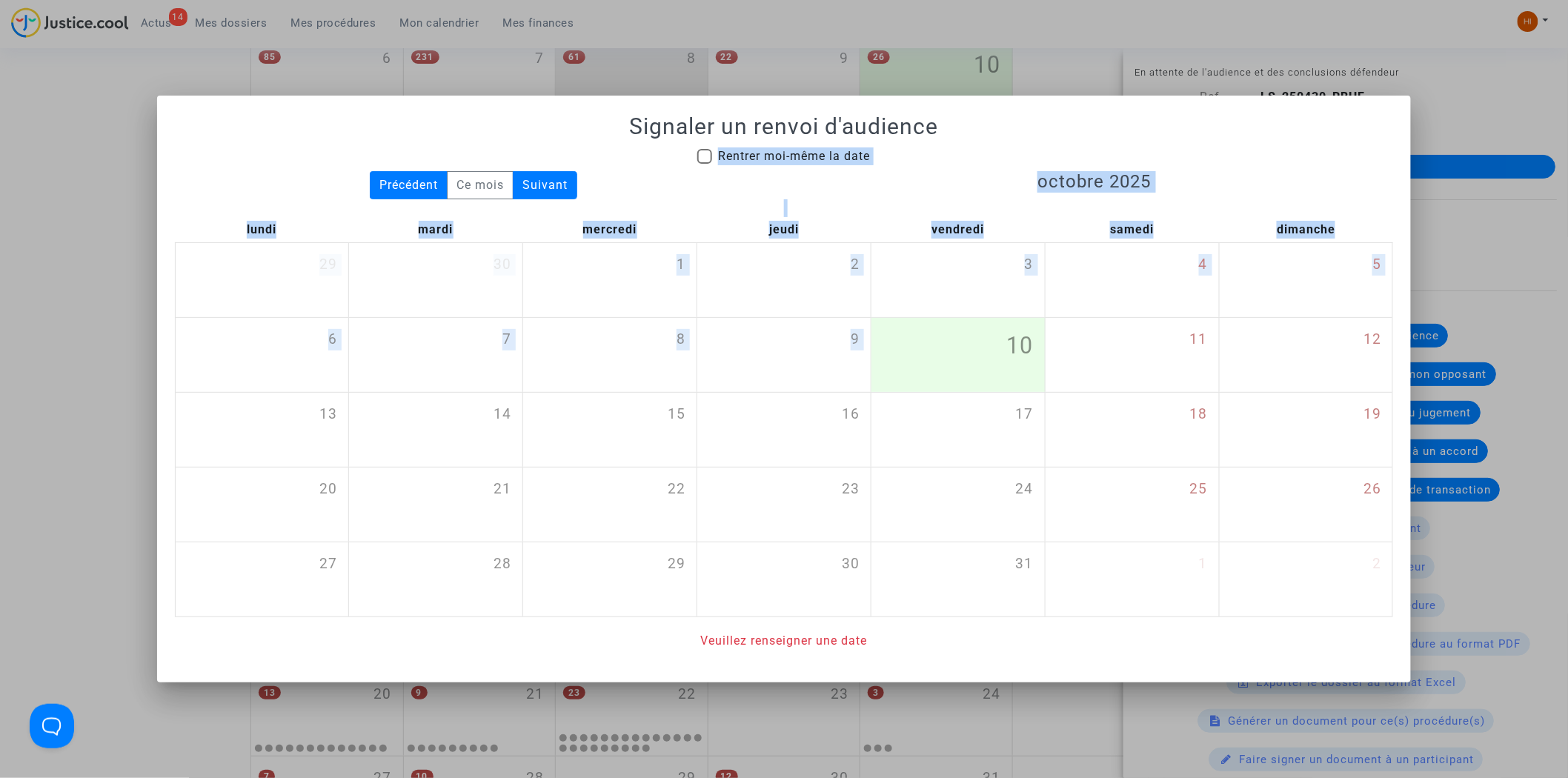
drag, startPoint x: 983, startPoint y: 137, endPoint x: 663, endPoint y: 146, distance: 320.1
click at [892, 314] on div "Signaler un renvoi d'audience Rentrer moi-même la date Précédent Ce mois Suivan…" at bounding box center [784, 381] width 1219 height 537
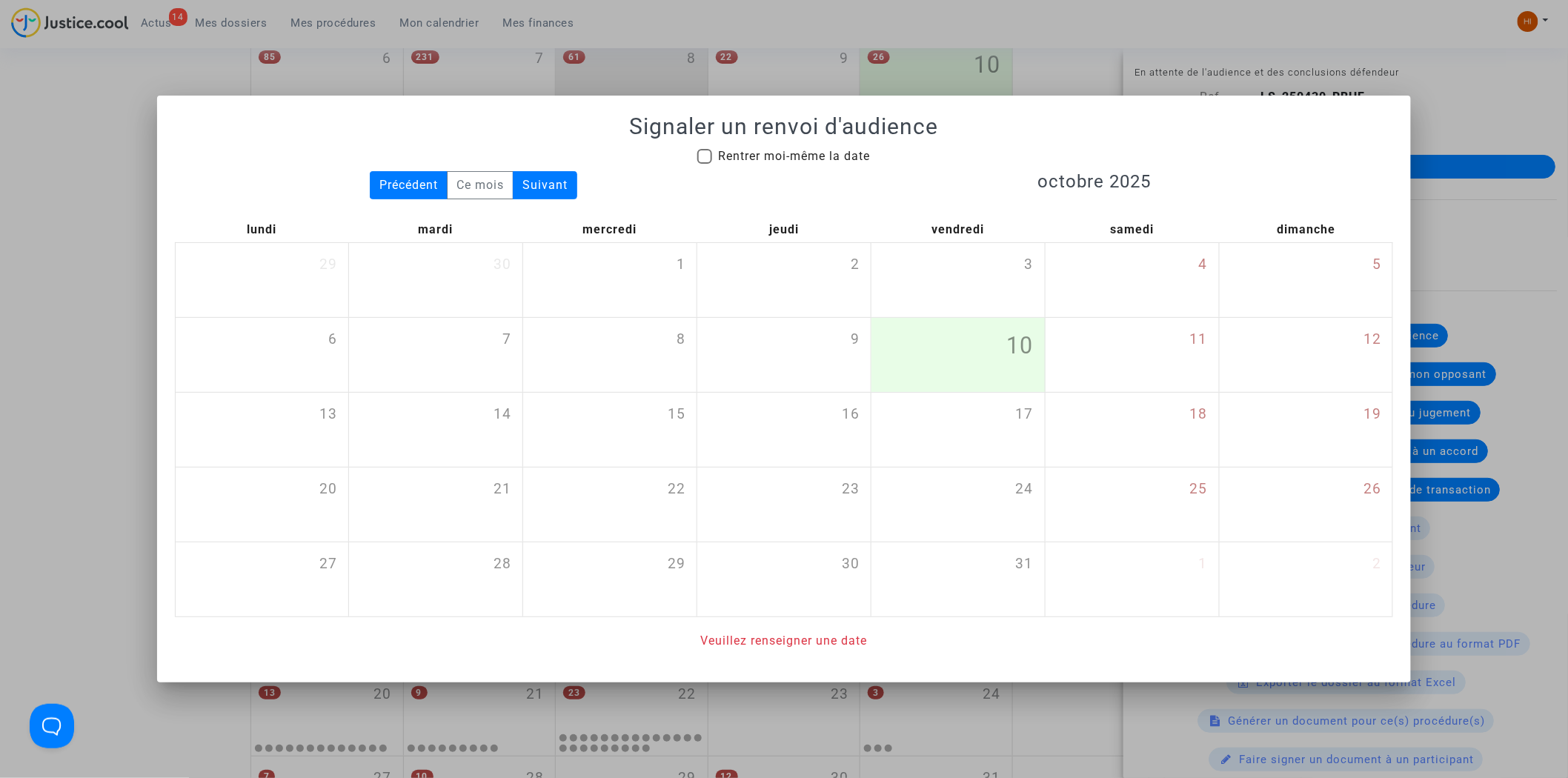
click at [99, 138] on div at bounding box center [784, 389] width 1568 height 778
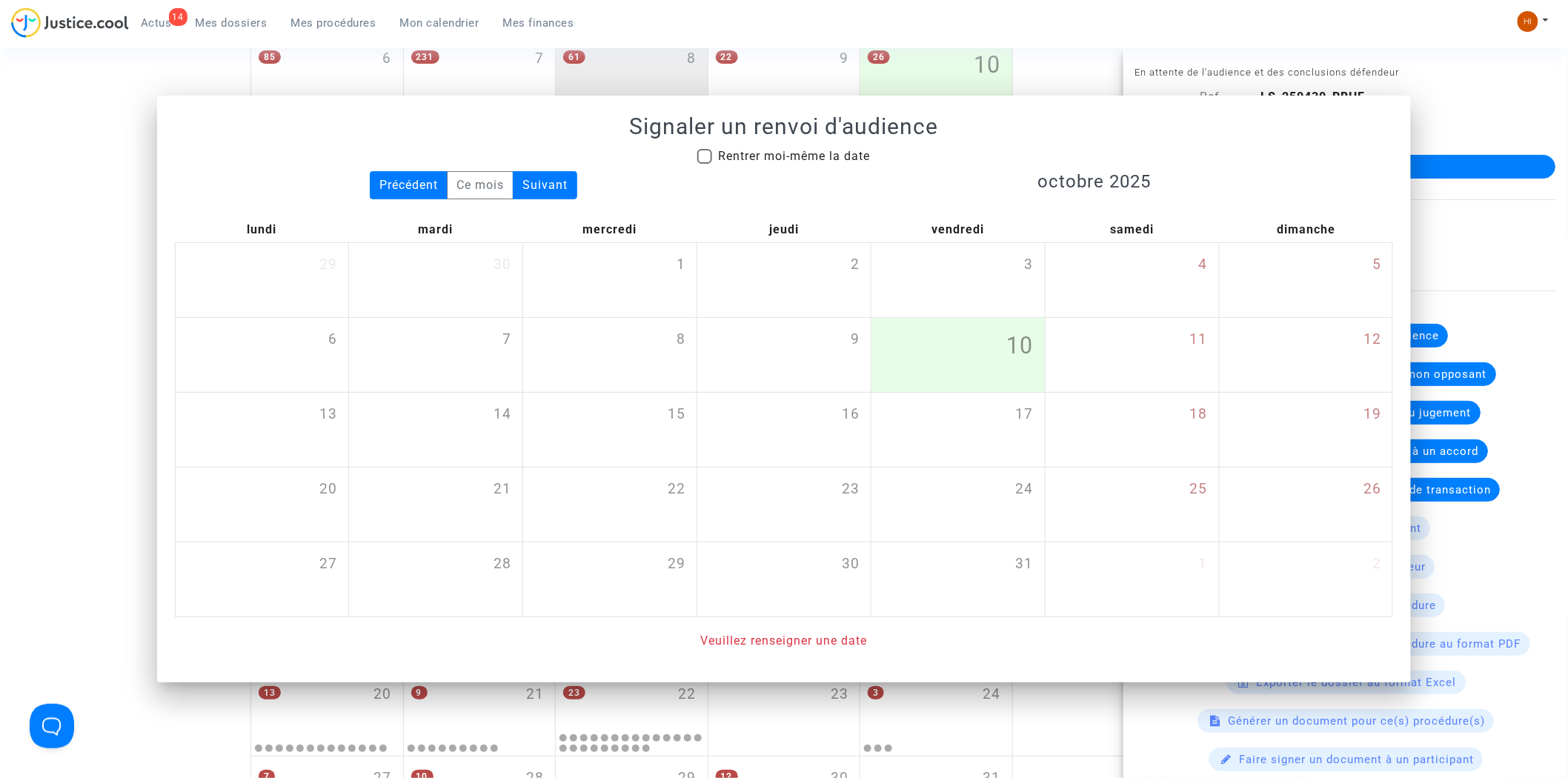
scroll to position [491, 0]
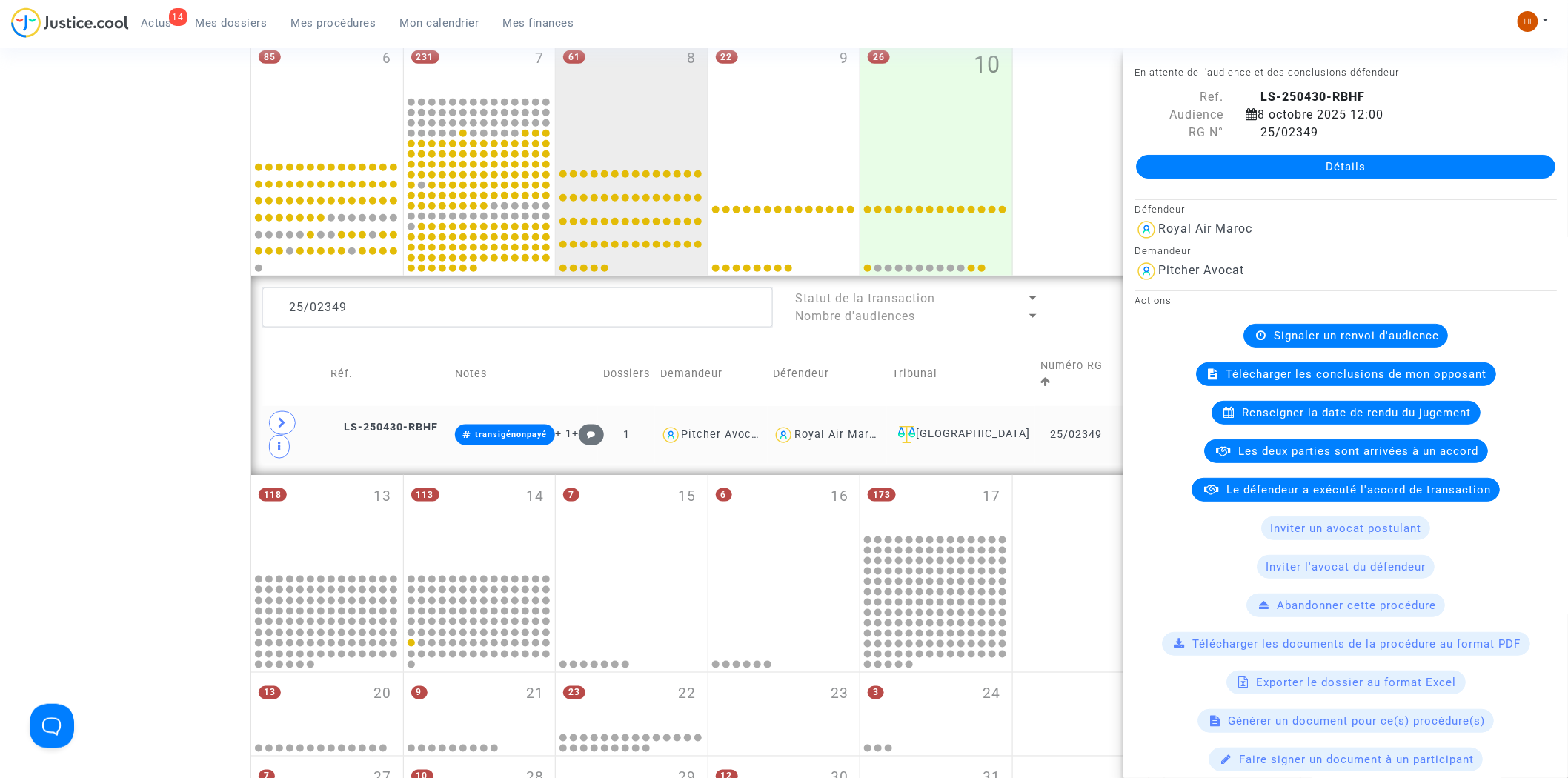
drag, startPoint x: 435, startPoint y: 411, endPoint x: 436, endPoint y: 398, distance: 13.0
click at [434, 421] on span "LS-250430-RBHF" at bounding box center [384, 426] width 108 height 12
click at [1339, 327] on div "Signaler un renvoi d'audience" at bounding box center [1345, 335] width 205 height 24
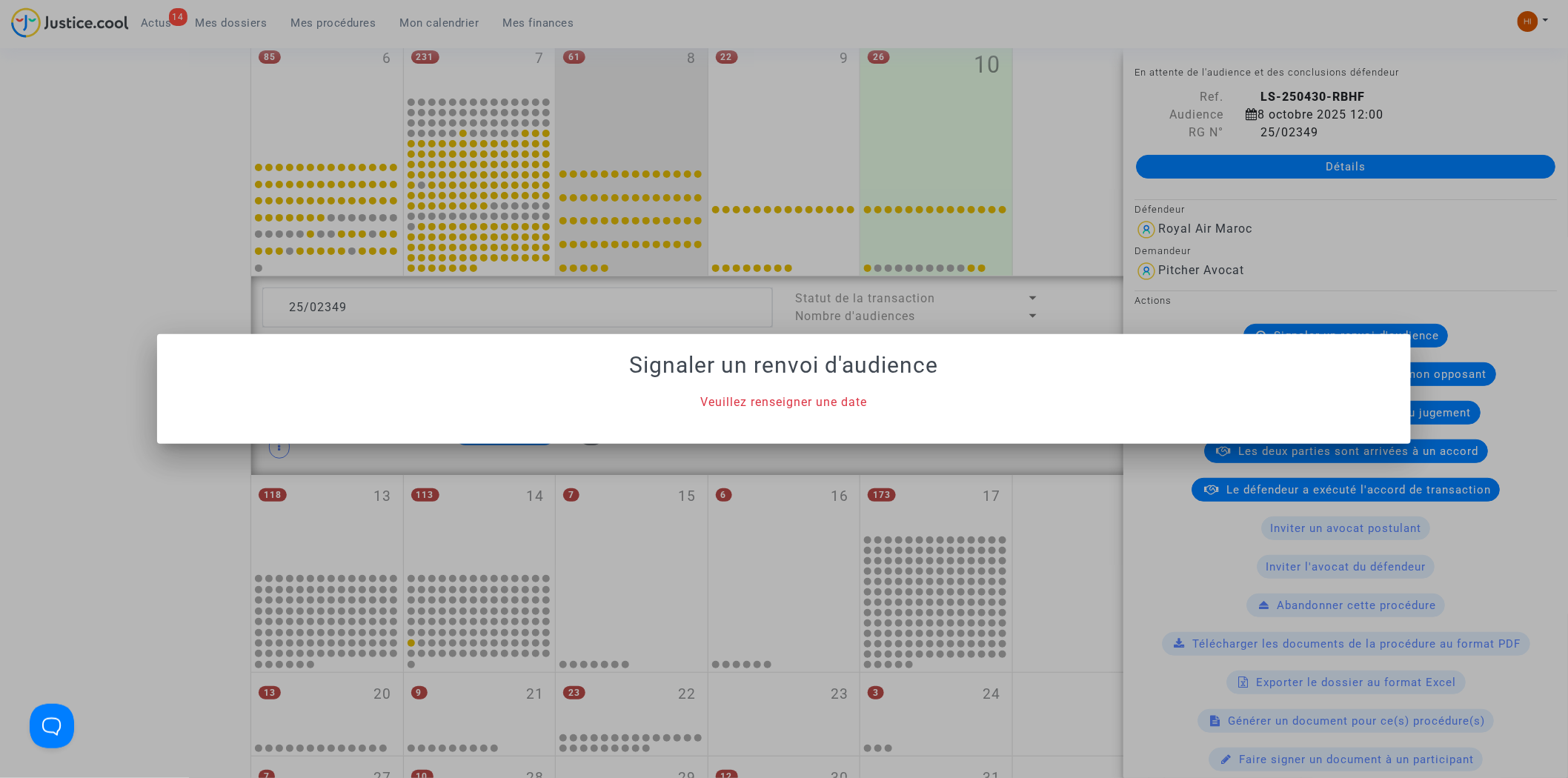
scroll to position [0, 0]
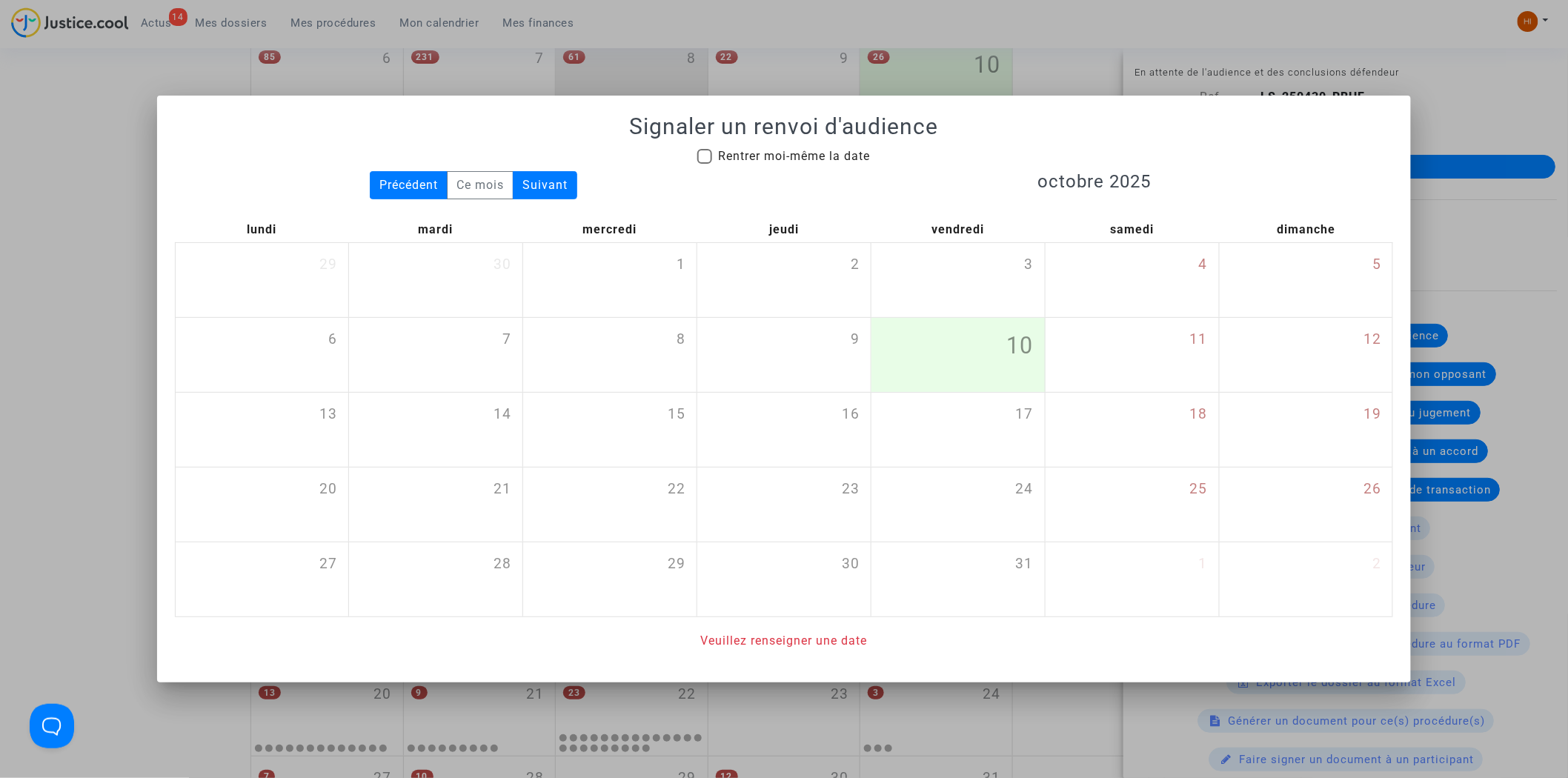
click at [799, 147] on div "Signaler un renvoi d'audience Rentrer moi-même la date Précédent Ce mois Suivan…" at bounding box center [784, 381] width 1219 height 537
click at [823, 157] on span "Rentrer moi-même la date" at bounding box center [794, 156] width 152 height 14
click at [705, 164] on input "Rentrer moi-même la date" at bounding box center [704, 164] width 1 height 1
checkbox input "true"
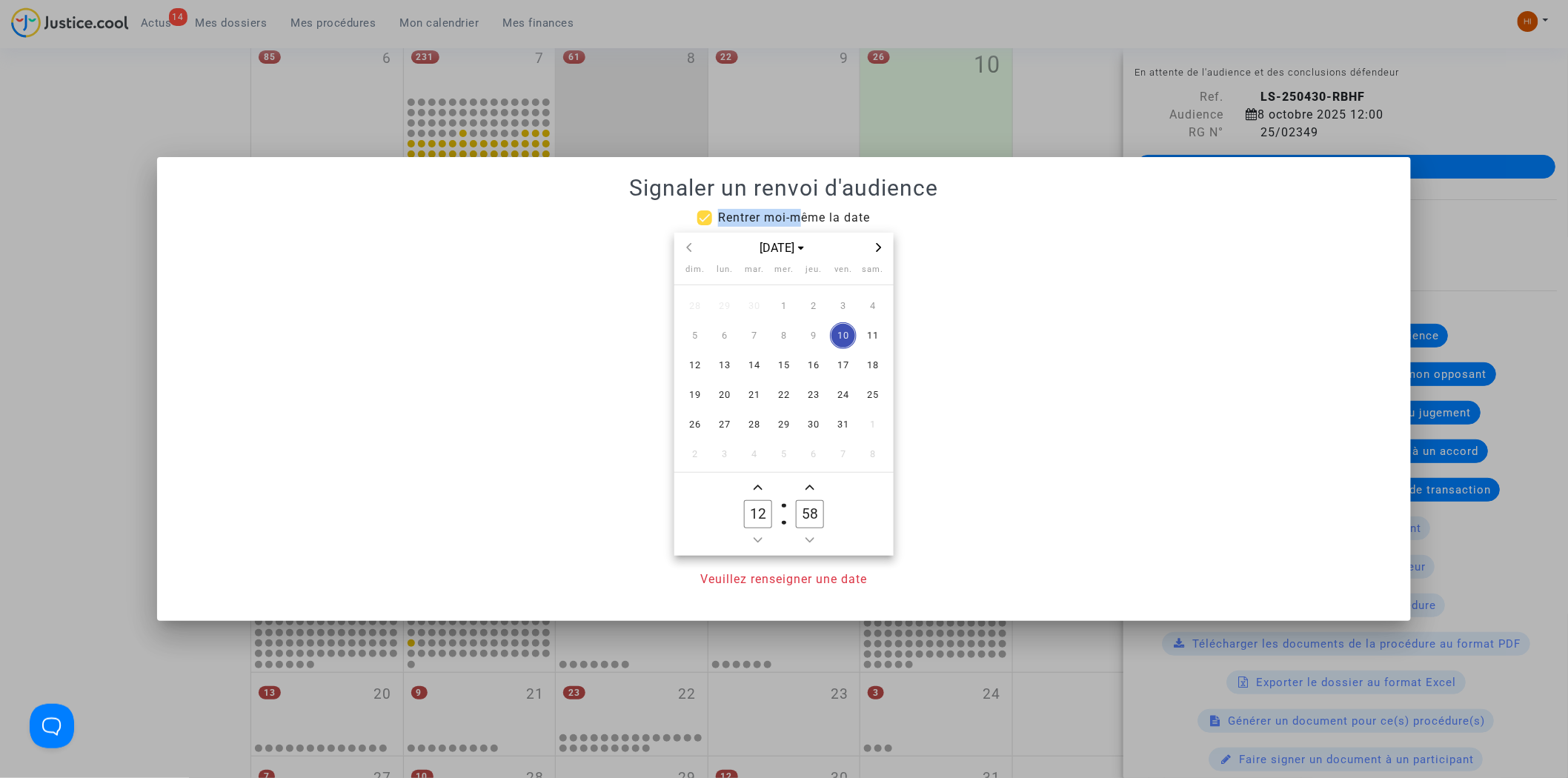
click at [878, 247] on icon "Next month" at bounding box center [879, 247] width 9 height 9
click at [780, 303] on span "3" at bounding box center [784, 306] width 27 height 27
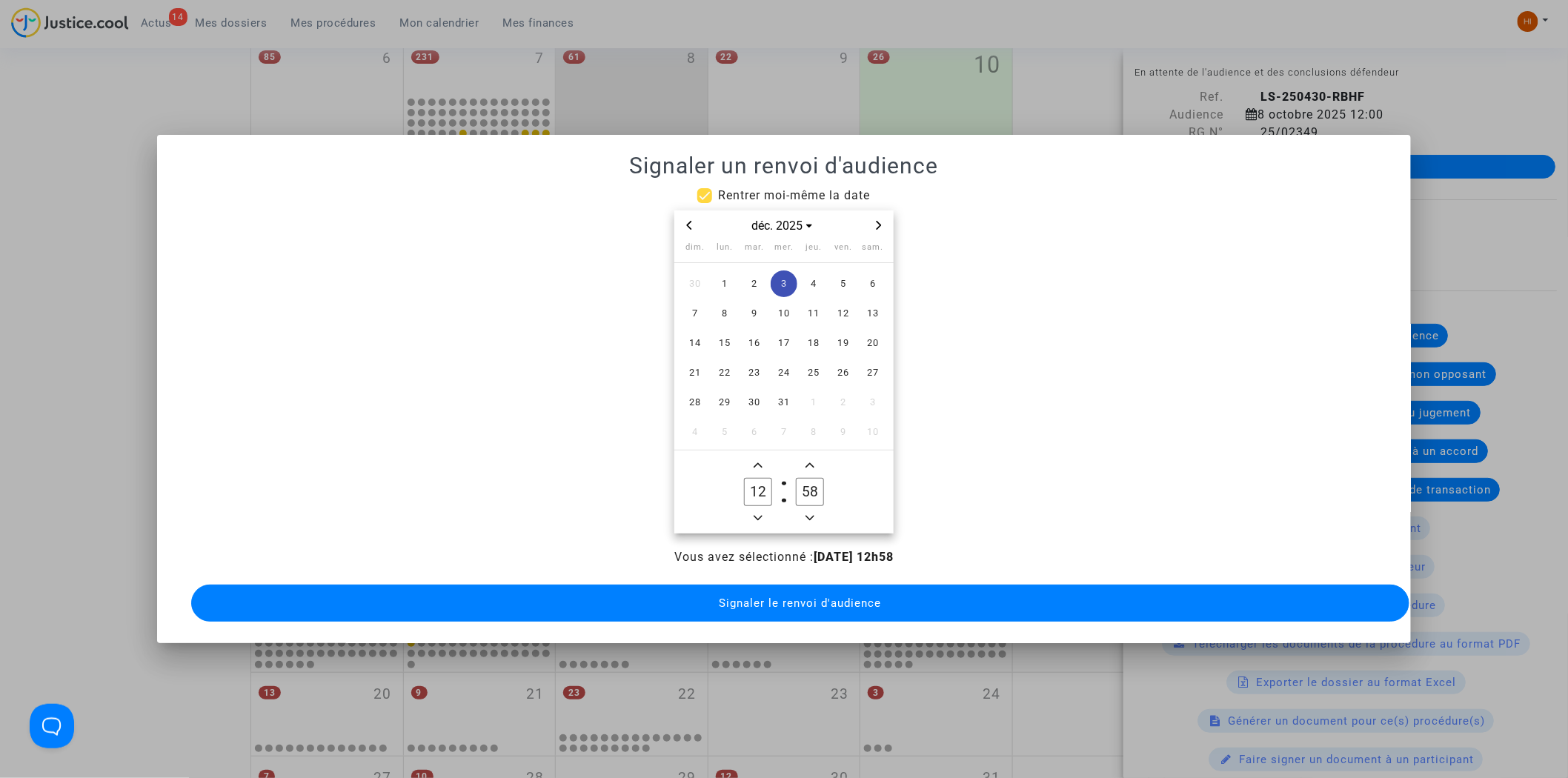
click at [759, 478] on input "12" at bounding box center [758, 492] width 28 height 28
click at [758, 456] on span "Add a hour" at bounding box center [758, 465] width 18 height 18
click at [759, 456] on span "Add a hour" at bounding box center [758, 465] width 18 height 18
drag, startPoint x: 760, startPoint y: 515, endPoint x: 776, endPoint y: 497, distance: 24.1
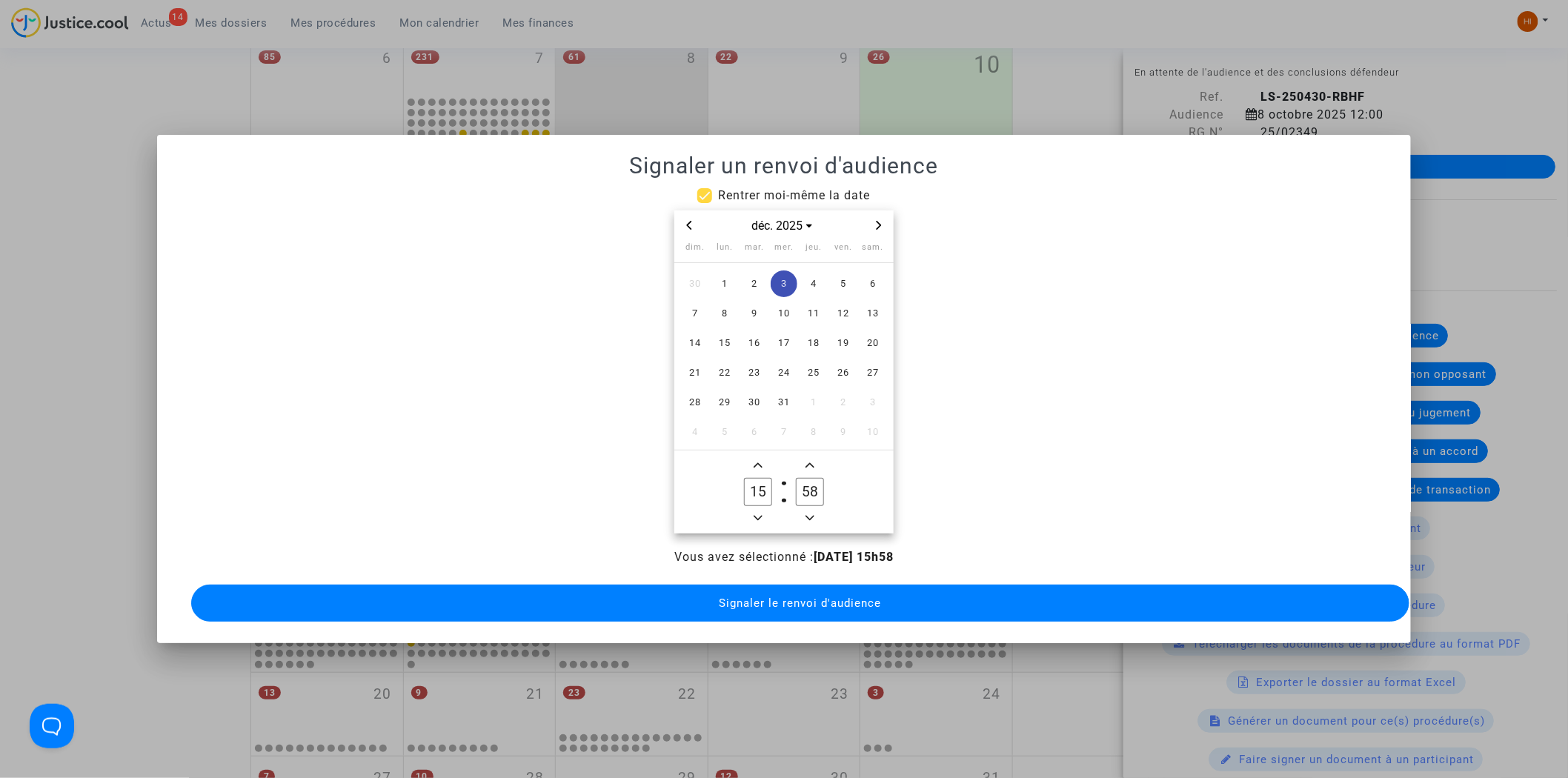
click at [760, 514] on icon "Minus a hour" at bounding box center [758, 518] width 9 height 9
type input "14"
click at [808, 483] on input "58" at bounding box center [809, 492] width 28 height 28
click at [810, 483] on input "58" at bounding box center [809, 492] width 28 height 28
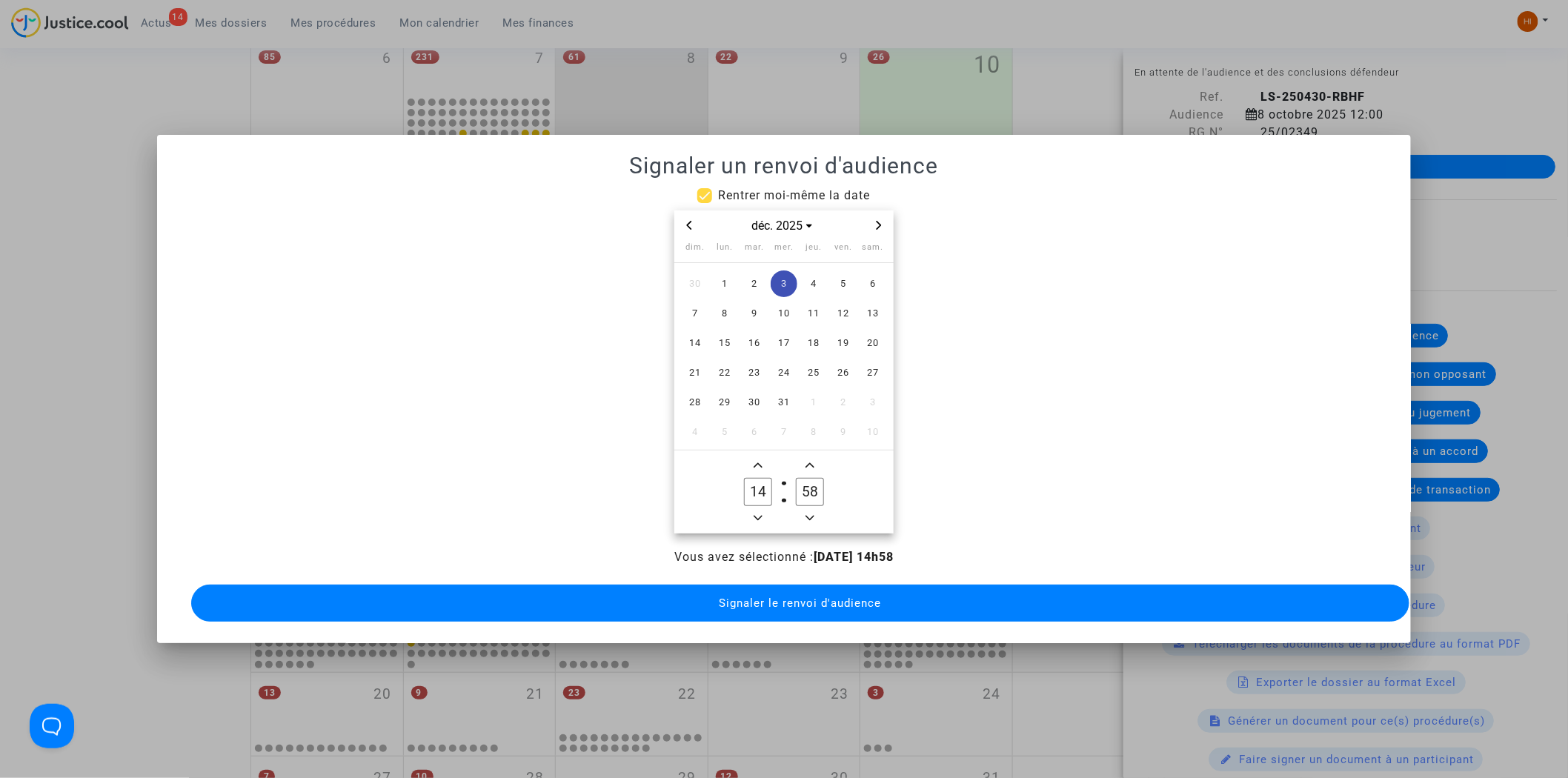
click at [810, 483] on input "58" at bounding box center [809, 492] width 28 height 28
type input "00"
drag, startPoint x: 790, startPoint y: 579, endPoint x: 759, endPoint y: 590, distance: 32.9
click at [784, 585] on button "Signaler le renvoi d'audience" at bounding box center [801, 603] width 1219 height 37
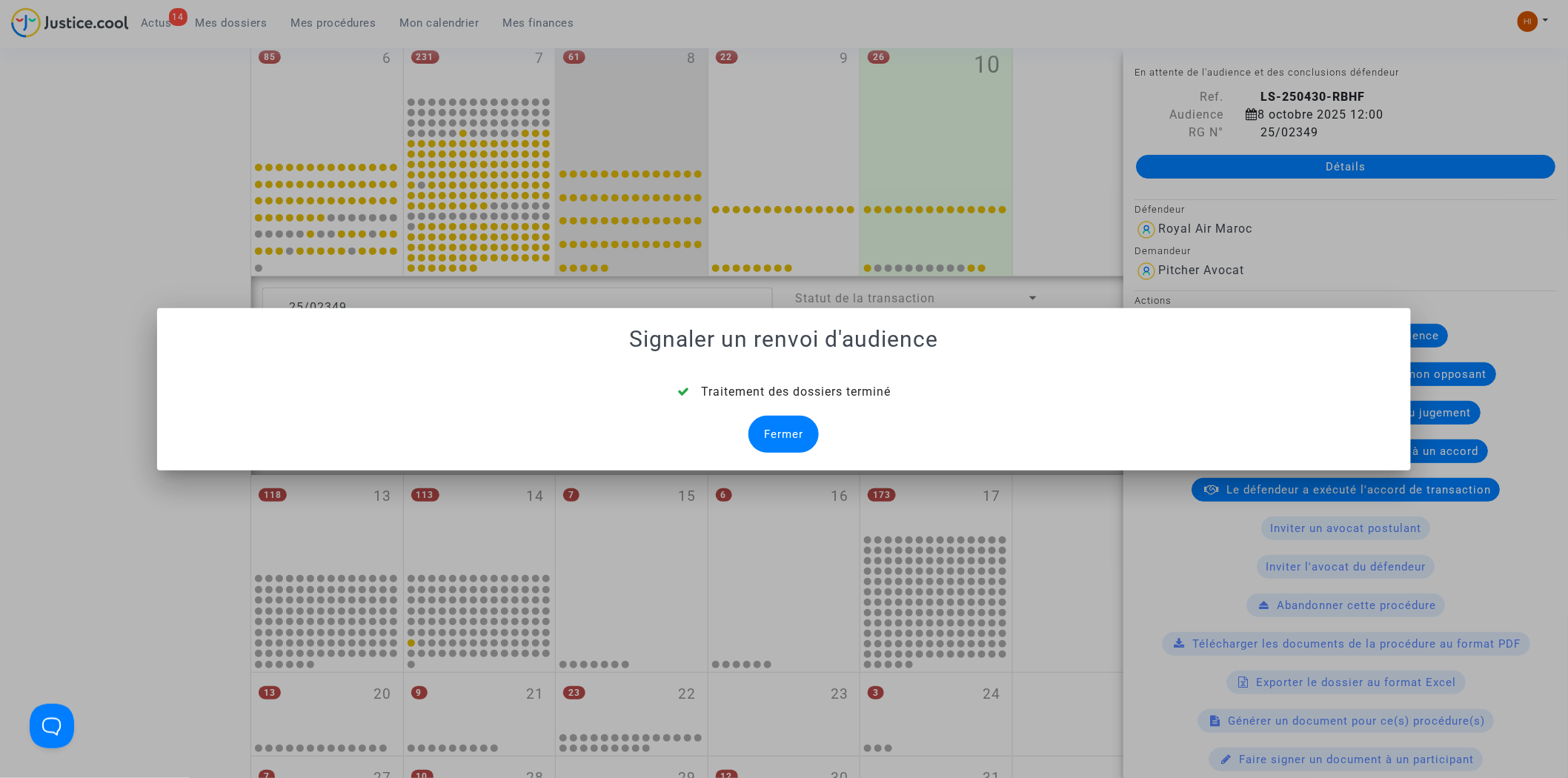
drag, startPoint x: 783, startPoint y: 426, endPoint x: 764, endPoint y: 396, distance: 35.5
click at [782, 427] on div "Fermer" at bounding box center [784, 434] width 70 height 37
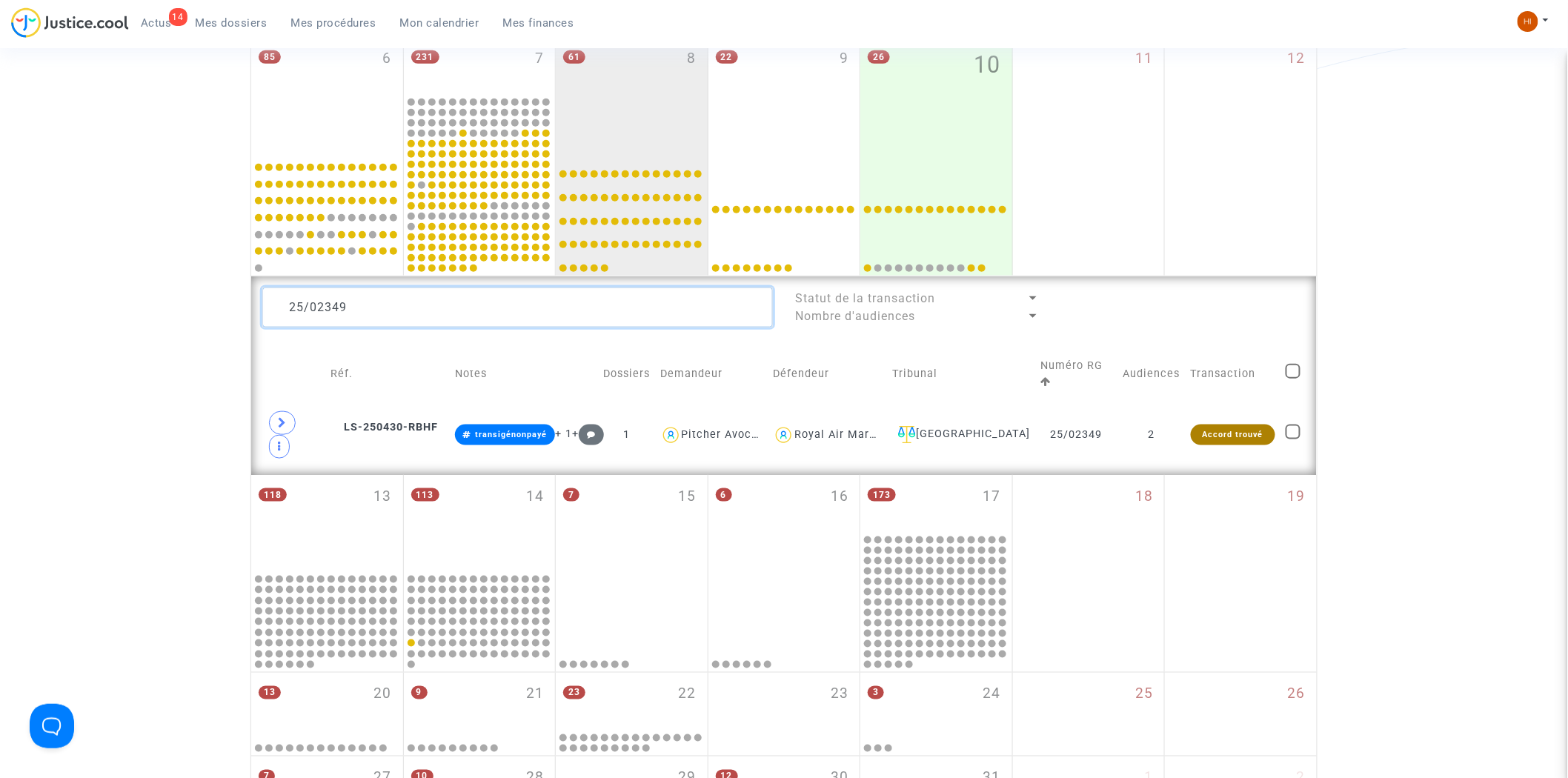
click at [369, 305] on textarea at bounding box center [518, 307] width 511 height 40
click at [371, 305] on textarea at bounding box center [518, 307] width 511 height 40
paste textarea "25"
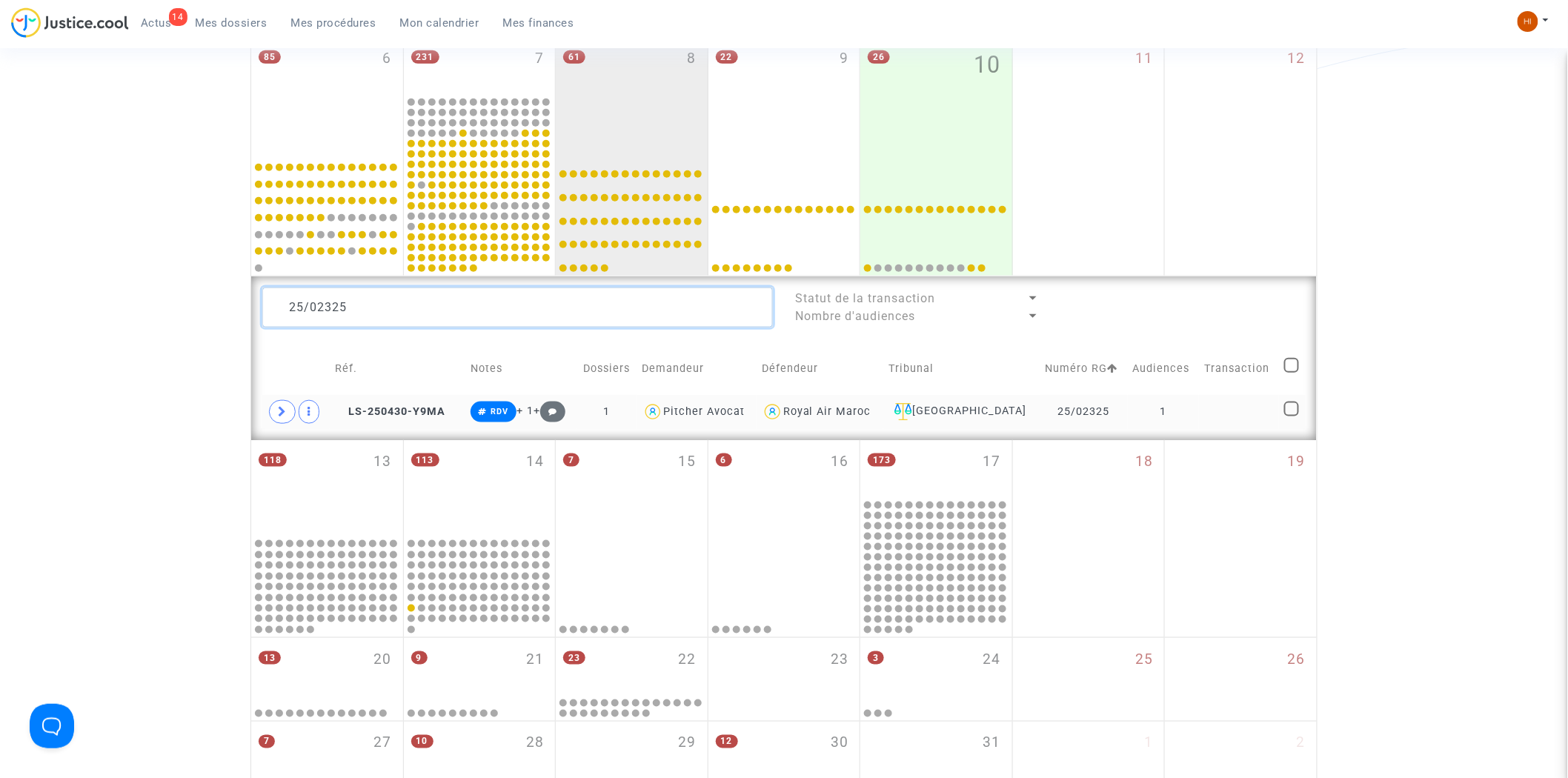
type textarea "25/02325"
click at [1174, 412] on td "1" at bounding box center [1164, 412] width 71 height 35
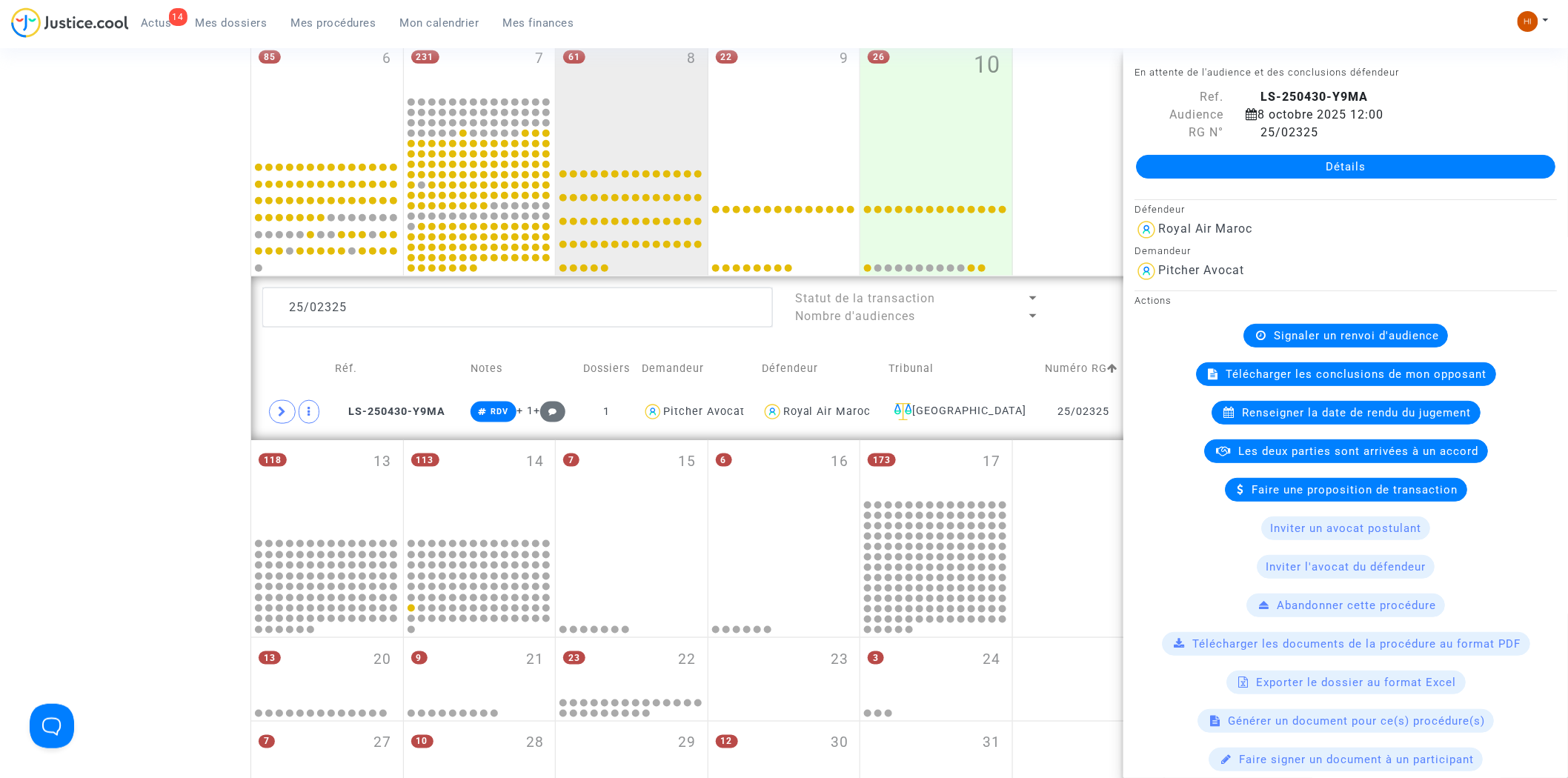
click at [1343, 337] on span "Signaler un renvoi d'audience" at bounding box center [1357, 336] width 165 height 13
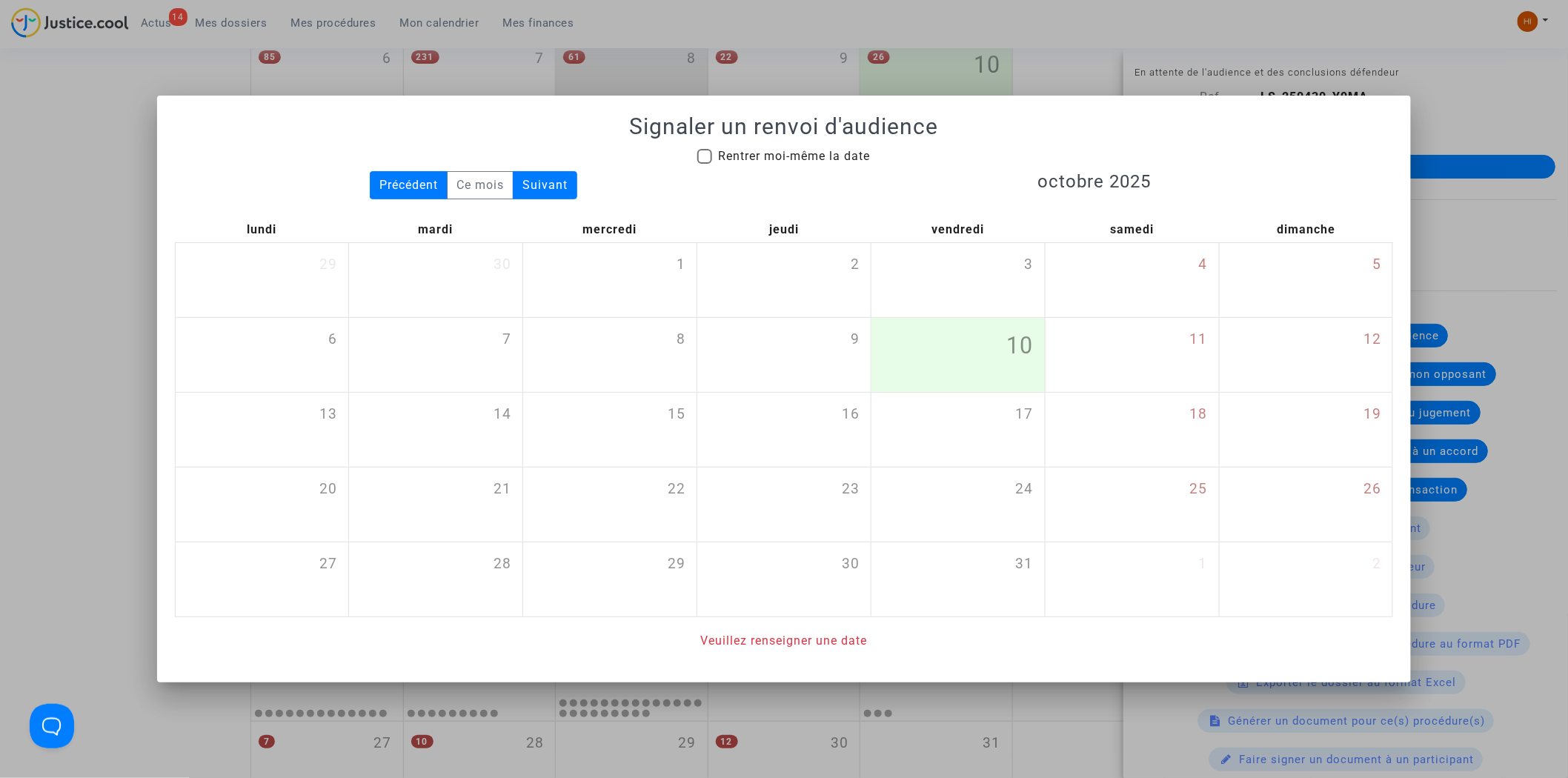
click at [786, 157] on span "Rentrer moi-même la date" at bounding box center [794, 156] width 152 height 14
click at [705, 164] on input "Rentrer moi-même la date" at bounding box center [704, 164] width 1 height 1
checkbox input "true"
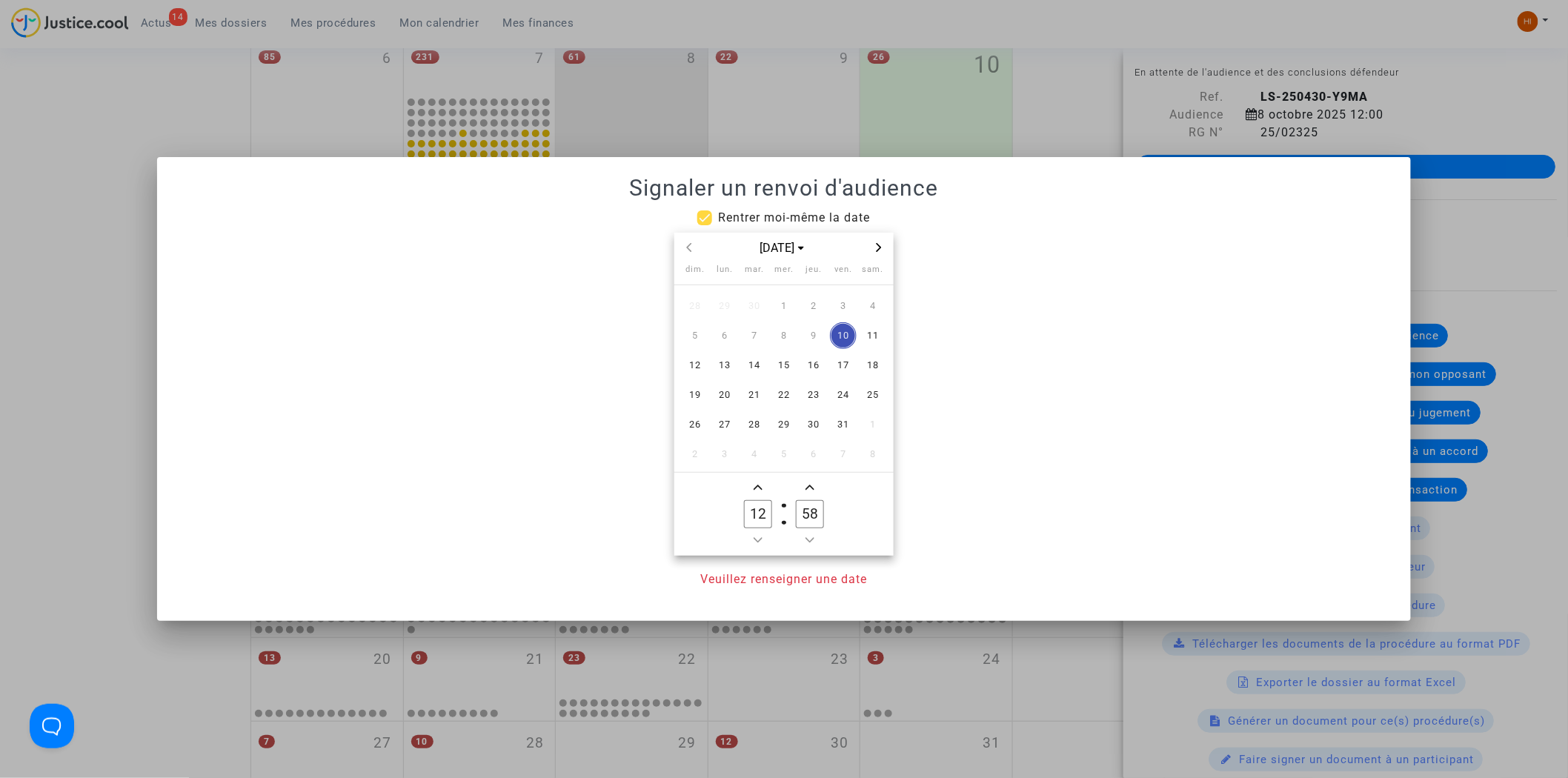
click at [885, 253] on span "Next month" at bounding box center [879, 248] width 18 height 18
click at [780, 319] on span "3" at bounding box center [784, 306] width 27 height 27
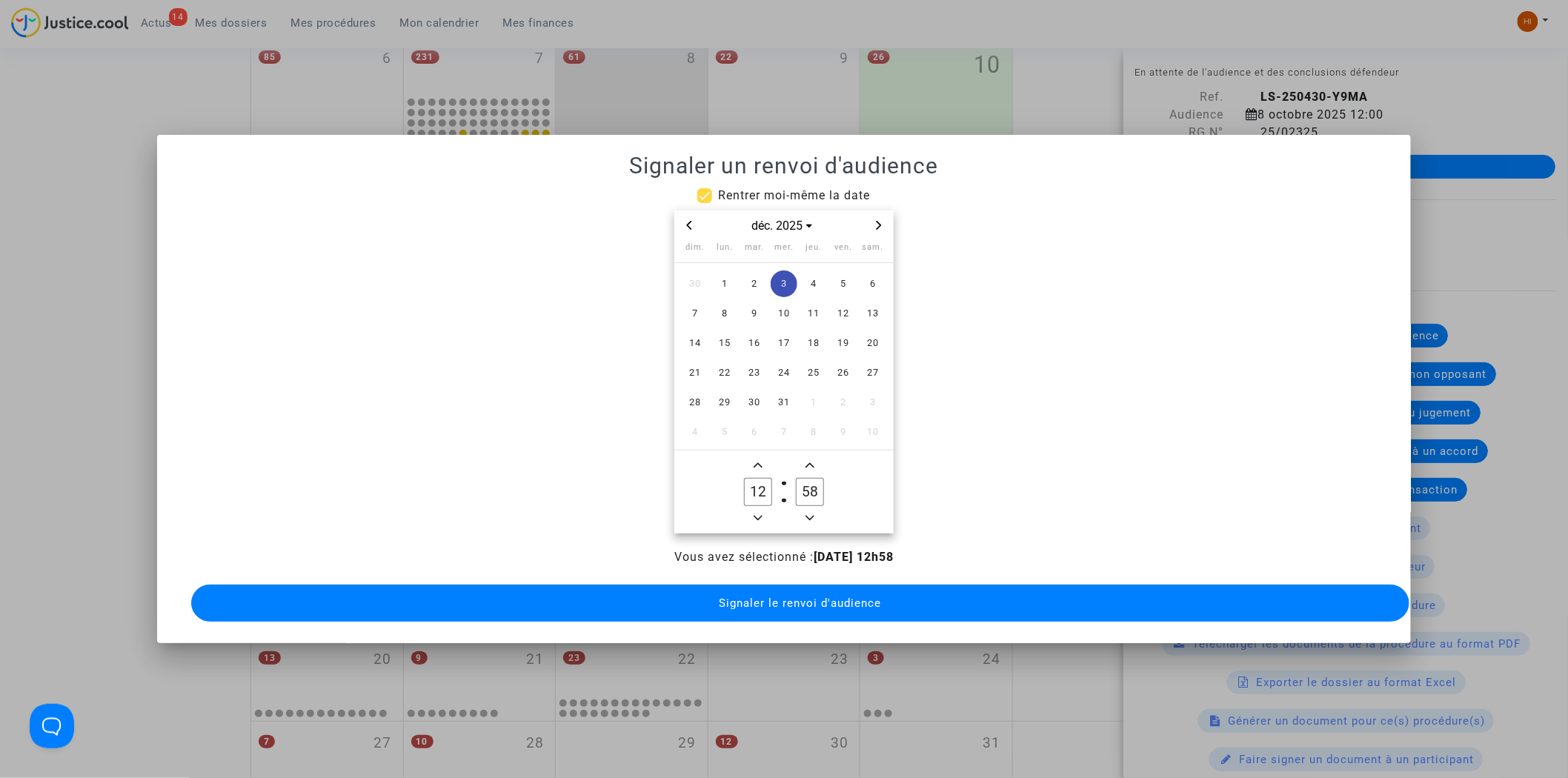
click at [753, 456] on span "Add a hour" at bounding box center [758, 465] width 18 height 18
type input "14"
click at [804, 467] on button "Add a minute" at bounding box center [809, 465] width 18 height 18
type input "59"
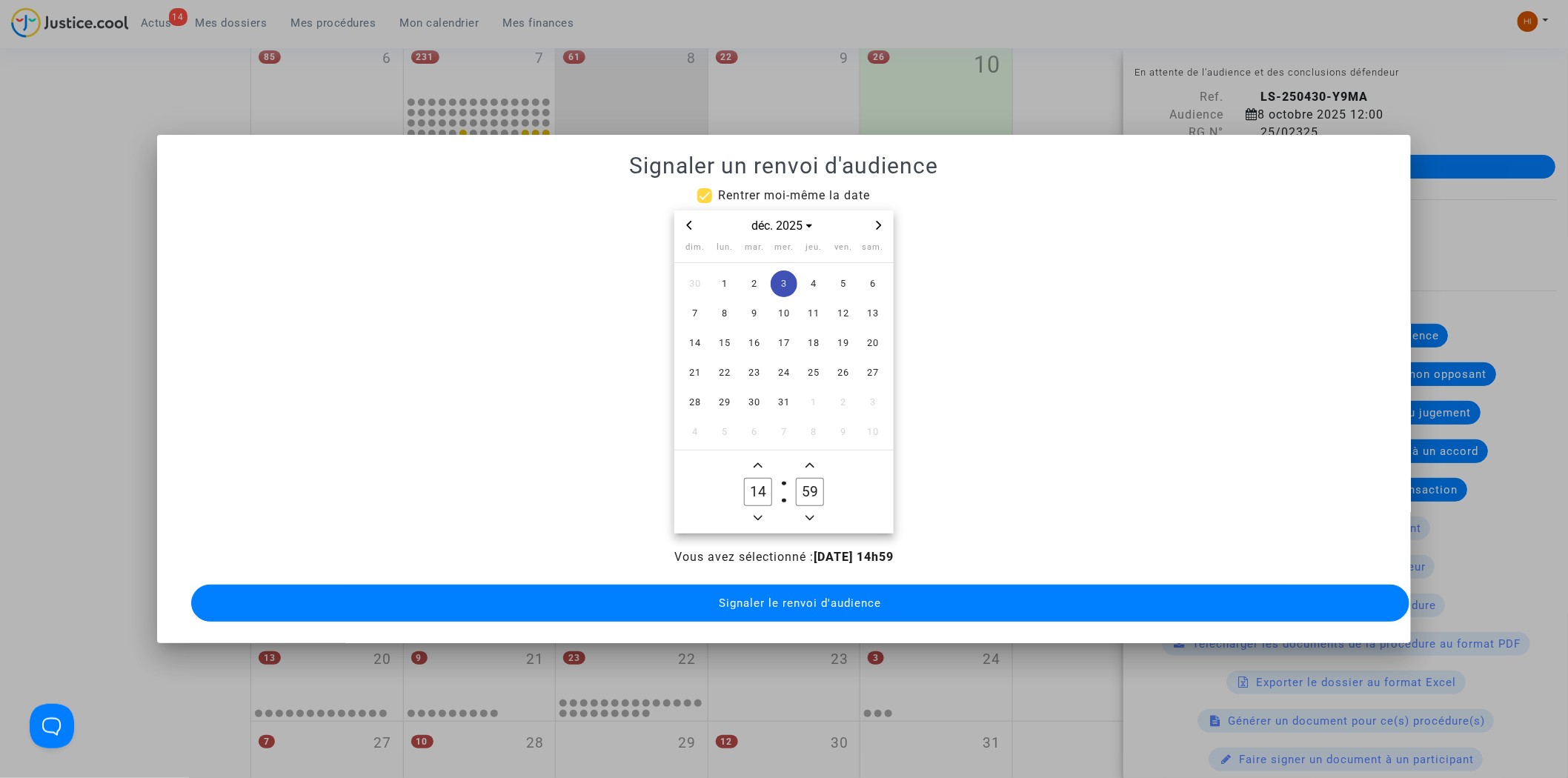
click at [804, 467] on button "Add a minute" at bounding box center [809, 465] width 18 height 18
type input "15"
type input "00"
drag, startPoint x: 761, startPoint y: 516, endPoint x: 746, endPoint y: 617, distance: 102.1
click at [756, 515] on span "Minus a hour" at bounding box center [758, 518] width 18 height 18
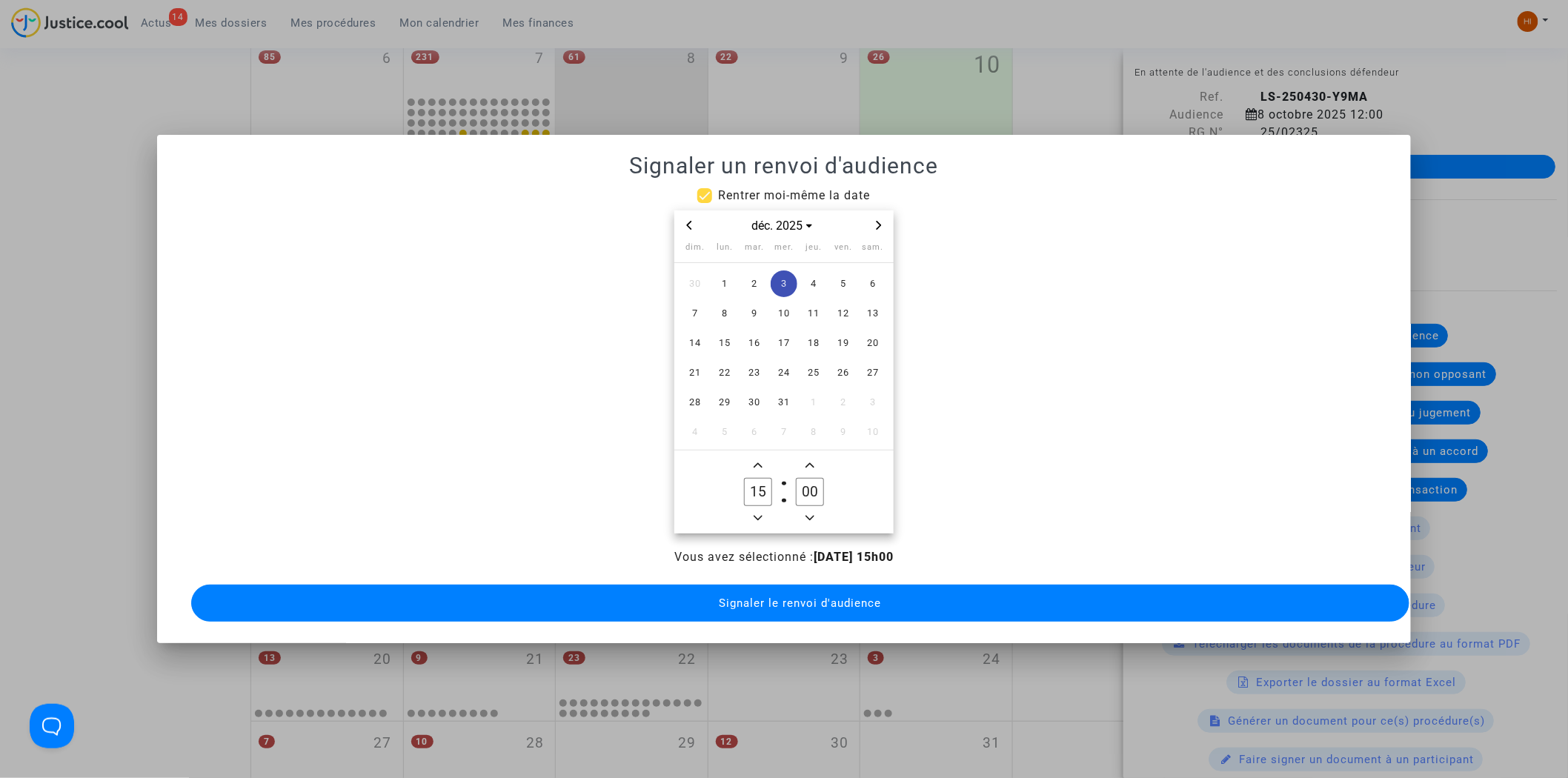
type input "14"
drag, startPoint x: 746, startPoint y: 649, endPoint x: 739, endPoint y: 616, distance: 33.7
click at [736, 642] on div "Signaler un renvoi d'audience Rentrer moi-même la date déc. 2025 dim. lun. mar.…" at bounding box center [784, 389] width 1568 height 778
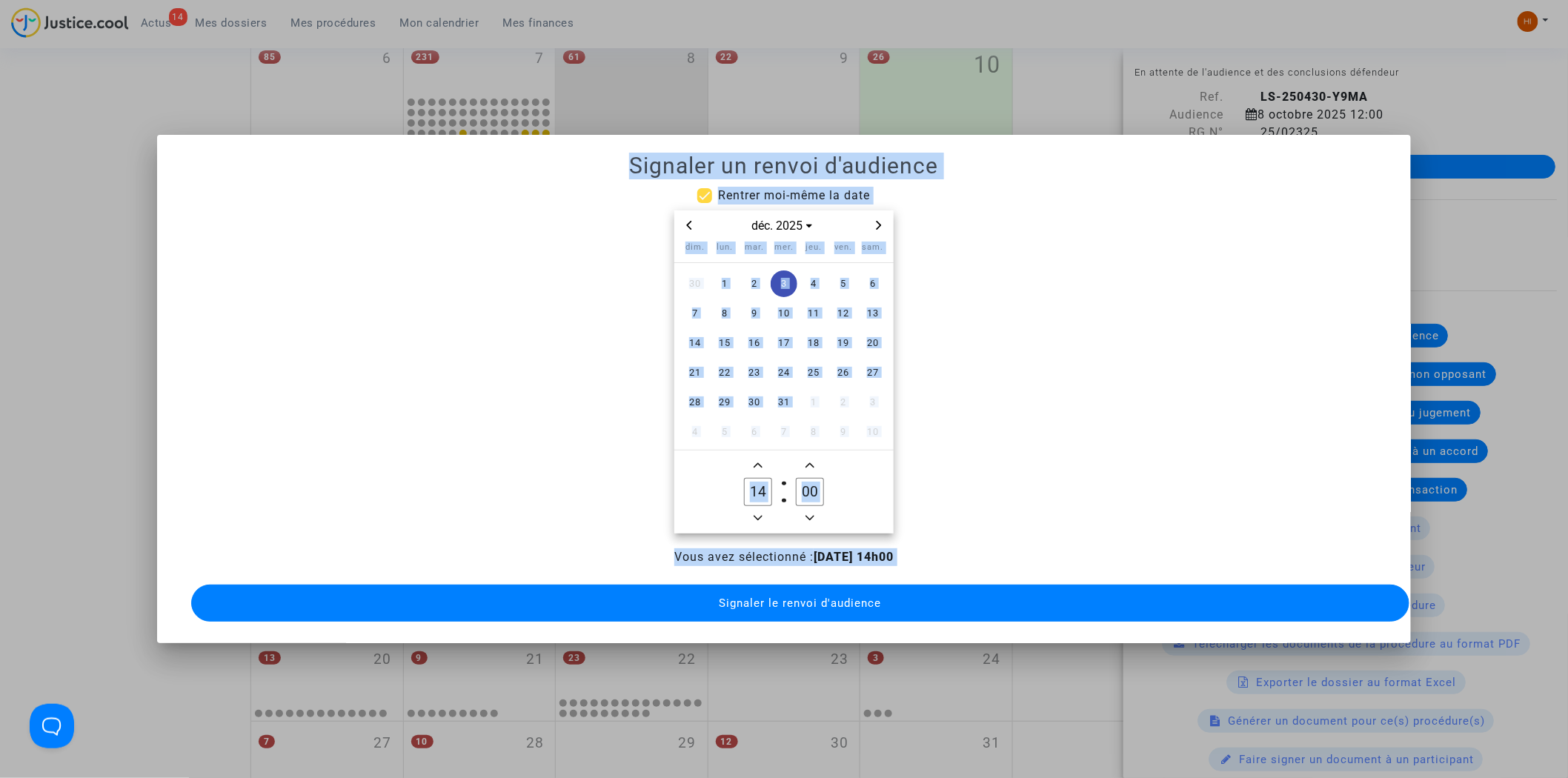
drag, startPoint x: 742, startPoint y: 606, endPoint x: 730, endPoint y: 594, distance: 17.0
click at [742, 604] on button "Signaler le renvoi d'audience" at bounding box center [801, 603] width 1219 height 37
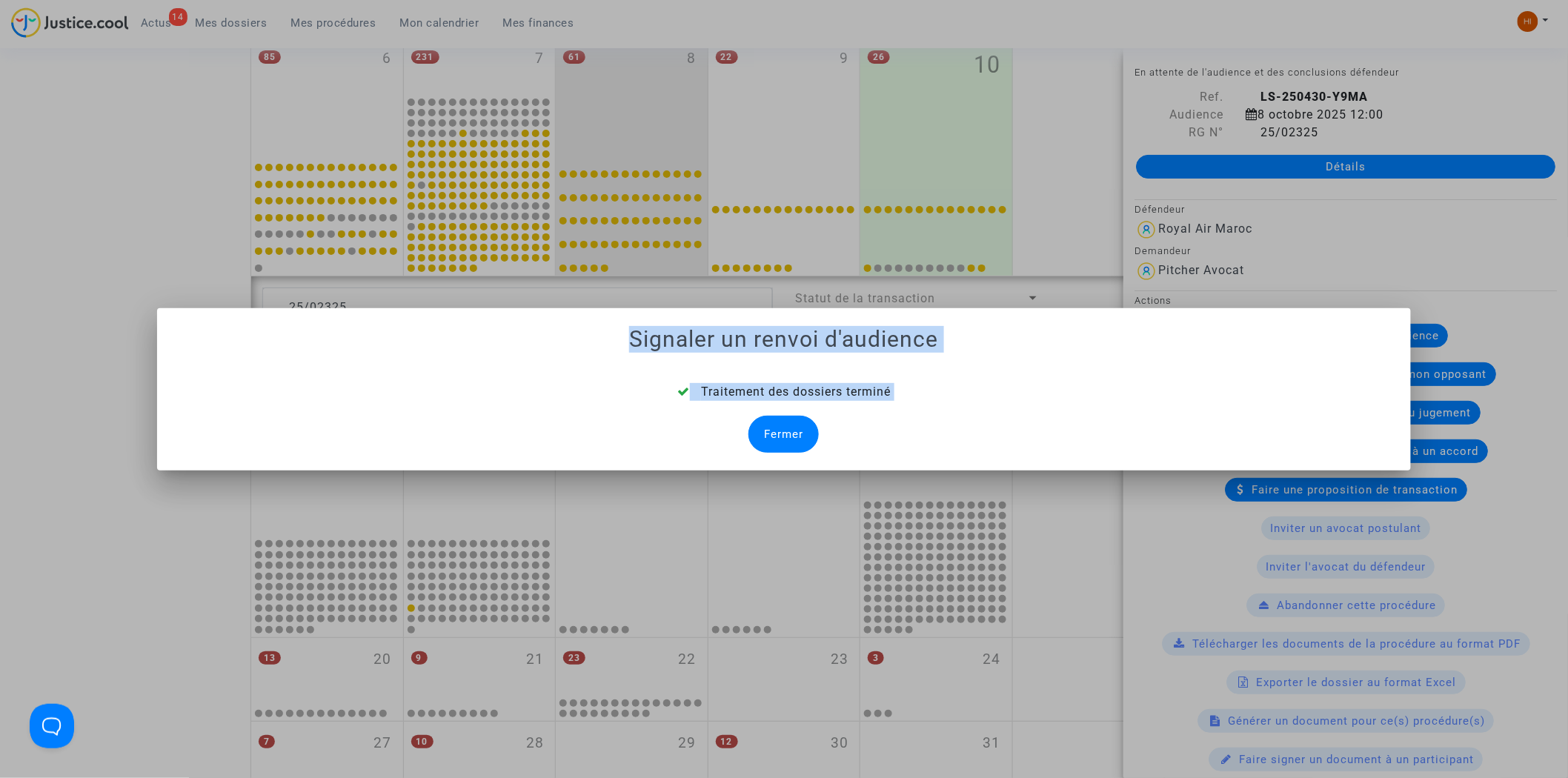
click at [769, 435] on div "Fermer" at bounding box center [784, 434] width 70 height 37
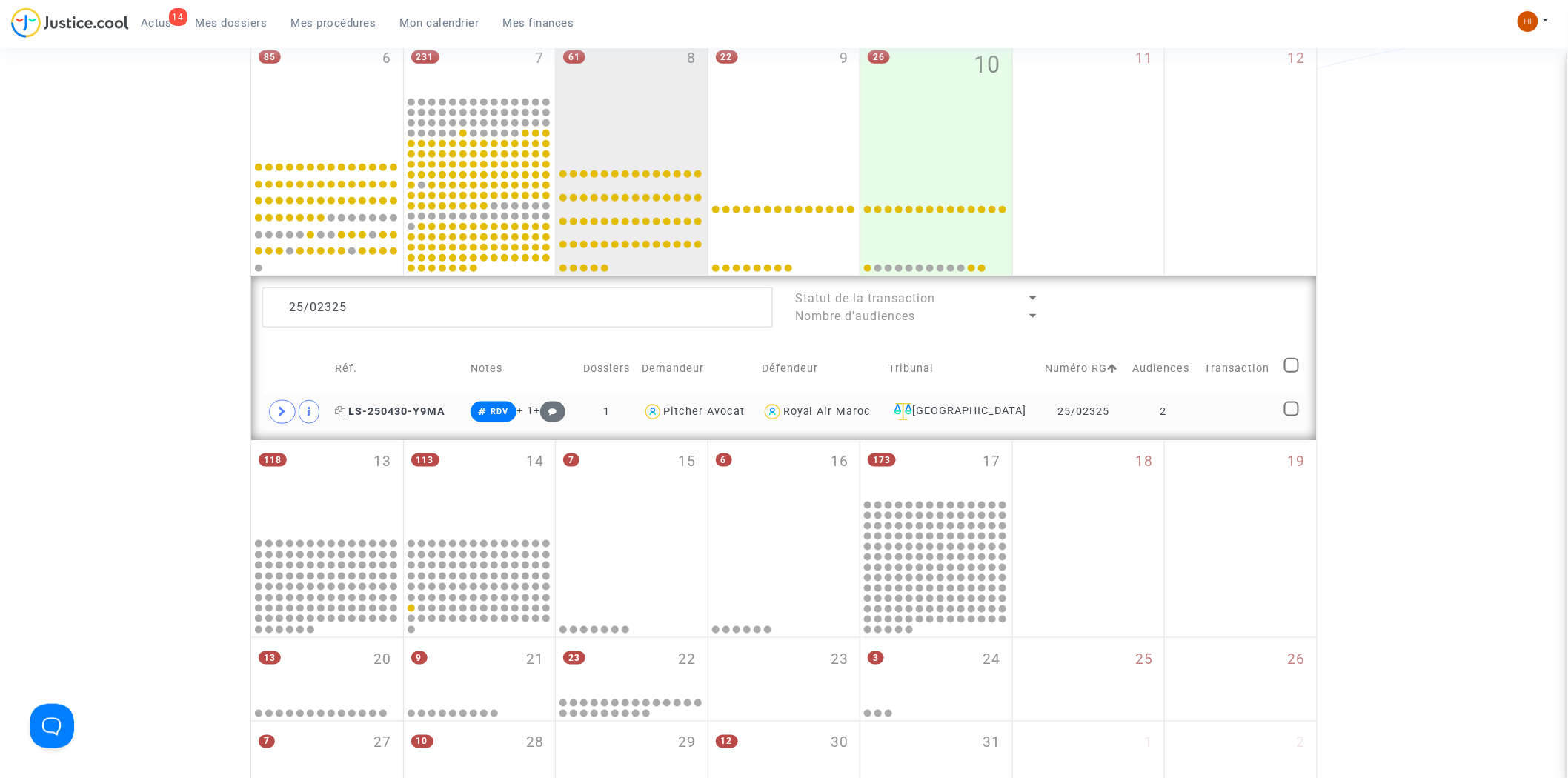
click at [422, 410] on span "LS-250430-Y9MA" at bounding box center [390, 411] width 110 height 12
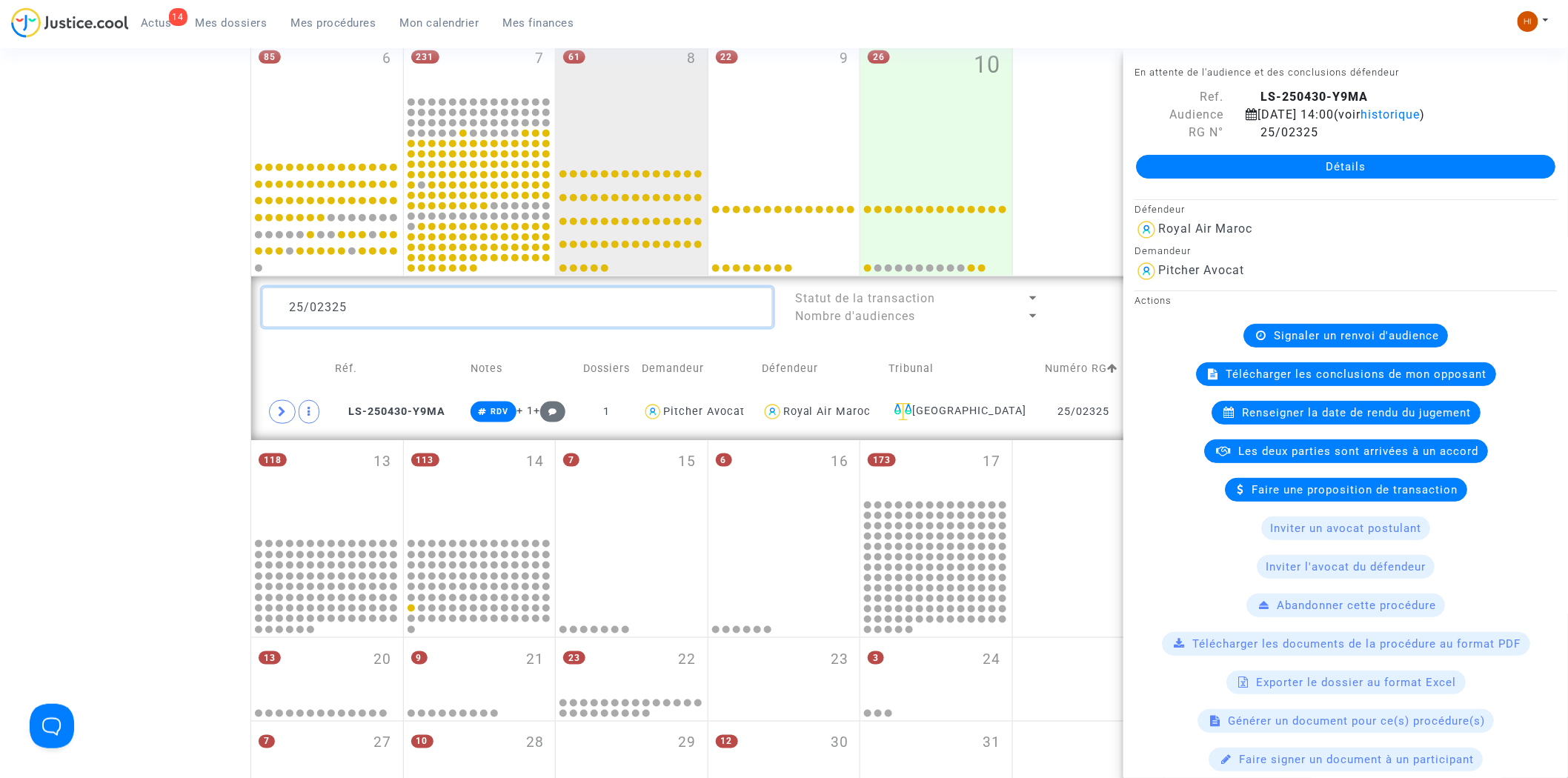
click at [450, 306] on textarea at bounding box center [518, 307] width 511 height 40
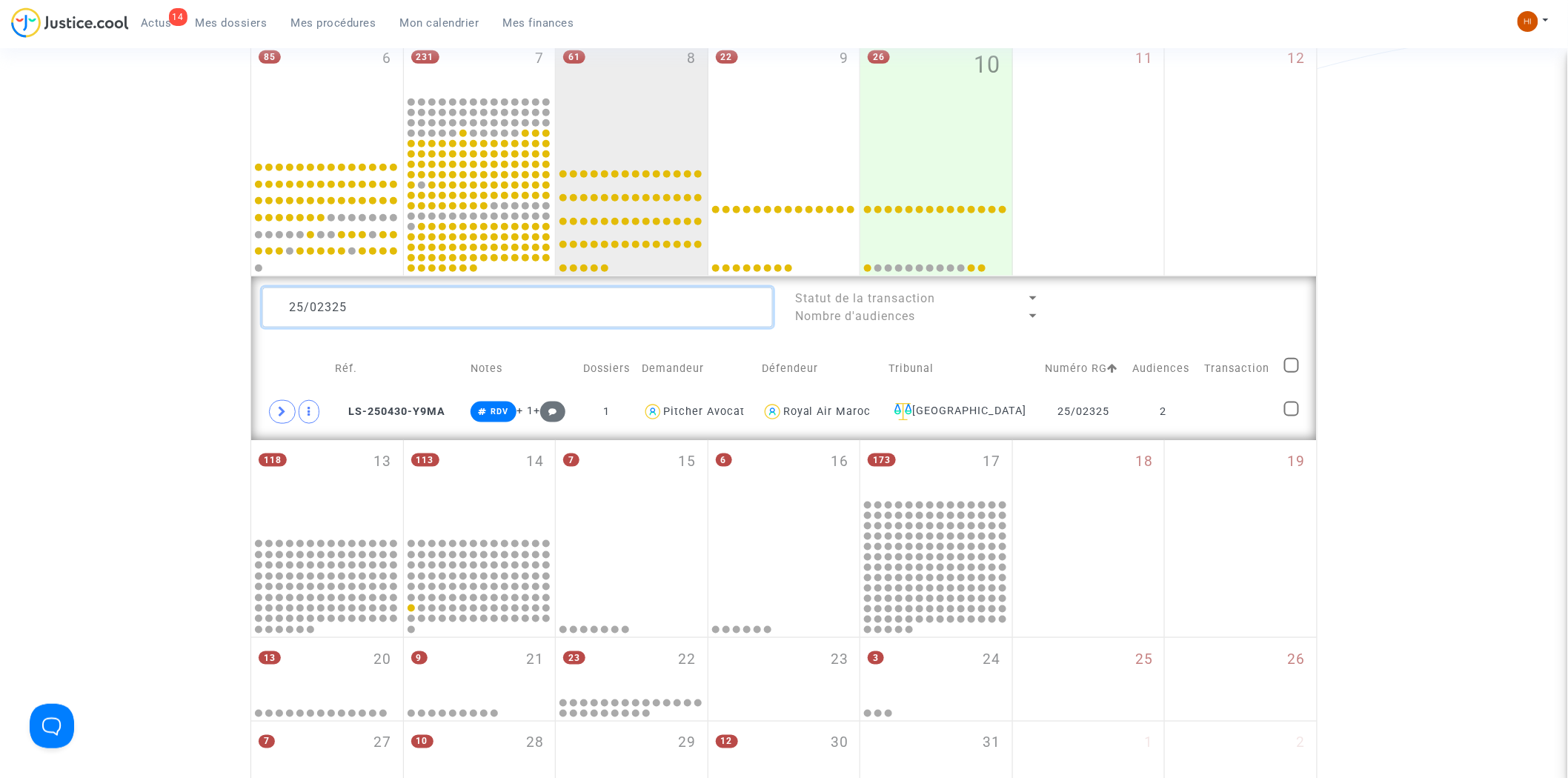
click at [450, 306] on textarea at bounding box center [518, 307] width 511 height 40
paste textarea "74"
type textarea "25/02374"
click at [1172, 408] on td "1" at bounding box center [1154, 412] width 77 height 35
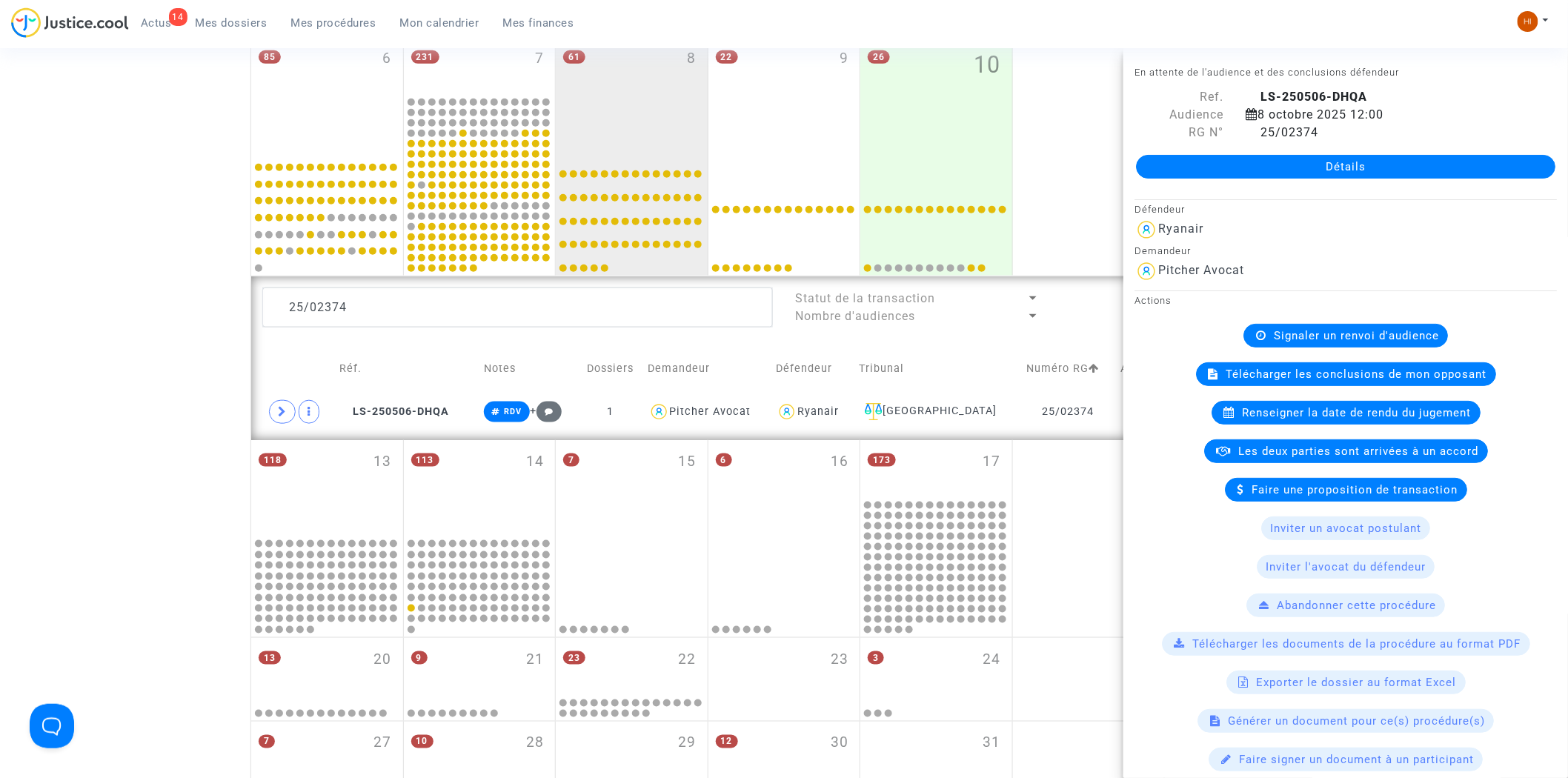
click at [1308, 335] on span "Signaler un renvoi d'audience" at bounding box center [1357, 336] width 165 height 13
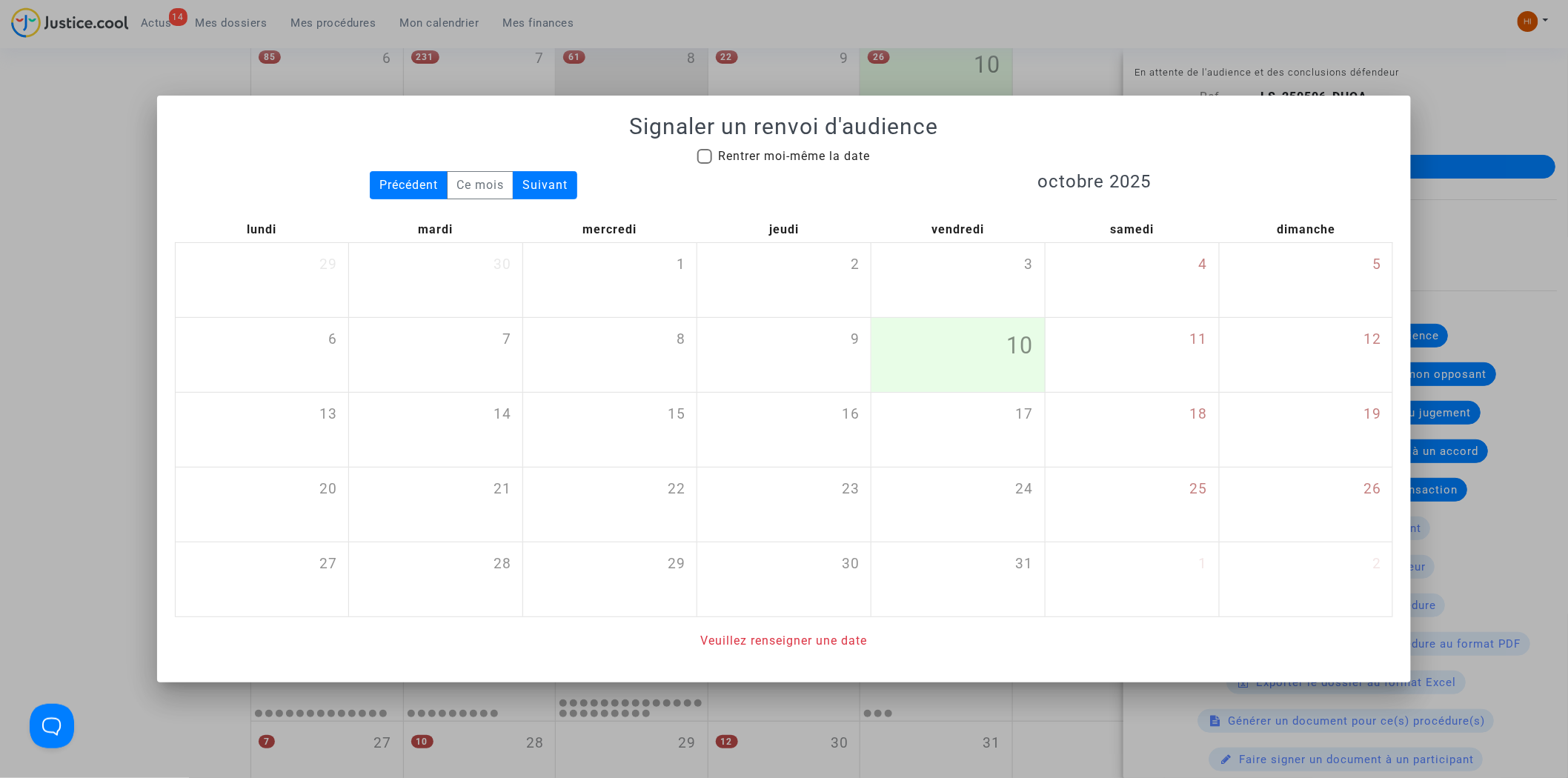
click at [738, 156] on span "Rentrer moi-même la date" at bounding box center [794, 156] width 152 height 14
click at [705, 164] on input "Rentrer moi-même la date" at bounding box center [704, 164] width 1 height 1
checkbox input "true"
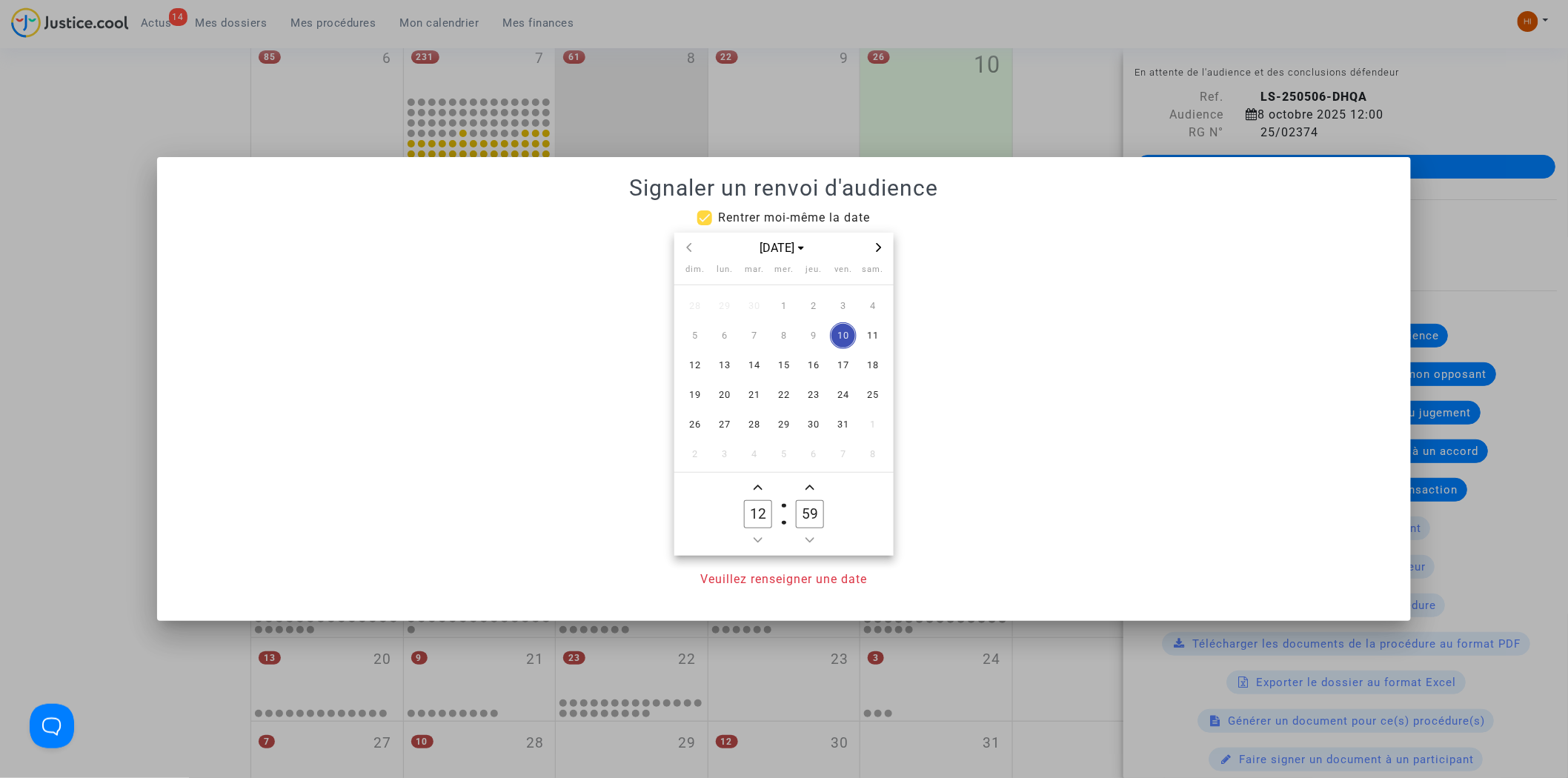
click at [880, 243] on icon "Next month" at bounding box center [879, 247] width 9 height 9
click at [781, 327] on span "7" at bounding box center [784, 336] width 27 height 27
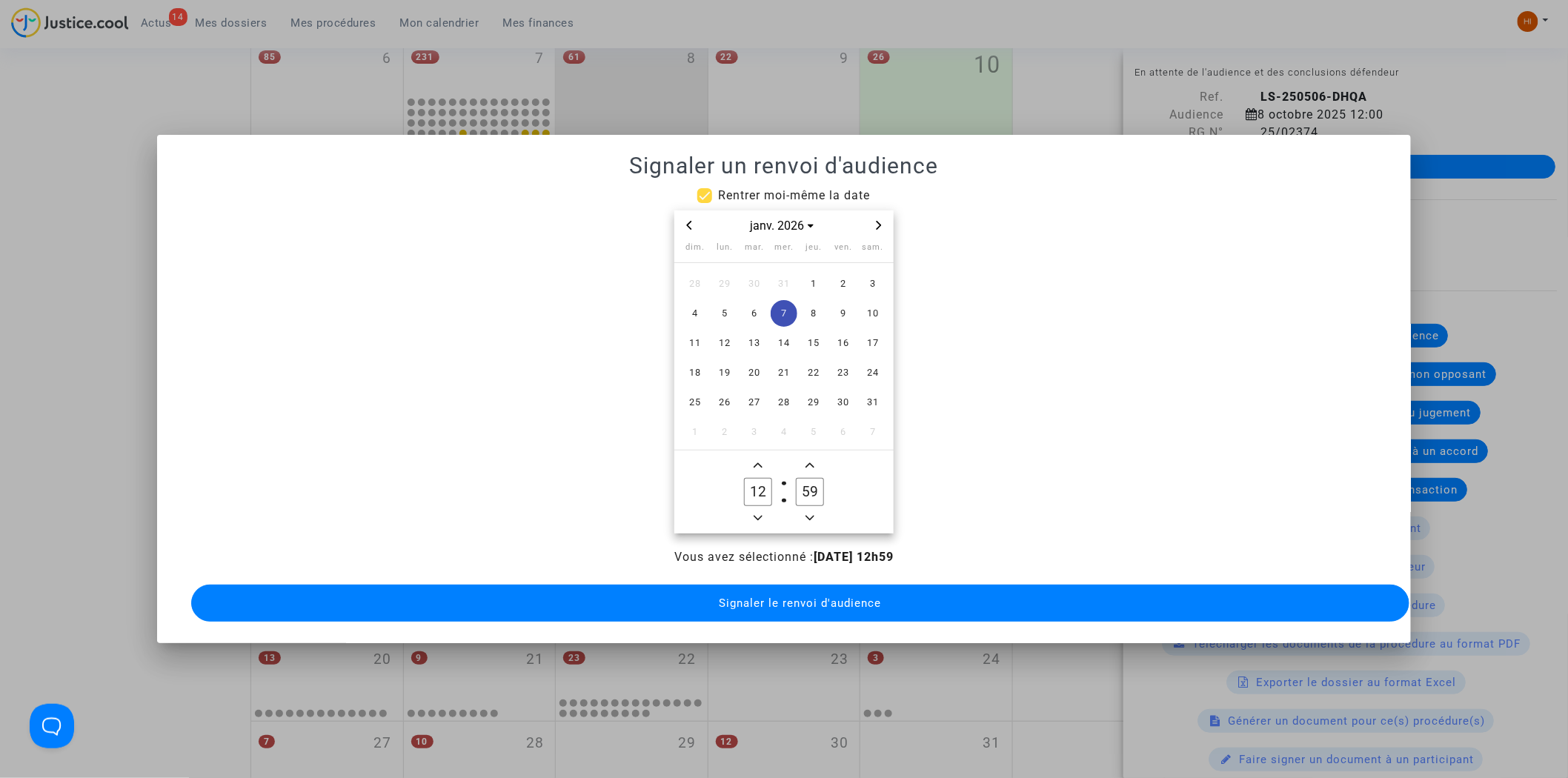
click at [765, 461] on span "Add a hour" at bounding box center [758, 465] width 18 height 18
click at [760, 456] on span "Add a hour" at bounding box center [758, 465] width 18 height 18
type input "14"
click at [818, 493] on input "59" at bounding box center [809, 492] width 28 height 28
click at [816, 491] on input "59" at bounding box center [809, 492] width 28 height 28
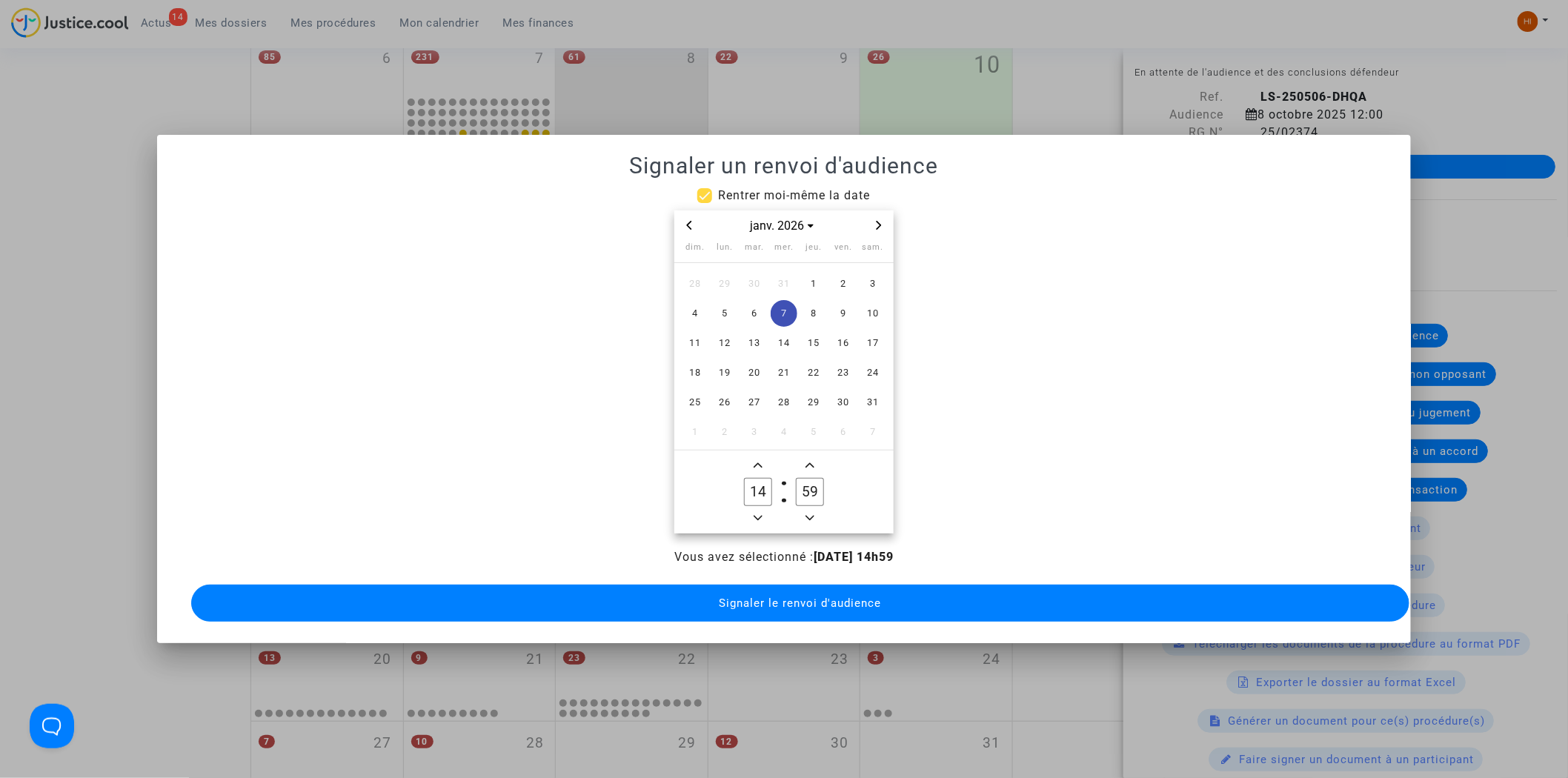
click at [813, 490] on input "59" at bounding box center [809, 492] width 28 height 28
click at [808, 482] on input "59" at bounding box center [809, 492] width 28 height 28
type input "00"
click at [713, 585] on button "Signaler le renvoi d'audience" at bounding box center [801, 603] width 1219 height 37
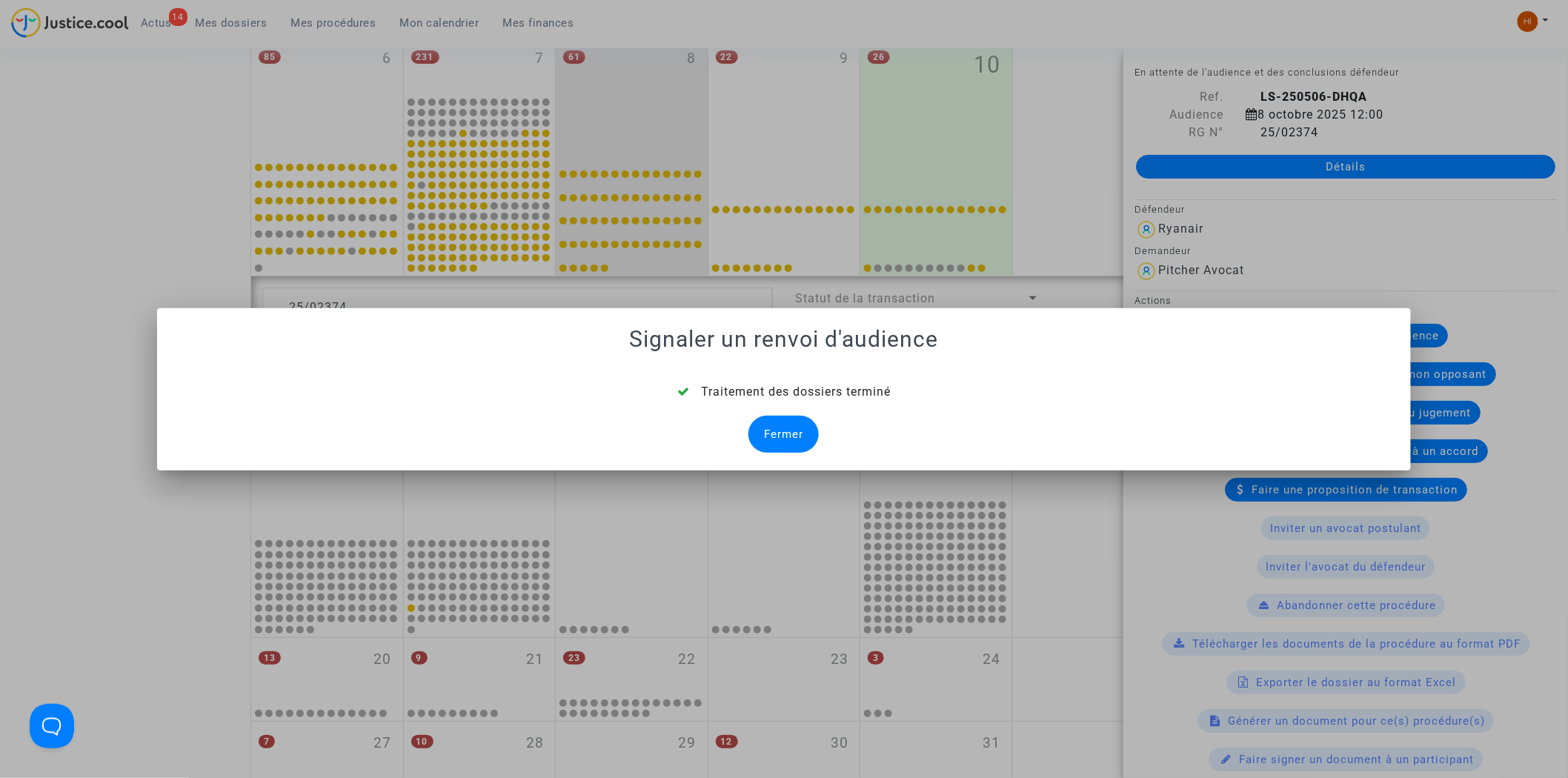
click at [804, 430] on div "Fermer" at bounding box center [784, 434] width 70 height 37
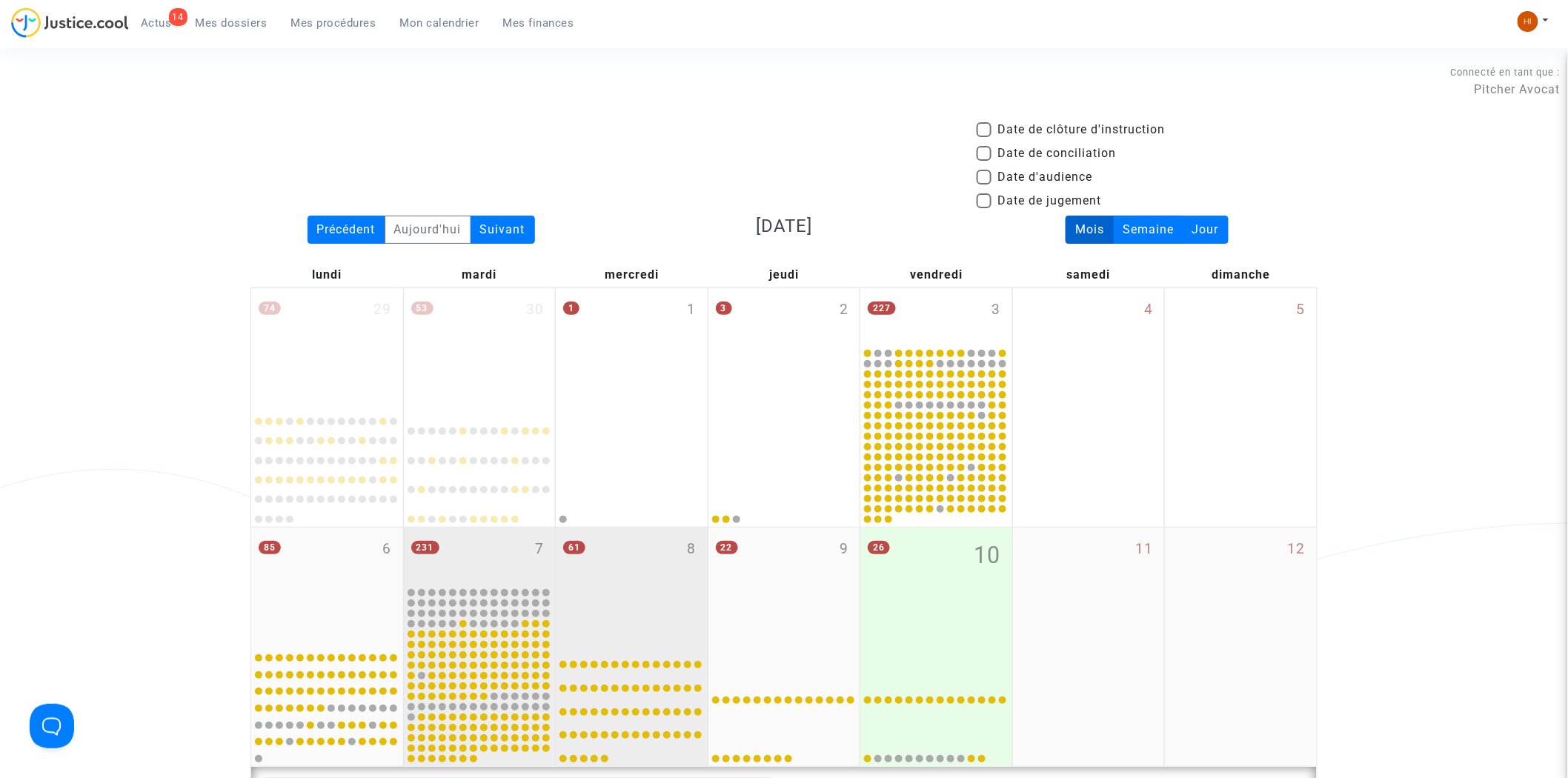
scroll to position [491, 0]
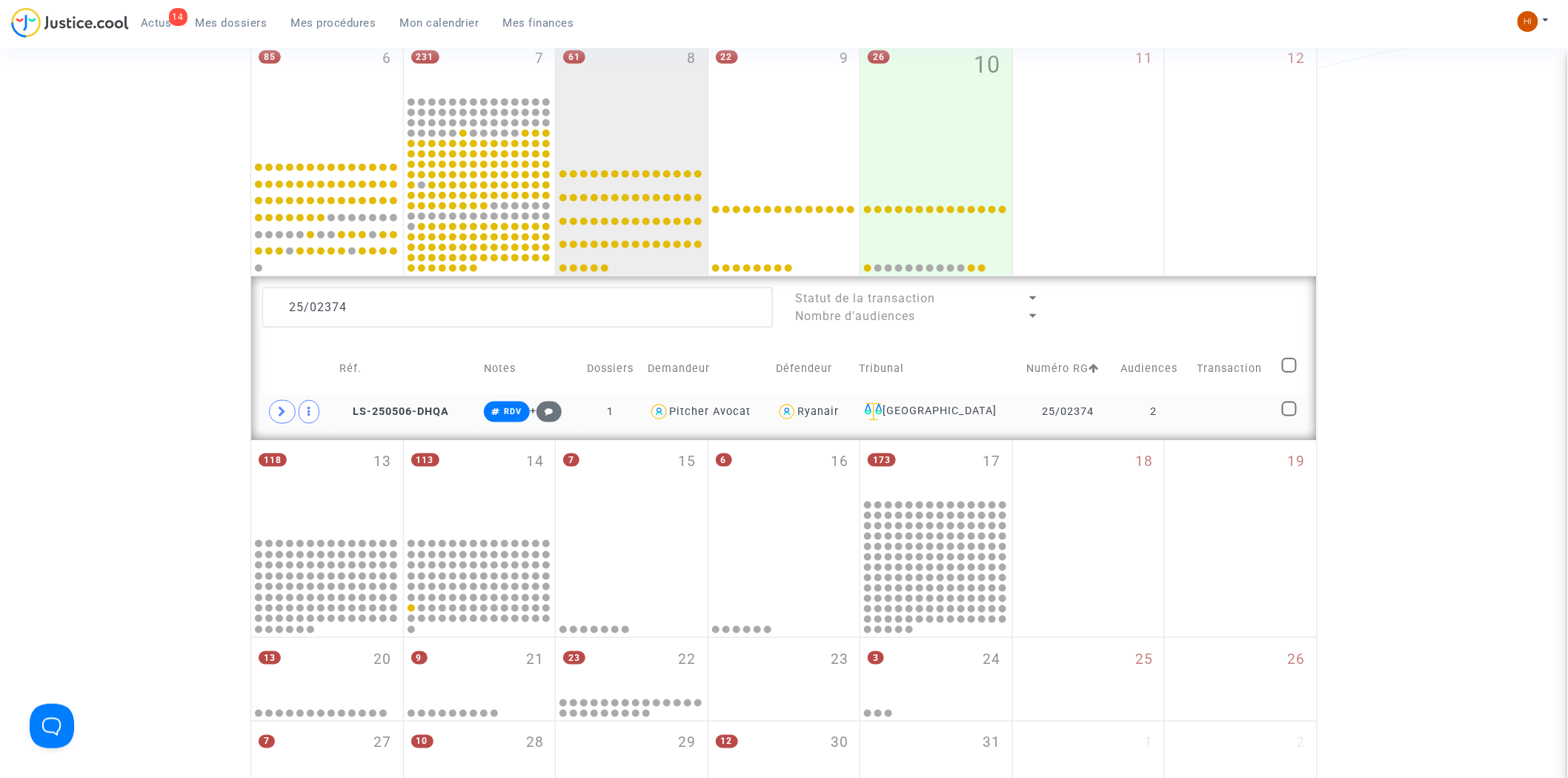
click at [403, 397] on td "LS-250506-DHQA" at bounding box center [406, 412] width 145 height 35
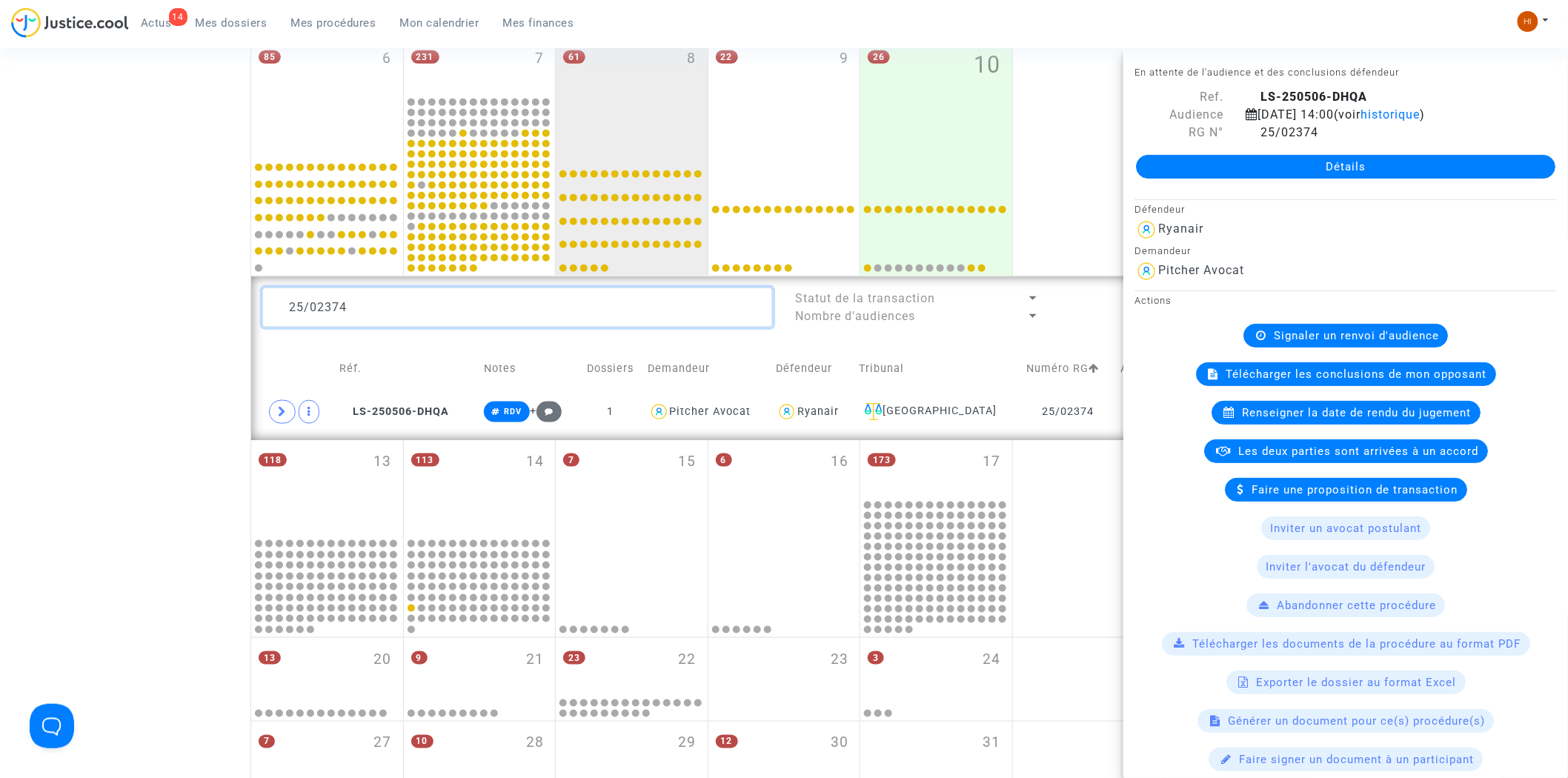
click at [456, 294] on textarea at bounding box center [518, 307] width 511 height 40
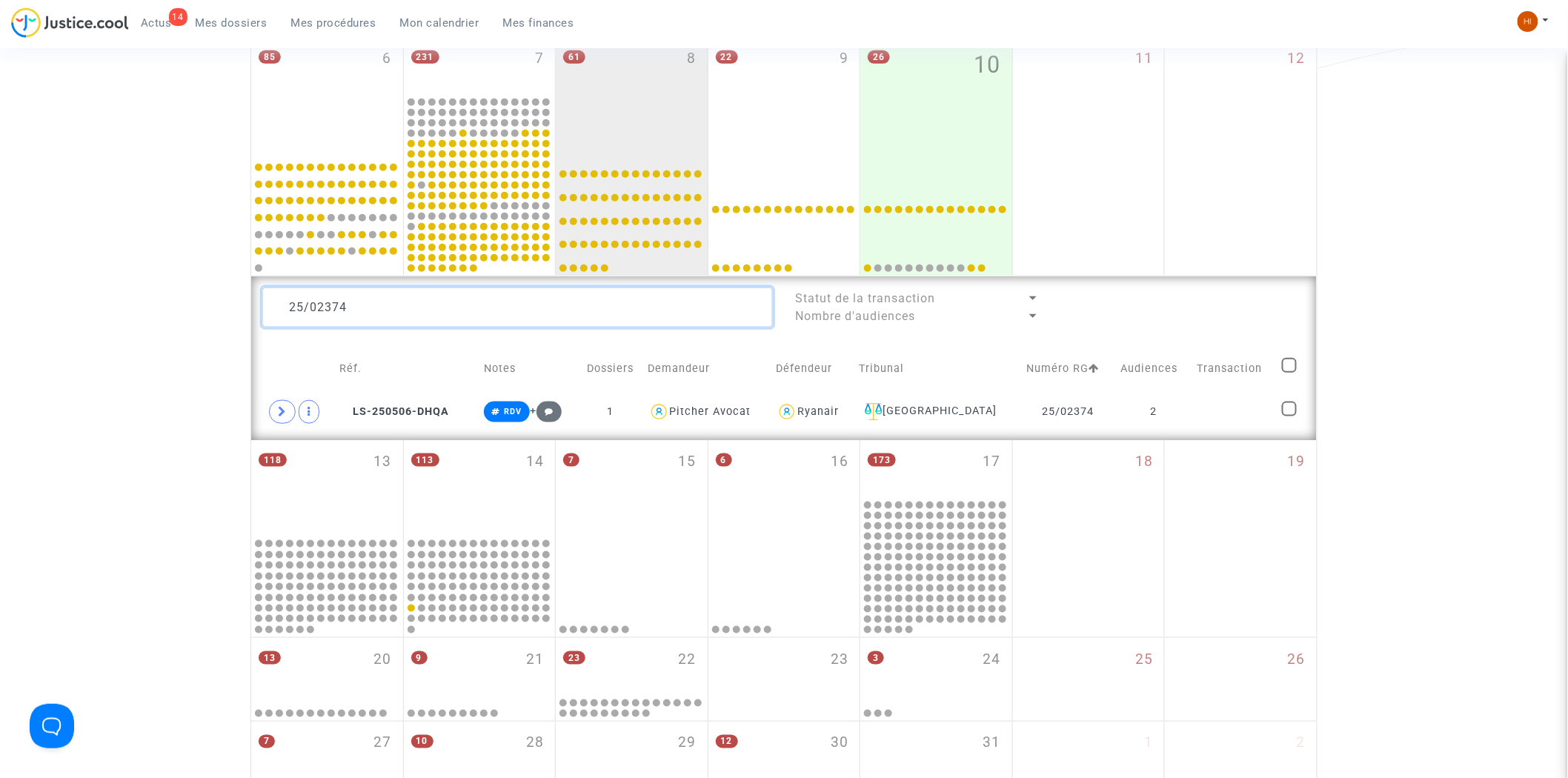
click at [456, 294] on textarea at bounding box center [518, 307] width 511 height 40
paste textarea "80"
type textarea "25/02380"
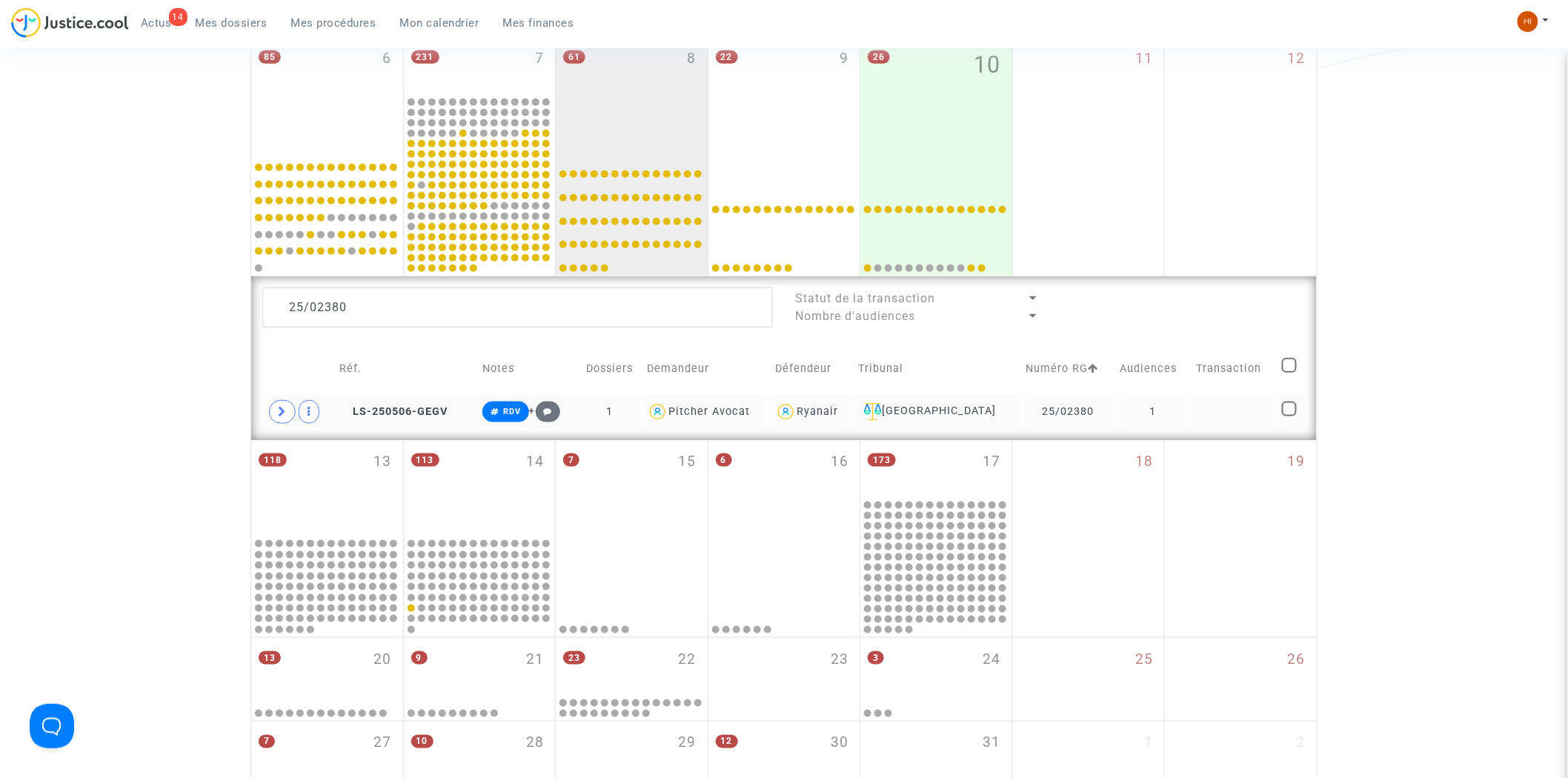
click at [1249, 414] on td at bounding box center [1235, 412] width 86 height 35
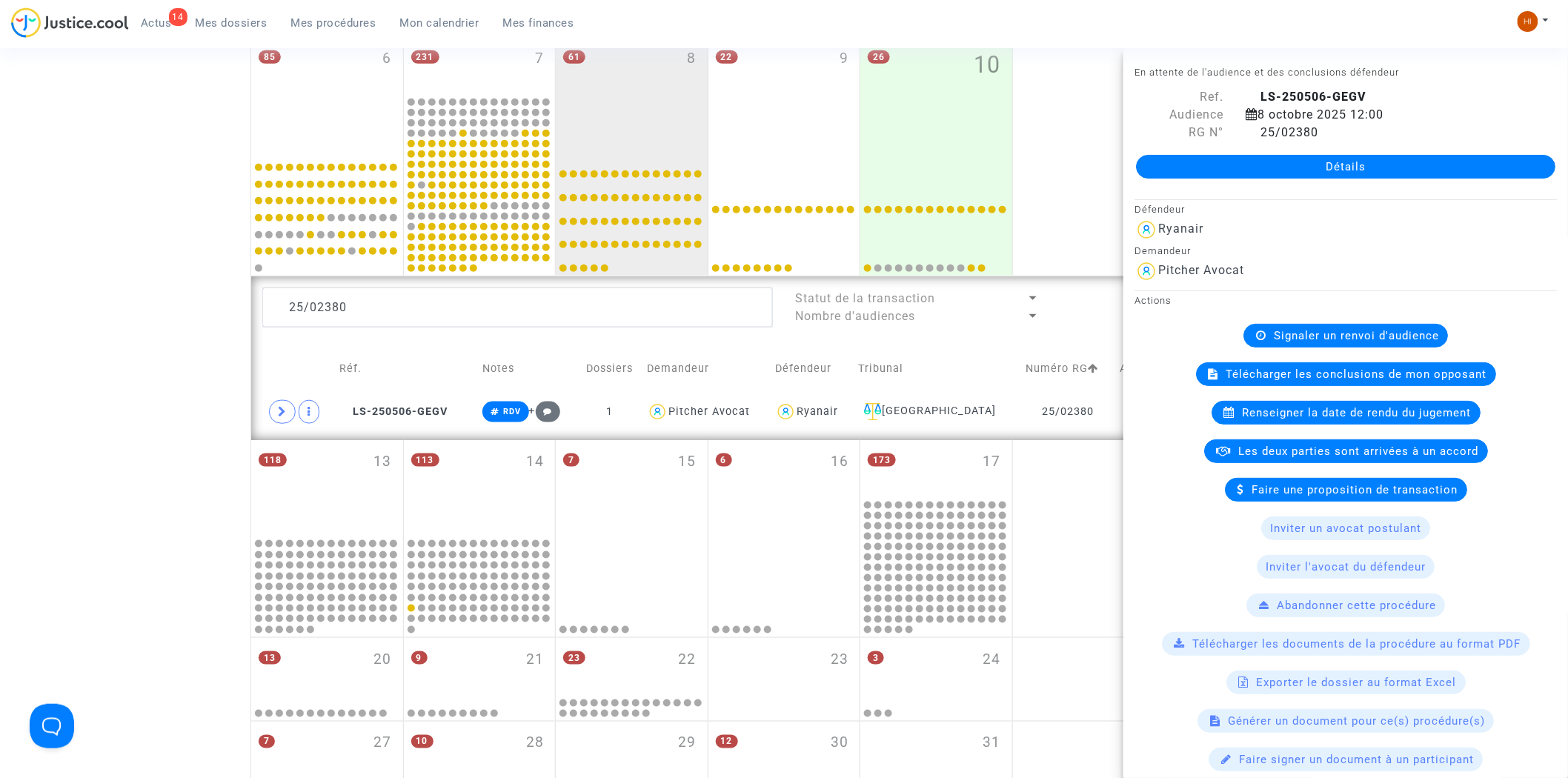
click at [1316, 329] on span "Signaler un renvoi d'audience" at bounding box center [1357, 336] width 165 height 13
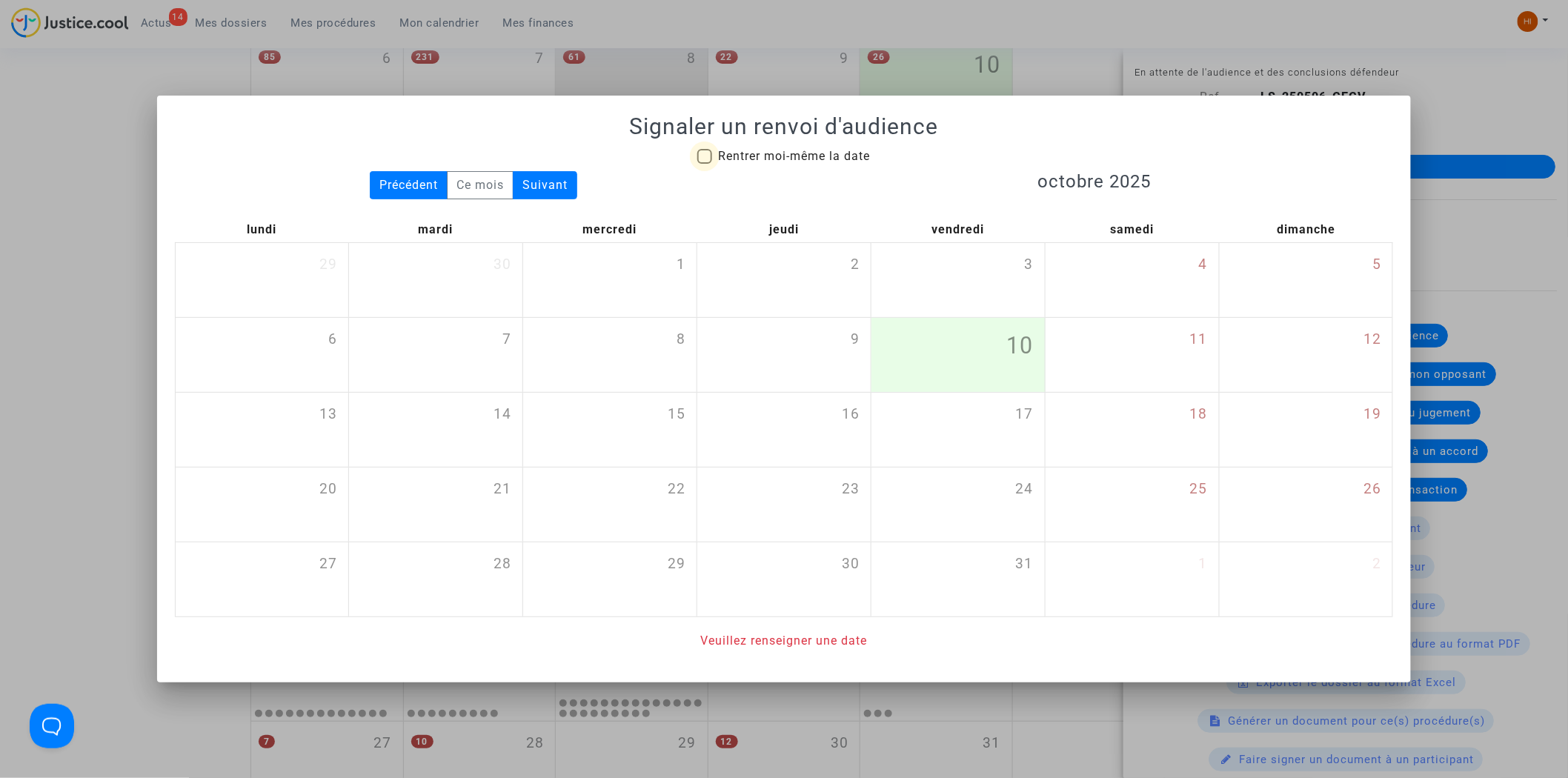
click at [783, 160] on span "Rentrer moi-même la date" at bounding box center [794, 156] width 152 height 14
click at [705, 164] on input "Rentrer moi-même la date" at bounding box center [704, 164] width 1 height 1
checkbox input "true"
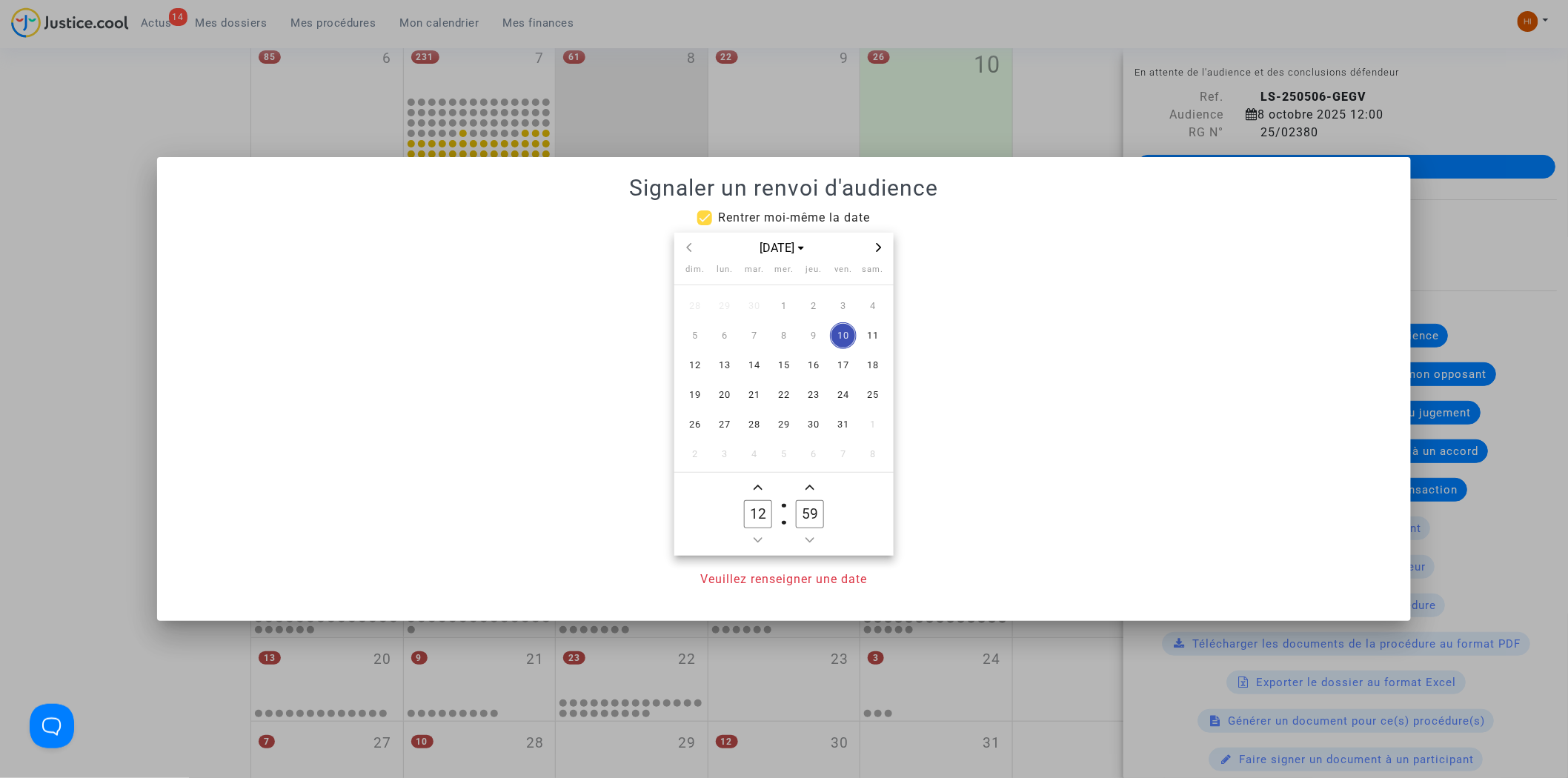
click at [877, 249] on icon "Next month" at bounding box center [879, 247] width 9 height 9
click at [790, 328] on span "7" at bounding box center [784, 336] width 27 height 27
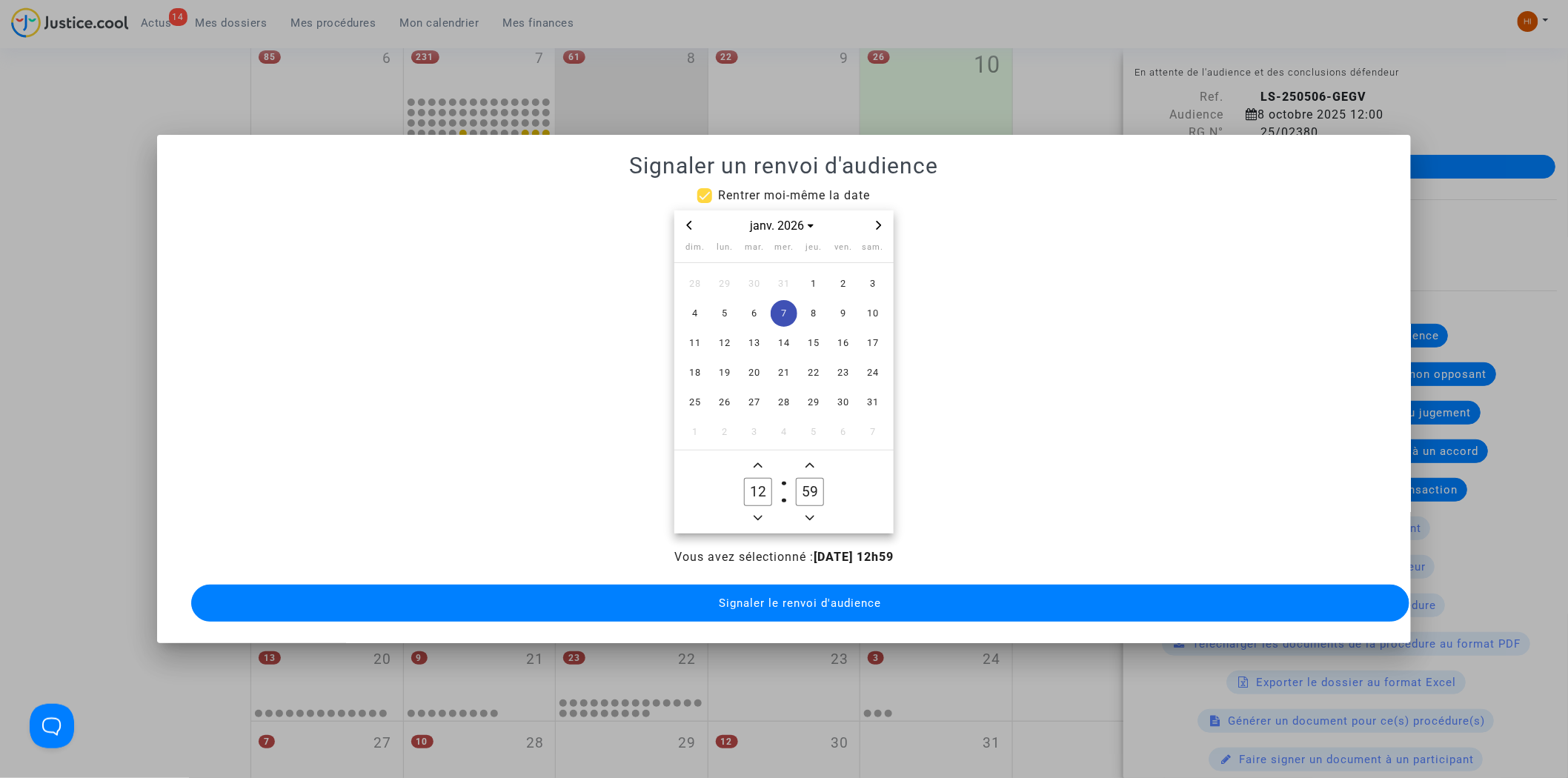
click at [756, 456] on span "Add a hour" at bounding box center [758, 465] width 18 height 18
type input "14"
click at [804, 495] on input "59" at bounding box center [809, 492] width 28 height 28
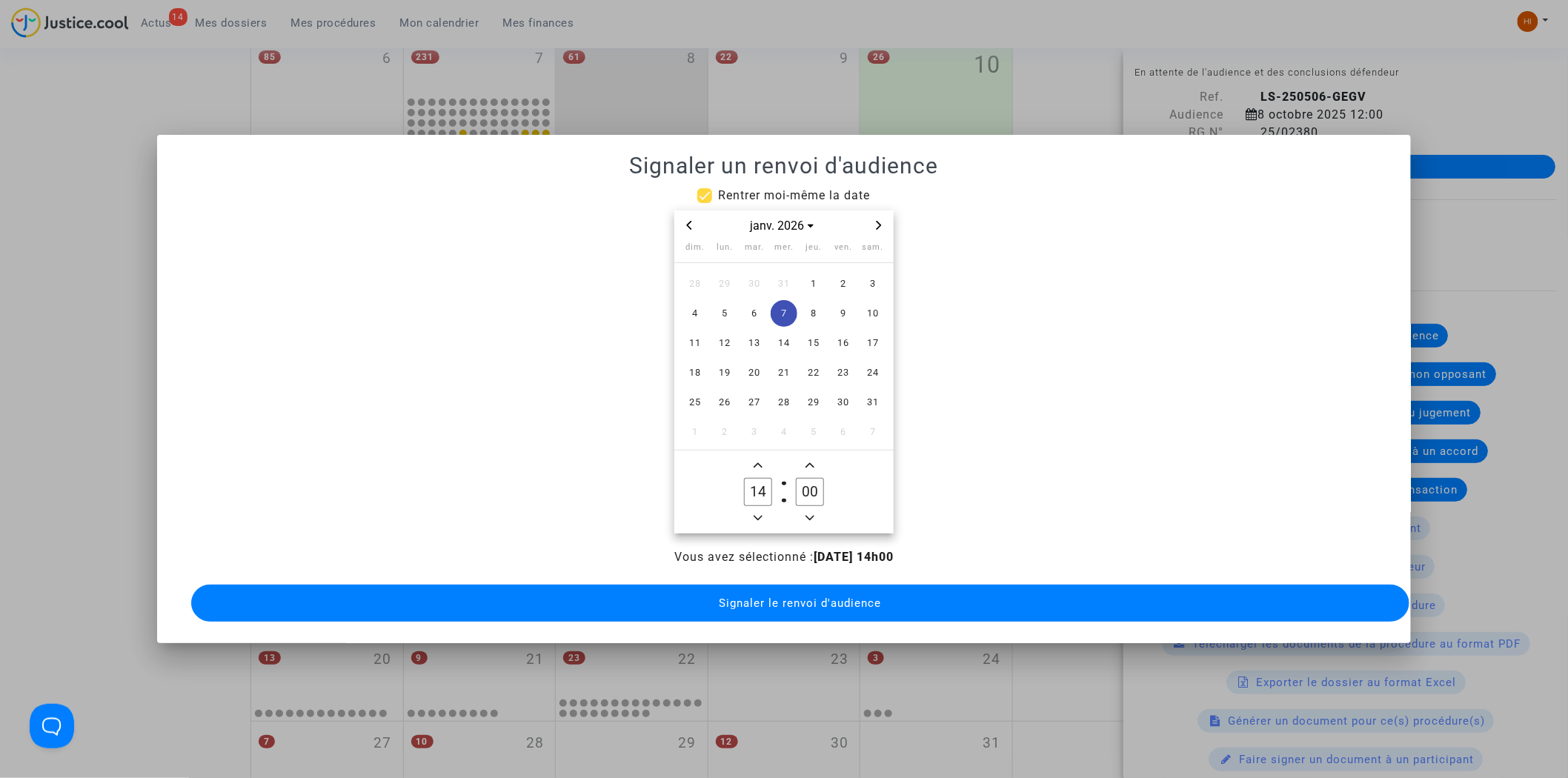
type input "00"
click at [765, 585] on button "Signaler le renvoi d'audience" at bounding box center [801, 603] width 1219 height 37
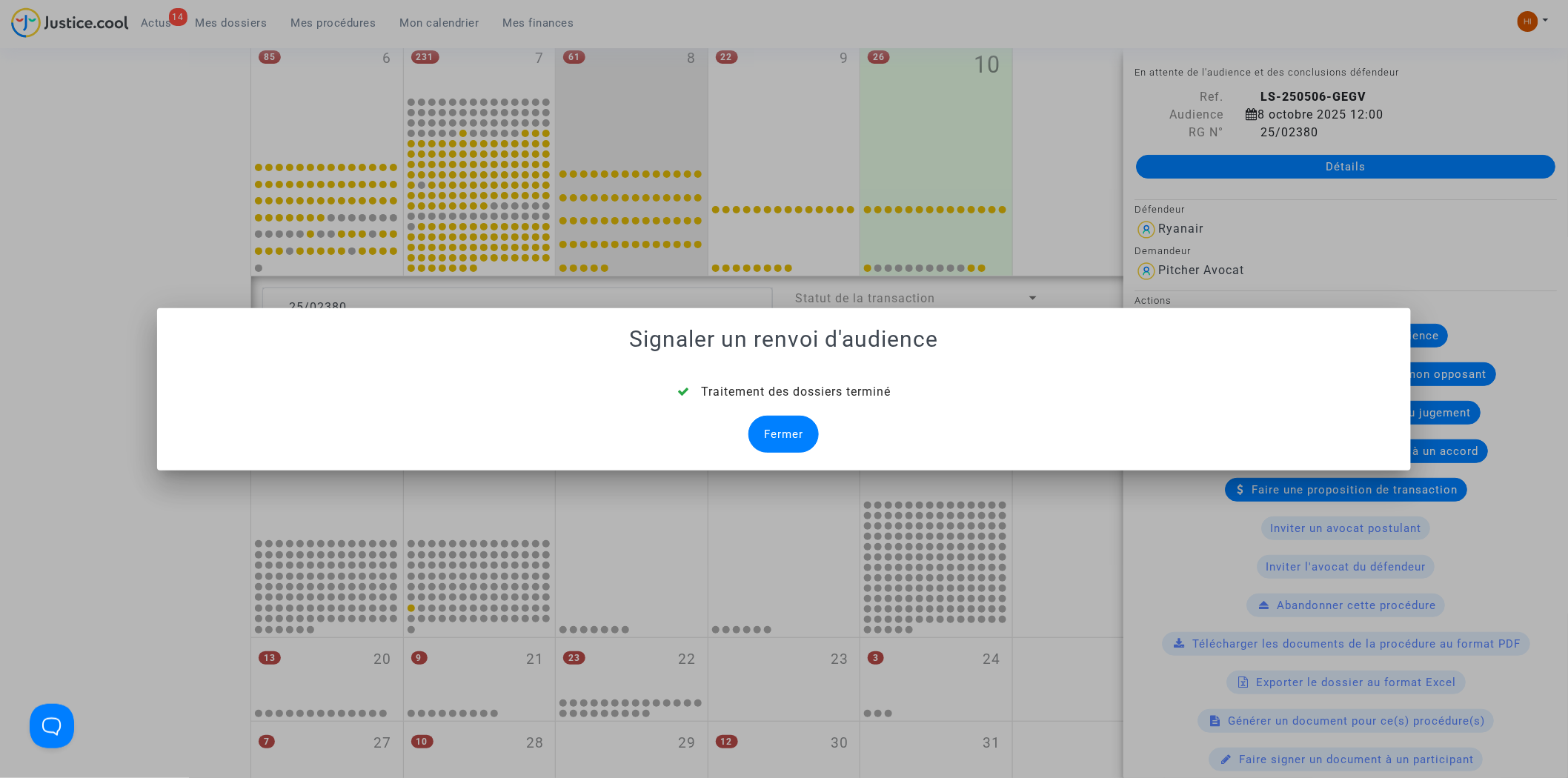
drag, startPoint x: 827, startPoint y: 434, endPoint x: 805, endPoint y: 430, distance: 22.4
click at [823, 435] on div "Traitement des dossiers terminé Fermer" at bounding box center [784, 418] width 1219 height 70
click at [805, 430] on div "Fermer" at bounding box center [784, 434] width 70 height 37
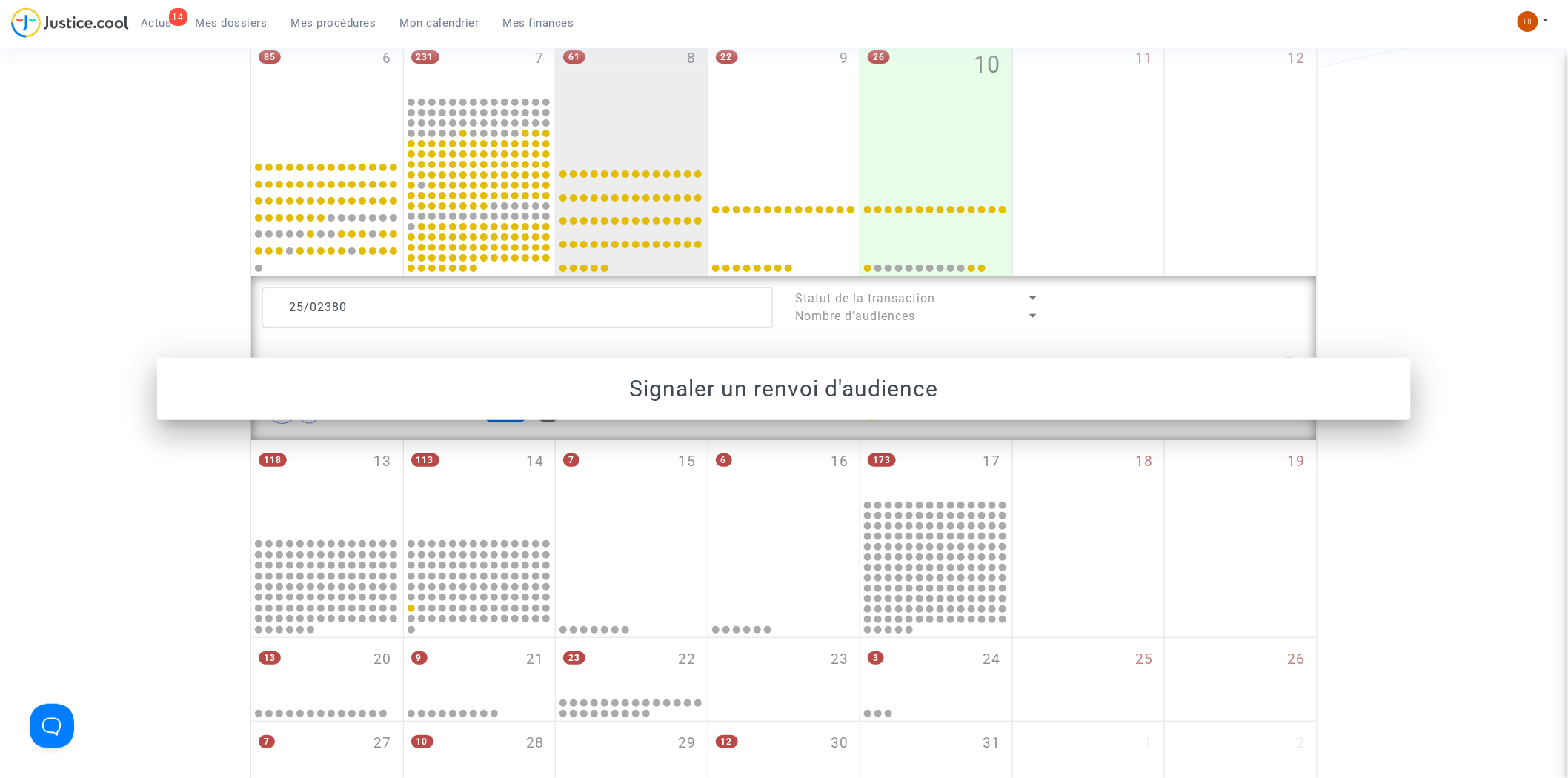
scroll to position [491, 0]
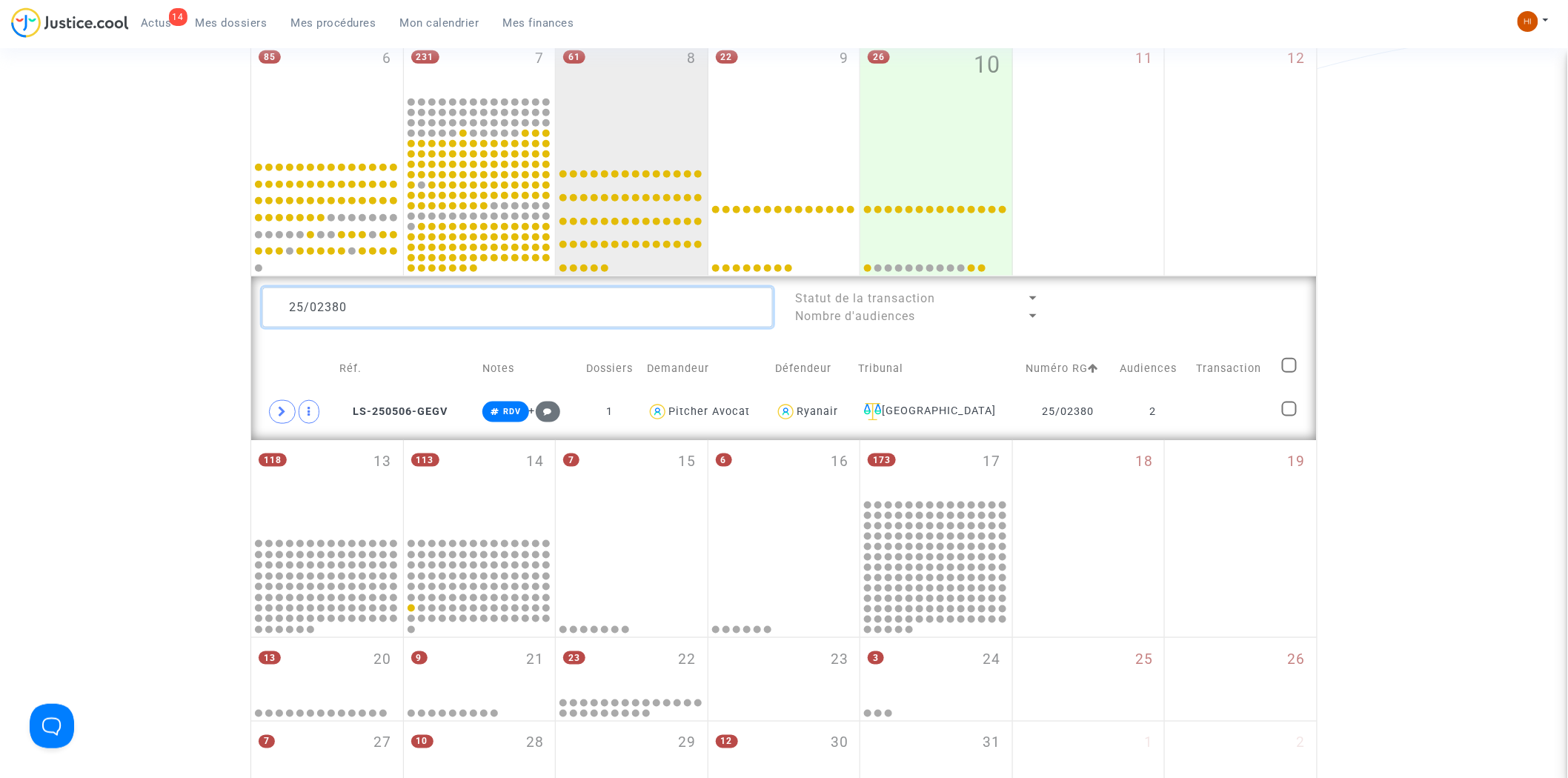
click at [476, 298] on textarea at bounding box center [518, 307] width 511 height 40
click at [477, 317] on textarea at bounding box center [518, 307] width 511 height 40
paste textarea "78"
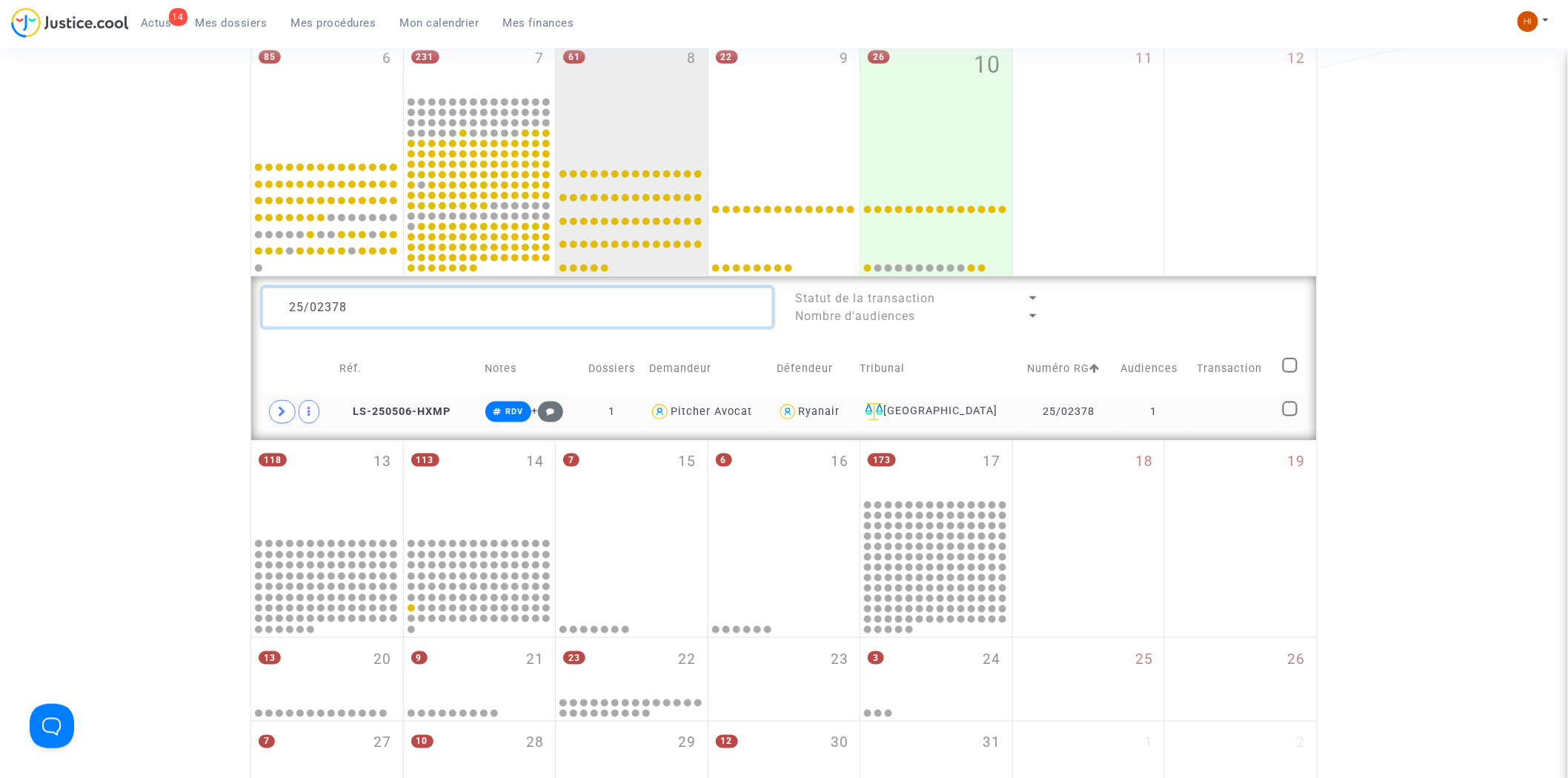
type textarea "25/02378"
click at [1218, 408] on td at bounding box center [1234, 412] width 85 height 35
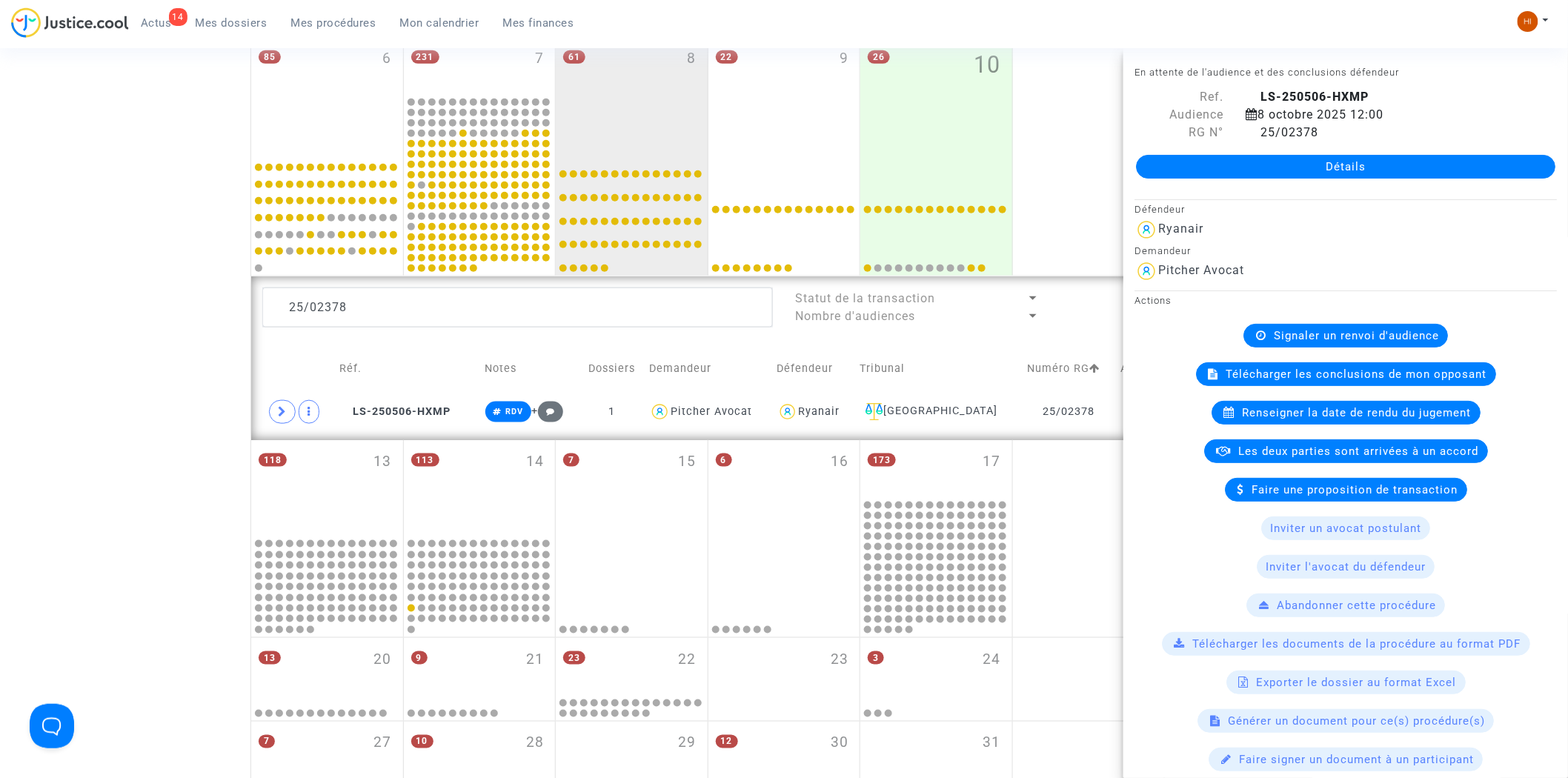
click at [1260, 332] on icon at bounding box center [1261, 335] width 11 height 12
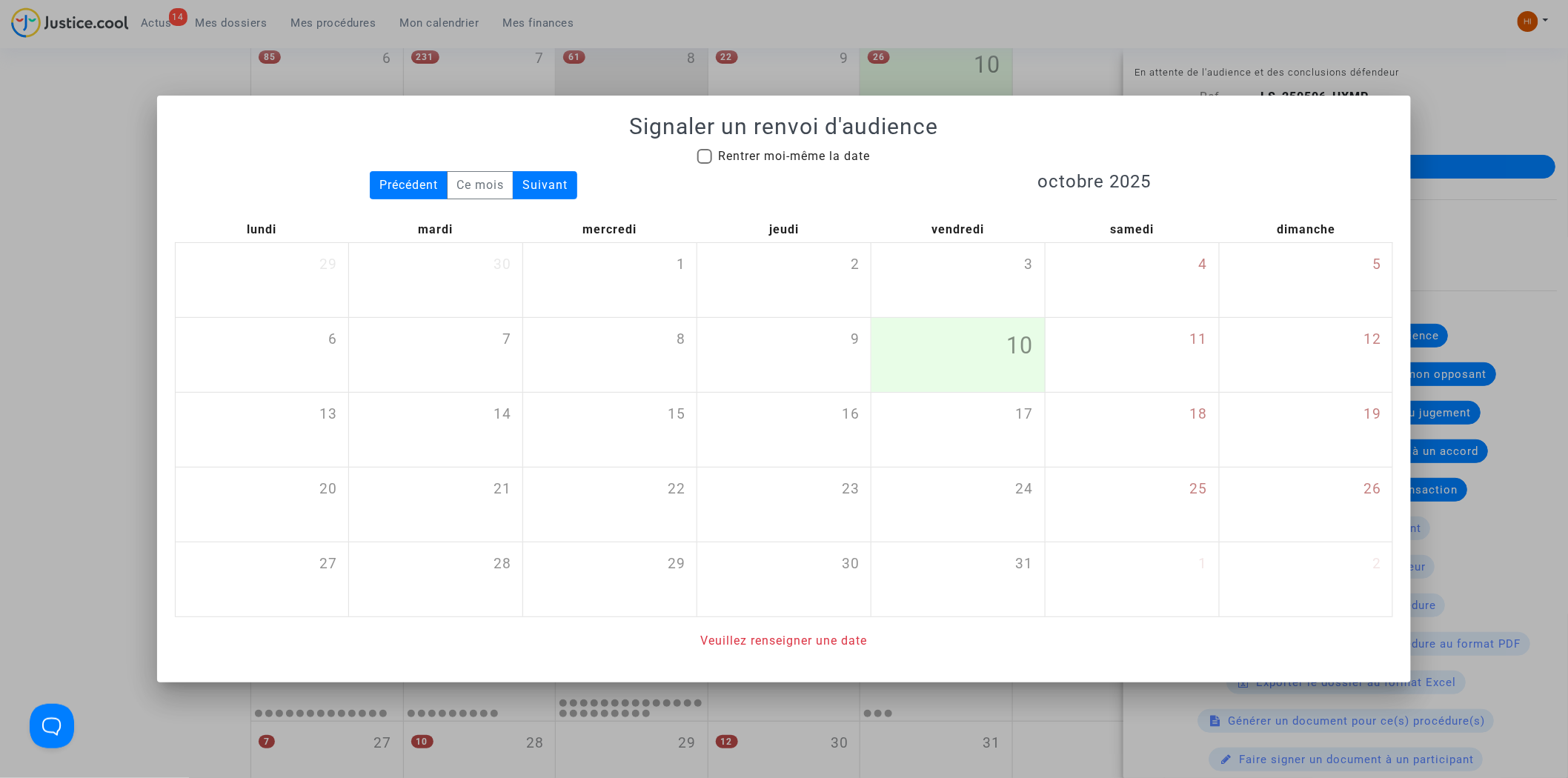
click at [756, 148] on span "Rentrer moi-même la date" at bounding box center [794, 157] width 152 height 18
click at [705, 164] on input "Rentrer moi-même la date" at bounding box center [704, 164] width 1 height 1
checkbox input "true"
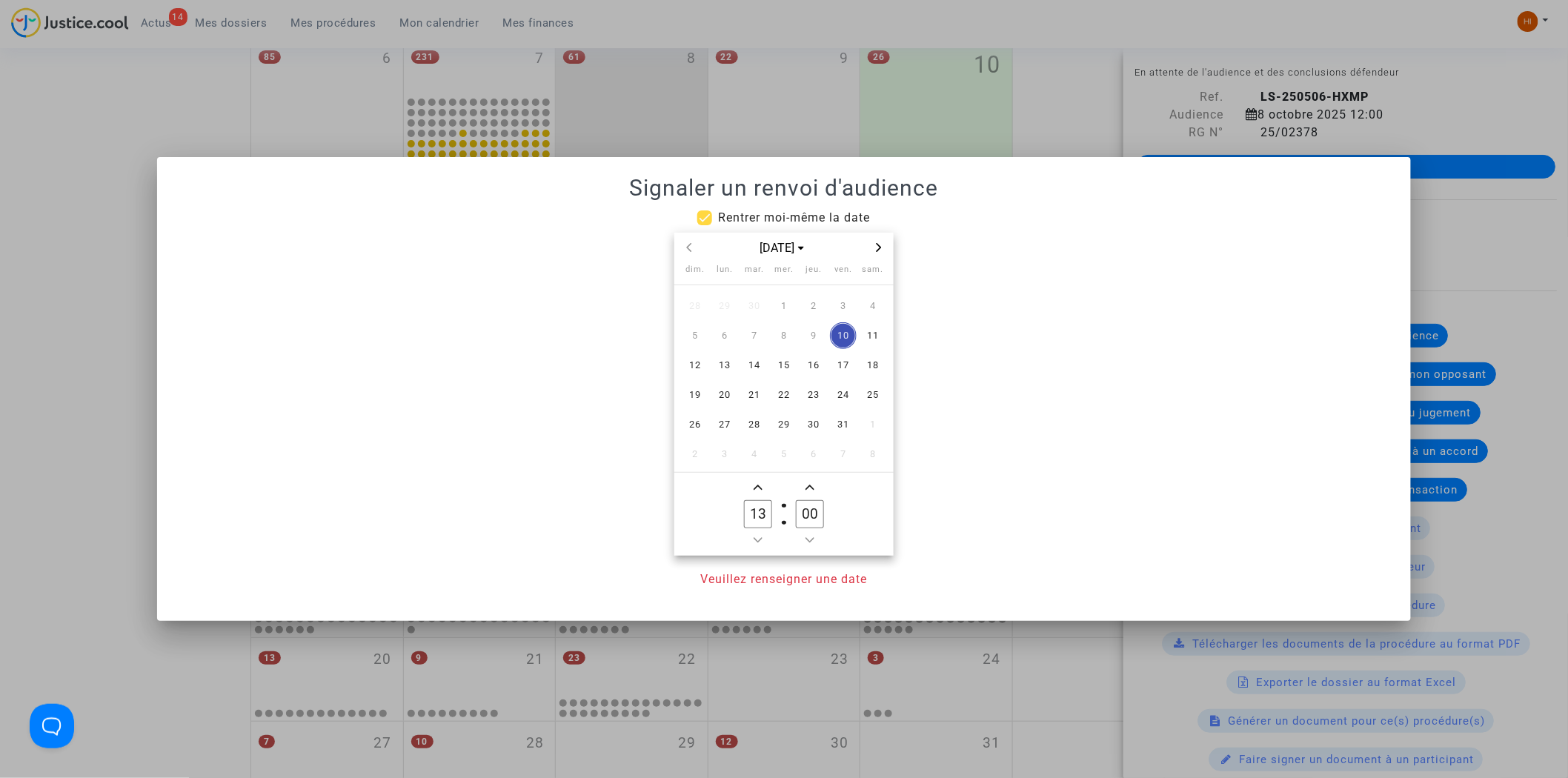
click at [876, 249] on icon "Next month" at bounding box center [879, 247] width 9 height 9
click at [691, 251] on icon "Previous month" at bounding box center [689, 247] width 5 height 9
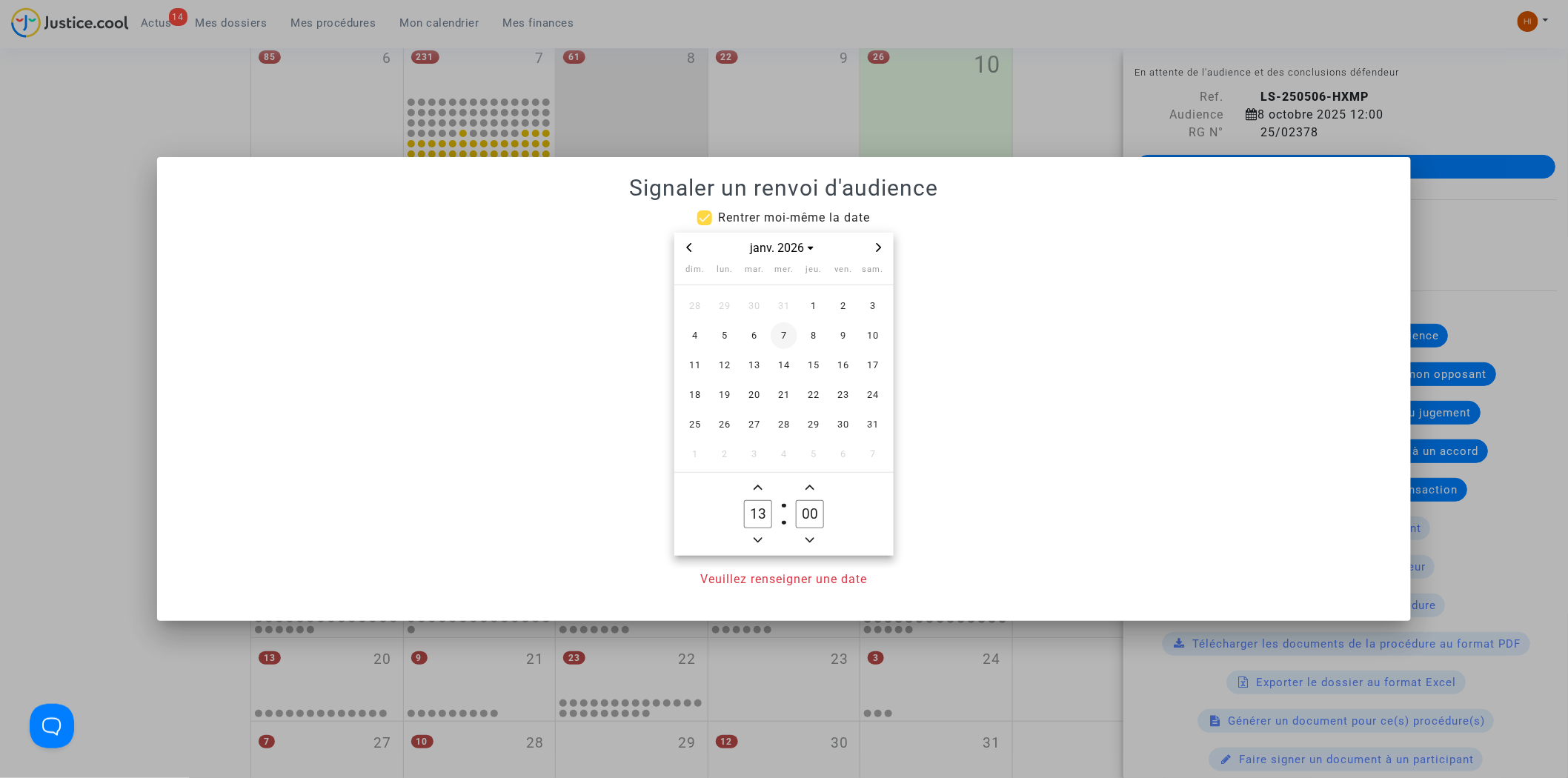
click at [784, 336] on span "7" at bounding box center [784, 336] width 27 height 27
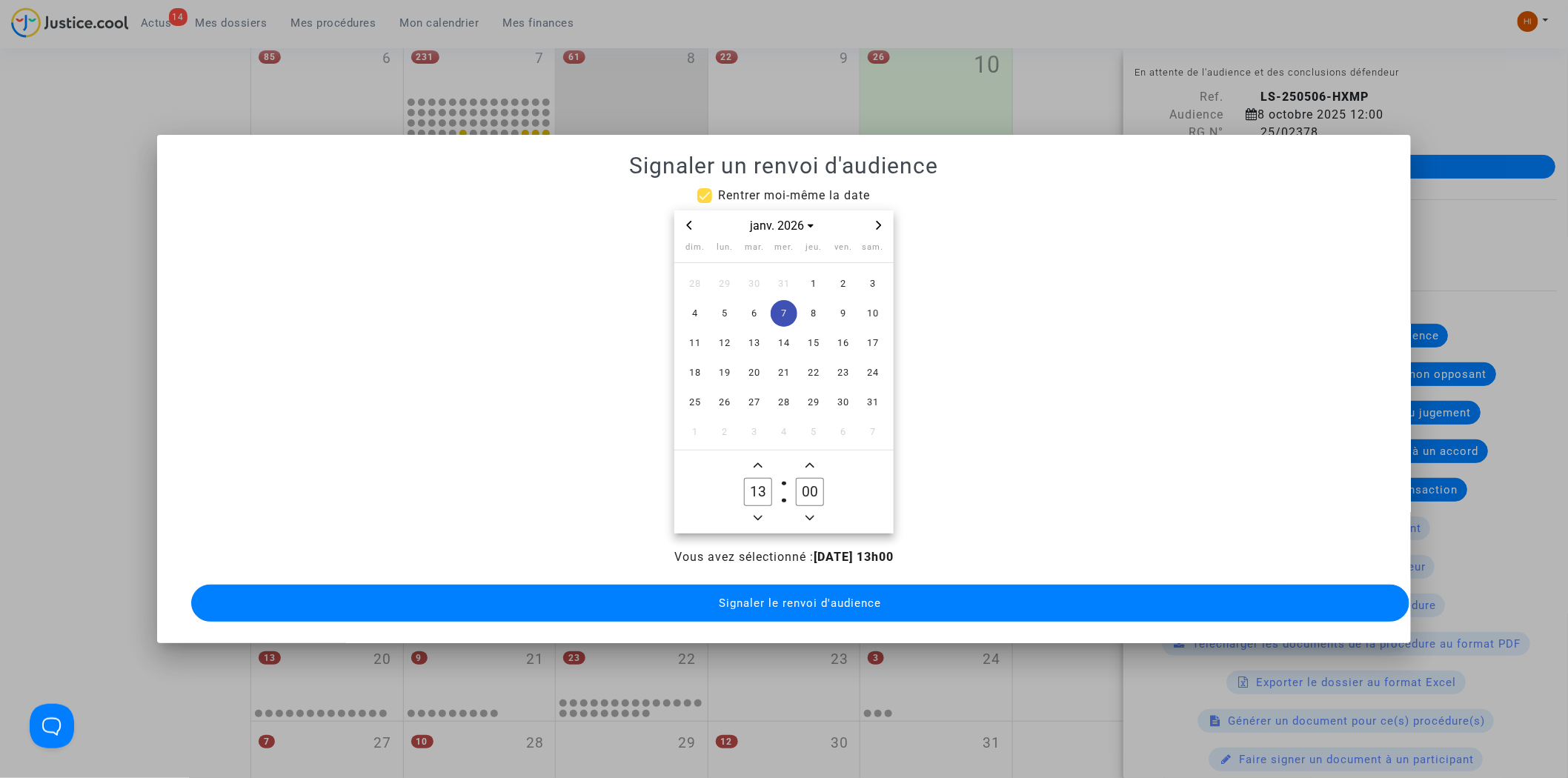
drag, startPoint x: 764, startPoint y: 456, endPoint x: 759, endPoint y: 472, distance: 16.8
click at [763, 456] on span "Add a hour" at bounding box center [758, 465] width 18 height 18
type input "14"
click at [746, 605] on button "Signaler le renvoi d'audience" at bounding box center [801, 603] width 1219 height 37
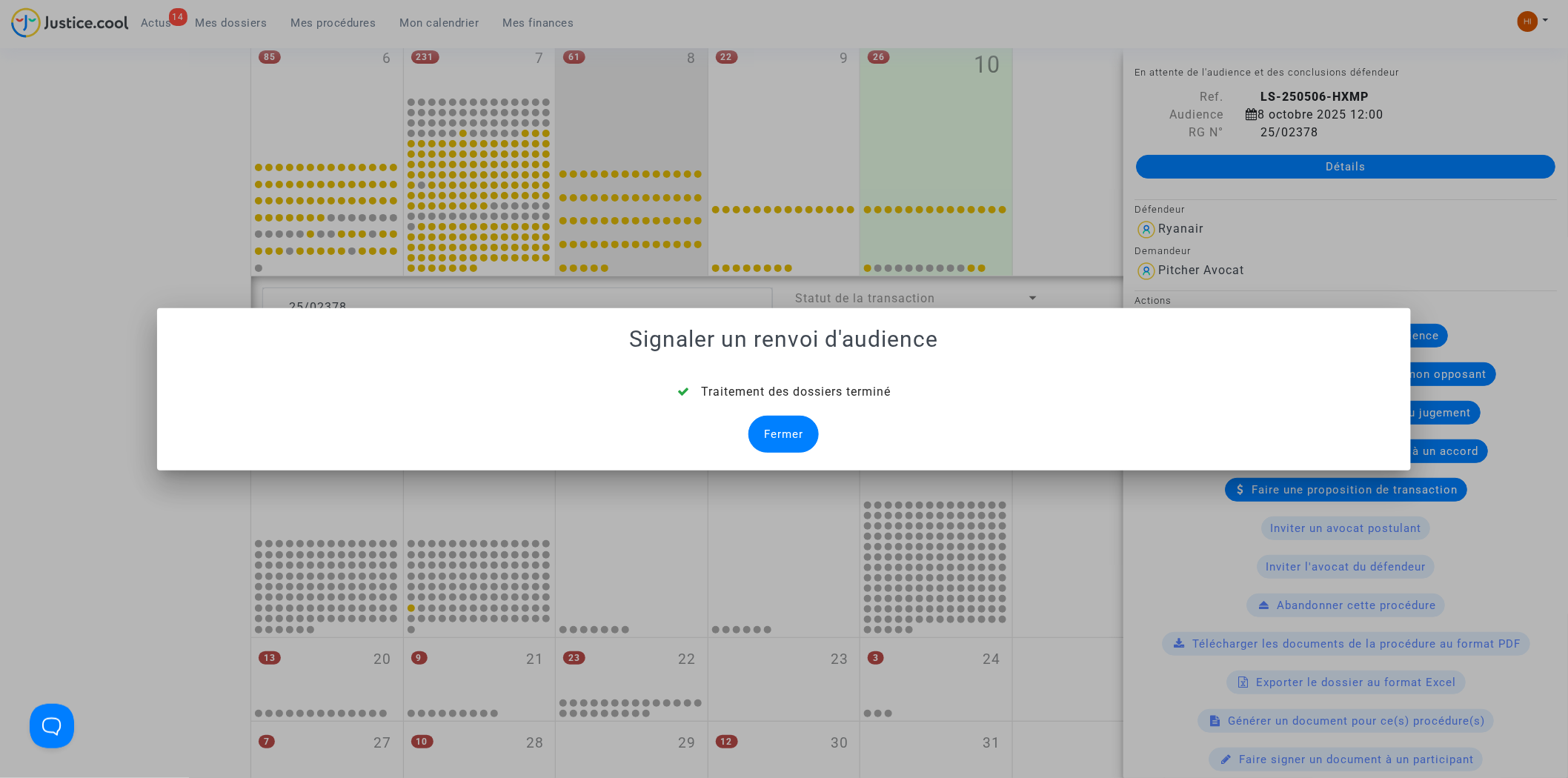
click at [783, 427] on div "Fermer" at bounding box center [784, 434] width 70 height 37
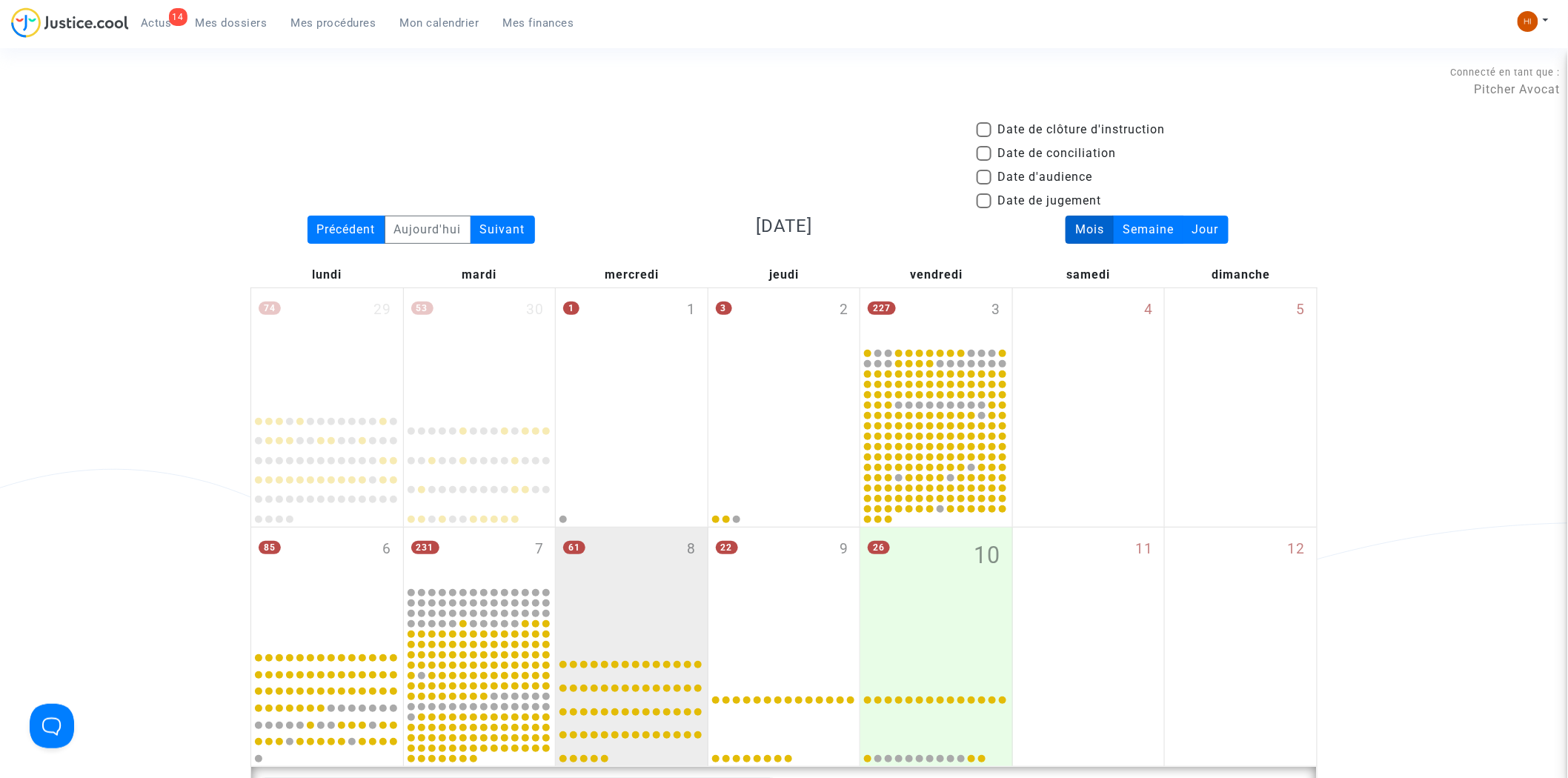
scroll to position [491, 0]
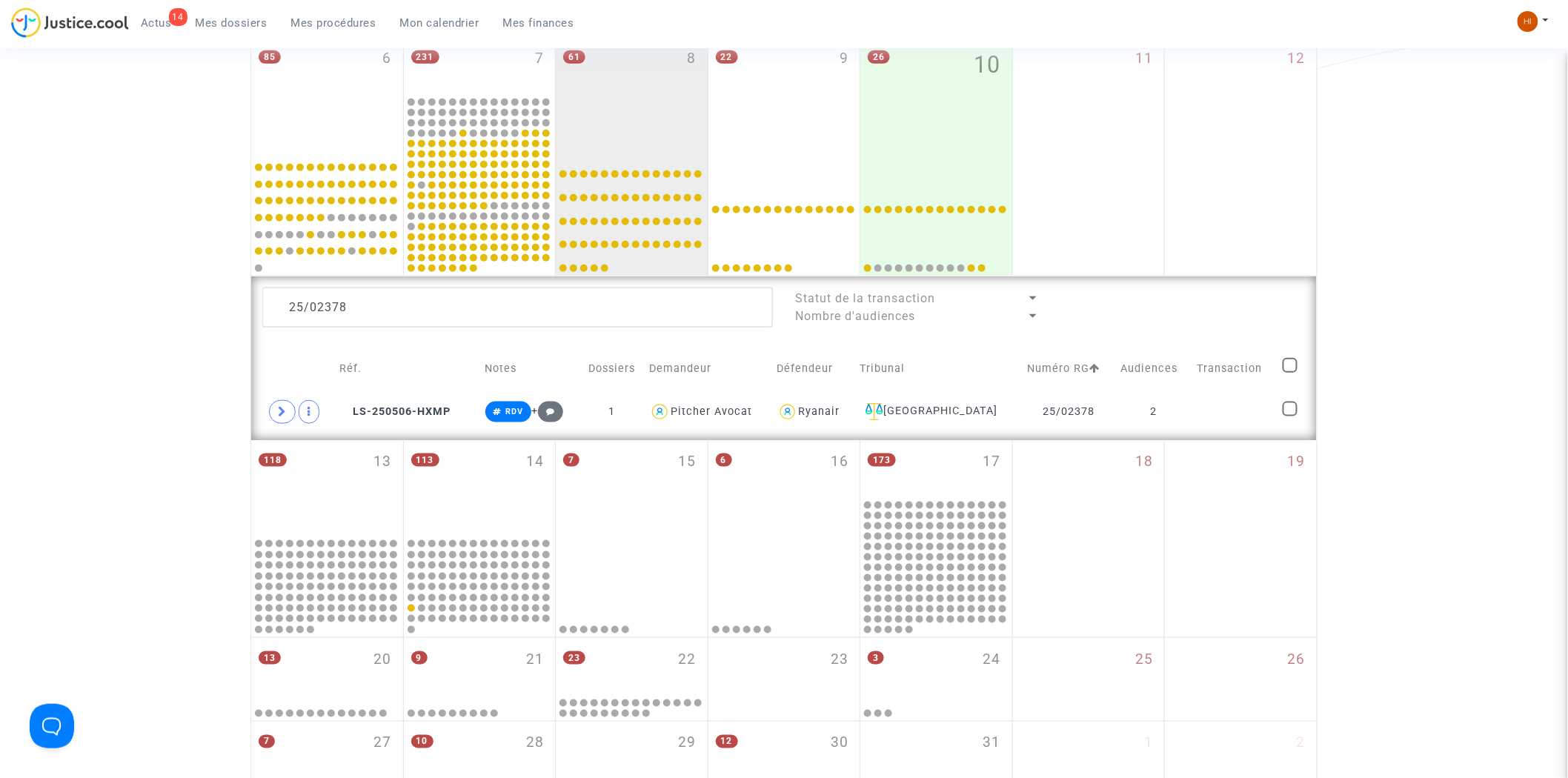
click at [643, 330] on lawsuits-list "25/02378 Statut de la transaction Nombre d'audiences Réf. Notes Dossiers Demand…" at bounding box center [784, 357] width 1044 height 141
click at [643, 320] on textarea at bounding box center [518, 307] width 511 height 40
paste textarea "1"
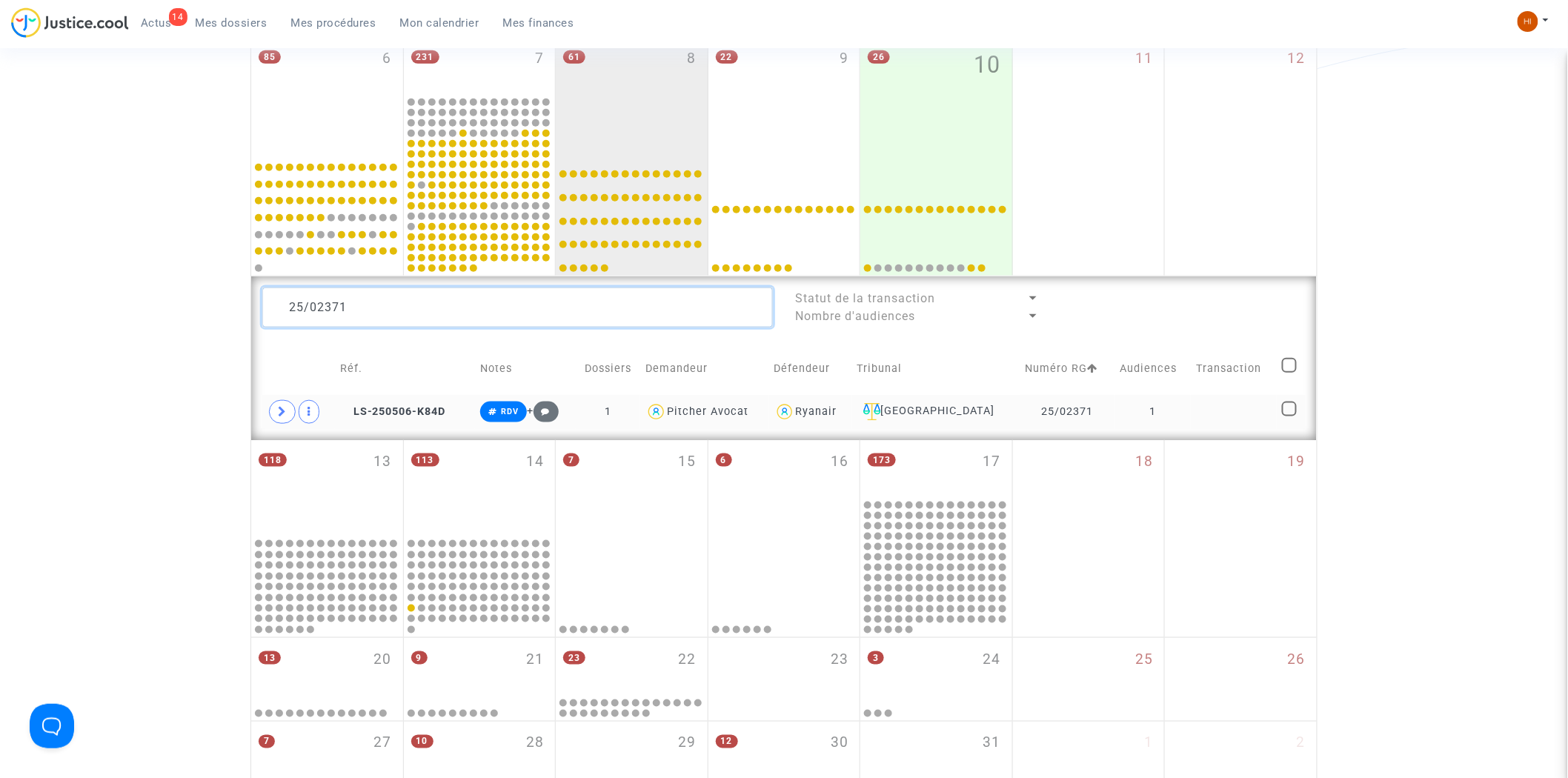
type textarea "25/02371"
click at [1135, 410] on td "1" at bounding box center [1153, 412] width 77 height 35
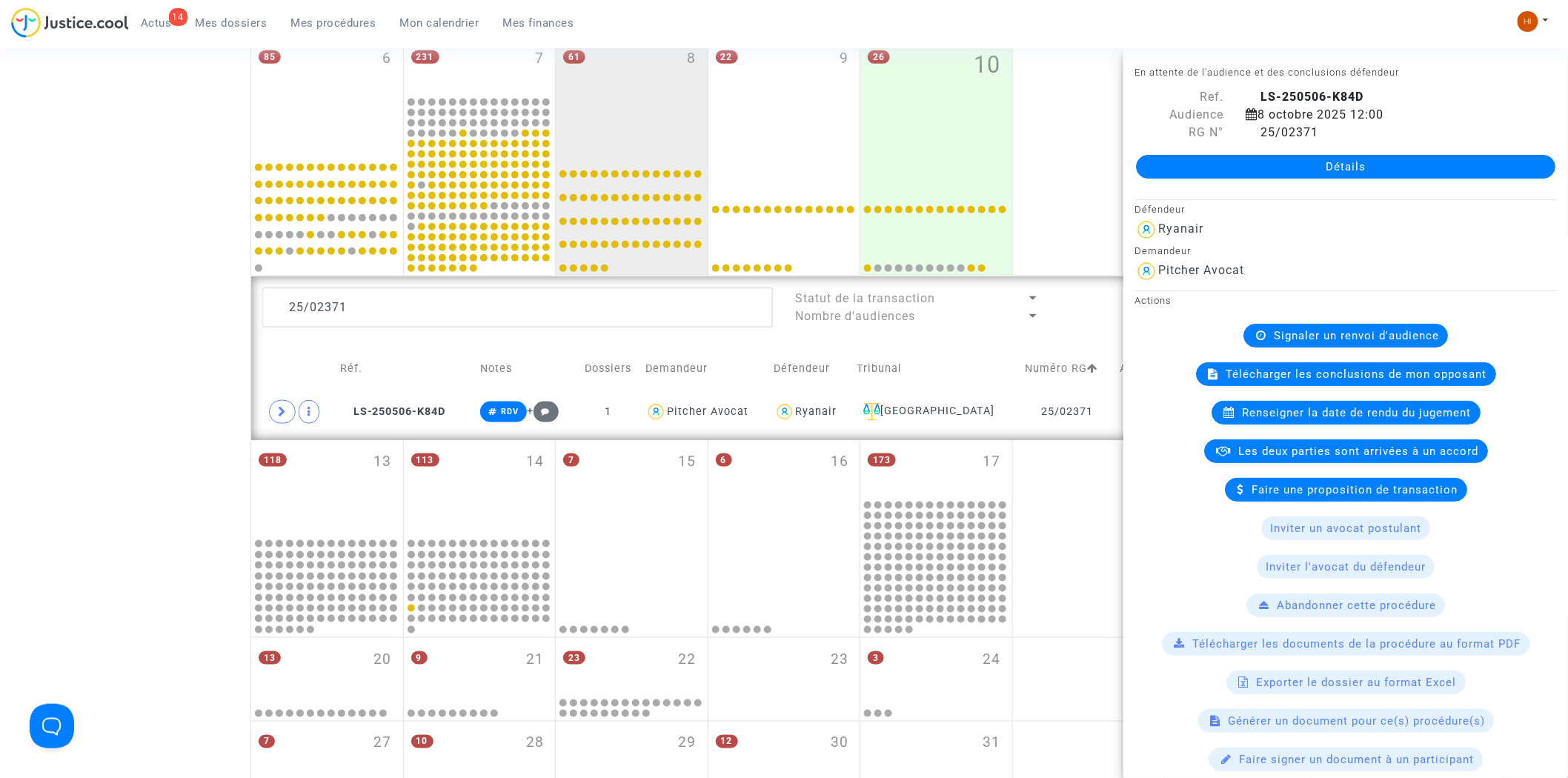
click at [1302, 331] on span "Signaler un renvoi d'audience" at bounding box center [1357, 336] width 165 height 13
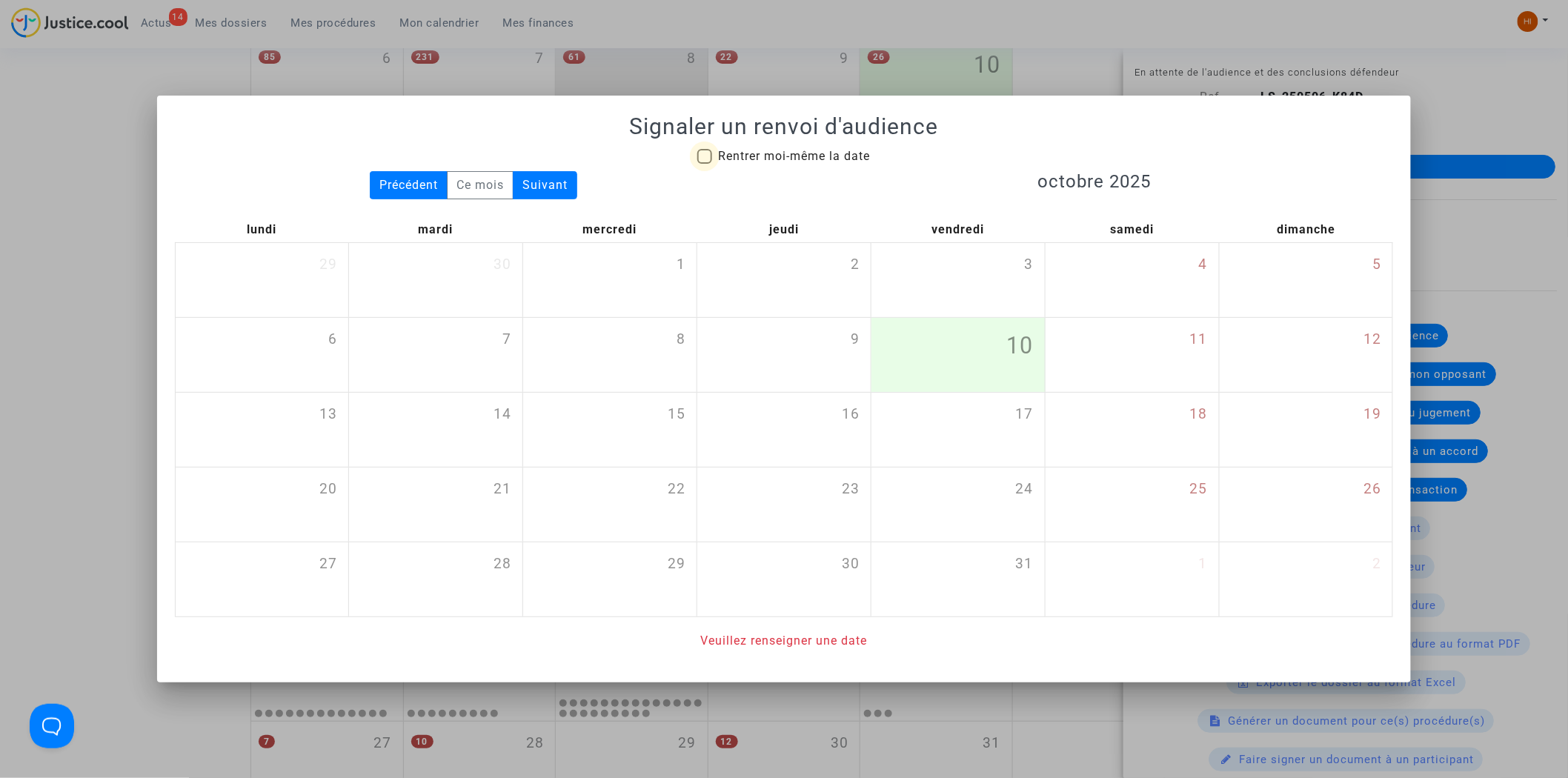
click at [816, 148] on span "Rentrer moi-même la date" at bounding box center [794, 157] width 152 height 18
click at [705, 164] on input "Rentrer moi-même la date" at bounding box center [704, 164] width 1 height 1
checkbox input "true"
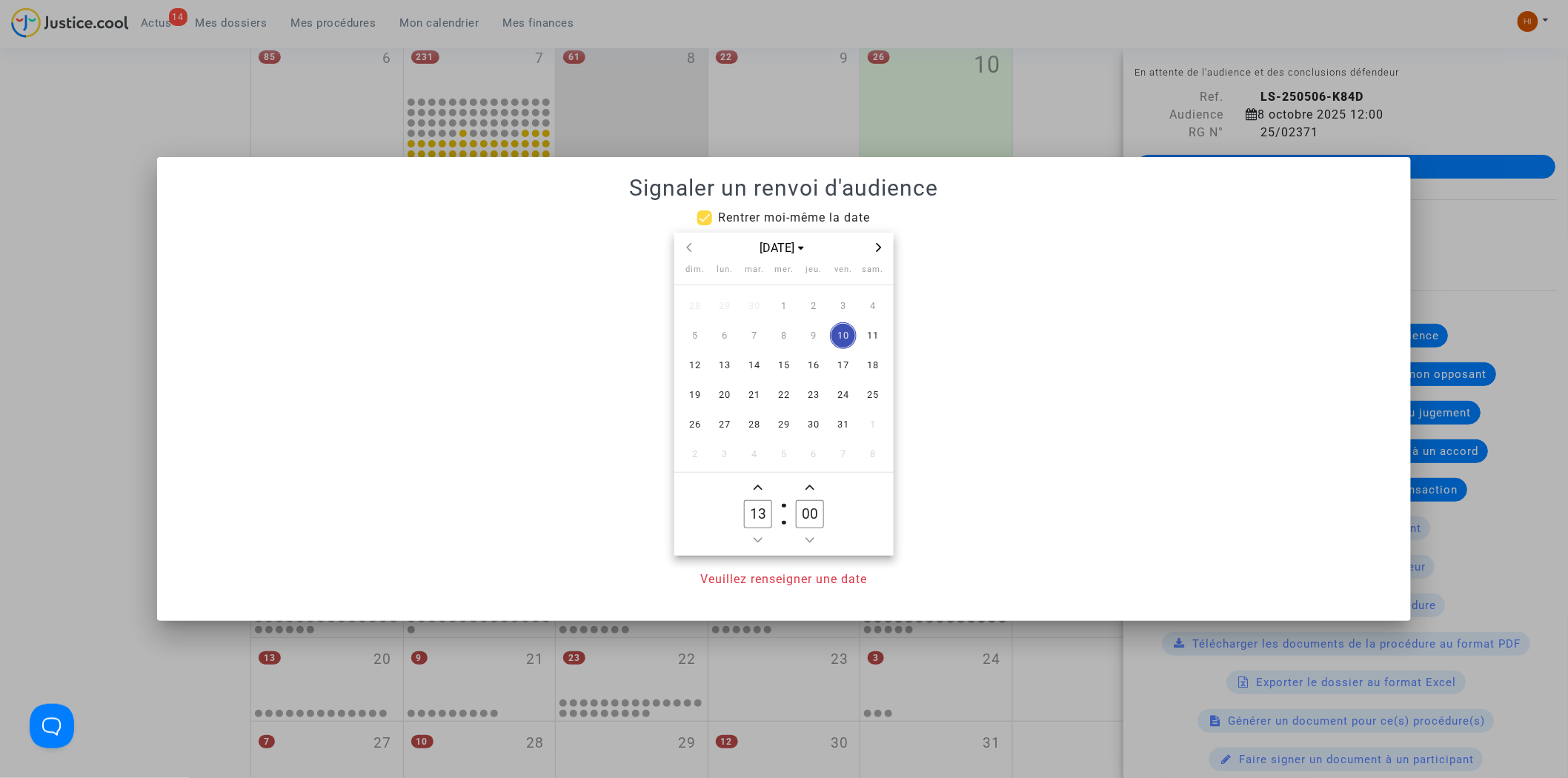
click at [880, 243] on icon "Next month" at bounding box center [879, 247] width 9 height 9
click at [785, 329] on span "7" at bounding box center [784, 336] width 27 height 27
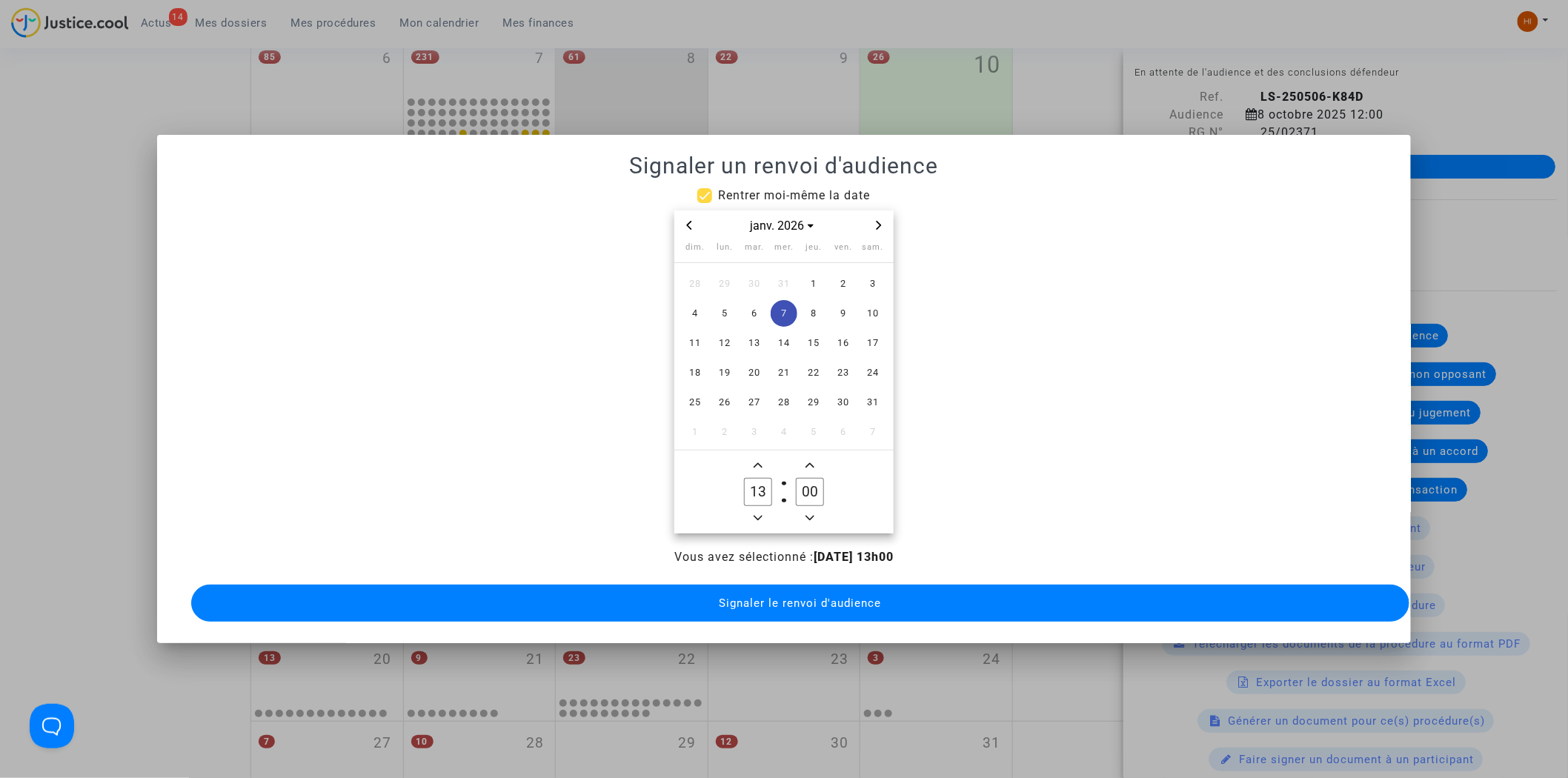
click at [761, 461] on icon "Add a hour" at bounding box center [758, 465] width 9 height 9
type input "14"
click at [765, 603] on span "Signaler le renvoi d'audience" at bounding box center [800, 603] width 162 height 13
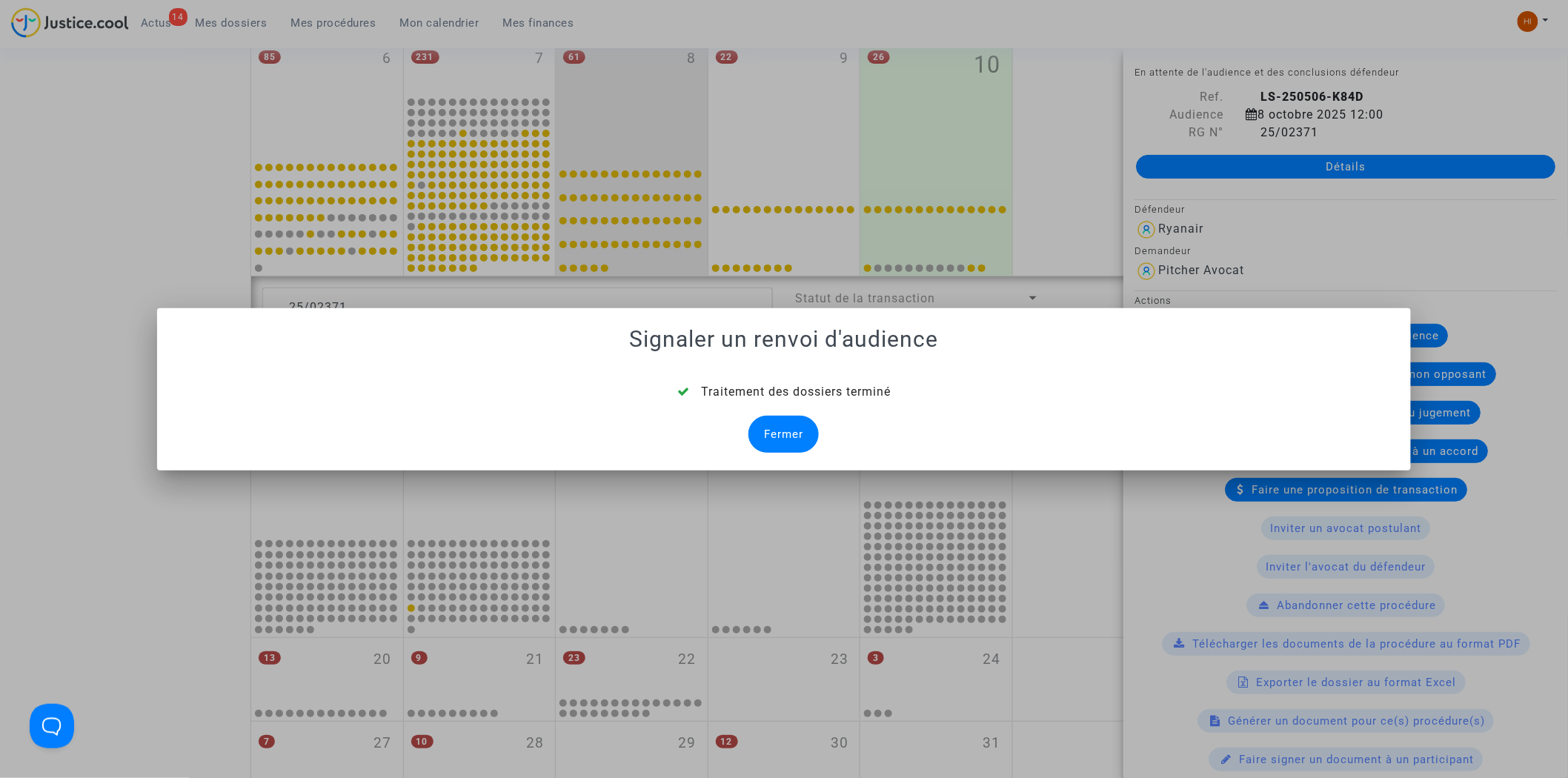
click at [794, 425] on div "Fermer" at bounding box center [784, 434] width 70 height 37
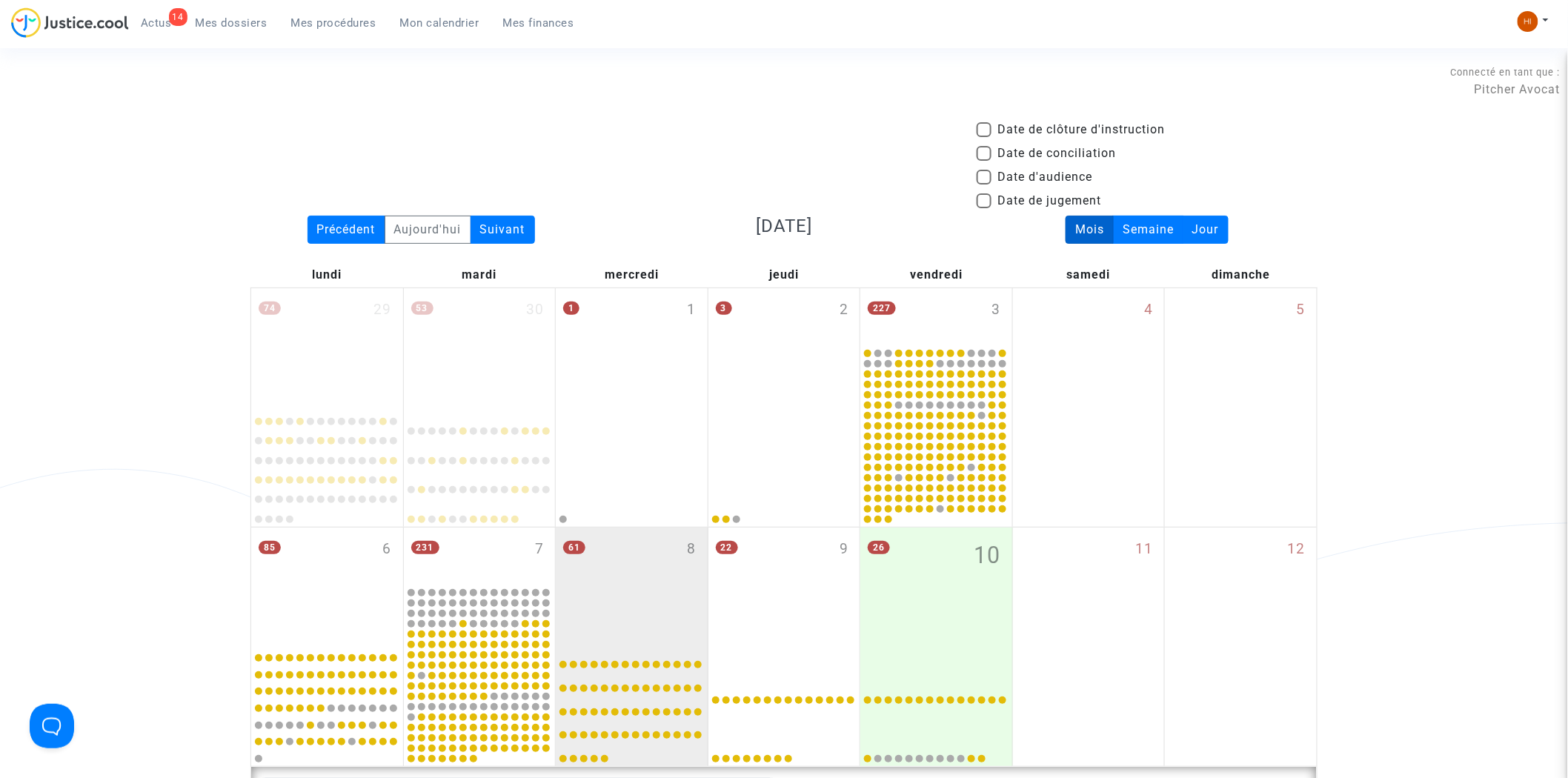
scroll to position [491, 0]
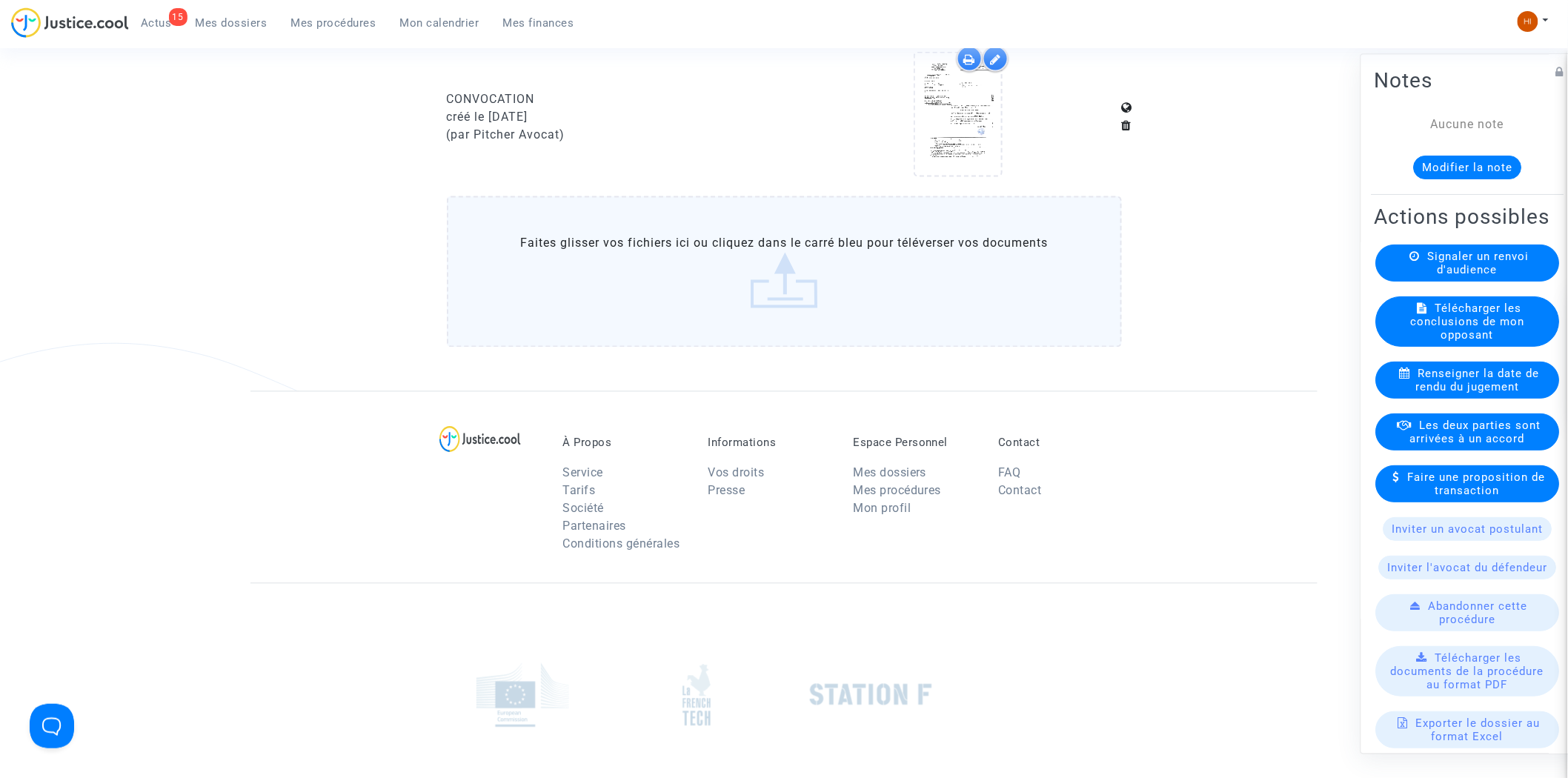
click at [317, 5] on nav "15 Actus Mes dossiers Mes procédures Mon calendrier Mes finances Mon profil Cha…" at bounding box center [784, 24] width 1568 height 48
click at [320, 23] on span "Mes procédures" at bounding box center [333, 23] width 85 height 13
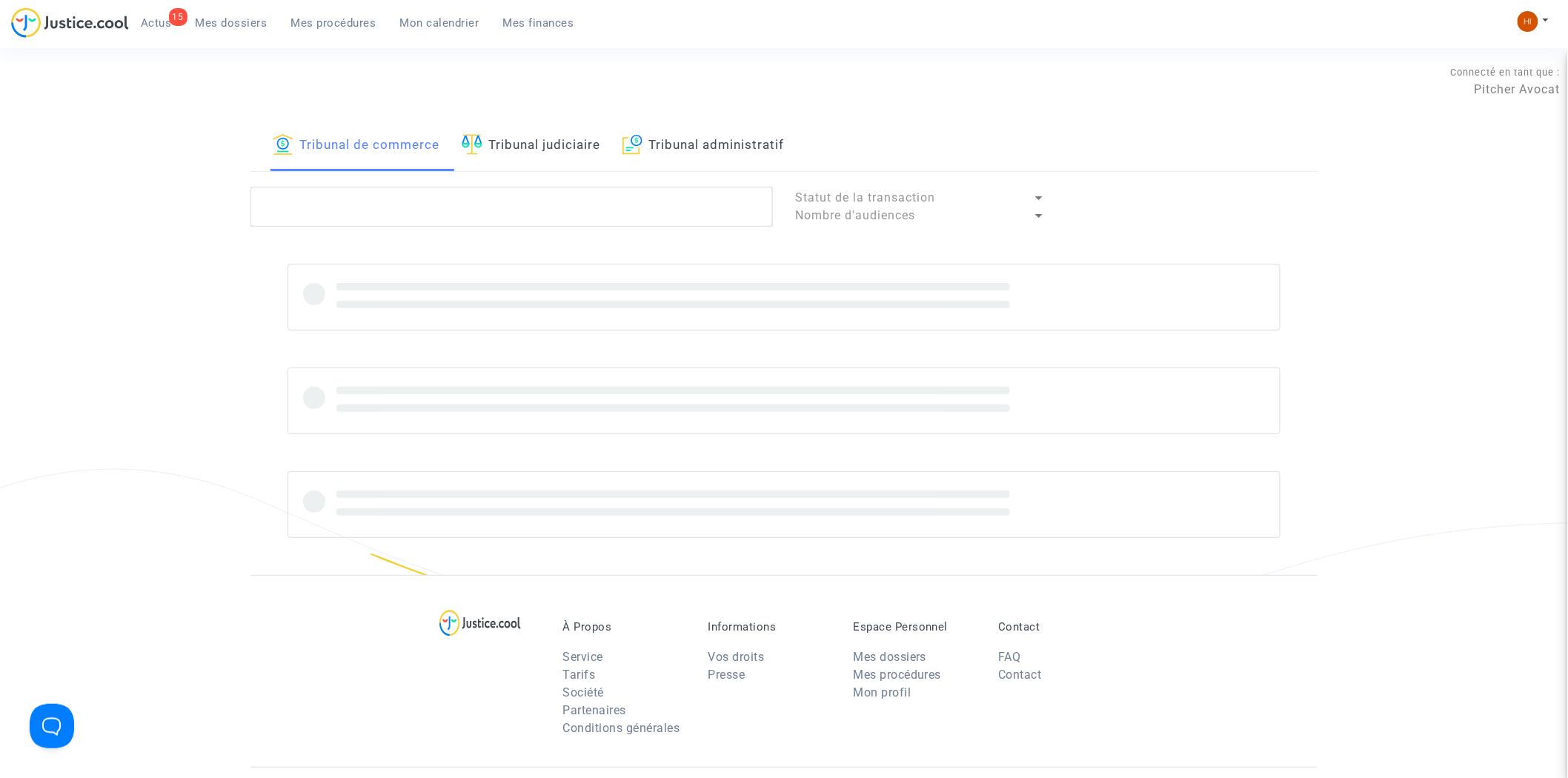
click at [492, 146] on link "Tribunal judiciaire" at bounding box center [531, 146] width 138 height 50
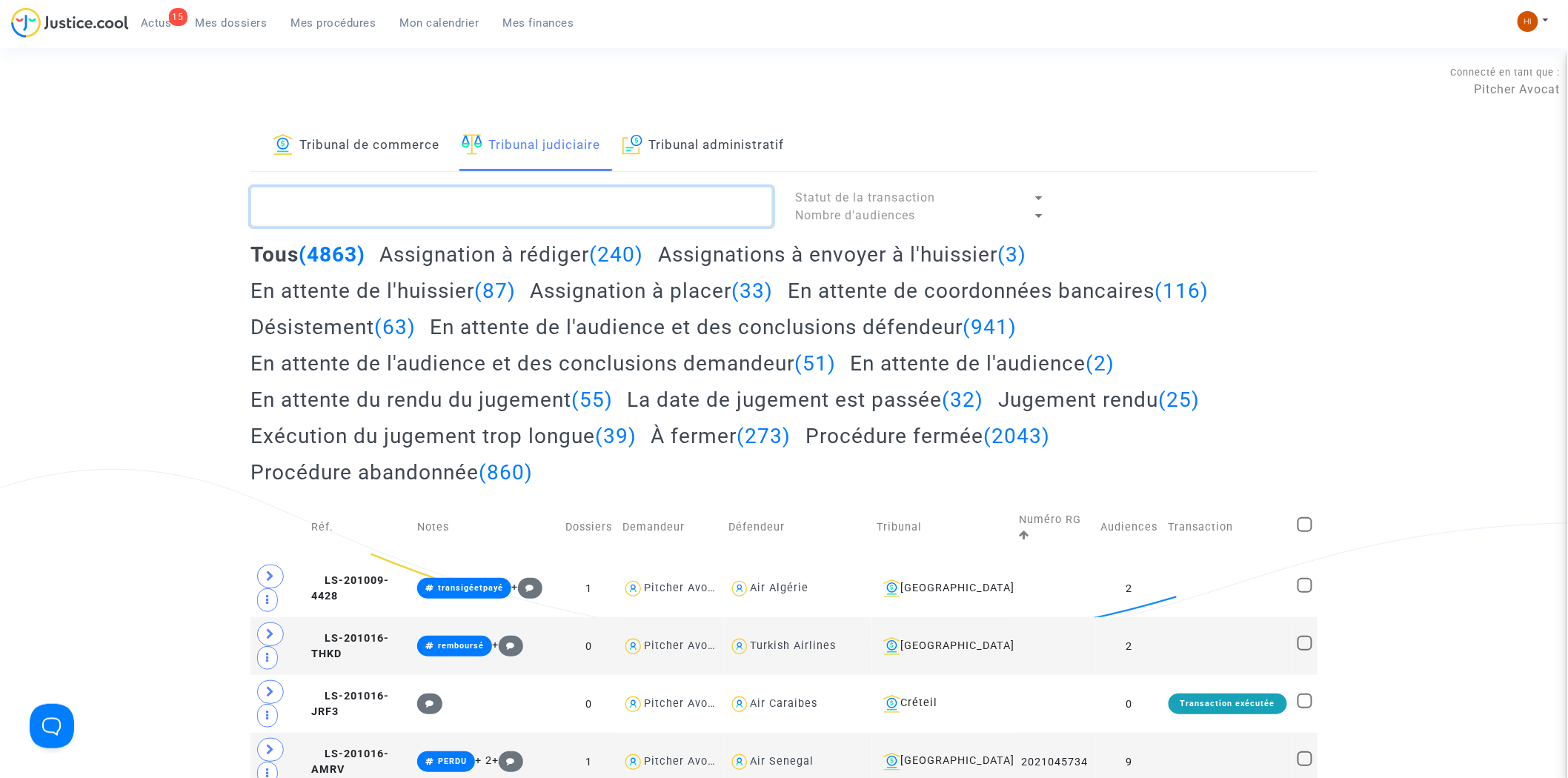
click at [499, 207] on textarea at bounding box center [512, 207] width 522 height 40
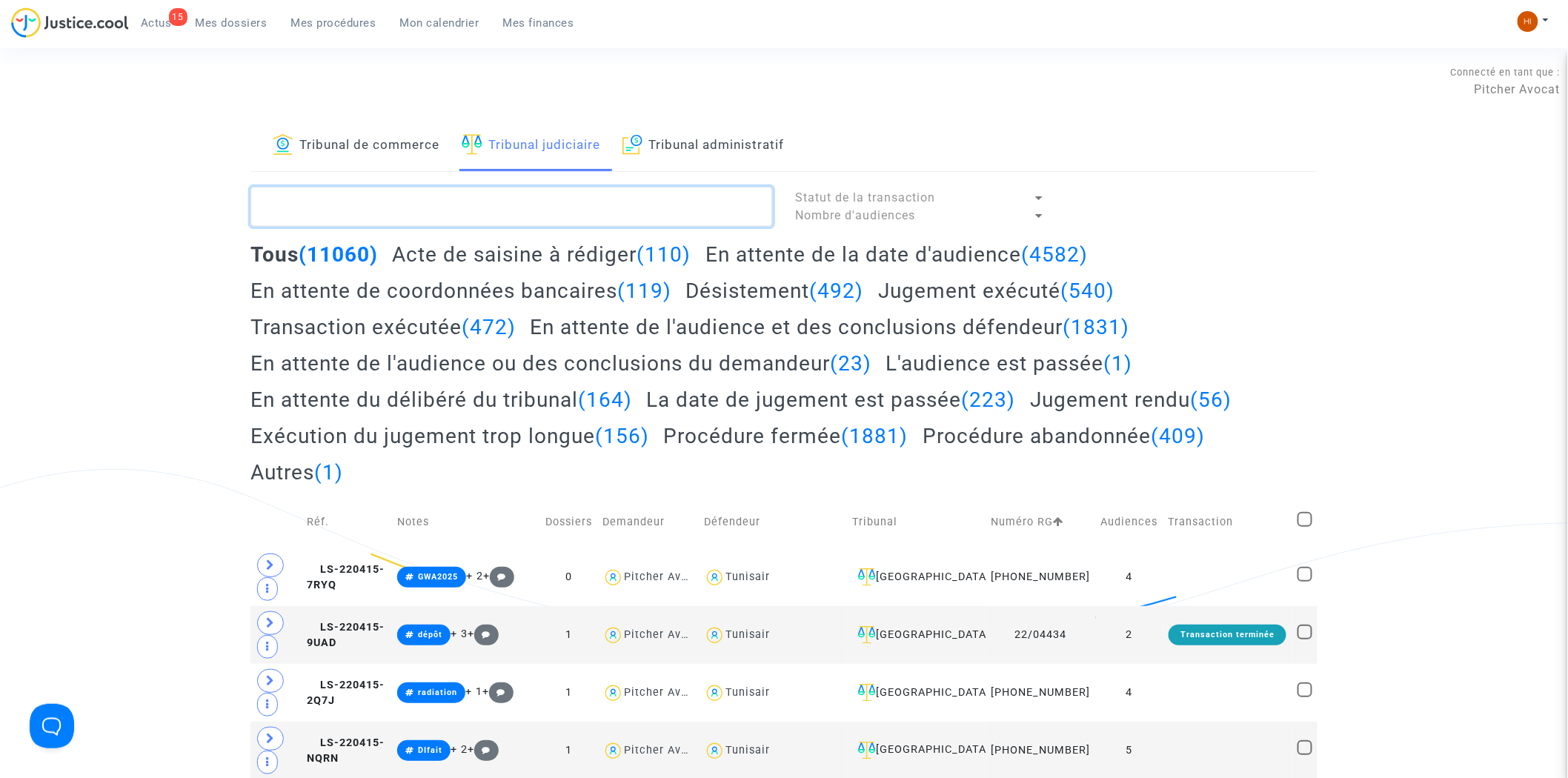
paste textarea "AIT GOURAIN Abderrahim"
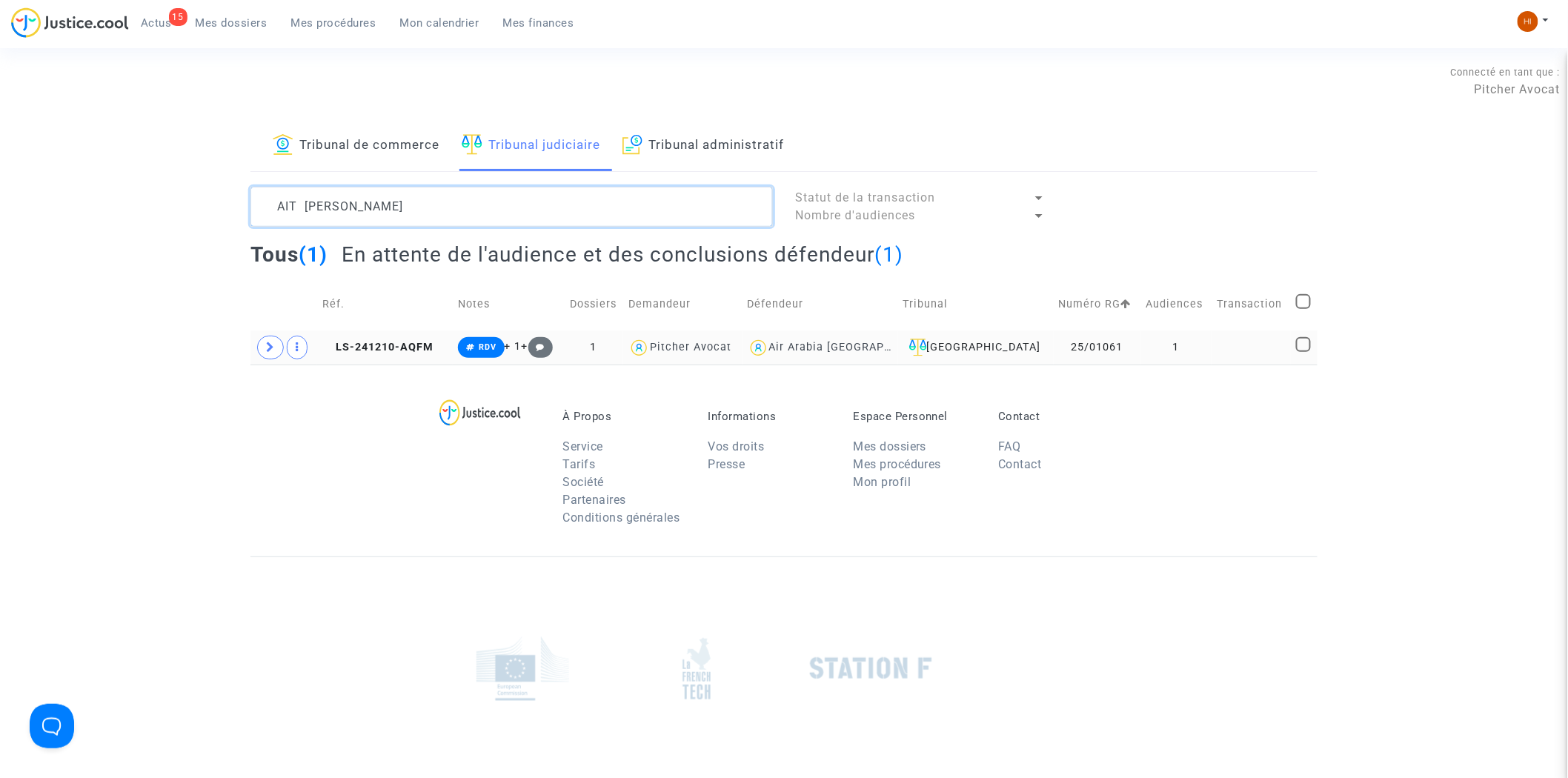
type textarea "AIT GOURAIN Abderrahim"
click at [1142, 350] on td "1" at bounding box center [1177, 348] width 71 height 35
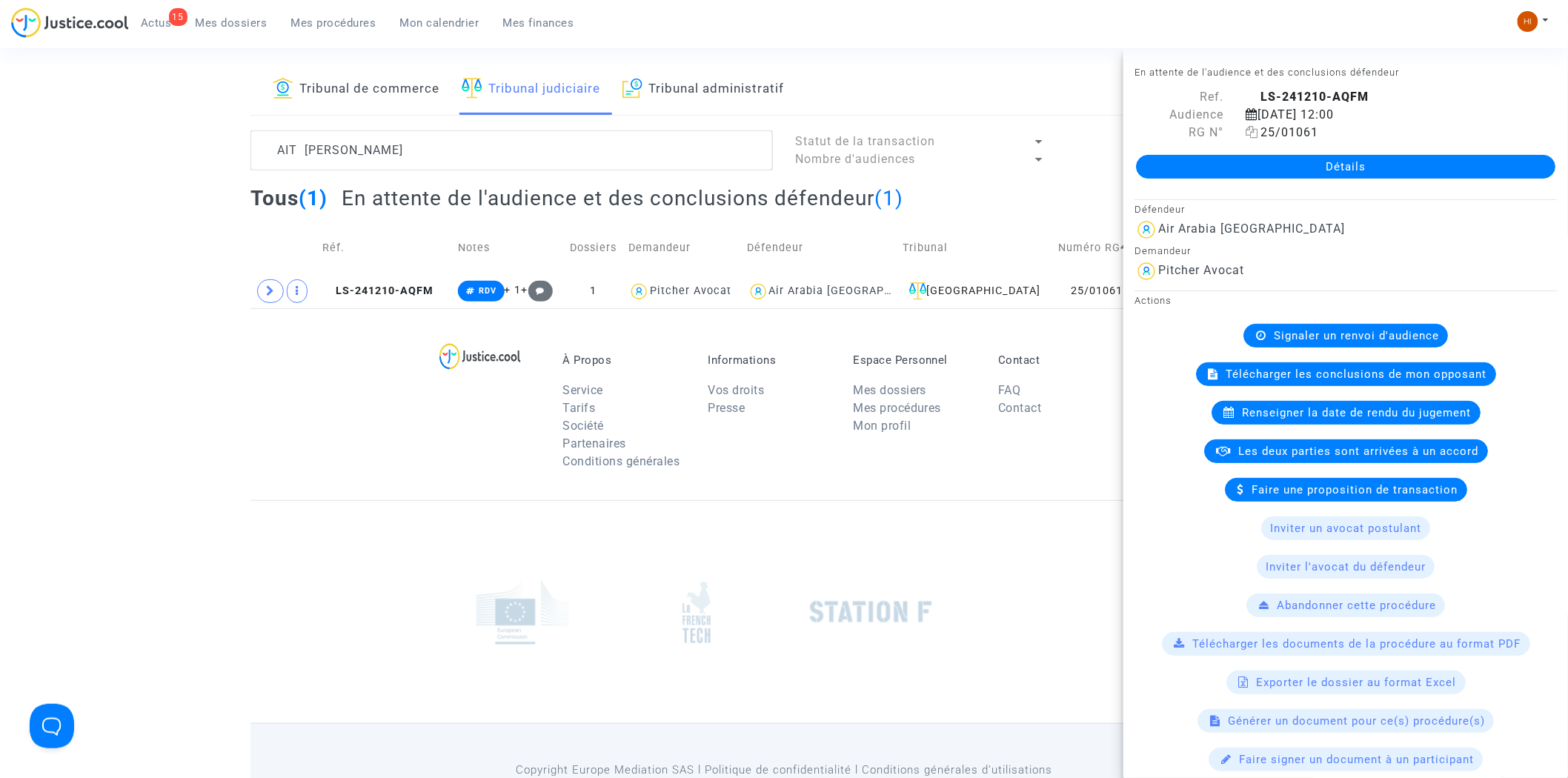
scroll to position [55, 0]
click at [277, 285] on span at bounding box center [271, 293] width 27 height 24
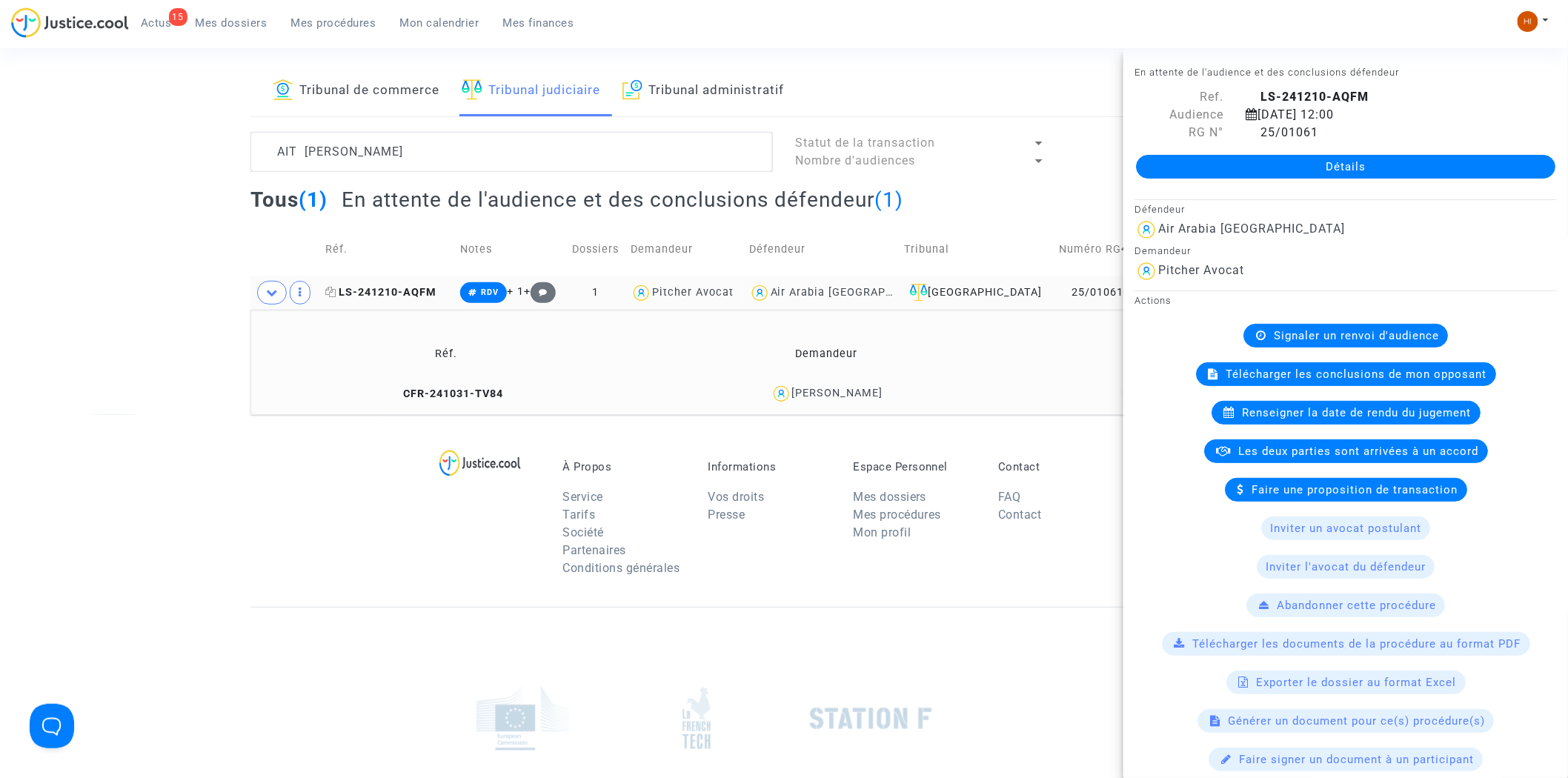
click at [374, 291] on span "LS-241210-AQFM" at bounding box center [381, 292] width 111 height 12
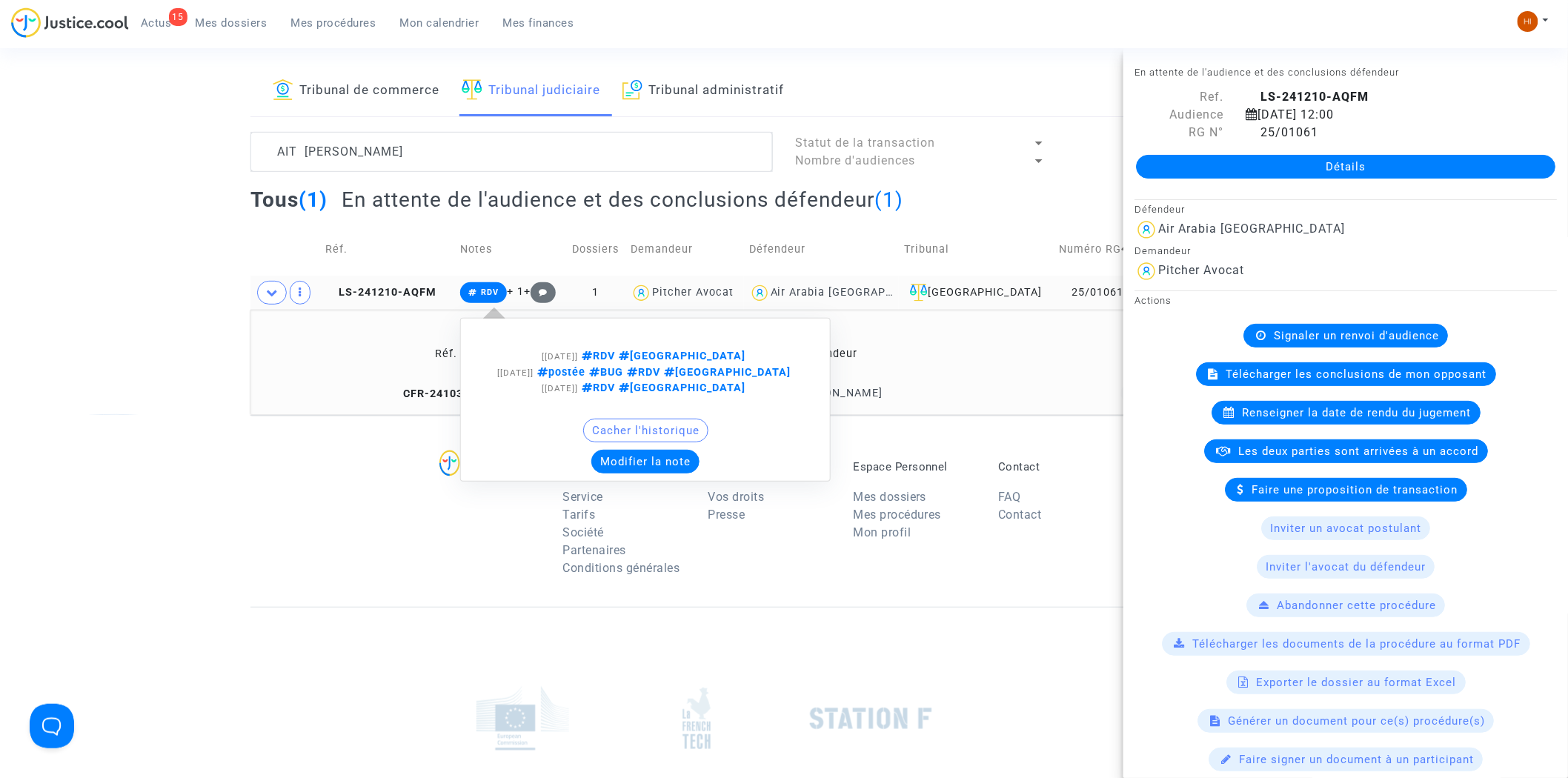
click at [496, 289] on span "RDV" at bounding box center [490, 292] width 18 height 10
click at [642, 456] on button "Modifier la note" at bounding box center [645, 462] width 109 height 24
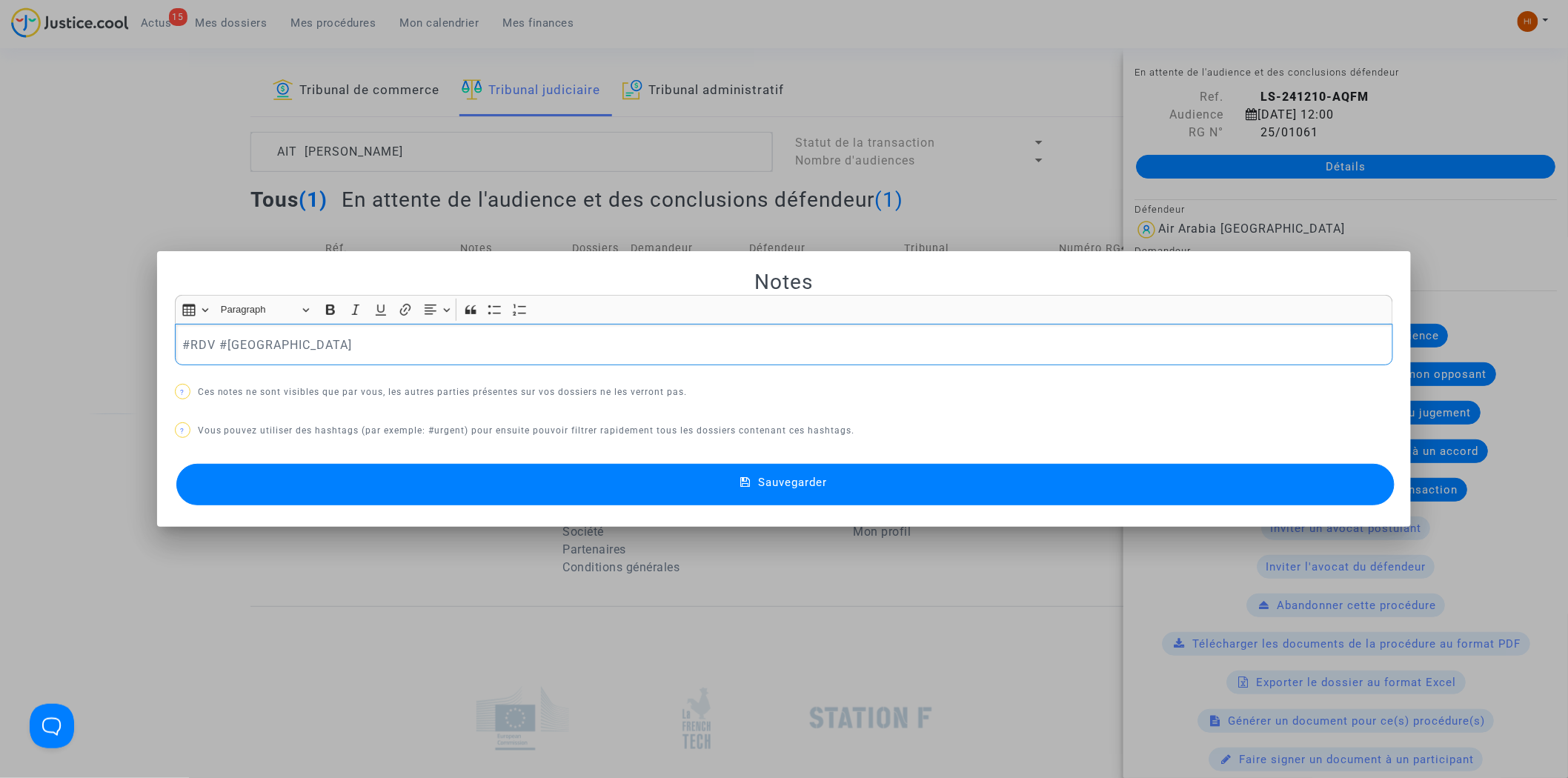
scroll to position [0, 0]
click at [1021, 479] on button "Sauvegarder" at bounding box center [786, 484] width 1219 height 41
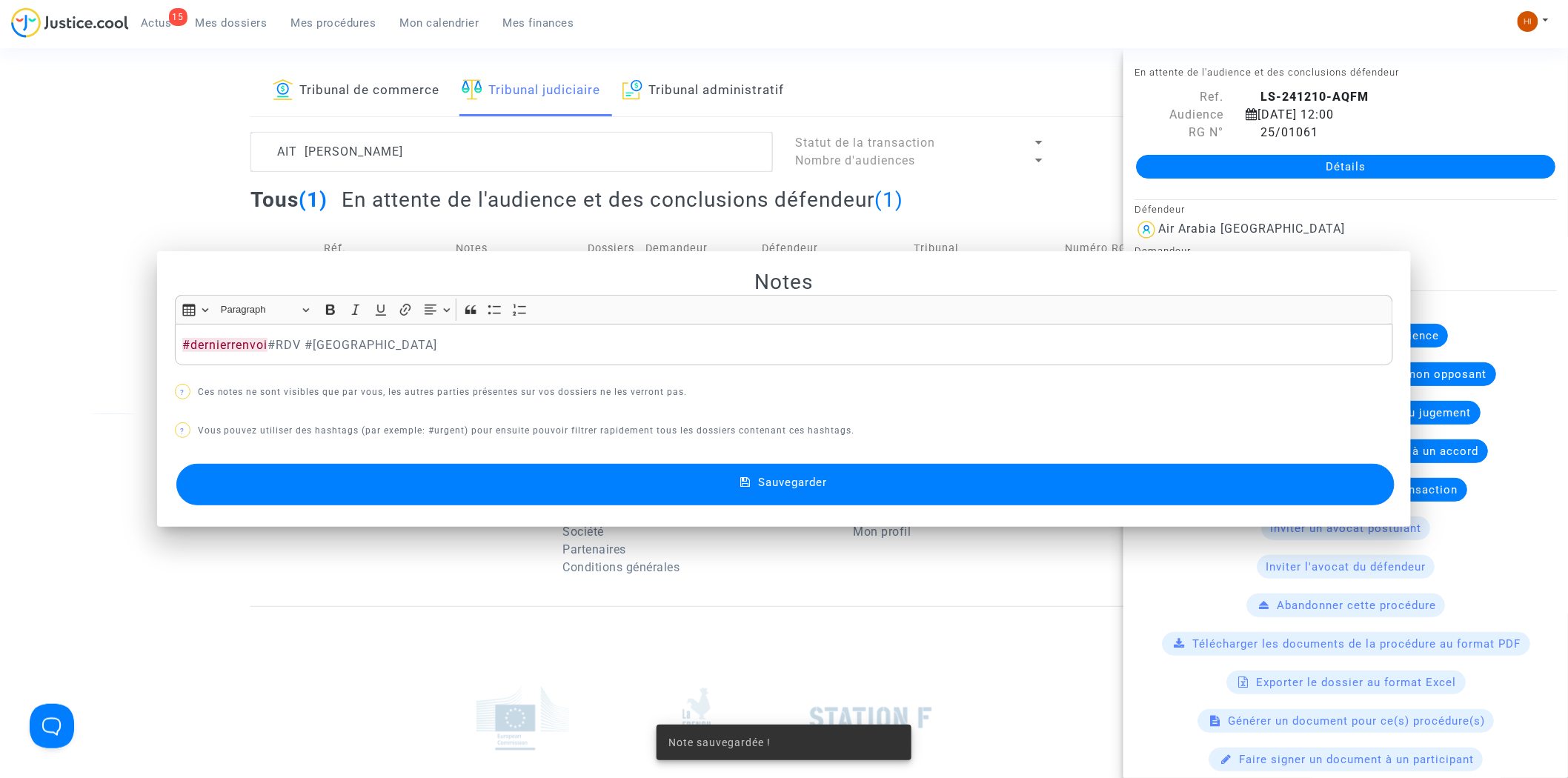
scroll to position [55, 0]
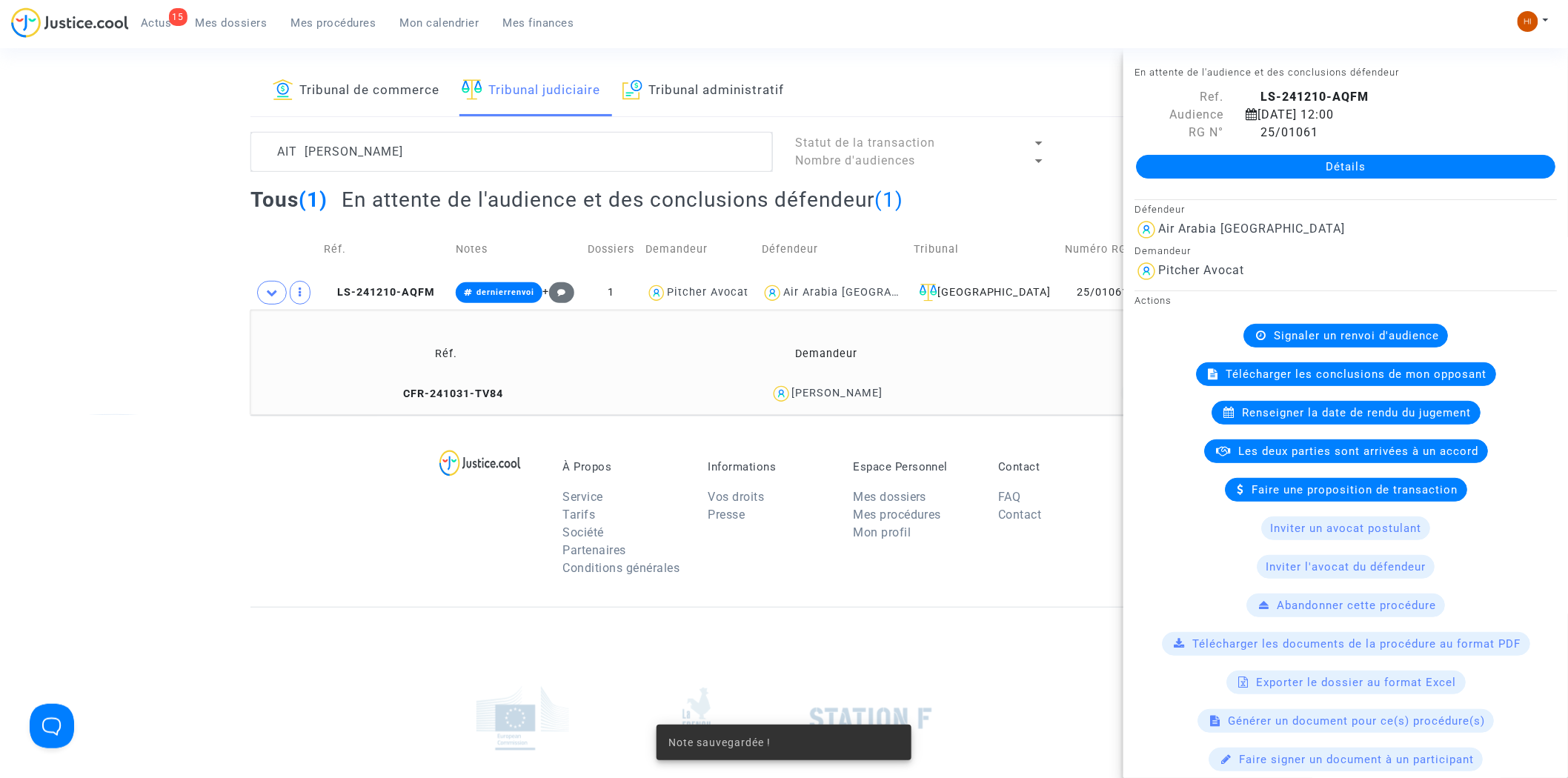
drag, startPoint x: 422, startPoint y: 294, endPoint x: 1131, endPoint y: 158, distance: 721.9
click at [431, 286] on copy "LS-241210-AQFM" at bounding box center [379, 292] width 111 height 12
click at [1350, 328] on div "Signaler un renvoi d'audience" at bounding box center [1345, 335] width 205 height 24
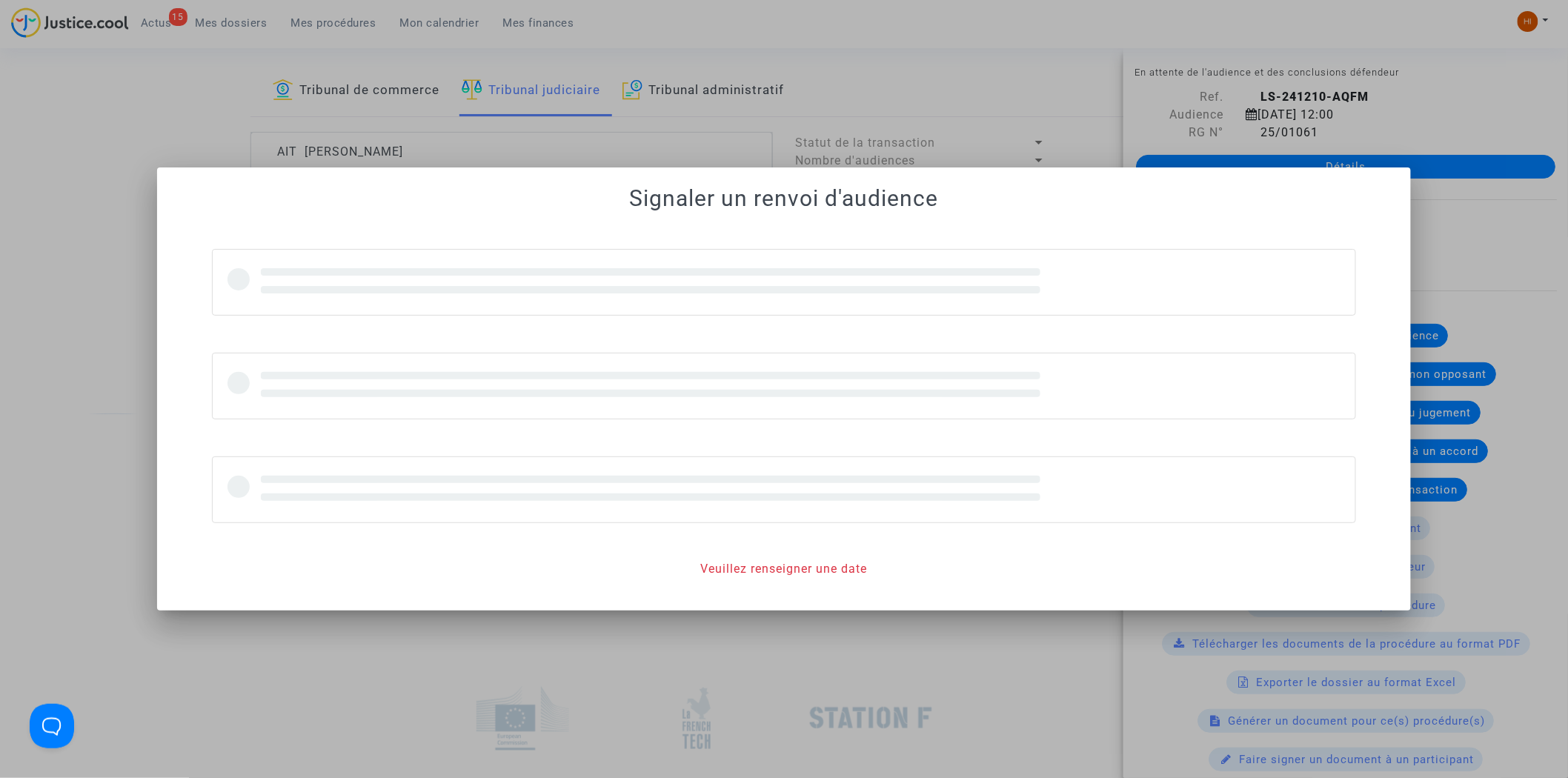
scroll to position [0, 0]
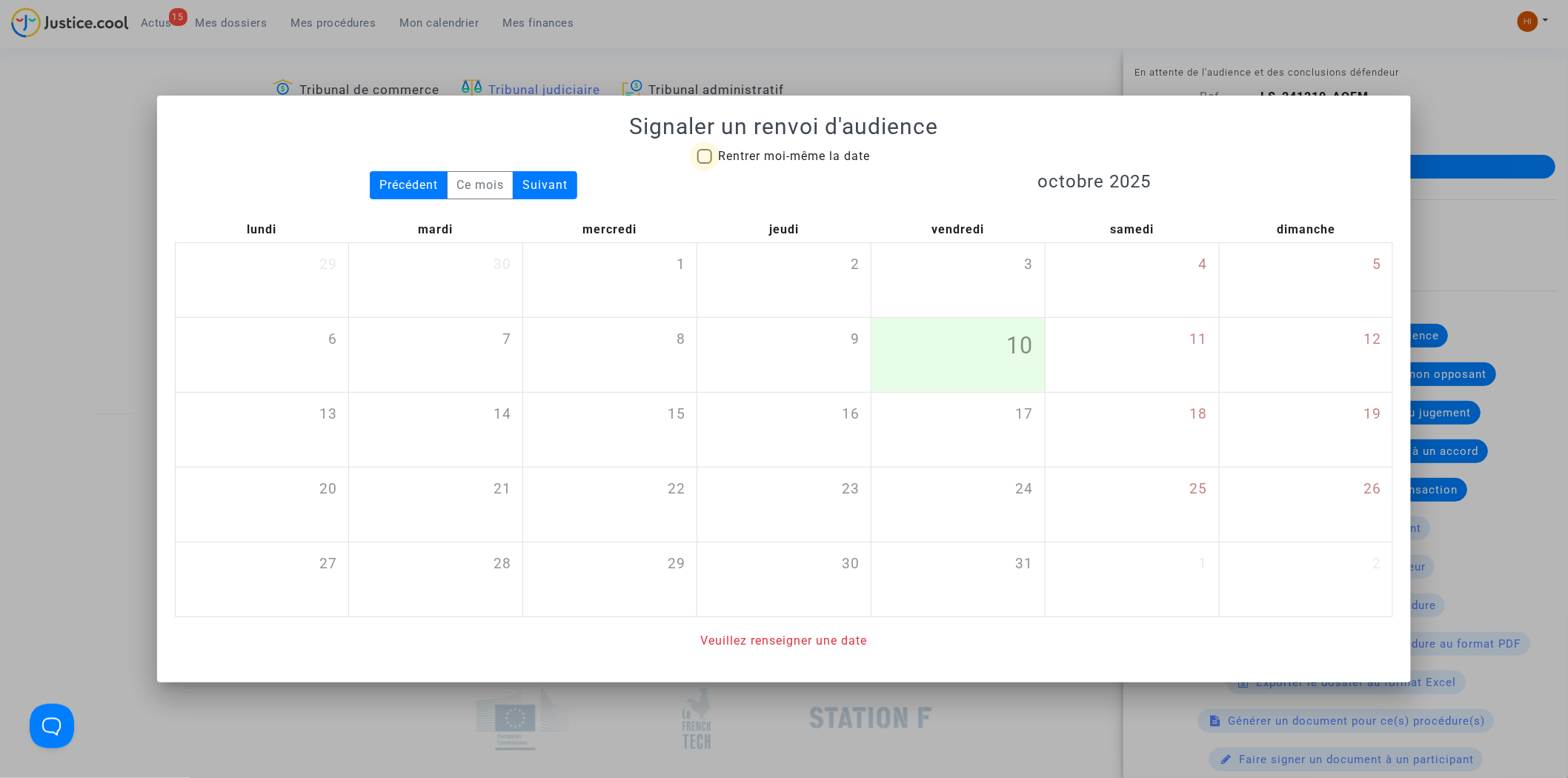
click at [831, 154] on span "Rentrer moi-même la date" at bounding box center [794, 156] width 152 height 14
click at [705, 164] on input "Rentrer moi-même la date" at bounding box center [704, 164] width 1 height 1
checkbox input "true"
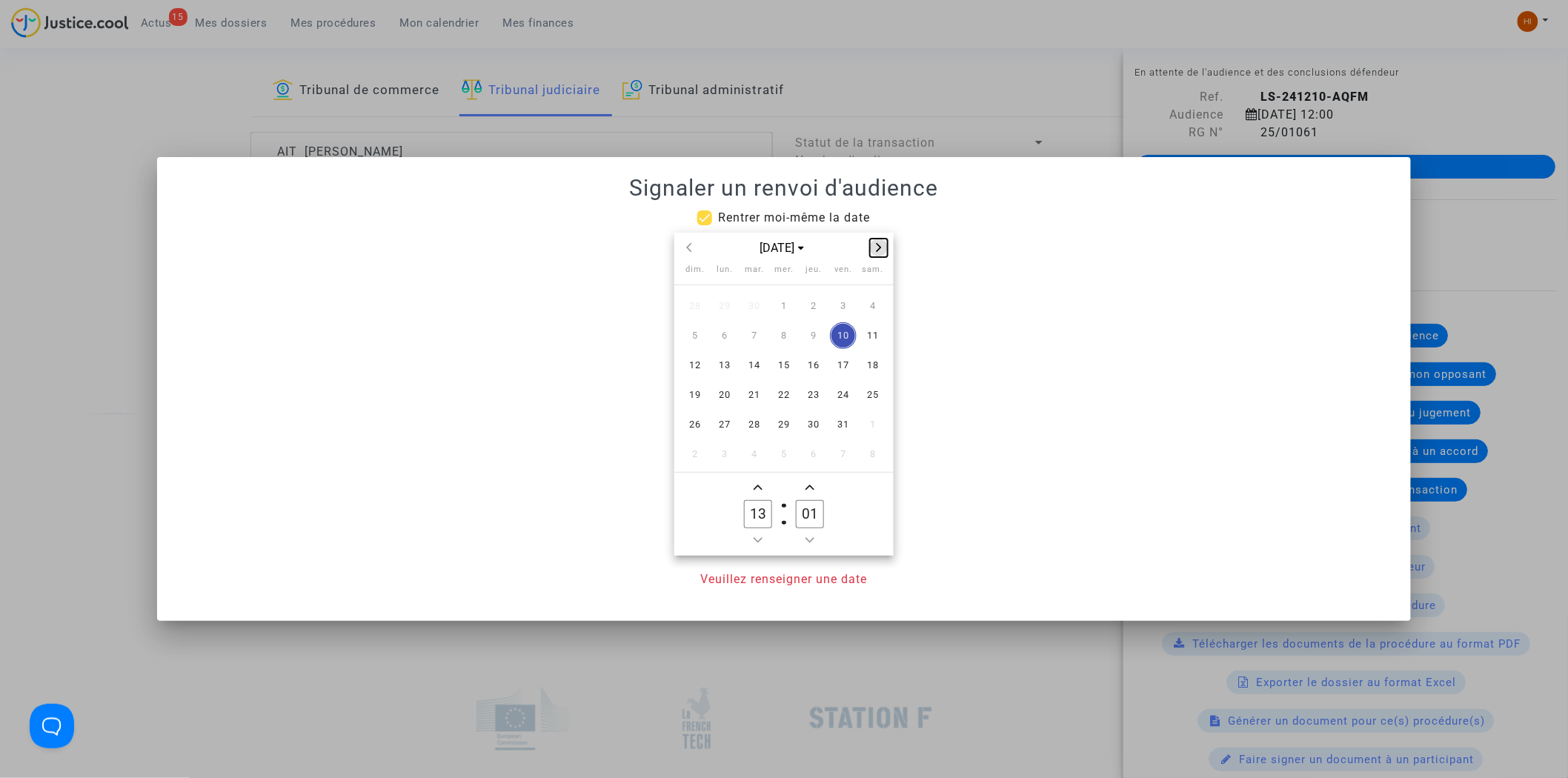
click at [885, 239] on button "Next month" at bounding box center [879, 248] width 18 height 18
click at [882, 239] on span "Next month" at bounding box center [879, 248] width 18 height 18
click at [784, 328] on span "7" at bounding box center [784, 336] width 27 height 27
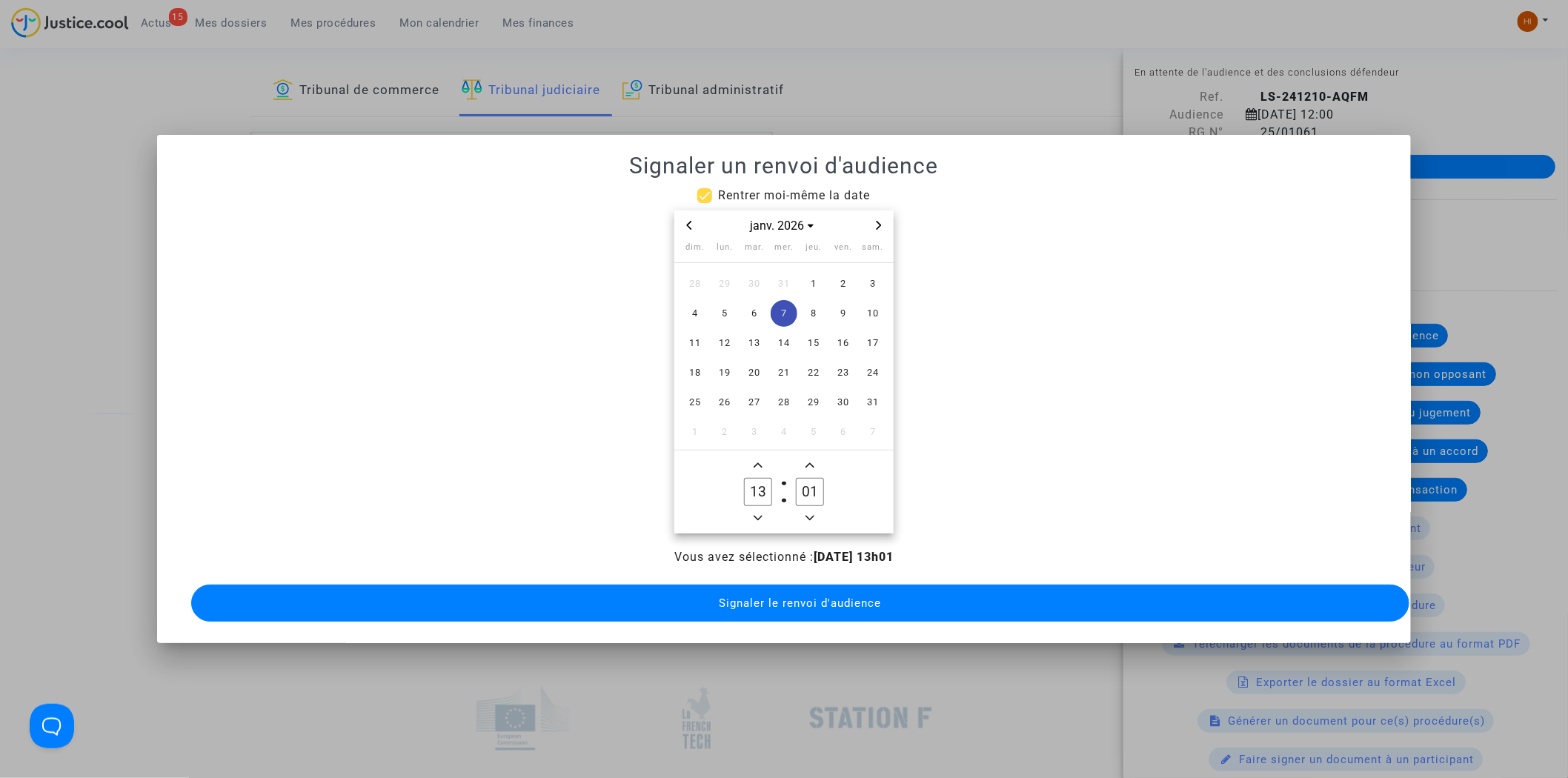
click at [757, 456] on span "Add a hour" at bounding box center [758, 465] width 18 height 18
type input "14"
drag, startPoint x: 809, startPoint y: 507, endPoint x: 810, endPoint y: 547, distance: 40.0
click at [808, 514] on icon "Minus a minute" at bounding box center [809, 518] width 9 height 9
type input "00"
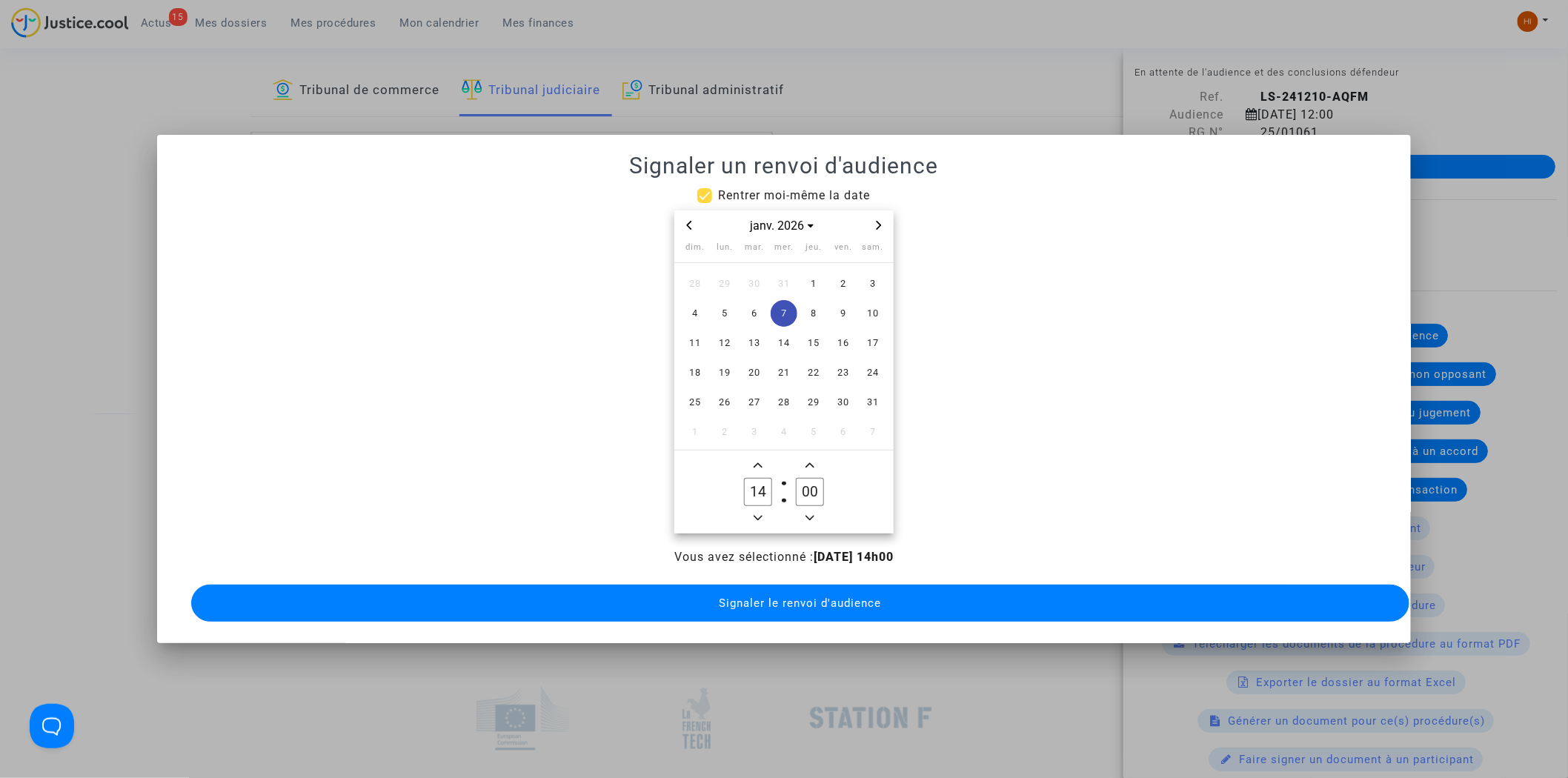
click at [811, 602] on span "Signaler le renvoi d'audience" at bounding box center [800, 603] width 162 height 13
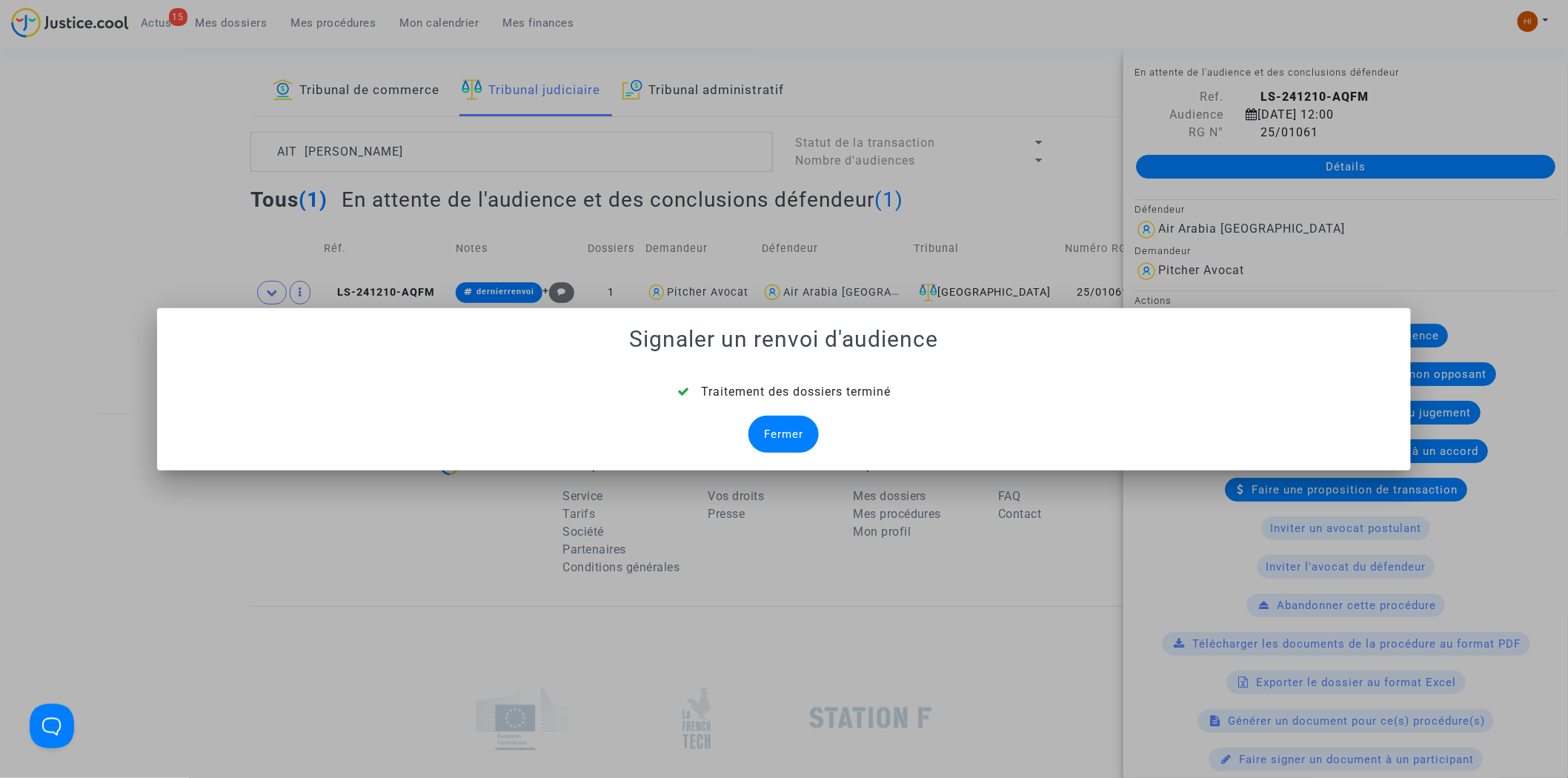
click at [788, 432] on div "Fermer" at bounding box center [784, 434] width 70 height 37
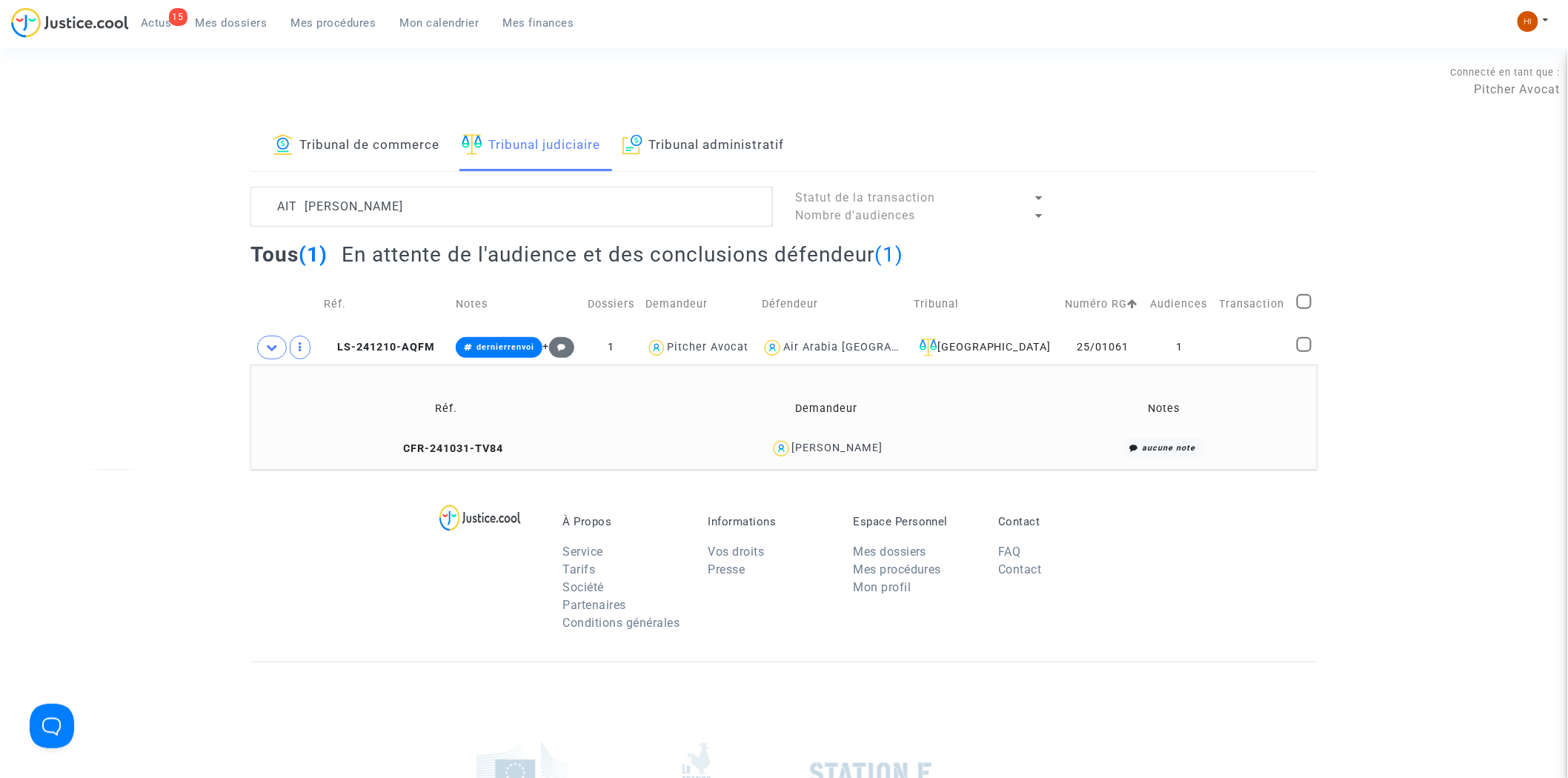
scroll to position [55, 0]
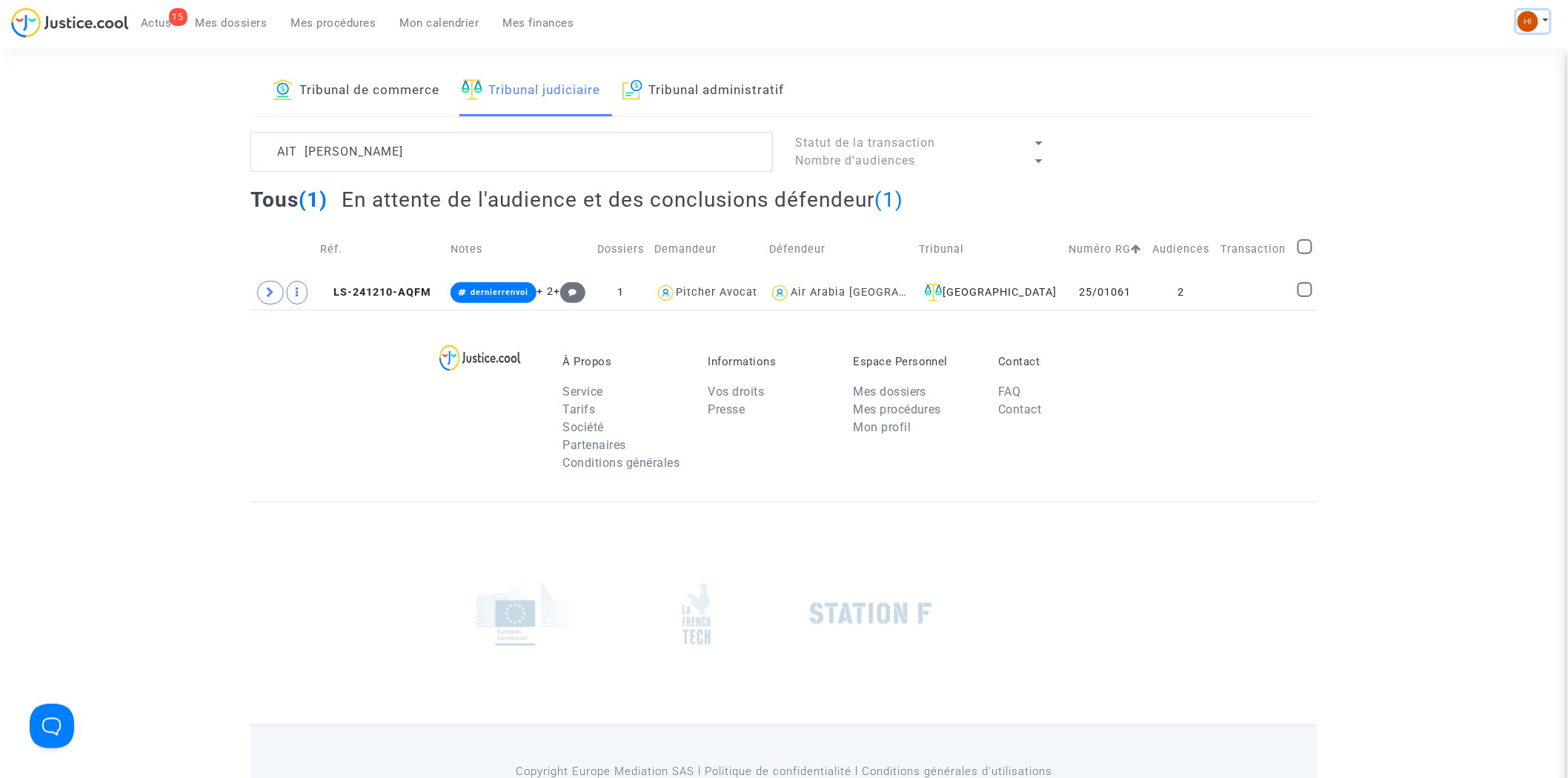
click at [1527, 17] on img at bounding box center [1529, 22] width 21 height 21
click at [1436, 79] on link "Changer de compte" at bounding box center [1474, 76] width 150 height 24
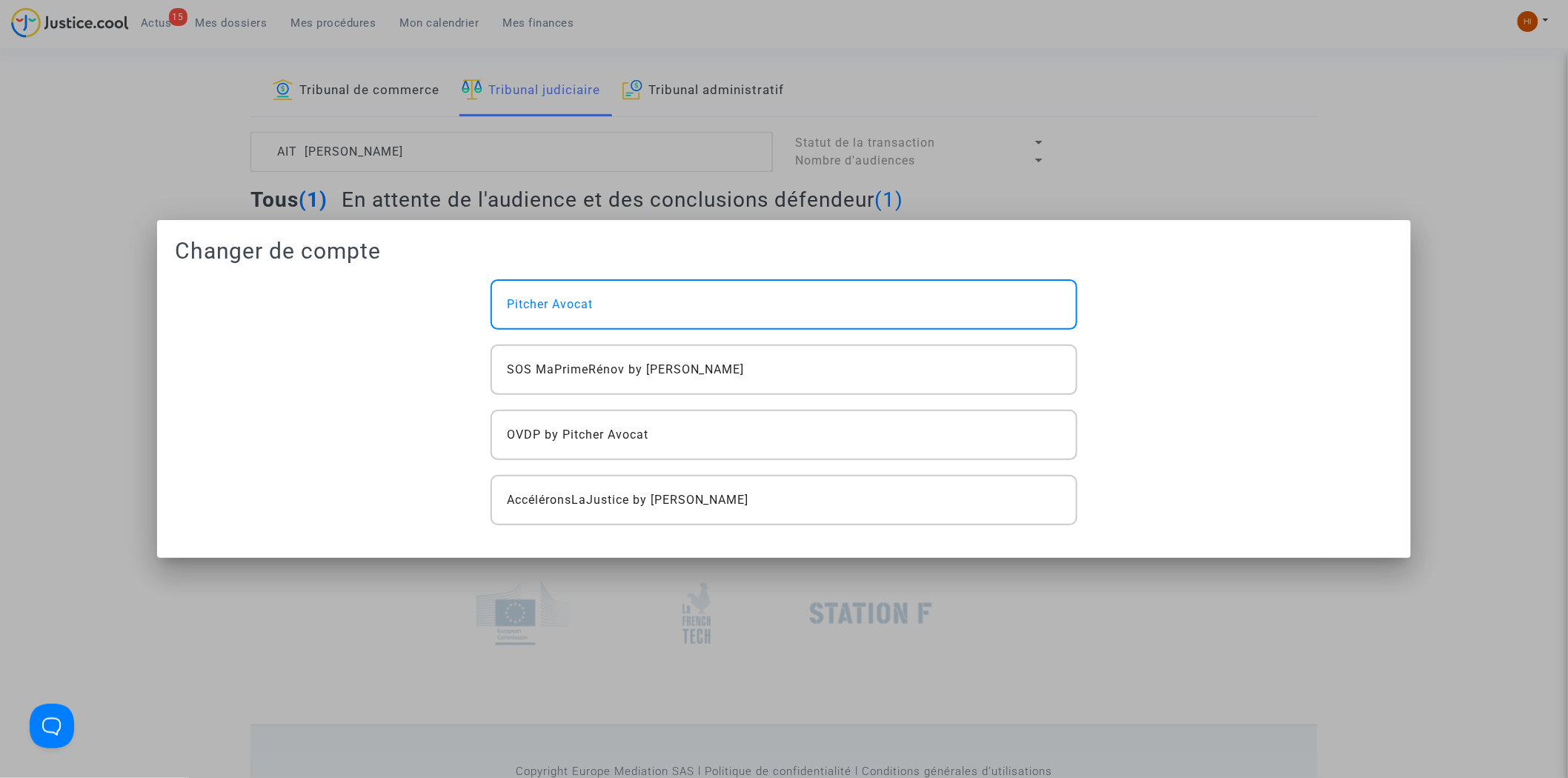
scroll to position [0, 0]
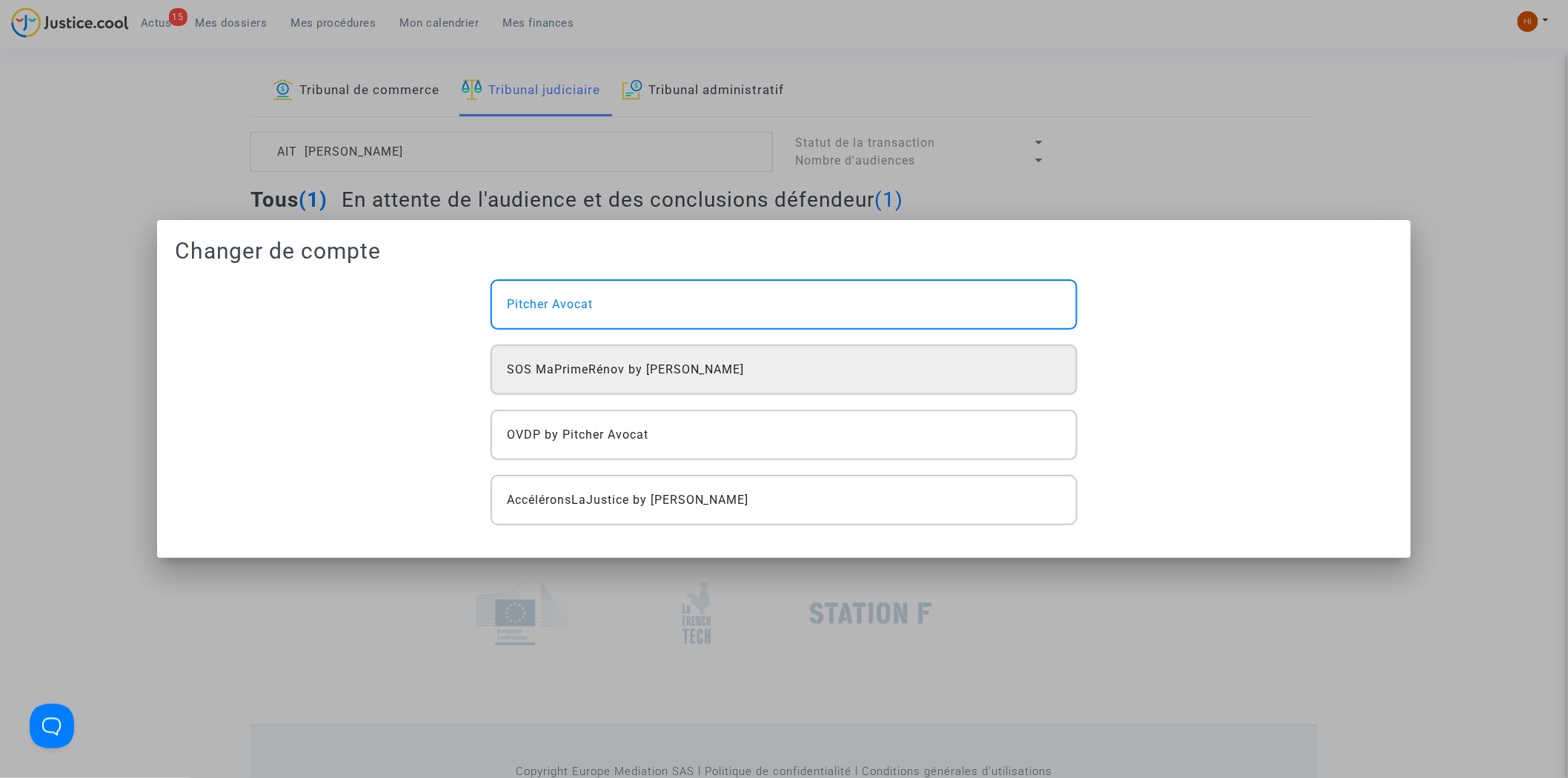
click at [675, 374] on span "SOS MaPrimeRénov by [PERSON_NAME]" at bounding box center [626, 370] width 238 height 18
